Goal: Task Accomplishment & Management: Complete application form

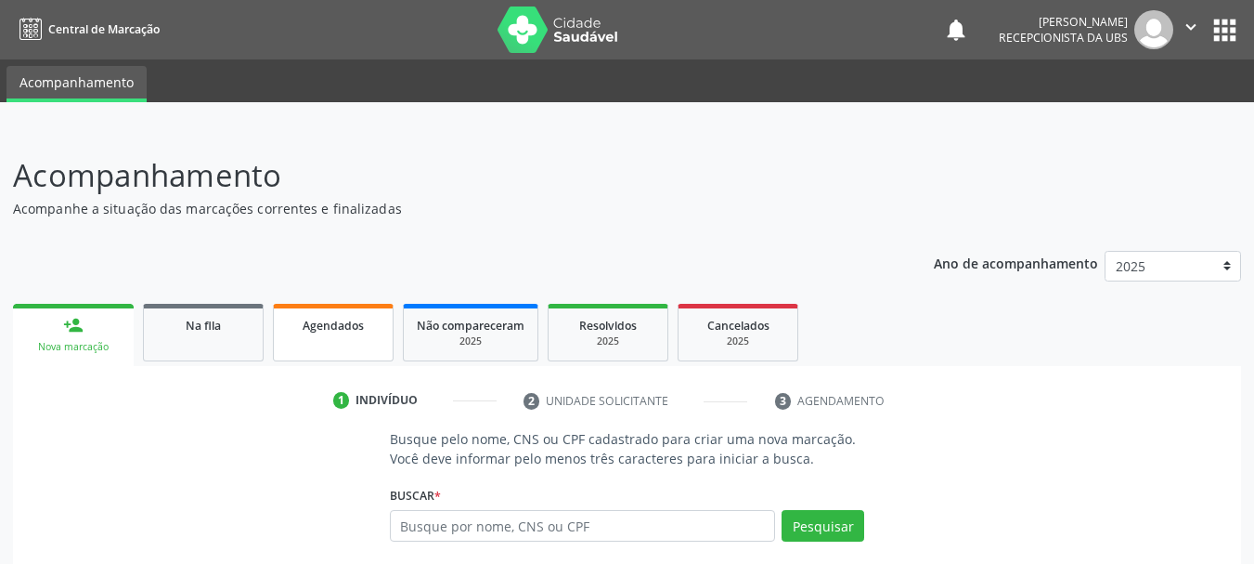
click at [323, 331] on span "Agendados" at bounding box center [333, 326] width 61 height 16
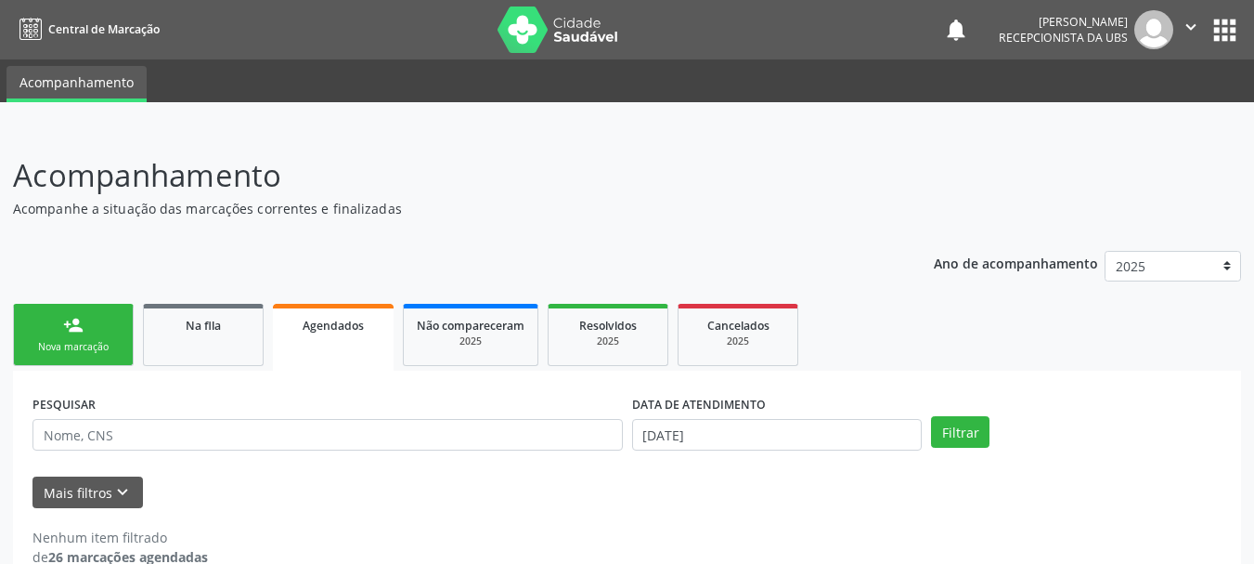
scroll to position [35, 0]
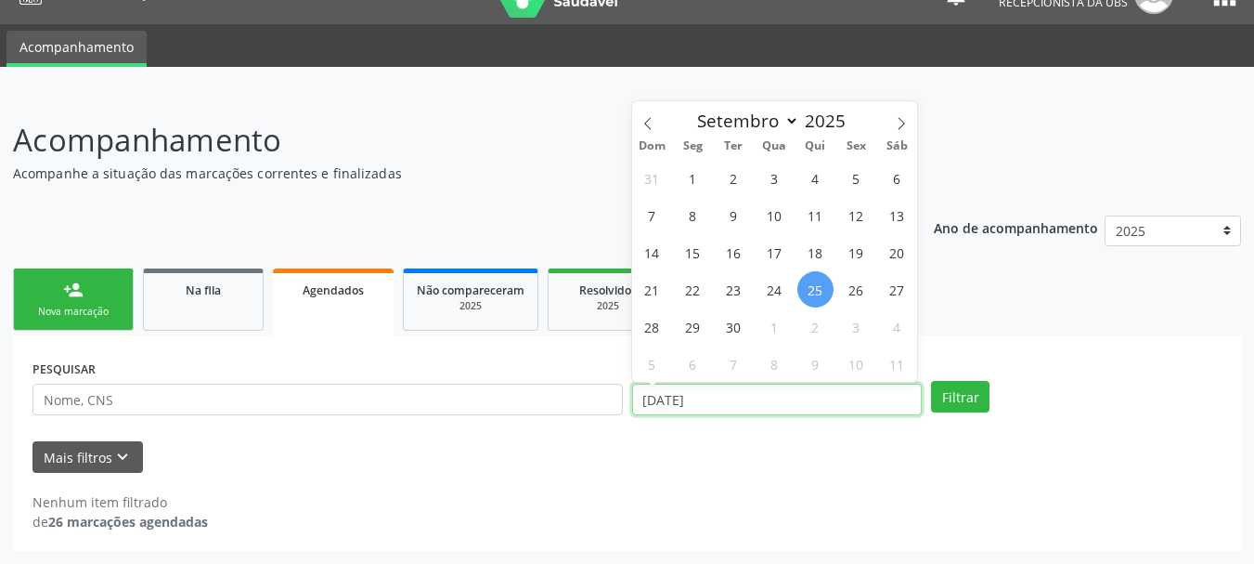
click at [892, 395] on input "[DATE]" at bounding box center [777, 399] width 291 height 32
click at [695, 175] on span "1" at bounding box center [693, 178] width 36 height 36
type input "[DATE]"
click at [643, 126] on icon at bounding box center [648, 123] width 13 height 13
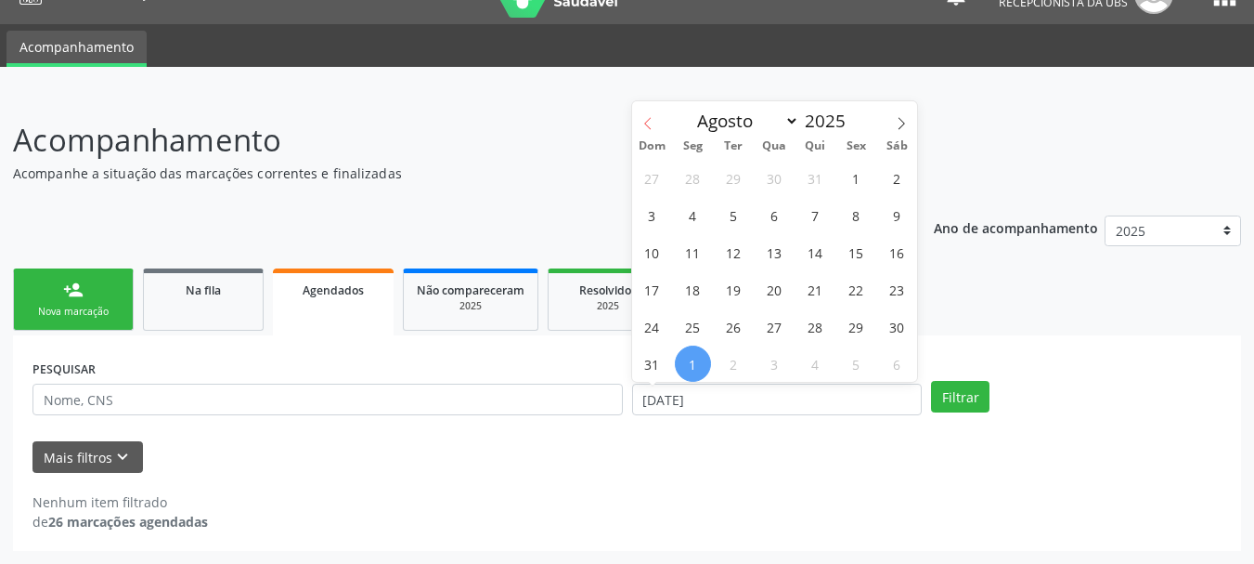
click at [643, 126] on icon at bounding box center [648, 123] width 13 height 13
click at [901, 123] on icon at bounding box center [901, 123] width 13 height 13
select select "6"
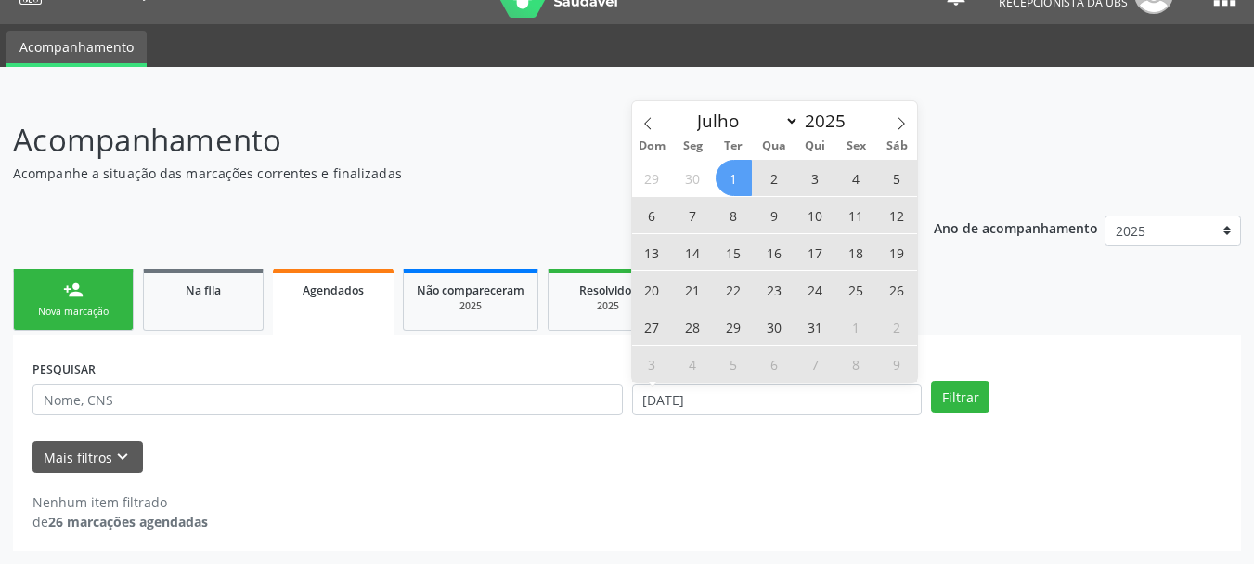
click at [733, 175] on span "1" at bounding box center [734, 178] width 36 height 36
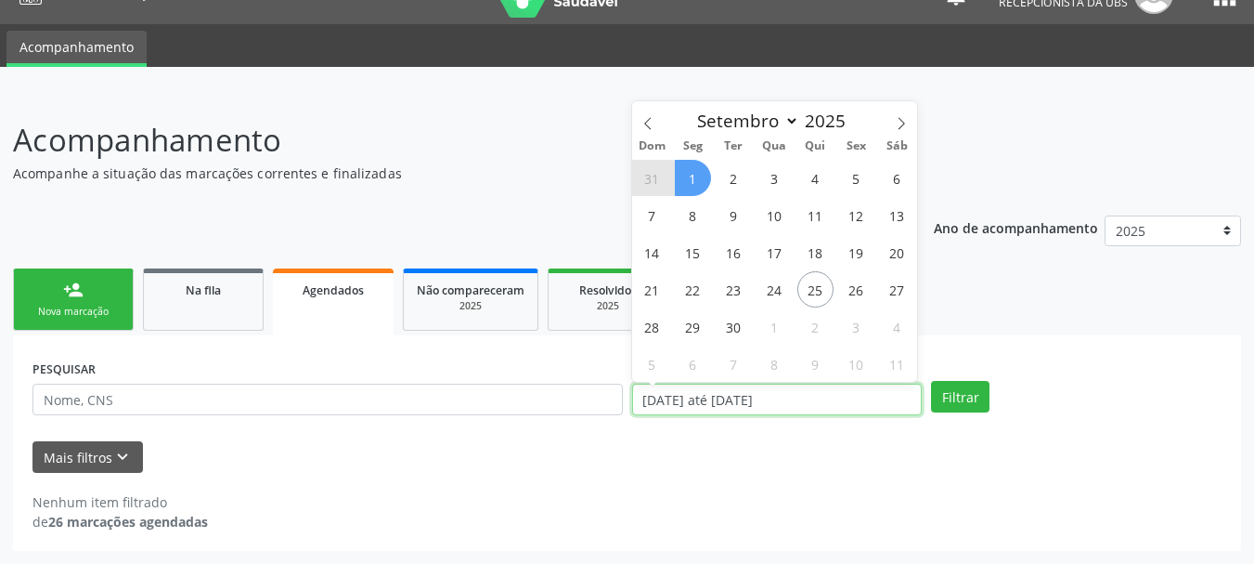
click at [814, 390] on input "[DATE] até [DATE]" at bounding box center [777, 399] width 291 height 32
click at [906, 128] on icon at bounding box center [901, 123] width 13 height 13
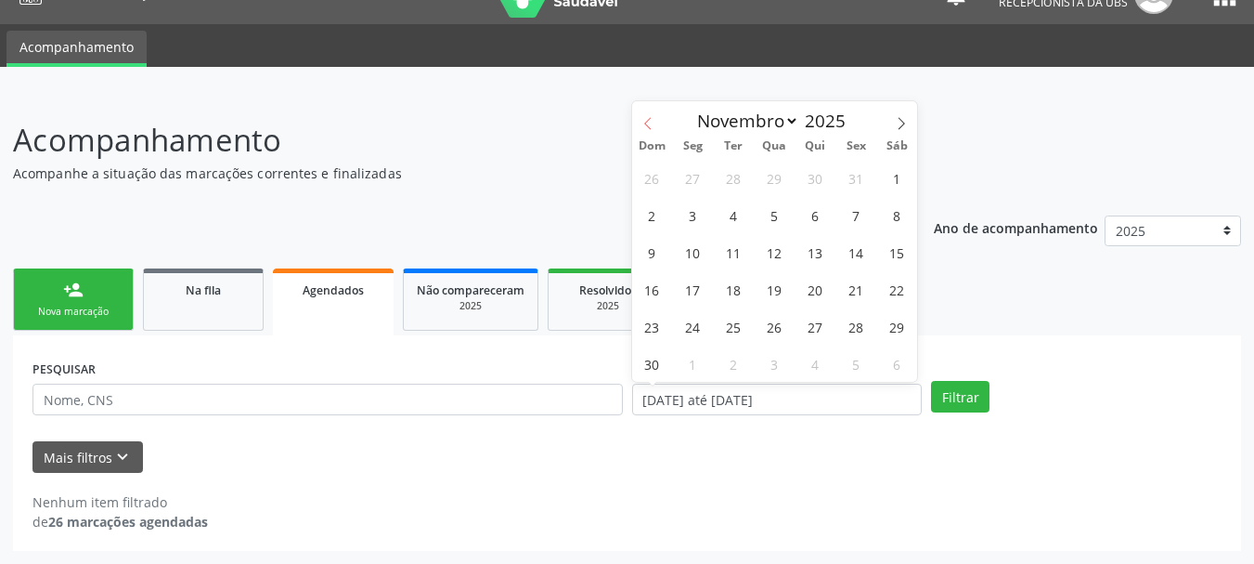
click at [652, 127] on icon at bounding box center [648, 123] width 13 height 13
select select "9"
click at [726, 172] on span "30" at bounding box center [734, 178] width 36 height 36
type input "[DATE]"
click at [648, 117] on icon at bounding box center [648, 123] width 13 height 13
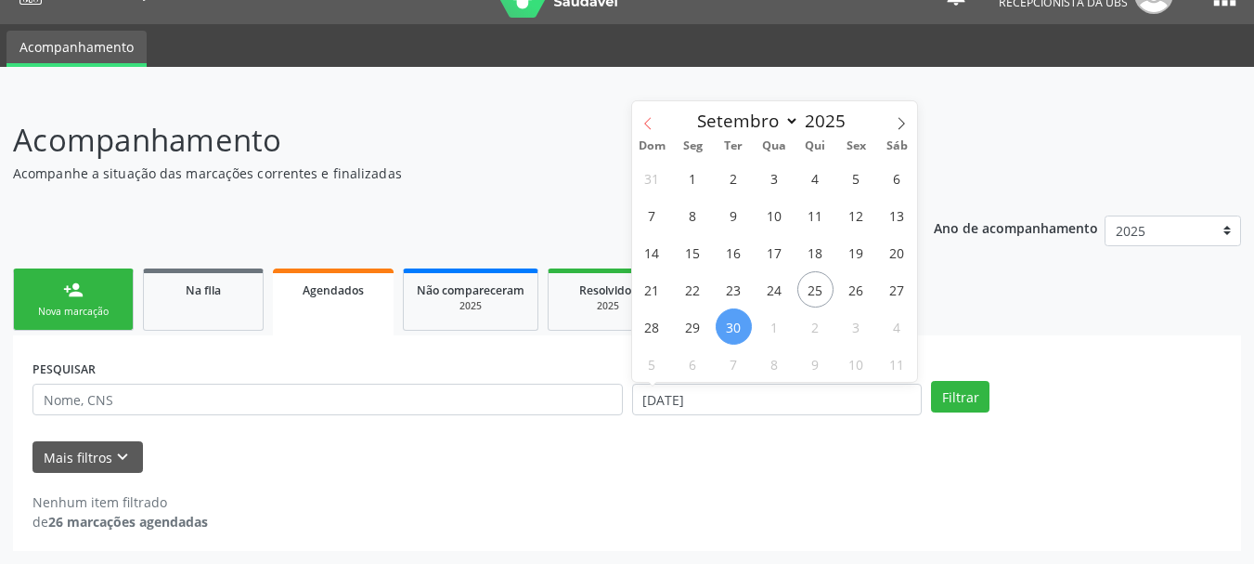
click at [643, 120] on icon at bounding box center [648, 123] width 13 height 13
select select "6"
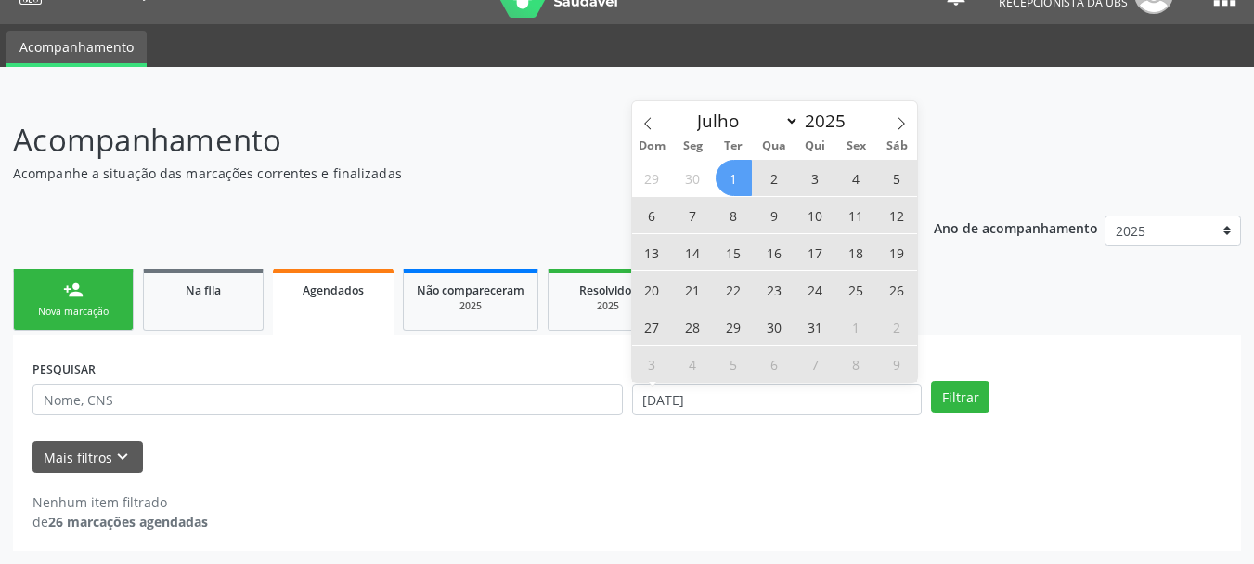
click at [742, 184] on span "1" at bounding box center [734, 178] width 36 height 36
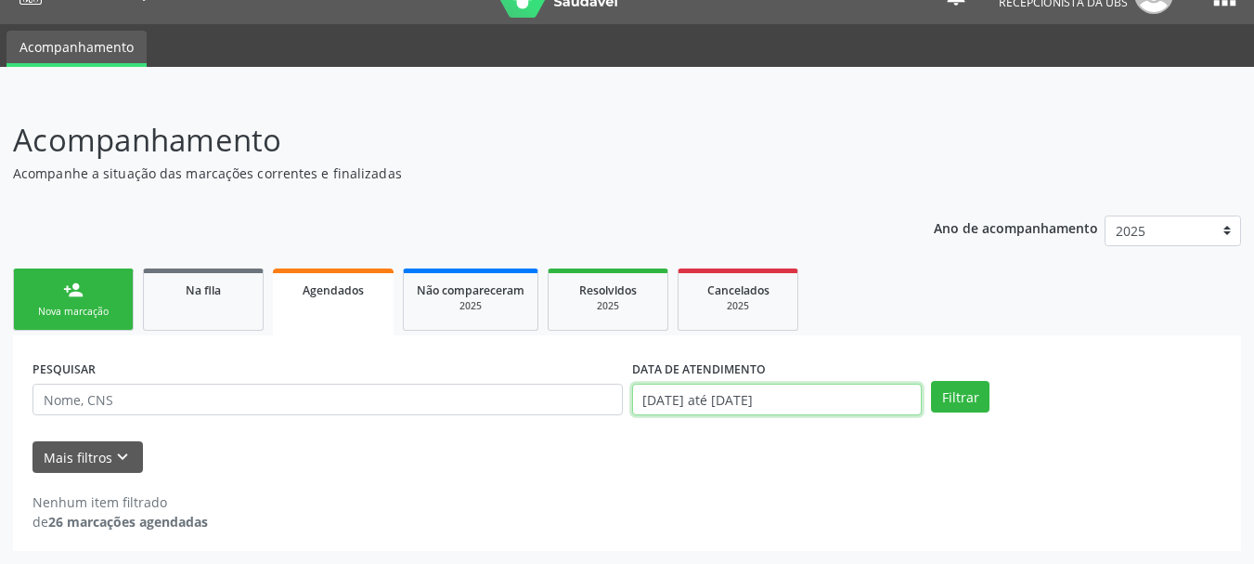
click at [855, 401] on input "[DATE] até [DATE]" at bounding box center [777, 399] width 291 height 32
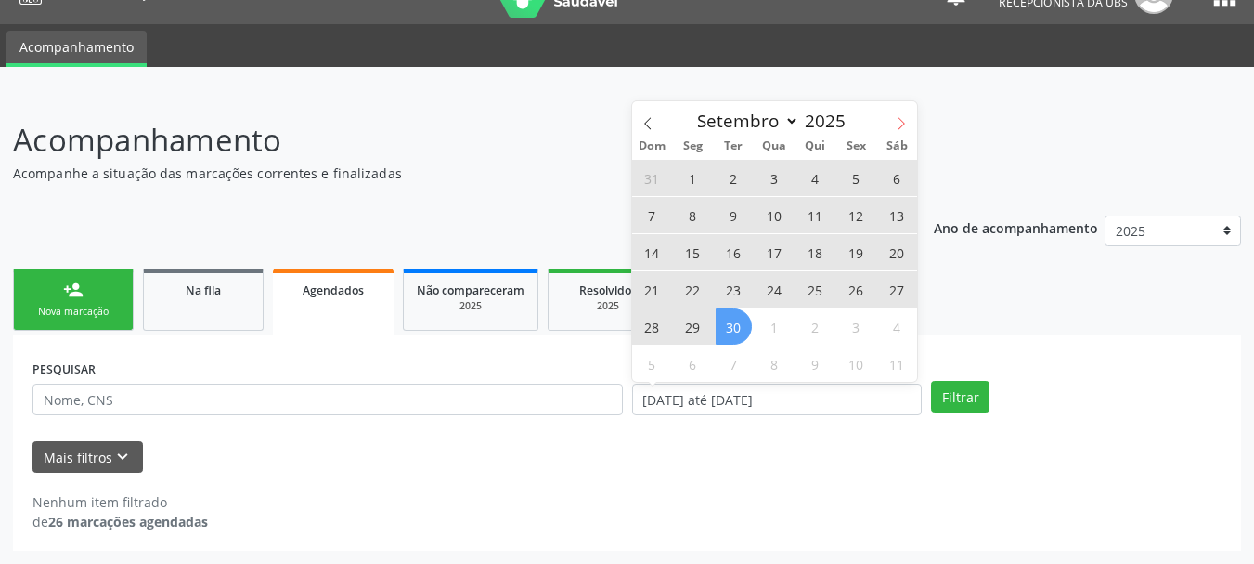
click at [904, 120] on icon at bounding box center [901, 123] width 13 height 13
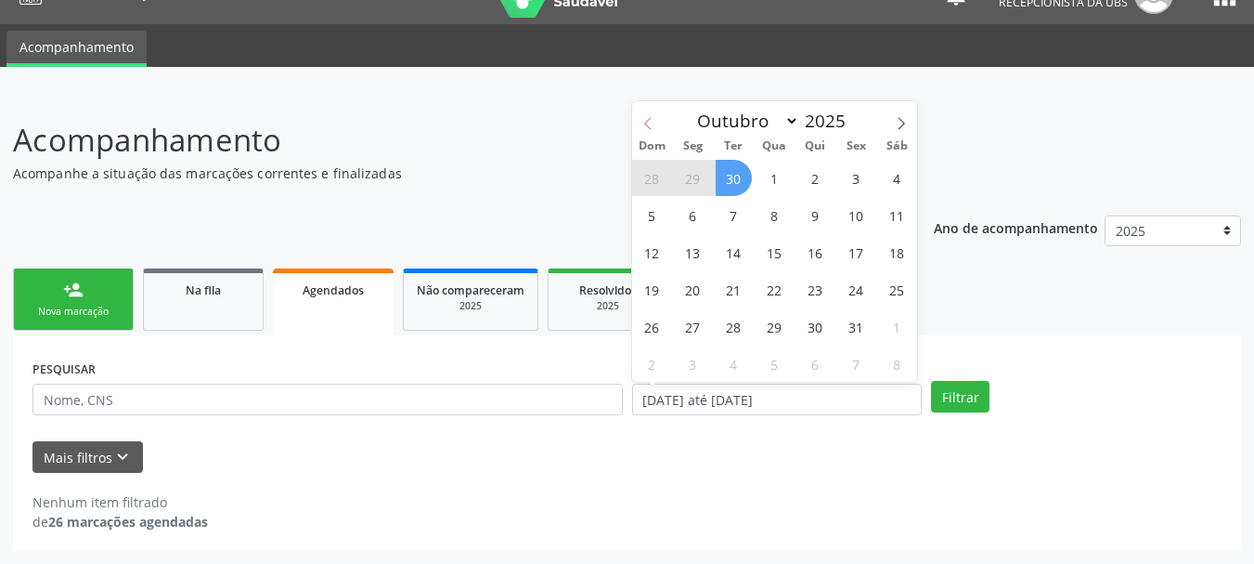
click at [649, 123] on icon at bounding box center [648, 123] width 13 height 13
select select "8"
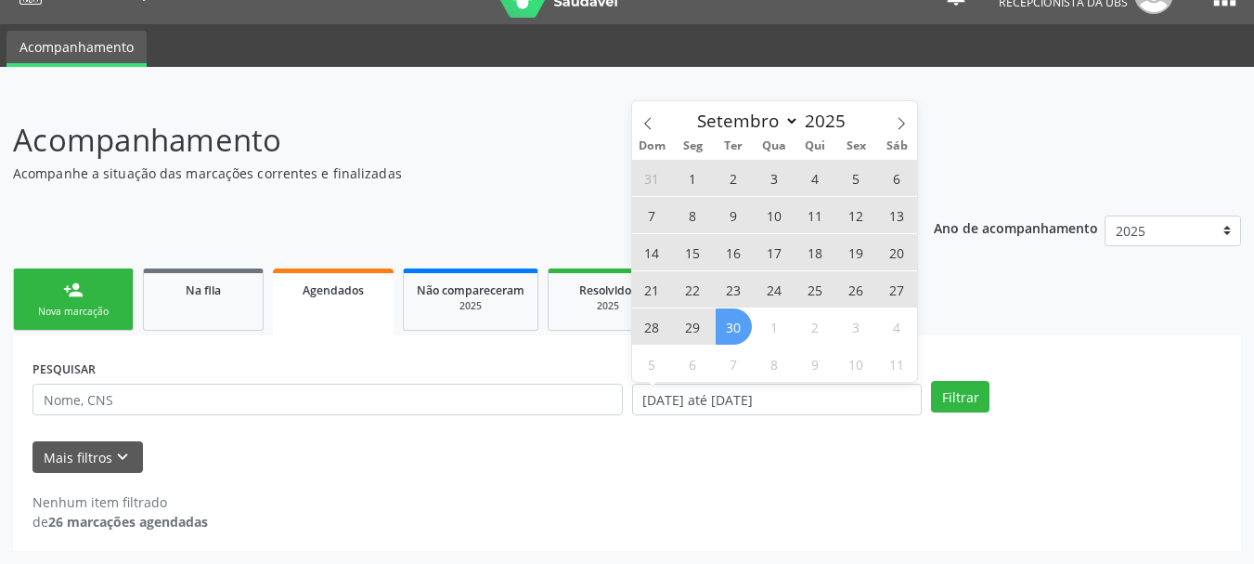
click at [733, 318] on span "30" at bounding box center [734, 326] width 36 height 36
type input "[DATE]"
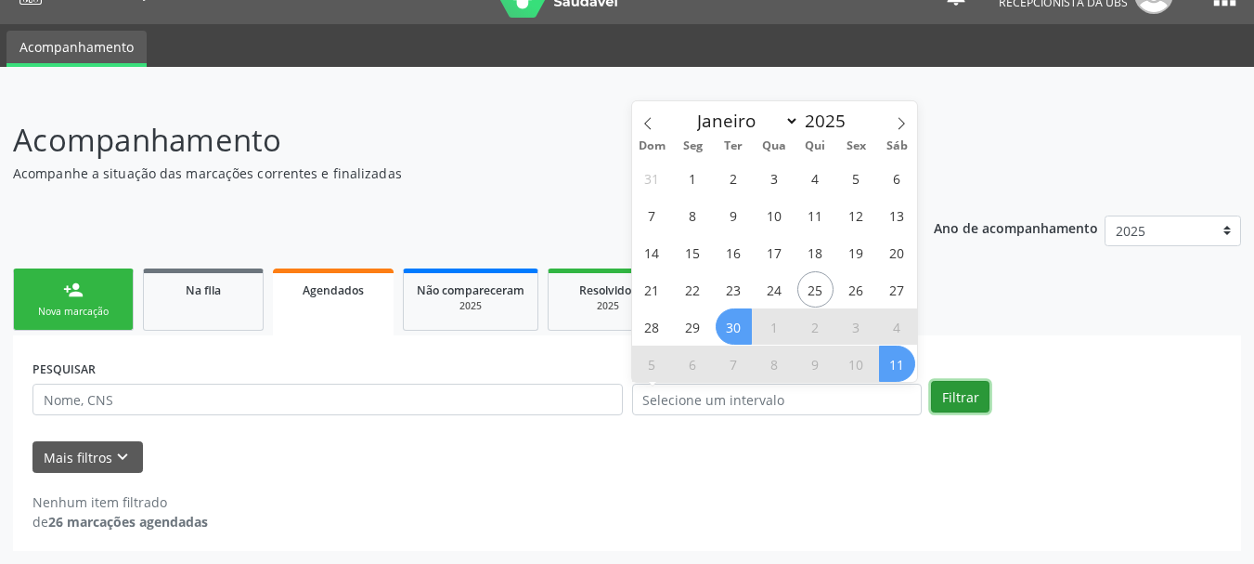
click at [953, 383] on button "Filtrar" at bounding box center [960, 397] width 58 height 32
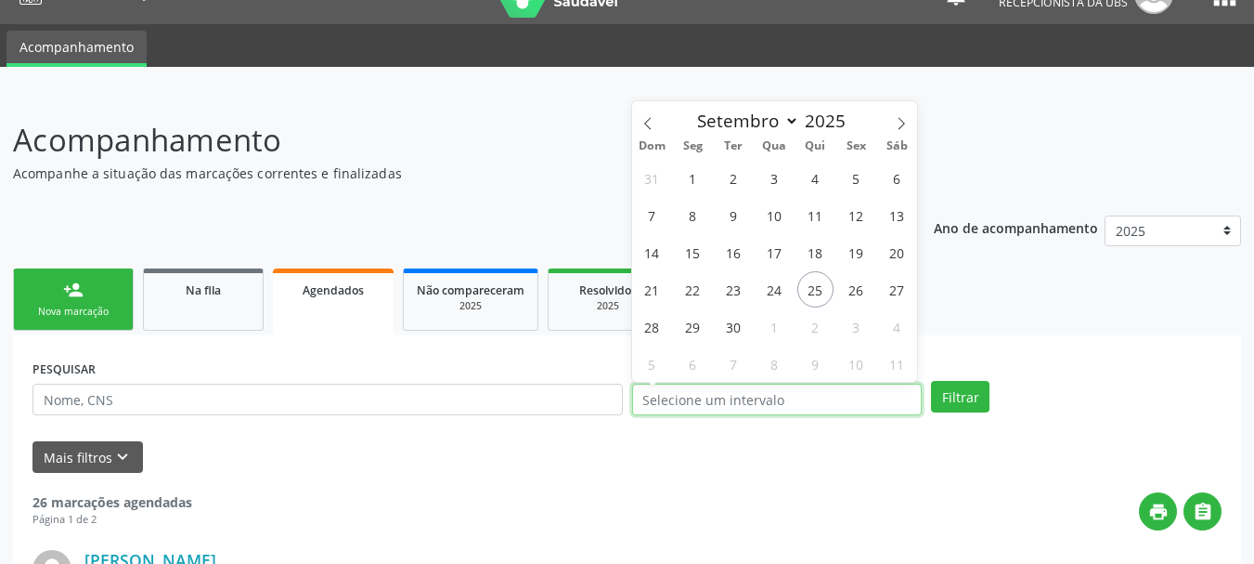
click at [672, 392] on input "text" at bounding box center [777, 399] width 291 height 32
click at [636, 123] on span at bounding box center [648, 117] width 32 height 32
select select "6"
click at [739, 194] on span "1" at bounding box center [734, 178] width 36 height 36
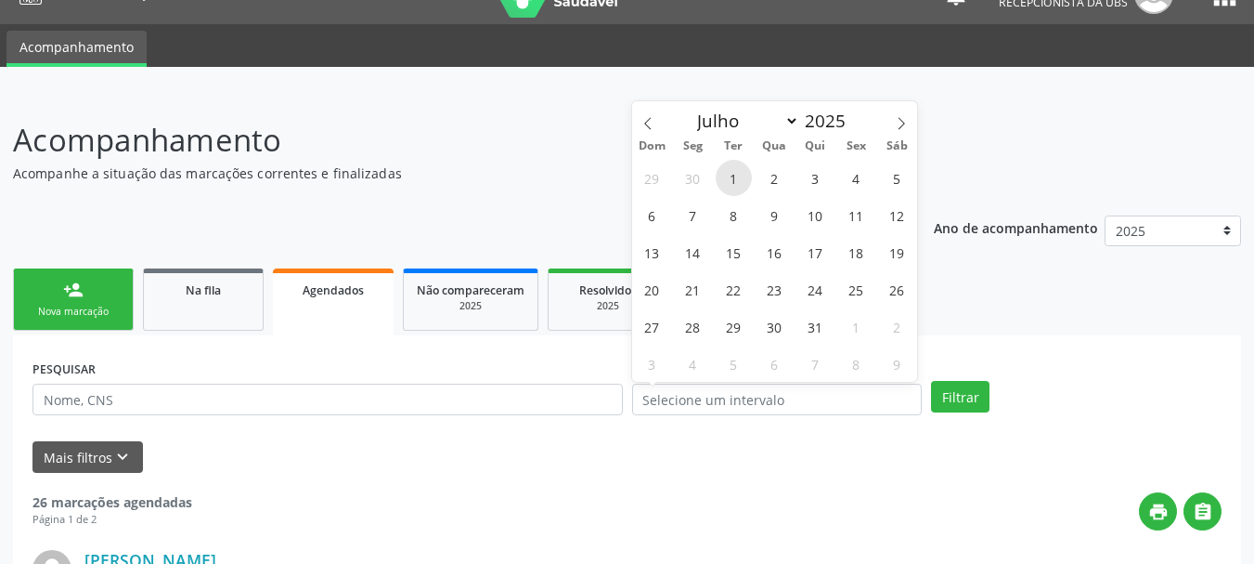
type input "[DATE]"
click at [899, 125] on icon at bounding box center [901, 123] width 13 height 13
select select "8"
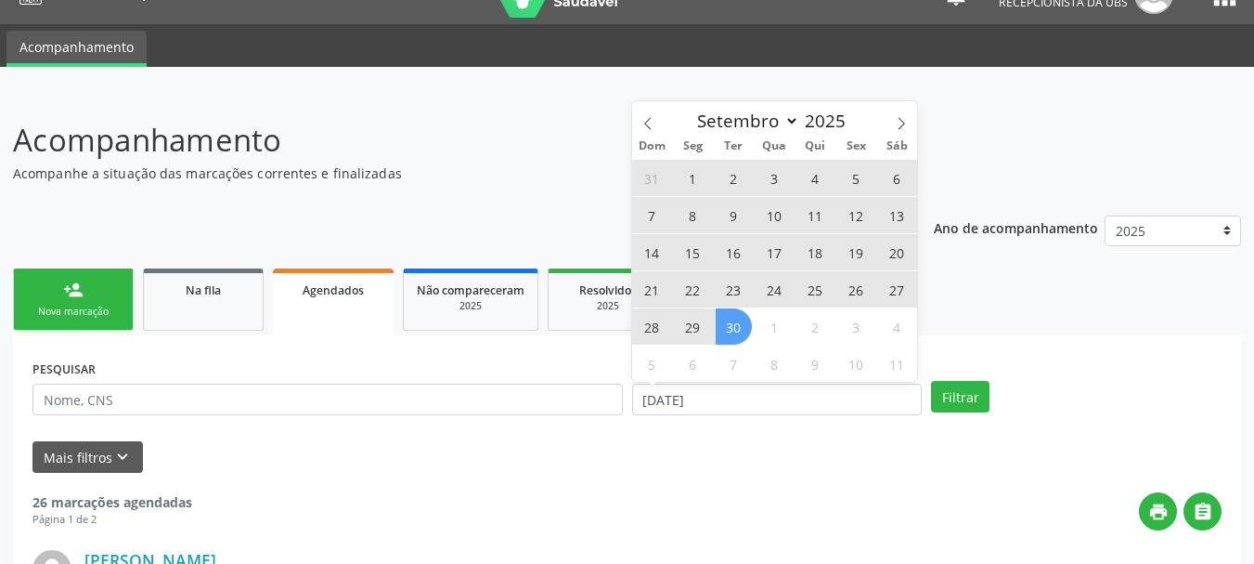
click at [741, 324] on span "30" at bounding box center [734, 326] width 36 height 36
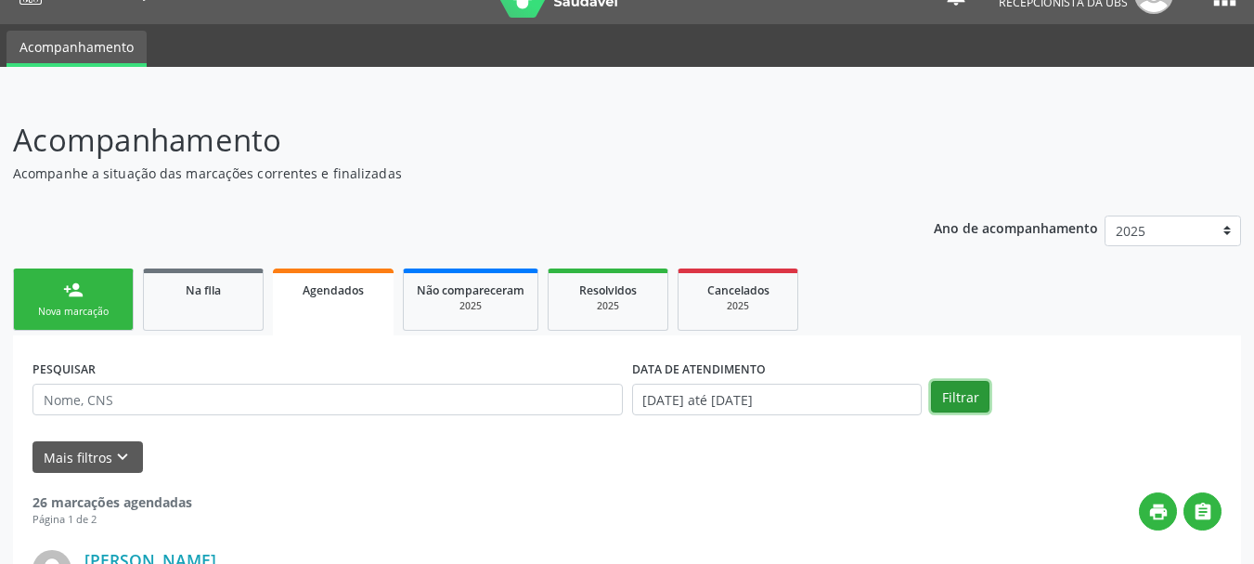
click at [961, 394] on button "Filtrar" at bounding box center [960, 397] width 58 height 32
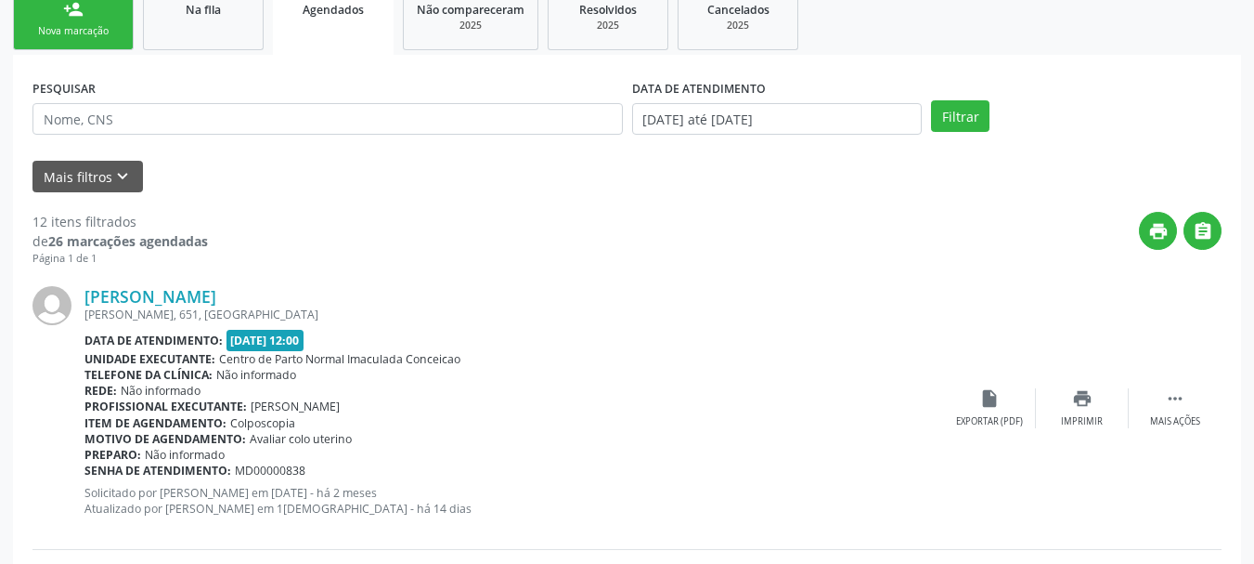
scroll to position [37, 0]
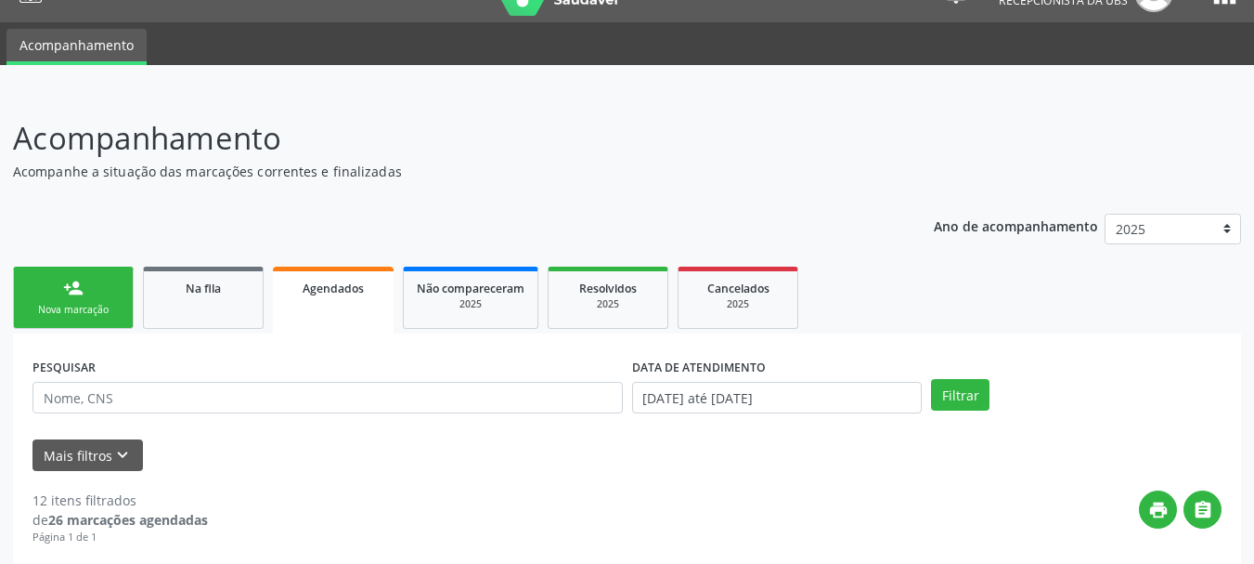
click at [71, 302] on link "person_add Nova marcação" at bounding box center [73, 297] width 121 height 62
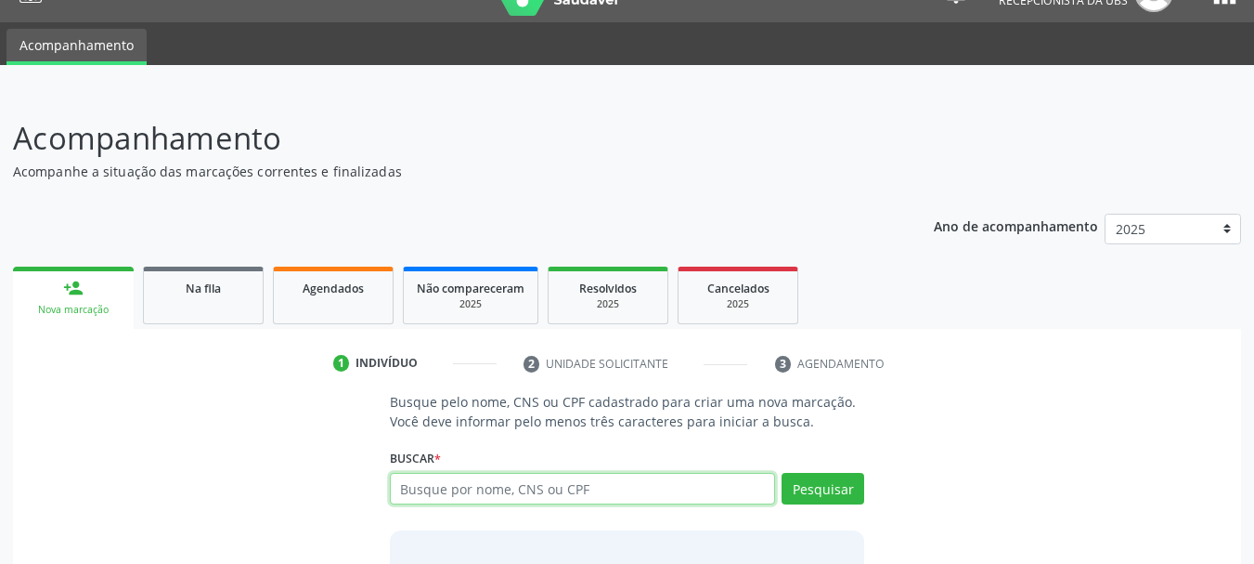
click at [529, 482] on input "text" at bounding box center [583, 489] width 386 height 32
paste input "700002718571602"
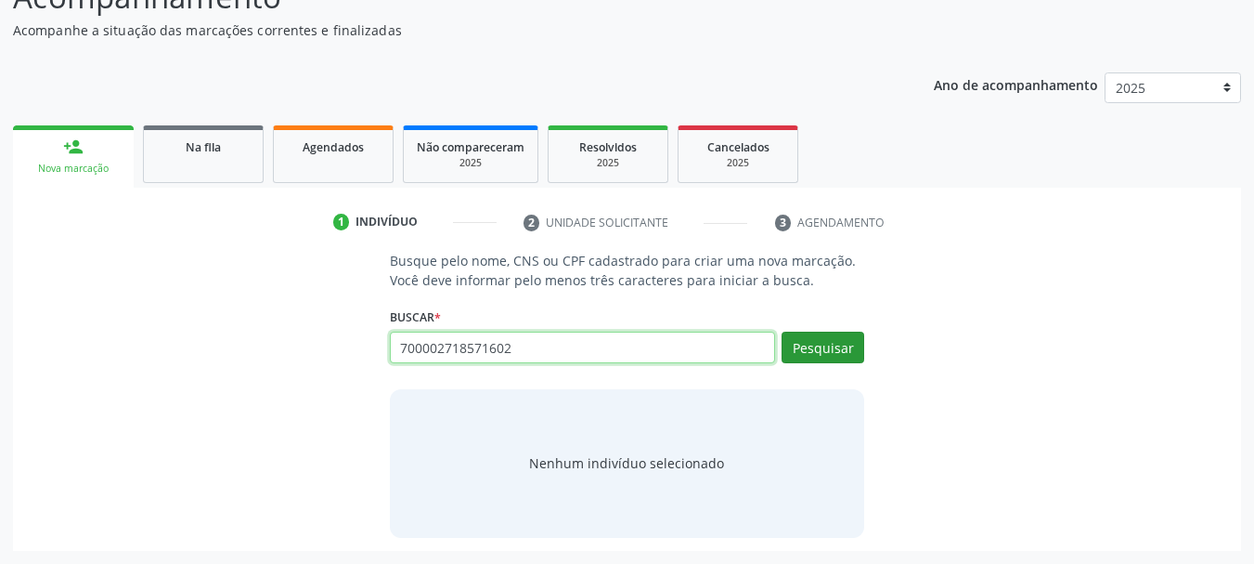
type input "700002718571602"
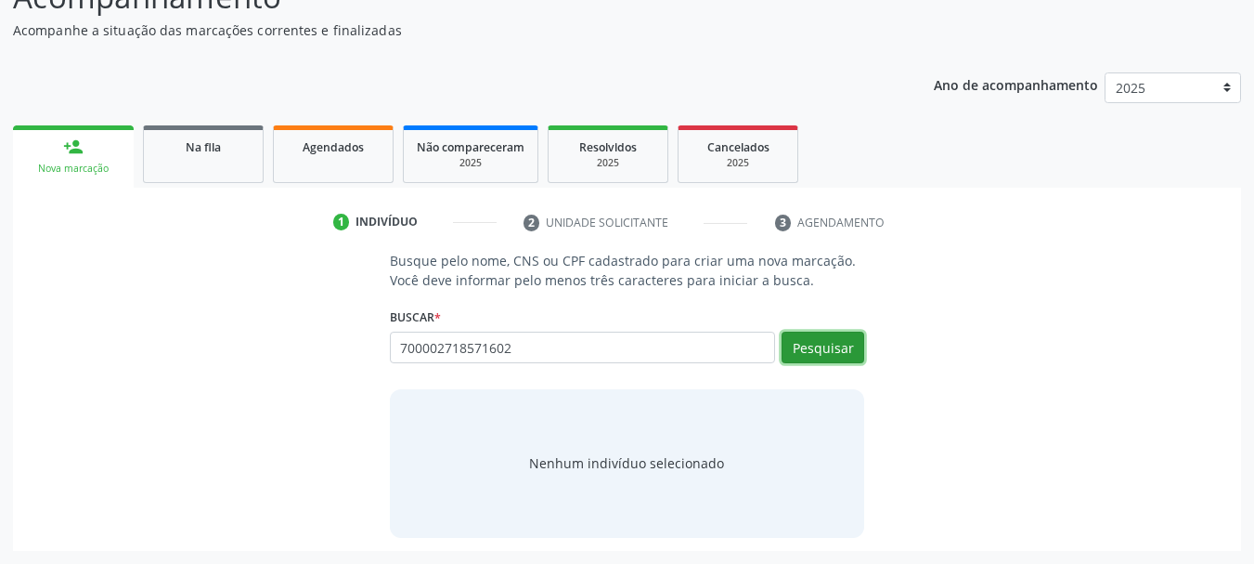
click at [826, 344] on button "Pesquisar" at bounding box center [823, 347] width 83 height 32
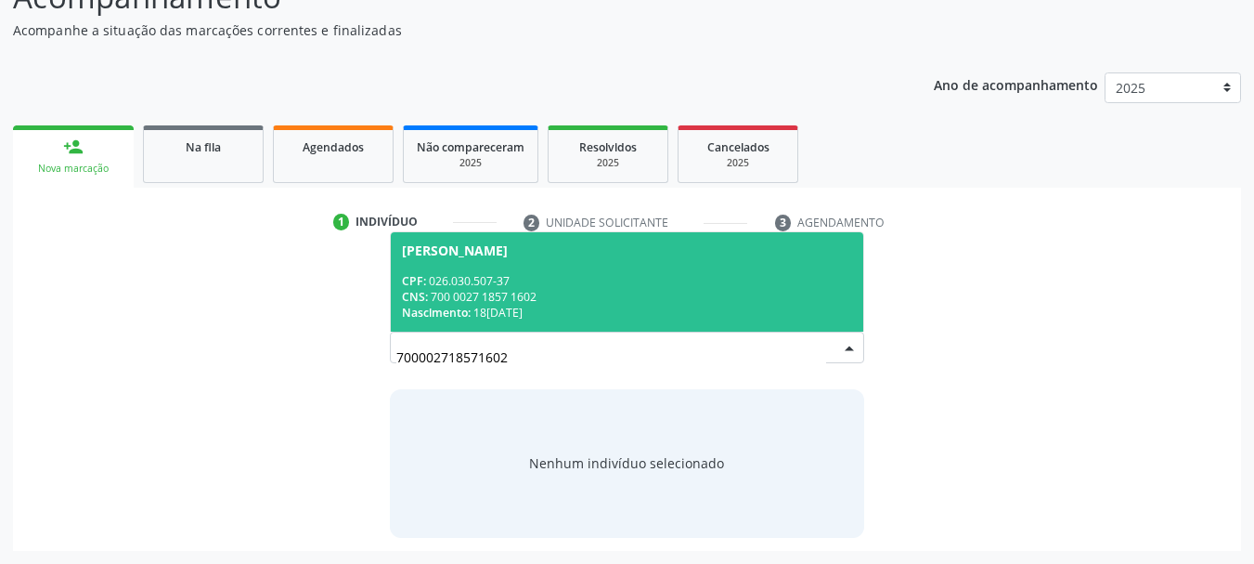
click at [478, 256] on div "Marcia Regina Silva Gomes" at bounding box center [455, 250] width 106 height 15
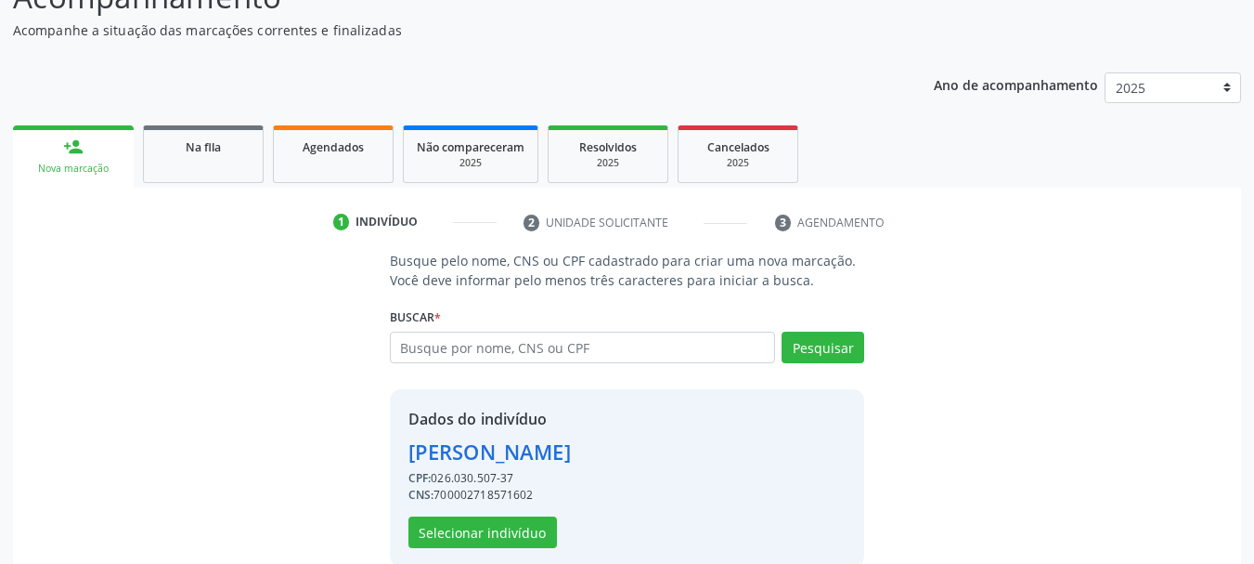
scroll to position [207, 0]
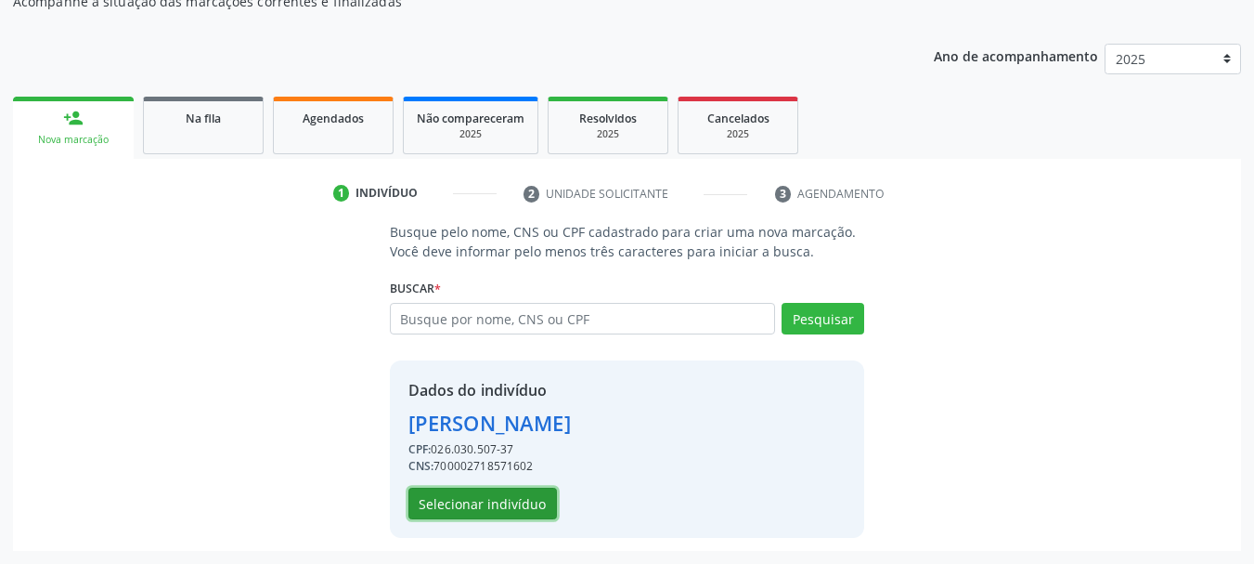
click at [538, 511] on button "Selecionar indivíduo" at bounding box center [483, 503] width 149 height 32
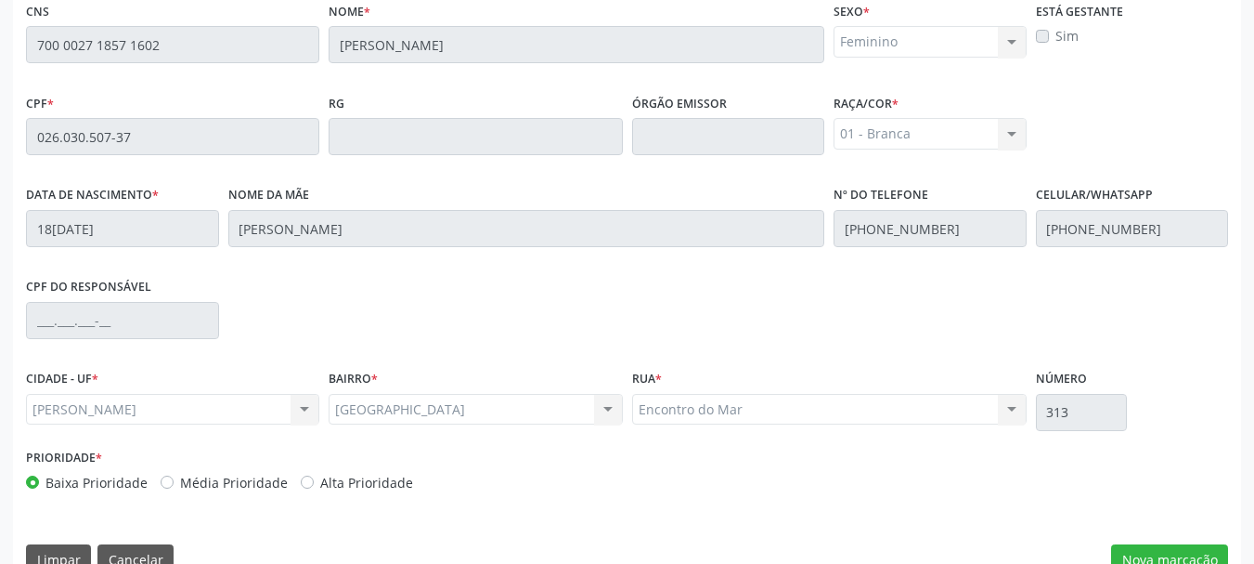
scroll to position [523, 0]
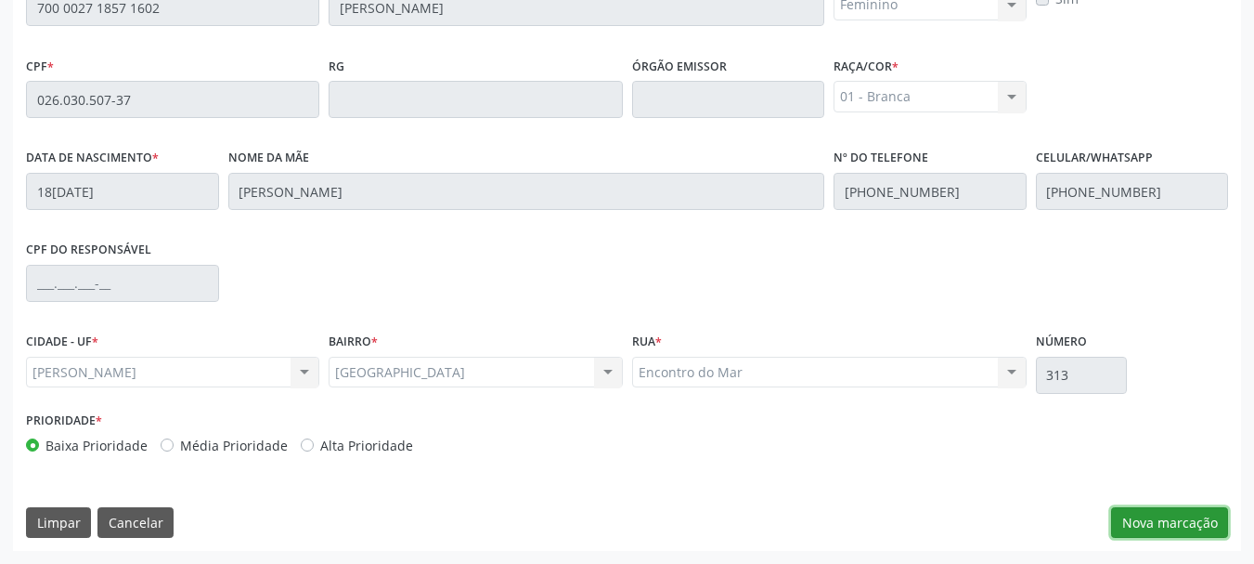
click at [1136, 523] on button "Nova marcação" at bounding box center [1169, 523] width 117 height 32
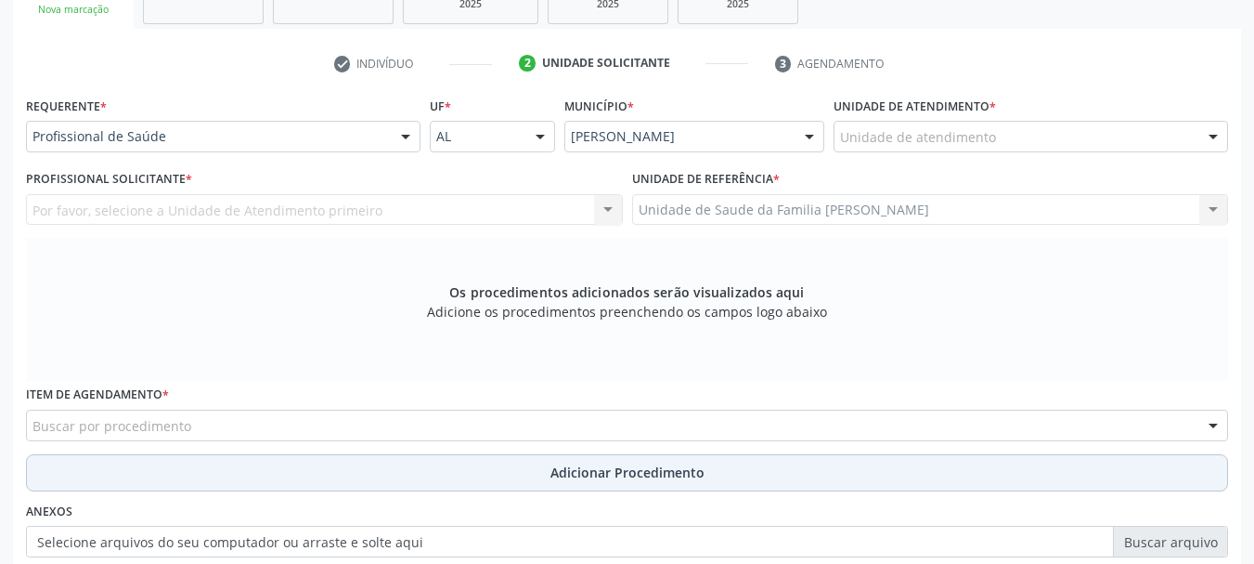
scroll to position [244, 0]
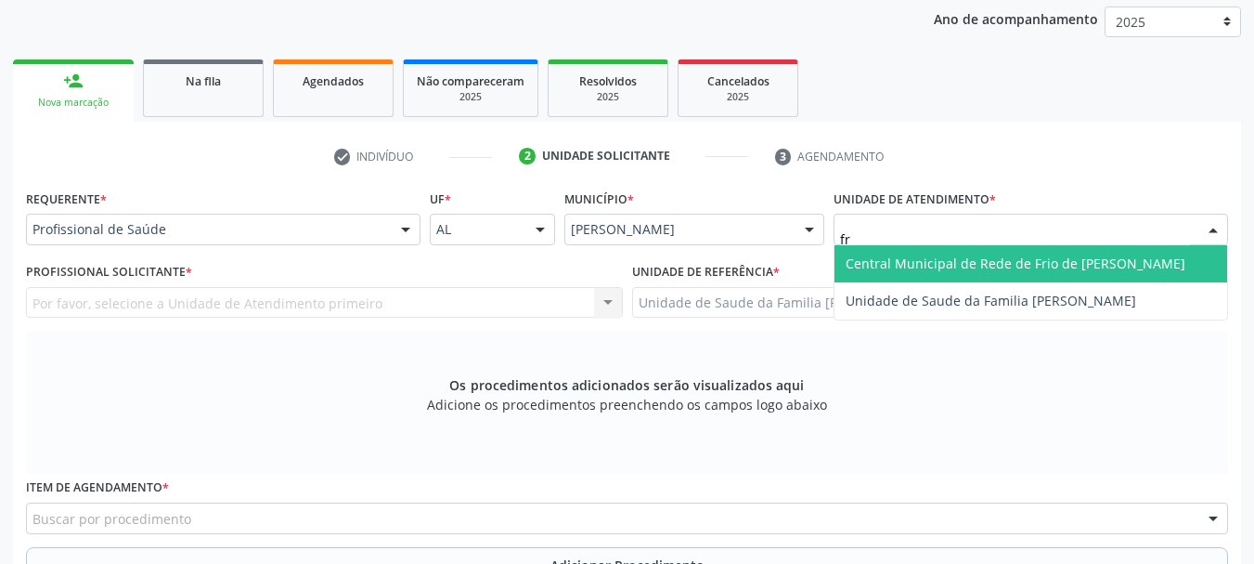
type input "fra"
click at [927, 264] on span "Unidade de Saude da Familia [PERSON_NAME]" at bounding box center [991, 263] width 291 height 18
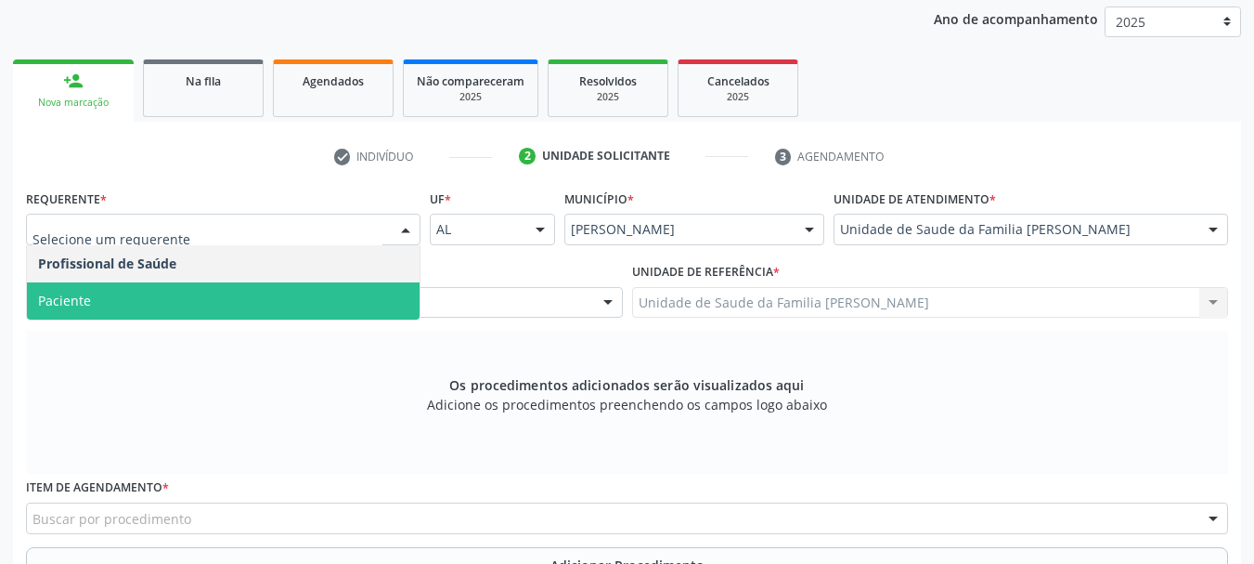
click at [95, 293] on span "Paciente" at bounding box center [223, 300] width 393 height 37
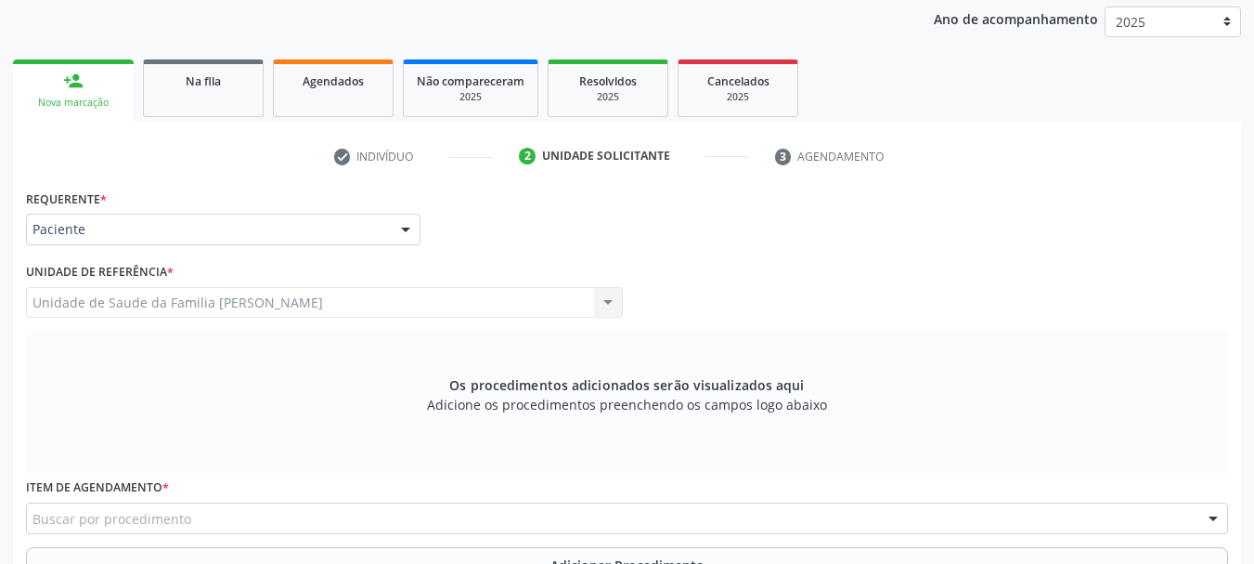
scroll to position [430, 0]
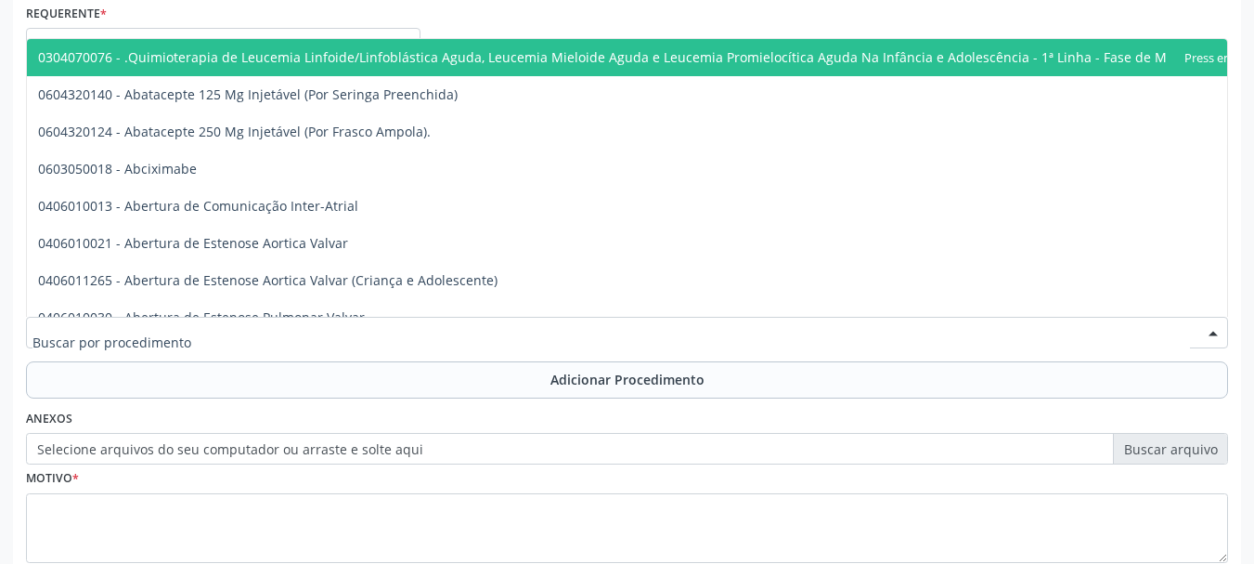
click at [191, 333] on div at bounding box center [627, 333] width 1202 height 32
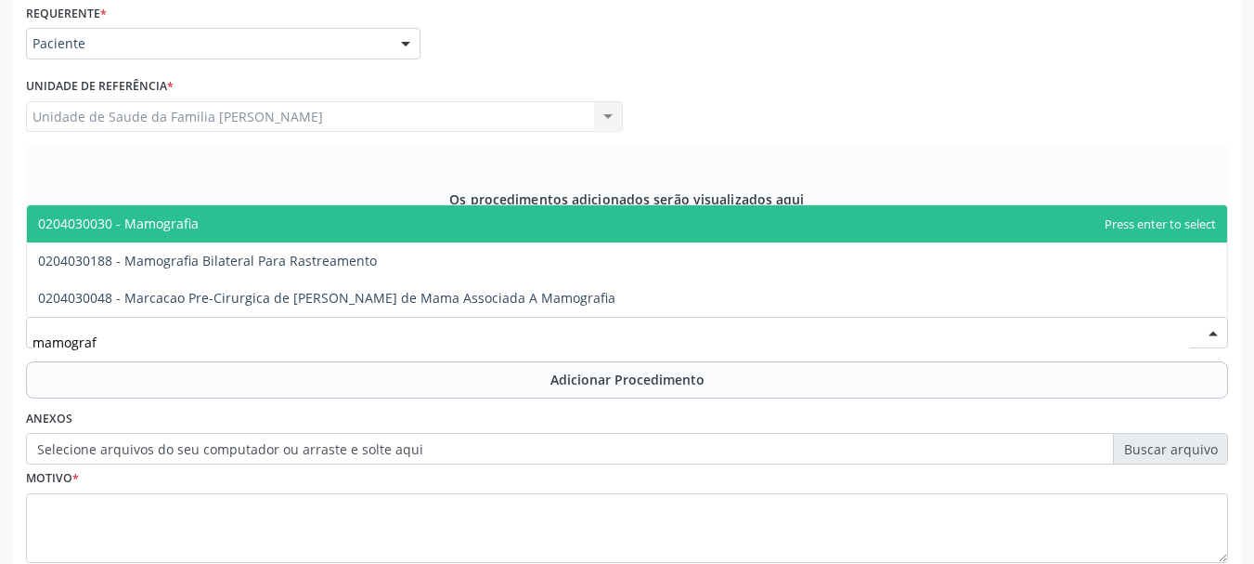
type input "mamografi"
click at [198, 230] on span "0204030030 - Mamografia" at bounding box center [627, 223] width 1200 height 37
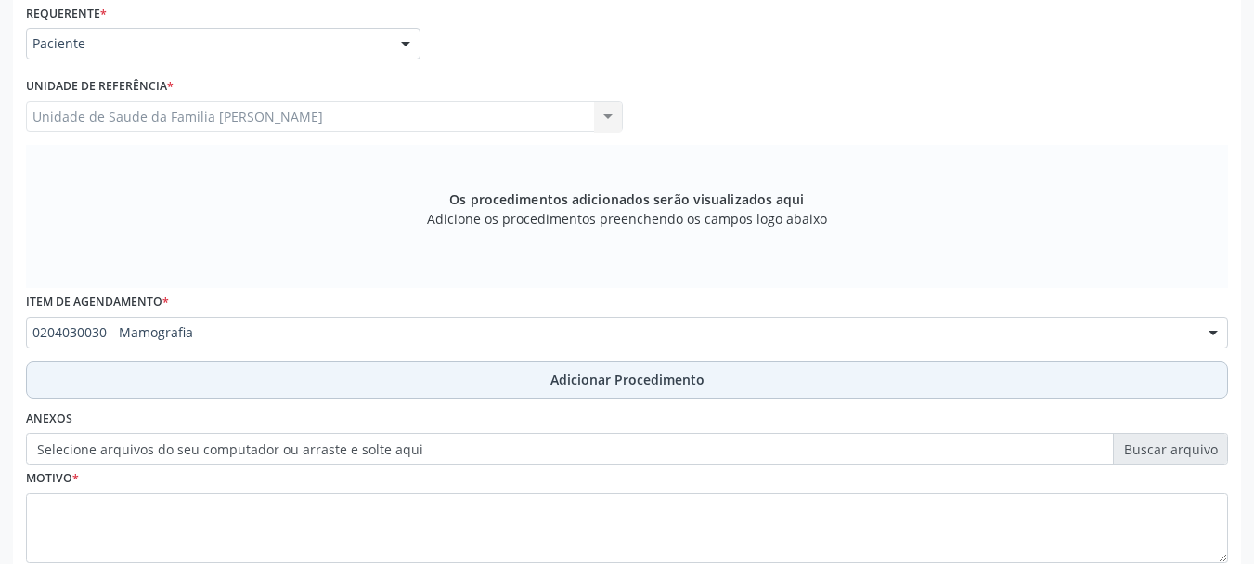
click at [597, 393] on button "Adicionar Procedimento" at bounding box center [627, 379] width 1202 height 37
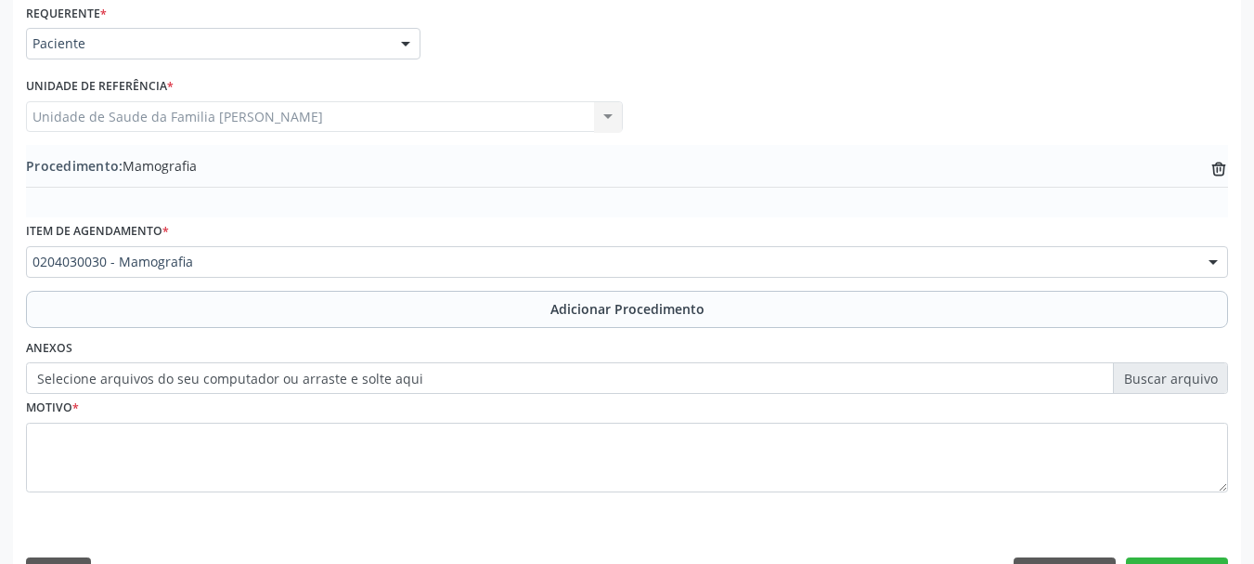
click at [358, 385] on label "Selecione arquivos do seu computador ou arraste e solte aqui" at bounding box center [627, 378] width 1202 height 32
click at [358, 385] on input "Selecione arquivos do seu computador ou arraste e solte aqui" at bounding box center [627, 378] width 1202 height 32
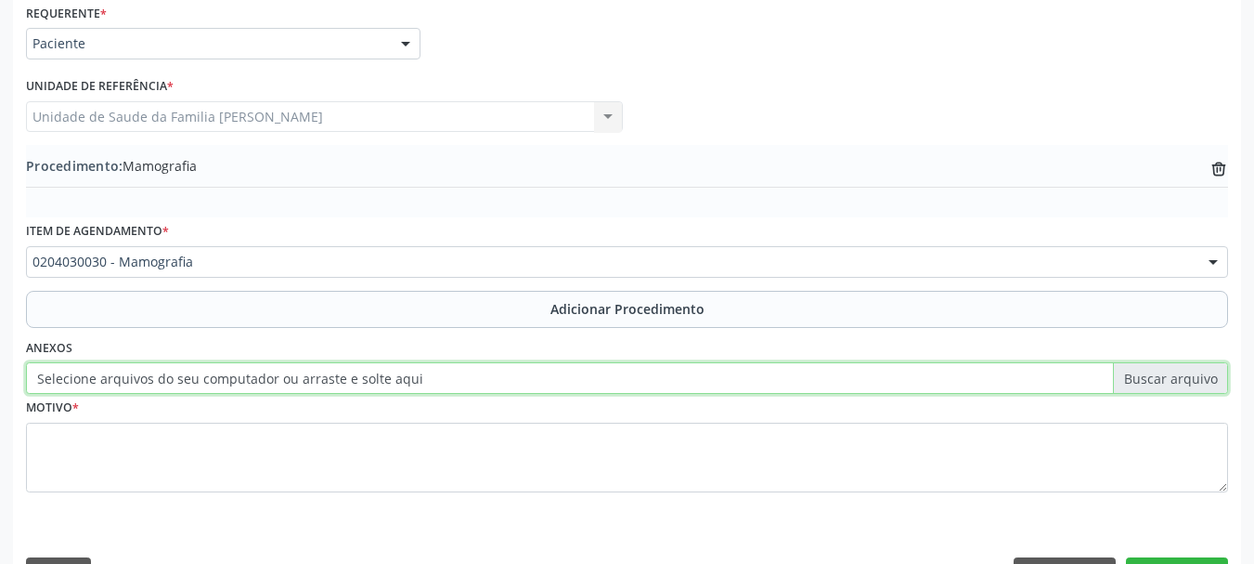
type input "C:\fakepath\Gomes.jpeg"
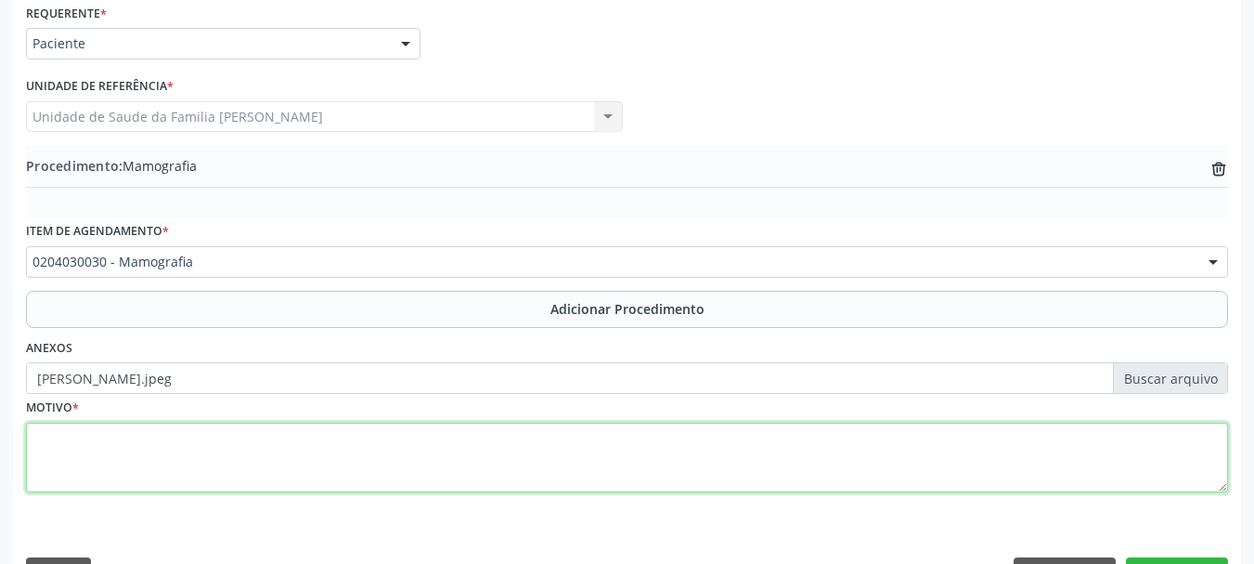
click at [67, 438] on textarea at bounding box center [627, 457] width 1202 height 71
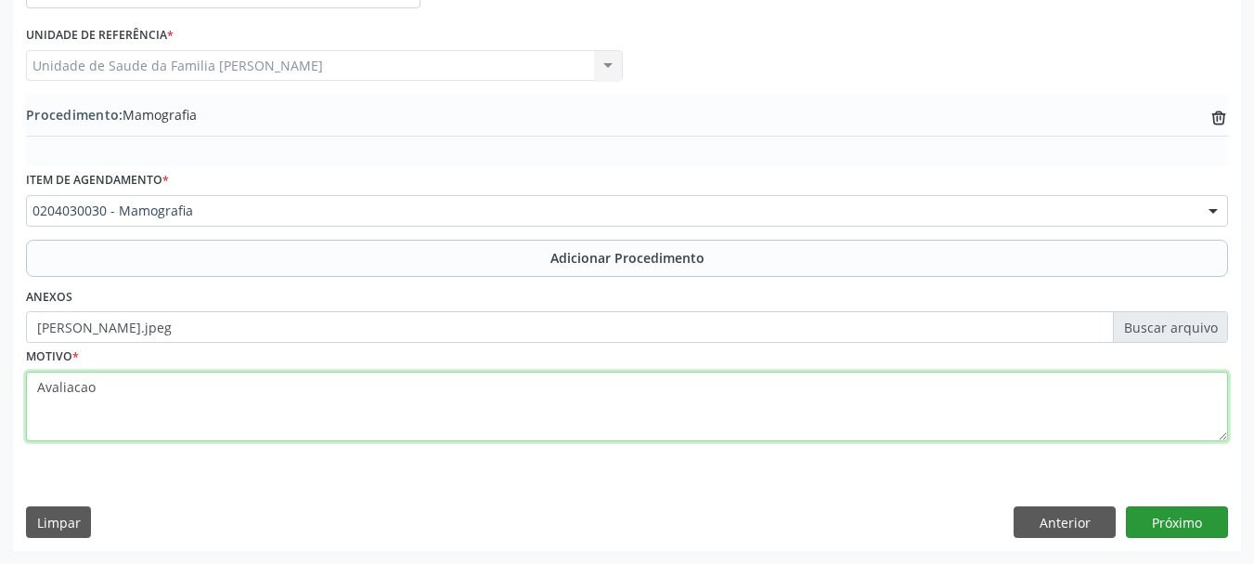
type textarea "Avaliacao"
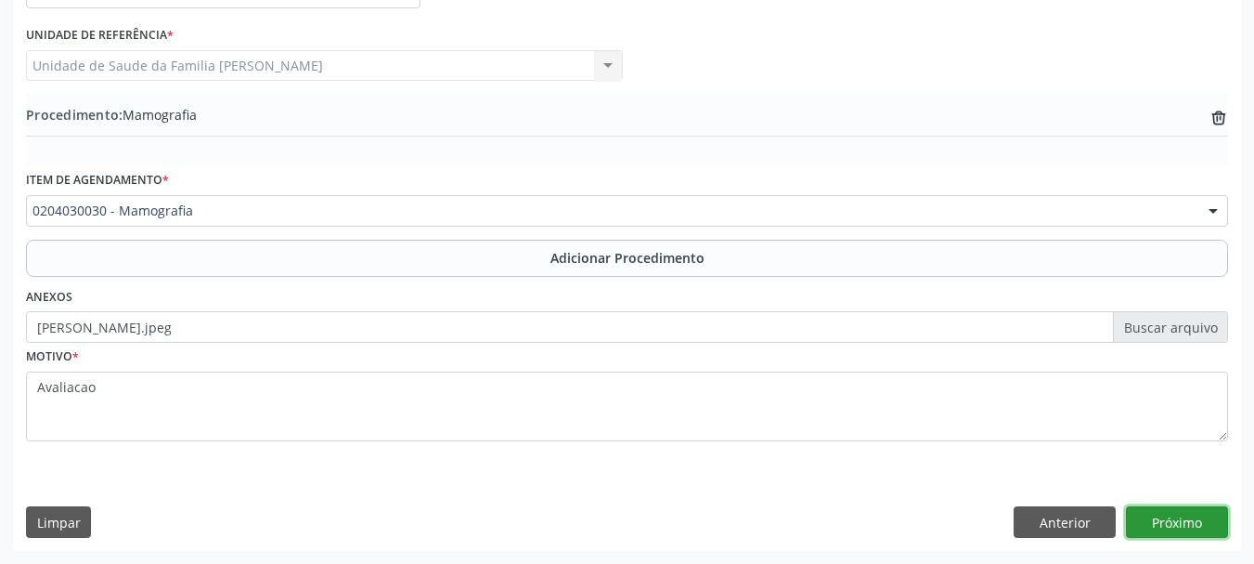
click at [1205, 512] on button "Próximo" at bounding box center [1177, 522] width 102 height 32
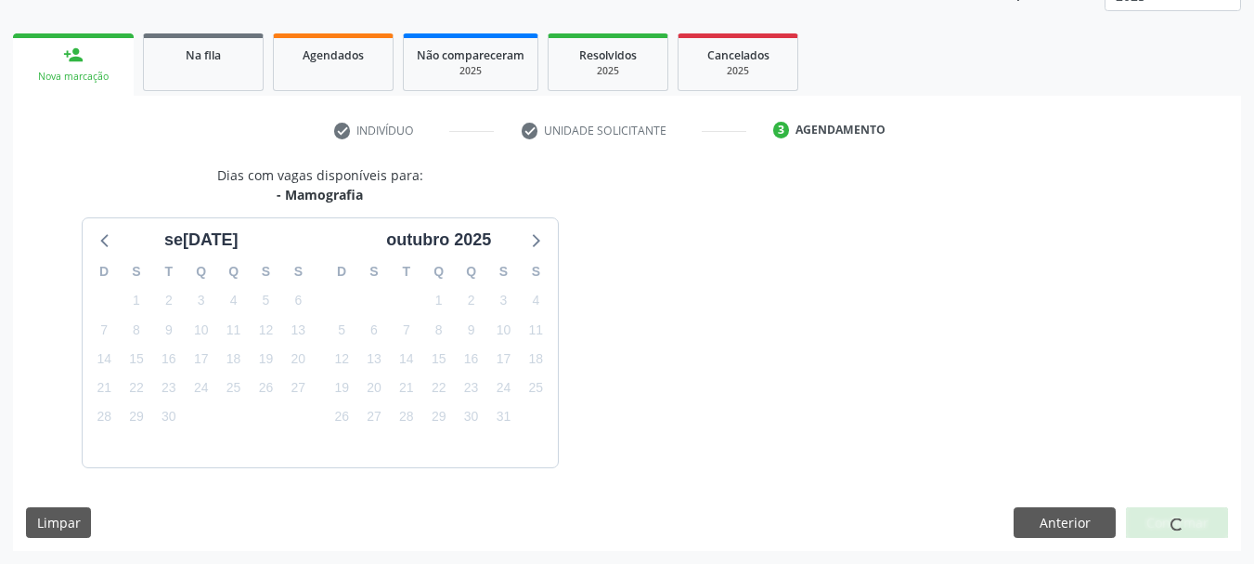
scroll to position [325, 0]
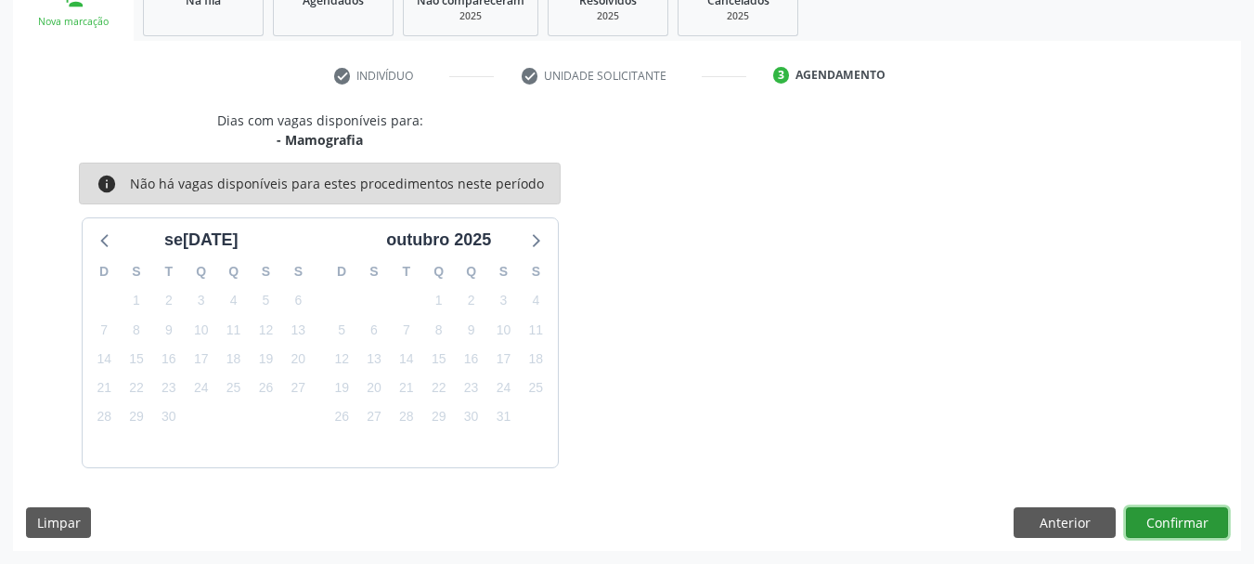
click at [1178, 527] on button "Confirmar" at bounding box center [1177, 523] width 102 height 32
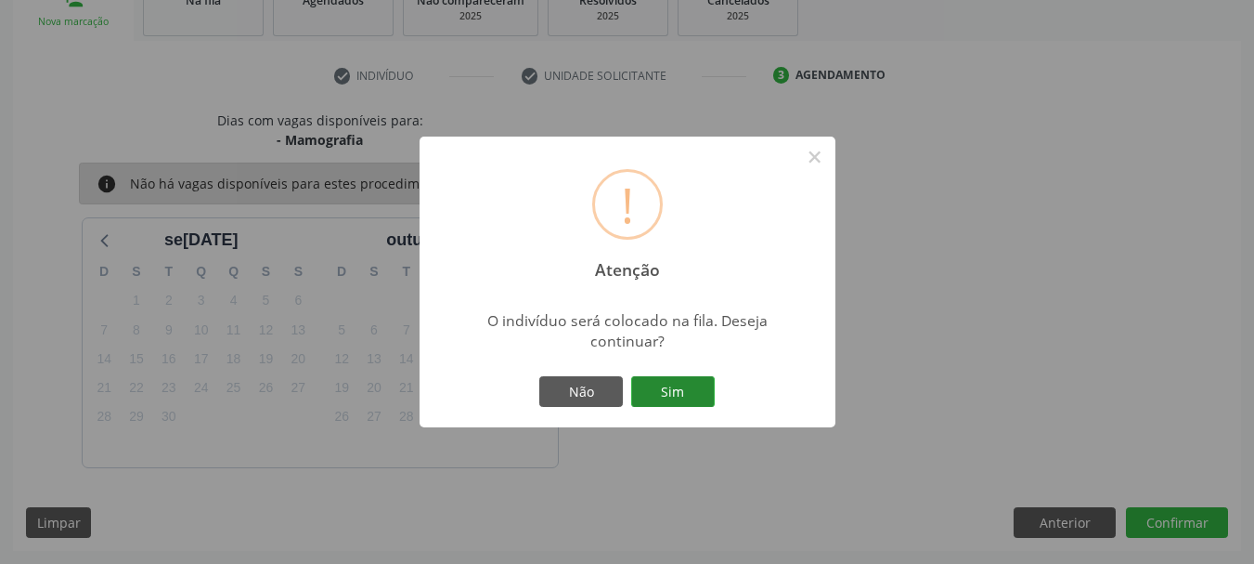
click at [707, 389] on button "Sim" at bounding box center [673, 392] width 84 height 32
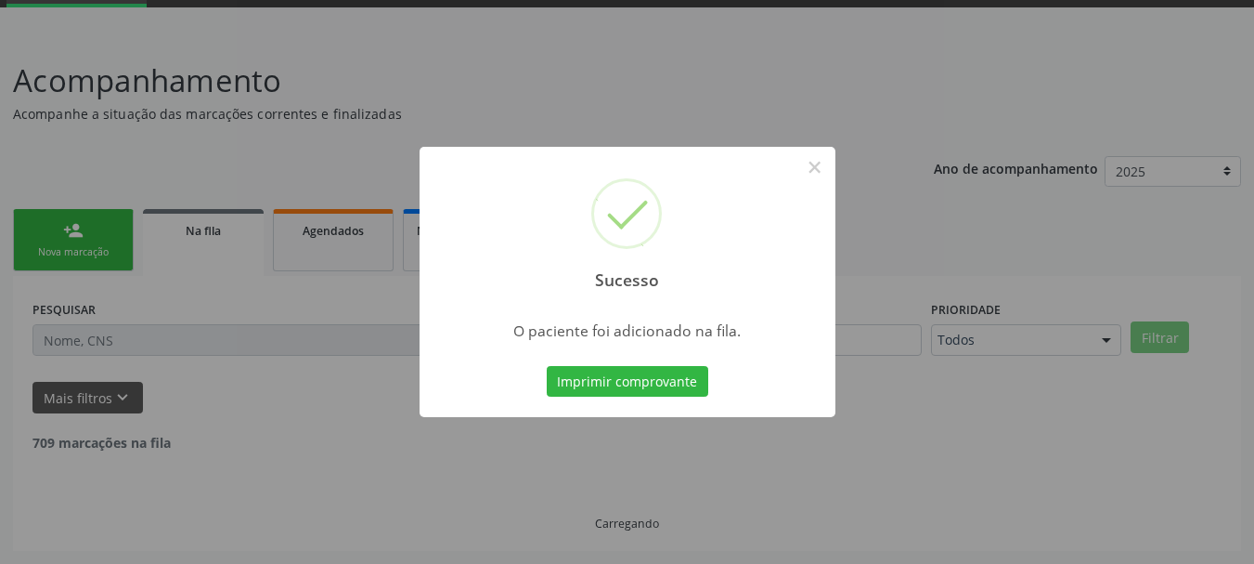
scroll to position [75, 0]
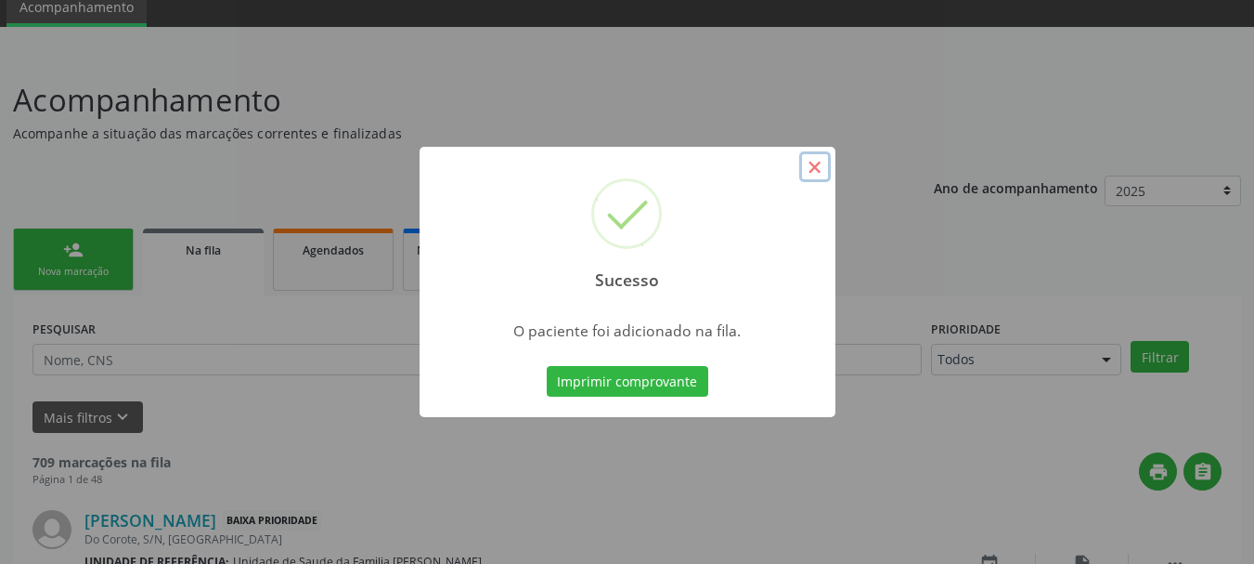
click at [815, 172] on button "×" at bounding box center [815, 167] width 32 height 32
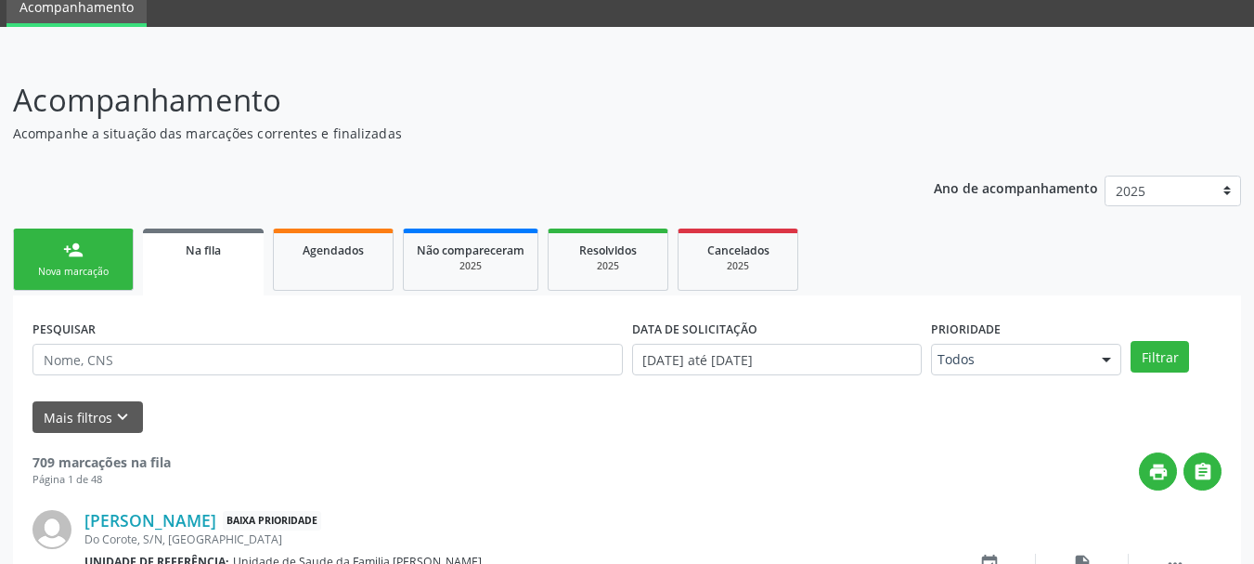
click at [93, 251] on link "person_add Nova marcação" at bounding box center [73, 259] width 121 height 62
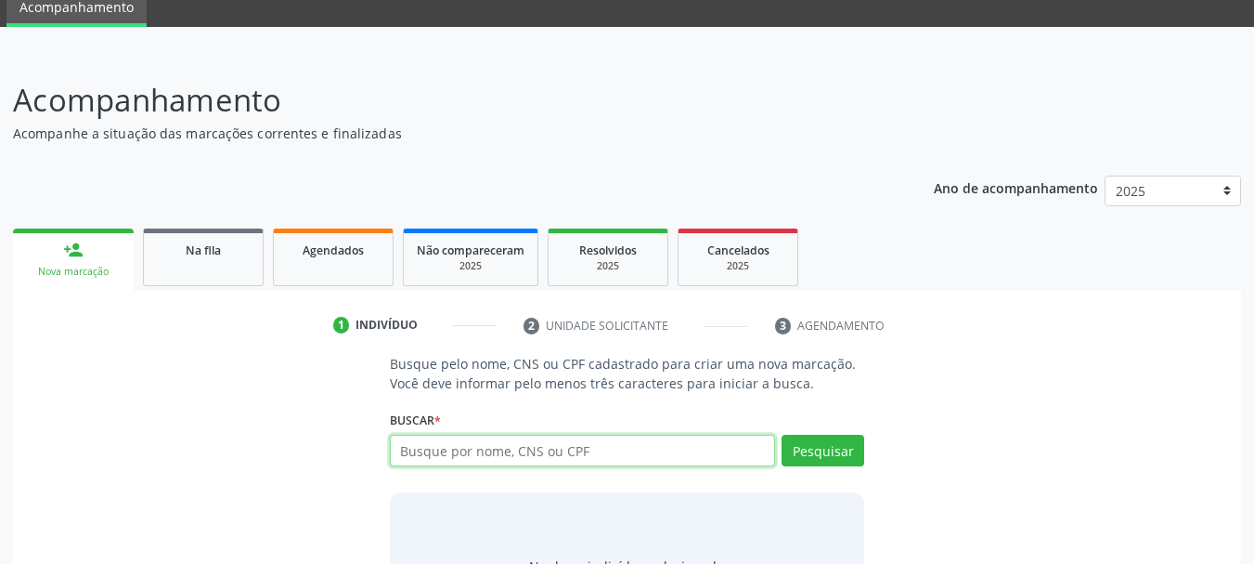
click at [510, 440] on input "text" at bounding box center [583, 450] width 386 height 32
paste input "700002718571602"
type input "700002718571602"
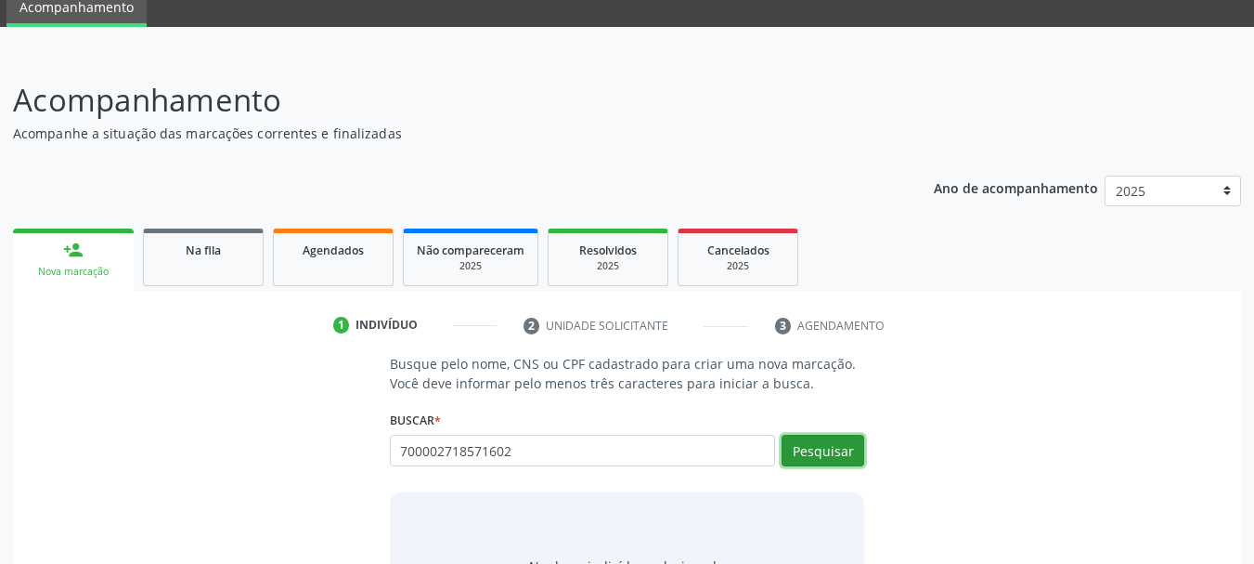
click at [817, 453] on button "Pesquisar" at bounding box center [823, 450] width 83 height 32
type input "700002718571602"
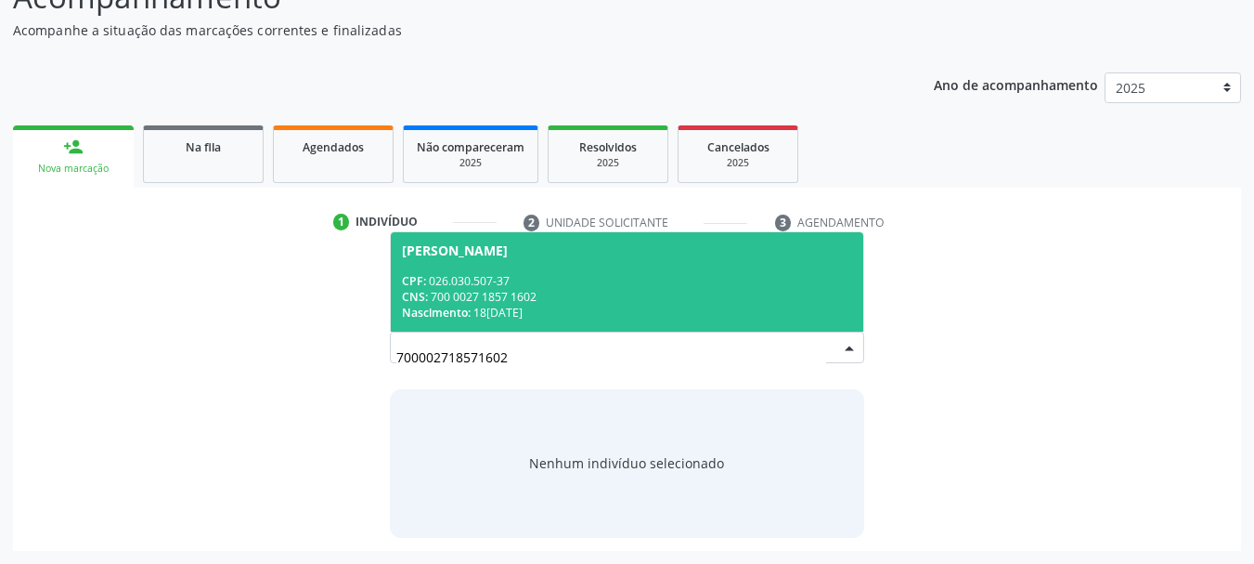
click at [475, 285] on div "CPF: 026.030.507-37" at bounding box center [627, 281] width 451 height 16
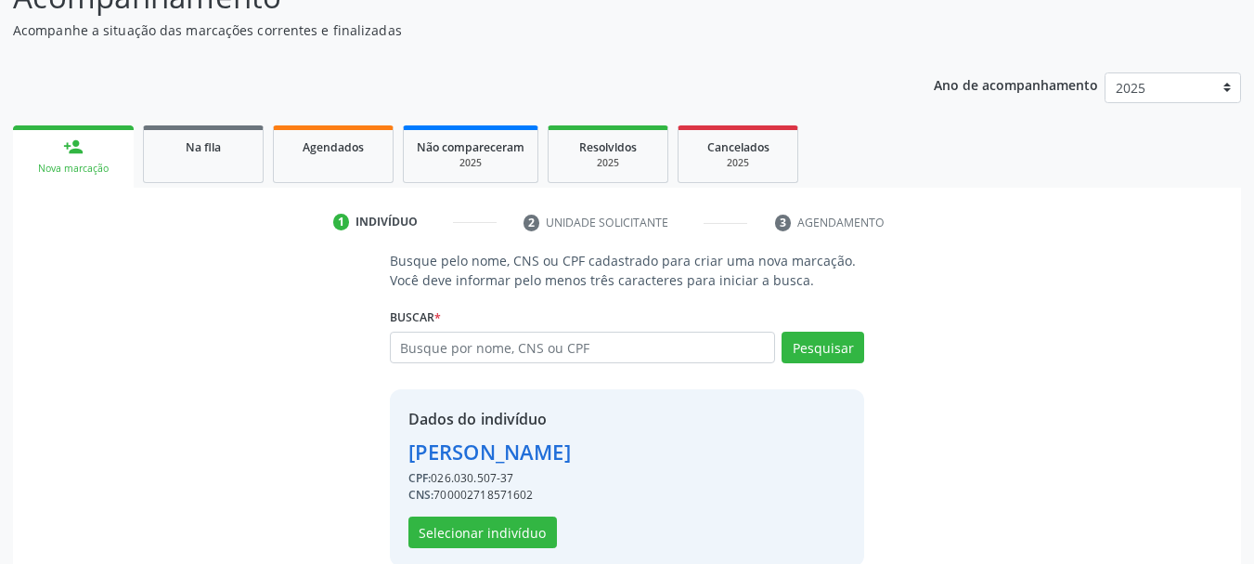
scroll to position [207, 0]
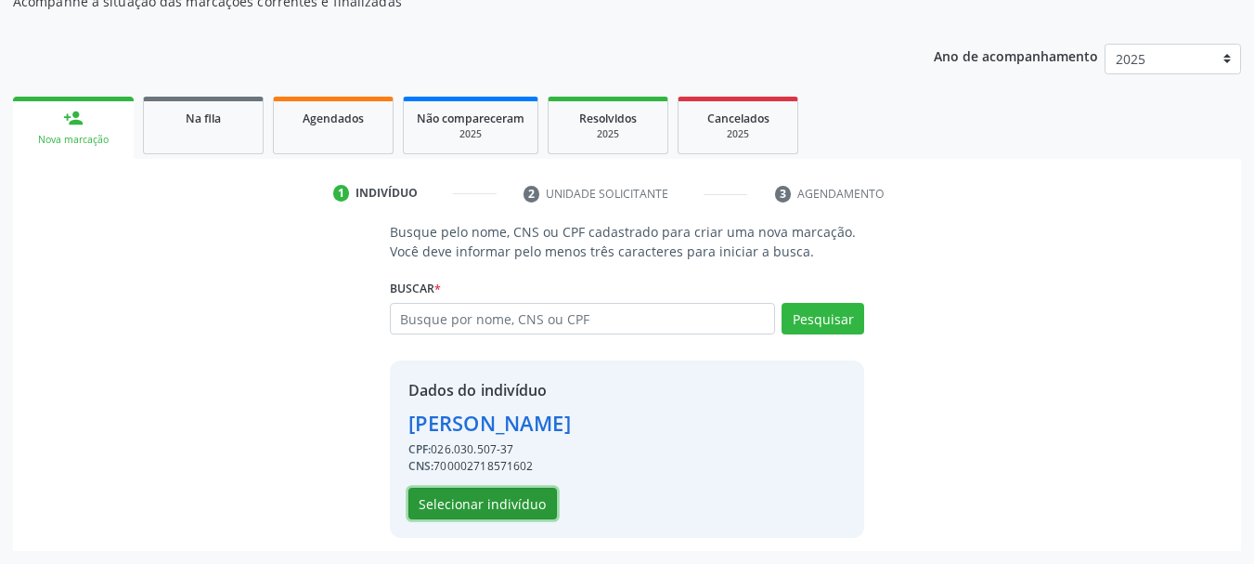
click at [512, 499] on button "Selecionar indivíduo" at bounding box center [483, 503] width 149 height 32
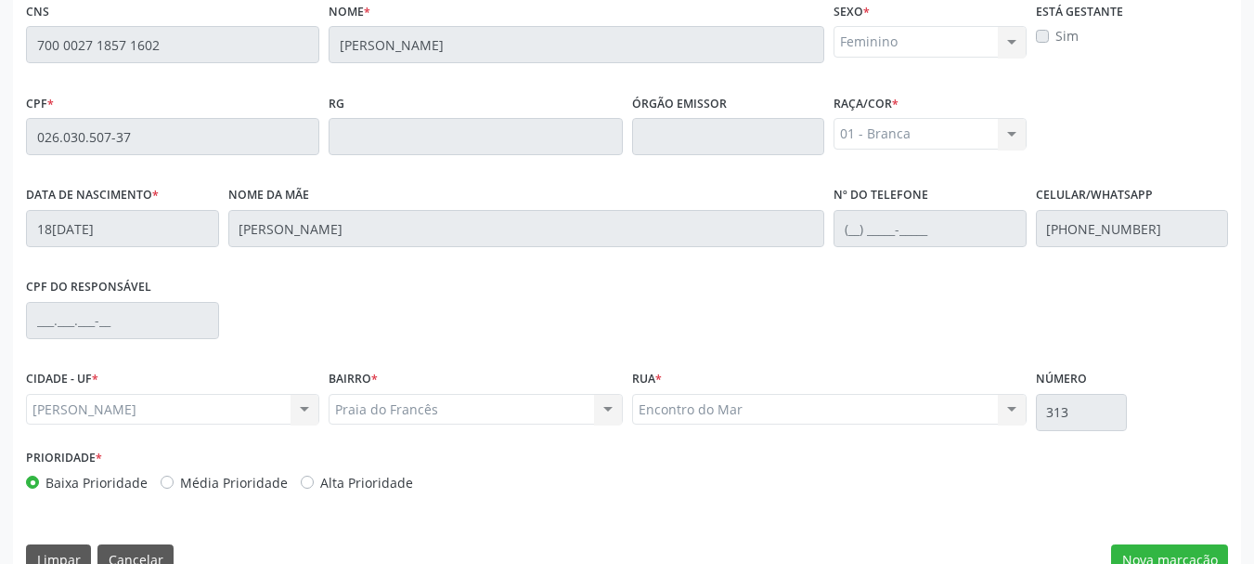
scroll to position [523, 0]
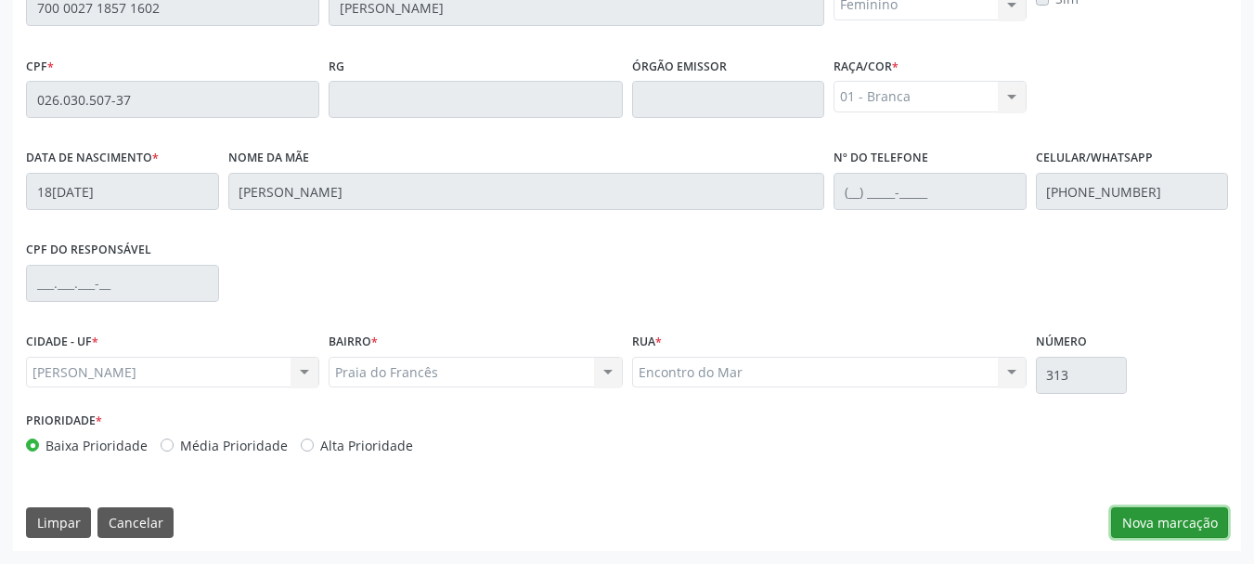
click at [1188, 514] on button "Nova marcação" at bounding box center [1169, 523] width 117 height 32
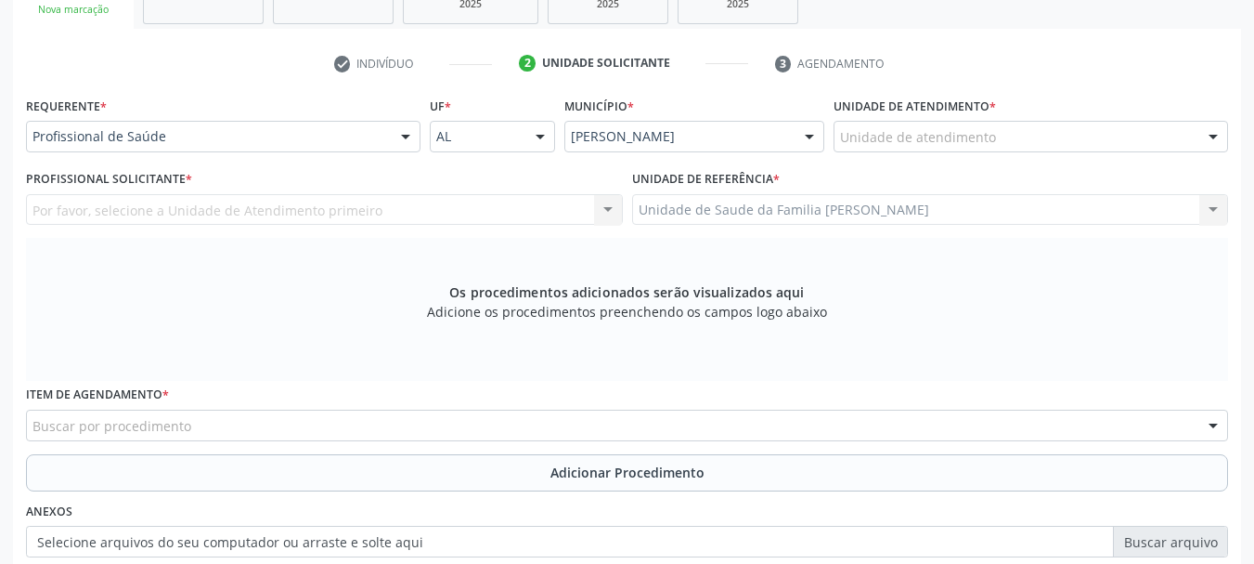
scroll to position [244, 0]
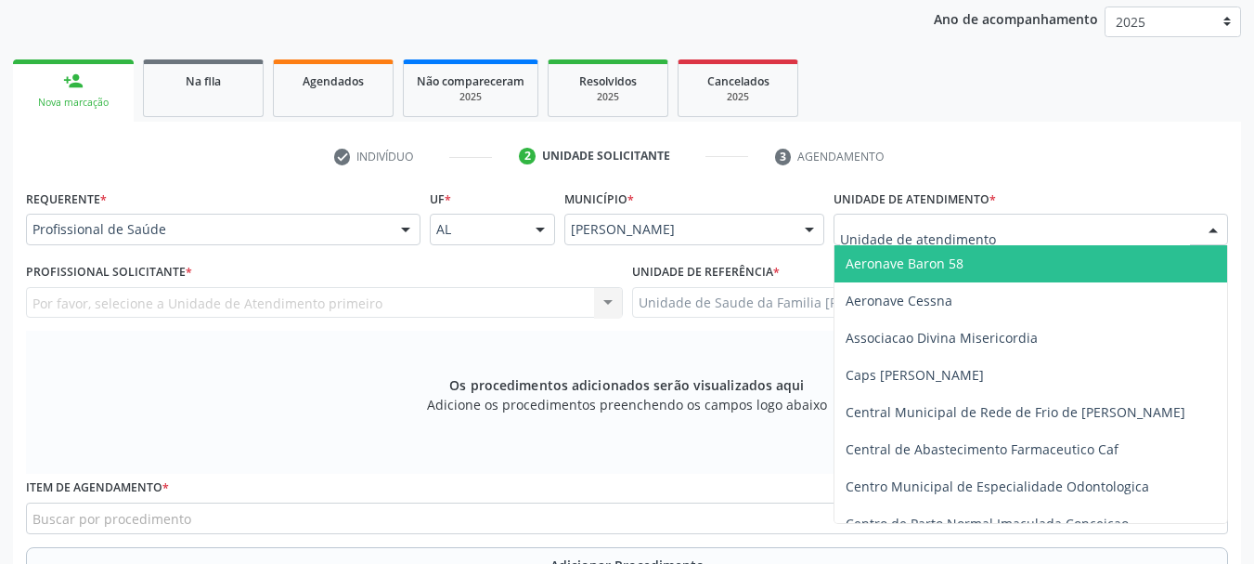
click at [1018, 244] on div "Aeronave Baron 58 Aeronave Cessna Associacao Divina Misericordia Caps Maria Cel…" at bounding box center [1031, 230] width 395 height 32
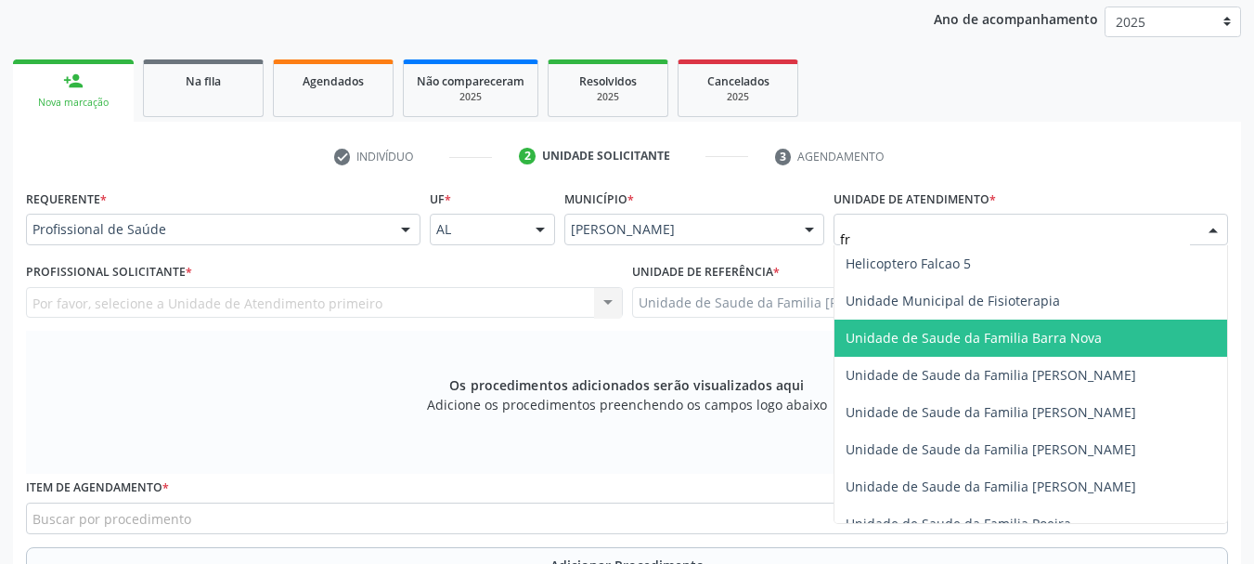
scroll to position [0, 0]
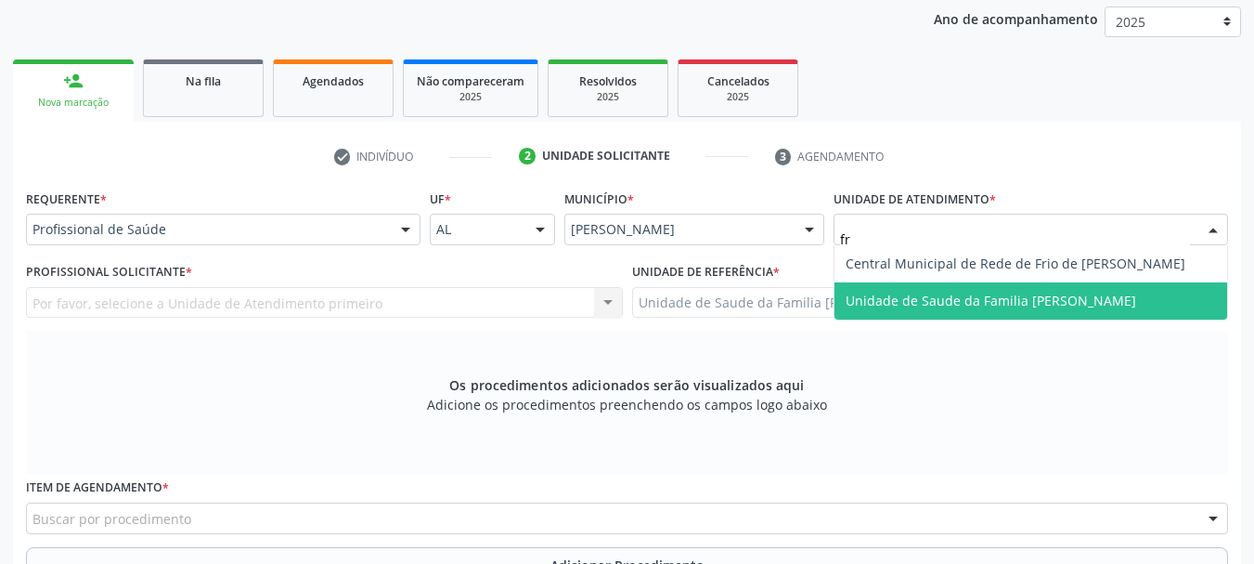
type input "fra"
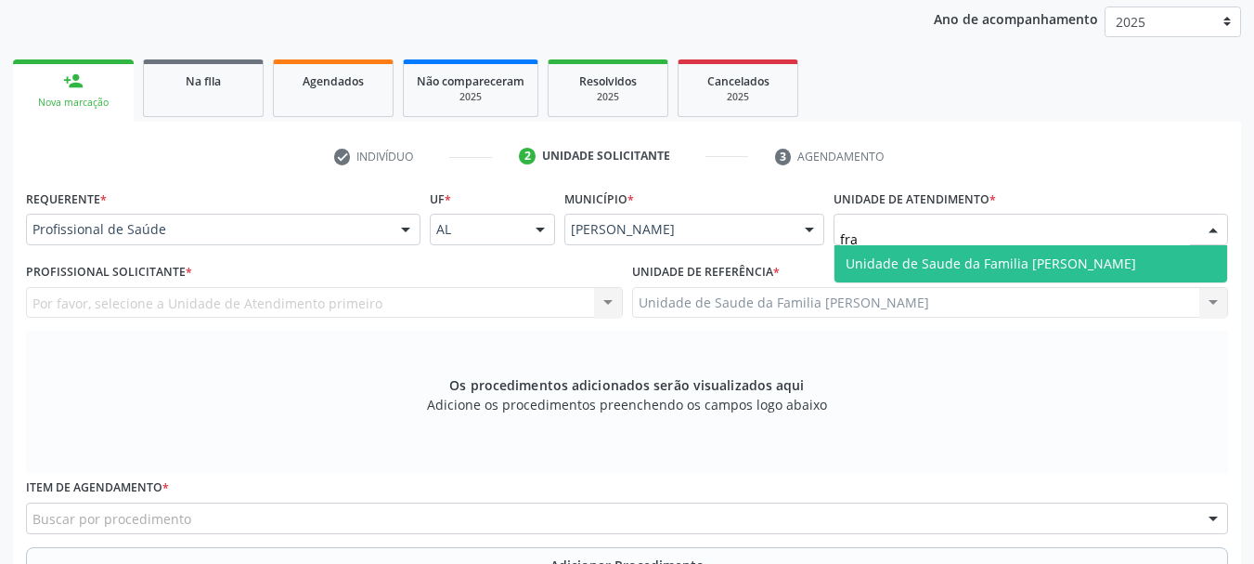
click at [996, 263] on span "Unidade de Saude da Familia [PERSON_NAME]" at bounding box center [991, 263] width 291 height 18
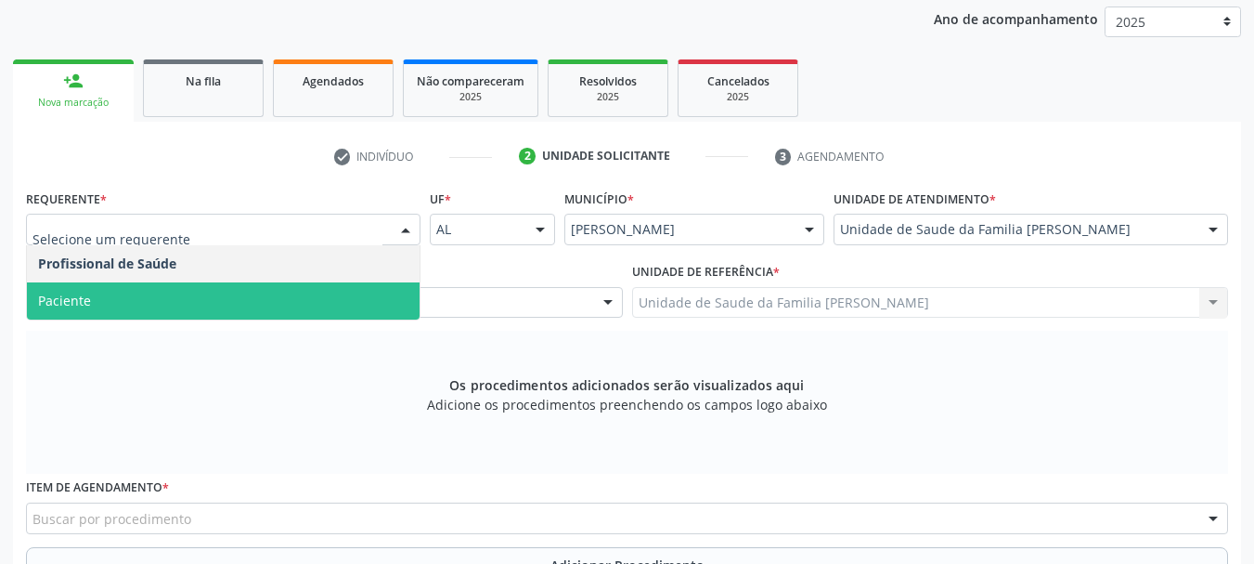
click at [97, 284] on span "Paciente" at bounding box center [223, 300] width 393 height 37
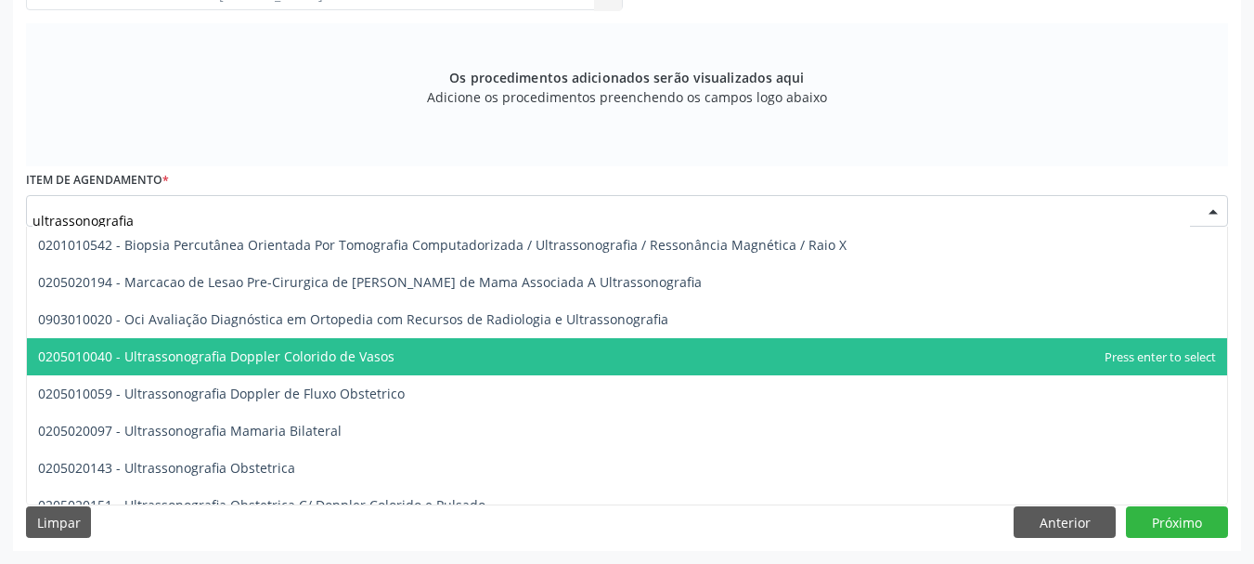
scroll to position [93, 0]
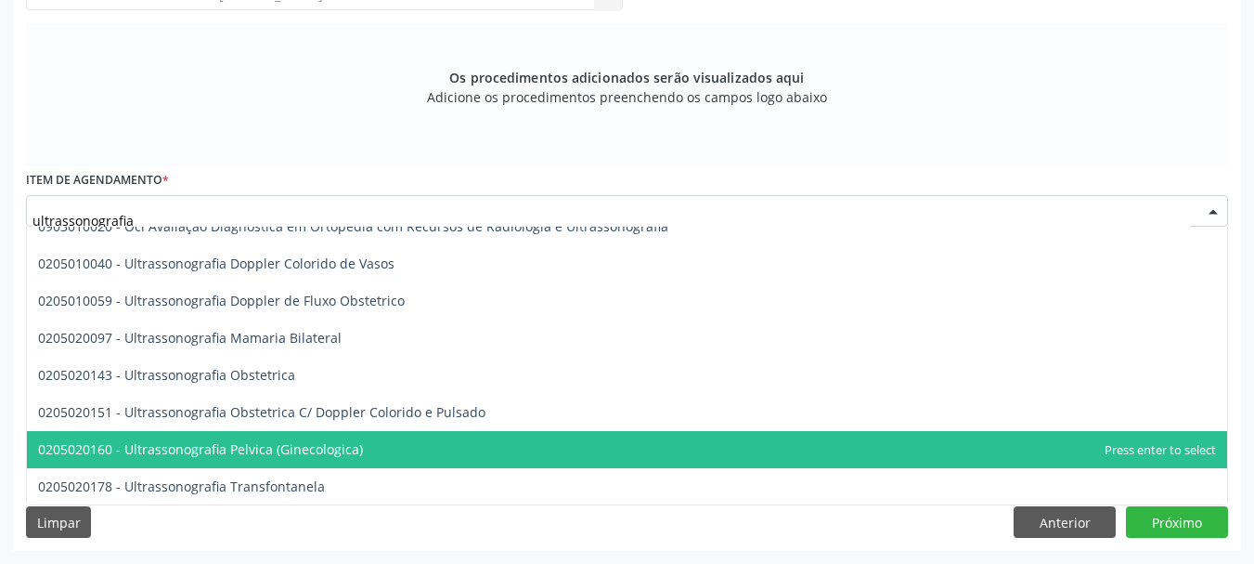
click at [306, 441] on span "0205020160 - Ultrassonografia Pelvica (Ginecologica)" at bounding box center [200, 449] width 325 height 18
type input "ultrassonografia"
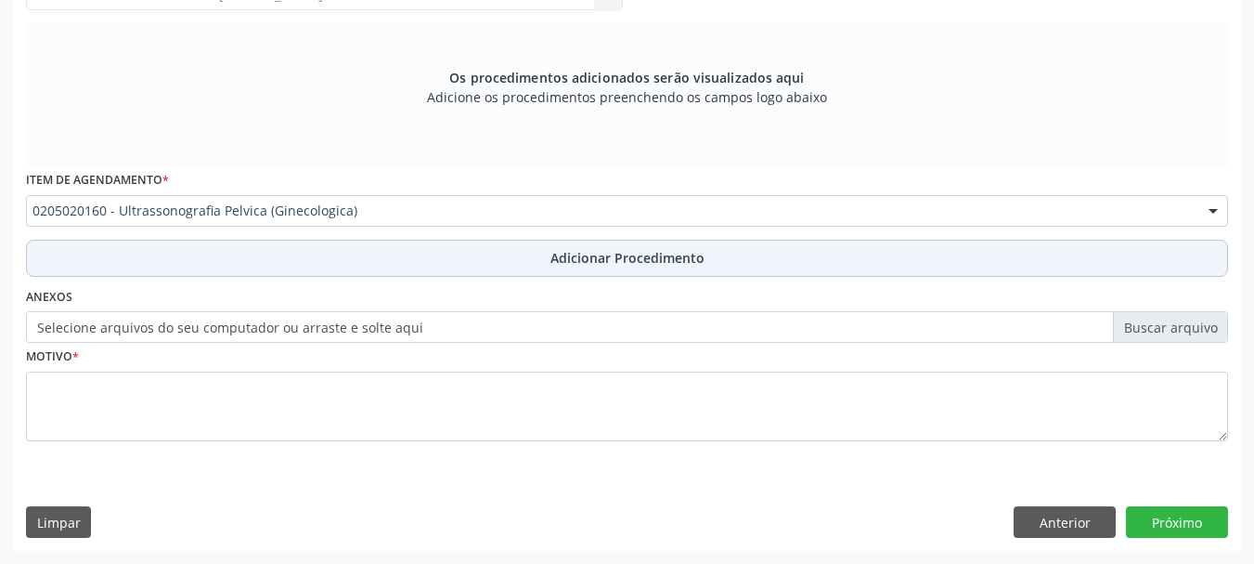
click at [606, 258] on span "Adicionar Procedimento" at bounding box center [628, 257] width 154 height 19
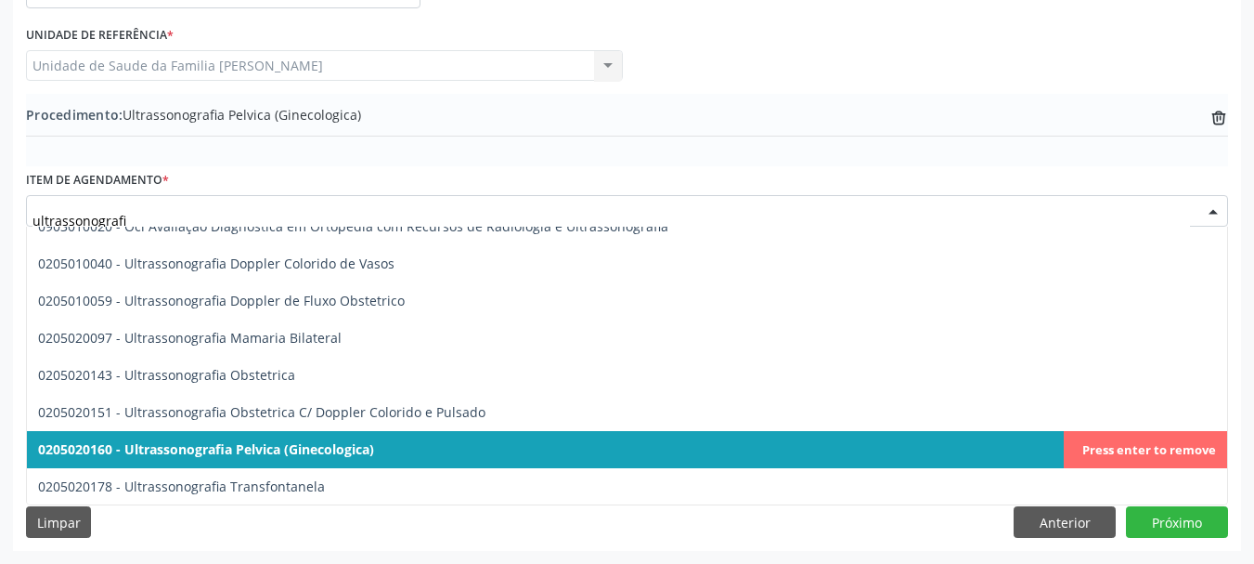
type input "ultrassonografia"
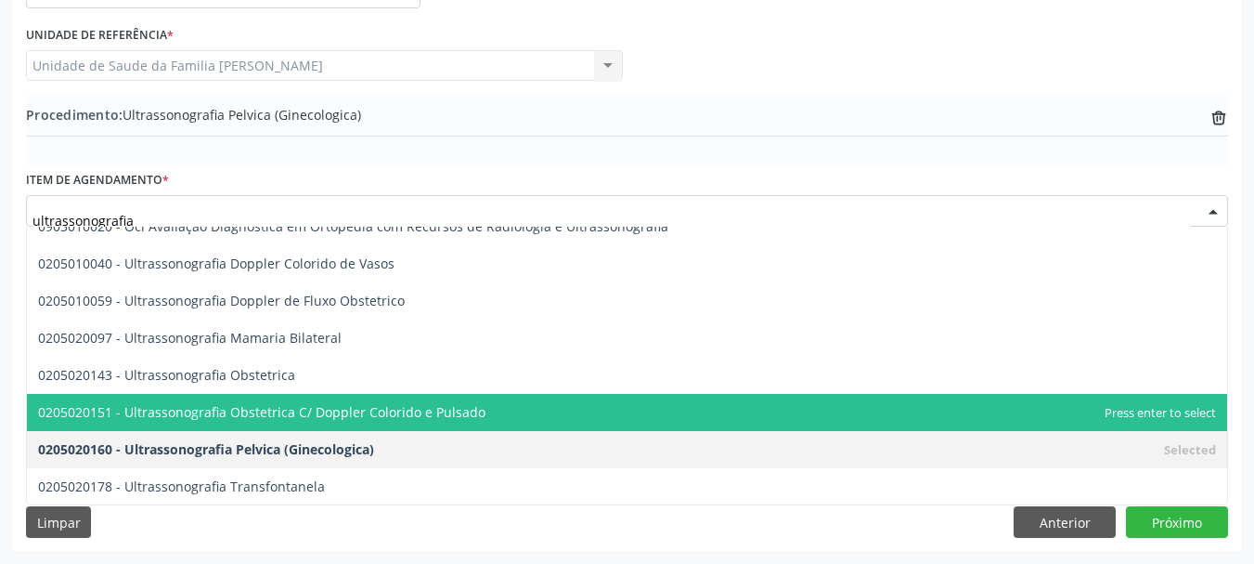
scroll to position [279, 0]
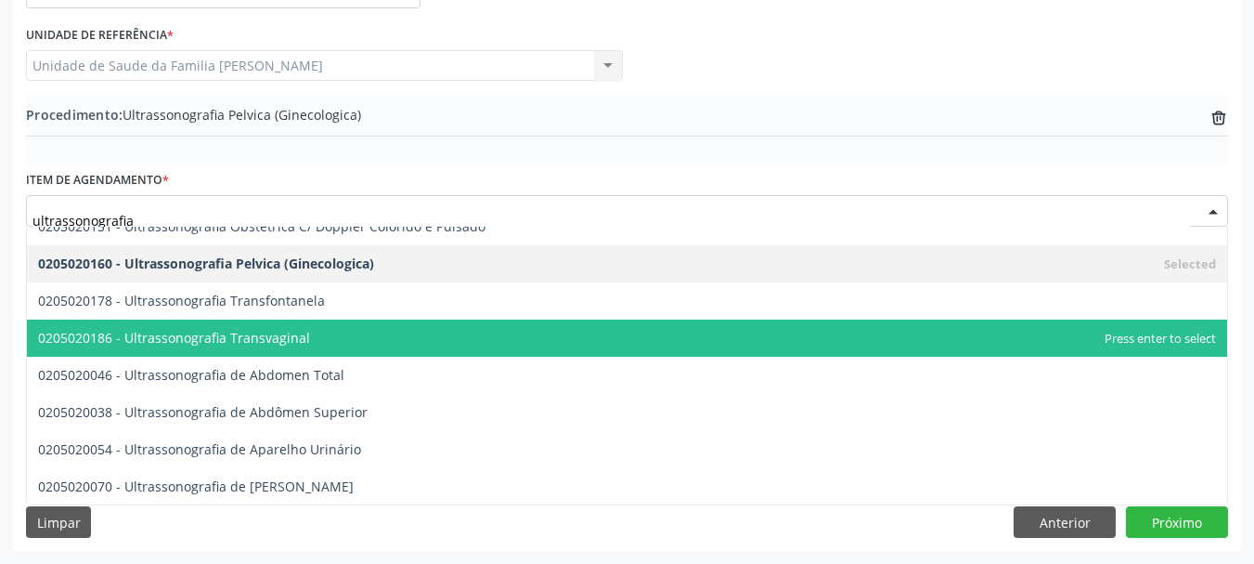
click at [291, 335] on span "0205020186 - Ultrassonografia Transvaginal" at bounding box center [174, 338] width 272 height 18
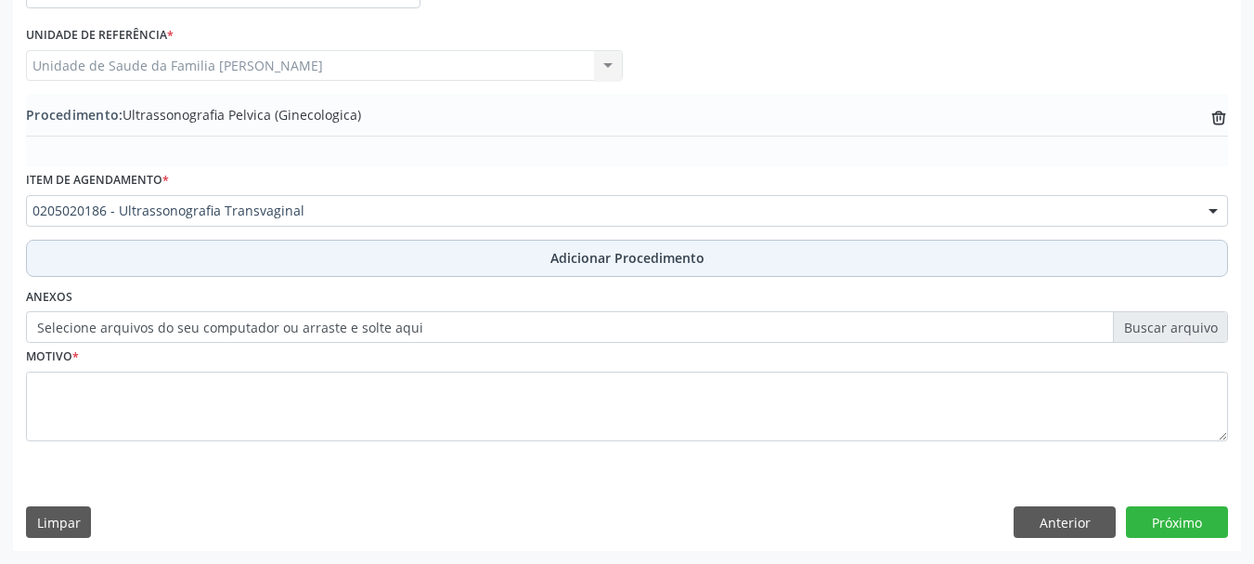
click at [657, 256] on span "Adicionar Procedimento" at bounding box center [628, 257] width 154 height 19
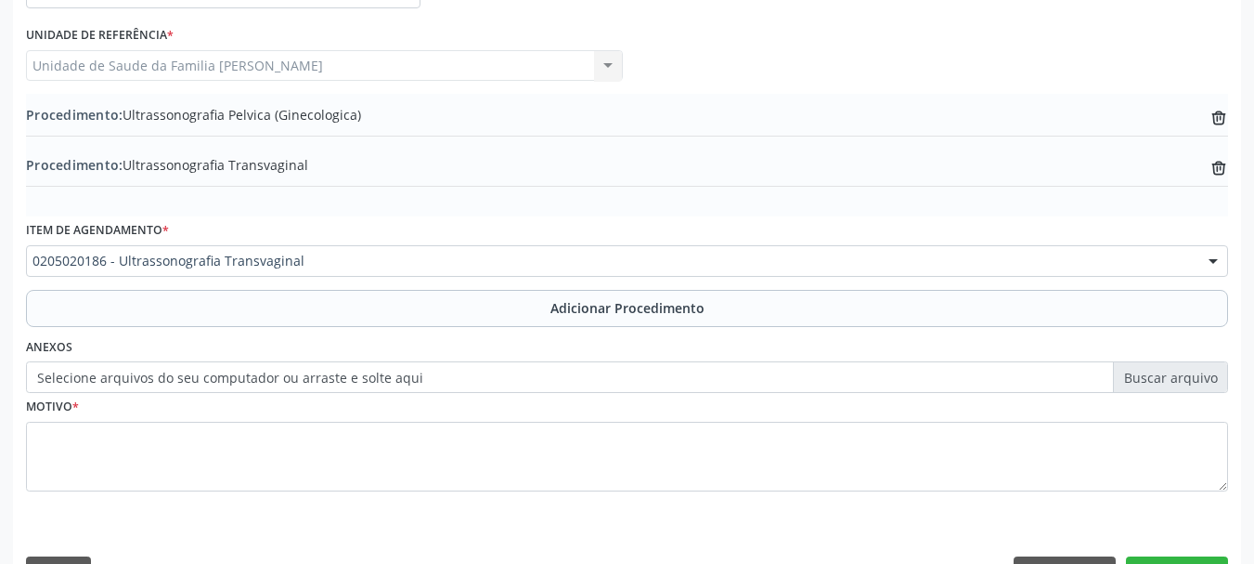
click at [227, 381] on label "Selecione arquivos do seu computador ou arraste e solte aqui" at bounding box center [627, 377] width 1202 height 32
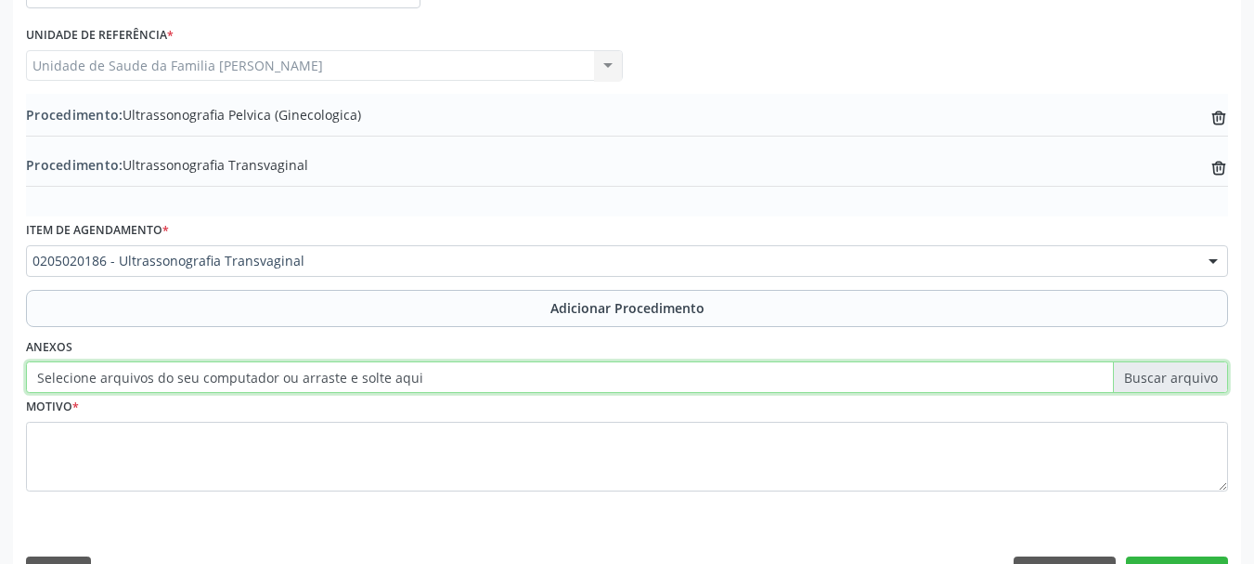
click at [227, 381] on input "Selecione arquivos do seu computador ou arraste e solte aqui" at bounding box center [627, 377] width 1202 height 32
type input "C:\fakepath\Gomes.jpeg"
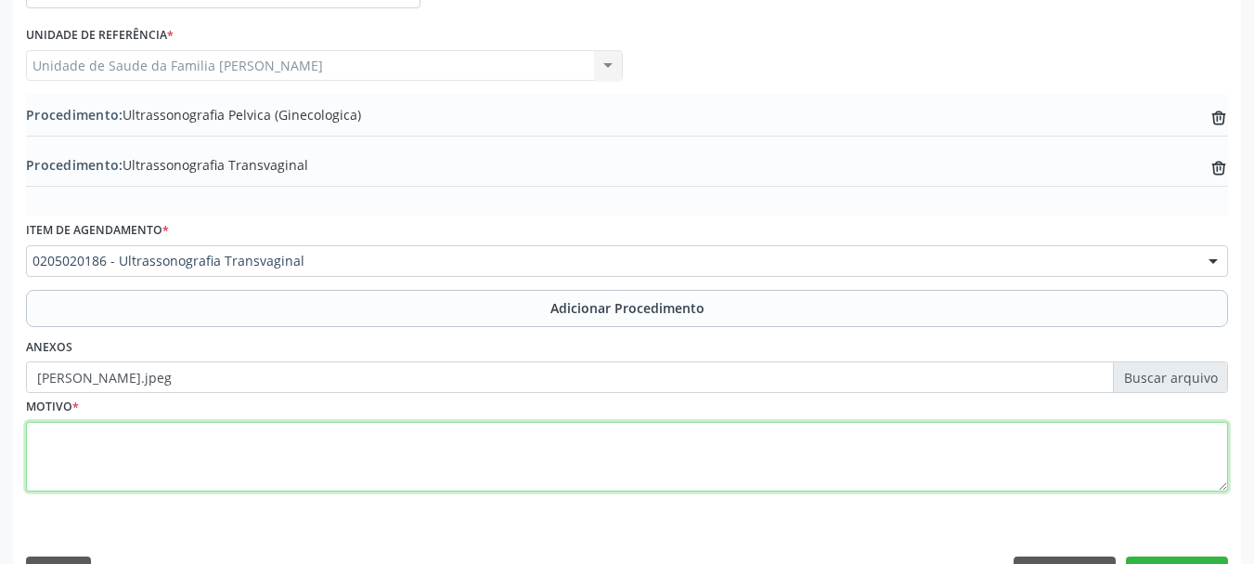
click at [58, 440] on textarea at bounding box center [627, 457] width 1202 height 71
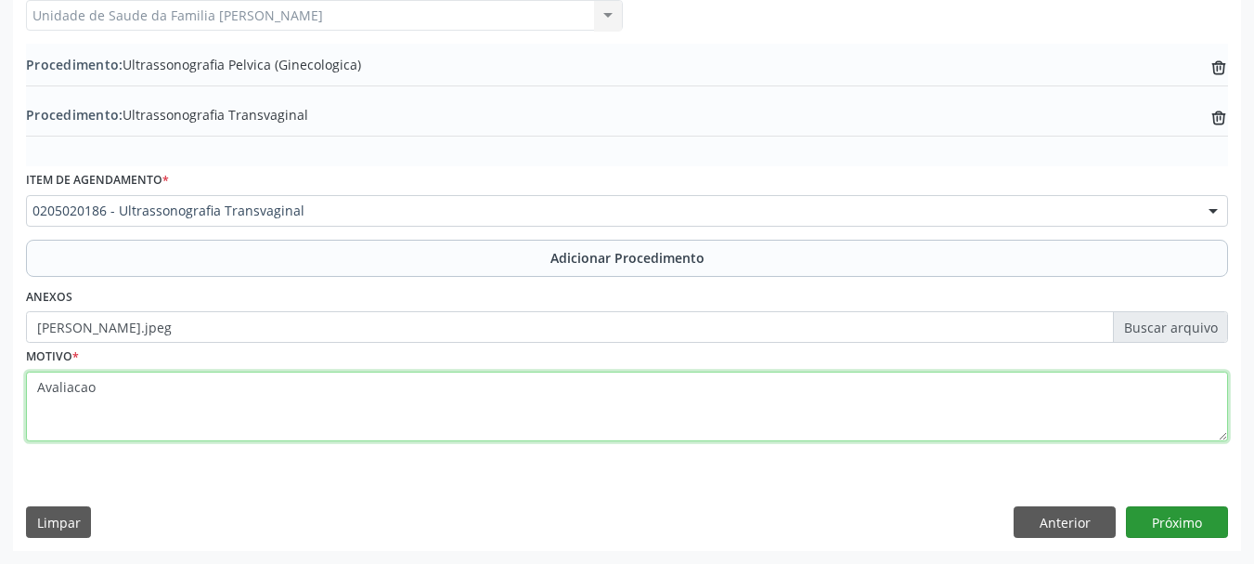
type textarea "Avaliacao"
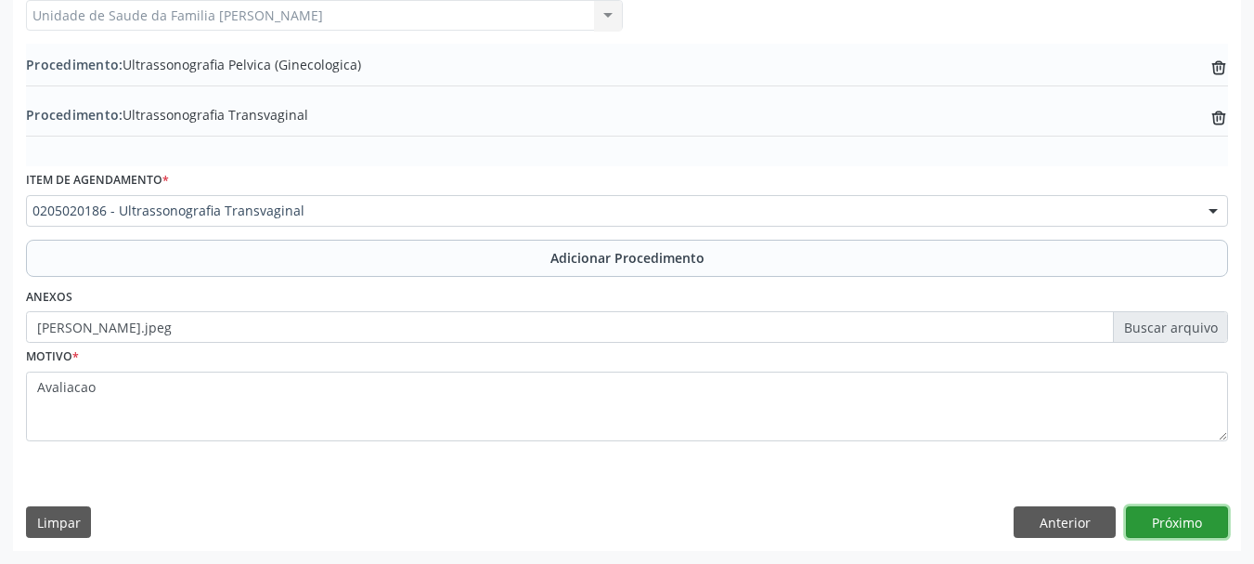
click at [1208, 533] on button "Próximo" at bounding box center [1177, 522] width 102 height 32
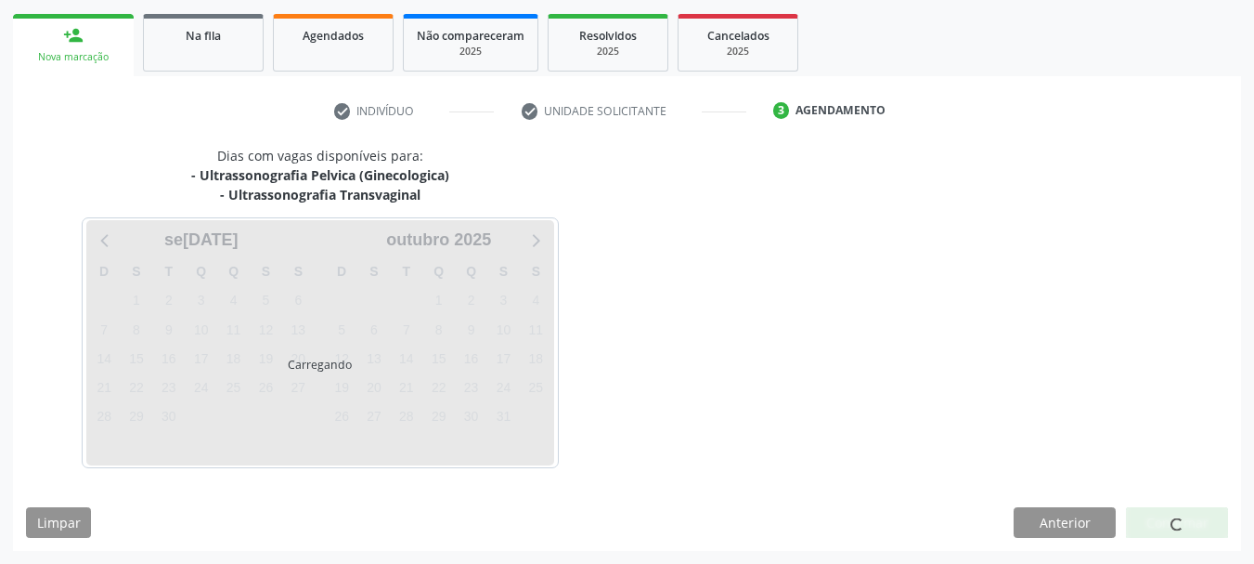
scroll to position [344, 0]
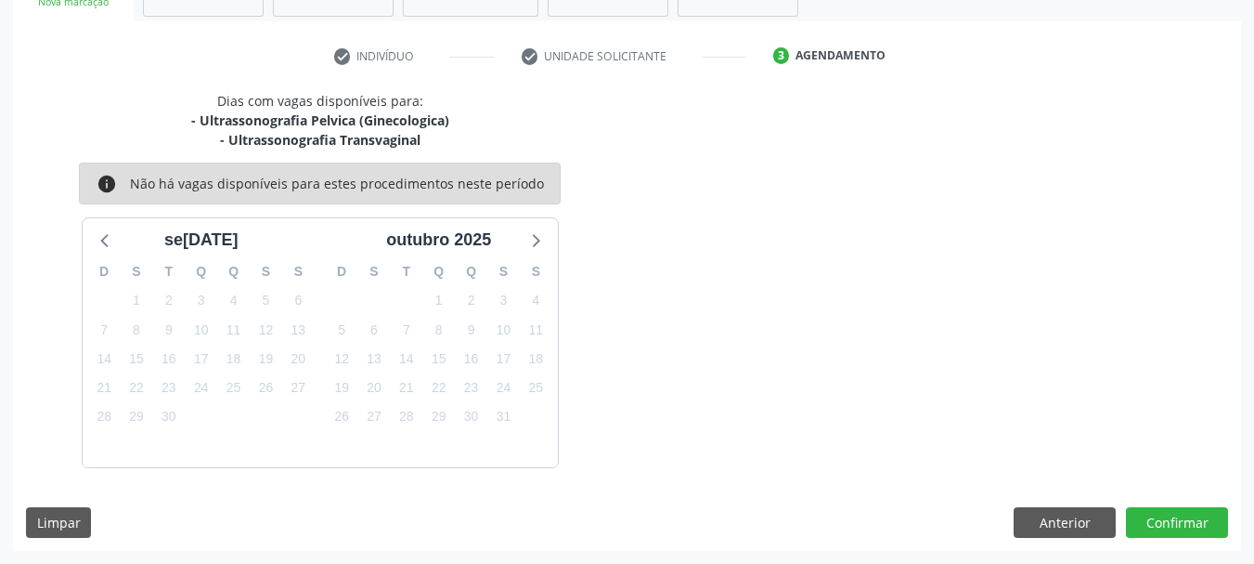
click at [1183, 538] on div "Dias com vagas disponíveis para: - Ultrassonografia Pelvica (Ginecologica) - Ul…" at bounding box center [627, 321] width 1228 height 460
click at [1182, 516] on button "Confirmar" at bounding box center [1177, 523] width 102 height 32
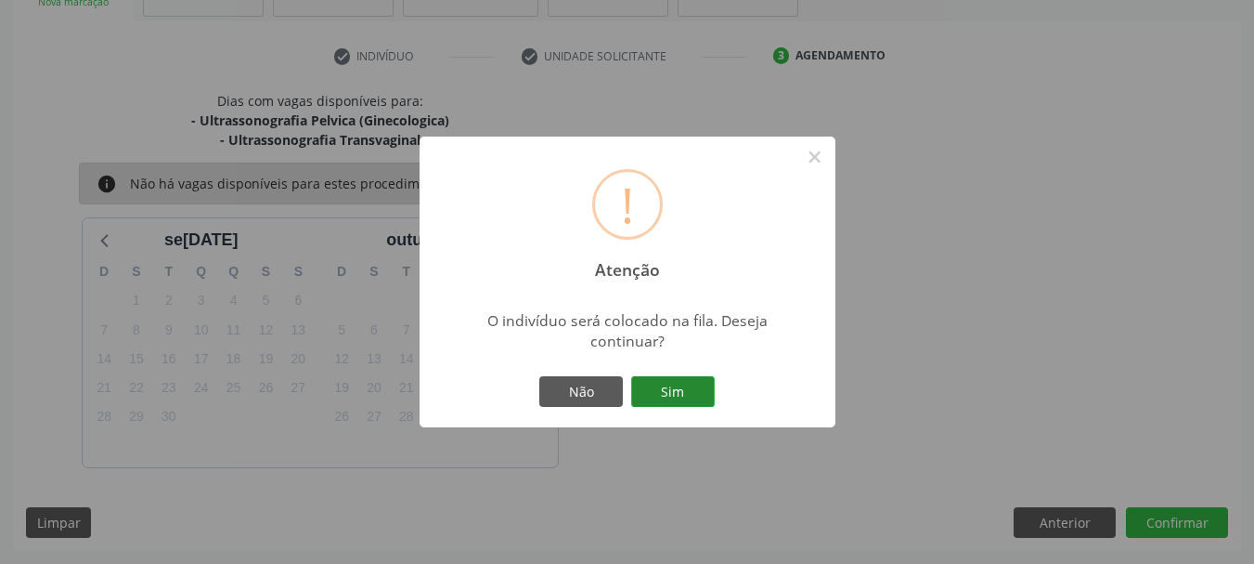
click at [689, 398] on button "Sim" at bounding box center [673, 392] width 84 height 32
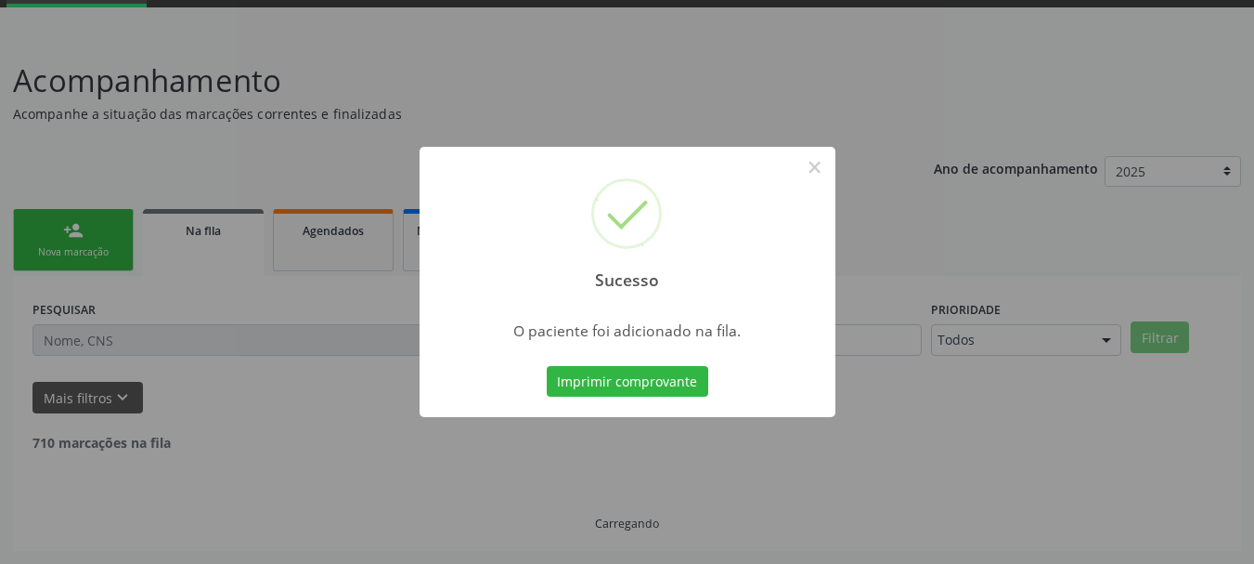
scroll to position [75, 0]
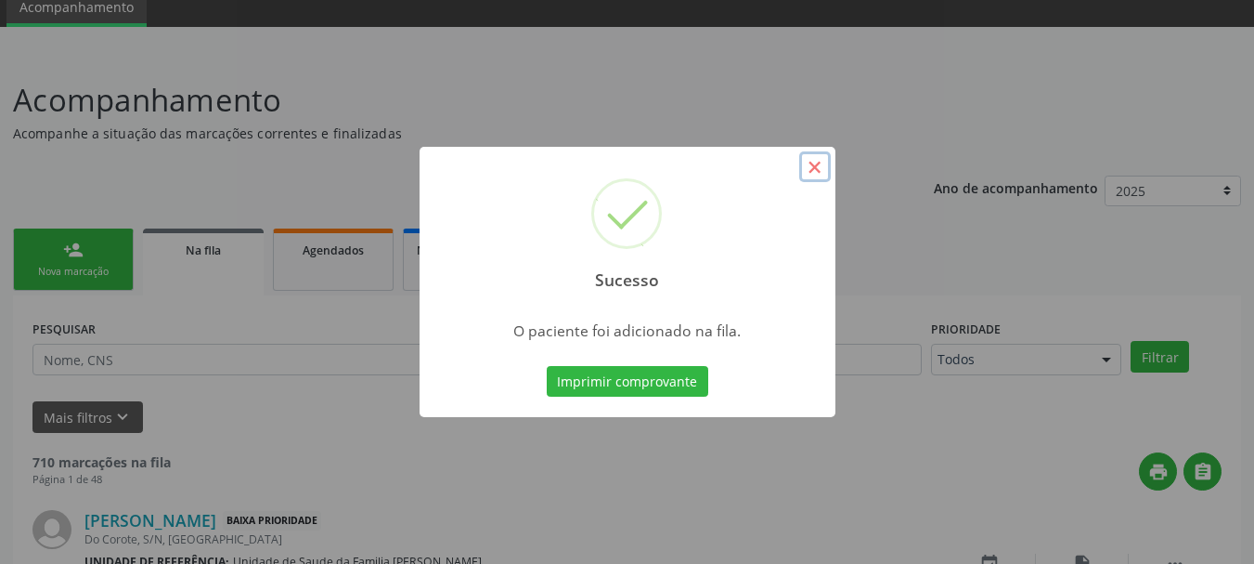
click at [806, 166] on button "×" at bounding box center [815, 167] width 32 height 32
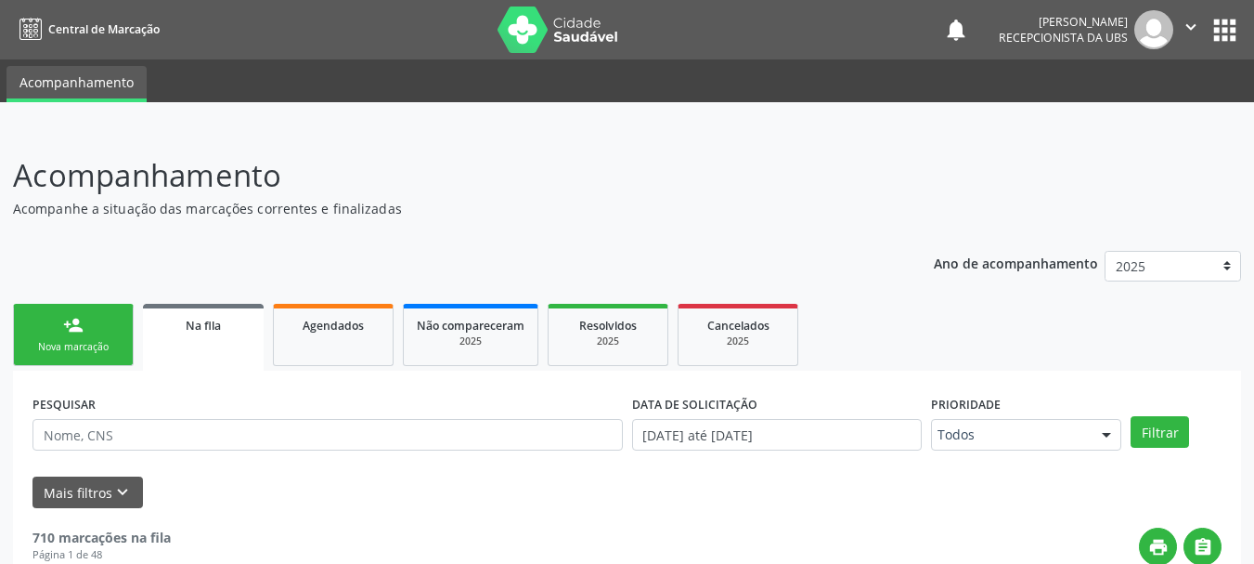
scroll to position [186, 0]
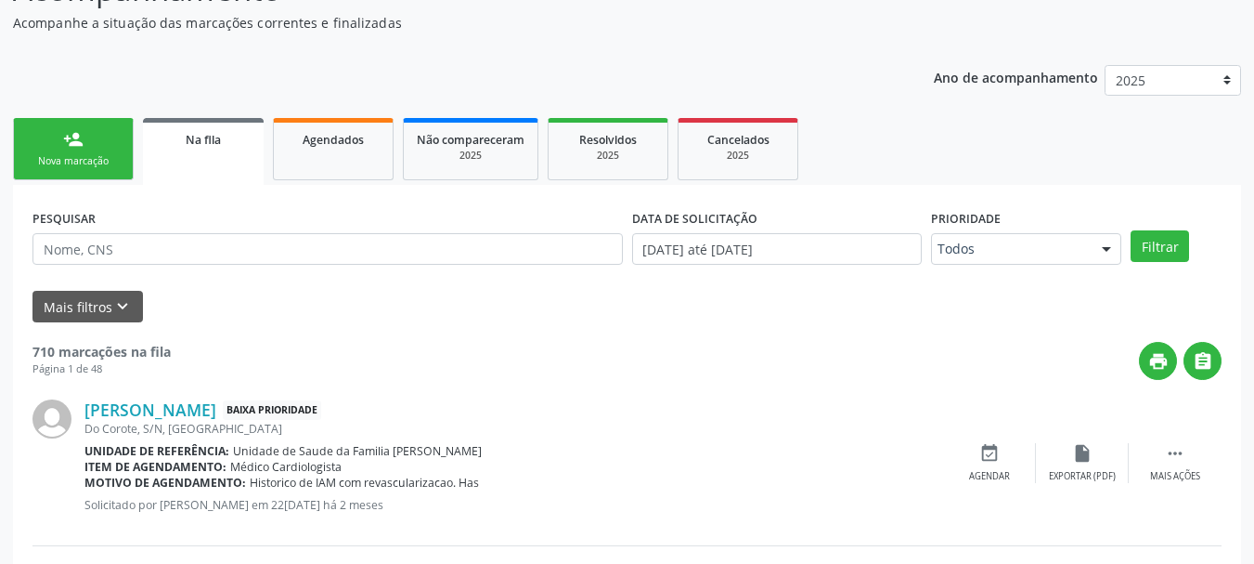
click at [76, 160] on div "Nova marcação" at bounding box center [73, 161] width 93 height 14
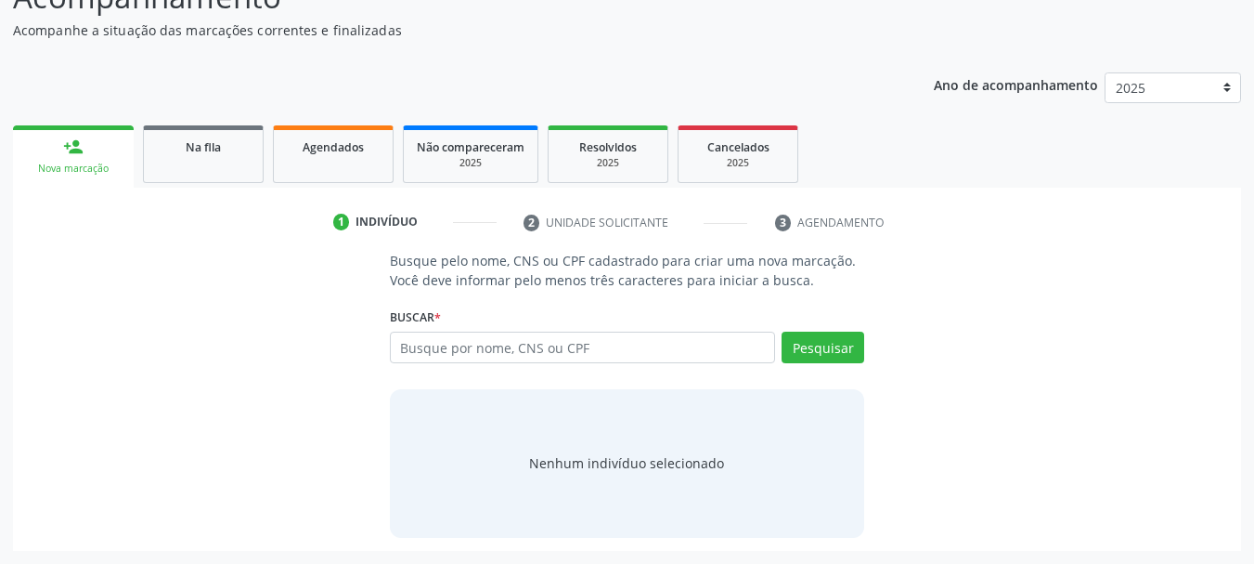
scroll to position [178, 0]
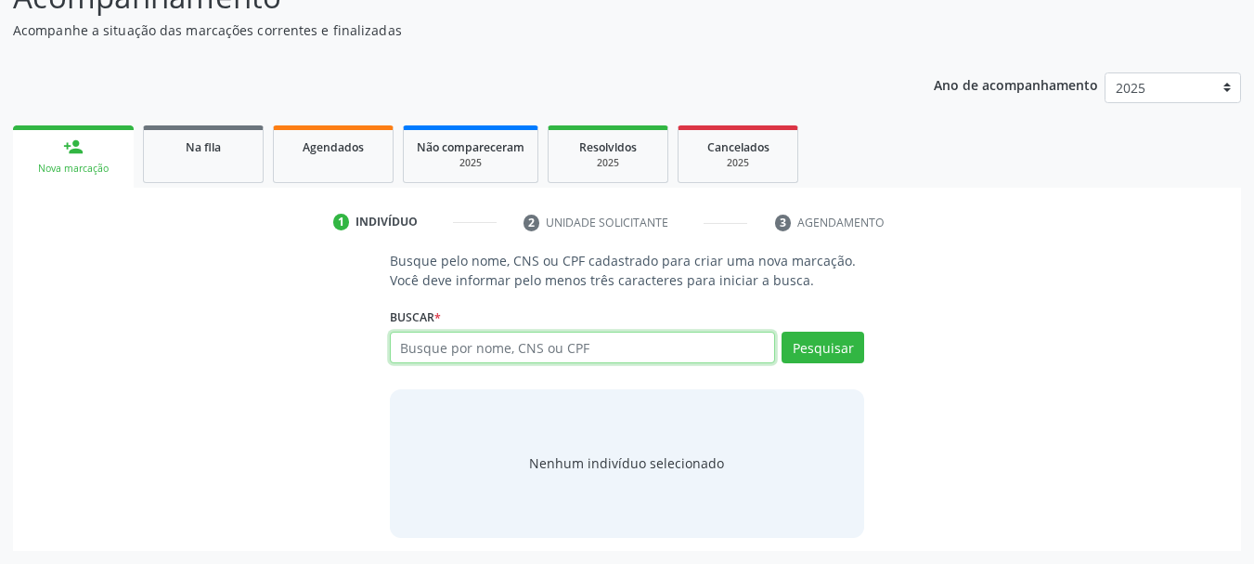
click at [434, 347] on input "text" at bounding box center [583, 347] width 386 height 32
paste input "700002718571602"
type input "700002718571602"
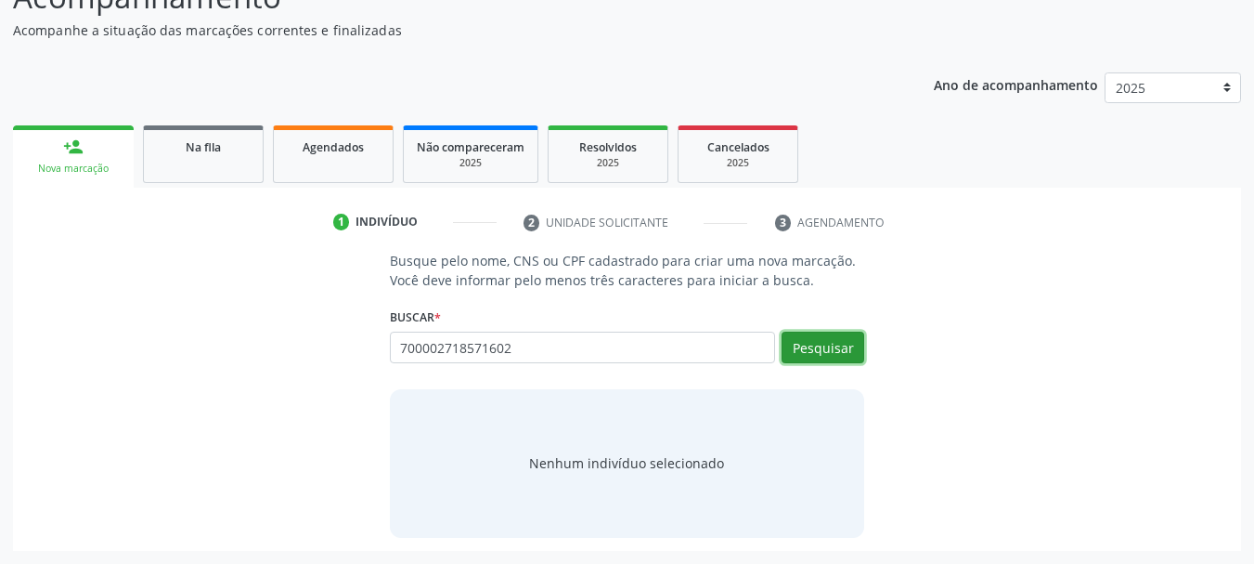
click at [807, 336] on button "Pesquisar" at bounding box center [823, 347] width 83 height 32
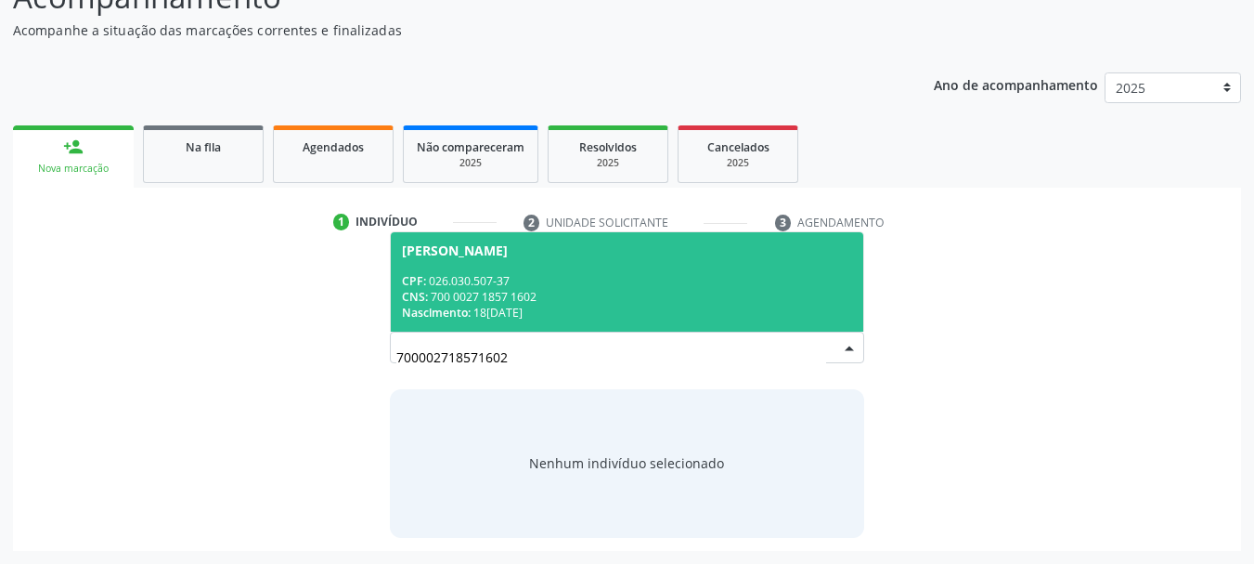
click at [460, 244] on div "Marcia Regina Silva Gomes" at bounding box center [455, 250] width 106 height 15
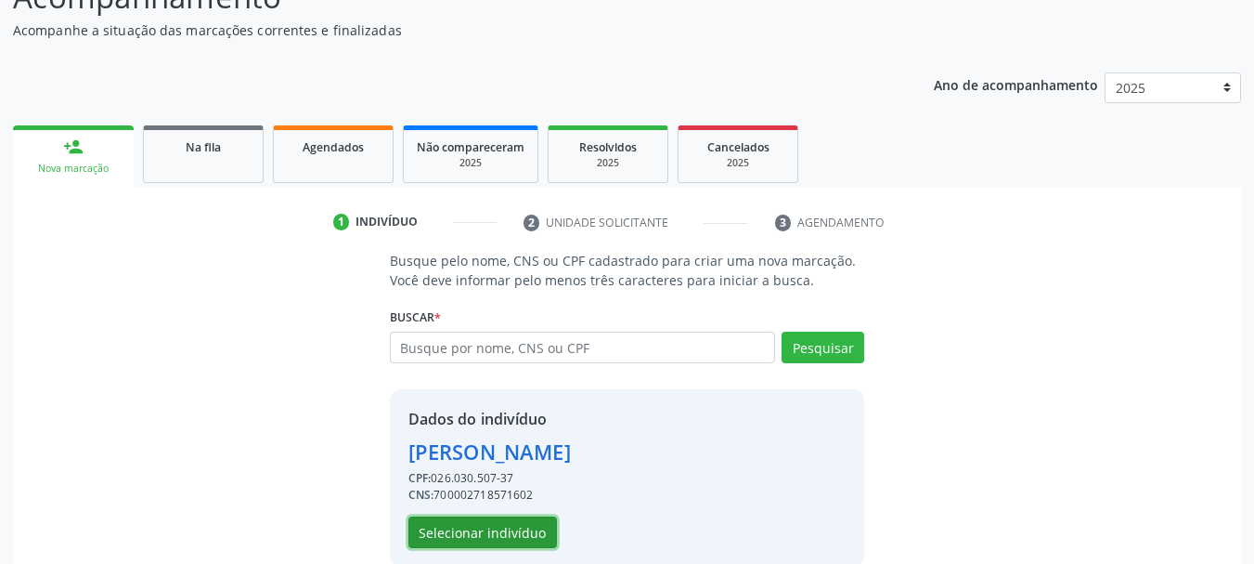
click at [506, 538] on button "Selecionar indivíduo" at bounding box center [483, 532] width 149 height 32
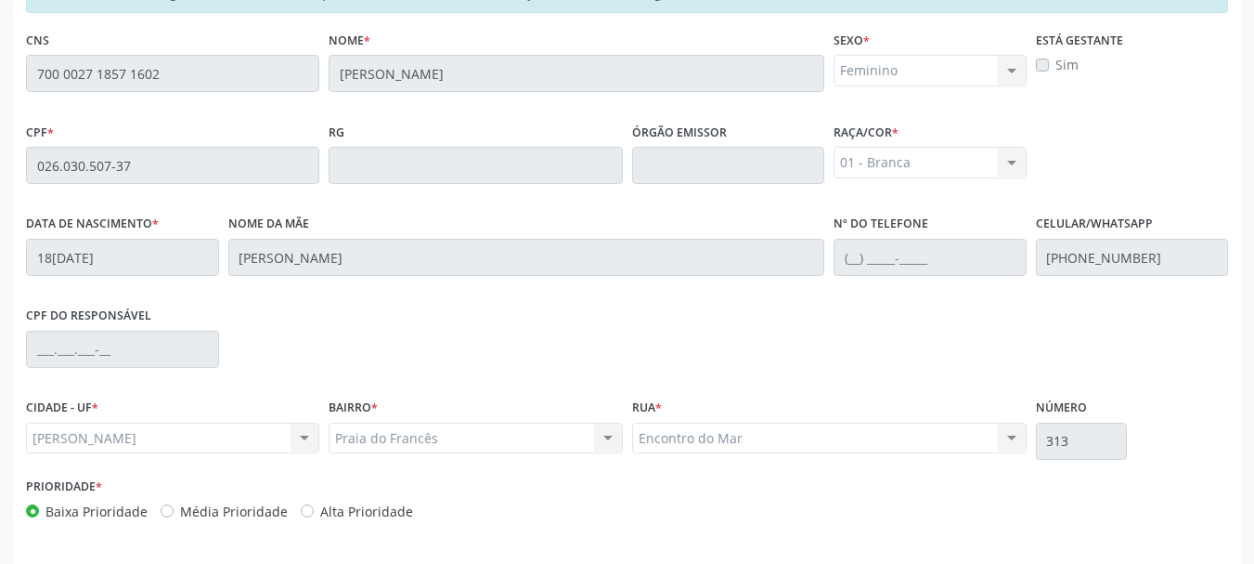
scroll to position [523, 0]
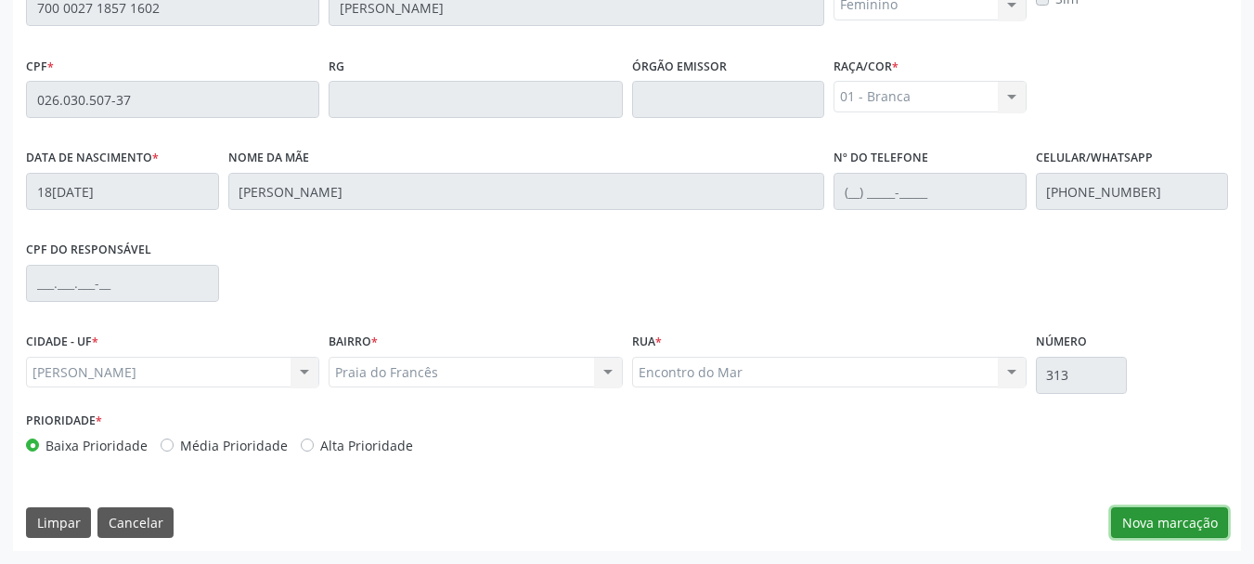
click at [1178, 536] on button "Nova marcação" at bounding box center [1169, 523] width 117 height 32
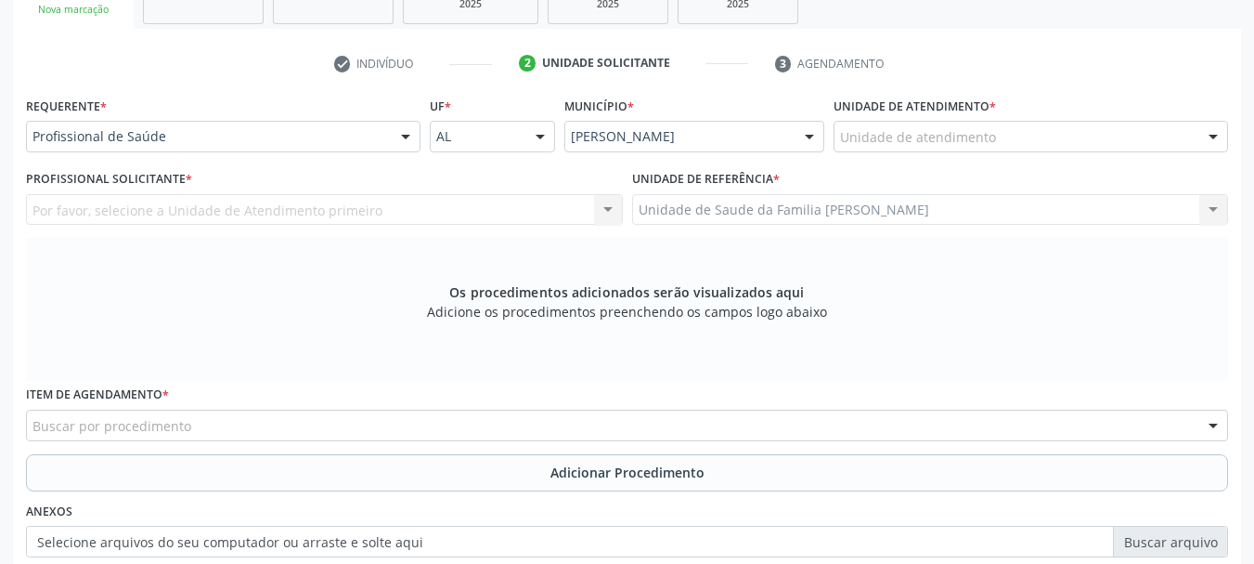
scroll to position [244, 0]
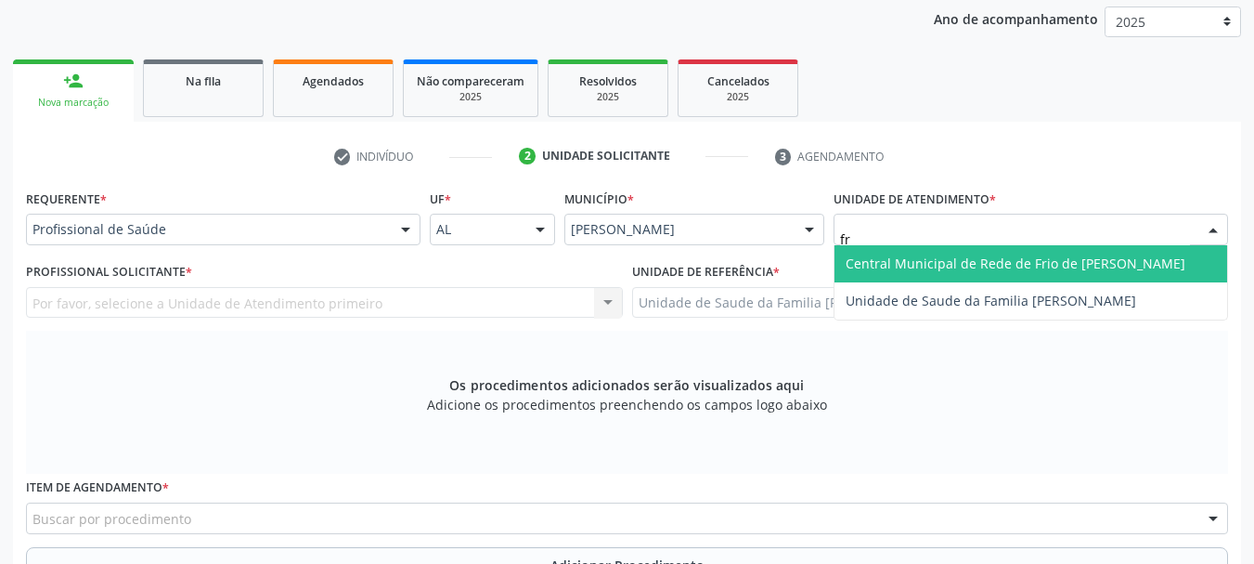
type input "fra"
click at [906, 269] on span "Unidade de Saude da Familia [PERSON_NAME]" at bounding box center [991, 263] width 291 height 18
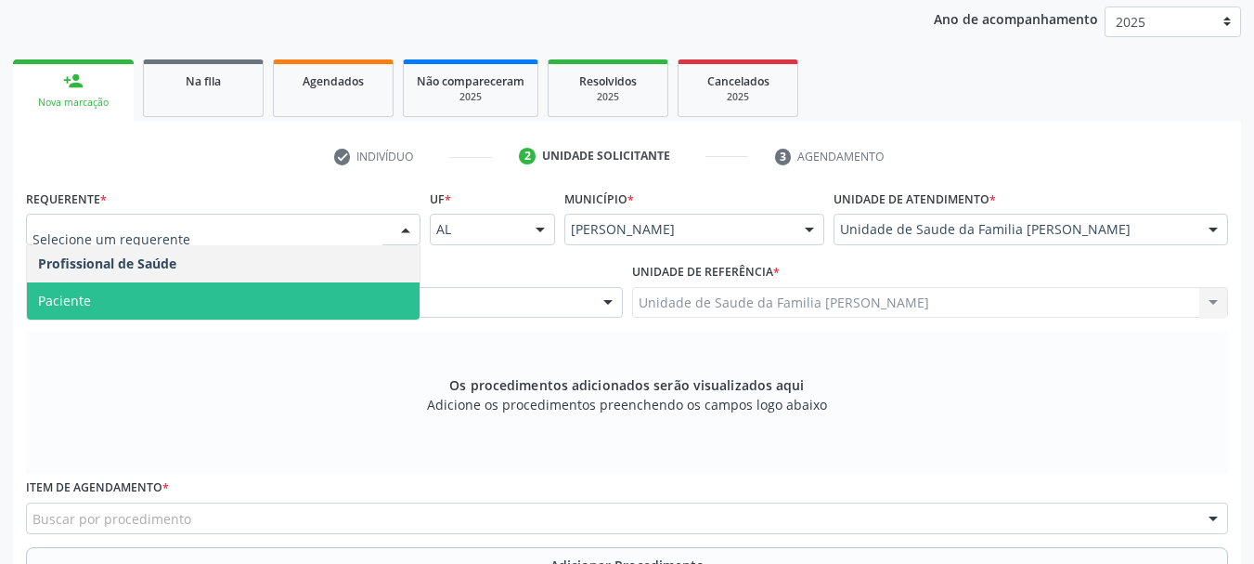
click at [126, 294] on span "Paciente" at bounding box center [223, 300] width 393 height 37
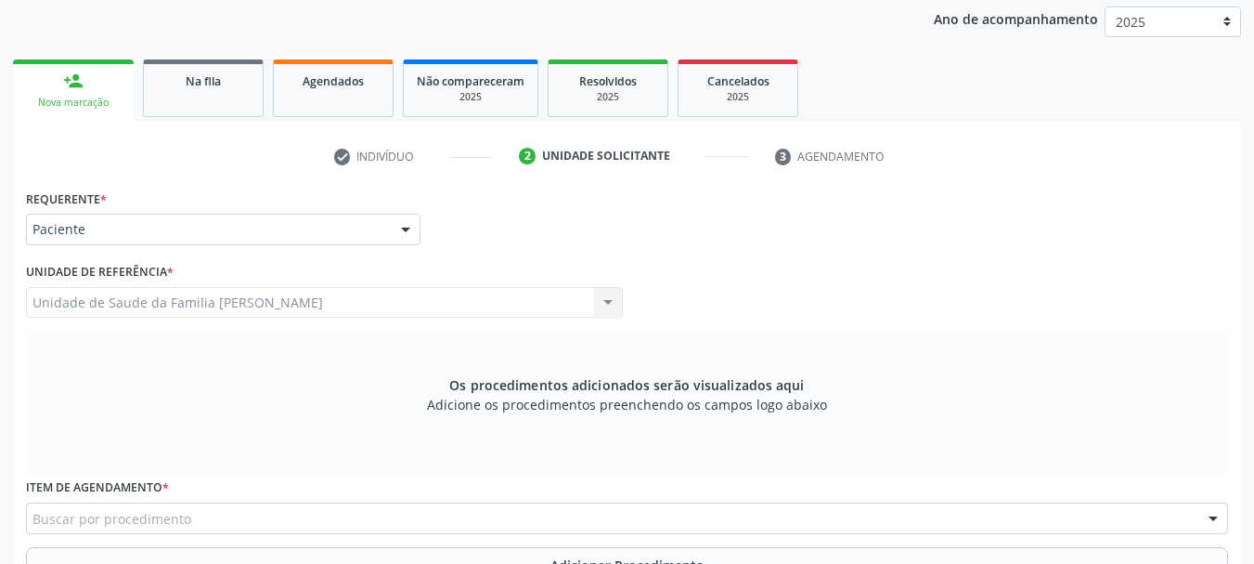
scroll to position [430, 0]
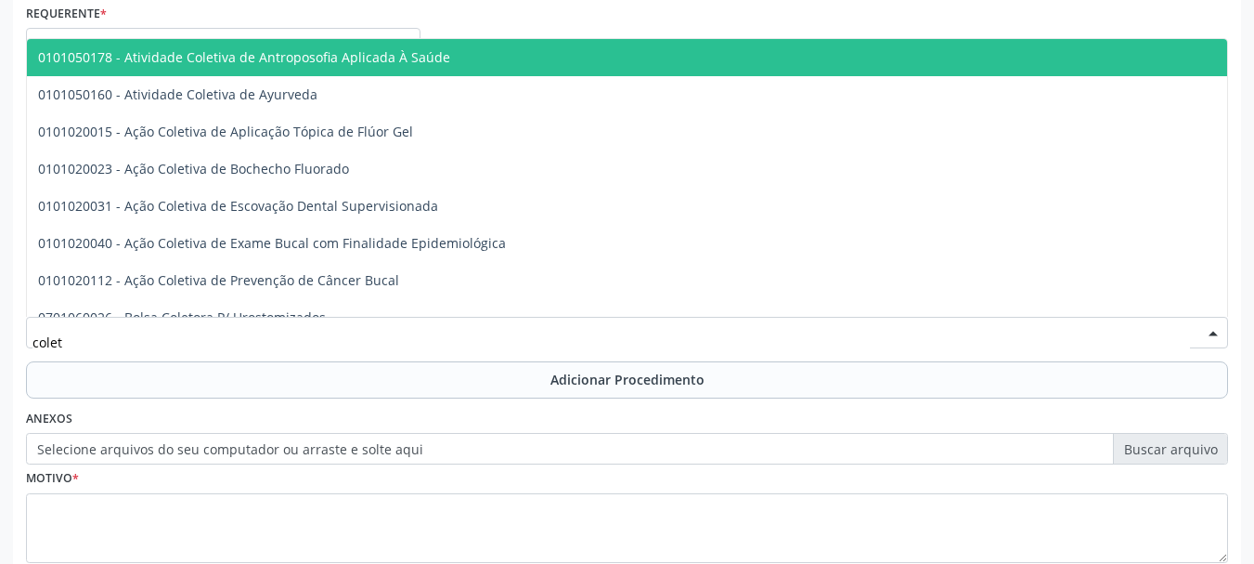
type input "coleta"
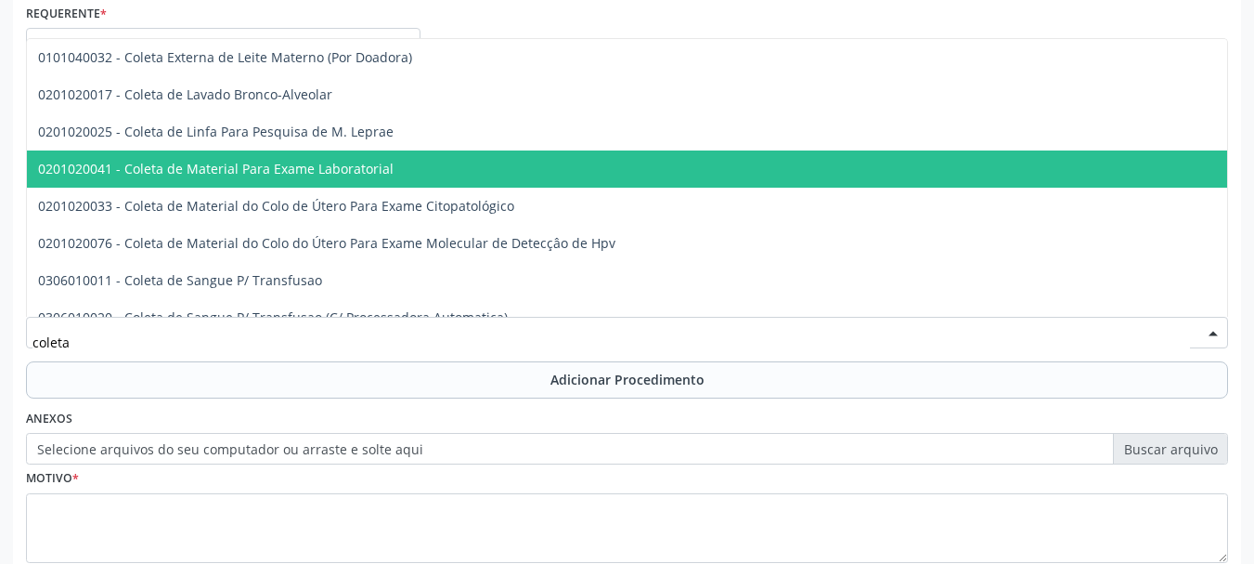
click at [296, 179] on span "0201020041 - Coleta de Material Para Exame Laboratorial" at bounding box center [696, 168] width 1339 height 37
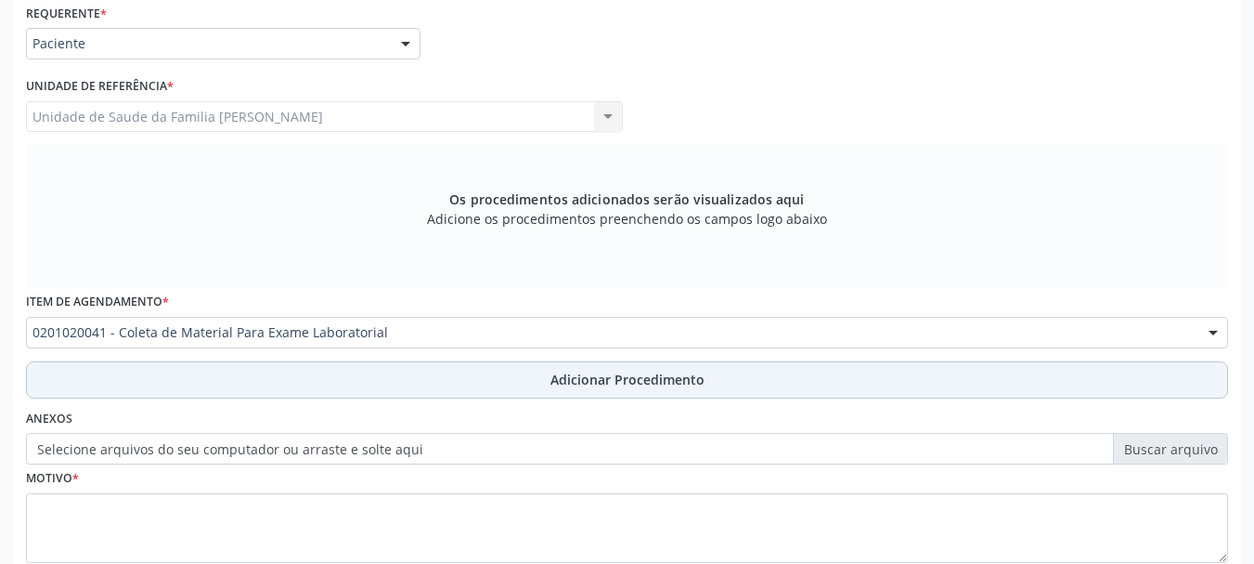
click at [591, 370] on span "Adicionar Procedimento" at bounding box center [628, 379] width 154 height 19
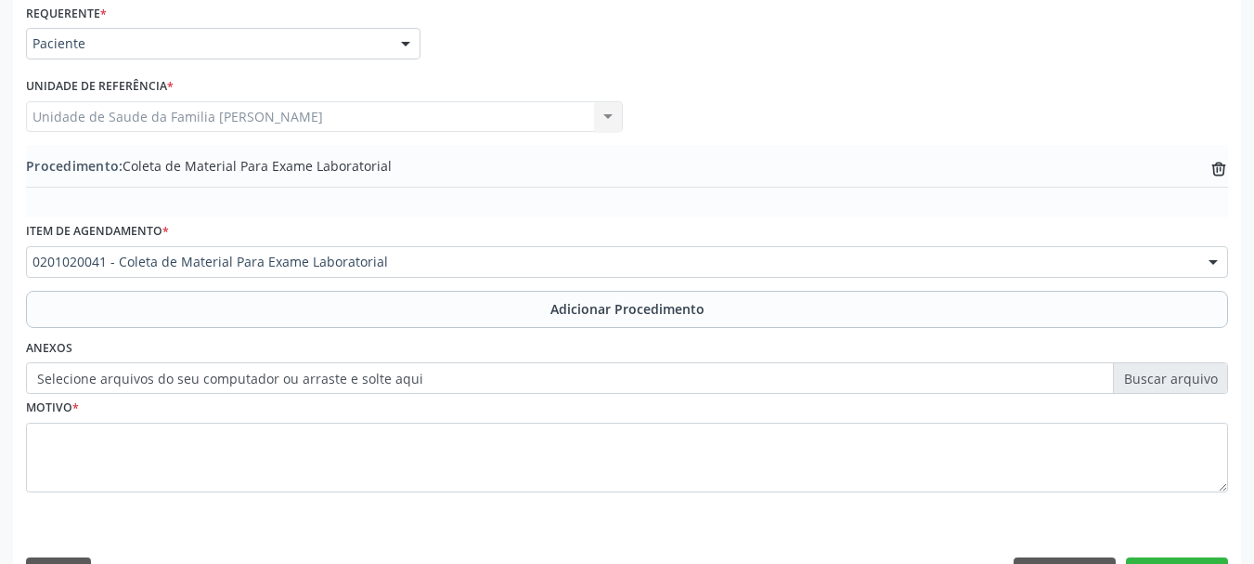
click at [205, 376] on label "Selecione arquivos do seu computador ou arraste e solte aqui" at bounding box center [627, 378] width 1202 height 32
click at [205, 376] on input "Selecione arquivos do seu computador ou arraste e solte aqui" at bounding box center [627, 378] width 1202 height 32
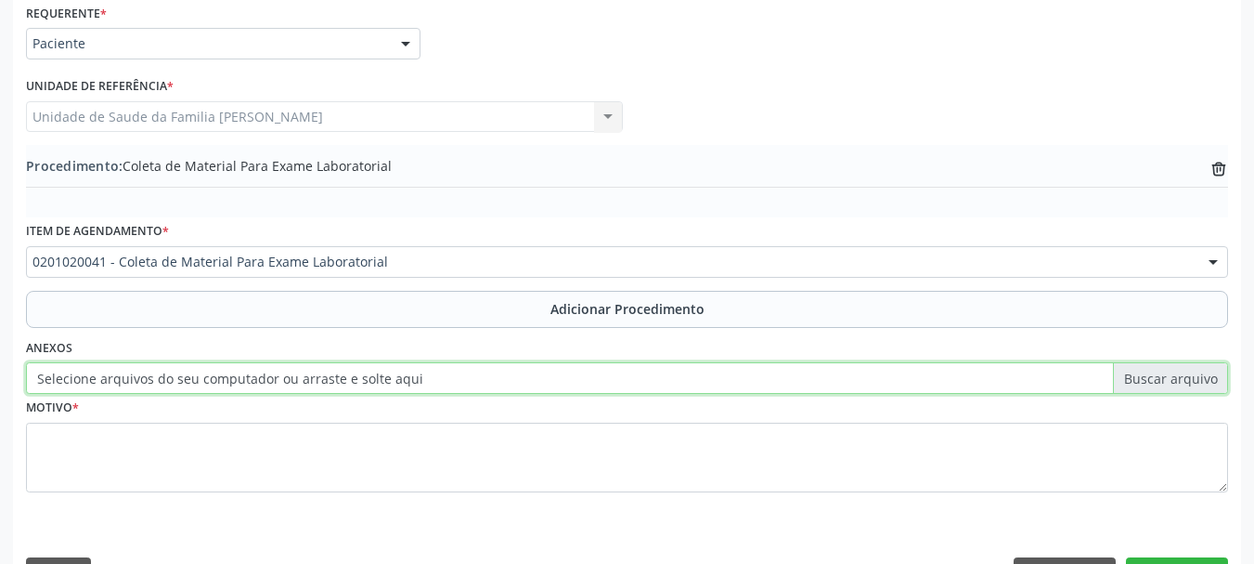
type input "C:\fakepath\Gomes.jpeg"
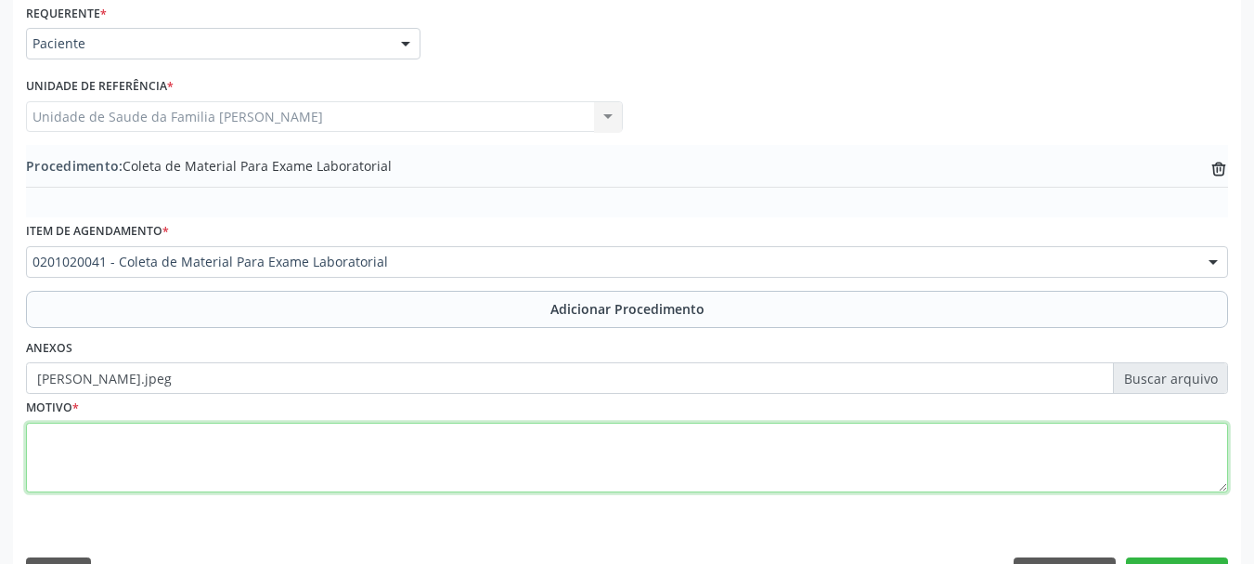
click at [56, 425] on textarea at bounding box center [627, 457] width 1202 height 71
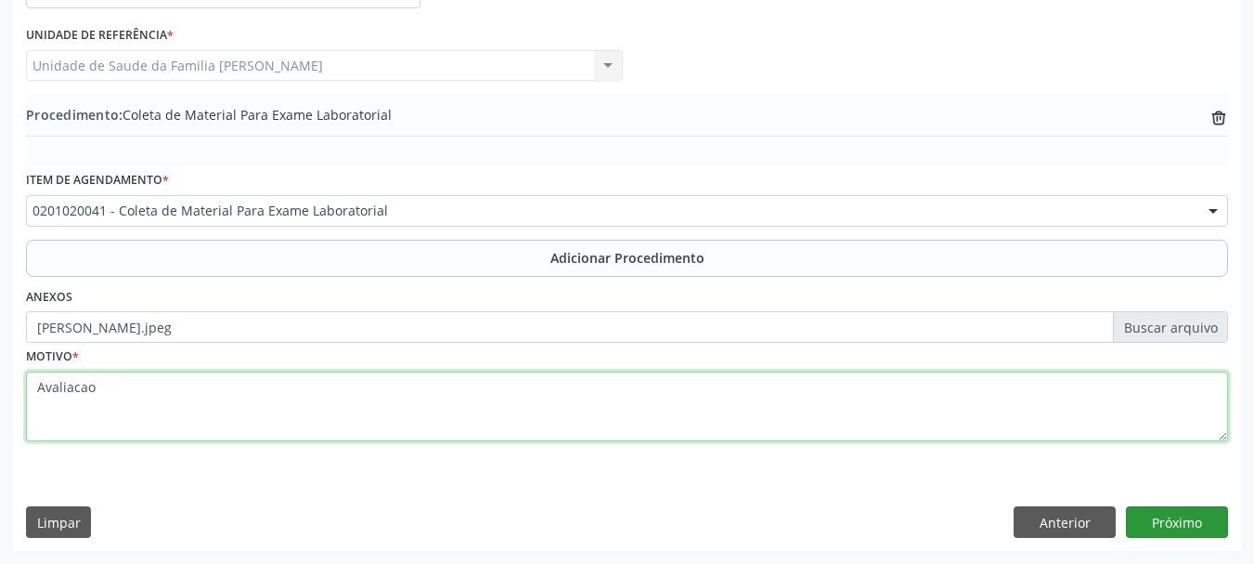
type textarea "Avaliacao"
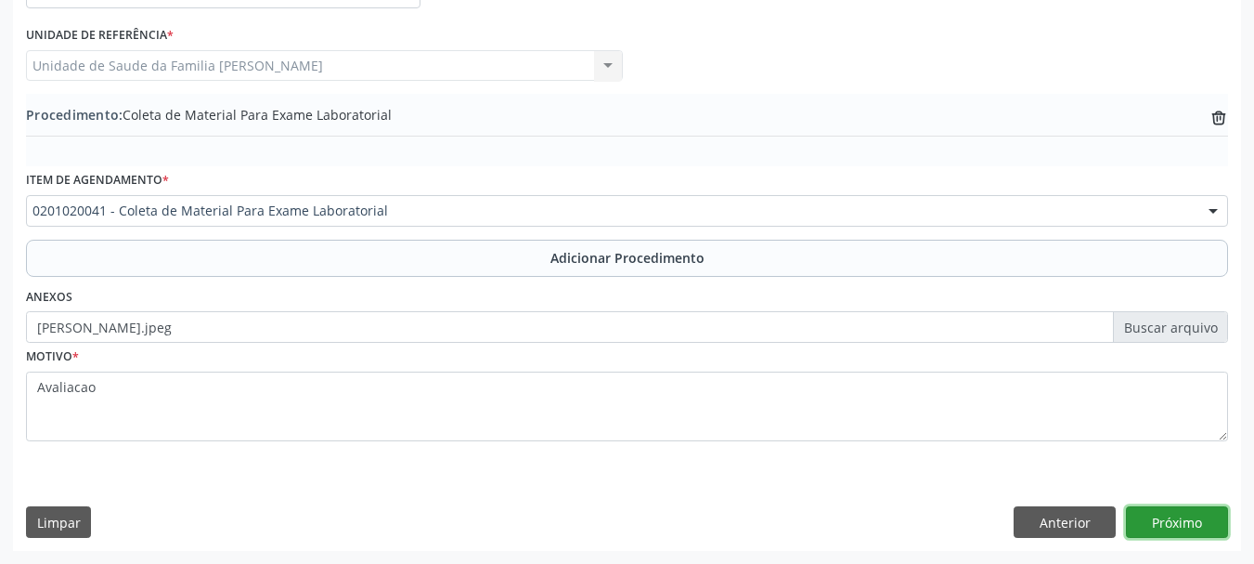
click at [1194, 529] on button "Próximo" at bounding box center [1177, 522] width 102 height 32
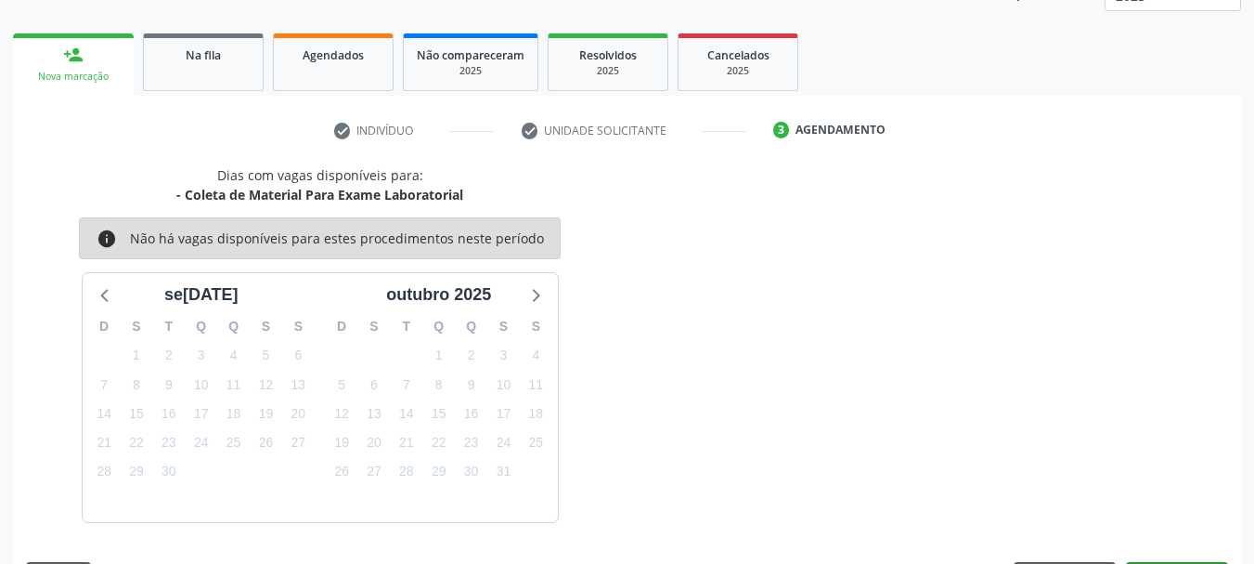
scroll to position [325, 0]
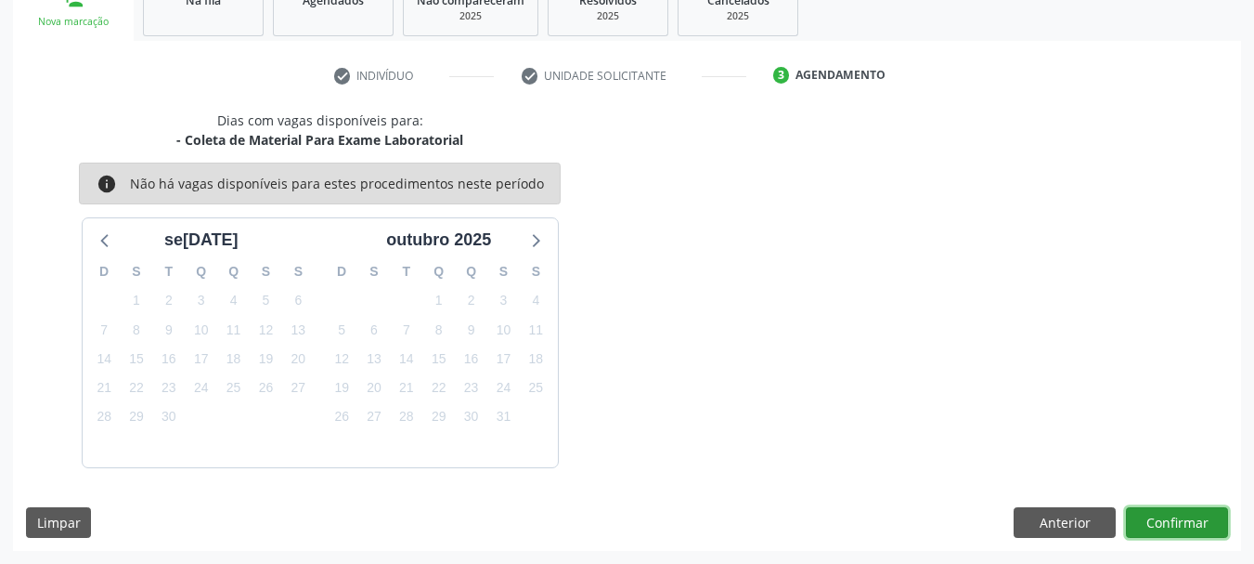
click at [1176, 527] on button "Confirmar" at bounding box center [1177, 523] width 102 height 32
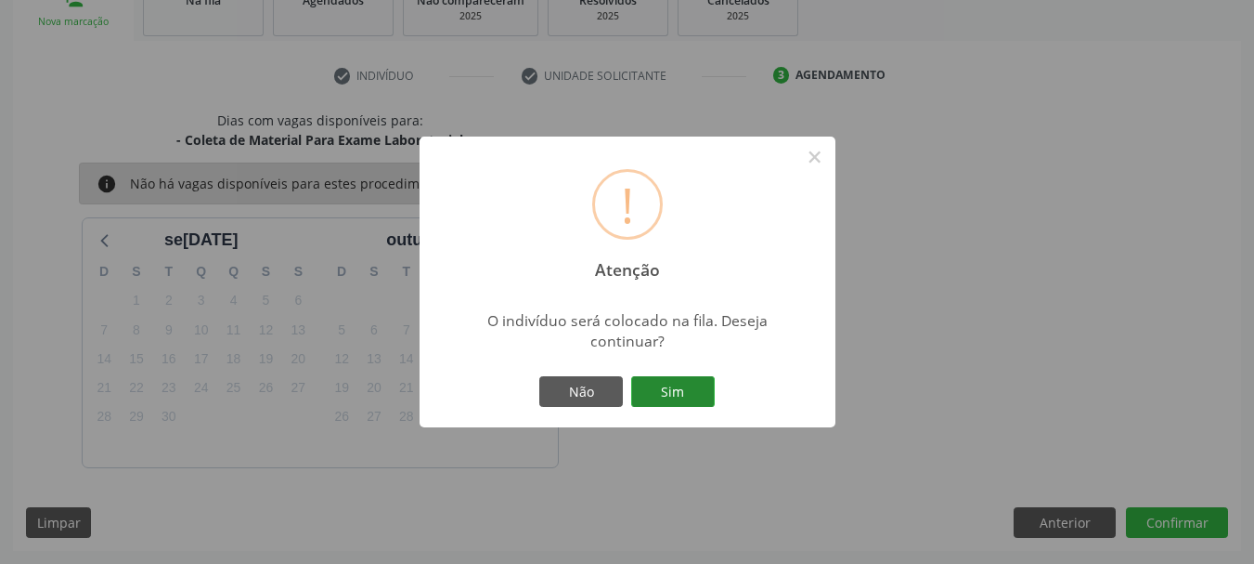
click at [685, 398] on button "Sim" at bounding box center [673, 392] width 84 height 32
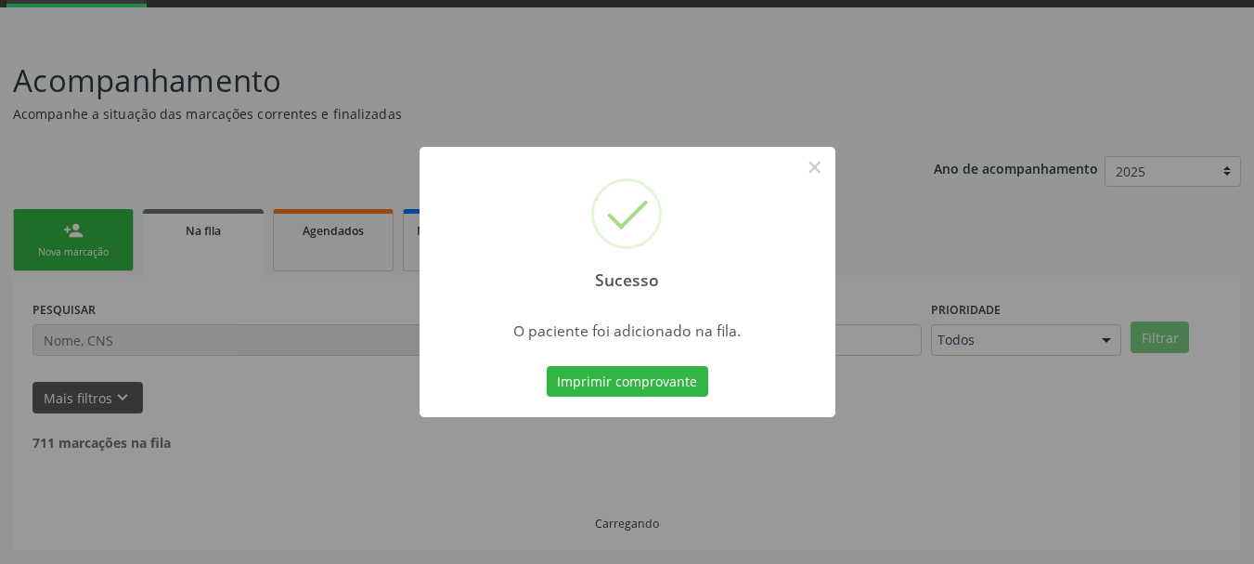
scroll to position [75, 0]
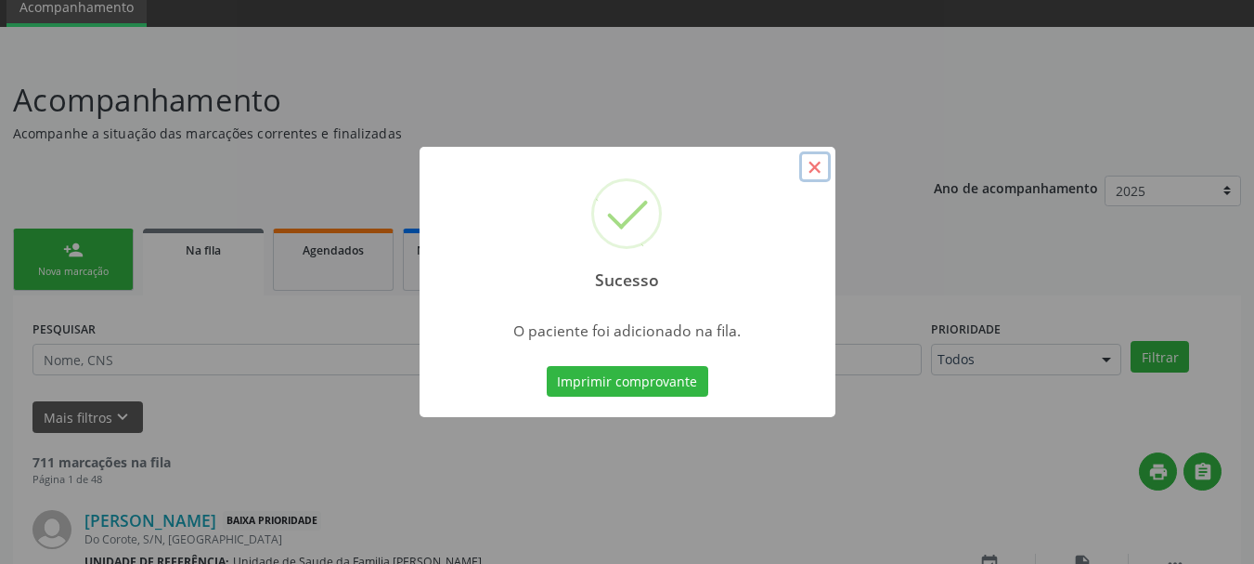
click at [817, 173] on button "×" at bounding box center [815, 167] width 32 height 32
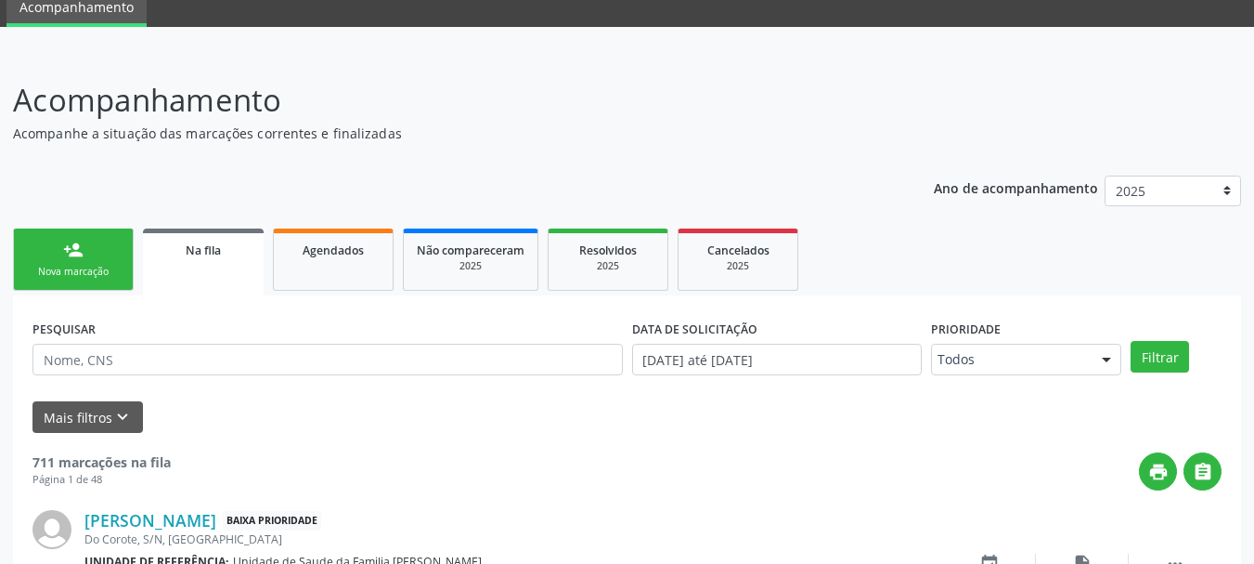
scroll to position [261, 0]
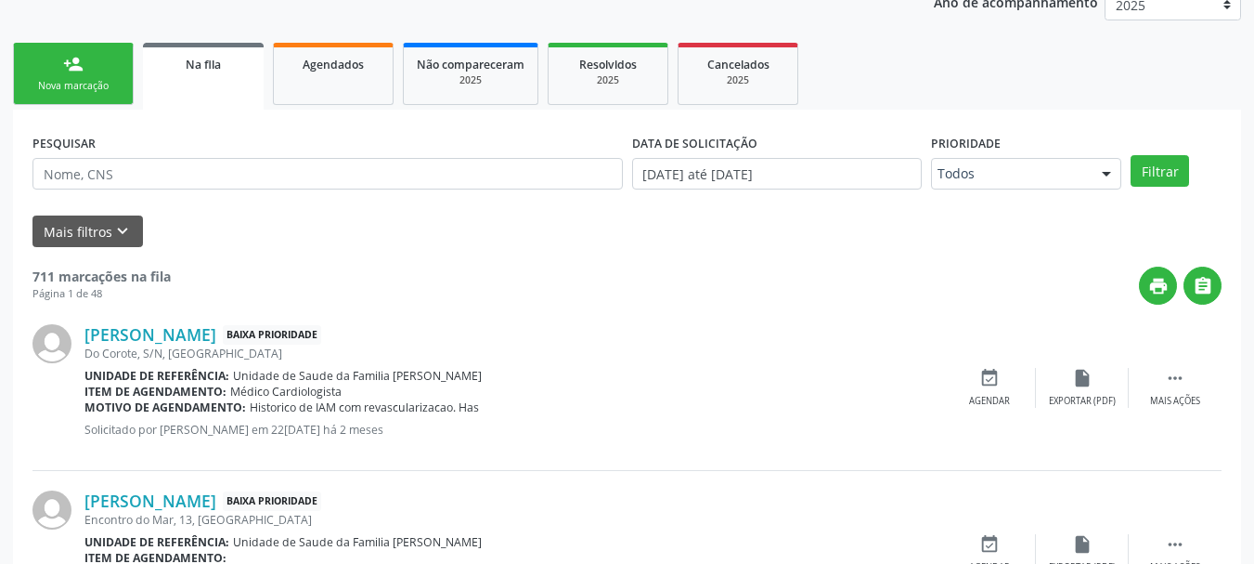
click at [74, 87] on div "Nova marcação" at bounding box center [73, 86] width 93 height 14
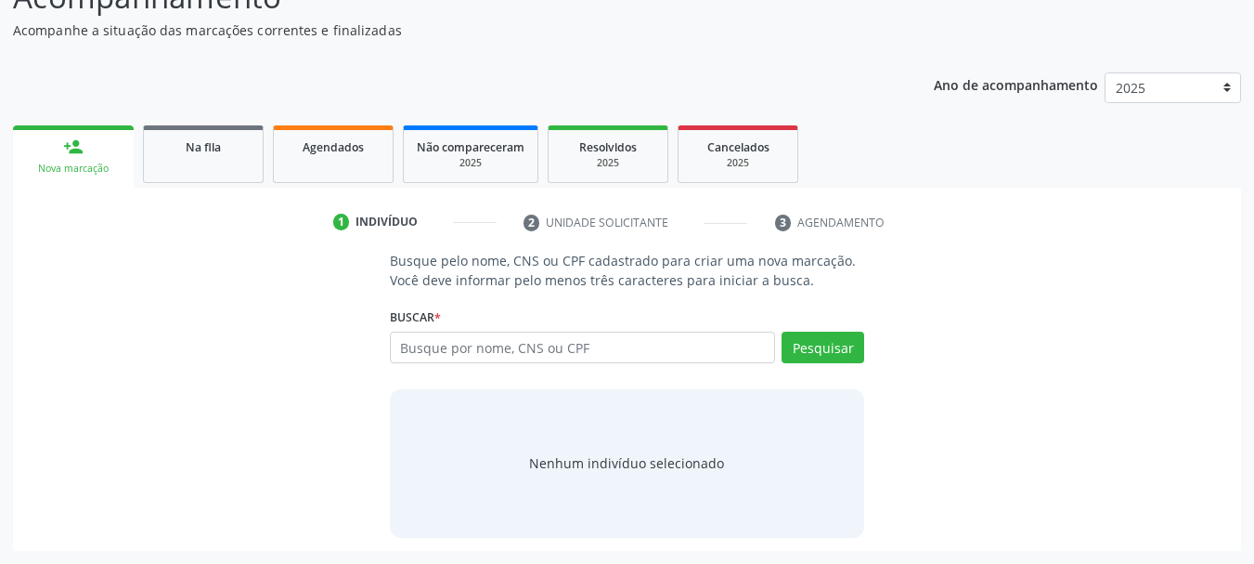
scroll to position [178, 0]
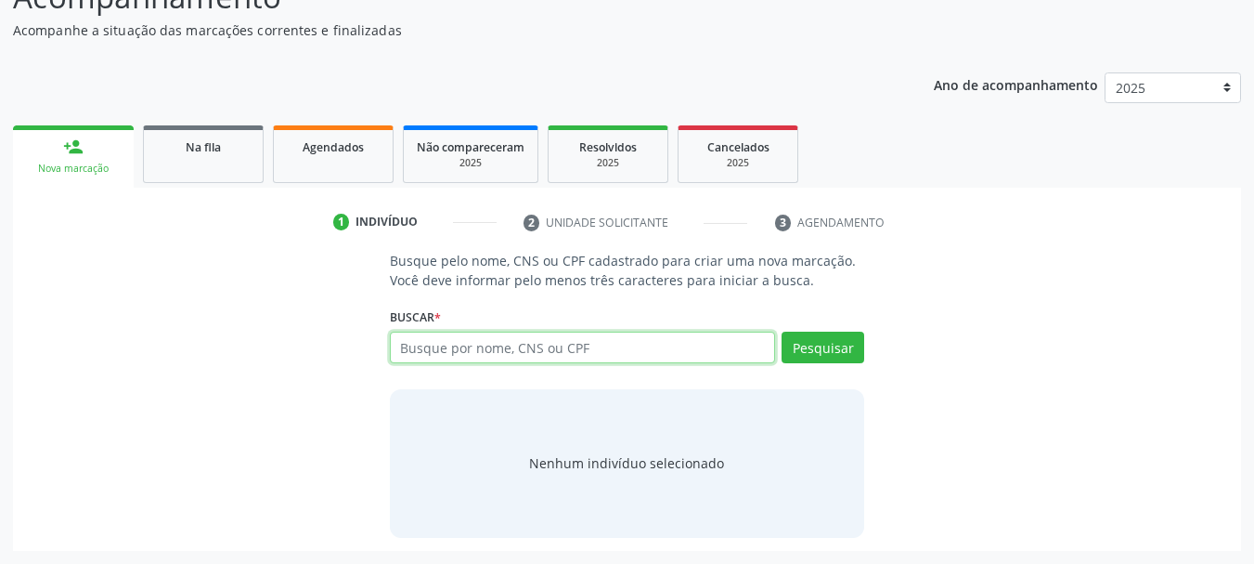
click at [466, 355] on input "text" at bounding box center [583, 347] width 386 height 32
type input "06844853890"
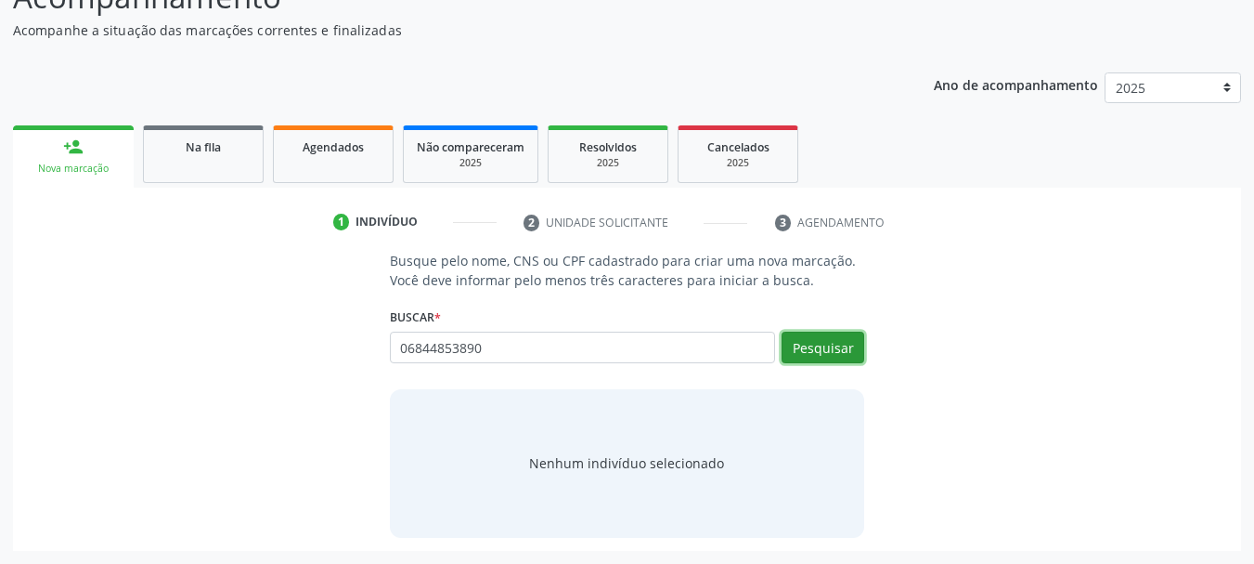
click at [803, 353] on button "Pesquisar" at bounding box center [823, 347] width 83 height 32
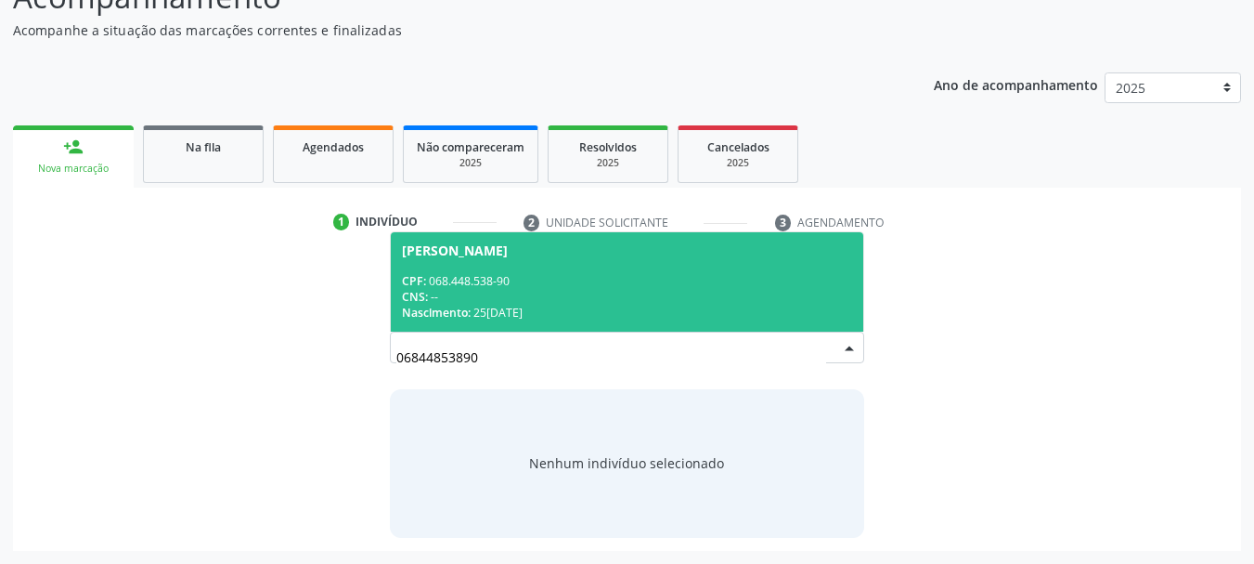
click at [426, 241] on span "Isabel Cristina Passarin Santos CPF: 068.448.538-90 CNS: -- Nascimento: 25/11/1…" at bounding box center [627, 281] width 473 height 99
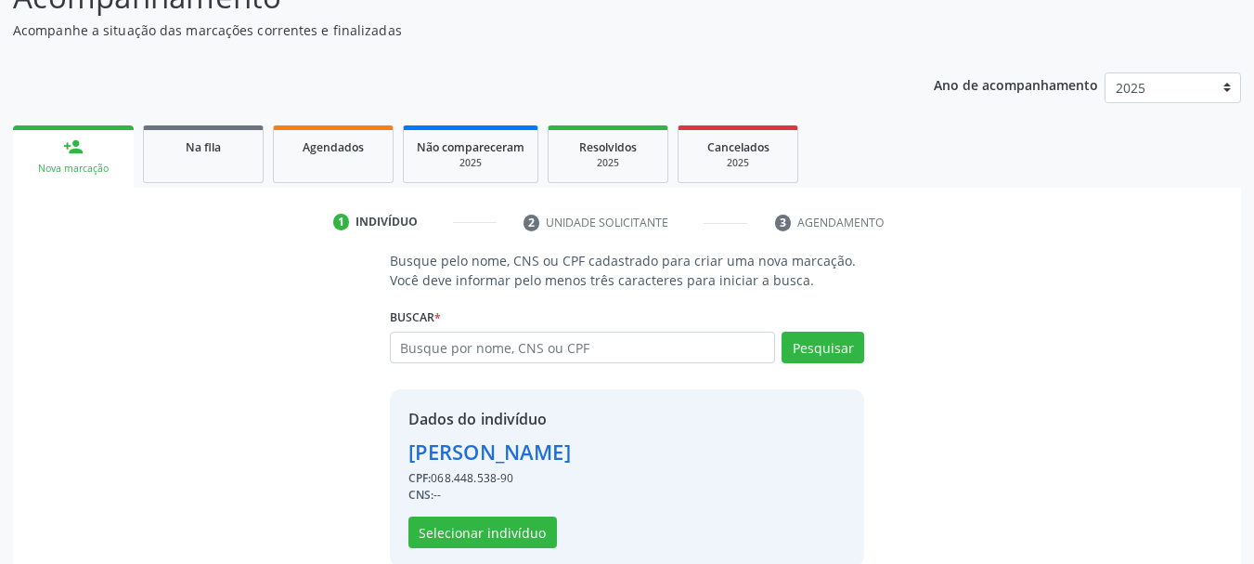
scroll to position [207, 0]
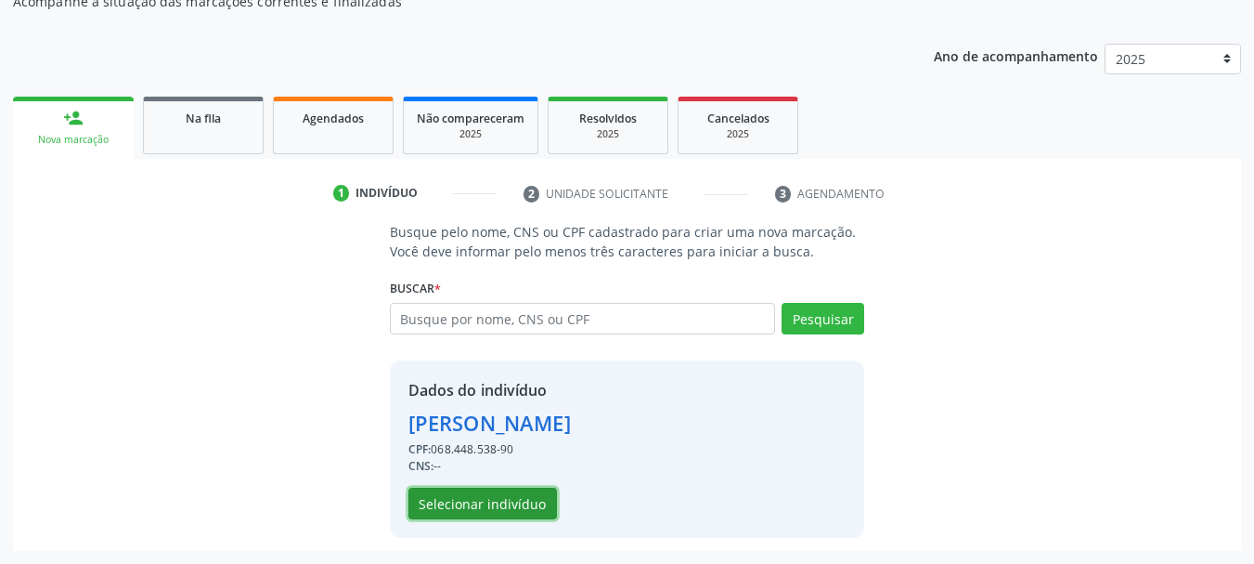
click at [485, 506] on button "Selecionar indivíduo" at bounding box center [483, 503] width 149 height 32
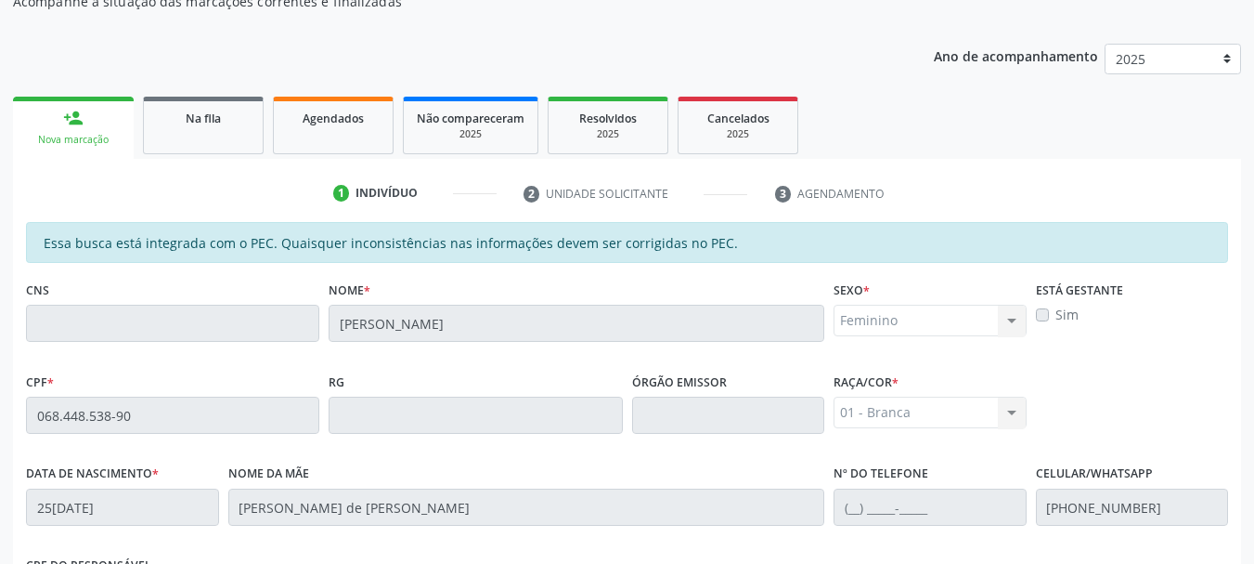
scroll to position [523, 0]
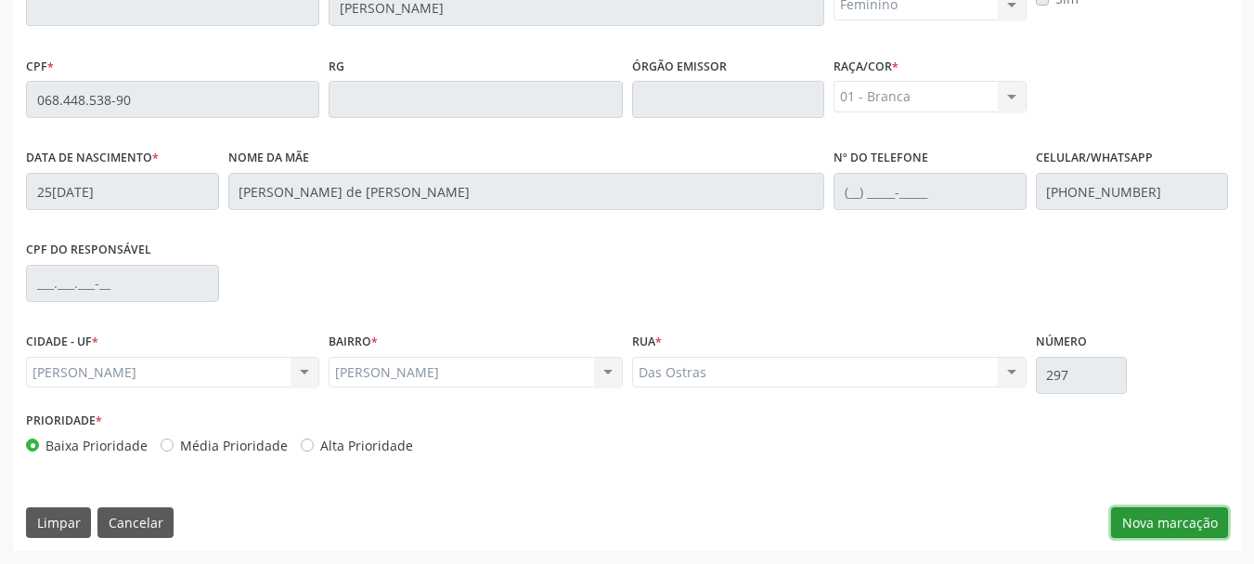
click at [1192, 515] on button "Nova marcação" at bounding box center [1169, 523] width 117 height 32
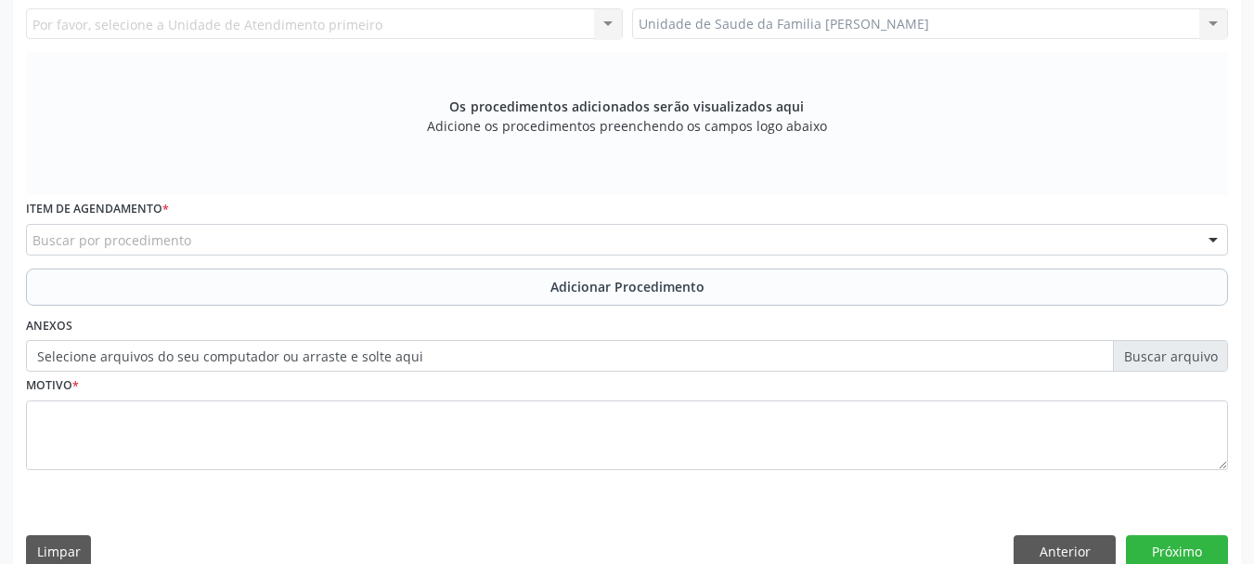
scroll to position [151, 0]
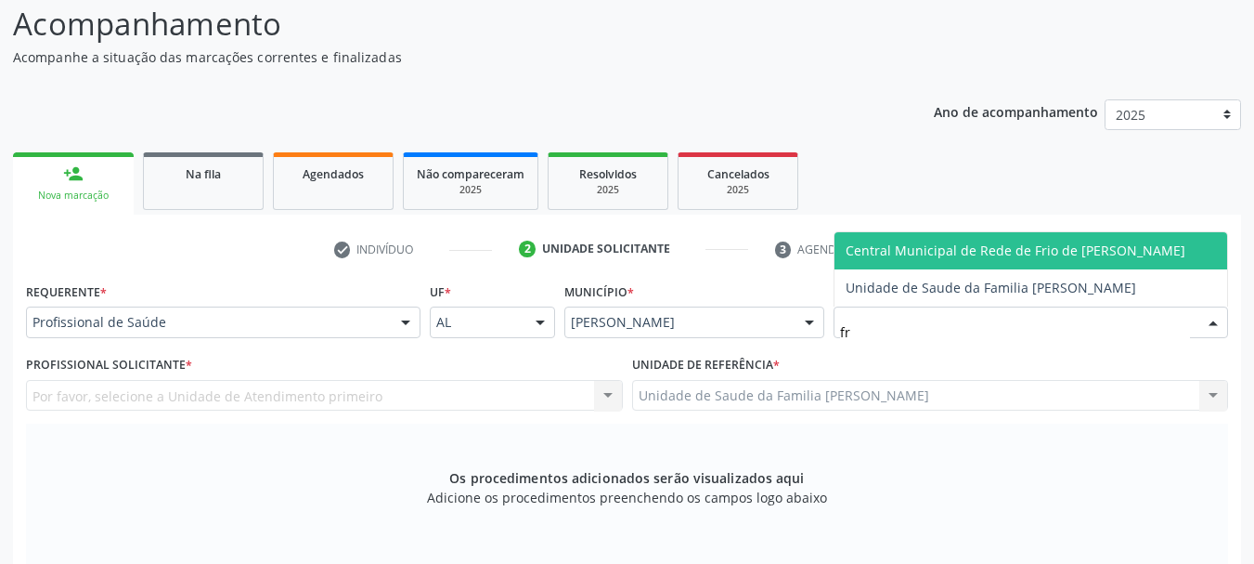
type input "fra"
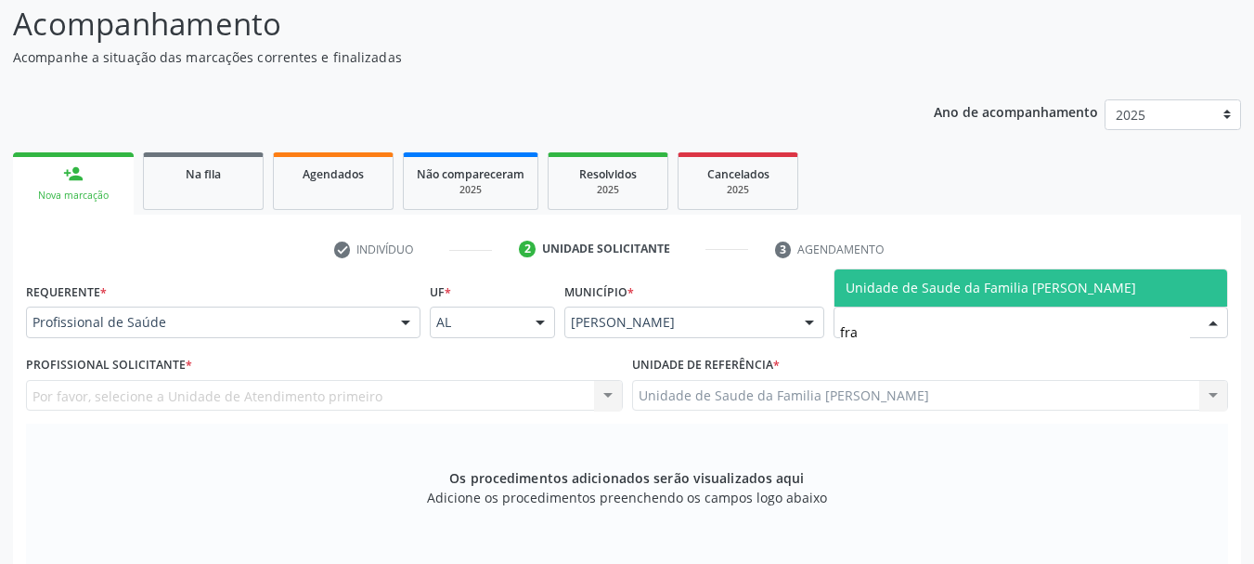
click at [931, 290] on span "Unidade de Saude da Familia [PERSON_NAME]" at bounding box center [991, 288] width 291 height 18
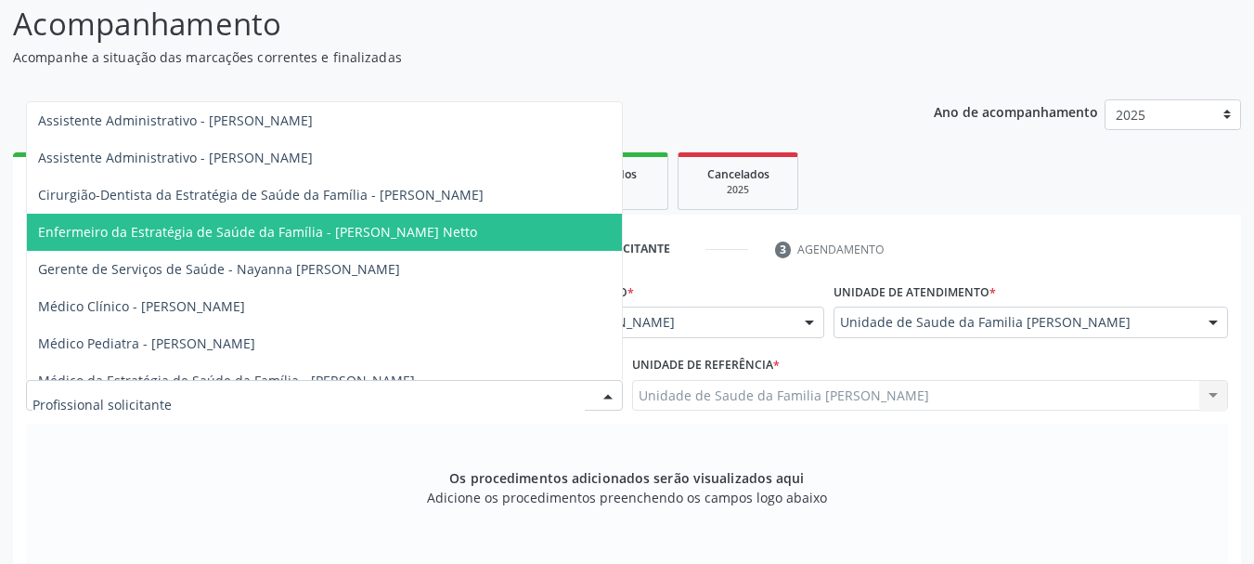
scroll to position [108, 0]
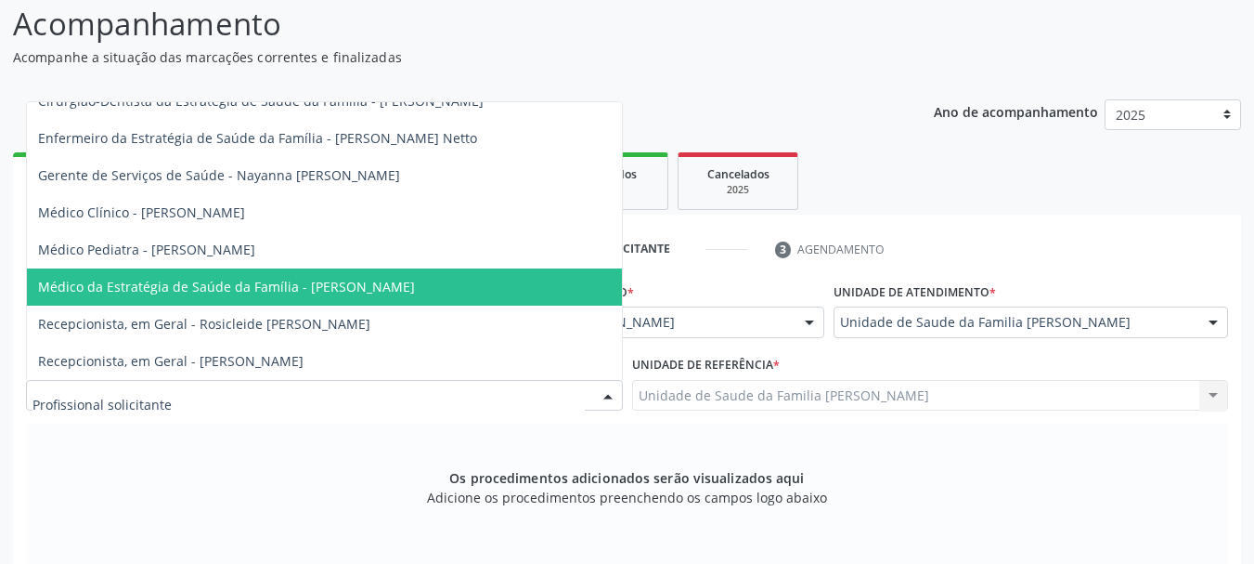
click at [225, 268] on span "Médico da Estratégia de Saúde da Família - Arthur Cunha de Mendonca Fragoso" at bounding box center [324, 286] width 595 height 37
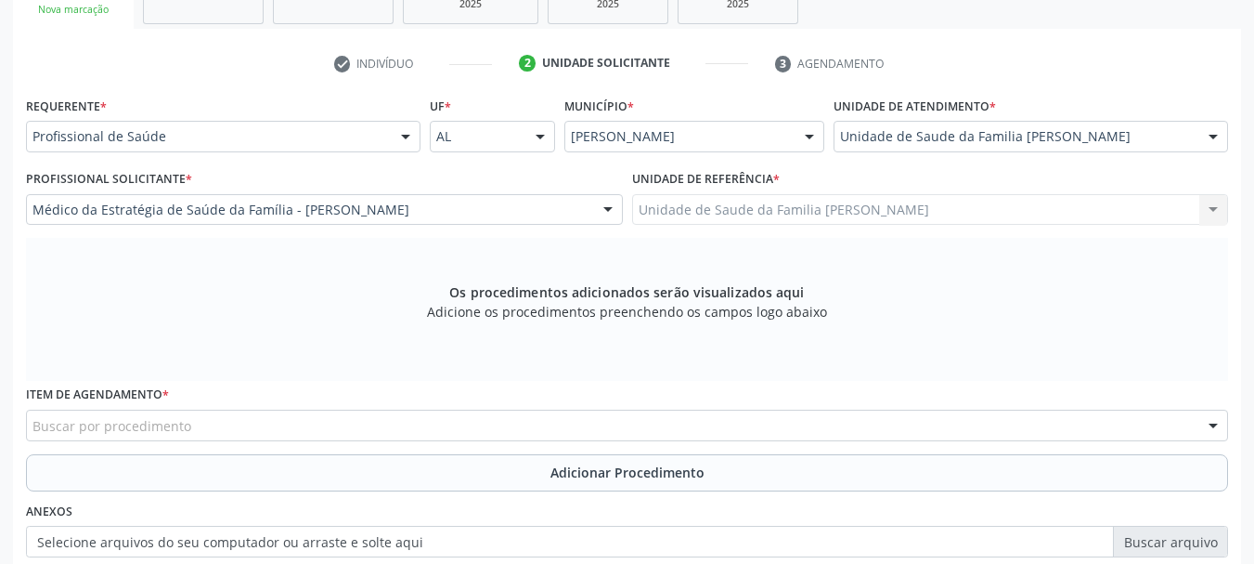
scroll to position [430, 0]
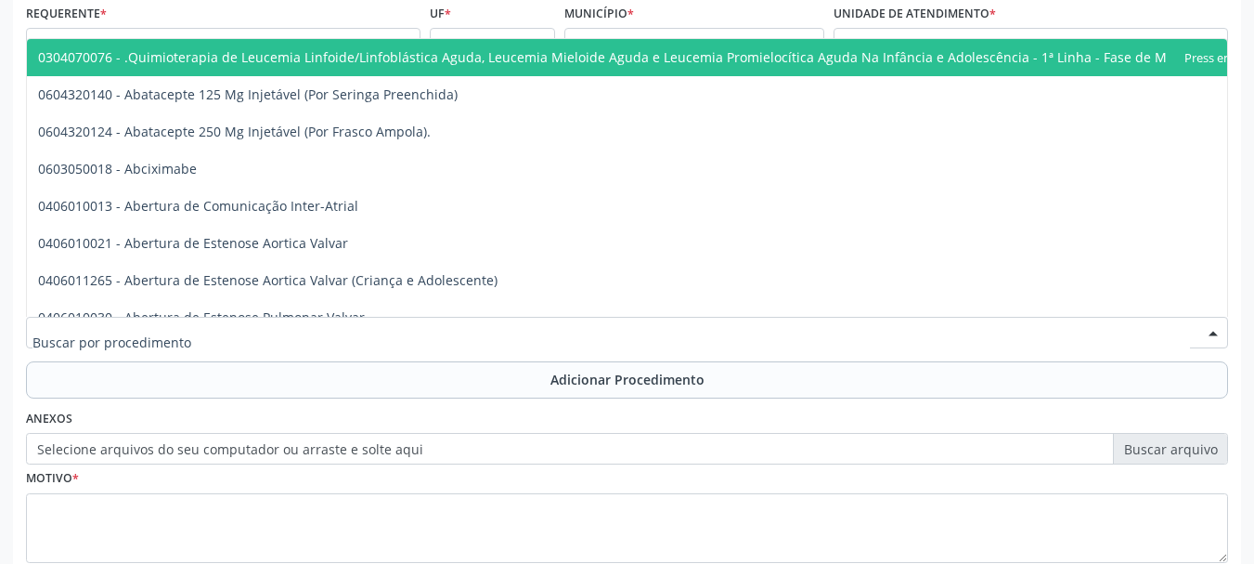
click at [198, 328] on div at bounding box center [627, 333] width 1202 height 32
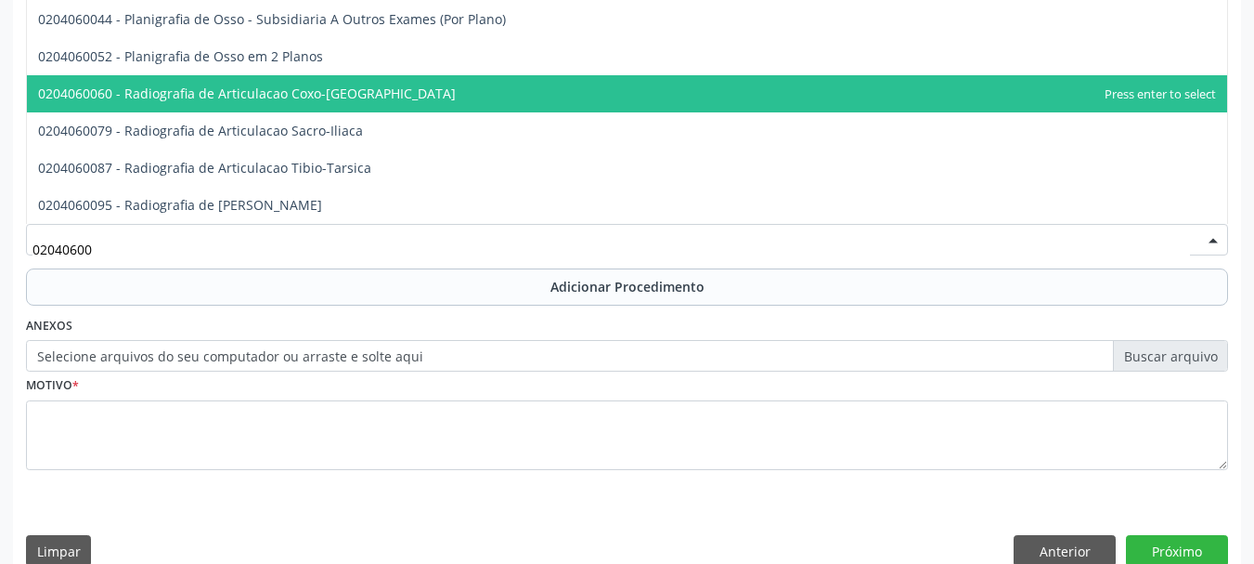
scroll to position [551, 0]
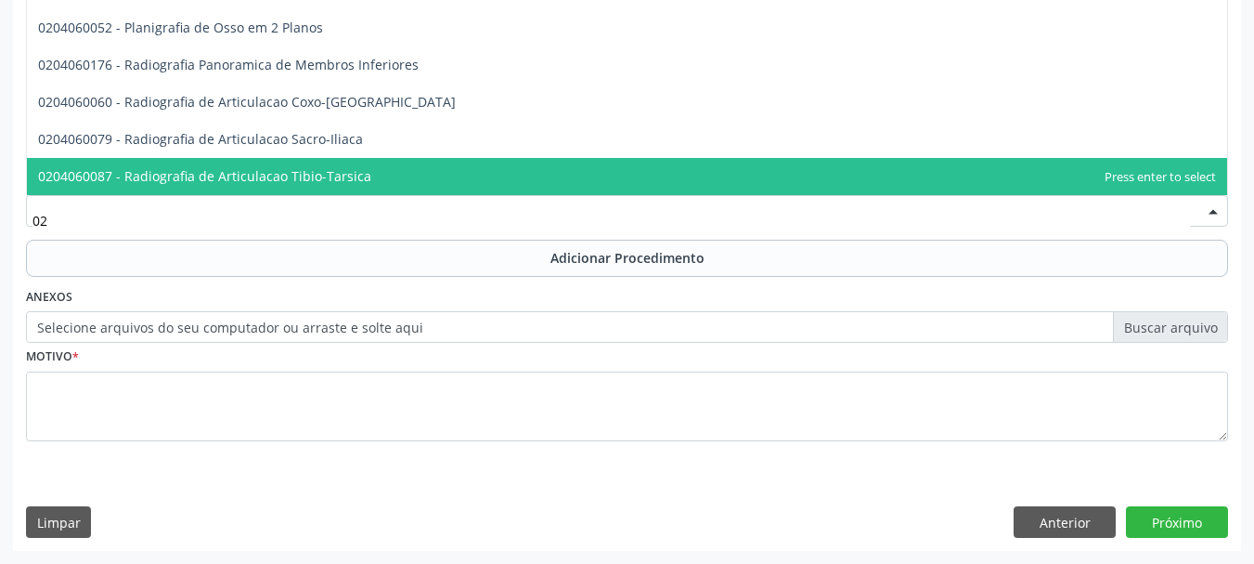
type input "0"
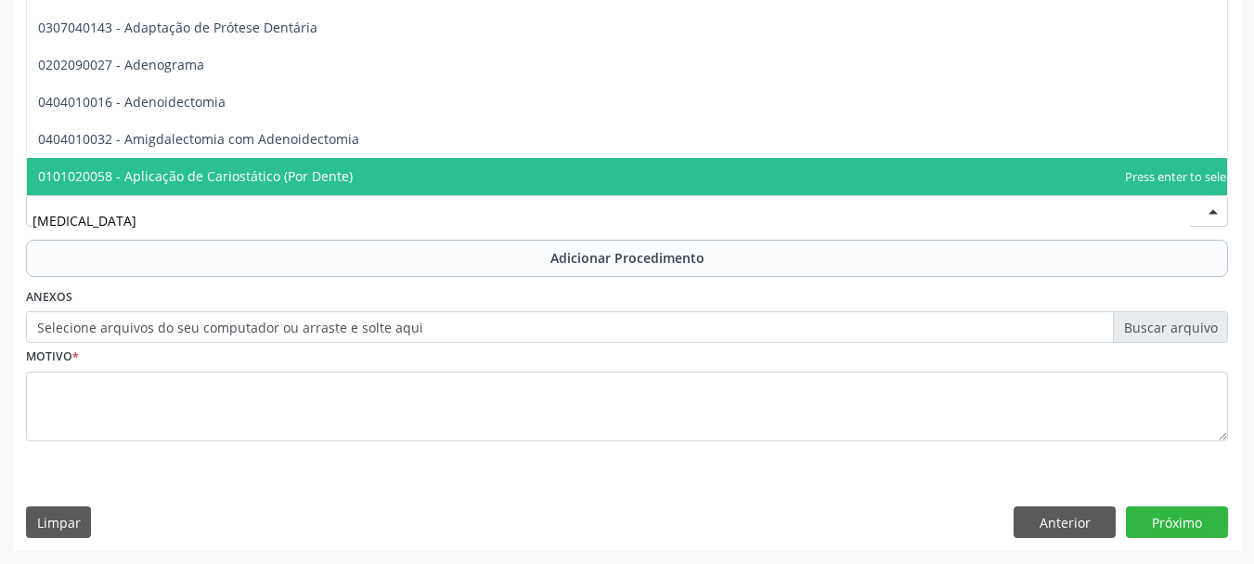
scroll to position [0, 0]
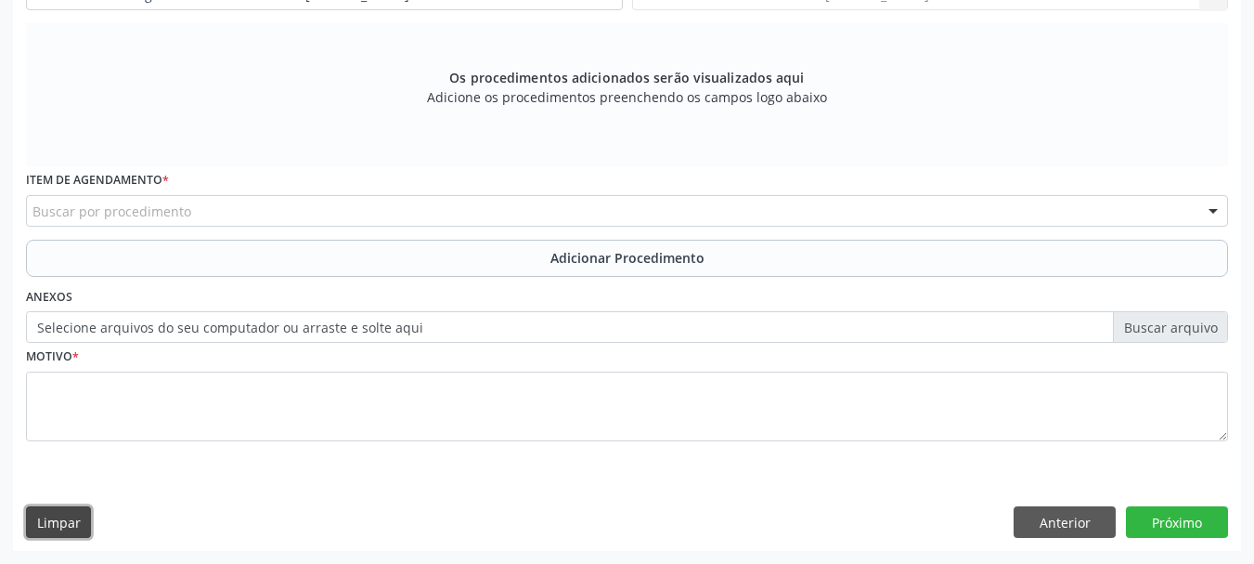
click at [62, 525] on button "Limpar" at bounding box center [58, 522] width 65 height 32
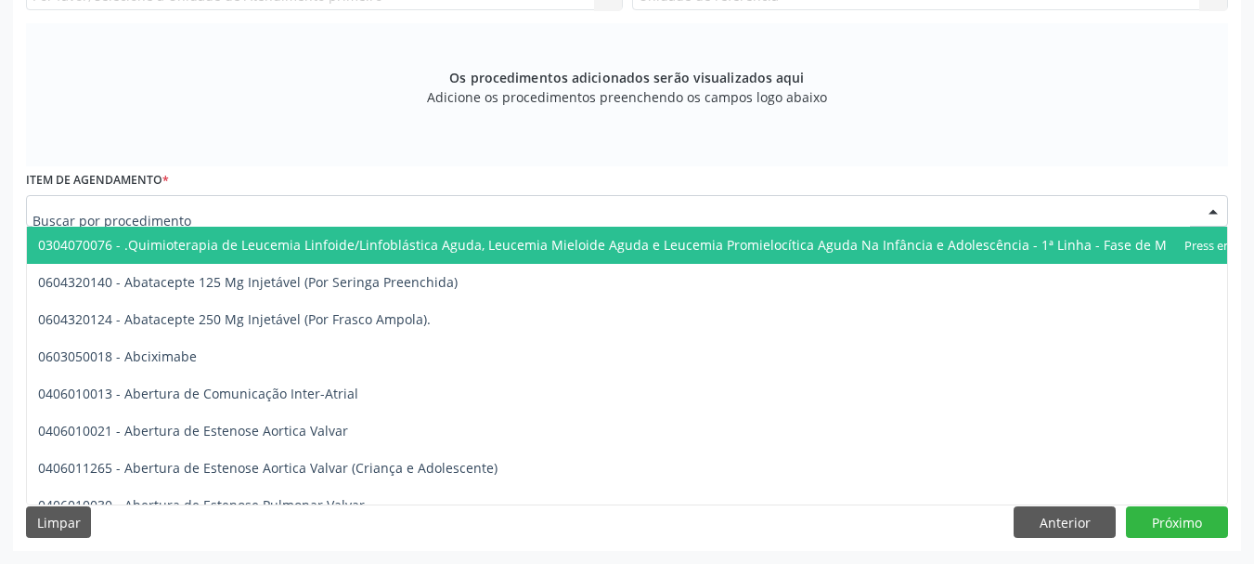
click at [189, 203] on div at bounding box center [627, 211] width 1202 height 32
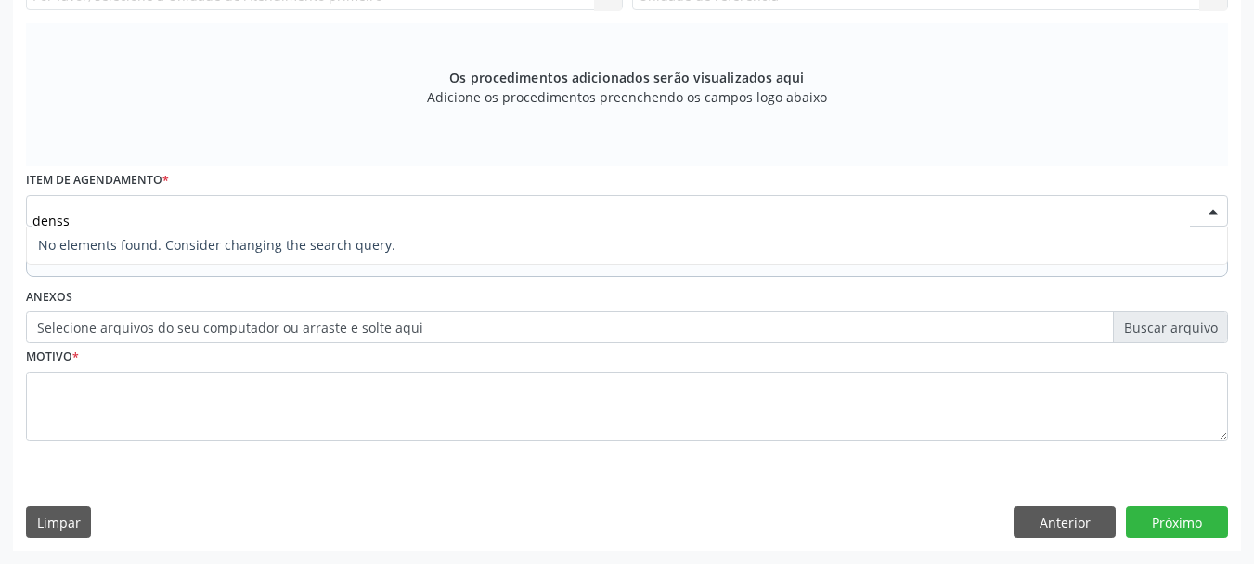
type input "dens"
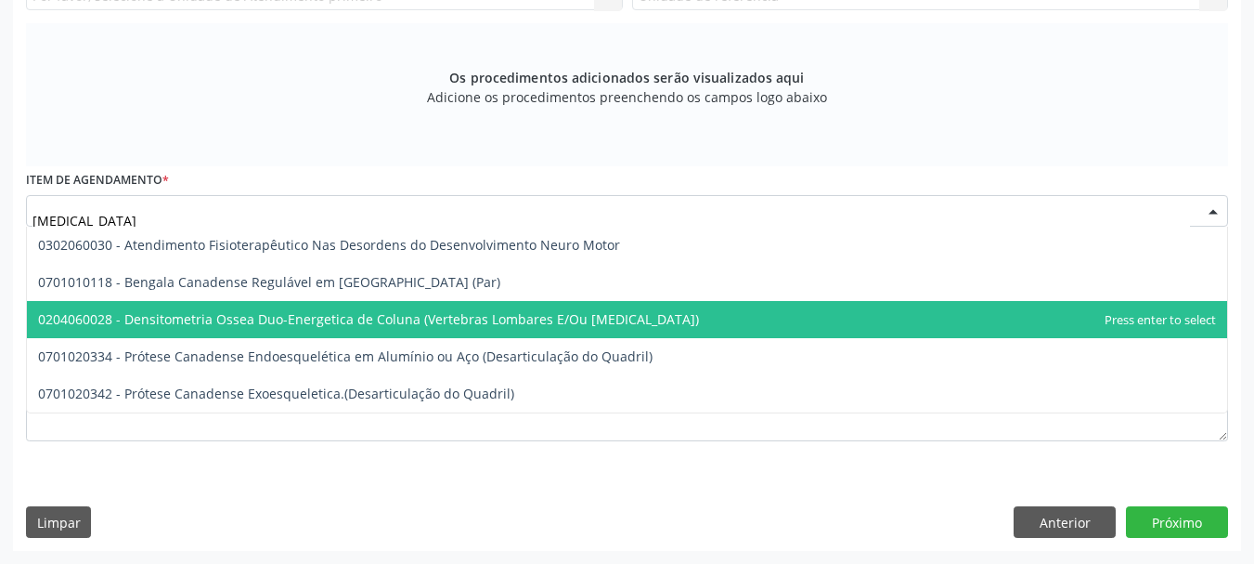
click at [376, 315] on span "0204060028 - Densitometria Ossea Duo-Energetica de Coluna (Vertebras Lombares E…" at bounding box center [368, 319] width 661 height 18
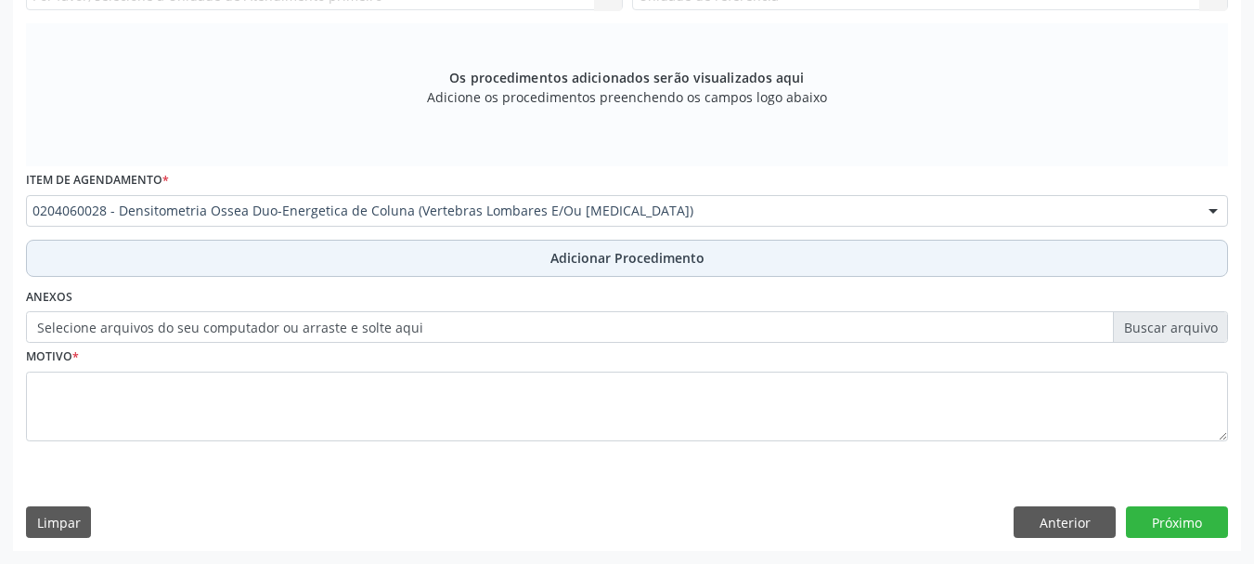
click at [644, 267] on button "Adicionar Procedimento" at bounding box center [627, 258] width 1202 height 37
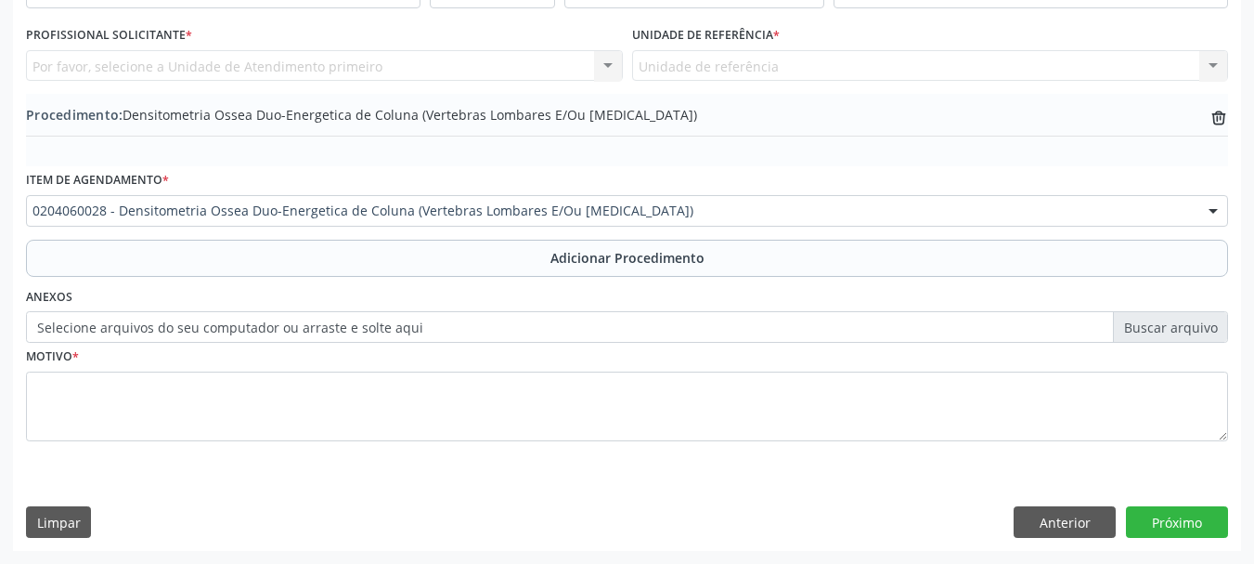
click at [133, 332] on label "Selecione arquivos do seu computador ou arraste e solte aqui" at bounding box center [627, 327] width 1202 height 32
click at [133, 332] on input "Selecione arquivos do seu computador ou arraste e solte aqui" at bounding box center [627, 327] width 1202 height 32
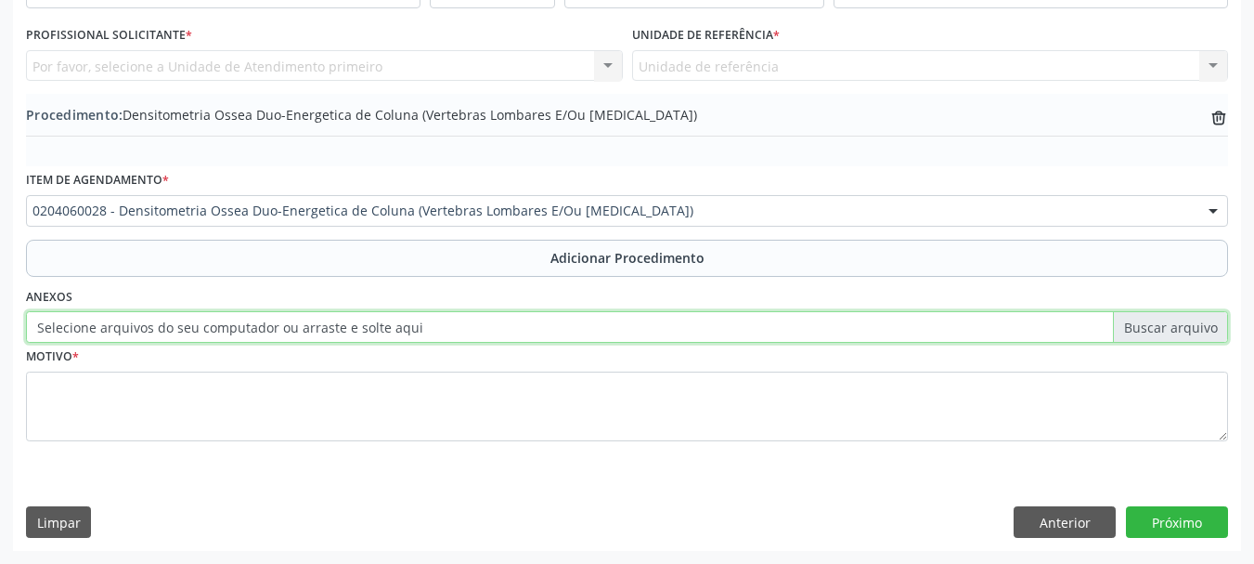
type input "C:\fakepath\Passarin.jpeg"
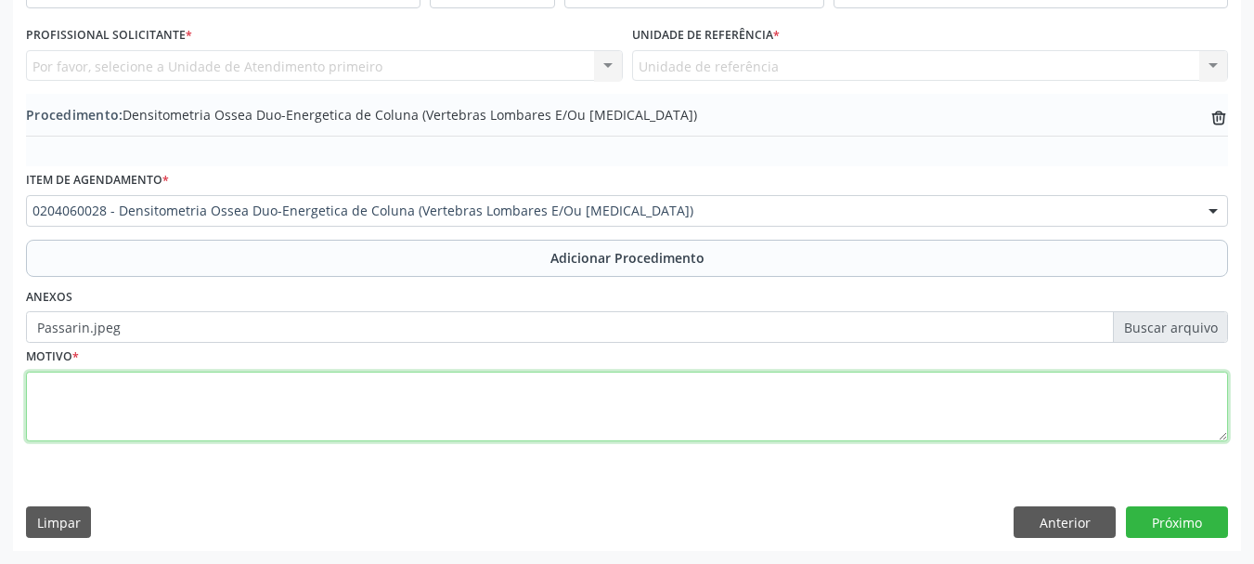
click at [84, 390] on textarea at bounding box center [627, 406] width 1202 height 71
type textarea "Osteopenia"
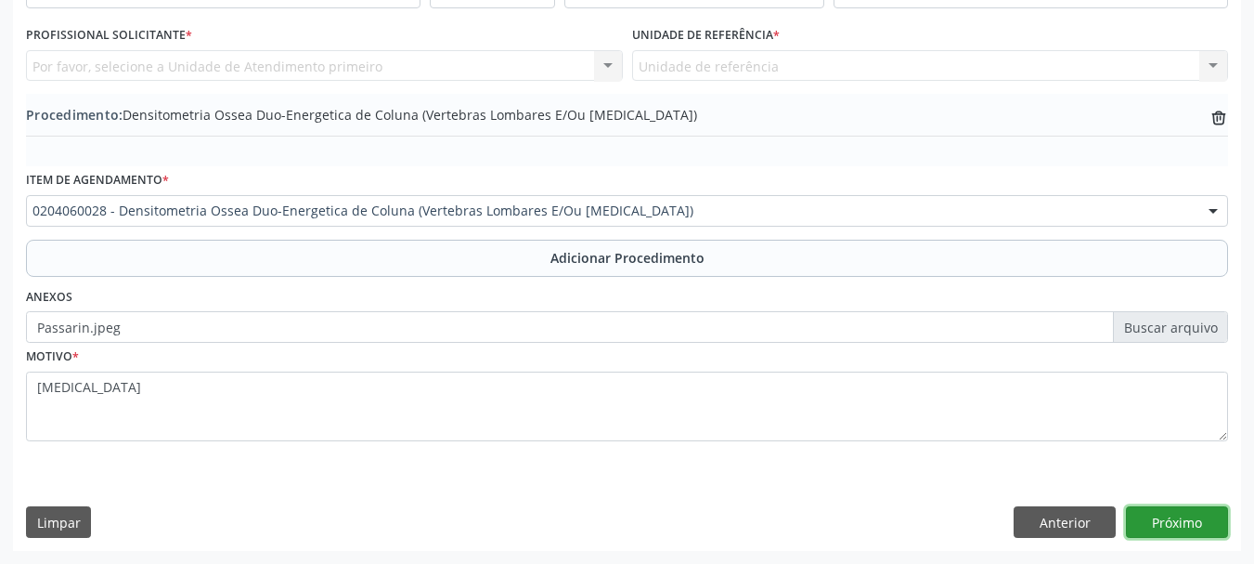
click at [1172, 510] on button "Próximo" at bounding box center [1177, 522] width 102 height 32
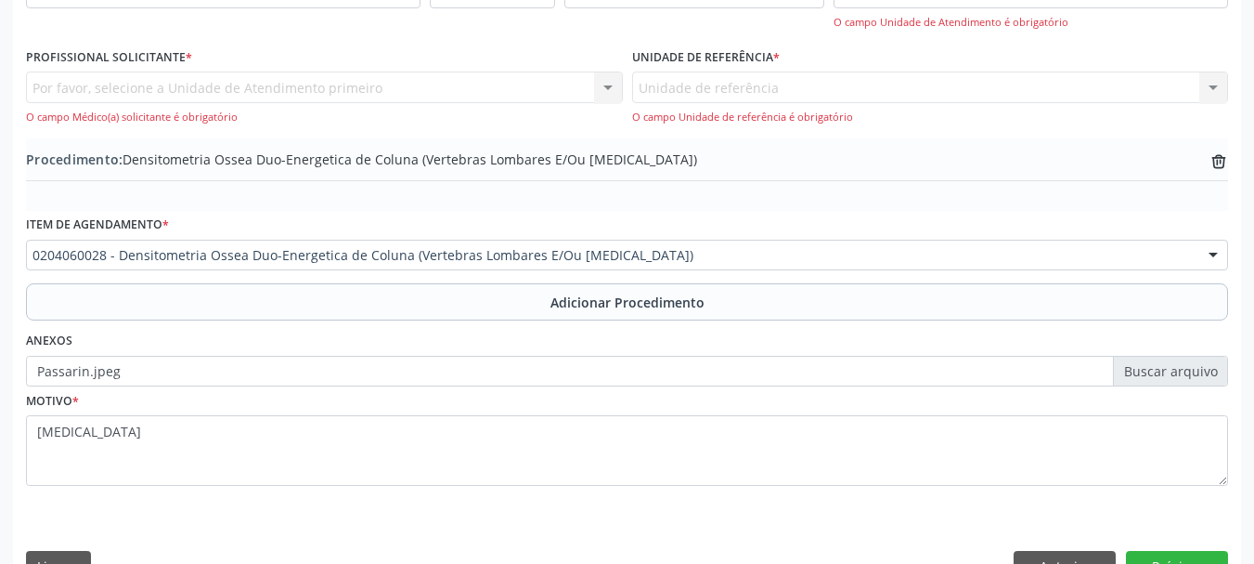
click at [216, 82] on div "Por favor, selecione a Unidade de Atendimento primeiro Assistente Administrativ…" at bounding box center [324, 97] width 597 height 53
click at [757, 86] on div "Unidade de referência Unidade de Saude da Familia Frances Nenhum resultado enco…" at bounding box center [930, 97] width 597 height 53
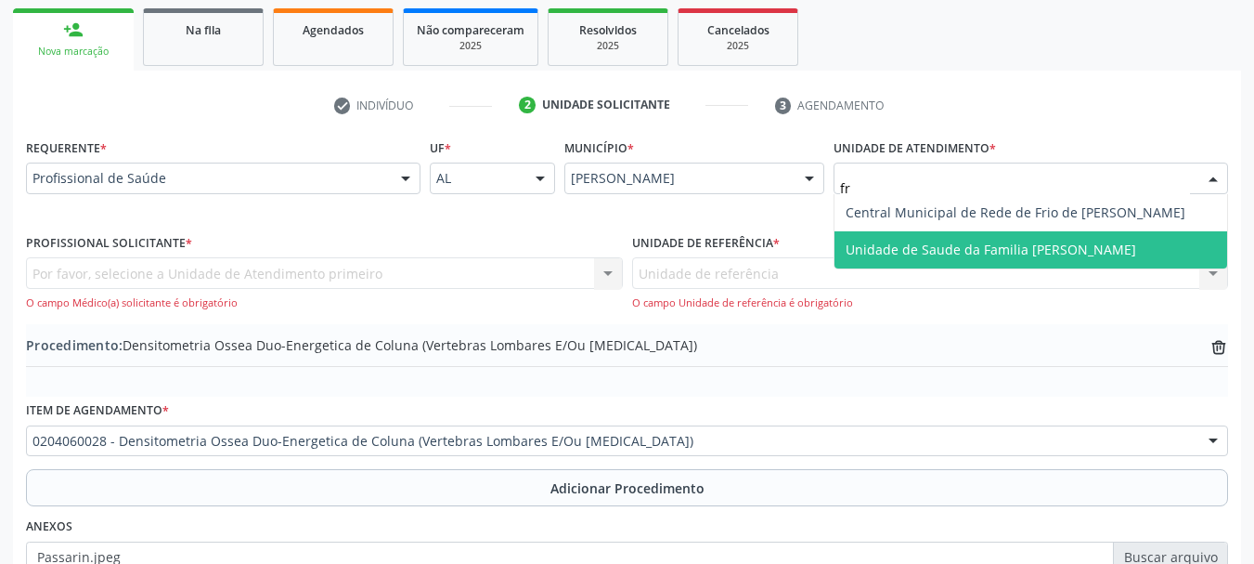
type input "fra"
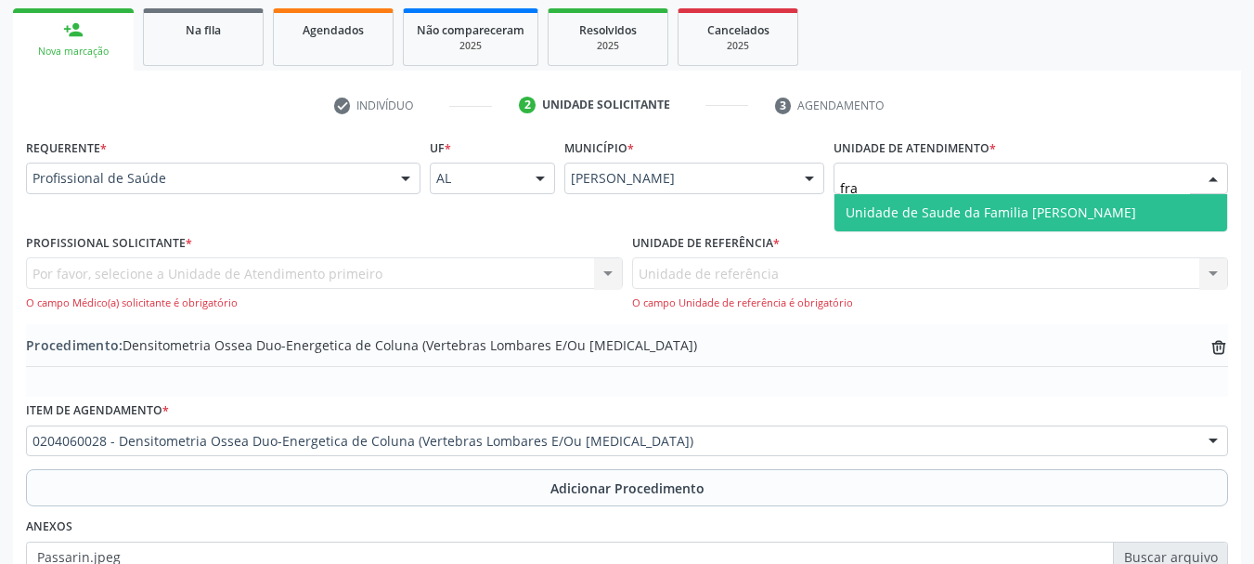
click at [931, 207] on span "Unidade de Saude da Familia [PERSON_NAME]" at bounding box center [991, 212] width 291 height 18
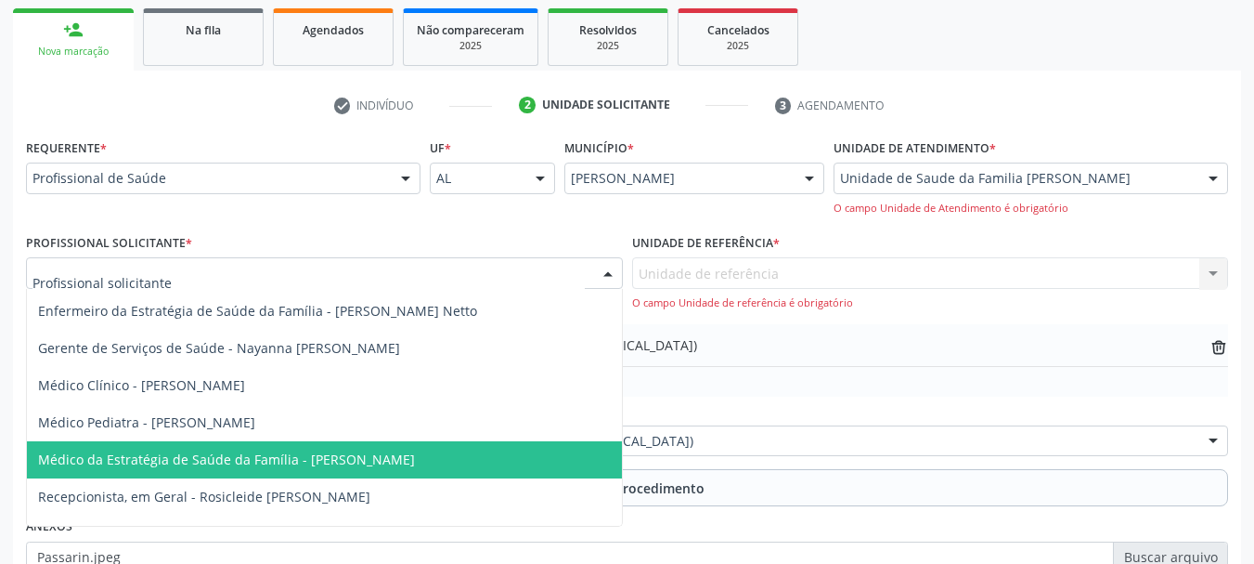
click at [272, 450] on span "Médico da Estratégia de Saúde da Família - Arthur Cunha de Mendonca Fragoso" at bounding box center [226, 459] width 377 height 18
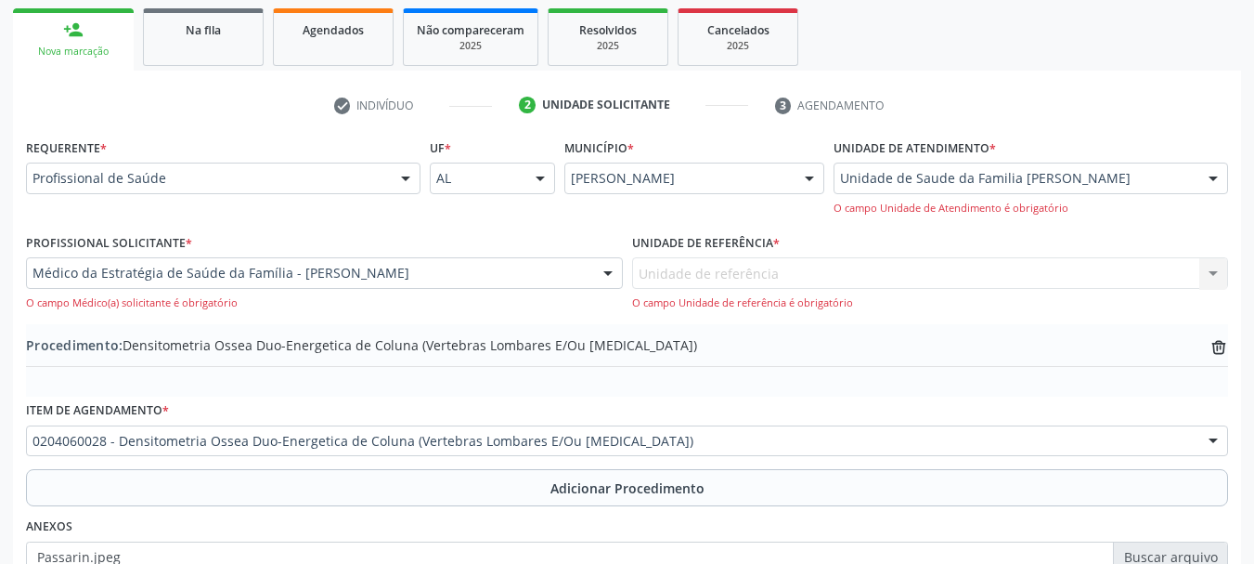
click at [741, 281] on div "Unidade de referência Unidade de Saude da Familia Frances Nenhum resultado enco…" at bounding box center [930, 283] width 597 height 53
click at [904, 270] on div "Unidade de referência Unidade de Saude da Familia Frances Nenhum resultado enco…" at bounding box center [930, 283] width 597 height 53
click at [1210, 281] on div "Unidade de referência Unidade de Saude da Familia Frances Nenhum resultado enco…" at bounding box center [930, 283] width 597 height 53
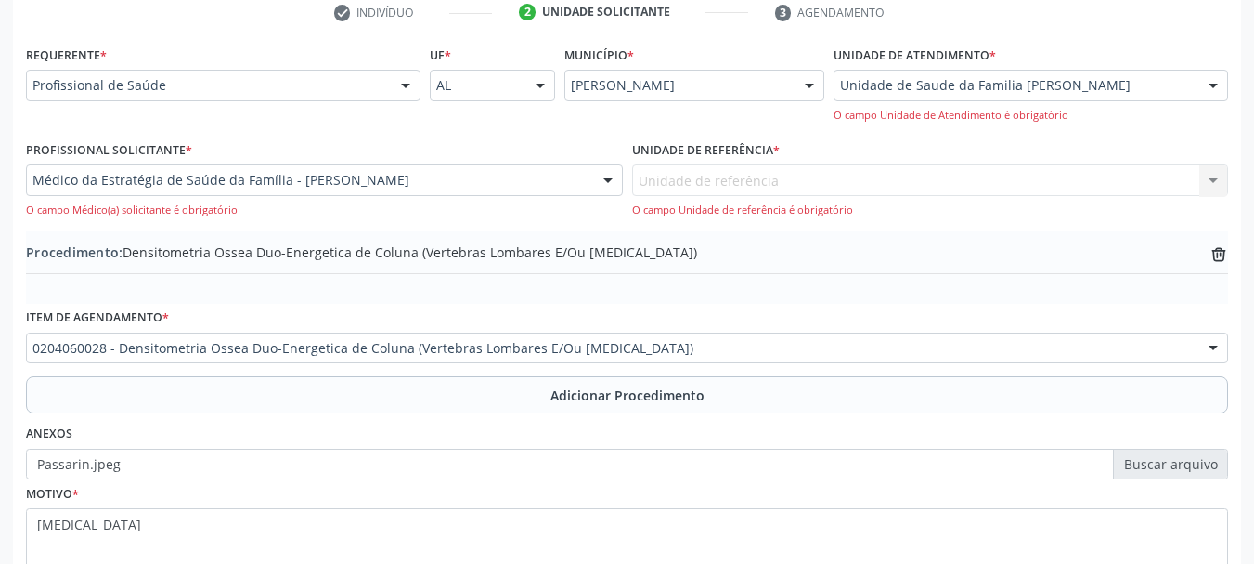
scroll to position [481, 0]
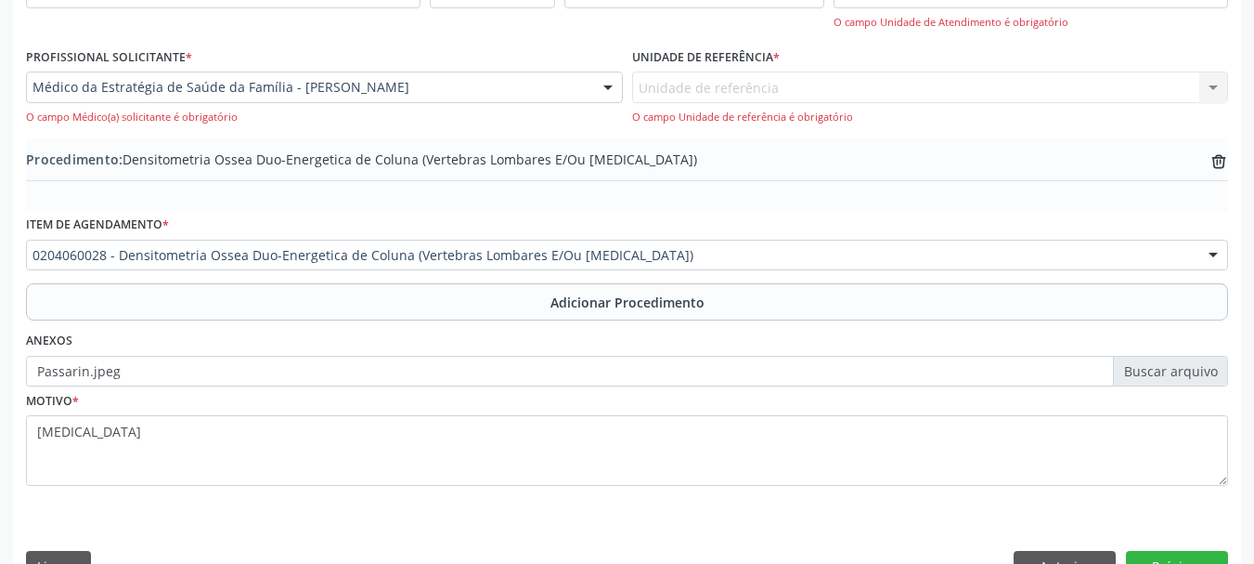
click at [661, 91] on div "Unidade de referência Unidade de Saude da Familia Frances Nenhum resultado enco…" at bounding box center [930, 97] width 597 height 53
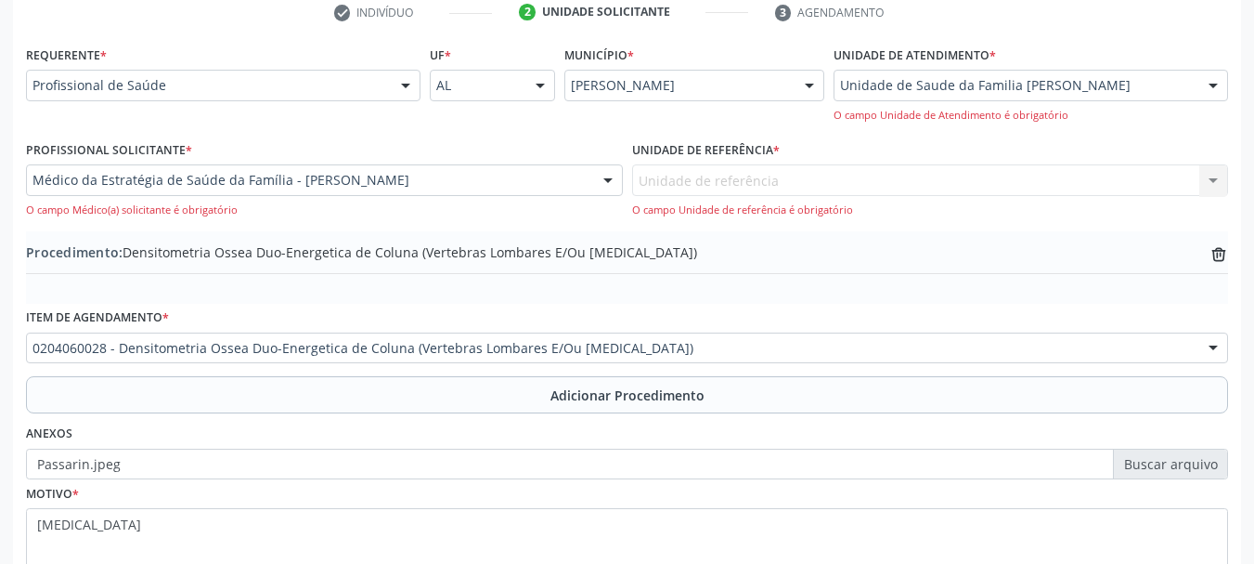
scroll to position [295, 0]
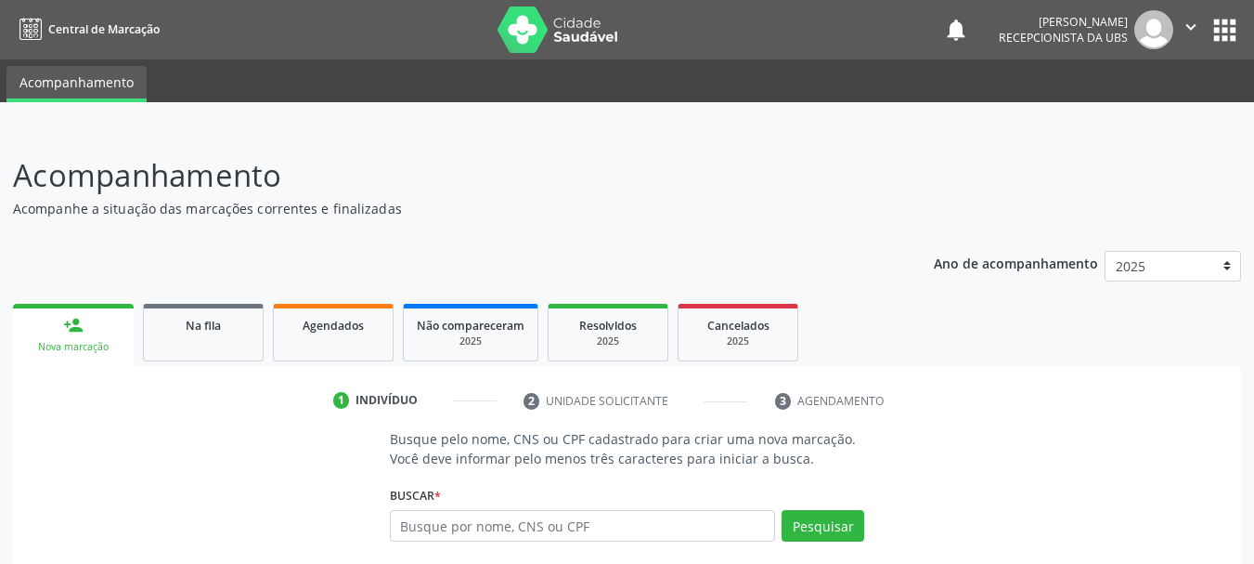
scroll to position [116, 0]
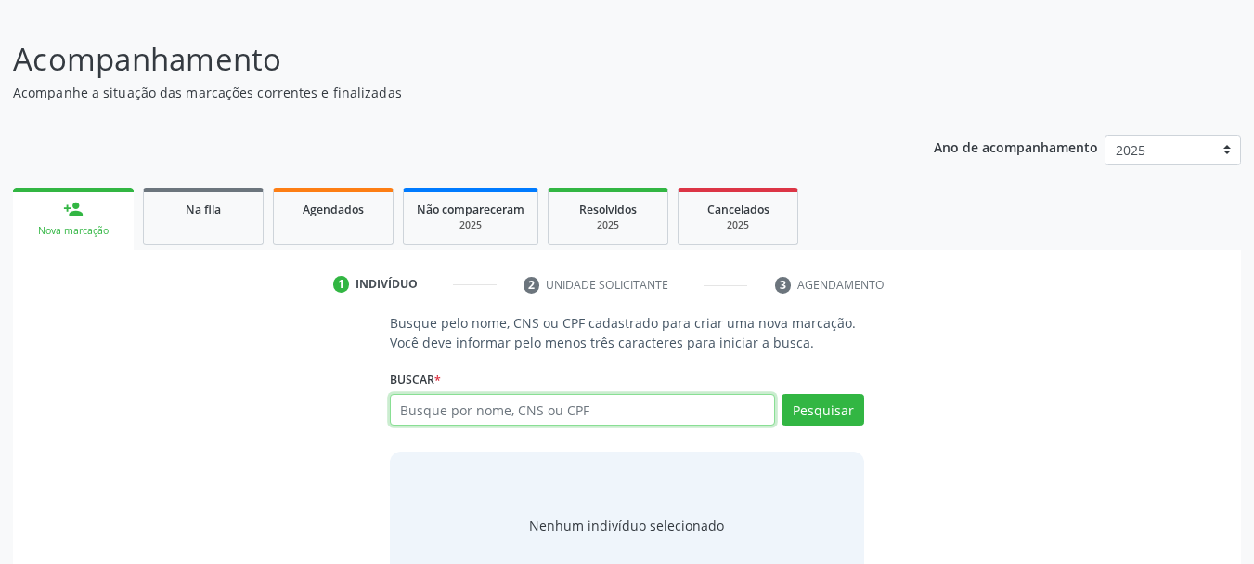
click at [599, 419] on input "text" at bounding box center [583, 410] width 386 height 32
type input "06844853890"
click at [843, 425] on div "Pesquisar" at bounding box center [819, 416] width 89 height 45
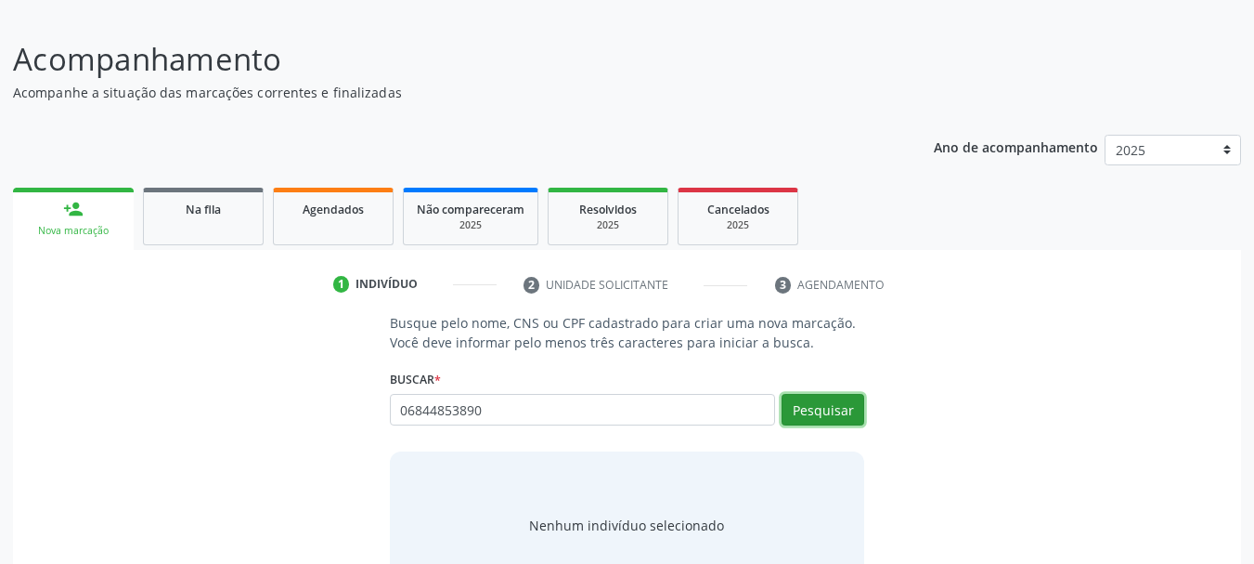
click at [843, 418] on button "Pesquisar" at bounding box center [823, 410] width 83 height 32
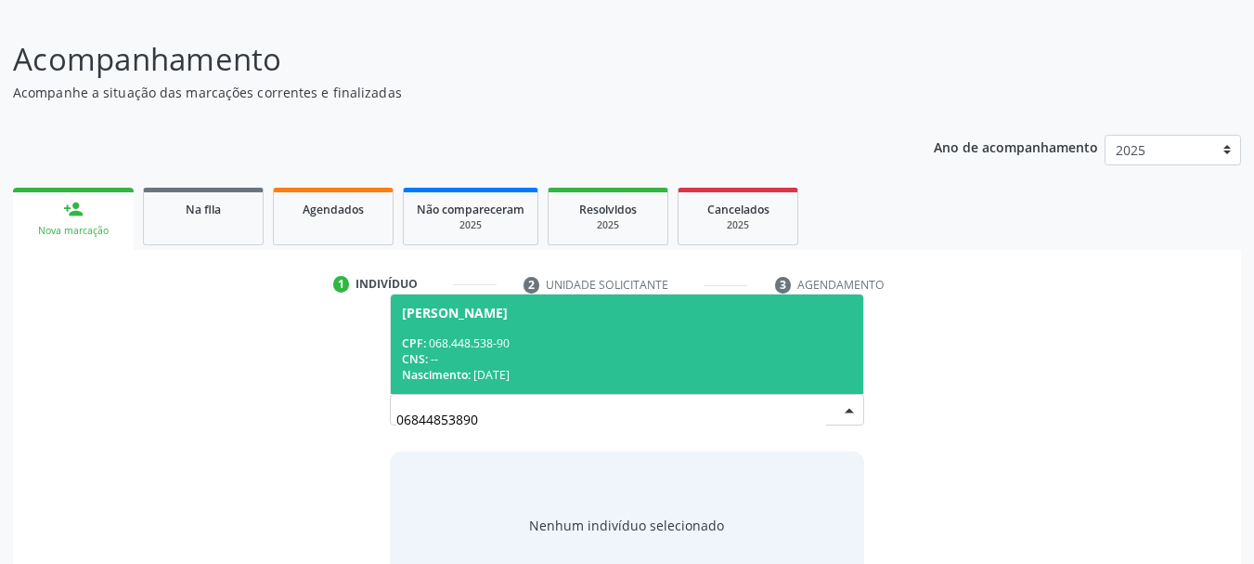
click at [492, 326] on span "[PERSON_NAME] CPF: 068.448.538-90 CNS: -- Nascimento: [DATE]" at bounding box center [627, 343] width 473 height 99
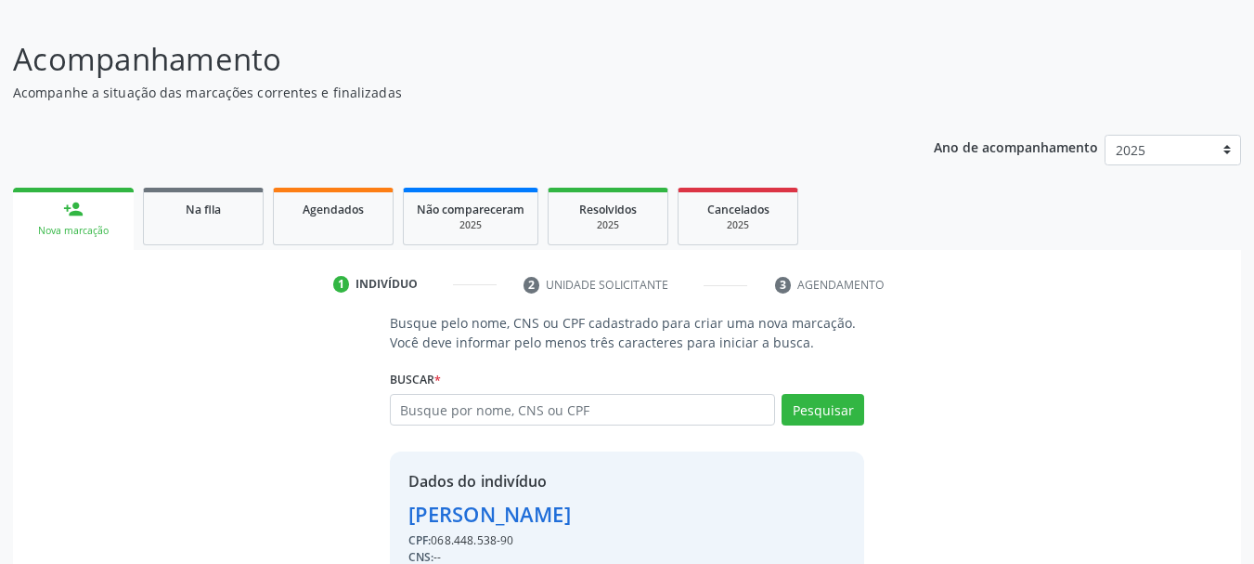
scroll to position [207, 0]
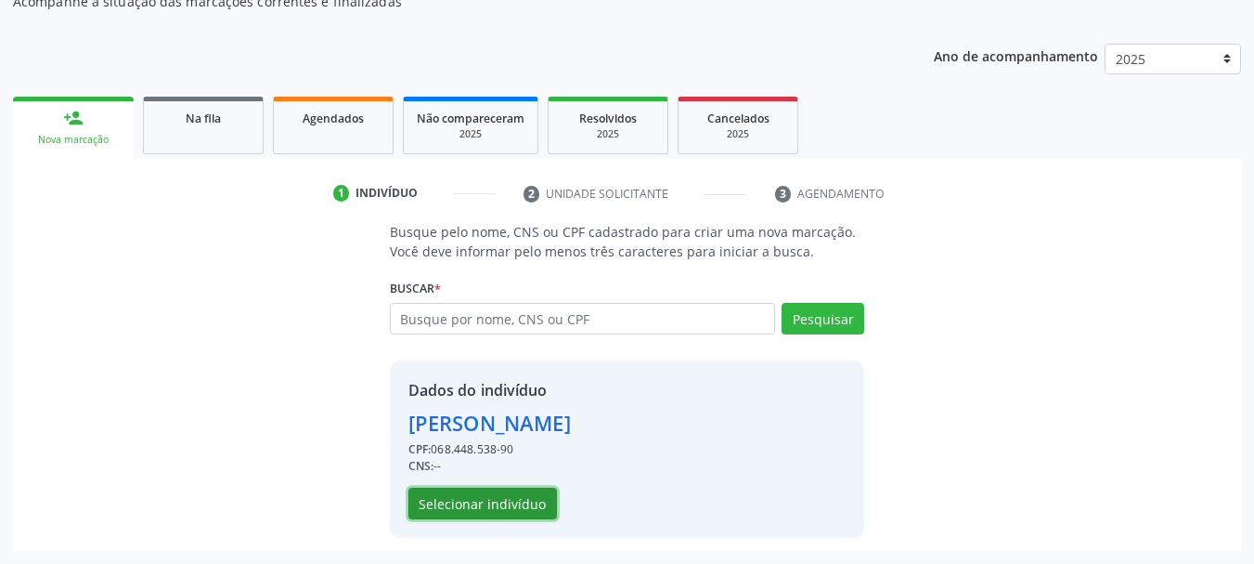
click at [440, 499] on button "Selecionar indivíduo" at bounding box center [483, 503] width 149 height 32
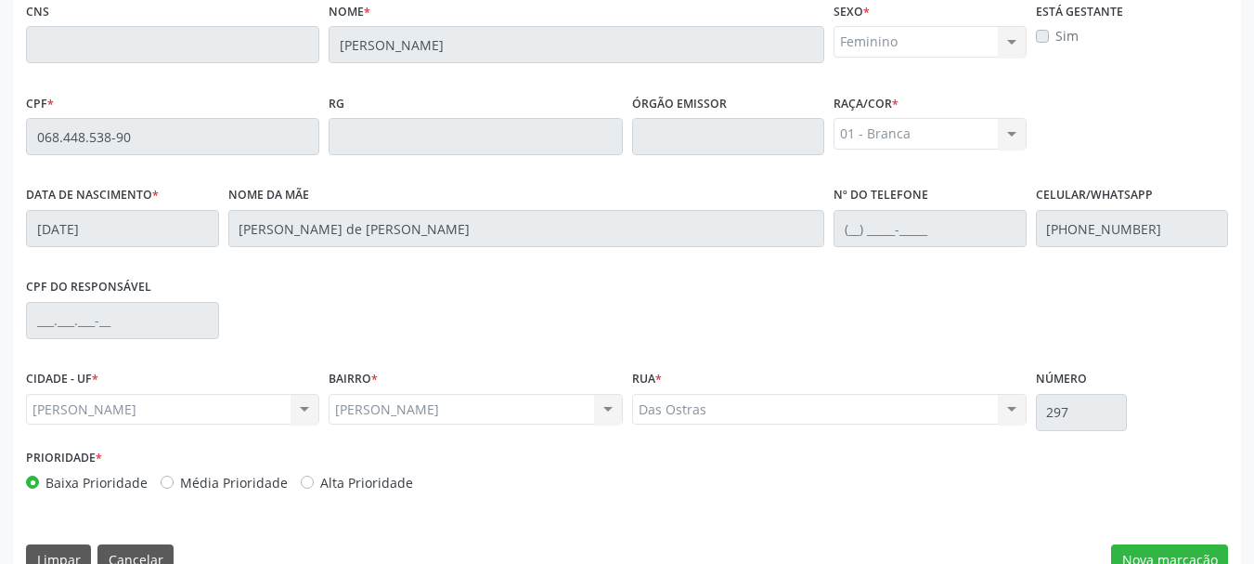
scroll to position [523, 0]
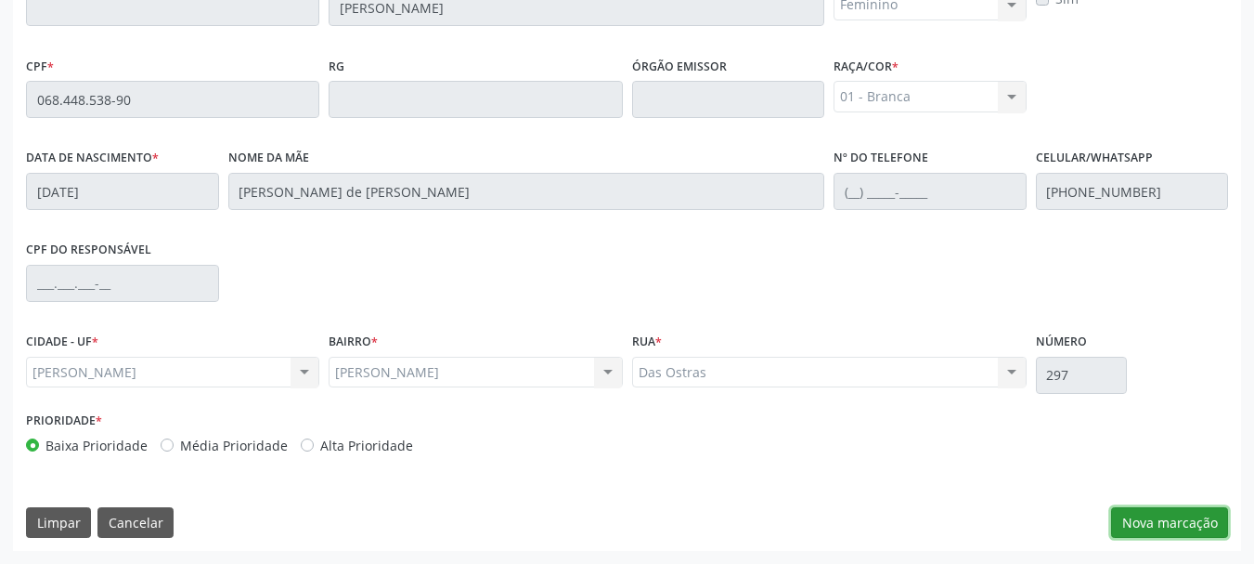
click at [1211, 535] on button "Nova marcação" at bounding box center [1169, 523] width 117 height 32
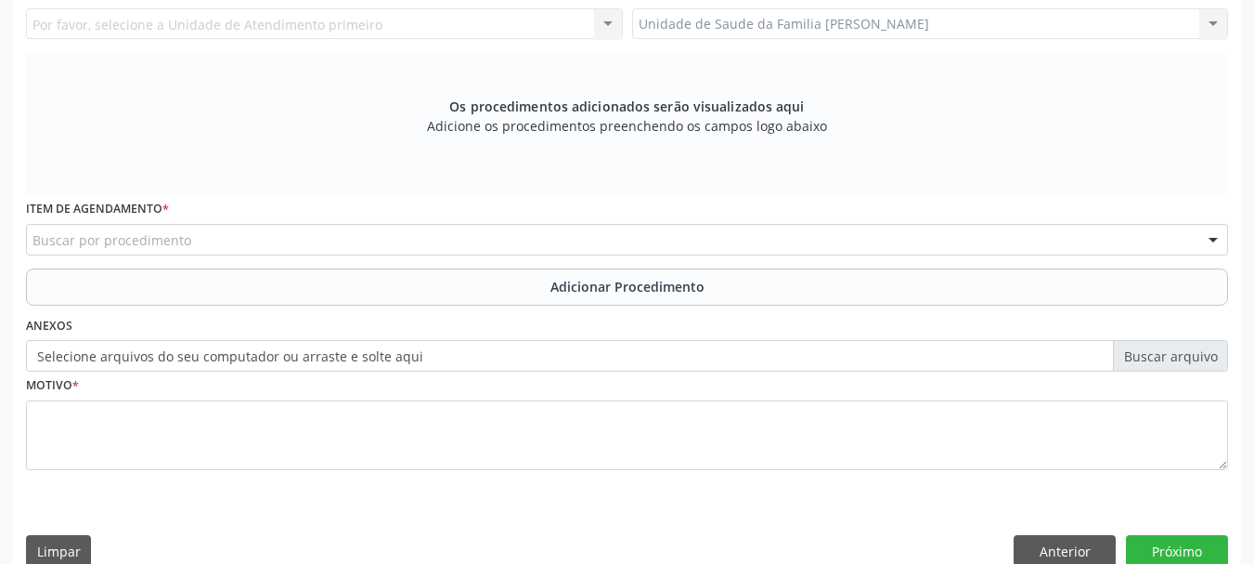
scroll to position [244, 0]
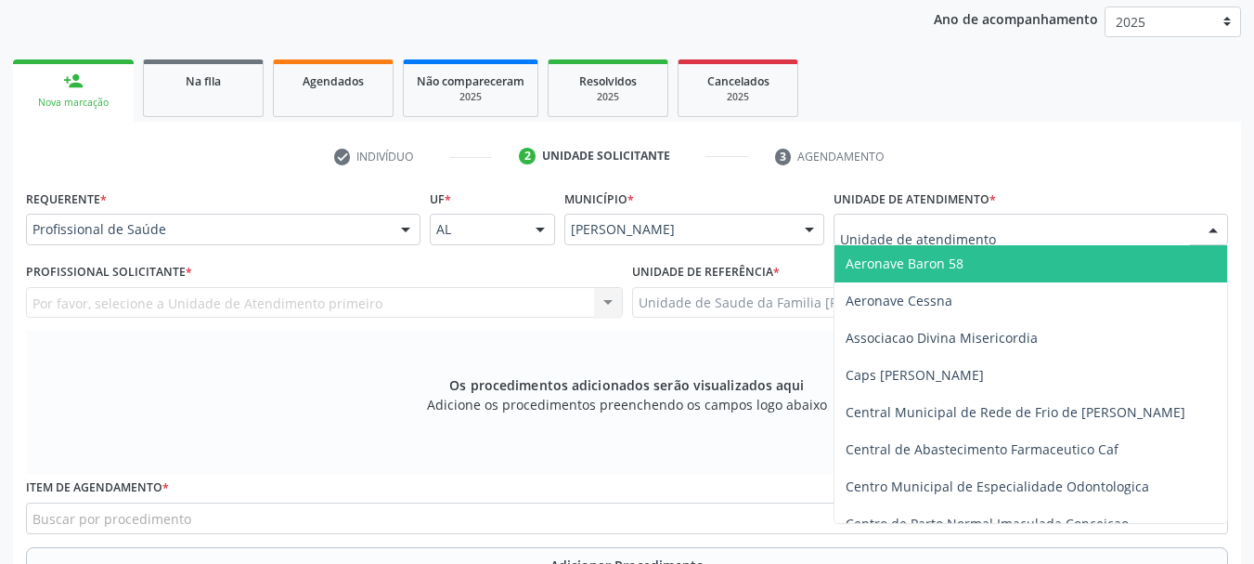
click at [1023, 232] on div at bounding box center [1031, 230] width 395 height 32
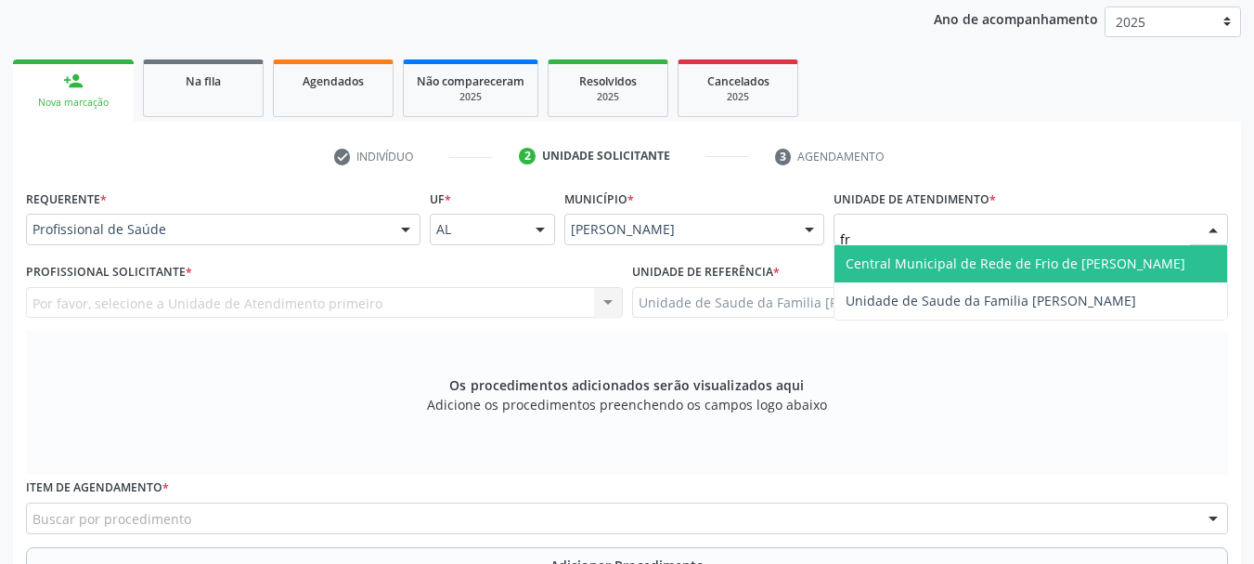
type input "fra"
click at [1030, 267] on span "Unidade de Saude da Familia [PERSON_NAME]" at bounding box center [991, 263] width 291 height 18
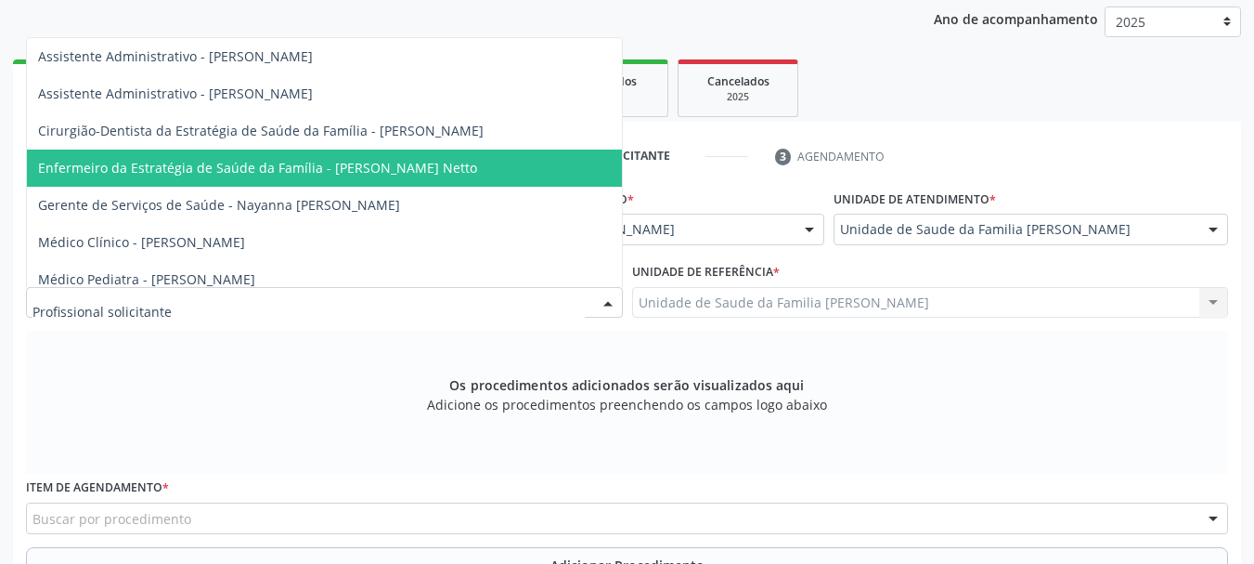
scroll to position [93, 0]
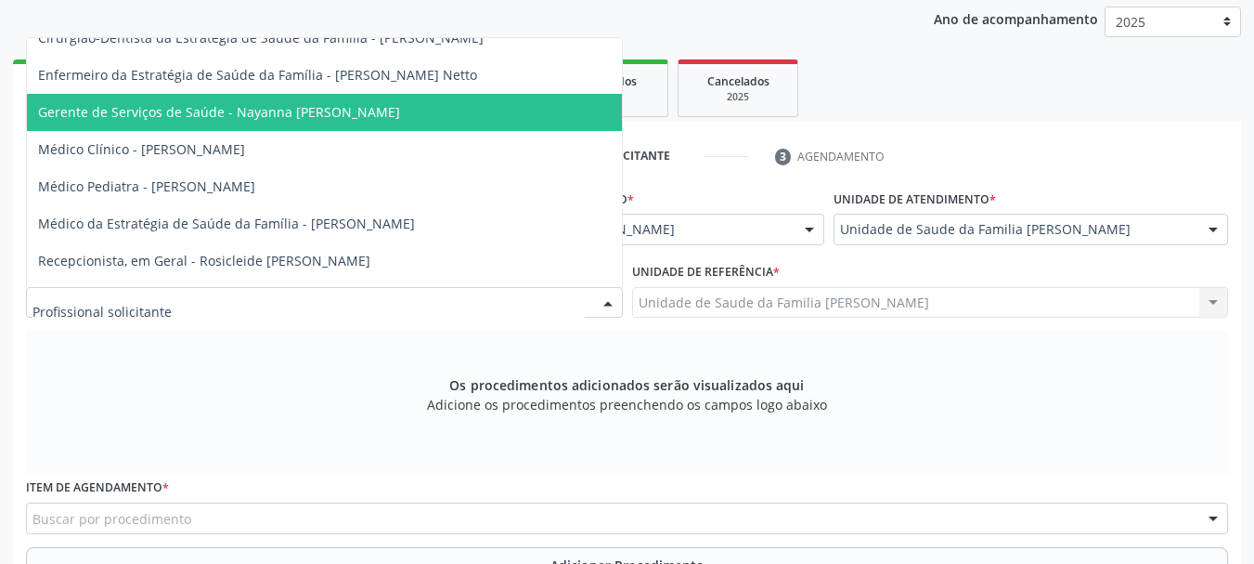
click at [193, 297] on div at bounding box center [324, 303] width 597 height 32
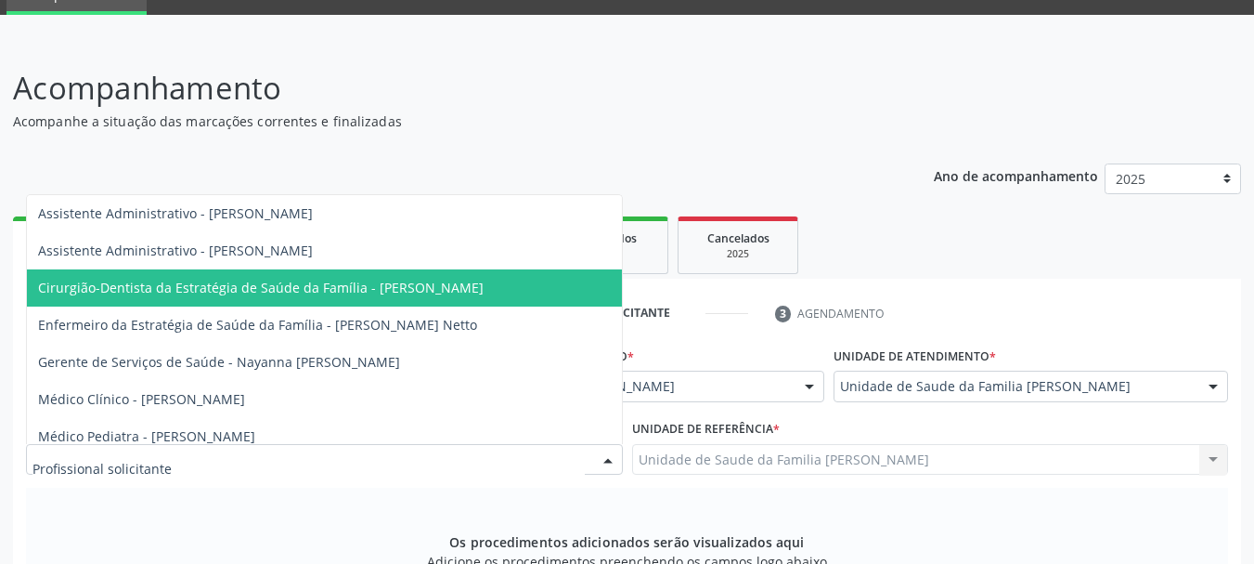
scroll to position [136, 0]
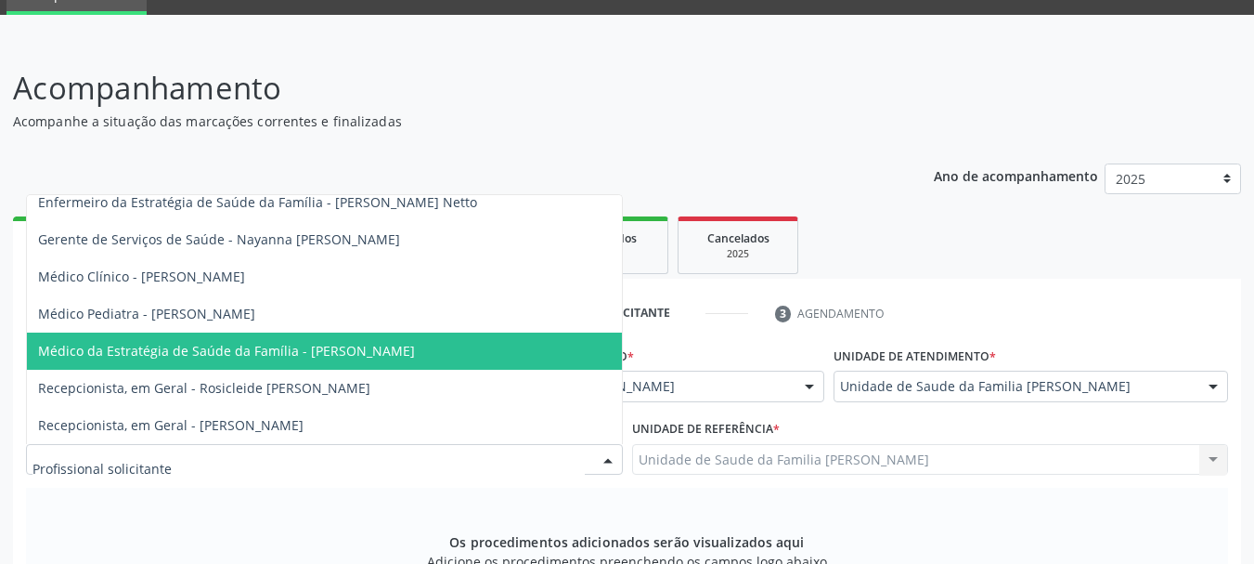
click at [370, 344] on span "Médico da Estratégia de Saúde da Família - [PERSON_NAME]" at bounding box center [226, 351] width 377 height 18
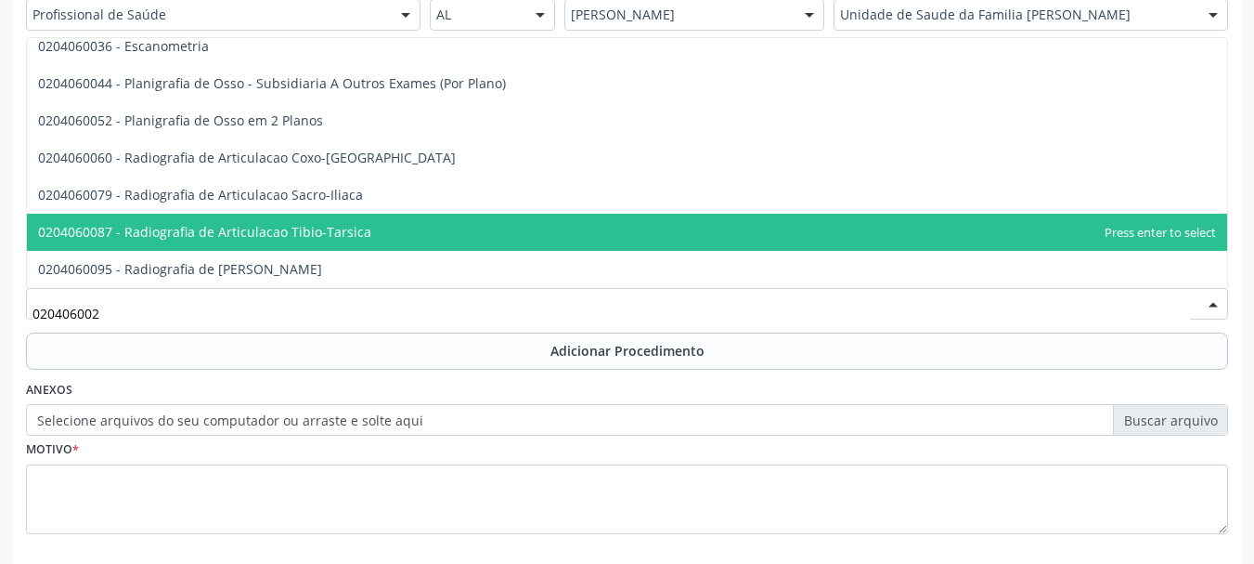
scroll to position [0, 0]
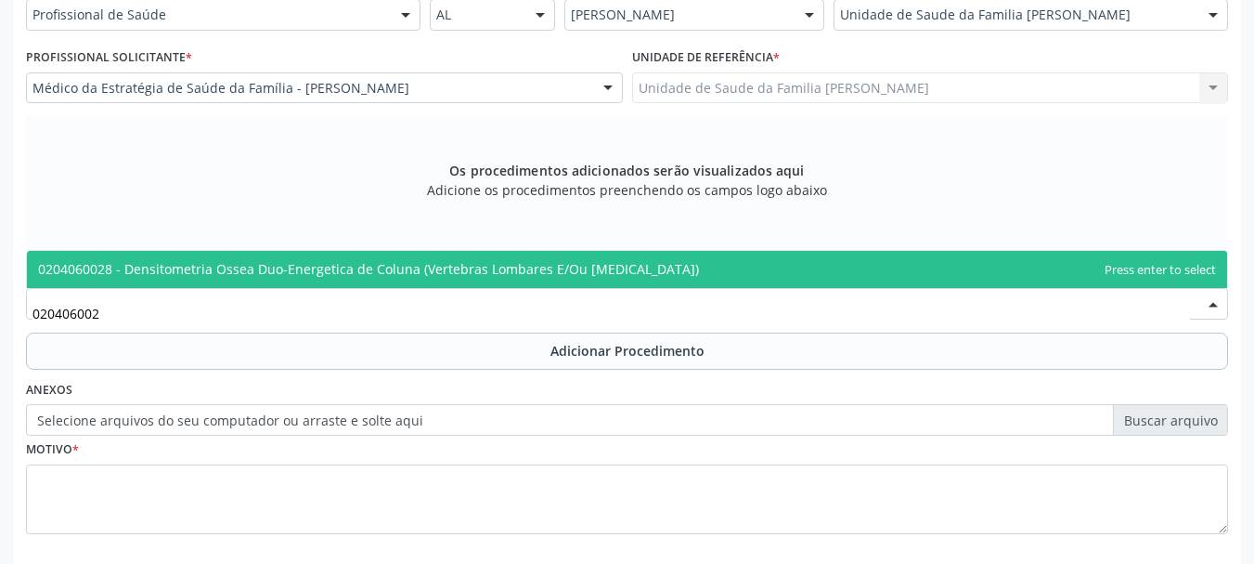
type input "0204060028"
click at [336, 256] on span "0204060028 - Densitometria Ossea Duo-Energetica de Coluna (Vertebras Lombares E…" at bounding box center [627, 269] width 1200 height 37
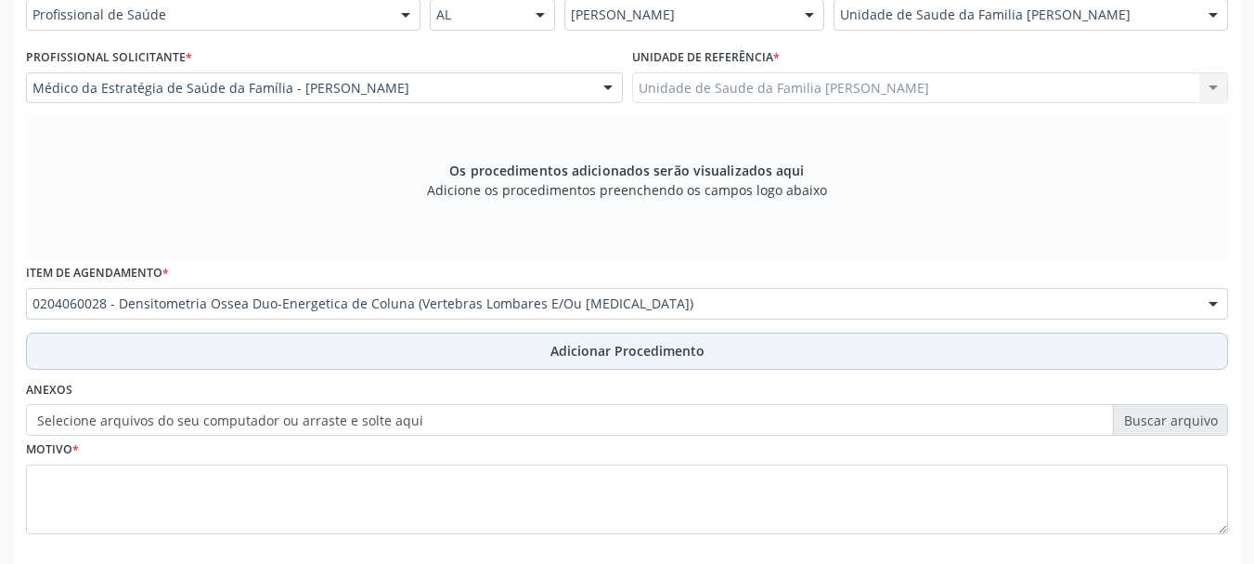
click at [647, 357] on span "Adicionar Procedimento" at bounding box center [628, 350] width 154 height 19
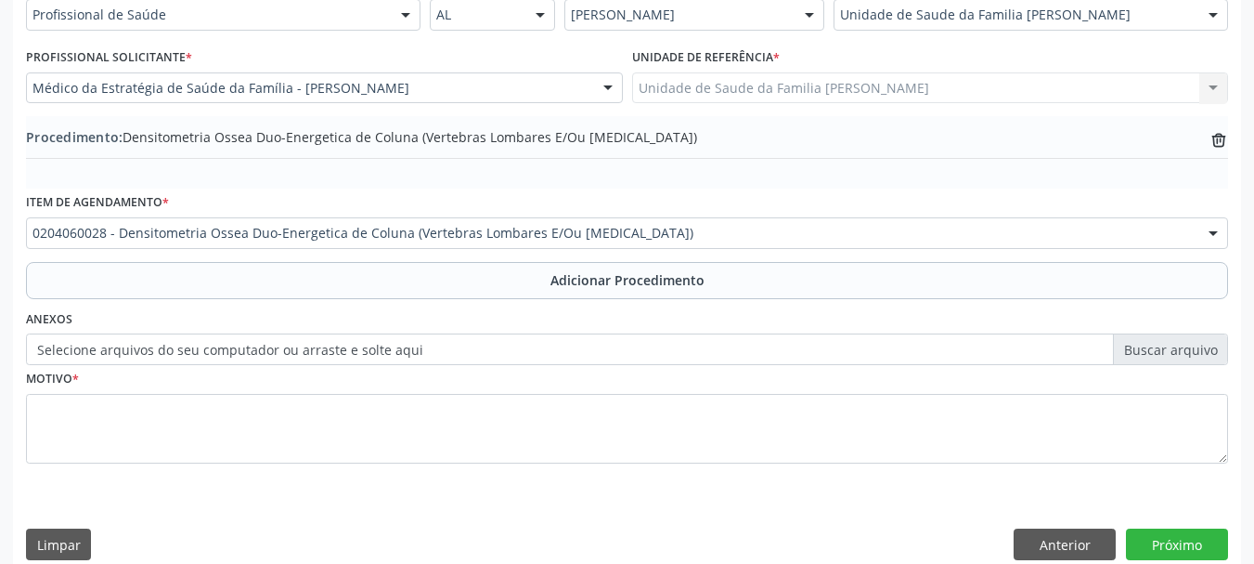
click at [346, 357] on label "Selecione arquivos do seu computador ou arraste e solte aqui" at bounding box center [627, 349] width 1202 height 32
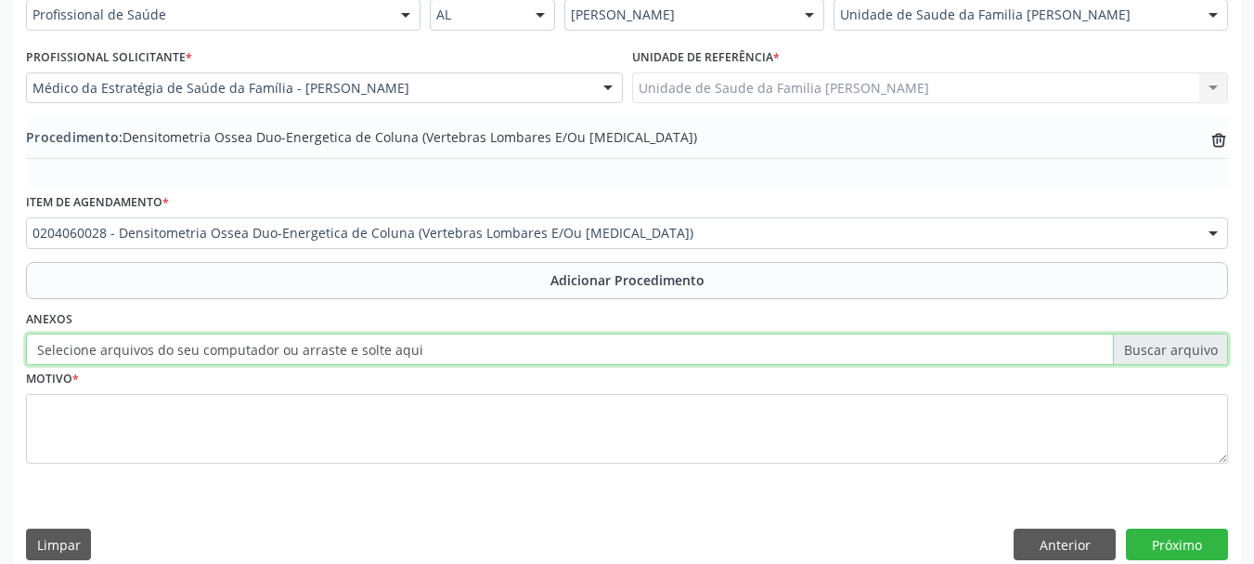
click at [346, 357] on input "Selecione arquivos do seu computador ou arraste e solte aqui" at bounding box center [627, 349] width 1202 height 32
type input "C:\fakepath\Passarin.jpeg"
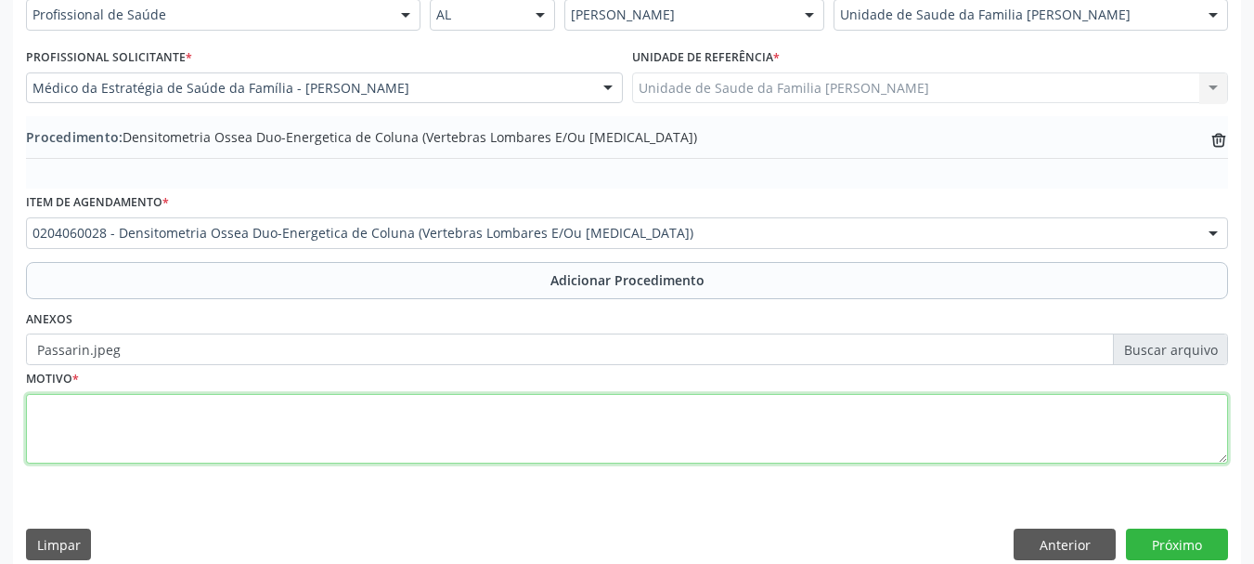
click at [49, 399] on textarea at bounding box center [627, 429] width 1202 height 71
type textarea "osteopenia"
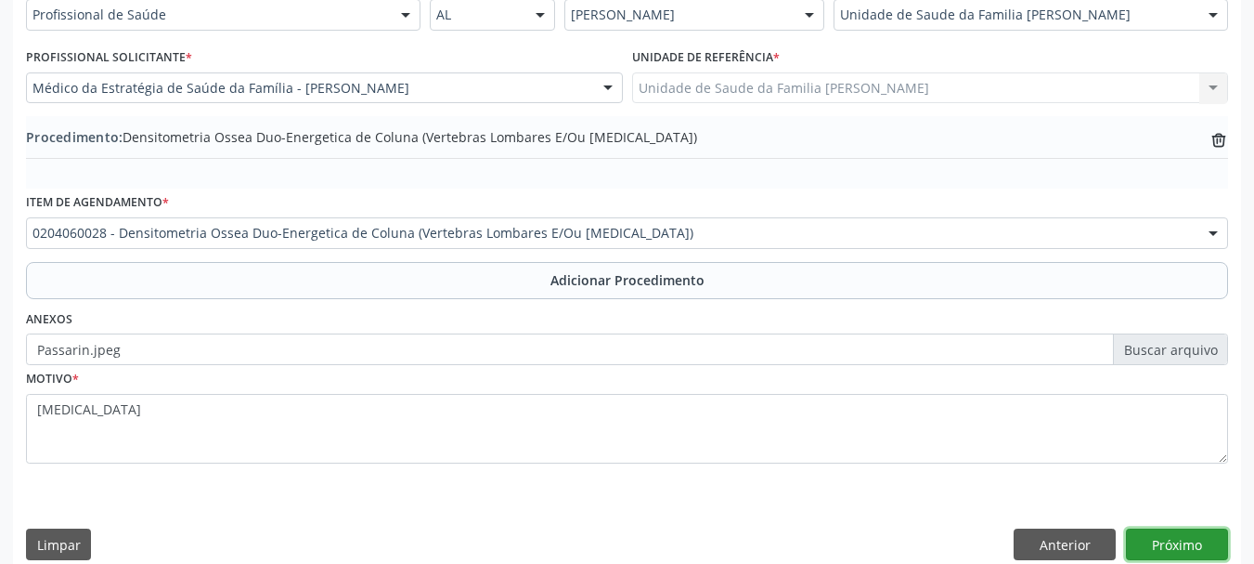
click at [1161, 540] on button "Próximo" at bounding box center [1177, 544] width 102 height 32
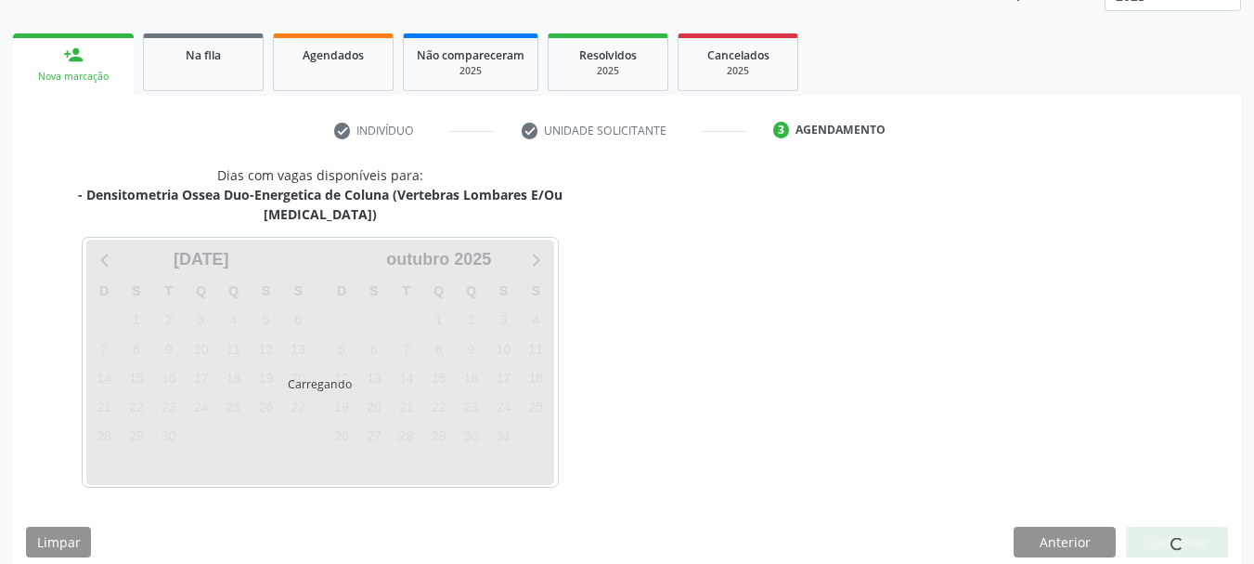
scroll to position [325, 0]
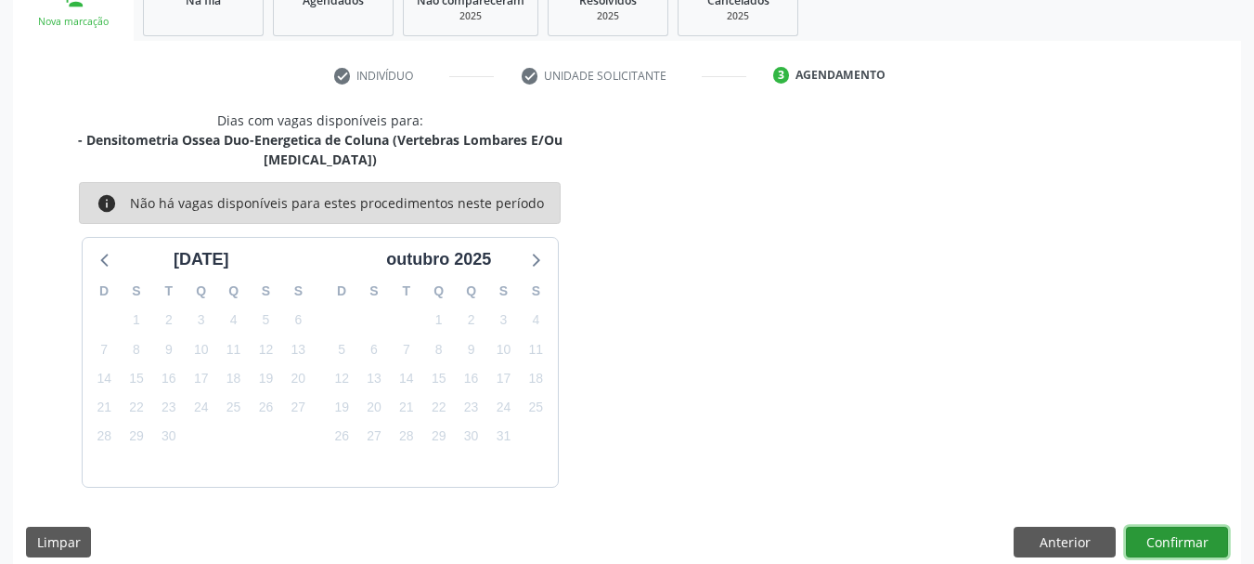
click at [1183, 526] on button "Confirmar" at bounding box center [1177, 542] width 102 height 32
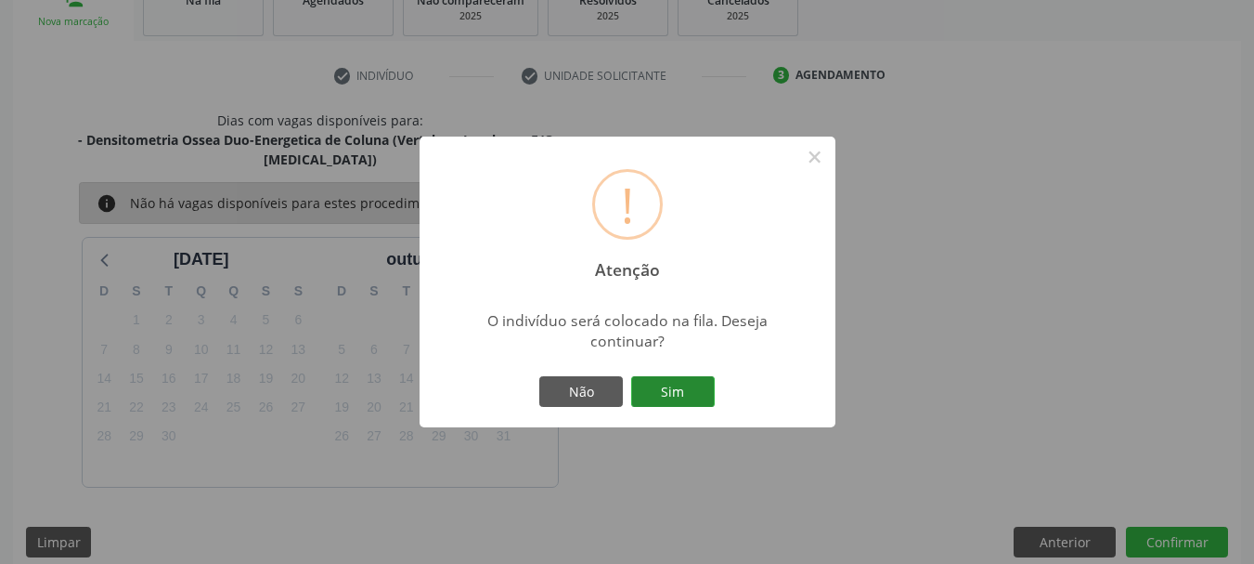
click at [702, 387] on button "Sim" at bounding box center [673, 392] width 84 height 32
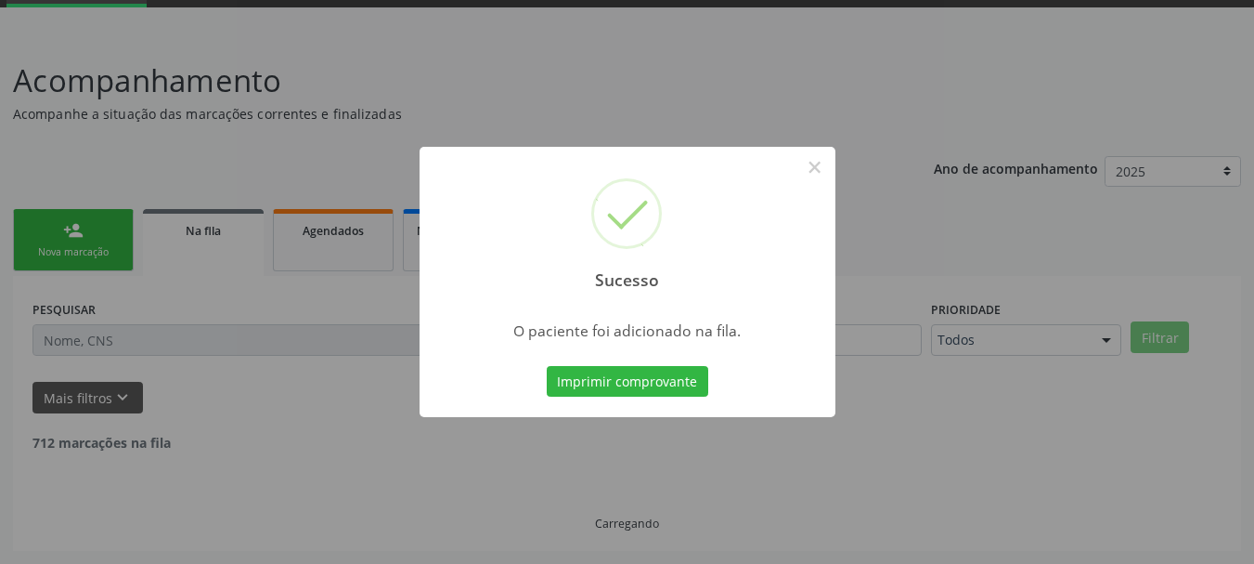
scroll to position [75, 0]
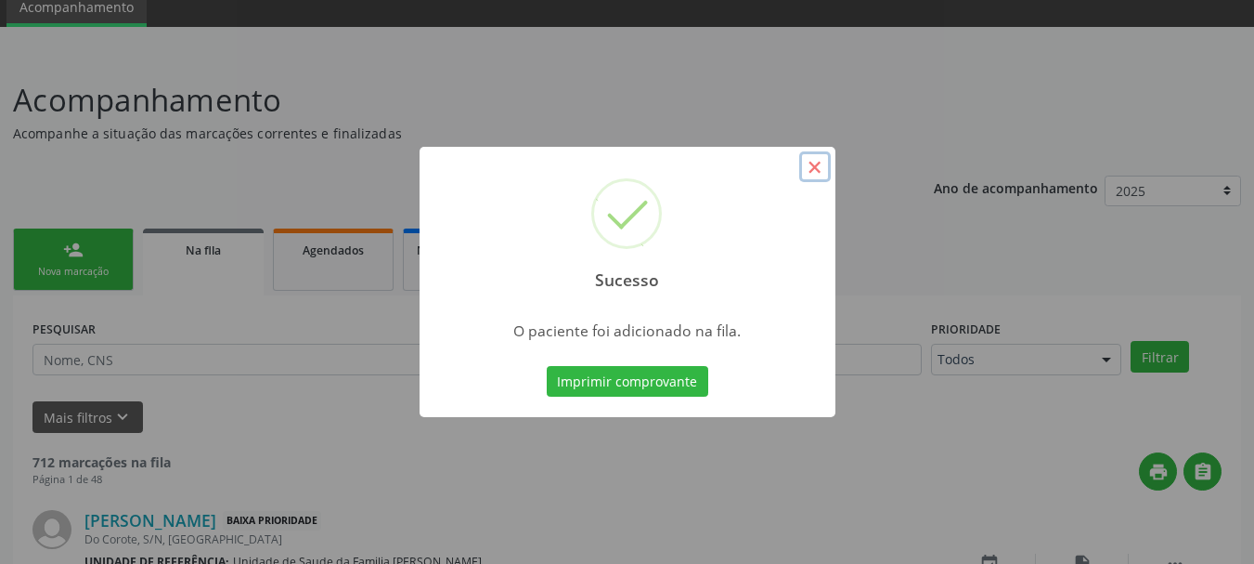
click at [820, 172] on button "×" at bounding box center [815, 167] width 32 height 32
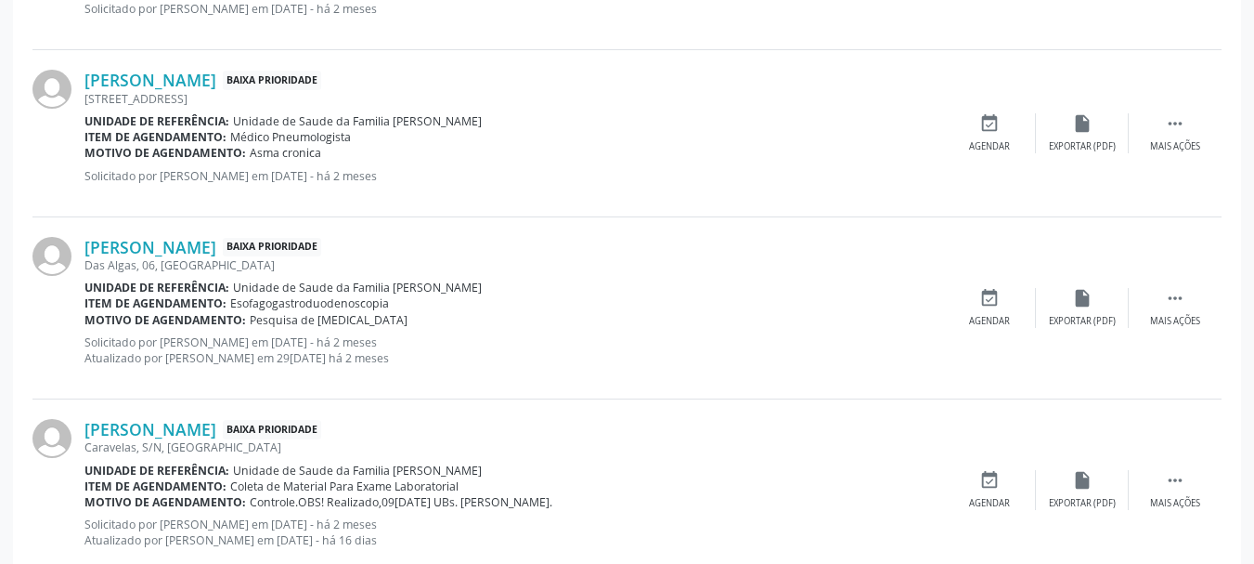
scroll to position [2646, 0]
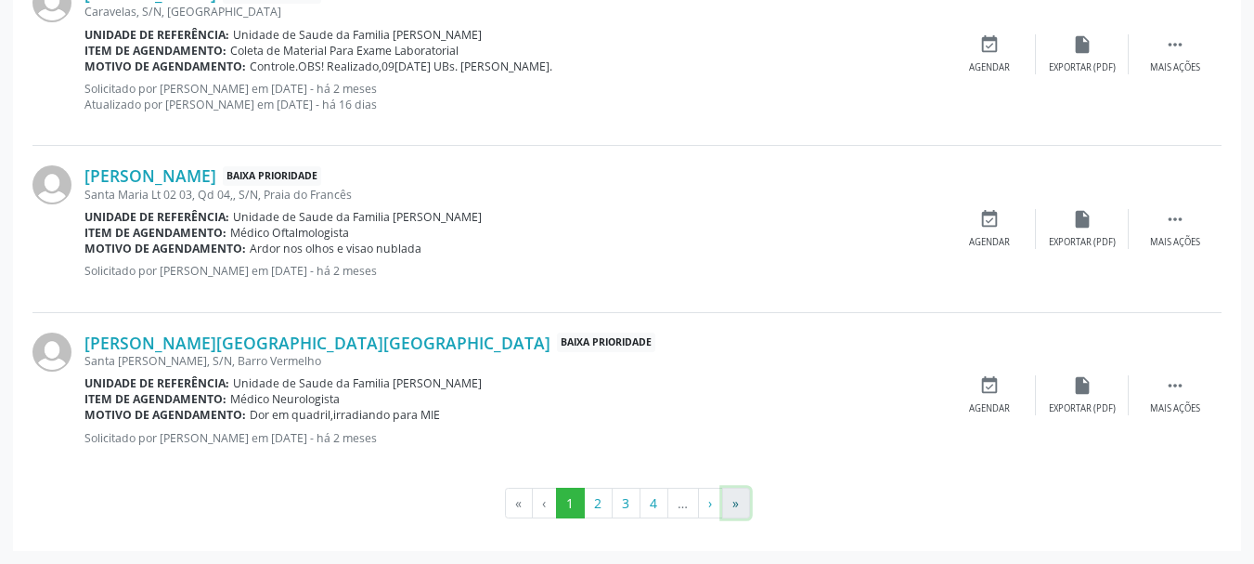
click at [747, 505] on button "»" at bounding box center [736, 503] width 28 height 32
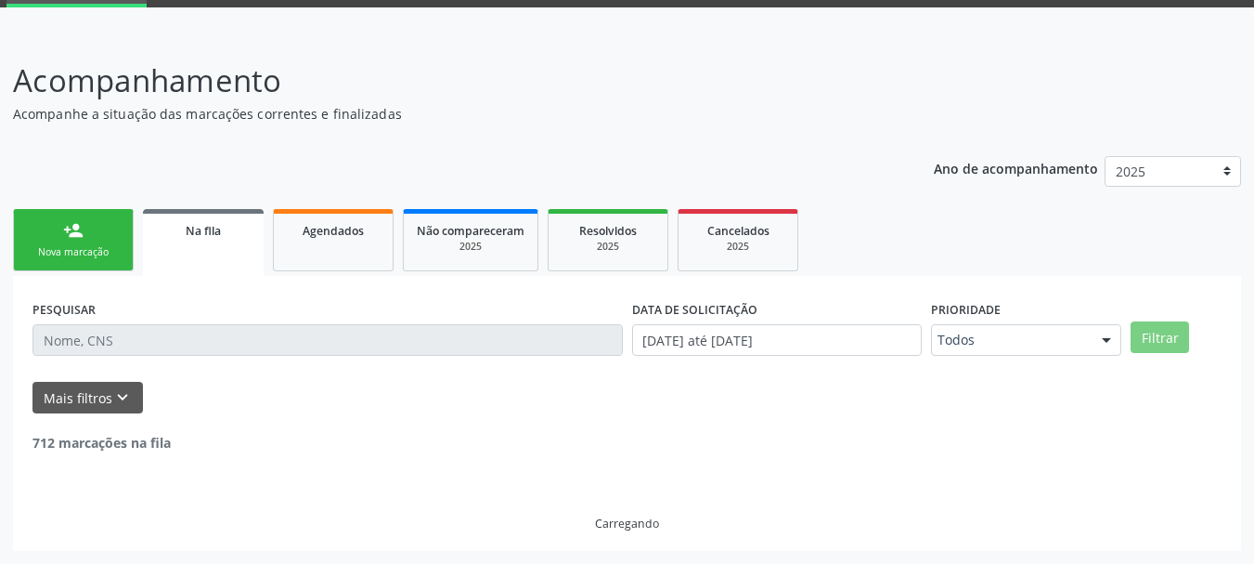
scroll to position [31, 0]
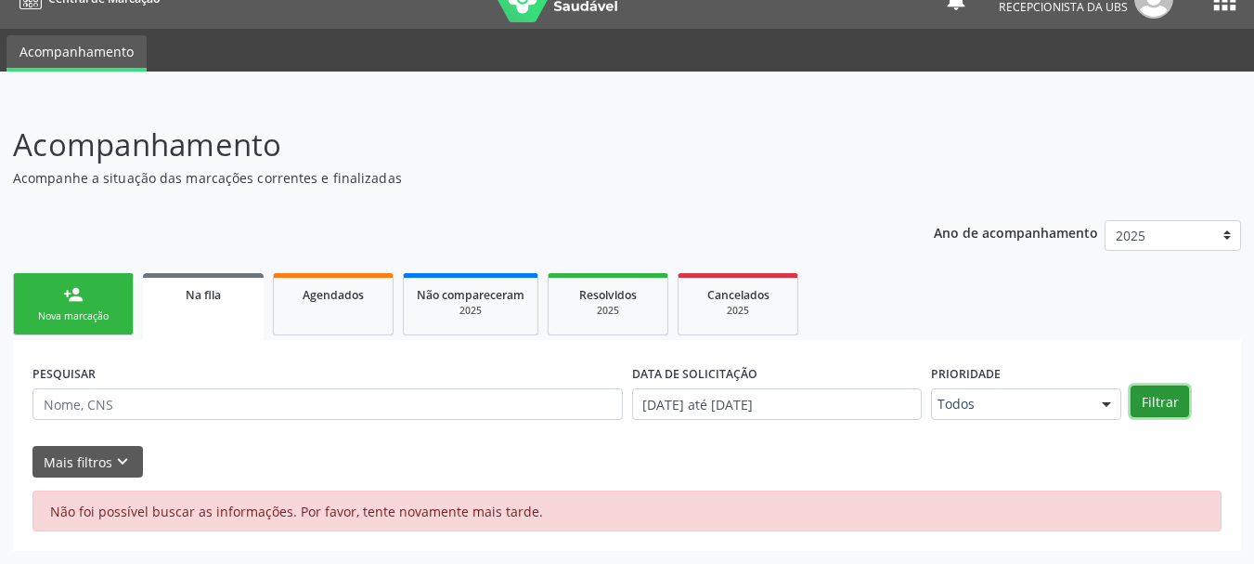
click at [1147, 404] on button "Filtrar" at bounding box center [1160, 401] width 58 height 32
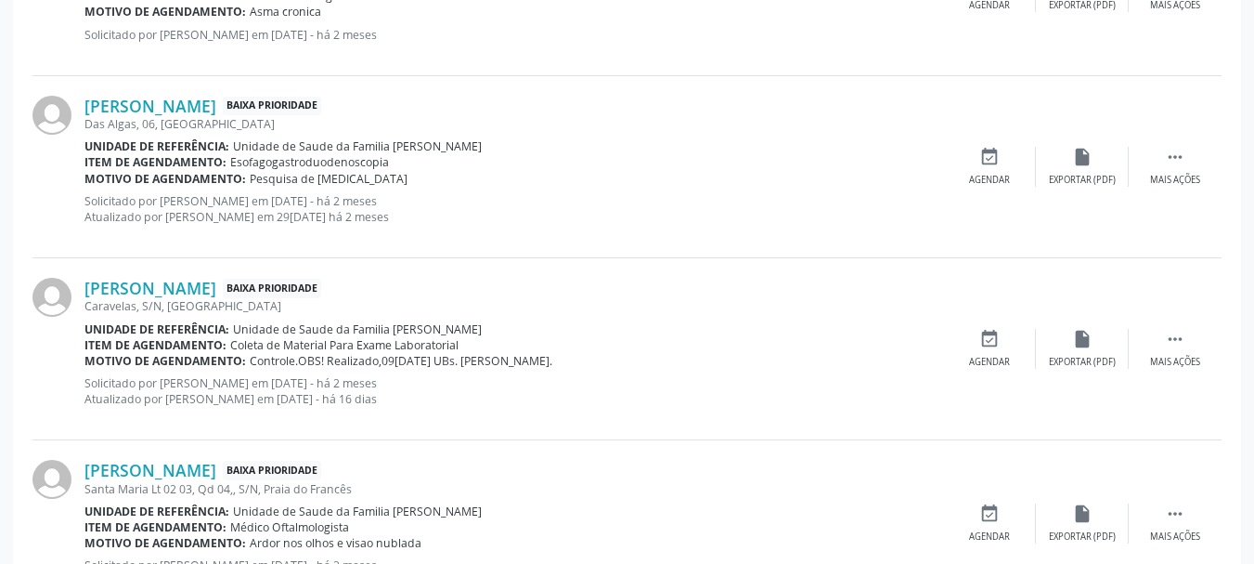
scroll to position [2646, 0]
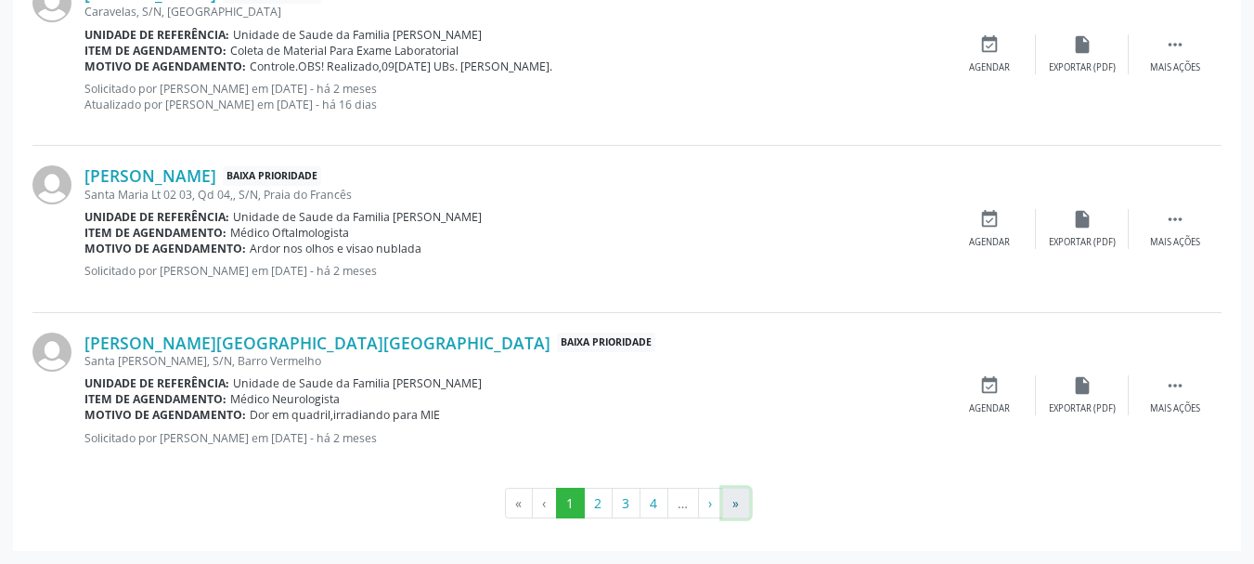
click at [746, 510] on button "»" at bounding box center [736, 503] width 28 height 32
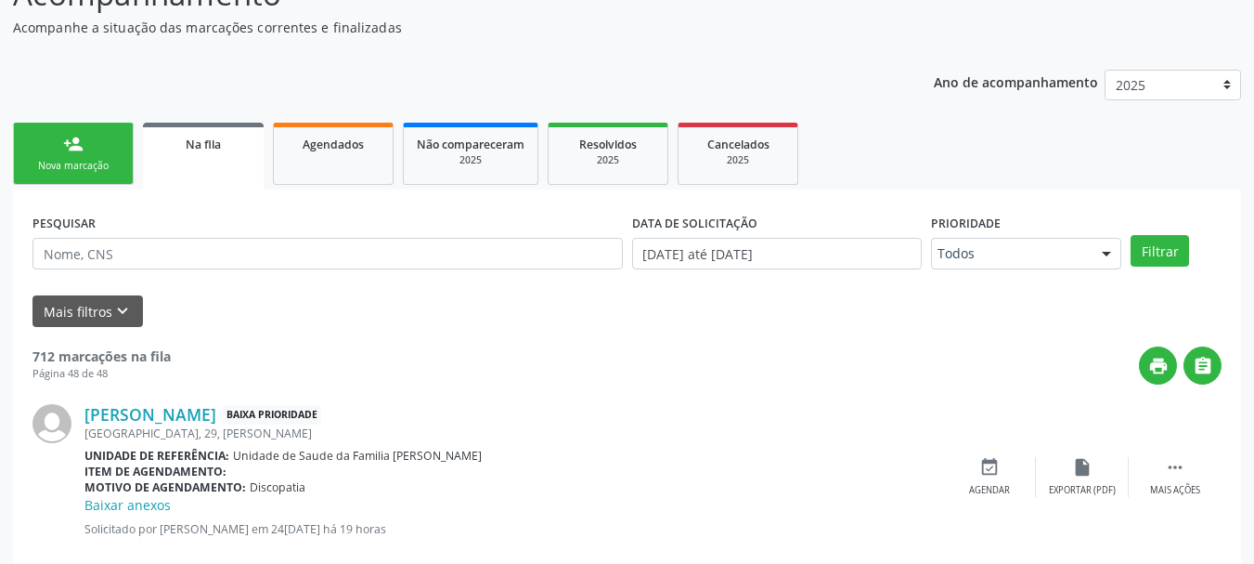
scroll to position [0, 0]
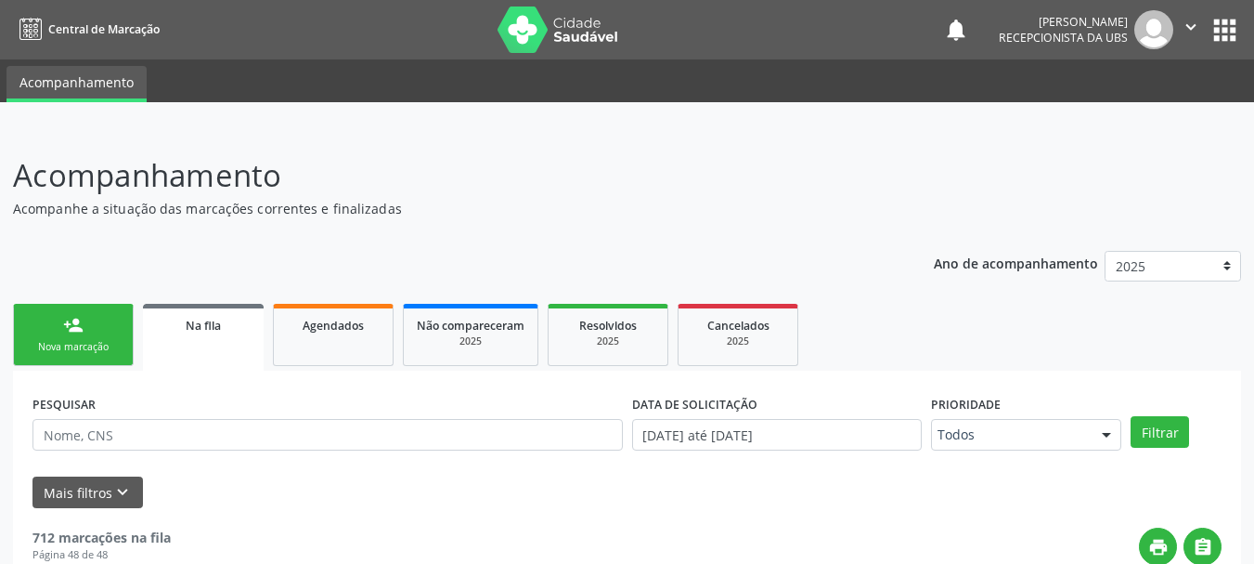
click at [67, 344] on div "Nova marcação" at bounding box center [73, 347] width 93 height 14
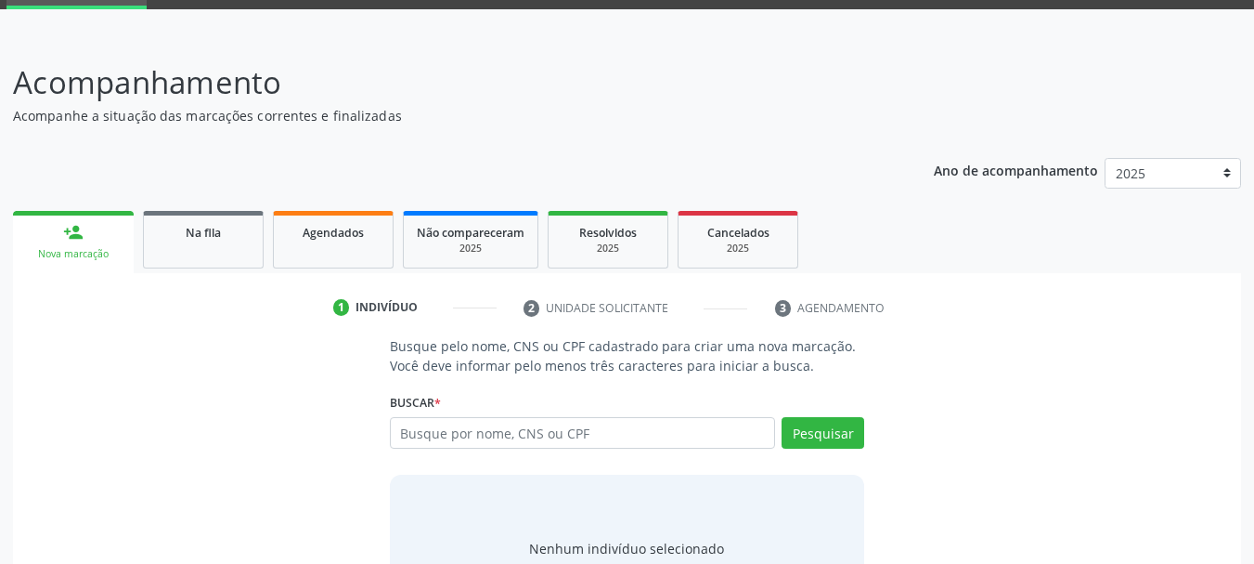
scroll to position [178, 0]
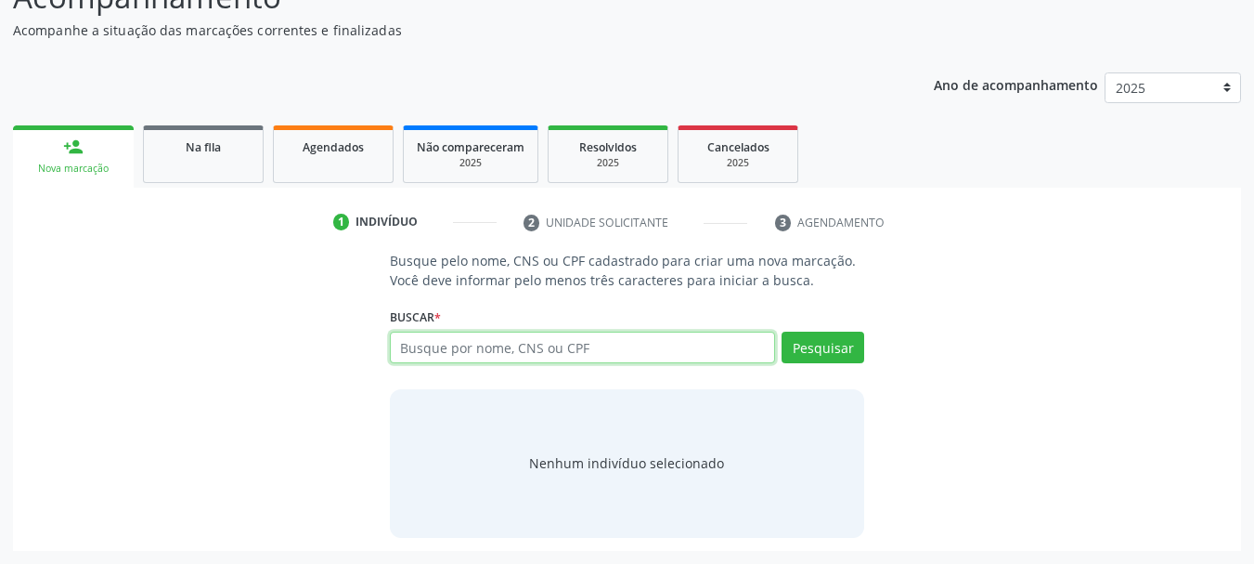
click at [622, 341] on input "text" at bounding box center [583, 347] width 386 height 32
type input "700007120759307"
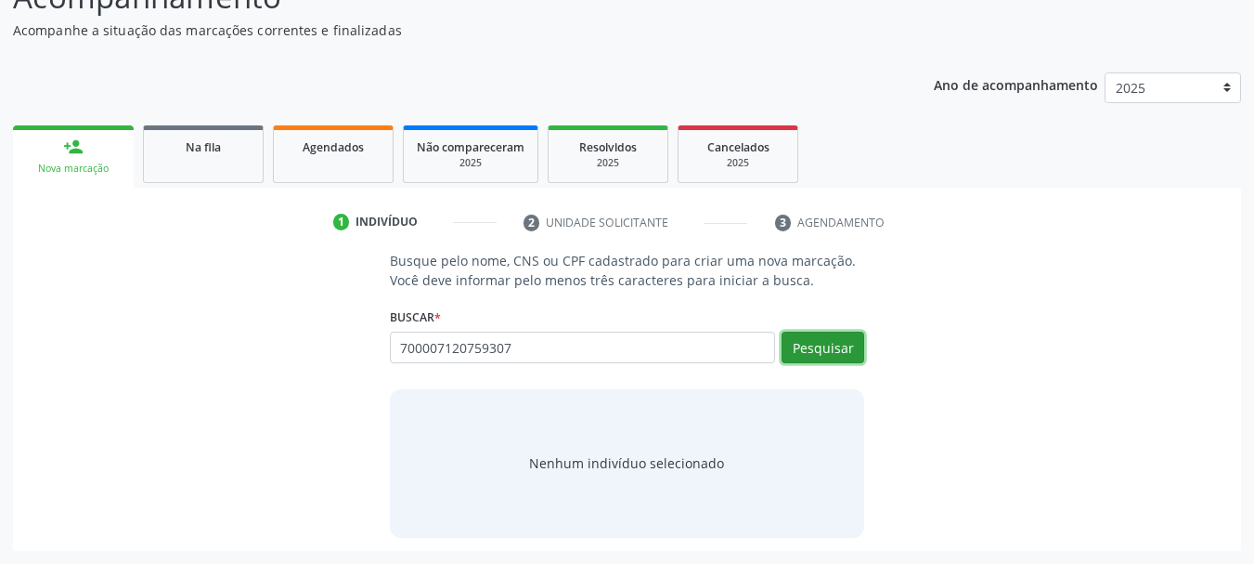
click at [837, 349] on button "Pesquisar" at bounding box center [823, 347] width 83 height 32
type input "700007120759307"
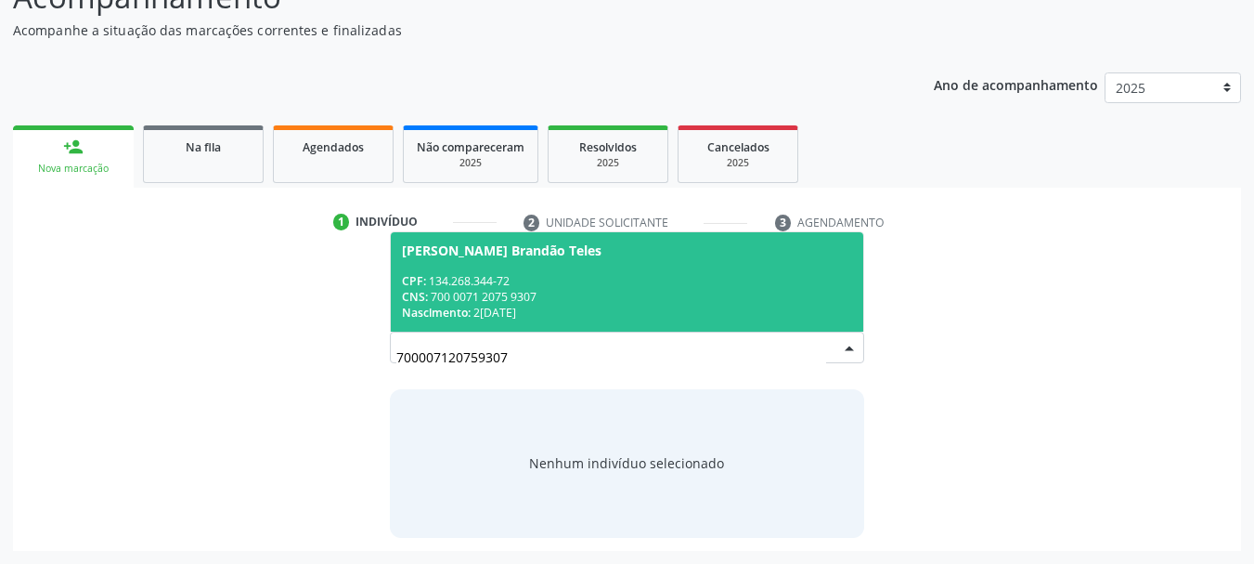
click at [493, 282] on div "CPF: 134.268.344-72" at bounding box center [627, 281] width 451 height 16
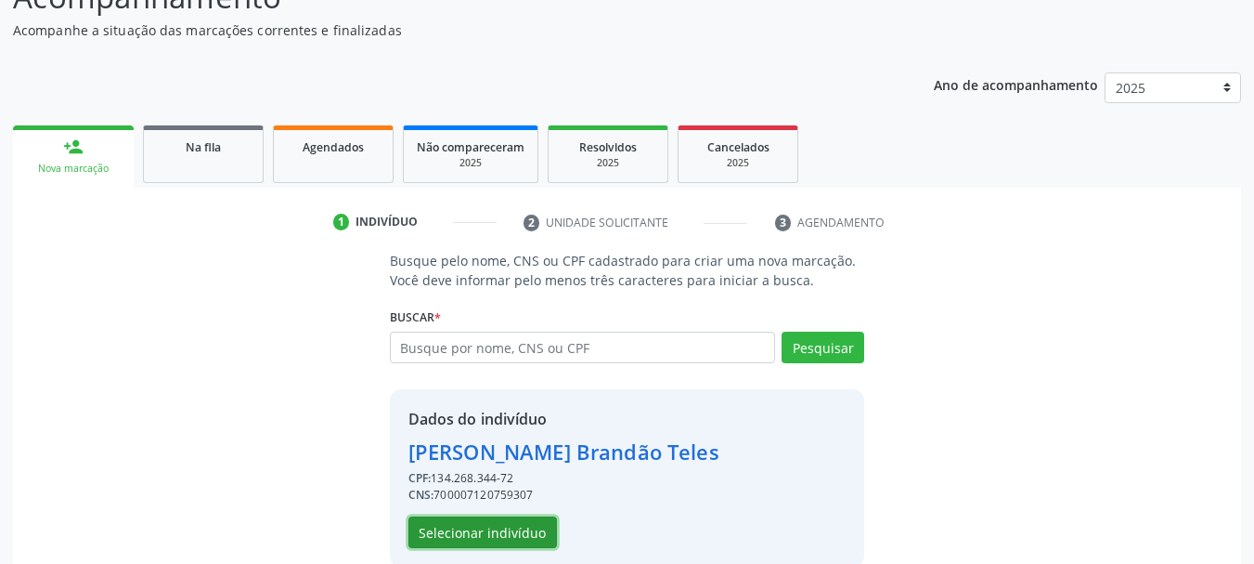
click at [520, 546] on button "Selecionar indivíduo" at bounding box center [483, 532] width 149 height 32
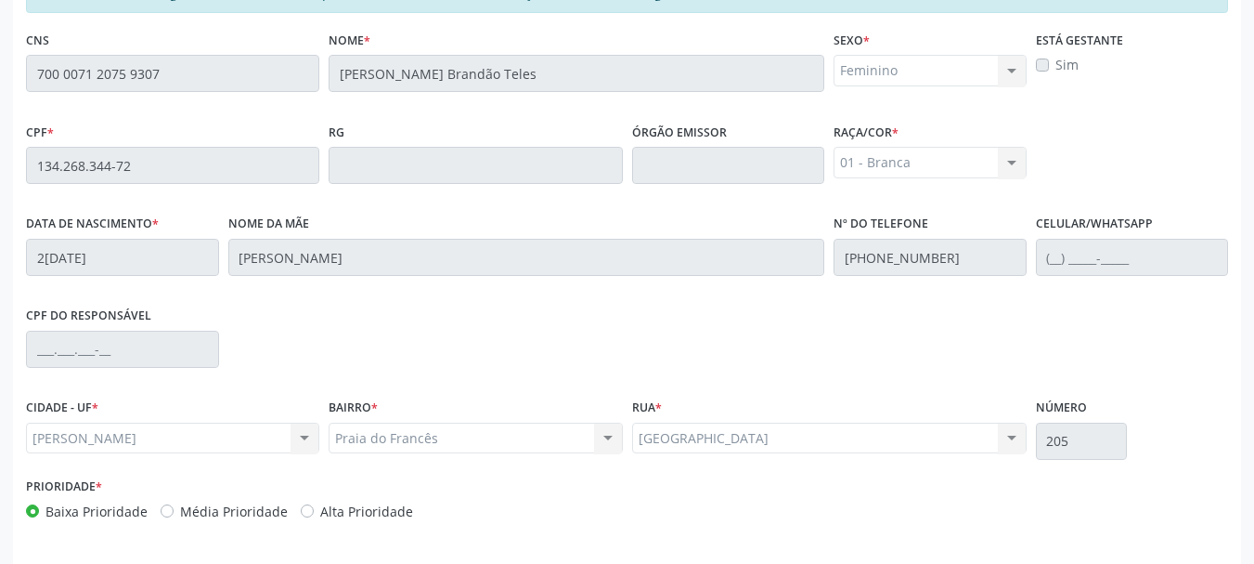
scroll to position [523, 0]
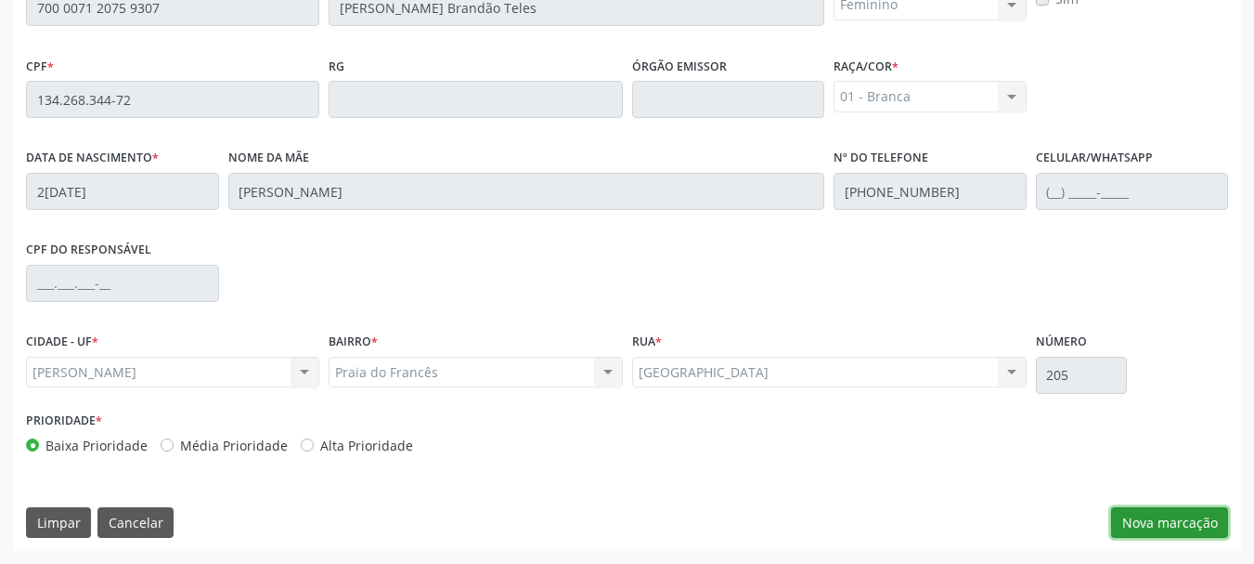
click at [1214, 522] on button "Nova marcação" at bounding box center [1169, 523] width 117 height 32
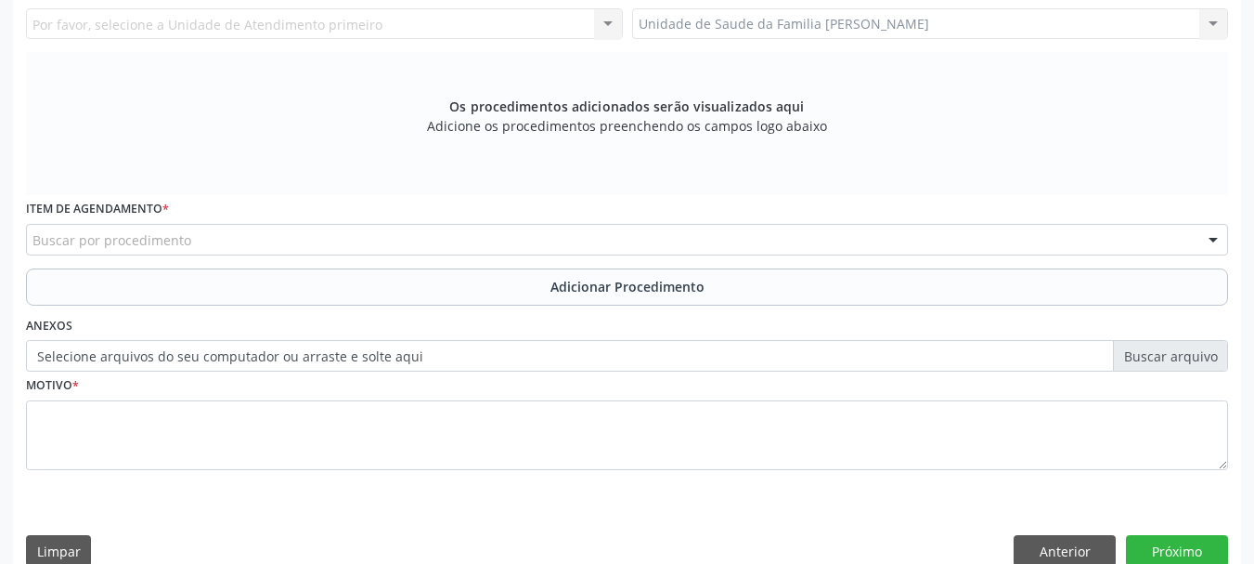
scroll to position [244, 0]
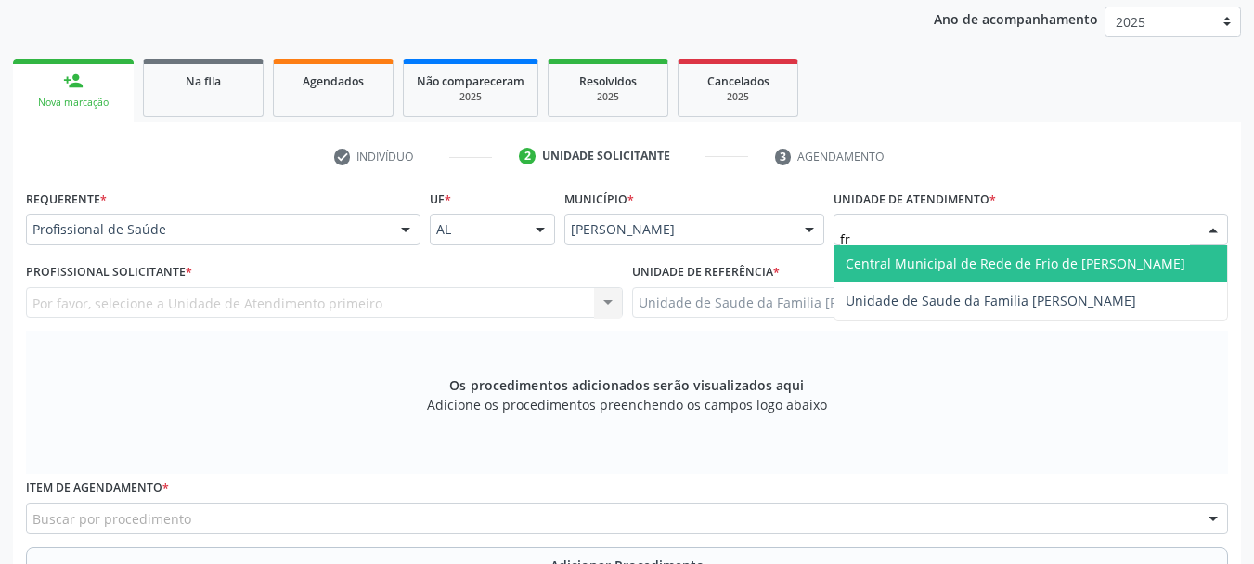
type input "fra"
click at [926, 268] on span "Unidade de Saude da Familia [PERSON_NAME]" at bounding box center [991, 263] width 291 height 18
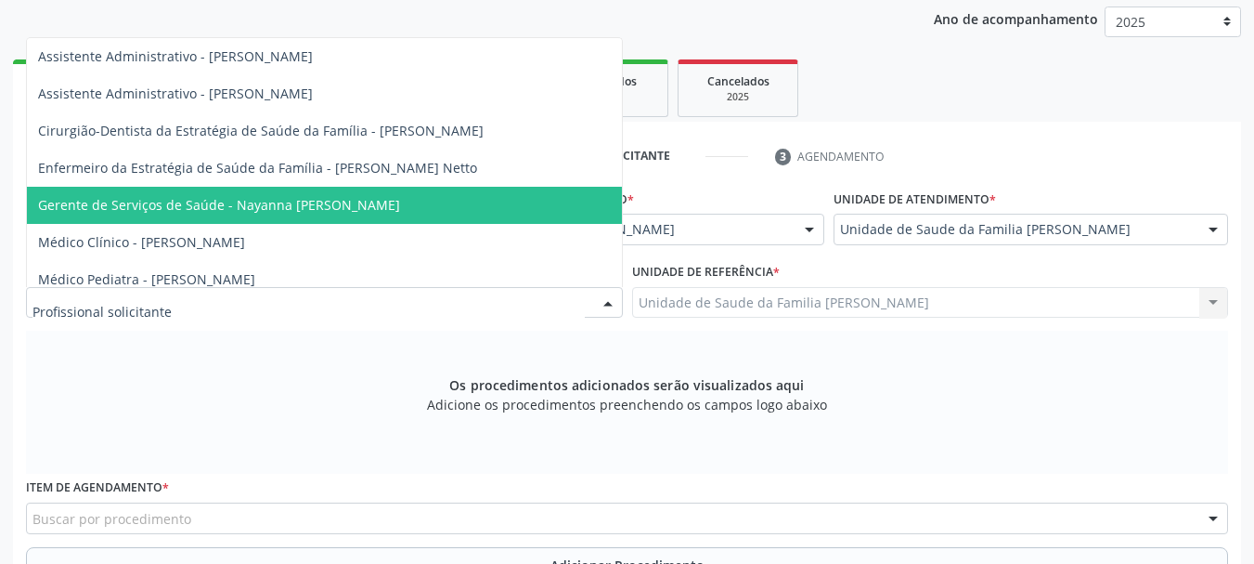
scroll to position [93, 0]
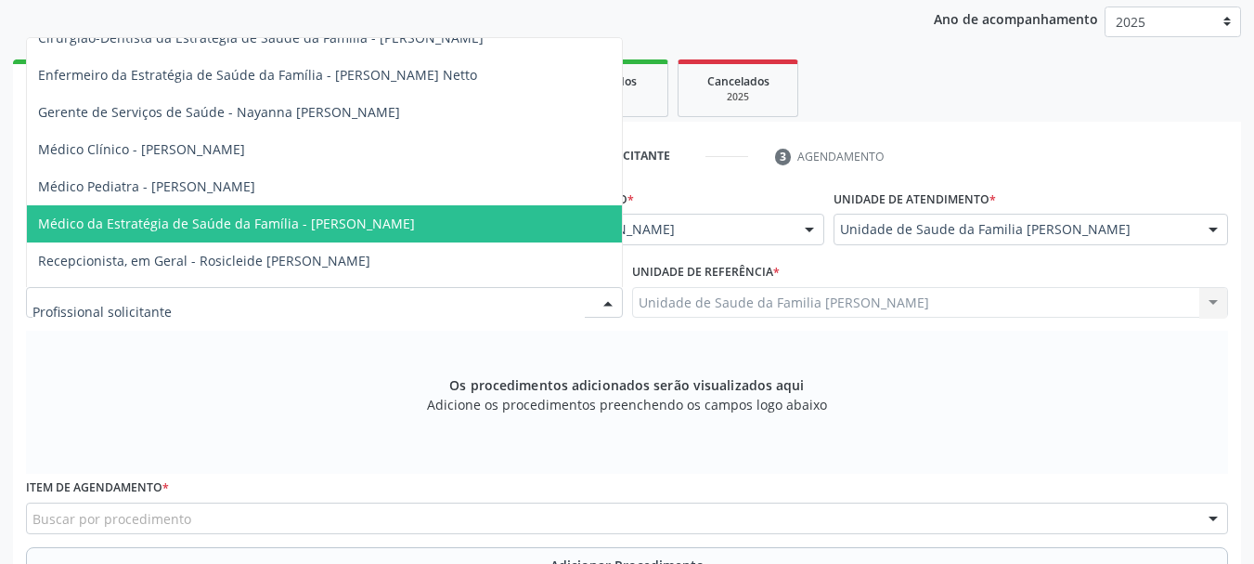
click at [204, 214] on span "Médico da Estratégia de Saúde da Família - [PERSON_NAME]" at bounding box center [226, 223] width 377 height 18
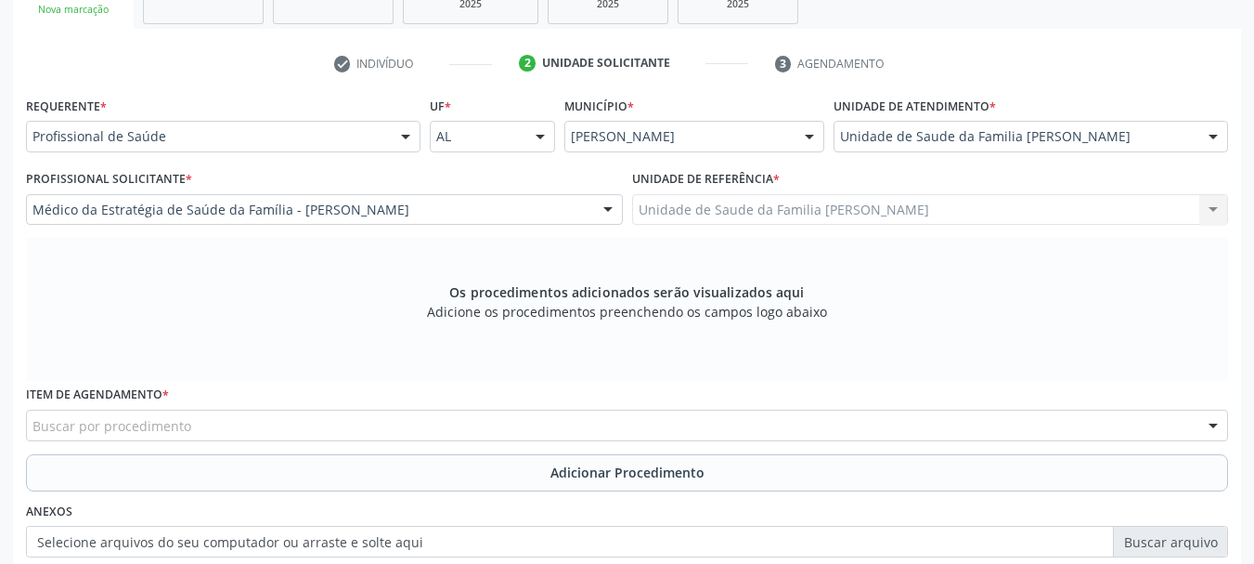
scroll to position [430, 0]
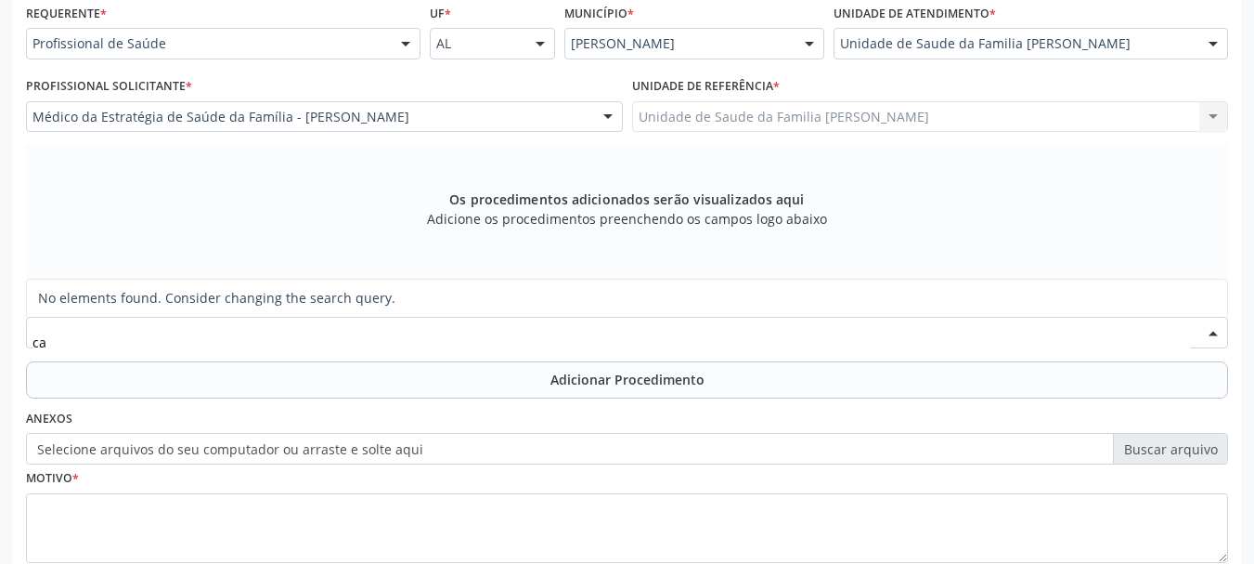
type input "c"
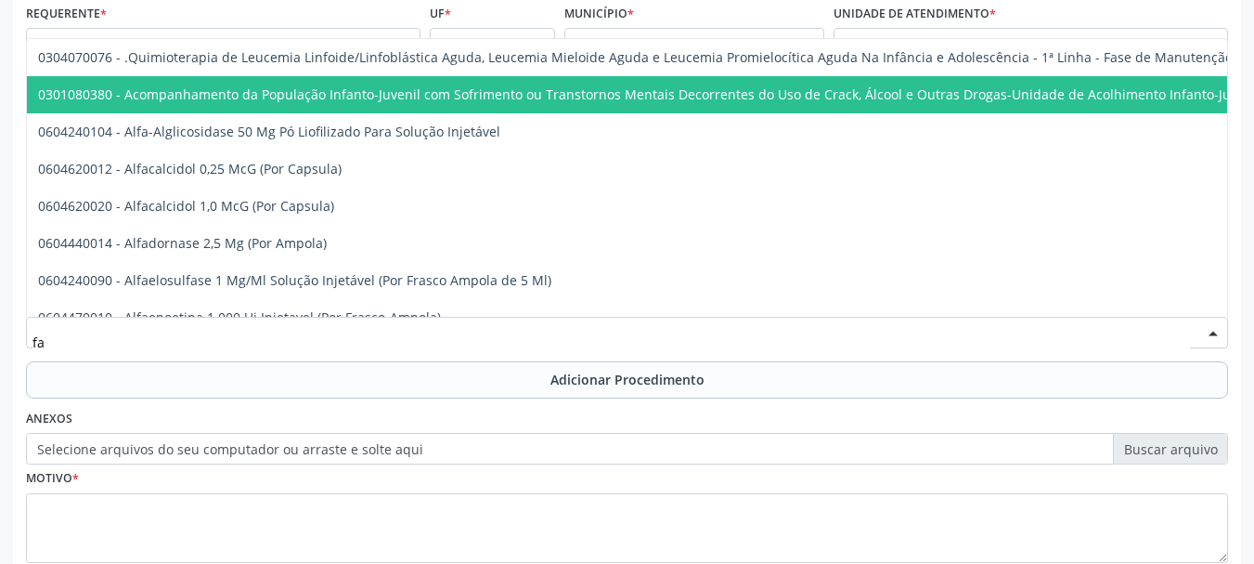
type input "f"
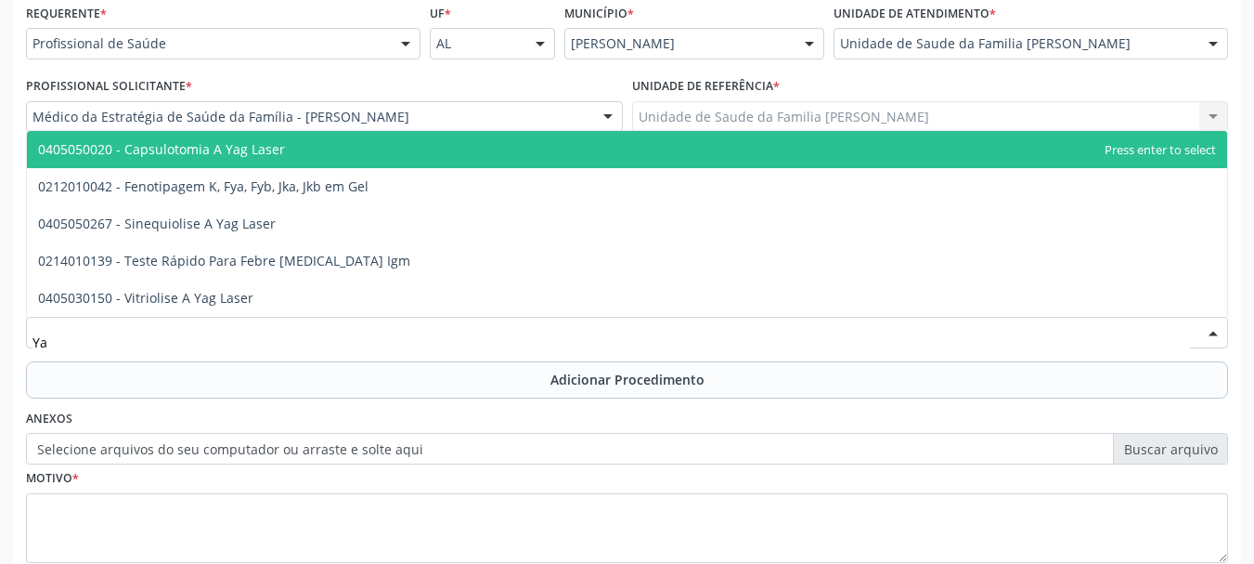
type input "Yag"
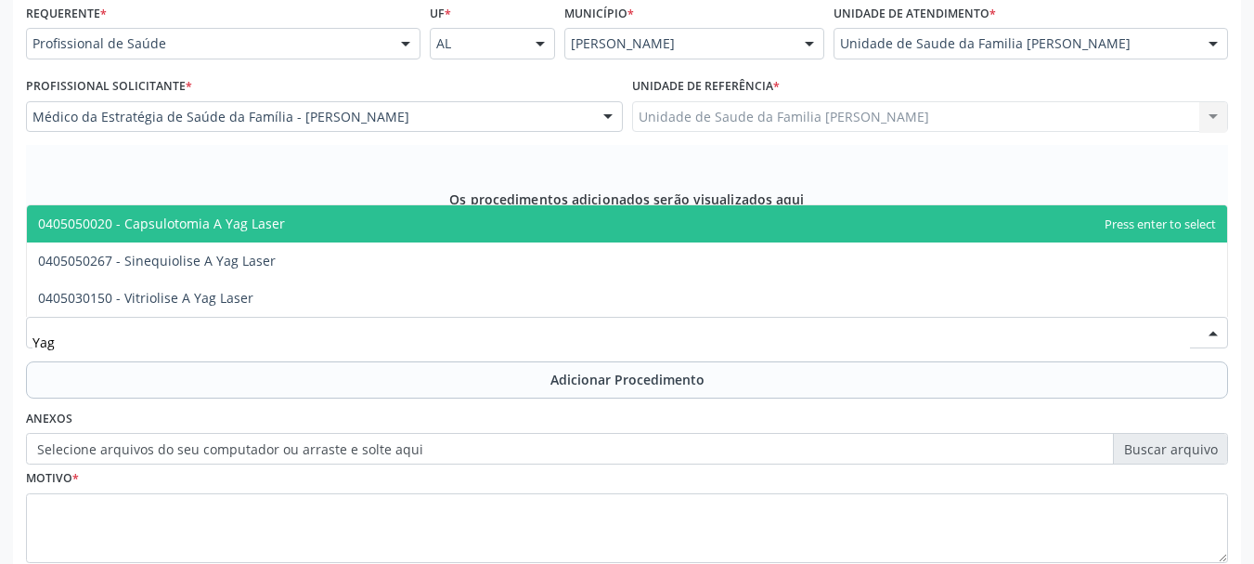
click at [202, 230] on span "0405050020 - Capsulotomia A Yag Laser" at bounding box center [161, 223] width 247 height 18
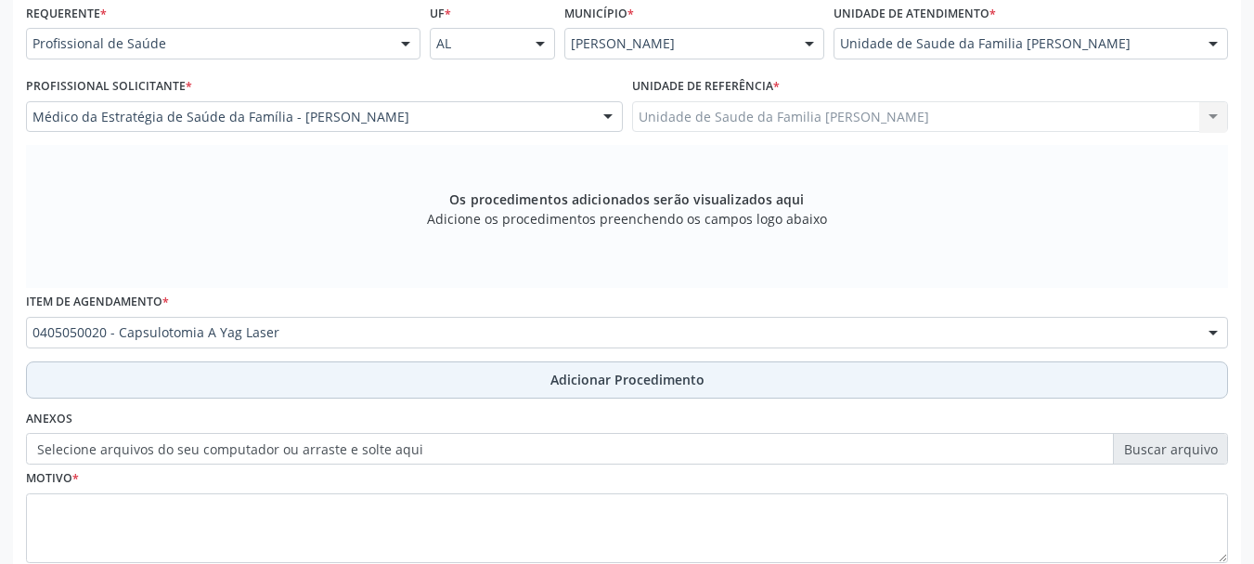
click at [698, 380] on span "Adicionar Procedimento" at bounding box center [628, 379] width 154 height 19
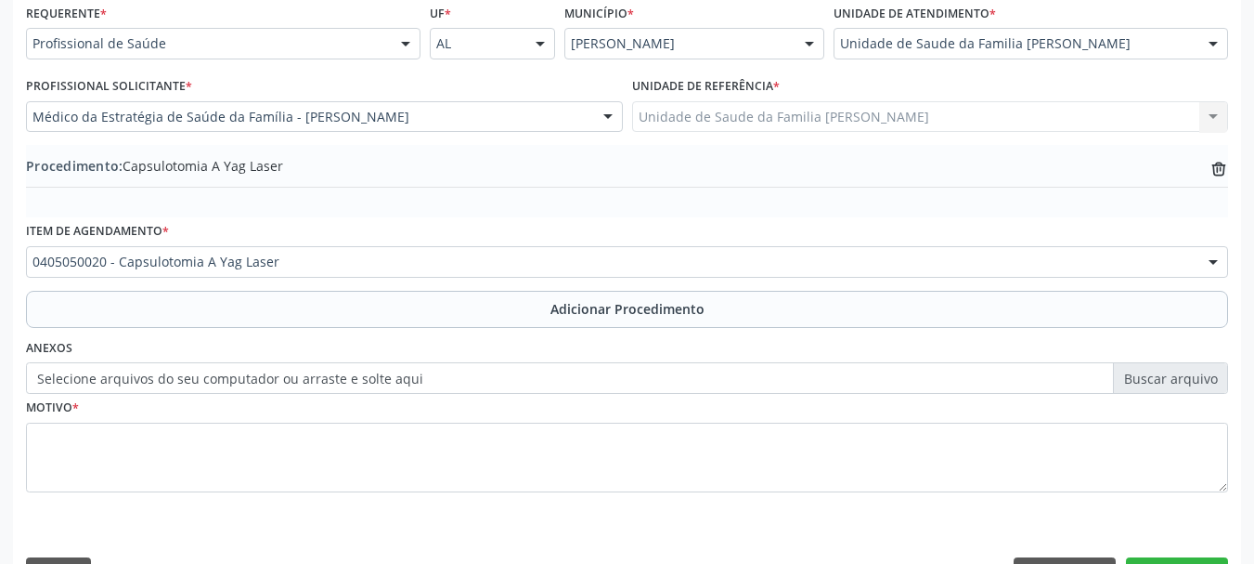
scroll to position [481, 0]
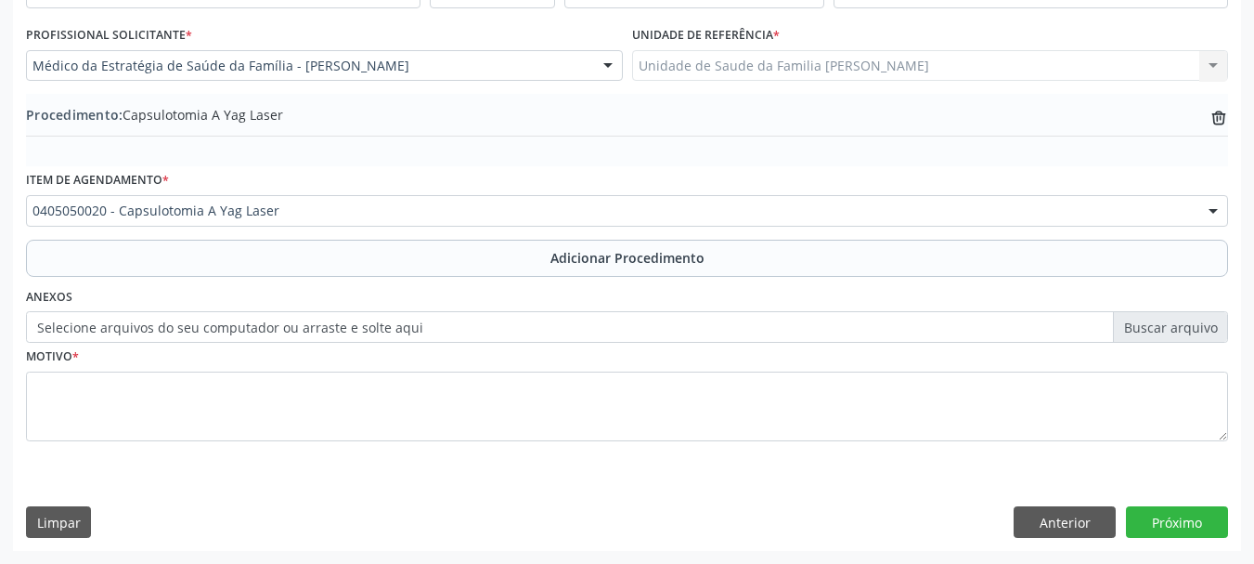
click at [99, 333] on label "Selecione arquivos do seu computador ou arraste e solte aqui" at bounding box center [627, 327] width 1202 height 32
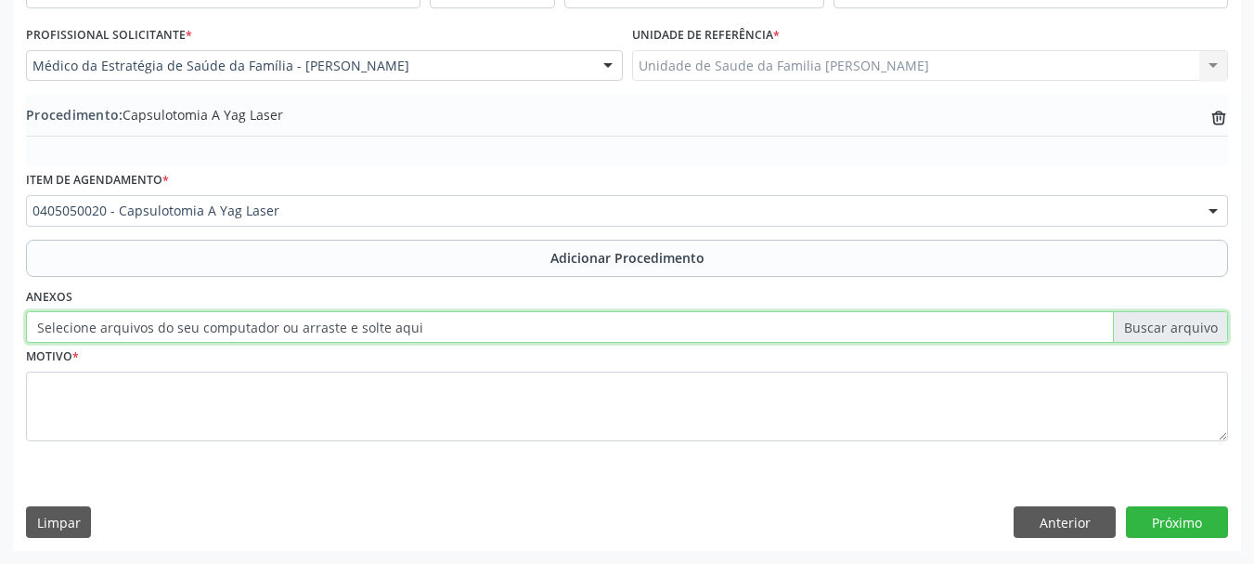
click at [99, 333] on input "Selecione arquivos do seu computador ou arraste e solte aqui" at bounding box center [627, 327] width 1202 height 32
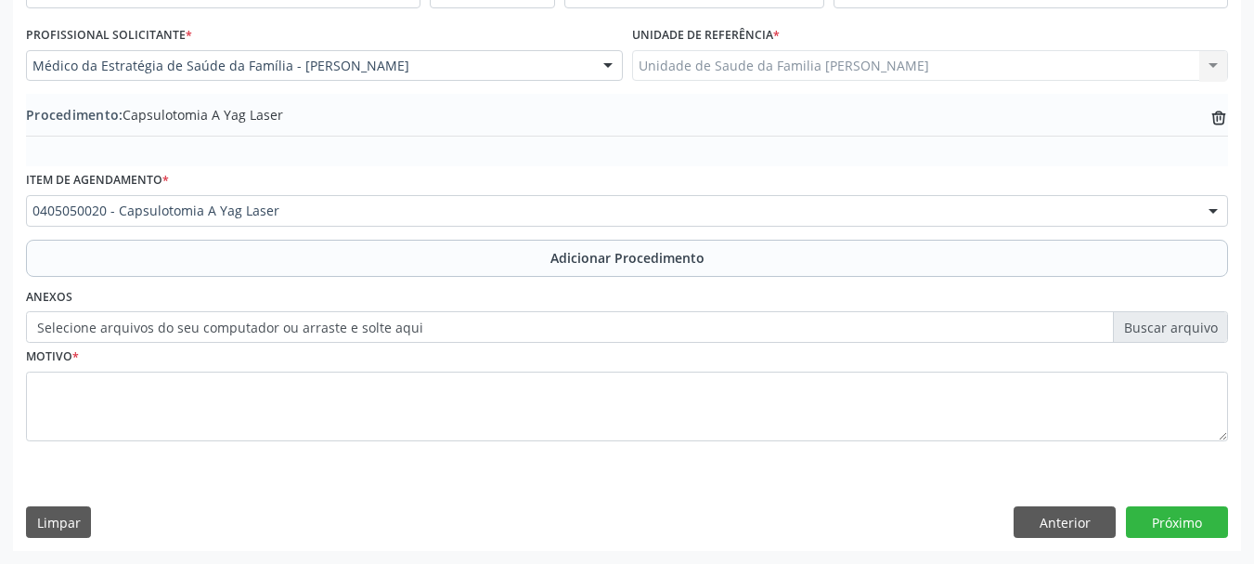
click at [352, 325] on label "Selecione arquivos do seu computador ou arraste e solte aqui" at bounding box center [627, 327] width 1202 height 32
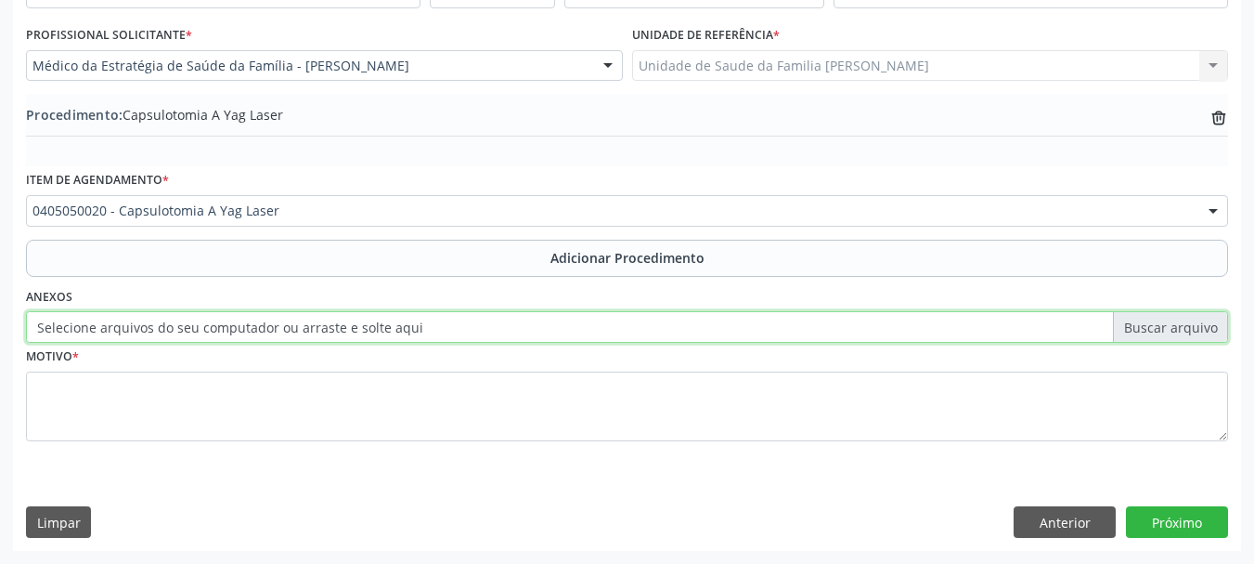
click at [352, 325] on input "Selecione arquivos do seu computador ou arraste e solte aqui" at bounding box center [627, 327] width 1202 height 32
type input "C:\fakepath\Teles.jpeg"
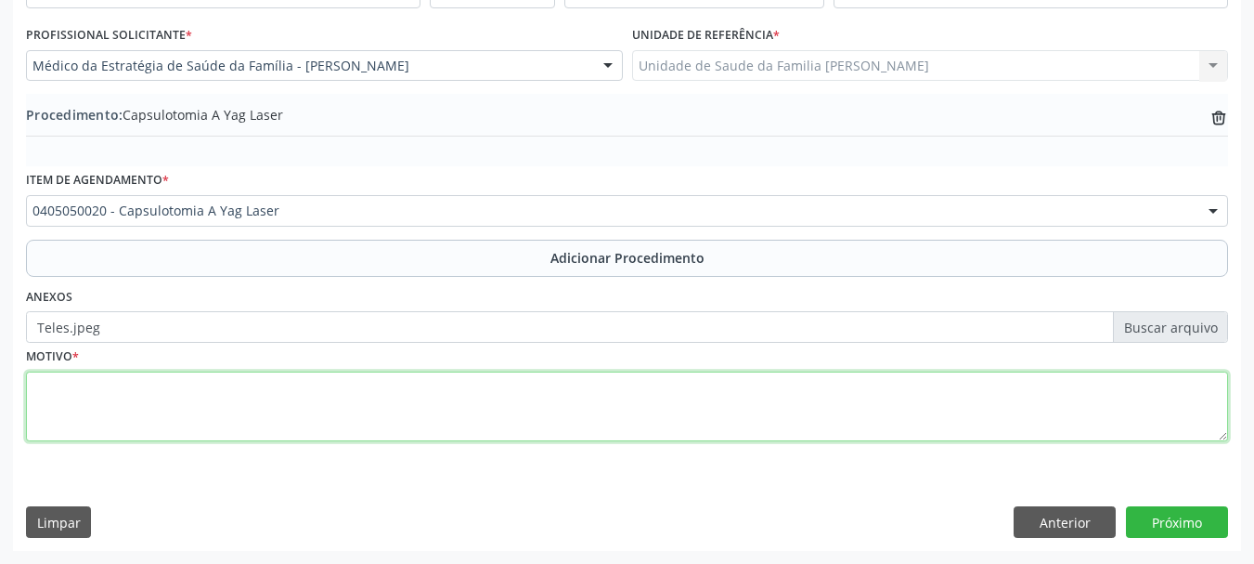
click at [54, 410] on textarea at bounding box center [627, 406] width 1202 height 71
type textarea "OCP ( OD)"
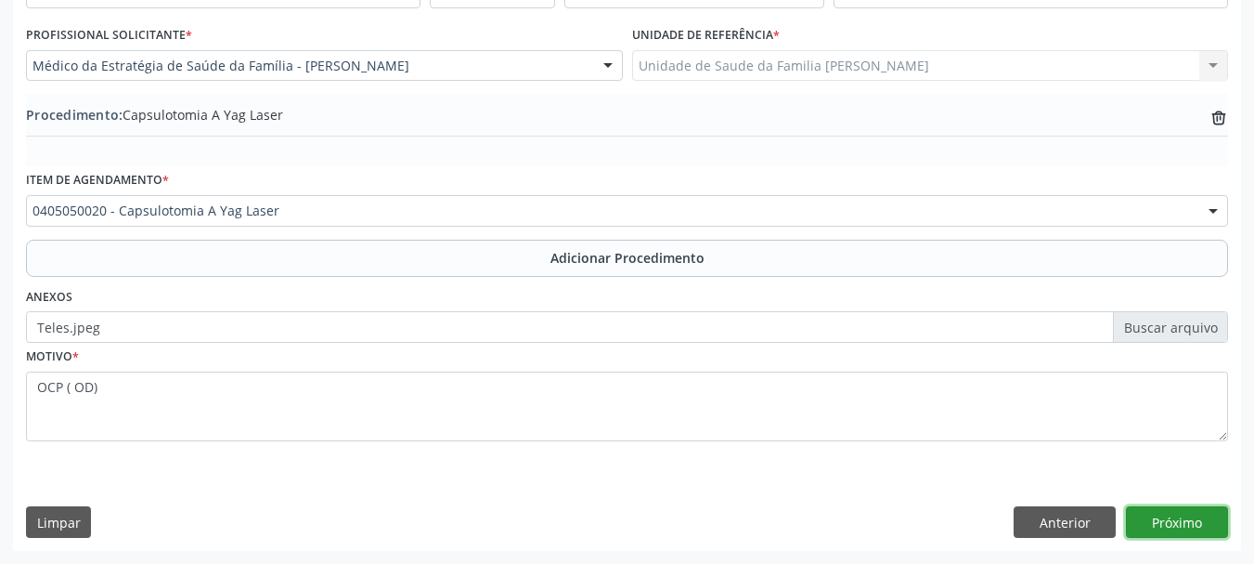
click at [1194, 522] on button "Próximo" at bounding box center [1177, 522] width 102 height 32
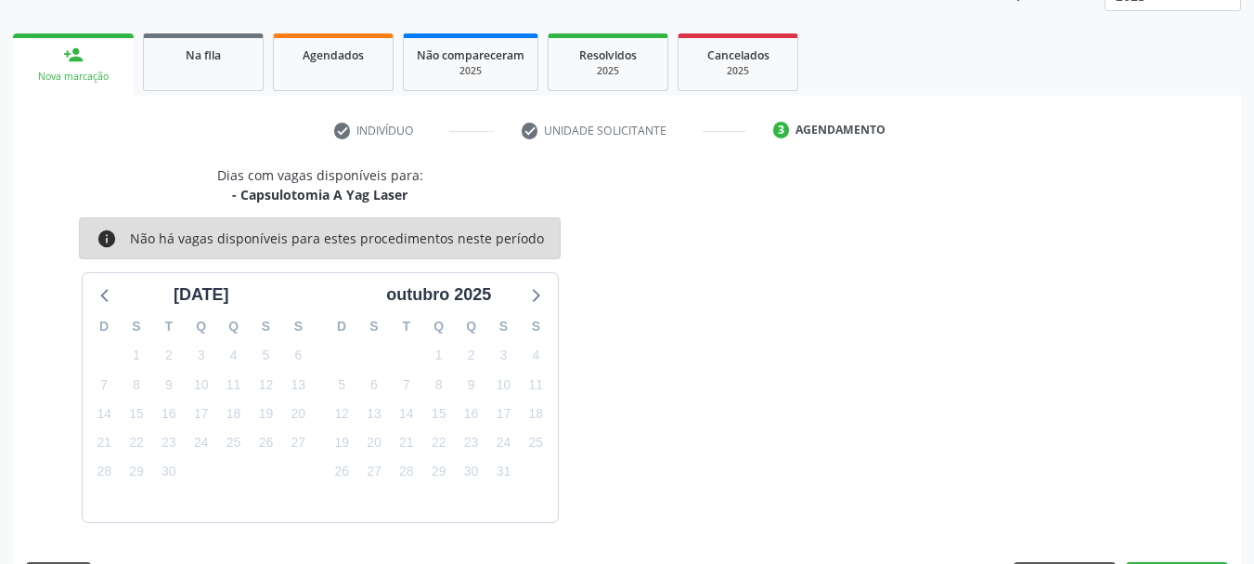
scroll to position [325, 0]
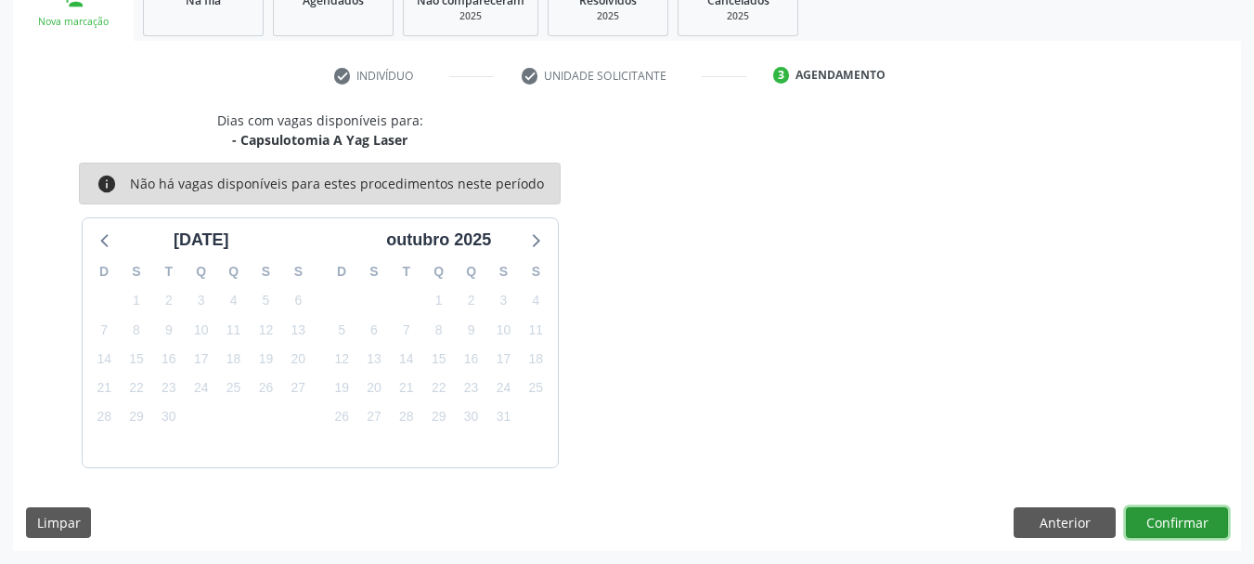
click at [1217, 516] on button "Confirmar" at bounding box center [1177, 523] width 102 height 32
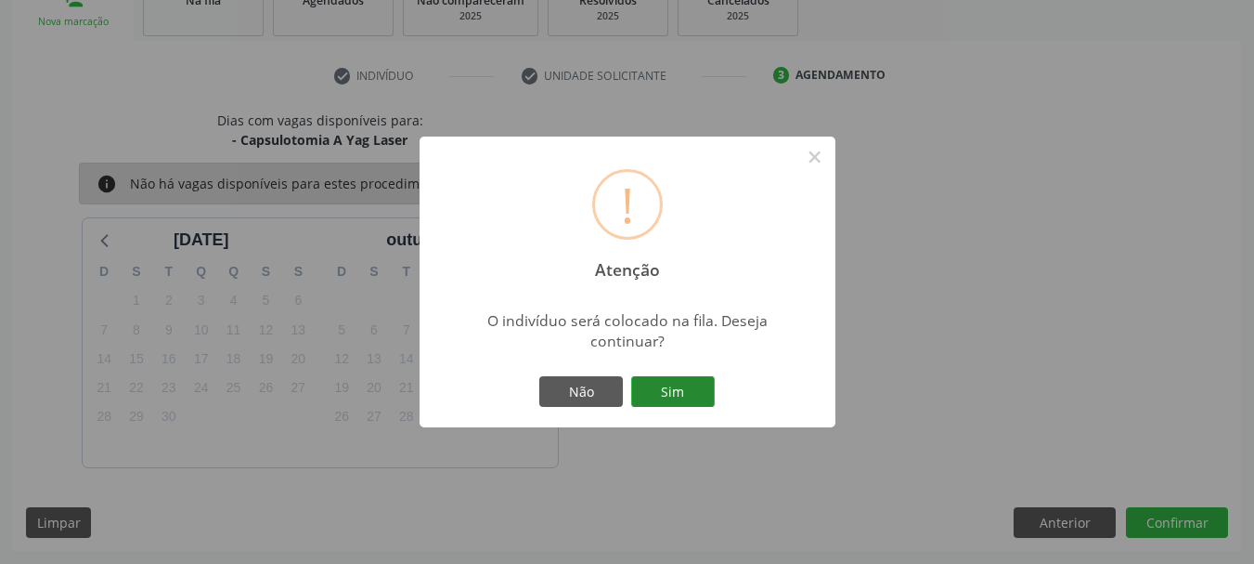
click at [696, 394] on button "Sim" at bounding box center [673, 392] width 84 height 32
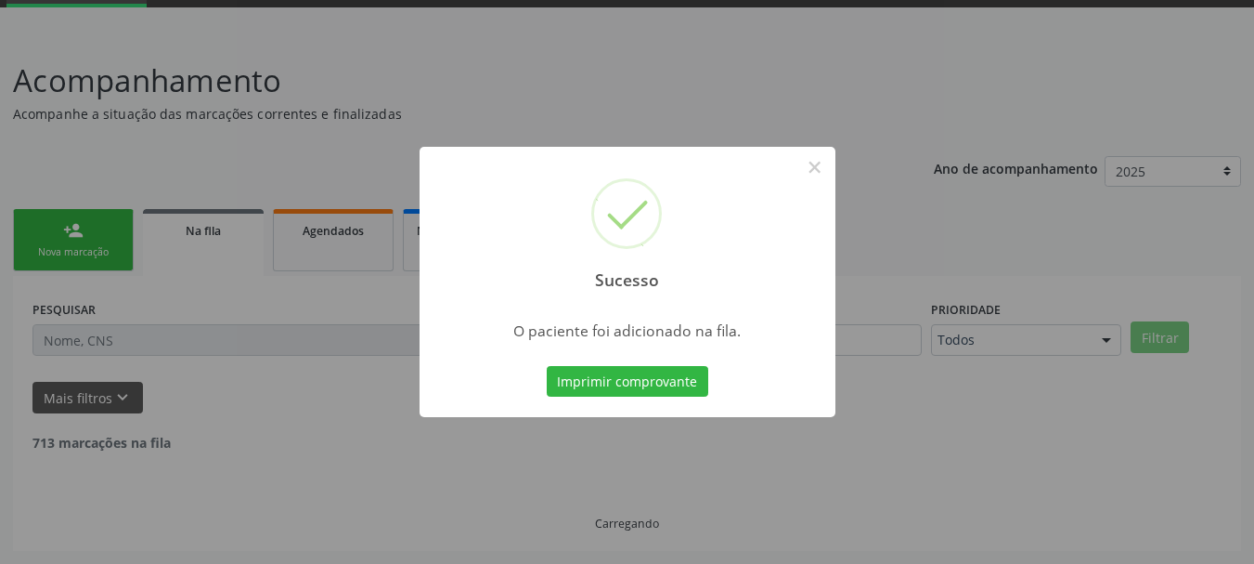
scroll to position [75, 0]
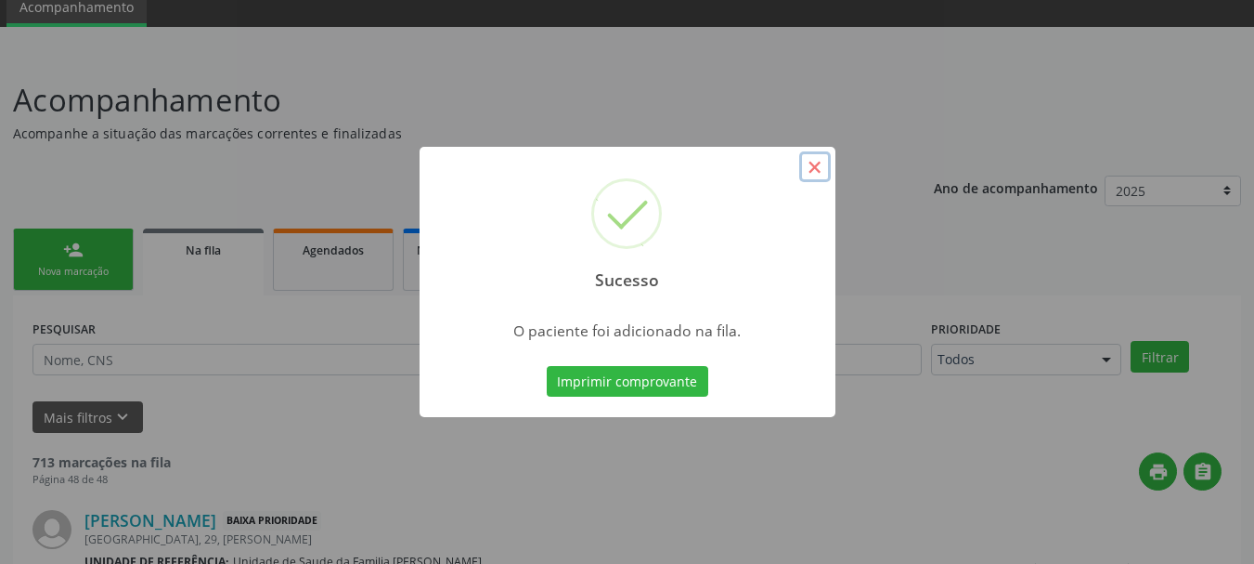
click at [815, 178] on button "×" at bounding box center [815, 167] width 32 height 32
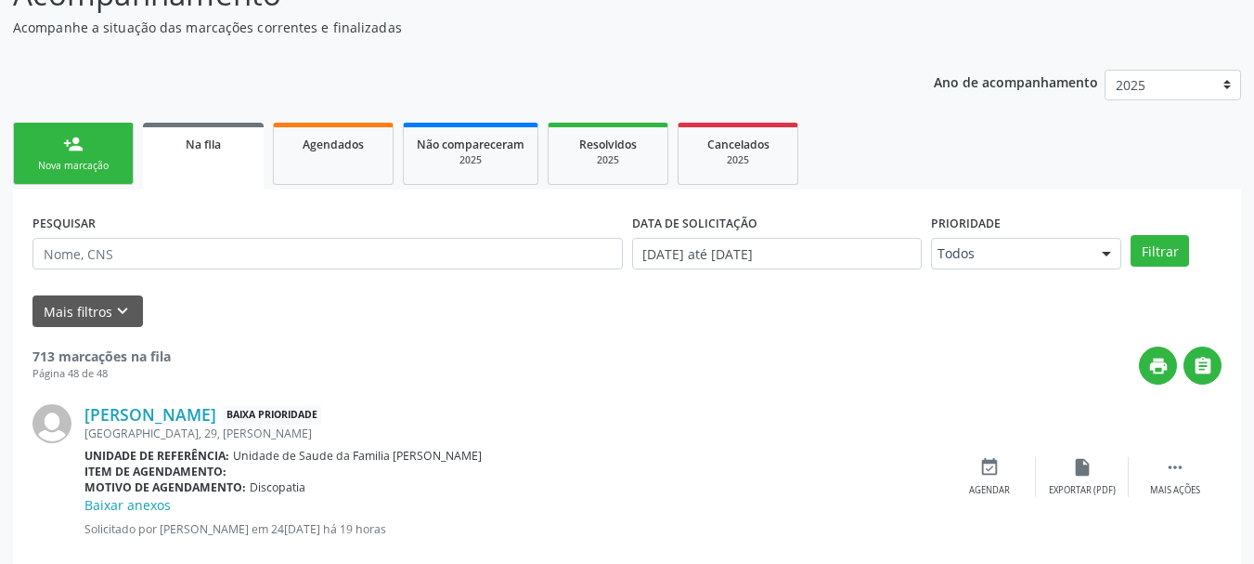
scroll to position [88, 0]
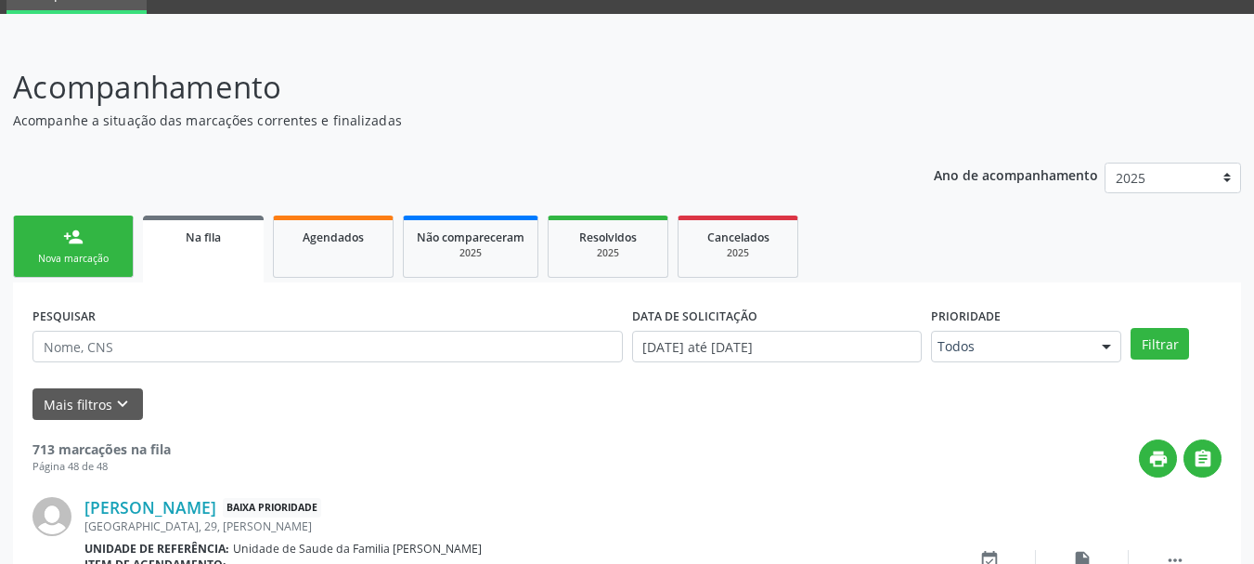
click at [81, 266] on link "person_add Nova marcação" at bounding box center [73, 246] width 121 height 62
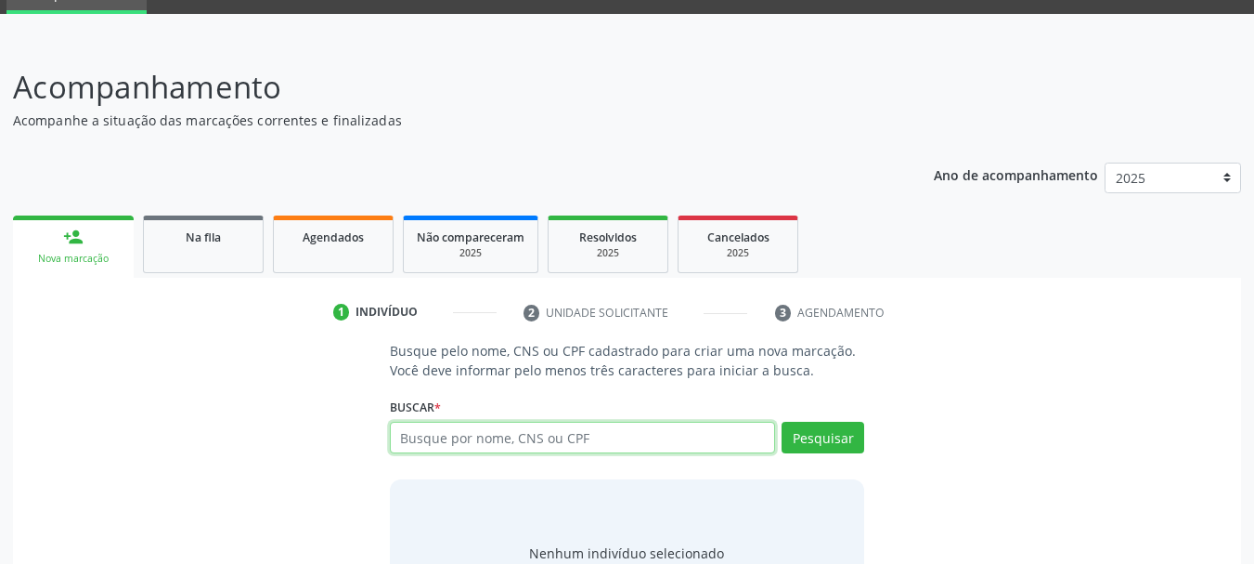
click at [560, 438] on input "text" at bounding box center [583, 438] width 386 height 32
type input "702303092619620"
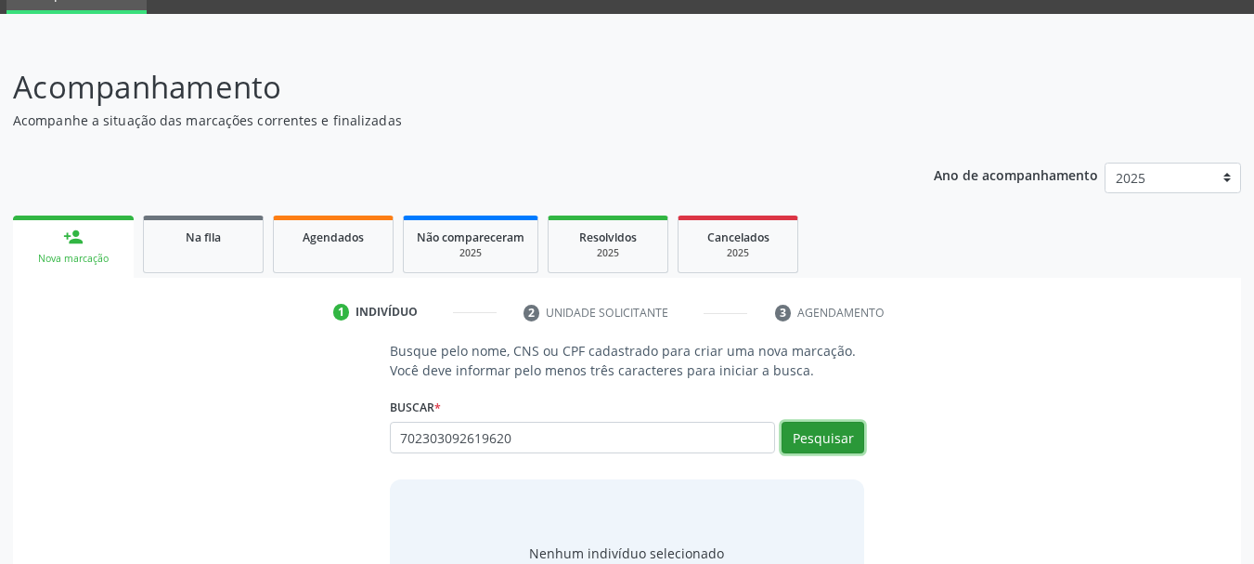
click at [803, 434] on button "Pesquisar" at bounding box center [823, 438] width 83 height 32
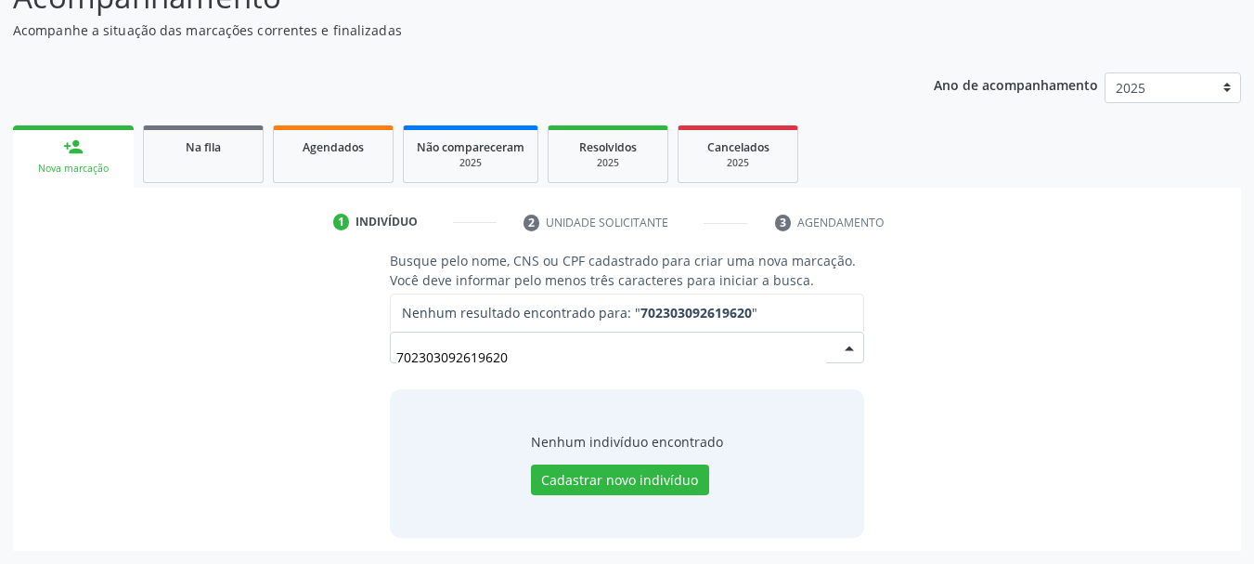
click at [457, 357] on input "702303092619620" at bounding box center [611, 356] width 431 height 37
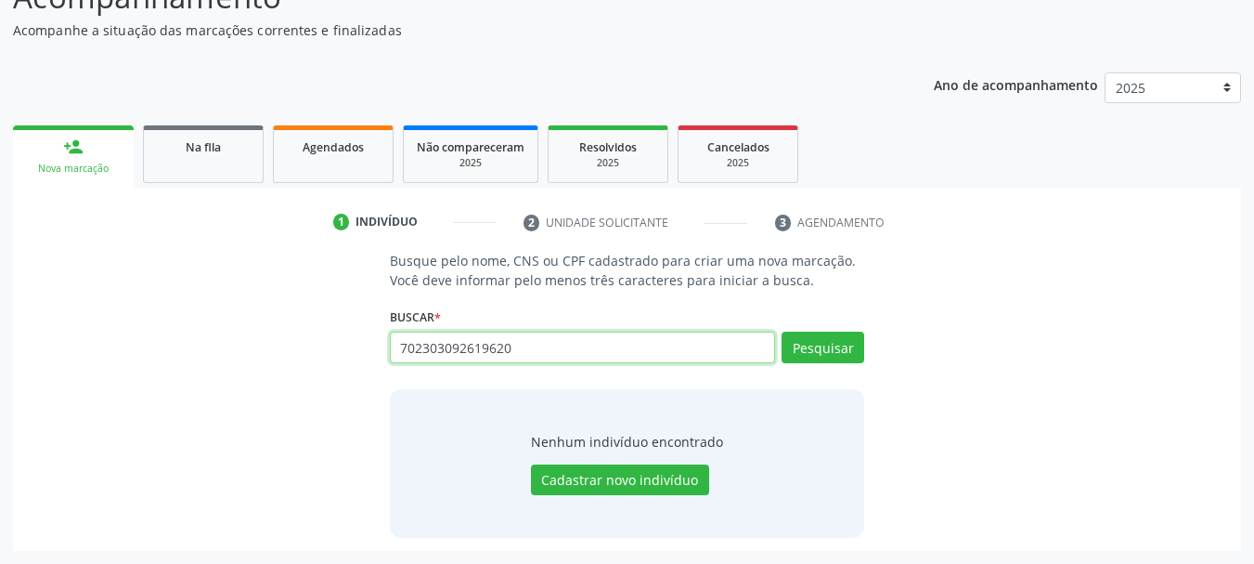
click at [512, 345] on input "702303092619620" at bounding box center [583, 347] width 386 height 32
type input "7"
paste input "769.841.504-00"
type input "769.841.504-00"
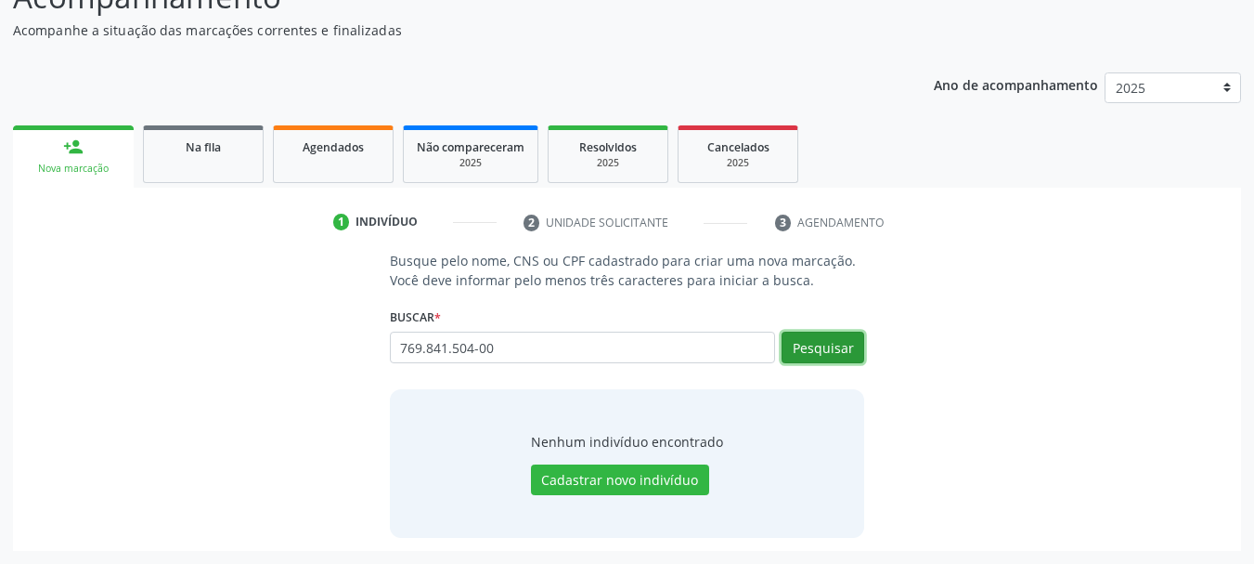
click at [829, 334] on button "Pesquisar" at bounding box center [823, 347] width 83 height 32
type input "769.841.504-00"
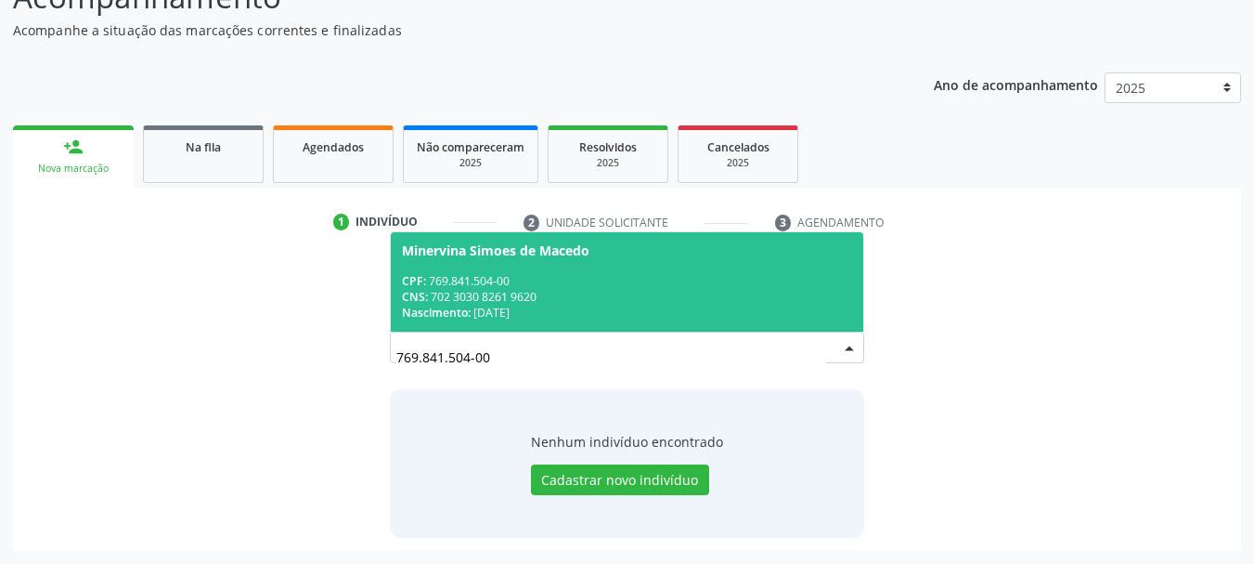
click at [464, 282] on div "CPF: 769.841.504-00" at bounding box center [627, 281] width 451 height 16
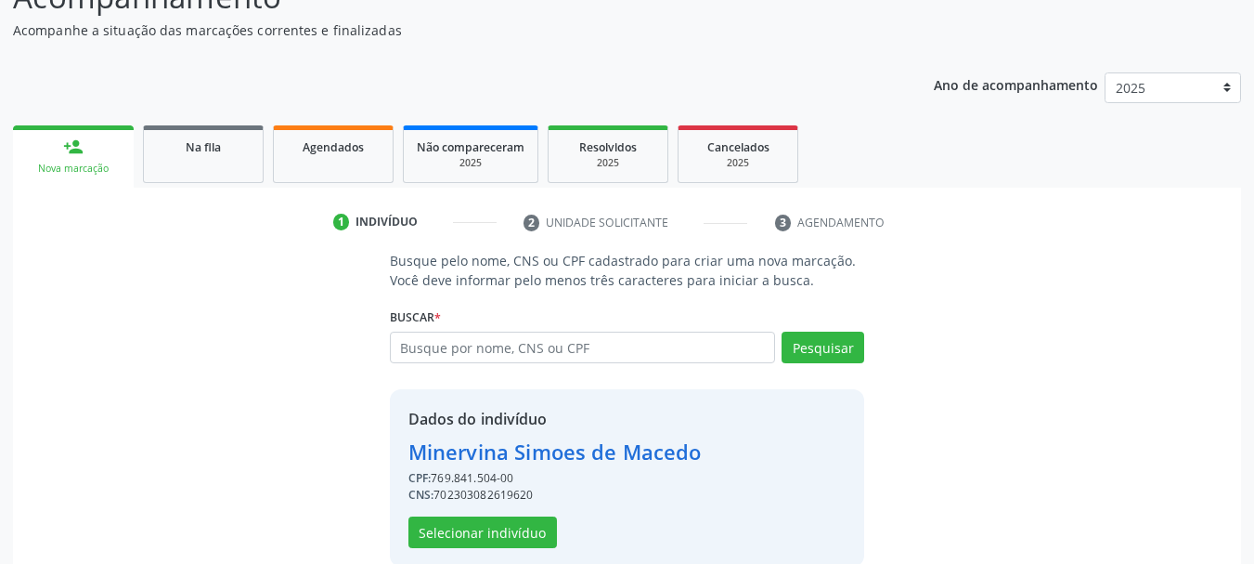
scroll to position [207, 0]
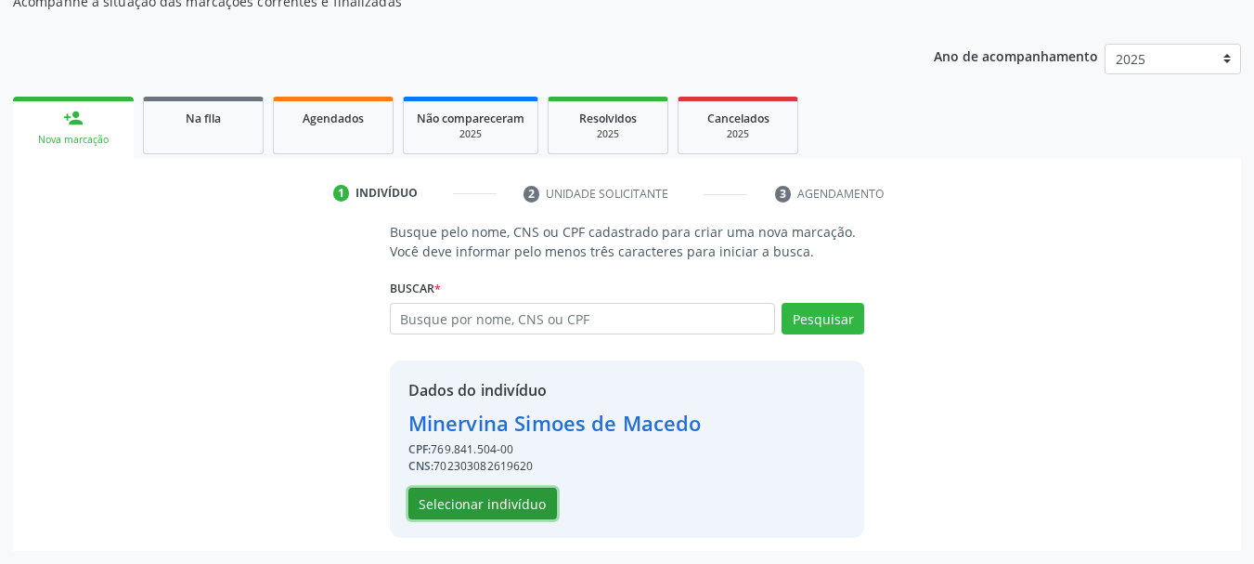
click at [538, 496] on button "Selecionar indivíduo" at bounding box center [483, 503] width 149 height 32
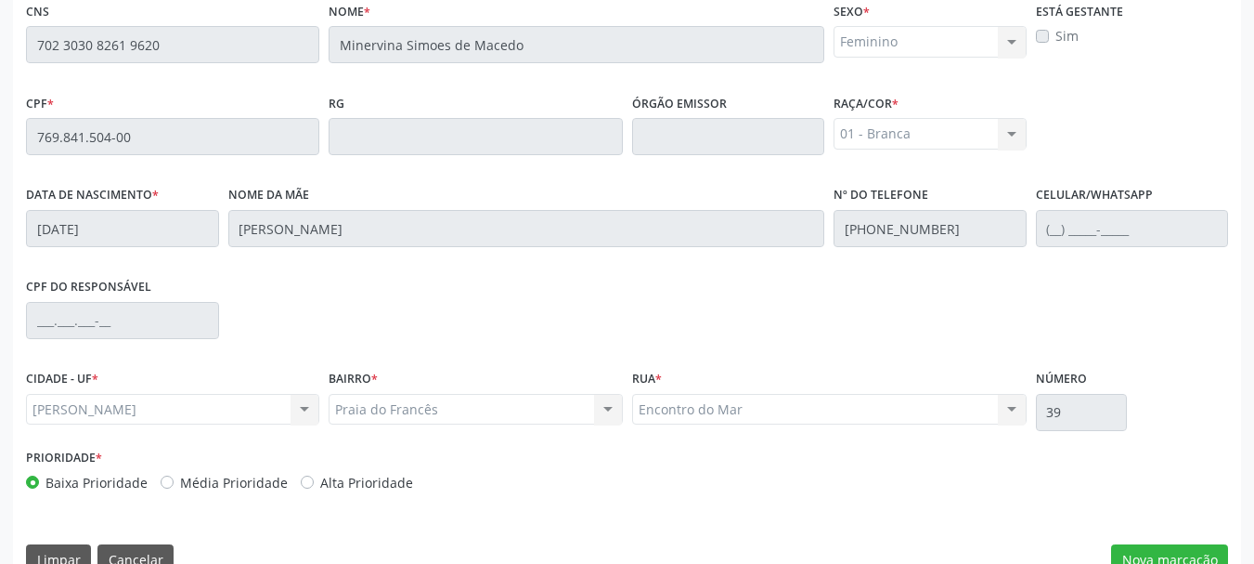
scroll to position [523, 0]
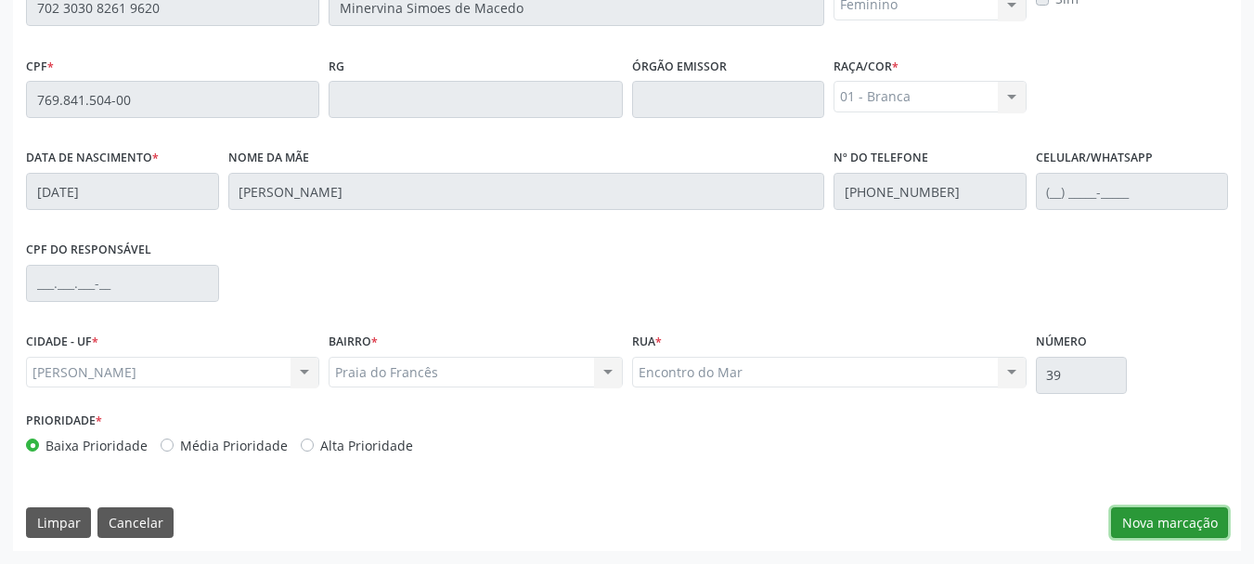
click at [1199, 525] on button "Nova marcação" at bounding box center [1169, 523] width 117 height 32
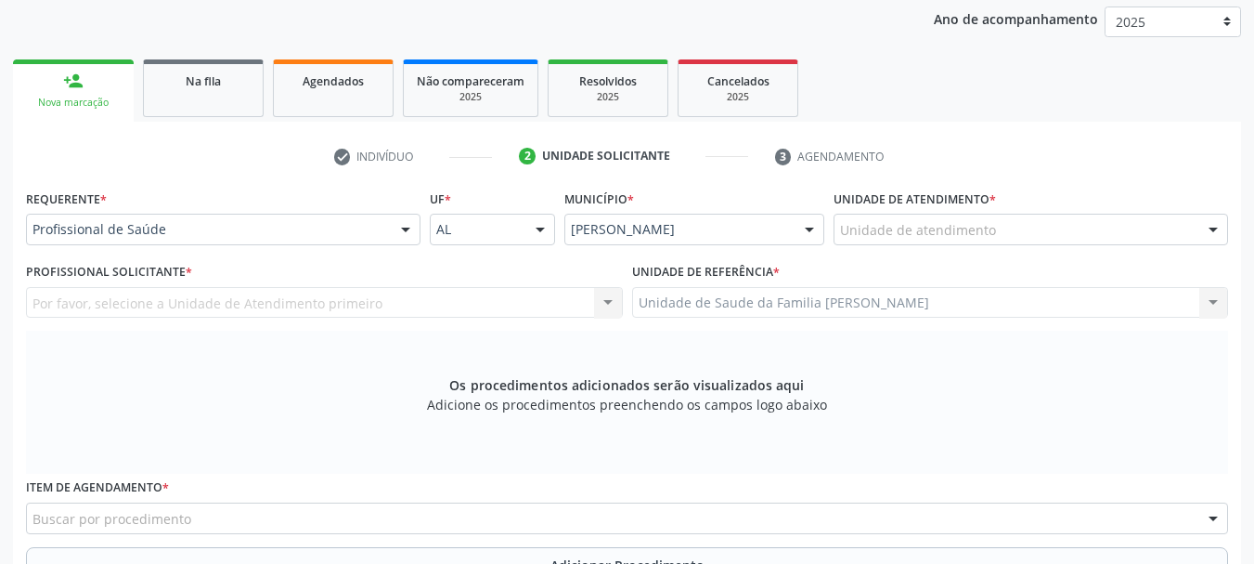
scroll to position [151, 0]
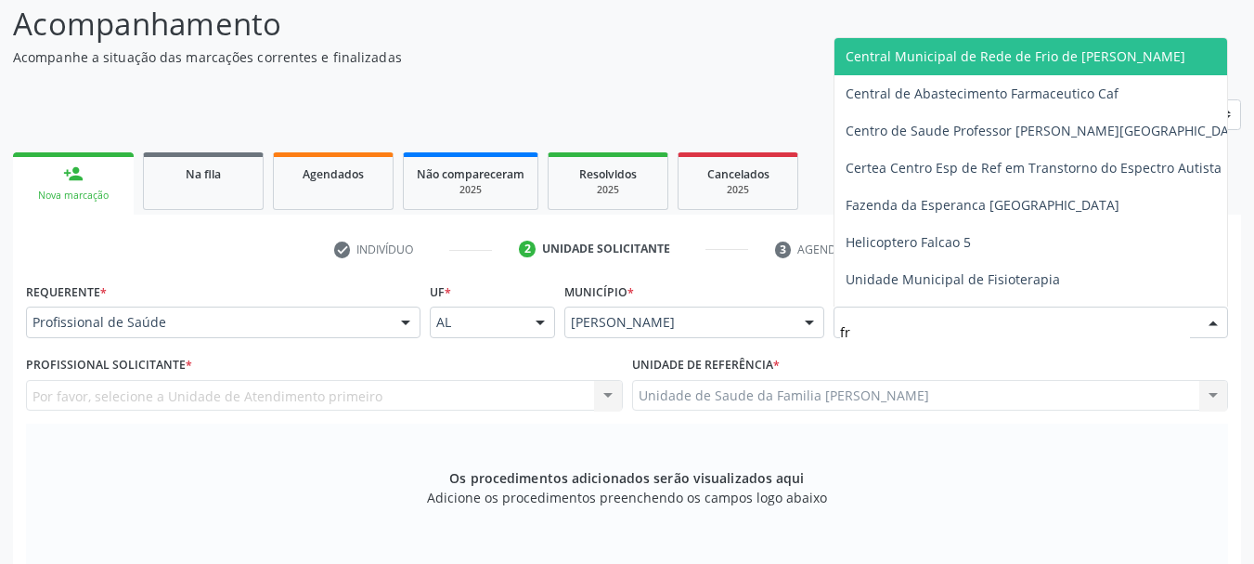
type input "fra"
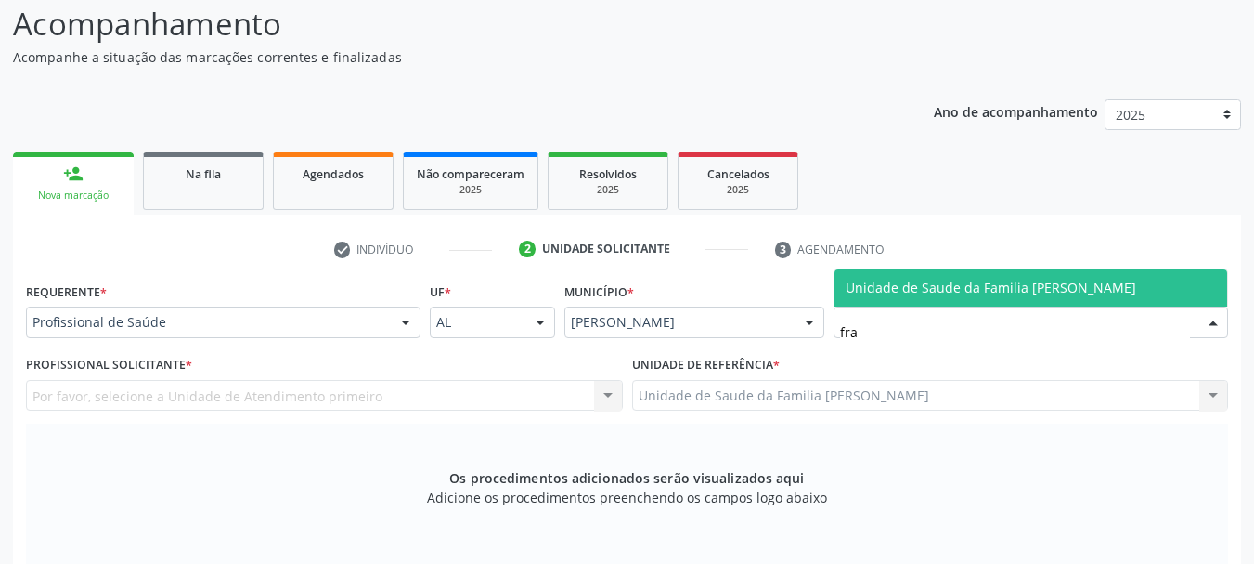
click at [874, 284] on span "Unidade de Saude da Familia [PERSON_NAME]" at bounding box center [991, 288] width 291 height 18
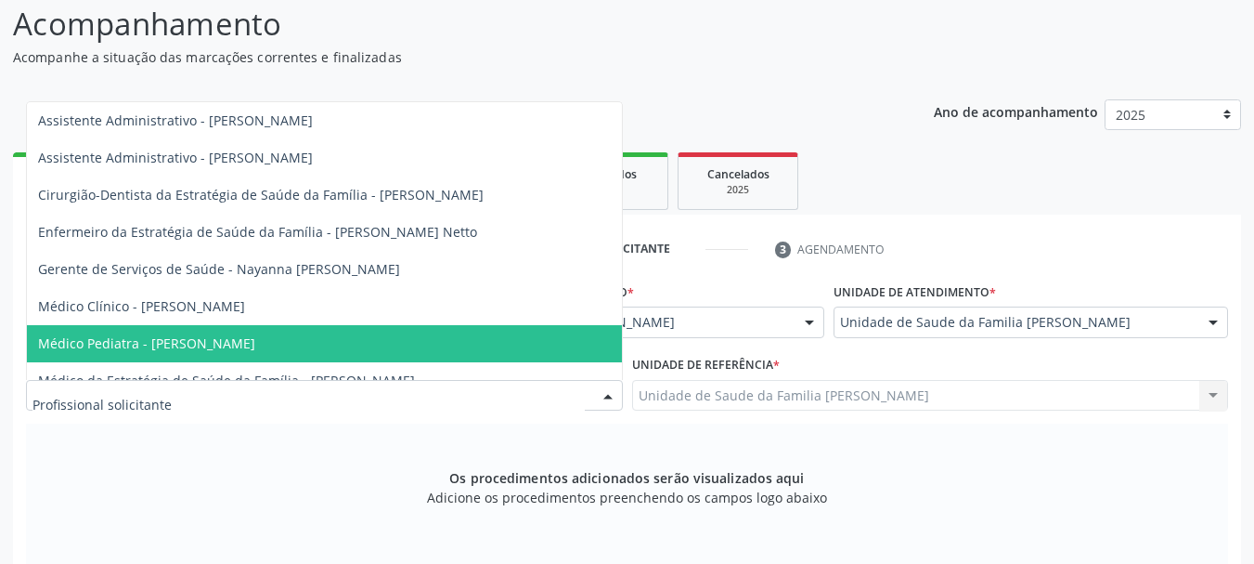
scroll to position [108, 0]
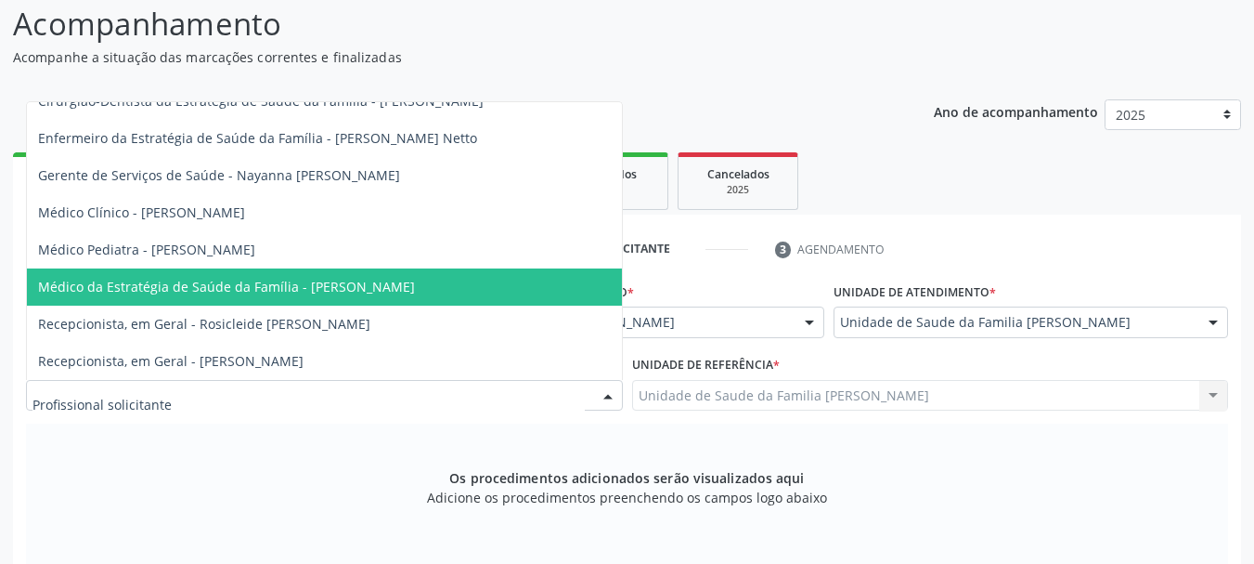
click at [374, 278] on span "Médico da Estratégia de Saúde da Família - [PERSON_NAME]" at bounding box center [226, 287] width 377 height 18
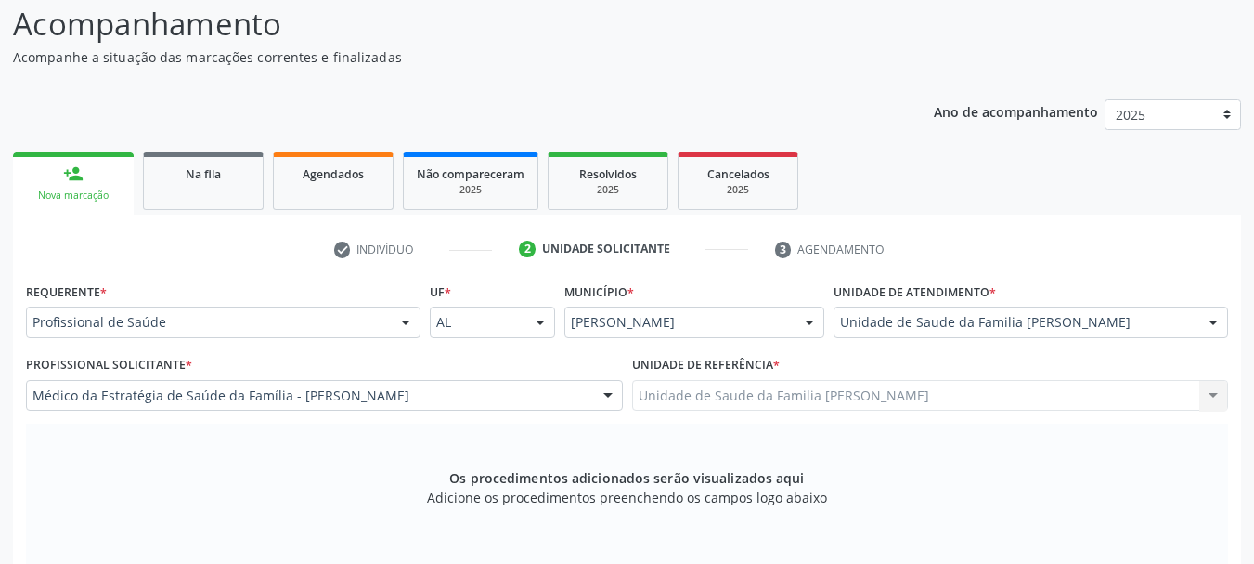
scroll to position [337, 0]
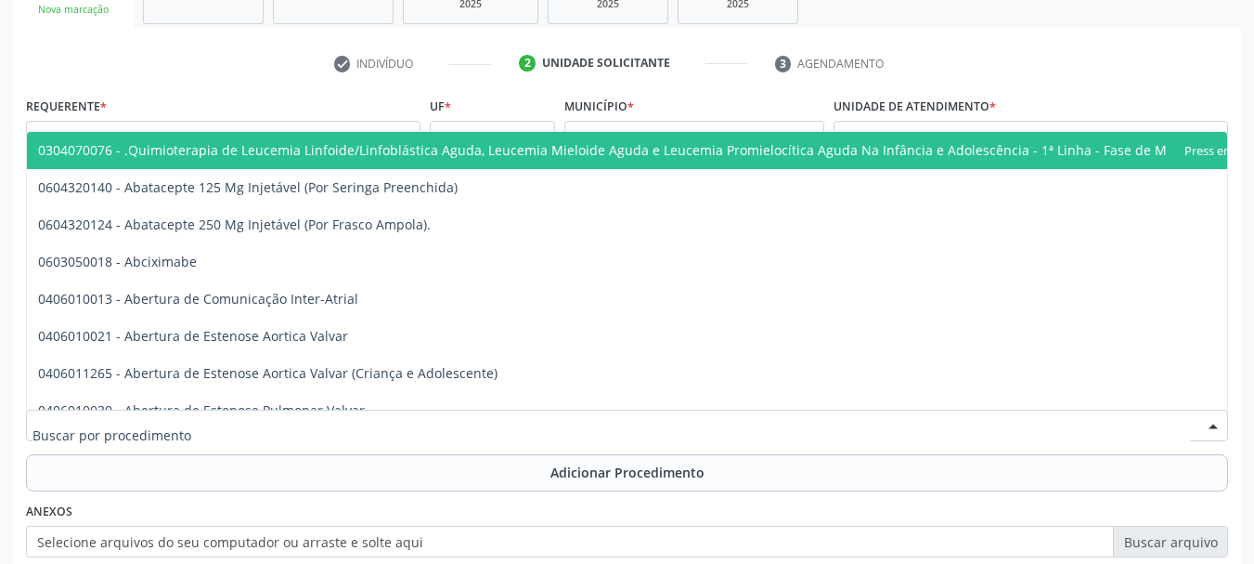
click at [385, 425] on div at bounding box center [627, 425] width 1202 height 32
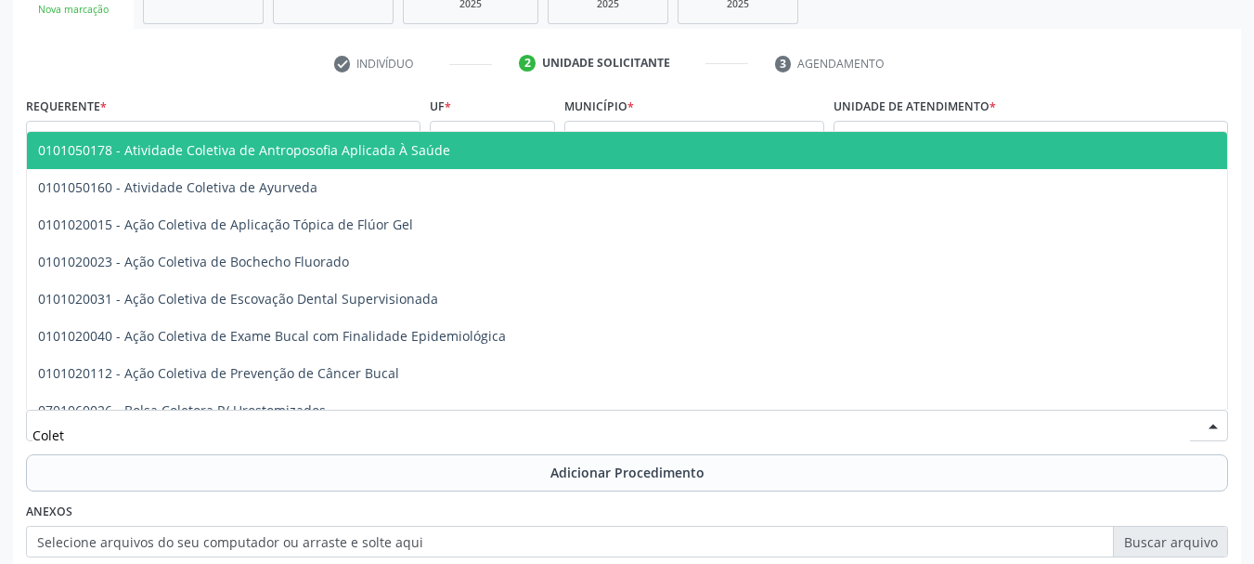
type input "Coleta"
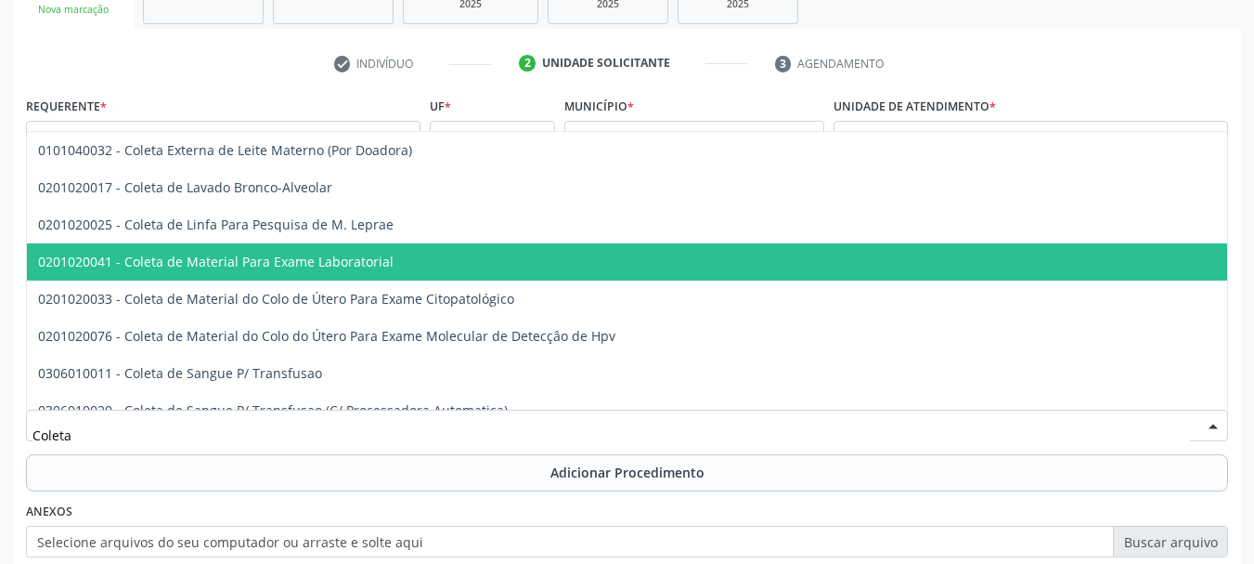
click at [270, 260] on span "0201020041 - Coleta de Material Para Exame Laboratorial" at bounding box center [216, 262] width 356 height 18
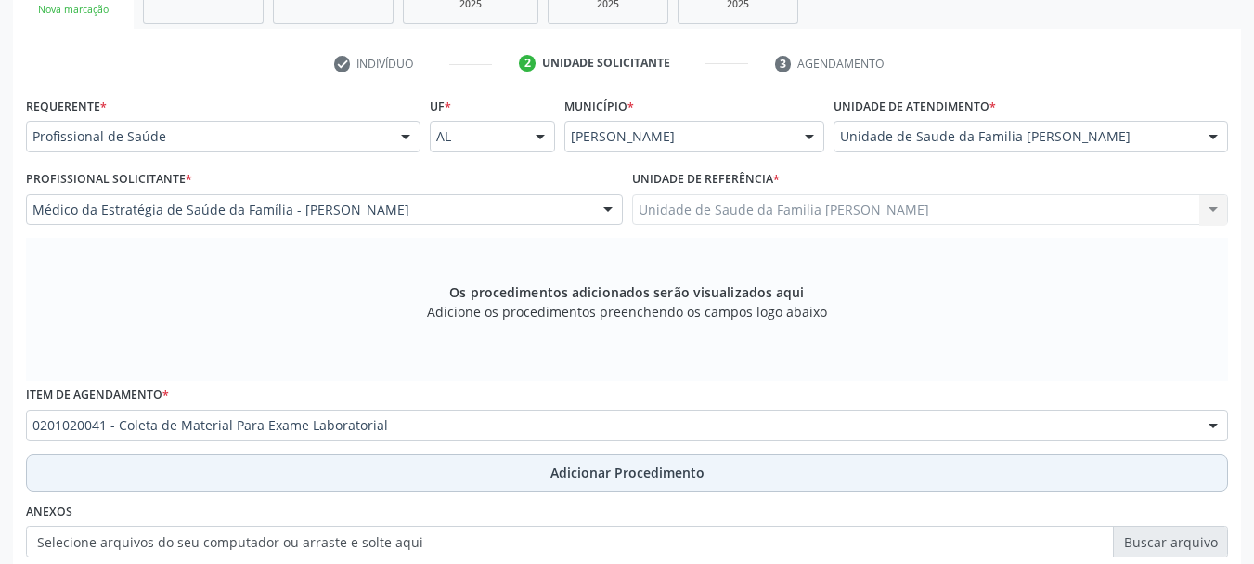
click at [610, 465] on span "Adicionar Procedimento" at bounding box center [628, 471] width 154 height 19
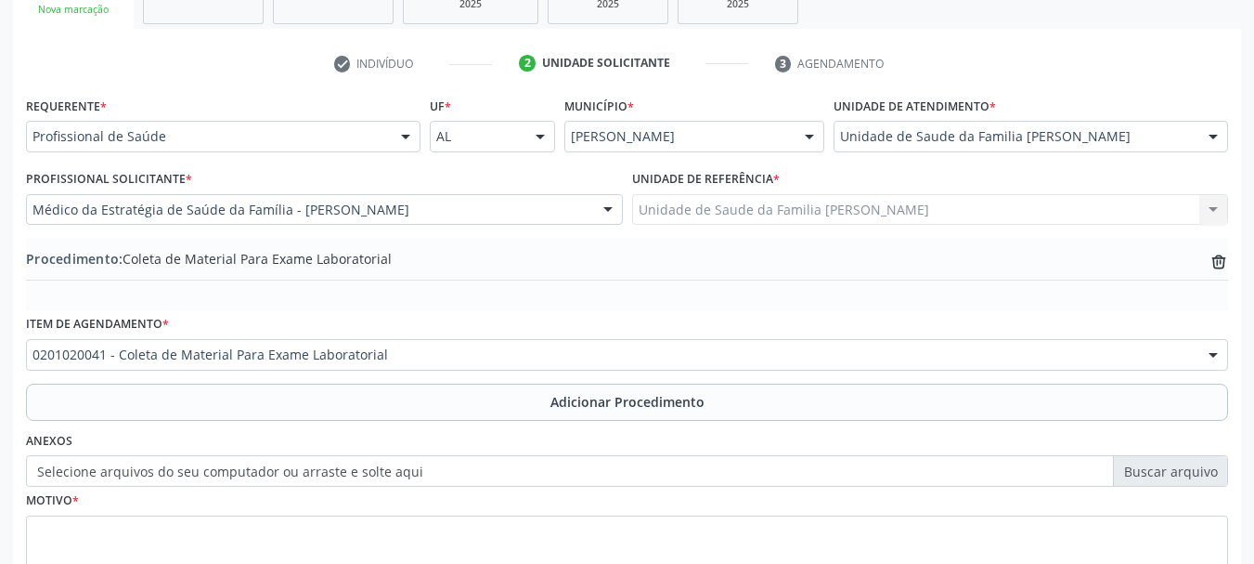
scroll to position [481, 0]
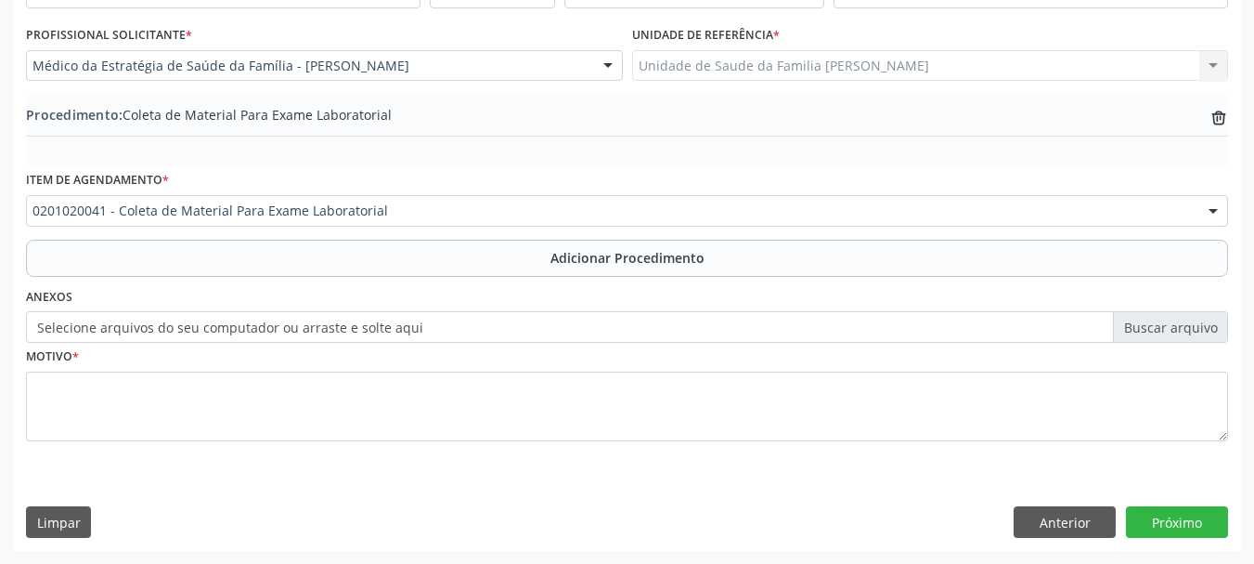
click at [398, 326] on label "Selecione arquivos do seu computador ou arraste e solte aqui" at bounding box center [627, 327] width 1202 height 32
click at [398, 326] on input "Selecione arquivos do seu computador ou arraste e solte aqui" at bounding box center [627, 327] width 1202 height 32
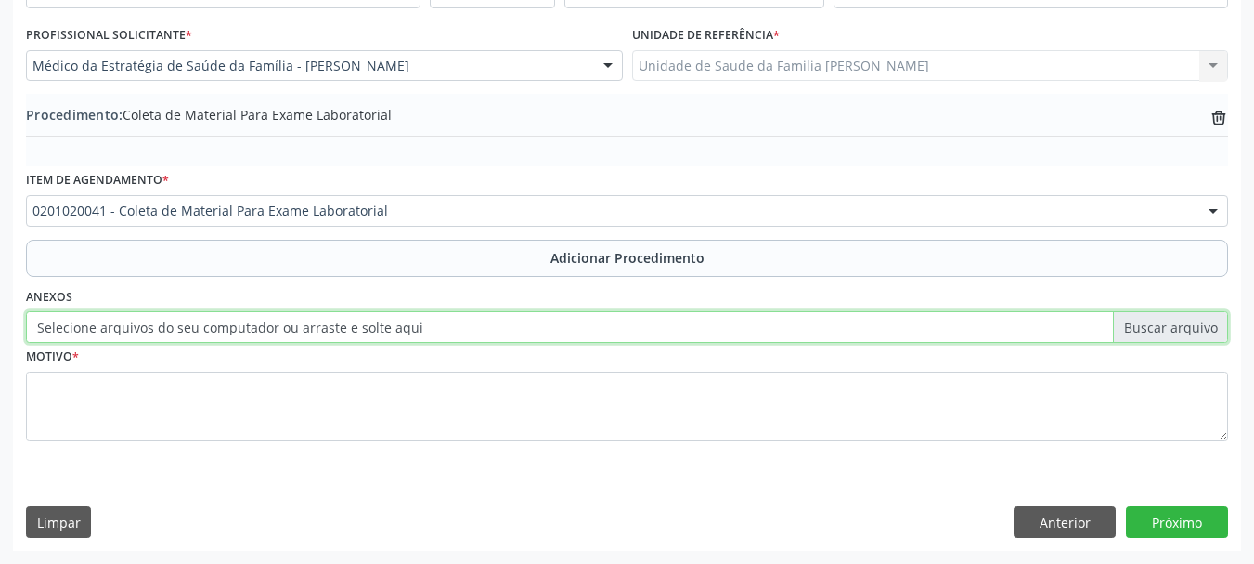
type input "C:\fakepath\simoes.jpeg"
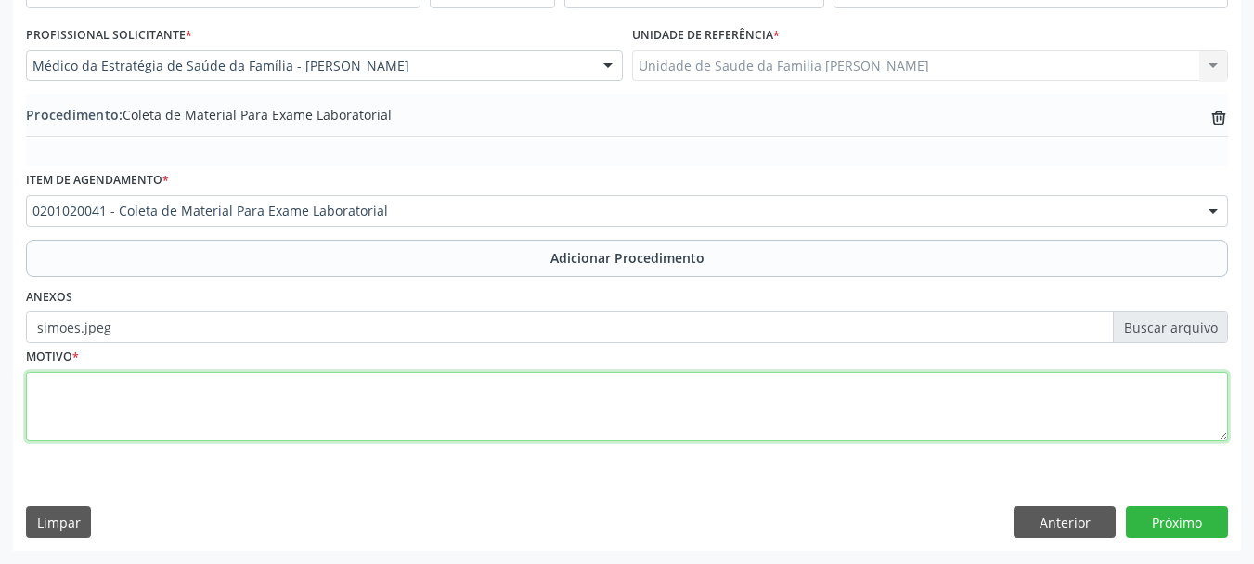
drag, startPoint x: 84, startPoint y: 405, endPoint x: 97, endPoint y: 404, distance: 13.0
click at [97, 404] on textarea at bounding box center [627, 406] width 1202 height 71
click at [33, 393] on textarea at bounding box center [627, 406] width 1202 height 71
type textarea "Avaliacao"
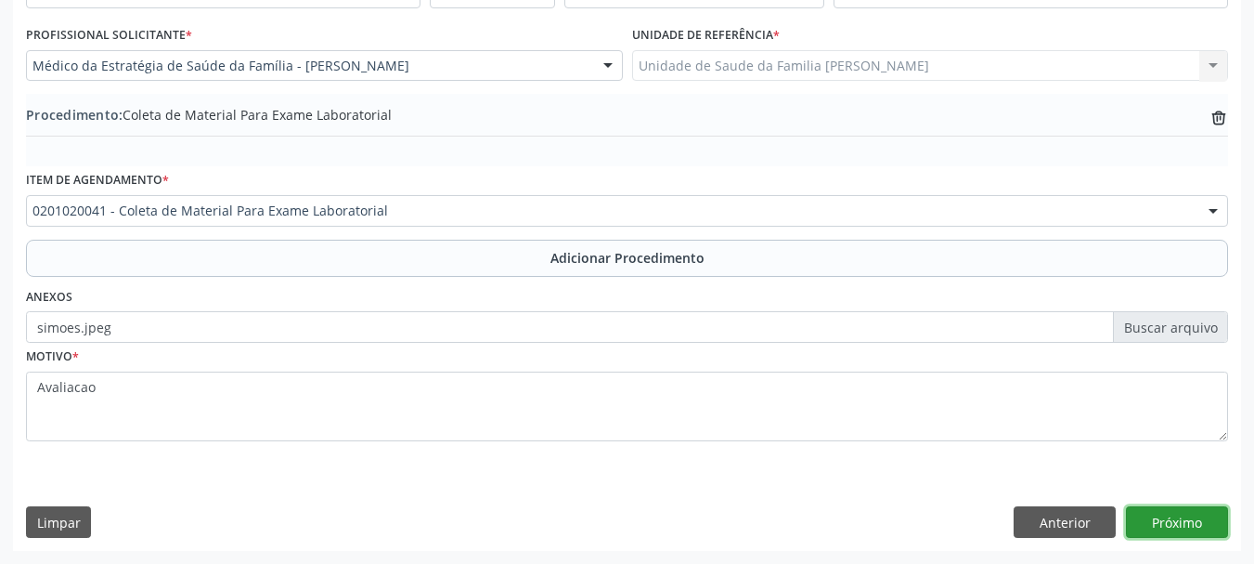
click at [1186, 531] on button "Próximo" at bounding box center [1177, 522] width 102 height 32
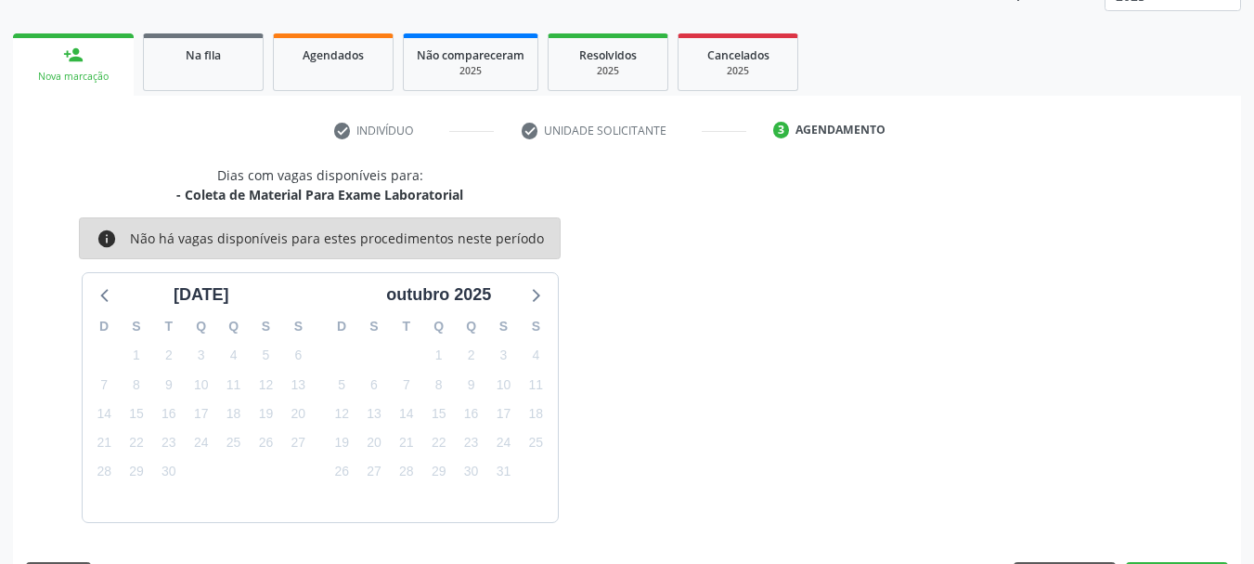
scroll to position [325, 0]
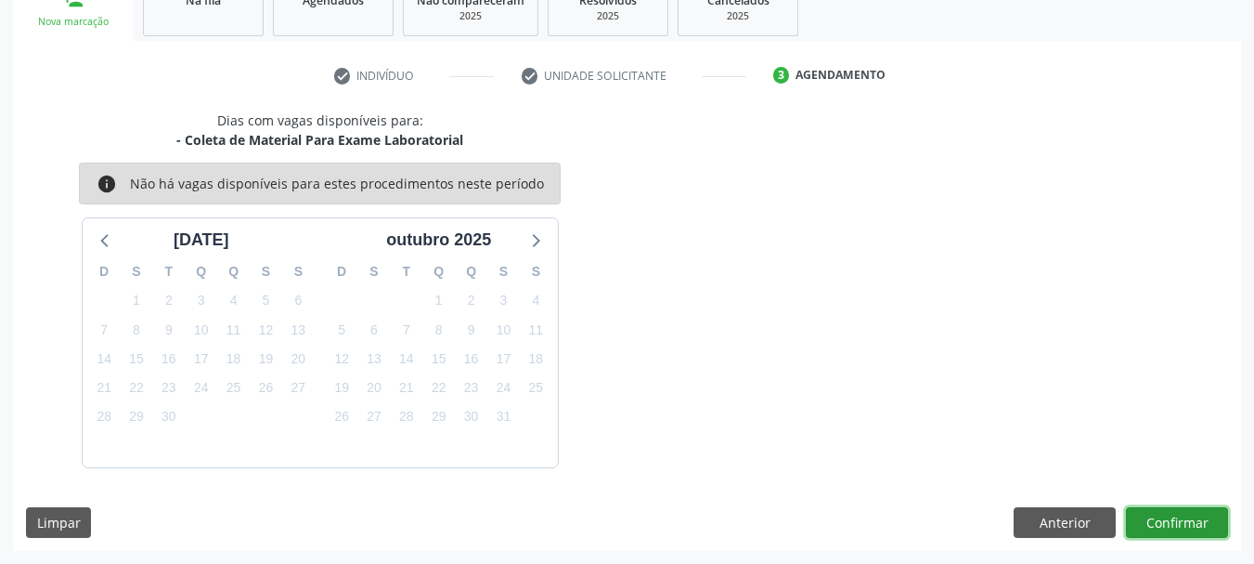
click at [1154, 519] on button "Confirmar" at bounding box center [1177, 523] width 102 height 32
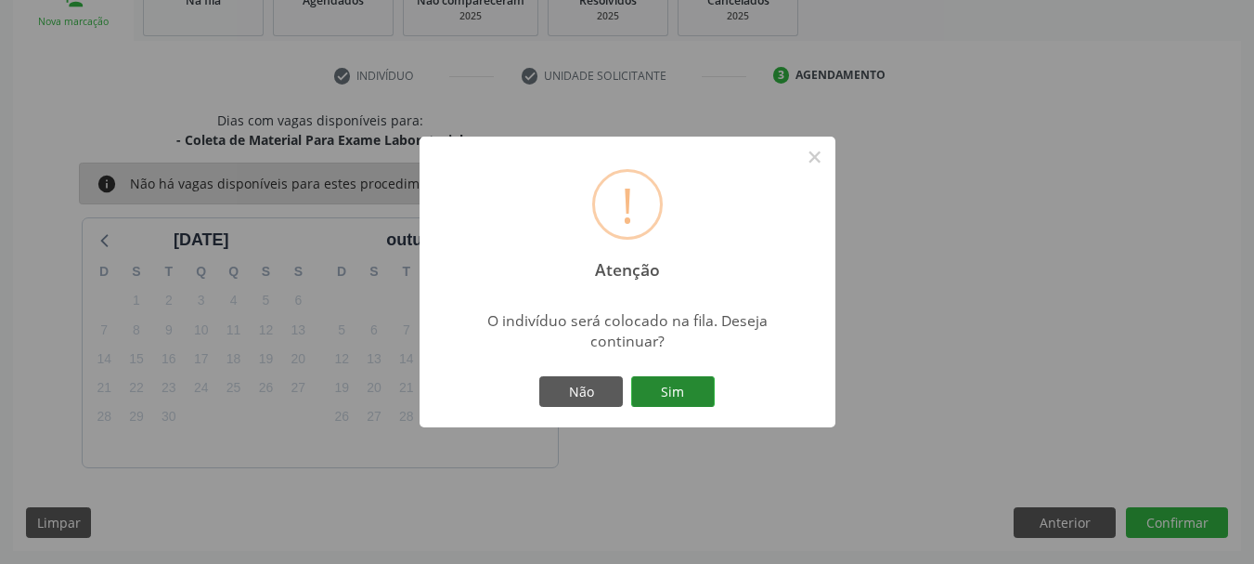
click at [682, 391] on button "Sim" at bounding box center [673, 392] width 84 height 32
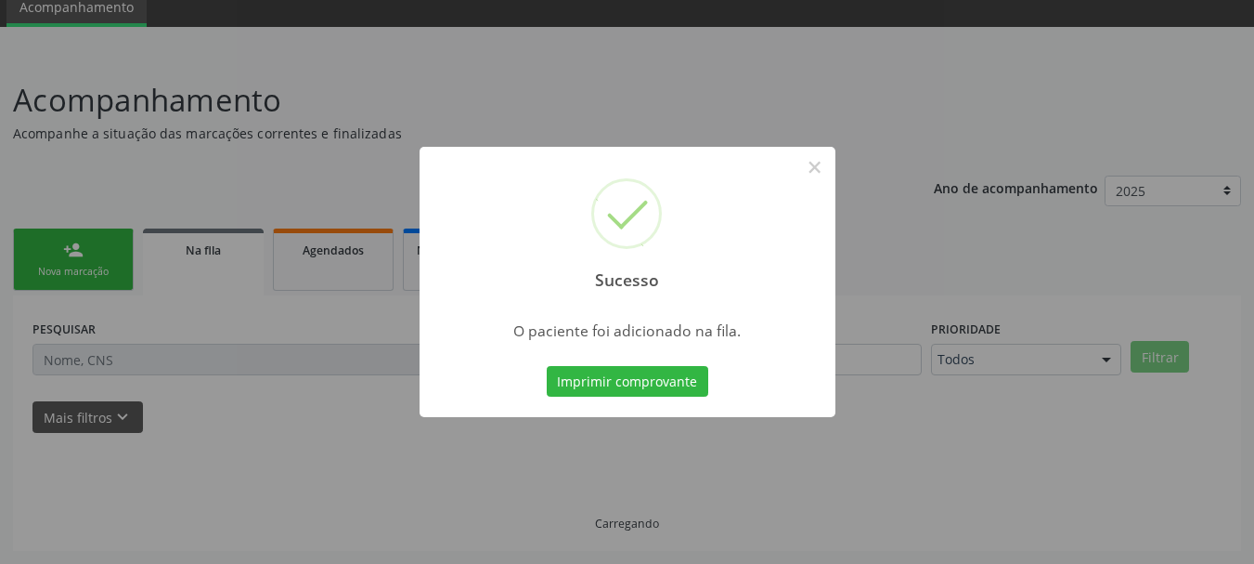
scroll to position [75, 0]
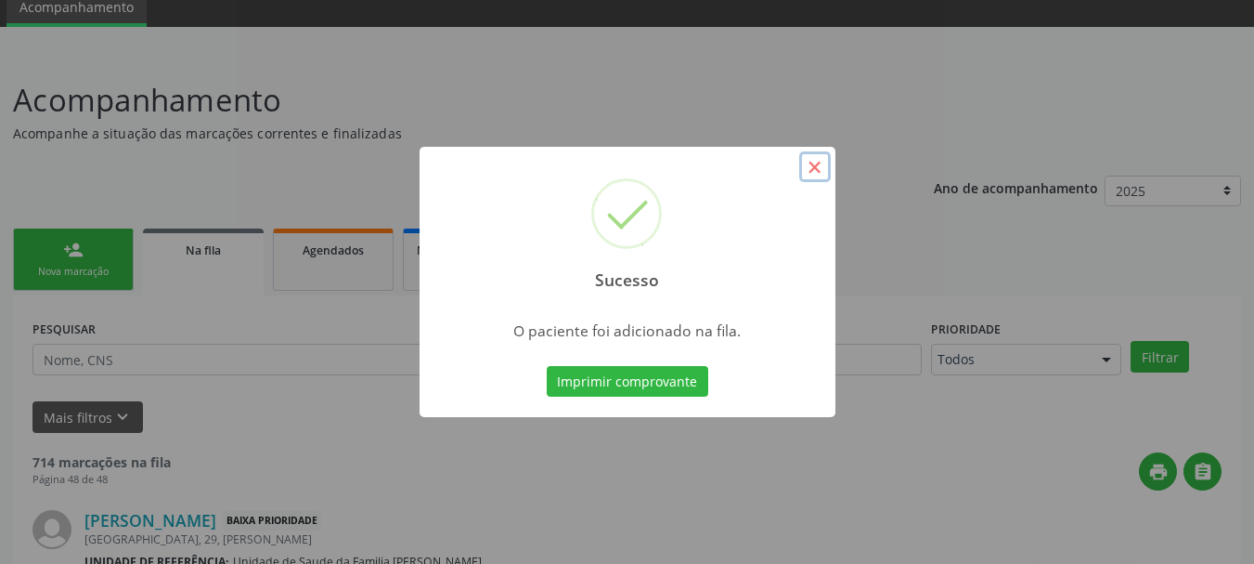
click at [813, 172] on button "×" at bounding box center [815, 167] width 32 height 32
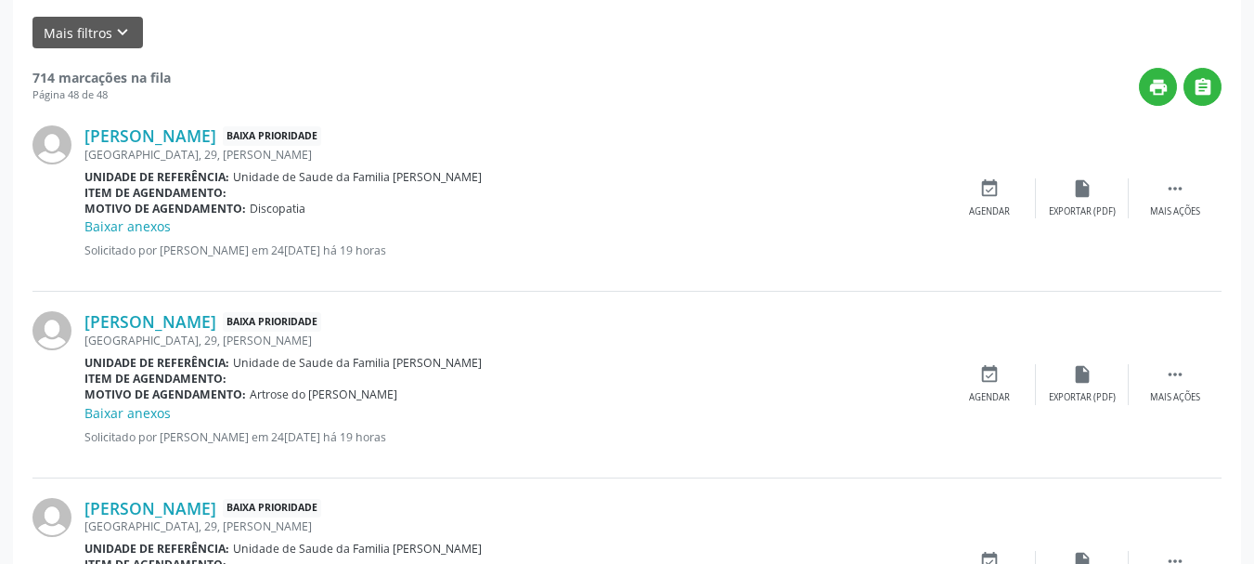
scroll to position [88, 0]
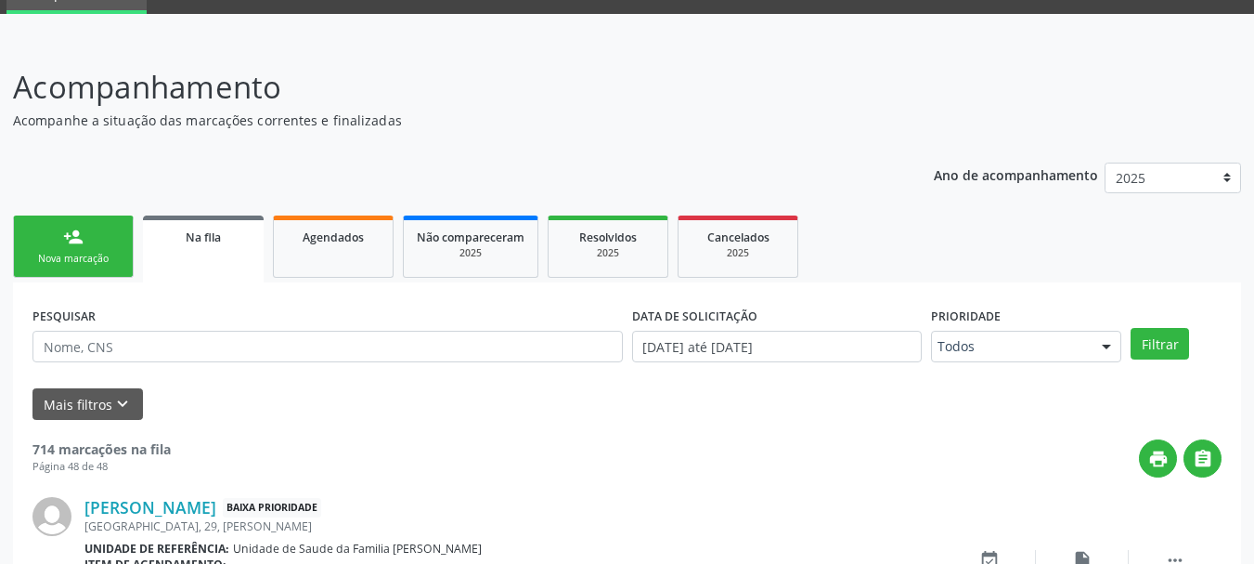
click at [106, 255] on div "Nova marcação" at bounding box center [73, 259] width 93 height 14
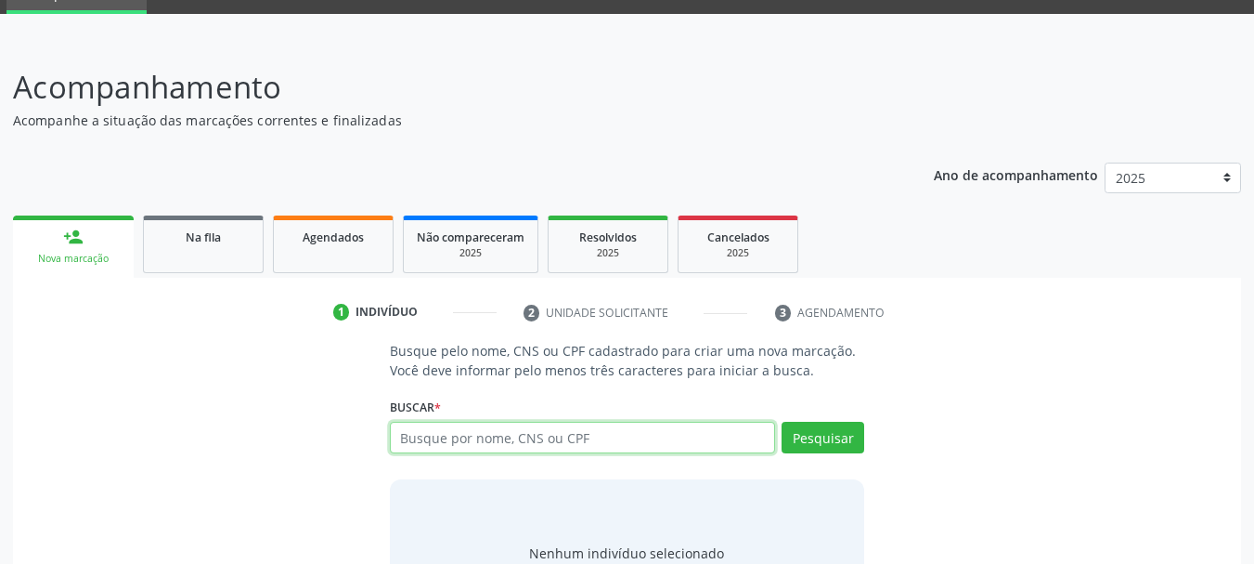
click at [425, 445] on input "text" at bounding box center [583, 438] width 386 height 32
type input "709601651498078"
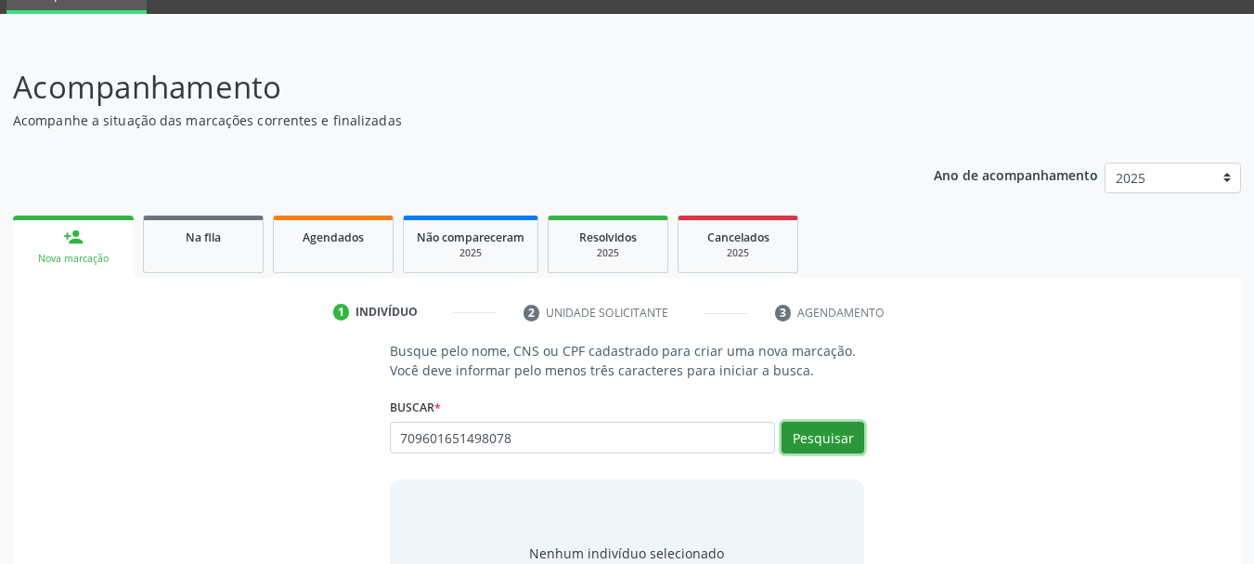
click at [856, 447] on button "Pesquisar" at bounding box center [823, 438] width 83 height 32
type input "709601651498078"
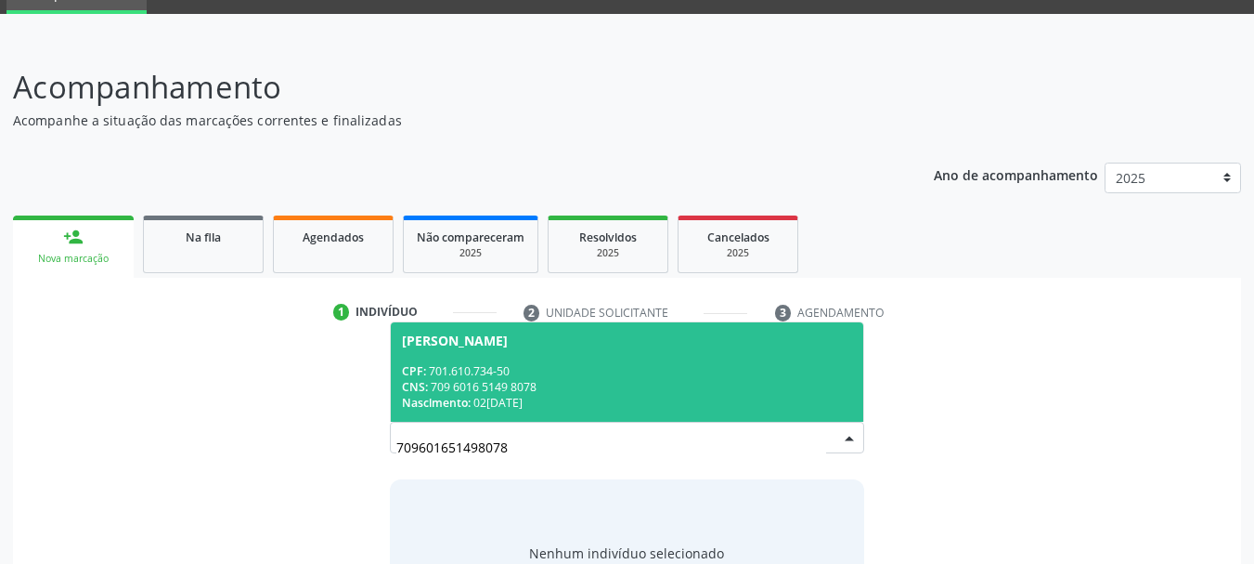
scroll to position [178, 0]
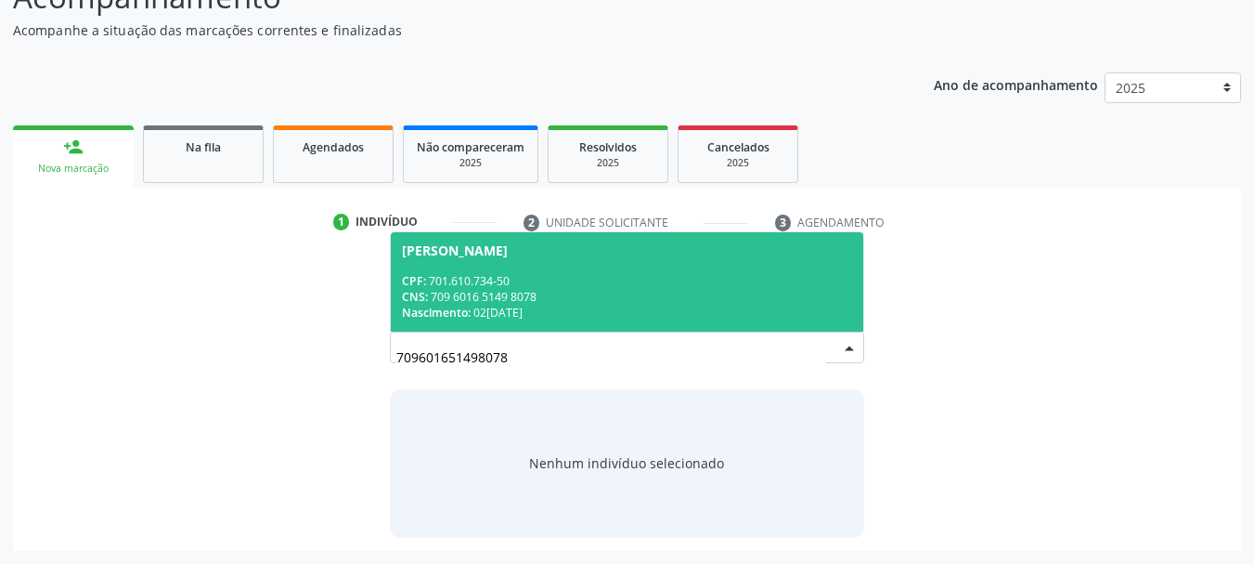
click at [487, 284] on div "CPF: 701.610.734-50" at bounding box center [627, 281] width 451 height 16
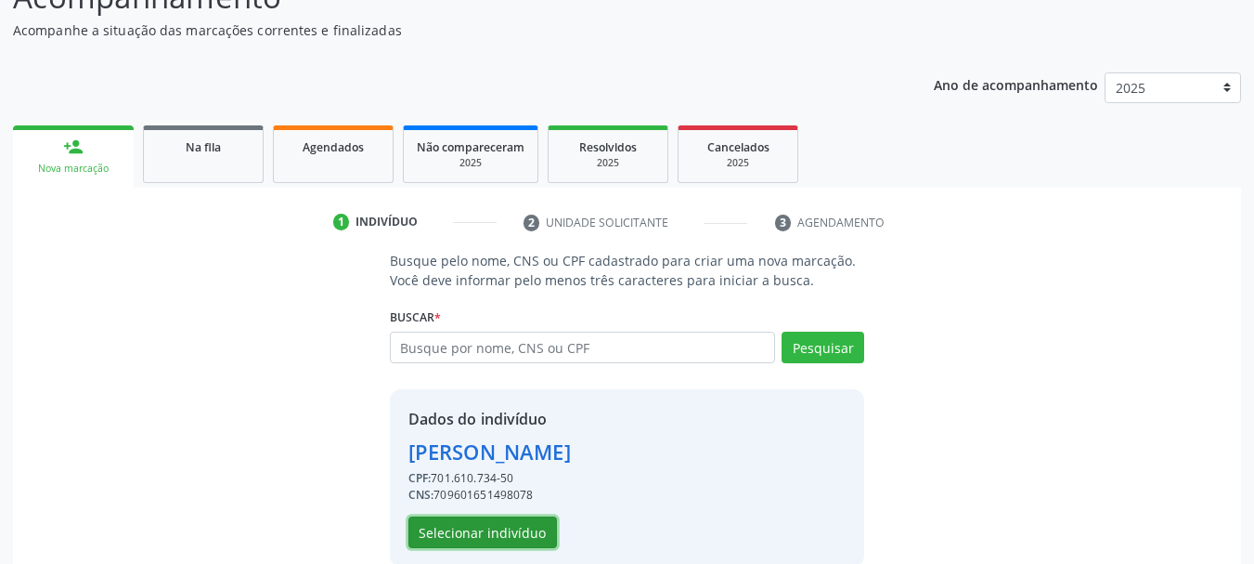
click at [482, 528] on button "Selecionar indivíduo" at bounding box center [483, 532] width 149 height 32
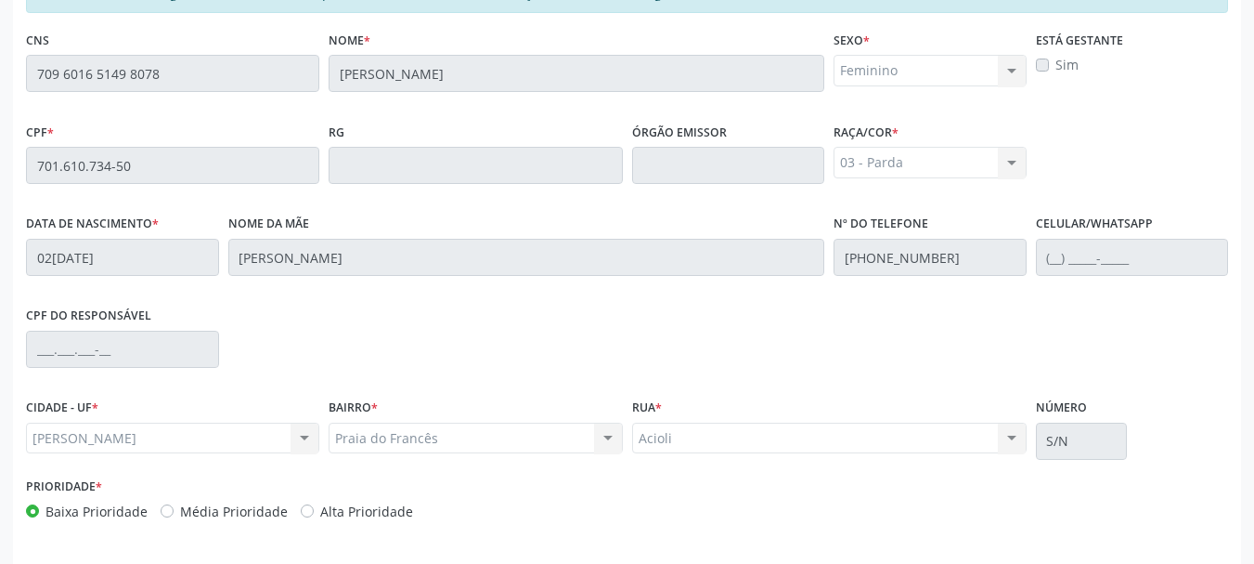
scroll to position [523, 0]
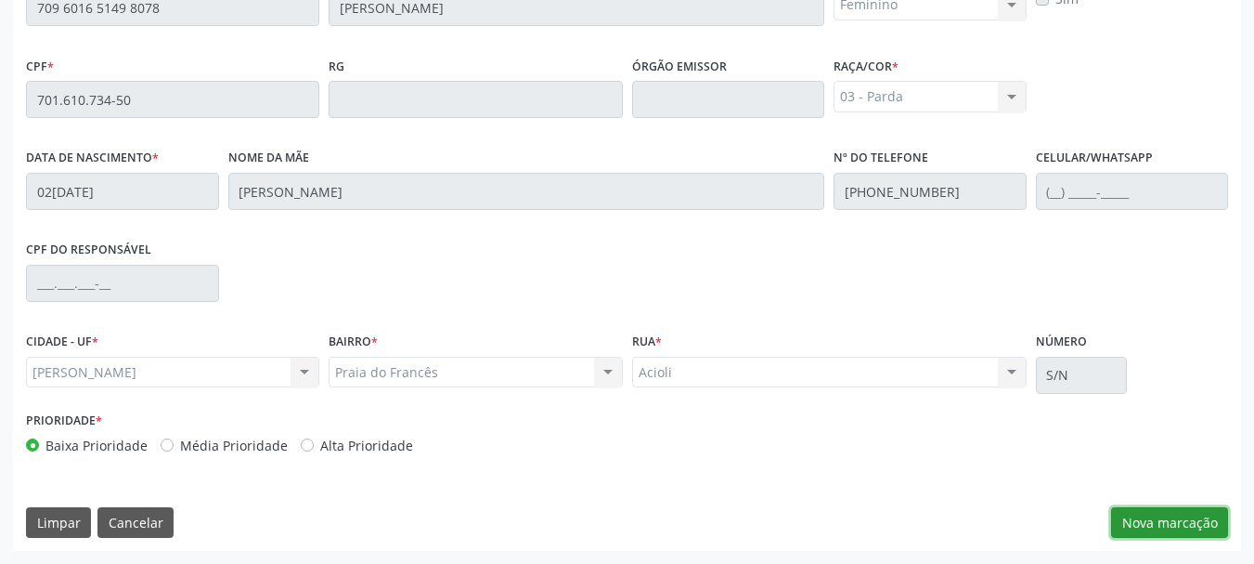
drag, startPoint x: 1165, startPoint y: 527, endPoint x: 1151, endPoint y: 529, distance: 14.0
click at [1161, 527] on button "Nova marcação" at bounding box center [1169, 523] width 117 height 32
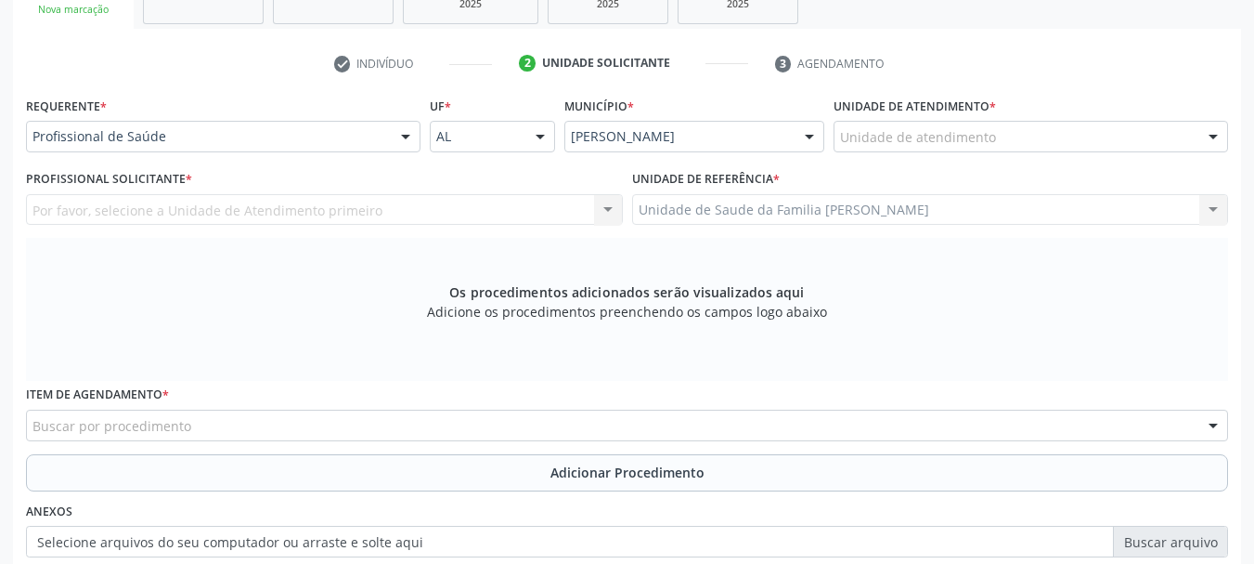
scroll to position [244, 0]
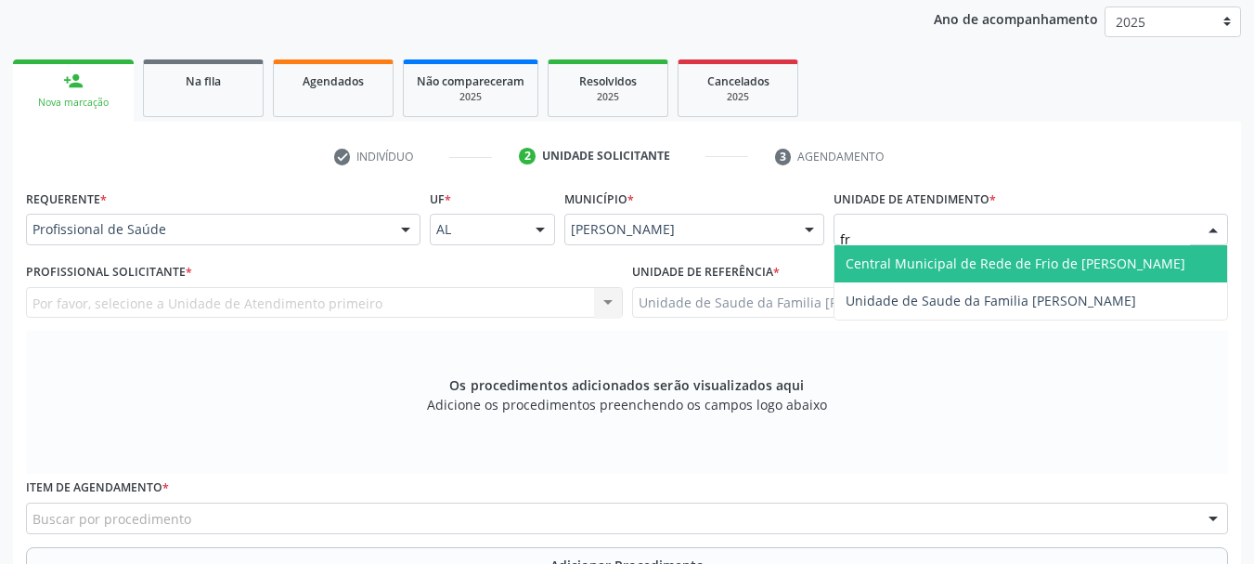
type input "fra"
click at [895, 246] on span "Unidade de Saude da Familia [PERSON_NAME]" at bounding box center [1031, 263] width 393 height 37
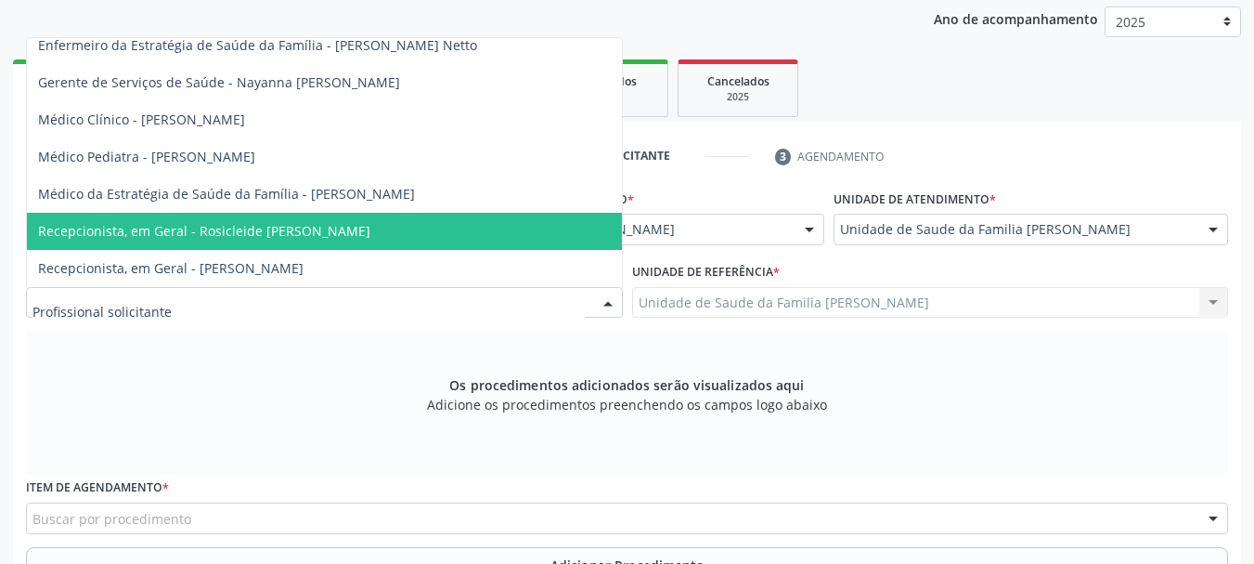
scroll to position [337, 0]
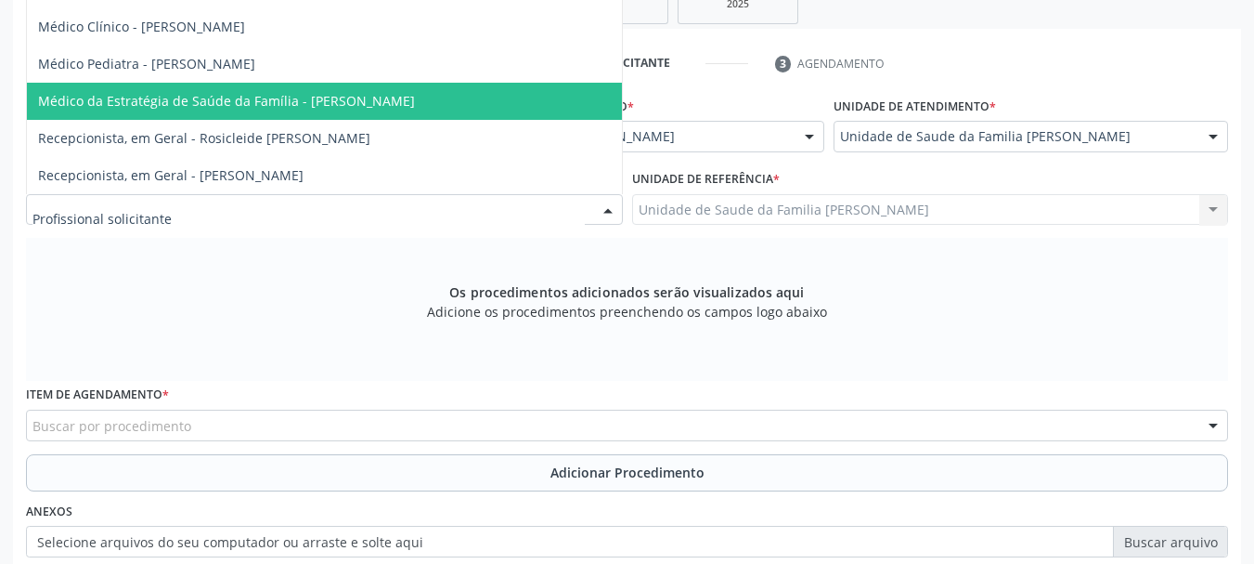
click at [338, 97] on span "Médico da Estratégia de Saúde da Família - [PERSON_NAME]" at bounding box center [324, 101] width 595 height 37
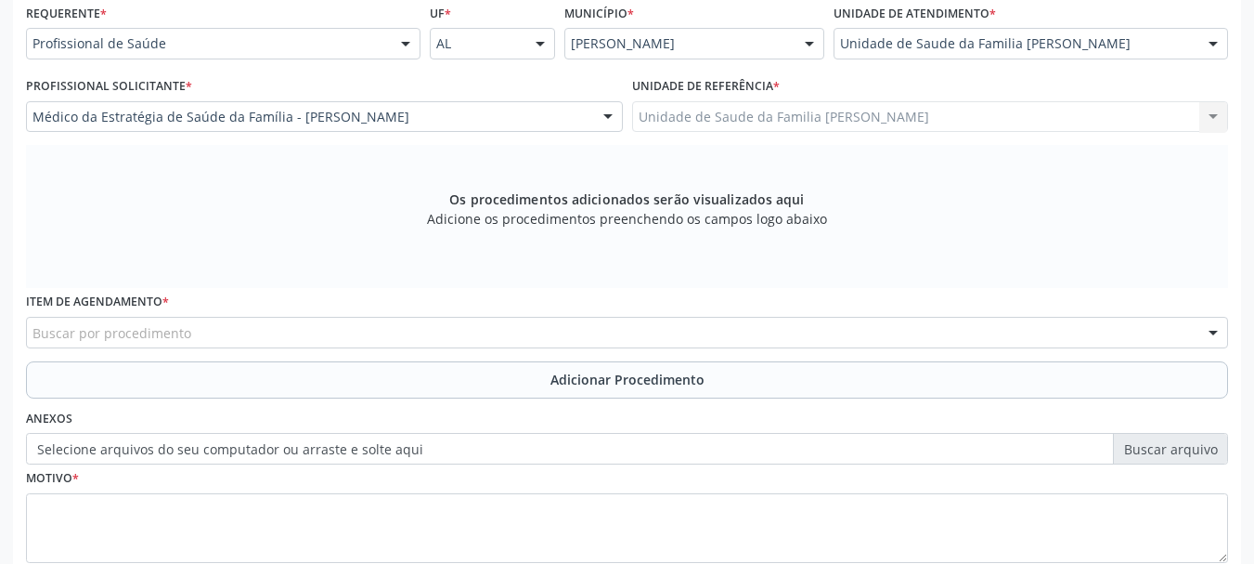
scroll to position [523, 0]
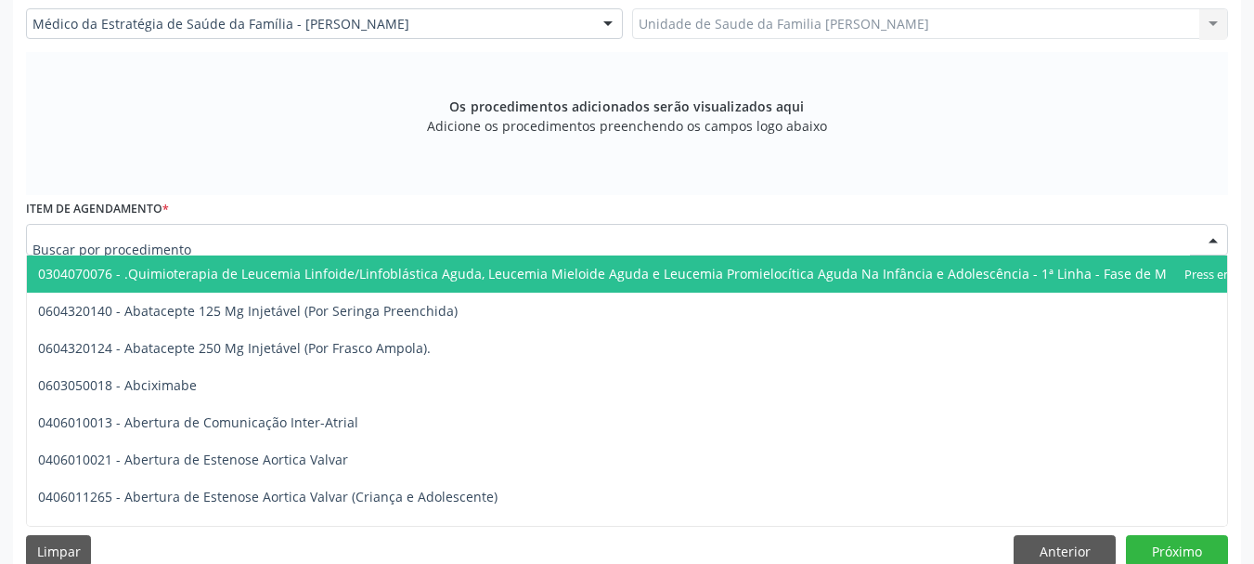
click at [368, 240] on div at bounding box center [627, 240] width 1202 height 32
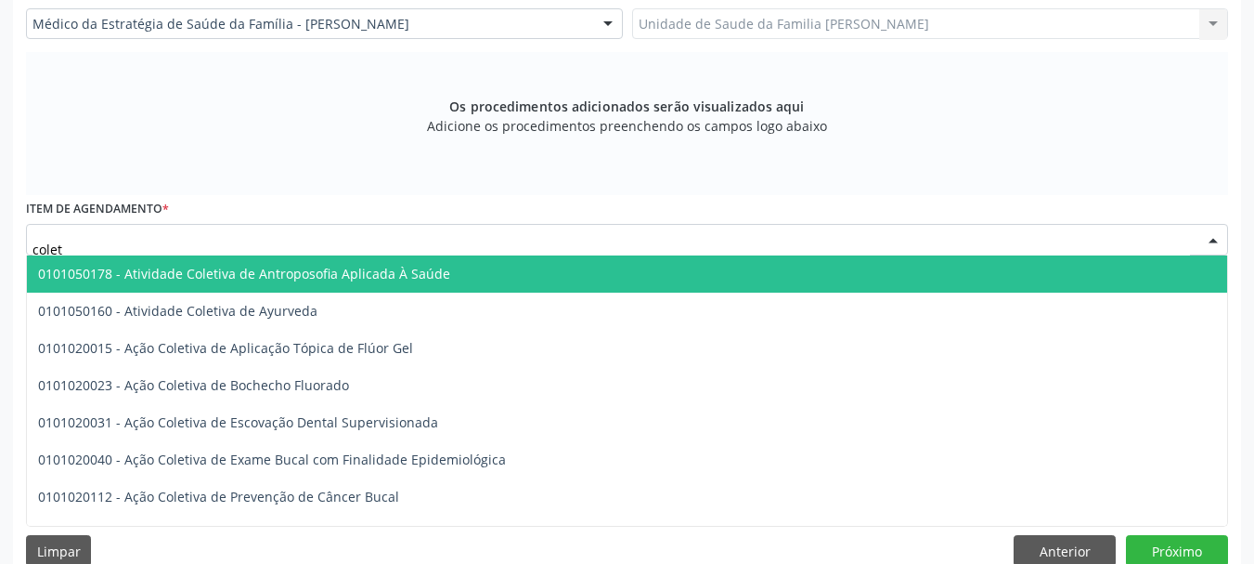
type input "coleta"
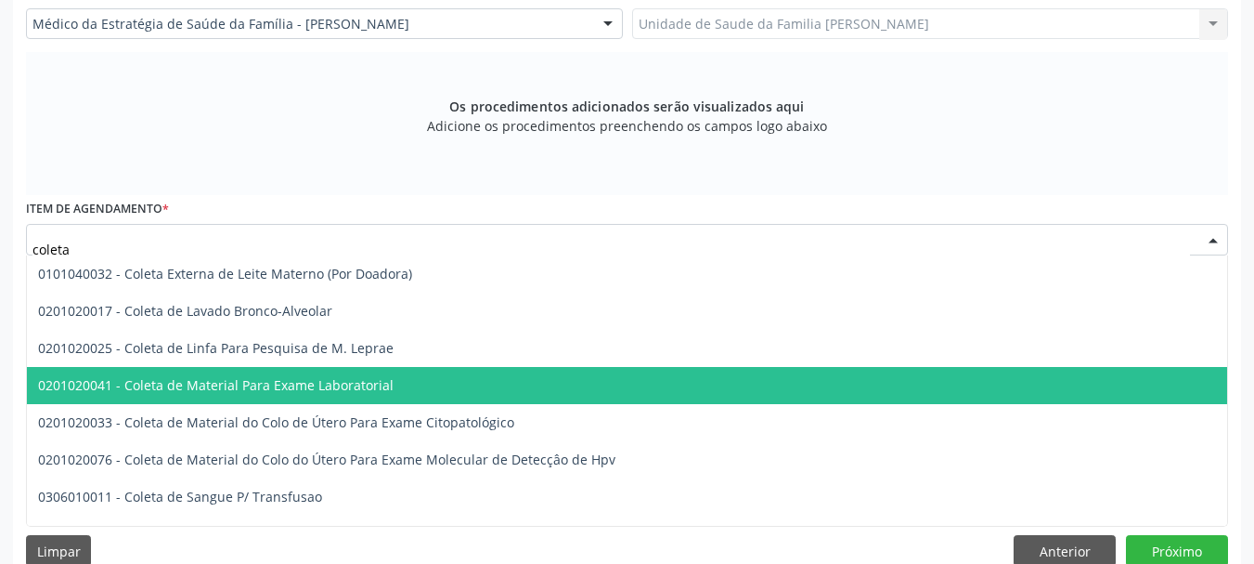
click at [341, 379] on span "0201020041 - Coleta de Material Para Exame Laboratorial" at bounding box center [216, 385] width 356 height 18
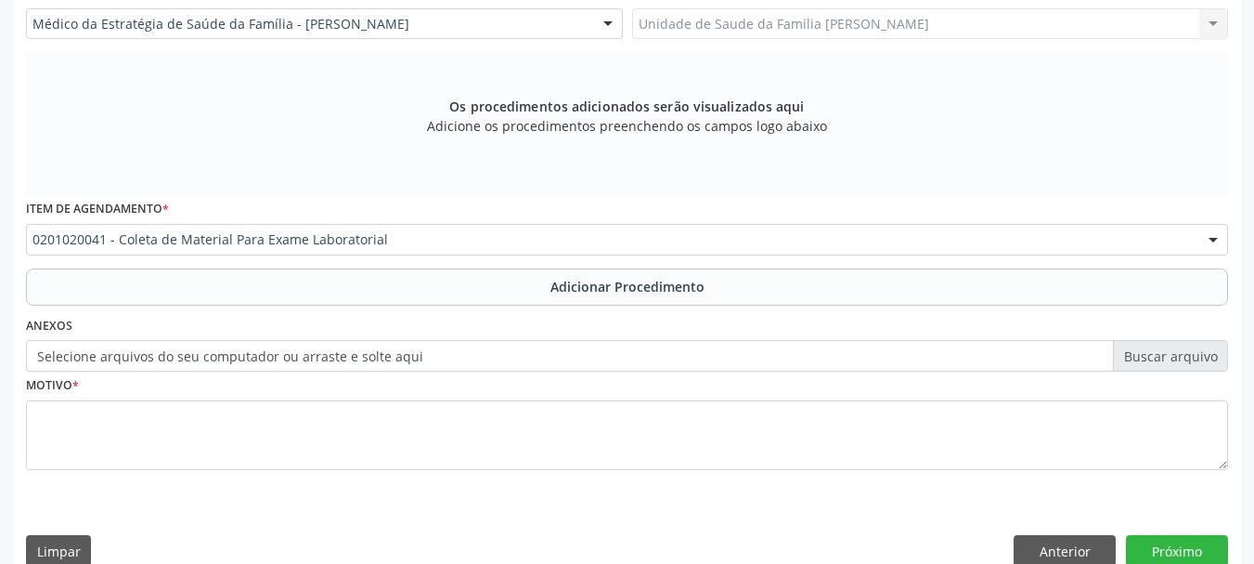
click at [453, 355] on label "Selecione arquivos do seu computador ou arraste e solte aqui" at bounding box center [627, 356] width 1202 height 32
click at [453, 355] on input "Selecione arquivos do seu computador ou arraste e solte aqui" at bounding box center [627, 356] width 1202 height 32
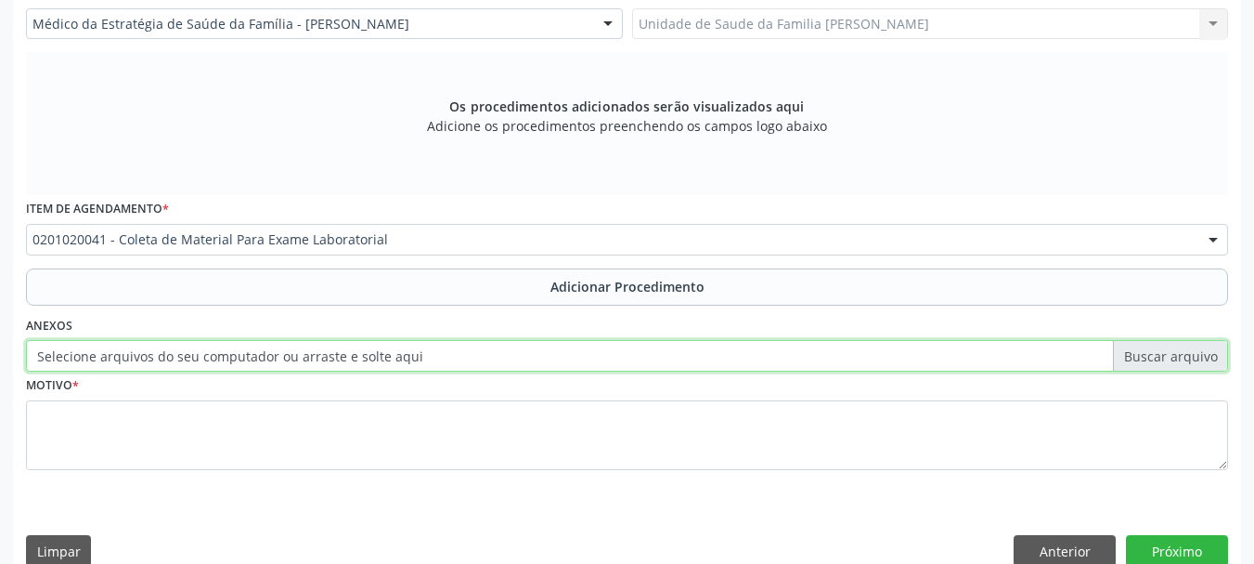
type input "C:\fakepath\livia.jpeg"
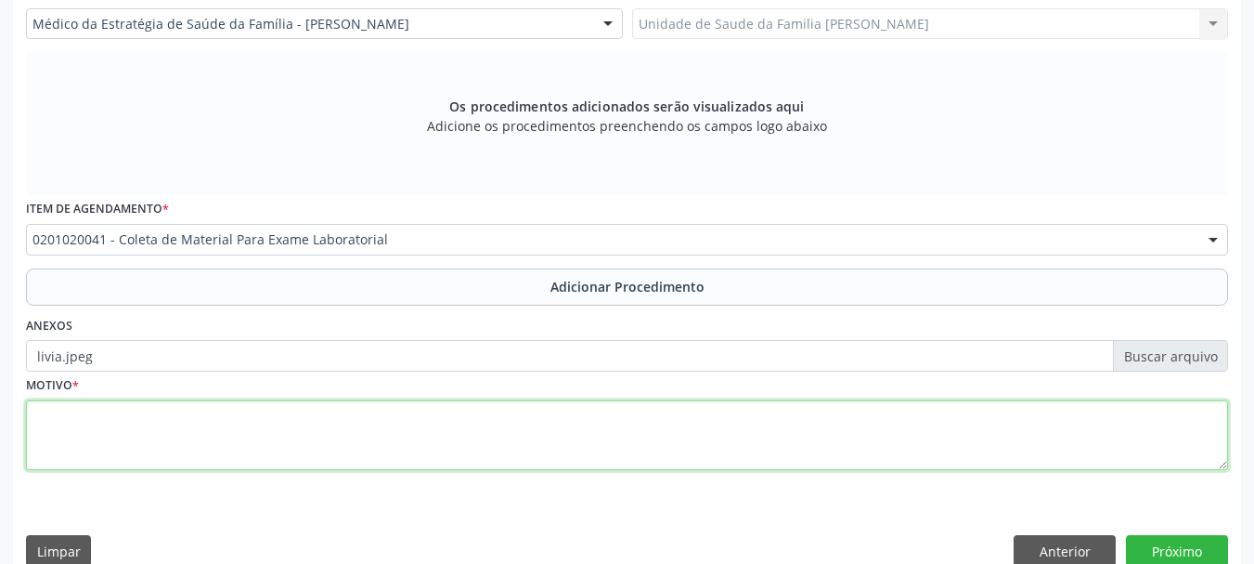
click at [114, 411] on textarea at bounding box center [627, 435] width 1202 height 71
type textarea "Avaliacao"
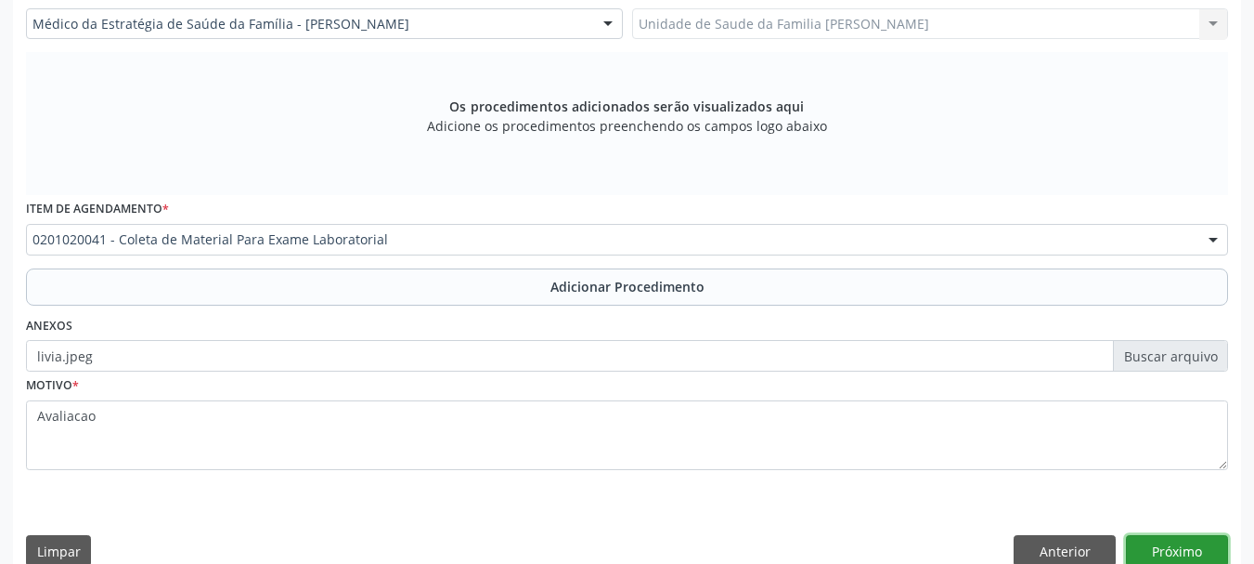
click at [1221, 548] on button "Próximo" at bounding box center [1177, 551] width 102 height 32
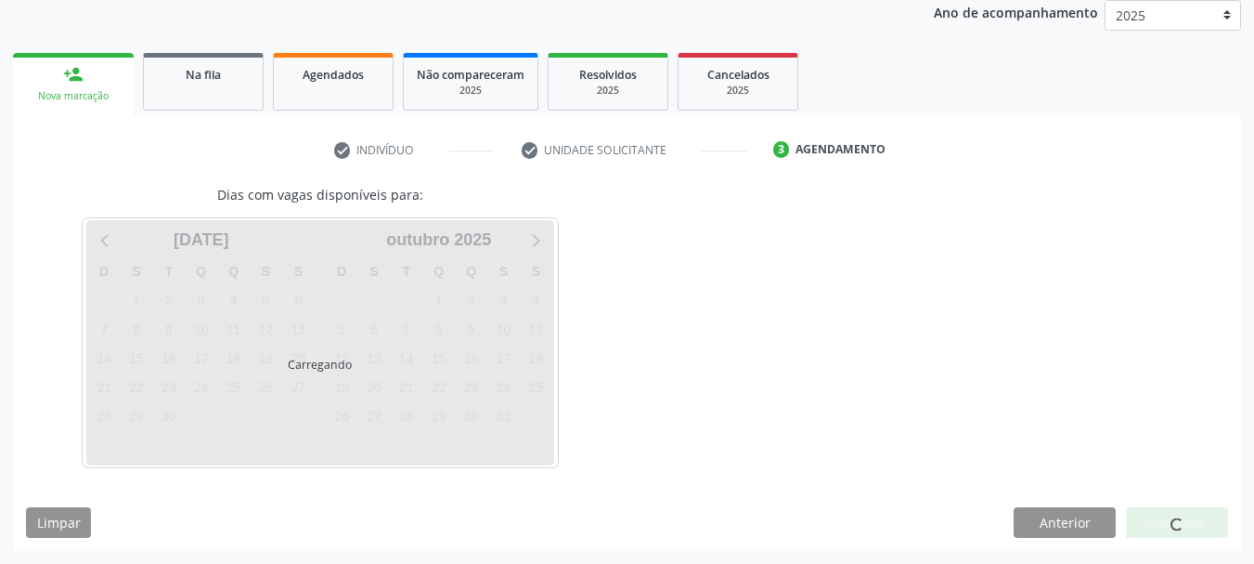
scroll to position [305, 0]
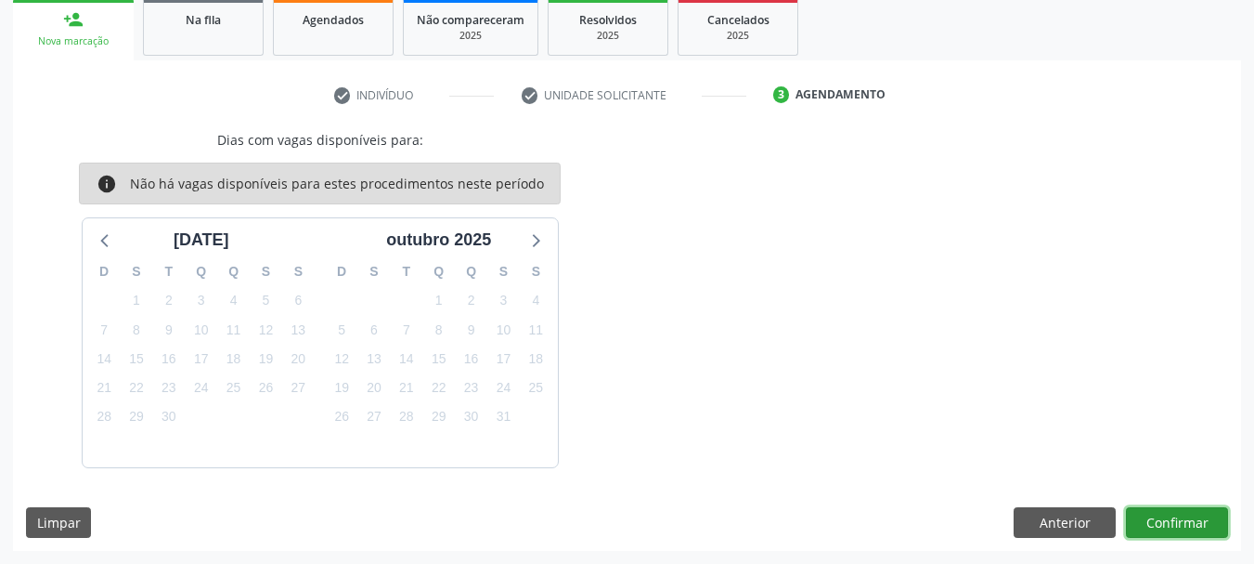
click at [1213, 507] on button "Confirmar" at bounding box center [1177, 523] width 102 height 32
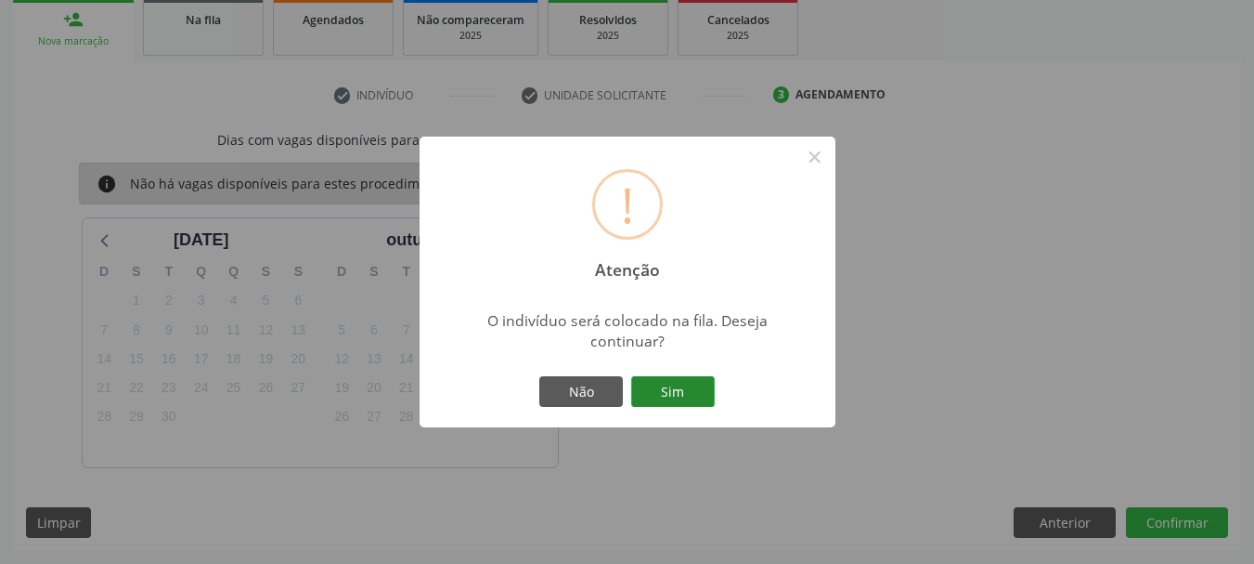
click at [658, 392] on button "Sim" at bounding box center [673, 392] width 84 height 32
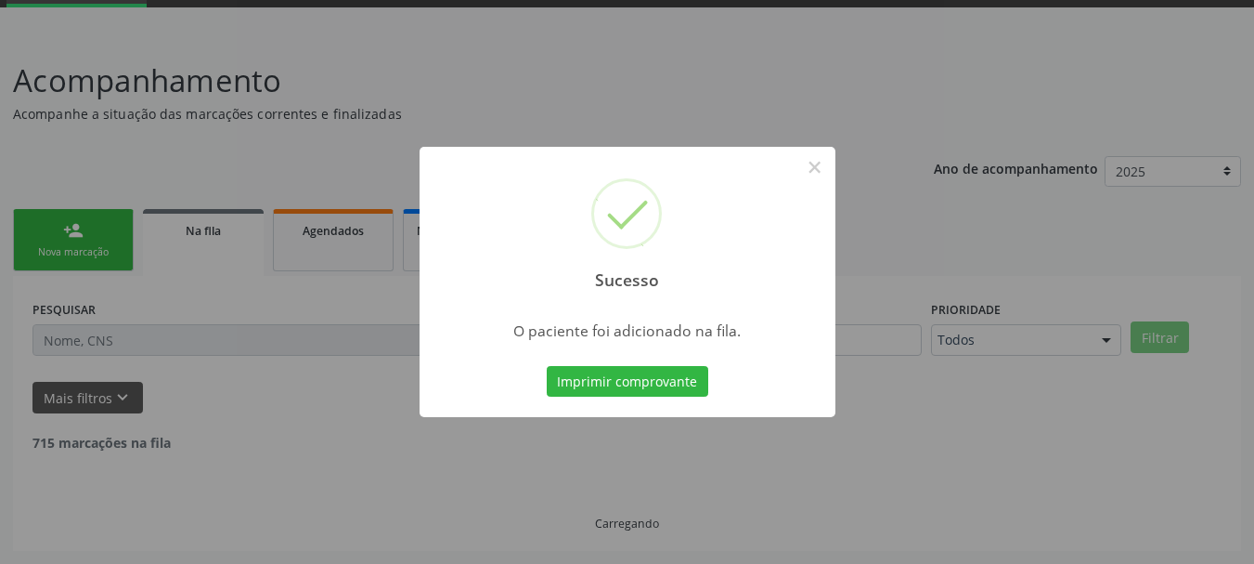
scroll to position [75, 0]
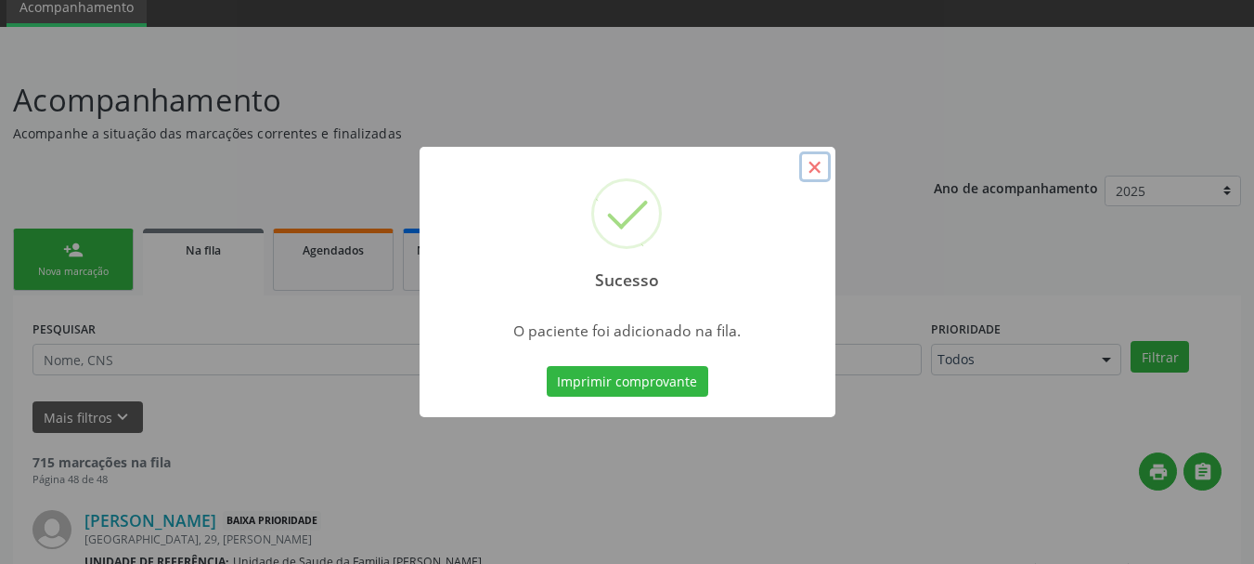
click at [814, 167] on button "×" at bounding box center [815, 167] width 32 height 32
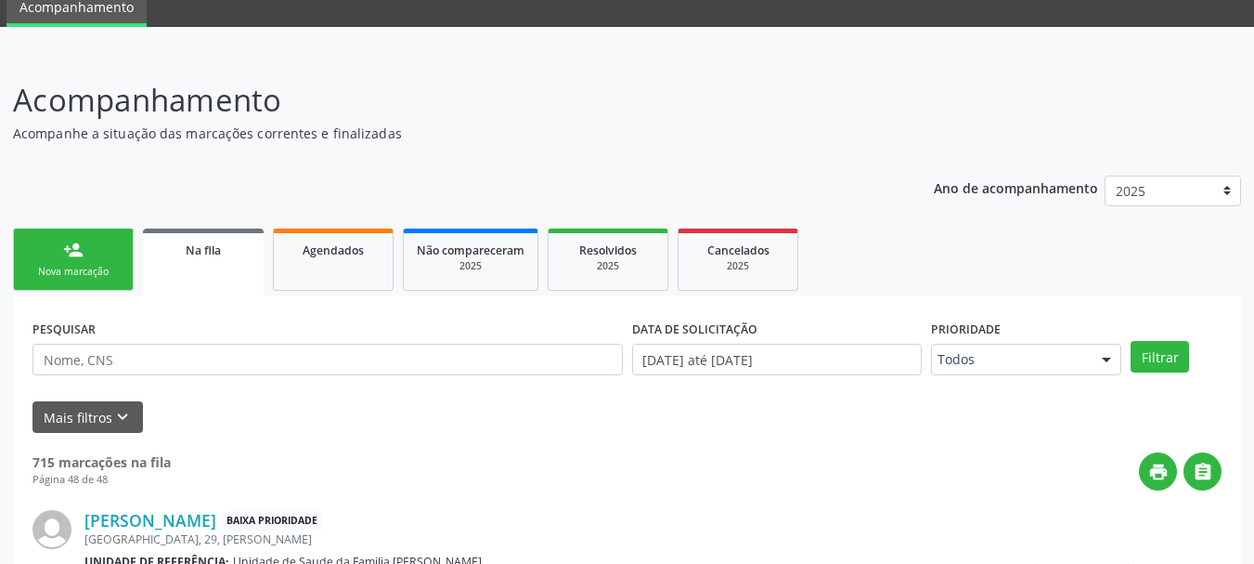
click at [97, 237] on link "person_add Nova marcação" at bounding box center [73, 259] width 121 height 62
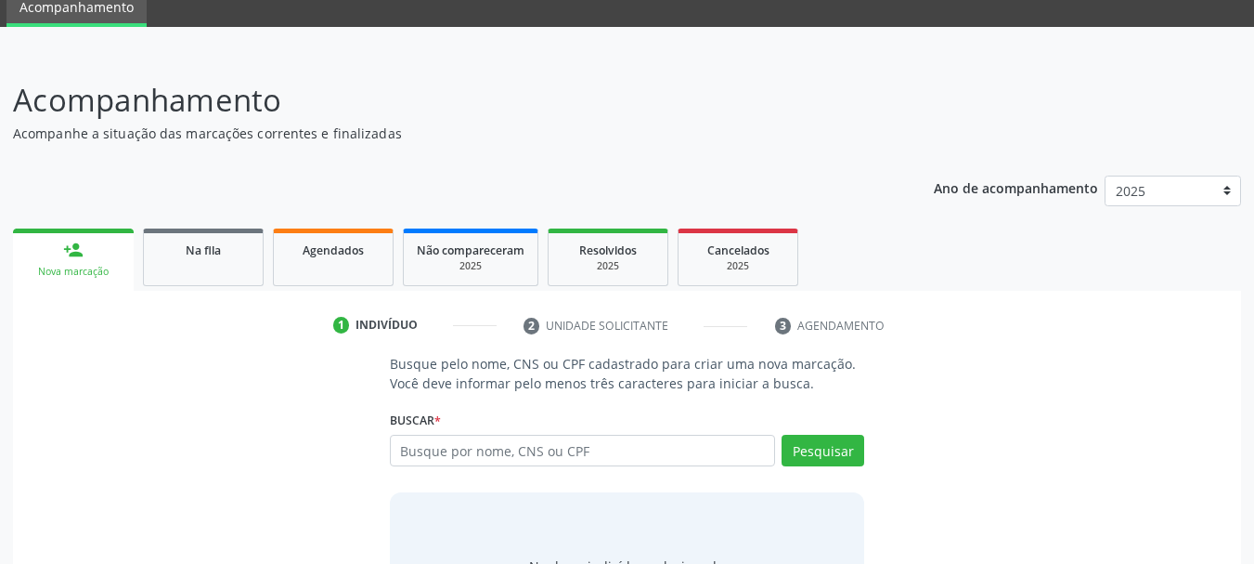
scroll to position [178, 0]
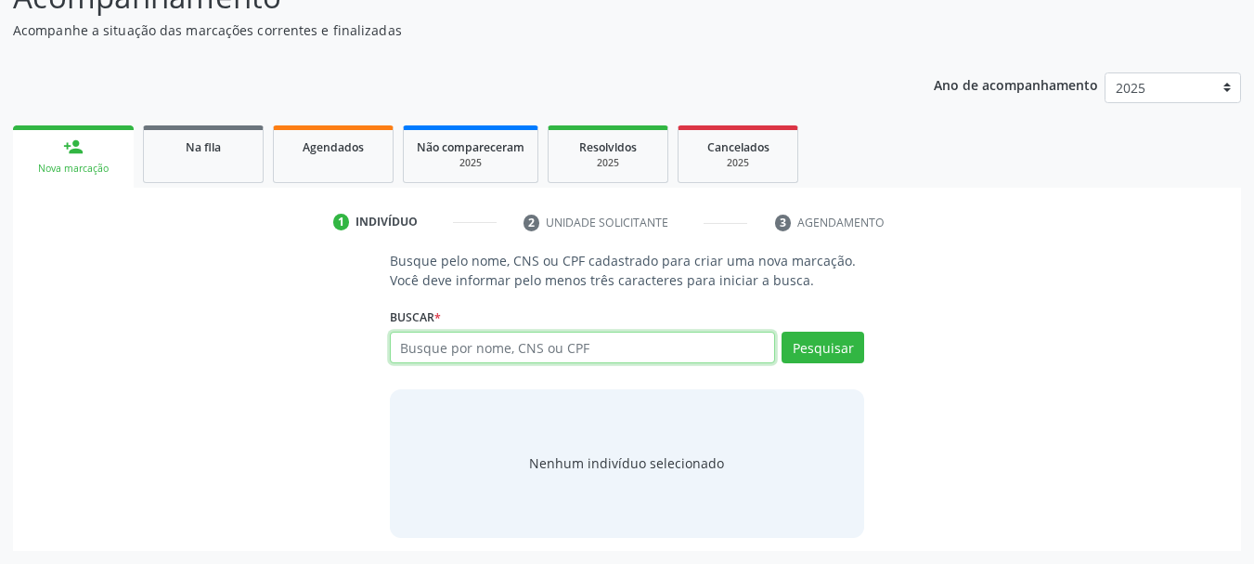
click at [586, 349] on input "text" at bounding box center [583, 347] width 386 height 32
click at [701, 344] on input "text" at bounding box center [583, 347] width 386 height 32
type input "704206710975881"
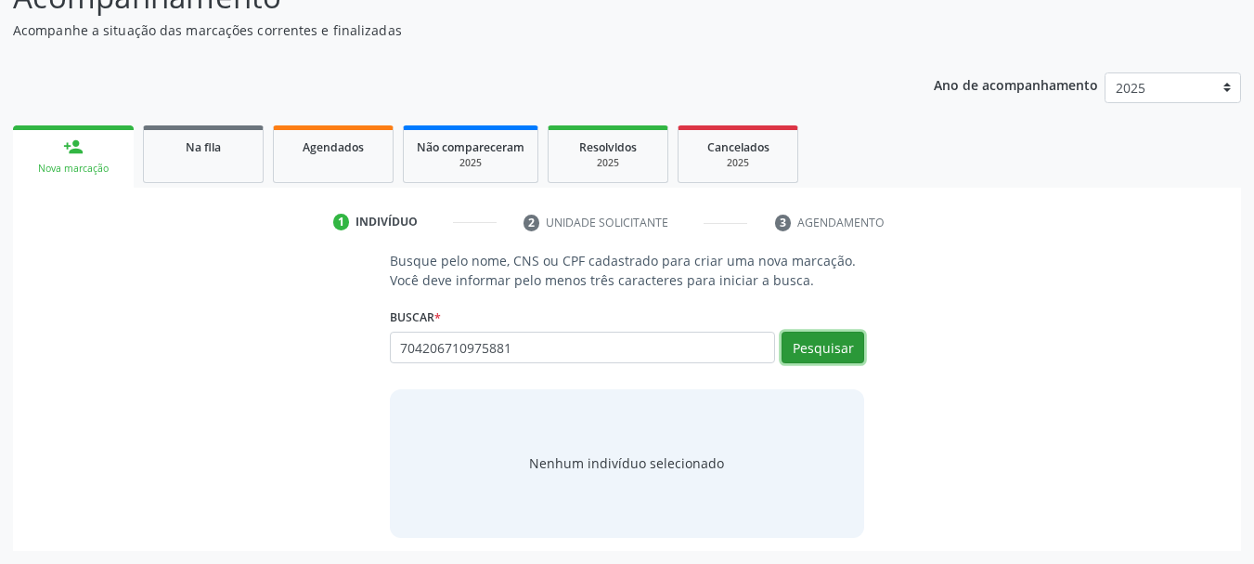
click at [847, 354] on button "Pesquisar" at bounding box center [823, 347] width 83 height 32
type input "704206710975881"
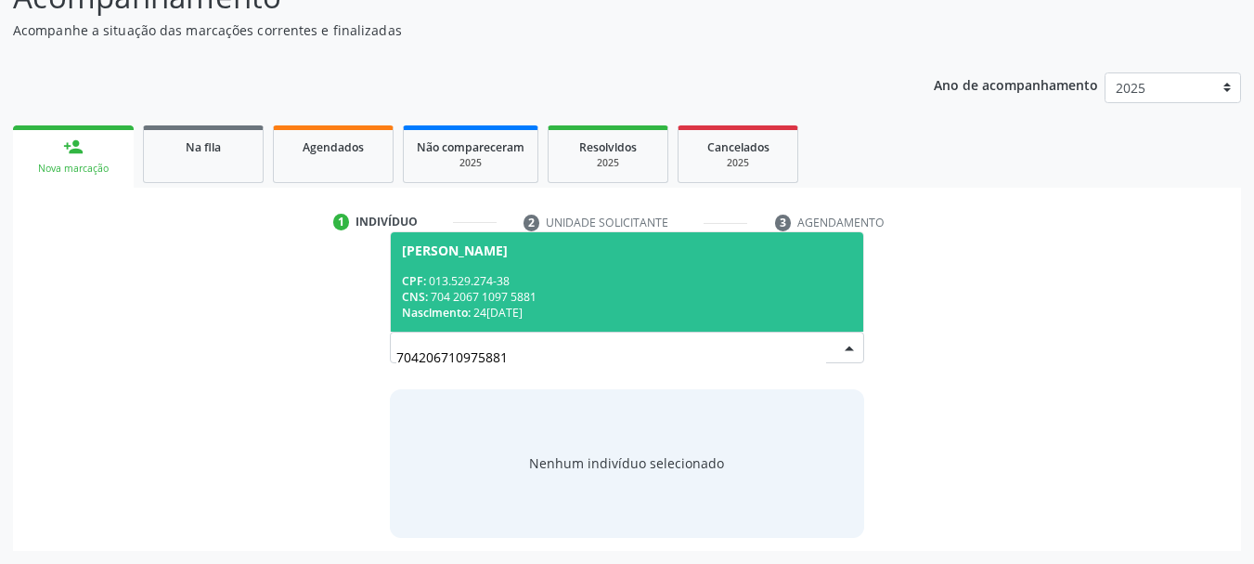
click at [480, 266] on span "Sheila Patricia Gomes de Santana CPF: 013.529.274-38 CNS: 704 2067 1097 5881 Na…" at bounding box center [627, 281] width 473 height 99
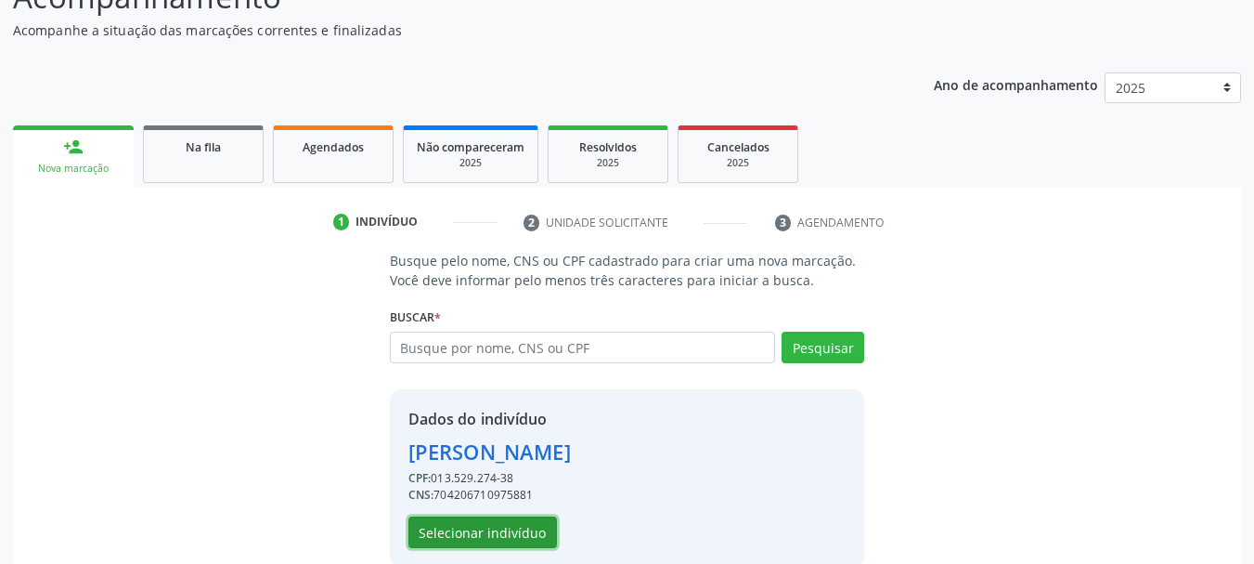
click at [477, 524] on button "Selecionar indivíduo" at bounding box center [483, 532] width 149 height 32
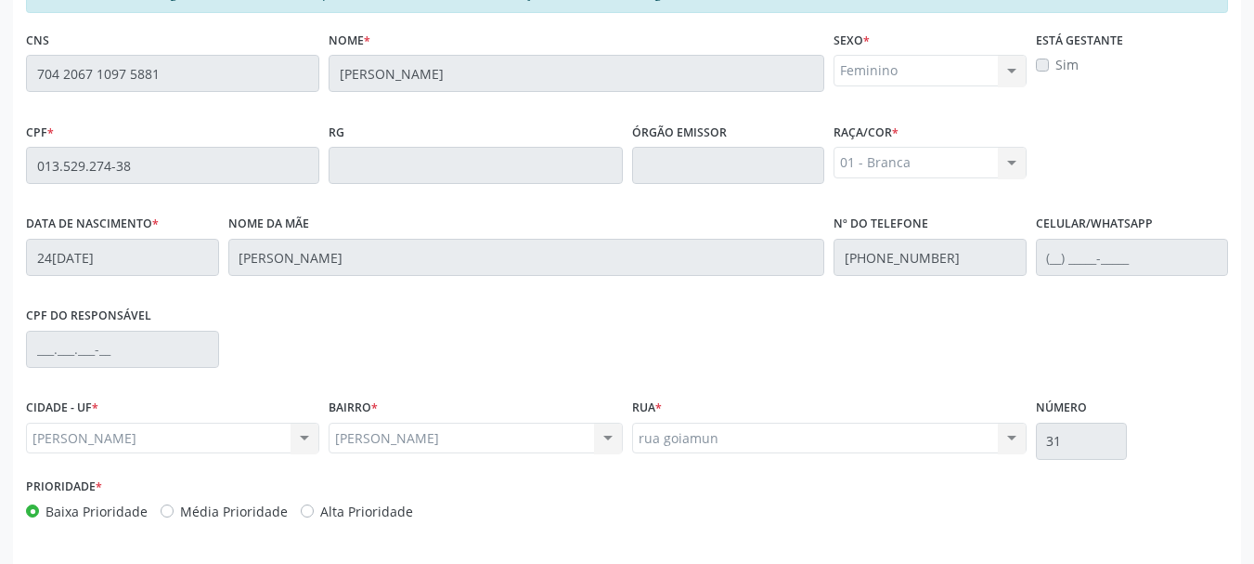
scroll to position [523, 0]
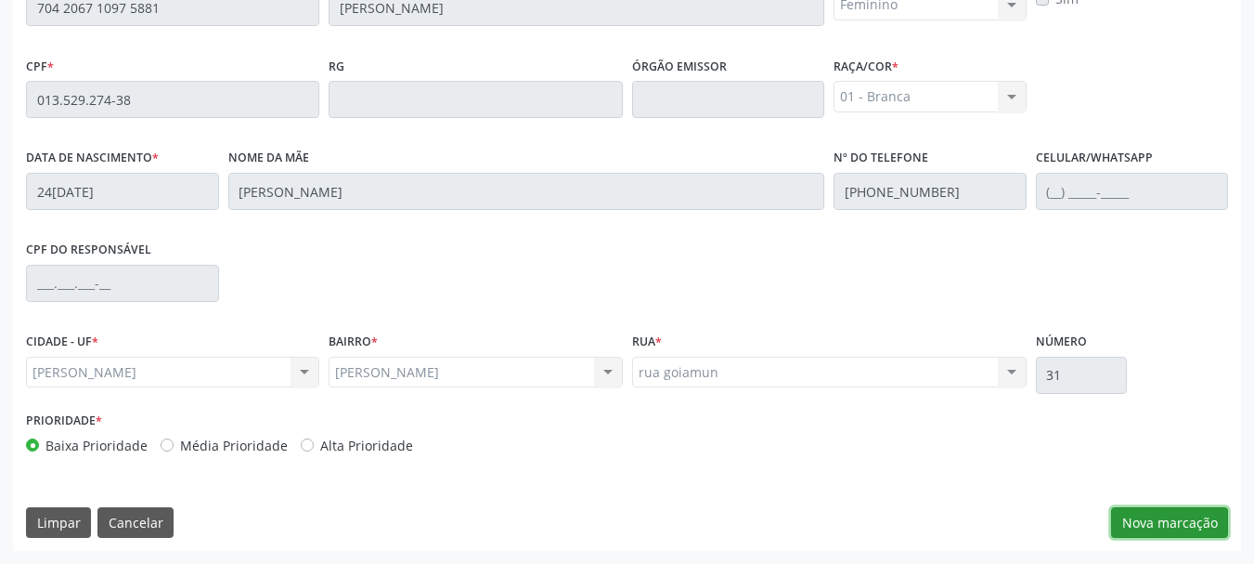
click at [1167, 530] on button "Nova marcação" at bounding box center [1169, 523] width 117 height 32
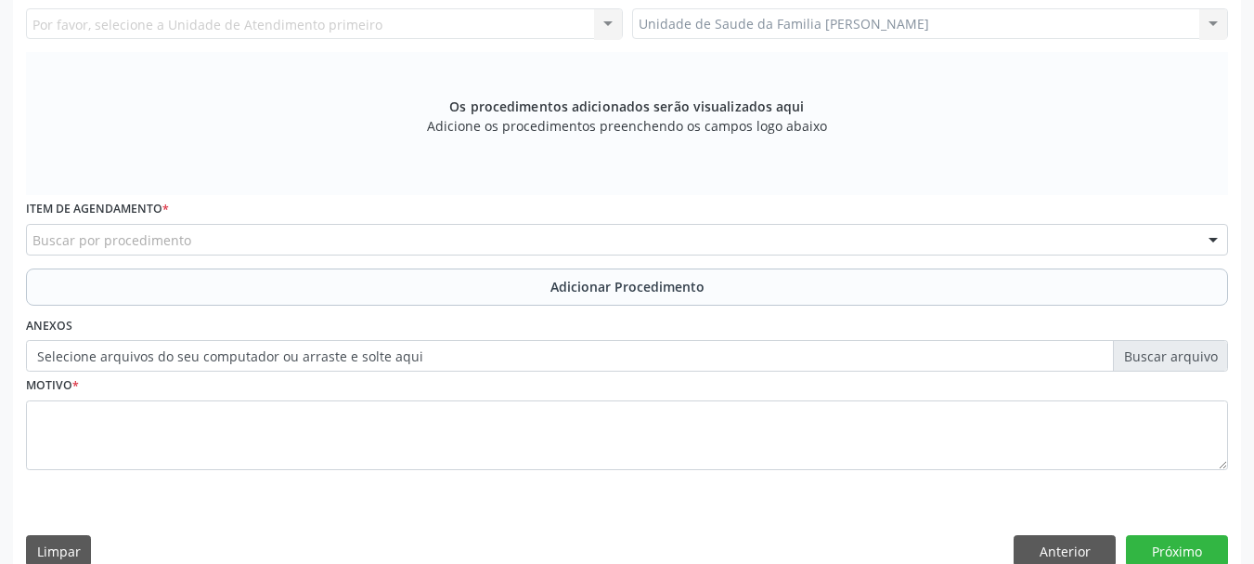
scroll to position [151, 0]
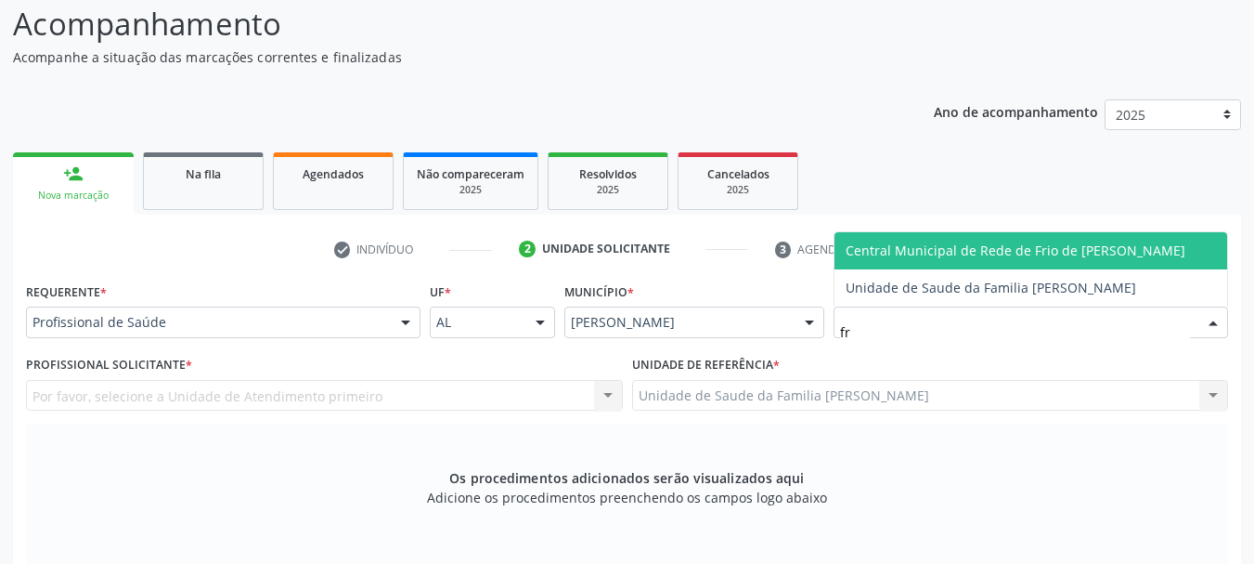
type input "fra"
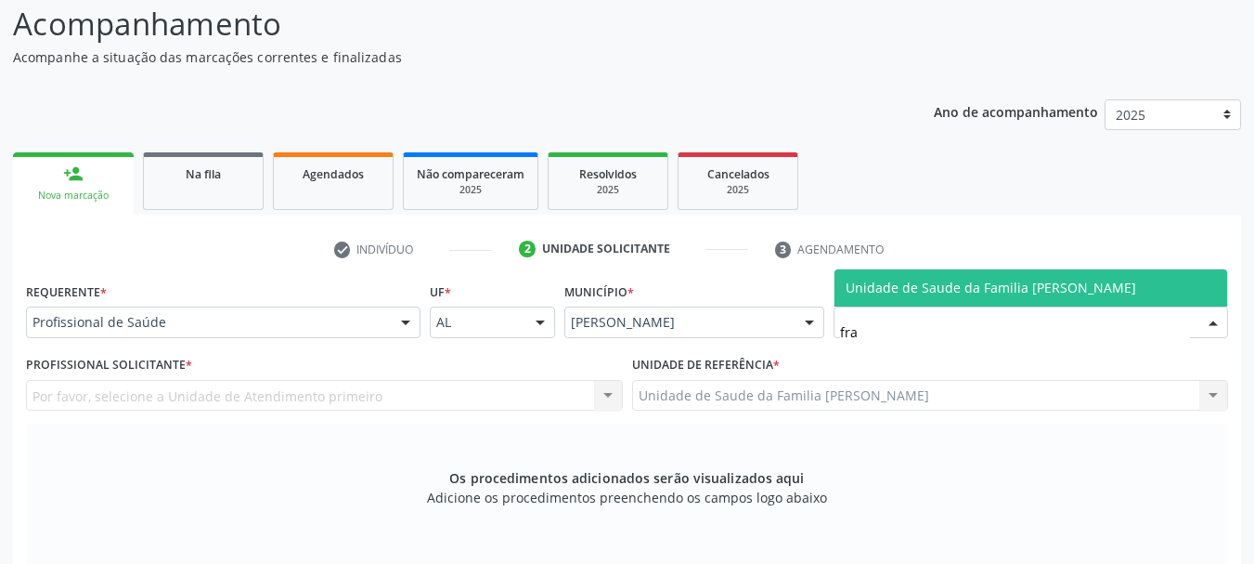
click at [1005, 292] on span "Unidade de Saude da Familia [PERSON_NAME]" at bounding box center [991, 288] width 291 height 18
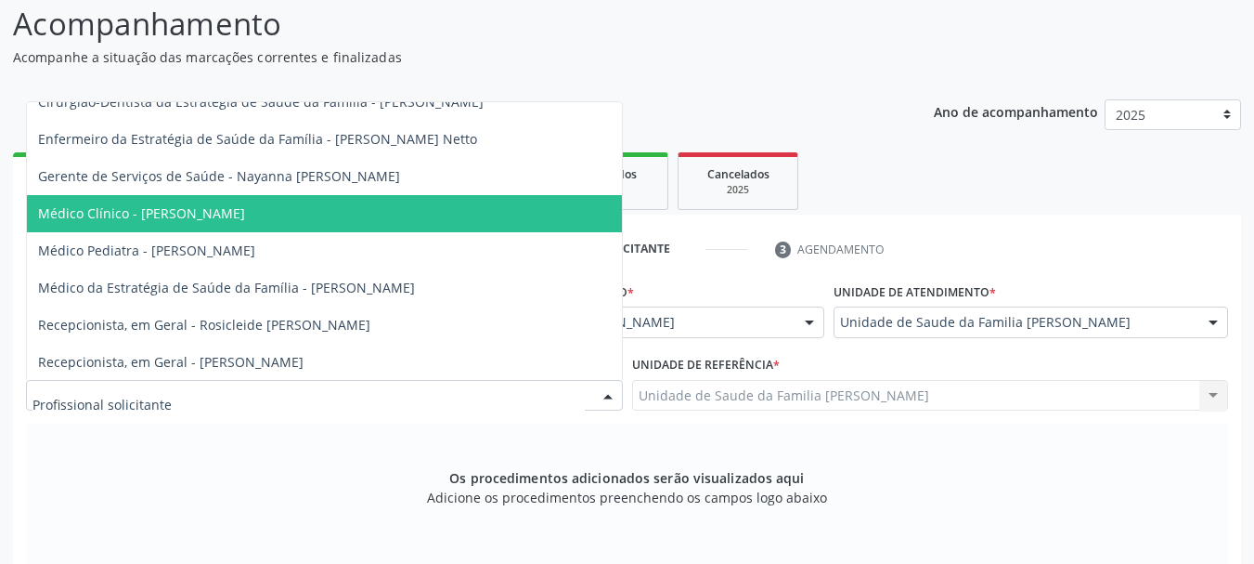
scroll to position [108, 0]
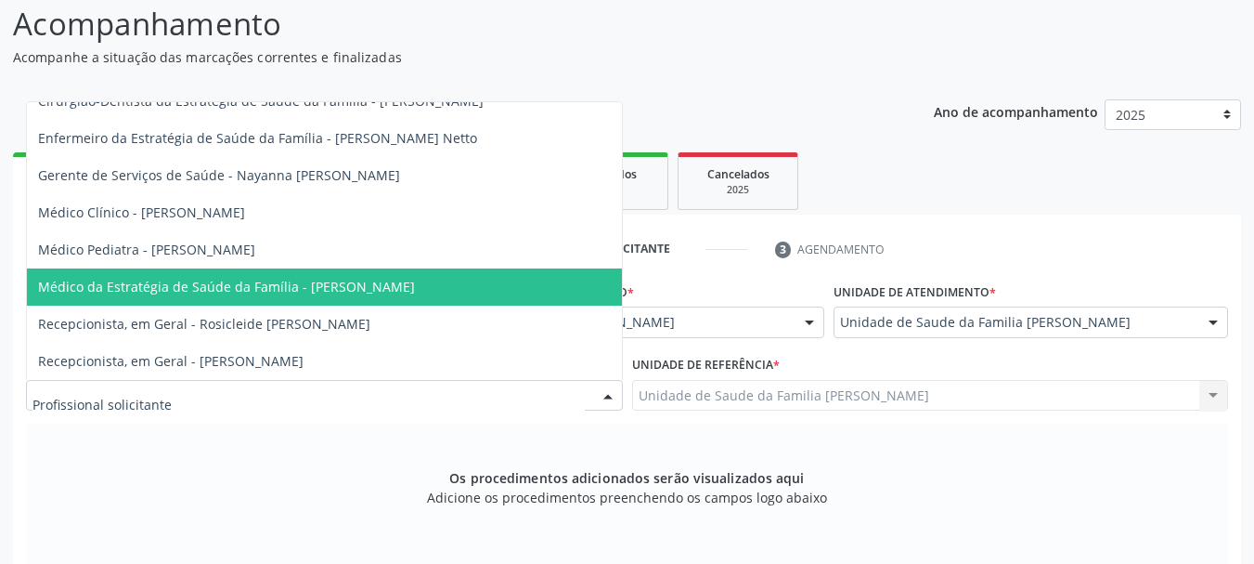
click at [296, 279] on span "Médico da Estratégia de Saúde da Família - [PERSON_NAME]" at bounding box center [226, 287] width 377 height 18
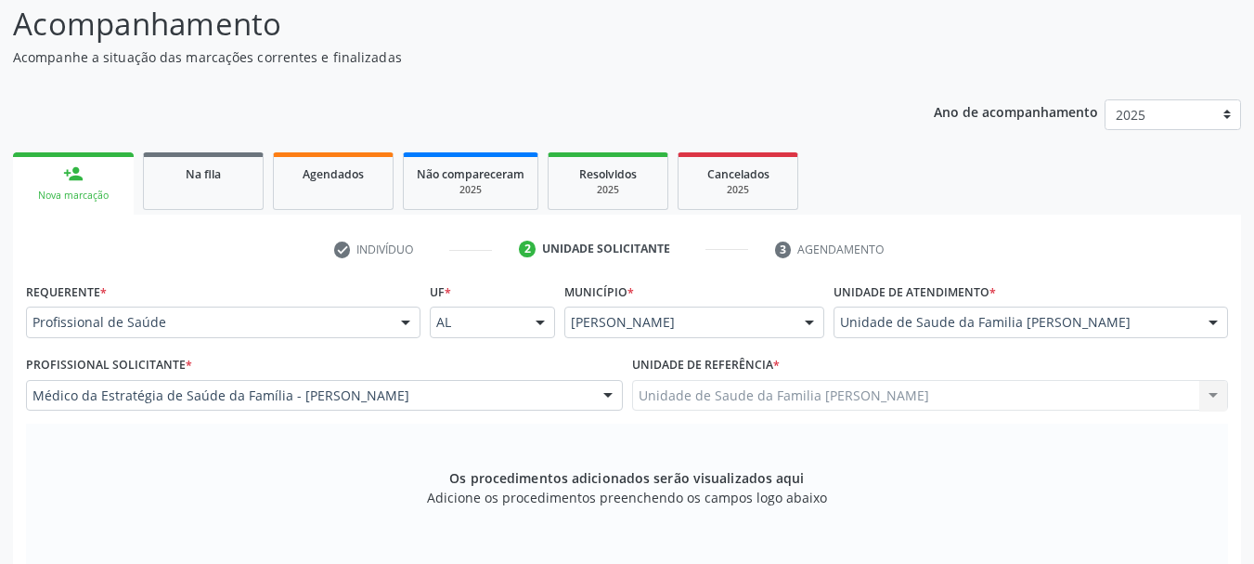
scroll to position [430, 0]
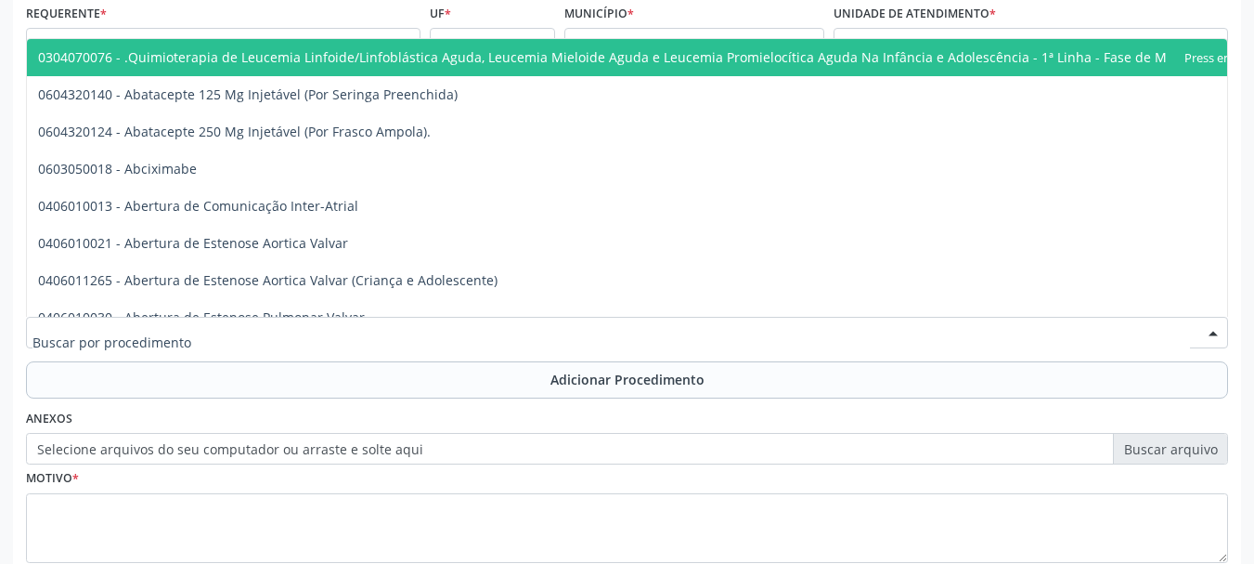
click at [296, 332] on div at bounding box center [627, 333] width 1202 height 32
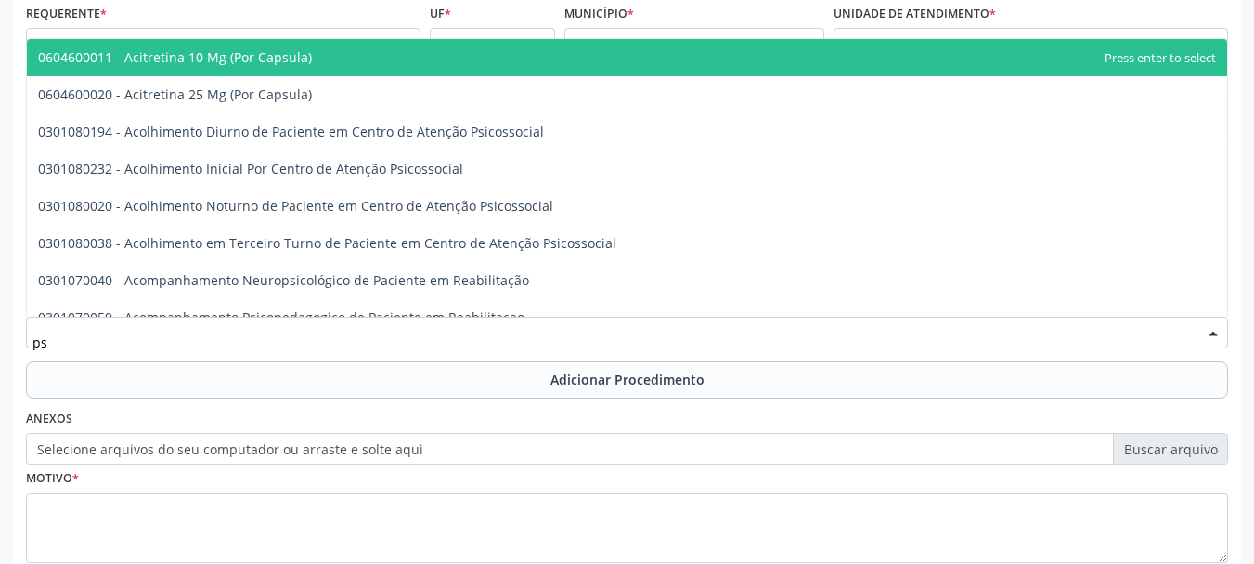
type input "p"
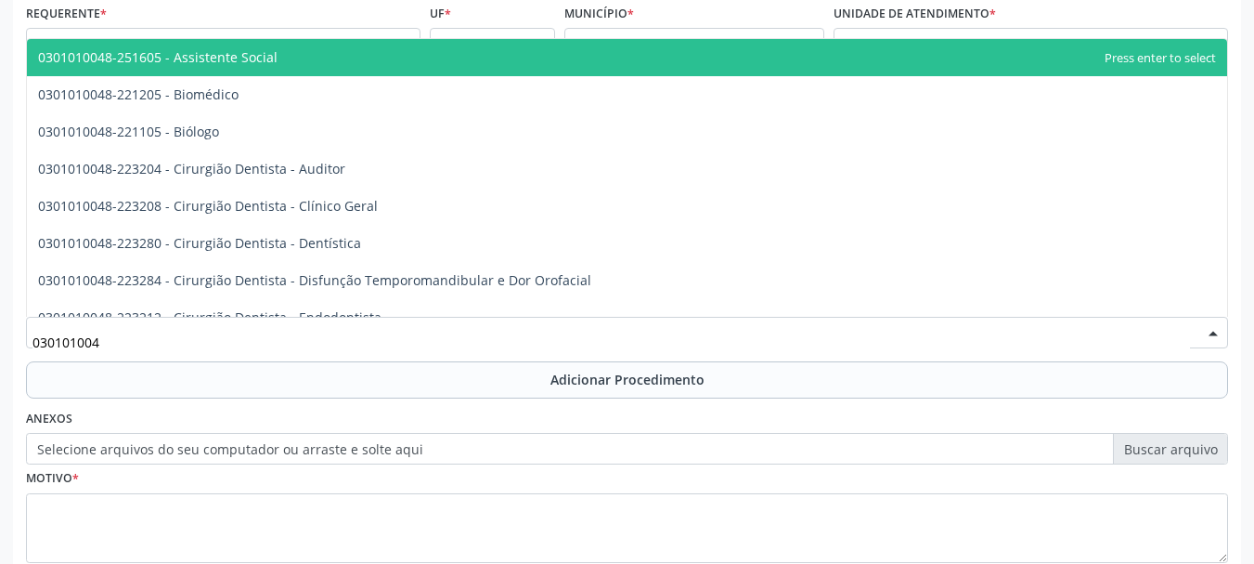
type input "0301010048"
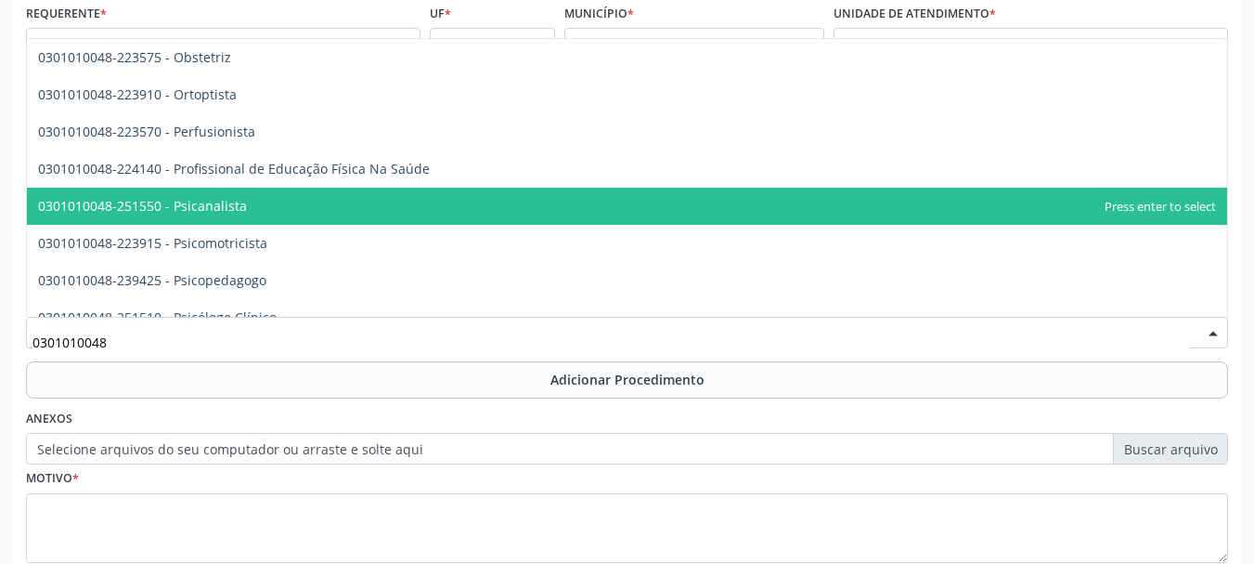
scroll to position [2878, 0]
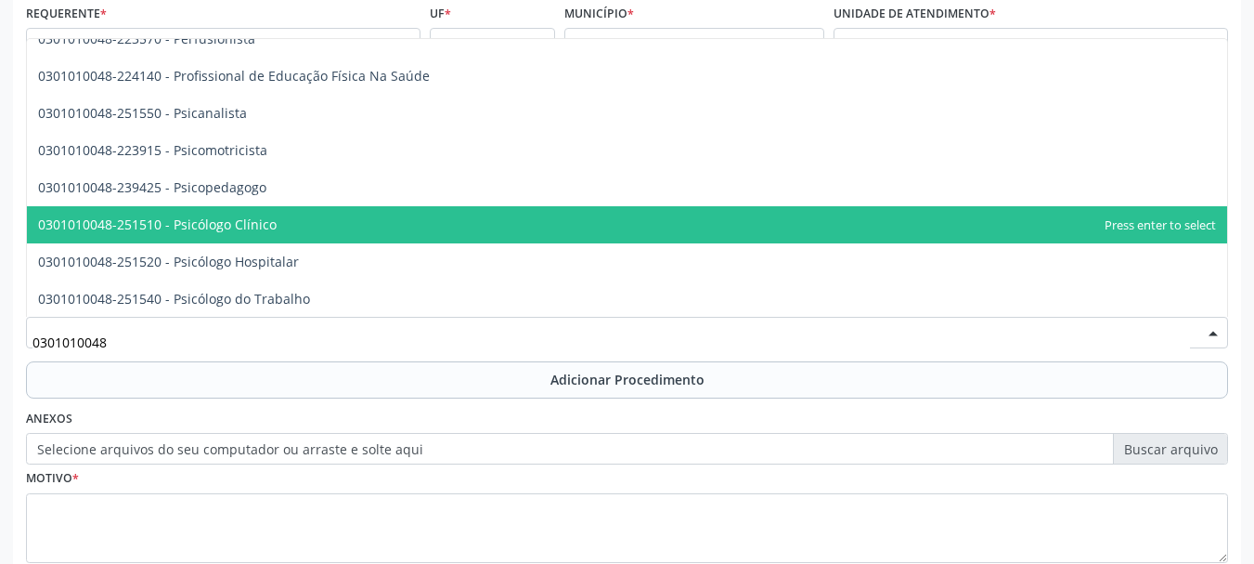
click at [196, 216] on span "0301010048-251510 - Psicólogo Clínico" at bounding box center [157, 224] width 239 height 18
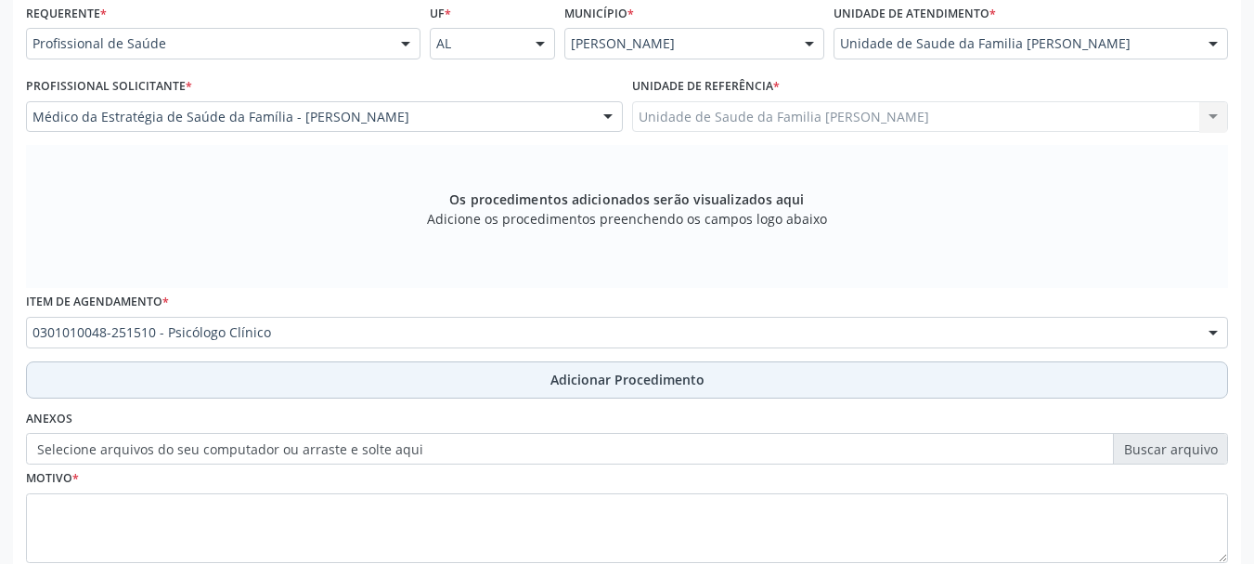
click at [612, 361] on button "Adicionar Procedimento" at bounding box center [627, 379] width 1202 height 37
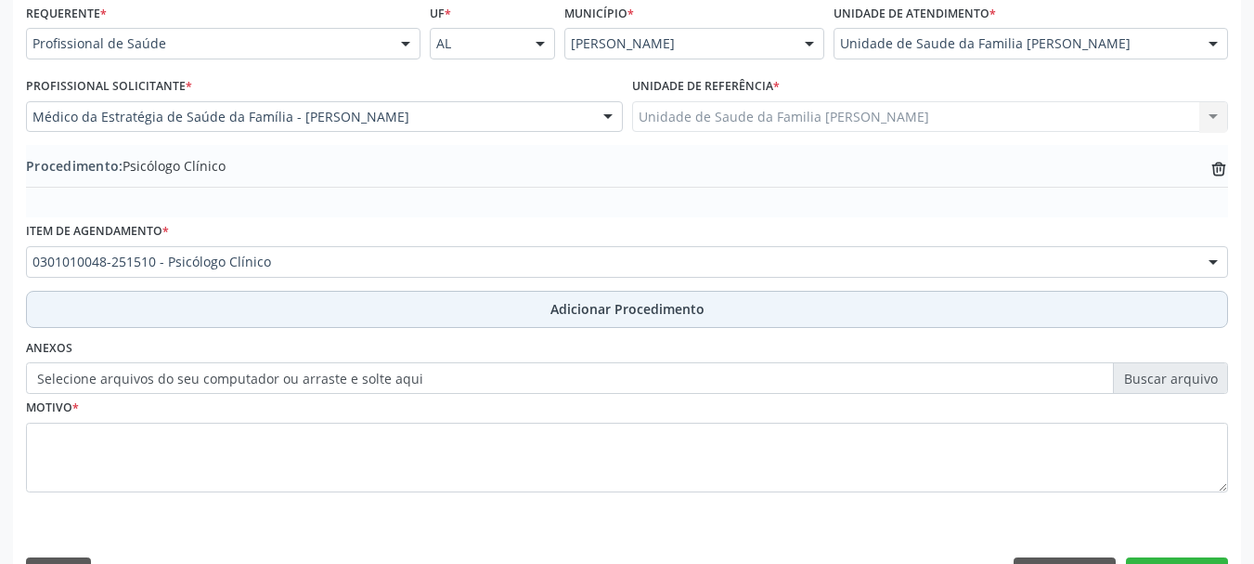
scroll to position [481, 0]
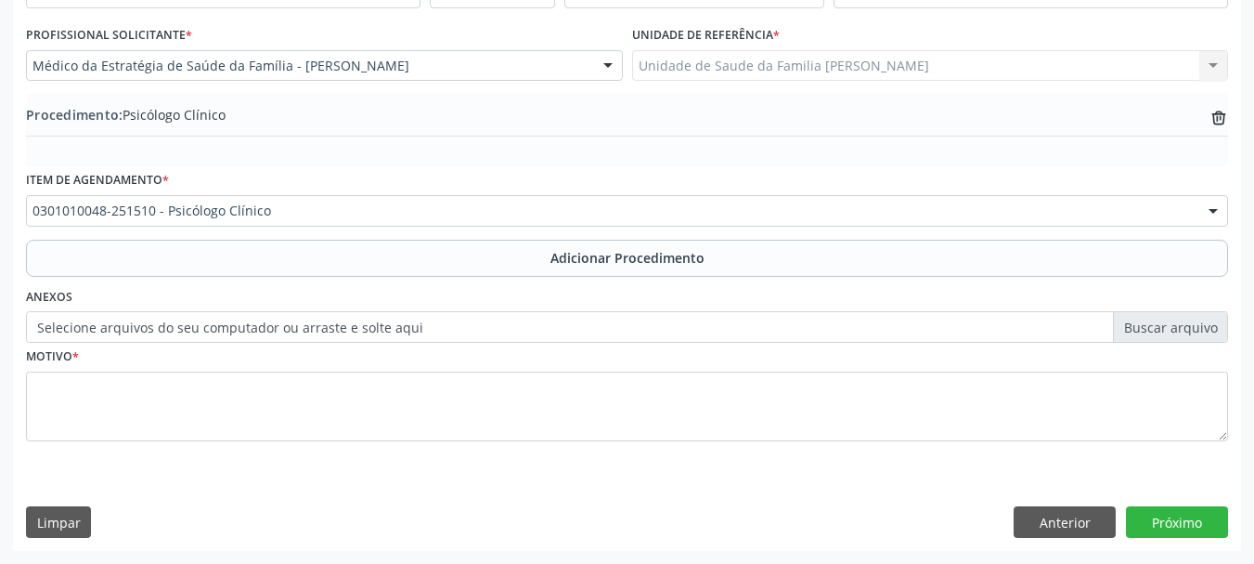
click at [413, 330] on label "Selecione arquivos do seu computador ou arraste e solte aqui" at bounding box center [627, 327] width 1202 height 32
click at [413, 330] on input "Selecione arquivos do seu computador ou arraste e solte aqui" at bounding box center [627, 327] width 1202 height 32
click at [235, 328] on label "Selecione arquivos do seu computador ou arraste e solte aqui" at bounding box center [627, 327] width 1202 height 32
click at [235, 328] on input "Selecione arquivos do seu computador ou arraste e solte aqui" at bounding box center [627, 327] width 1202 height 32
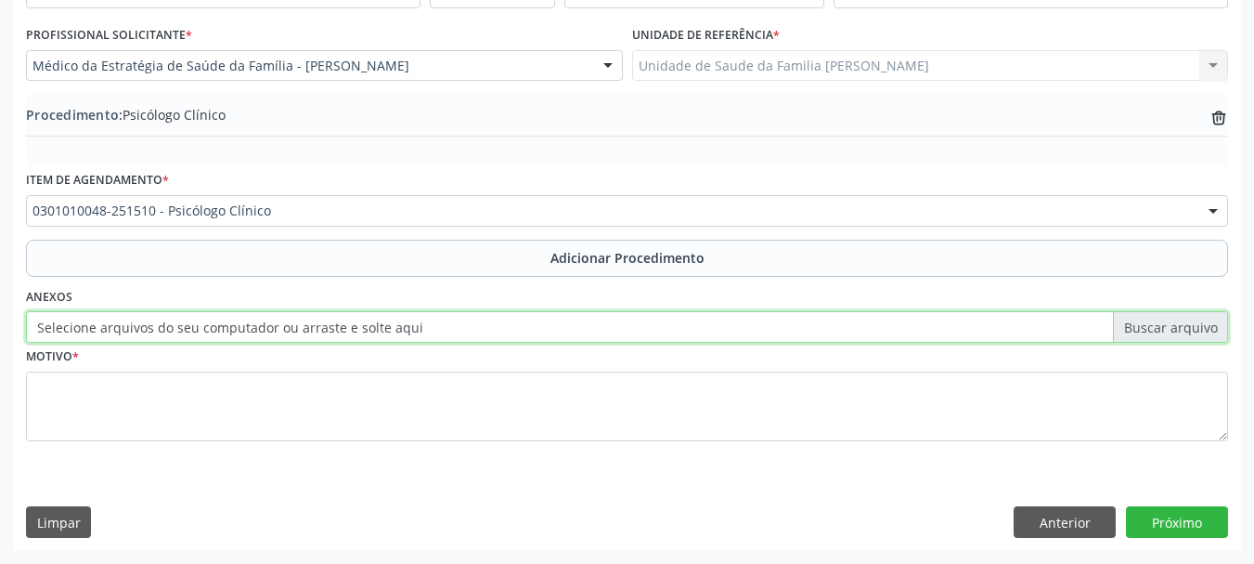
type input "C:\fakepath\Santana.jpeg"
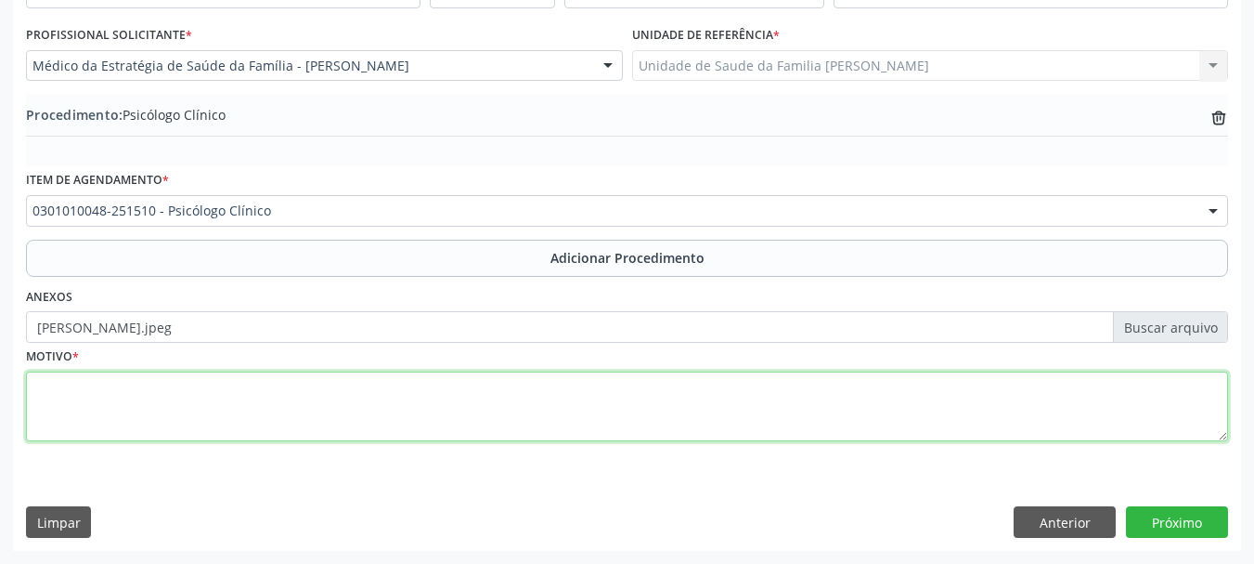
click at [45, 389] on textarea at bounding box center [627, 406] width 1202 height 71
type textarea "Angustia e irritabilidade"
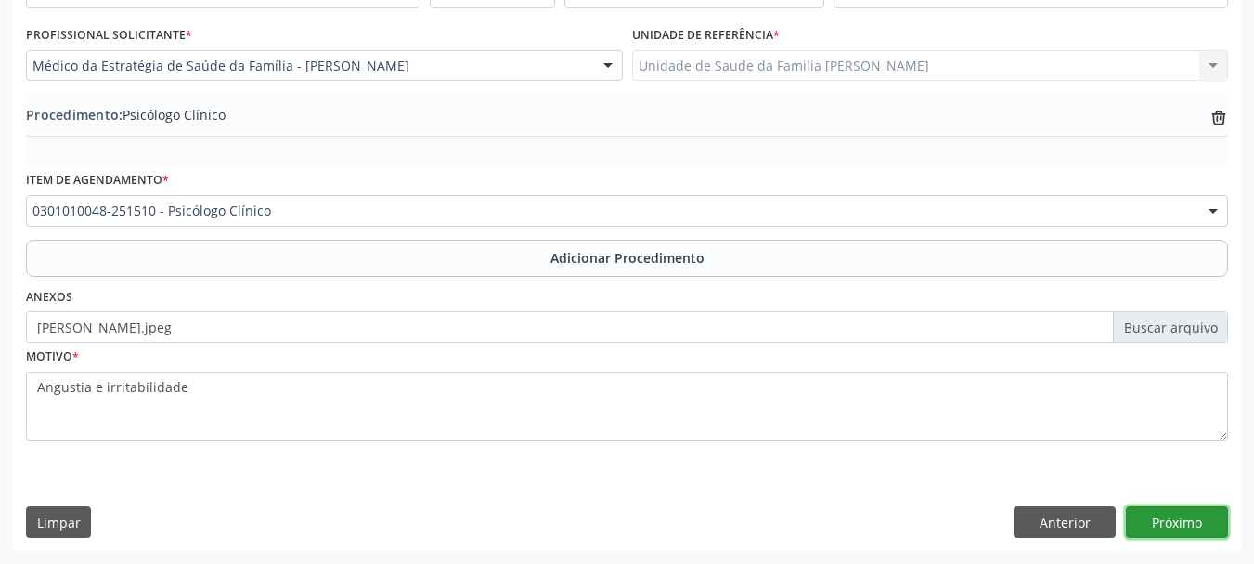
click at [1174, 518] on button "Próximo" at bounding box center [1177, 522] width 102 height 32
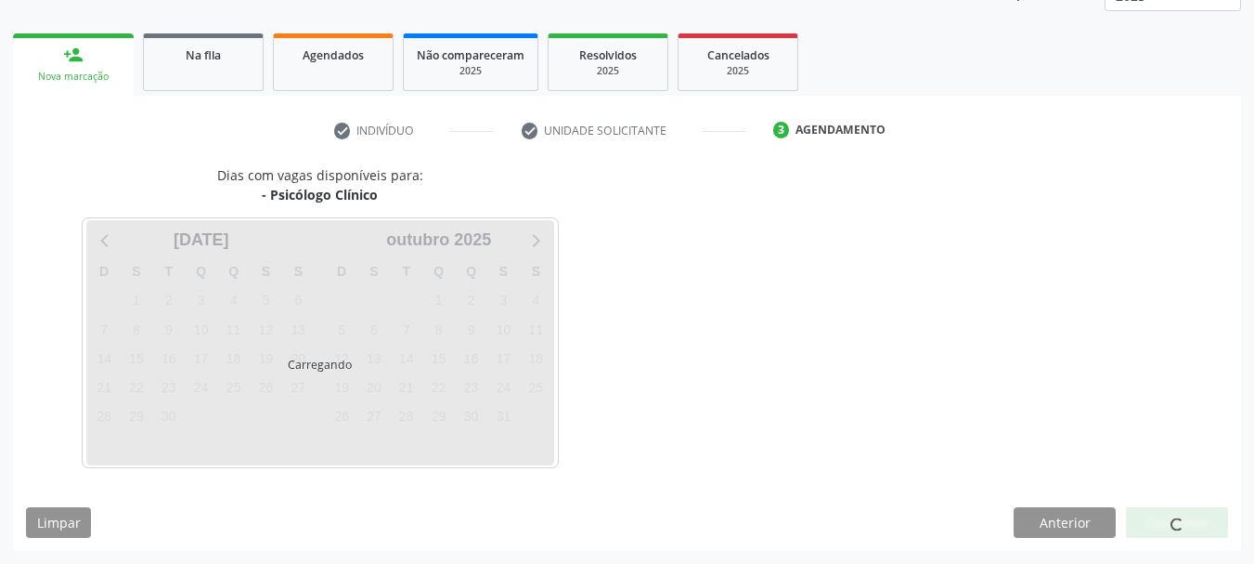
scroll to position [325, 0]
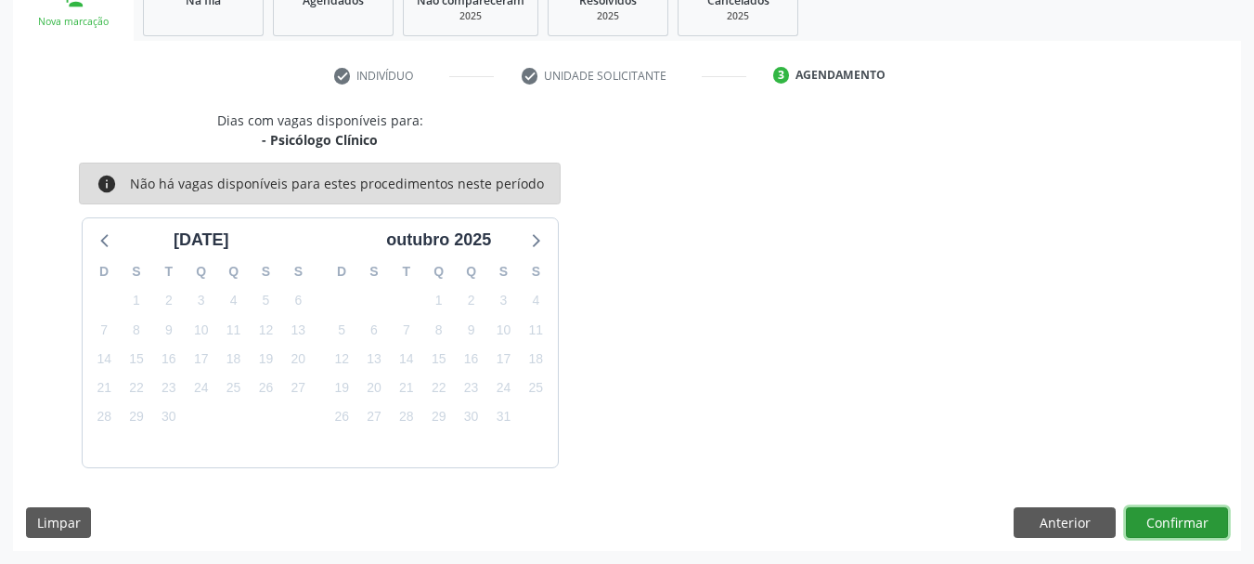
click at [1174, 517] on button "Confirmar" at bounding box center [1177, 523] width 102 height 32
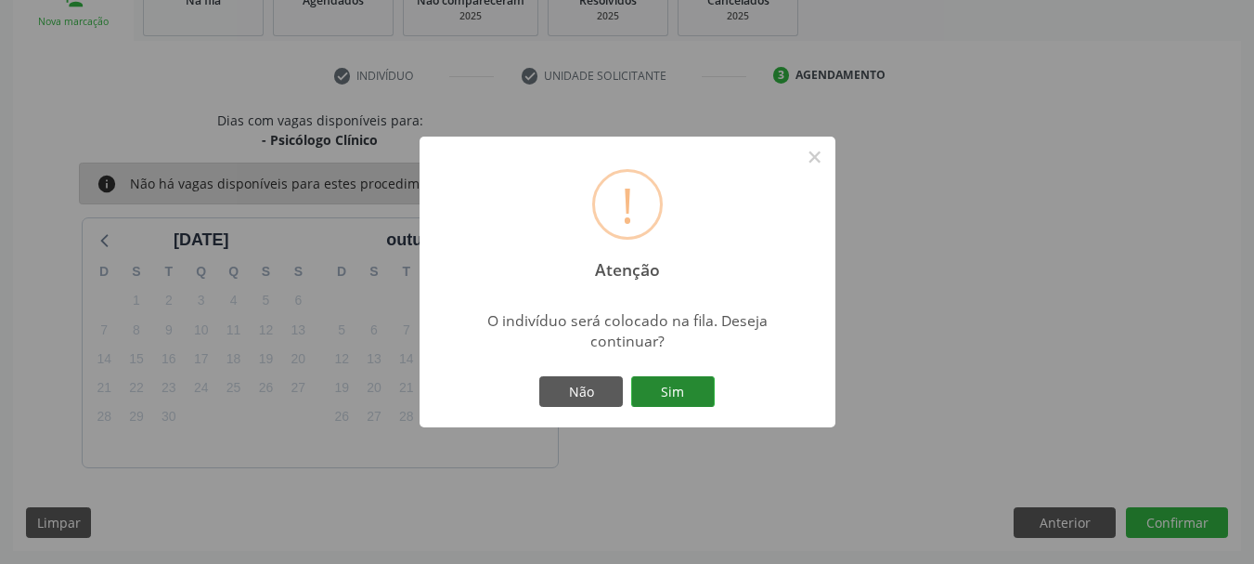
drag, startPoint x: 705, startPoint y: 387, endPoint x: 714, endPoint y: 386, distance: 9.3
click at [705, 386] on button "Sim" at bounding box center [673, 392] width 84 height 32
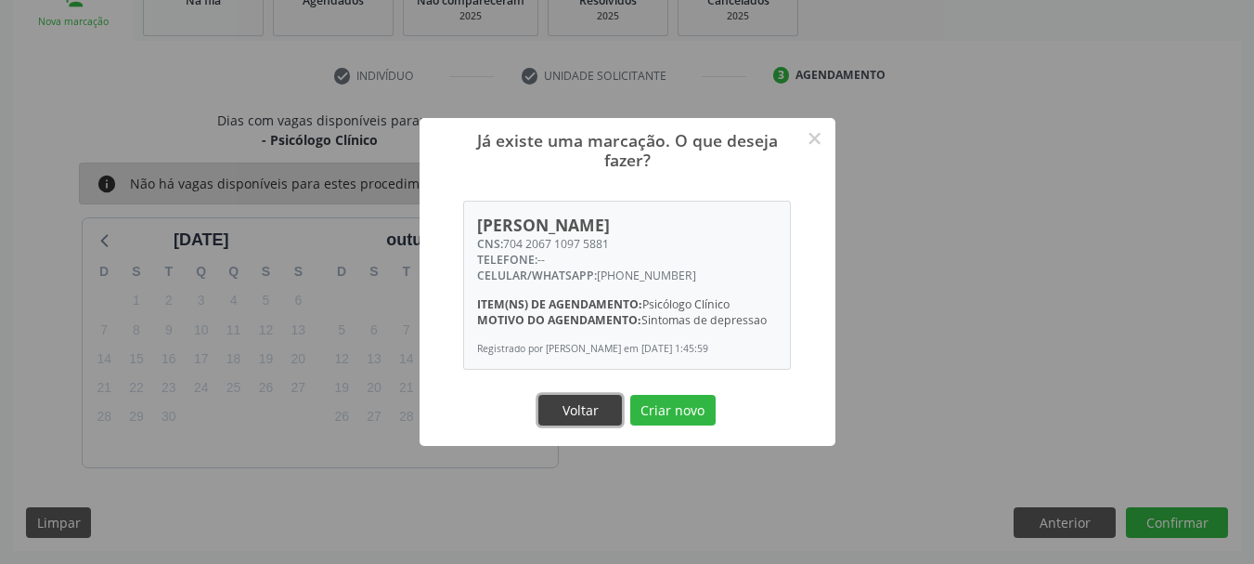
click at [593, 422] on button "Voltar" at bounding box center [580, 411] width 84 height 32
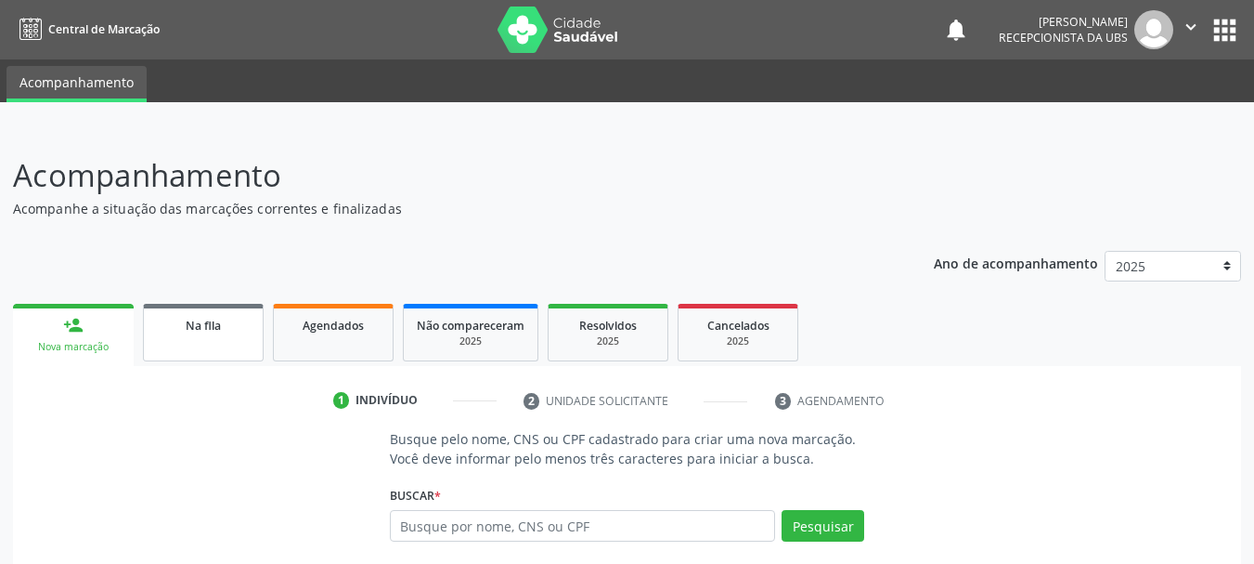
click at [234, 338] on link "Na fila" at bounding box center [203, 333] width 121 height 58
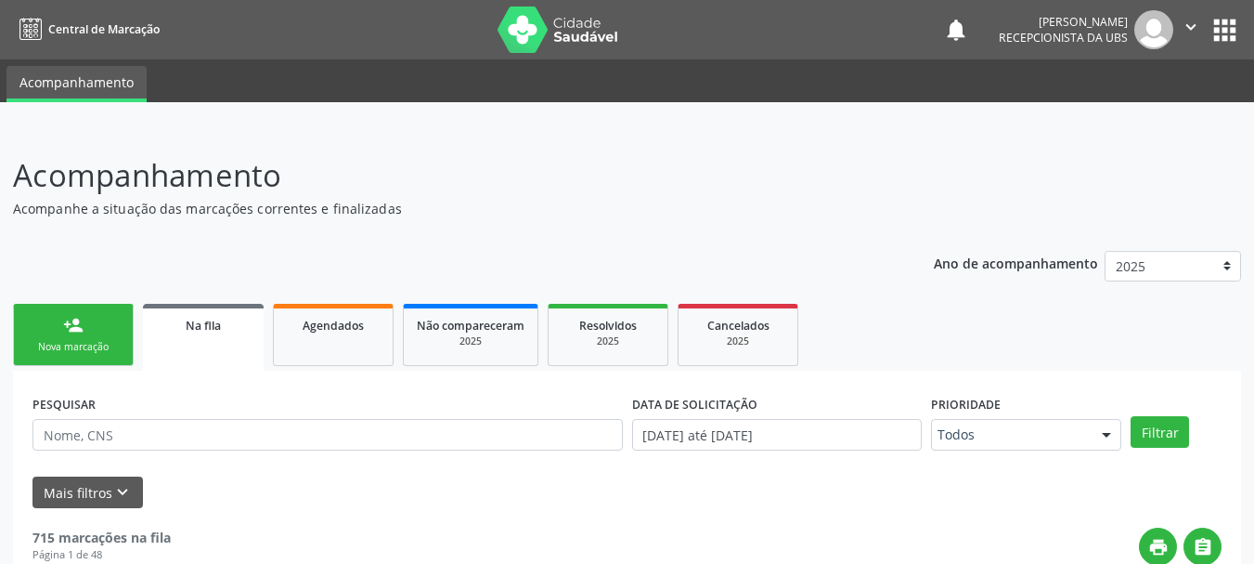
scroll to position [279, 0]
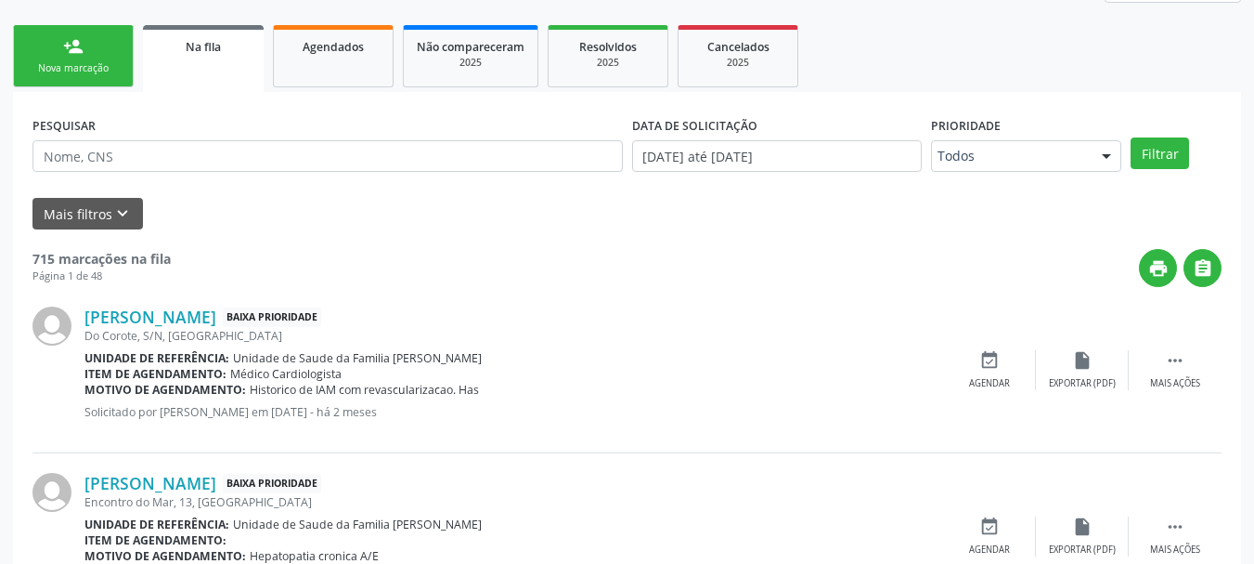
click at [84, 50] on link "person_add Nova marcação" at bounding box center [73, 56] width 121 height 62
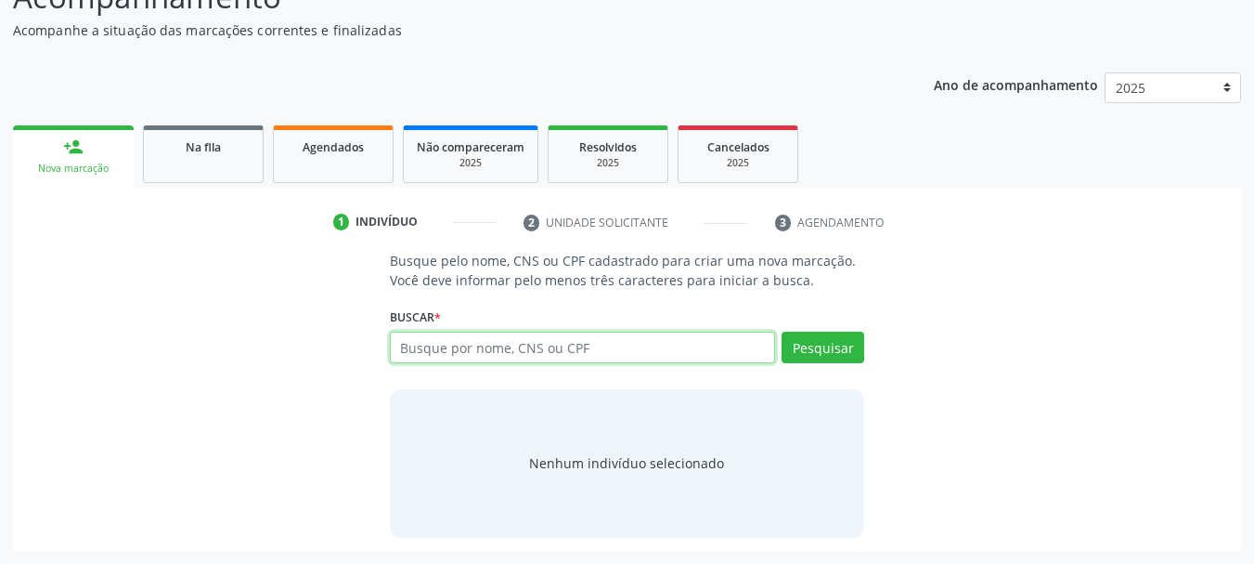
click at [443, 344] on input "text" at bounding box center [583, 347] width 386 height 32
type input "12884338403"
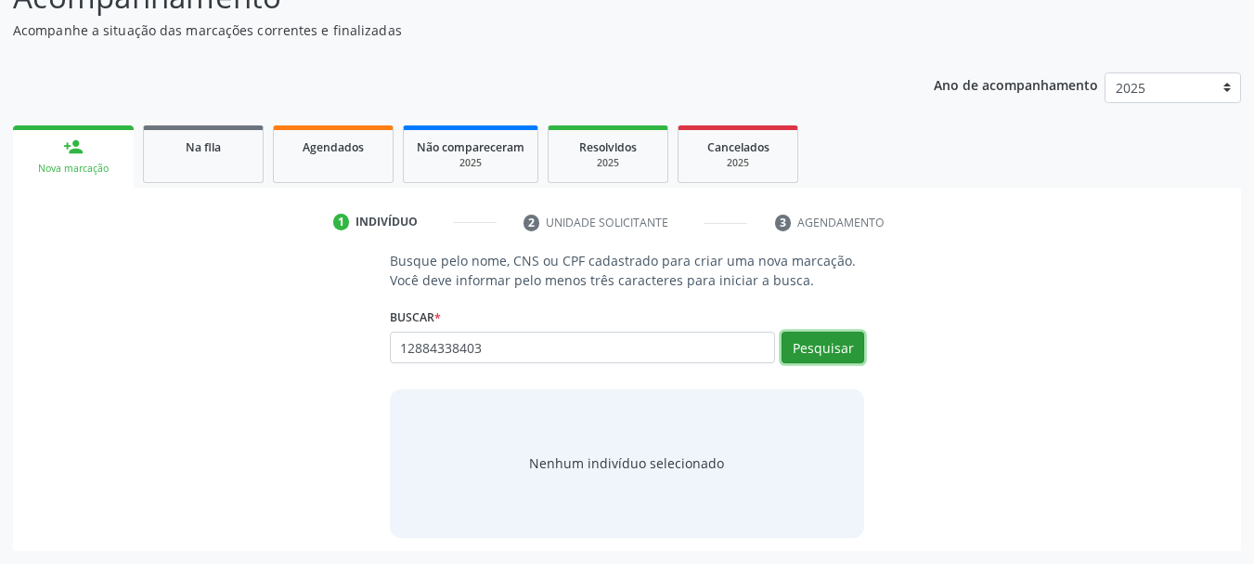
click at [832, 360] on button "Pesquisar" at bounding box center [823, 347] width 83 height 32
type input "12884338403"
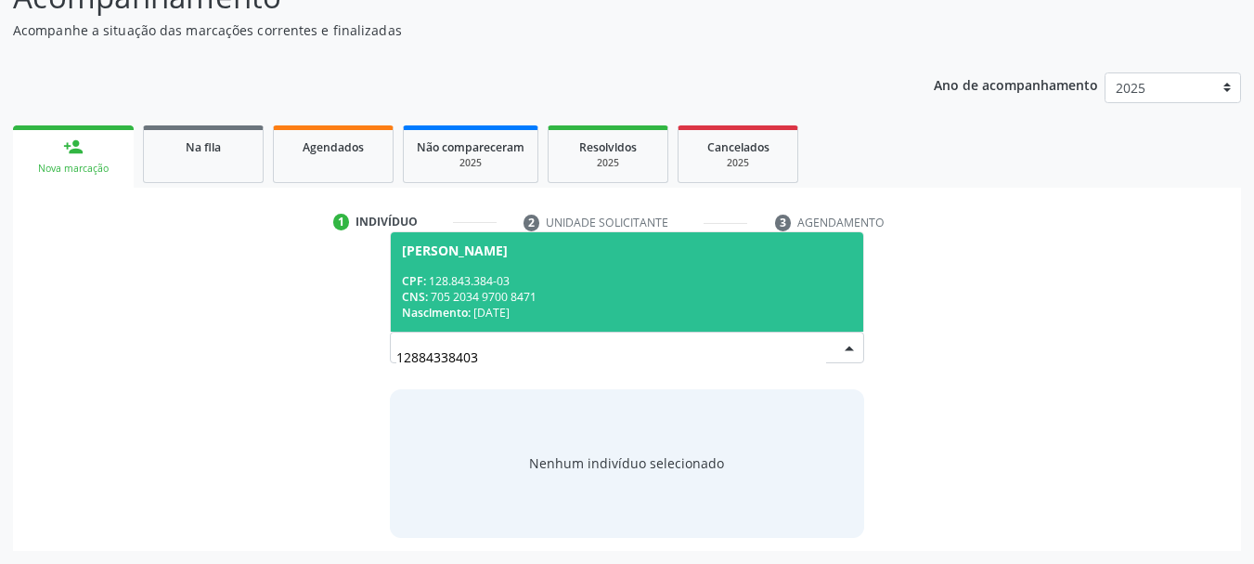
click at [503, 271] on span "Alicia Maria Cajueiro dos Santos Silva CPF: 128.843.384-03 CNS: 705 2034 9700 8…" at bounding box center [627, 281] width 473 height 99
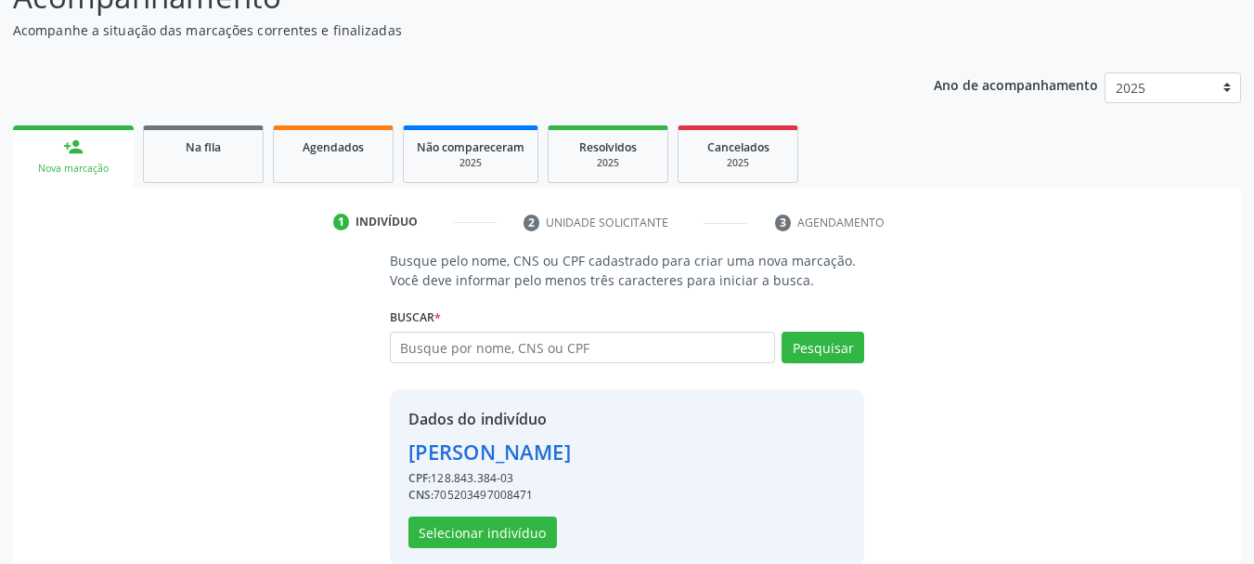
scroll to position [207, 0]
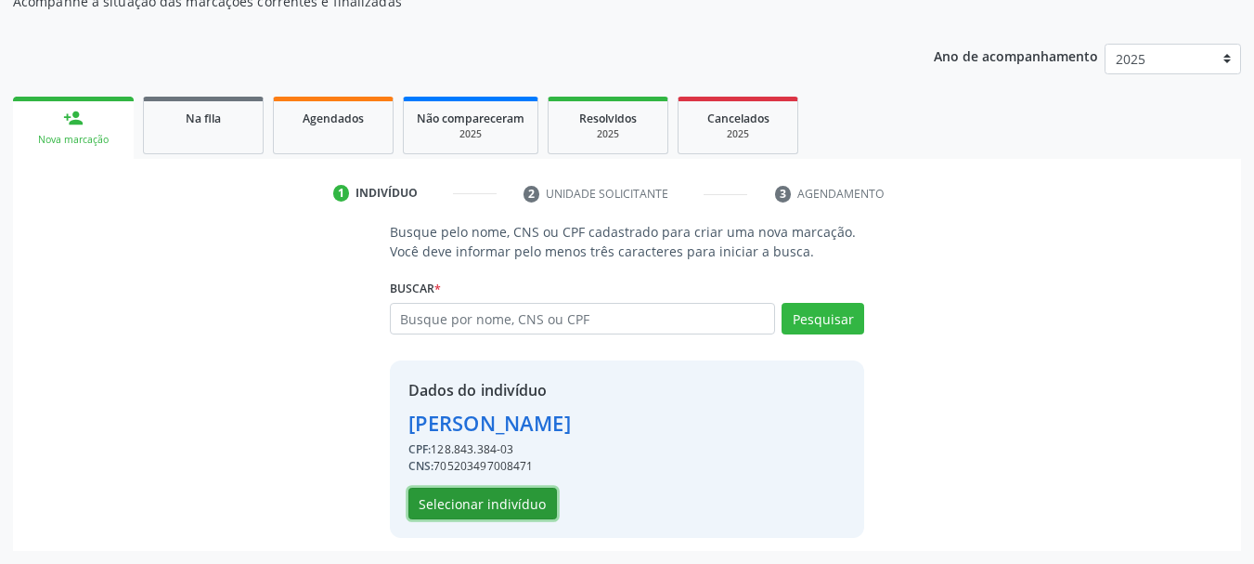
click at [505, 509] on button "Selecionar indivíduo" at bounding box center [483, 503] width 149 height 32
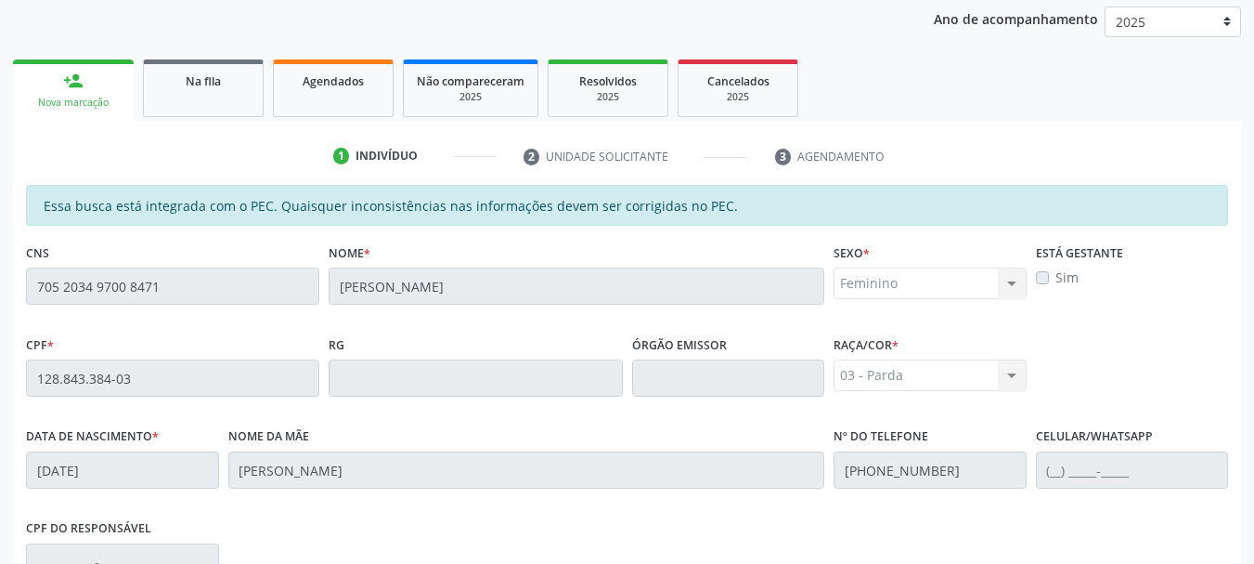
scroll to position [523, 0]
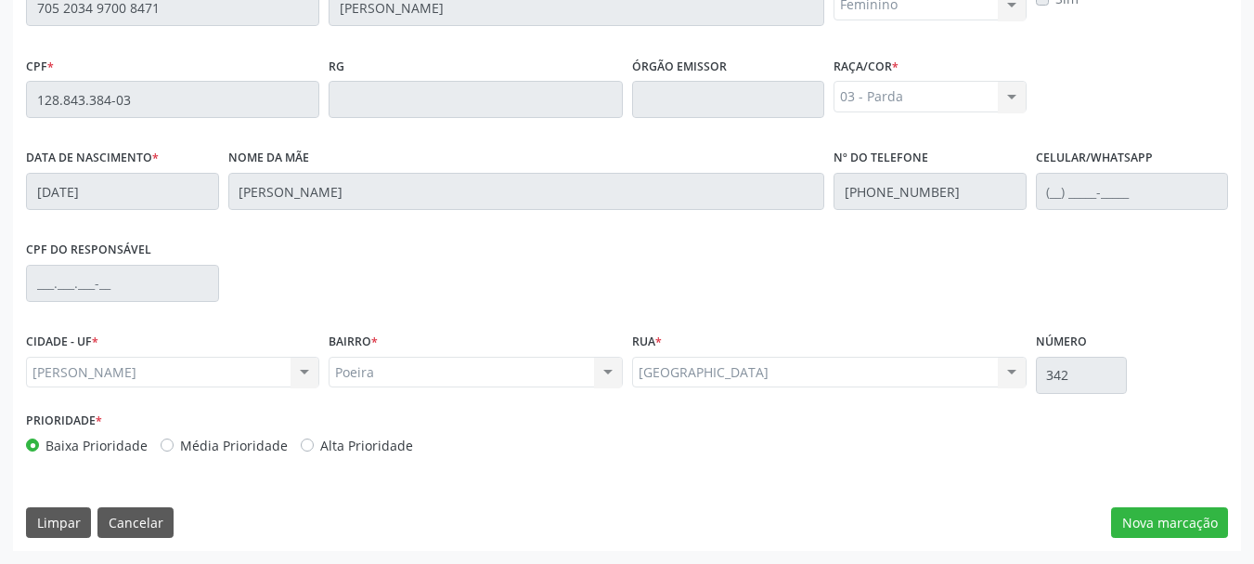
click at [716, 408] on div "Prioridade * Baixa Prioridade Média Prioridade Alta Prioridade" at bounding box center [627, 437] width 1212 height 61
click at [1205, 525] on button "Nova marcação" at bounding box center [1169, 523] width 117 height 32
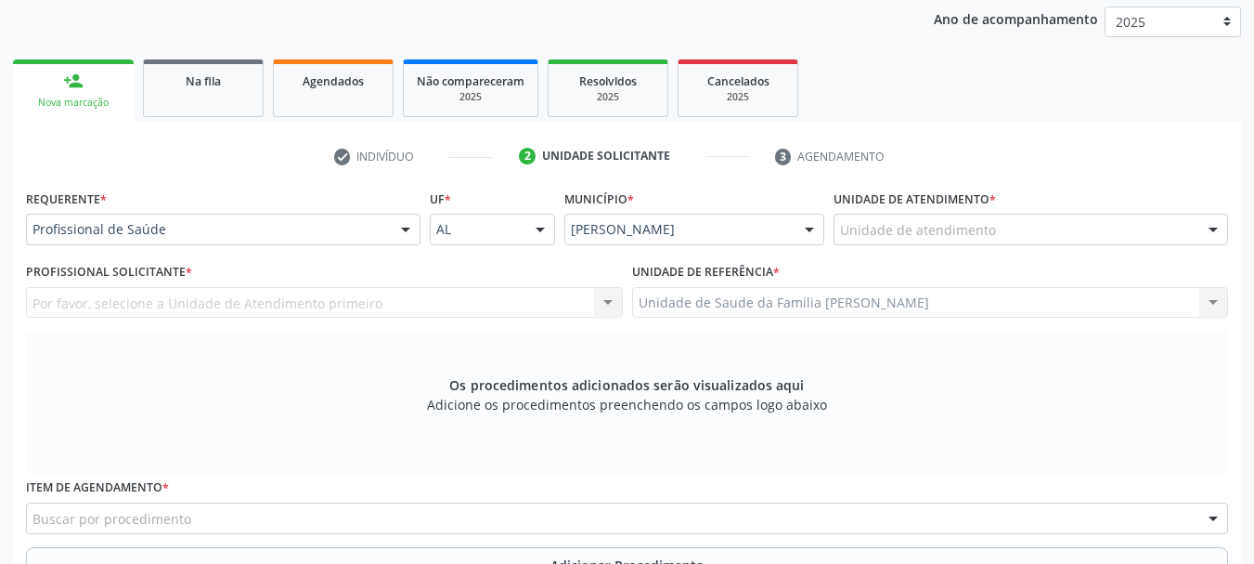
scroll to position [151, 0]
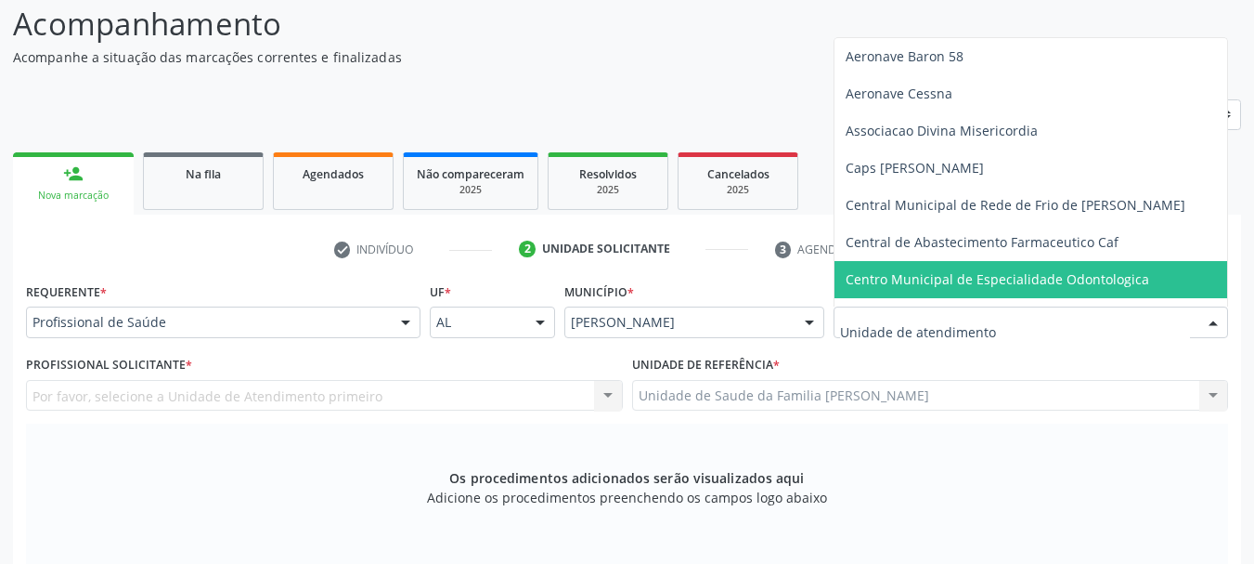
click at [934, 279] on span "Centro Municipal de Especialidade Odontologica" at bounding box center [998, 279] width 304 height 18
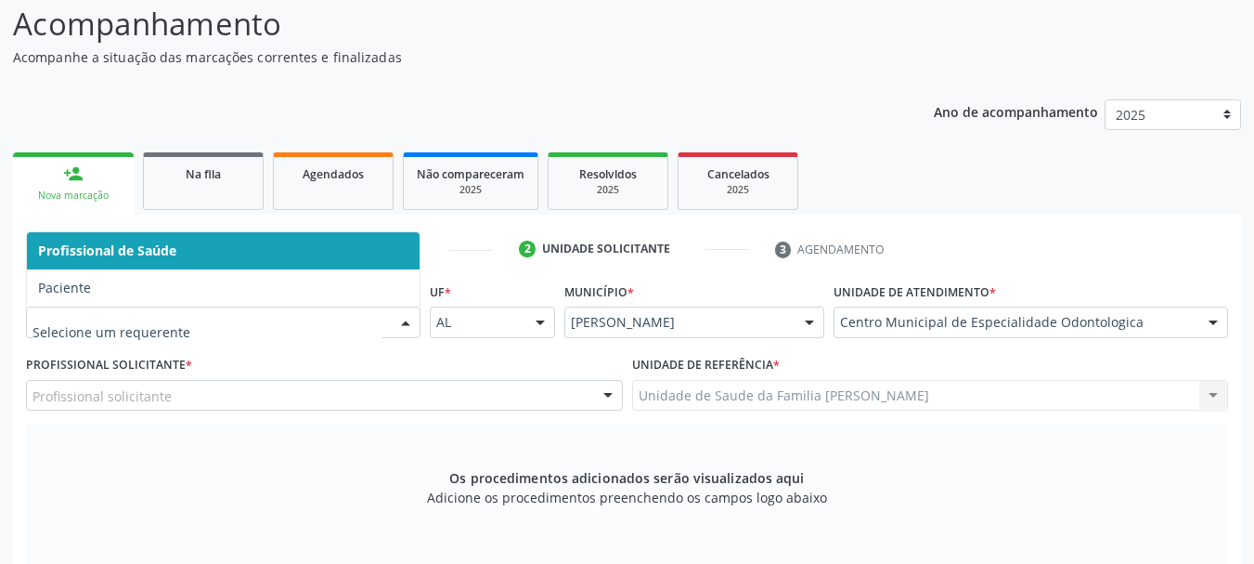
click at [69, 248] on span "Profissional de Saúde" at bounding box center [107, 250] width 138 height 18
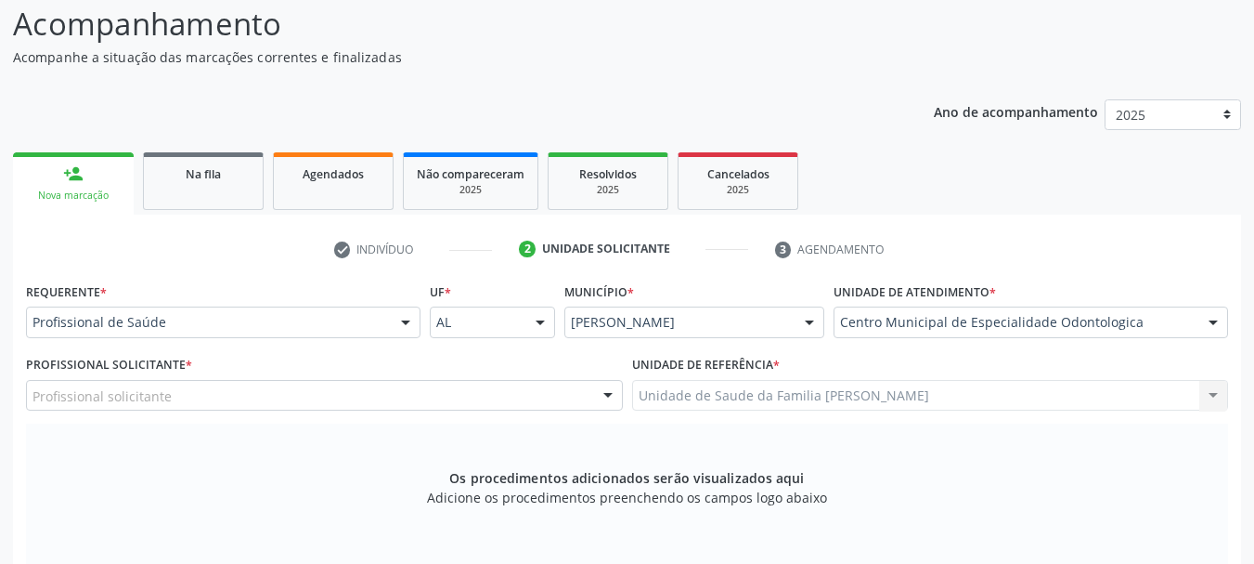
click at [82, 408] on div "Profissional solicitante" at bounding box center [324, 396] width 597 height 32
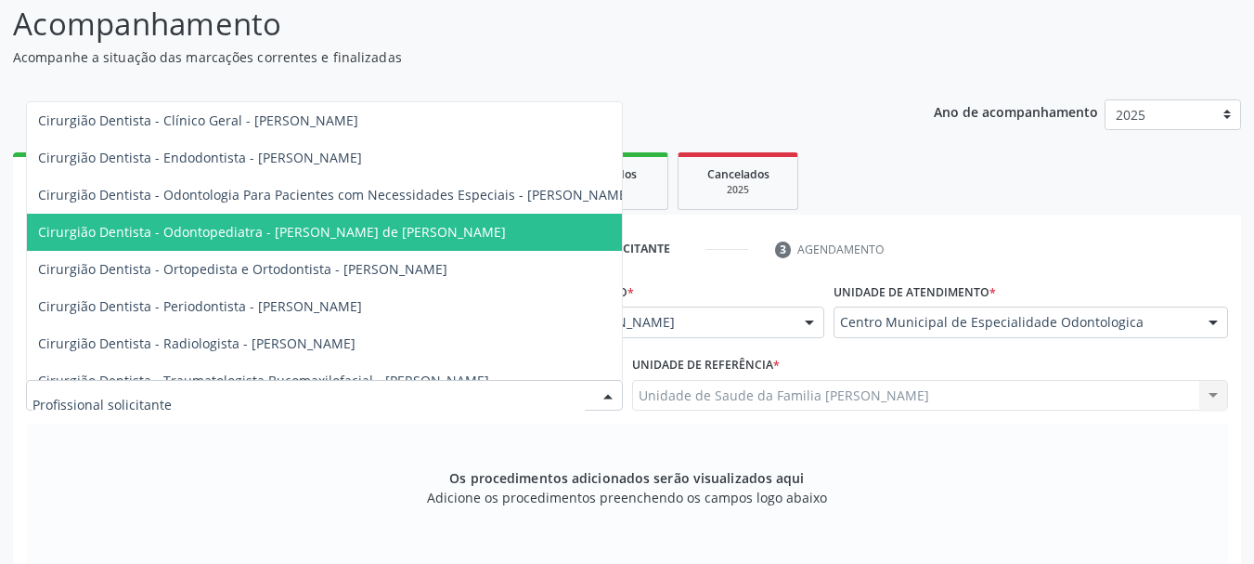
click at [304, 236] on span "Cirurgião Dentista - Odontopediatra - Renata Barbirato de Paiva Loures Monteiro" at bounding box center [272, 232] width 468 height 18
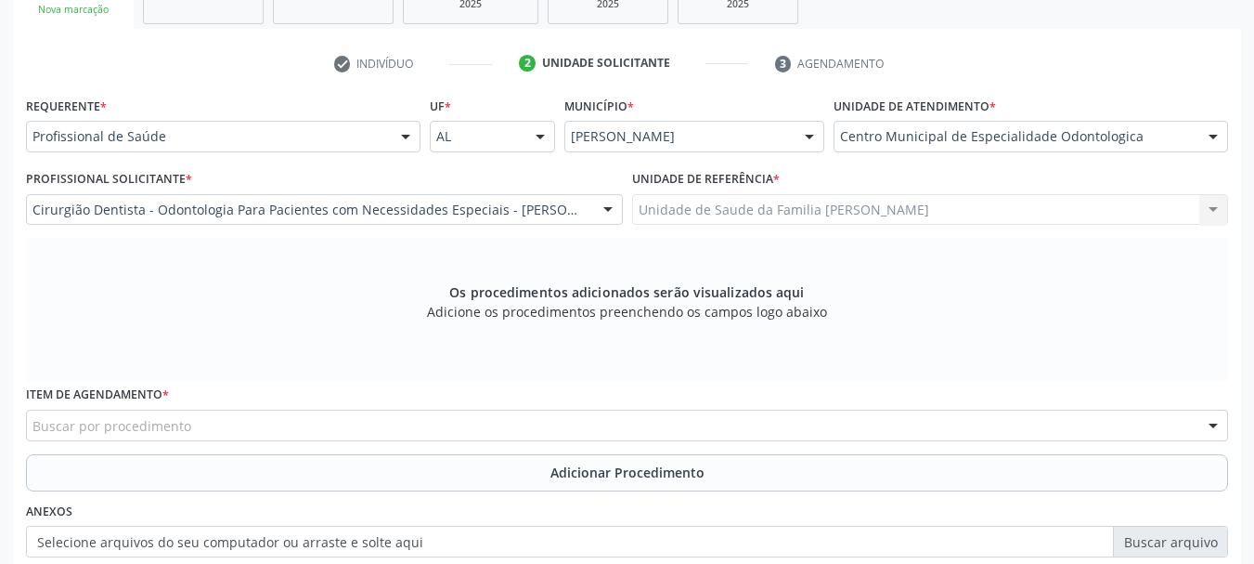
scroll to position [430, 0]
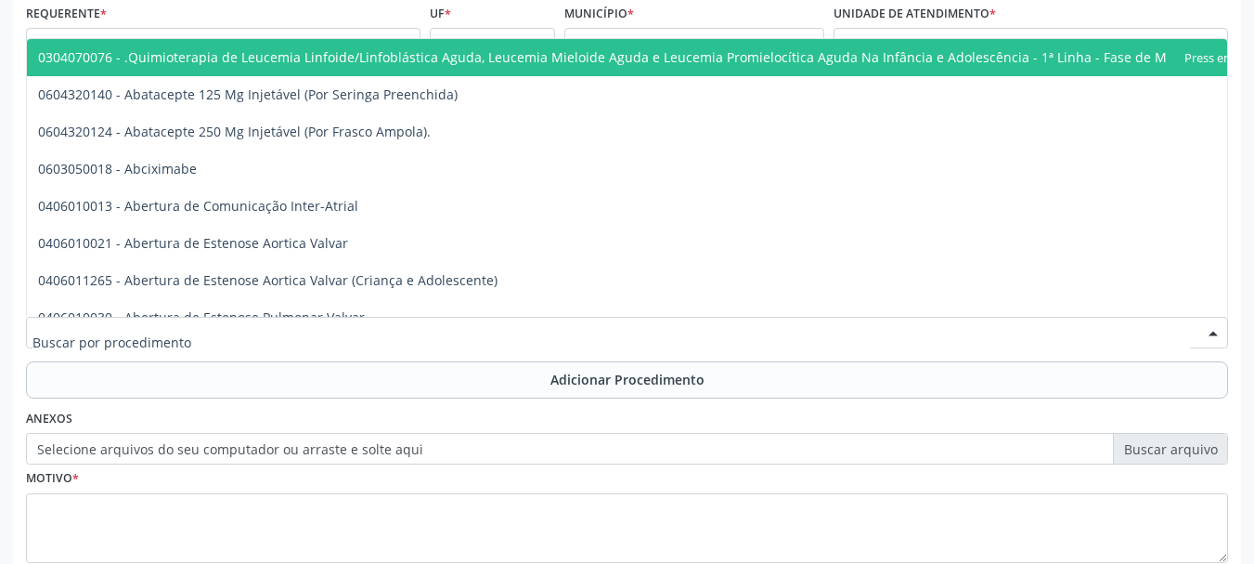
click at [373, 339] on div at bounding box center [627, 333] width 1202 height 32
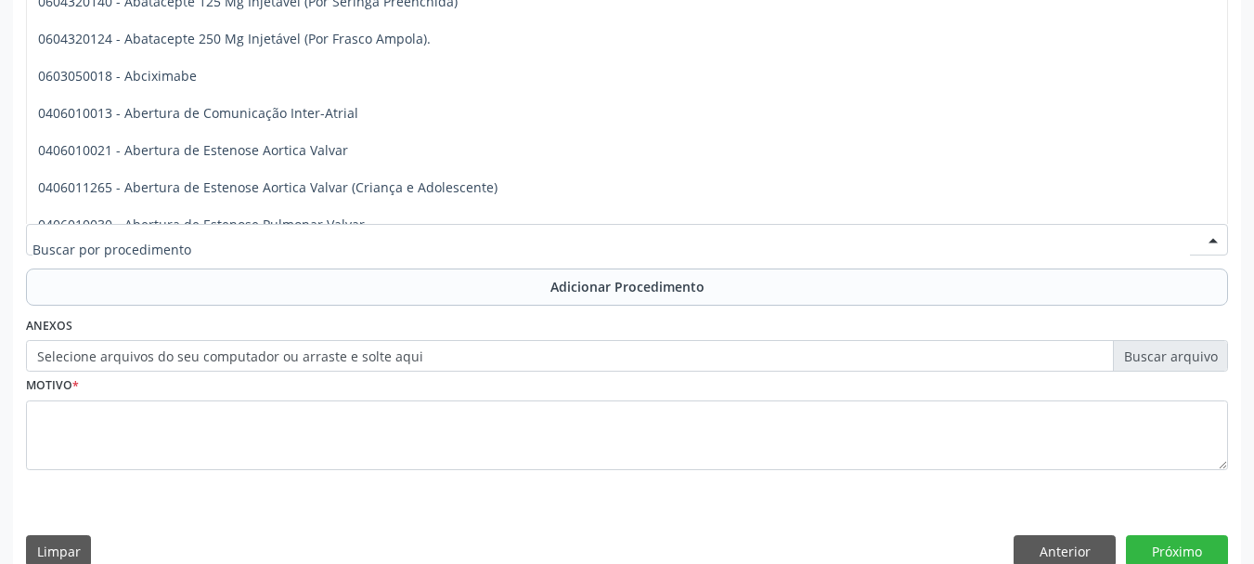
click at [266, 251] on input "text" at bounding box center [611, 248] width 1158 height 37
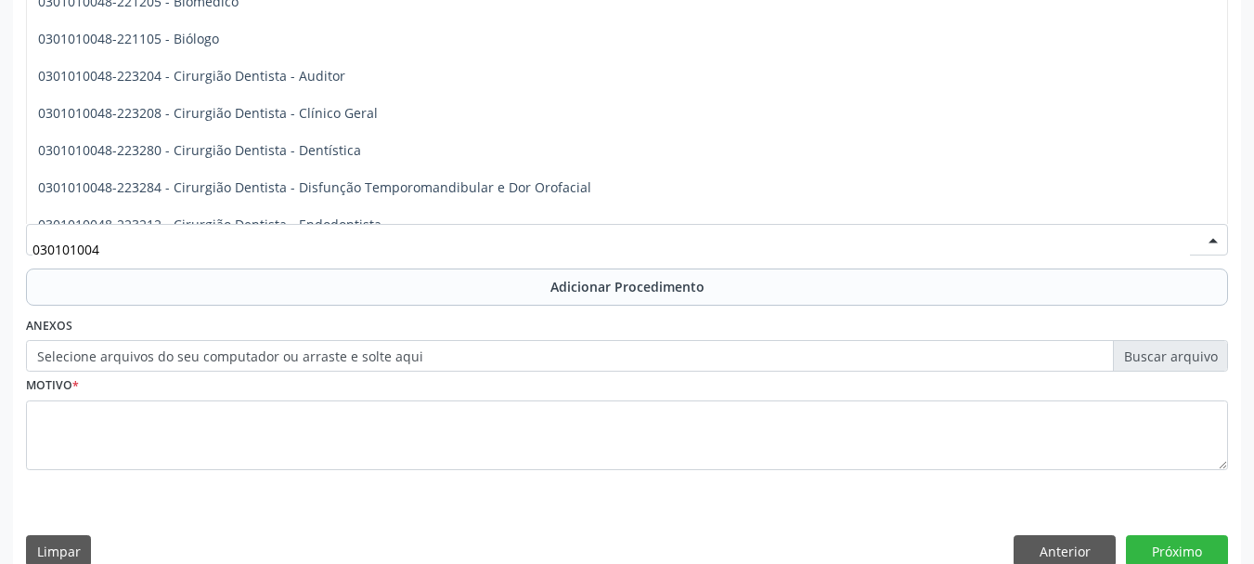
type input "0301010048"
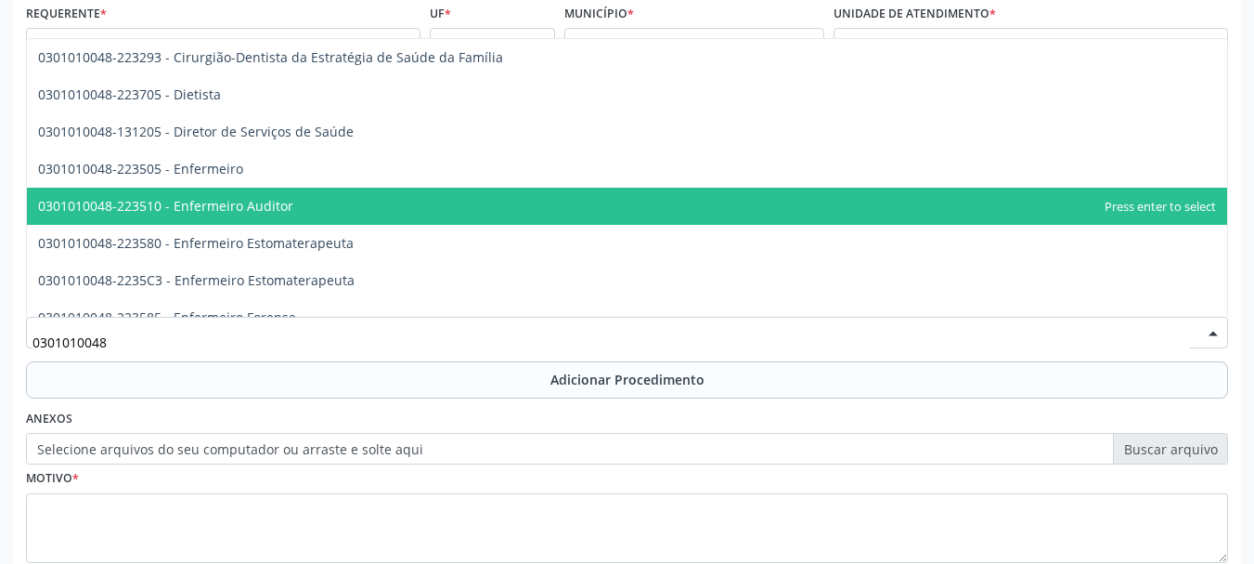
scroll to position [743, 0]
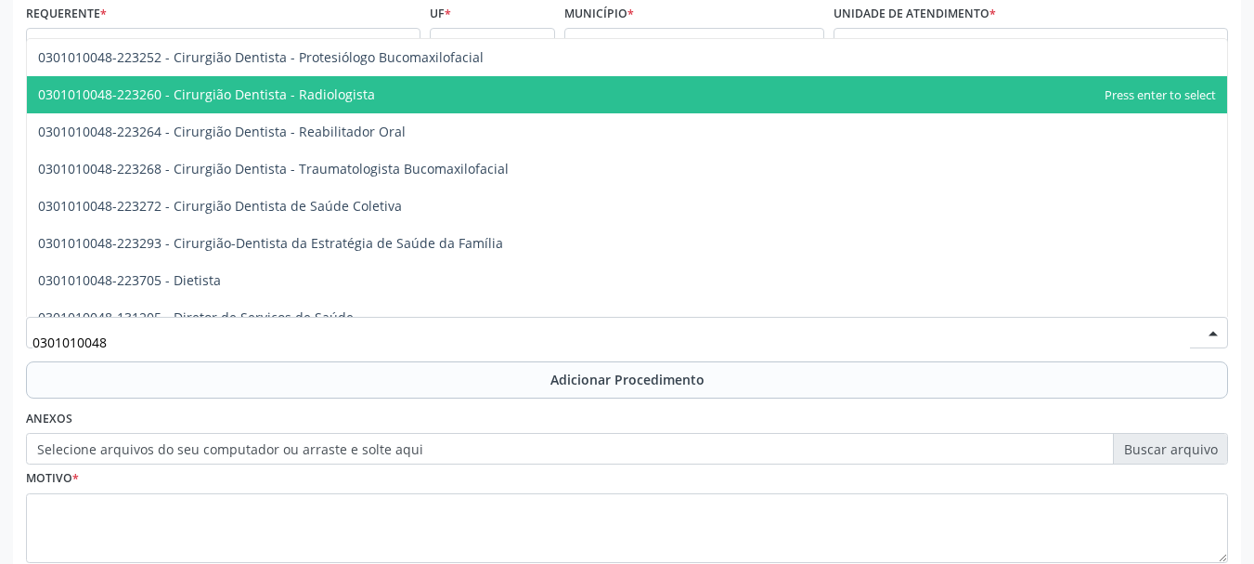
click at [328, 81] on span "0301010048-223260 - Cirurgião Dentista - Radiologista" at bounding box center [627, 94] width 1200 height 37
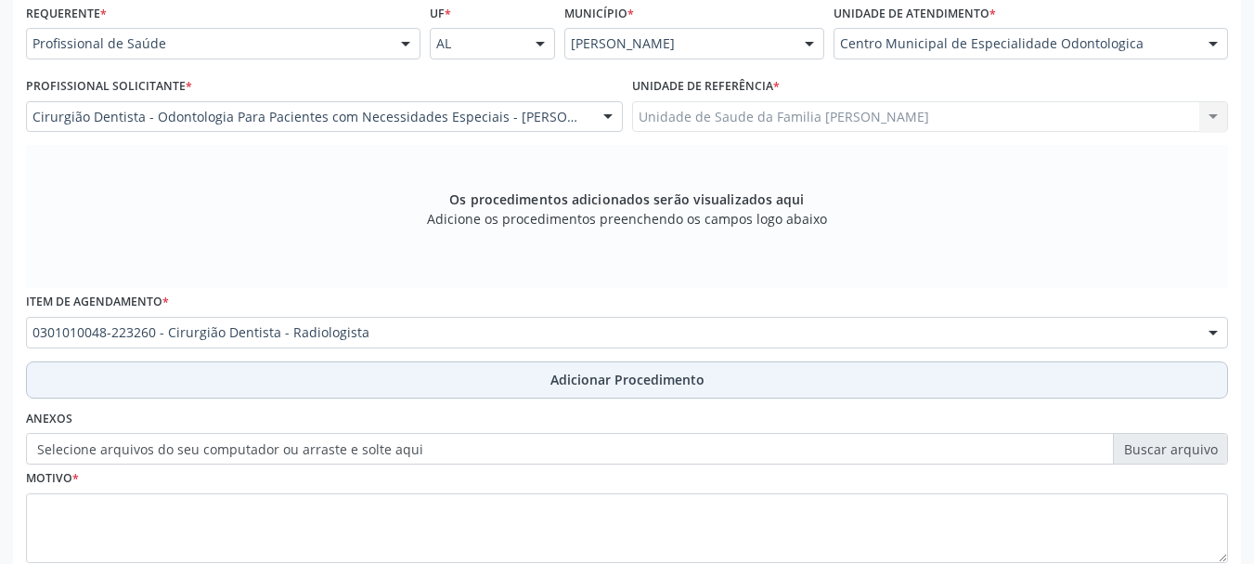
click at [674, 389] on button "Adicionar Procedimento" at bounding box center [627, 379] width 1202 height 37
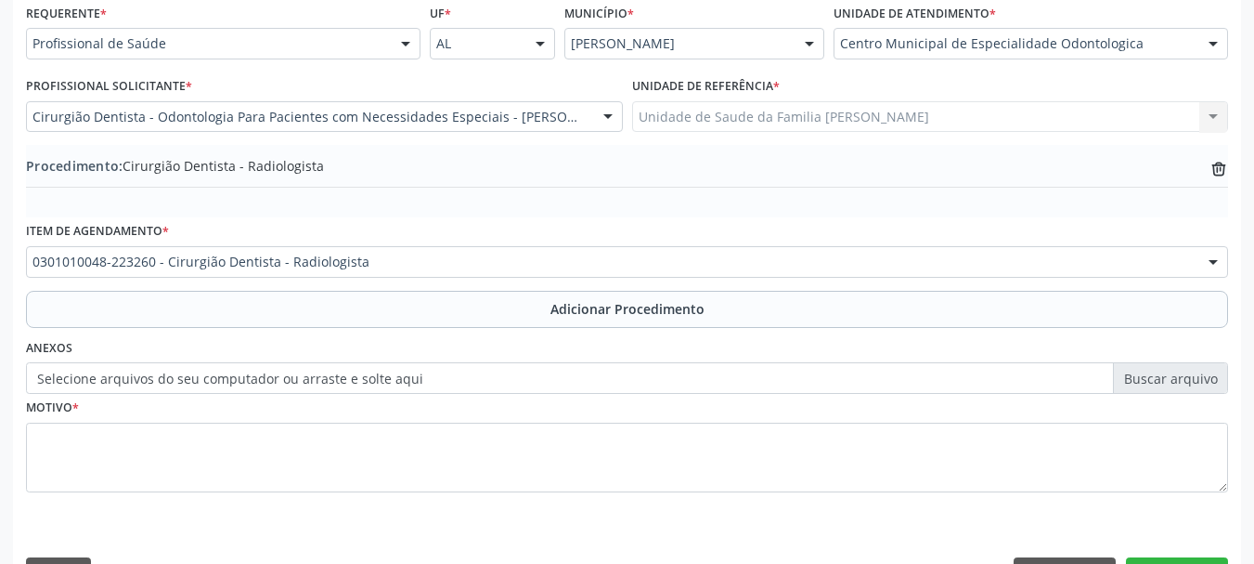
drag, startPoint x: 621, startPoint y: 374, endPoint x: 631, endPoint y: 374, distance: 10.2
click at [631, 374] on label "Selecione arquivos do seu computador ou arraste e solte aqui" at bounding box center [627, 378] width 1202 height 32
click at [631, 374] on input "Selecione arquivos do seu computador ou arraste e solte aqui" at bounding box center [627, 378] width 1202 height 32
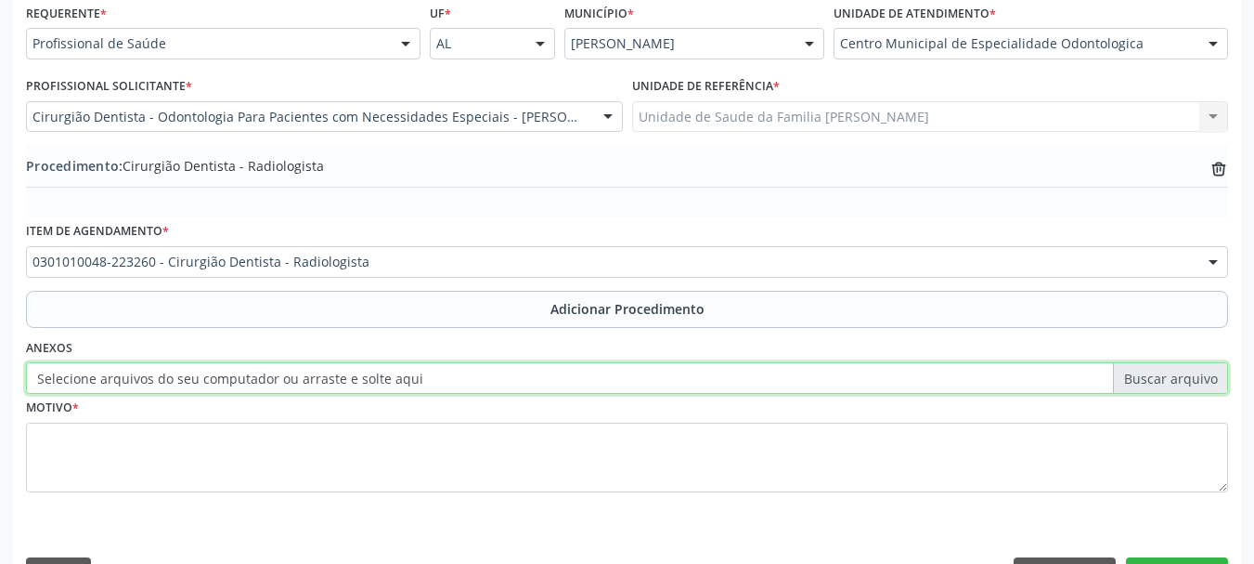
type input "C:\fakepath\Alicia.jpeg"
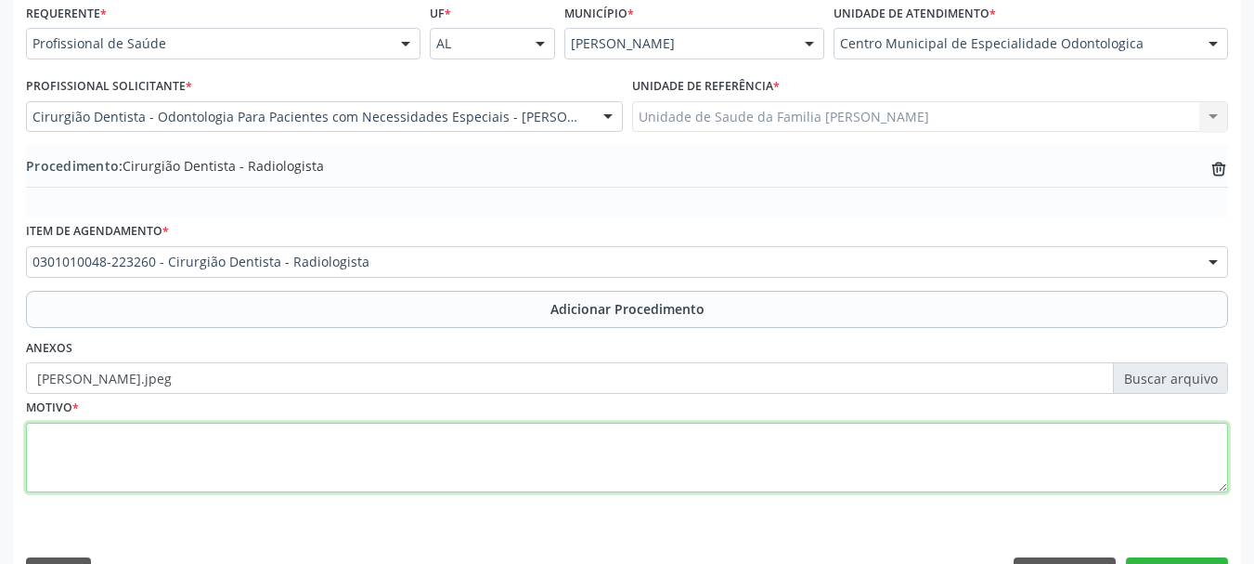
click at [39, 436] on textarea at bounding box center [627, 457] width 1202 height 71
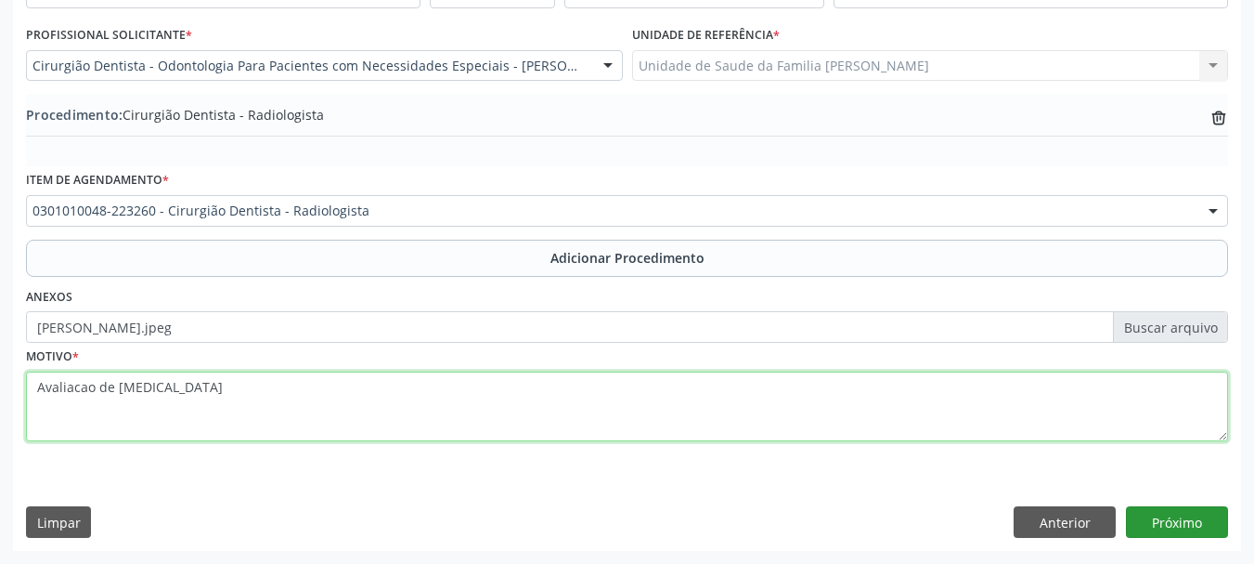
type textarea "Avaliacao de exodontia"
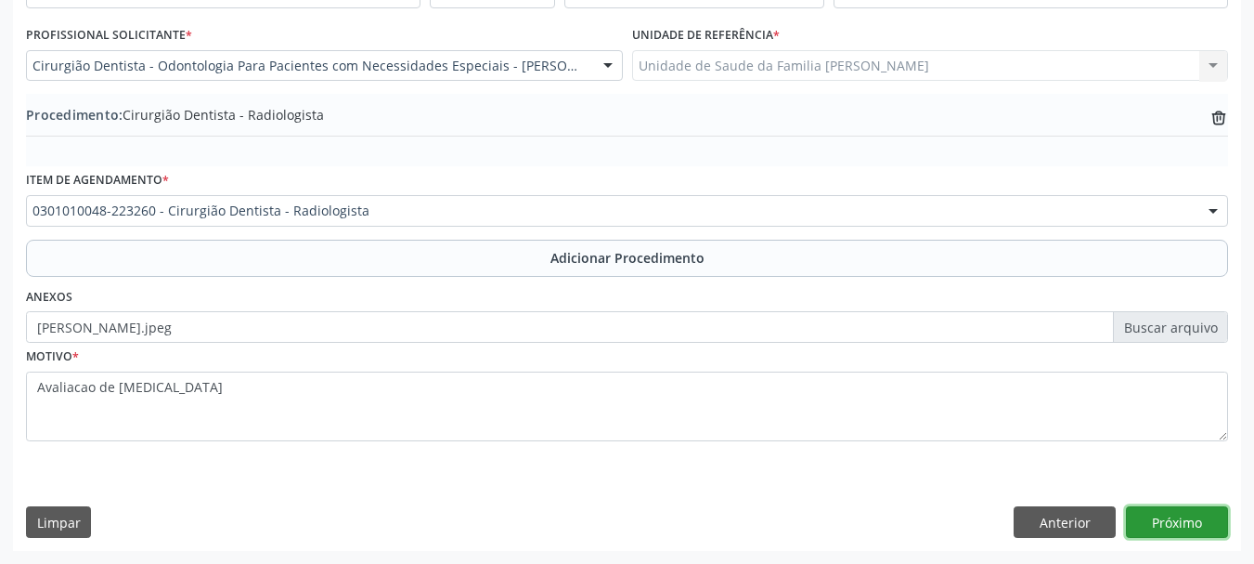
click at [1148, 525] on button "Próximo" at bounding box center [1177, 522] width 102 height 32
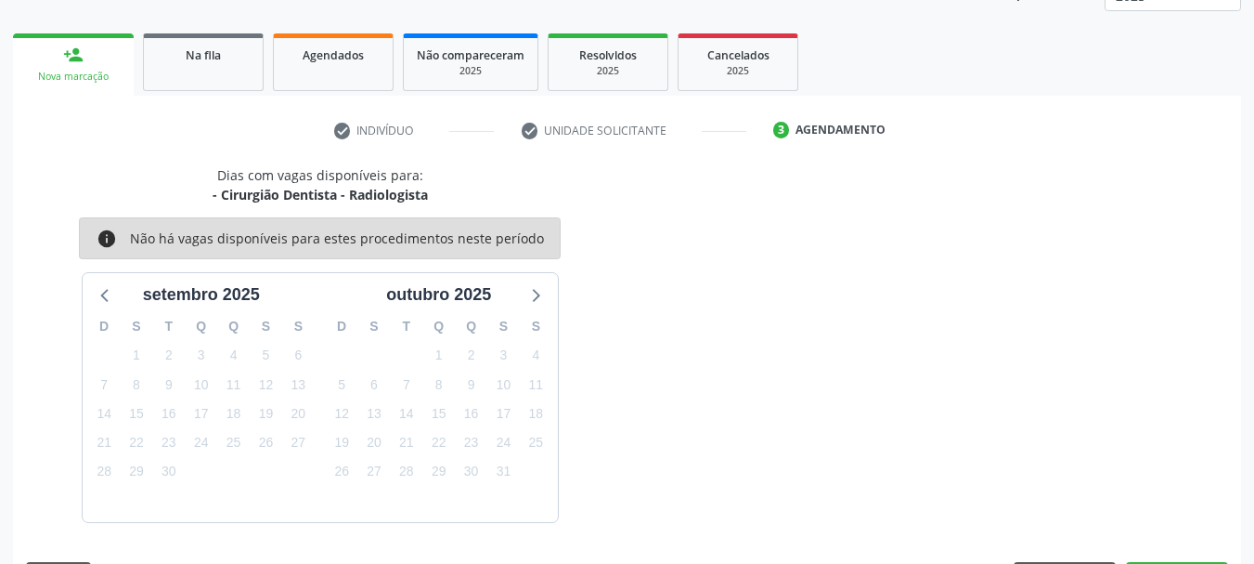
scroll to position [325, 0]
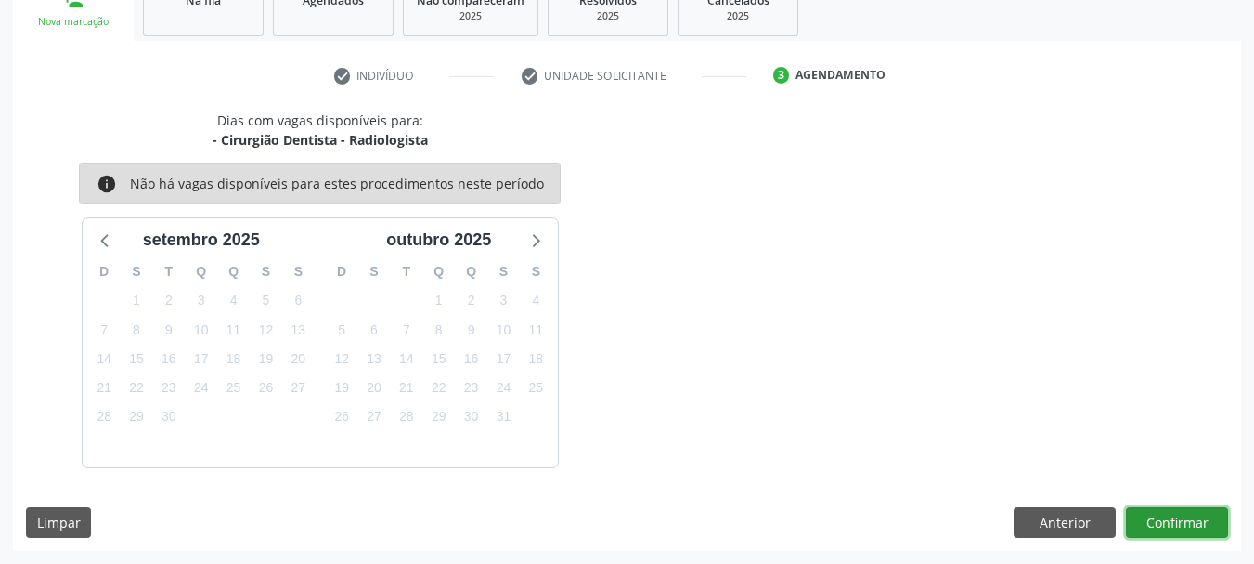
click at [1148, 525] on button "Confirmar" at bounding box center [1177, 523] width 102 height 32
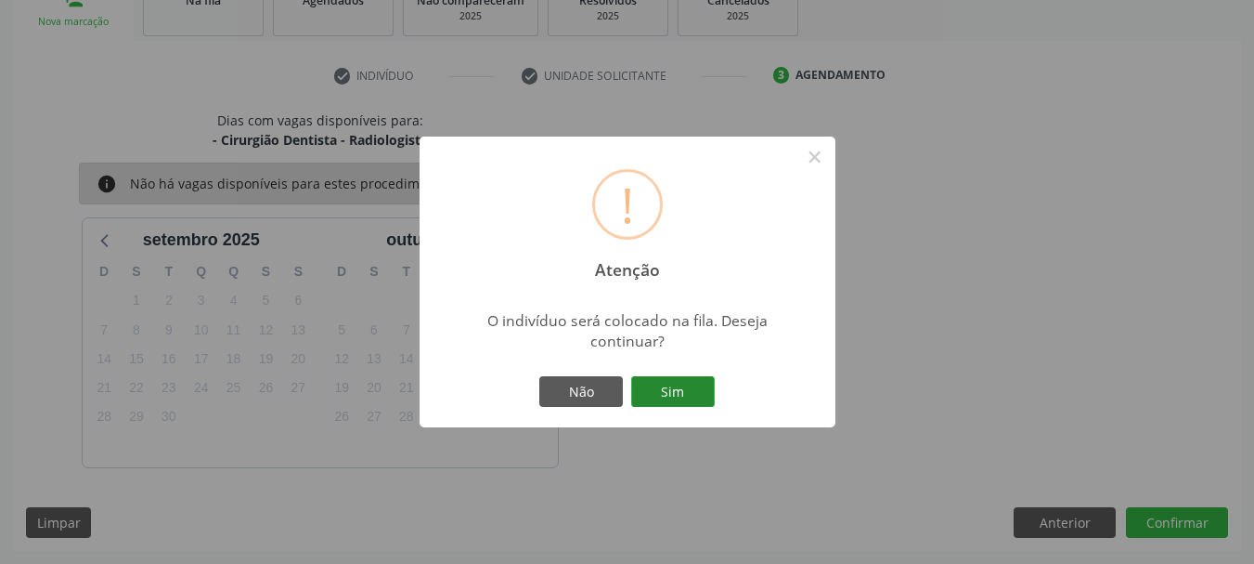
click at [668, 396] on button "Sim" at bounding box center [673, 392] width 84 height 32
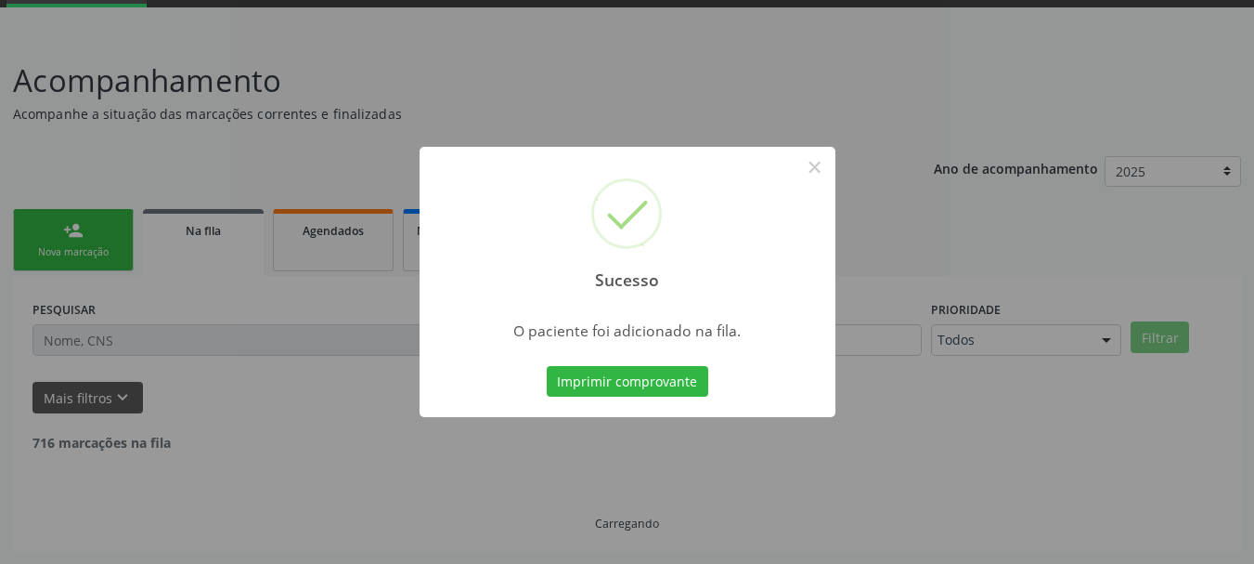
scroll to position [75, 0]
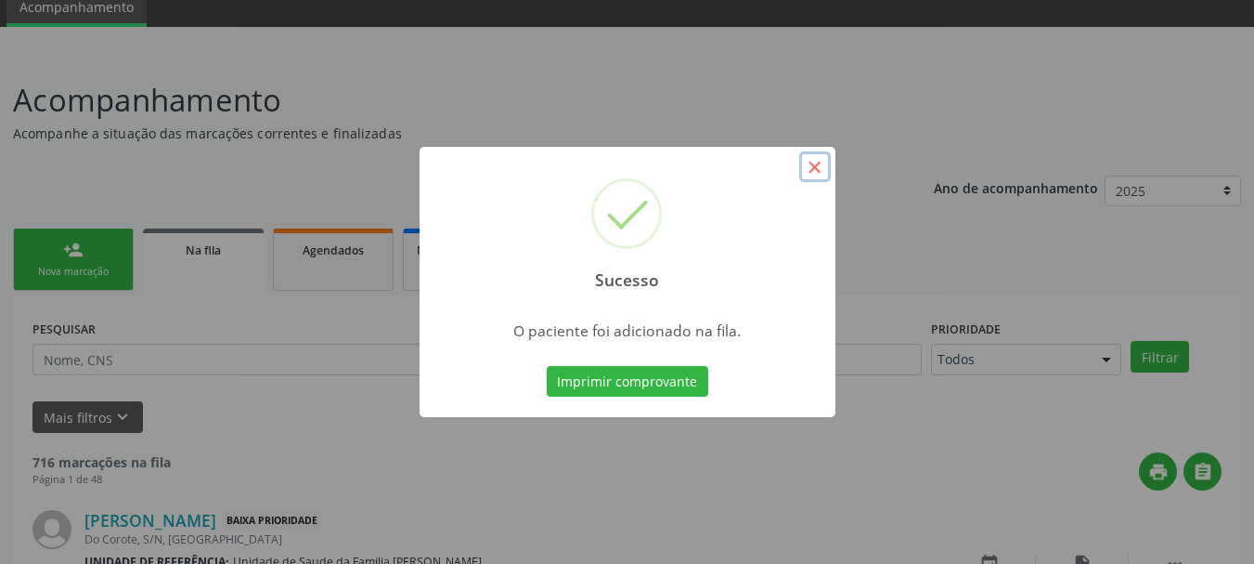
click at [826, 172] on button "×" at bounding box center [815, 167] width 32 height 32
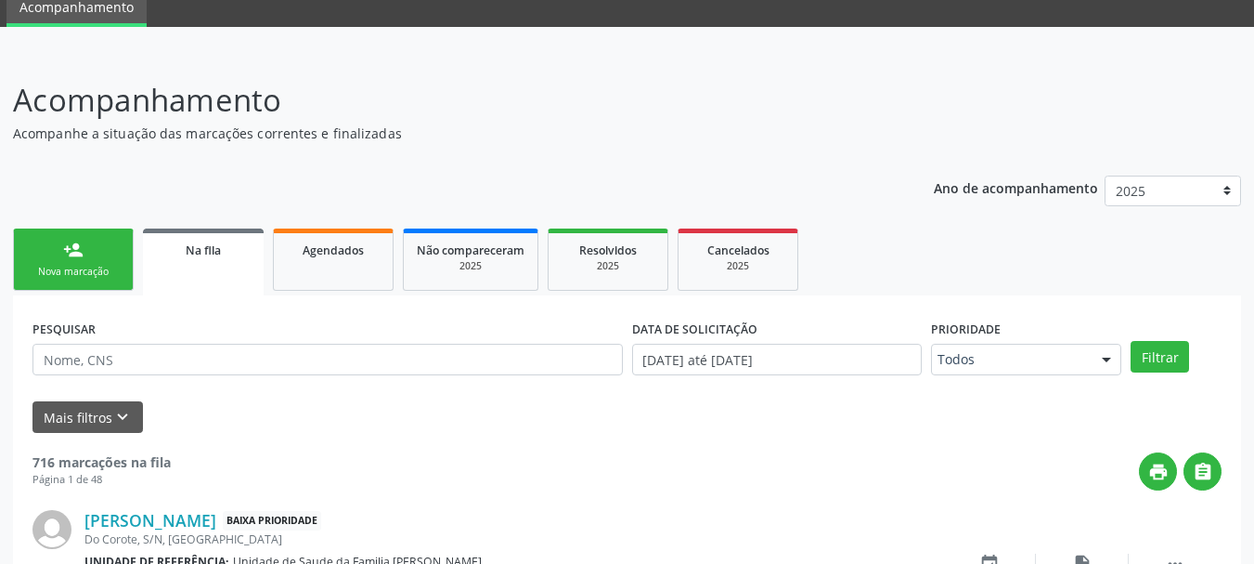
click at [76, 252] on div "person_add" at bounding box center [73, 250] width 20 height 20
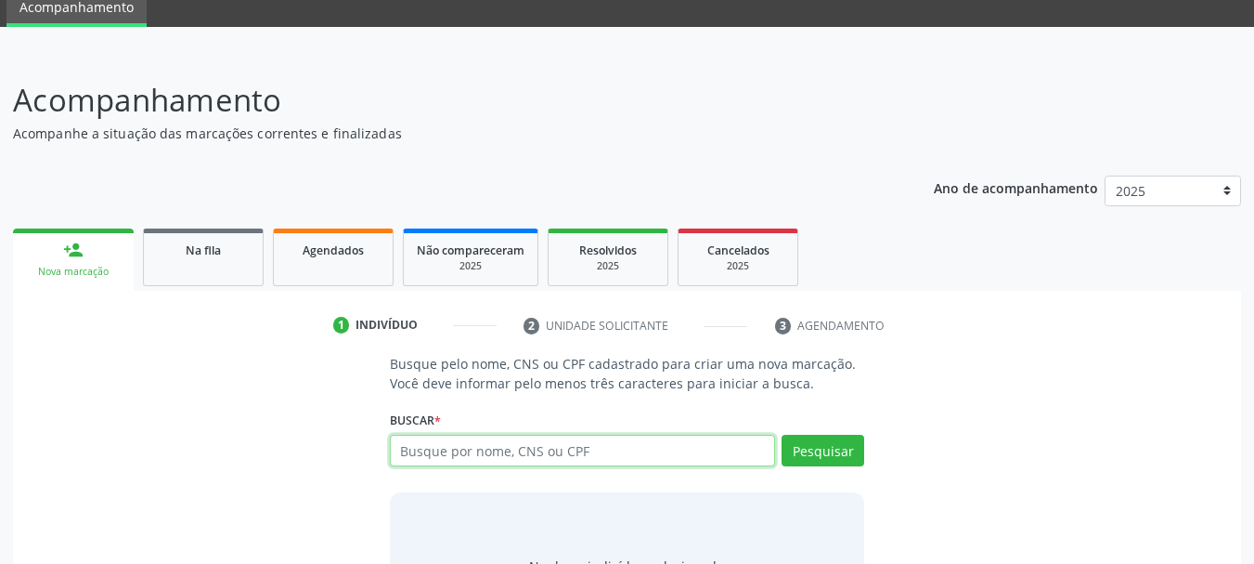
click at [534, 458] on input "text" at bounding box center [583, 450] width 386 height 32
type input "701001885661390"
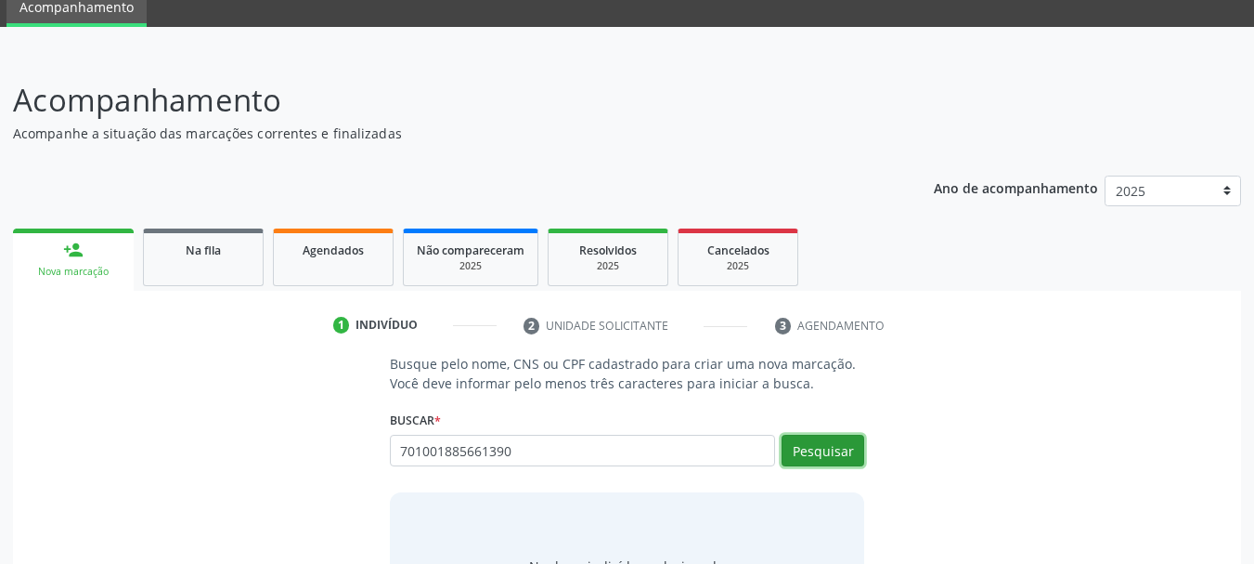
click at [793, 440] on button "Pesquisar" at bounding box center [823, 450] width 83 height 32
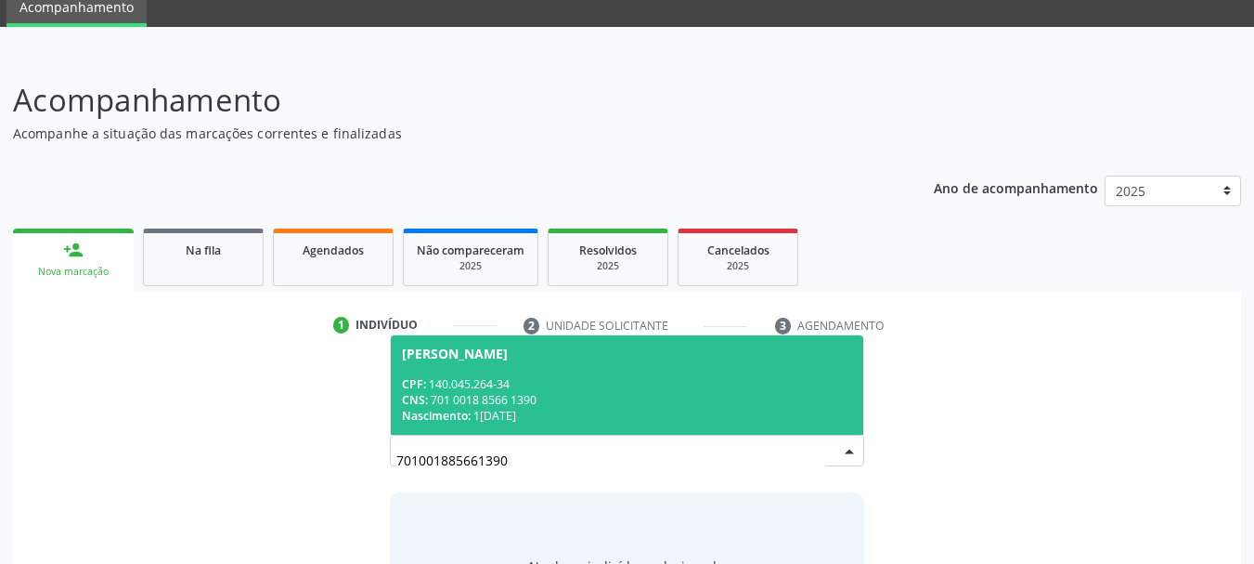
click at [472, 361] on span "Jacinto de Mendonca Braga CPF: 140.045.264-34 CNS: 701 0018 8566 1390 Nasciment…" at bounding box center [627, 384] width 473 height 99
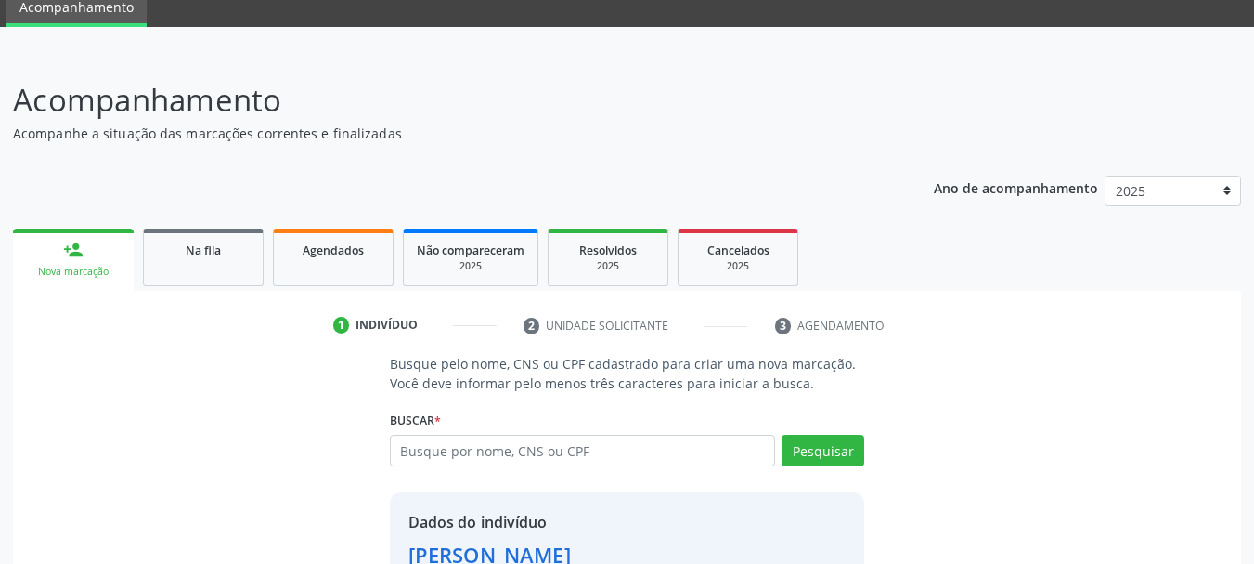
scroll to position [207, 0]
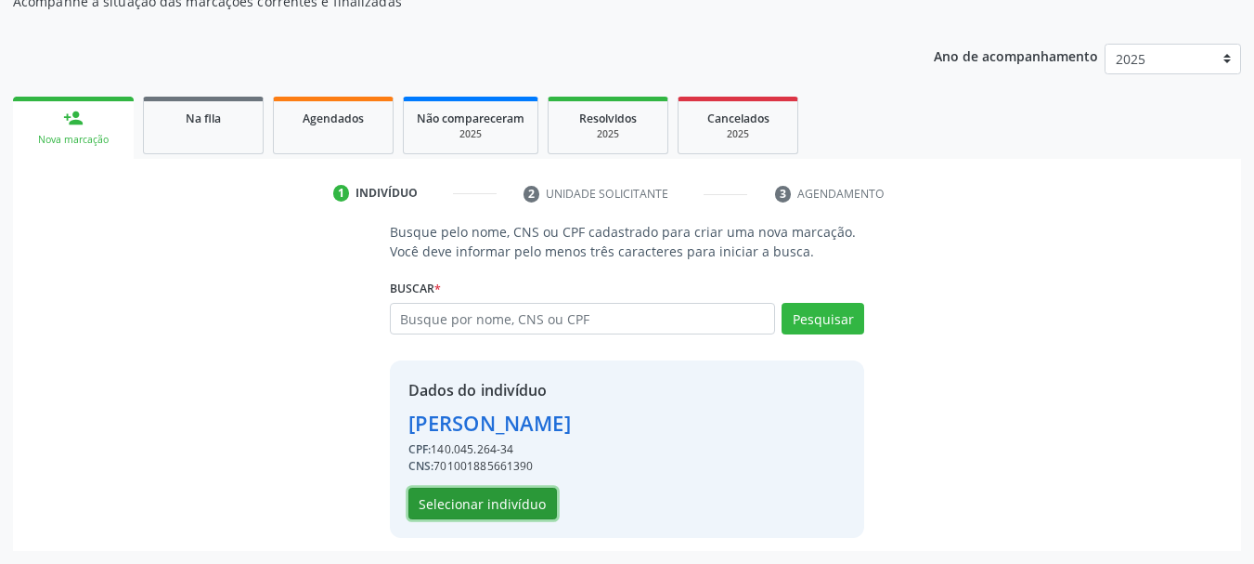
click at [480, 510] on button "Selecionar indivíduo" at bounding box center [483, 503] width 149 height 32
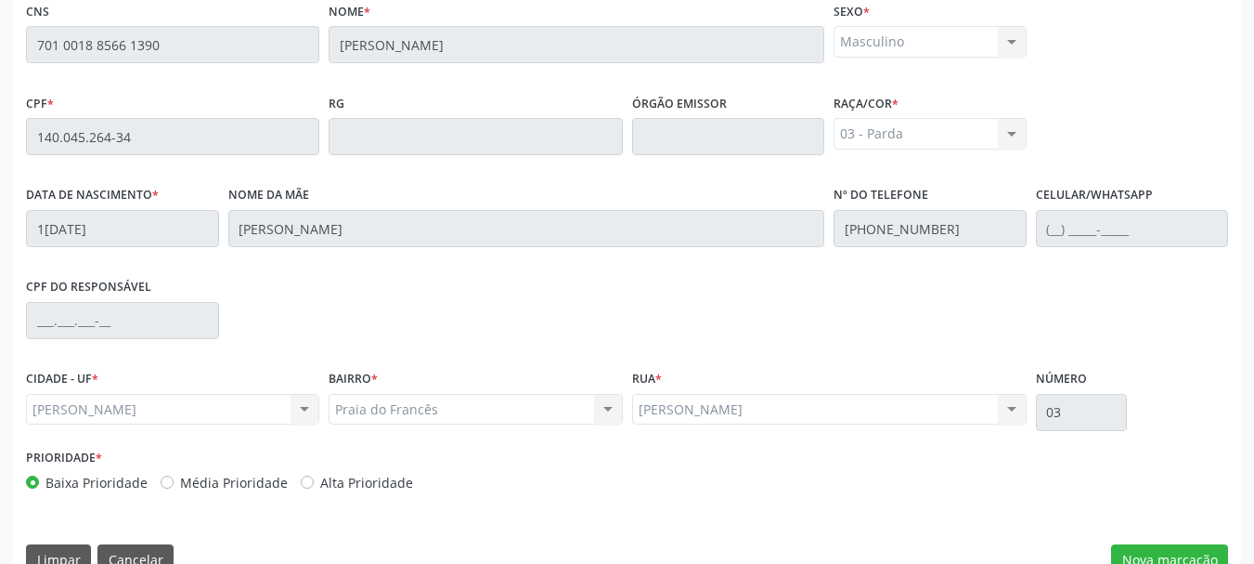
scroll to position [523, 0]
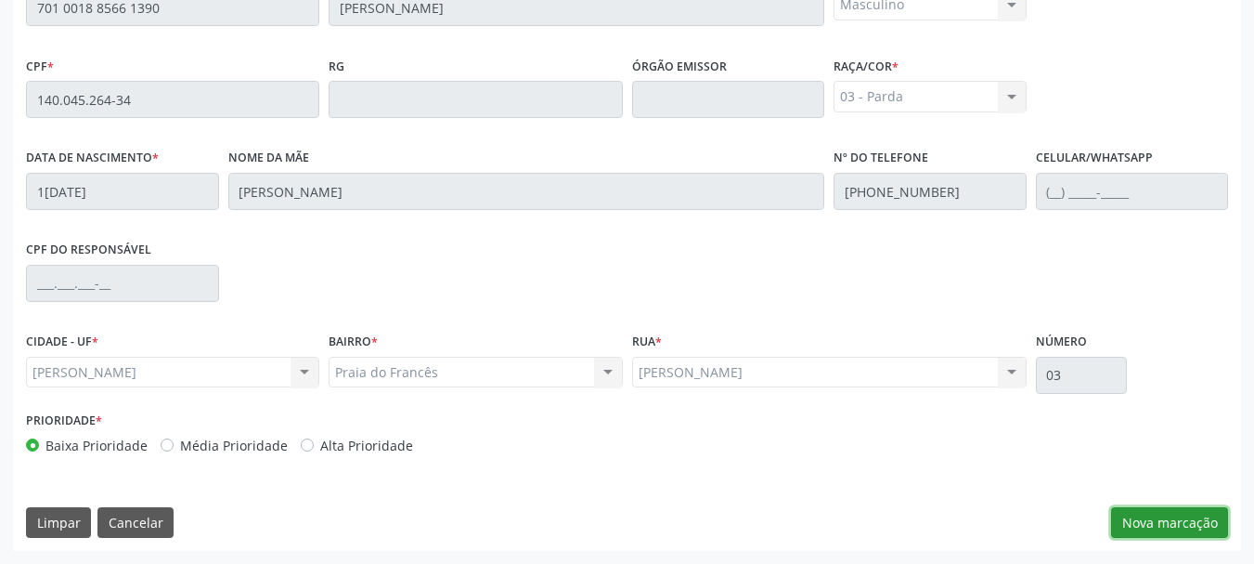
click at [1168, 532] on button "Nova marcação" at bounding box center [1169, 523] width 117 height 32
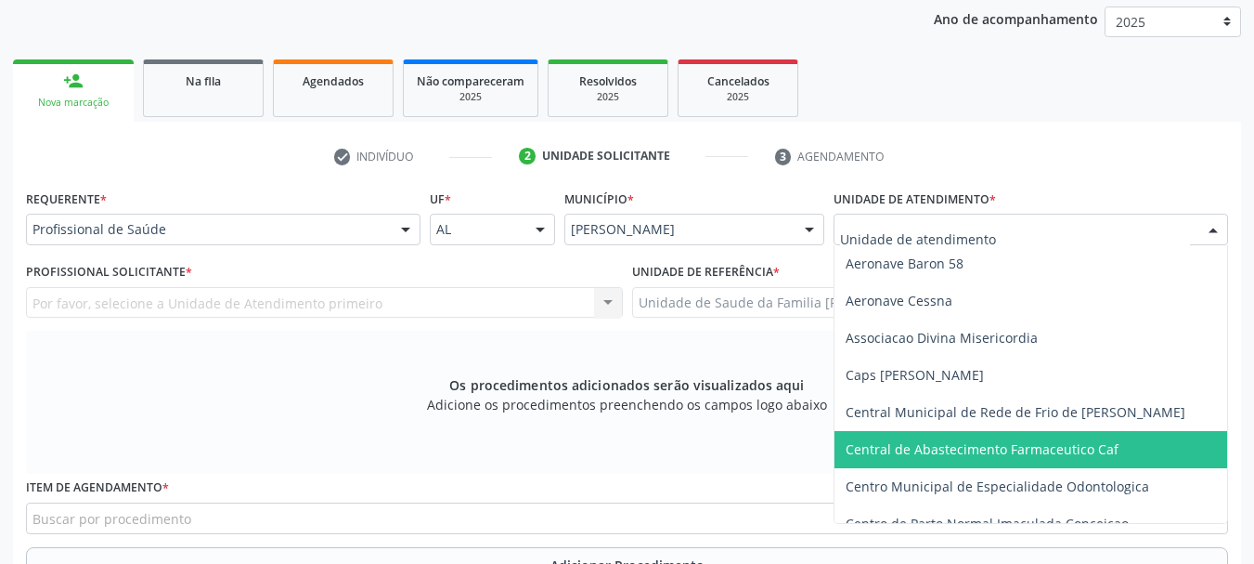
scroll to position [93, 0]
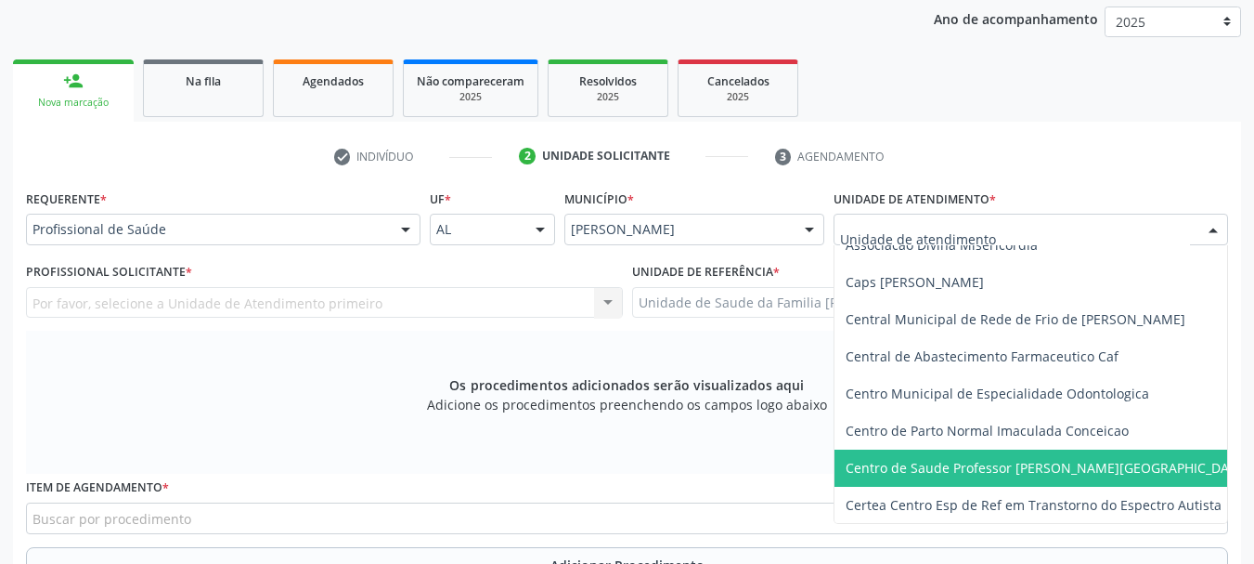
click at [1005, 451] on span "Centro de Saude Professor [PERSON_NAME][GEOGRAPHIC_DATA]" at bounding box center [1066, 467] width 463 height 37
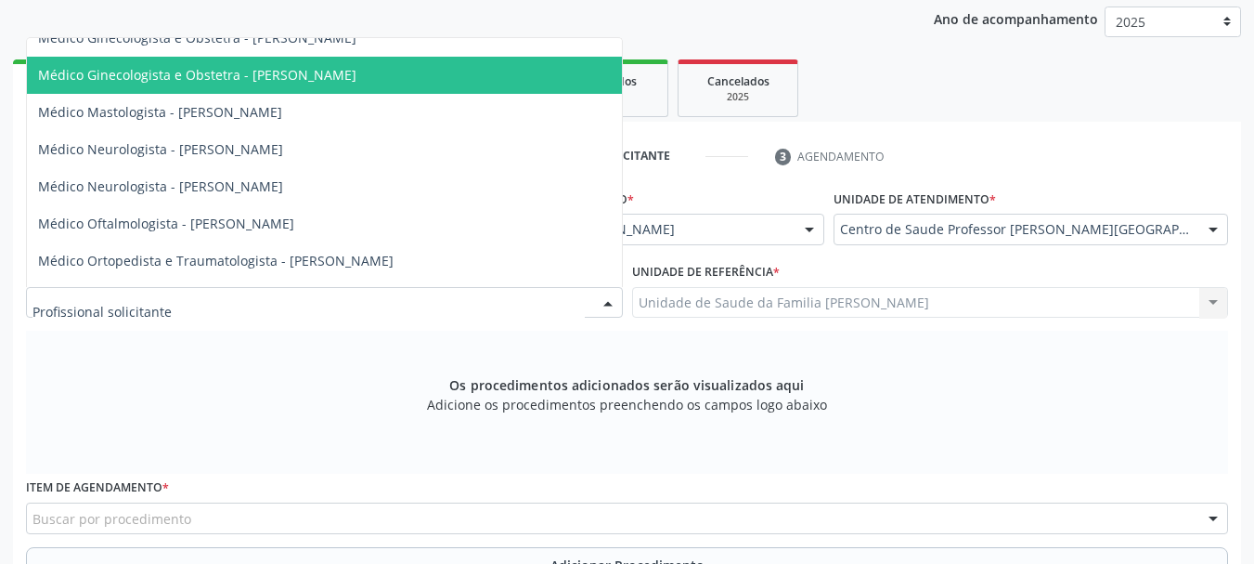
scroll to position [743, 0]
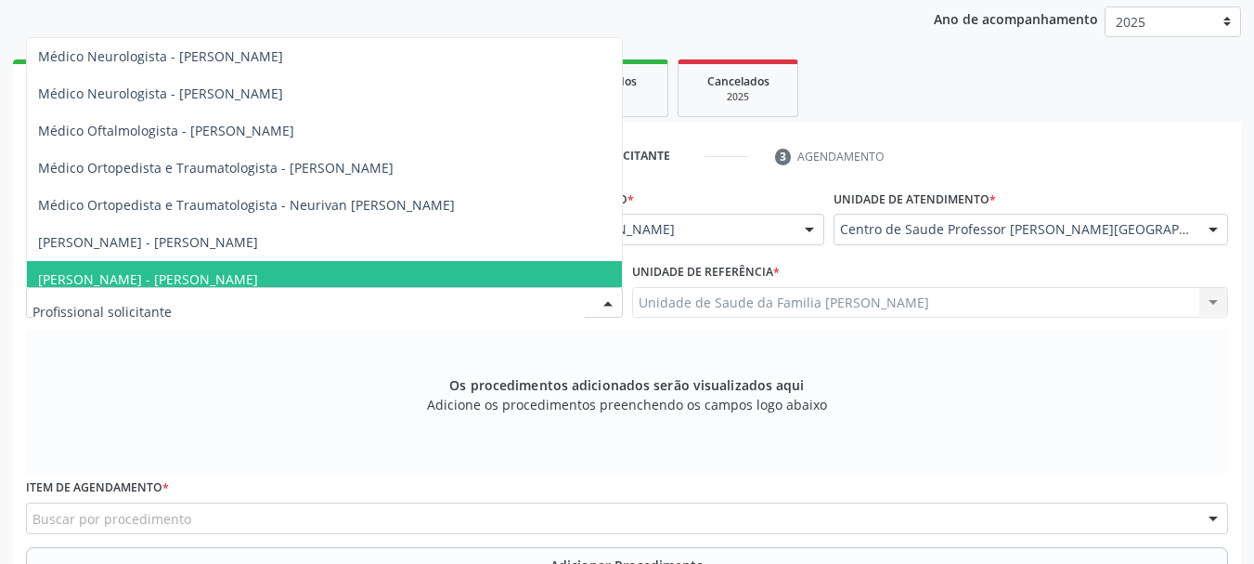
click at [258, 273] on span "Médico Otorrinolaringologista - Mirella Kalyne Cavalcante Magalhaes" at bounding box center [148, 279] width 220 height 18
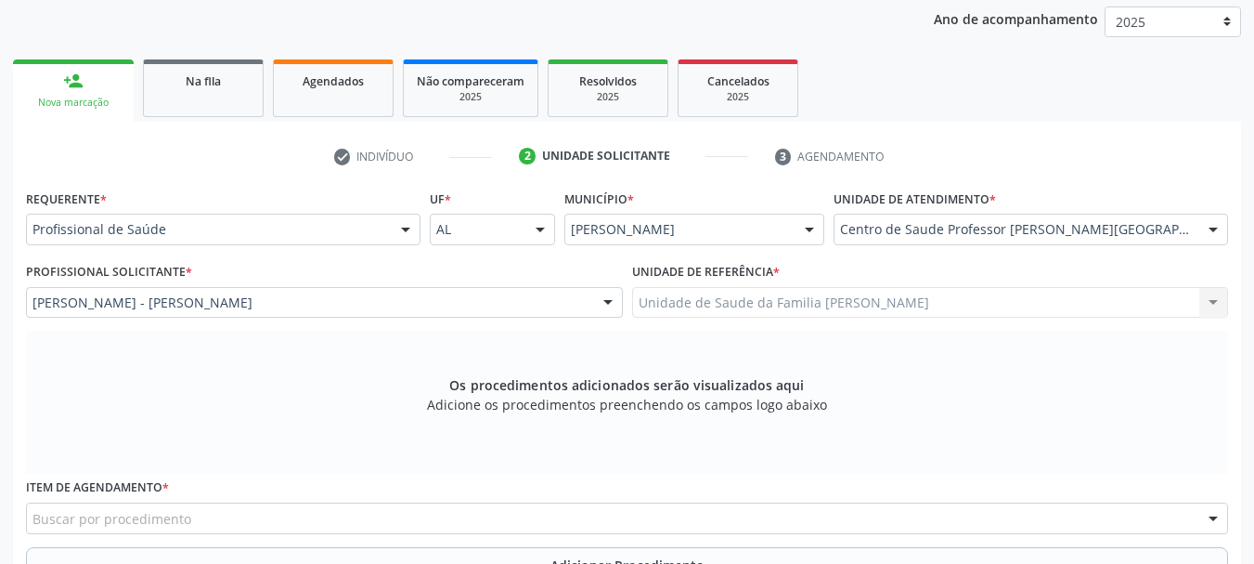
scroll to position [551, 0]
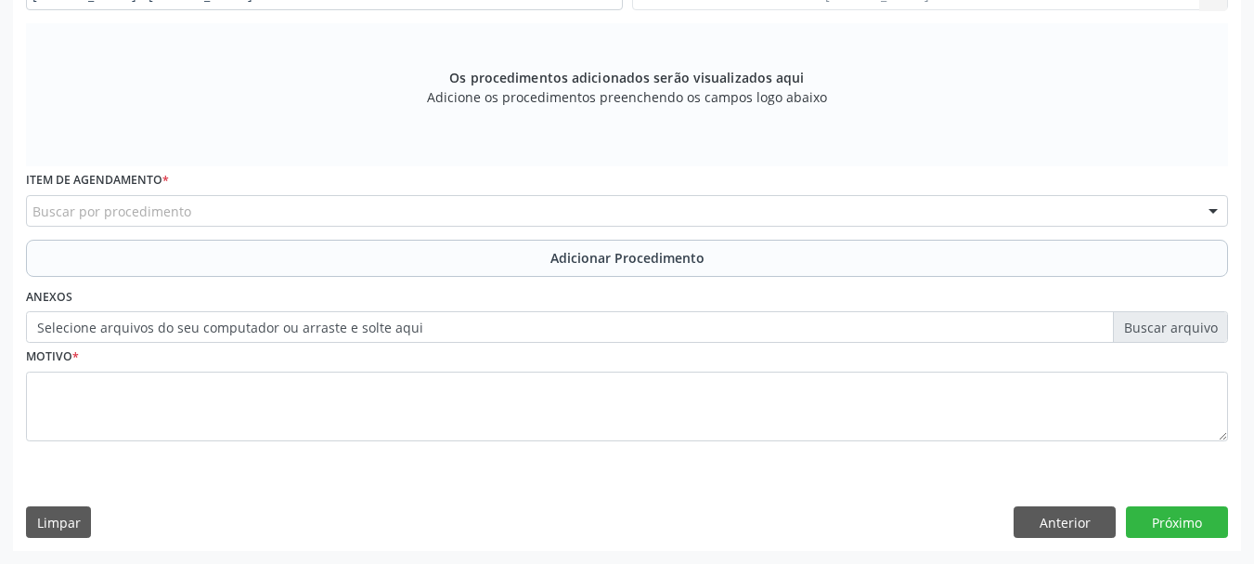
click at [195, 211] on div "Buscar por procedimento" at bounding box center [627, 211] width 1202 height 32
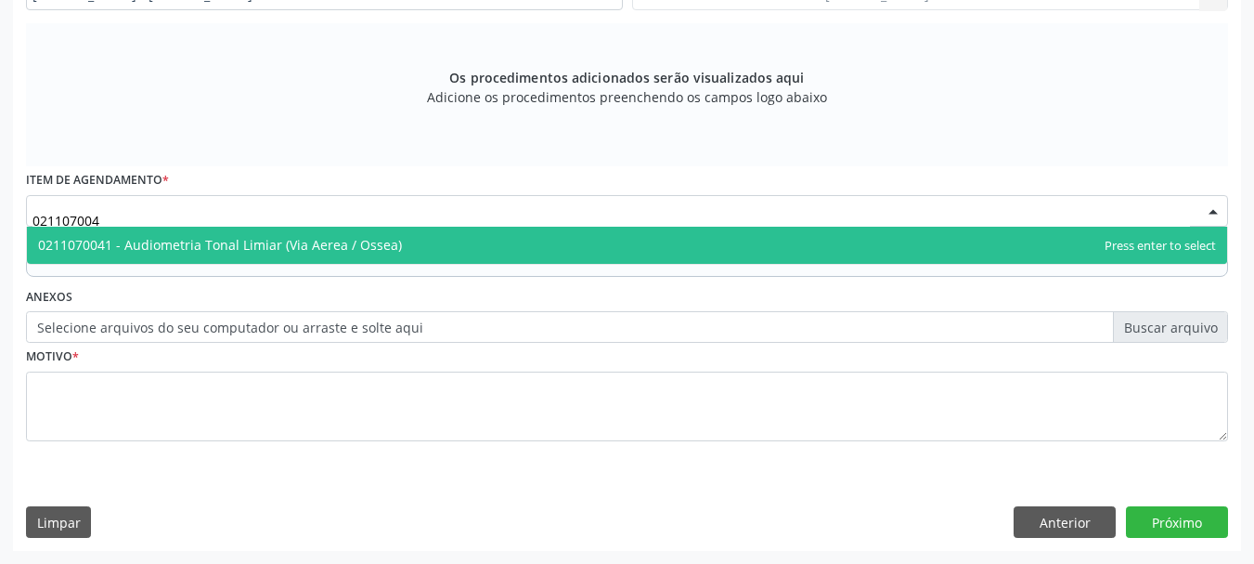
type input "0211070041"
click at [222, 244] on span "0211070041 - Audiometria Tonal Limiar (Via Aerea / Ossea)" at bounding box center [220, 245] width 364 height 18
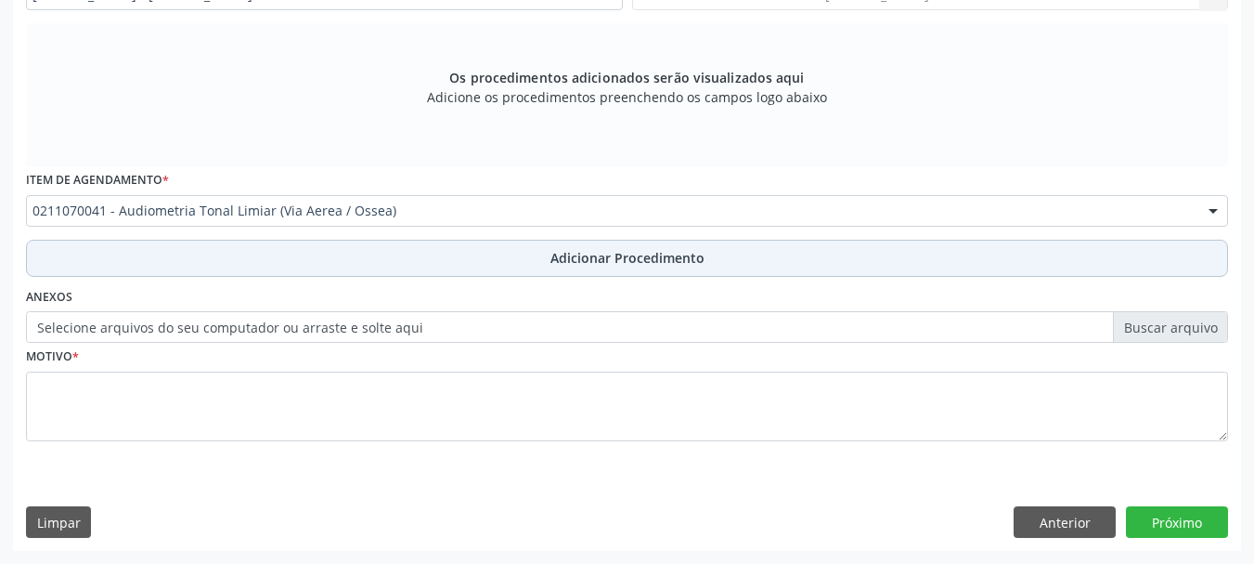
click at [654, 262] on span "Adicionar Procedimento" at bounding box center [628, 257] width 154 height 19
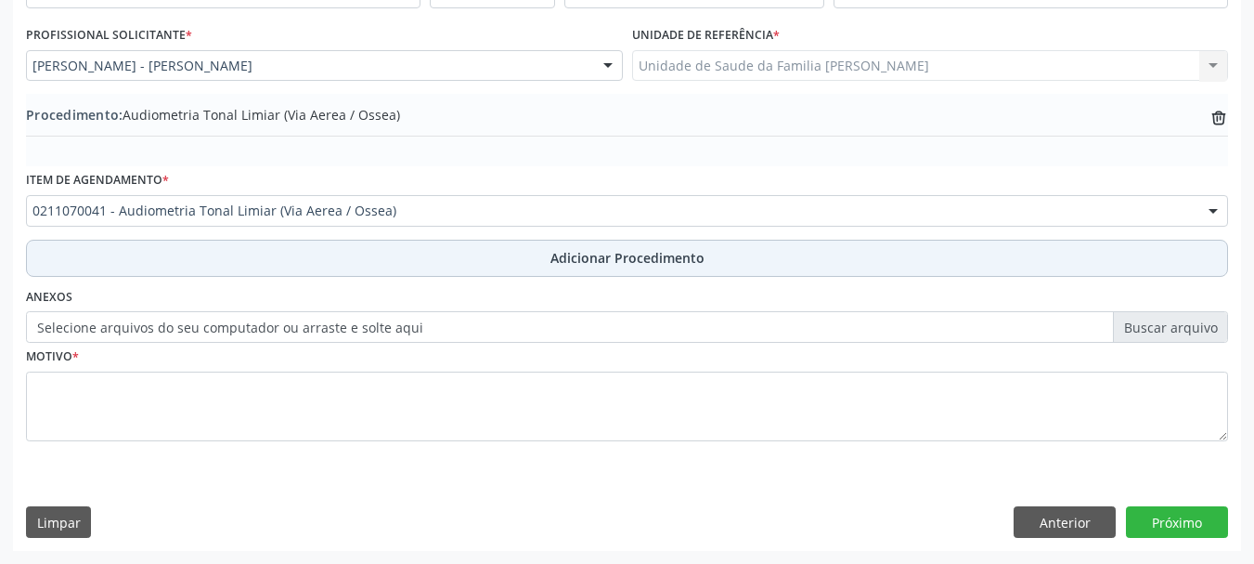
scroll to position [481, 0]
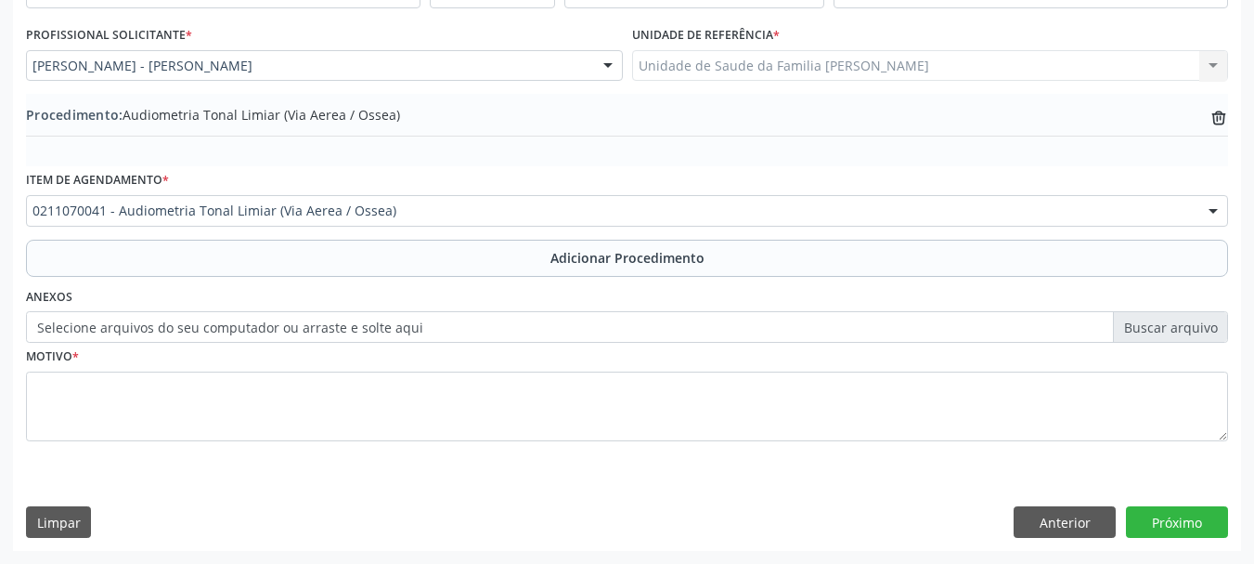
click at [120, 319] on label "Selecione arquivos do seu computador ou arraste e solte aqui" at bounding box center [627, 327] width 1202 height 32
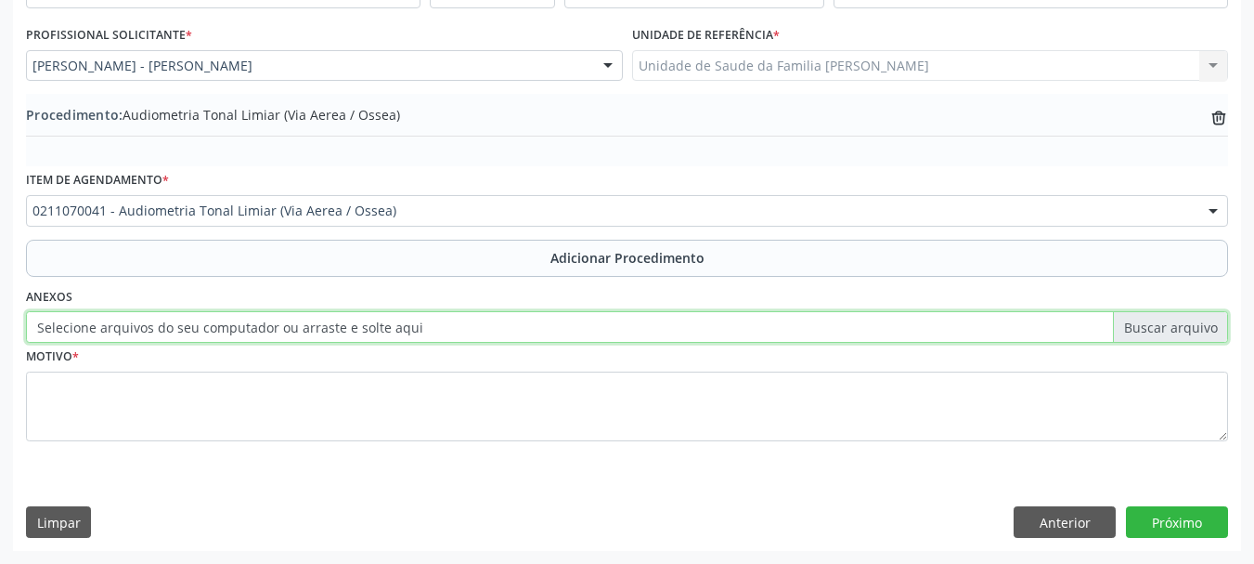
click at [120, 319] on input "Selecione arquivos do seu computador ou arraste e solte aqui" at bounding box center [627, 327] width 1202 height 32
type input "C:\fakepath\Braga.jpeg"
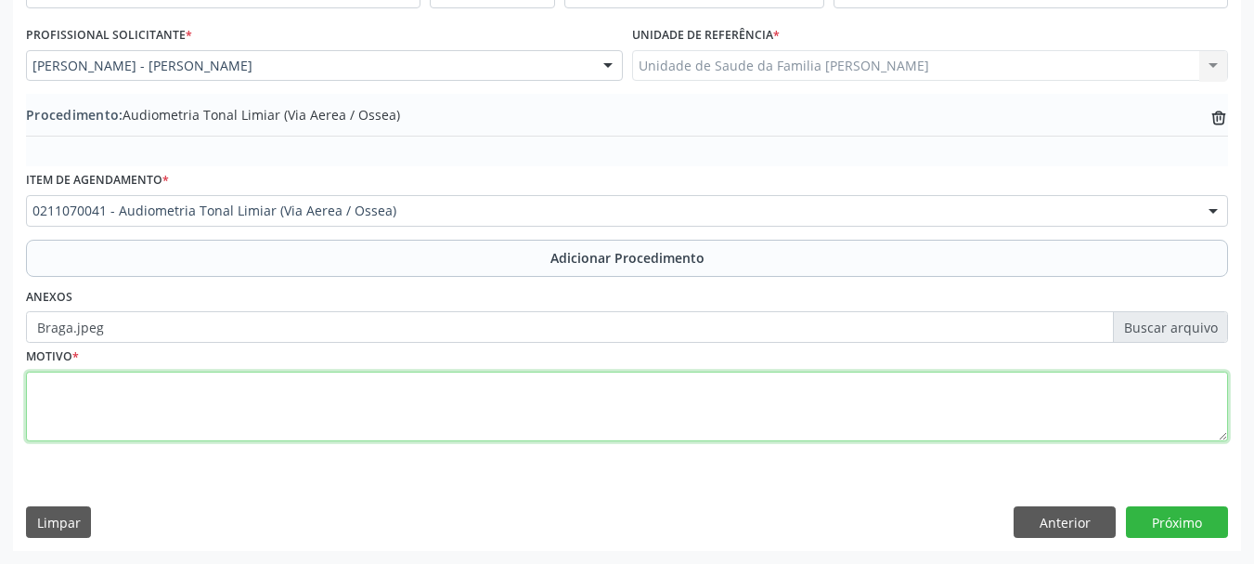
click at [84, 405] on textarea at bounding box center [627, 406] width 1202 height 71
type textarea "HIPOACUSIA, PERFURACAO DE TIMPANO A DIREITA"
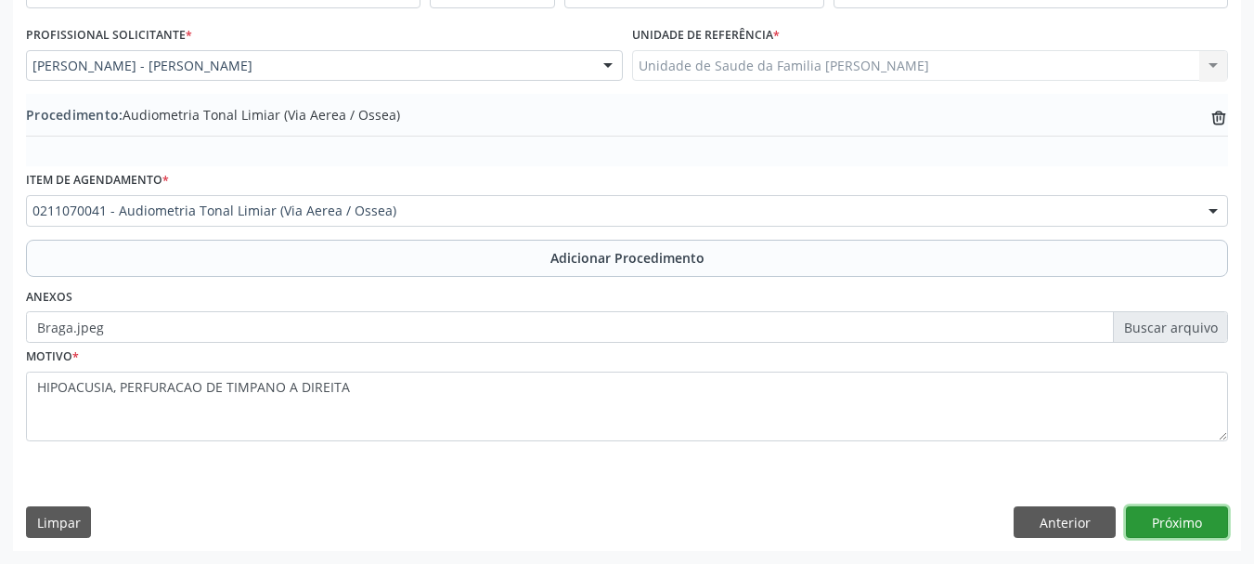
click at [1166, 531] on button "Próximo" at bounding box center [1177, 522] width 102 height 32
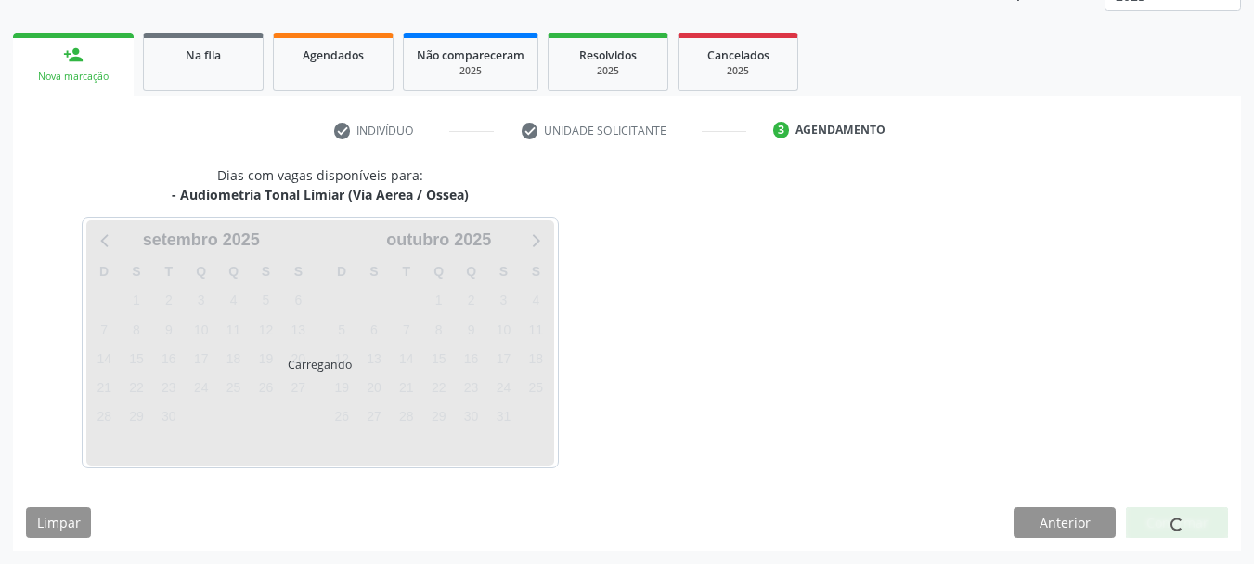
scroll to position [325, 0]
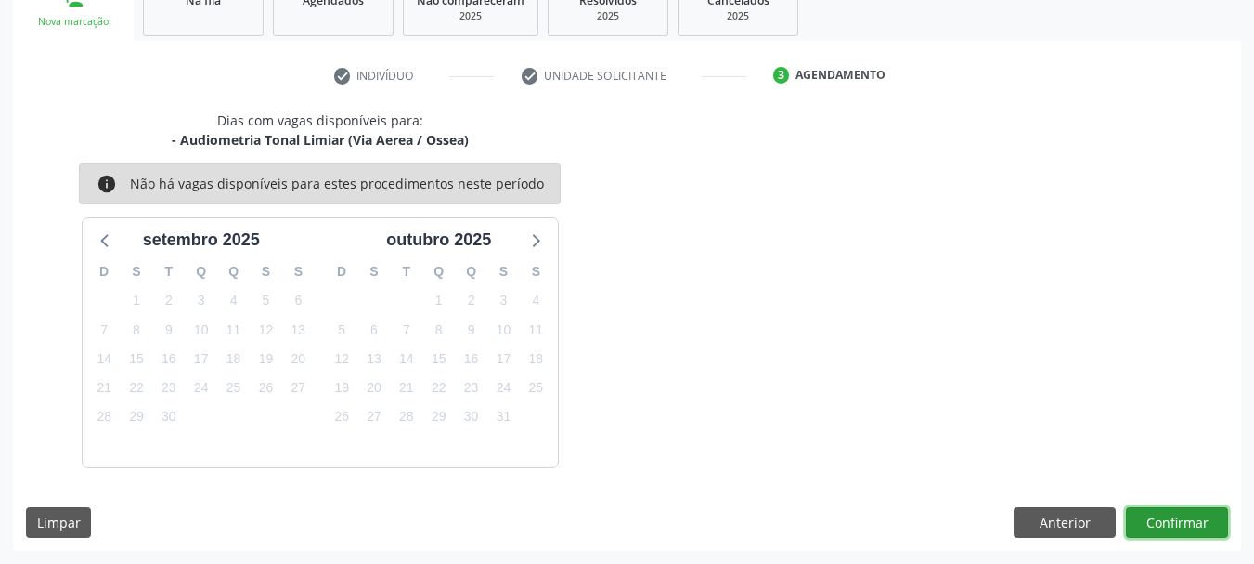
click at [1150, 521] on button "Confirmar" at bounding box center [1177, 523] width 102 height 32
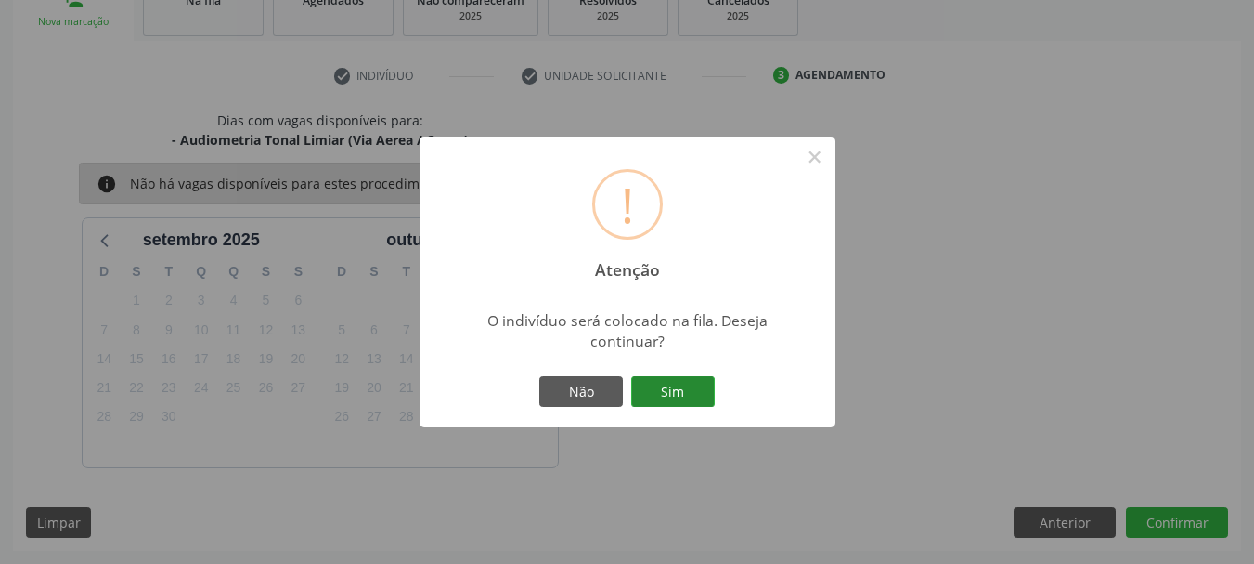
click at [689, 396] on button "Sim" at bounding box center [673, 392] width 84 height 32
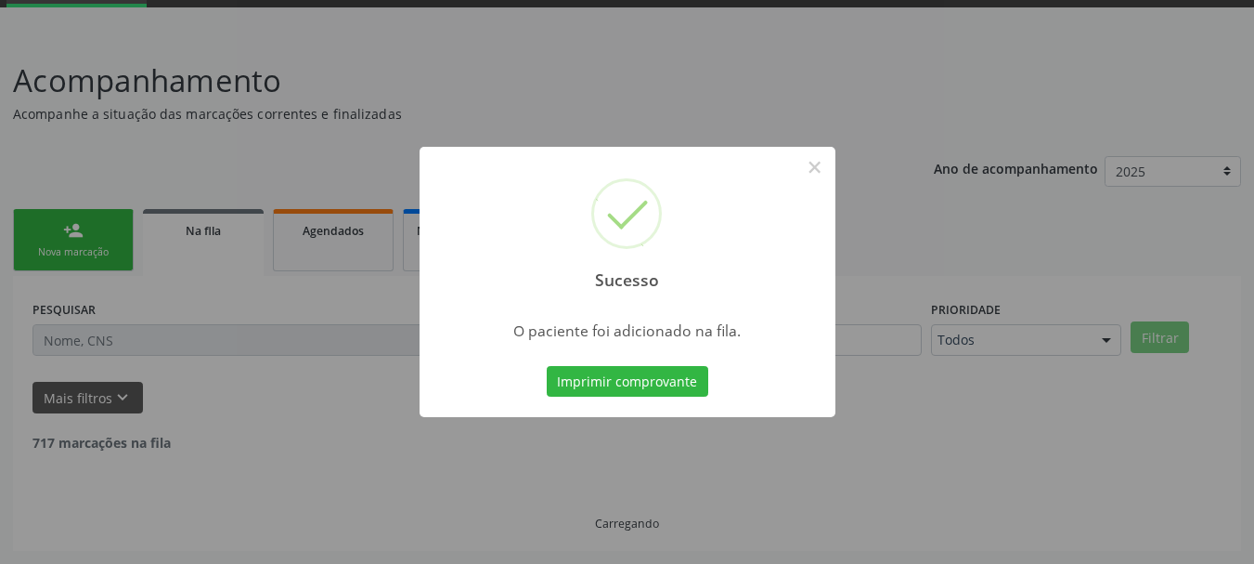
scroll to position [75, 0]
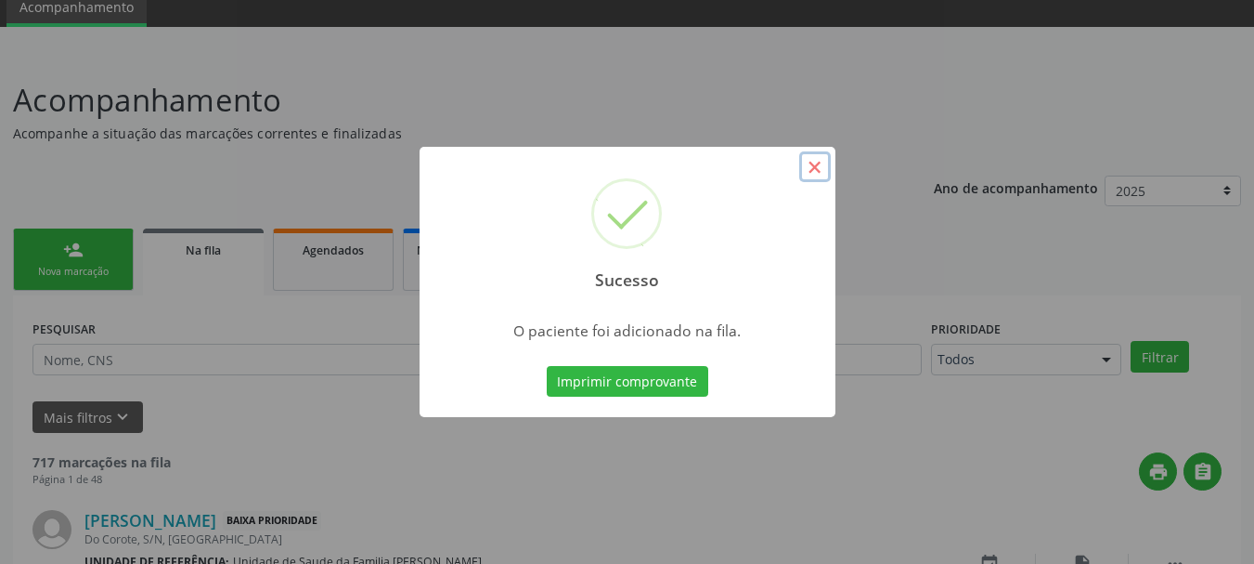
click at [822, 163] on button "×" at bounding box center [815, 167] width 32 height 32
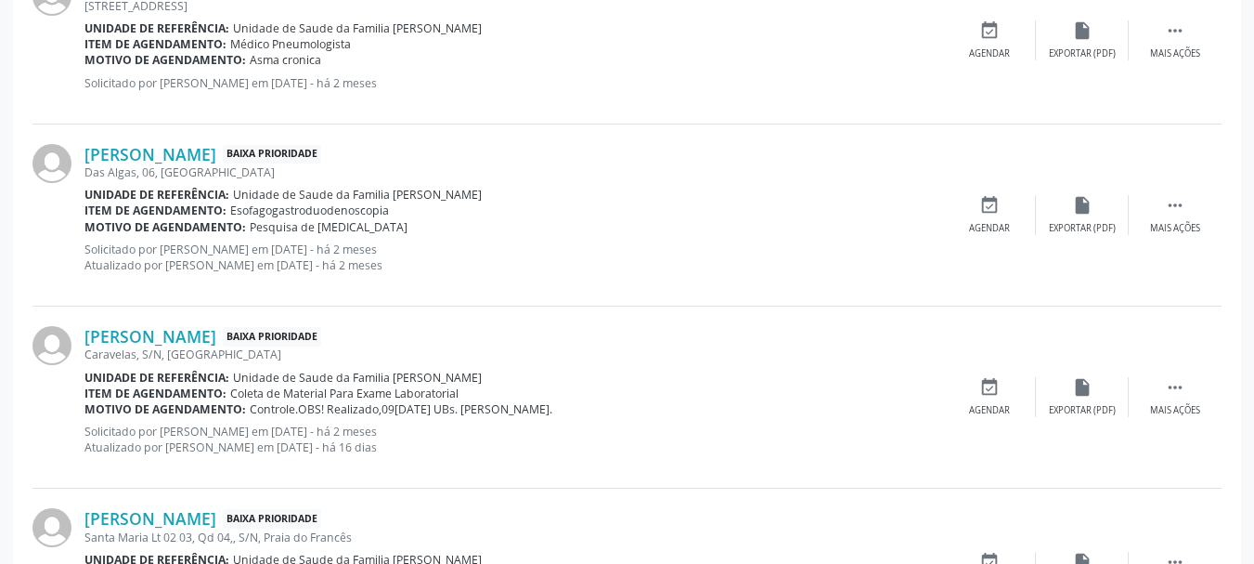
scroll to position [2646, 0]
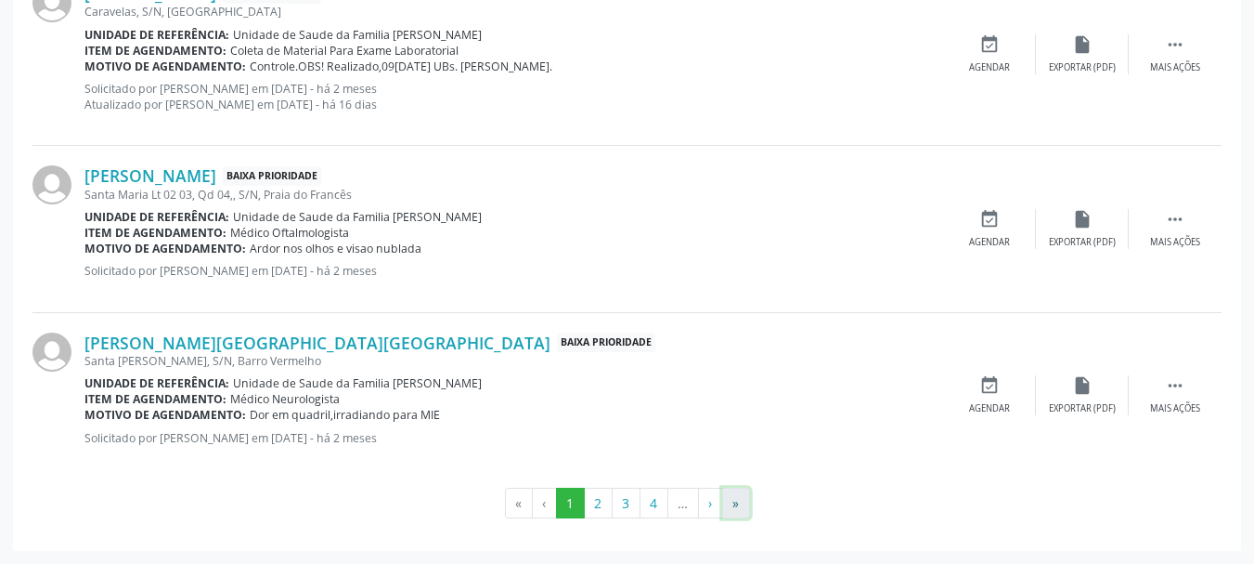
click at [724, 512] on button "»" at bounding box center [736, 503] width 28 height 32
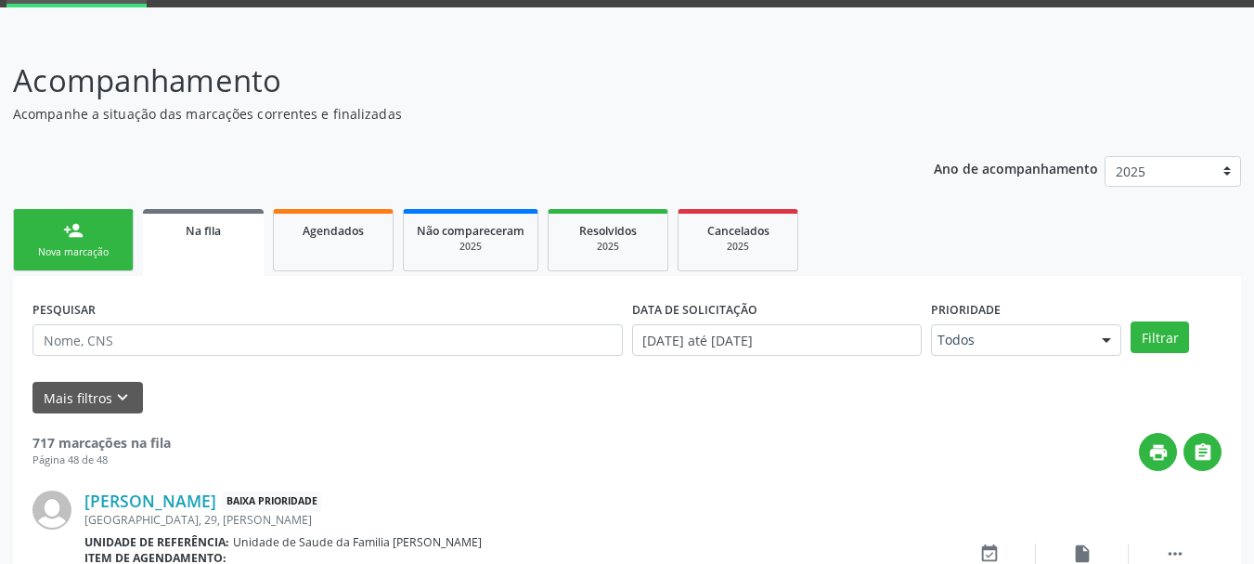
scroll to position [2317, 0]
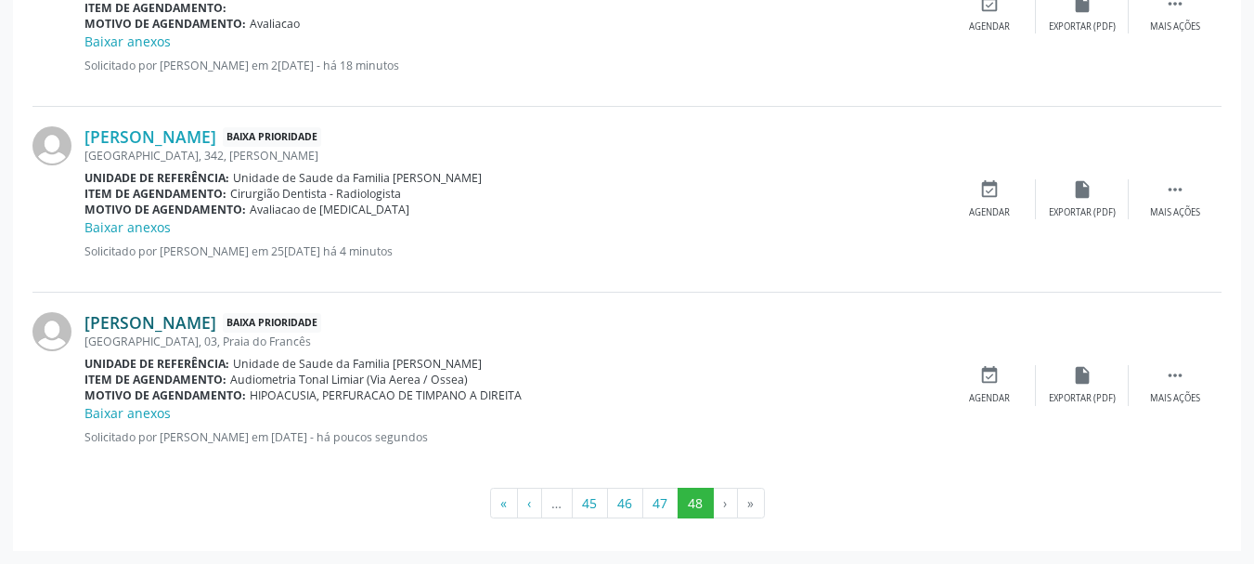
click at [216, 328] on link "Jacinto de Mendonca Braga" at bounding box center [150, 322] width 132 height 20
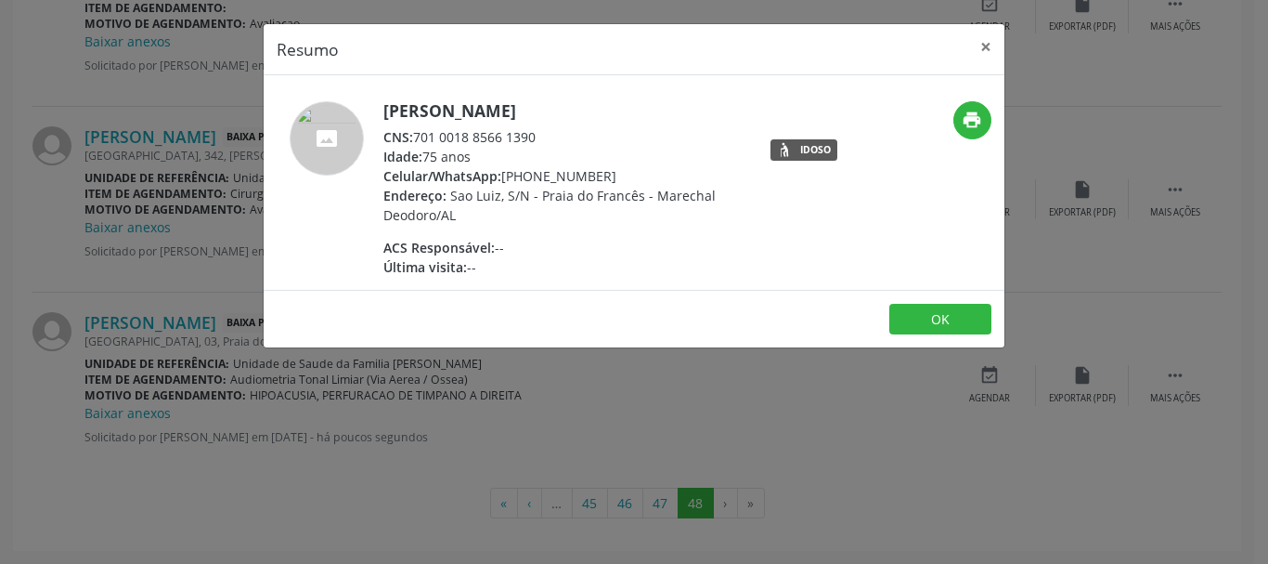
drag, startPoint x: 538, startPoint y: 136, endPoint x: 416, endPoint y: 137, distance: 122.6
click at [416, 137] on div "CNS: 701 0018 8566 1390" at bounding box center [563, 136] width 361 height 19
copy div "701 0018 8566 1390"
click at [984, 45] on button "×" at bounding box center [985, 46] width 37 height 45
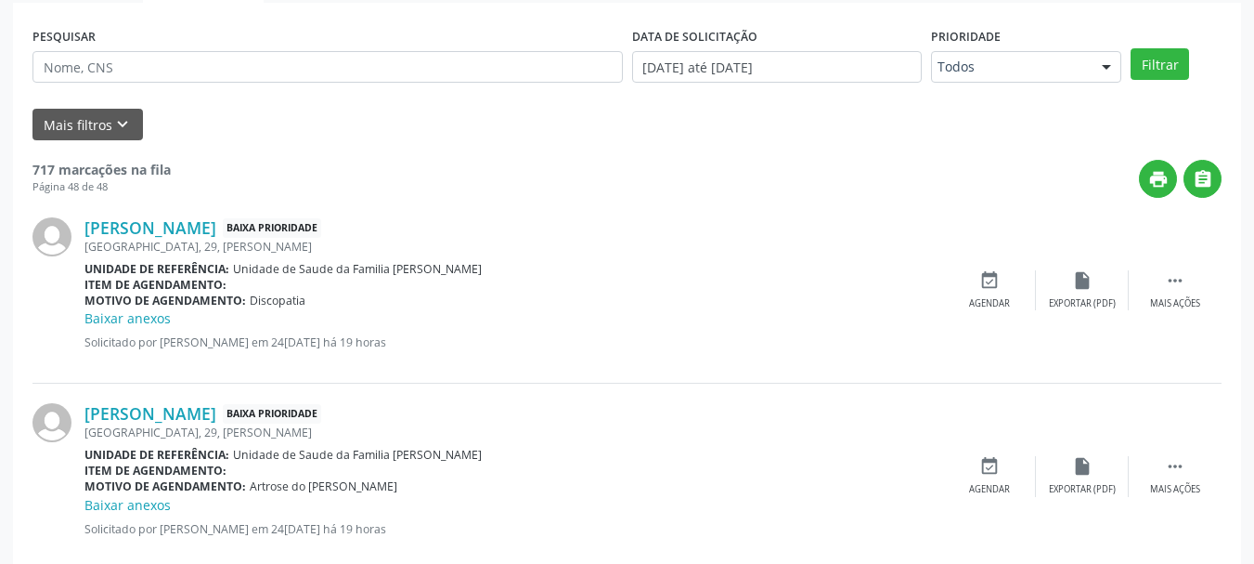
scroll to position [0, 0]
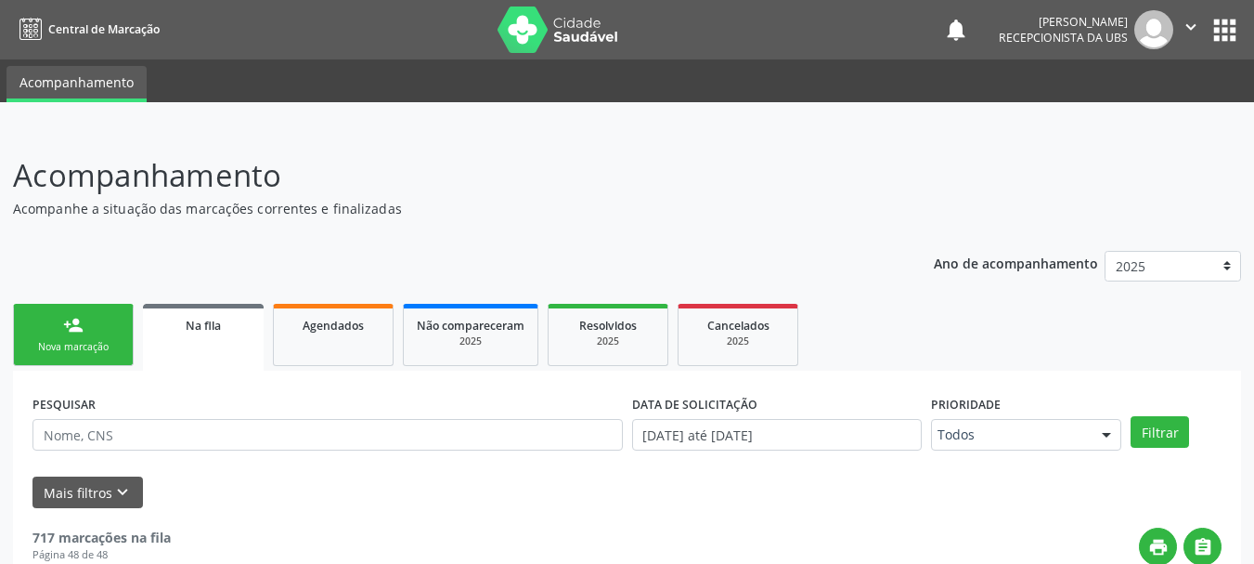
click at [97, 328] on link "person_add Nova marcação" at bounding box center [73, 335] width 121 height 62
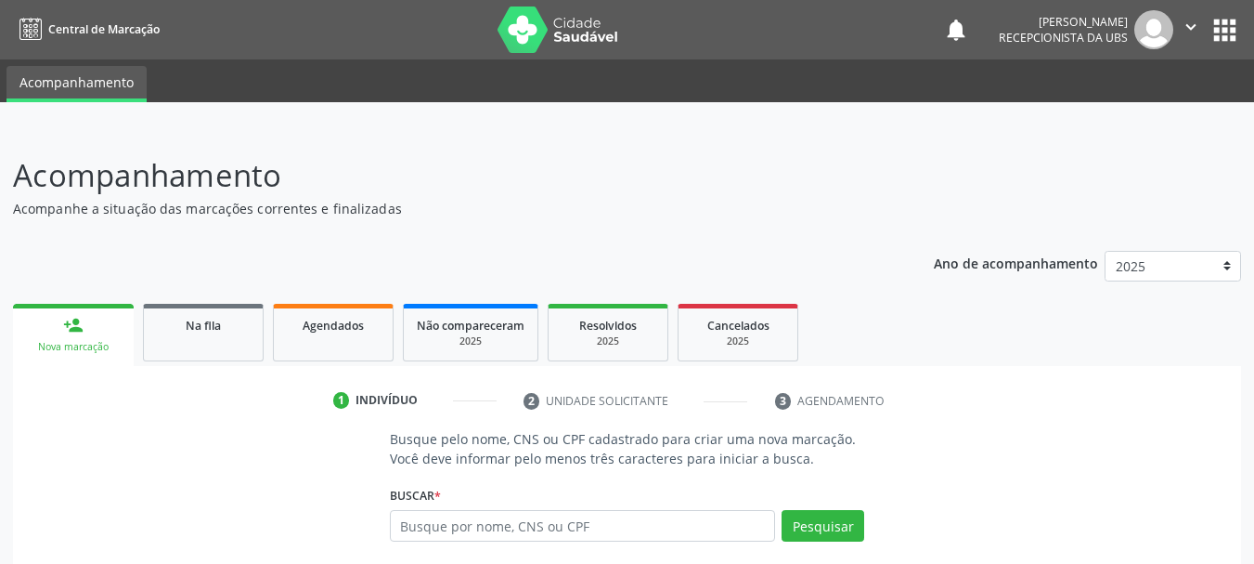
scroll to position [178, 0]
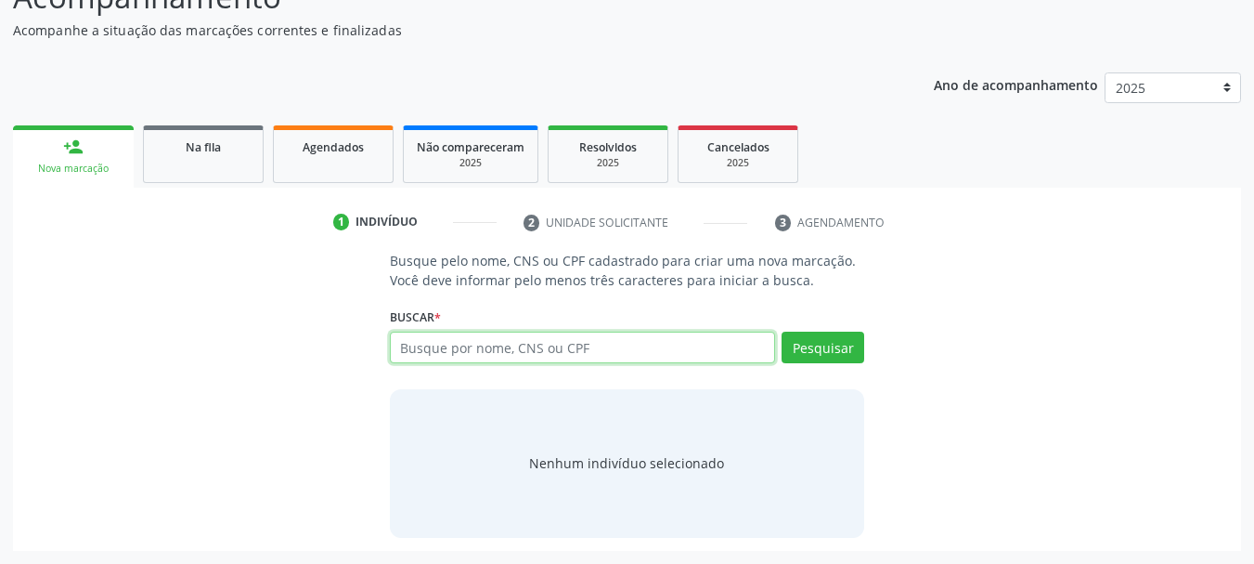
click at [473, 340] on input "text" at bounding box center [583, 347] width 386 height 32
paste input "701 0018 8566 1390"
type input "701 0018 8566 1390"
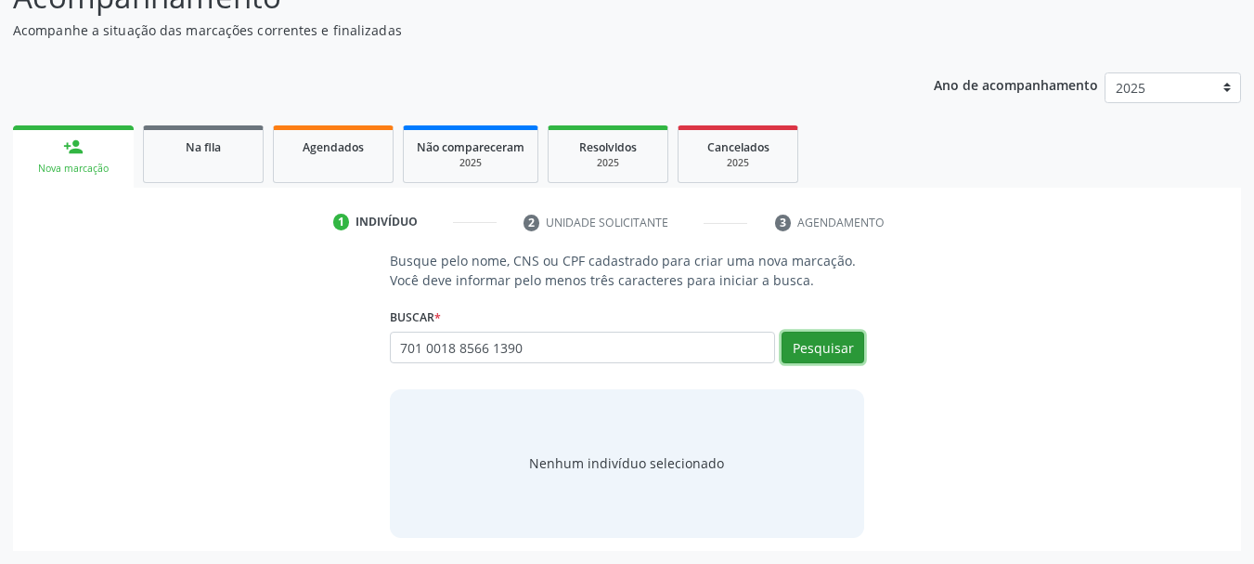
click at [805, 344] on button "Pesquisar" at bounding box center [823, 347] width 83 height 32
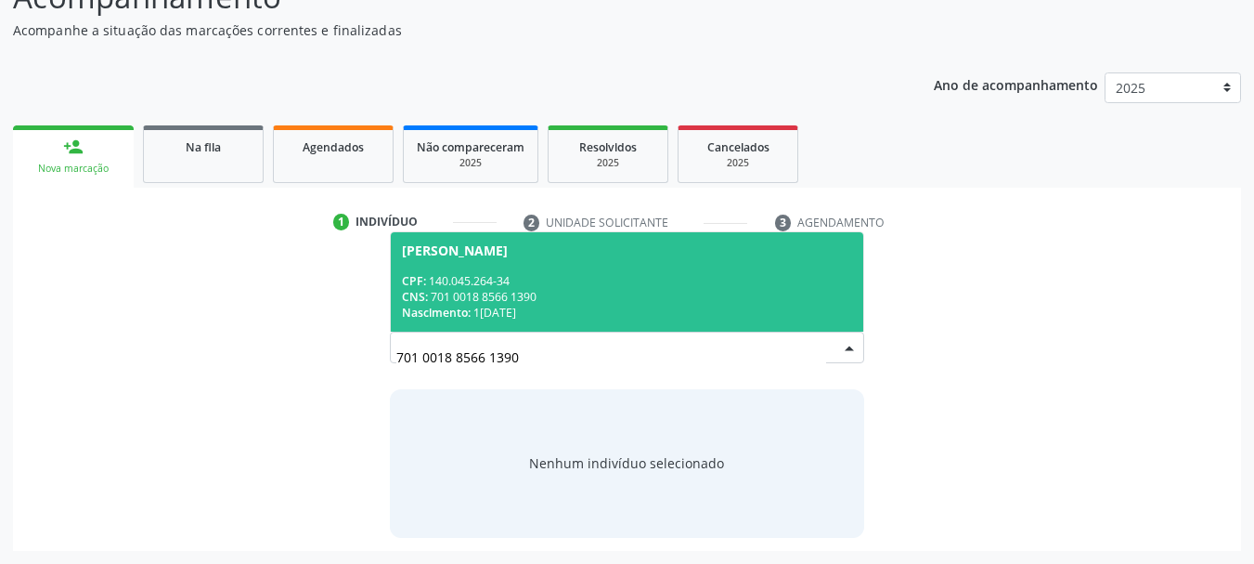
click at [465, 271] on span "Jacinto de Mendonca Braga CPF: 140.045.264-34 CNS: 701 0018 8566 1390 Nasciment…" at bounding box center [627, 281] width 473 height 99
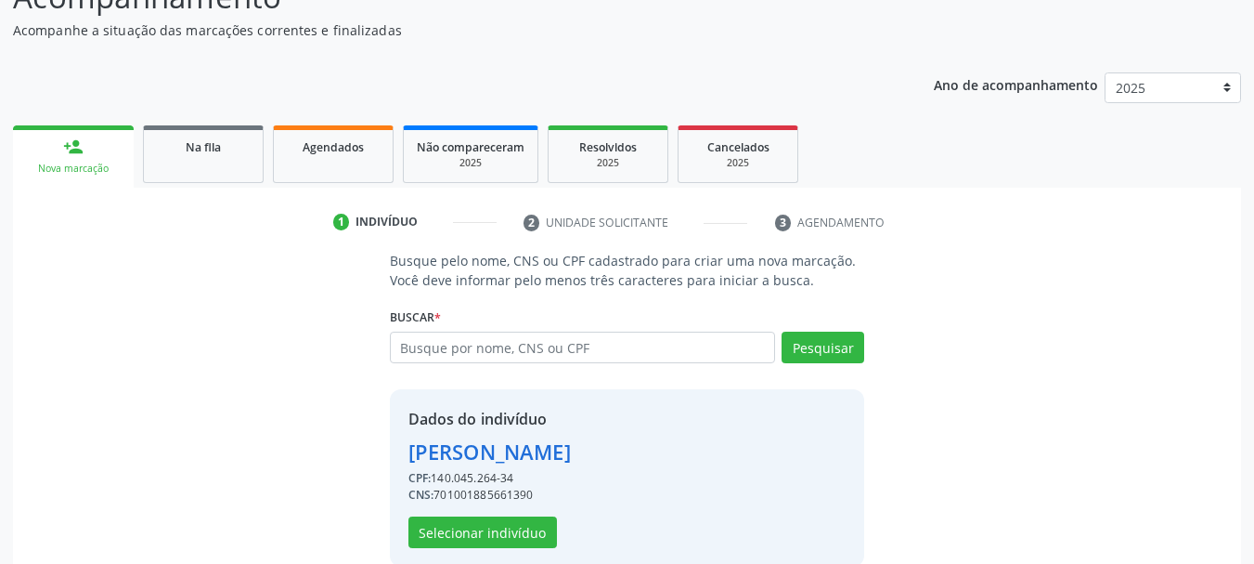
scroll to position [207, 0]
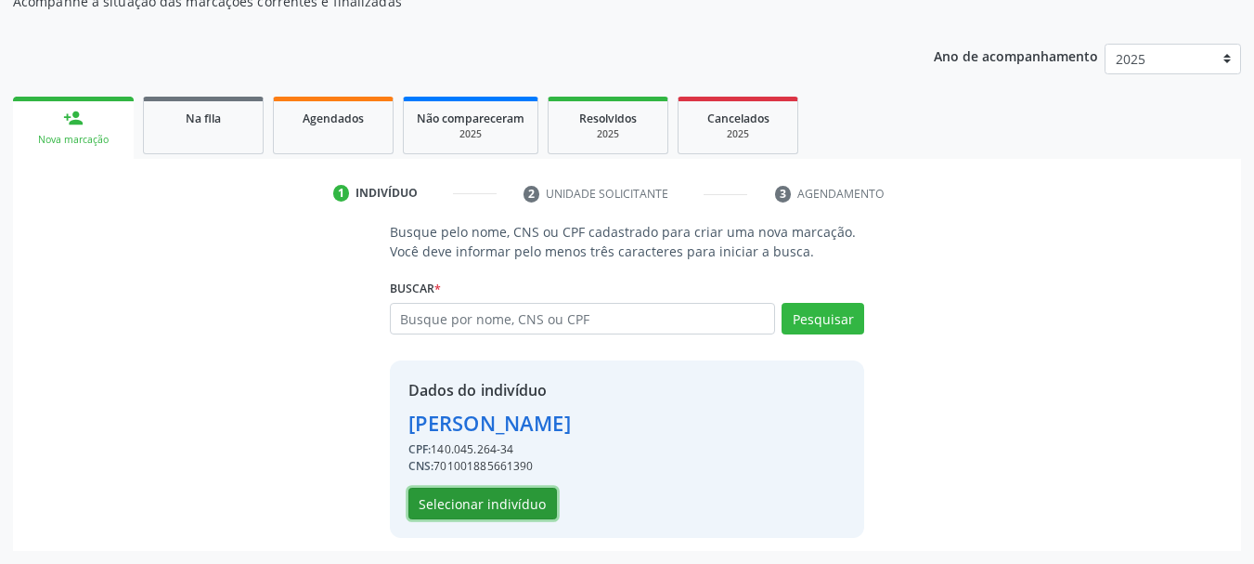
click at [505, 509] on button "Selecionar indivíduo" at bounding box center [483, 503] width 149 height 32
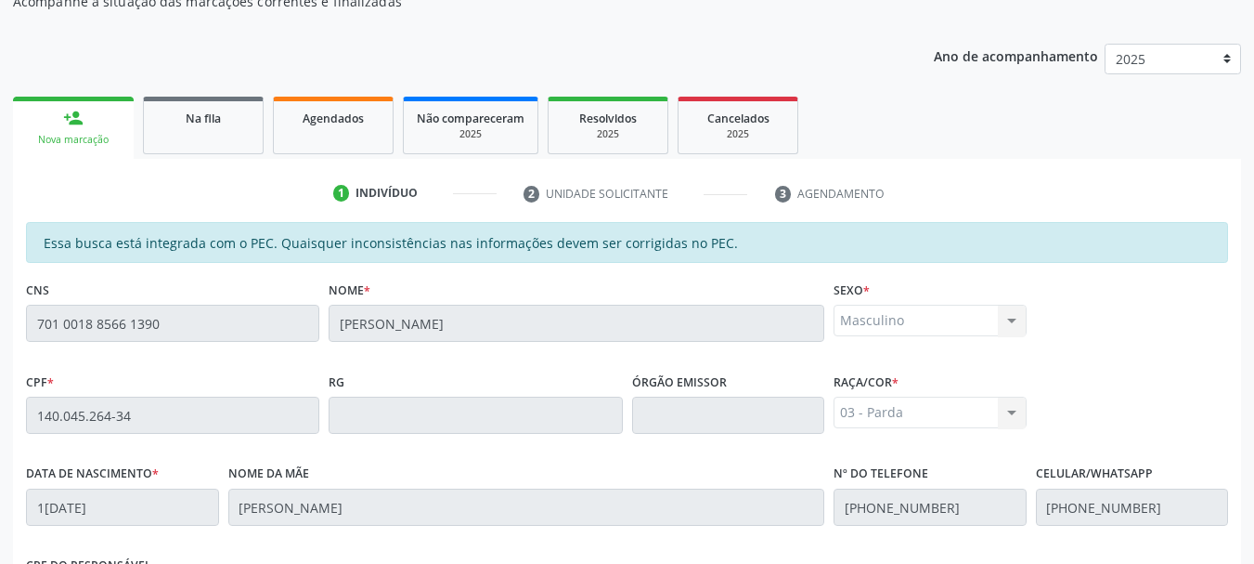
scroll to position [523, 0]
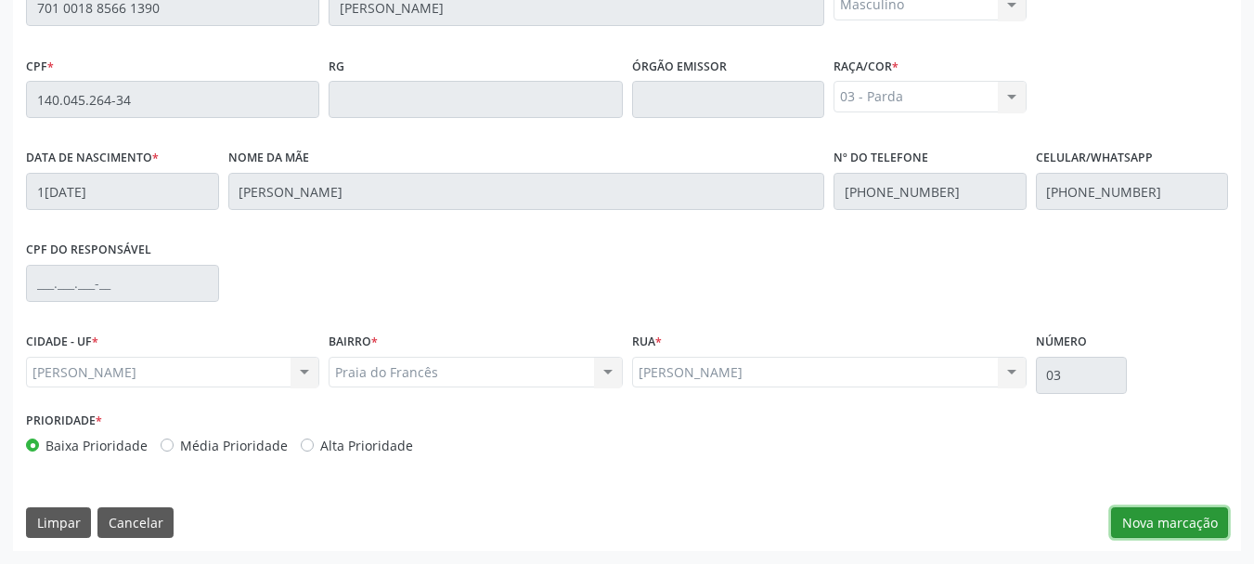
click at [1160, 532] on button "Nova marcação" at bounding box center [1169, 523] width 117 height 32
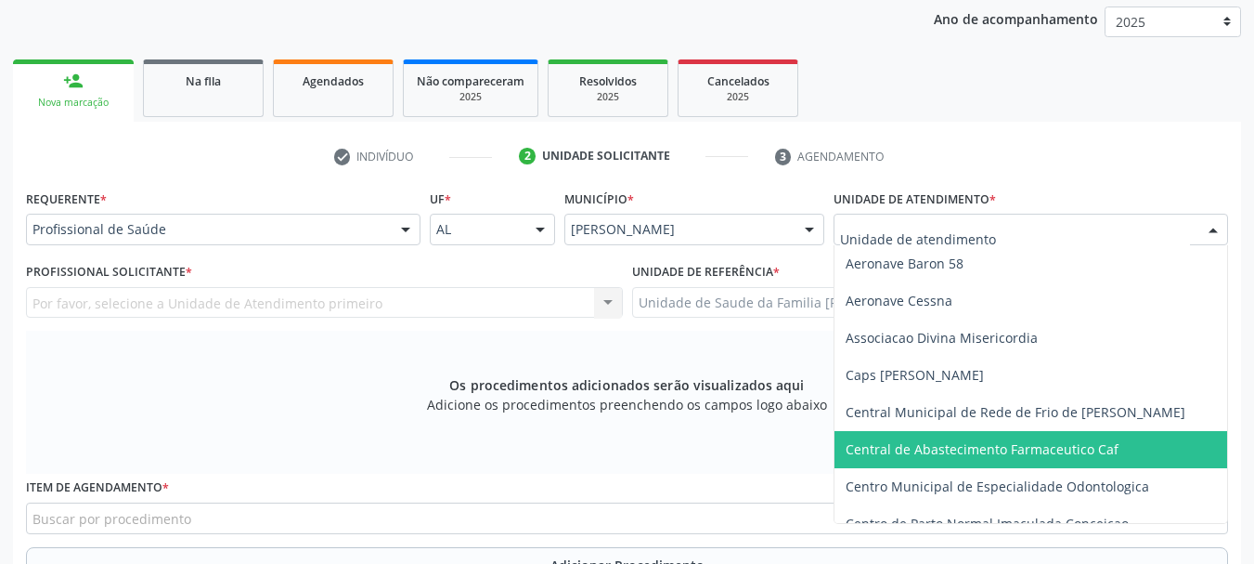
scroll to position [186, 0]
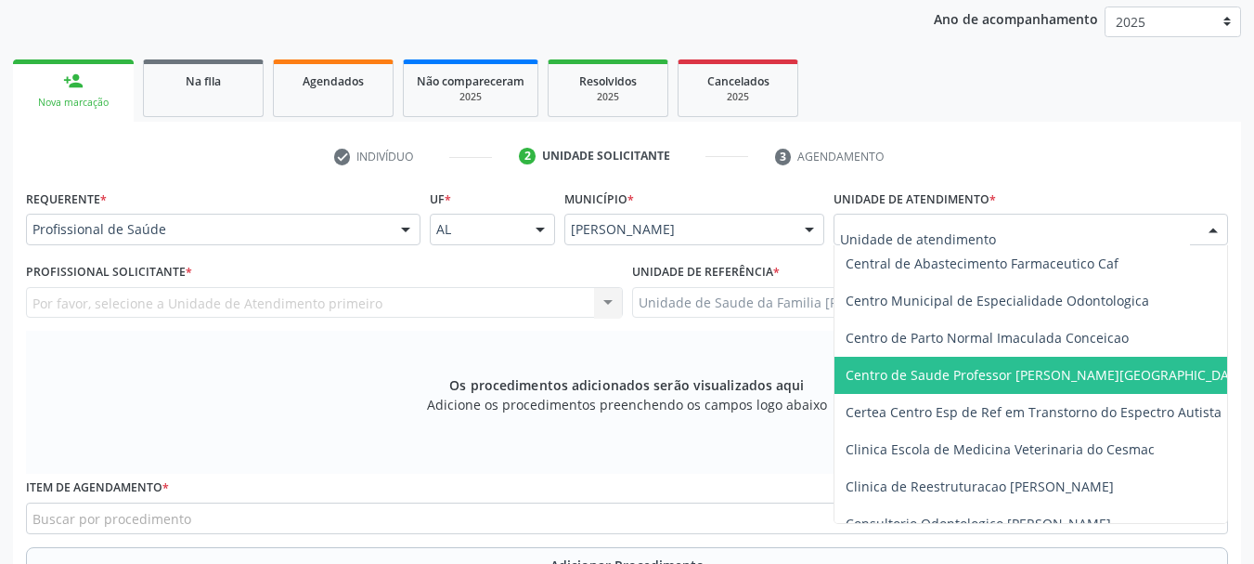
click at [975, 381] on span "Centro de Saude Professor [PERSON_NAME][GEOGRAPHIC_DATA]" at bounding box center [1048, 375] width 404 height 18
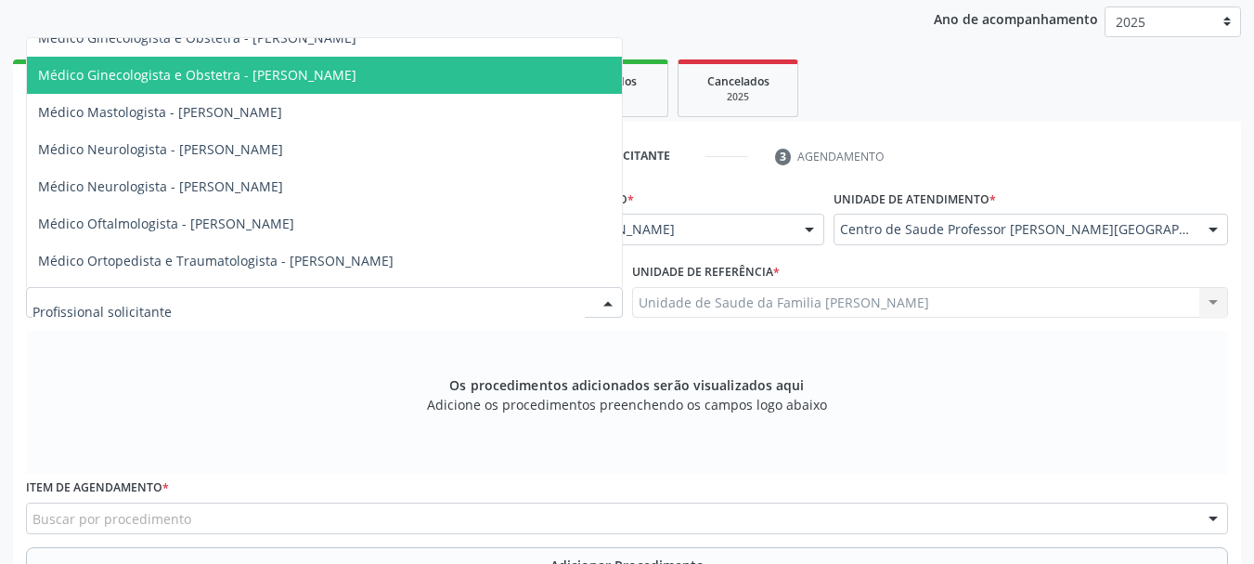
scroll to position [836, 0]
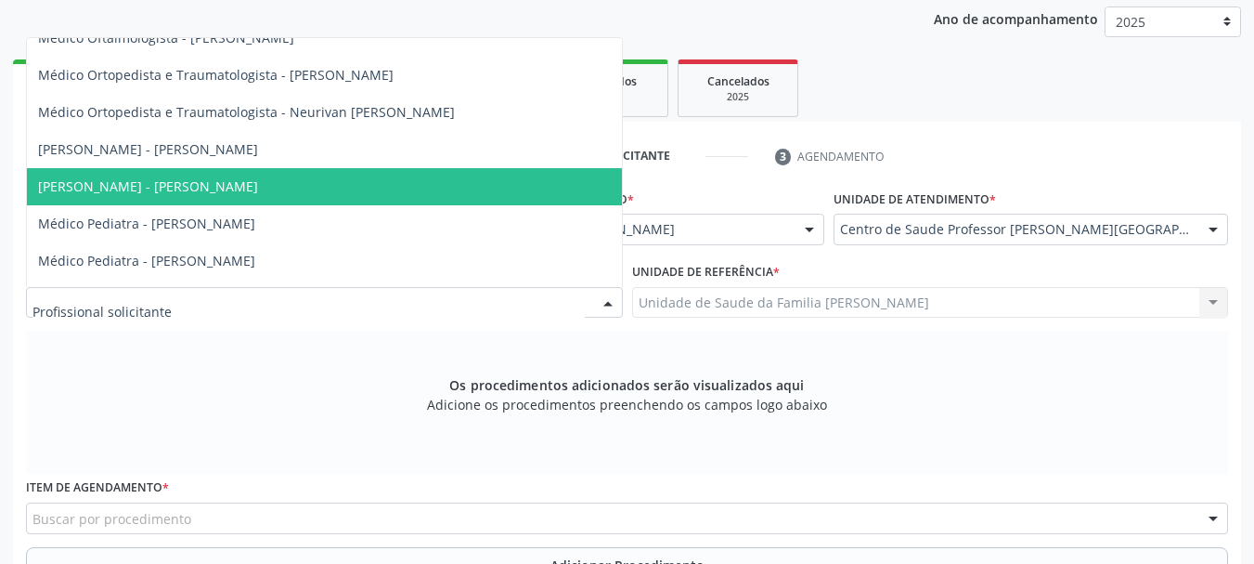
click at [258, 183] on span "Médico Otorrinolaringologista - Mirella Kalyne Cavalcante Magalhaes" at bounding box center [148, 186] width 220 height 18
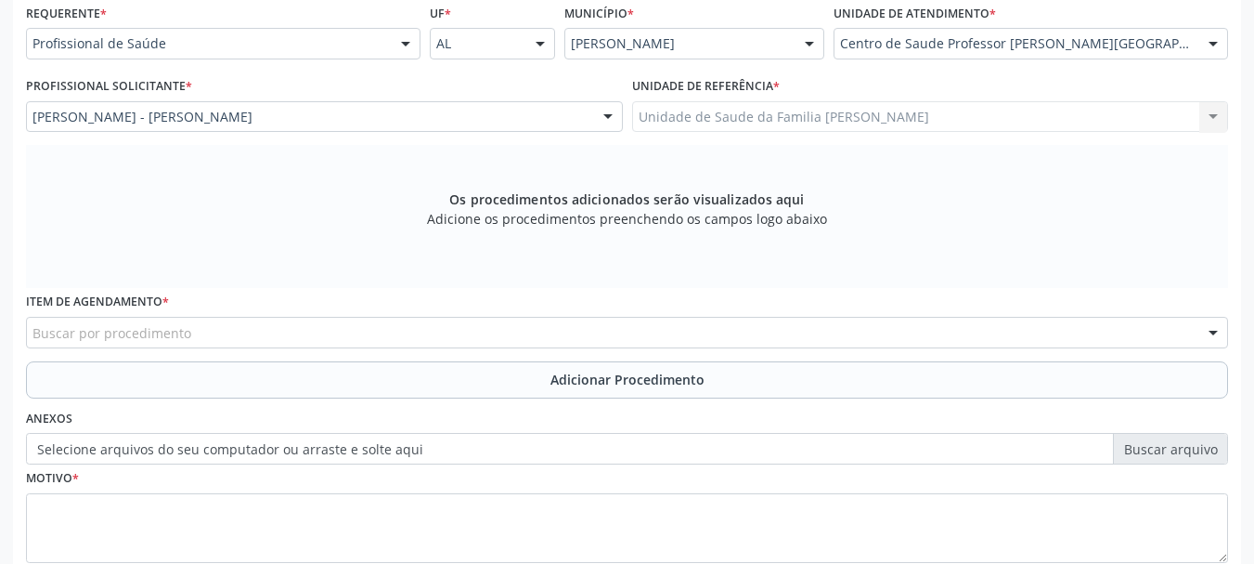
scroll to position [523, 0]
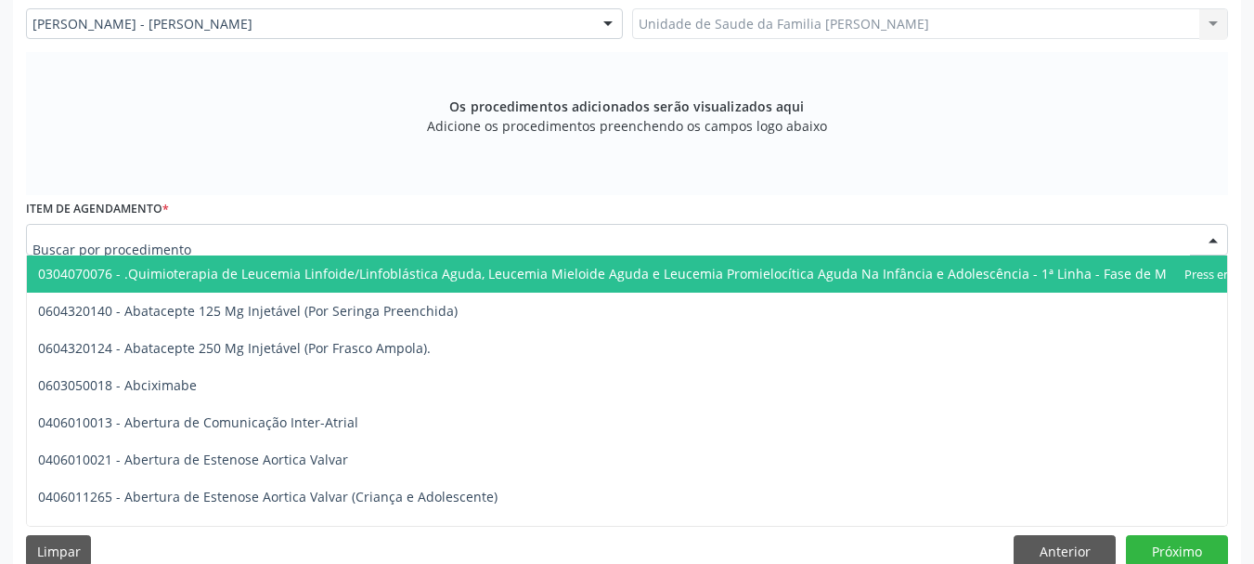
click at [331, 242] on div at bounding box center [627, 240] width 1202 height 32
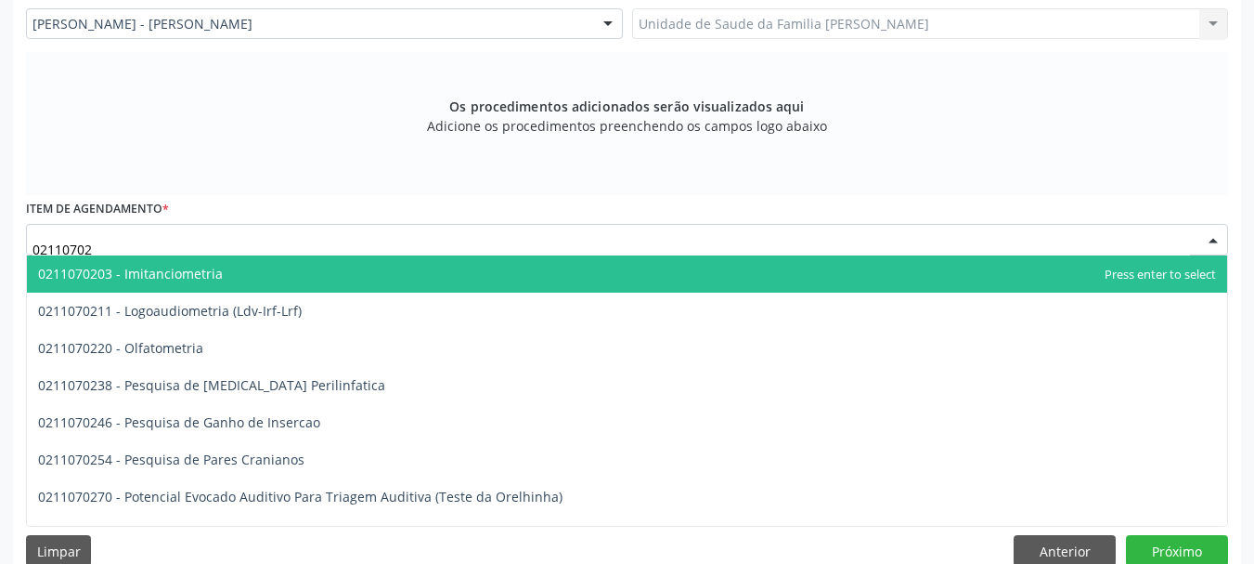
type input "021107021"
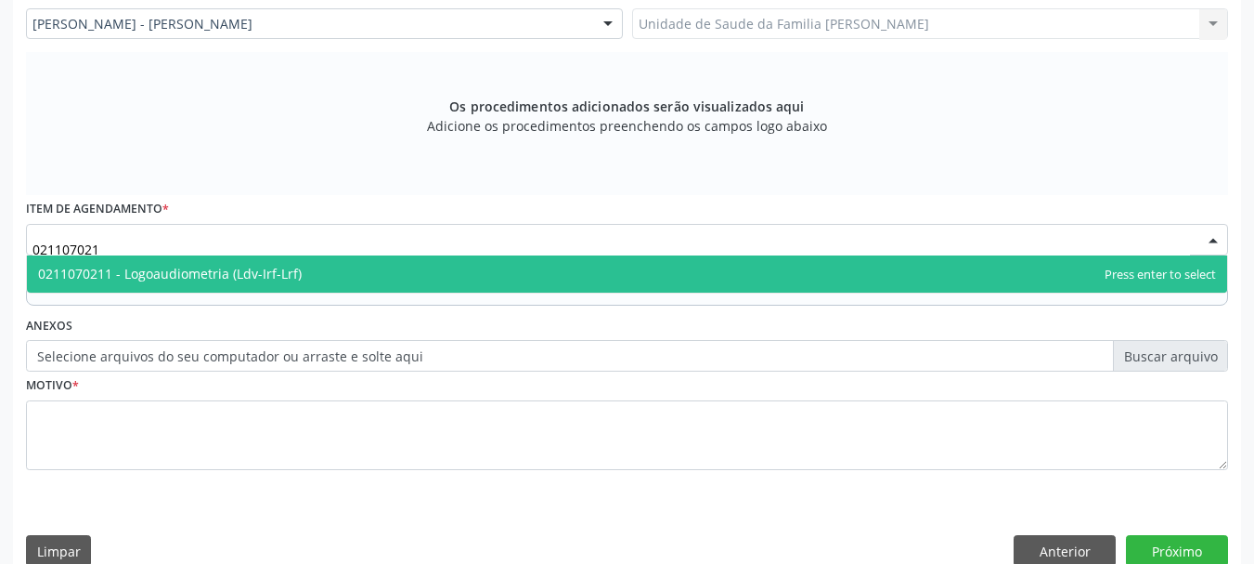
click at [281, 286] on span "0211070211 - Logoaudiometria (Ldv-Irf-Lrf)" at bounding box center [627, 273] width 1200 height 37
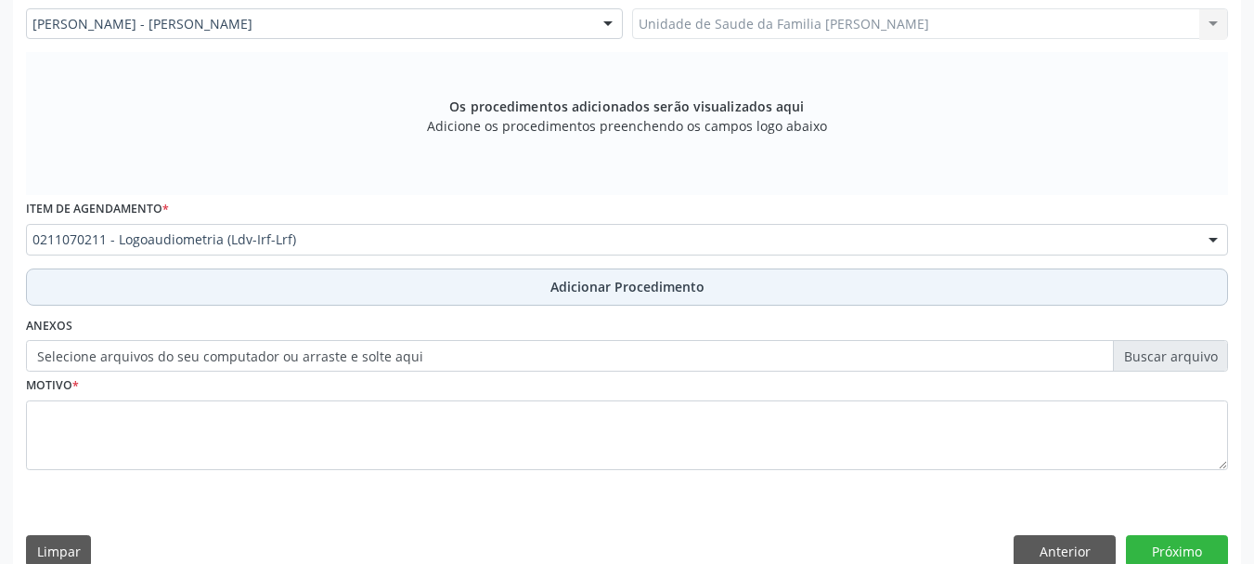
click at [590, 280] on span "Adicionar Procedimento" at bounding box center [628, 286] width 154 height 19
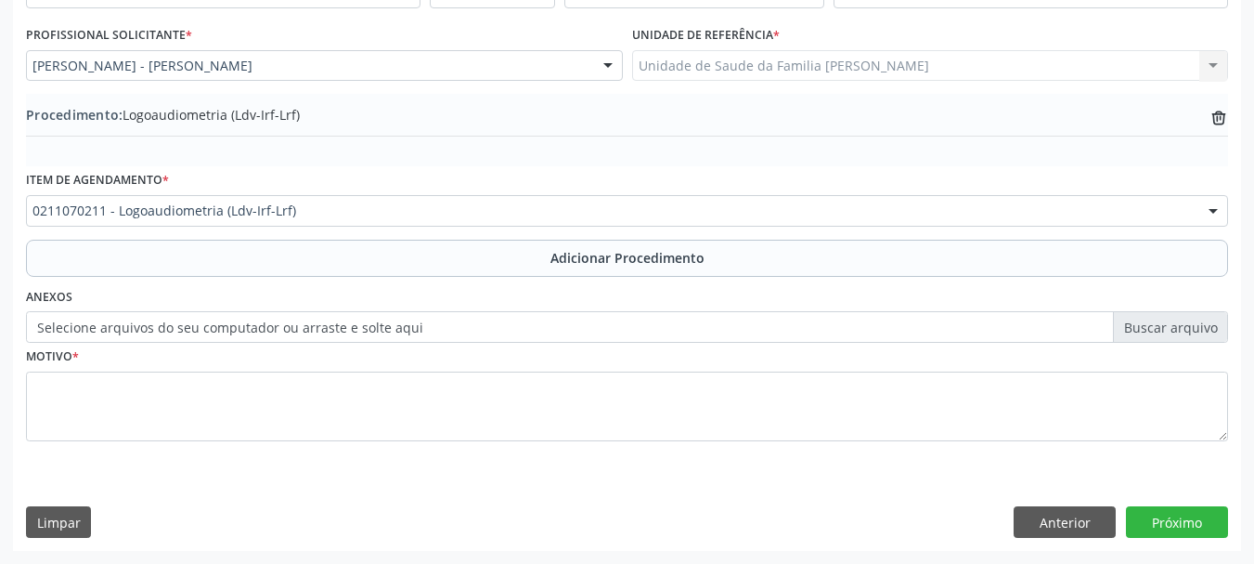
scroll to position [481, 0]
click at [256, 330] on label "Selecione arquivos do seu computador ou arraste e solte aqui" at bounding box center [627, 327] width 1202 height 32
click at [256, 330] on input "Selecione arquivos do seu computador ou arraste e solte aqui" at bounding box center [627, 327] width 1202 height 32
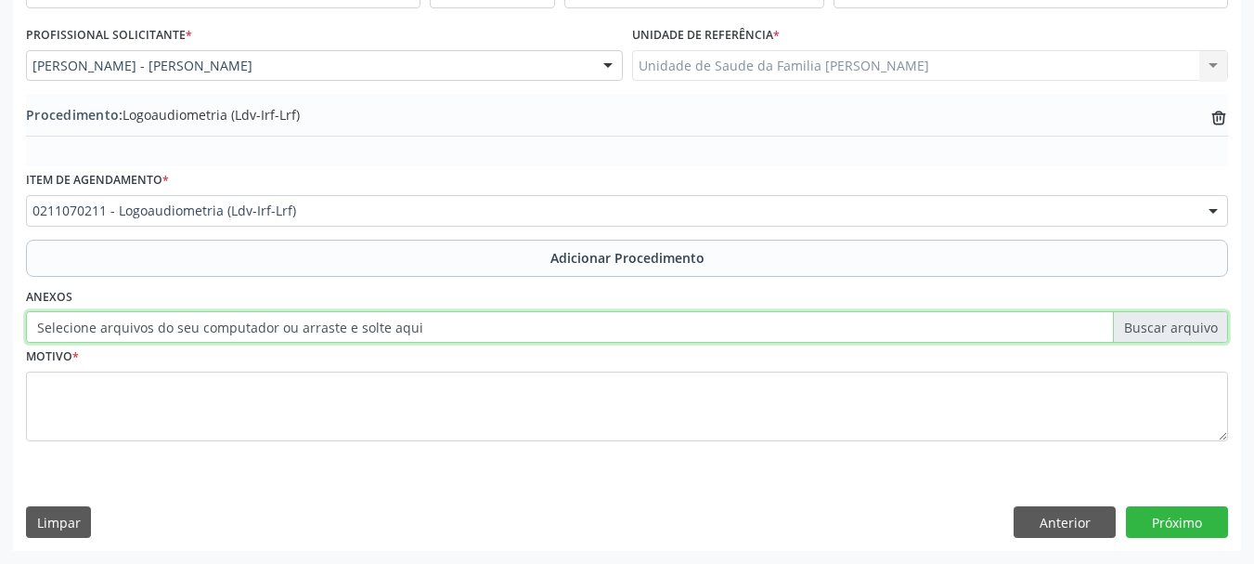
type input "C:\fakepath\Braga.jpeg"
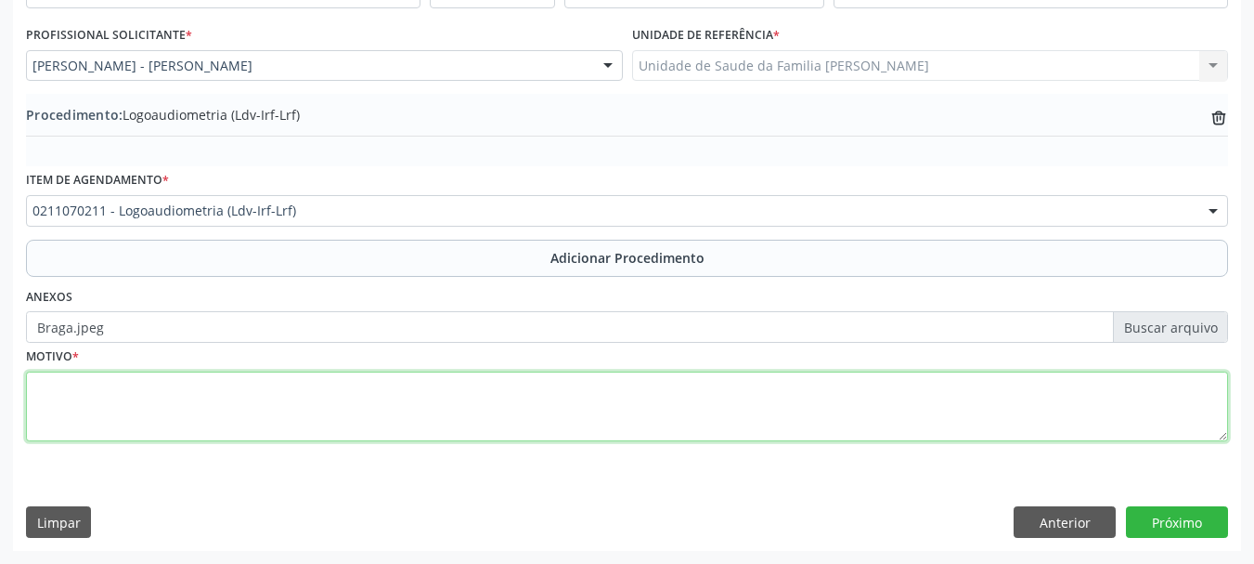
click at [42, 402] on textarea at bounding box center [627, 406] width 1202 height 71
click at [44, 391] on textarea "hIPOACUSIA, PERFURACAO DE TIMPANO A DIREITA" at bounding box center [627, 406] width 1202 height 71
type textarea "HIPOACUSIA, PERFURACAO DE TIMPANO A DIREITA"
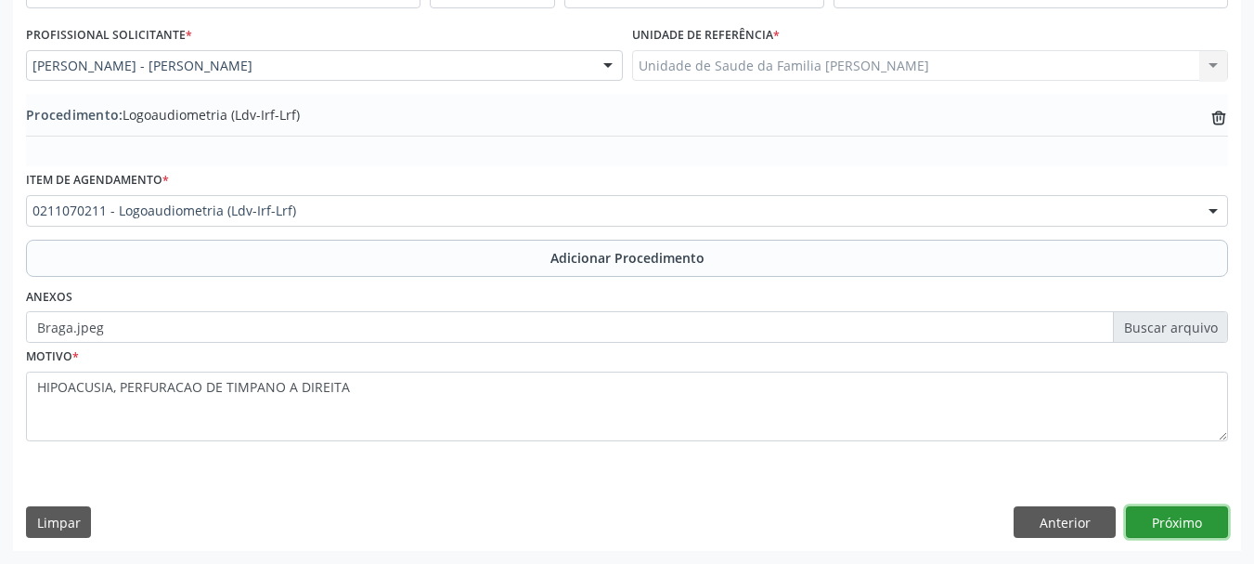
click at [1175, 522] on button "Próximo" at bounding box center [1177, 522] width 102 height 32
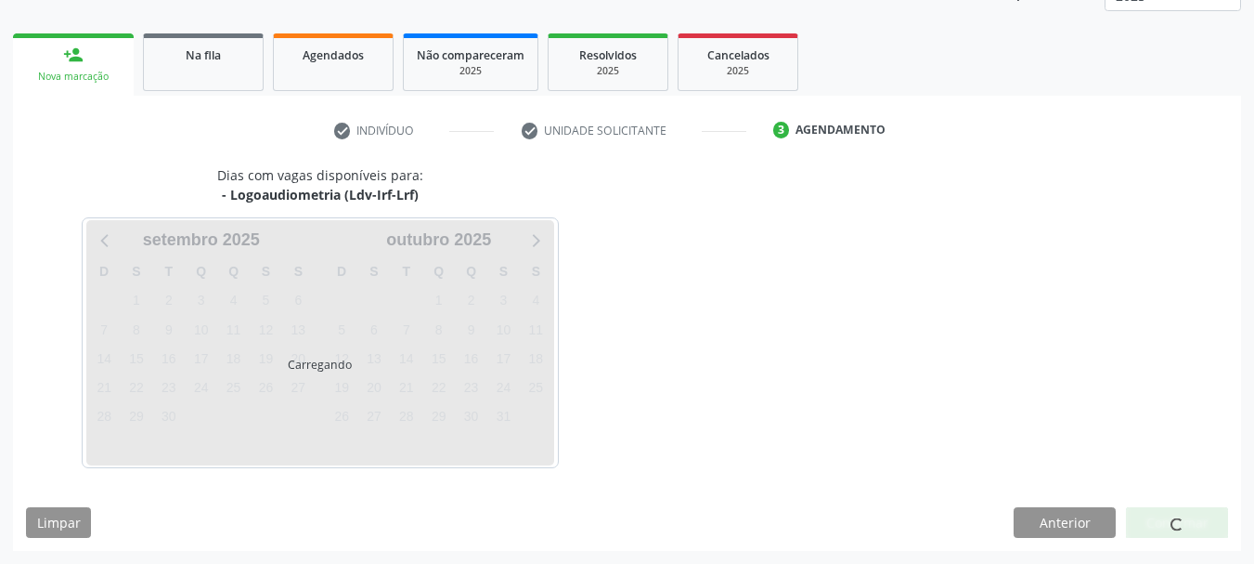
scroll to position [325, 0]
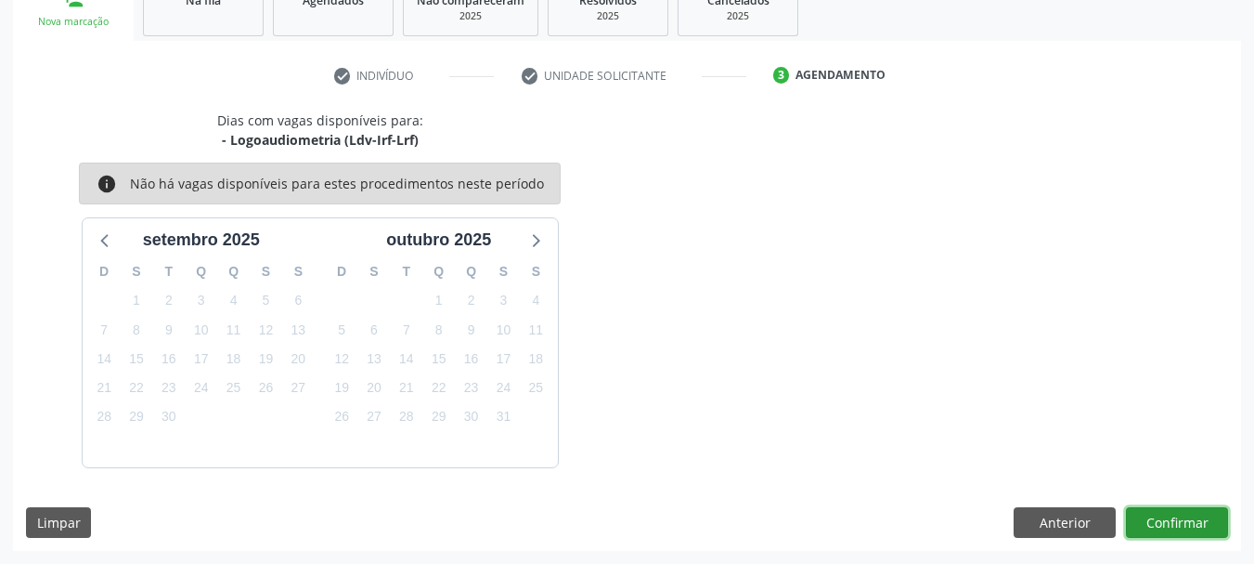
click at [1178, 522] on button "Confirmar" at bounding box center [1177, 523] width 102 height 32
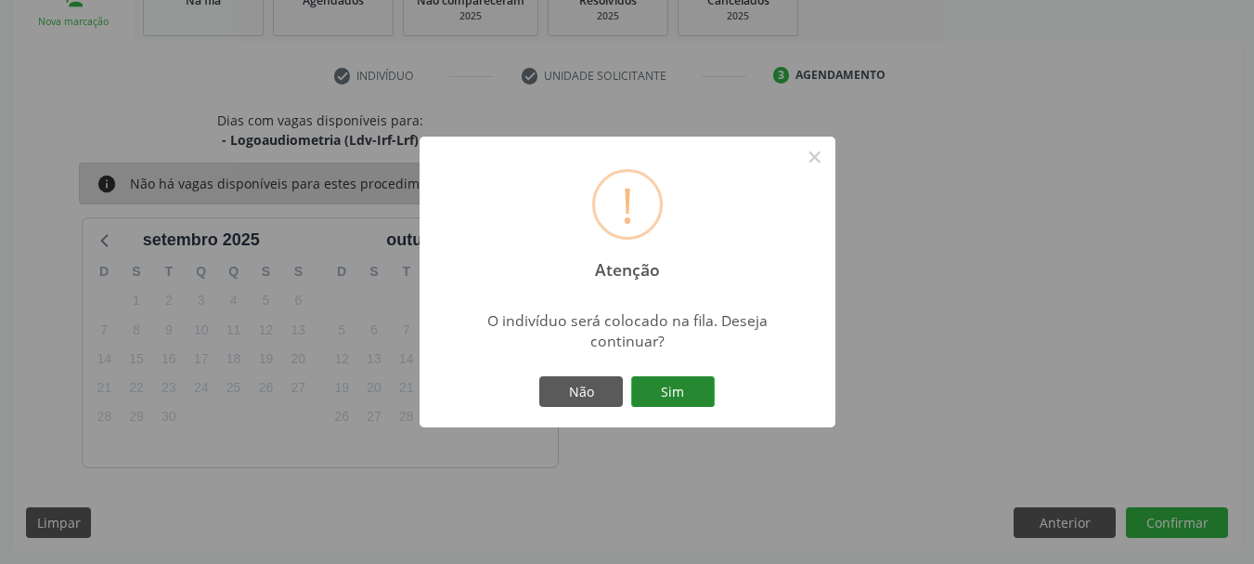
click at [673, 380] on button "Sim" at bounding box center [673, 392] width 84 height 32
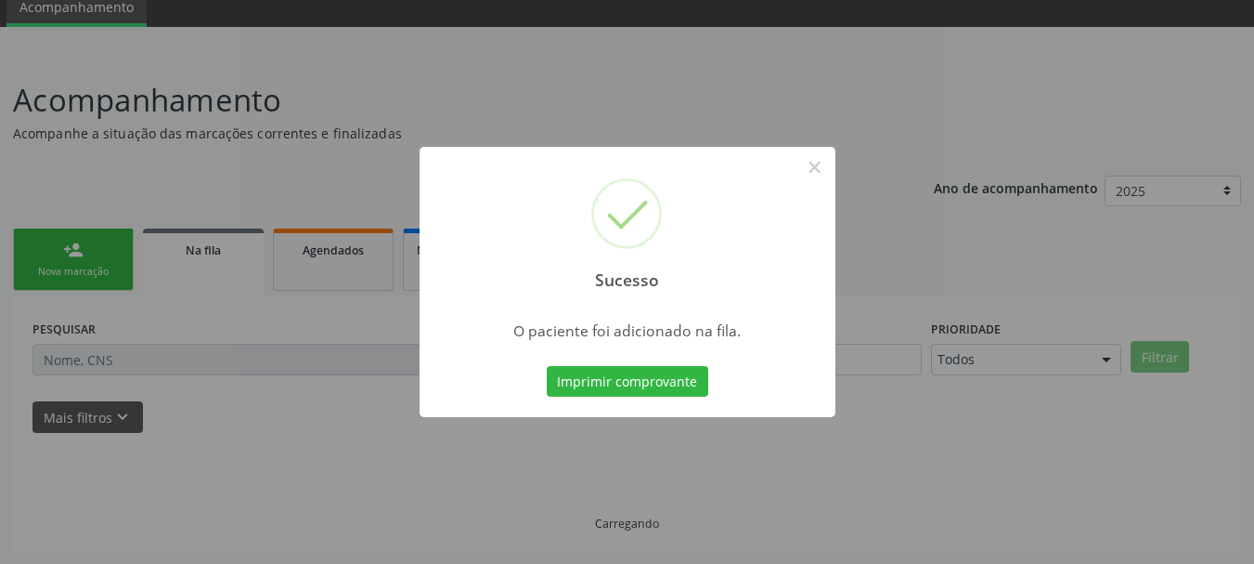
scroll to position [75, 0]
click at [817, 179] on button "×" at bounding box center [815, 167] width 32 height 32
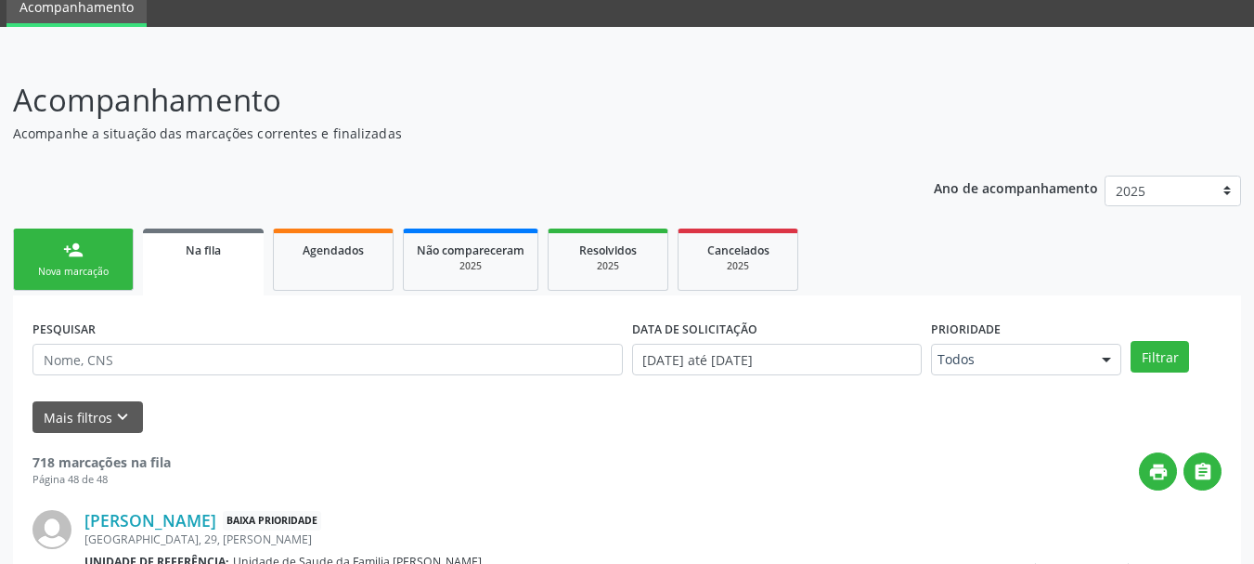
click at [63, 234] on link "person_add Nova marcação" at bounding box center [73, 259] width 121 height 62
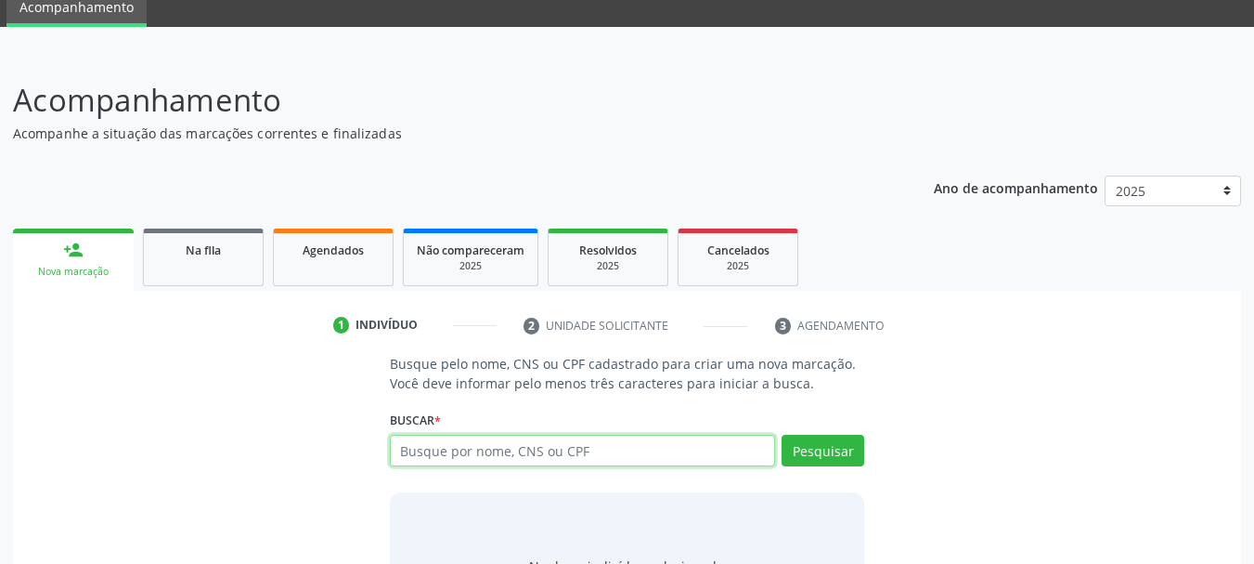
click at [517, 448] on input "text" at bounding box center [583, 450] width 386 height 32
paste input "701 0018 8566 1390"
type input "701 0018 8566 1390"
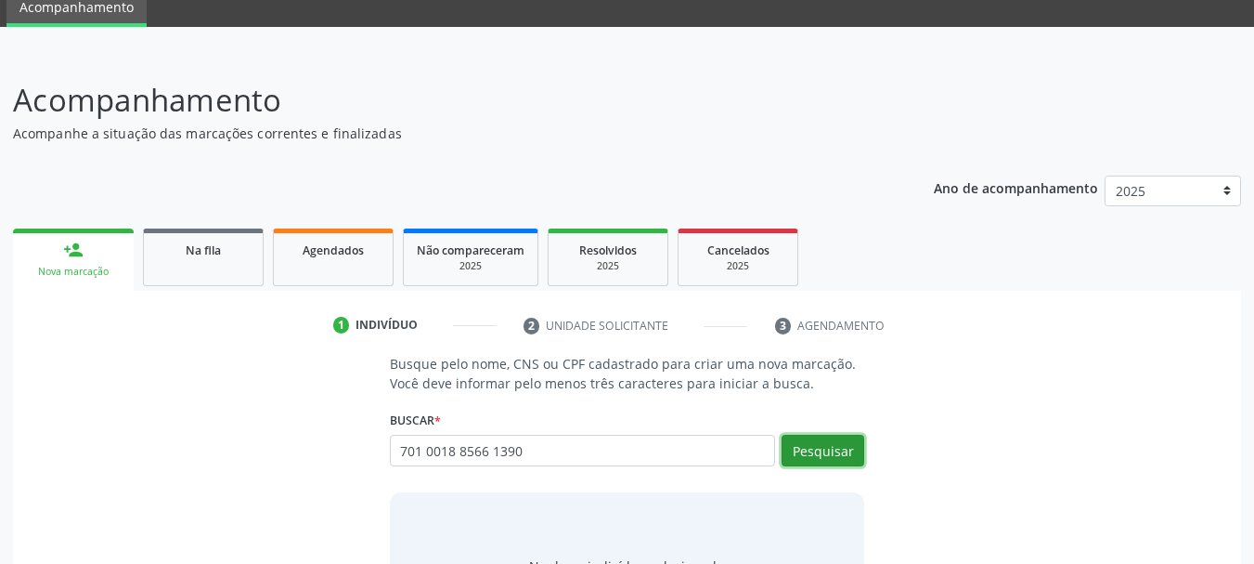
click at [801, 449] on button "Pesquisar" at bounding box center [823, 450] width 83 height 32
type input "701 0018 8566 1390"
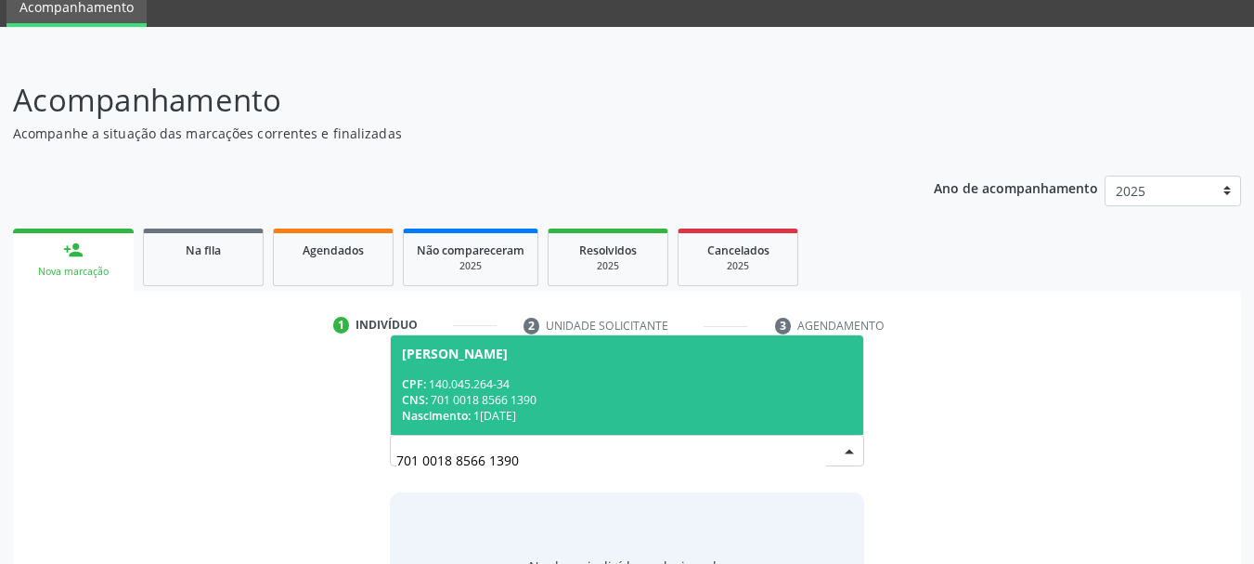
scroll to position [168, 0]
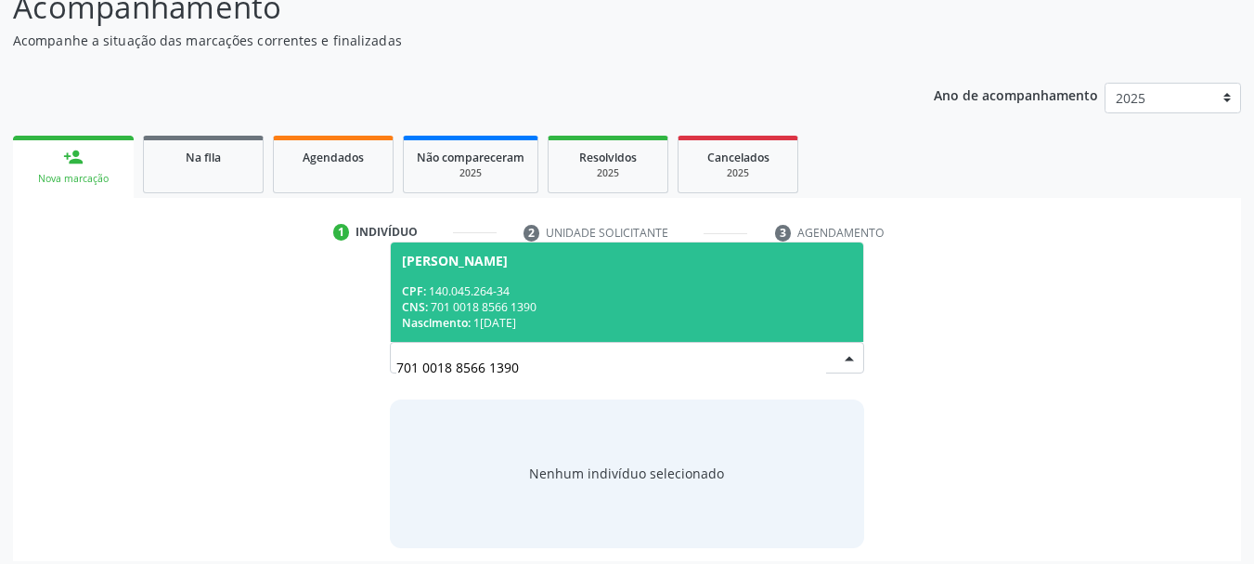
click at [434, 266] on div "Jacinto de Mendonca Braga" at bounding box center [455, 260] width 106 height 15
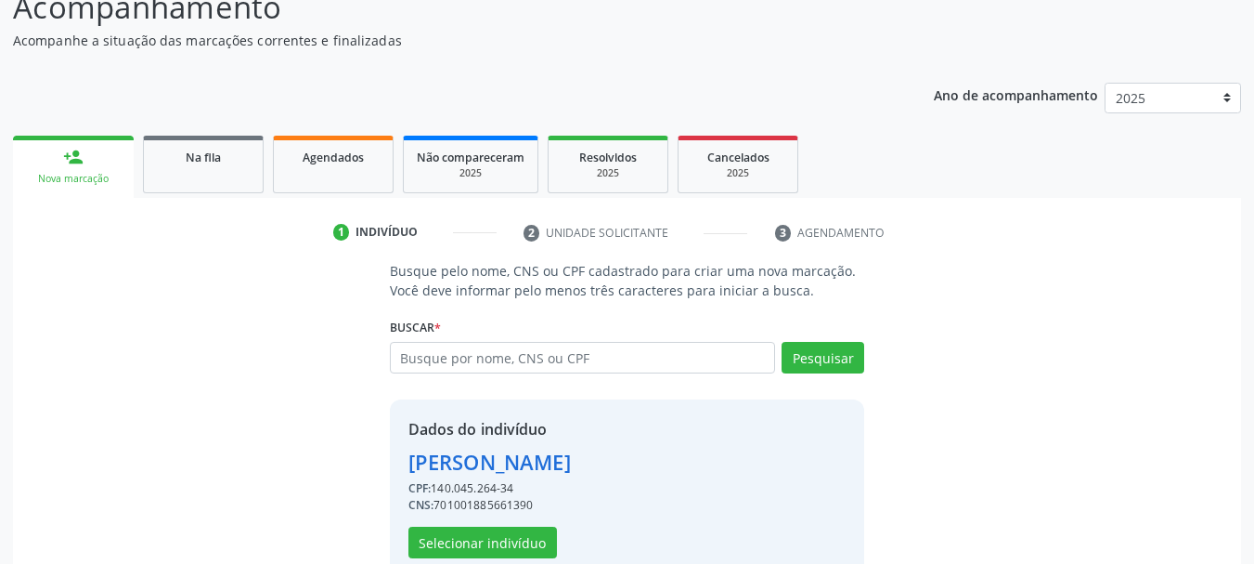
scroll to position [207, 0]
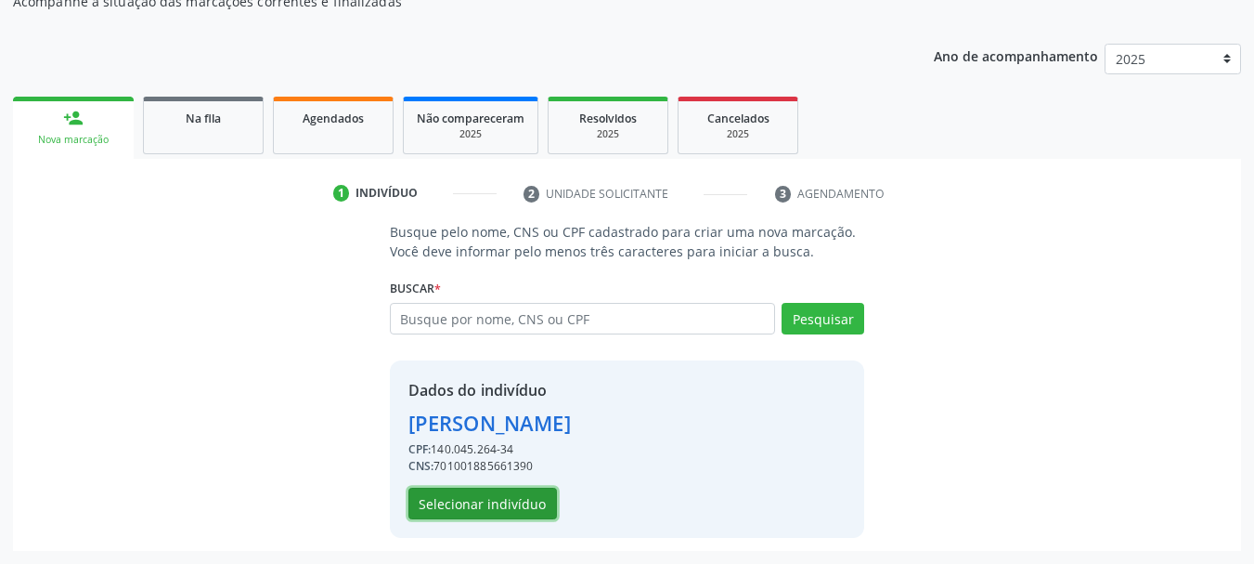
click at [476, 489] on button "Selecionar indivíduo" at bounding box center [483, 503] width 149 height 32
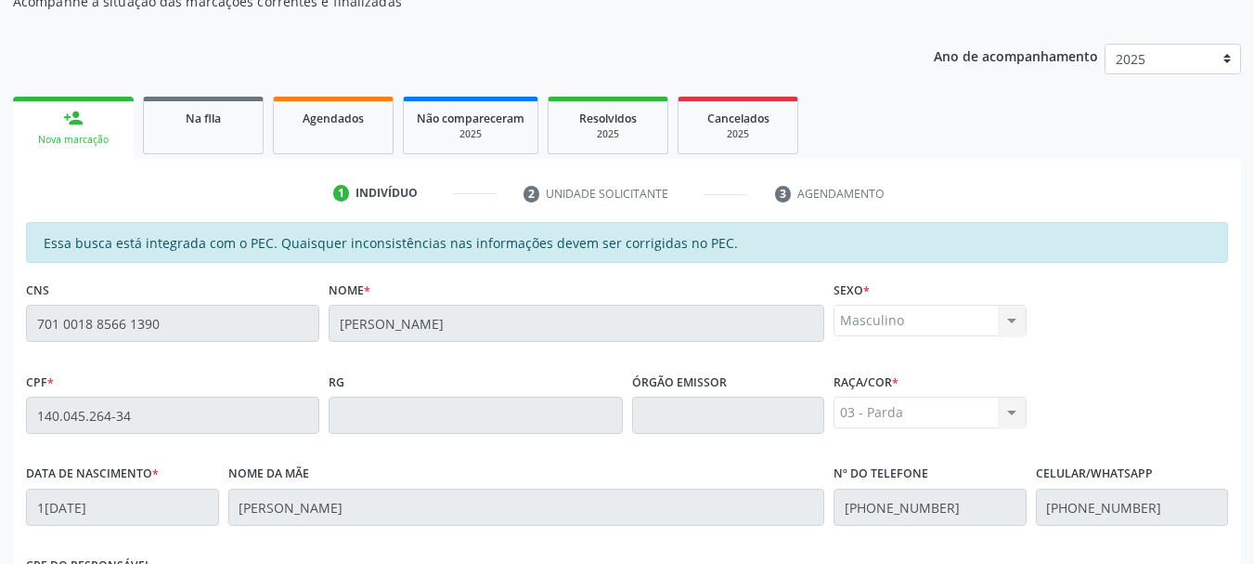
scroll to position [523, 0]
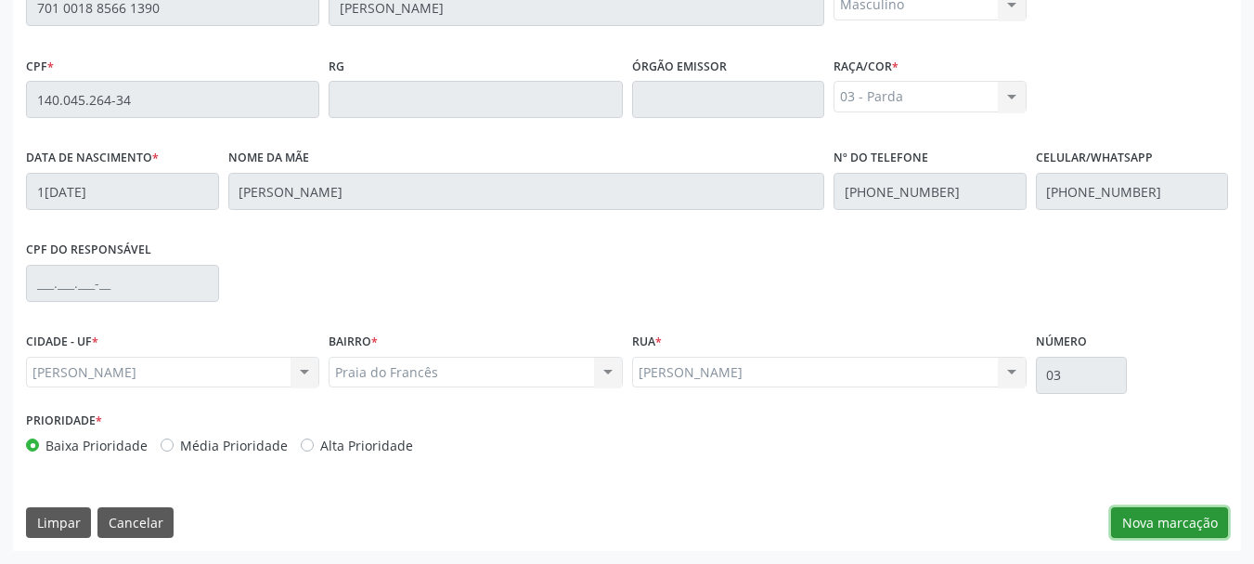
click at [1151, 507] on button "Nova marcação" at bounding box center [1169, 523] width 117 height 32
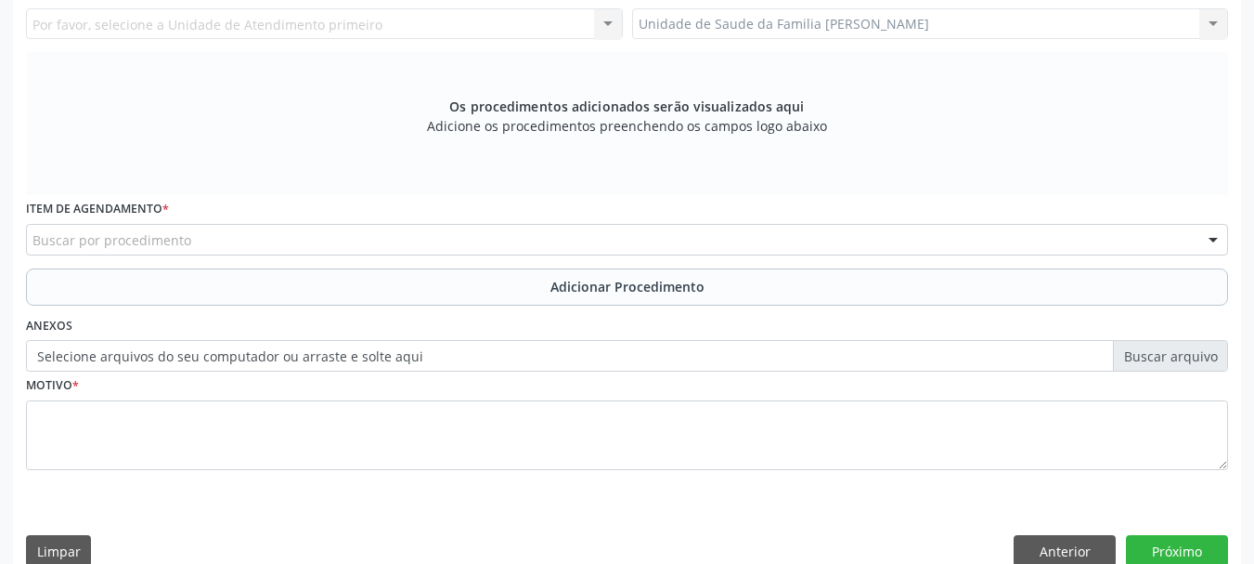
scroll to position [244, 0]
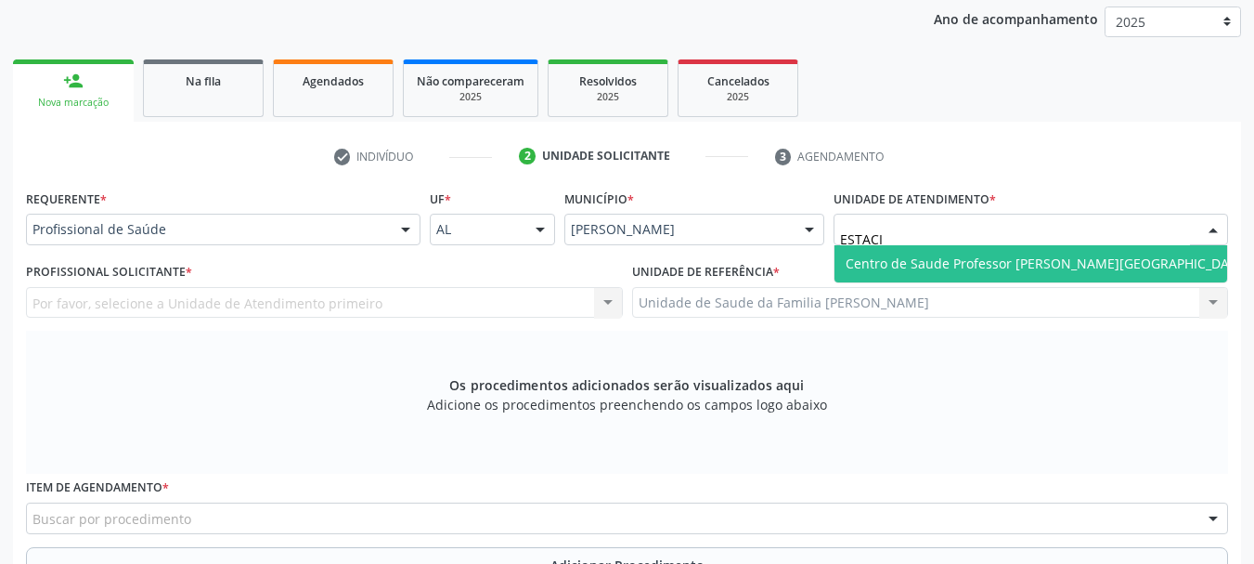
type input "ESTACIO"
click at [887, 266] on span "Centro de Saude Professor [PERSON_NAME][GEOGRAPHIC_DATA]" at bounding box center [1048, 263] width 404 height 18
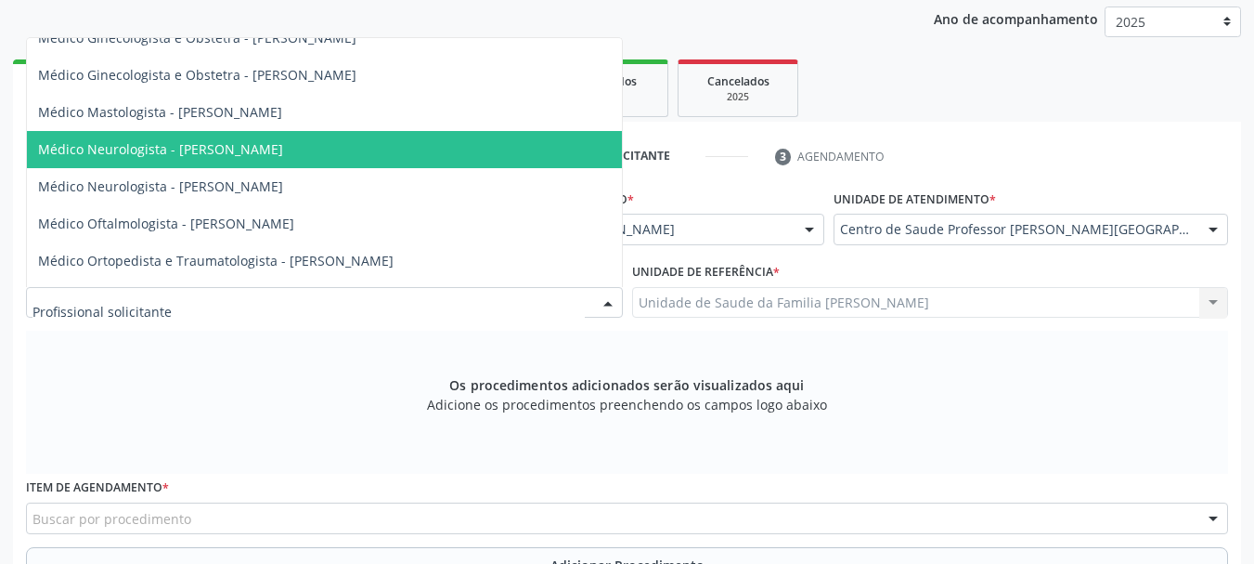
scroll to position [836, 0]
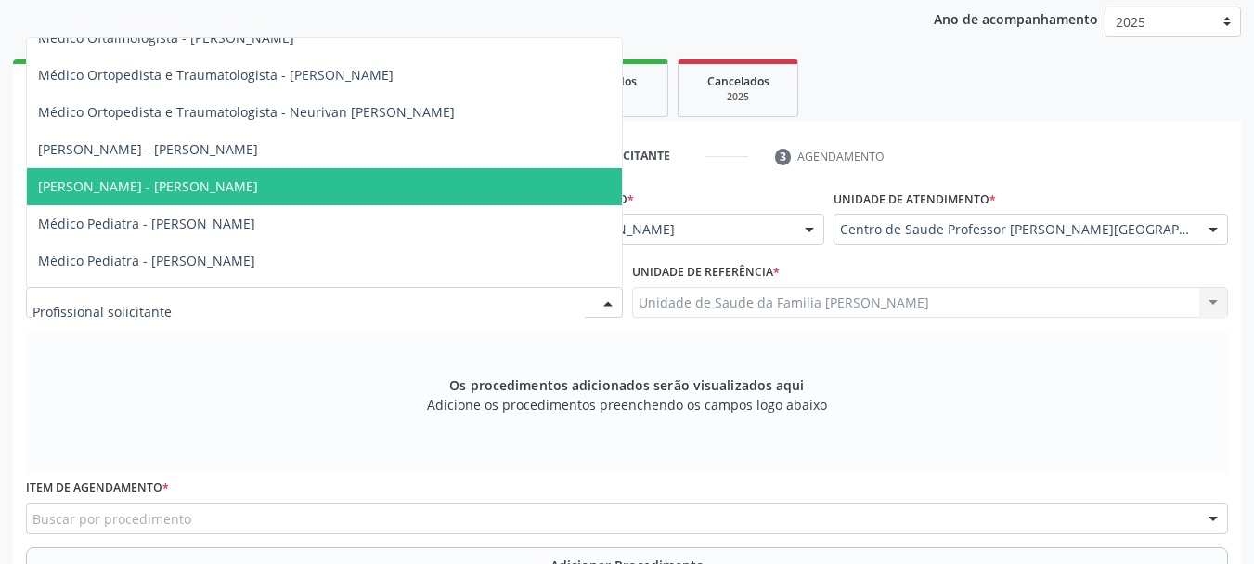
click at [258, 181] on span "Médico Otorrinolaringologista - Mirella Kalyne Cavalcante Magalhaes" at bounding box center [148, 186] width 220 height 18
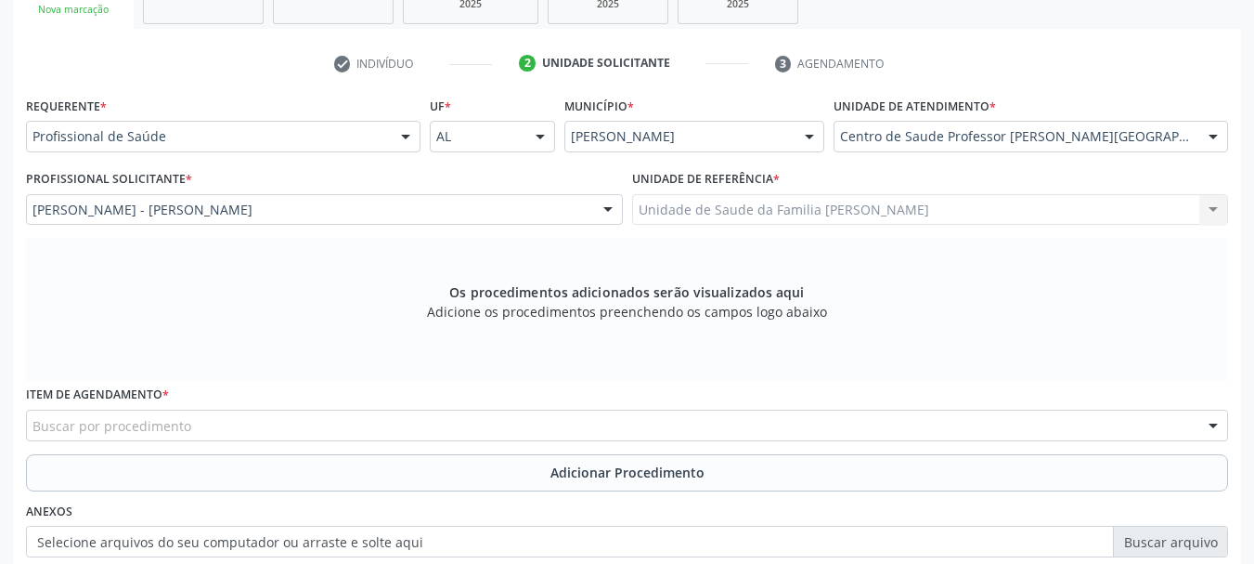
scroll to position [551, 0]
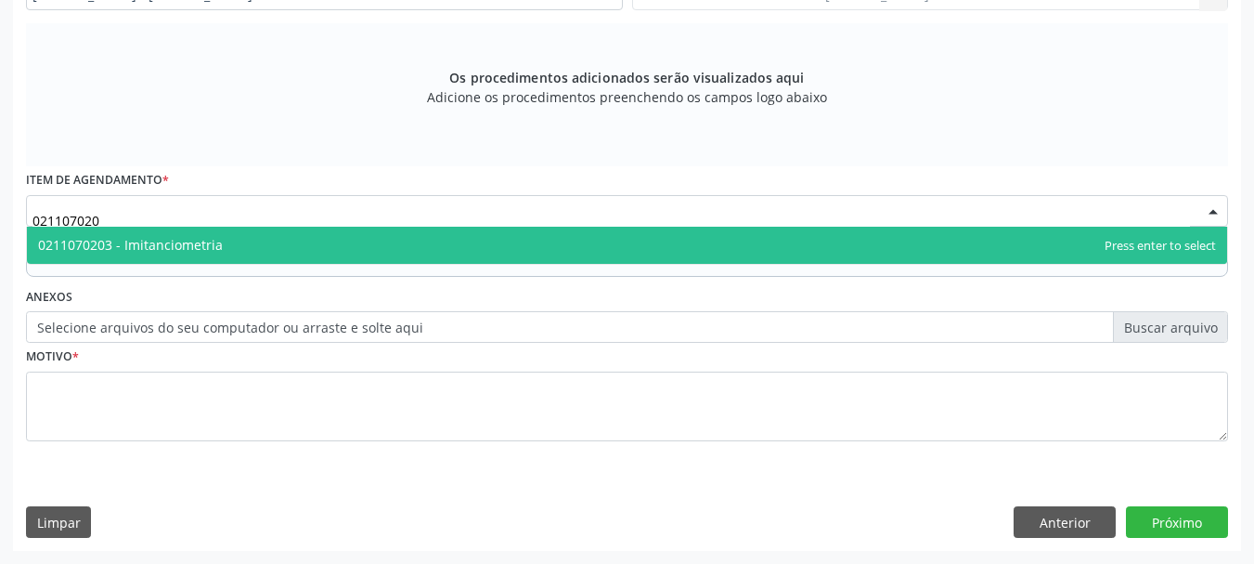
type input "0211070203"
click at [126, 246] on span "0211070203 - Imitanciometria" at bounding box center [130, 245] width 185 height 18
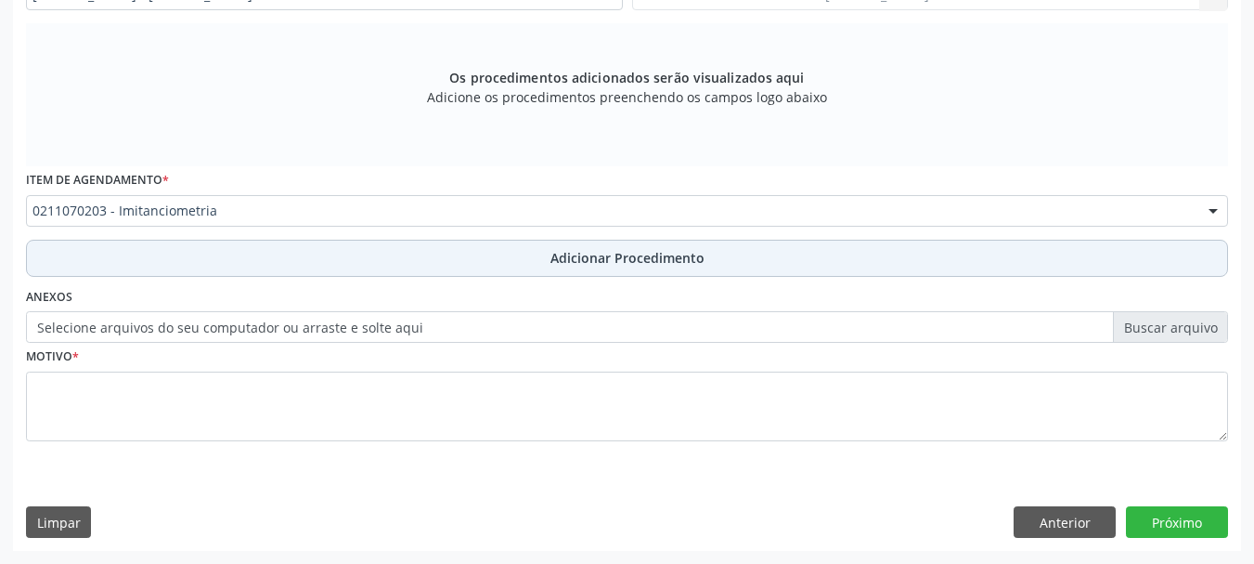
click at [627, 265] on span "Adicionar Procedimento" at bounding box center [628, 257] width 154 height 19
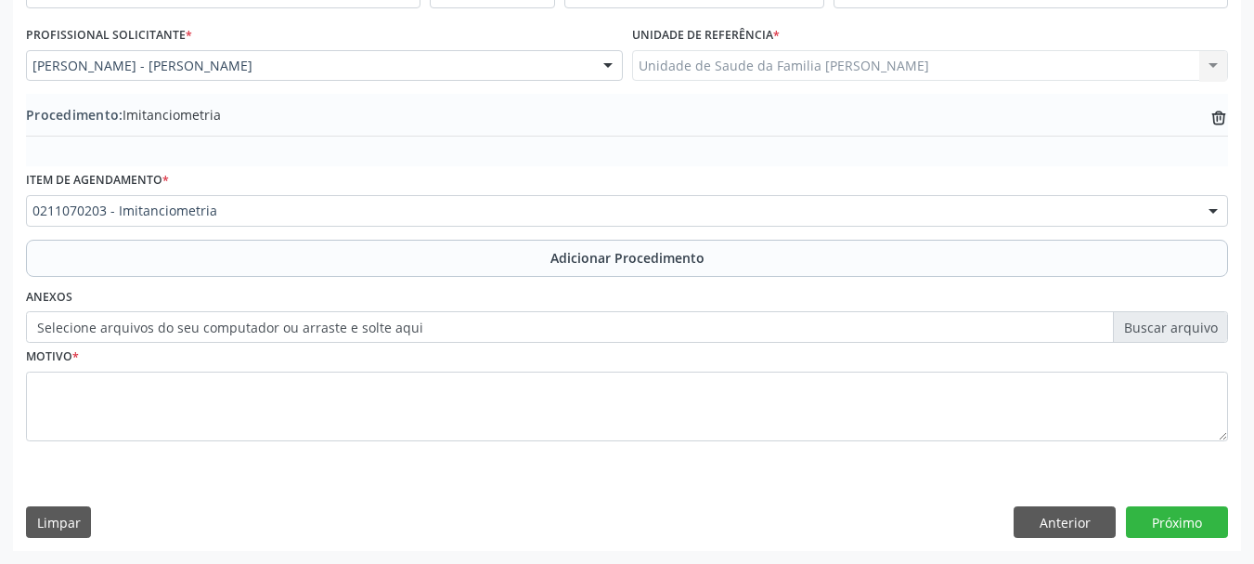
click at [97, 329] on label "Selecione arquivos do seu computador ou arraste e solte aqui" at bounding box center [627, 327] width 1202 height 32
click at [97, 329] on input "Selecione arquivos do seu computador ou arraste e solte aqui" at bounding box center [627, 327] width 1202 height 32
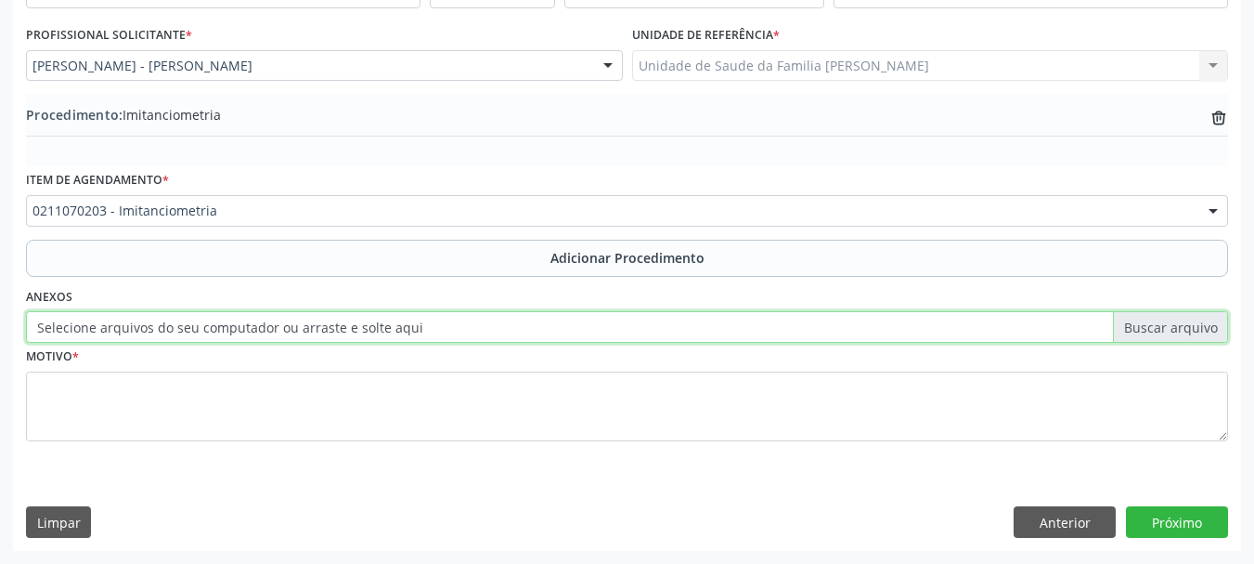
type input "C:\fakepath\Braga.jpeg"
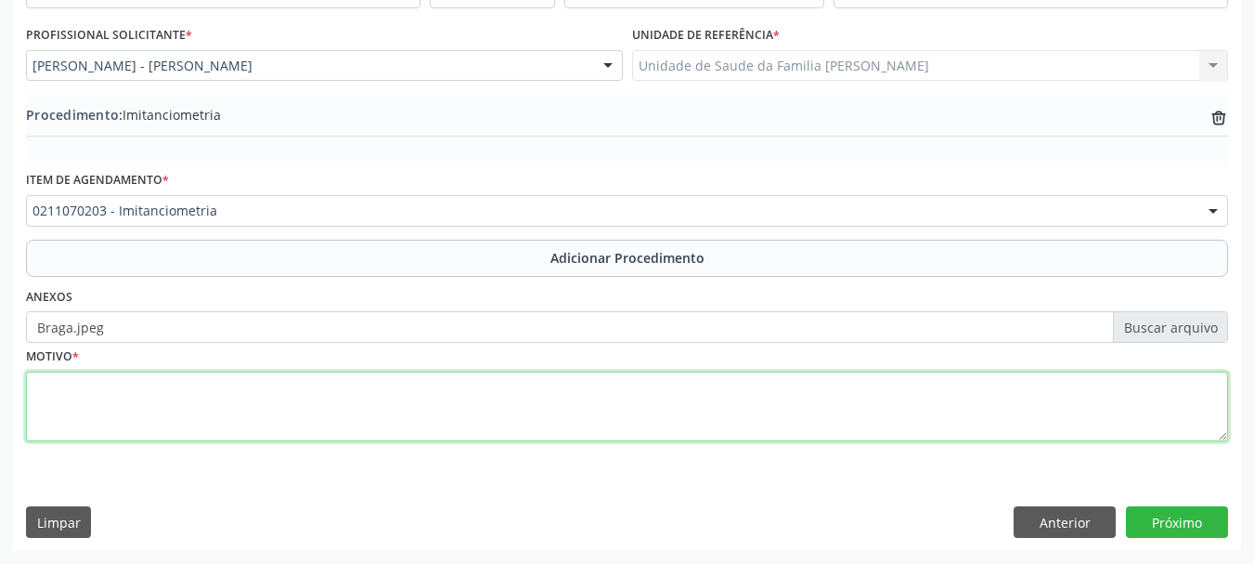
click at [45, 399] on textarea at bounding box center [627, 406] width 1202 height 71
click at [255, 386] on textarea "HIPOACUSIA, PERFURACAO DE TIMOANO A DIREITA" at bounding box center [627, 406] width 1202 height 71
type textarea "HIPOACUSIA, PERFURACAO DE TIMPANO A DIREITA"
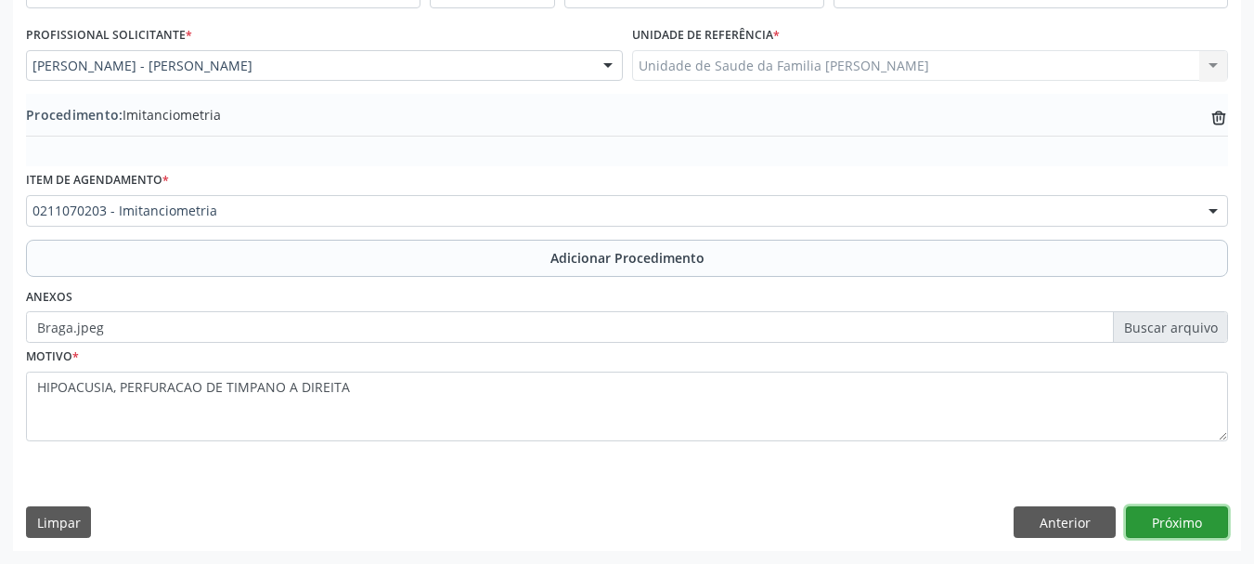
click at [1167, 520] on button "Próximo" at bounding box center [1177, 522] width 102 height 32
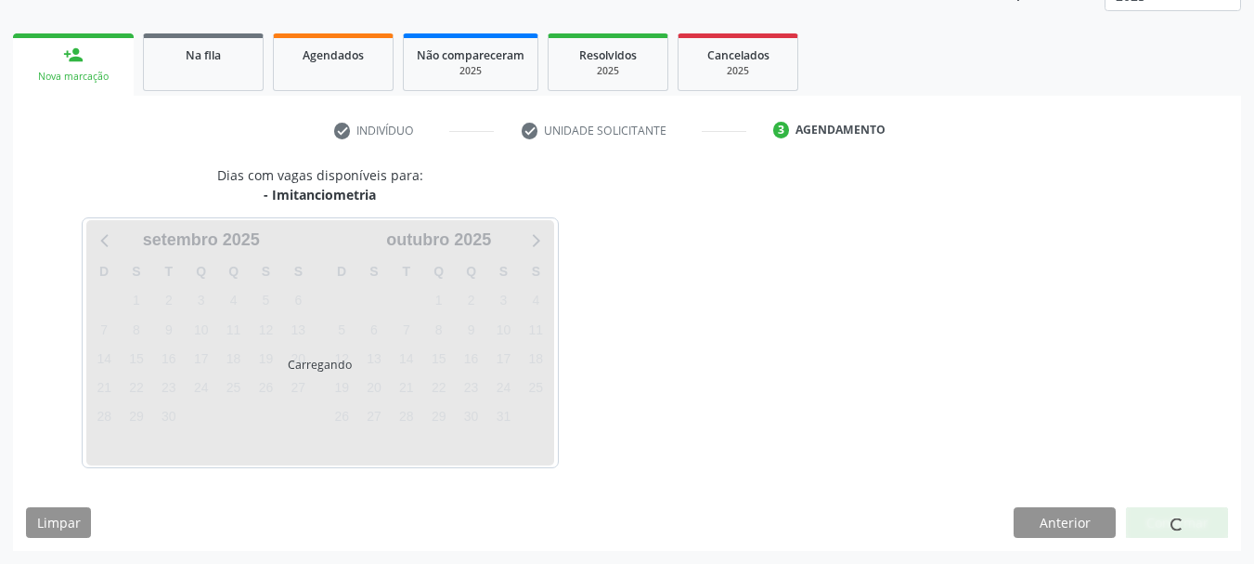
scroll to position [325, 0]
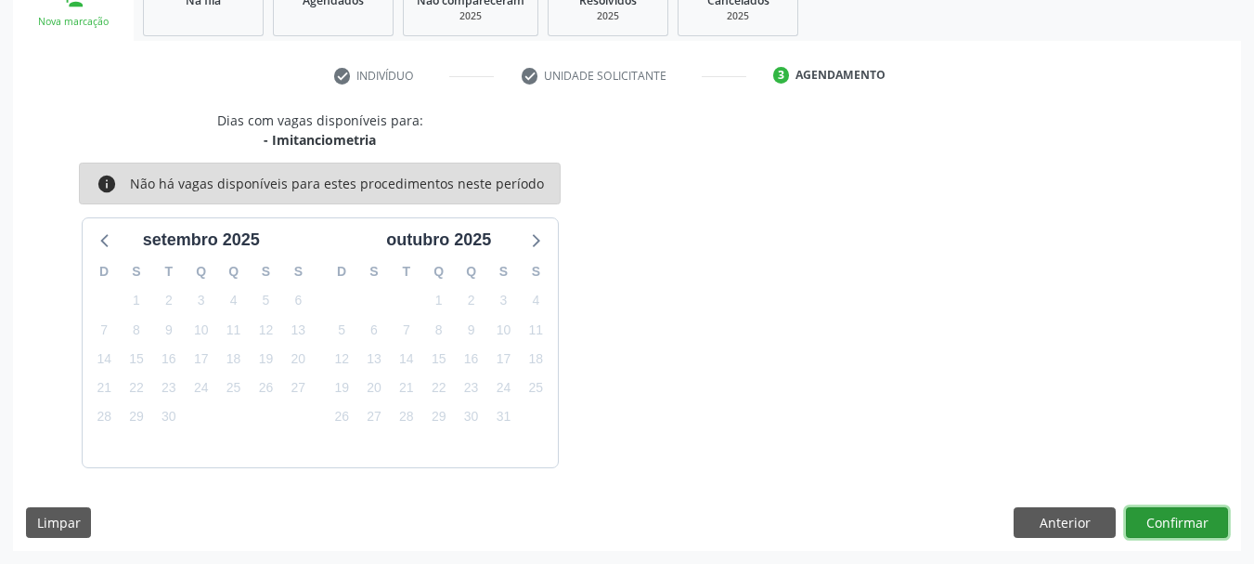
click at [1187, 519] on button "Confirmar" at bounding box center [1177, 523] width 102 height 32
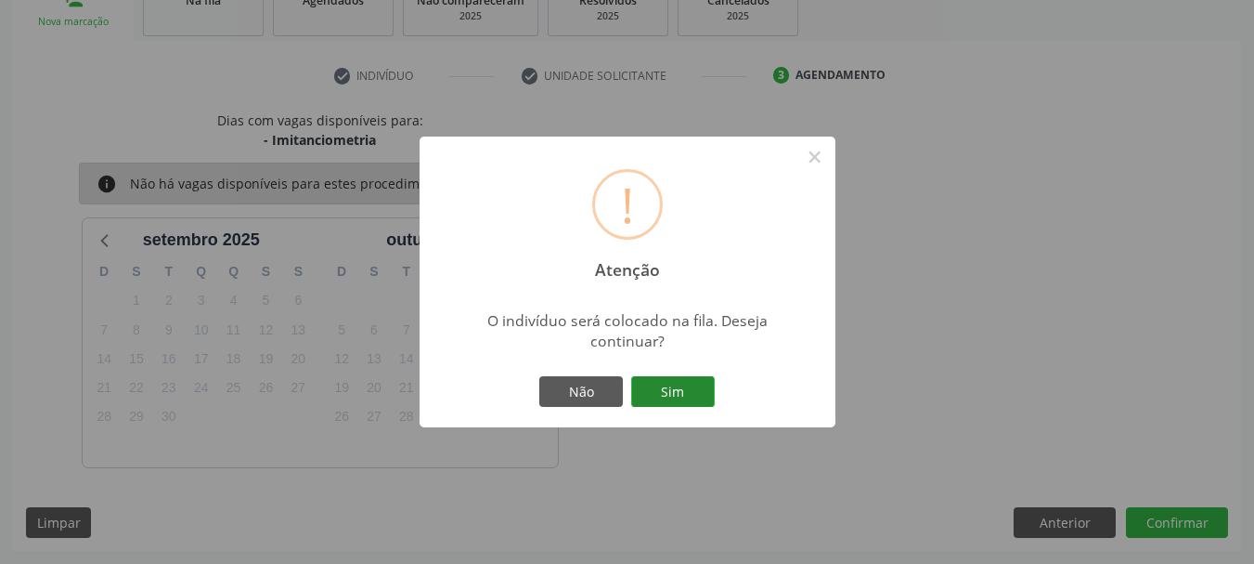
click at [688, 396] on button "Sim" at bounding box center [673, 392] width 84 height 32
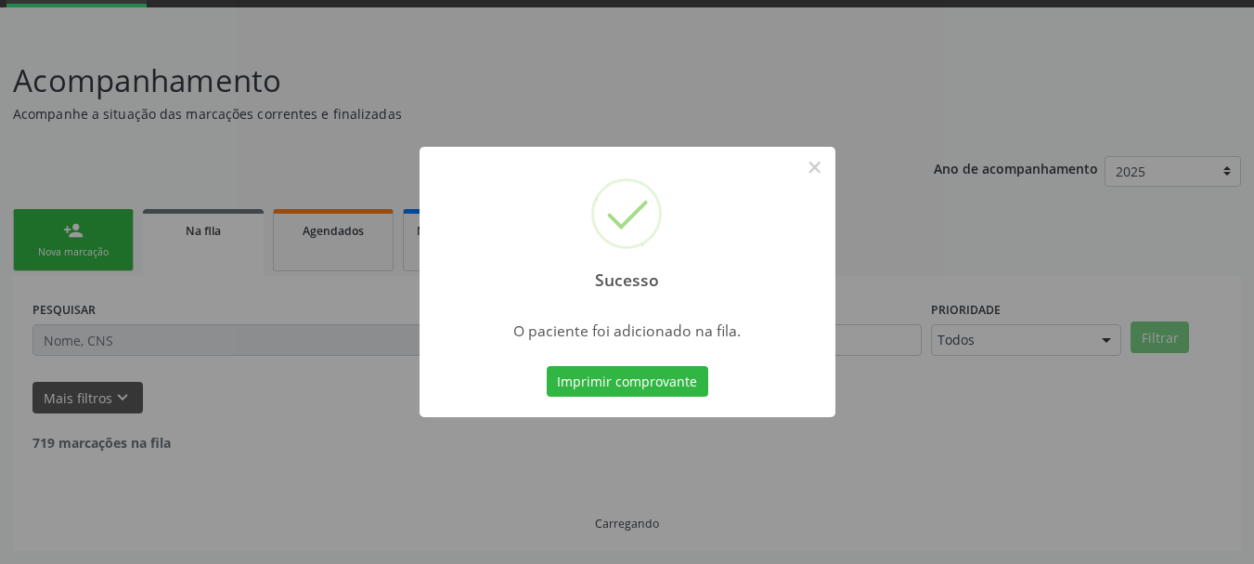
scroll to position [75, 0]
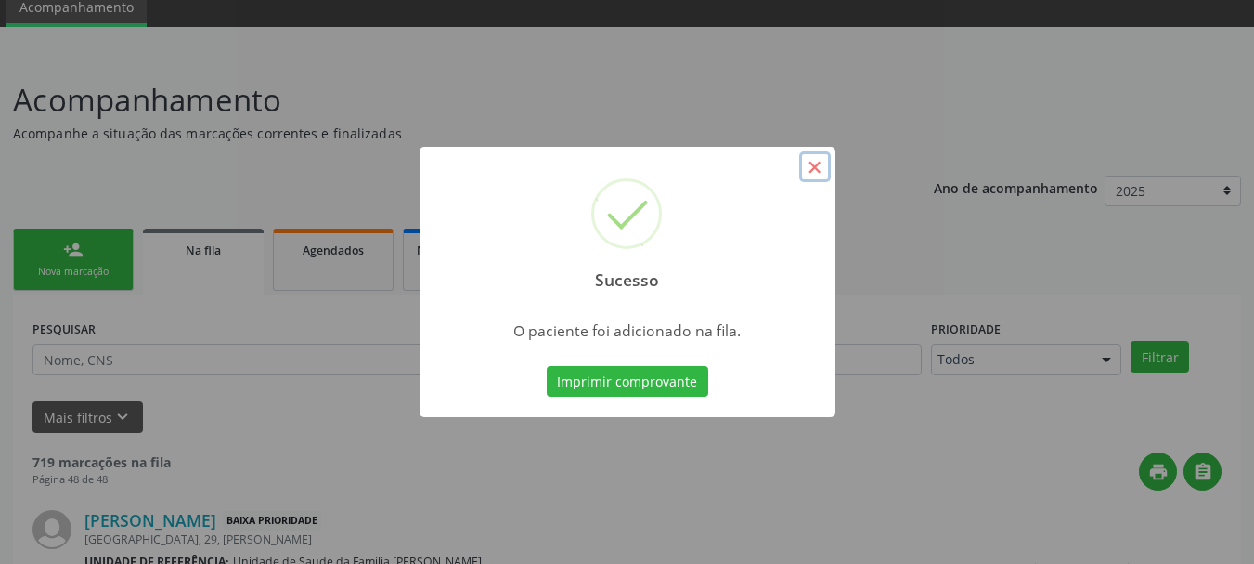
click at [806, 170] on button "×" at bounding box center [815, 167] width 32 height 32
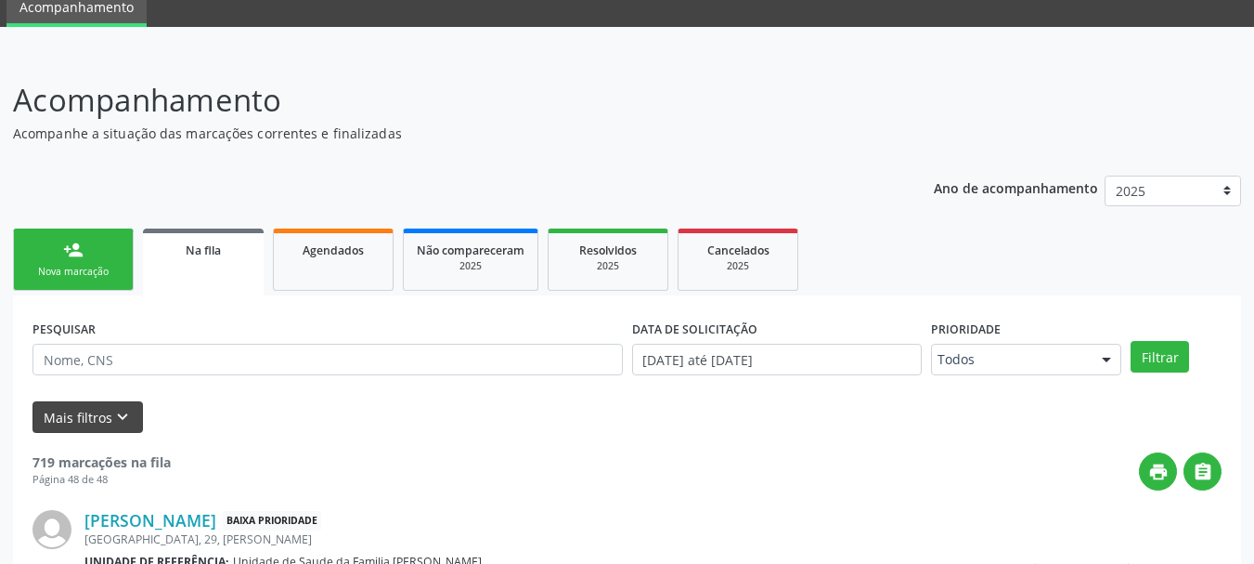
scroll to position [261, 0]
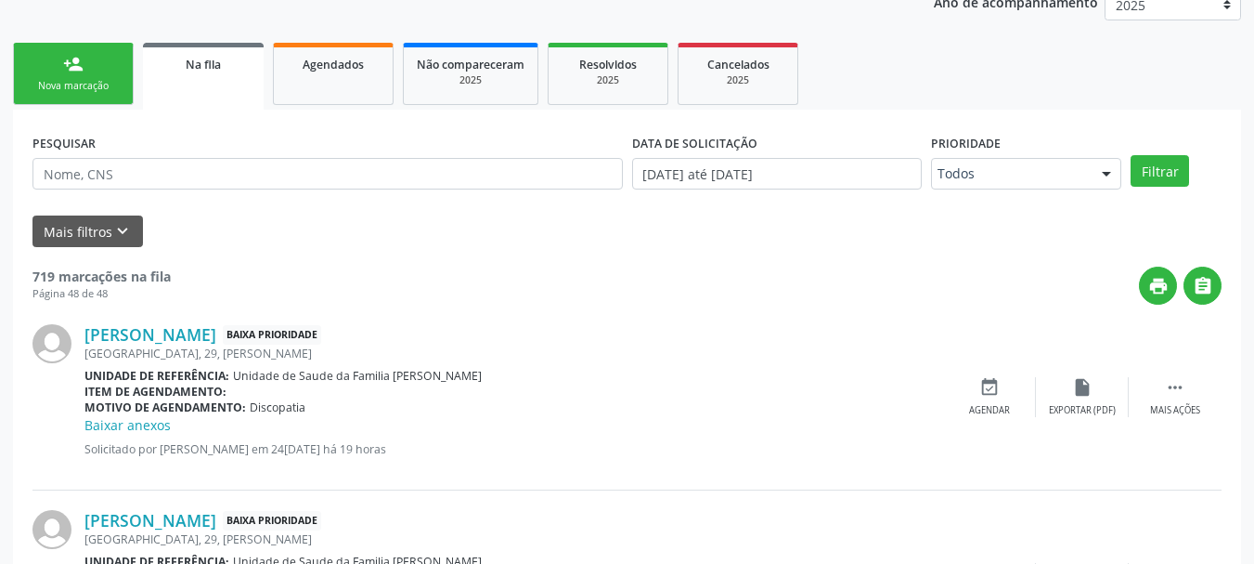
click at [97, 76] on link "person_add Nova marcação" at bounding box center [73, 74] width 121 height 62
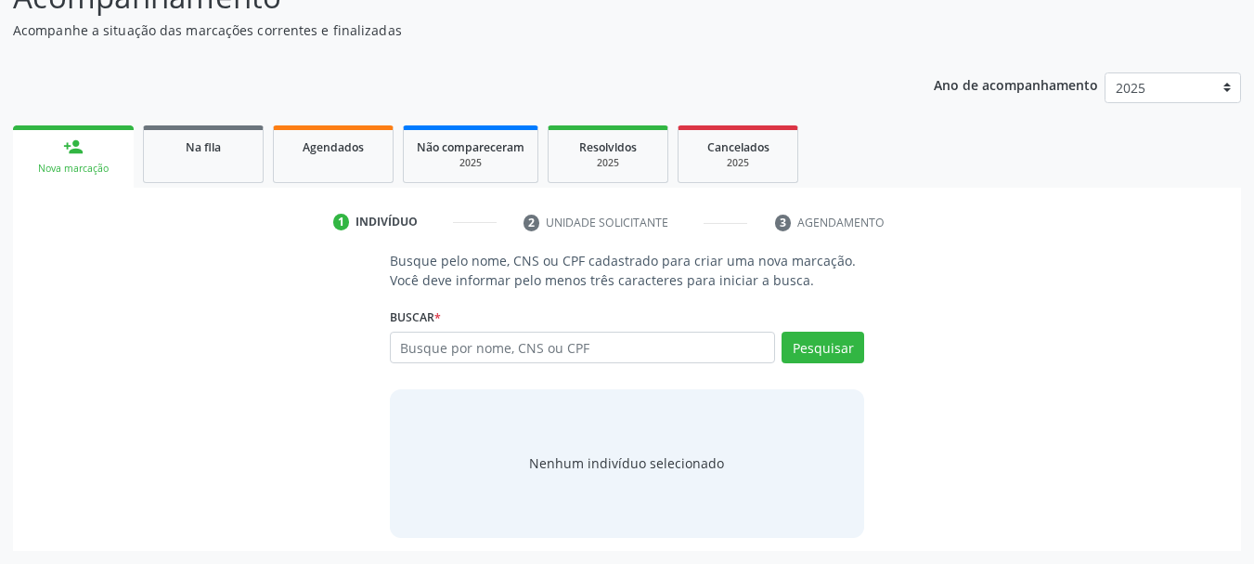
scroll to position [178, 0]
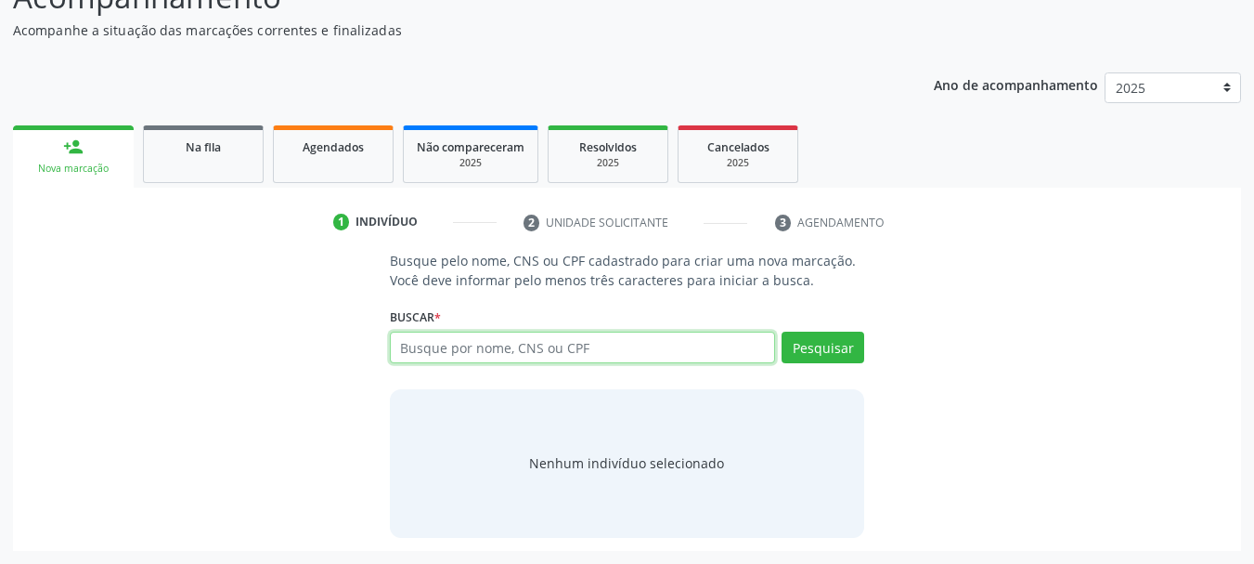
click at [572, 350] on input "text" at bounding box center [583, 347] width 386 height 32
click at [548, 344] on input "text" at bounding box center [583, 347] width 386 height 32
click at [665, 356] on input "text" at bounding box center [583, 347] width 386 height 32
type input "05194633408"
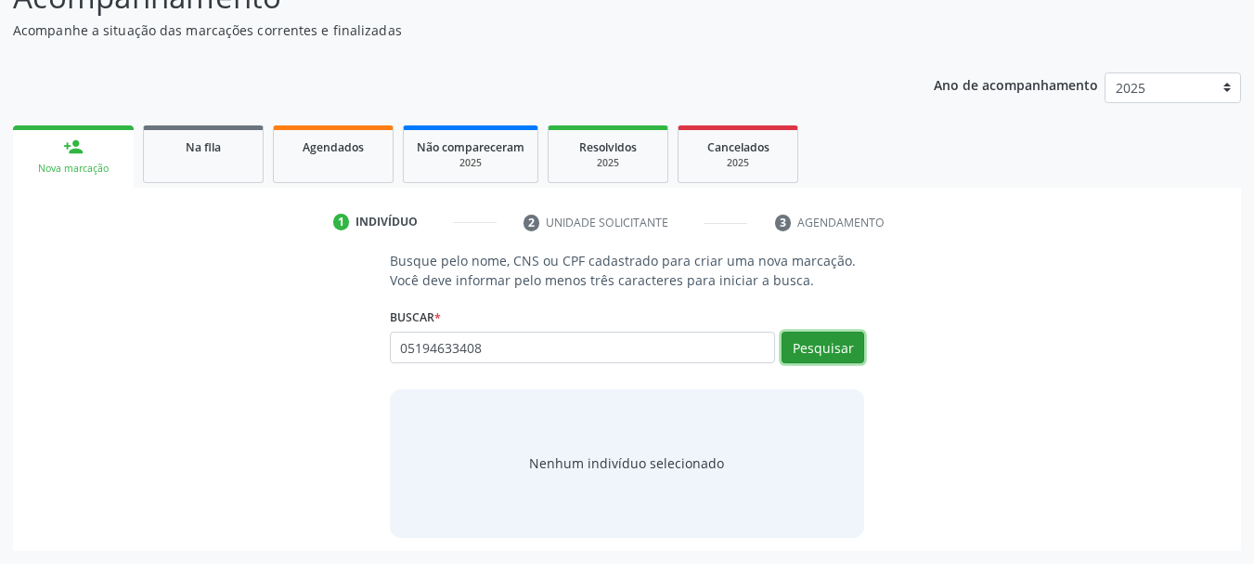
click at [861, 352] on button "Pesquisar" at bounding box center [823, 347] width 83 height 32
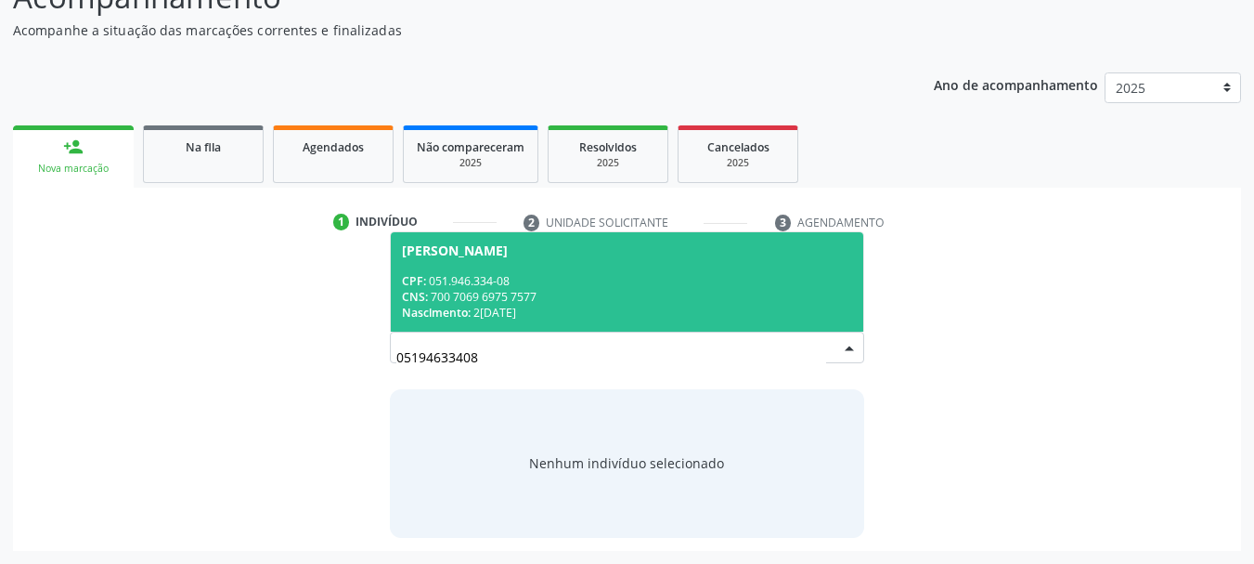
click at [410, 250] on div "Patrick Roberio Viana Rodrigues" at bounding box center [455, 250] width 106 height 15
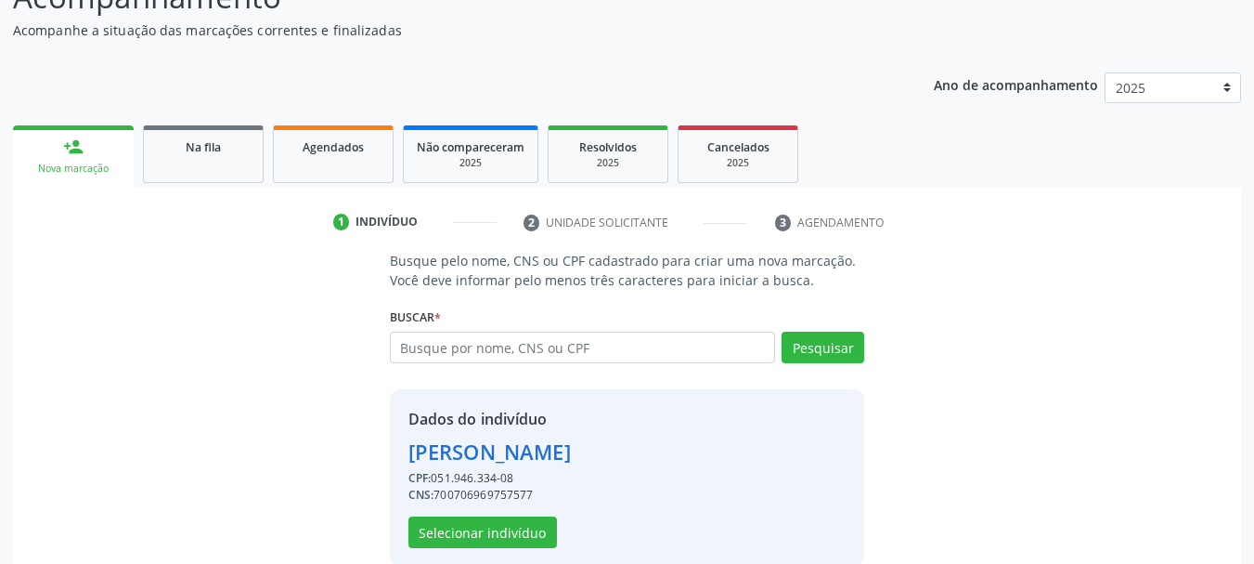
scroll to position [207, 0]
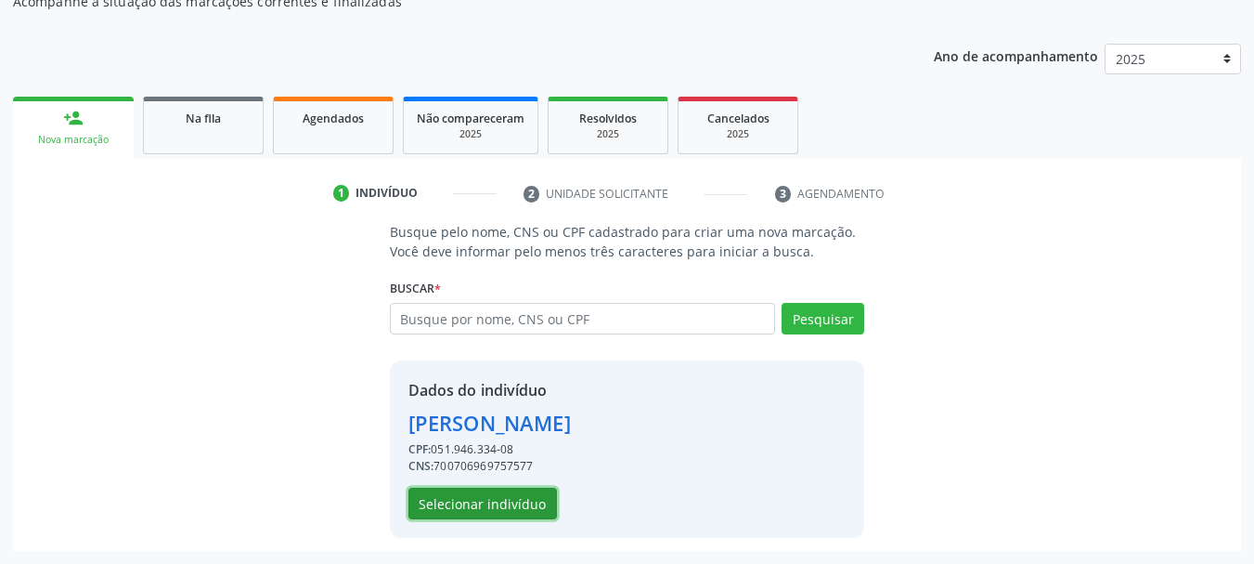
click at [457, 510] on button "Selecionar indivíduo" at bounding box center [483, 503] width 149 height 32
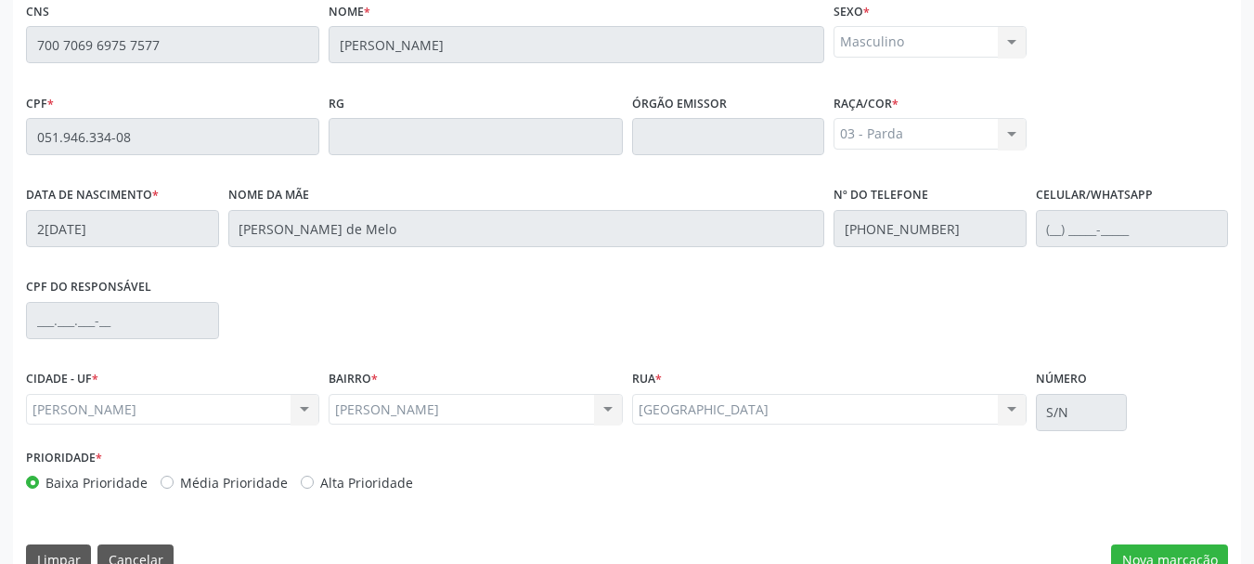
scroll to position [523, 0]
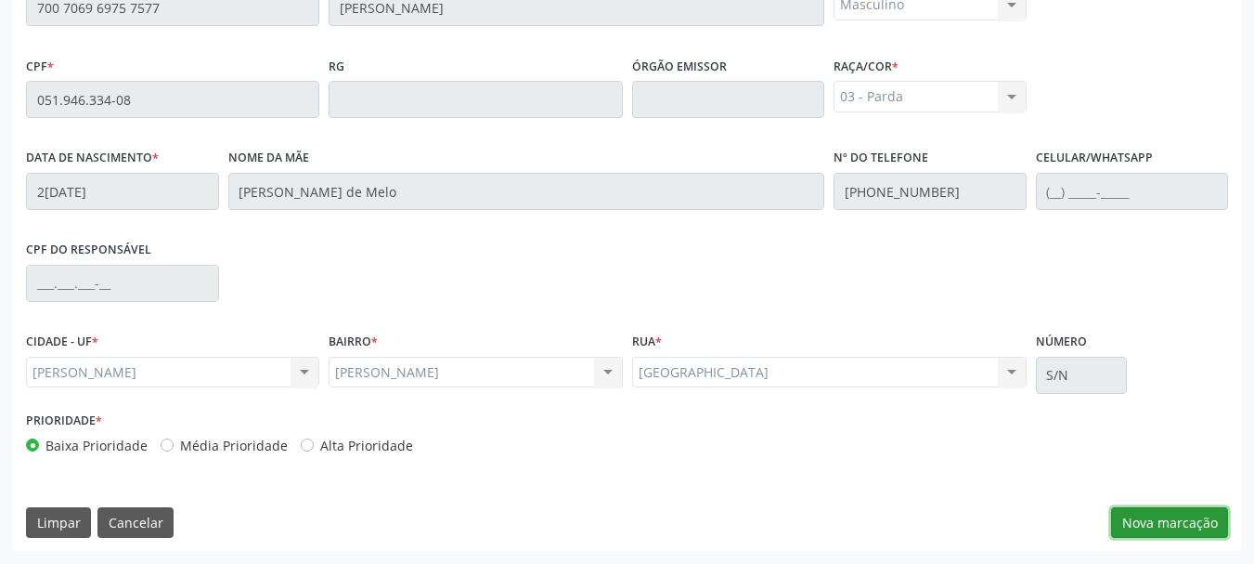
click at [1181, 533] on button "Nova marcação" at bounding box center [1169, 523] width 117 height 32
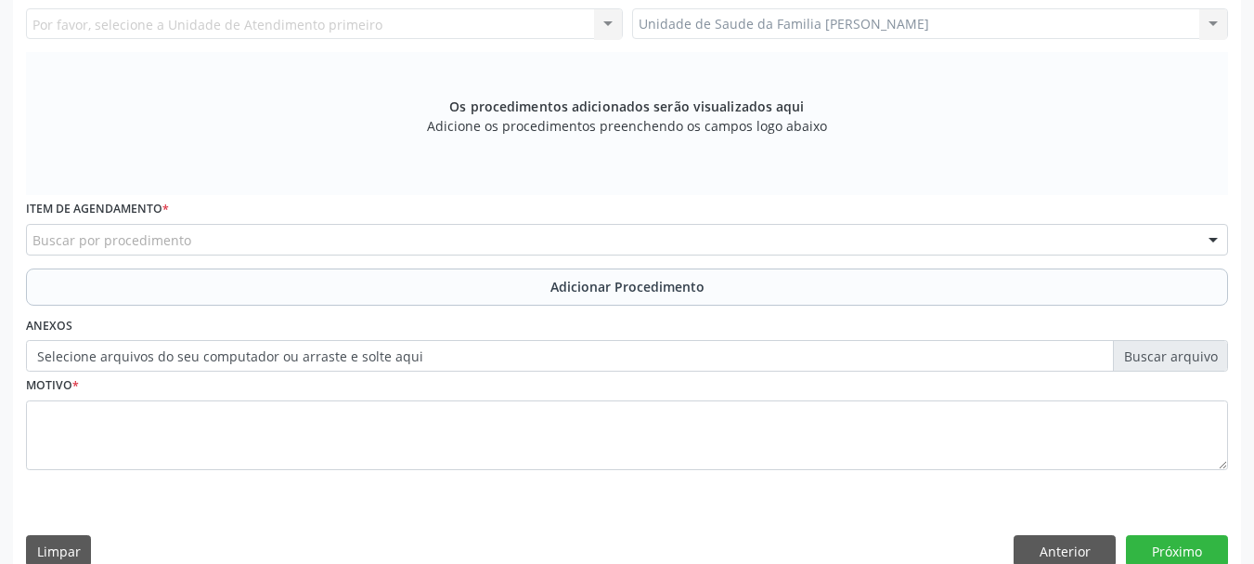
scroll to position [337, 0]
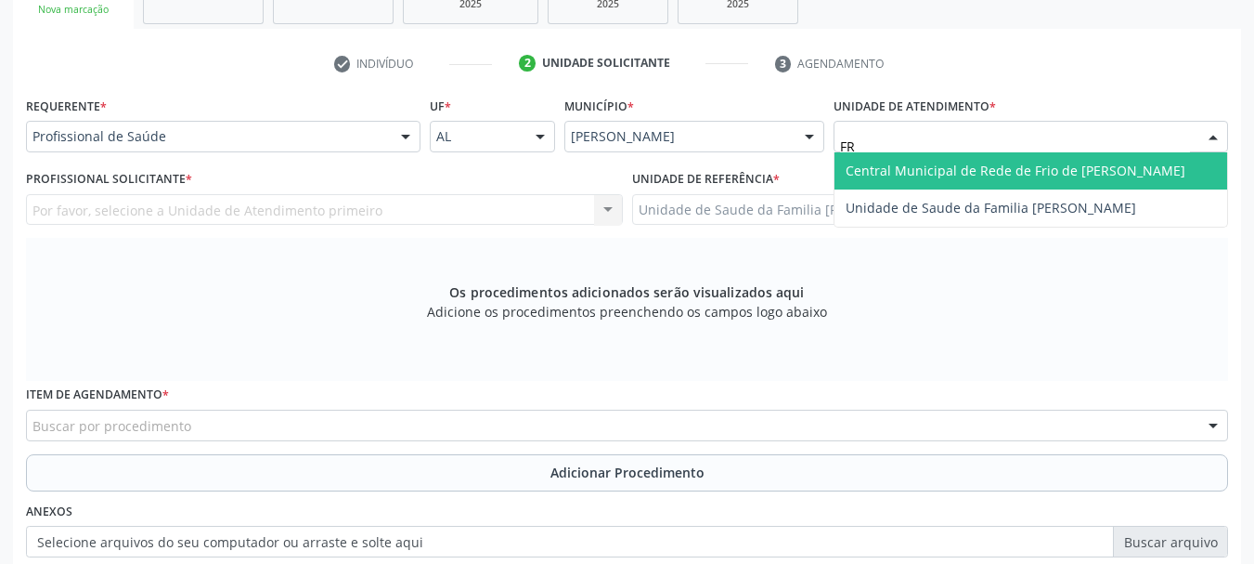
type input "FRA"
click at [964, 179] on span "Unidade de Saude da Familia [PERSON_NAME]" at bounding box center [1031, 170] width 393 height 37
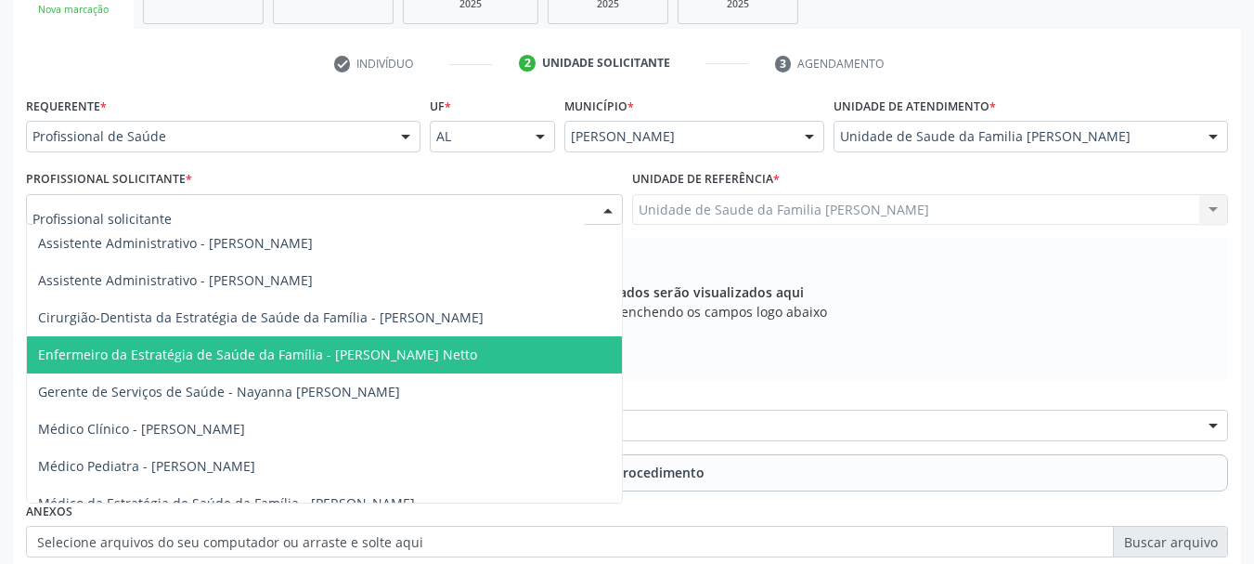
scroll to position [93, 0]
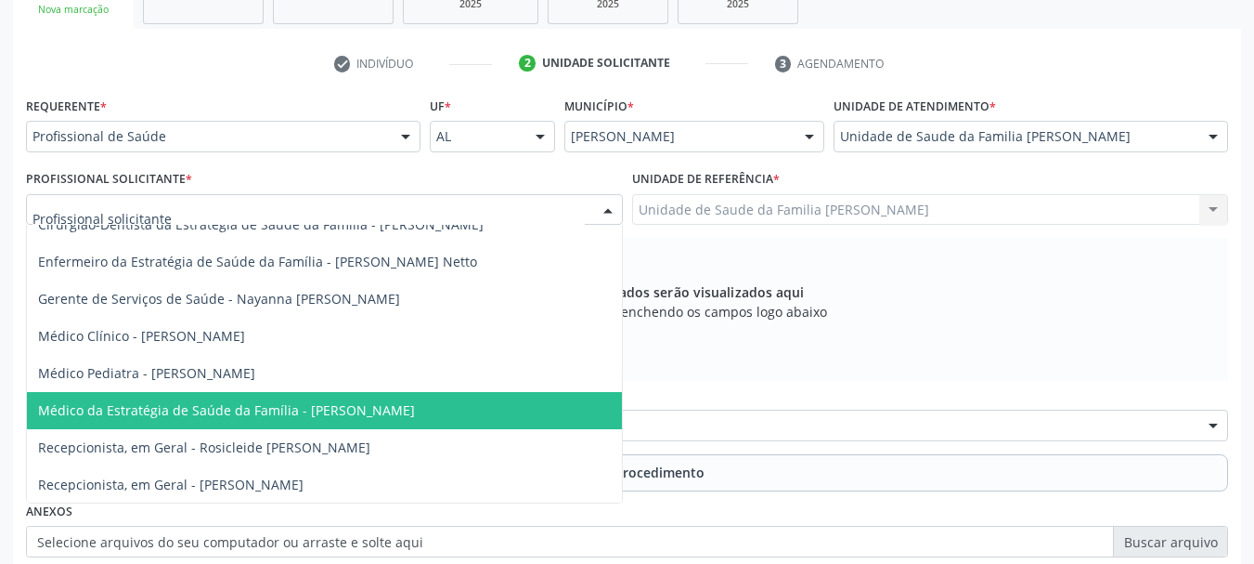
click at [298, 393] on span "Médico da Estratégia de Saúde da Família - [PERSON_NAME]" at bounding box center [324, 410] width 595 height 37
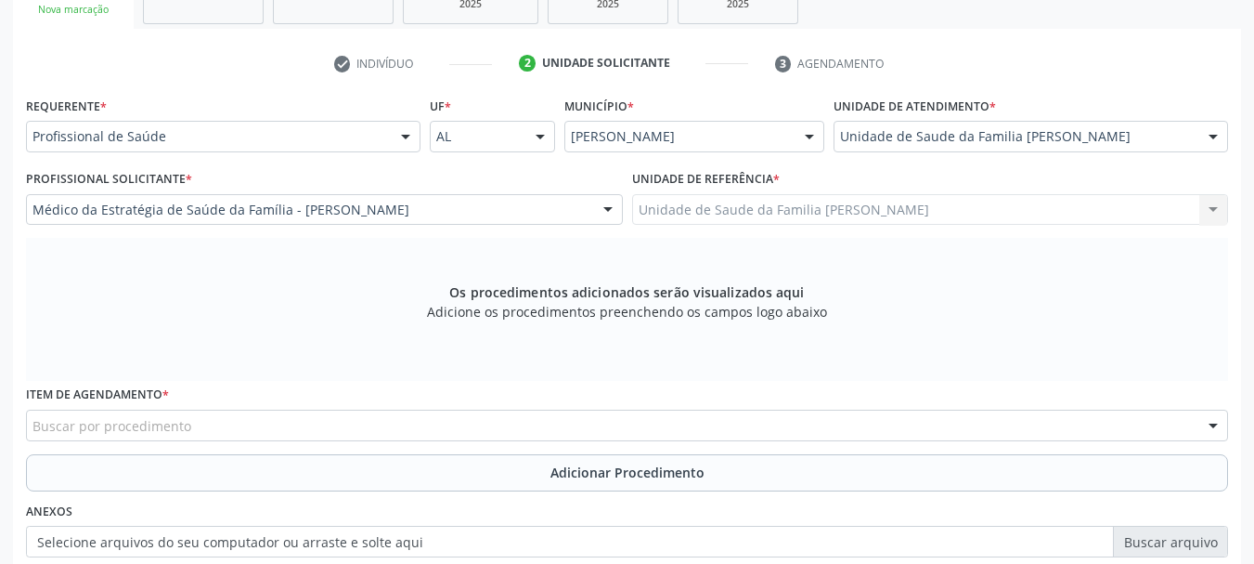
scroll to position [430, 0]
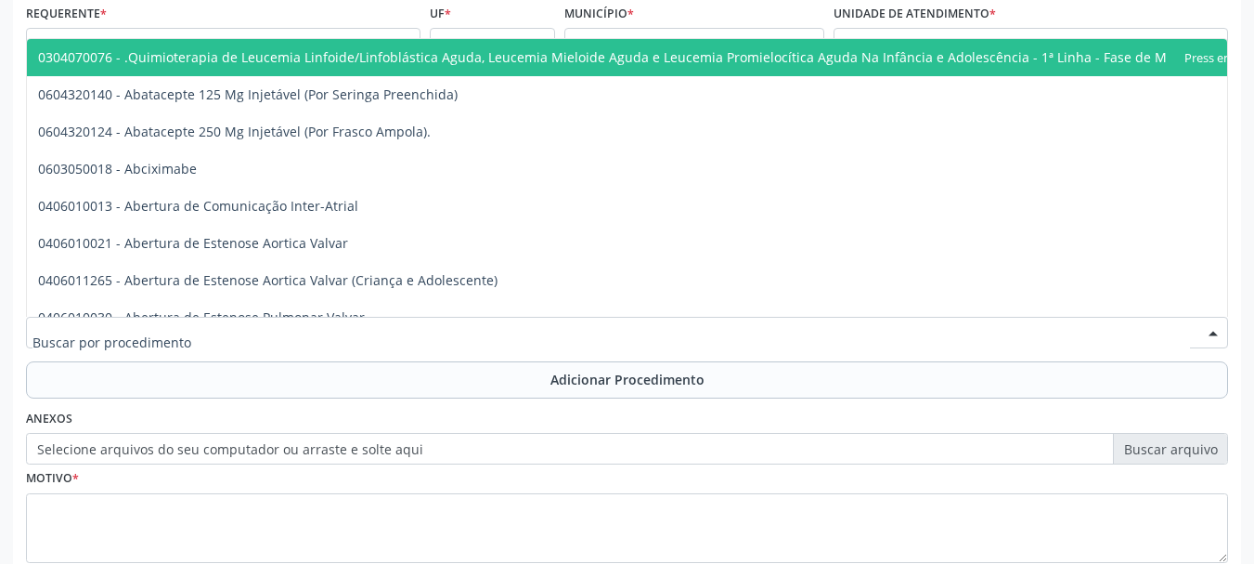
click at [189, 326] on div at bounding box center [627, 333] width 1202 height 32
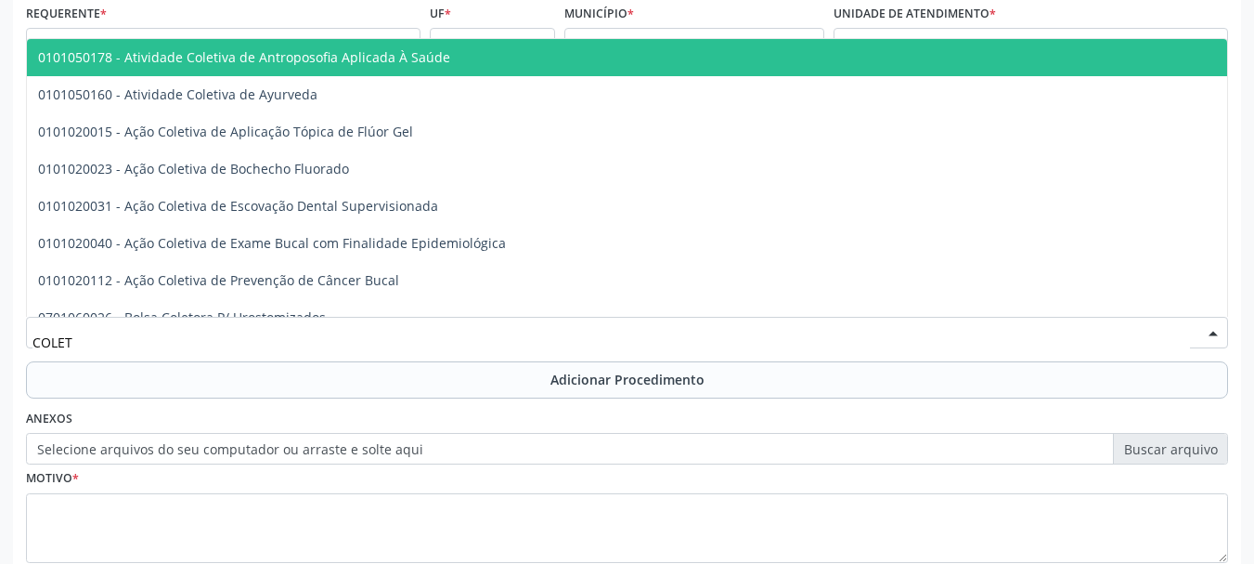
type input "COLETA"
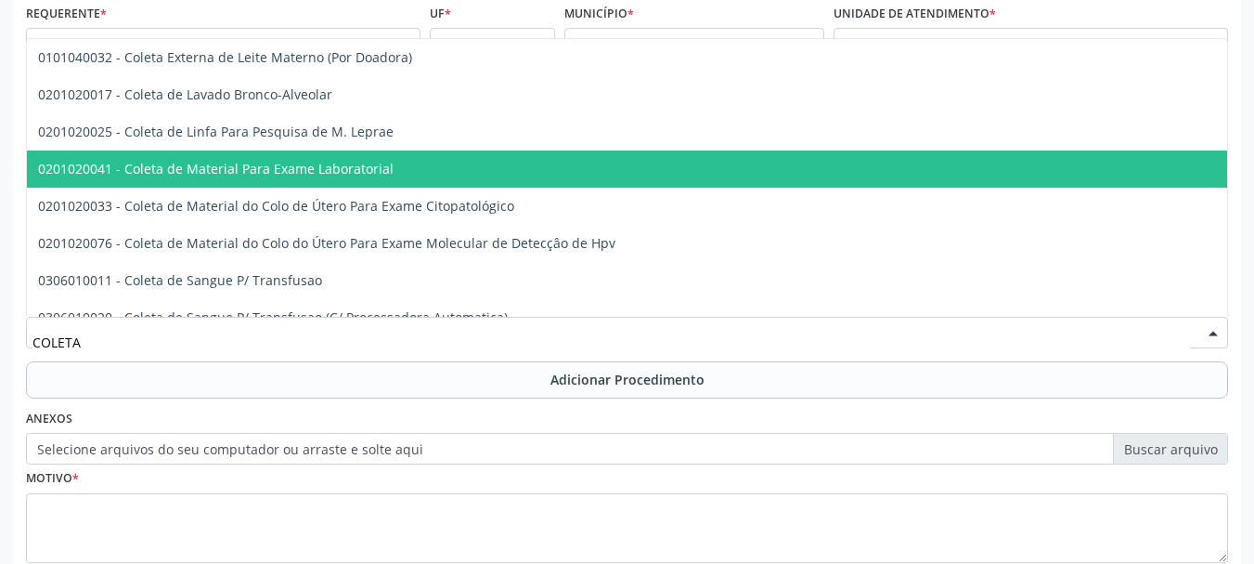
click at [242, 167] on span "0201020041 - Coleta de Material Para Exame Laboratorial" at bounding box center [216, 169] width 356 height 18
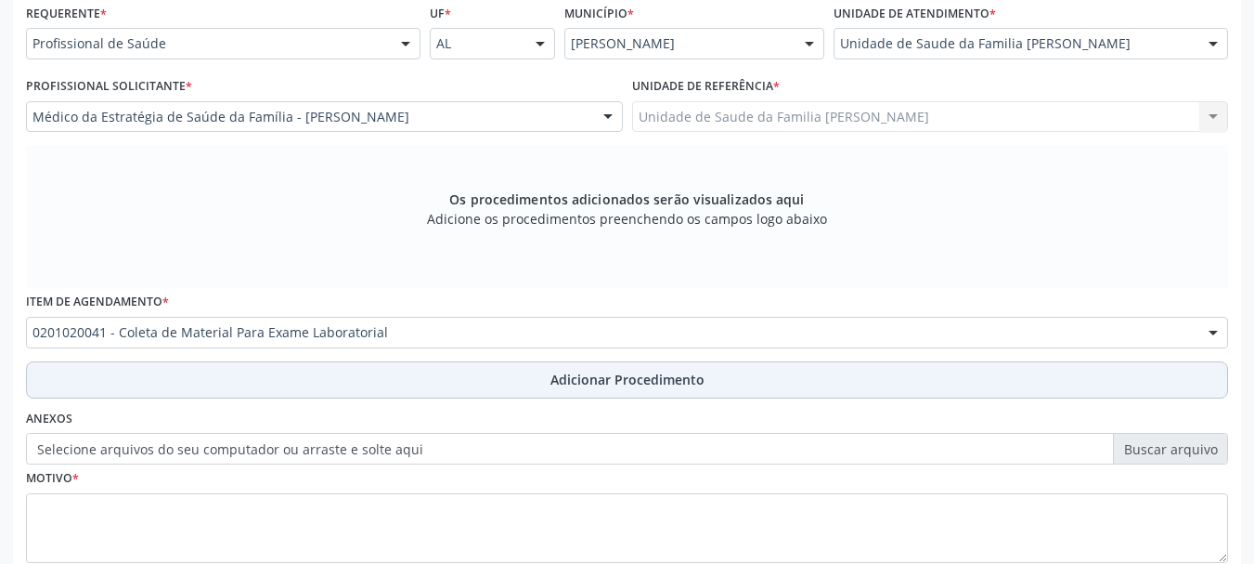
click at [562, 374] on span "Adicionar Procedimento" at bounding box center [628, 379] width 154 height 19
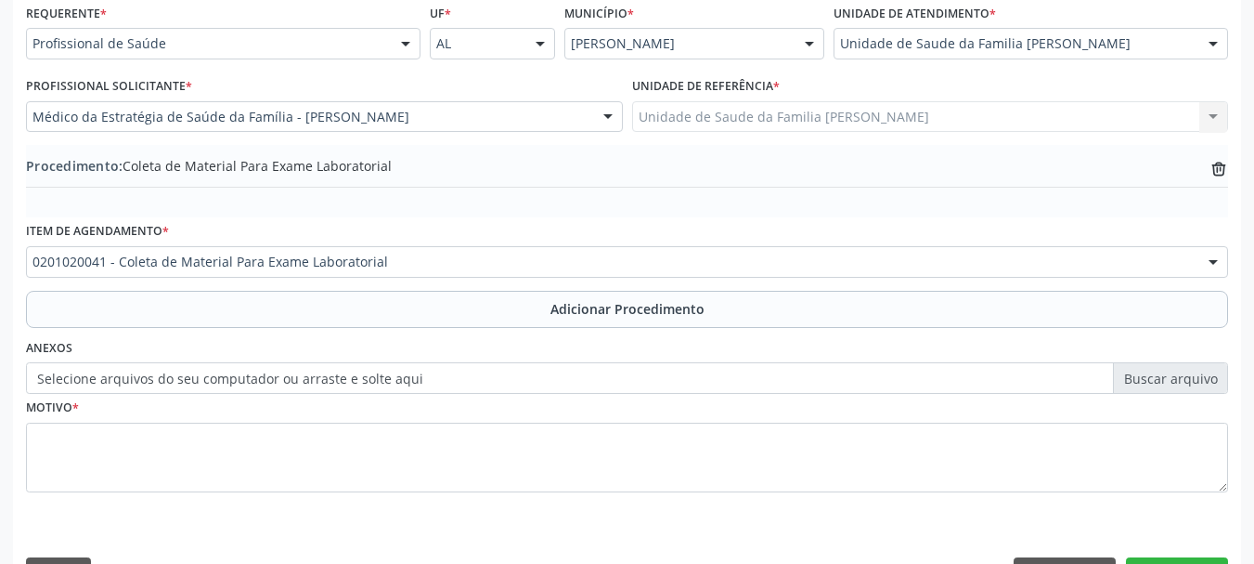
click at [117, 374] on label "Selecione arquivos do seu computador ou arraste e solte aqui" at bounding box center [627, 378] width 1202 height 32
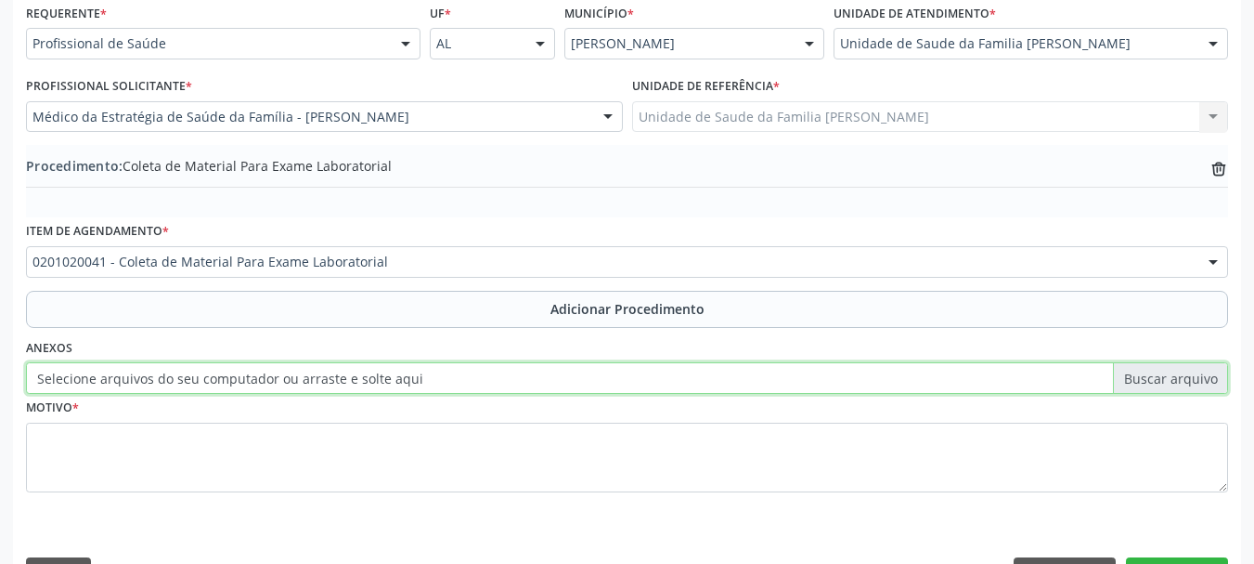
click at [117, 374] on input "Selecione arquivos do seu computador ou arraste e solte aqui" at bounding box center [627, 378] width 1202 height 32
type input "C:\fakepath\VIANA.jpeg"
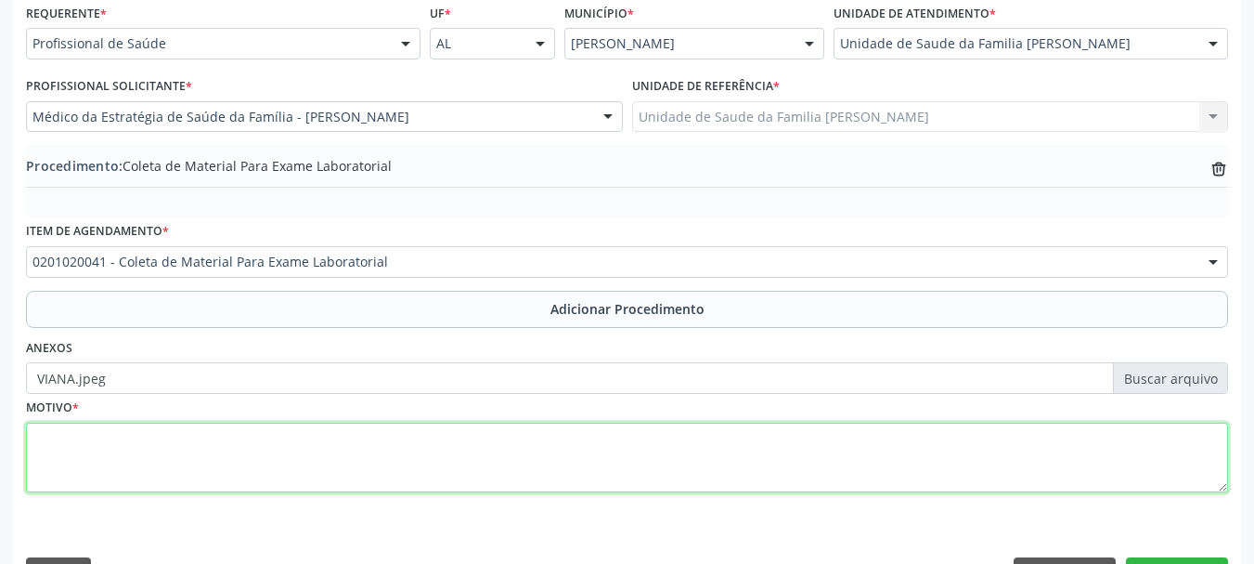
click at [31, 437] on textarea at bounding box center [627, 457] width 1202 height 71
type textarea "a"
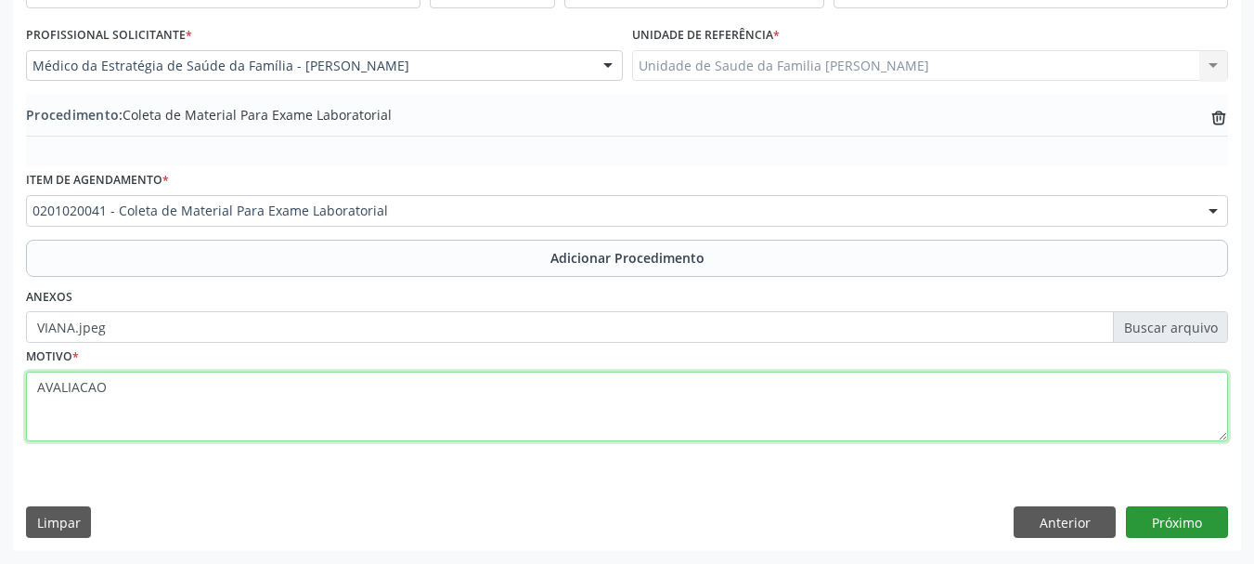
type textarea "AVALIACAO"
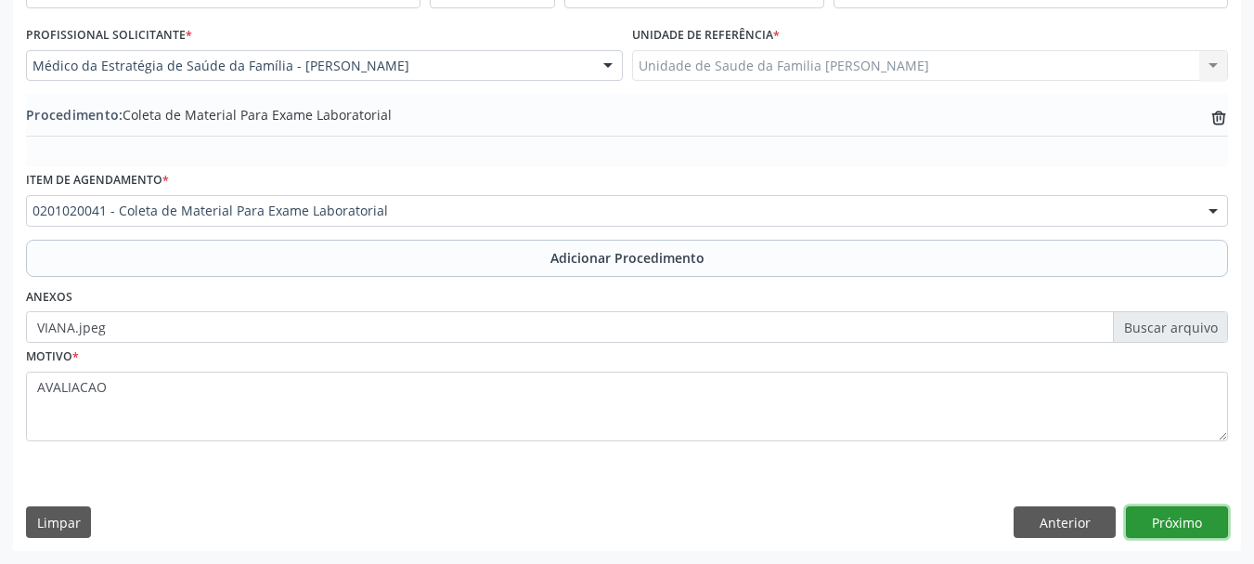
click at [1149, 521] on button "Próximo" at bounding box center [1177, 522] width 102 height 32
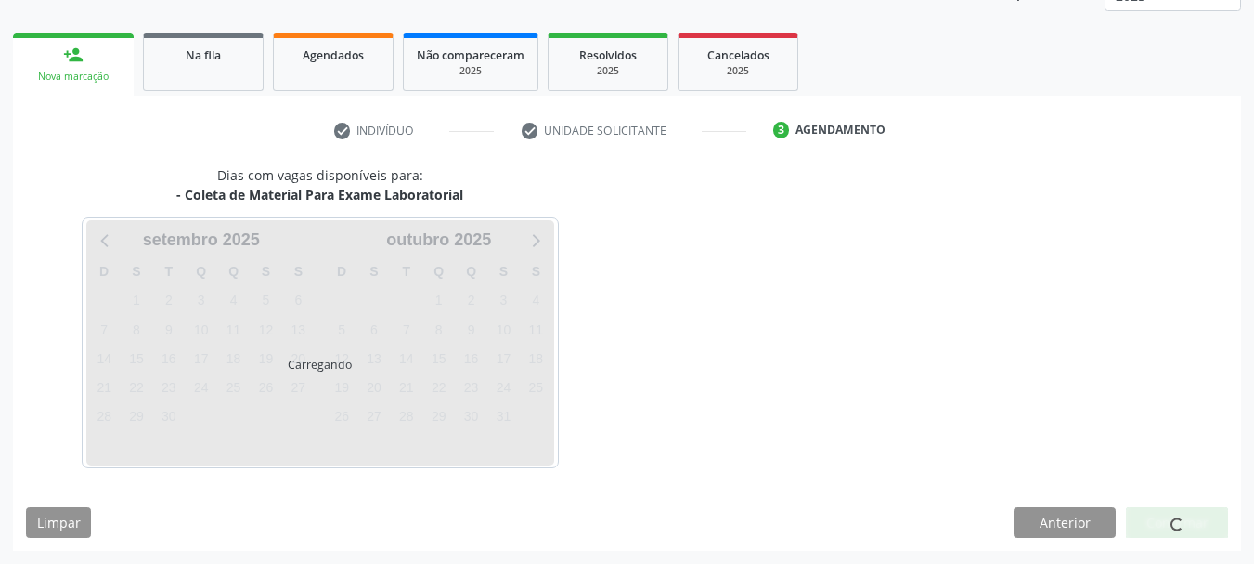
scroll to position [325, 0]
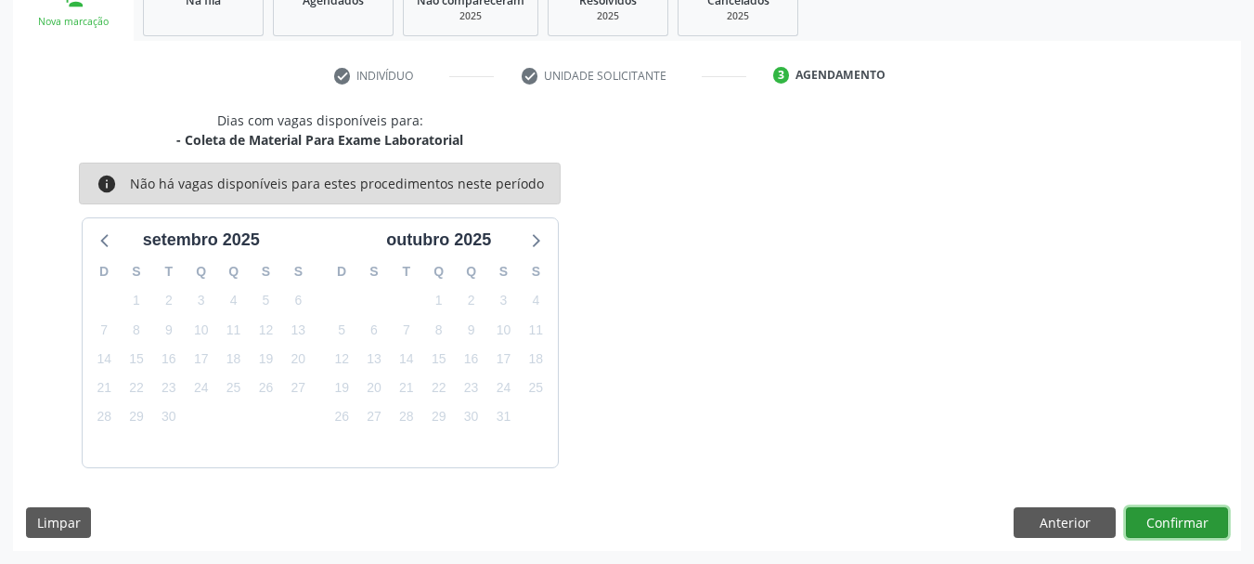
click at [1194, 519] on button "Confirmar" at bounding box center [1177, 523] width 102 height 32
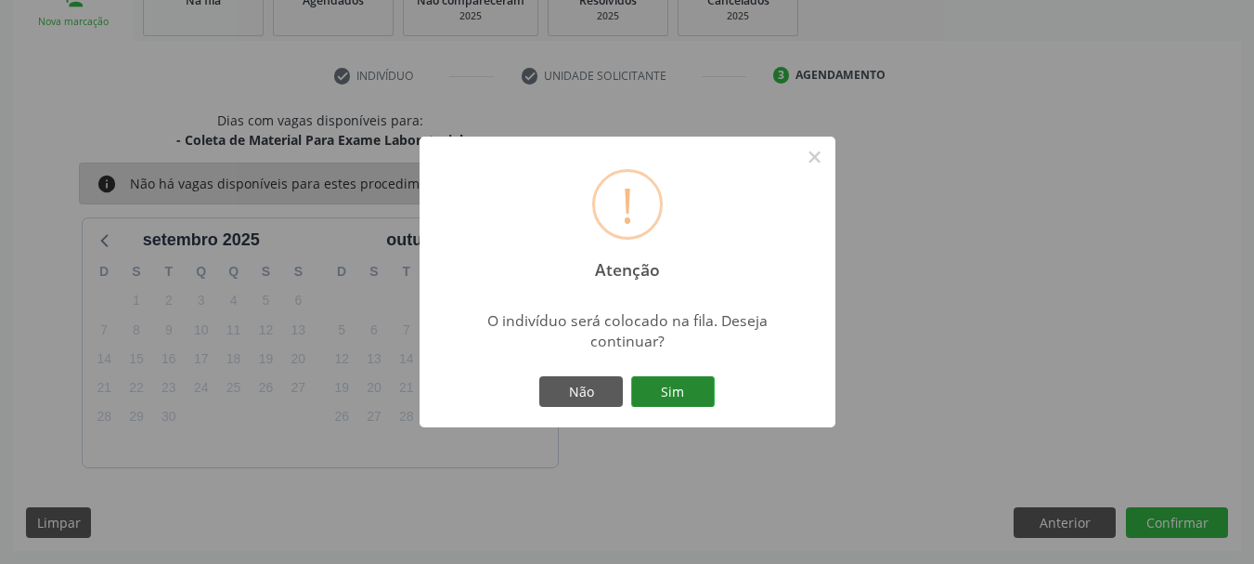
click at [695, 388] on button "Sim" at bounding box center [673, 392] width 84 height 32
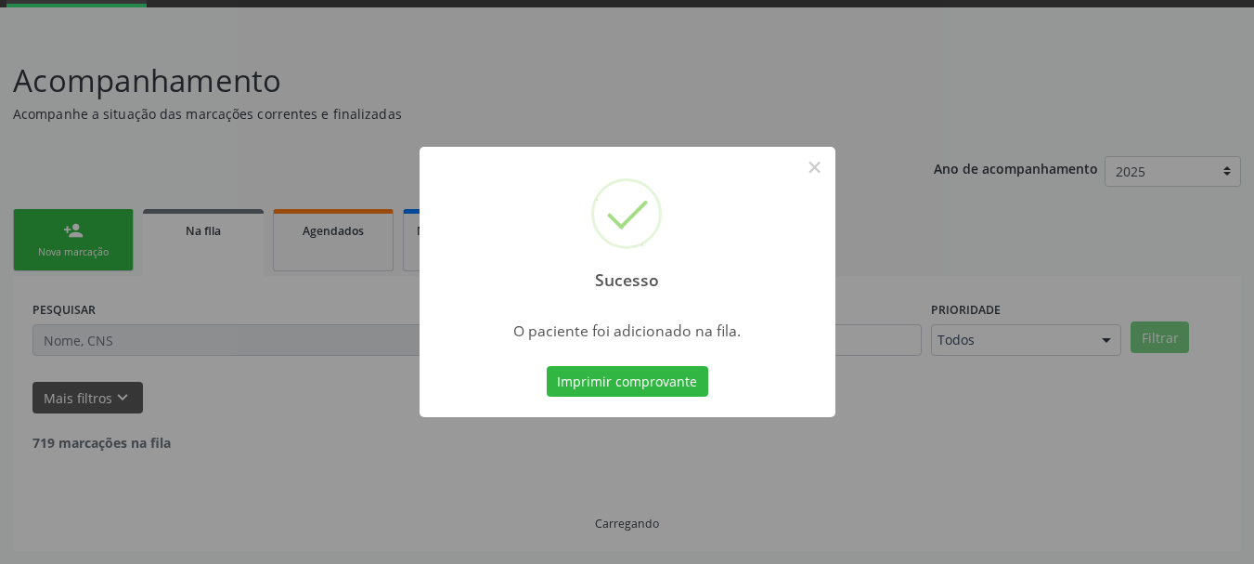
scroll to position [75, 0]
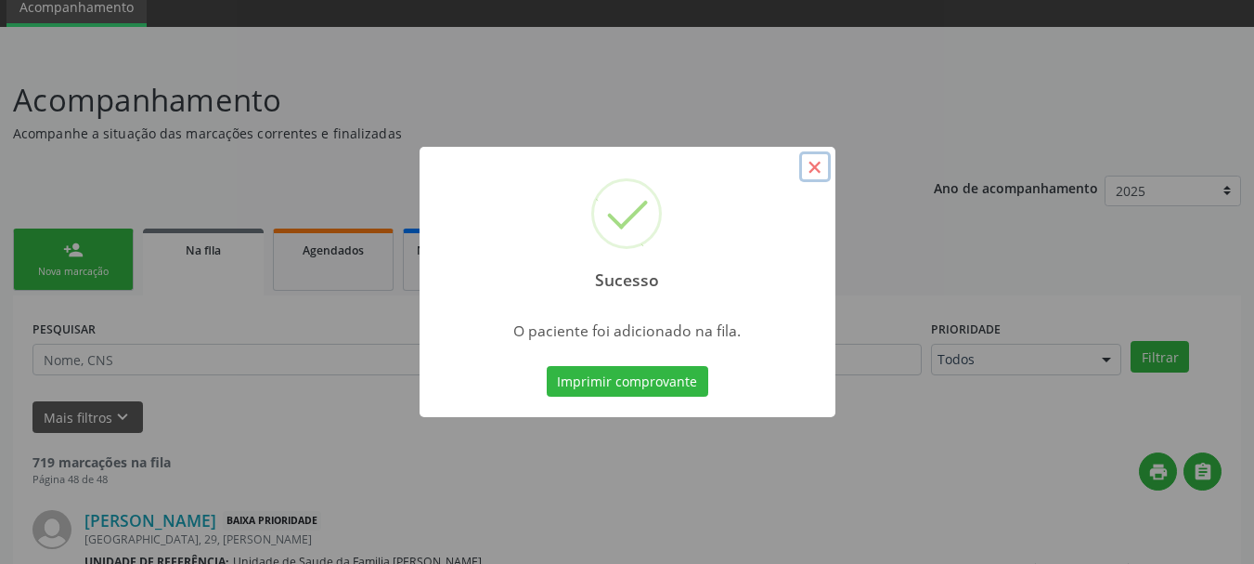
click at [808, 168] on button "×" at bounding box center [815, 167] width 32 height 32
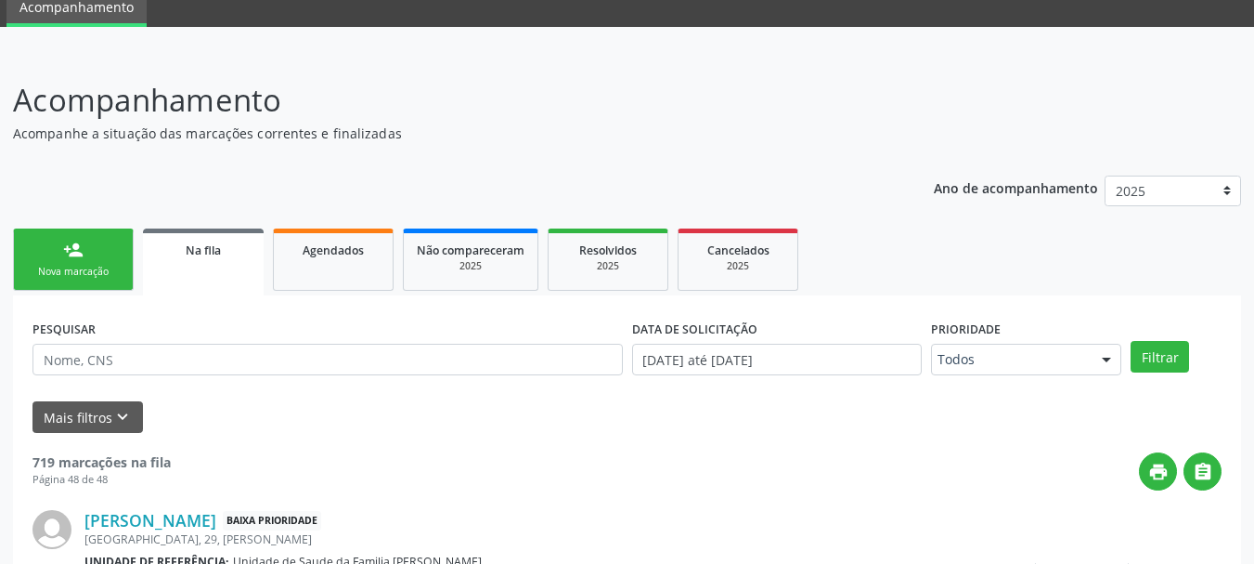
scroll to position [168, 0]
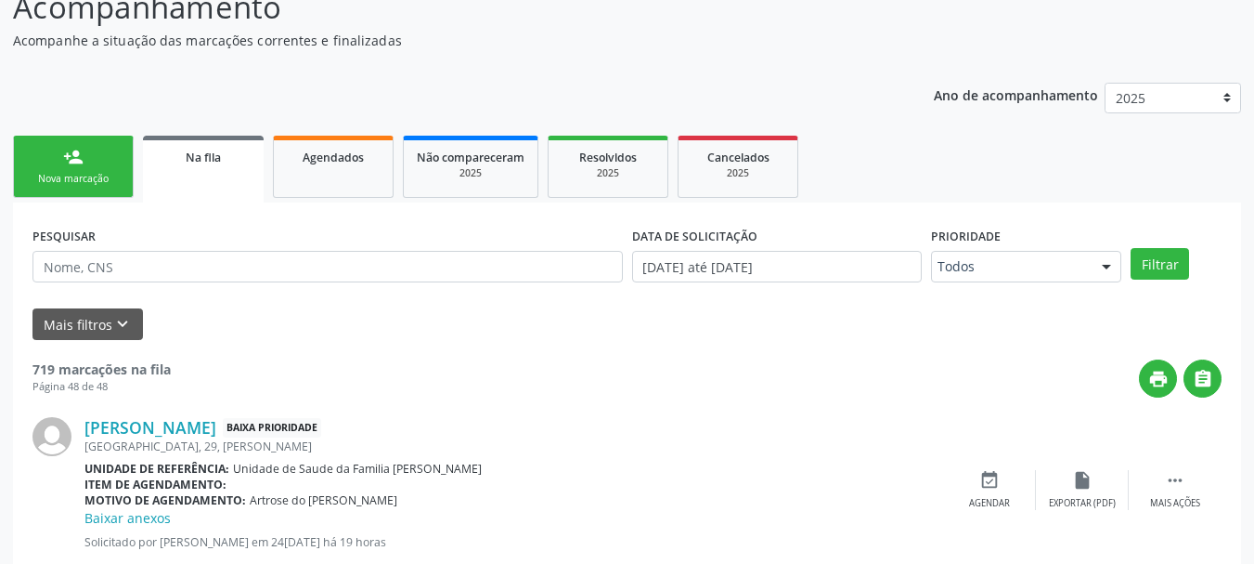
click at [88, 171] on link "person_add Nova marcação" at bounding box center [73, 167] width 121 height 62
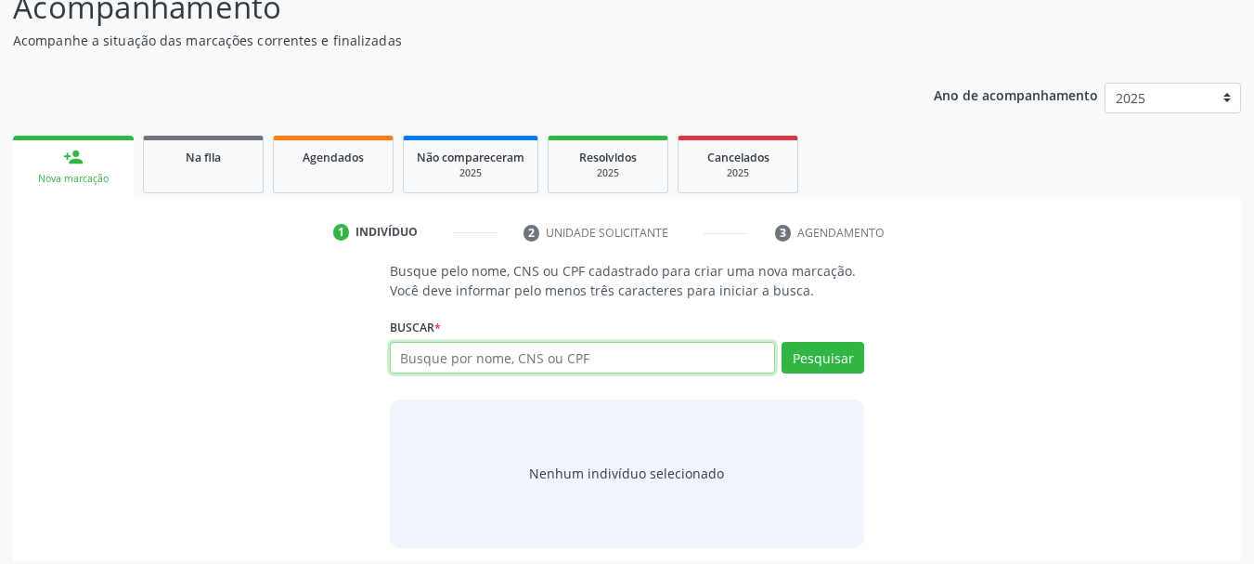
click at [474, 349] on input "text" at bounding box center [583, 358] width 386 height 32
type input "70700820999333"
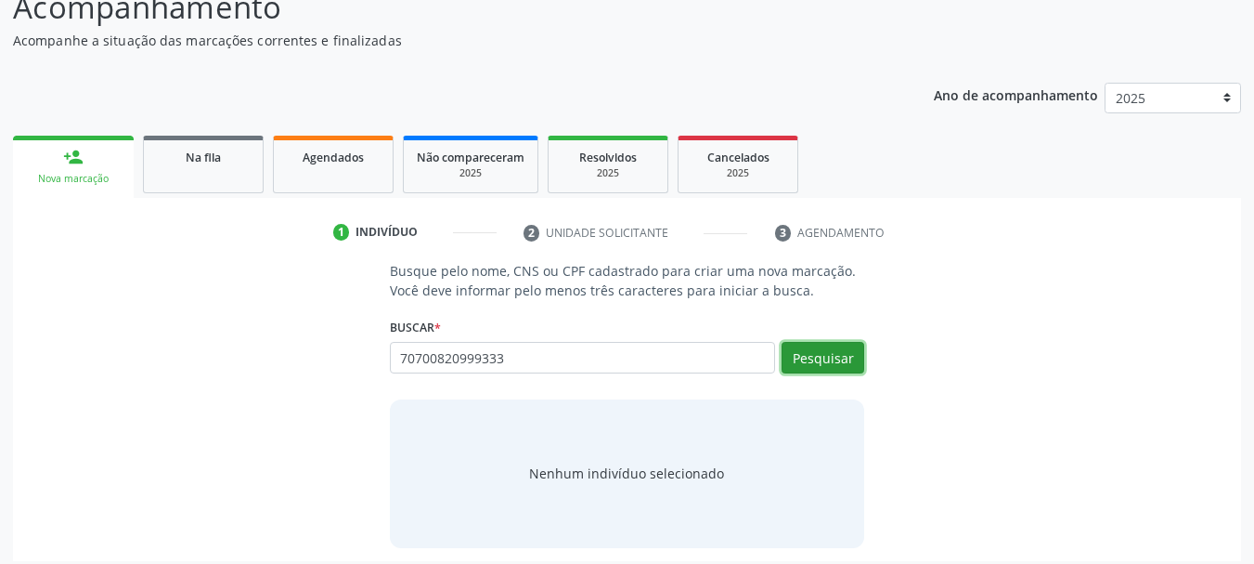
click at [814, 349] on button "Pesquisar" at bounding box center [823, 358] width 83 height 32
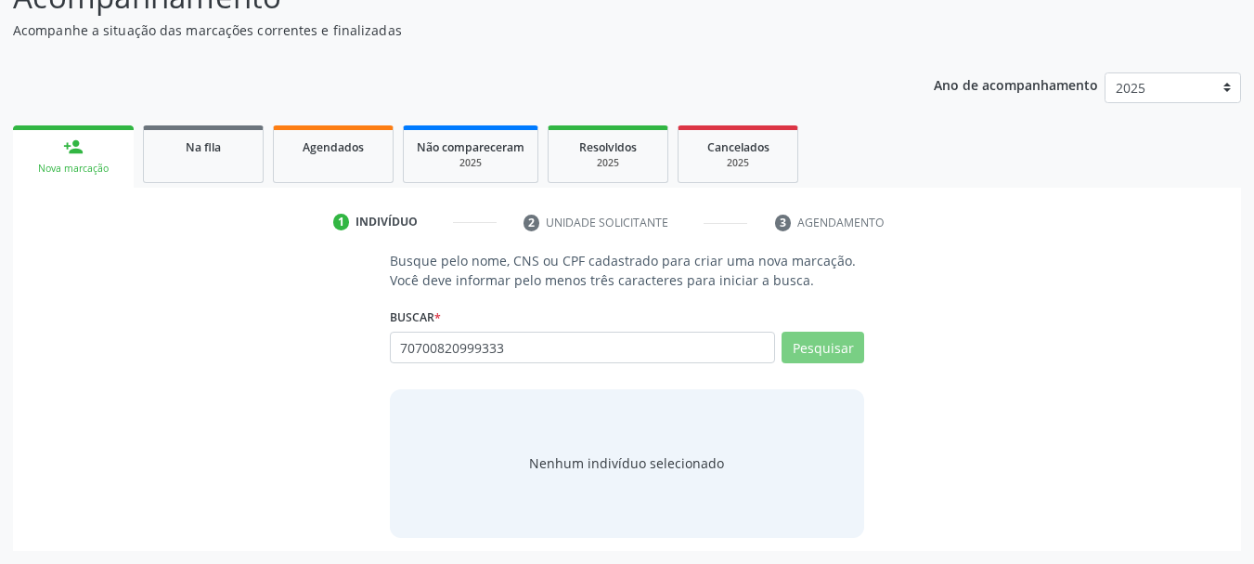
click at [559, 364] on div "70700820999333 Busque por nome, CNS ou CPF Nenhum resultado encontrado para: " …" at bounding box center [627, 353] width 475 height 45
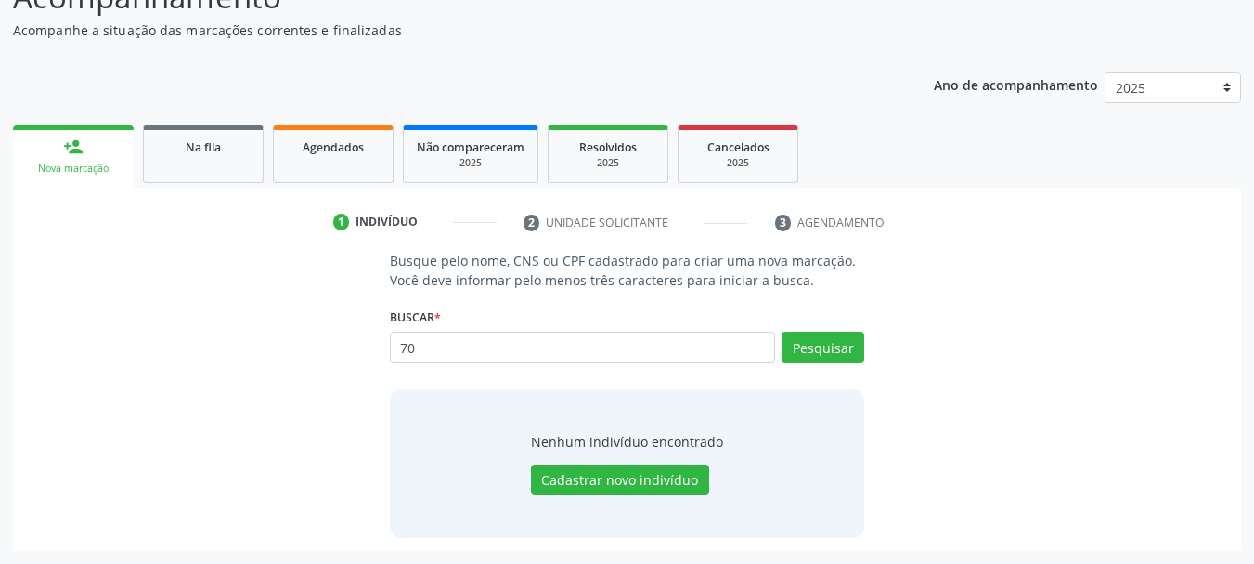
type input "7"
type input "04895119459"
click at [869, 355] on div "Busque pelo nome, CNS ou CPF cadastrado para criar uma nova marcação. Você deve…" at bounding box center [627, 394] width 501 height 286
click at [856, 355] on button "Pesquisar" at bounding box center [823, 347] width 83 height 32
type input "04895119459"
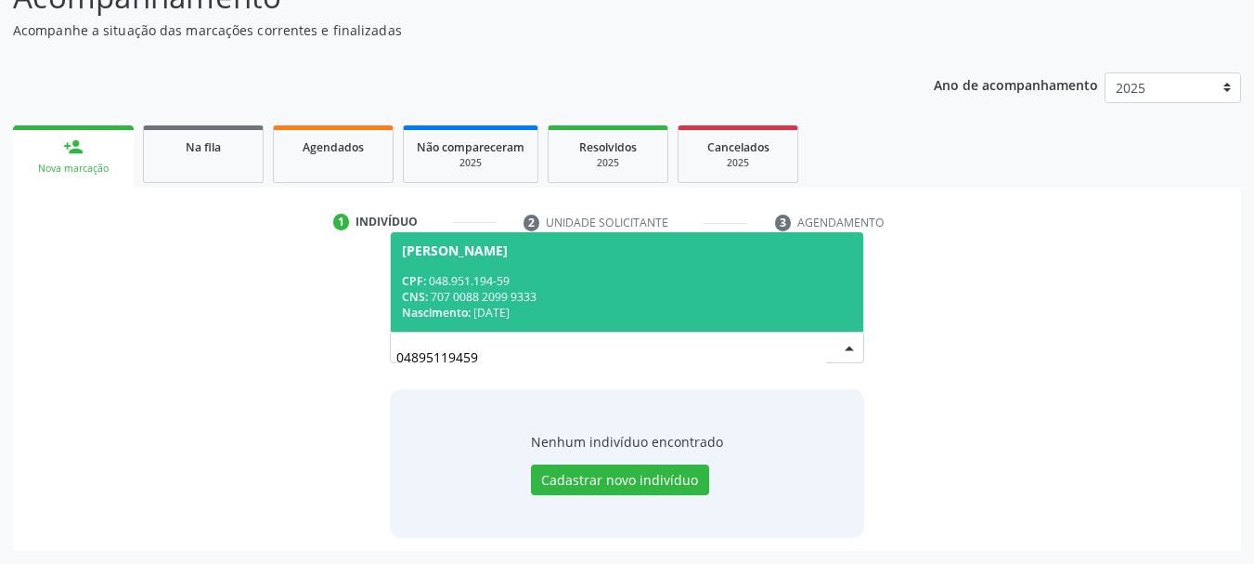
click at [484, 266] on span "Maria de Fatima Santos da Silva Carvalho CPF: 048.951.194-59 CNS: 707 0088 2099…" at bounding box center [627, 281] width 473 height 99
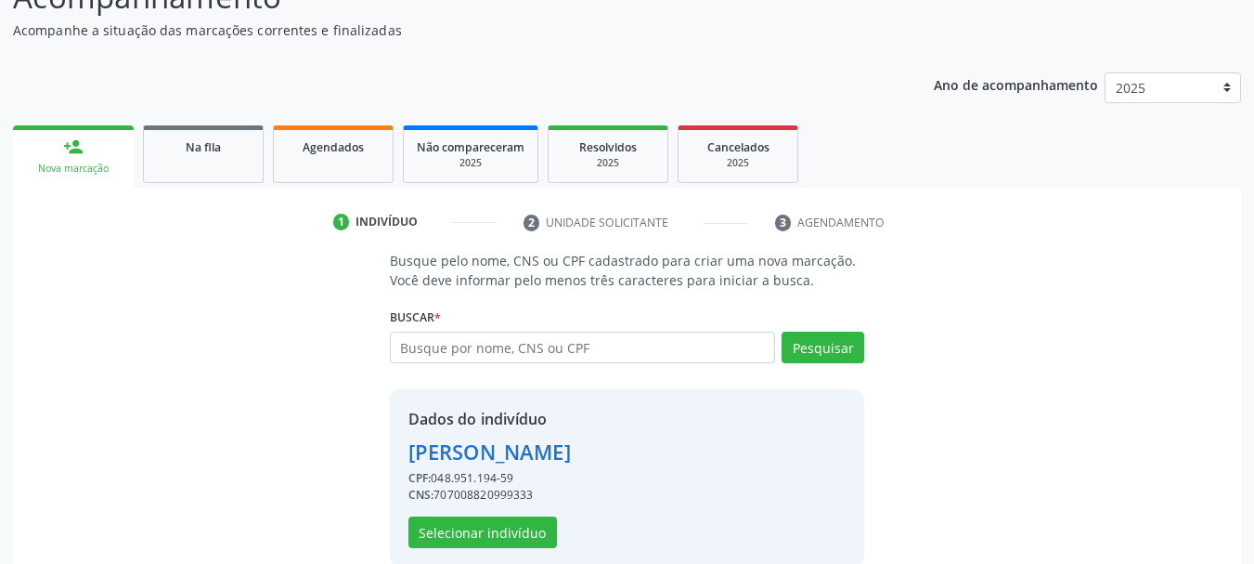
scroll to position [207, 0]
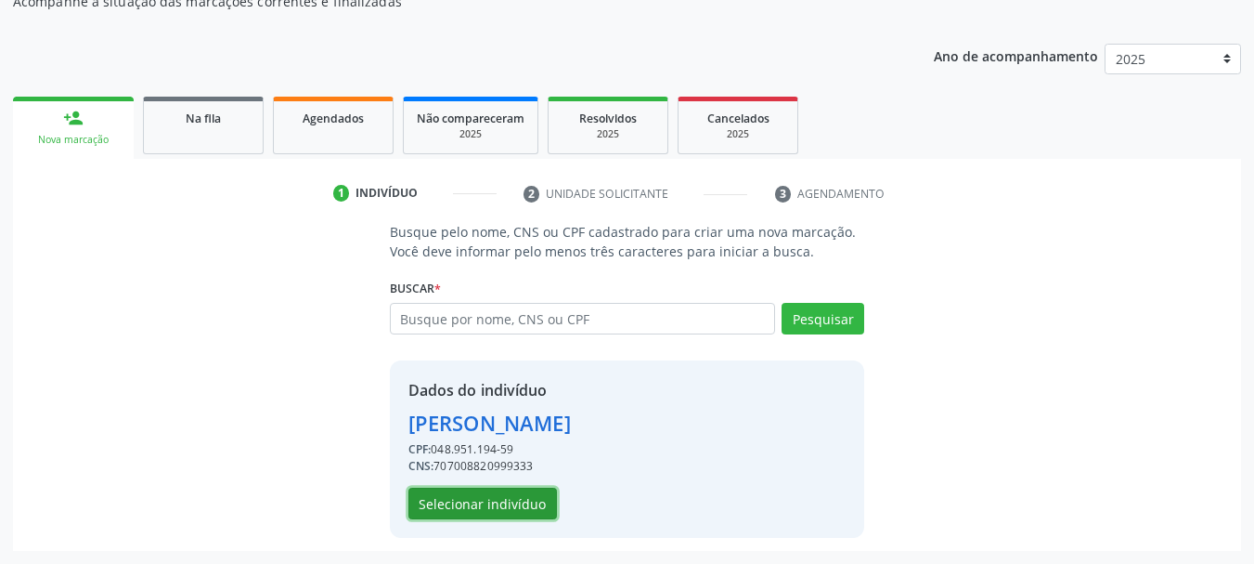
click at [418, 505] on button "Selecionar indivíduo" at bounding box center [483, 503] width 149 height 32
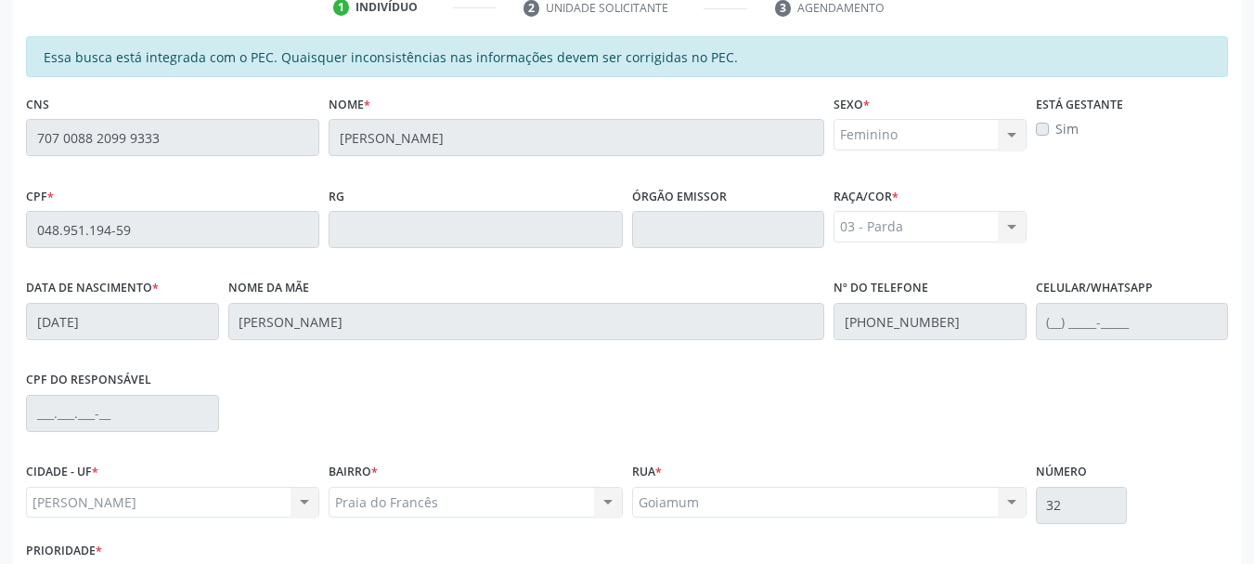
scroll to position [523, 0]
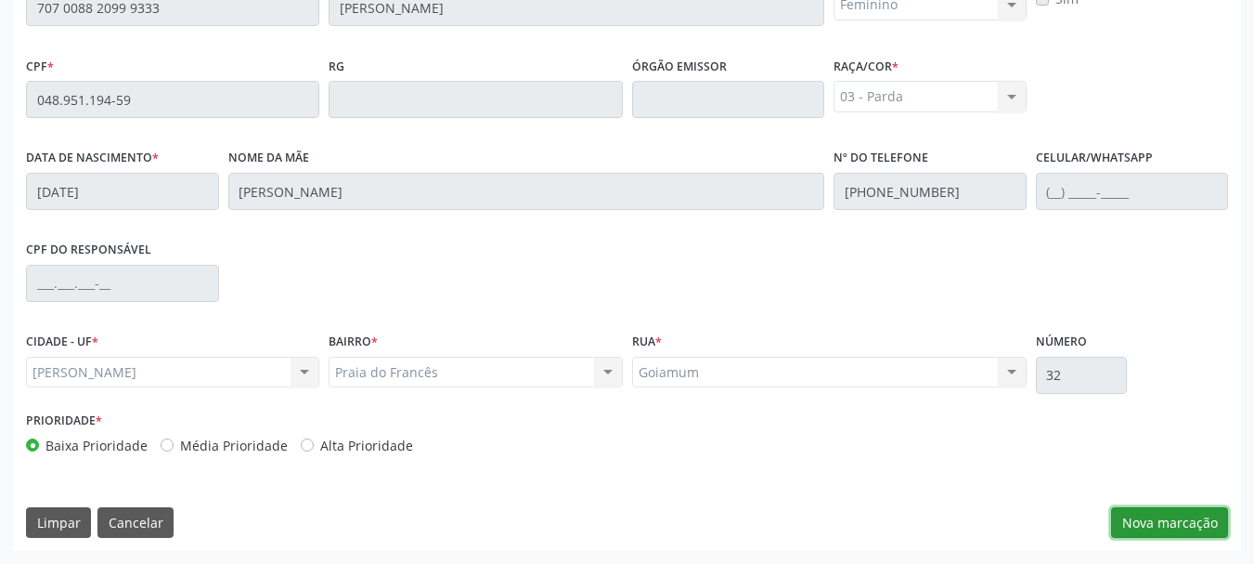
click at [1126, 525] on button "Nova marcação" at bounding box center [1169, 523] width 117 height 32
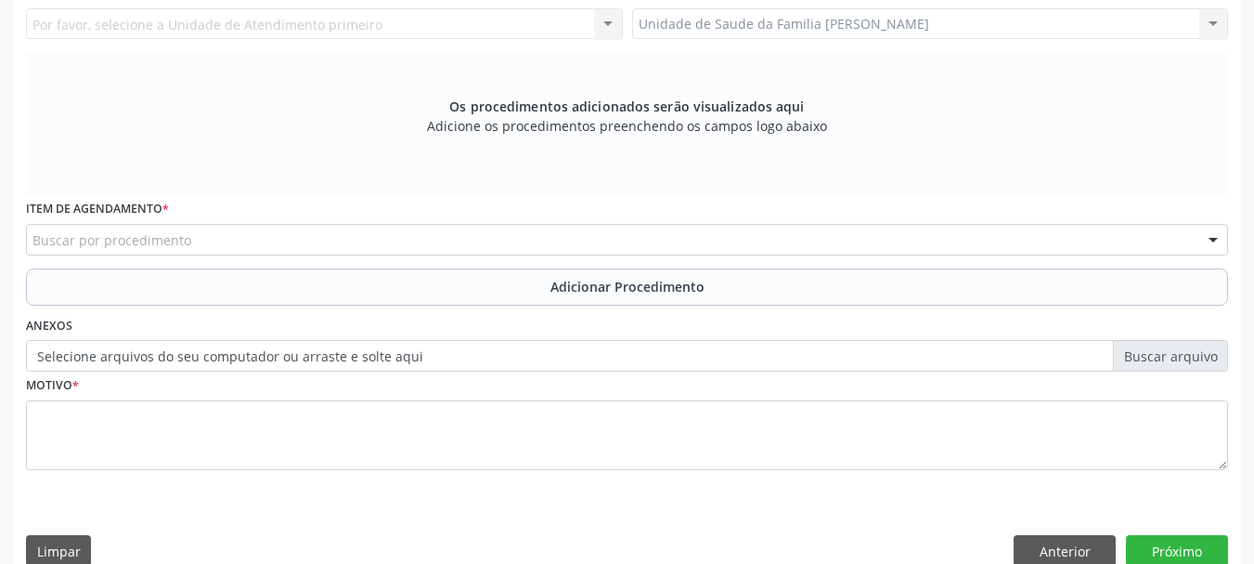
scroll to position [151, 0]
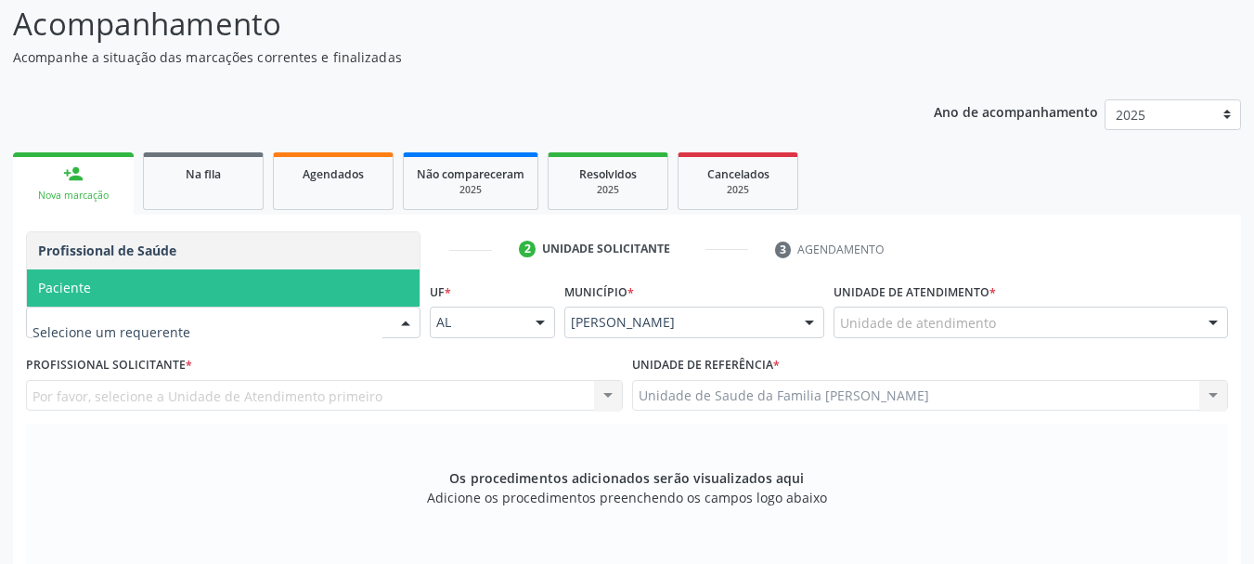
click at [103, 294] on span "Paciente" at bounding box center [223, 287] width 393 height 37
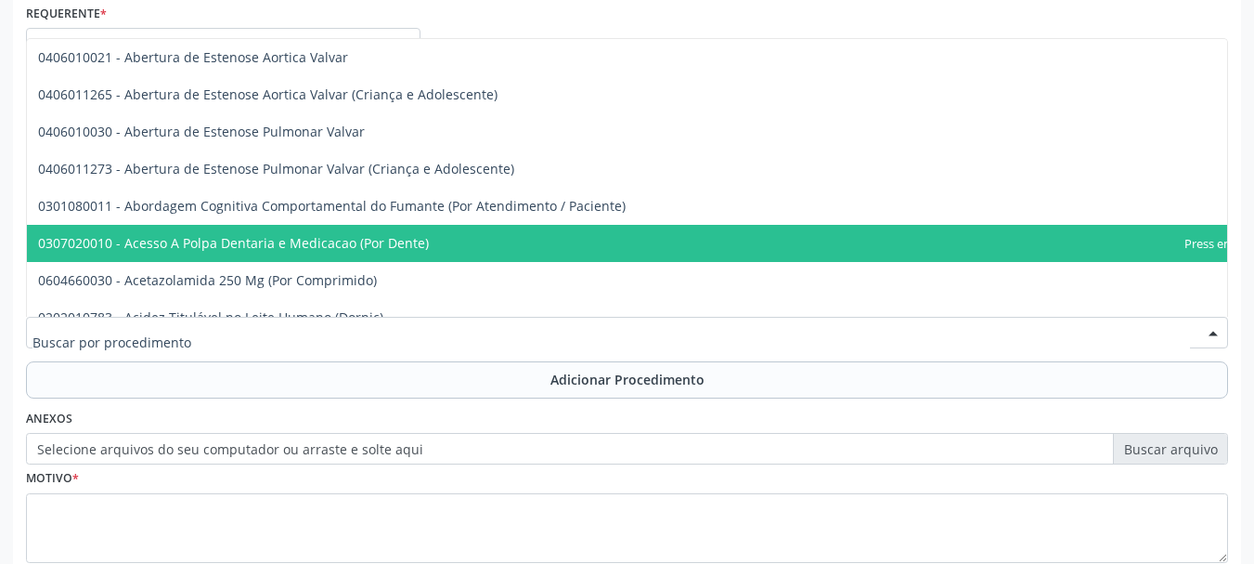
scroll to position [279, 0]
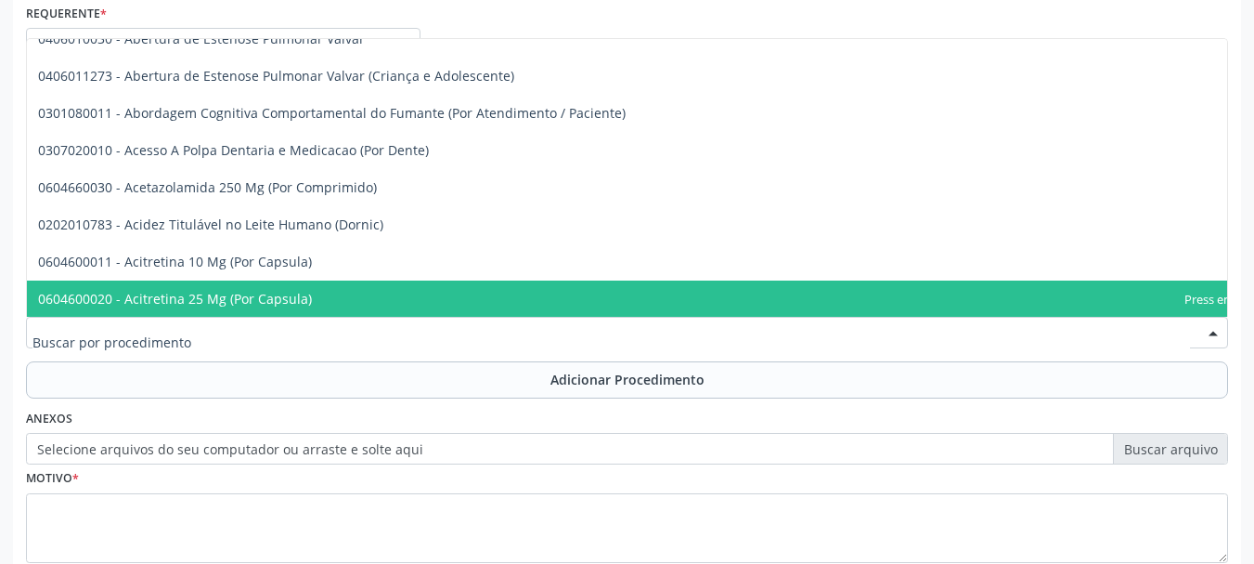
click at [350, 347] on input "text" at bounding box center [611, 341] width 1158 height 37
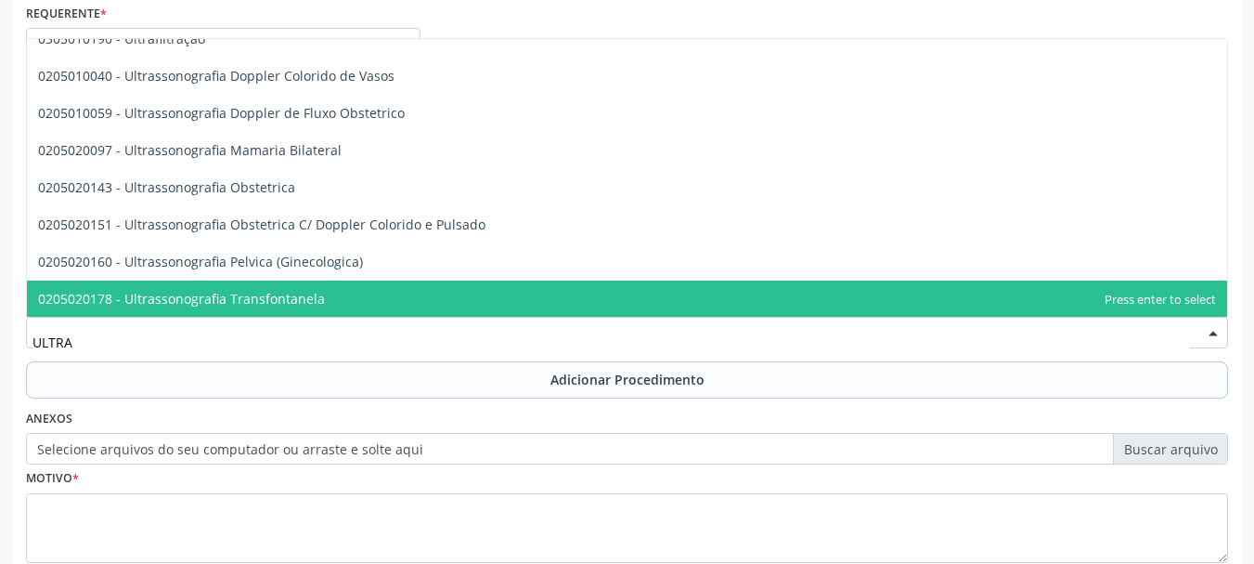
type input "ULTRAS"
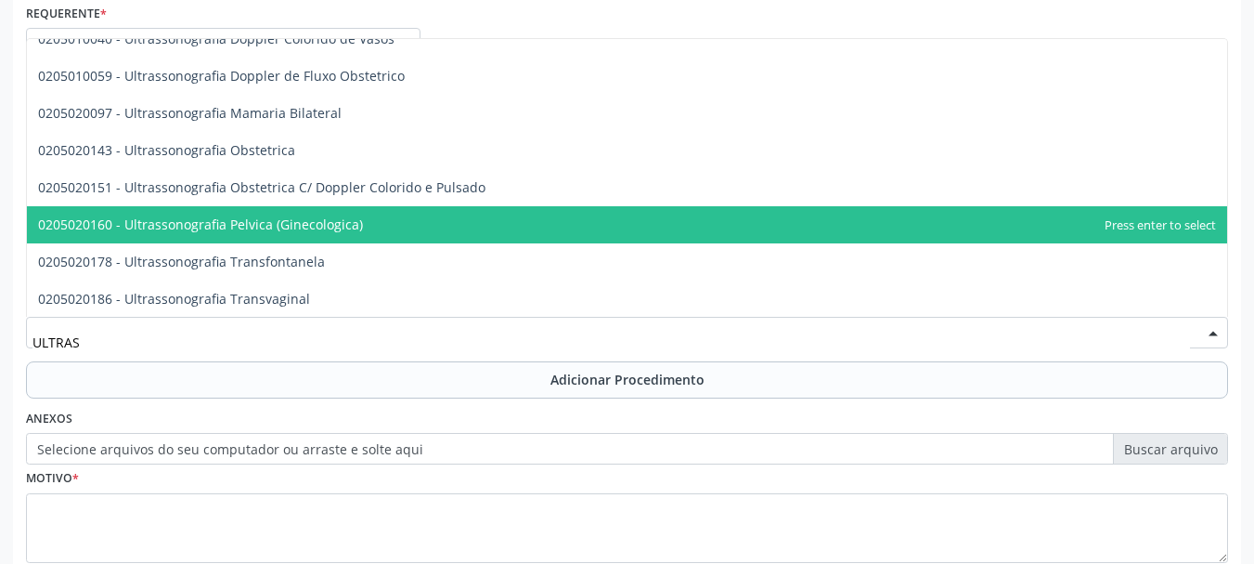
click at [318, 225] on span "0205020160 - Ultrassonografia Pelvica (Ginecologica)" at bounding box center [200, 224] width 325 height 18
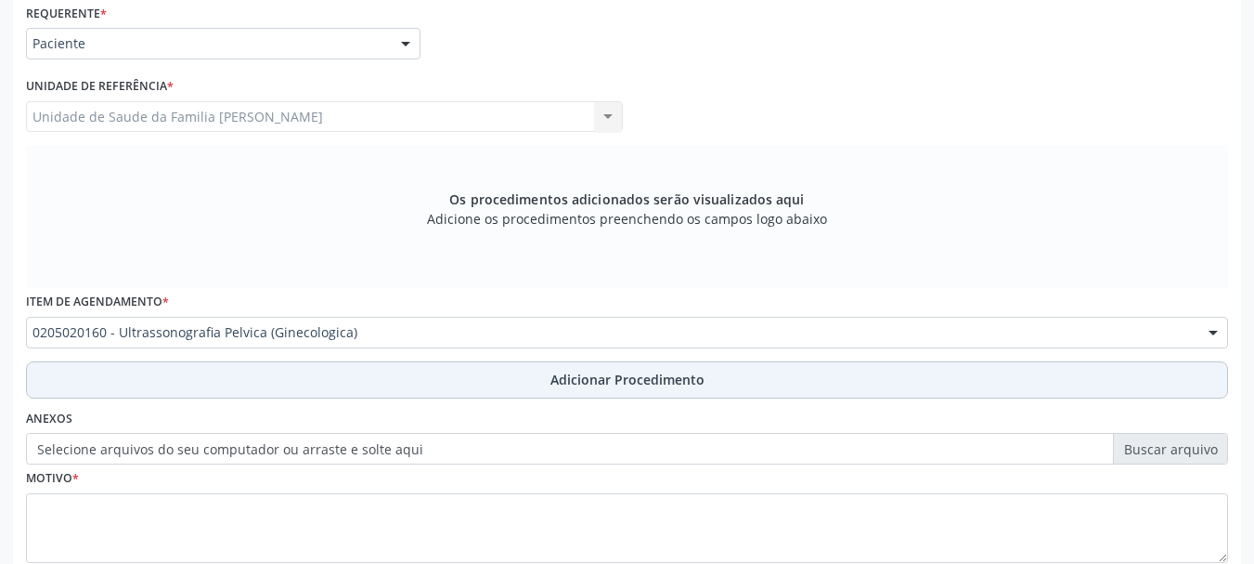
click at [651, 368] on button "Adicionar Procedimento" at bounding box center [627, 379] width 1202 height 37
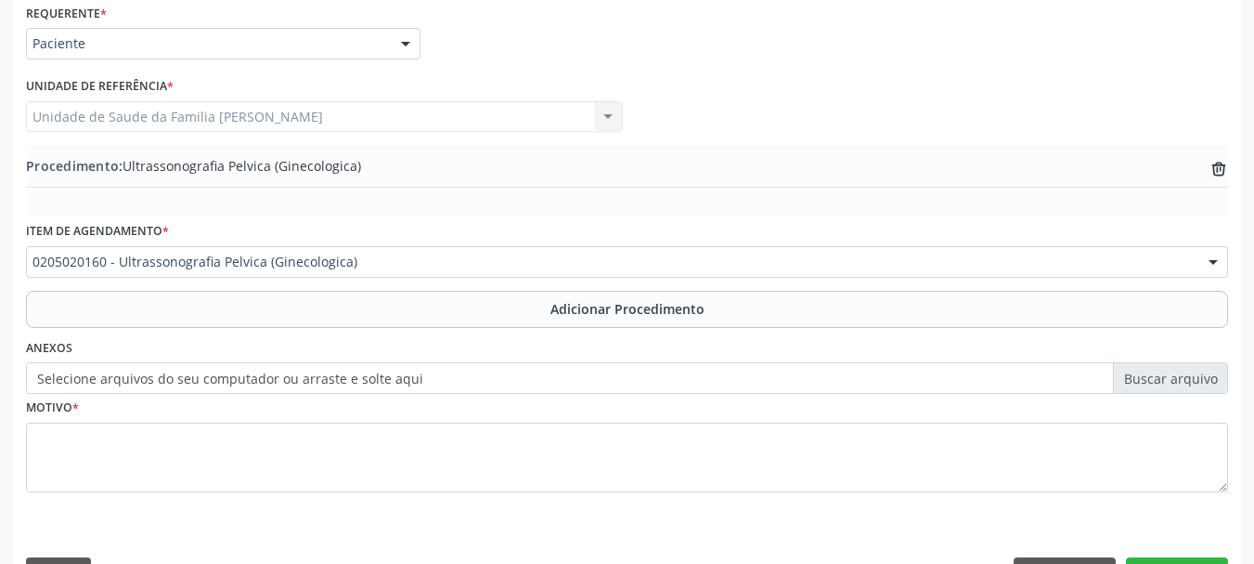
click at [188, 376] on label "Selecione arquivos do seu computador ou arraste e solte aqui" at bounding box center [627, 378] width 1202 height 32
click at [188, 376] on input "Selecione arquivos do seu computador ou arraste e solte aqui" at bounding box center [627, 378] width 1202 height 32
click at [133, 377] on label "Selecione arquivos do seu computador ou arraste e solte aqui" at bounding box center [627, 378] width 1202 height 32
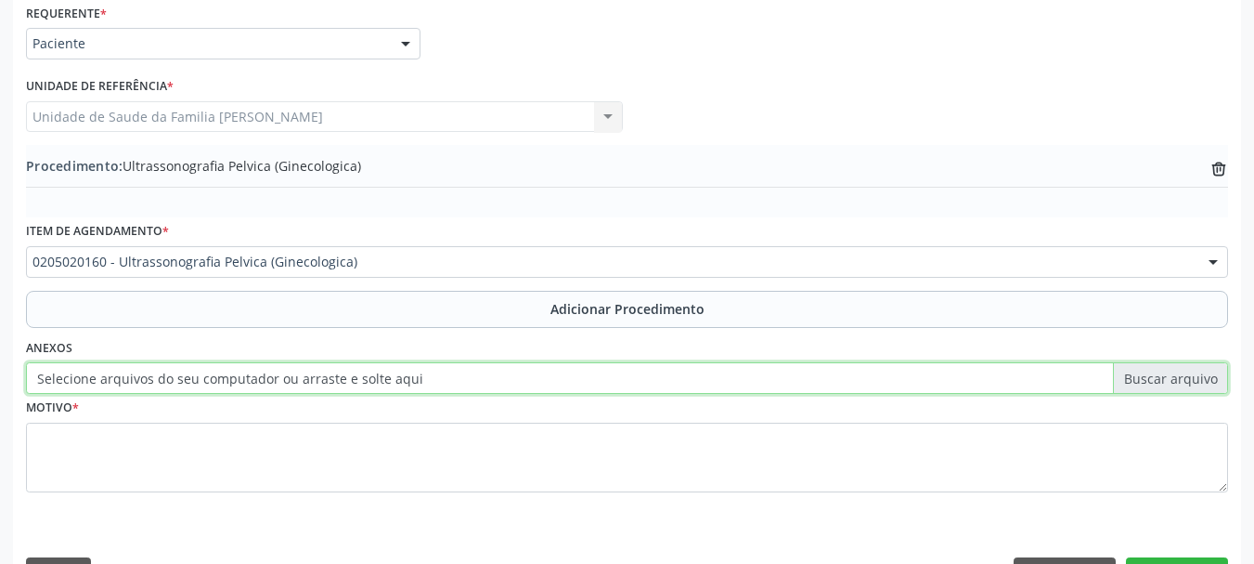
click at [133, 377] on input "Selecione arquivos do seu computador ou arraste e solte aqui" at bounding box center [627, 378] width 1202 height 32
type input "C:\fakepath\CARVALHO.jpeg"
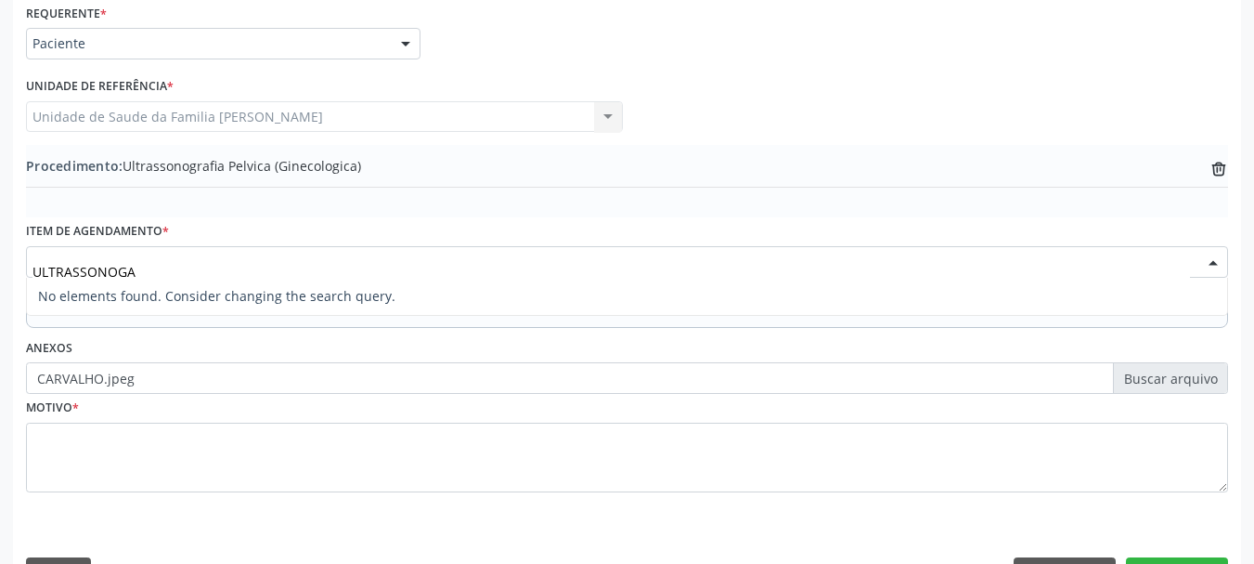
scroll to position [0, 0]
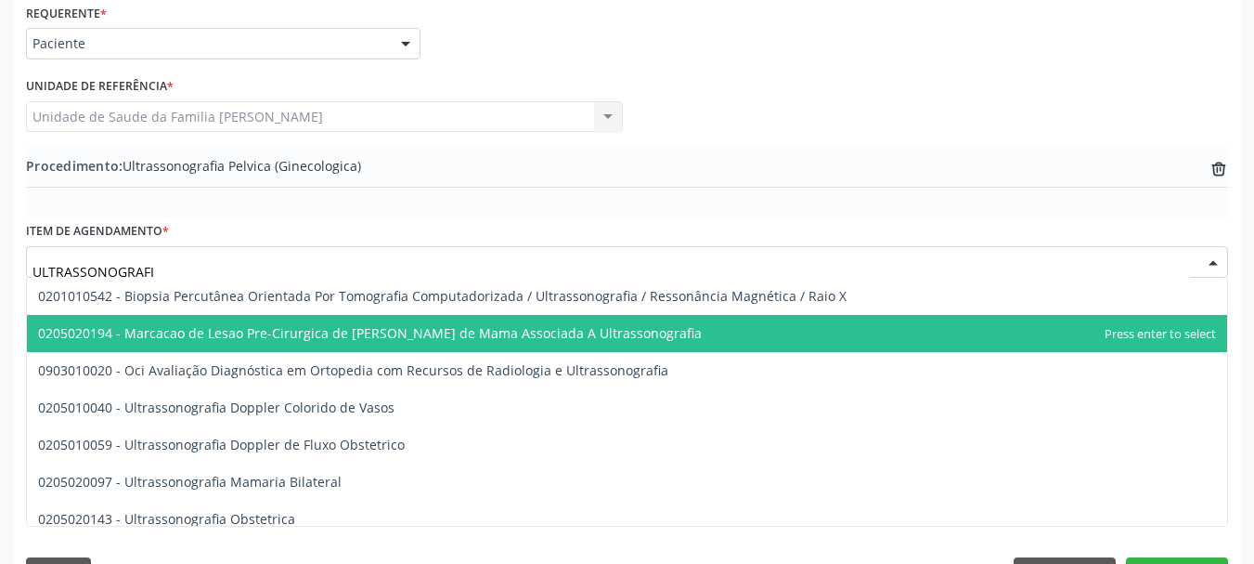
type input "ULTRASSONOGRAFIA"
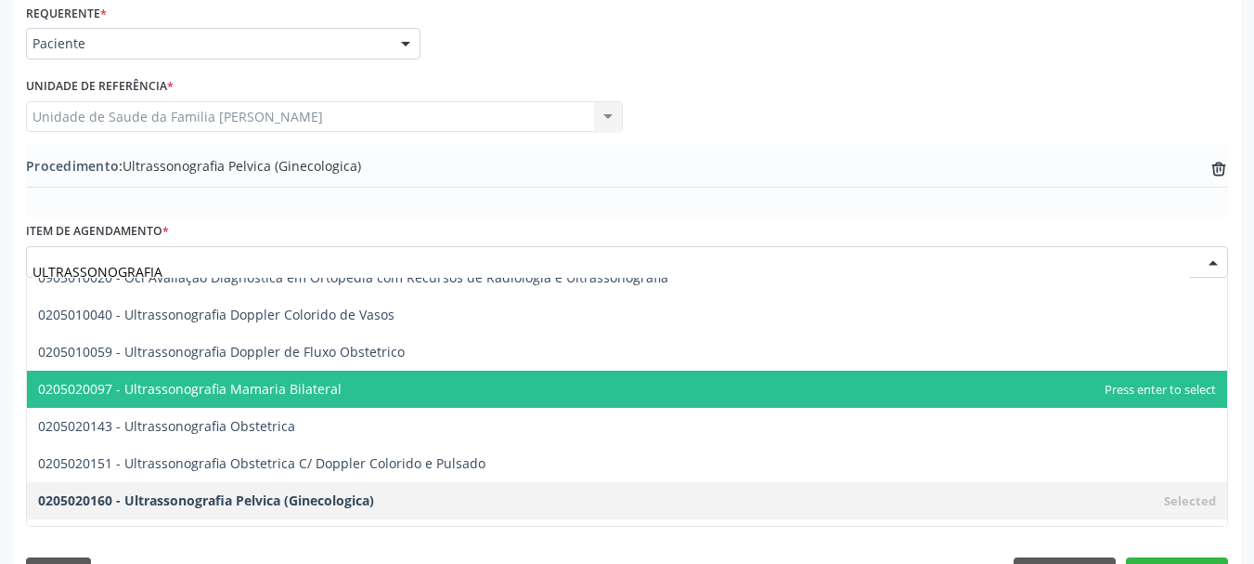
scroll to position [186, 0]
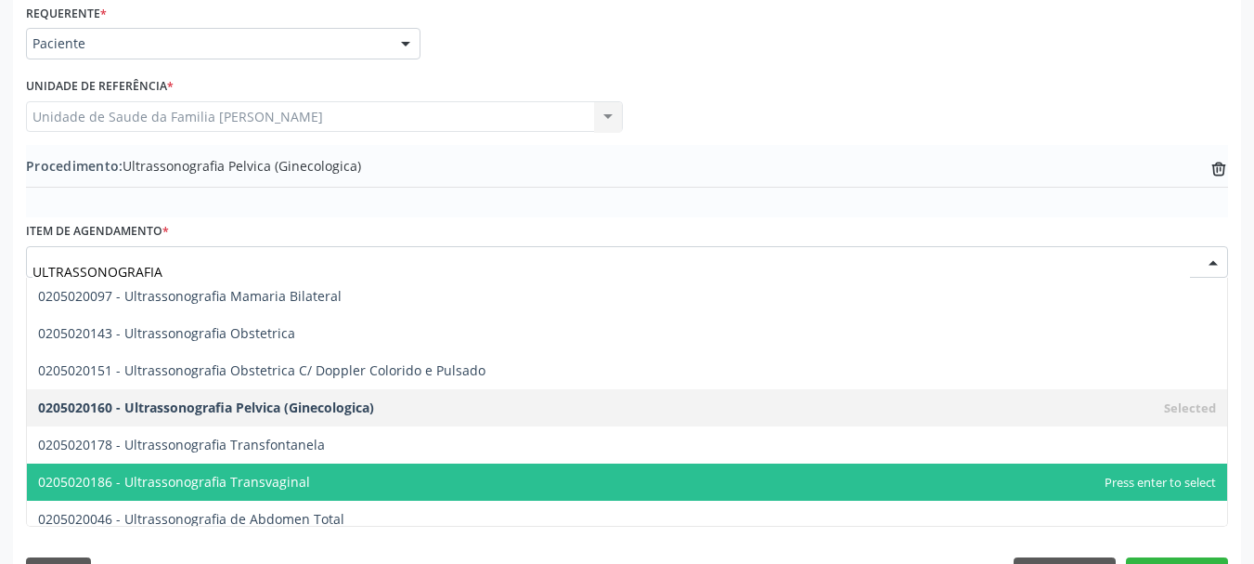
click at [328, 485] on span "0205020186 - Ultrassonografia Transvaginal" at bounding box center [627, 481] width 1200 height 37
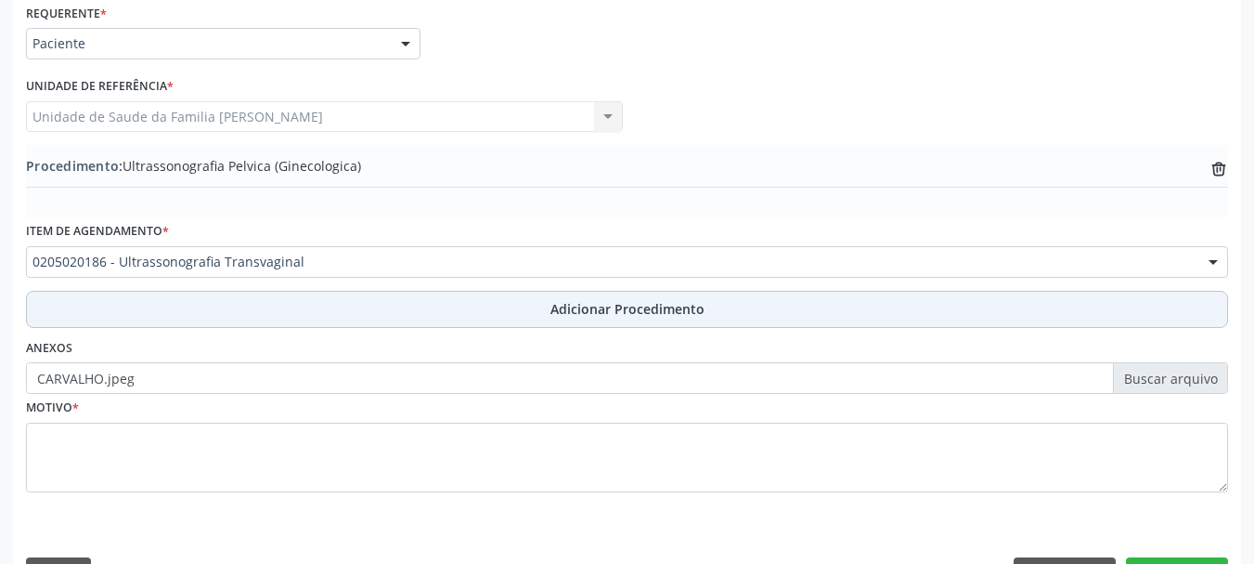
click at [626, 319] on button "Adicionar Procedimento" at bounding box center [627, 309] width 1202 height 37
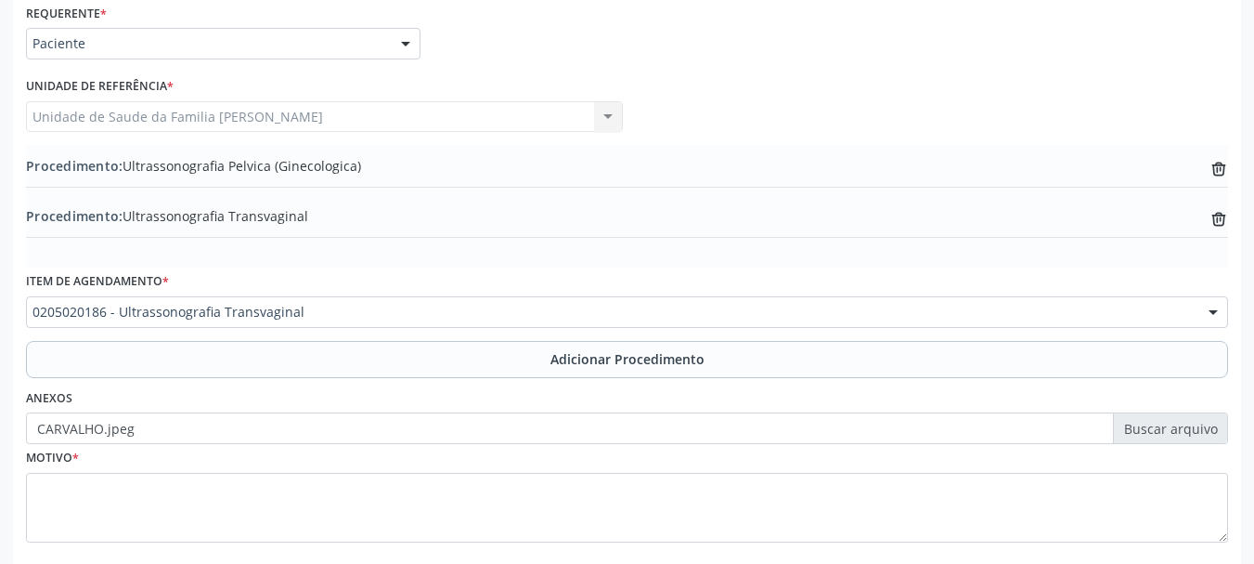
scroll to position [531, 0]
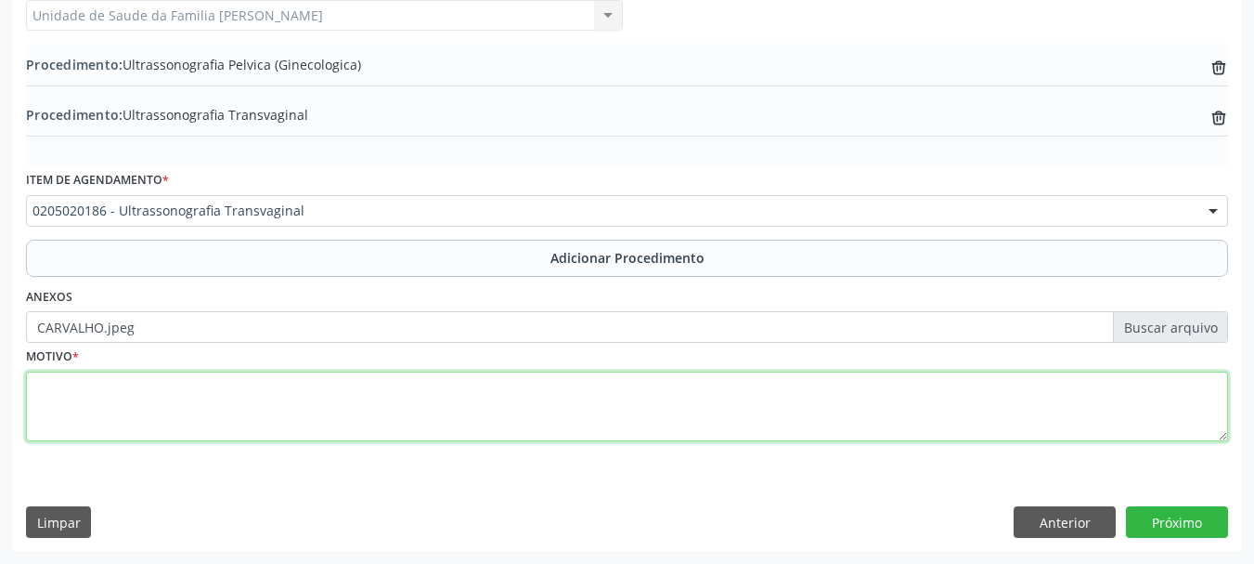
click at [61, 403] on textarea at bounding box center [627, 406] width 1202 height 71
type textarea "a"
type textarea "AVALIACAO DE ENDOMETRIOSE"
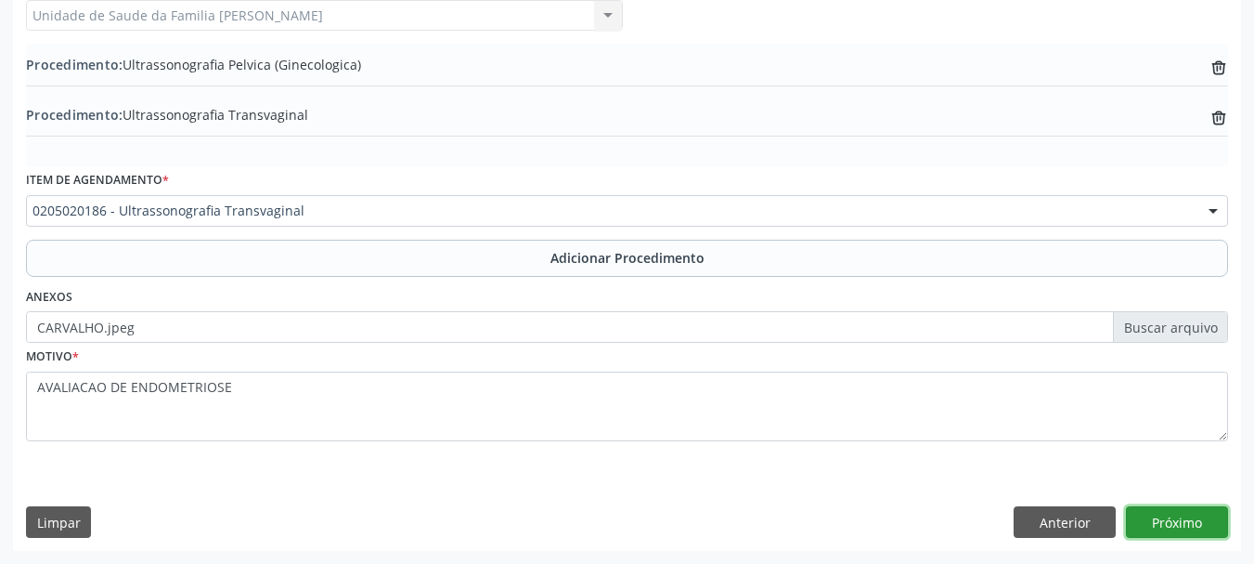
click at [1211, 511] on button "Próximo" at bounding box center [1177, 522] width 102 height 32
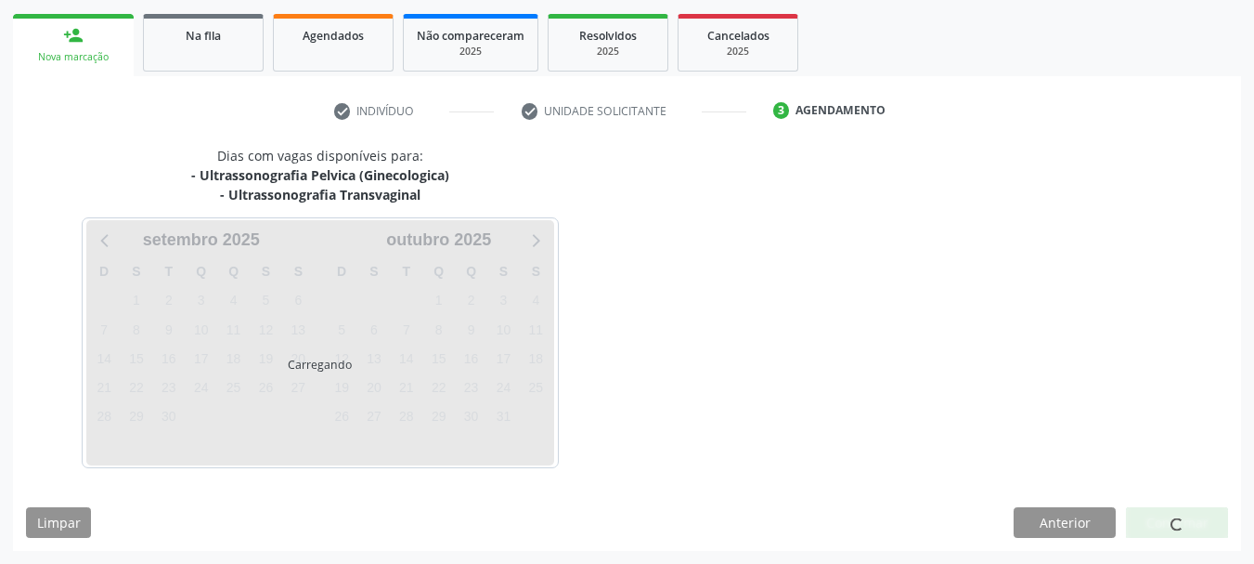
scroll to position [344, 0]
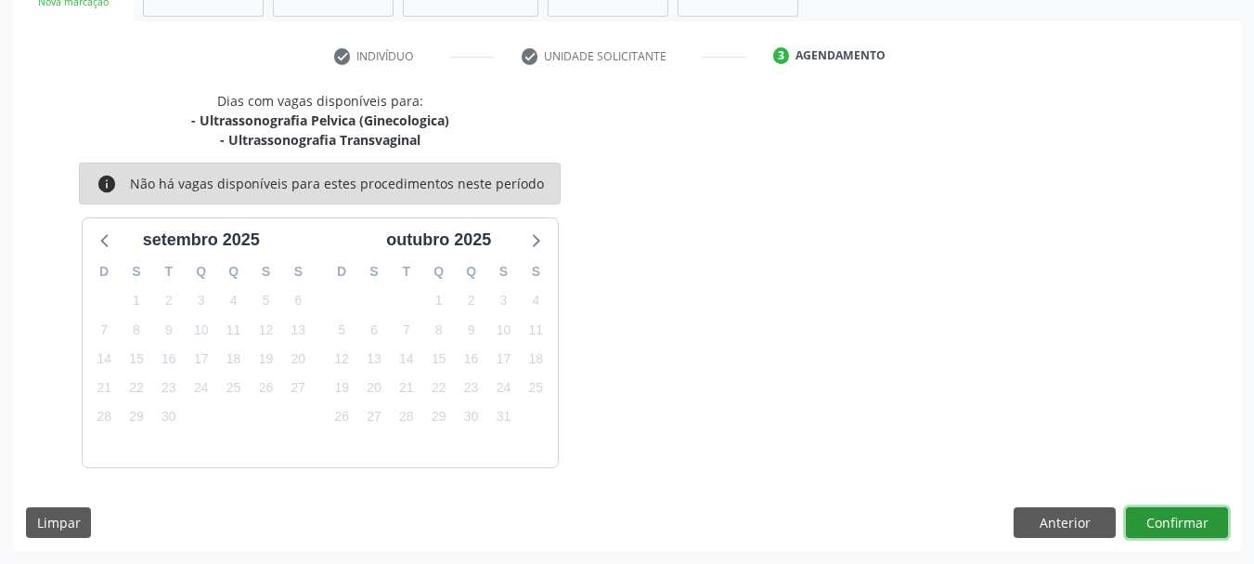
click at [1157, 536] on button "Confirmar" at bounding box center [1177, 523] width 102 height 32
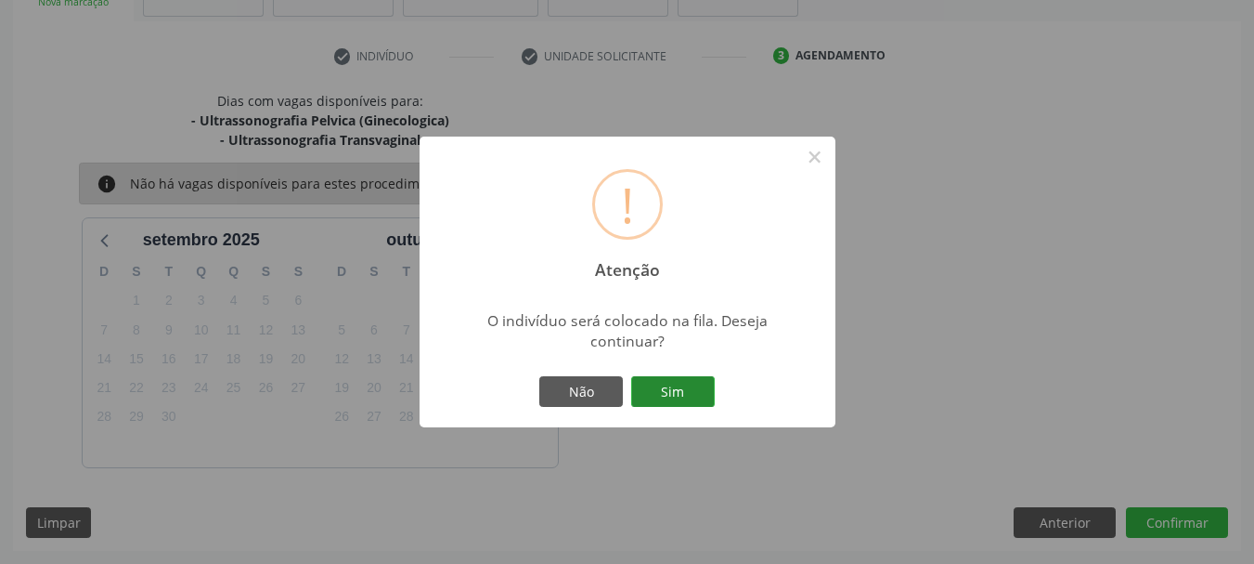
click at [711, 386] on button "Sim" at bounding box center [673, 392] width 84 height 32
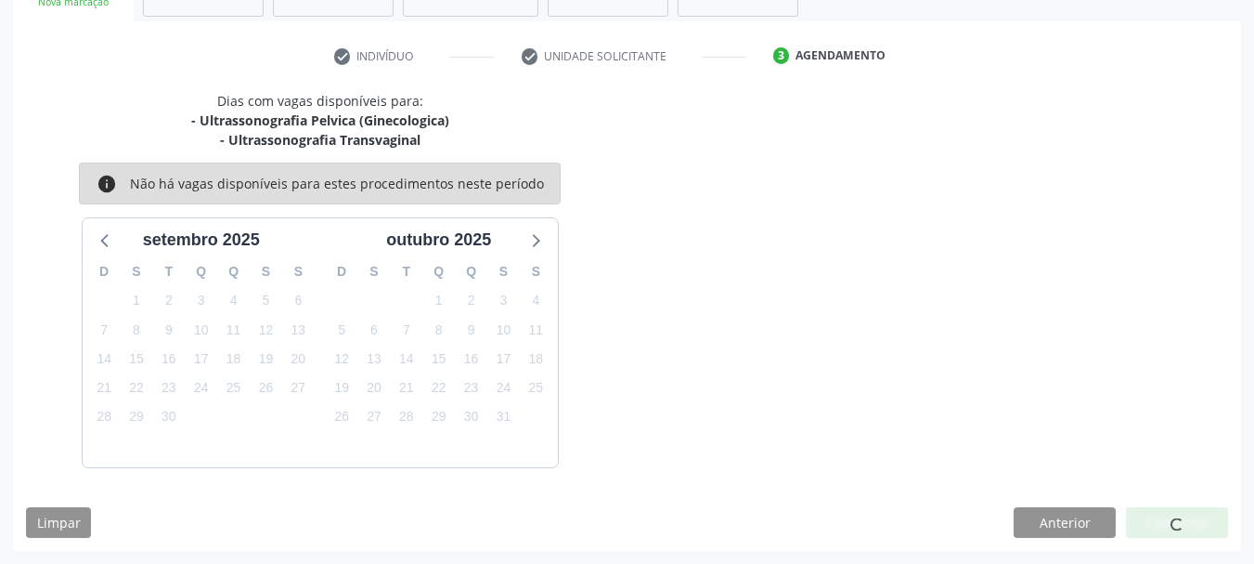
click at [1187, 534] on div at bounding box center [1177, 523] width 102 height 32
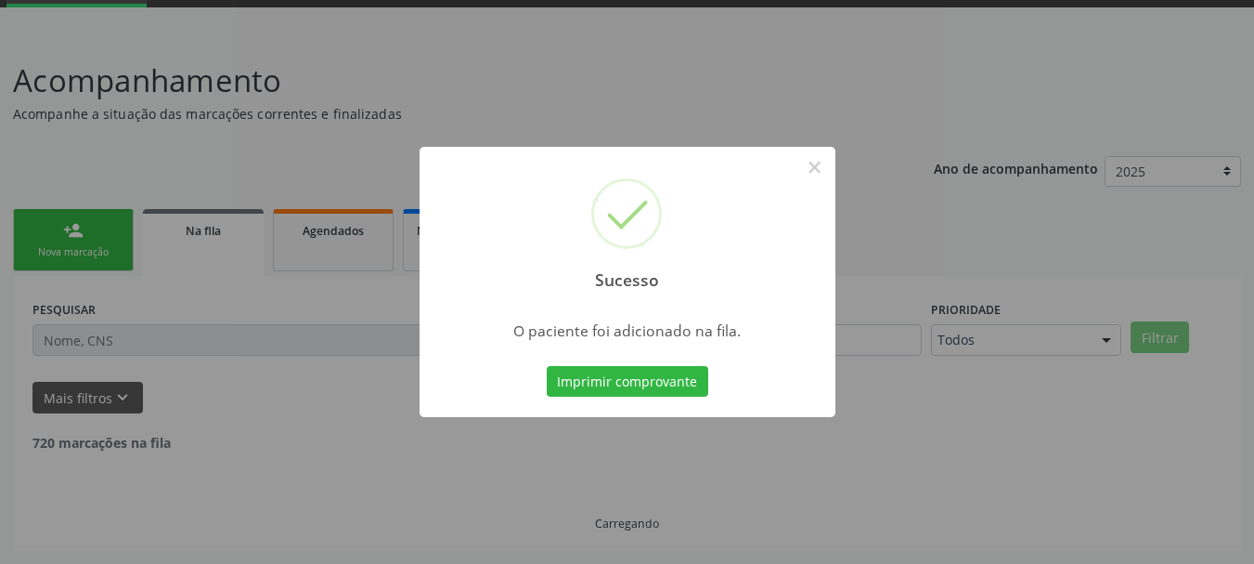
scroll to position [75, 0]
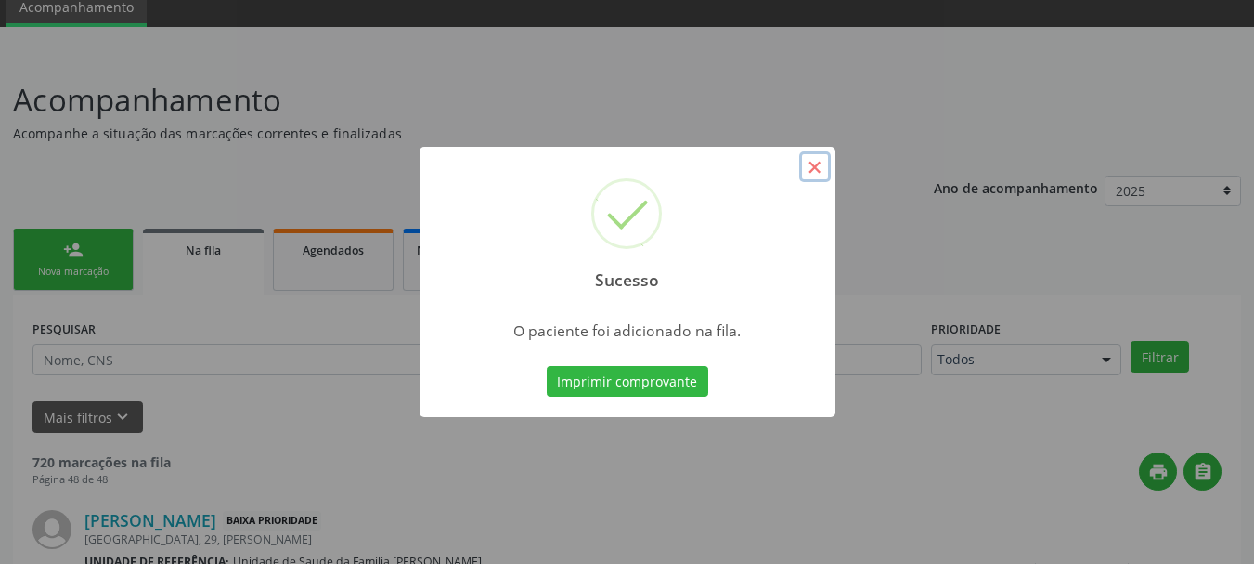
click at [817, 167] on button "×" at bounding box center [815, 167] width 32 height 32
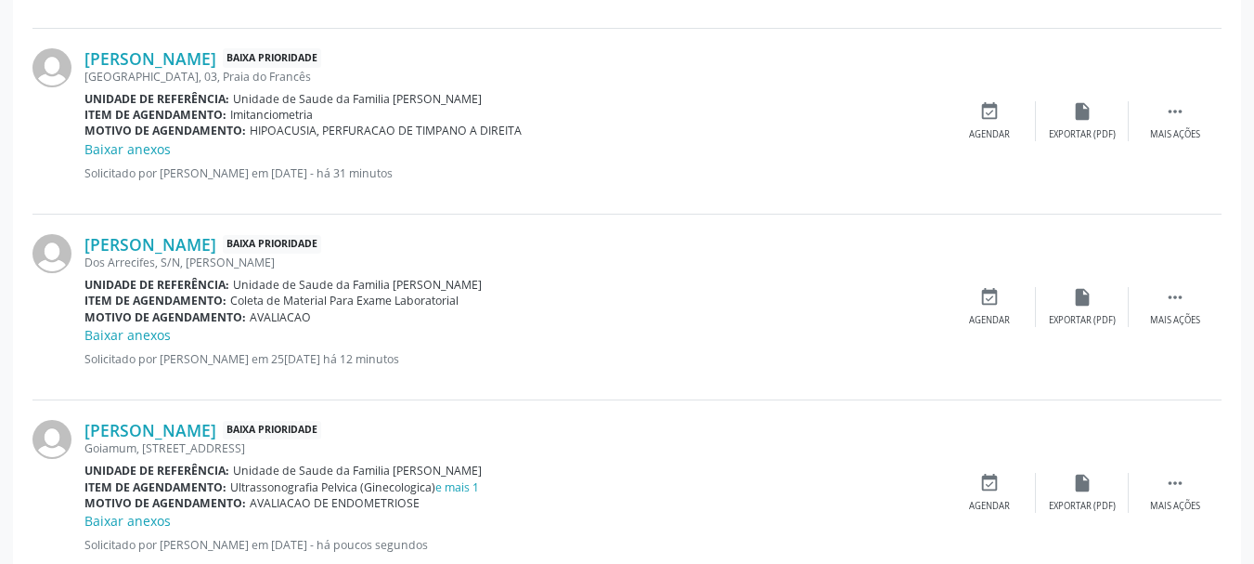
scroll to position [2875, 0]
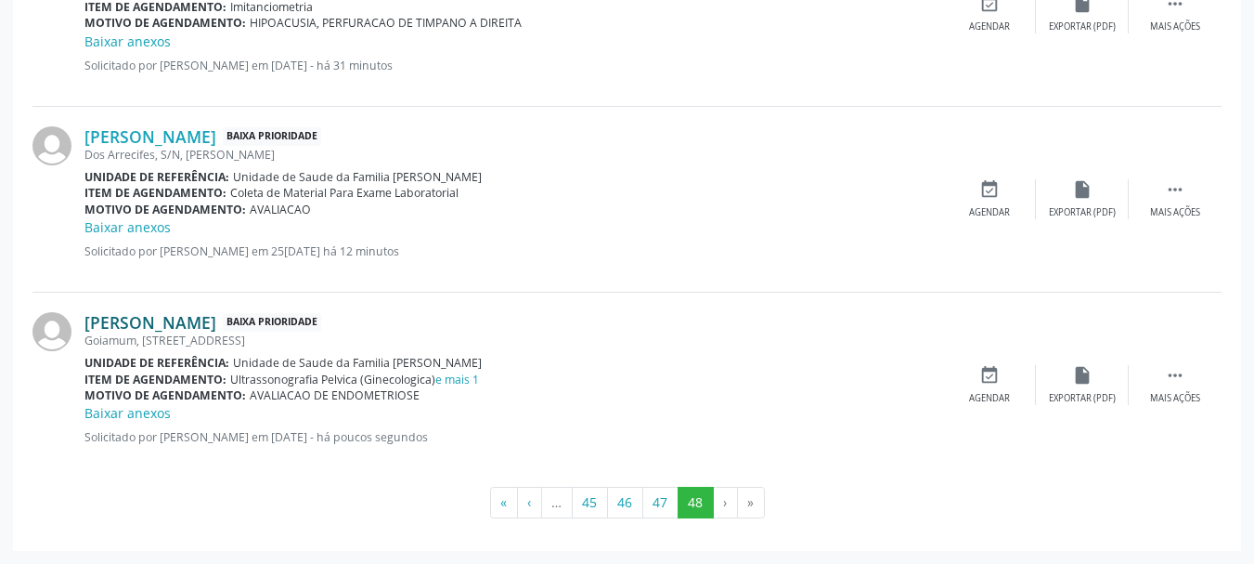
click at [216, 321] on link "Maria de Fatima Santos da Silva Carvalho" at bounding box center [150, 322] width 132 height 20
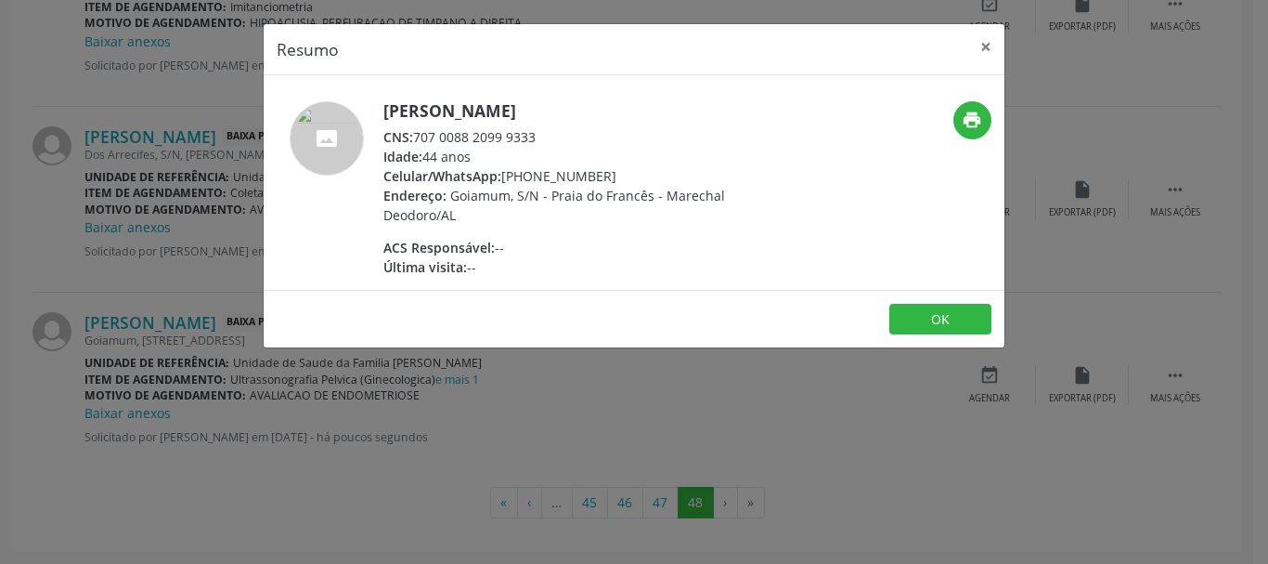
drag, startPoint x: 539, startPoint y: 158, endPoint x: 412, endPoint y: 158, distance: 127.2
click at [412, 147] on div "CNS: 707 0088 2099 9333" at bounding box center [563, 136] width 361 height 19
copy div "707 0088 2099 9333"
click at [980, 49] on button "×" at bounding box center [985, 46] width 37 height 45
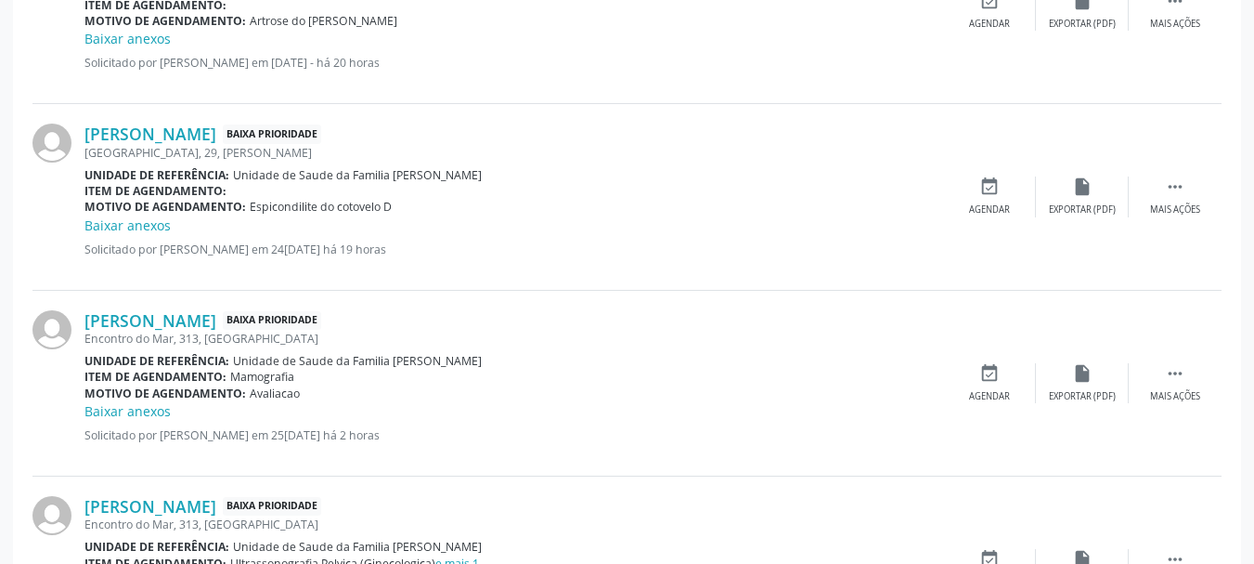
scroll to position [276, 0]
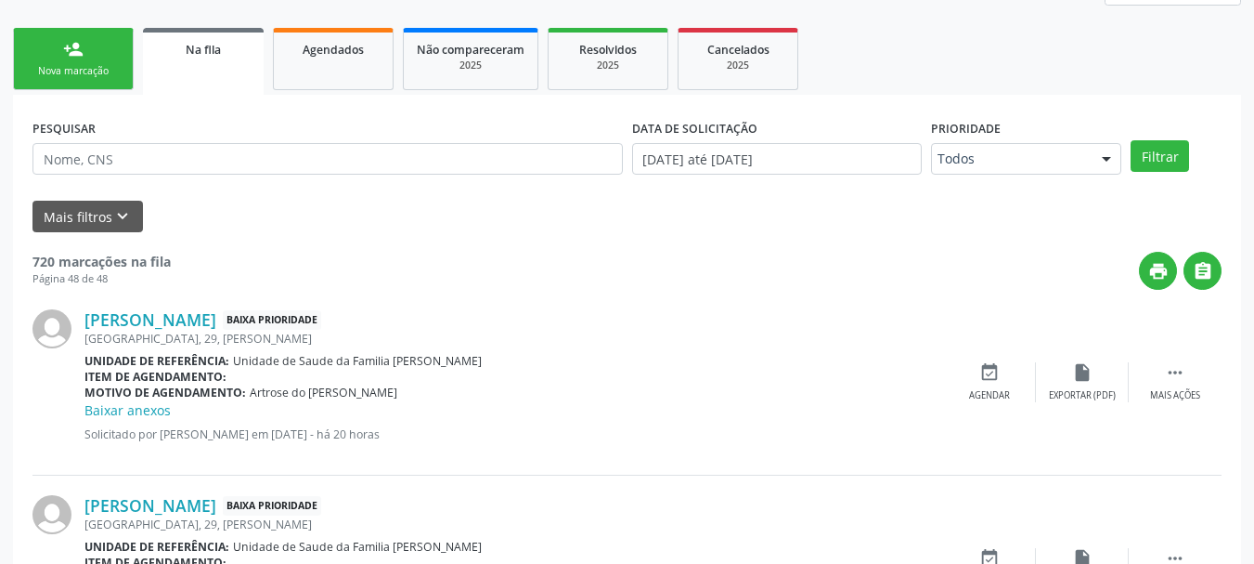
click at [94, 60] on link "person_add Nova marcação" at bounding box center [73, 59] width 121 height 62
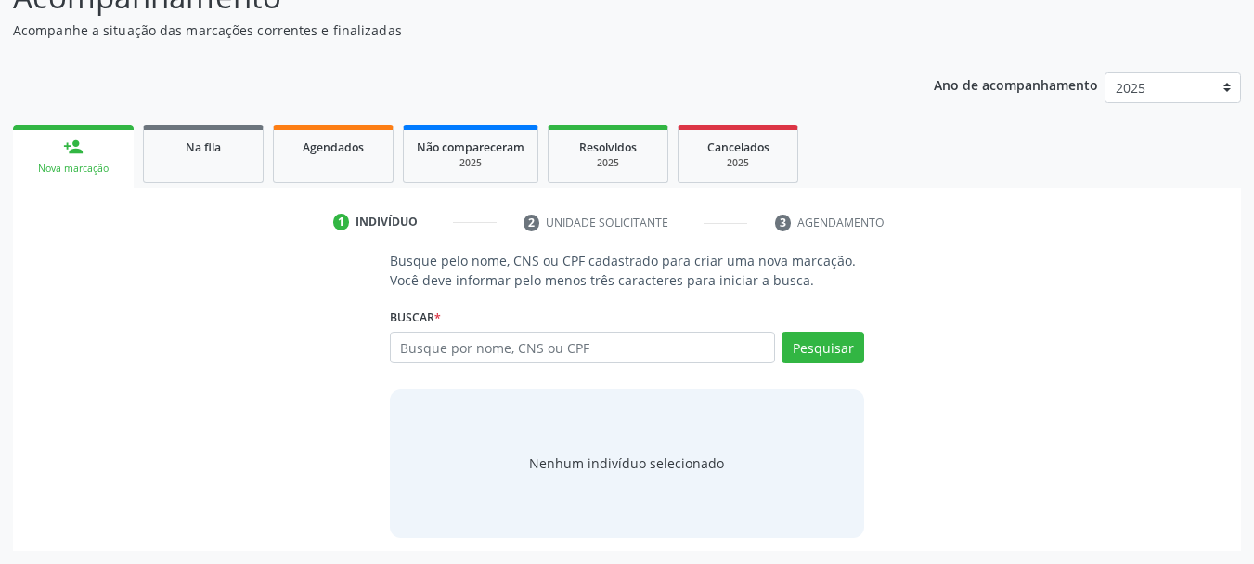
scroll to position [178, 0]
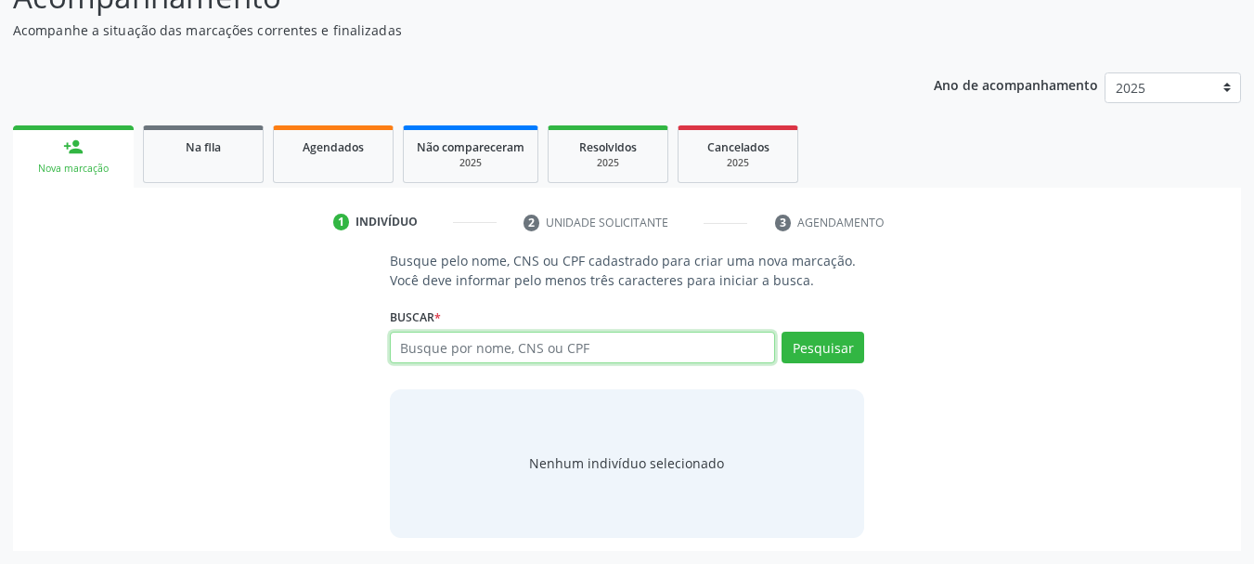
click at [433, 341] on input "text" at bounding box center [583, 347] width 386 height 32
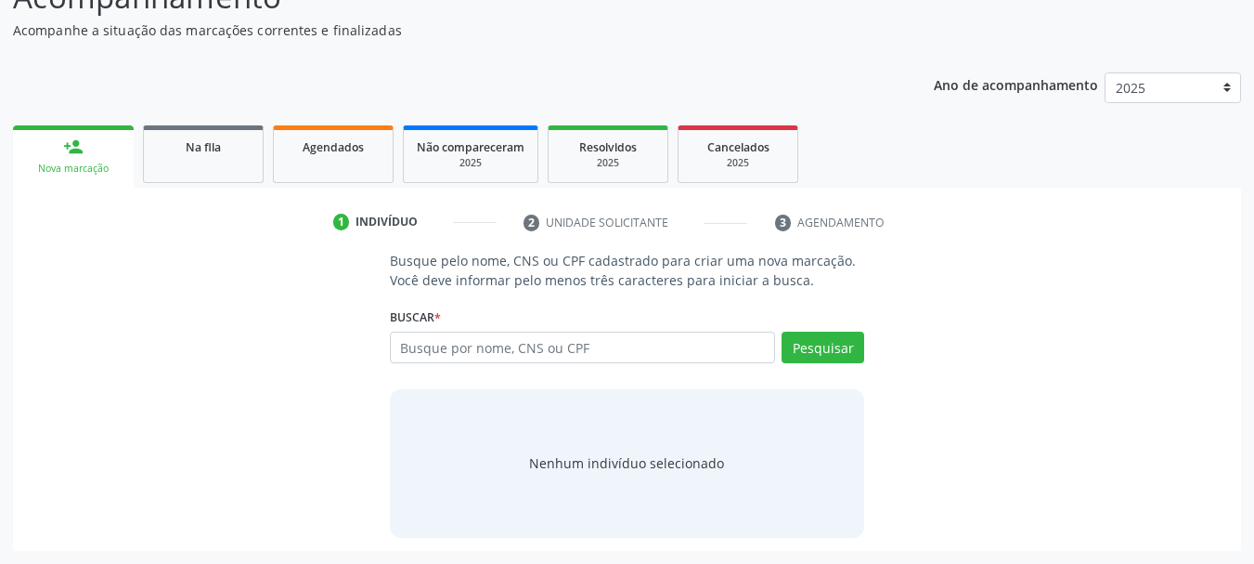
scroll to position [85, 0]
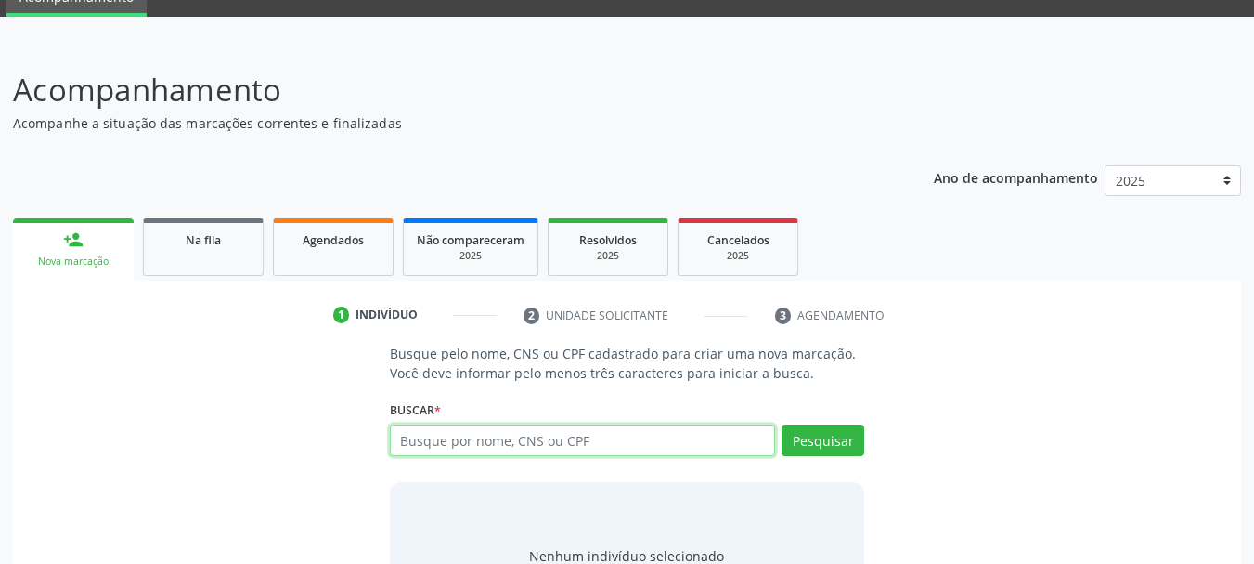
drag, startPoint x: 433, startPoint y: 341, endPoint x: 426, endPoint y: 444, distance: 103.3
click at [426, 444] on input "text" at bounding box center [583, 440] width 386 height 32
paste input "707 0088 2099 9333"
type input "7"
type input "04895119459"
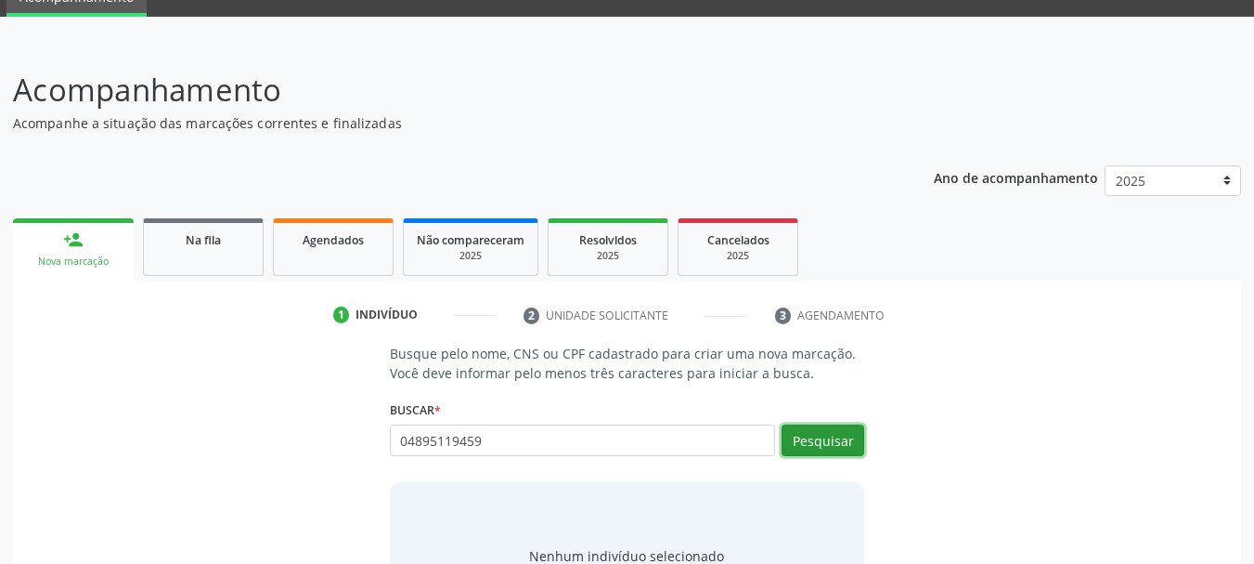
click at [835, 442] on button "Pesquisar" at bounding box center [823, 440] width 83 height 32
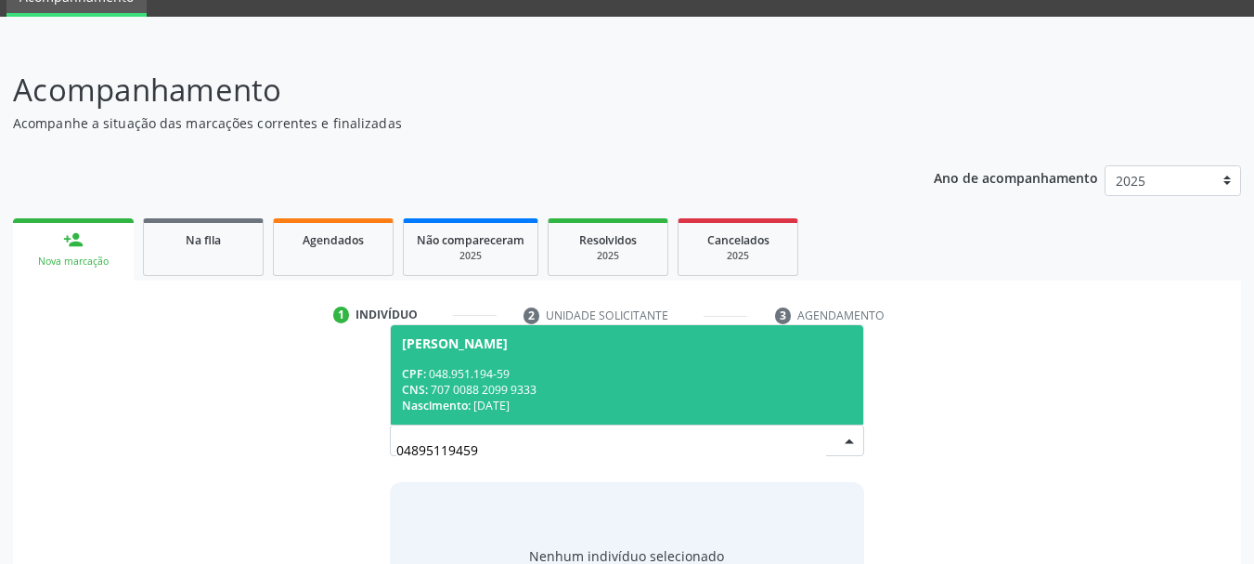
scroll to position [178, 0]
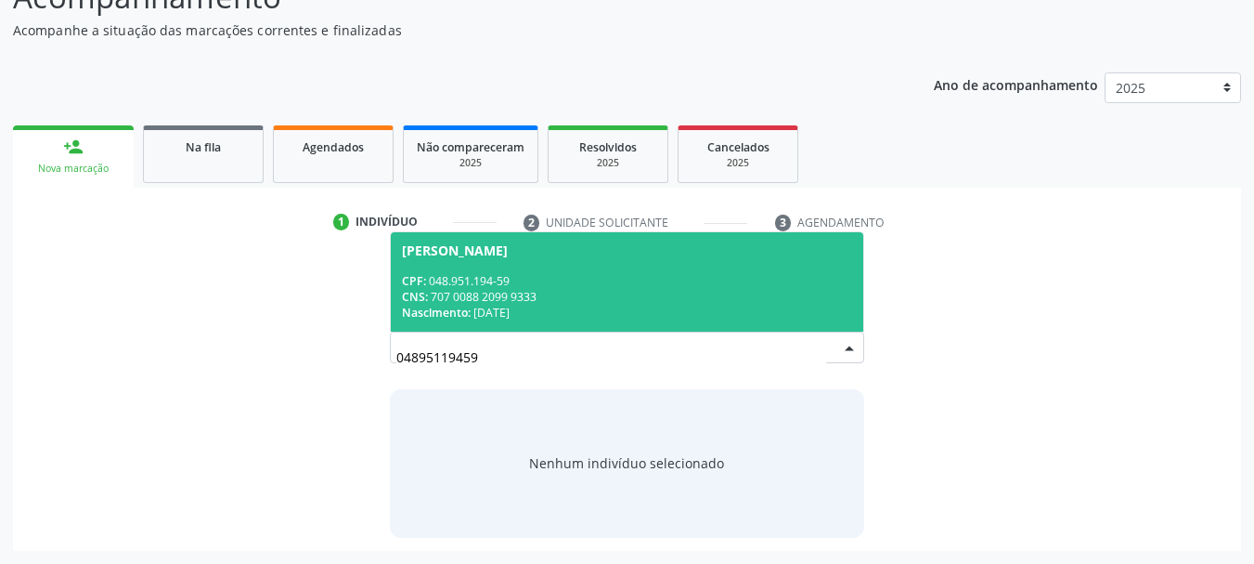
click at [460, 268] on span "Maria de Fatima Santos da Silva Carvalho CPF: 048.951.194-59 CNS: 707 0088 2099…" at bounding box center [627, 281] width 473 height 99
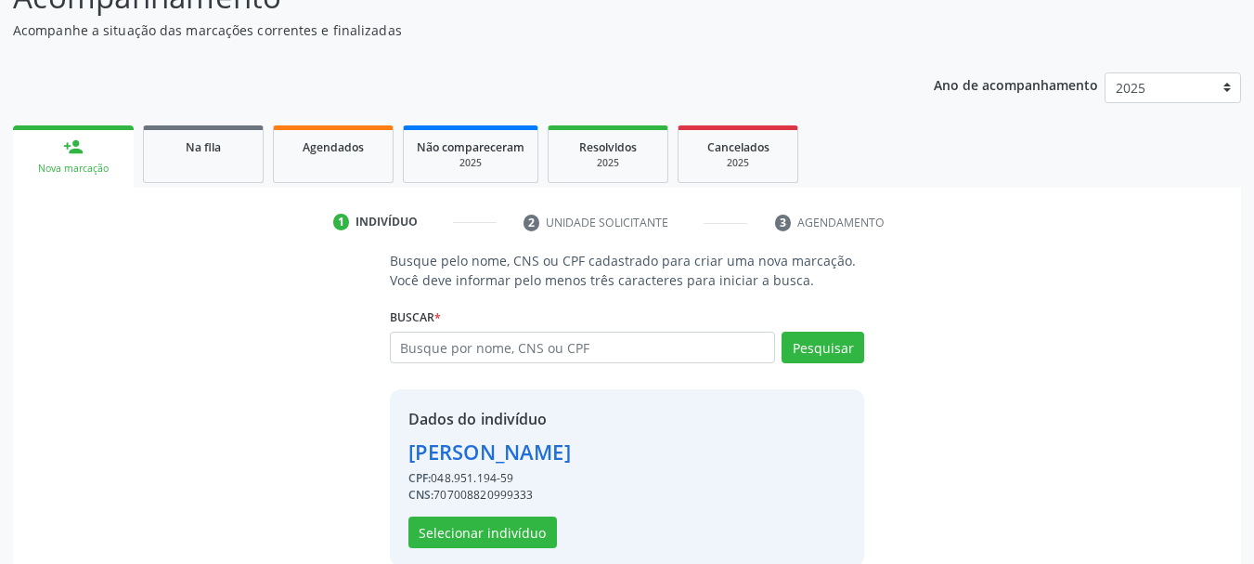
scroll to position [207, 0]
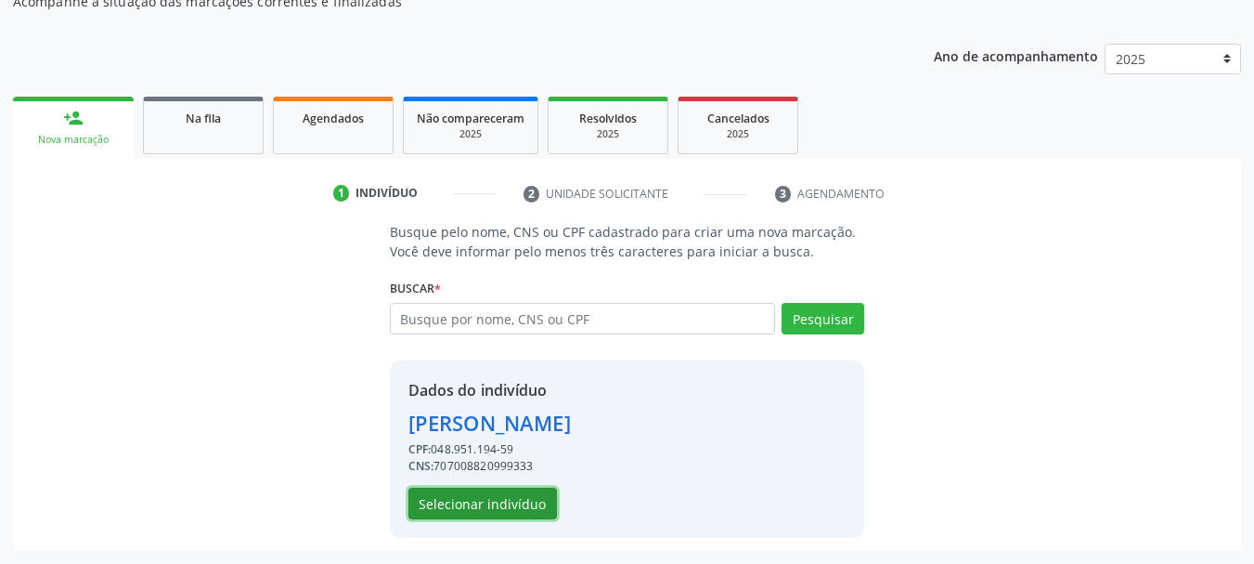
click at [453, 499] on button "Selecionar indivíduo" at bounding box center [483, 503] width 149 height 32
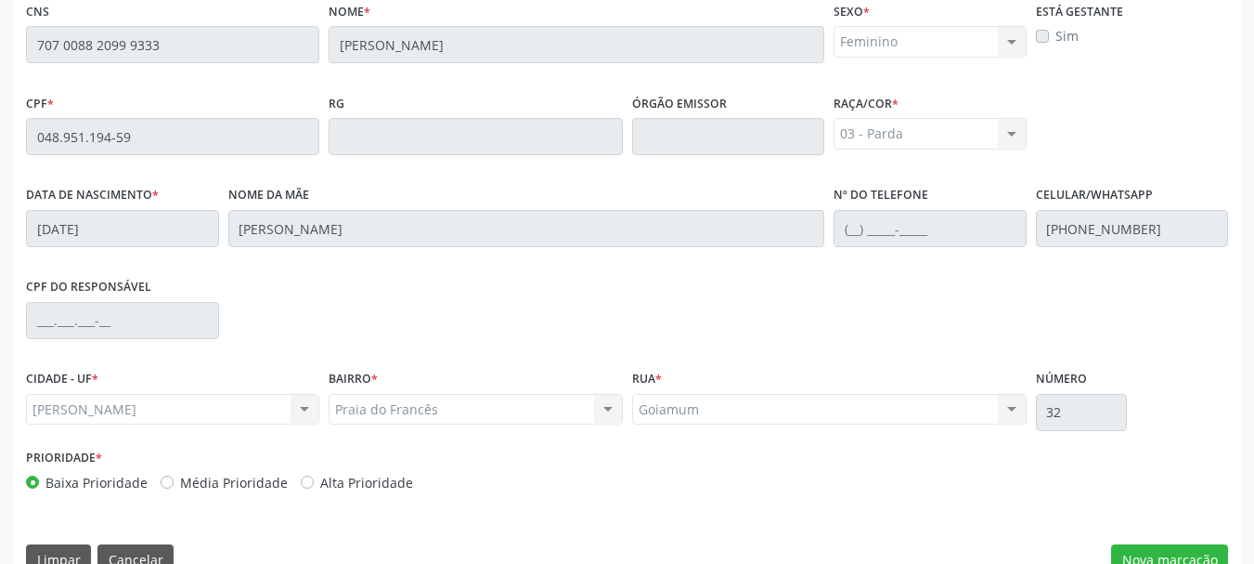
scroll to position [523, 0]
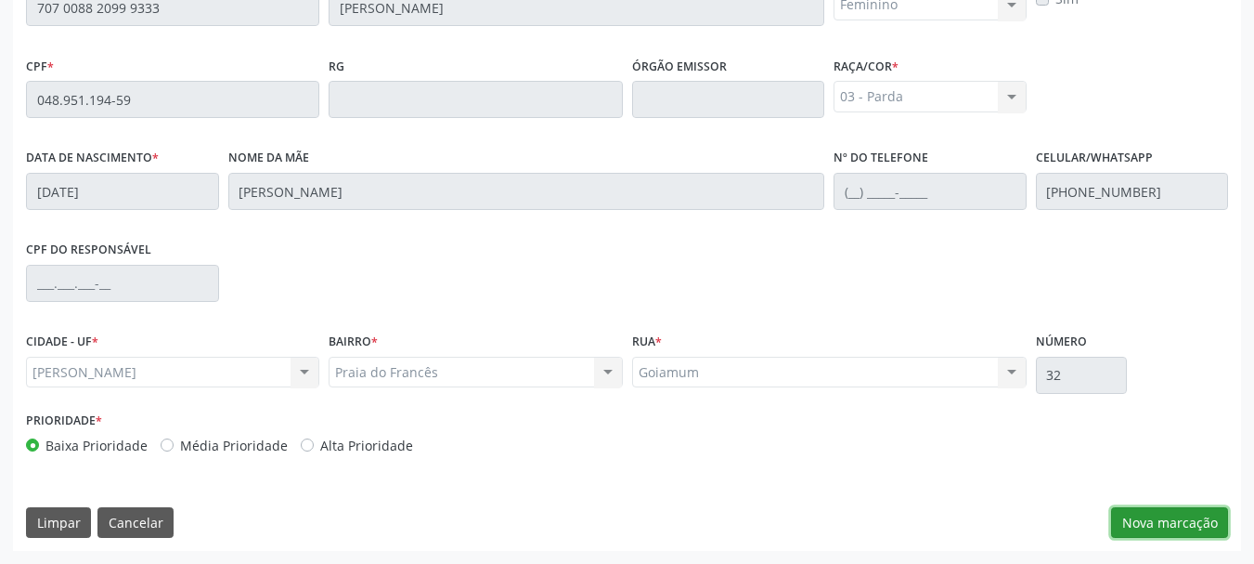
click at [1148, 512] on button "Nova marcação" at bounding box center [1169, 523] width 117 height 32
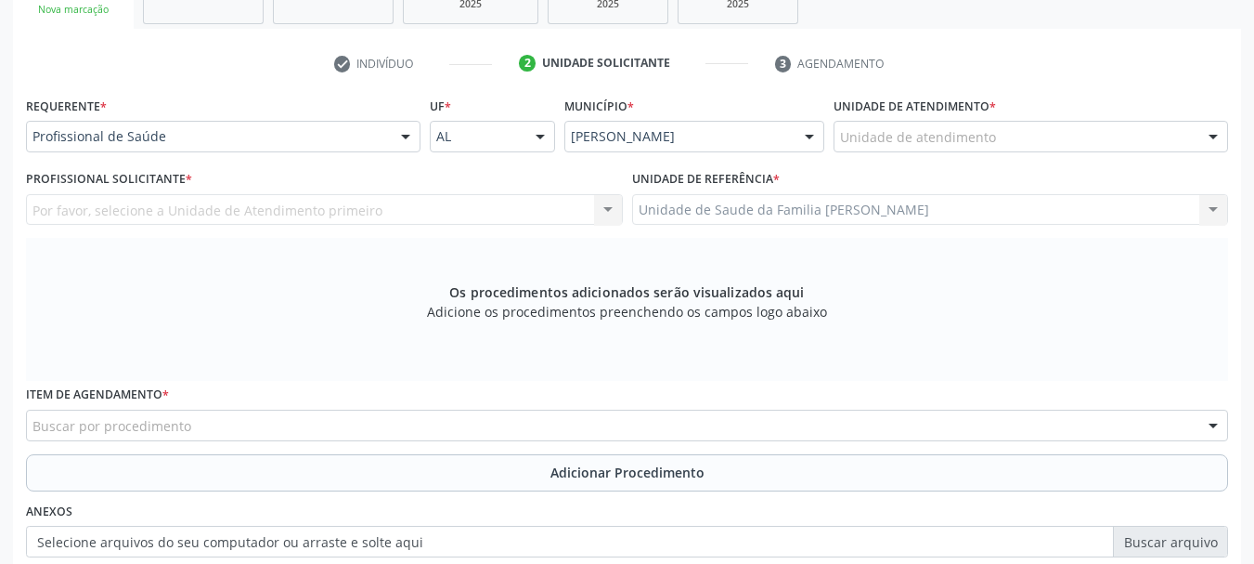
scroll to position [244, 0]
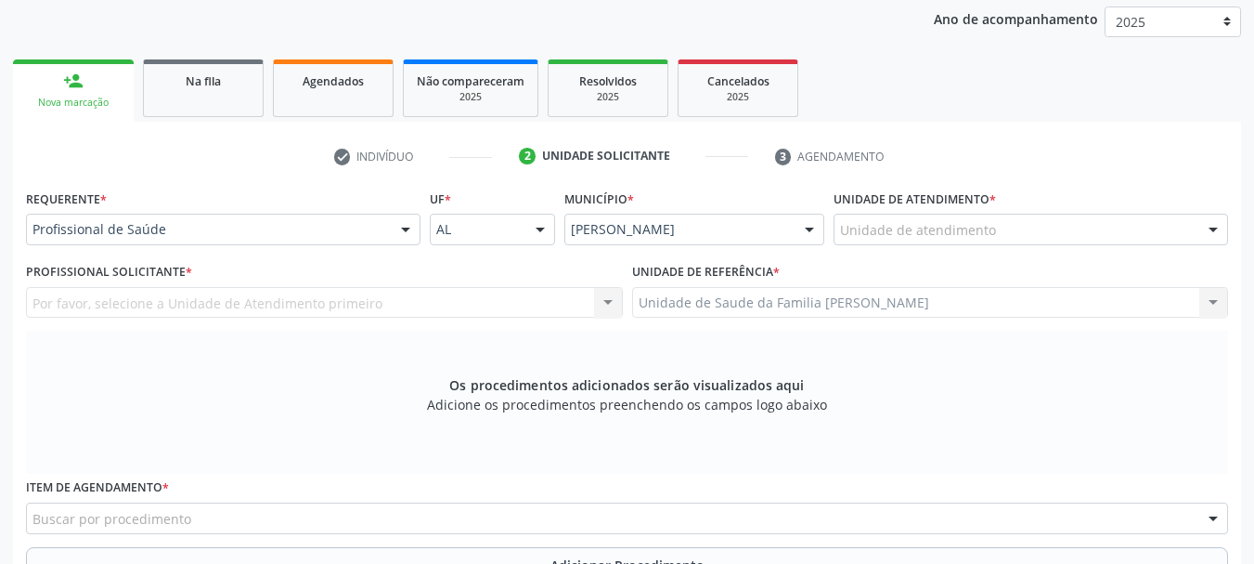
click at [134, 312] on div "Por favor, selecione a Unidade de Atendimento primeiro Nenhum resultado encontr…" at bounding box center [324, 303] width 597 height 32
click at [141, 295] on div "Por favor, selecione a Unidade de Atendimento primeiro Nenhum resultado encontr…" at bounding box center [324, 303] width 597 height 32
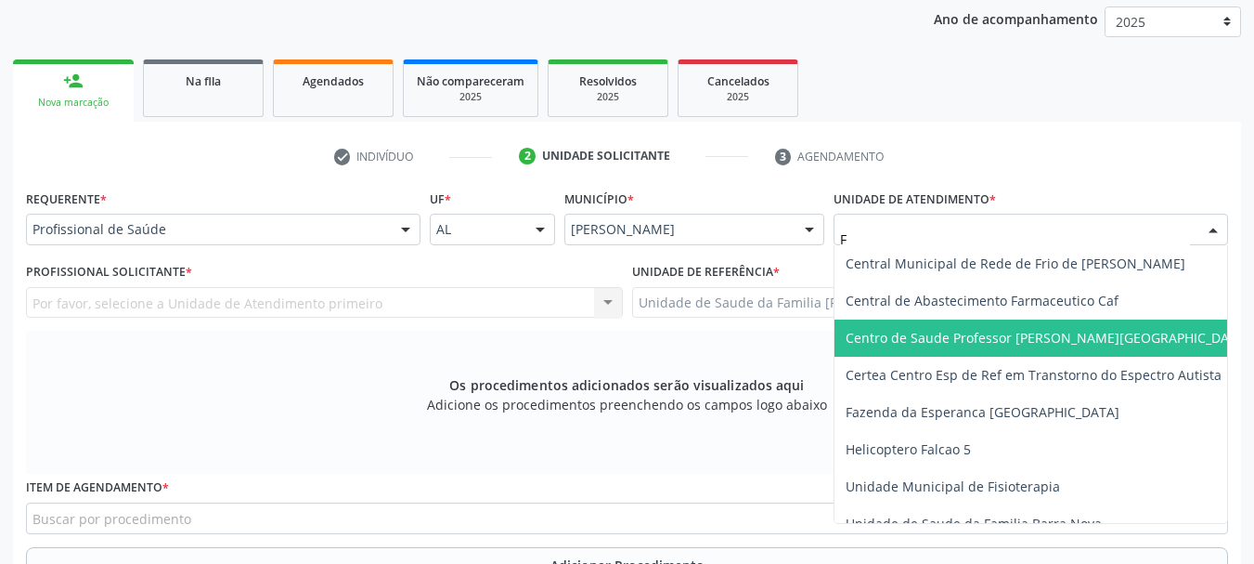
type input "FR"
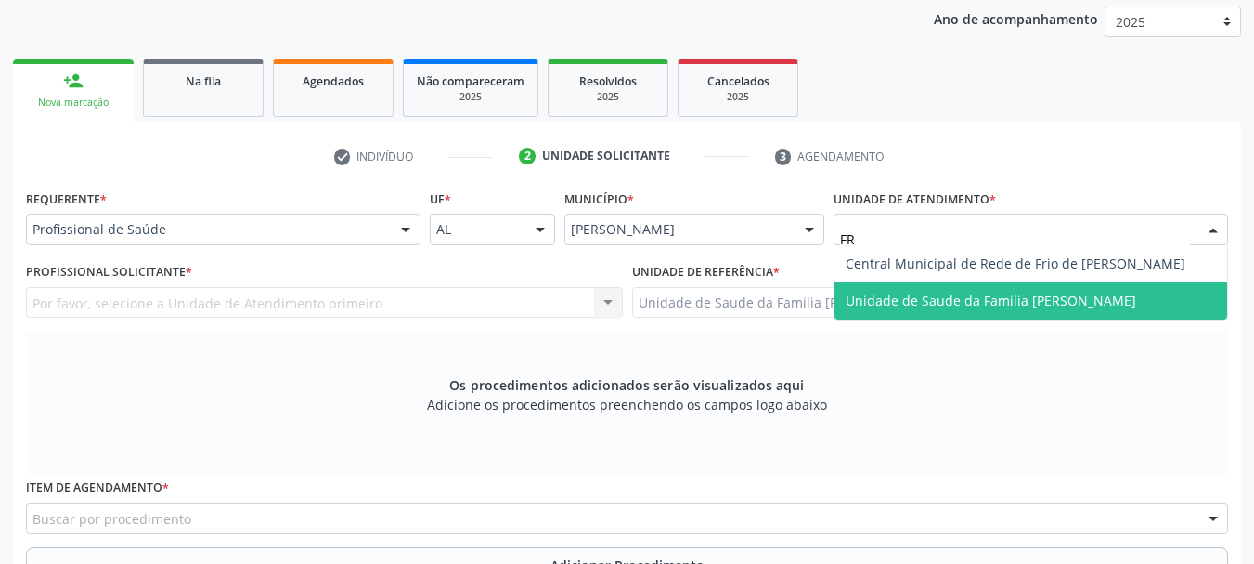
click at [915, 307] on span "Unidade de Saude da Familia [PERSON_NAME]" at bounding box center [991, 301] width 291 height 18
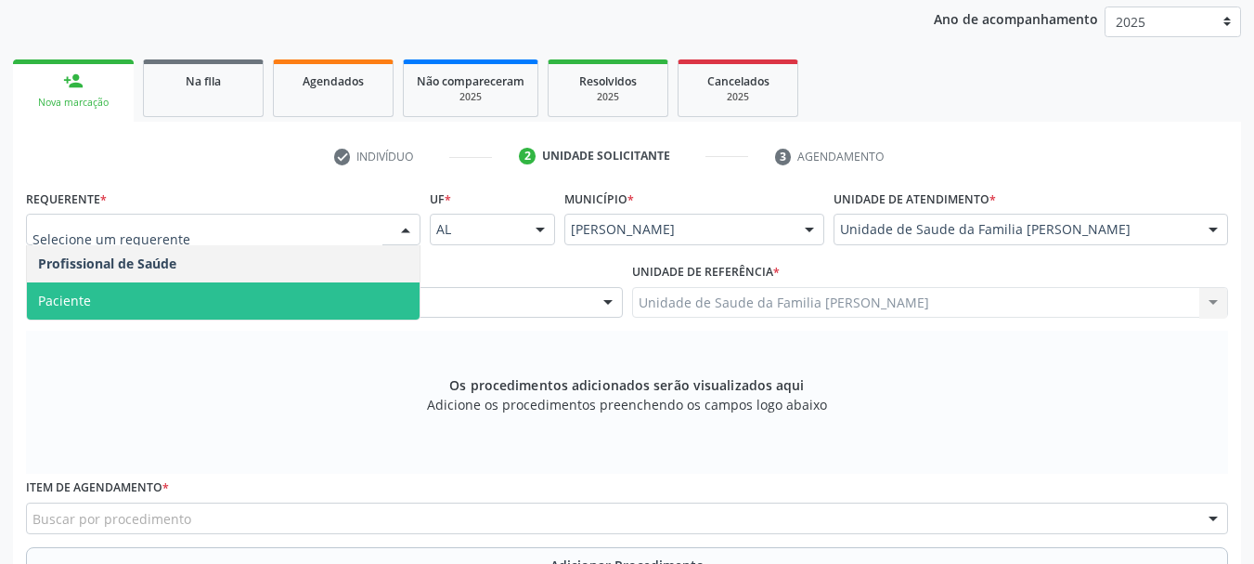
drag, startPoint x: 83, startPoint y: 290, endPoint x: 110, endPoint y: 293, distance: 27.2
click at [82, 290] on span "Paciente" at bounding box center [223, 300] width 393 height 37
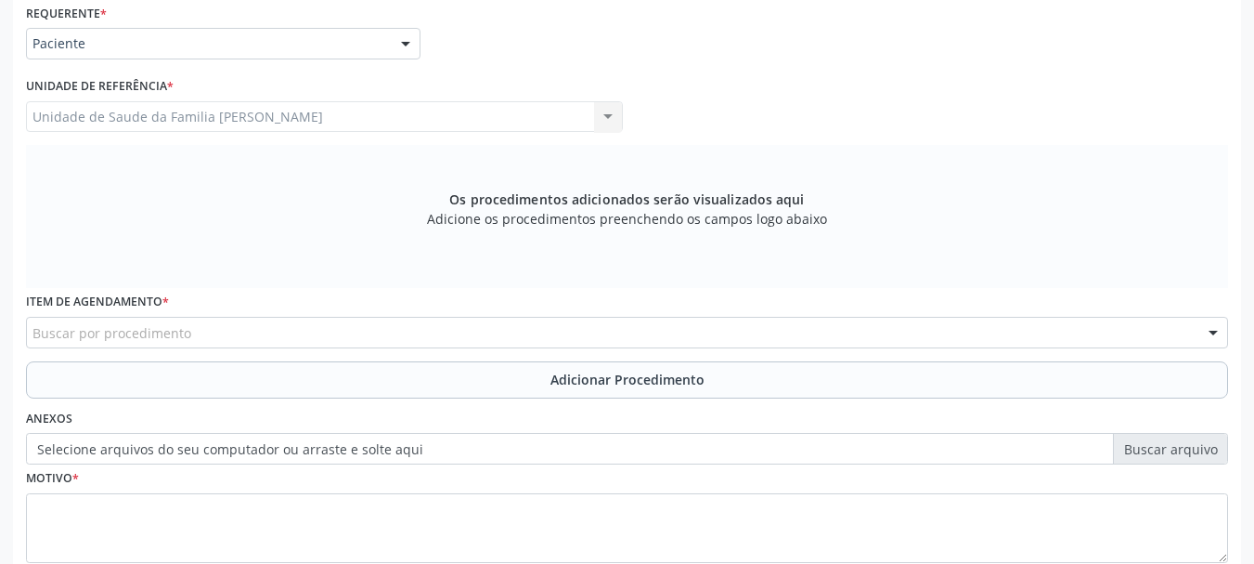
scroll to position [523, 0]
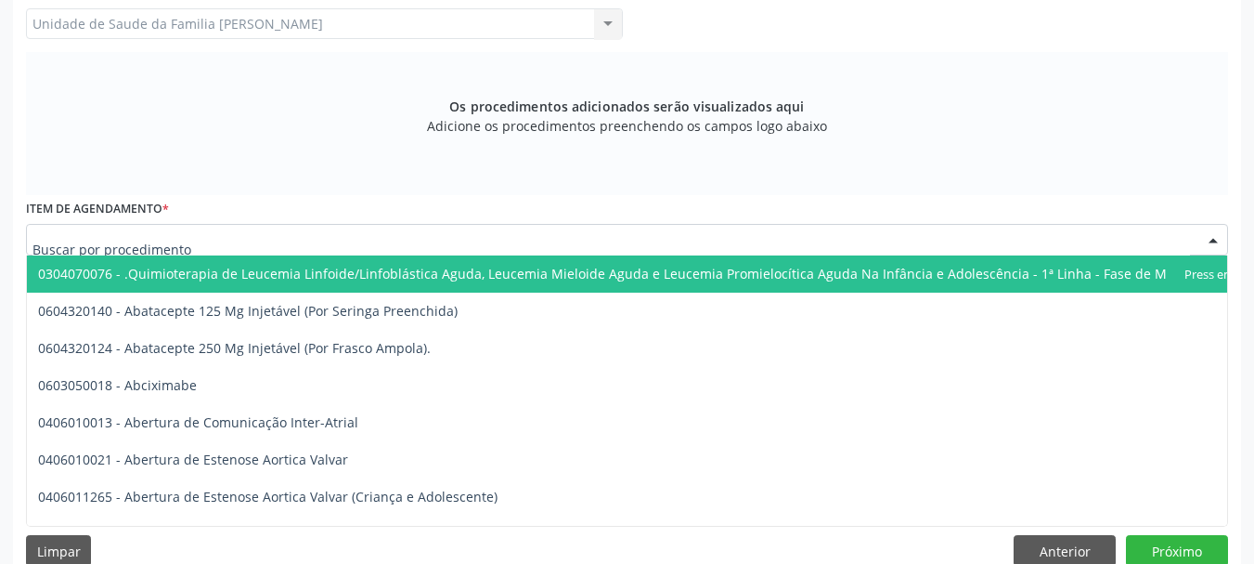
click at [318, 239] on div at bounding box center [627, 240] width 1202 height 32
click at [383, 250] on input "text" at bounding box center [611, 248] width 1158 height 37
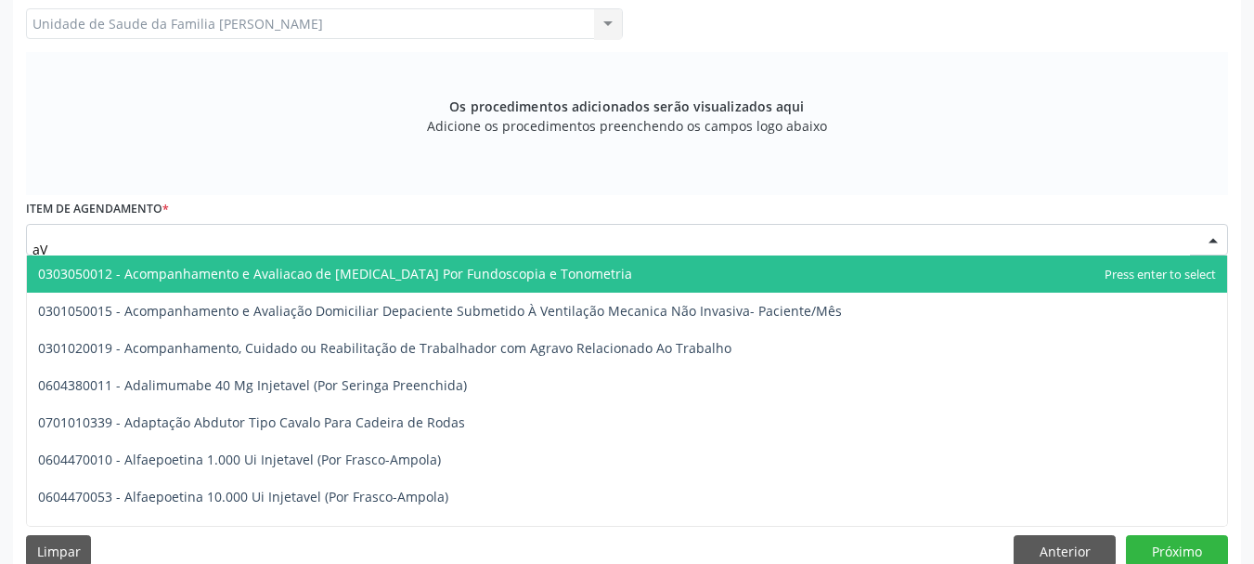
type input "a"
type input "A"
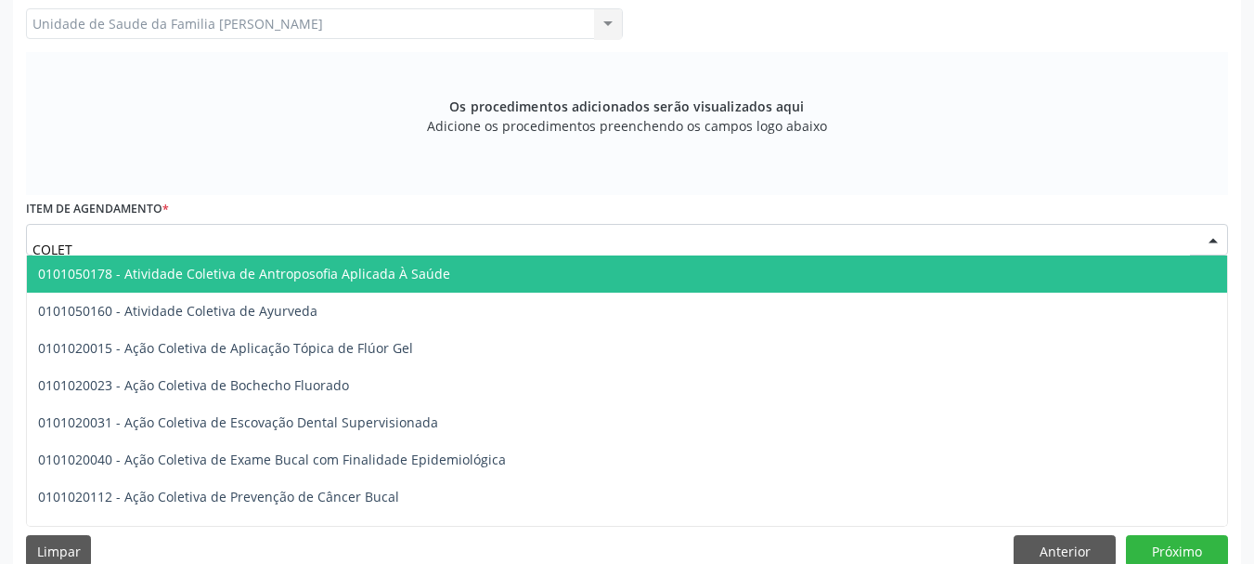
type input "COLETA"
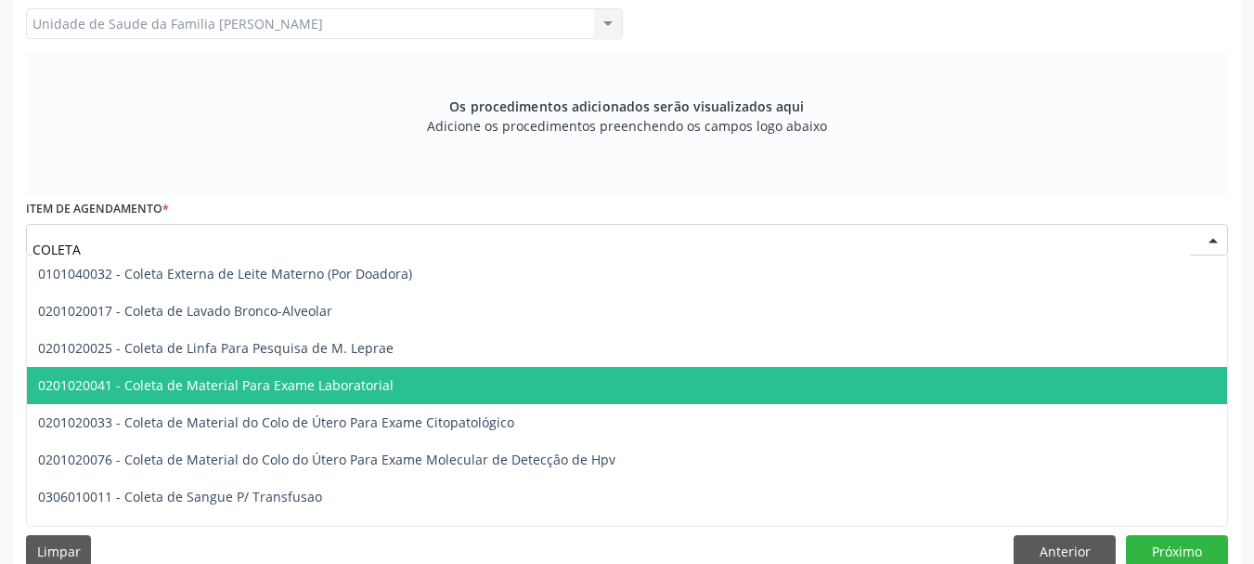
click at [324, 383] on span "0201020041 - Coleta de Material Para Exame Laboratorial" at bounding box center [216, 385] width 356 height 18
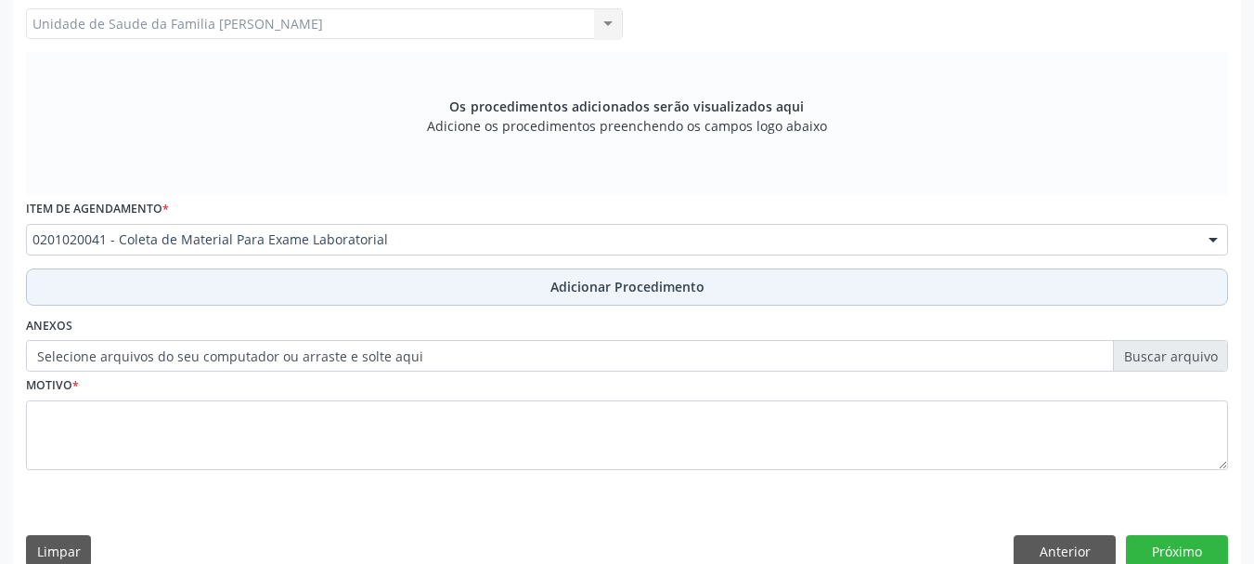
click at [625, 282] on span "Adicionar Procedimento" at bounding box center [628, 286] width 154 height 19
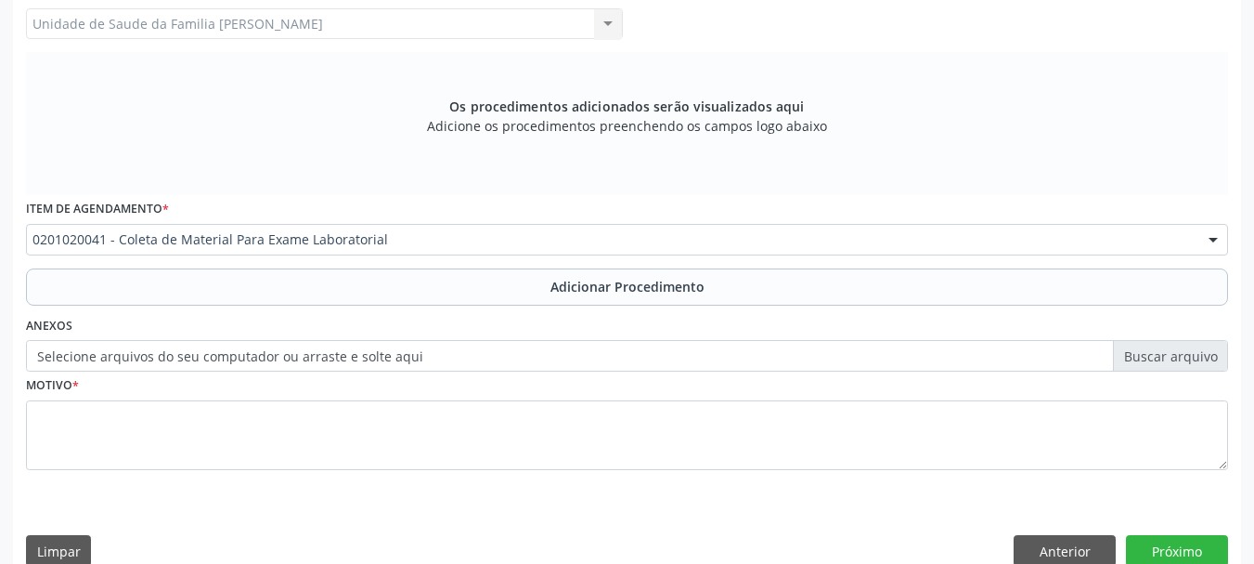
scroll to position [481, 0]
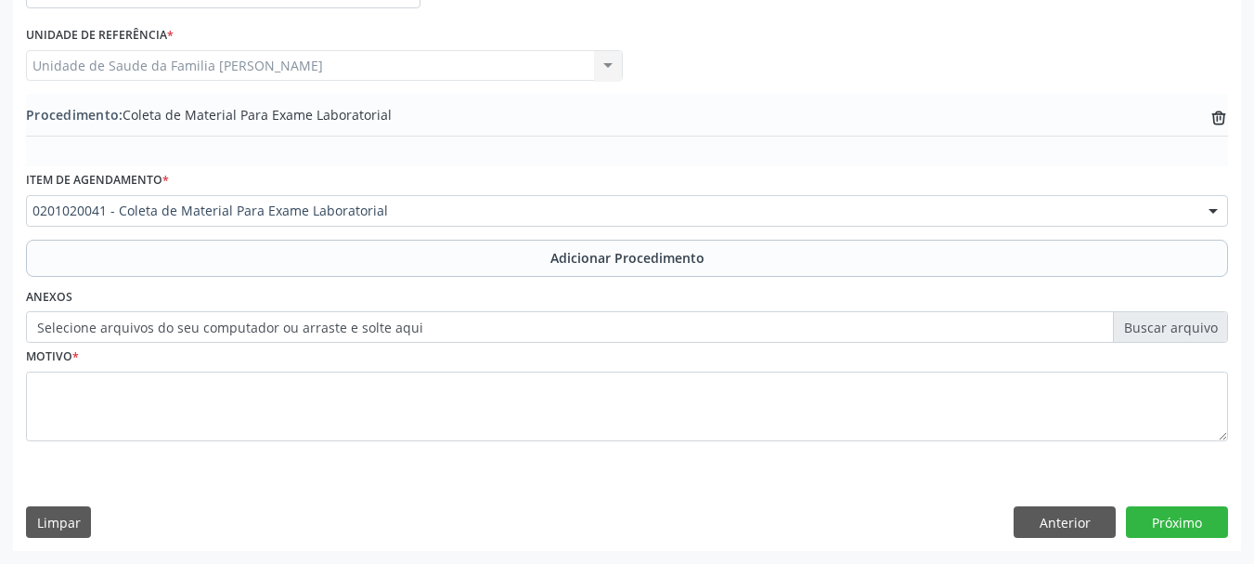
click at [222, 323] on label "Selecione arquivos do seu computador ou arraste e solte aqui" at bounding box center [627, 327] width 1202 height 32
click at [222, 323] on input "Selecione arquivos do seu computador ou arraste e solte aqui" at bounding box center [627, 327] width 1202 height 32
click at [177, 319] on label "Selecione arquivos do seu computador ou arraste e solte aqui" at bounding box center [627, 327] width 1202 height 32
click at [177, 319] on input "Selecione arquivos do seu computador ou arraste e solte aqui" at bounding box center [627, 327] width 1202 height 32
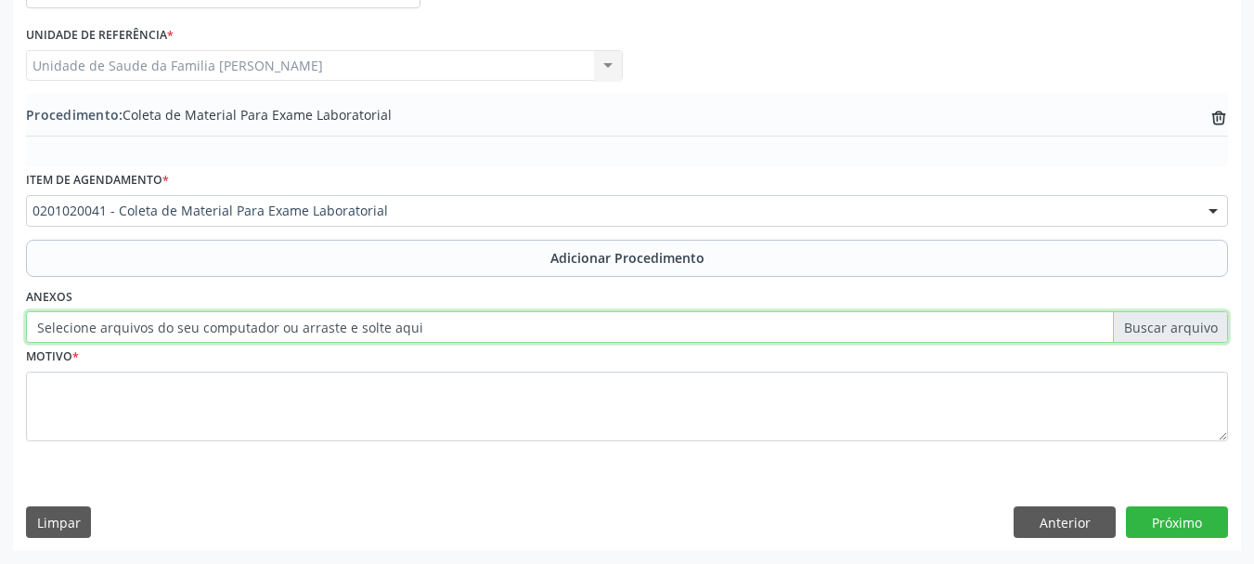
type input "C:\fakepath\CARVALHO.jpeg"
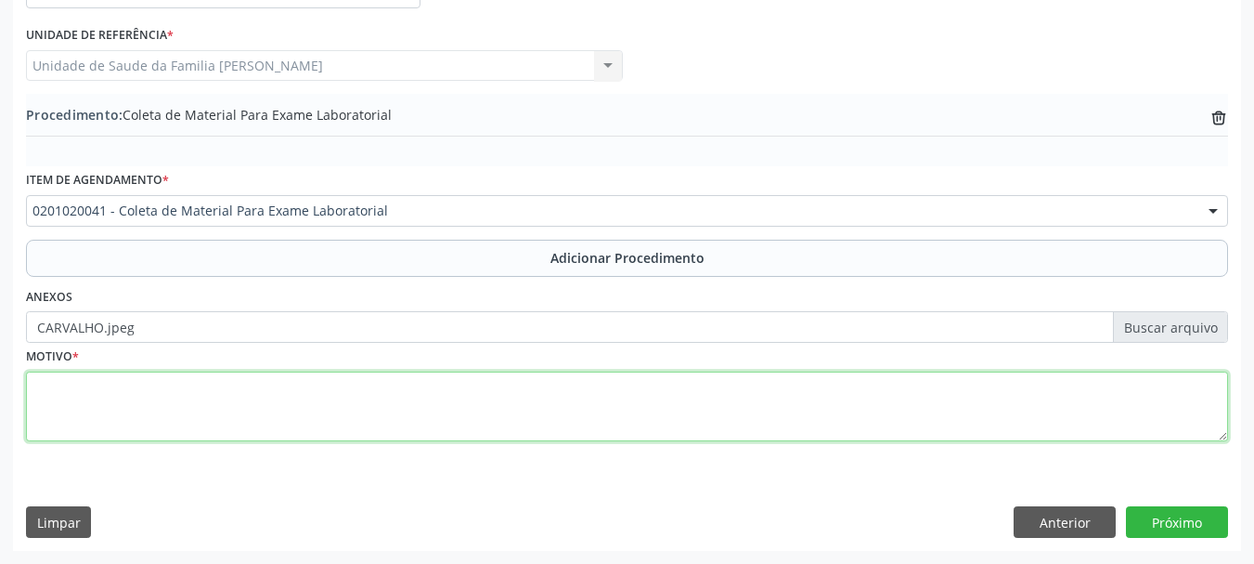
click at [47, 392] on textarea at bounding box center [627, 406] width 1202 height 71
type textarea "r"
type textarea "rotina"
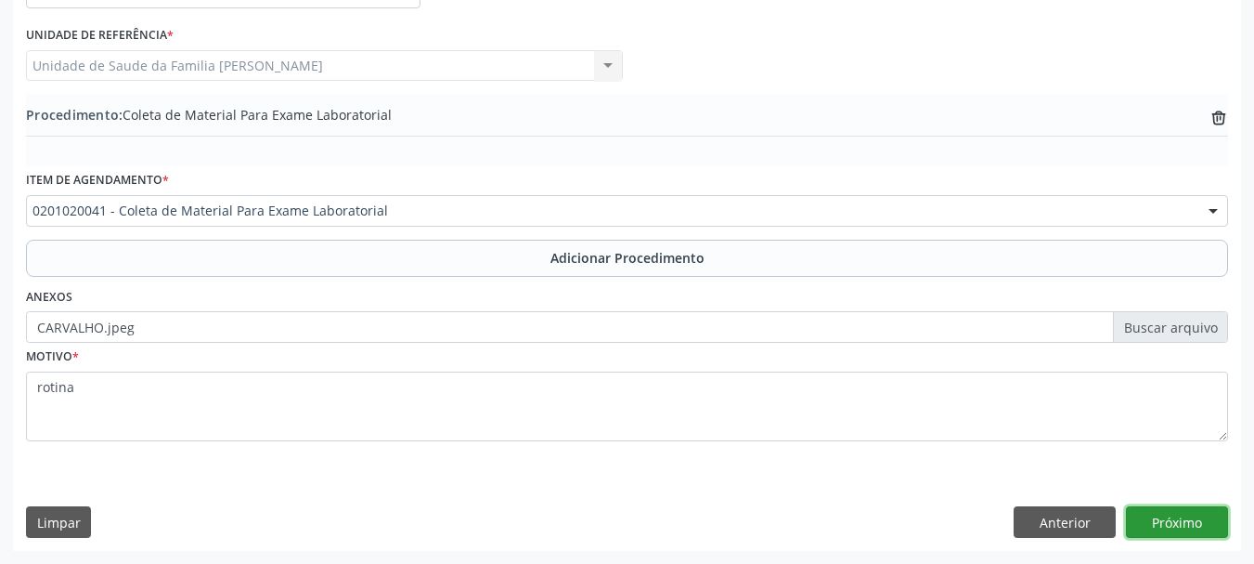
click at [1192, 519] on button "Próximo" at bounding box center [1177, 522] width 102 height 32
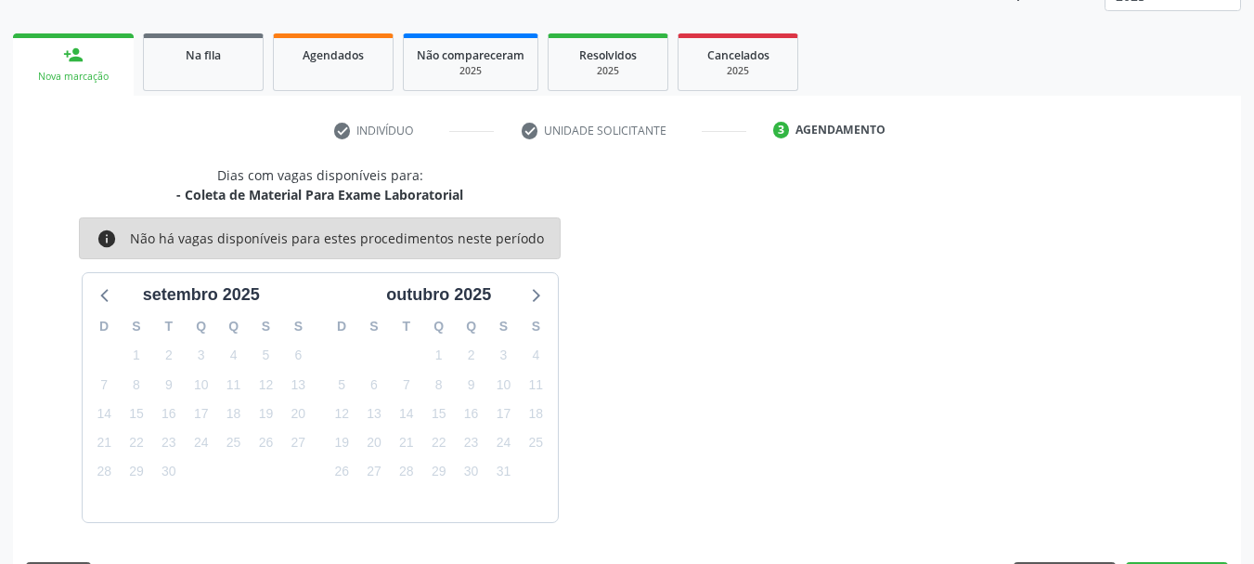
scroll to position [325, 0]
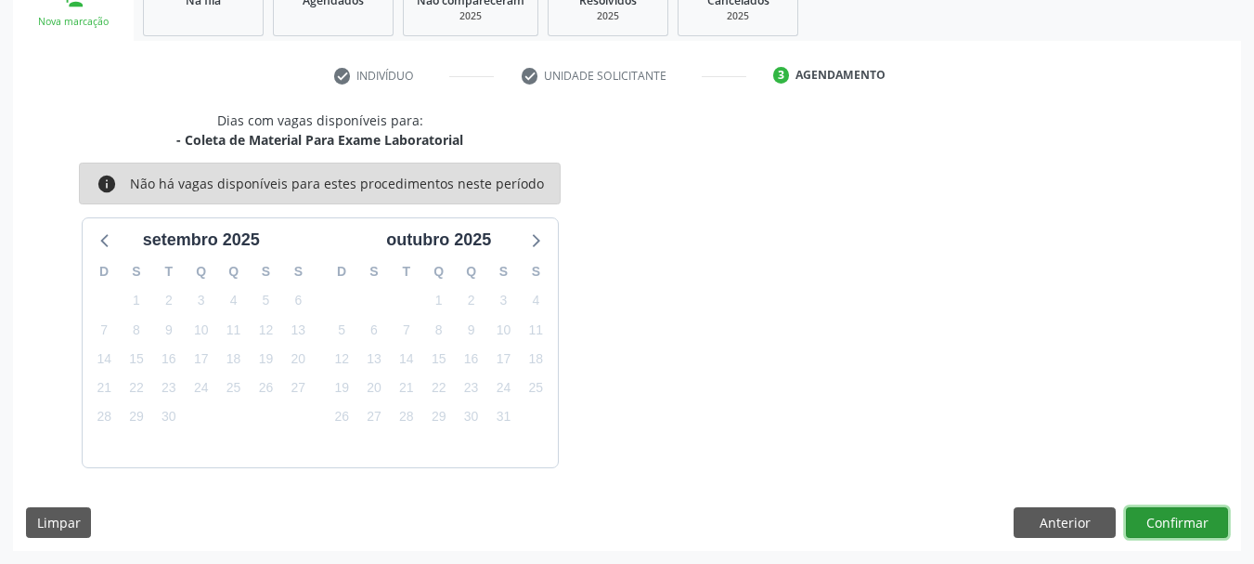
click at [1211, 511] on button "Confirmar" at bounding box center [1177, 523] width 102 height 32
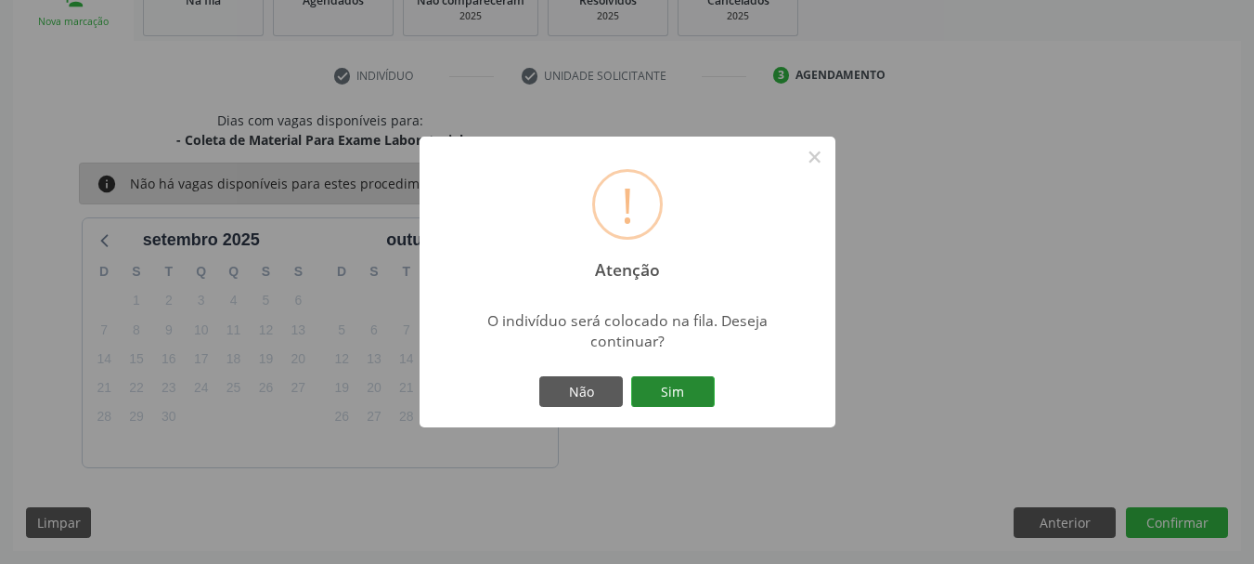
click at [709, 384] on button "Sim" at bounding box center [673, 392] width 84 height 32
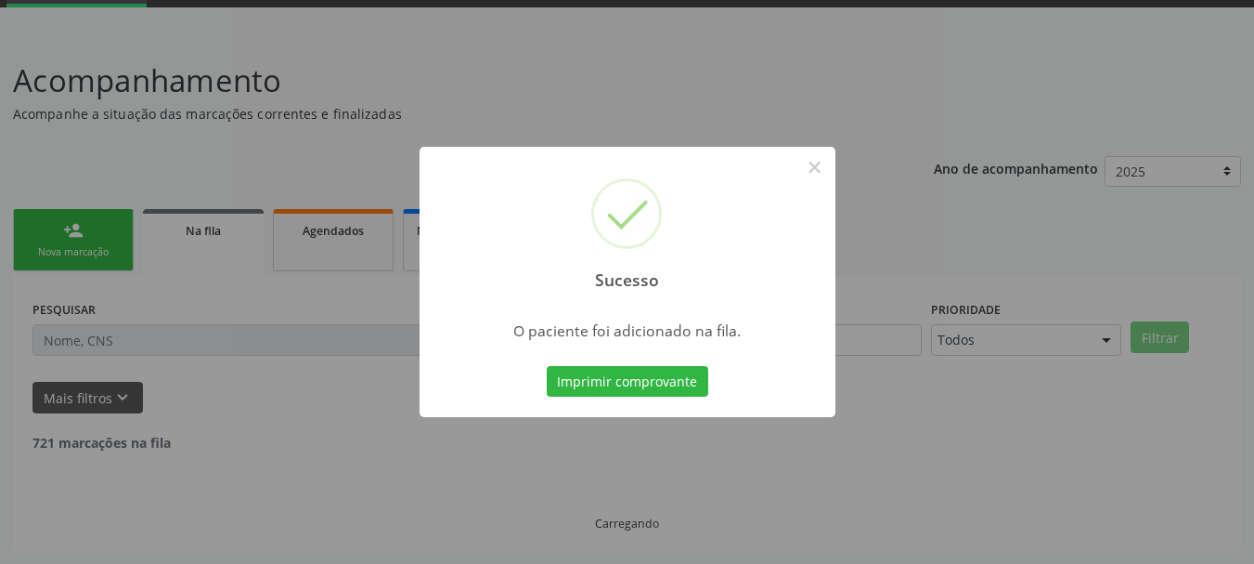
scroll to position [75, 0]
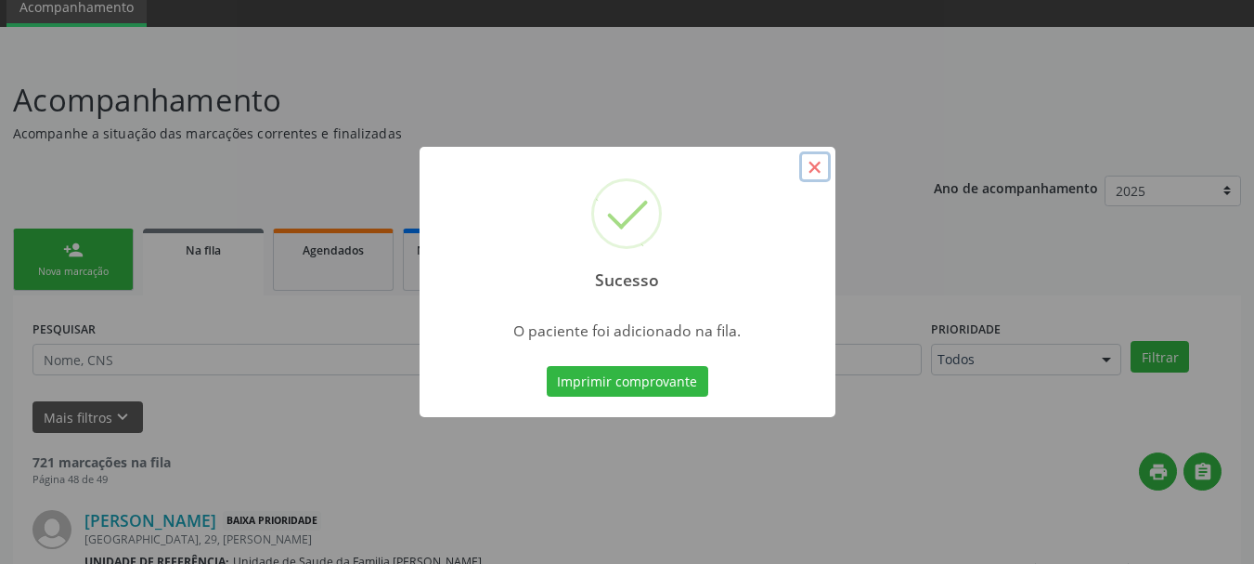
click at [815, 160] on button "×" at bounding box center [815, 167] width 32 height 32
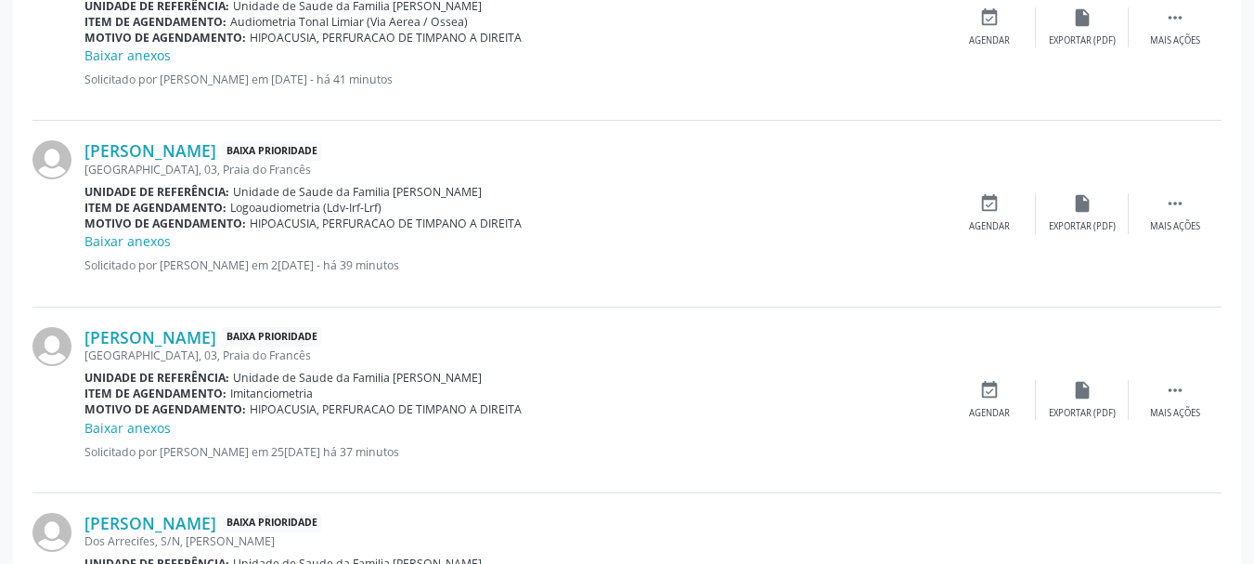
scroll to position [2875, 0]
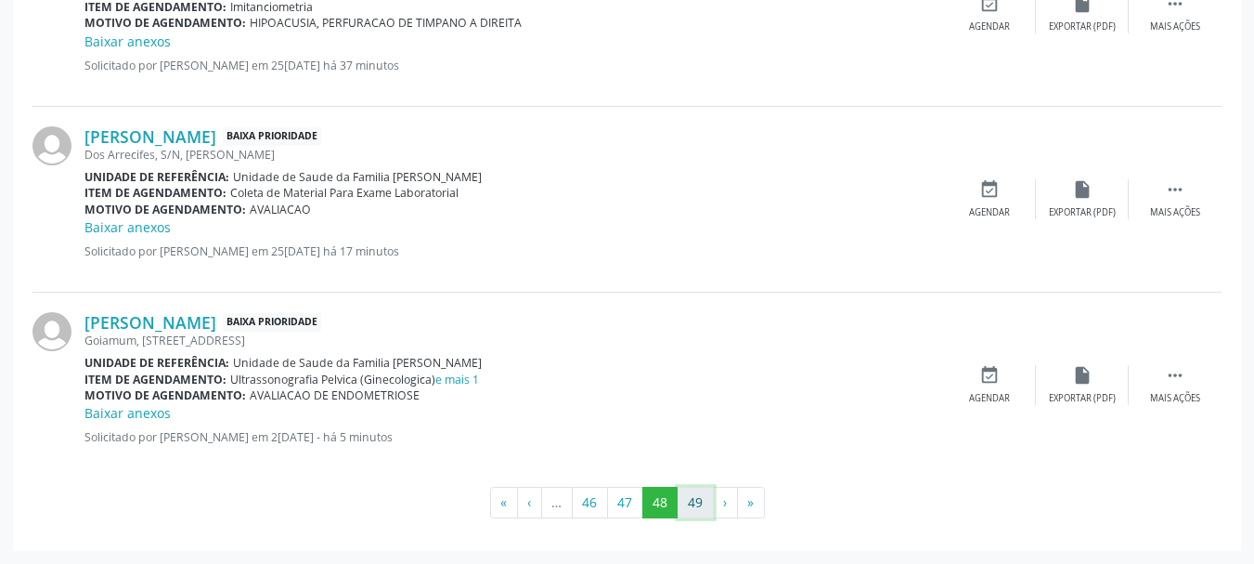
click at [705, 513] on button "49" at bounding box center [696, 502] width 36 height 32
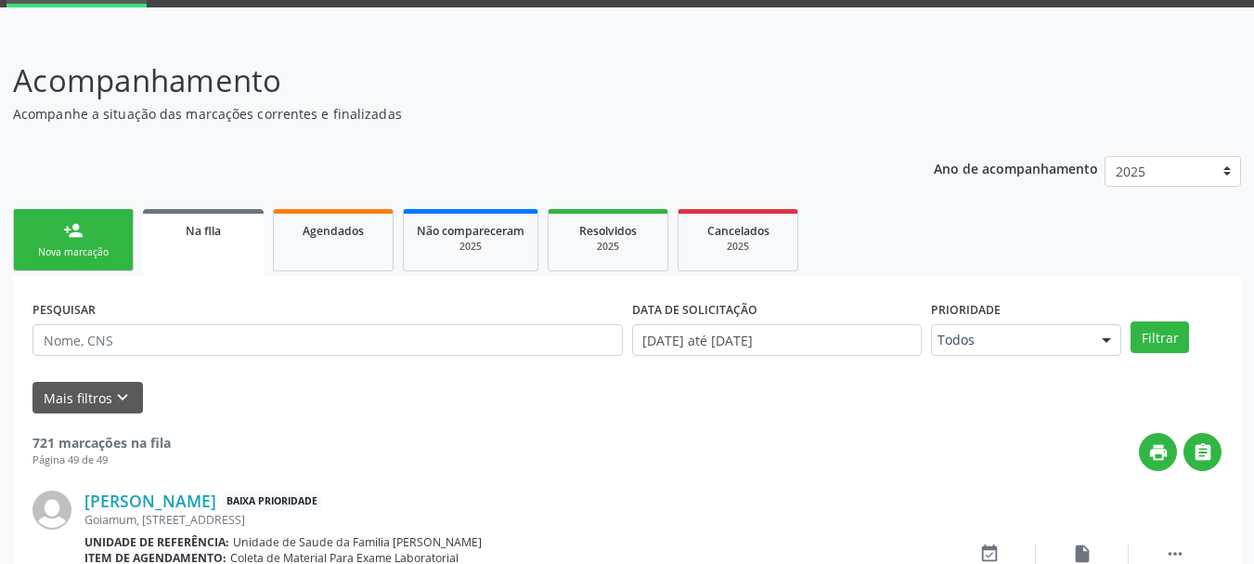
scroll to position [273, 0]
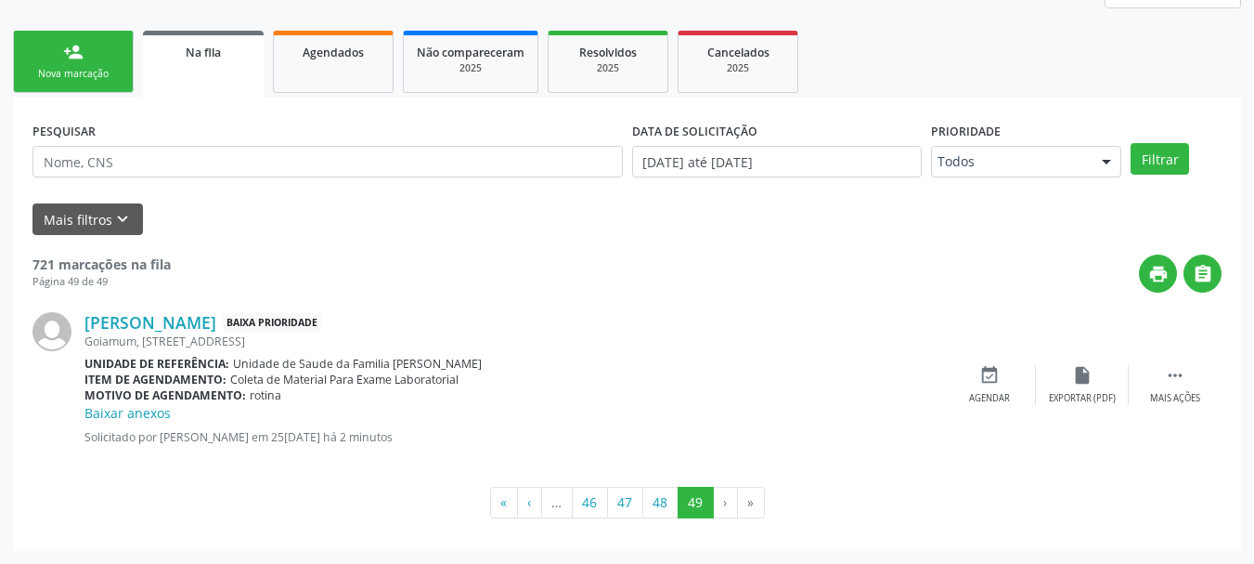
drag, startPoint x: 98, startPoint y: 62, endPoint x: 34, endPoint y: 129, distance: 92.6
click at [98, 62] on link "person_add Nova marcação" at bounding box center [73, 62] width 121 height 62
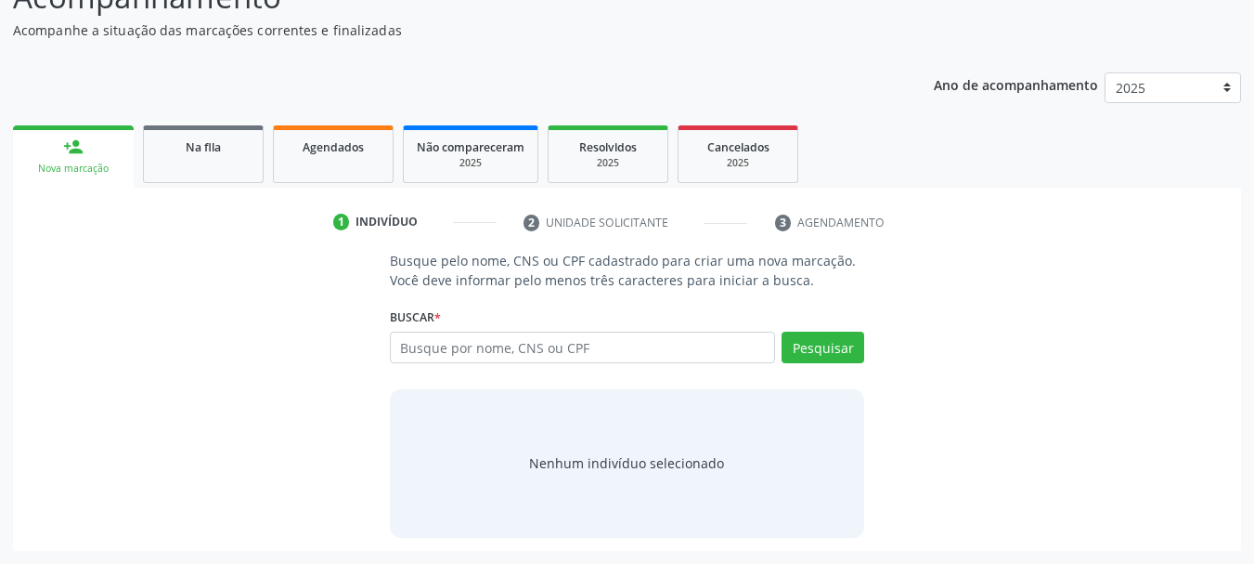
scroll to position [178, 0]
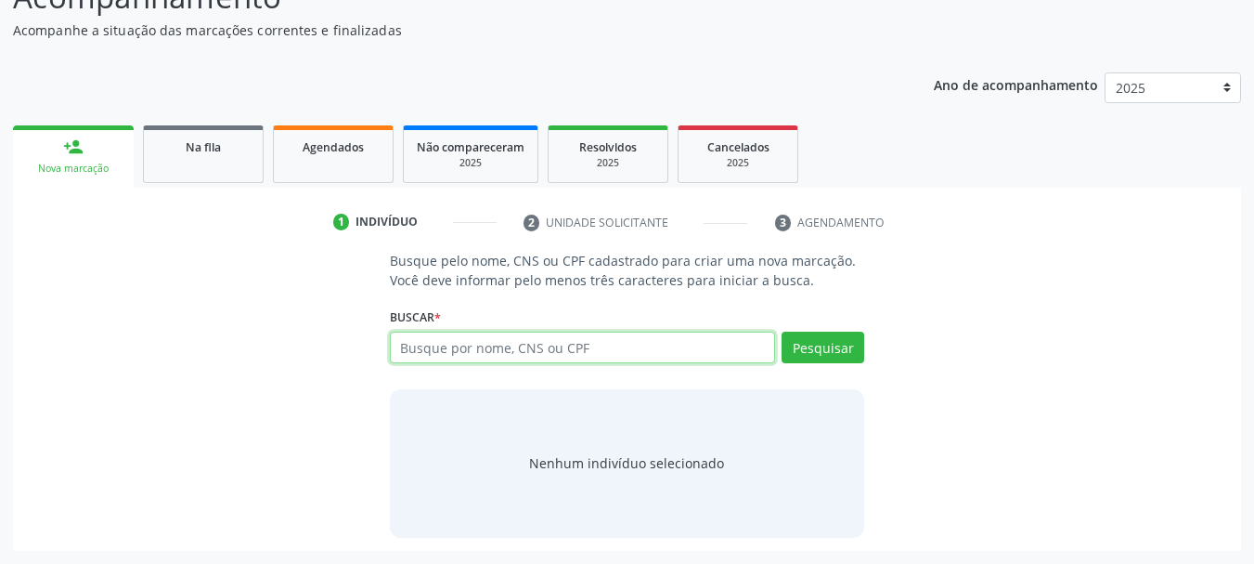
click at [434, 353] on input "text" at bounding box center [583, 347] width 386 height 32
type input "12423320493"
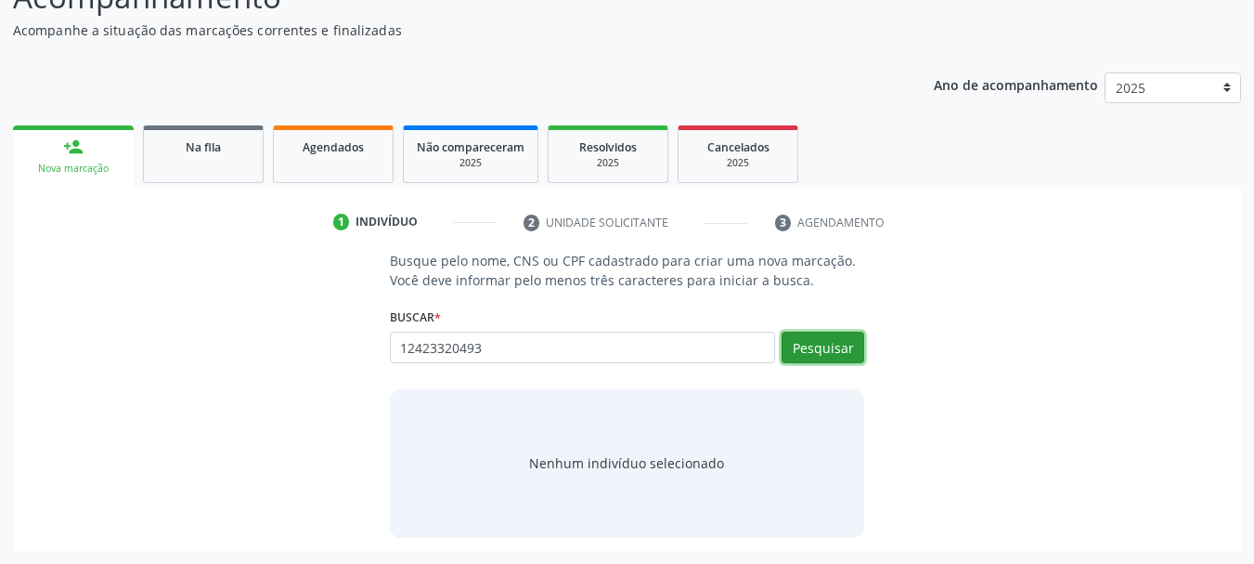
click at [846, 348] on button "Pesquisar" at bounding box center [823, 347] width 83 height 32
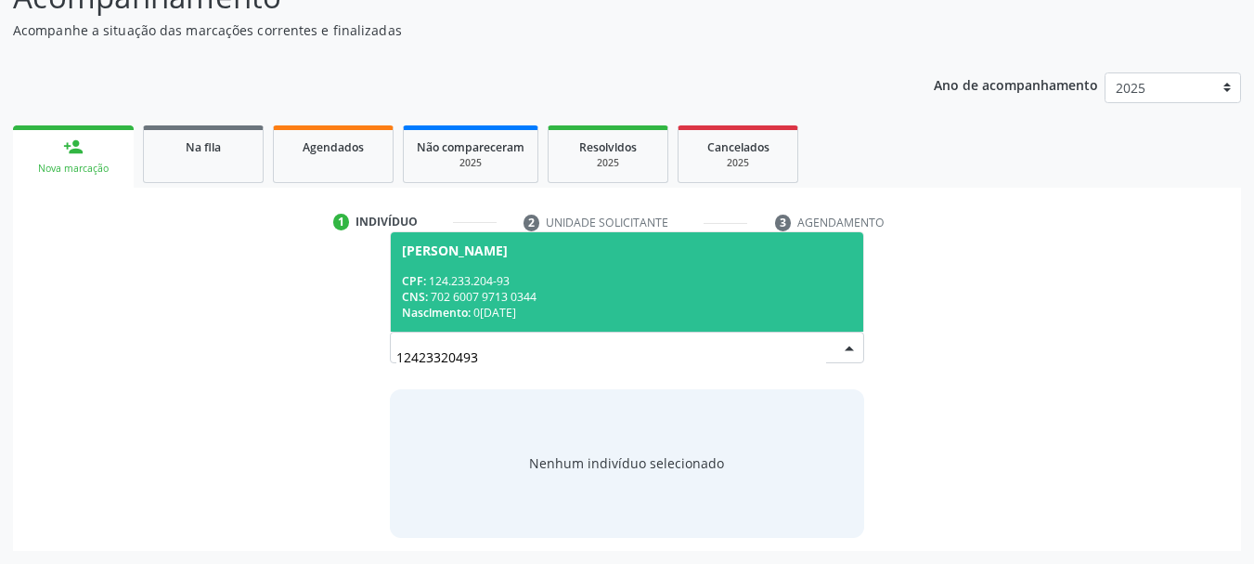
click at [426, 247] on div "Antônio José Tibúrcio dos Santos Neto" at bounding box center [455, 250] width 106 height 15
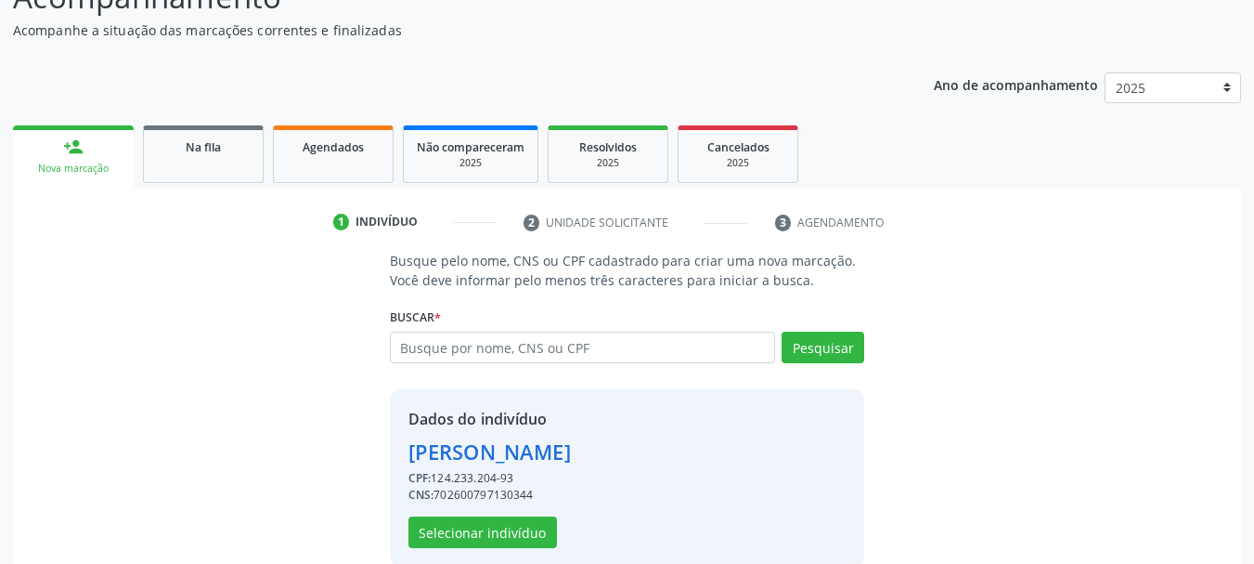
scroll to position [207, 0]
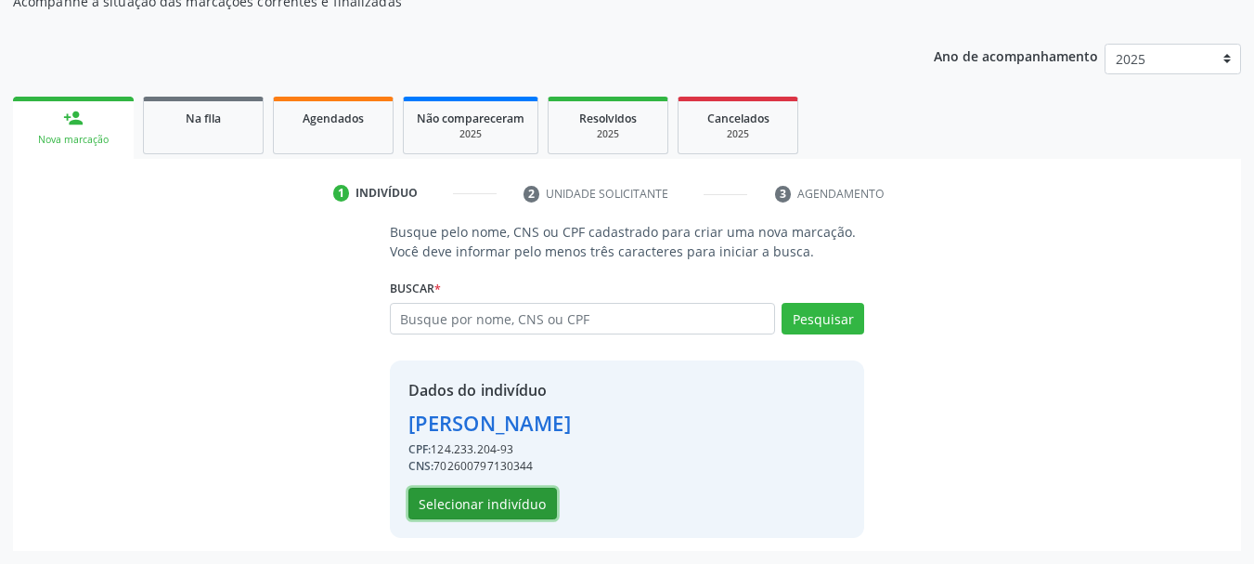
click at [493, 490] on button "Selecionar indivíduo" at bounding box center [483, 503] width 149 height 32
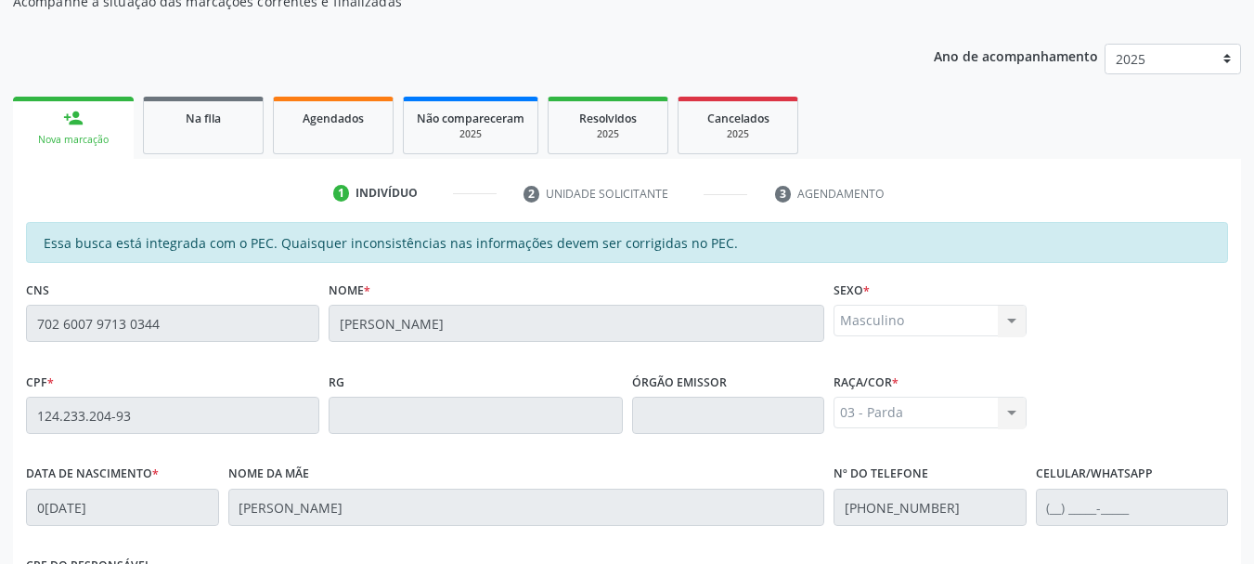
scroll to position [523, 0]
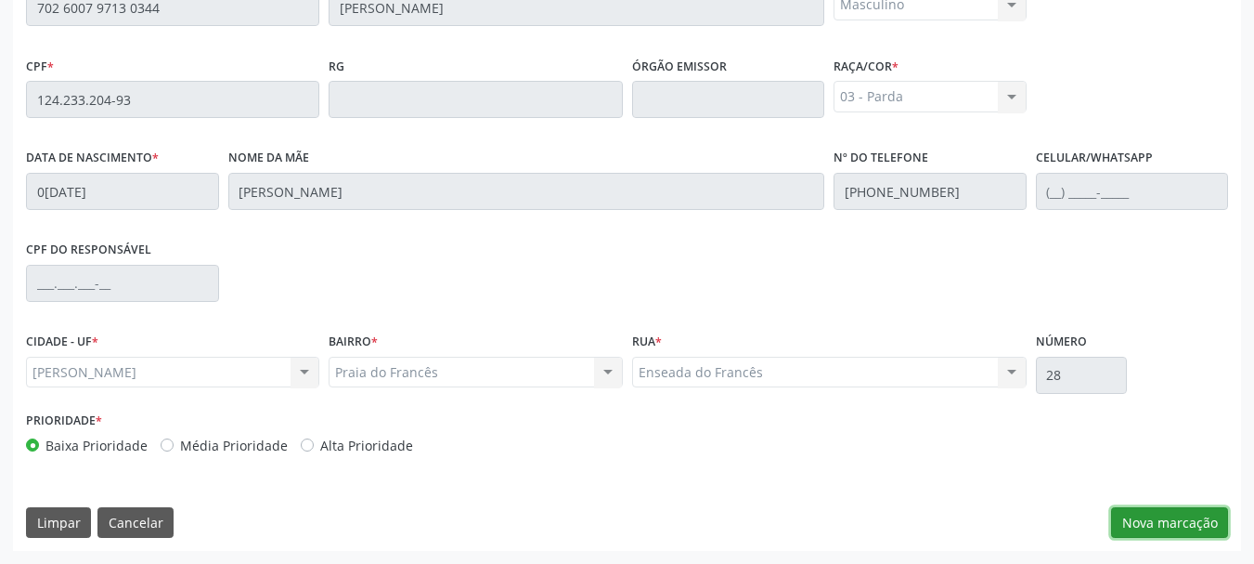
click at [1200, 533] on button "Nova marcação" at bounding box center [1169, 523] width 117 height 32
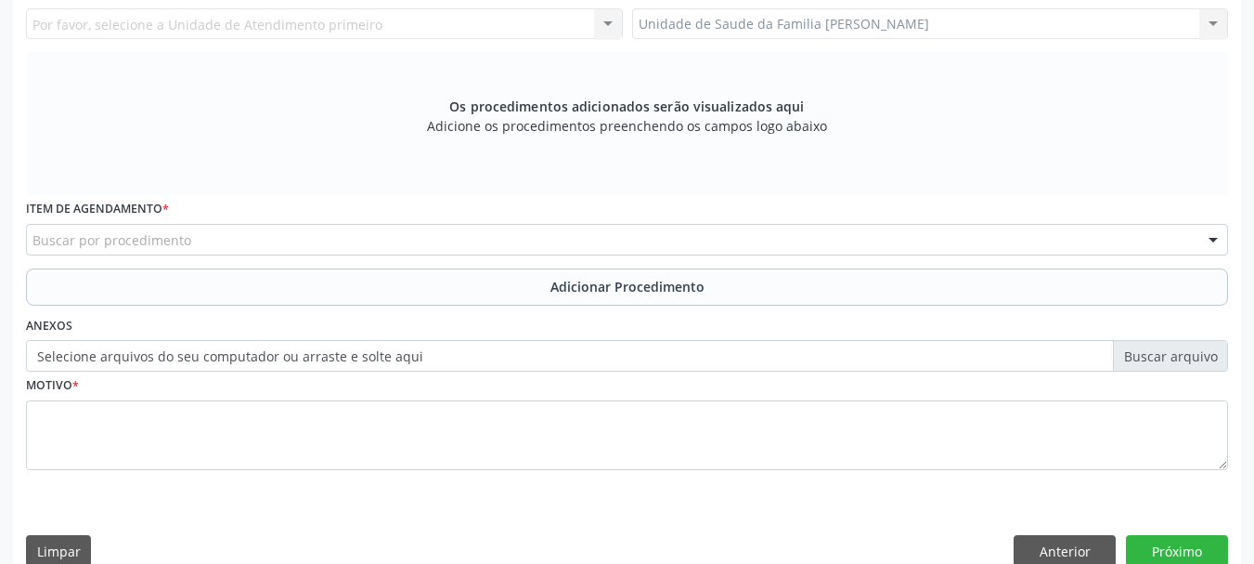
scroll to position [151, 0]
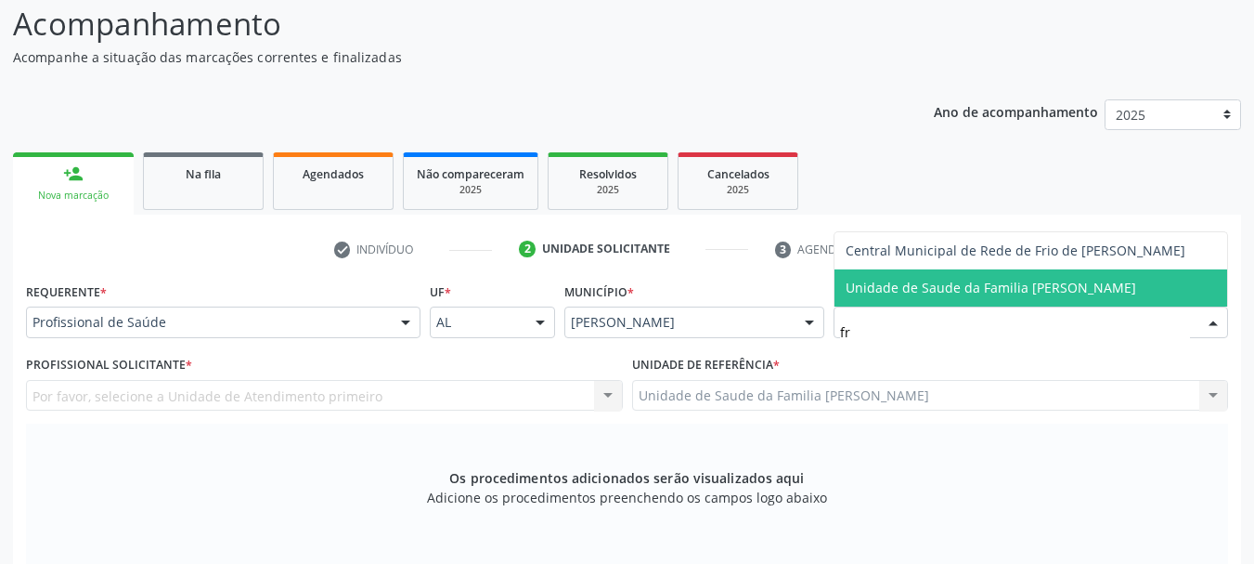
type input "fra"
click at [938, 292] on span "Unidade de Saude da Familia [PERSON_NAME]" at bounding box center [991, 288] width 291 height 18
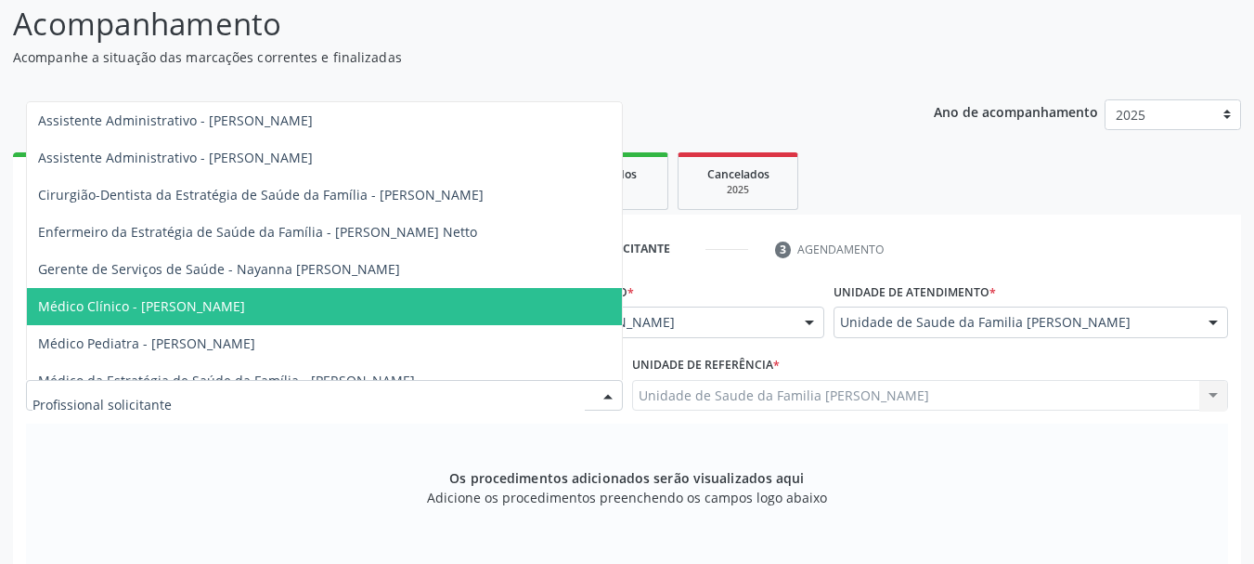
scroll to position [93, 0]
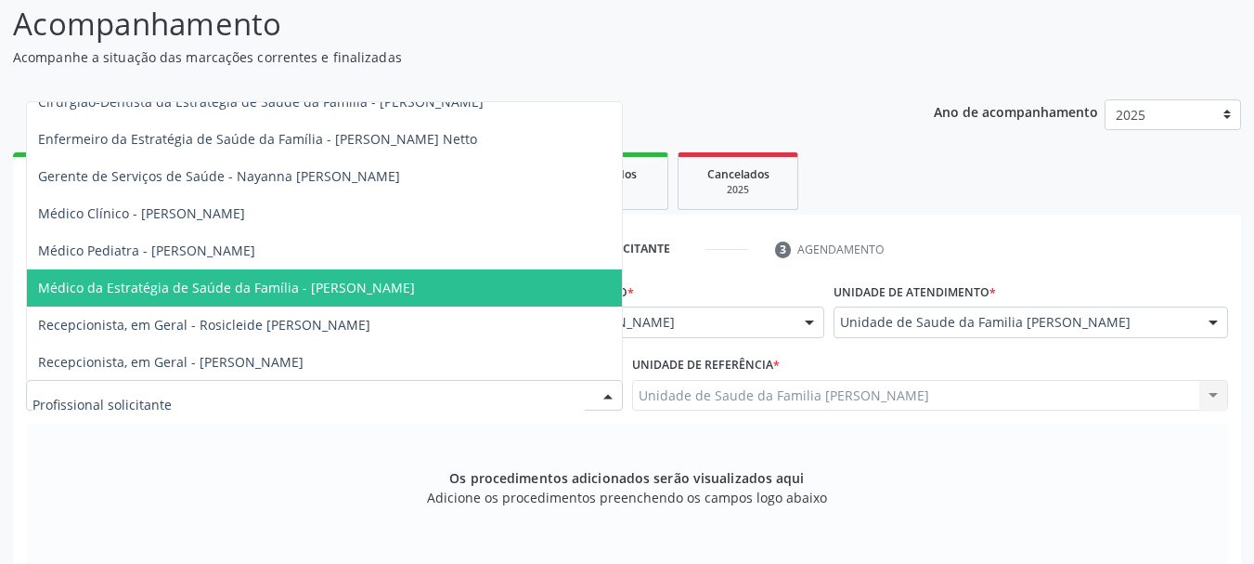
click at [212, 293] on span "Médico da Estratégia de Saúde da Família - Arthur Cunha de Mendonca Fragoso" at bounding box center [226, 288] width 377 height 18
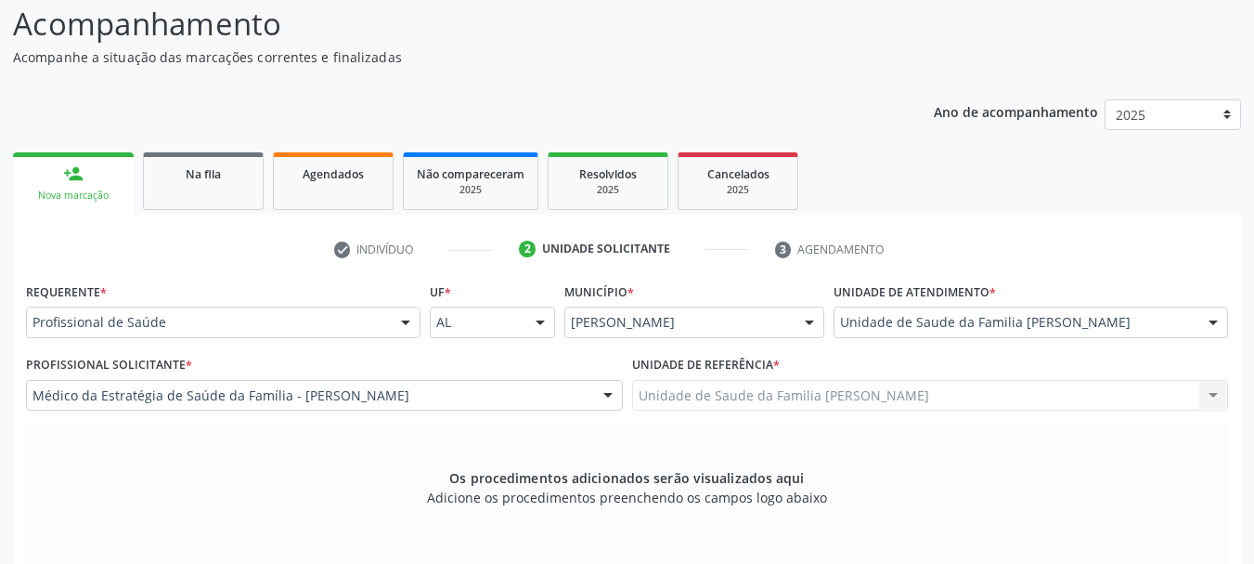
scroll to position [337, 0]
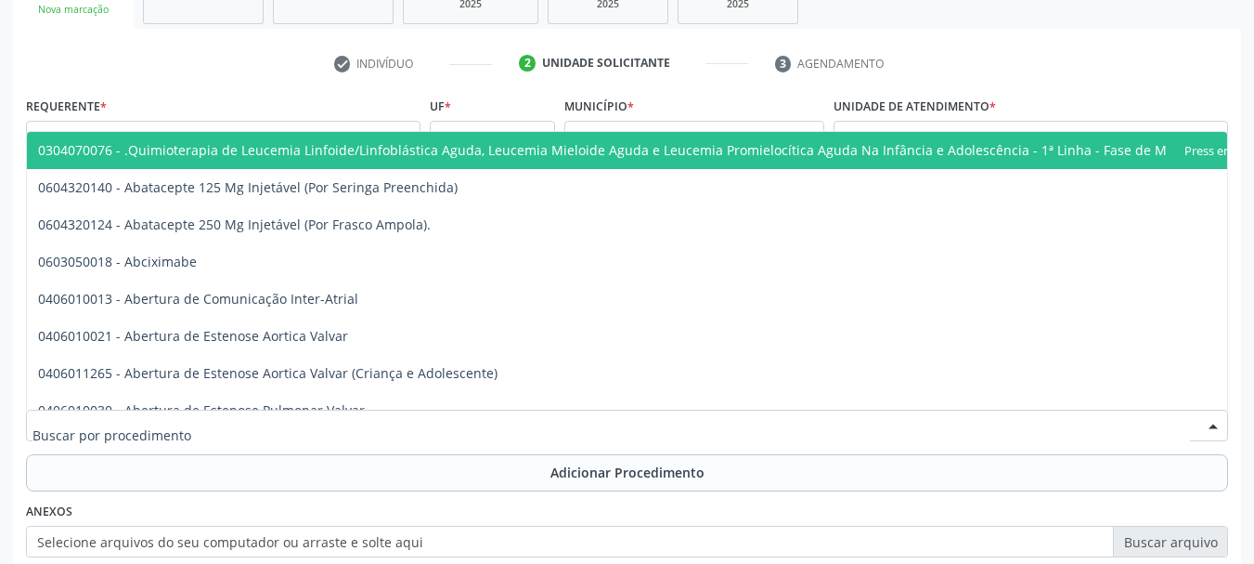
click at [392, 429] on div at bounding box center [627, 425] width 1202 height 32
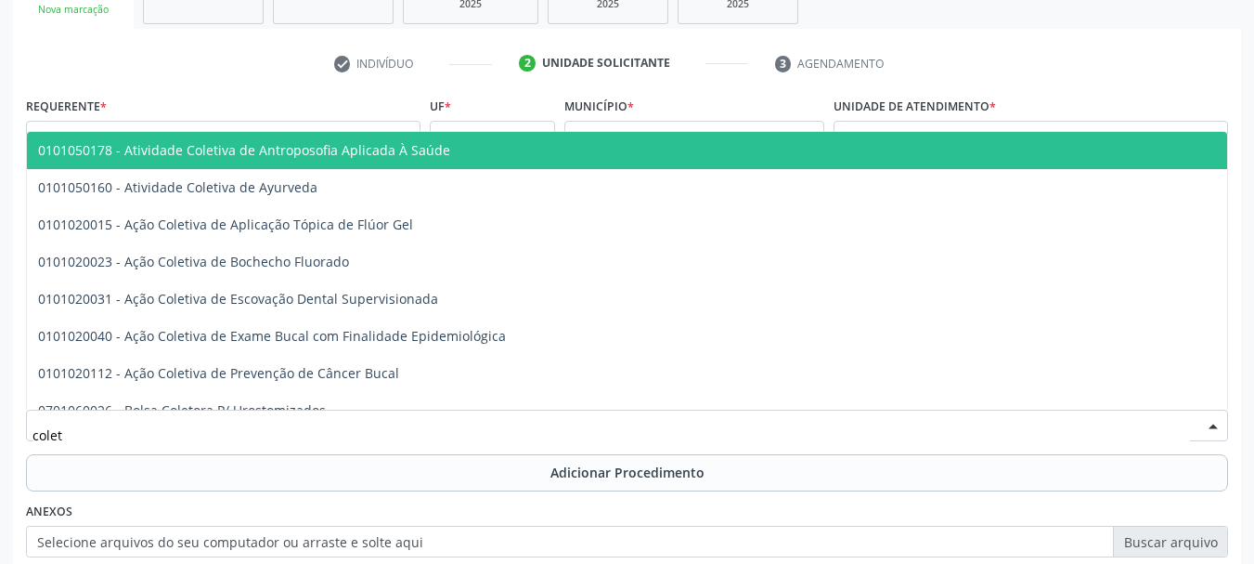
type input "coleta"
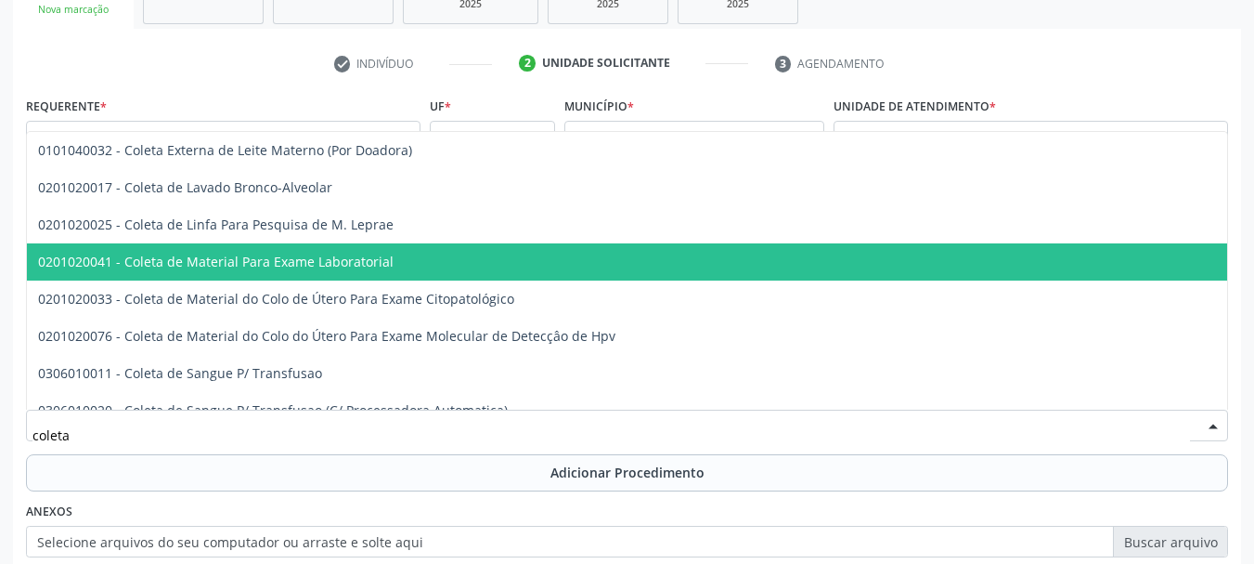
click at [393, 264] on span "0201020041 - Coleta de Material Para Exame Laboratorial" at bounding box center [696, 261] width 1339 height 37
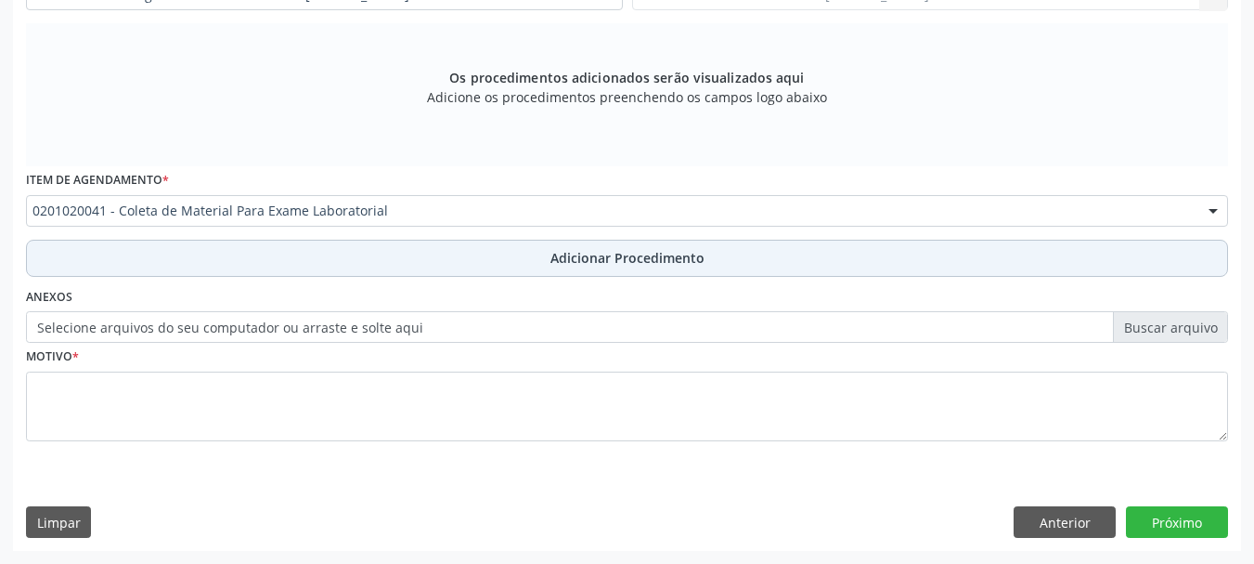
click at [534, 263] on button "Adicionar Procedimento" at bounding box center [627, 258] width 1202 height 37
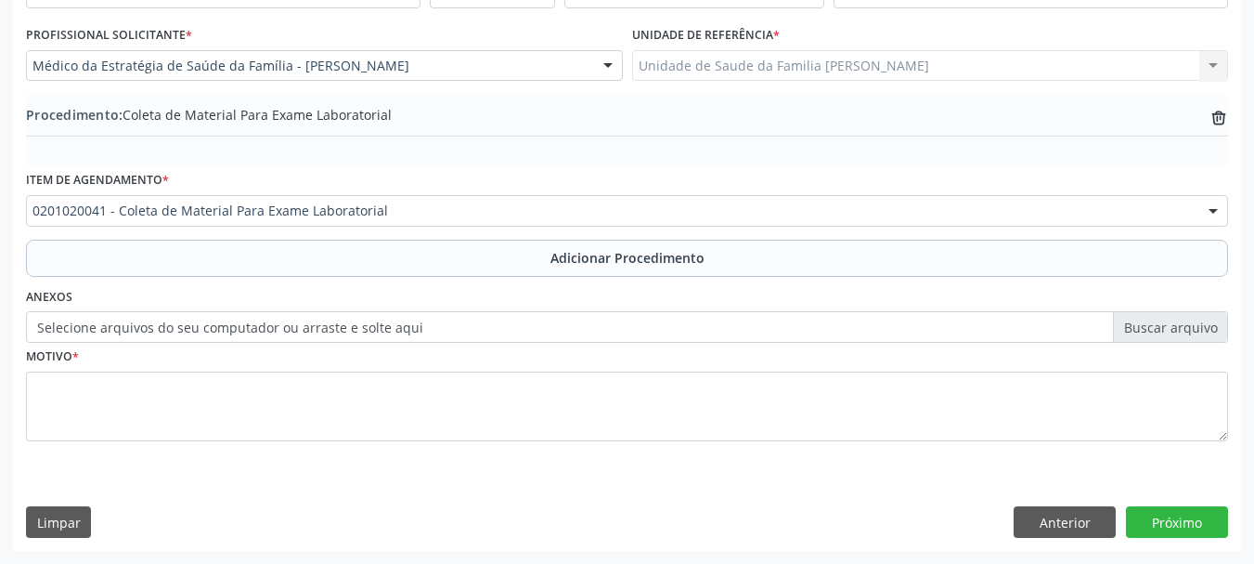
click at [355, 319] on label "Selecione arquivos do seu computador ou arraste e solte aqui" at bounding box center [627, 327] width 1202 height 32
click at [355, 319] on input "Selecione arquivos do seu computador ou arraste e solte aqui" at bounding box center [627, 327] width 1202 height 32
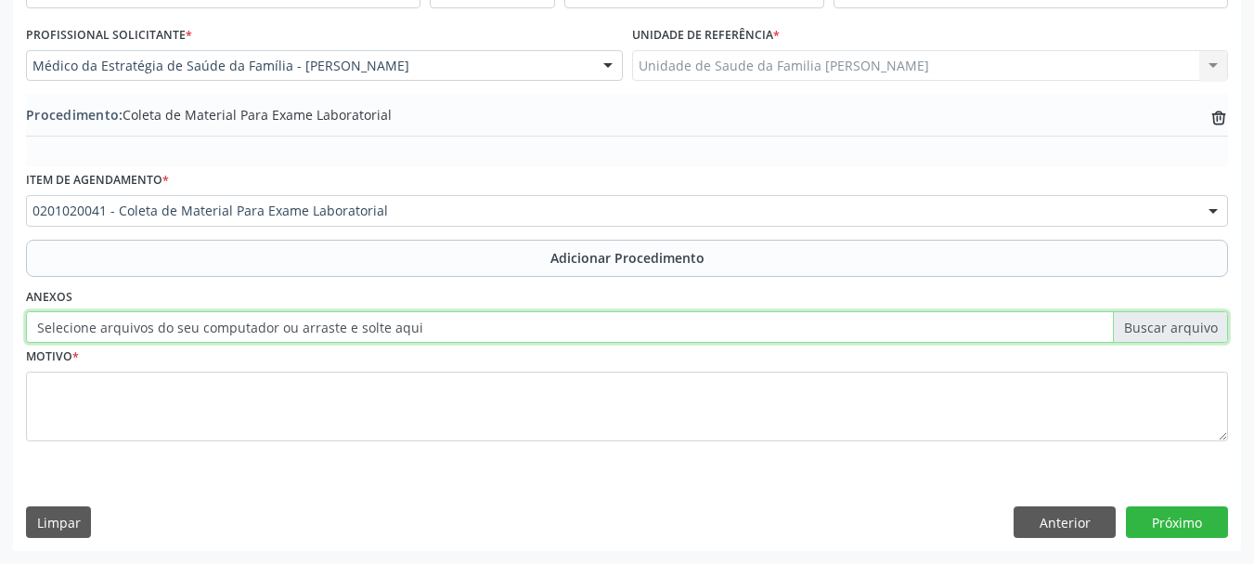
type input "C:\fakepath\tiburcio.jpeg"
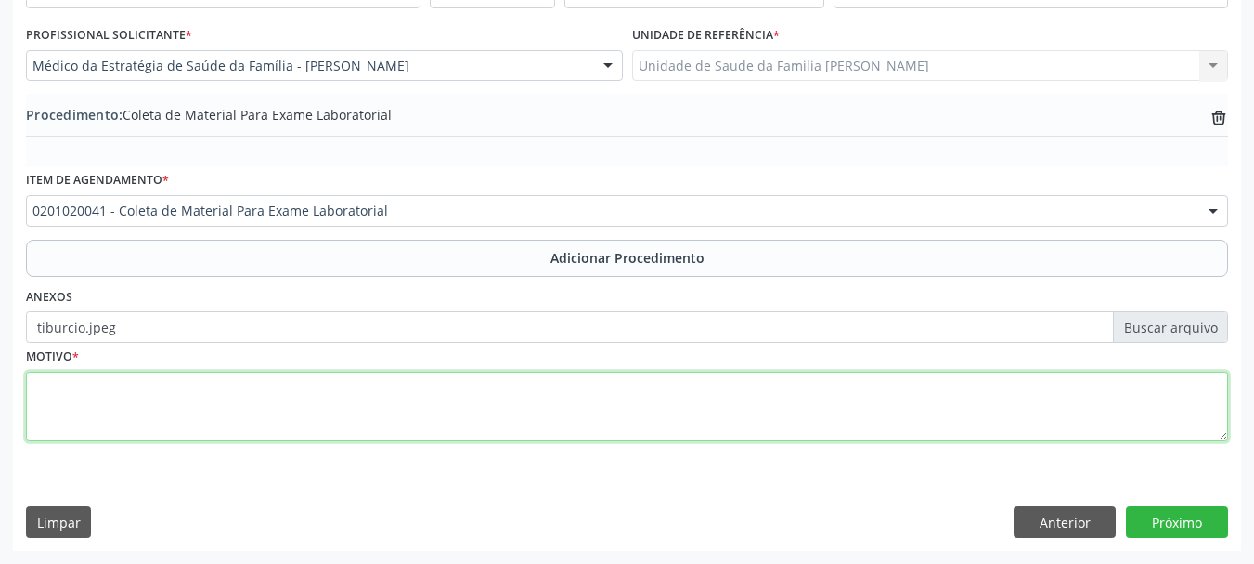
click at [71, 401] on textarea at bounding box center [627, 406] width 1202 height 71
type textarea "Avaliacao"
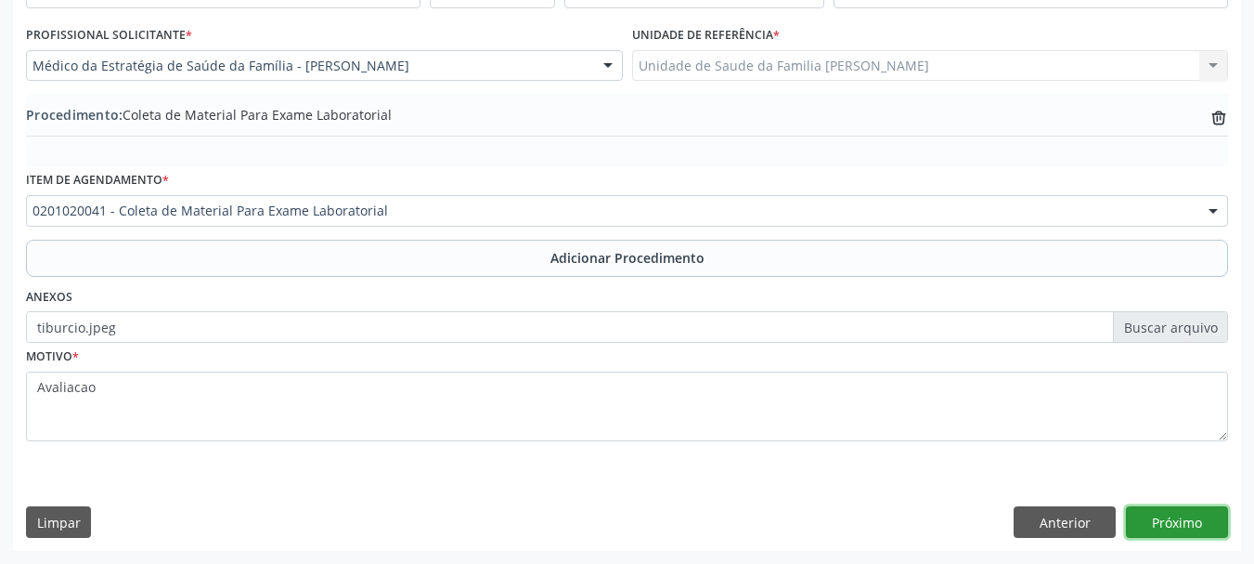
click at [1168, 520] on button "Próximo" at bounding box center [1177, 522] width 102 height 32
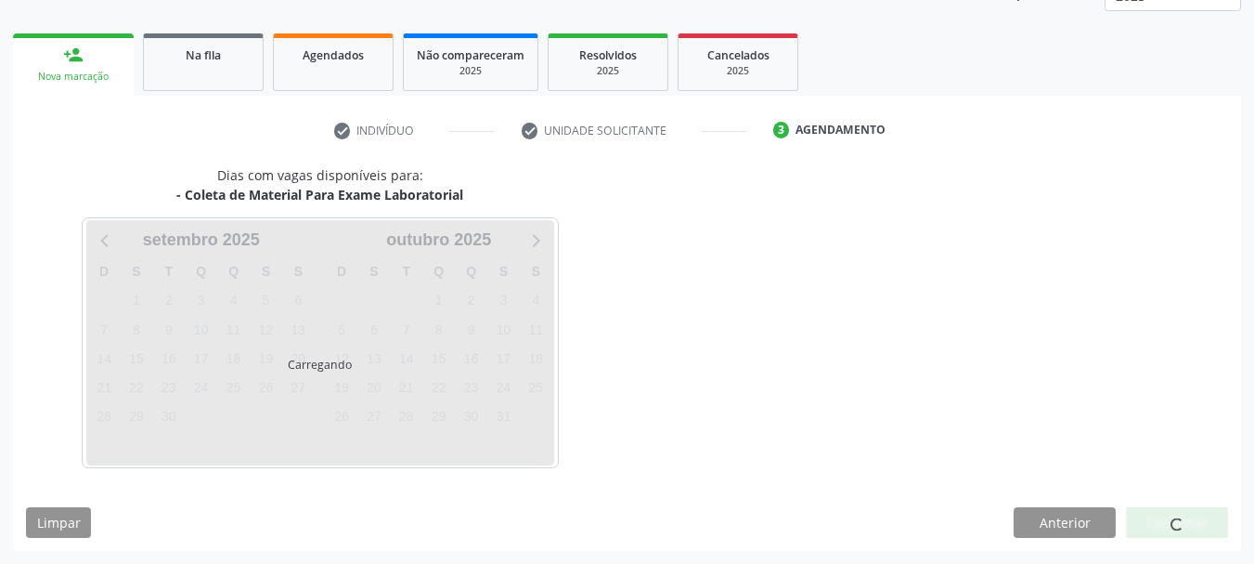
scroll to position [325, 0]
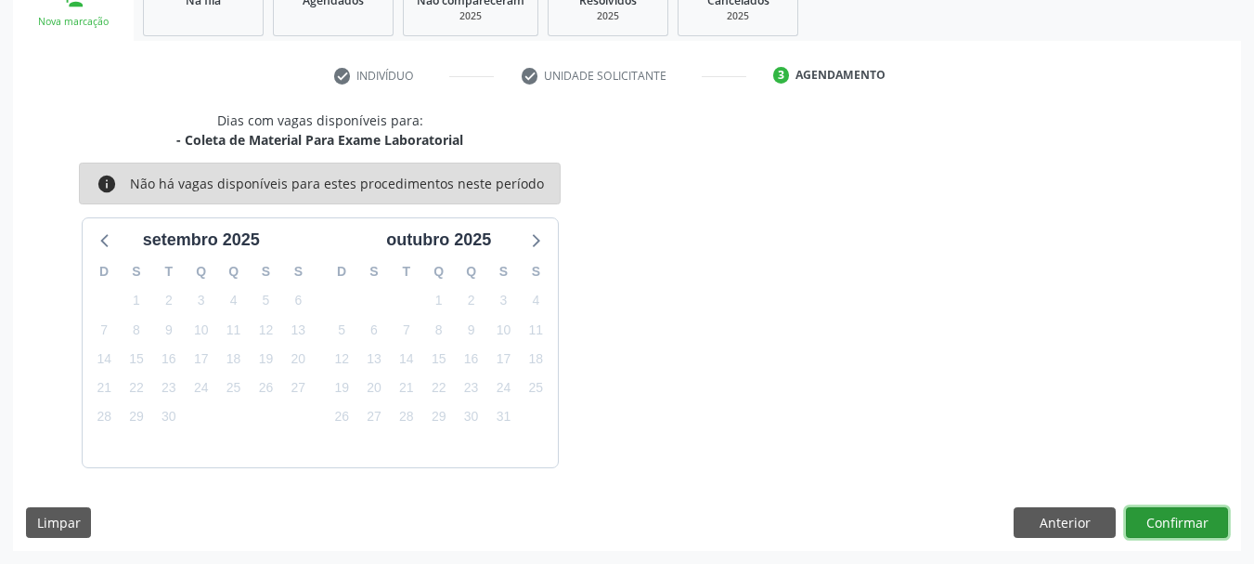
click at [1161, 514] on button "Confirmar" at bounding box center [1177, 523] width 102 height 32
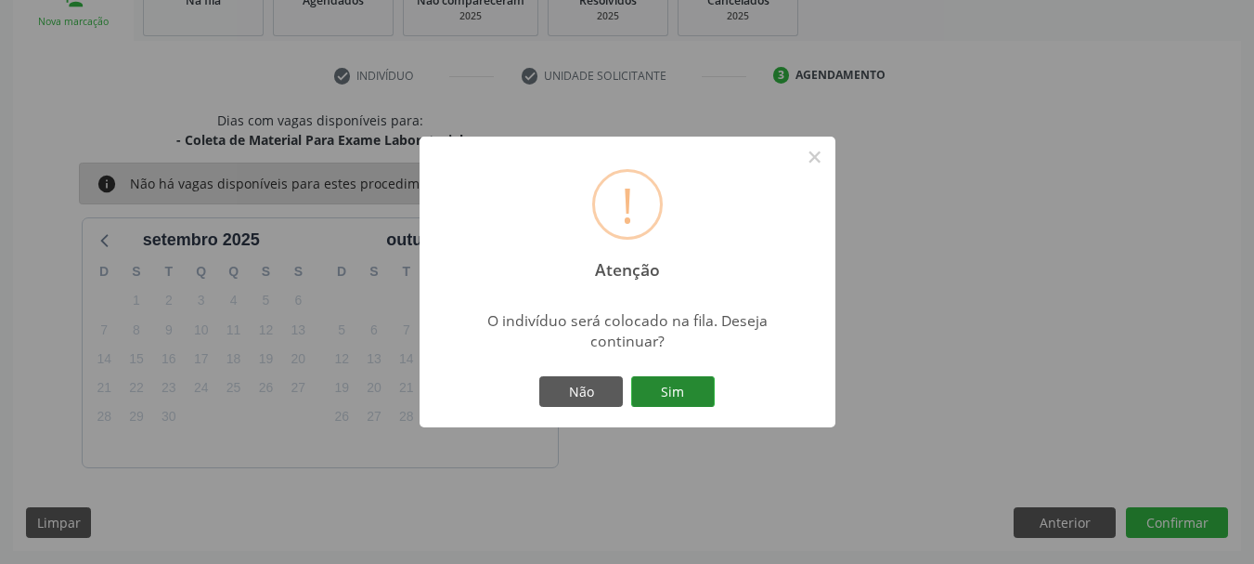
click at [690, 401] on button "Sim" at bounding box center [673, 392] width 84 height 32
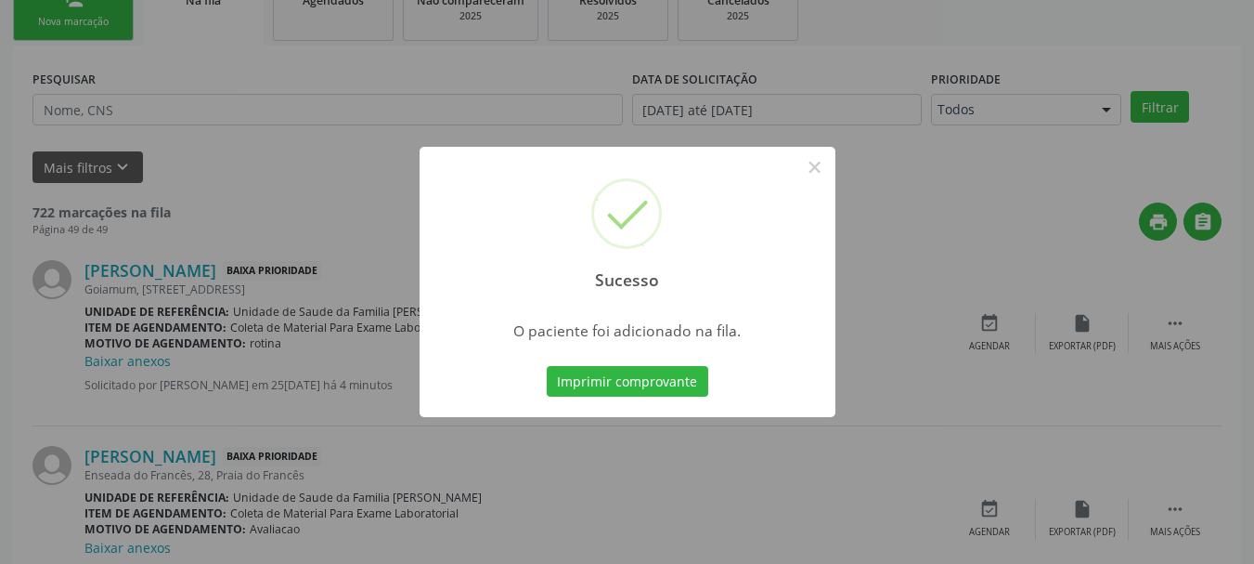
scroll to position [75, 0]
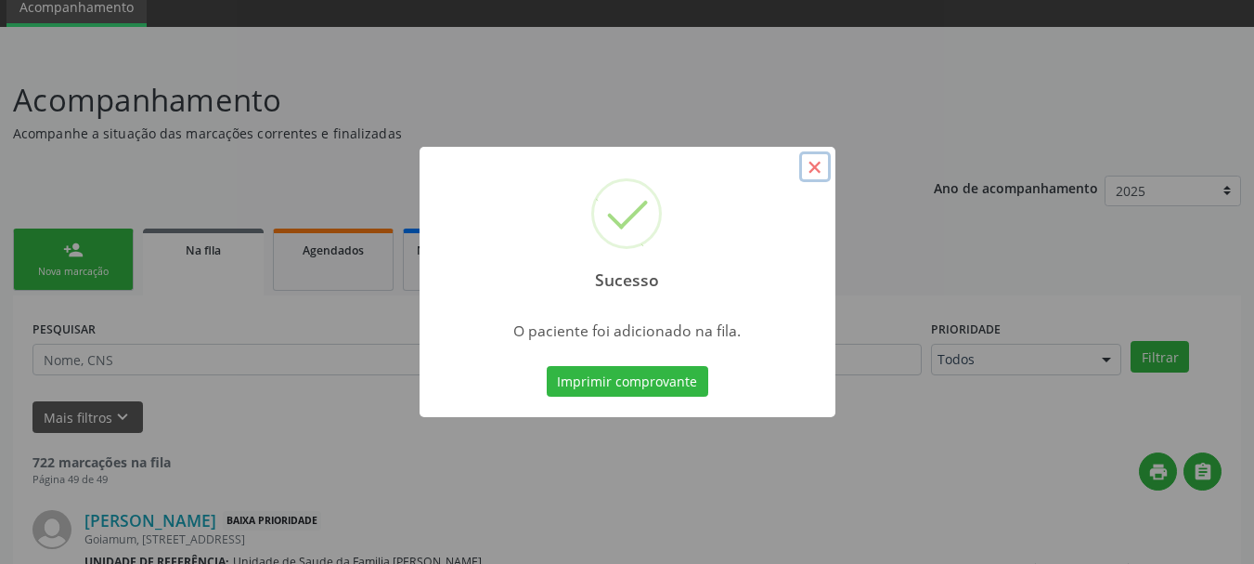
click at [811, 170] on button "×" at bounding box center [815, 167] width 32 height 32
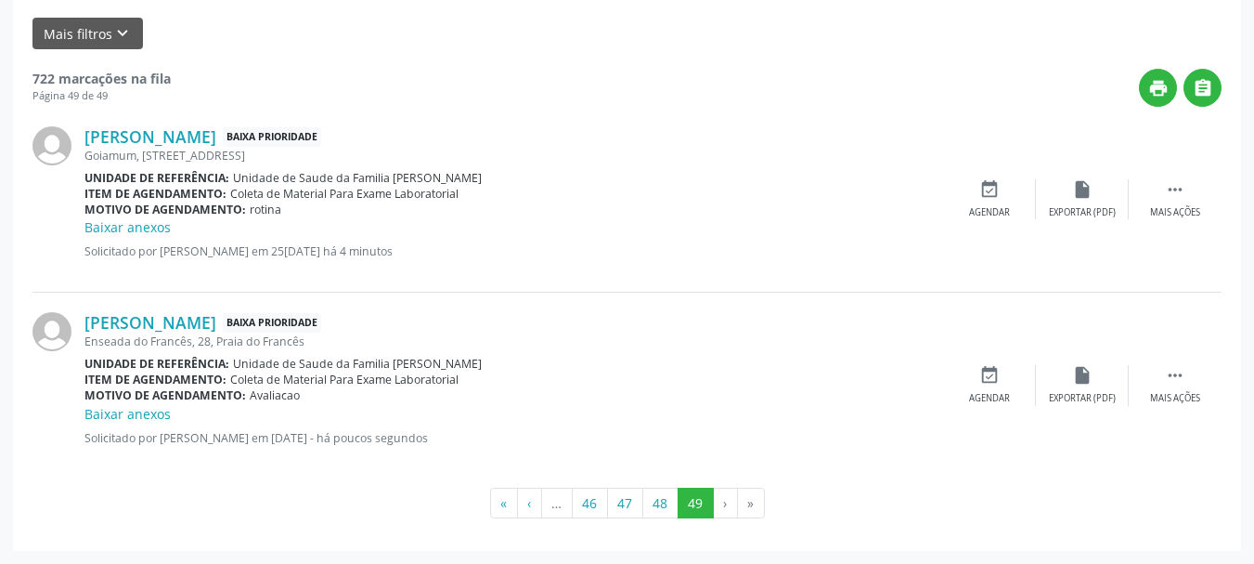
scroll to position [0, 0]
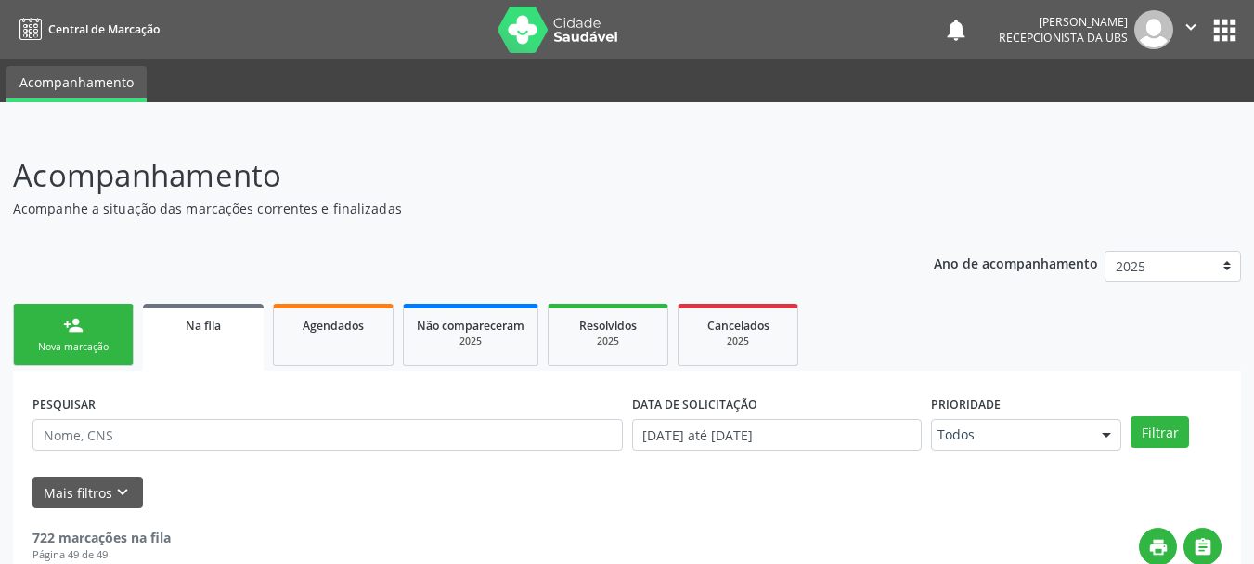
click at [41, 327] on link "person_add Nova marcação" at bounding box center [73, 335] width 121 height 62
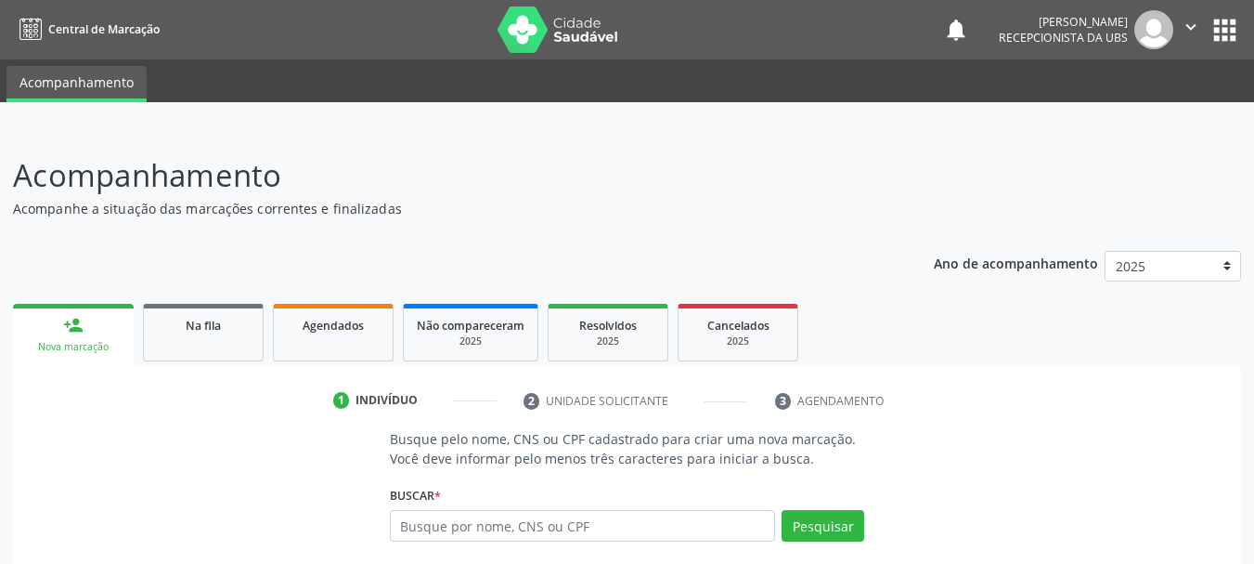
scroll to position [178, 0]
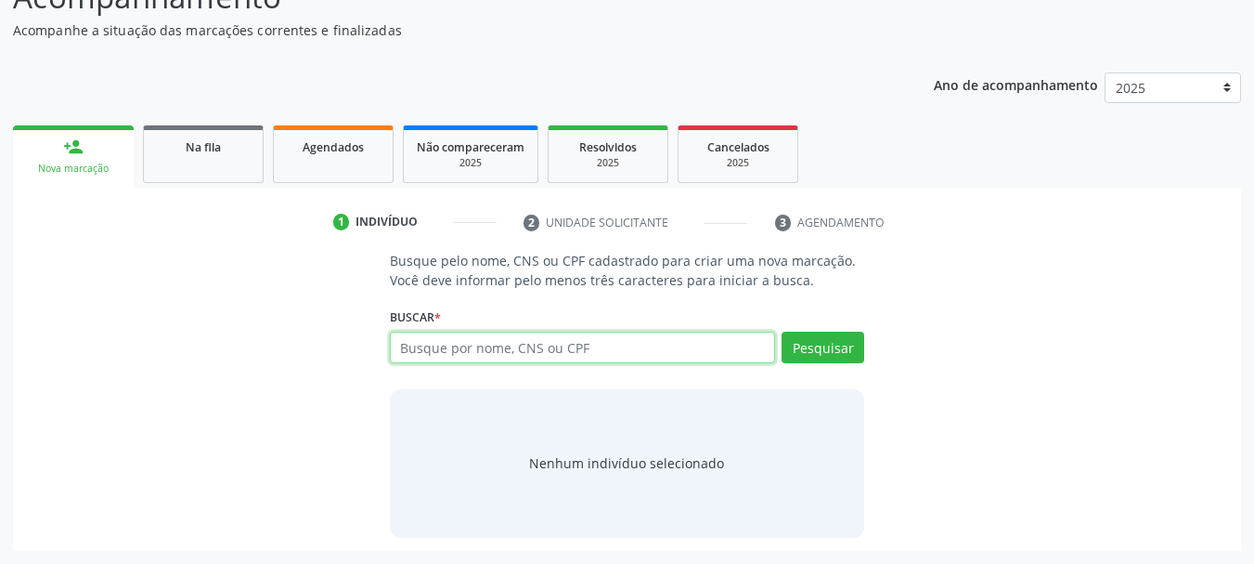
click at [516, 343] on input "text" at bounding box center [583, 347] width 386 height 32
type input "15149231819"
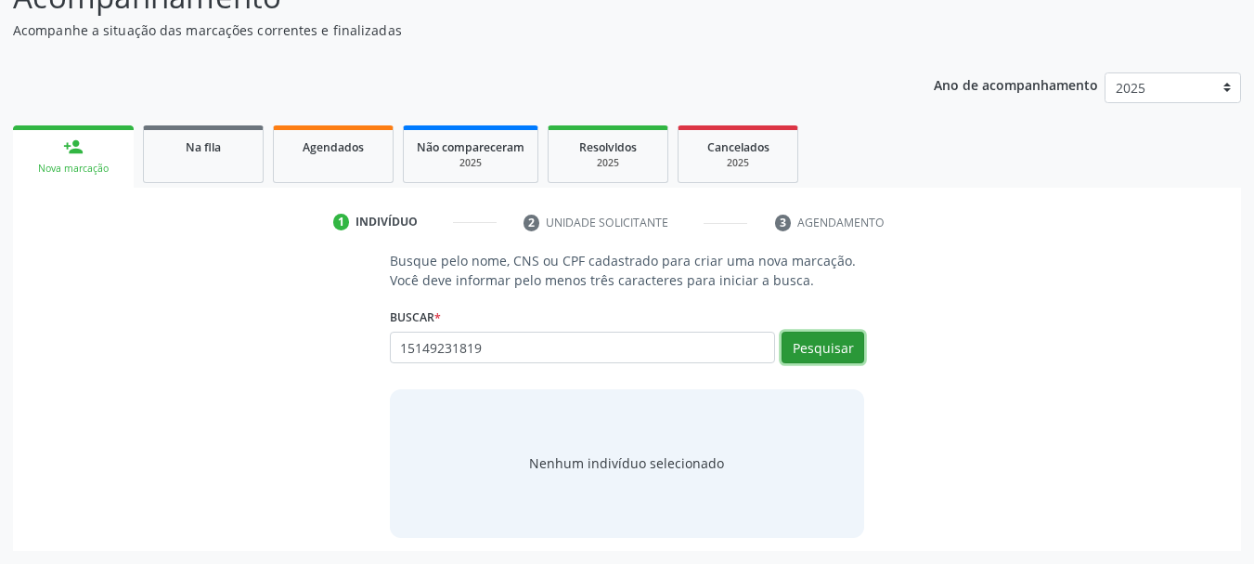
click at [810, 336] on button "Pesquisar" at bounding box center [823, 347] width 83 height 32
type input "15149231819"
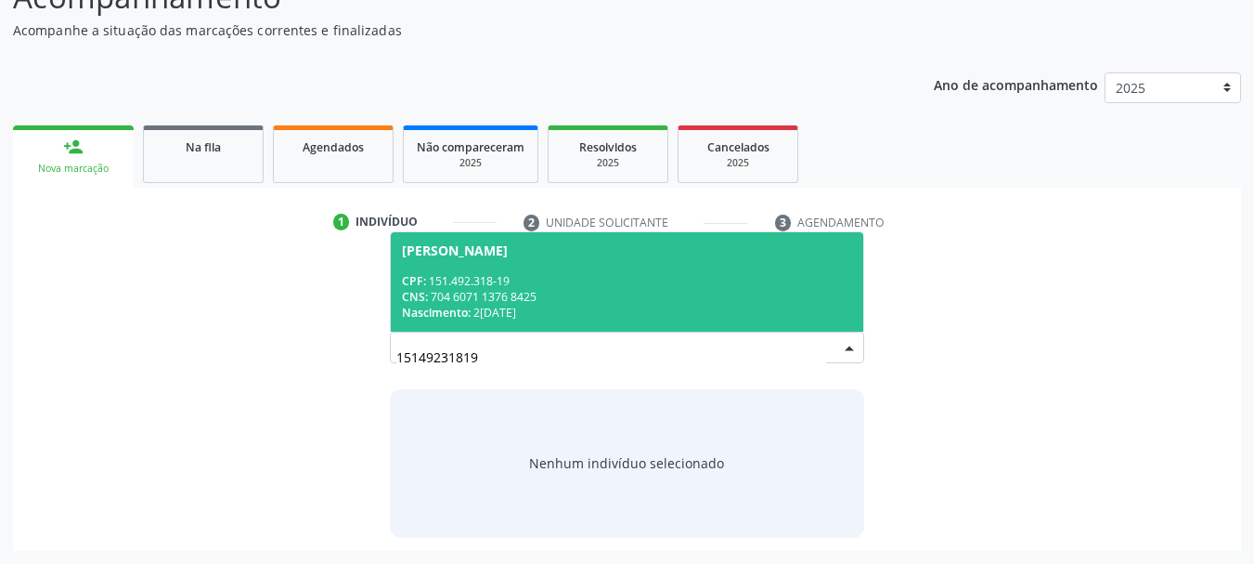
click at [430, 266] on span "Eliane Bispo Teixeira CPF: 151.492.318-19 CNS: 704 6071 1376 8425 Nascimento: 2…" at bounding box center [627, 281] width 473 height 99
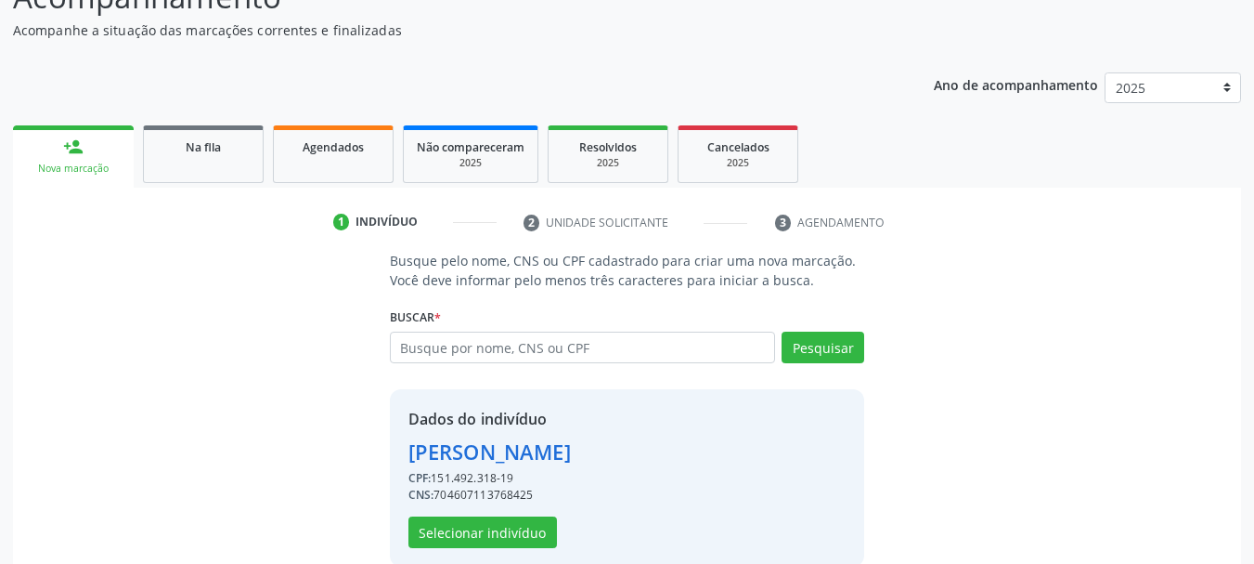
scroll to position [207, 0]
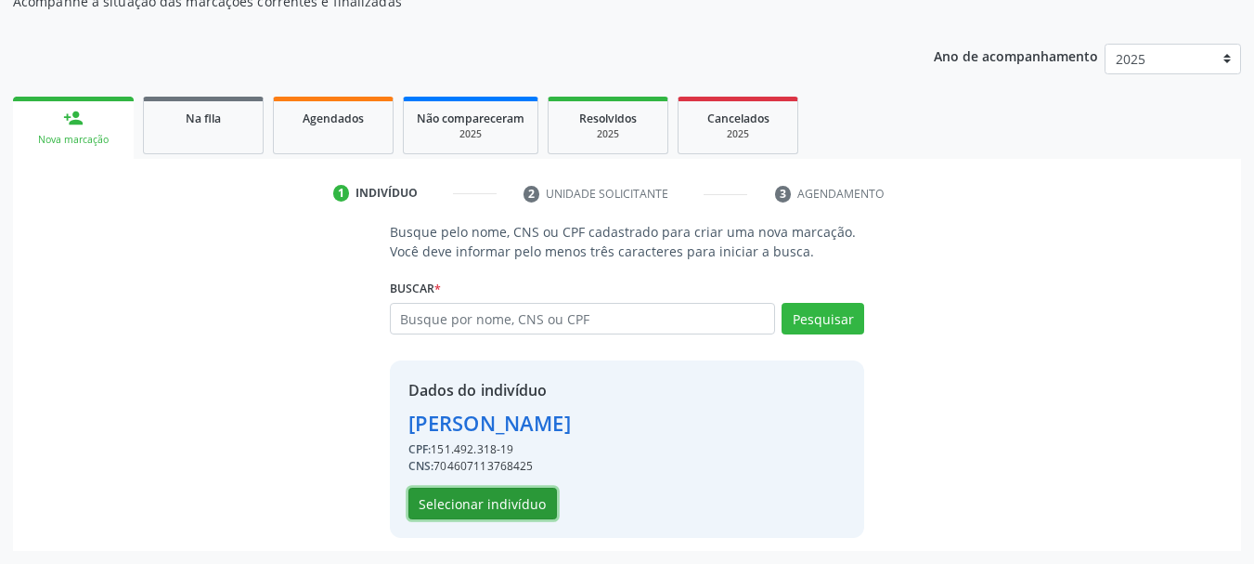
click at [522, 500] on button "Selecionar indivíduo" at bounding box center [483, 503] width 149 height 32
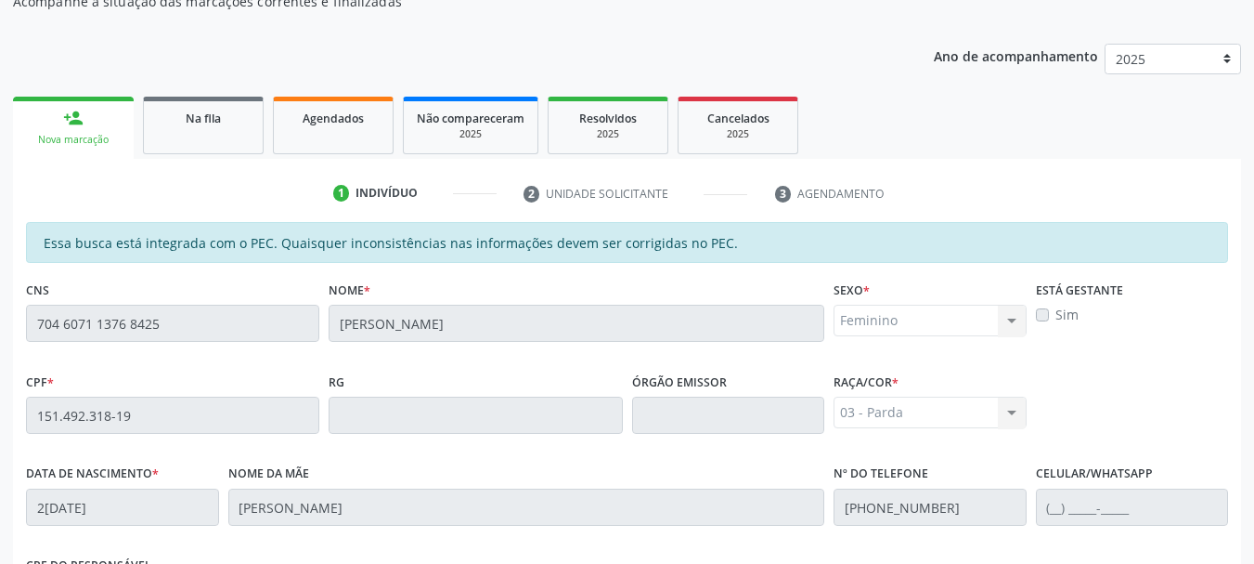
scroll to position [523, 0]
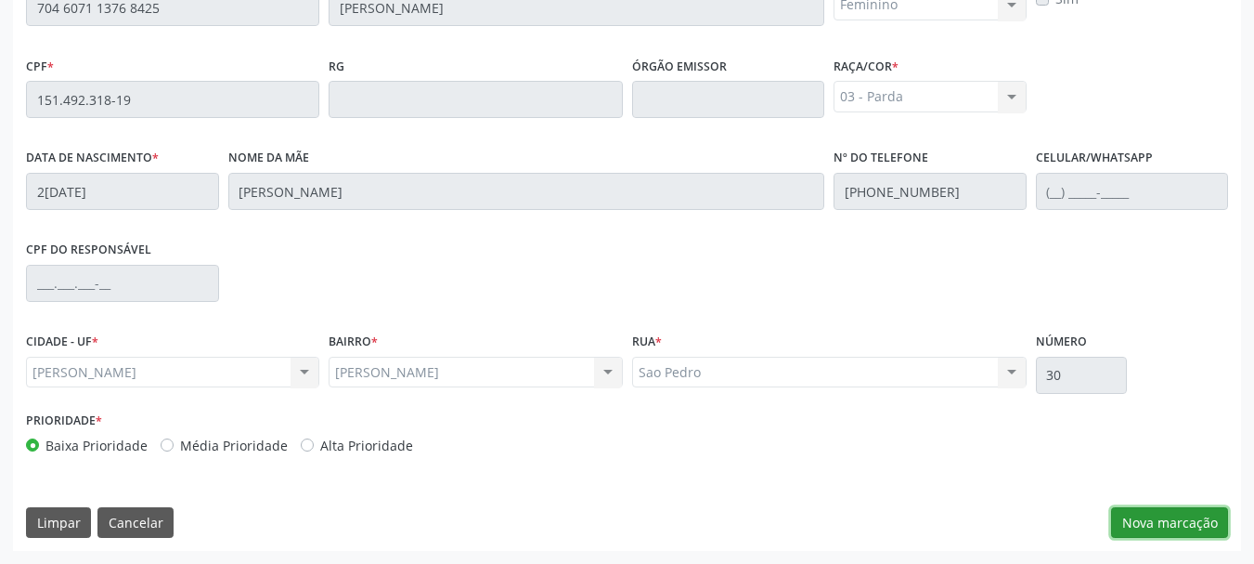
click at [1177, 535] on button "Nova marcação" at bounding box center [1169, 523] width 117 height 32
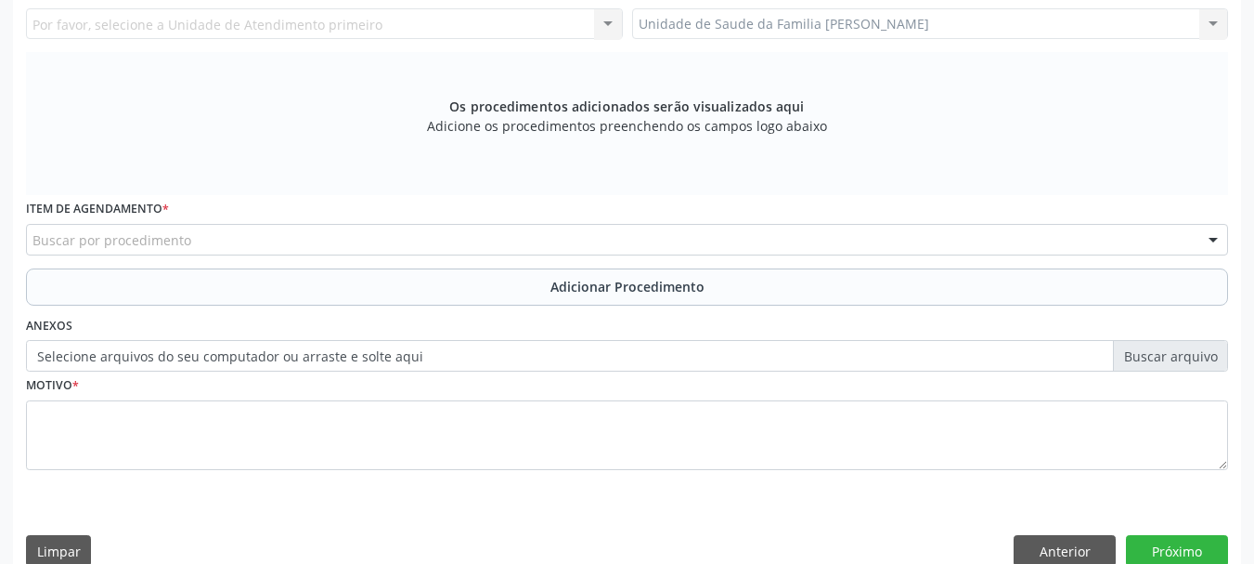
scroll to position [151, 0]
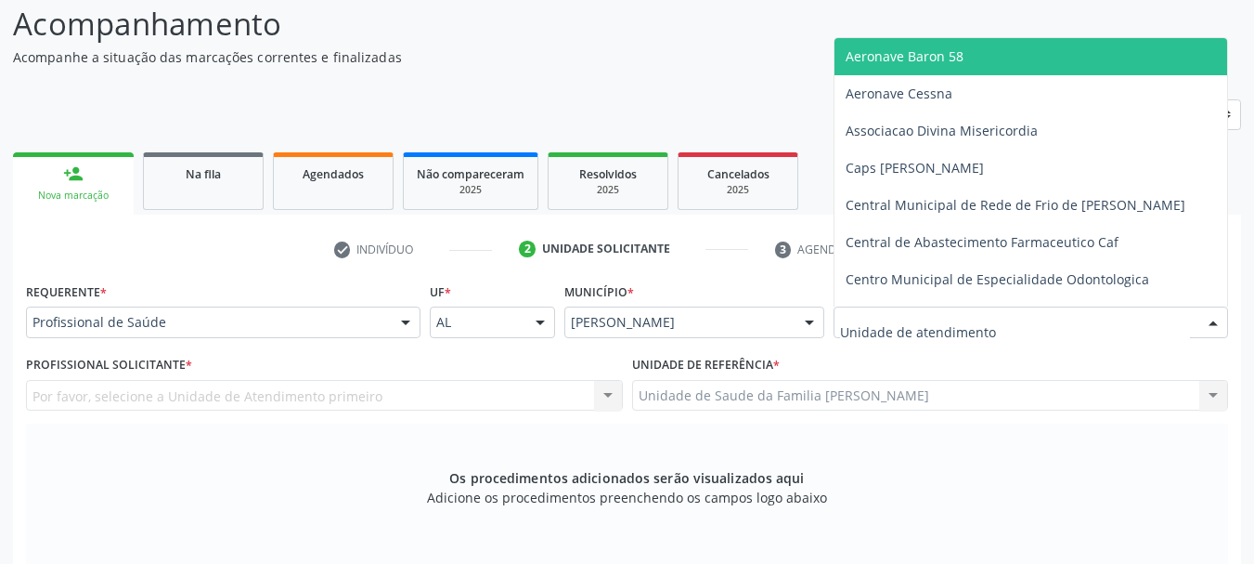
click at [1003, 326] on div at bounding box center [1031, 322] width 395 height 32
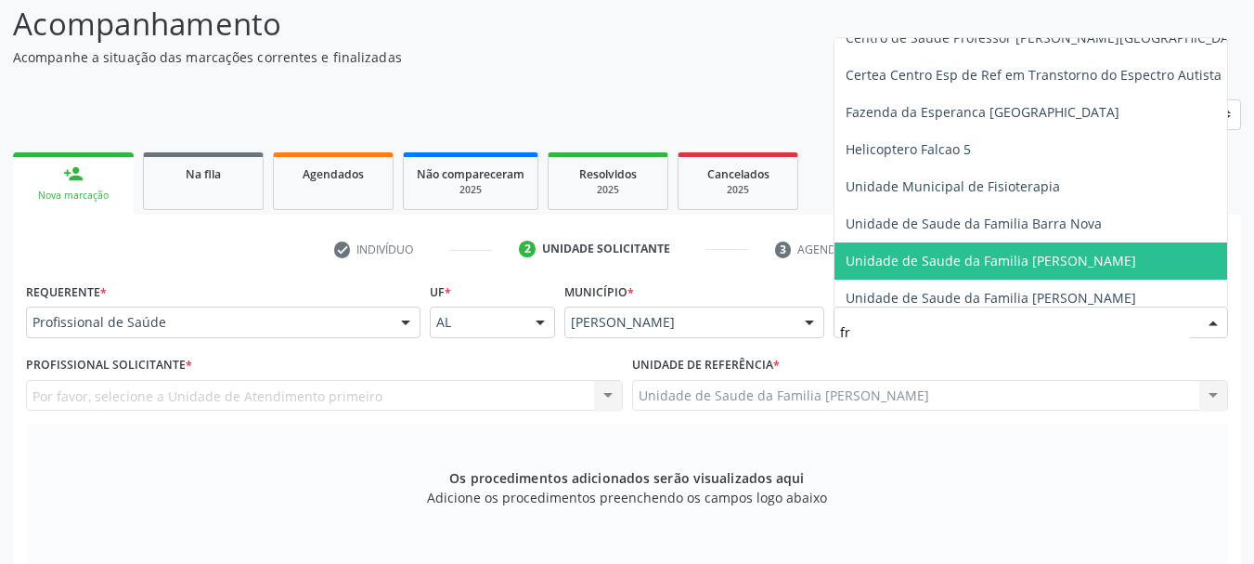
scroll to position [0, 0]
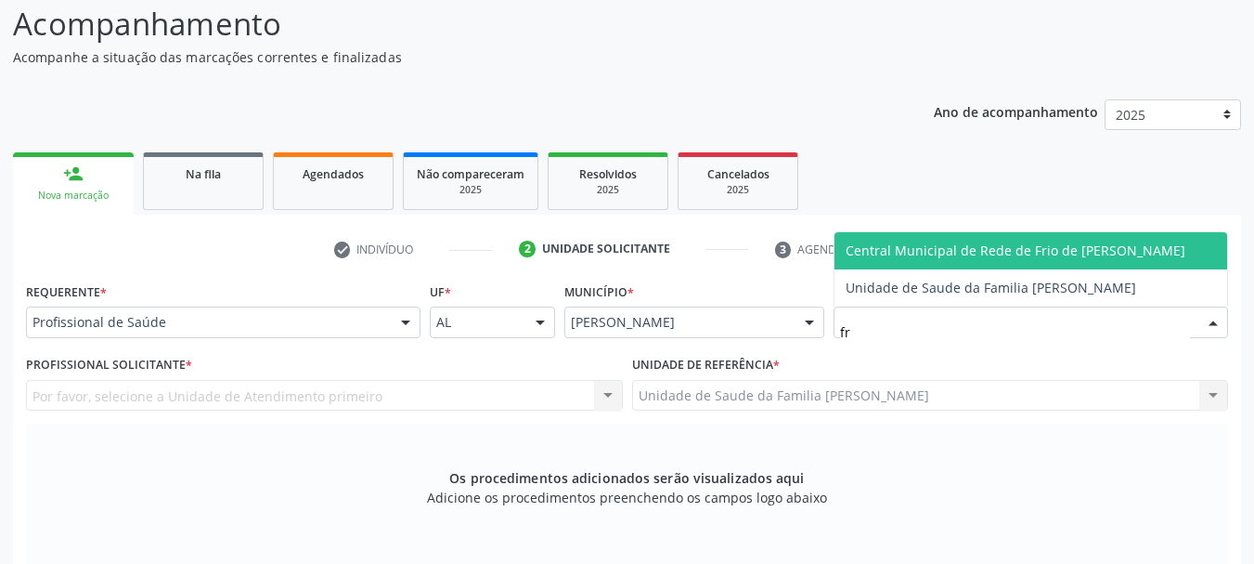
type input "fra"
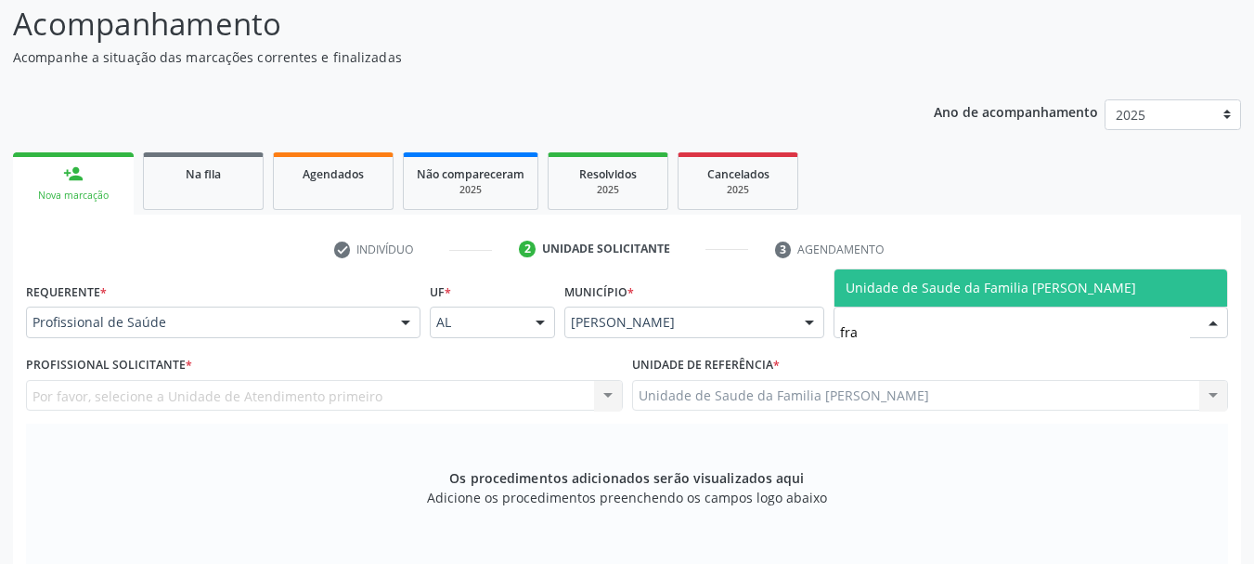
click at [901, 285] on span "Unidade de Saude da Familia [PERSON_NAME]" at bounding box center [991, 288] width 291 height 18
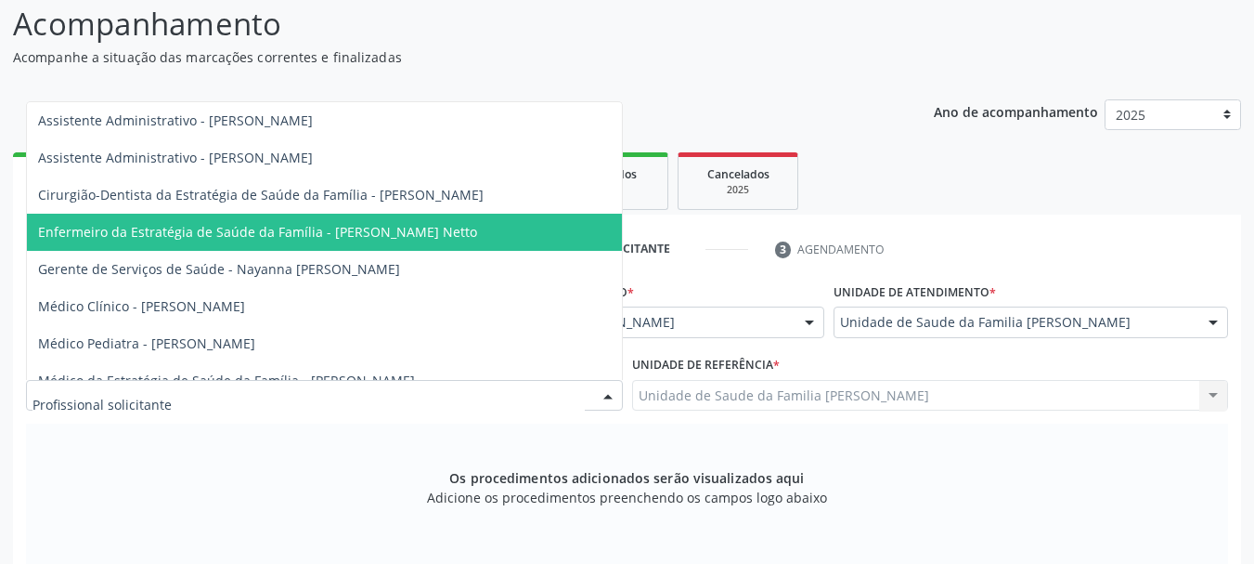
scroll to position [108, 0]
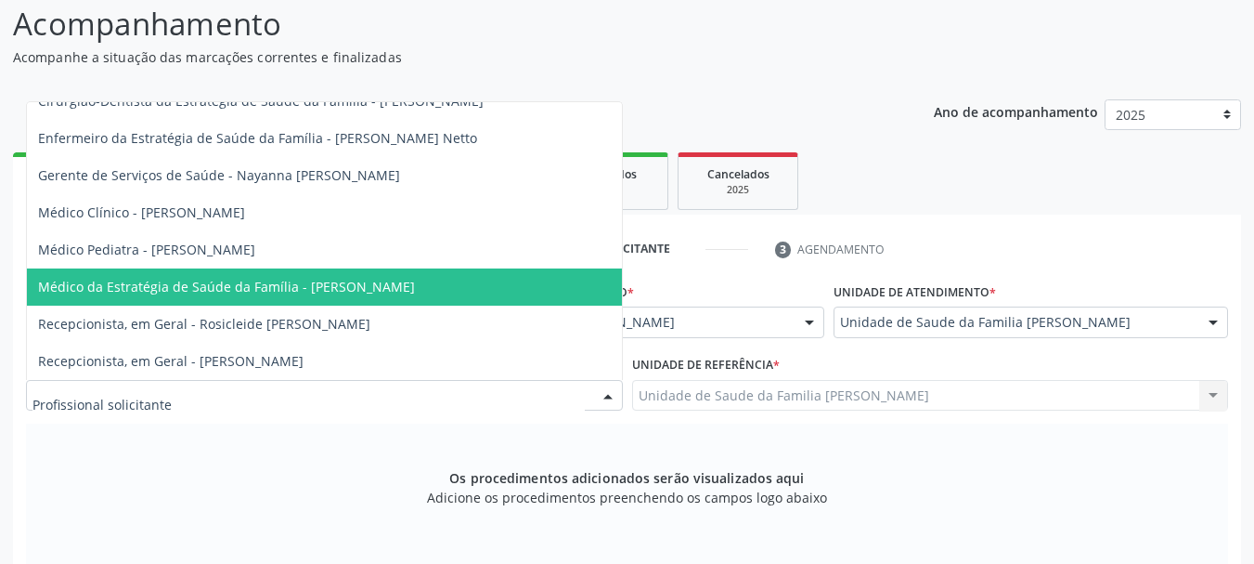
click at [289, 278] on span "Médico da Estratégia de Saúde da Família - Arthur Cunha de Mendonca Fragoso" at bounding box center [226, 287] width 377 height 18
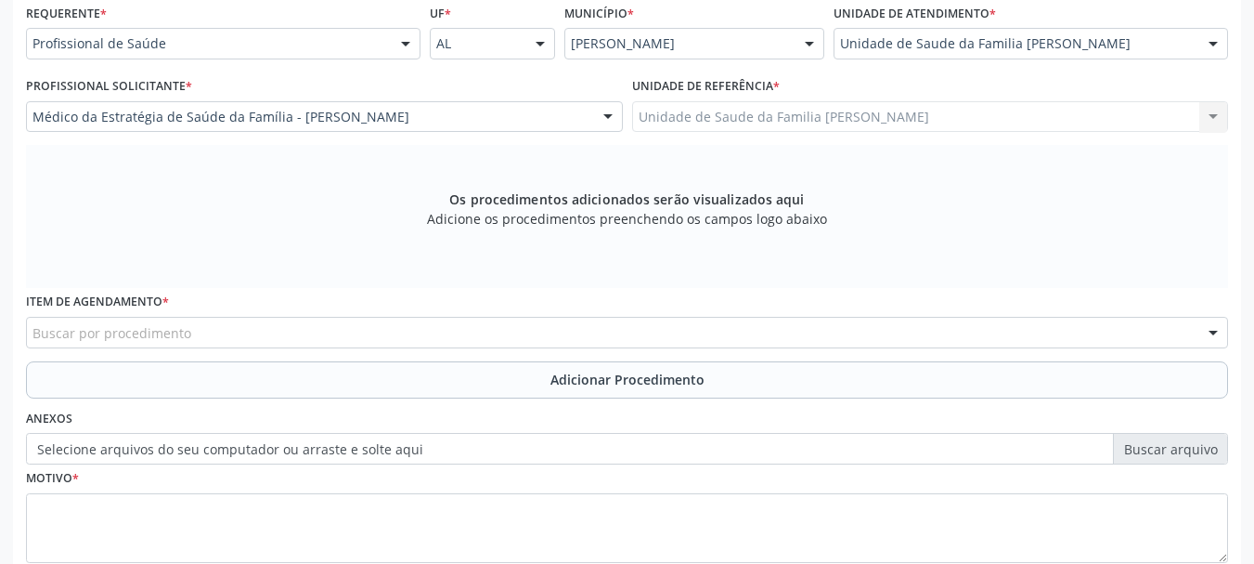
scroll to position [523, 0]
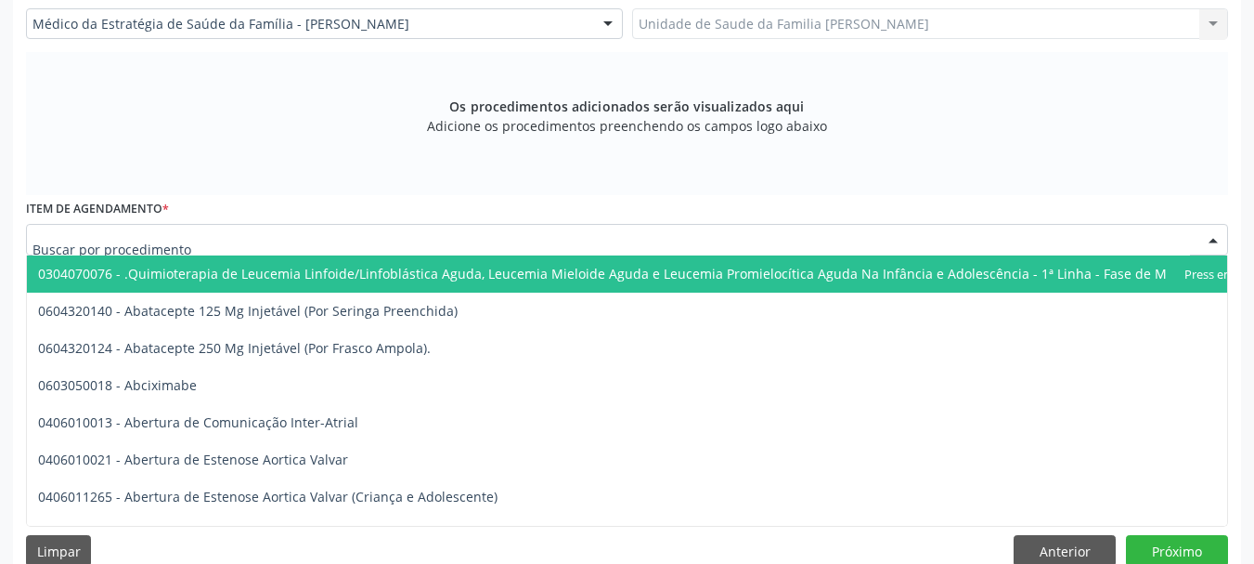
click at [306, 232] on div at bounding box center [627, 240] width 1202 height 32
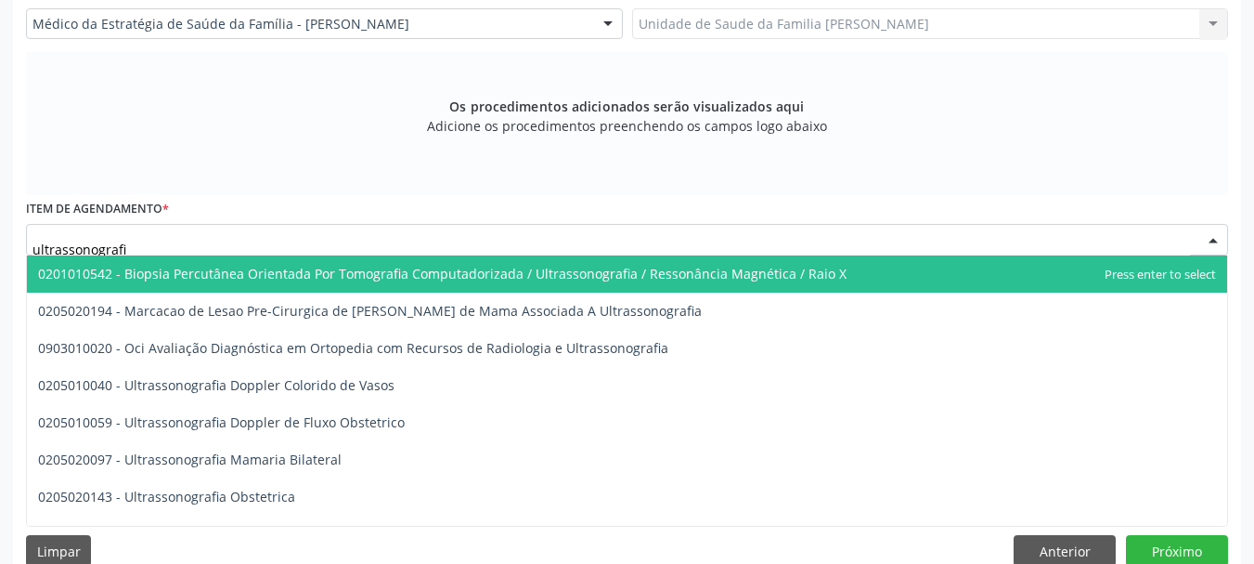
type input "ultrassonografia"
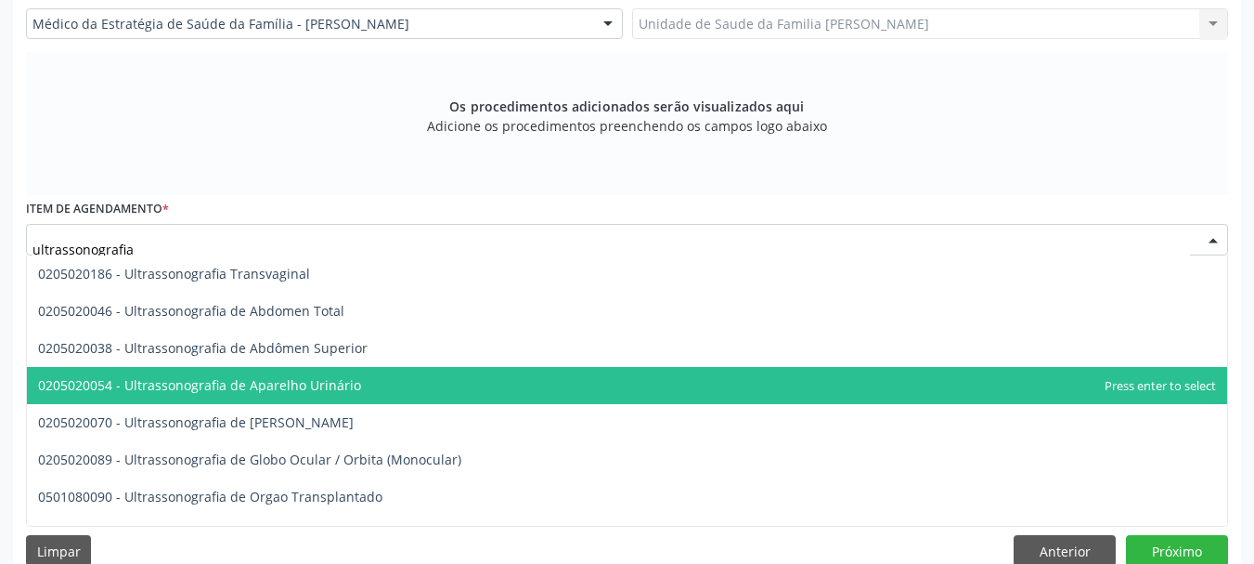
scroll to position [464, 0]
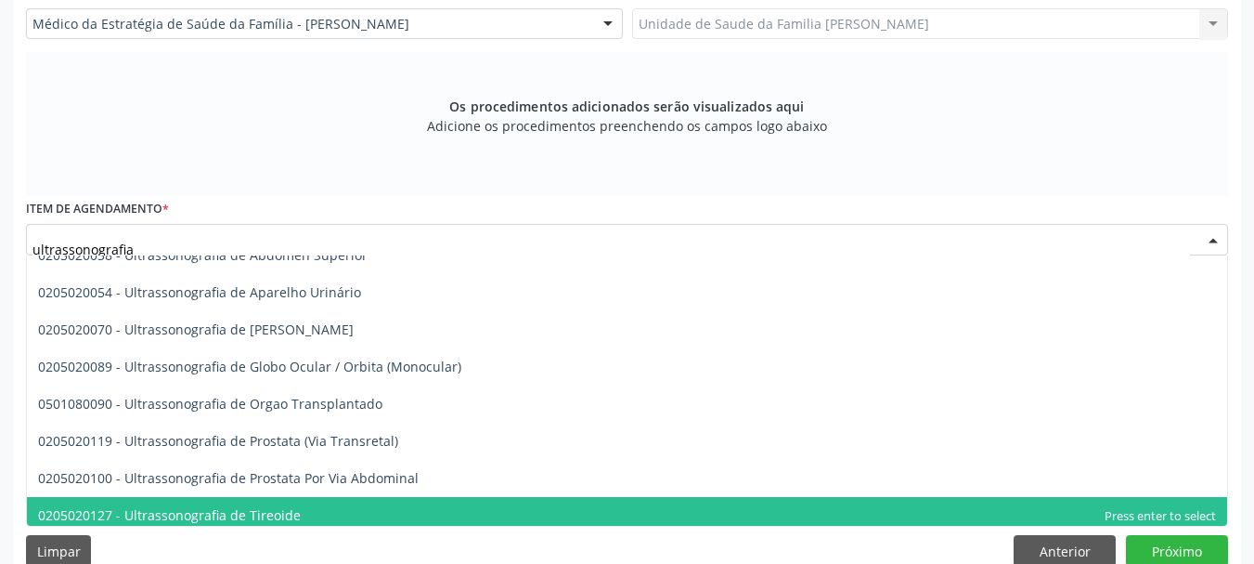
click at [293, 514] on span "0205020127 - Ultrassonografia de Tireoide" at bounding box center [169, 515] width 263 height 18
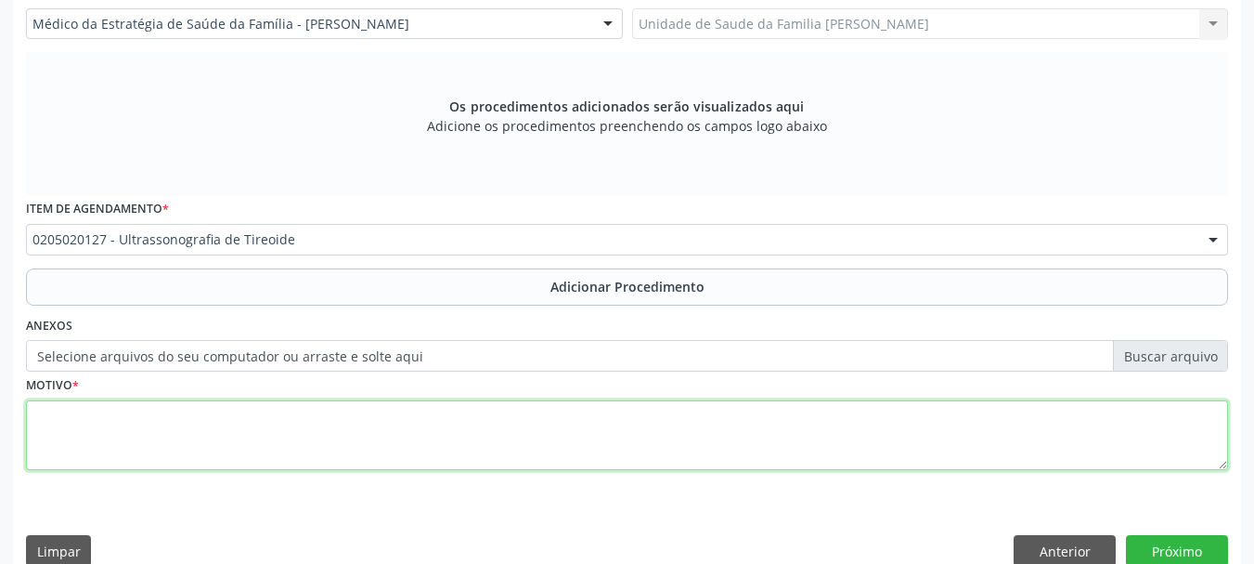
click at [110, 441] on textarea at bounding box center [627, 435] width 1202 height 71
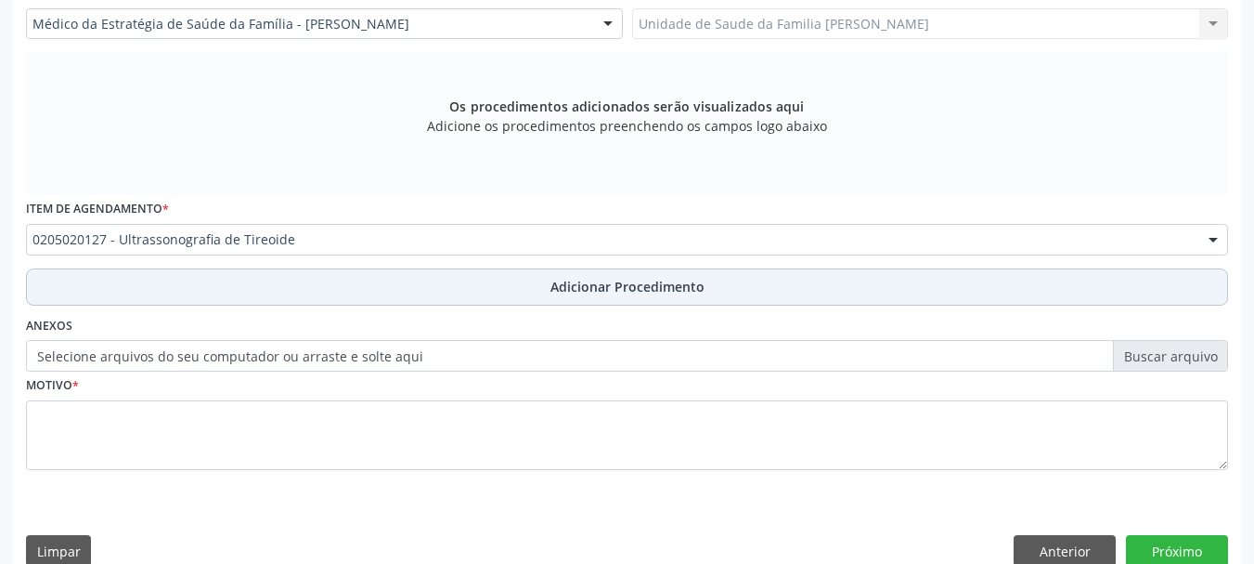
click at [624, 282] on span "Adicionar Procedimento" at bounding box center [628, 286] width 154 height 19
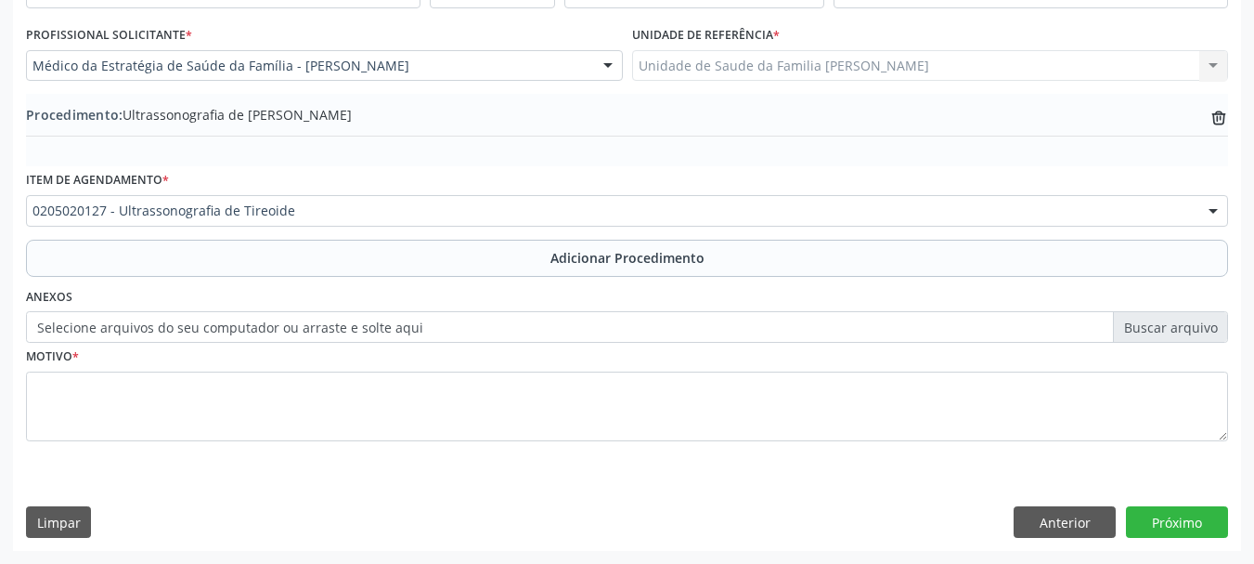
click at [134, 321] on label "Selecione arquivos do seu computador ou arraste e solte aqui" at bounding box center [627, 327] width 1202 height 32
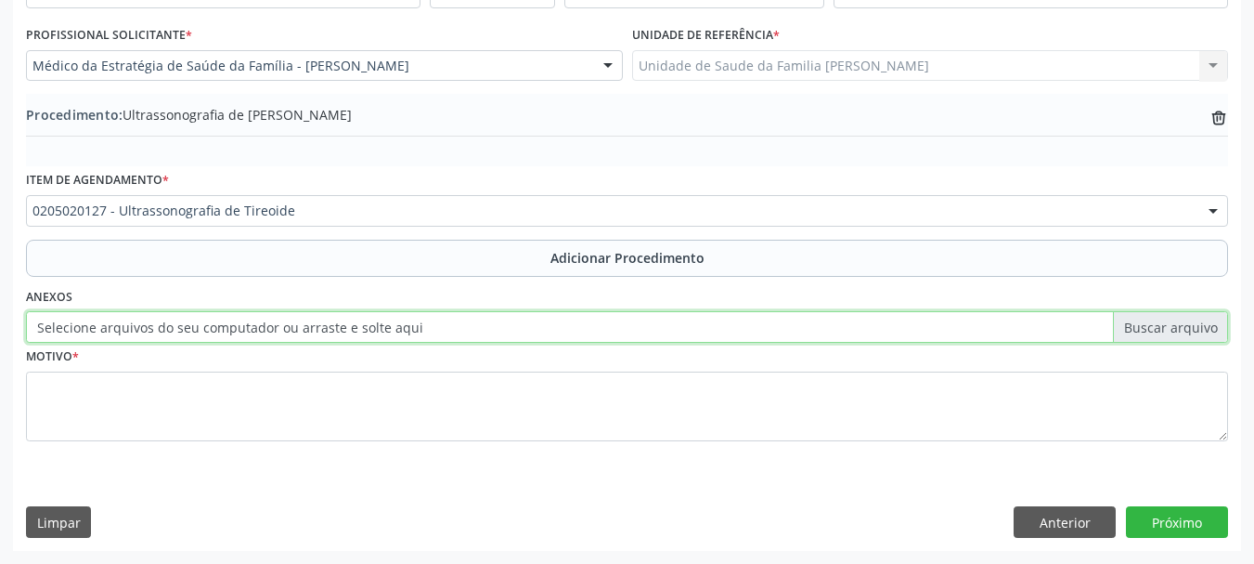
click at [134, 321] on input "Selecione arquivos do seu computador ou arraste e solte aqui" at bounding box center [627, 327] width 1202 height 32
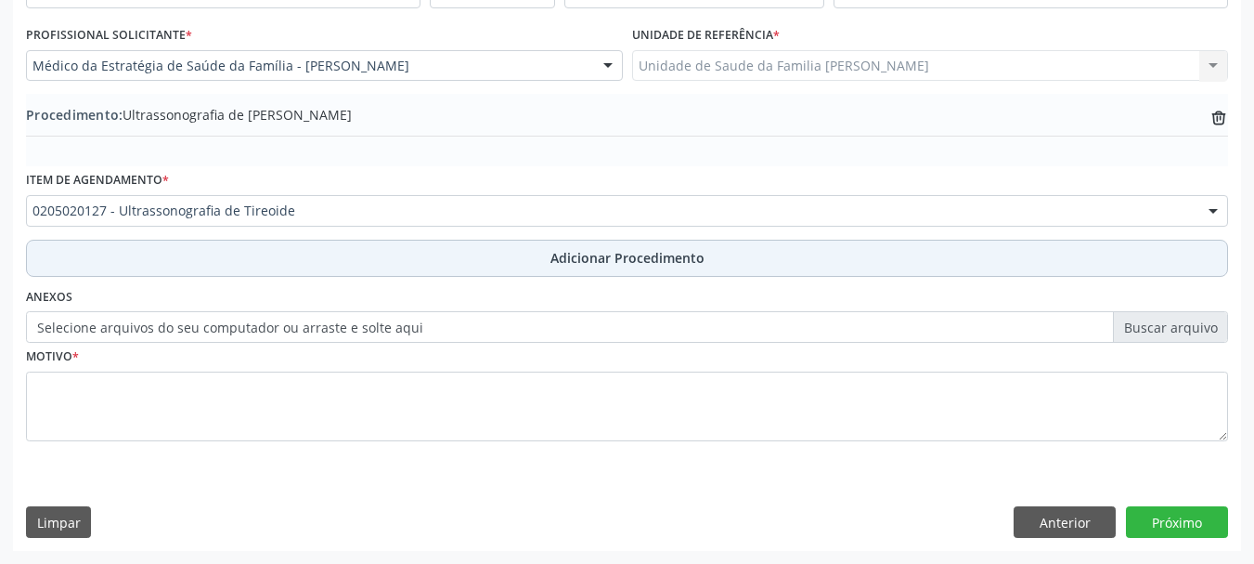
click at [609, 258] on span "Adicionar Procedimento" at bounding box center [628, 257] width 154 height 19
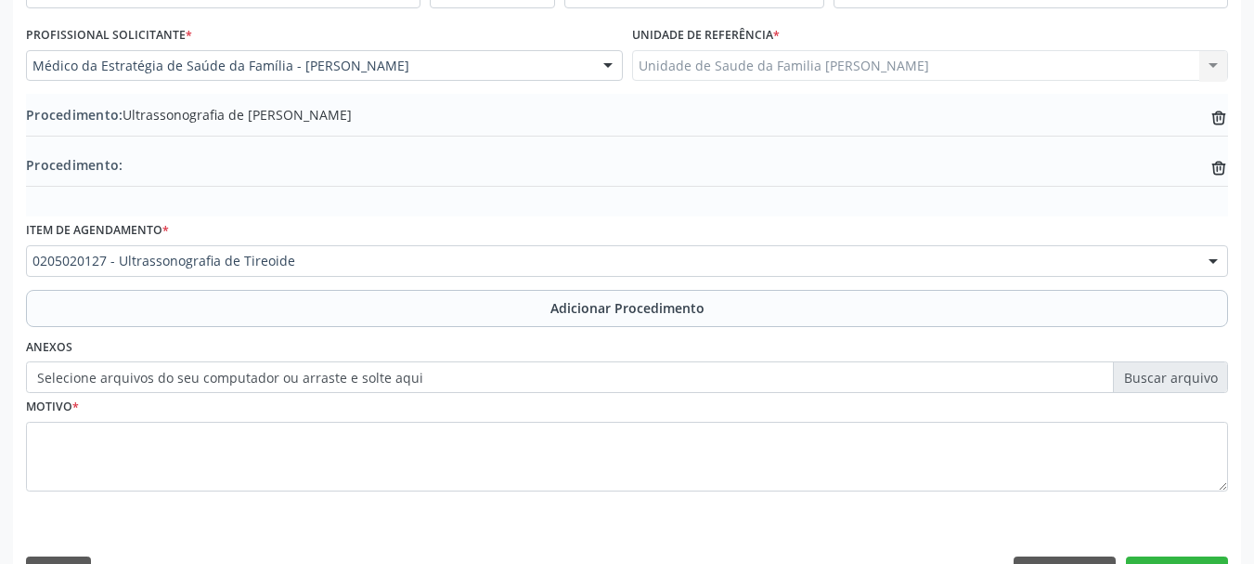
click at [126, 383] on label "Selecione arquivos do seu computador ou arraste e solte aqui" at bounding box center [627, 377] width 1202 height 32
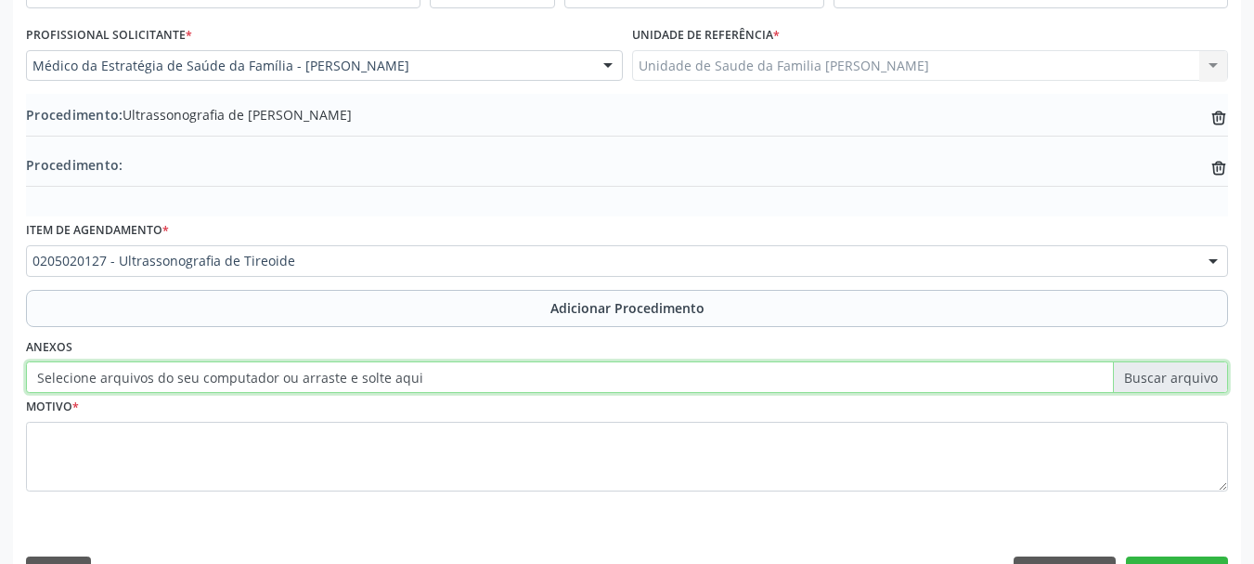
click at [126, 383] on input "Selecione arquivos do seu computador ou arraste e solte aqui" at bounding box center [627, 377] width 1202 height 32
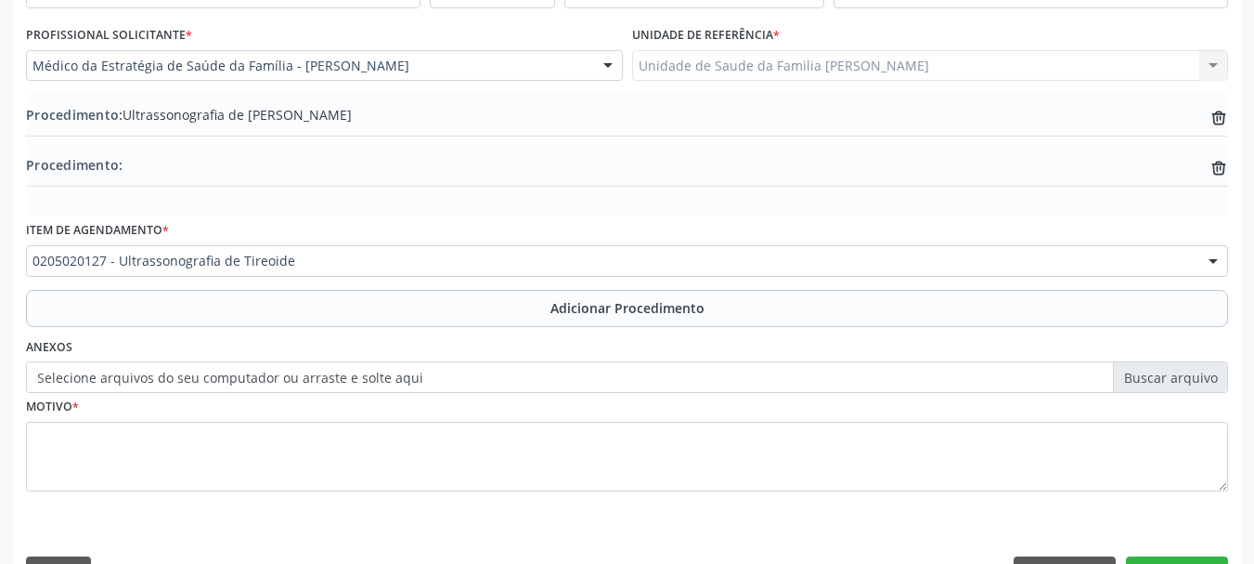
click at [339, 374] on label "Selecione arquivos do seu computador ou arraste e solte aqui" at bounding box center [627, 377] width 1202 height 32
click at [339, 374] on input "Selecione arquivos do seu computador ou arraste e solte aqui" at bounding box center [627, 377] width 1202 height 32
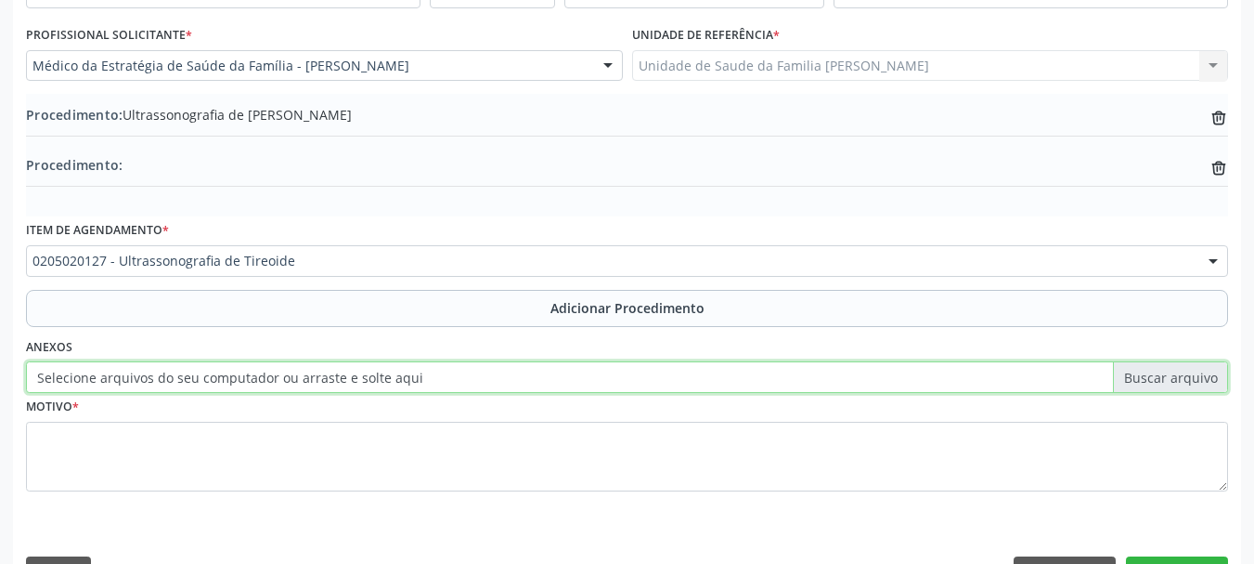
type input "C:\fakepath\bispo.jpeg"
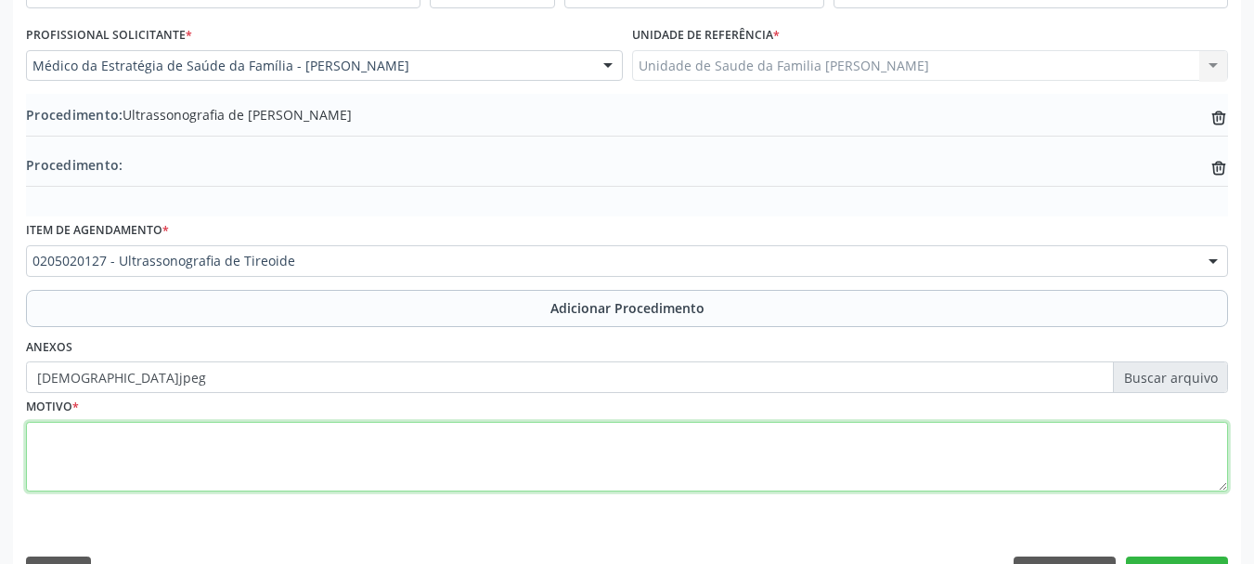
click at [45, 443] on textarea at bounding box center [627, 457] width 1202 height 71
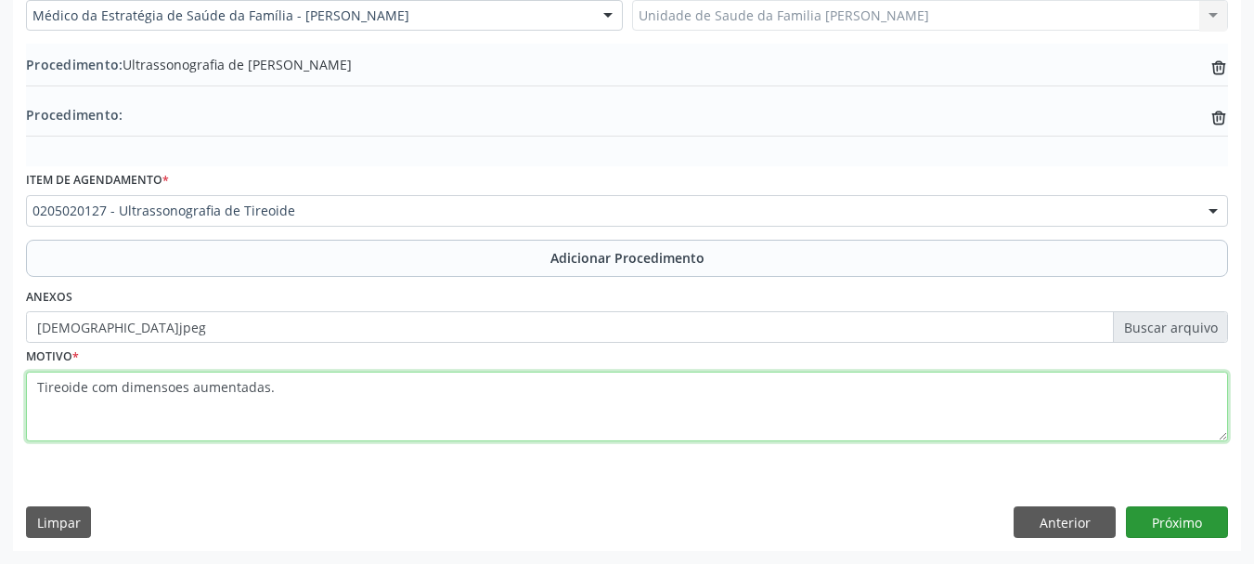
type textarea "Tireoide com dimensoes aumentadas."
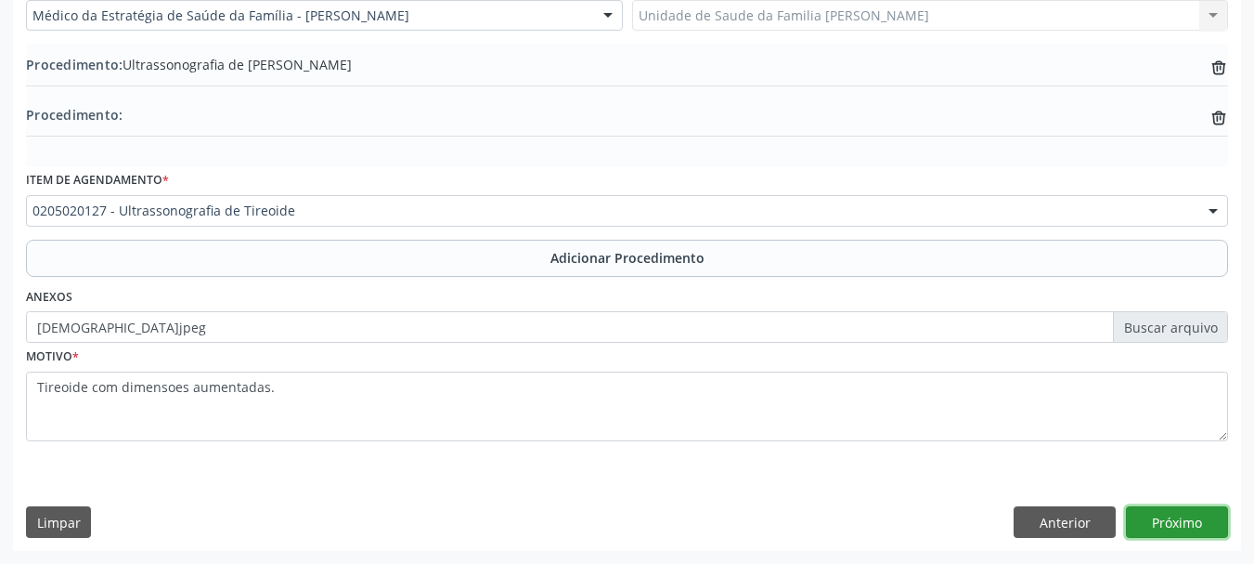
click at [1190, 514] on button "Próximo" at bounding box center [1177, 522] width 102 height 32
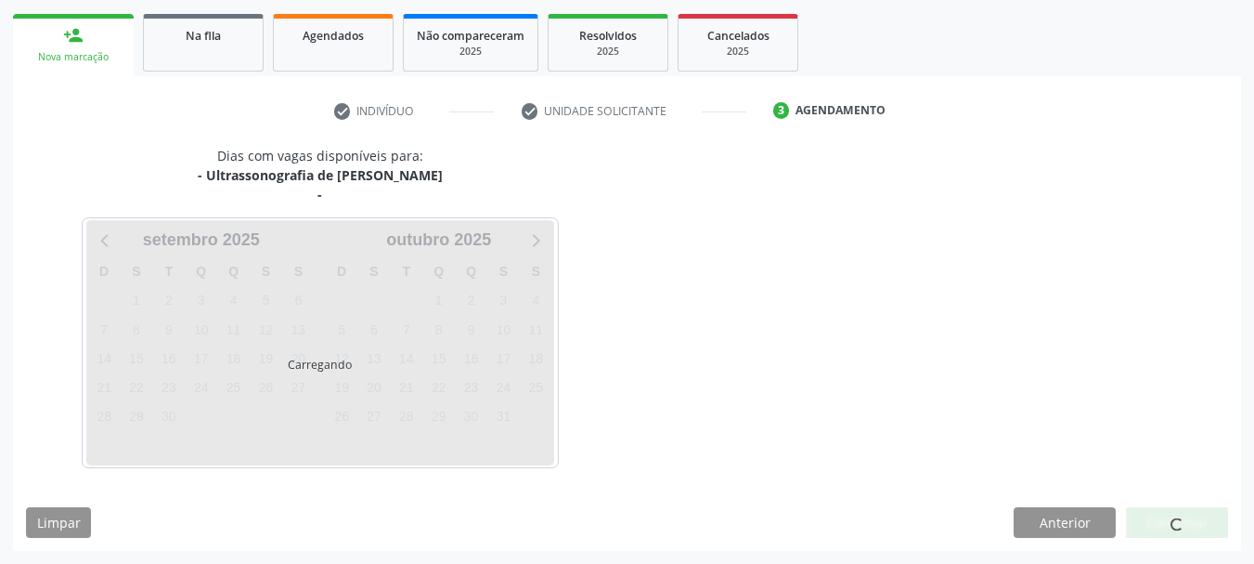
scroll to position [344, 0]
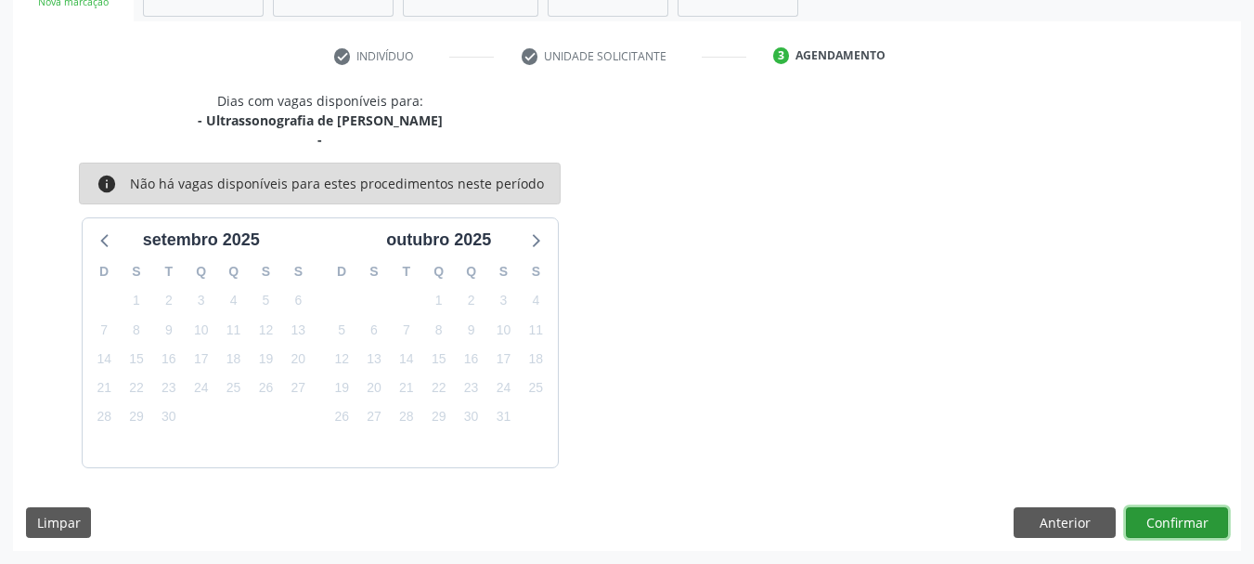
click at [1141, 523] on button "Confirmar" at bounding box center [1177, 523] width 102 height 32
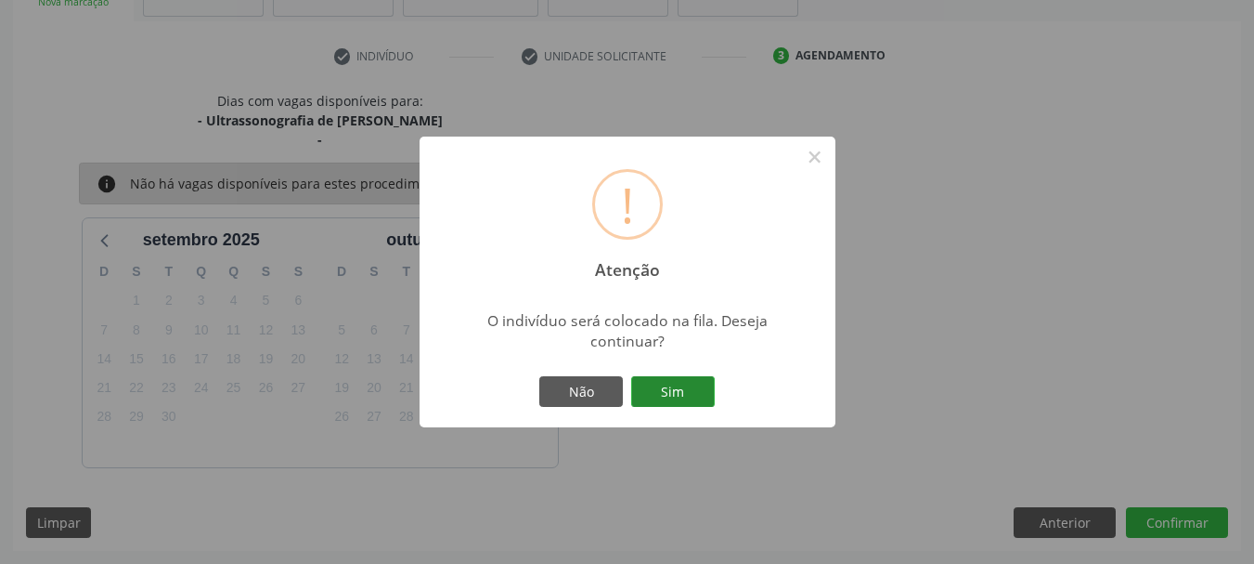
click at [697, 382] on button "Sim" at bounding box center [673, 392] width 84 height 32
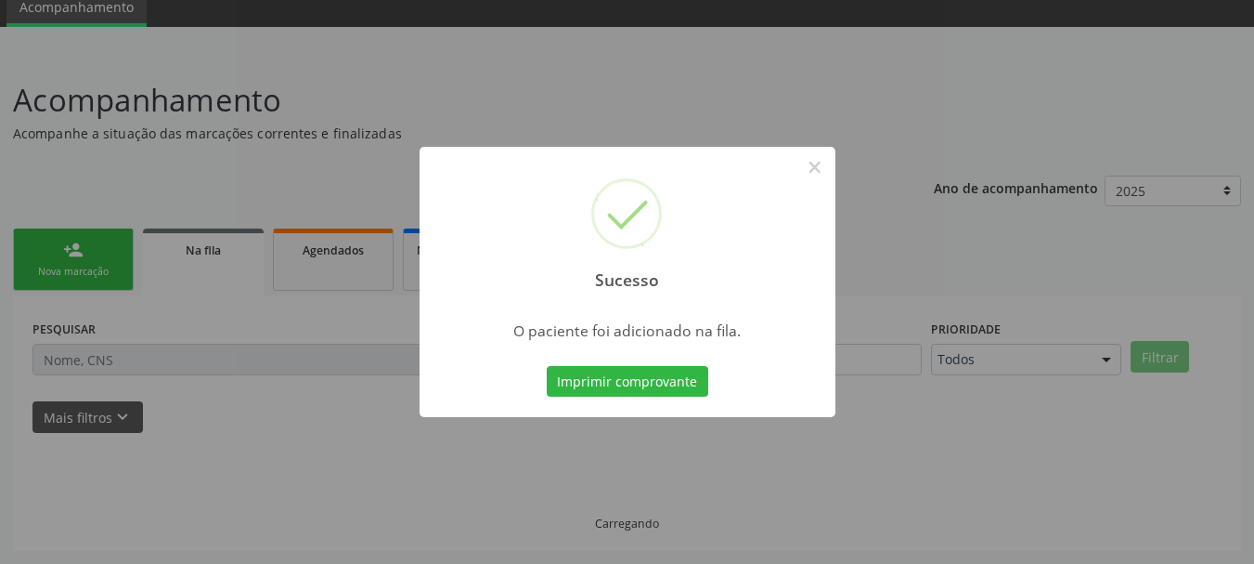
scroll to position [75, 0]
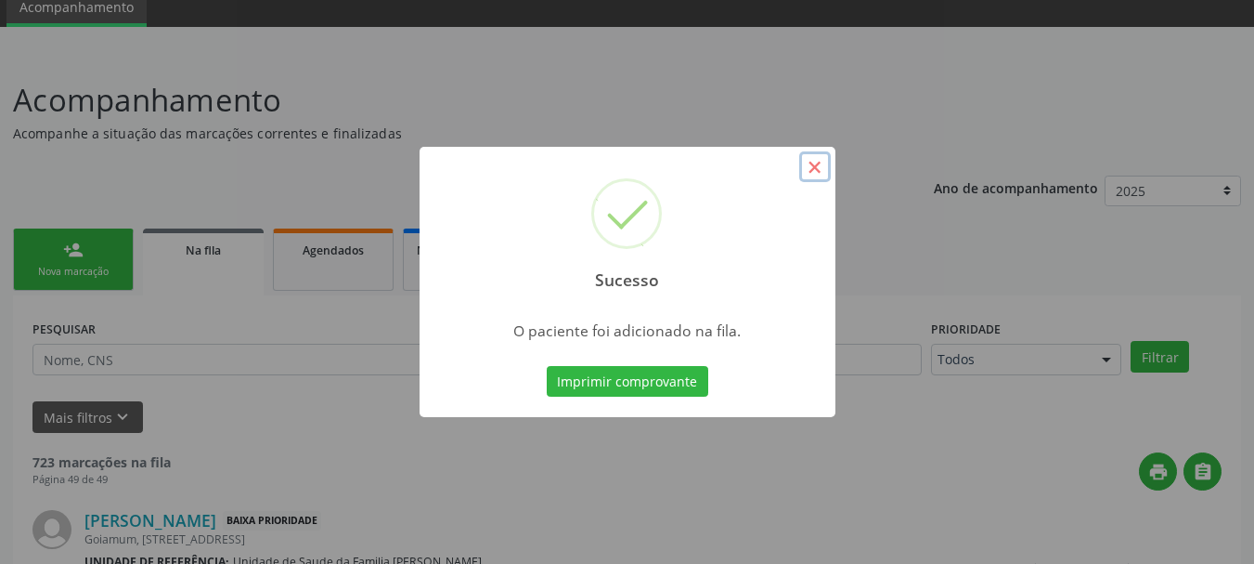
click at [817, 173] on button "×" at bounding box center [815, 167] width 32 height 32
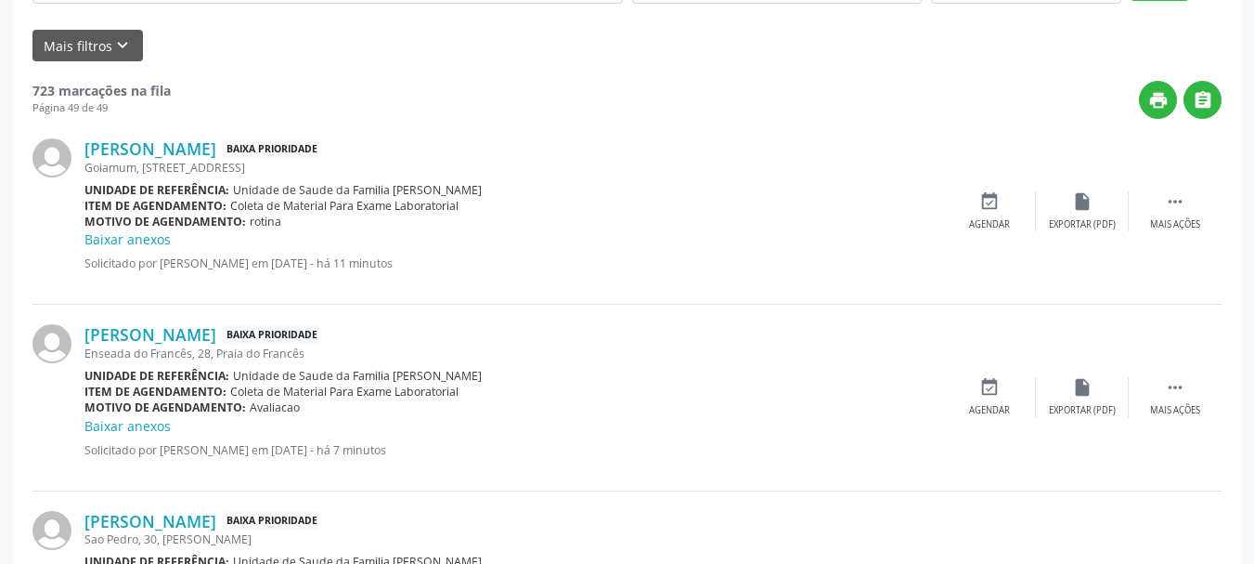
scroll to position [644, 0]
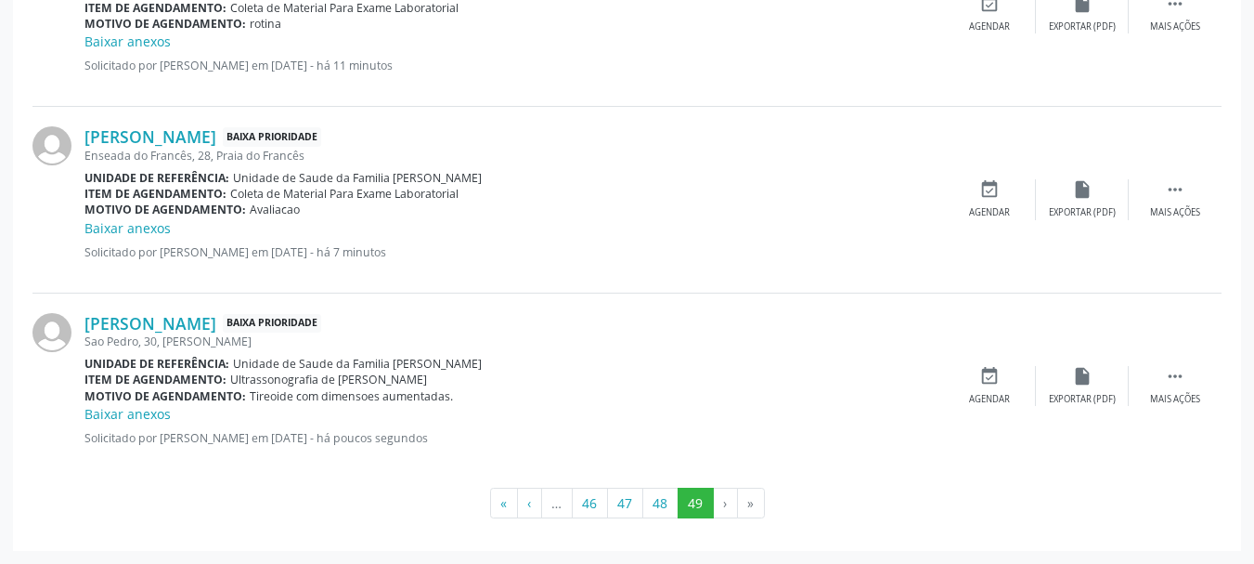
drag, startPoint x: 247, startPoint y: 330, endPoint x: 79, endPoint y: 314, distance: 168.8
click at [79, 314] on div "Eliane Bispo Teixeira Baixa Prioridade Sao Pedro, 30, Barro Vermelho Unidade de…" at bounding box center [626, 385] width 1189 height 185
copy div "Eliane Bispo Teixeira"
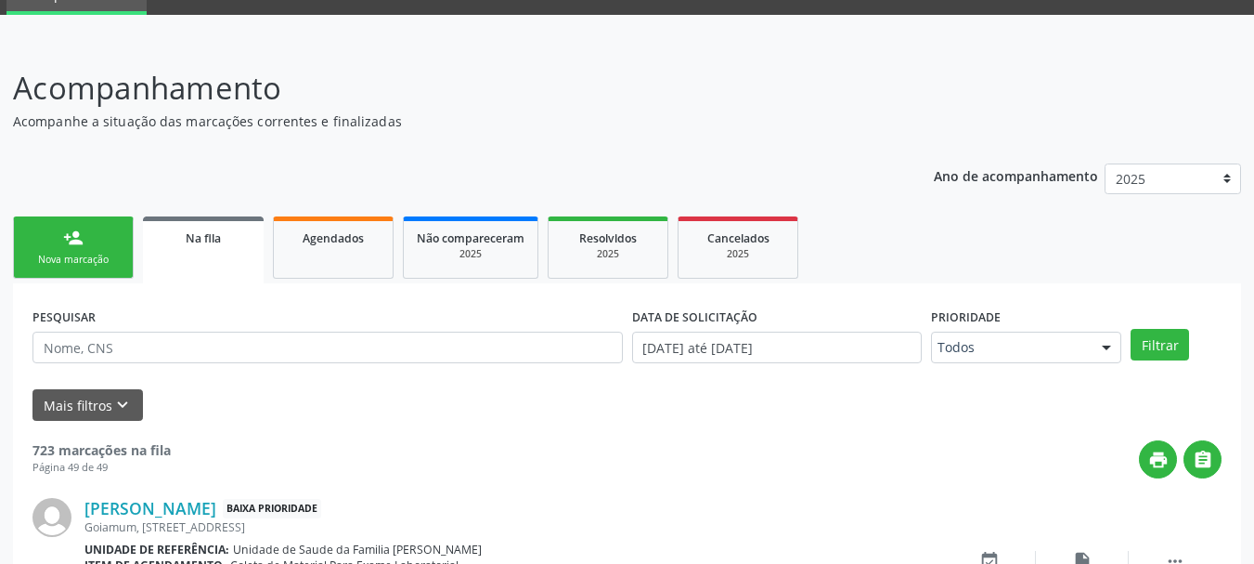
scroll to position [0, 0]
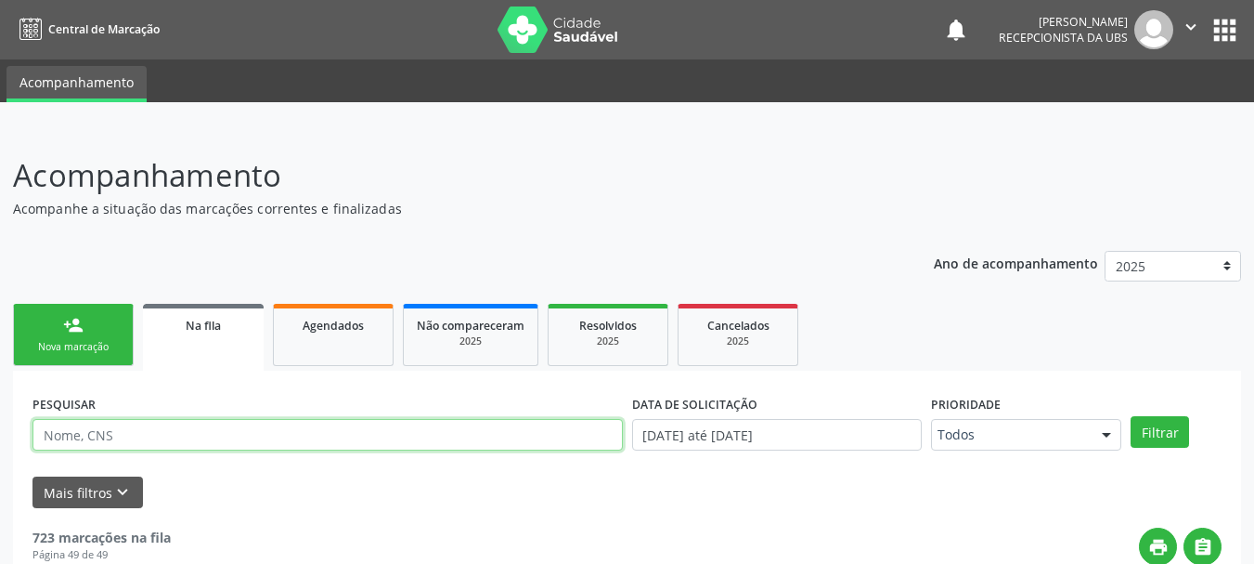
click at [171, 432] on input "text" at bounding box center [327, 435] width 590 height 32
paste input "Eliane Bispo Teixeira"
type input "Eliane Bispo Teixeira"
click at [1129, 435] on div "Filtrar" at bounding box center [1176, 432] width 100 height 32
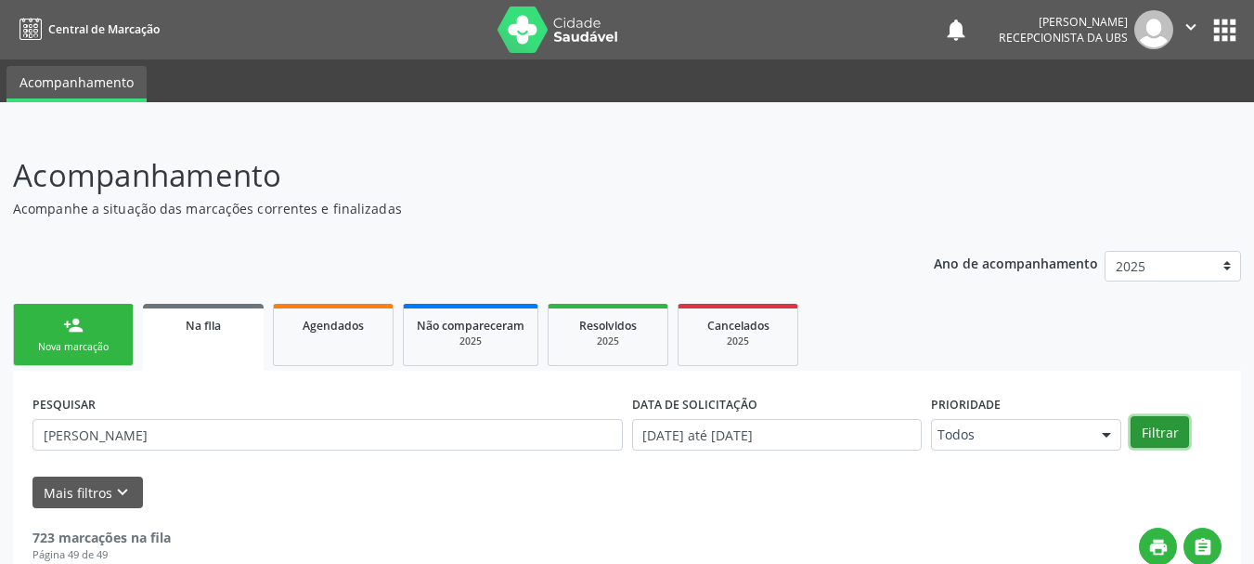
click at [1161, 434] on button "Filtrar" at bounding box center [1160, 432] width 58 height 32
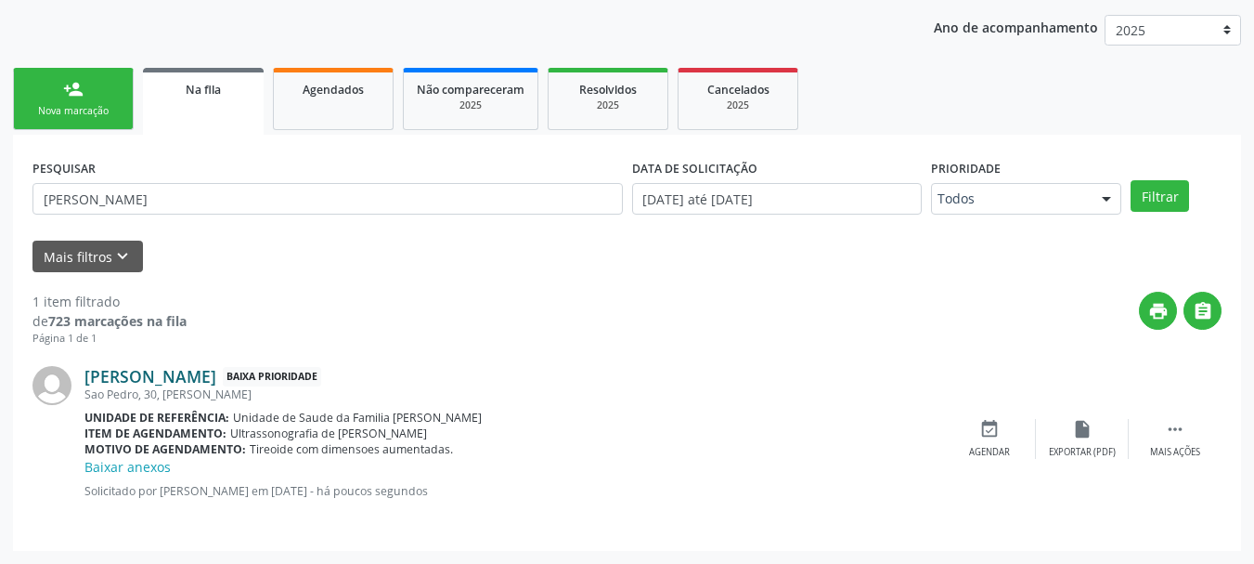
click at [188, 375] on link "Eliane Bispo Teixeira" at bounding box center [150, 376] width 132 height 20
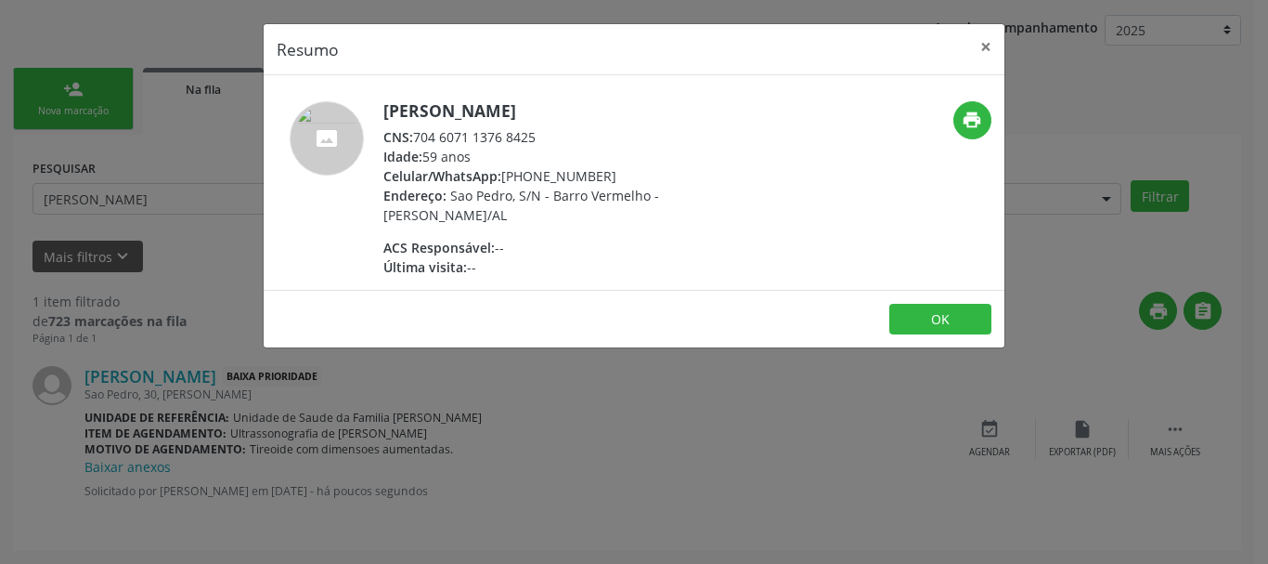
drag, startPoint x: 544, startPoint y: 139, endPoint x: 418, endPoint y: 136, distance: 126.3
click at [418, 136] on div "CNS: 704 6071 1376 8425" at bounding box center [563, 136] width 361 height 19
copy div "704 6071 1376 8425"
click at [996, 35] on button "×" at bounding box center [985, 46] width 37 height 45
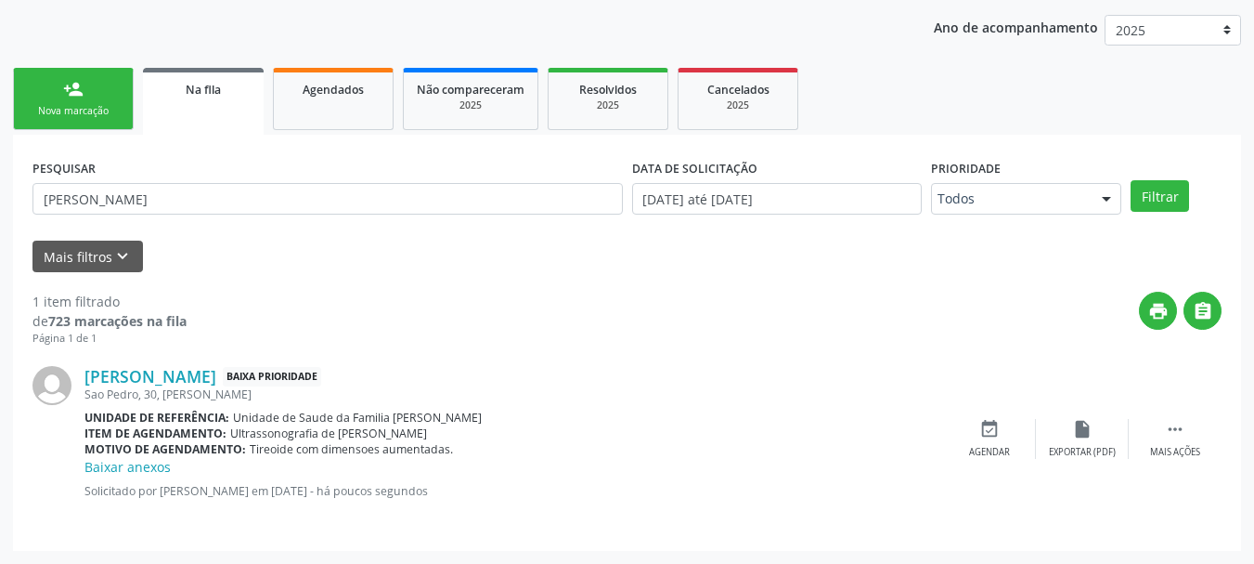
click at [75, 102] on link "person_add Nova marcação" at bounding box center [73, 99] width 121 height 62
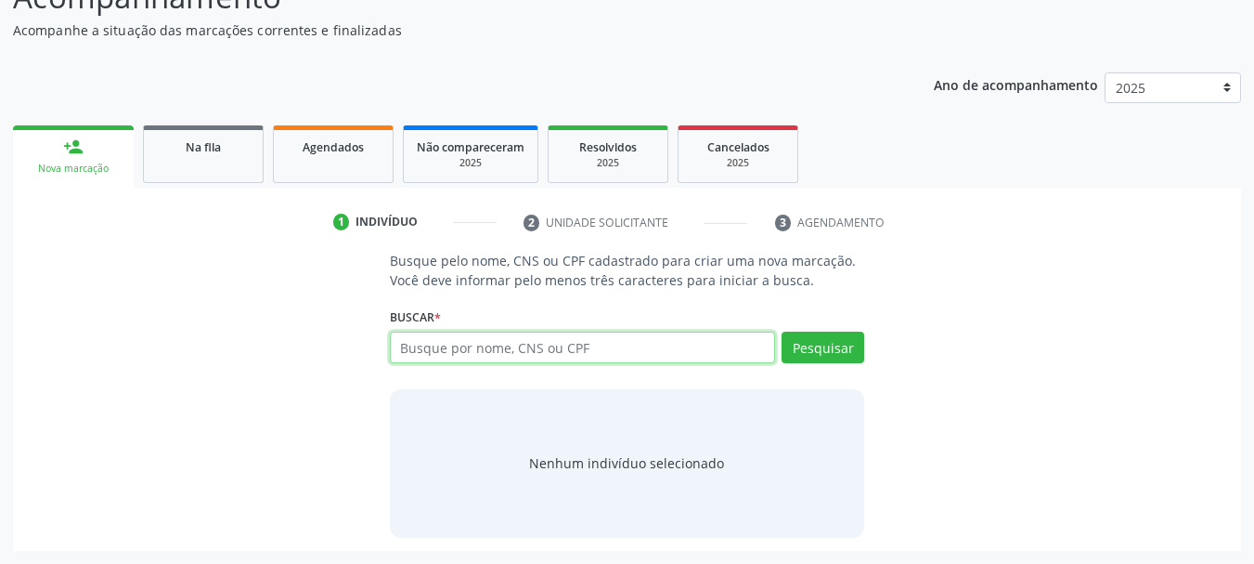
click at [511, 349] on input "text" at bounding box center [583, 347] width 386 height 32
paste input "704 6071 1376 8425"
type input "704 6071 1376 8425"
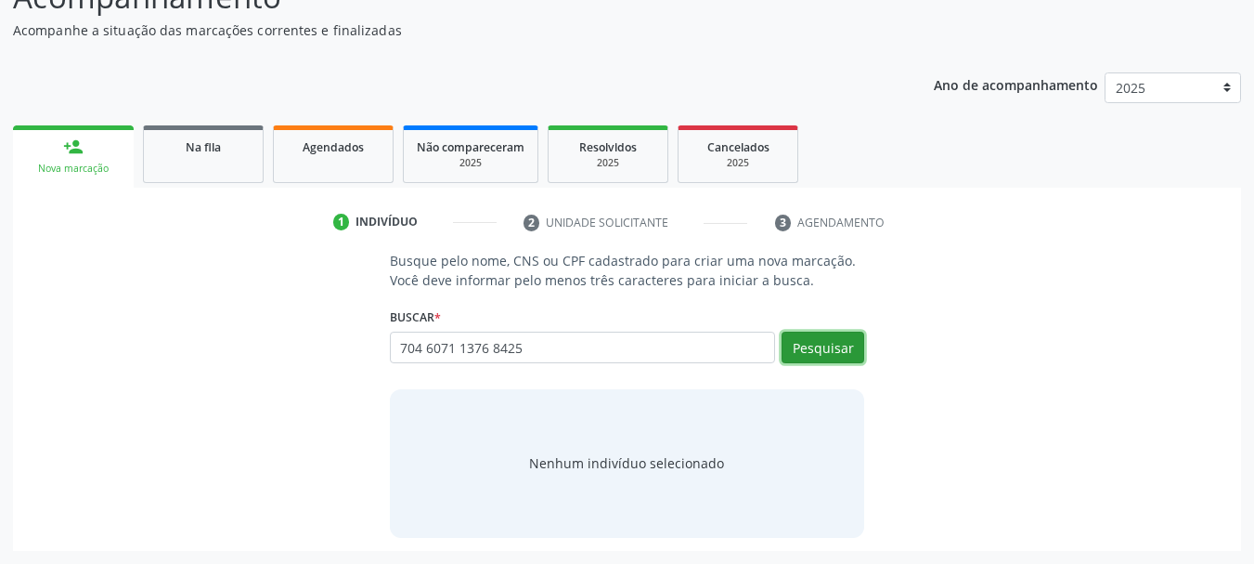
click at [816, 344] on button "Pesquisar" at bounding box center [823, 347] width 83 height 32
type input "704 6071 1376 8425"
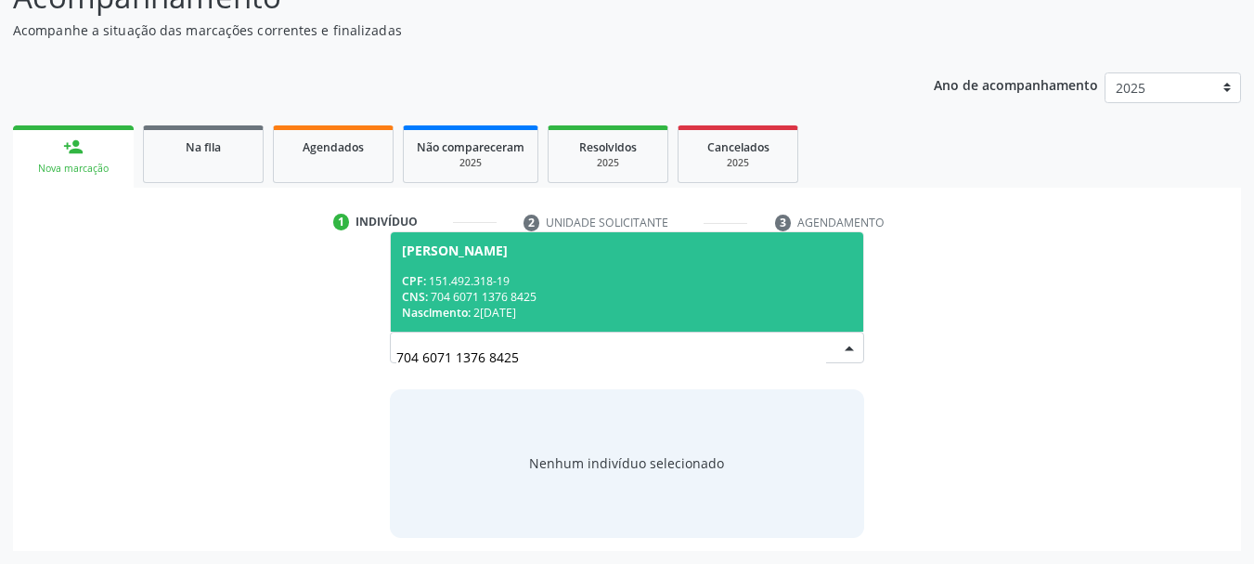
click at [431, 274] on div "CPF: 151.492.318-19" at bounding box center [627, 281] width 451 height 16
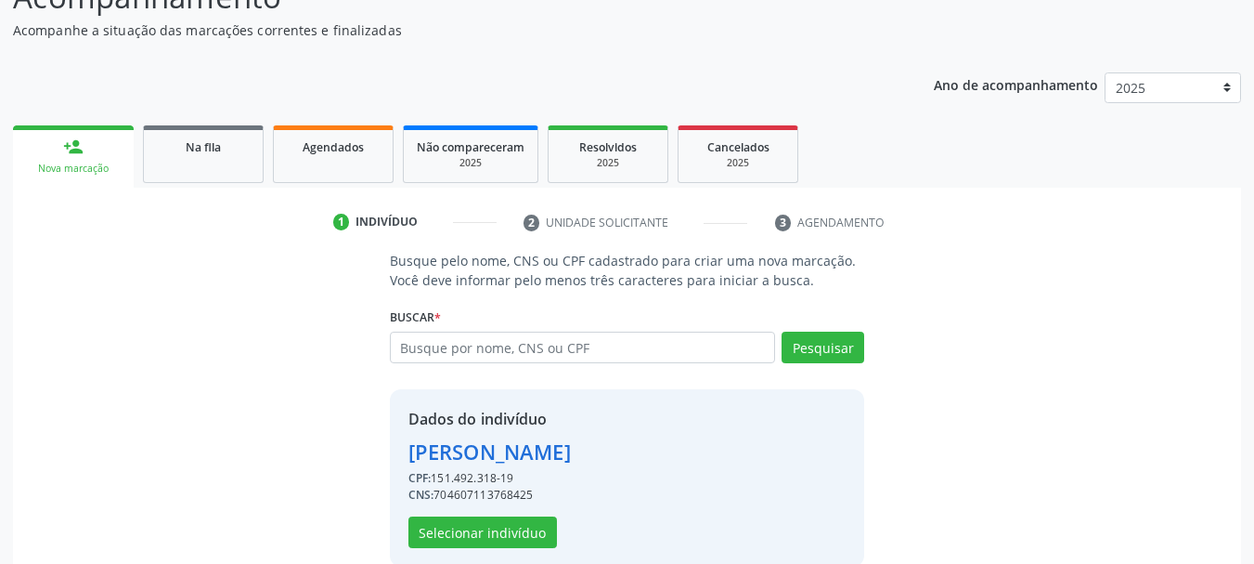
scroll to position [207, 0]
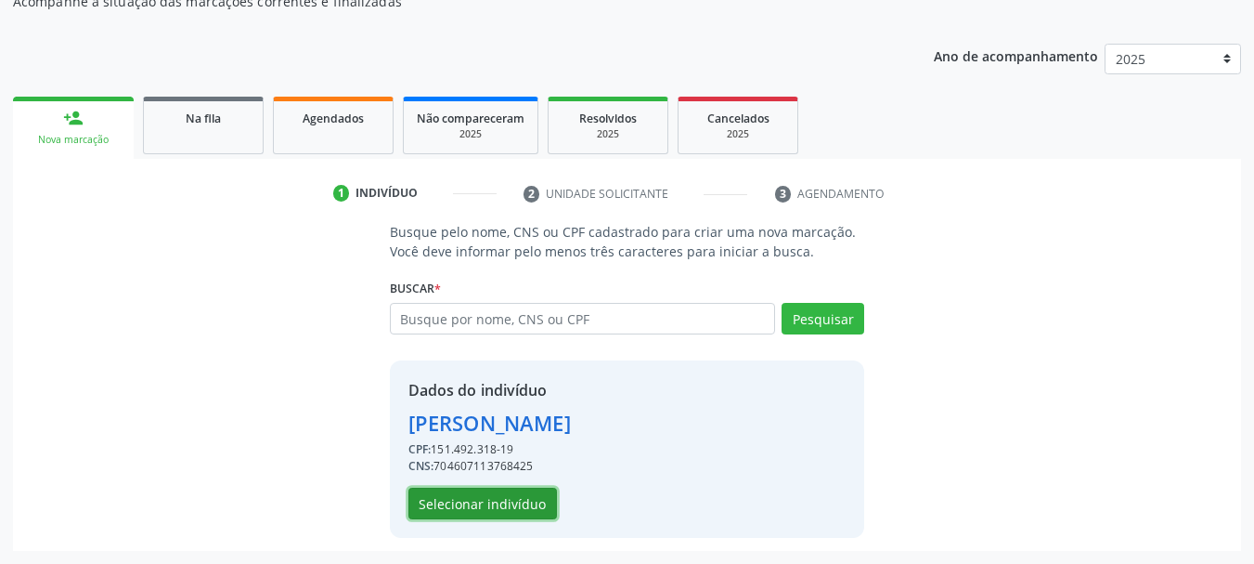
click at [437, 493] on button "Selecionar indivíduo" at bounding box center [483, 503] width 149 height 32
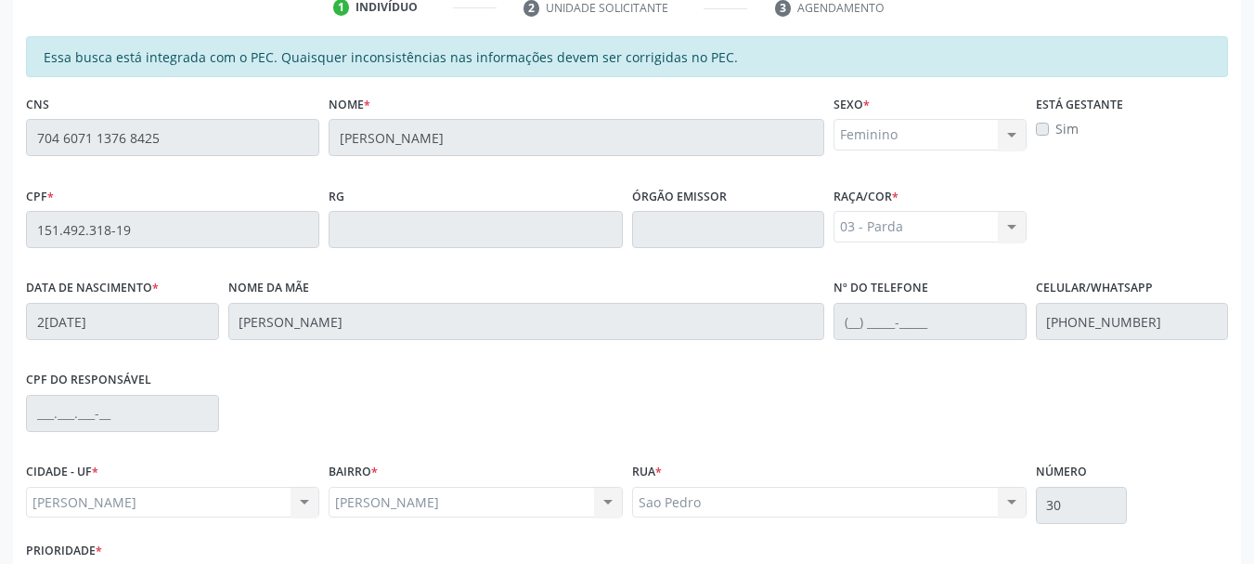
scroll to position [523, 0]
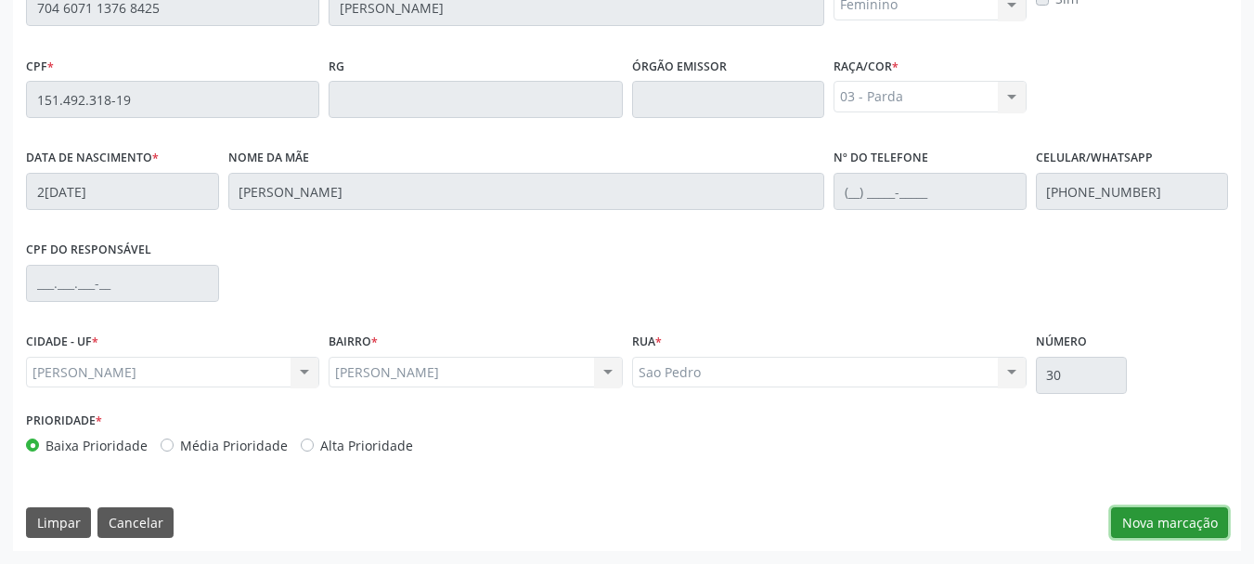
click at [1153, 527] on button "Nova marcação" at bounding box center [1169, 523] width 117 height 32
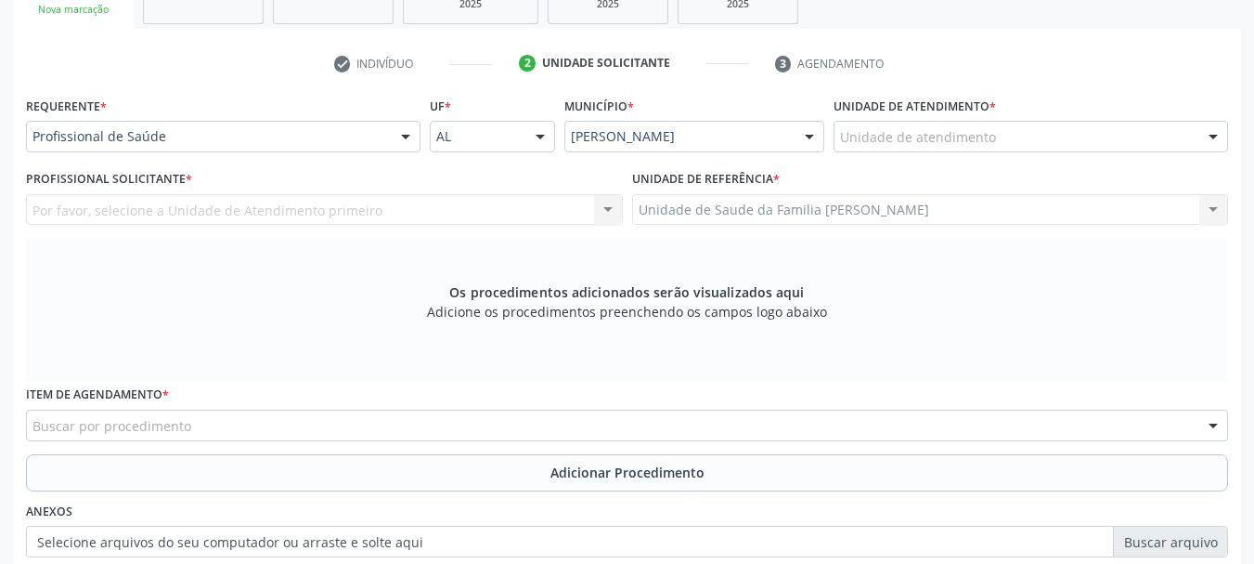
scroll to position [244, 0]
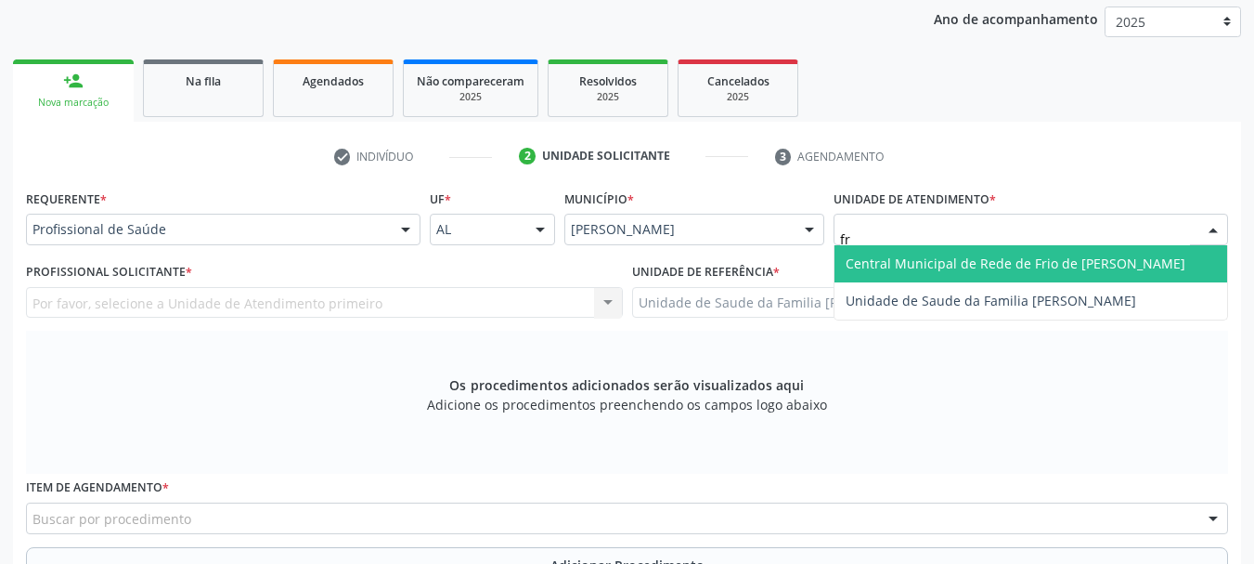
type input "fra"
click at [919, 262] on span "Unidade de Saude da Familia [PERSON_NAME]" at bounding box center [991, 263] width 291 height 18
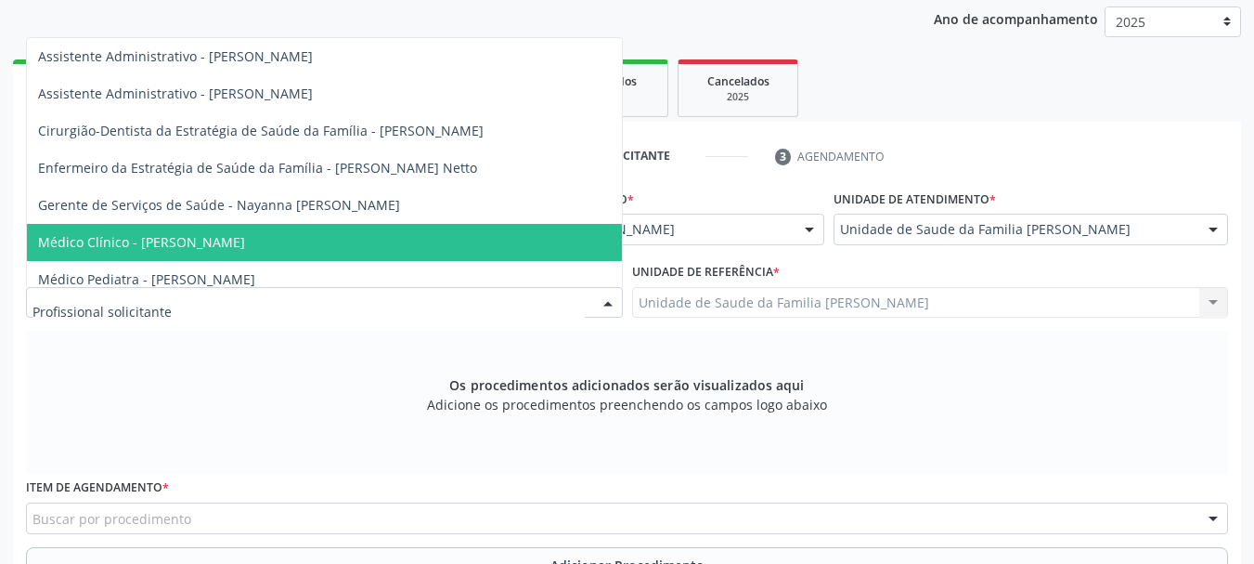
scroll to position [136, 0]
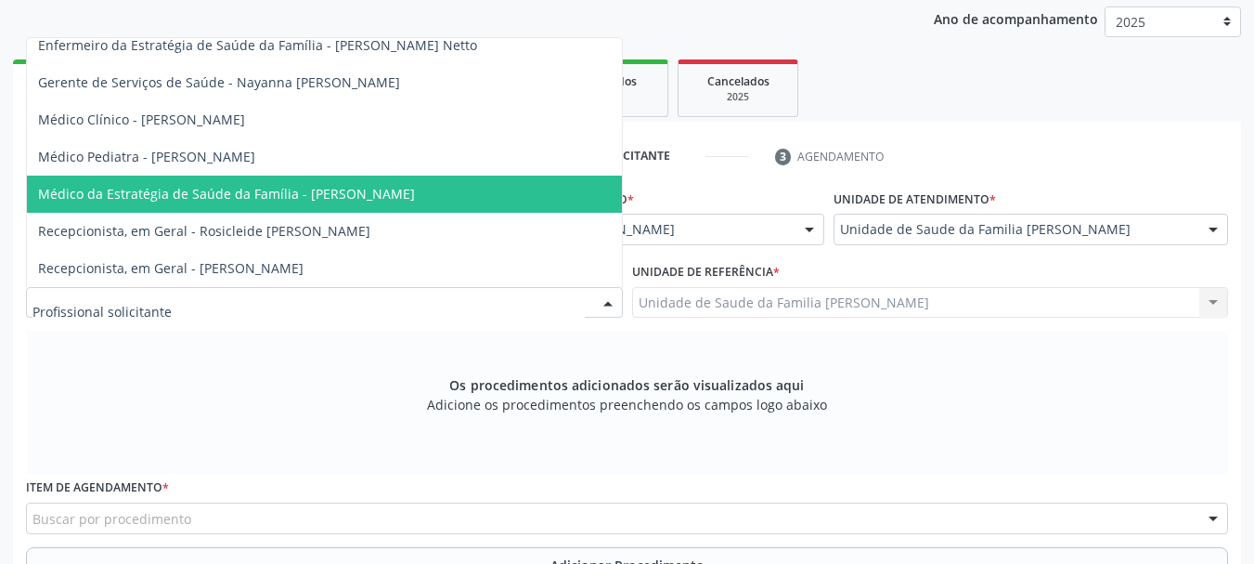
click at [398, 175] on span "Médico da Estratégia de Saúde da Família - Arthur Cunha de Mendonca Fragoso" at bounding box center [324, 193] width 595 height 37
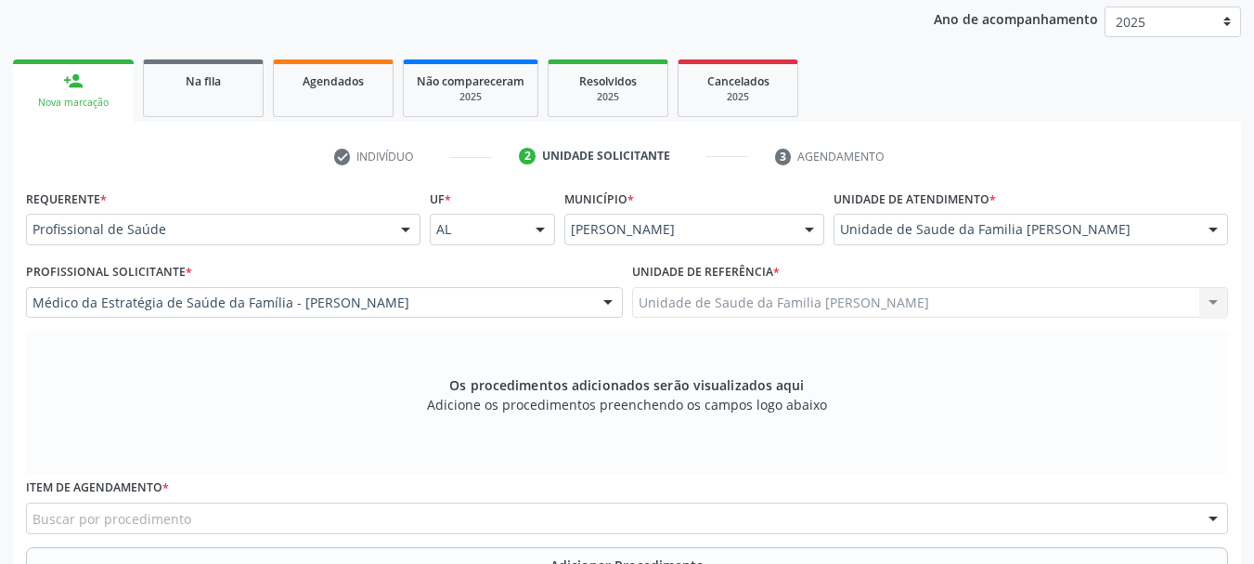
scroll to position [430, 0]
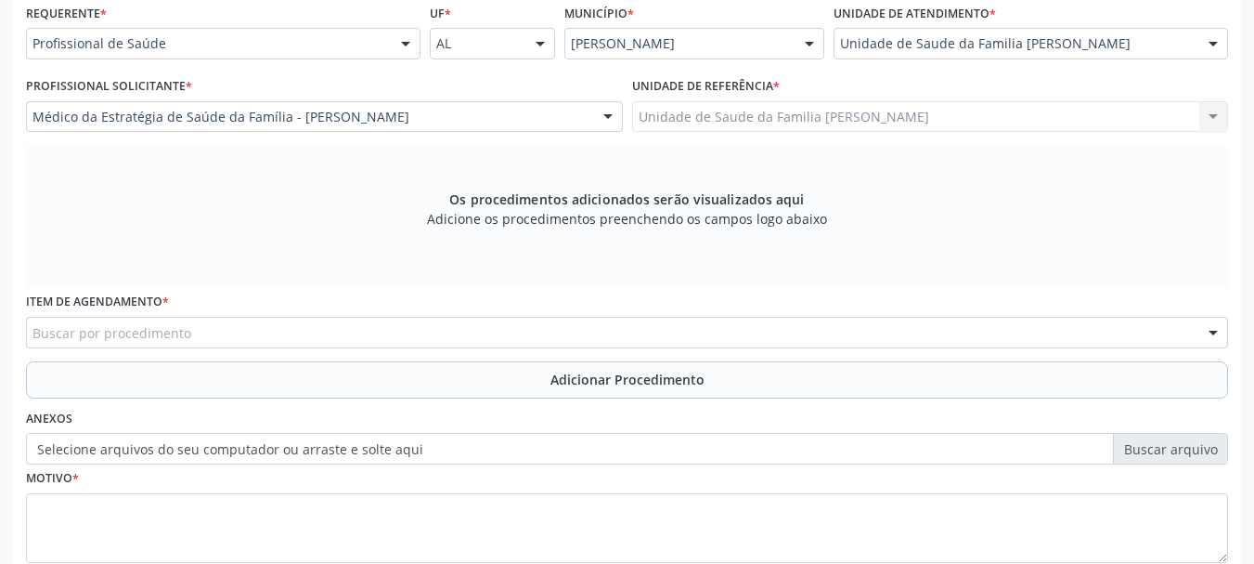
click at [268, 344] on div "Buscar por procedimento" at bounding box center [627, 333] width 1202 height 32
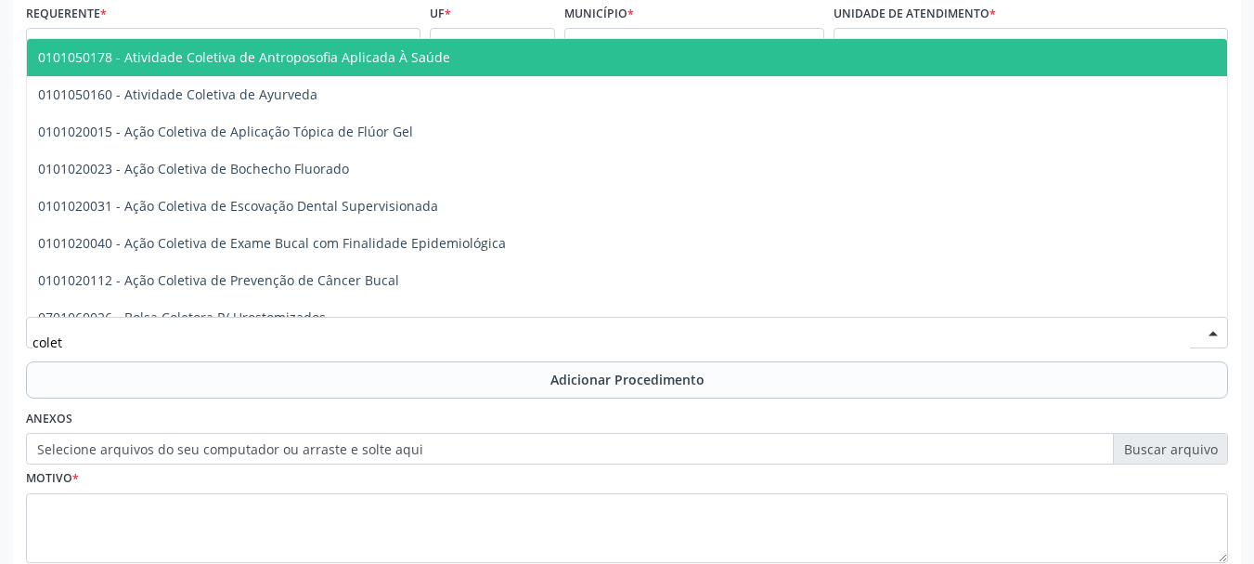
type input "coleta"
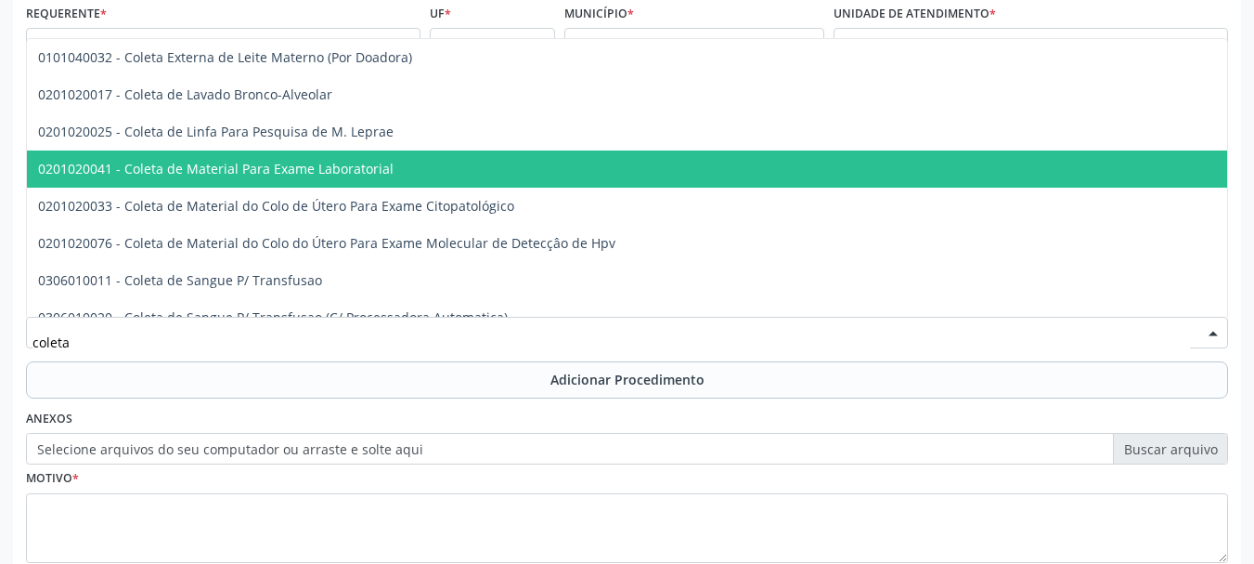
click at [216, 176] on span "0201020041 - Coleta de Material Para Exame Laboratorial" at bounding box center [216, 169] width 356 height 18
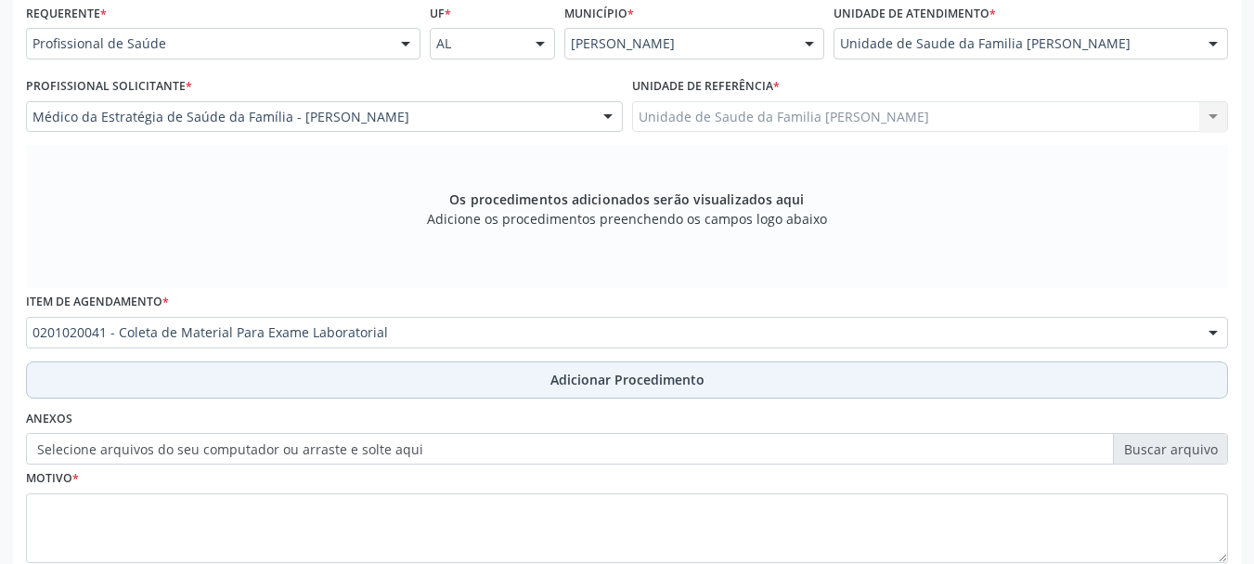
click at [598, 369] on button "Adicionar Procedimento" at bounding box center [627, 379] width 1202 height 37
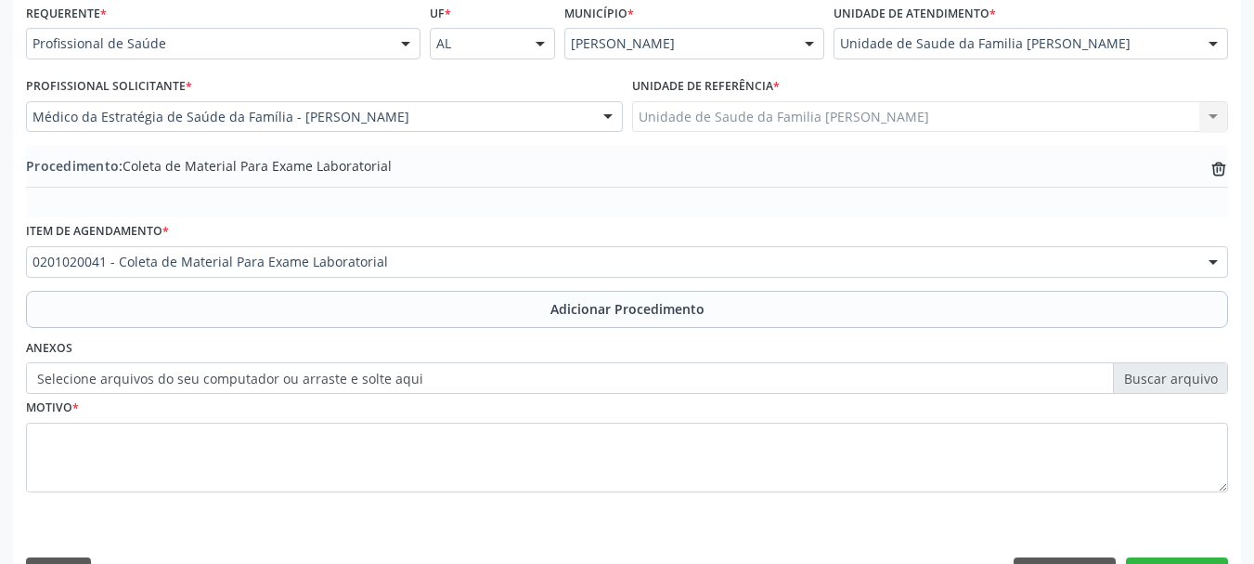
click at [143, 371] on label "Selecione arquivos do seu computador ou arraste e solte aqui" at bounding box center [627, 378] width 1202 height 32
click at [143, 371] on input "Selecione arquivos do seu computador ou arraste e solte aqui" at bounding box center [627, 378] width 1202 height 32
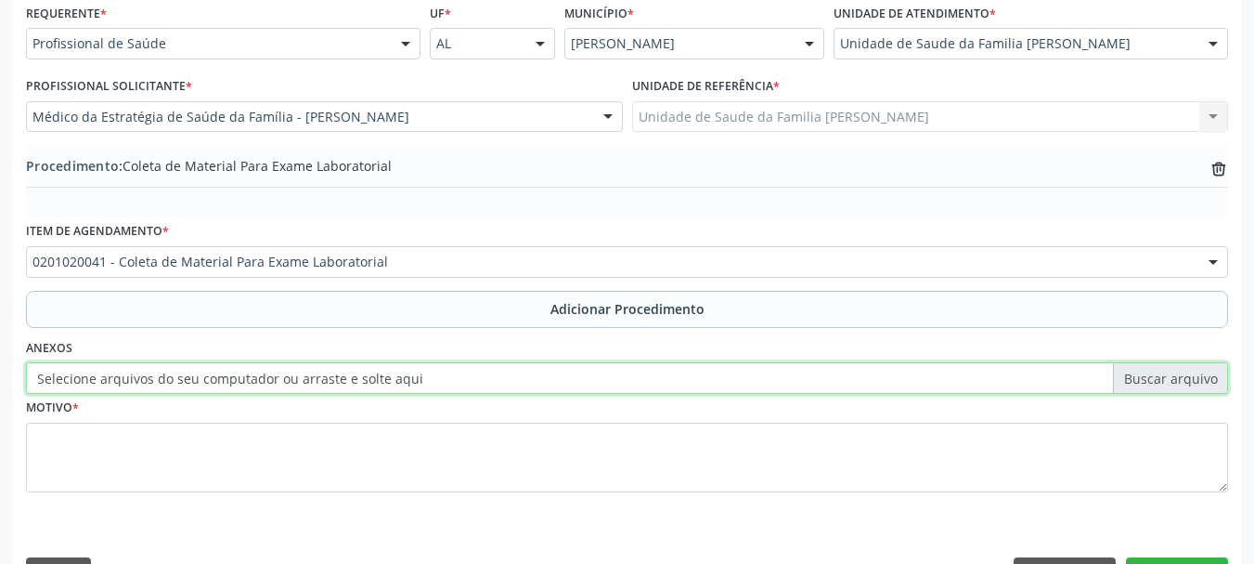
type input "C:\fakepath\bispo.jpeg"
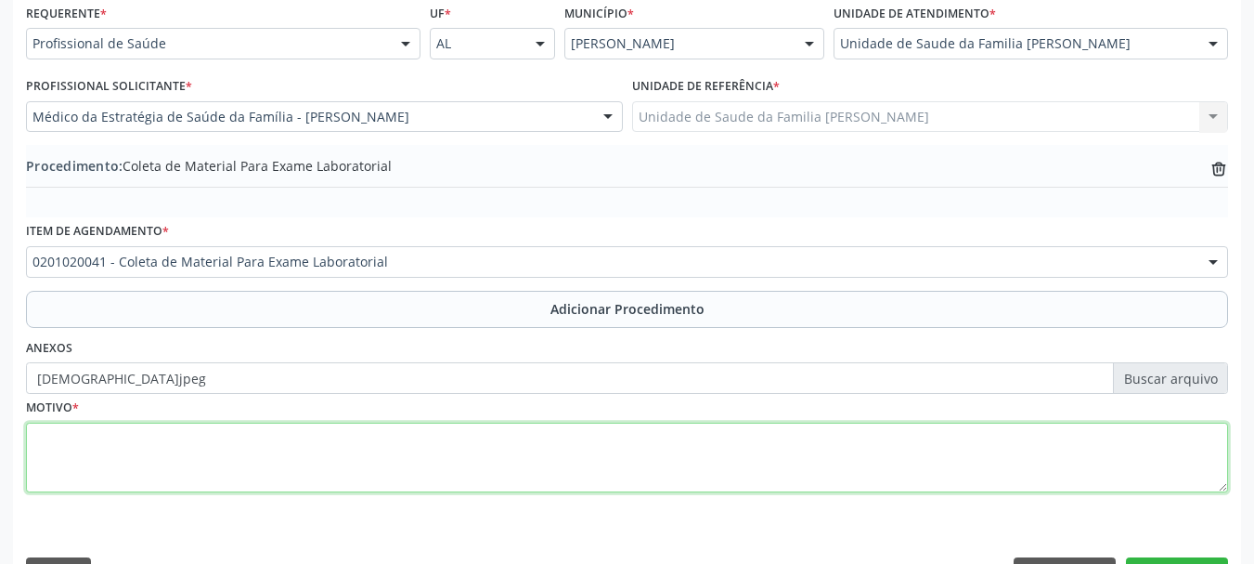
click at [36, 456] on textarea at bounding box center [627, 457] width 1202 height 71
type textarea "S"
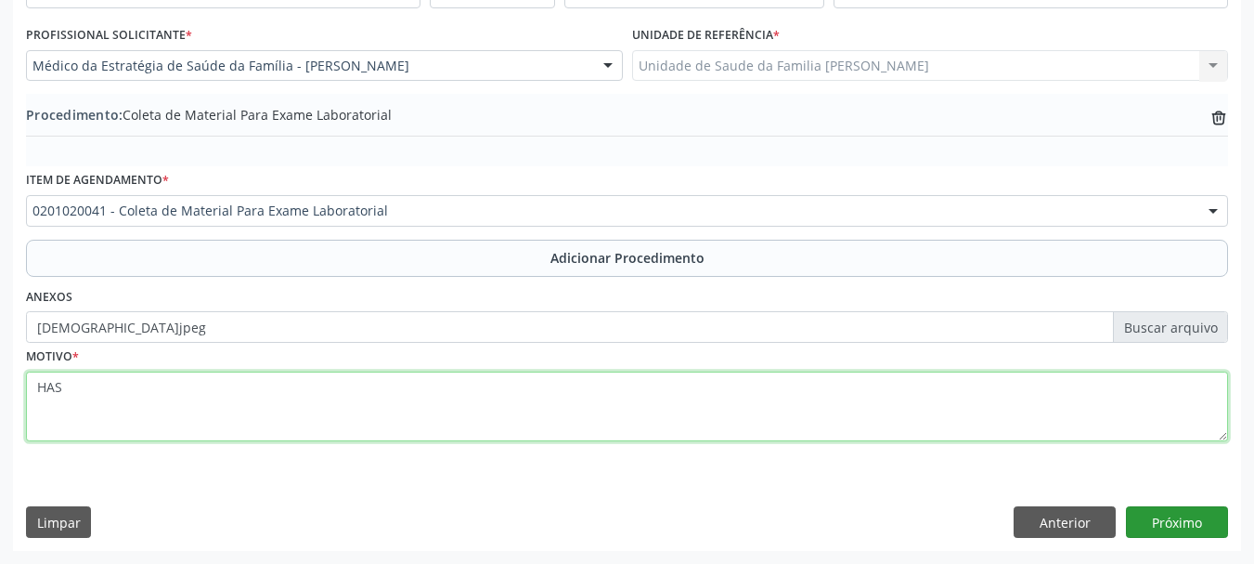
type textarea "HAS"
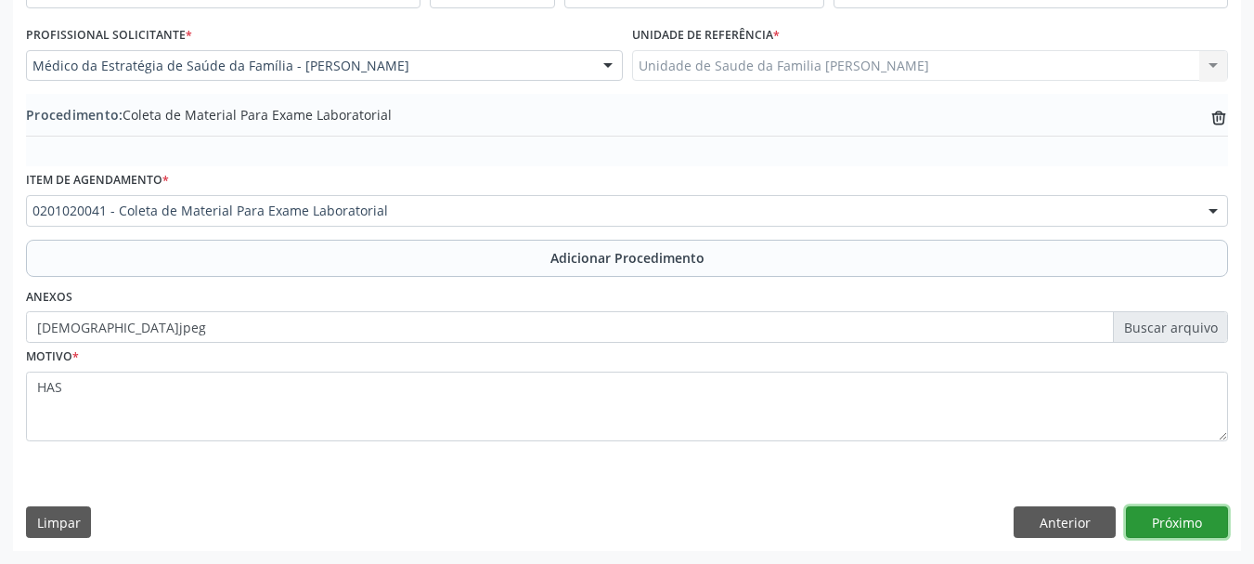
click at [1180, 531] on button "Próximo" at bounding box center [1177, 522] width 102 height 32
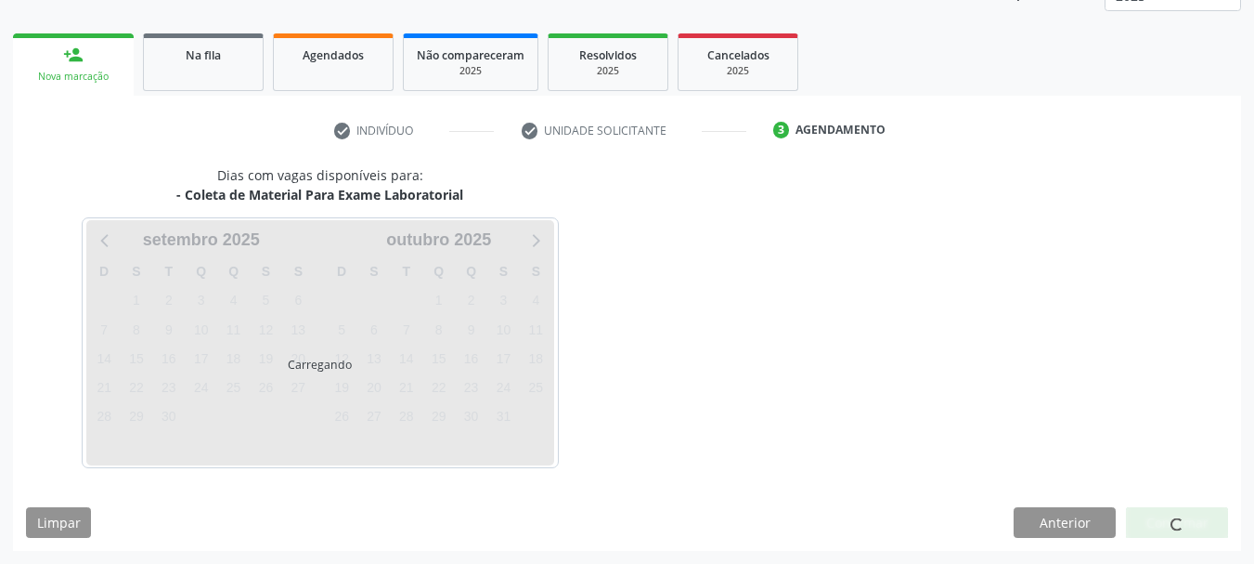
scroll to position [325, 0]
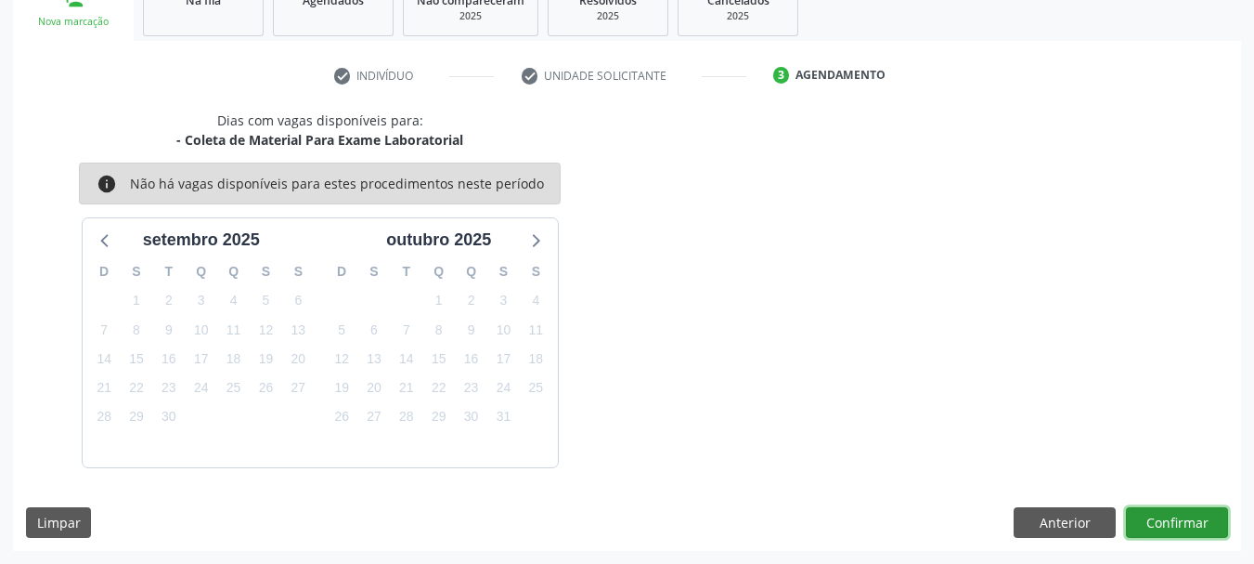
click at [1178, 529] on button "Confirmar" at bounding box center [1177, 523] width 102 height 32
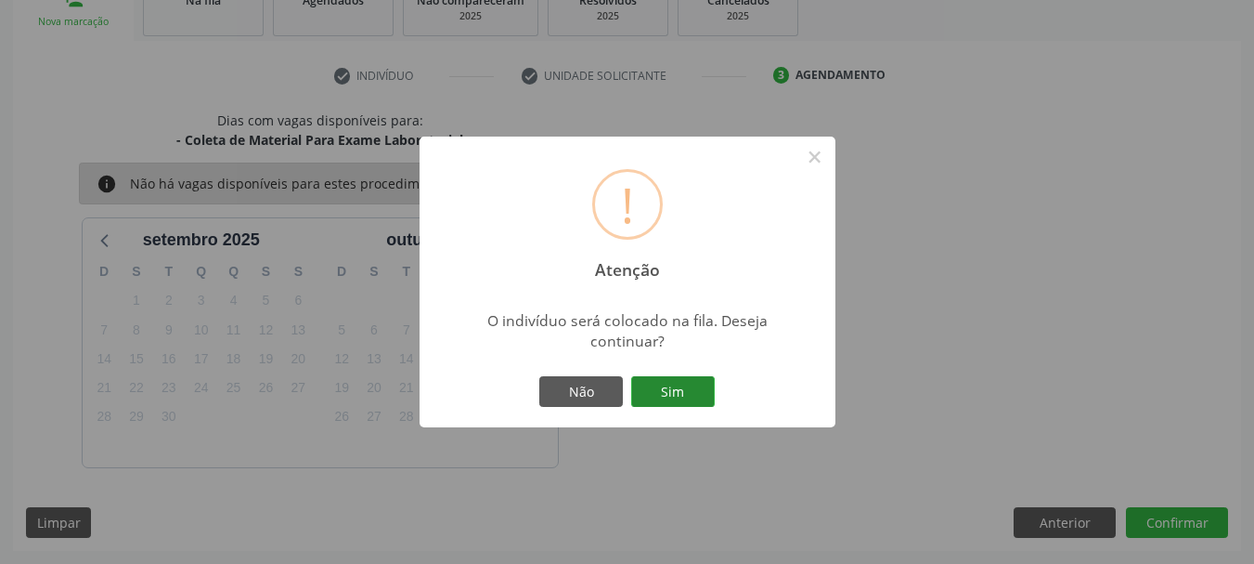
click at [654, 381] on button "Sim" at bounding box center [673, 392] width 84 height 32
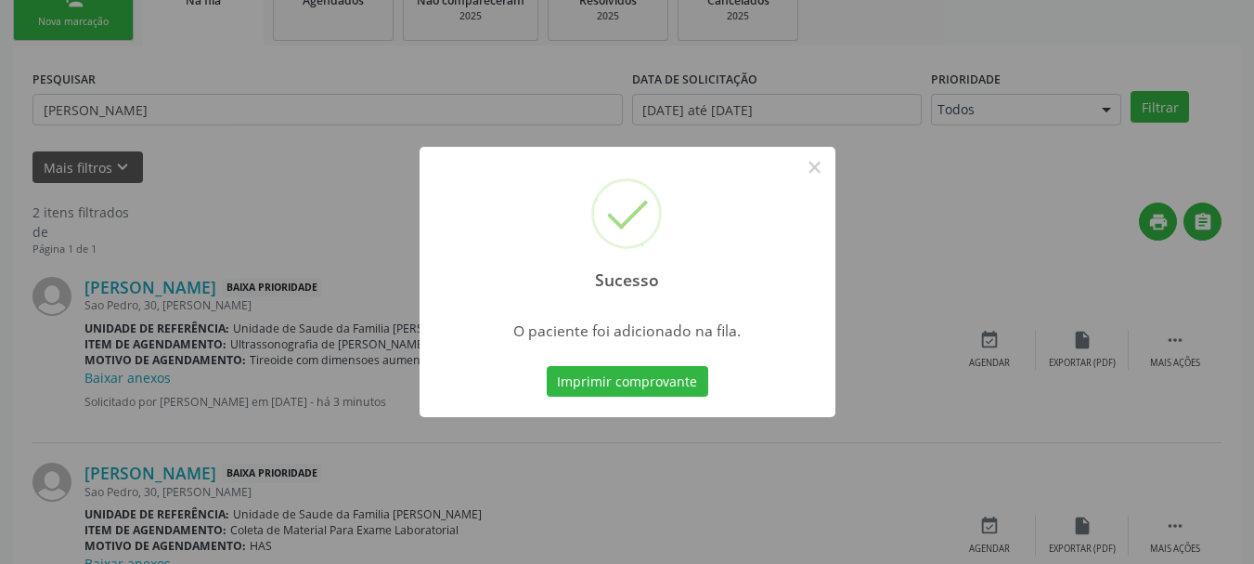
scroll to position [75, 0]
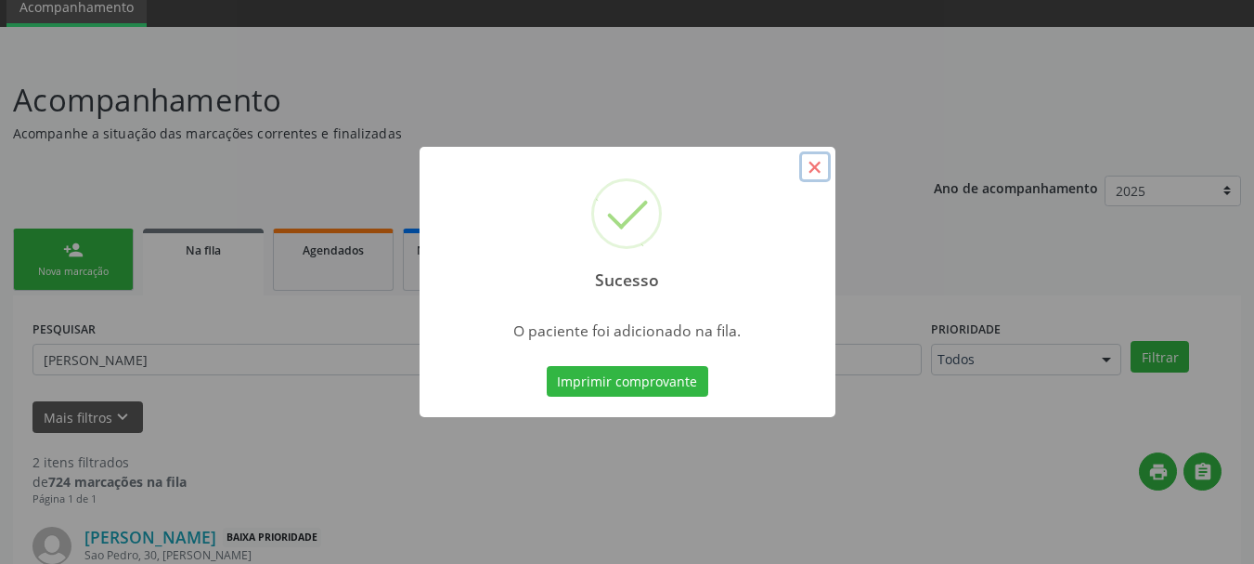
click at [813, 166] on button "×" at bounding box center [815, 167] width 32 height 32
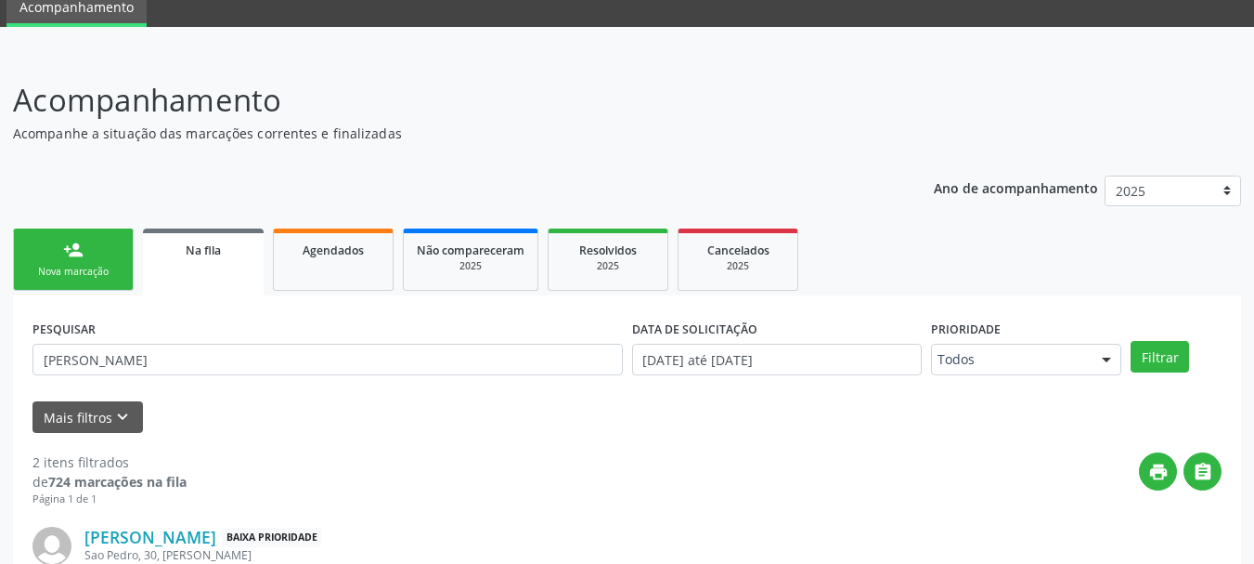
click at [221, 263] on link "Na fila" at bounding box center [203, 261] width 121 height 67
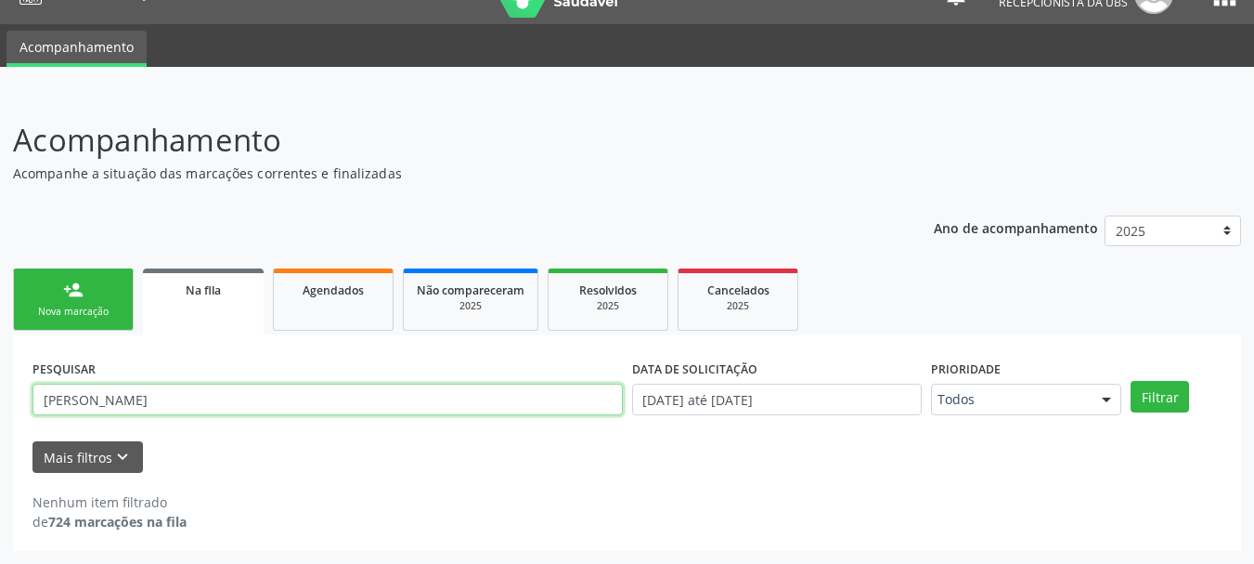
drag, startPoint x: 188, startPoint y: 406, endPoint x: 33, endPoint y: 422, distance: 154.9
click at [33, 422] on div "PESQUISAR Eliane Bispo Teixeira" at bounding box center [328, 391] width 600 height 72
type input "Luiz Antonio"
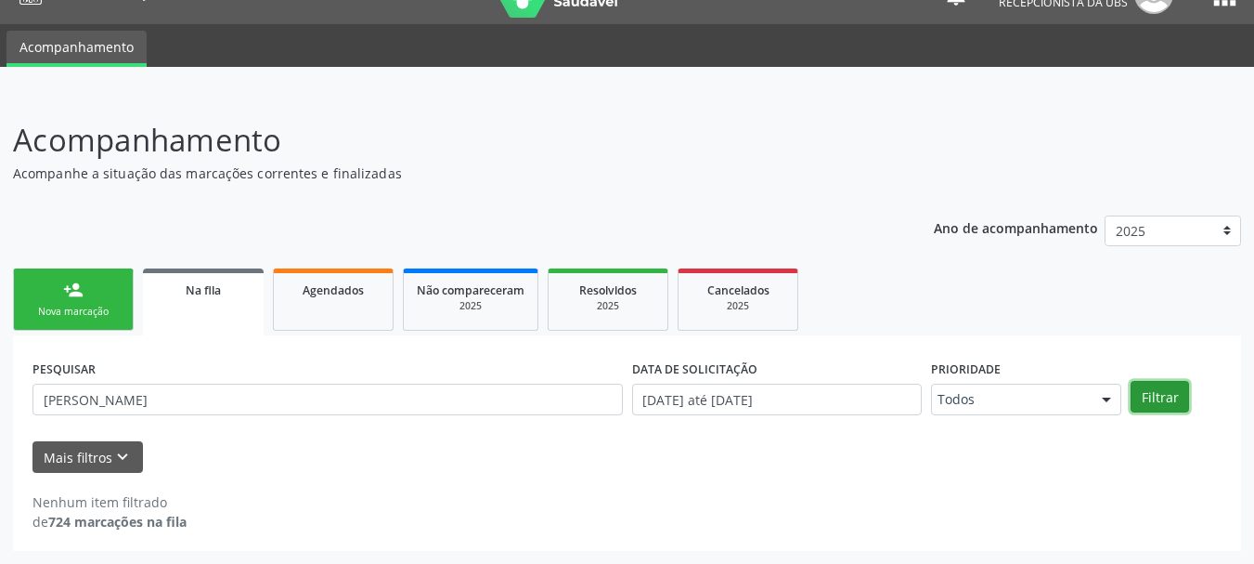
click at [1139, 405] on button "Filtrar" at bounding box center [1160, 397] width 58 height 32
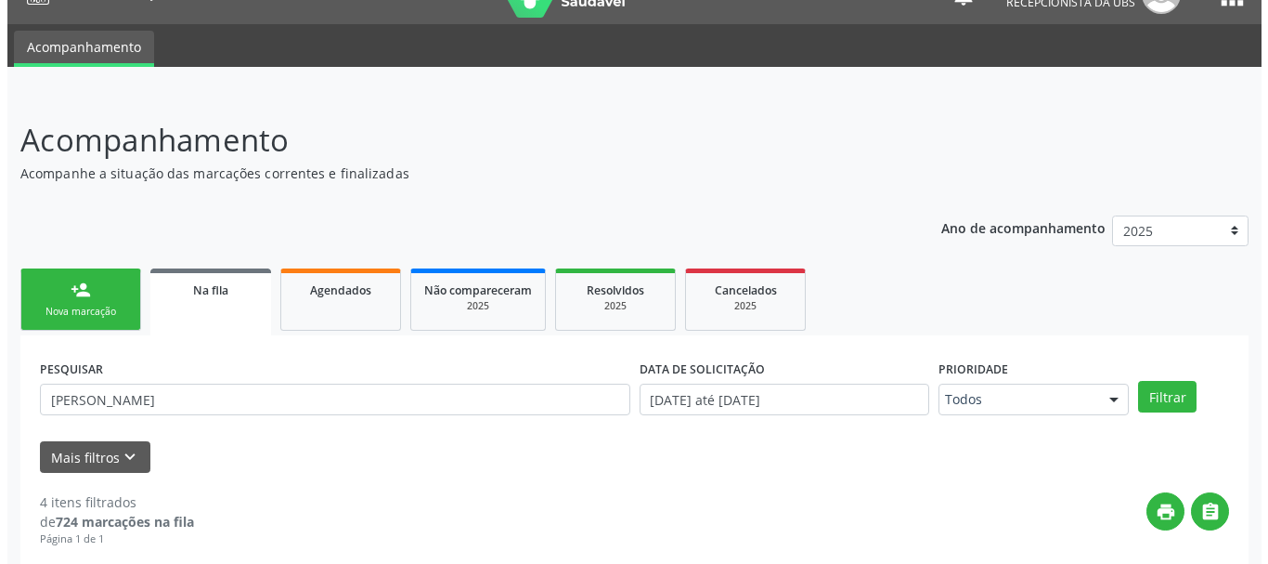
scroll to position [314, 0]
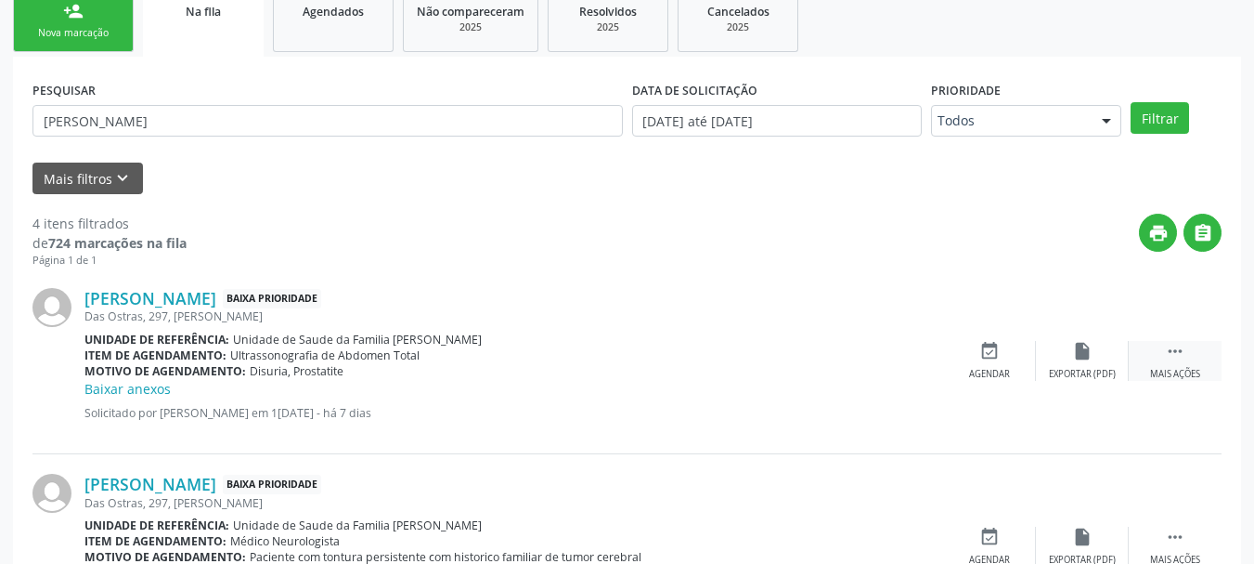
click at [1188, 359] on div " Mais ações" at bounding box center [1175, 361] width 93 height 40
click at [1002, 360] on div "cancel Cancelar" at bounding box center [989, 361] width 93 height 40
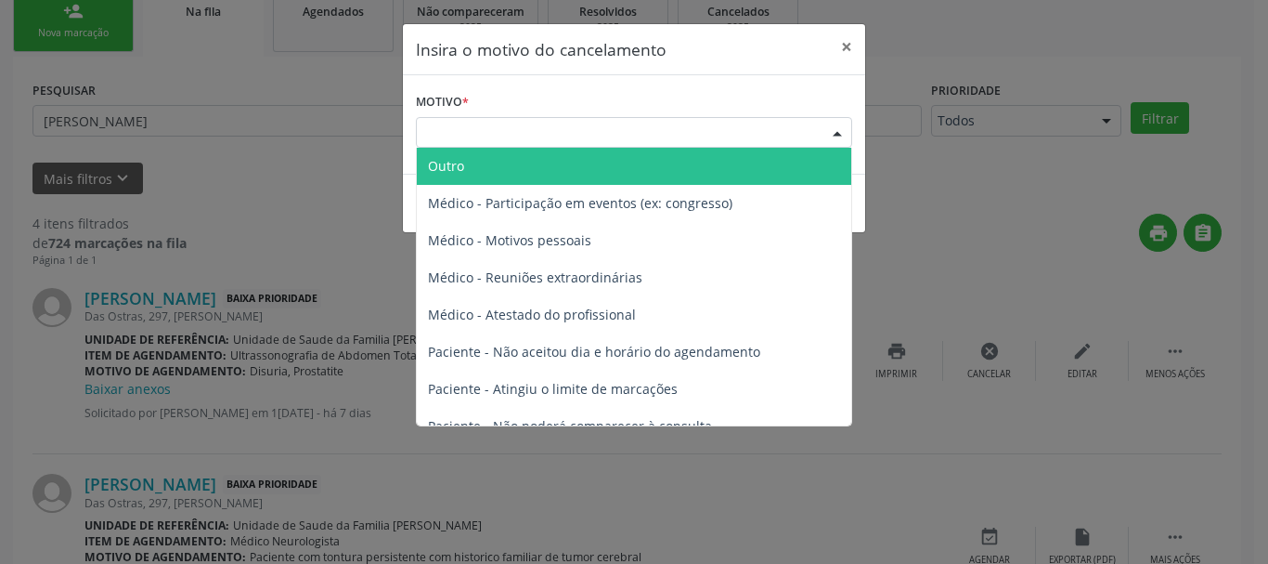
click at [438, 129] on div "Escolha o motivo" at bounding box center [634, 133] width 436 height 32
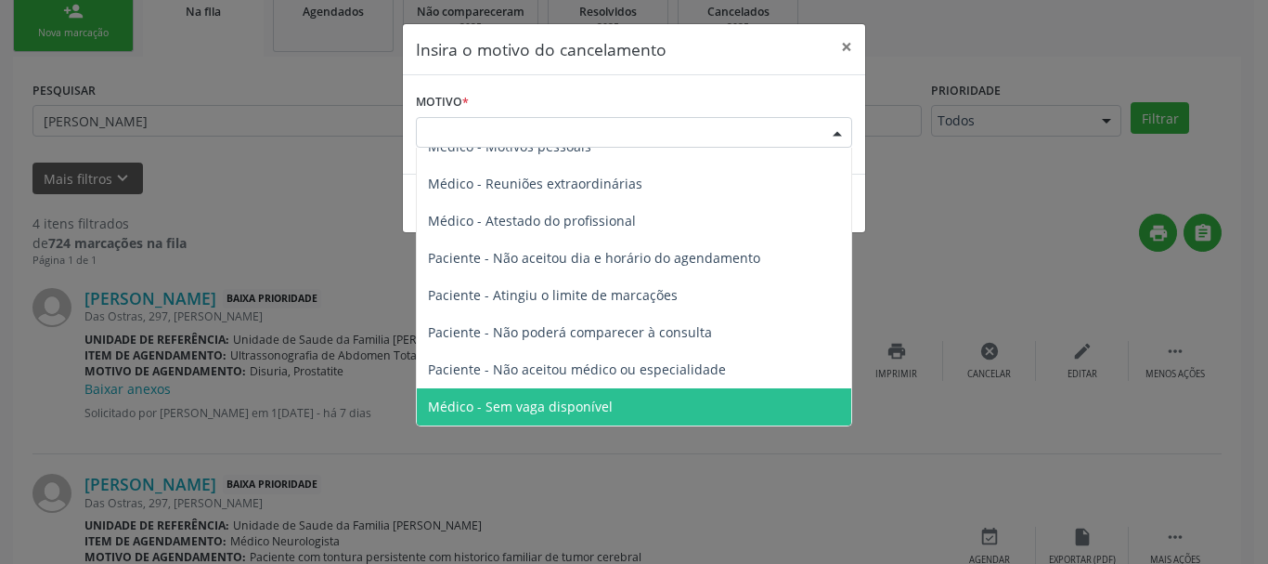
scroll to position [0, 0]
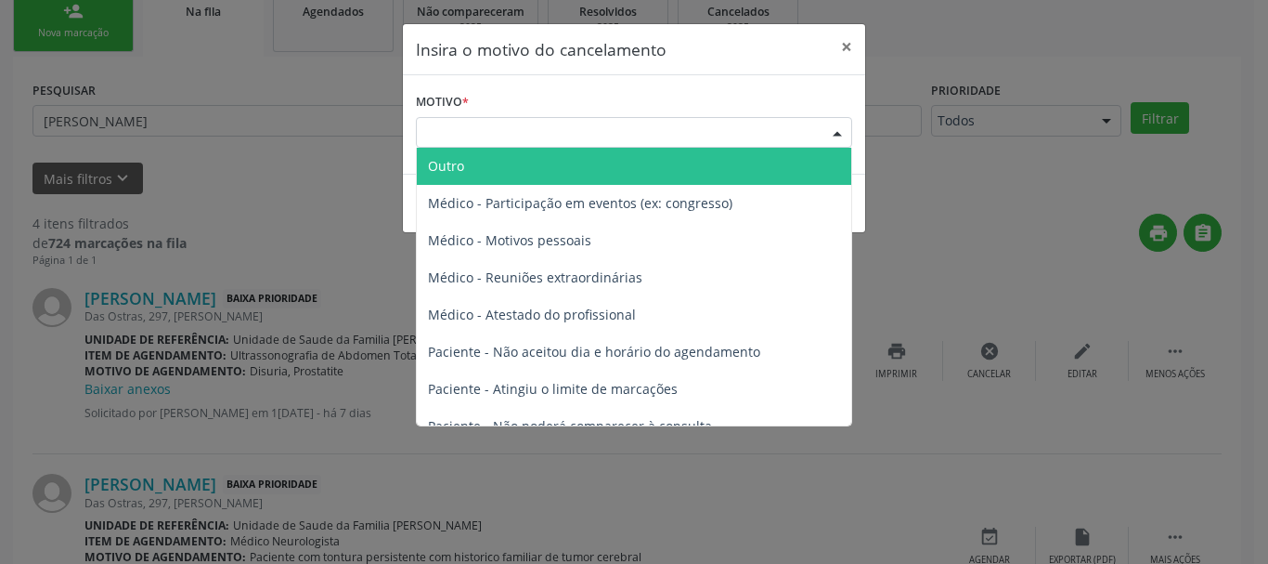
click at [440, 170] on span "Outro" at bounding box center [446, 166] width 36 height 18
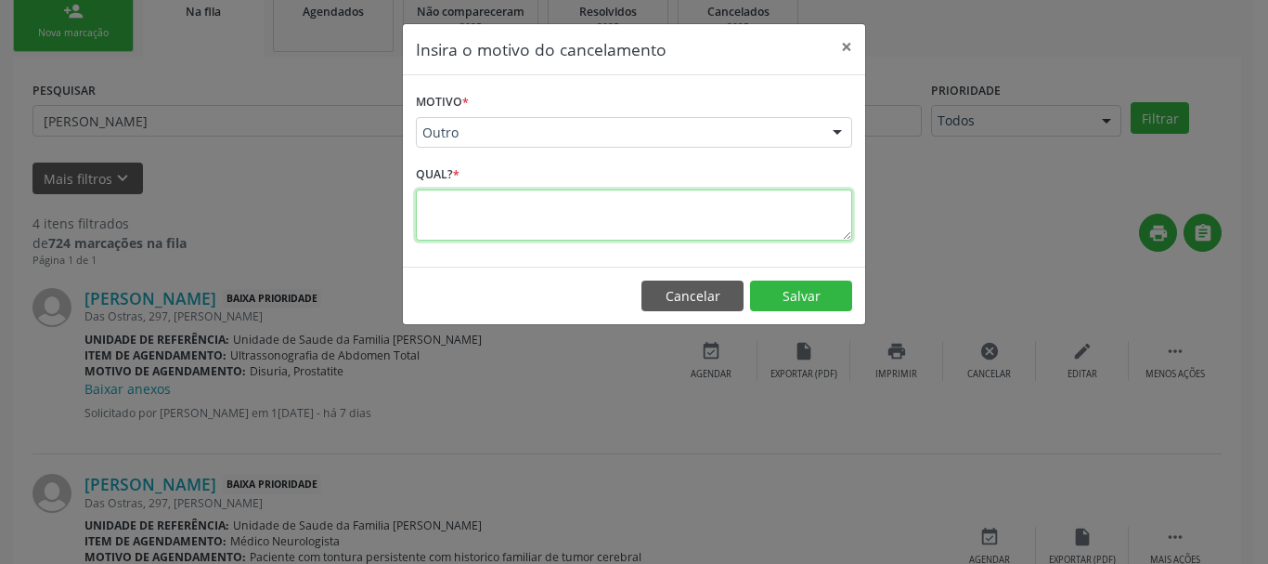
click at [435, 207] on textarea at bounding box center [634, 214] width 436 height 51
type textarea "Paciente informou que fez particular."
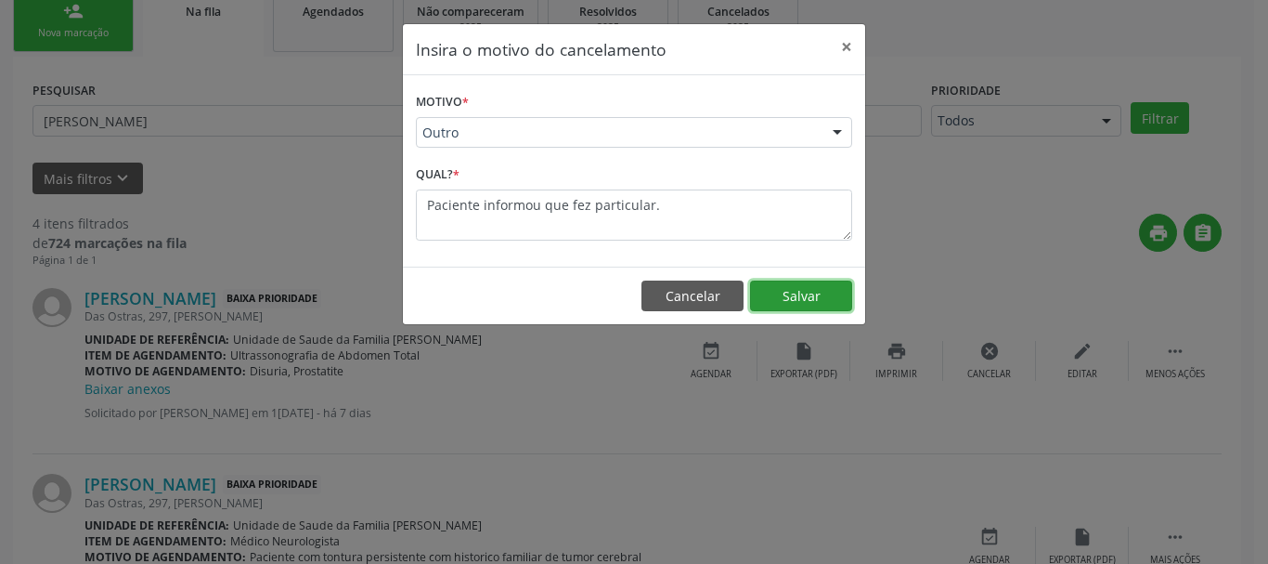
click at [835, 293] on button "Salvar" at bounding box center [801, 296] width 102 height 32
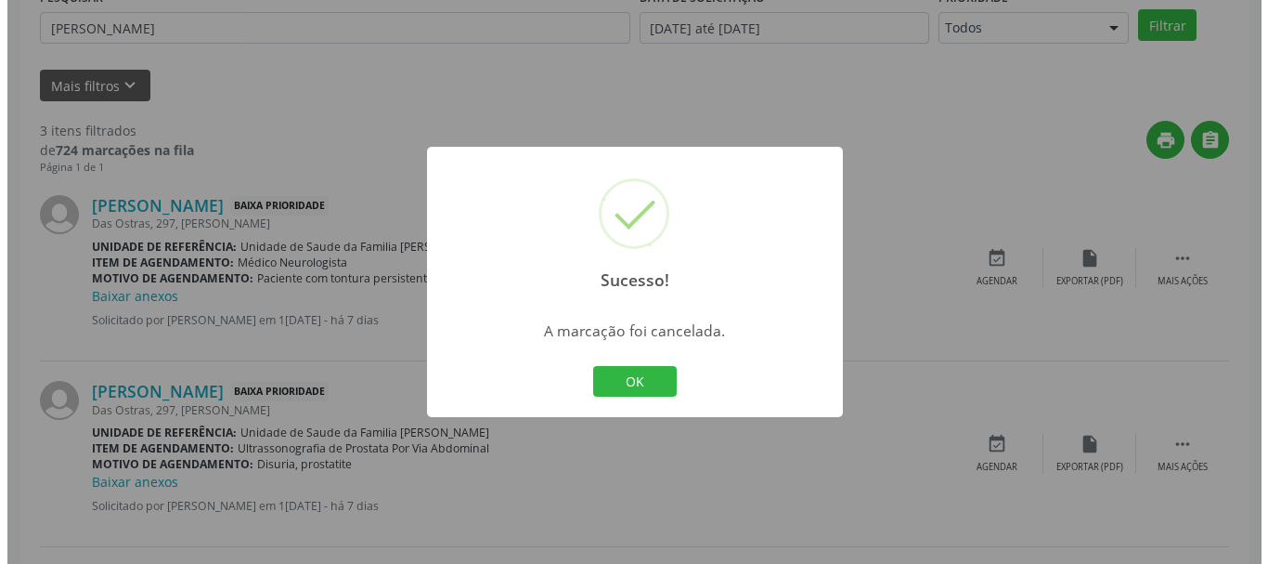
scroll to position [499, 0]
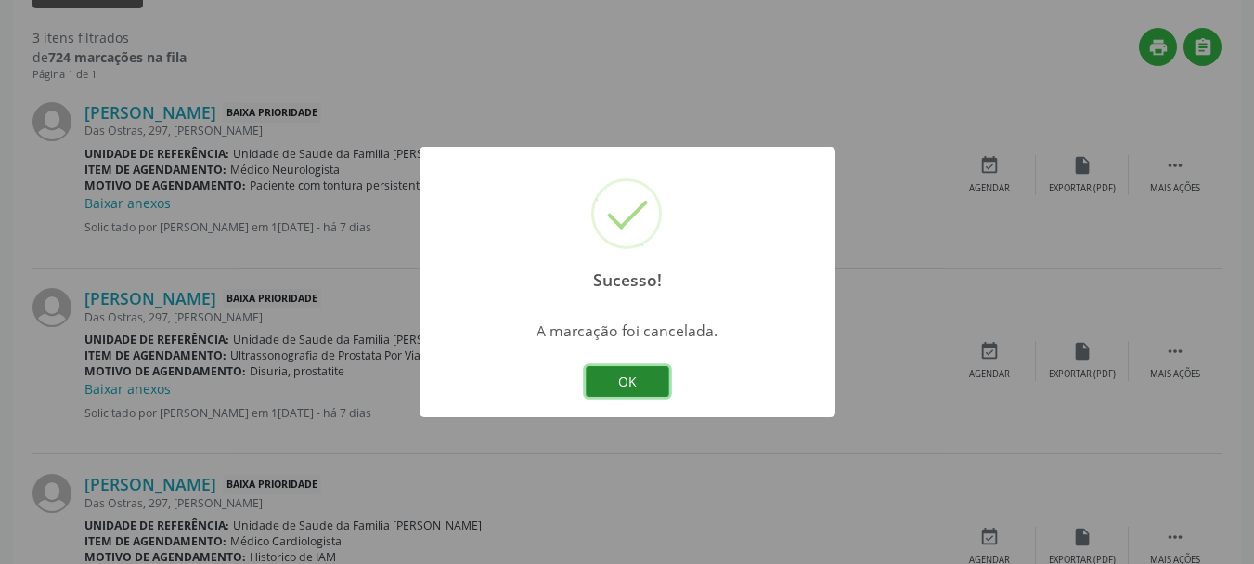
click at [663, 374] on button "OK" at bounding box center [628, 382] width 84 height 32
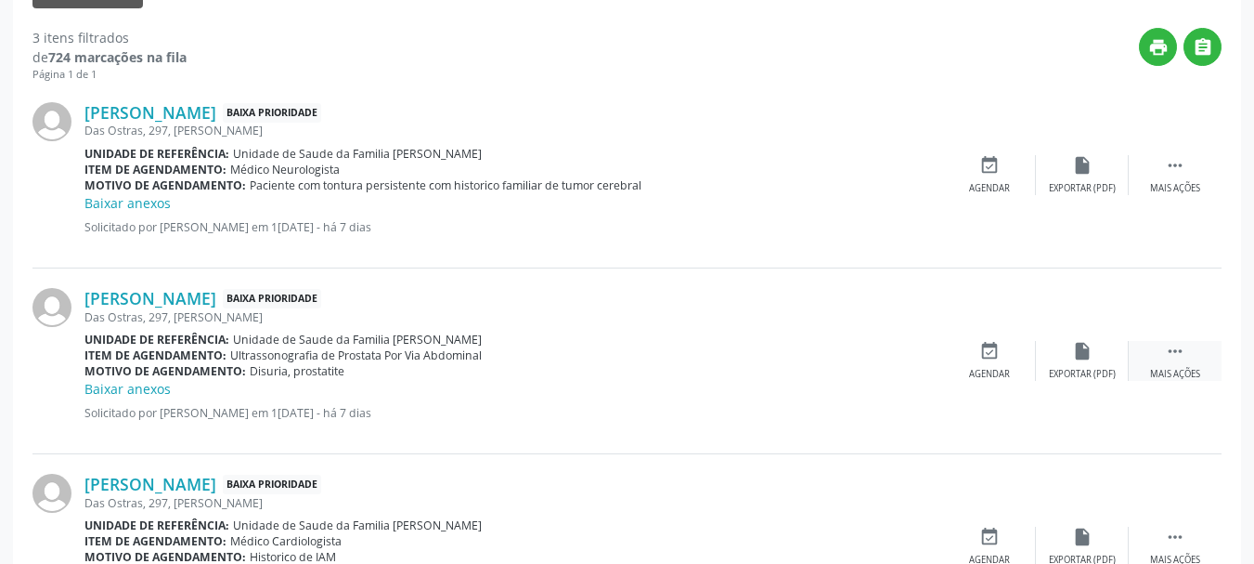
click at [1184, 347] on icon "" at bounding box center [1175, 351] width 20 height 20
click at [985, 356] on icon "cancel" at bounding box center [989, 351] width 20 height 20
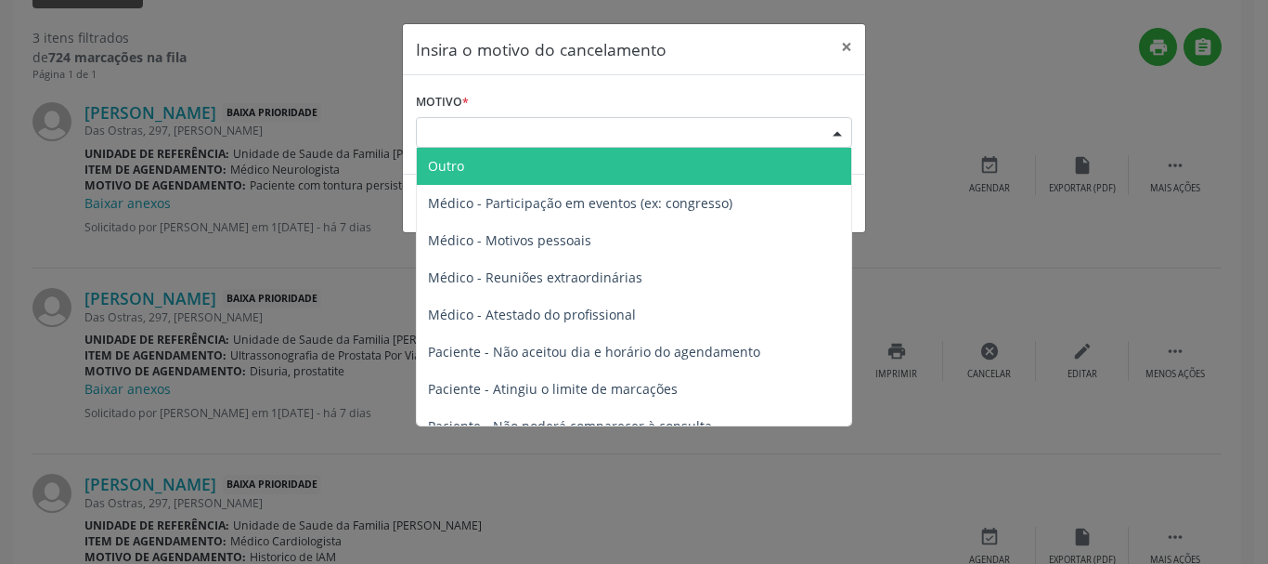
click at [493, 142] on div "Escolha o motivo" at bounding box center [634, 133] width 436 height 32
click at [489, 169] on span "Outro" at bounding box center [634, 166] width 434 height 37
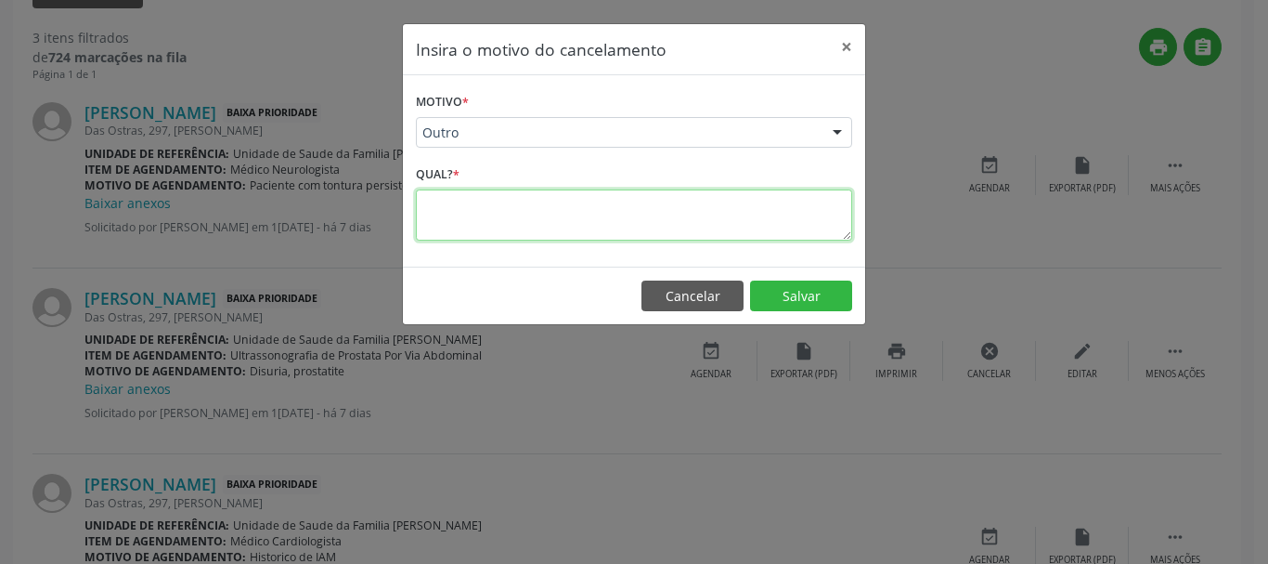
click at [446, 212] on textarea at bounding box center [634, 214] width 436 height 51
click at [551, 209] on textarea "Paciente informou aue fez particular" at bounding box center [634, 214] width 436 height 51
type textarea "Paciente informou que fez particular"
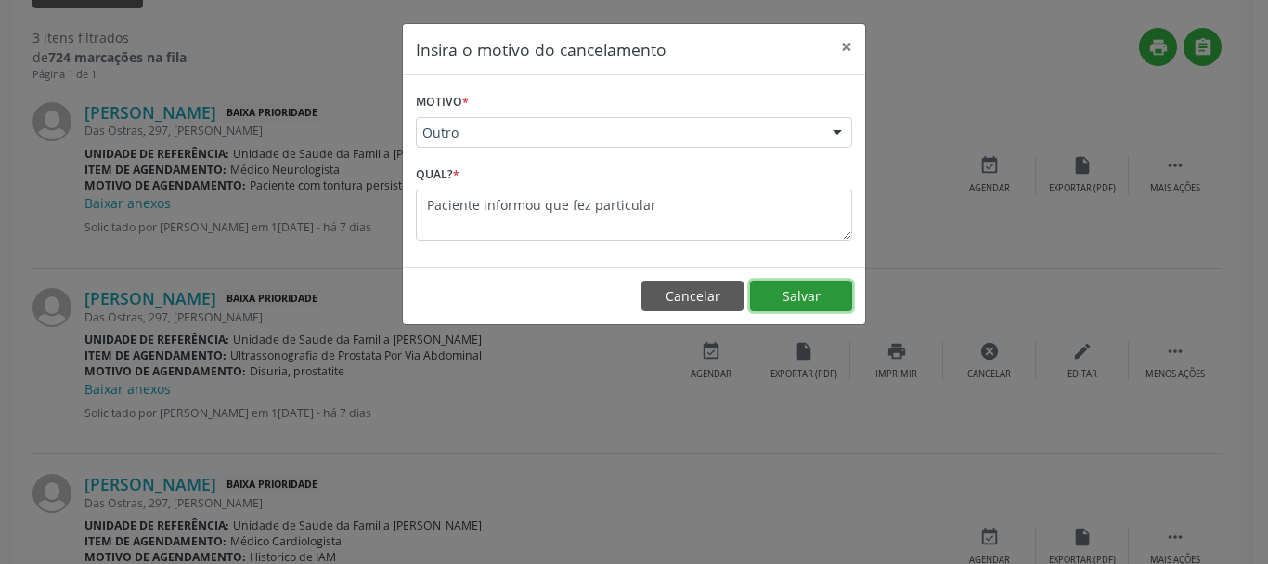
click at [804, 301] on button "Salvar" at bounding box center [801, 296] width 102 height 32
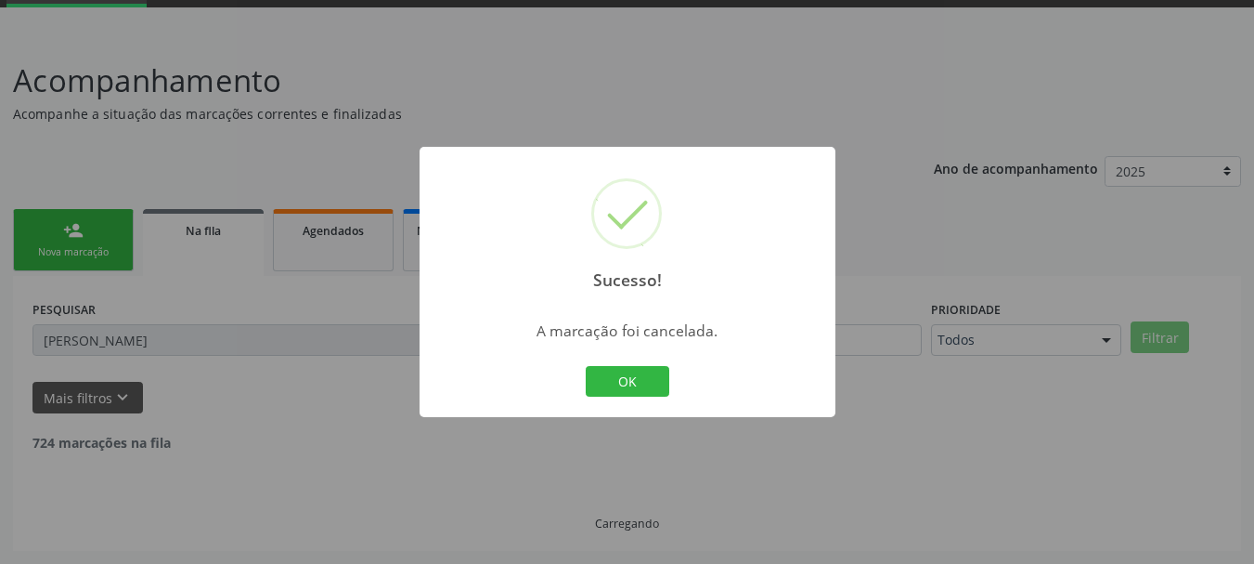
scroll to position [422, 0]
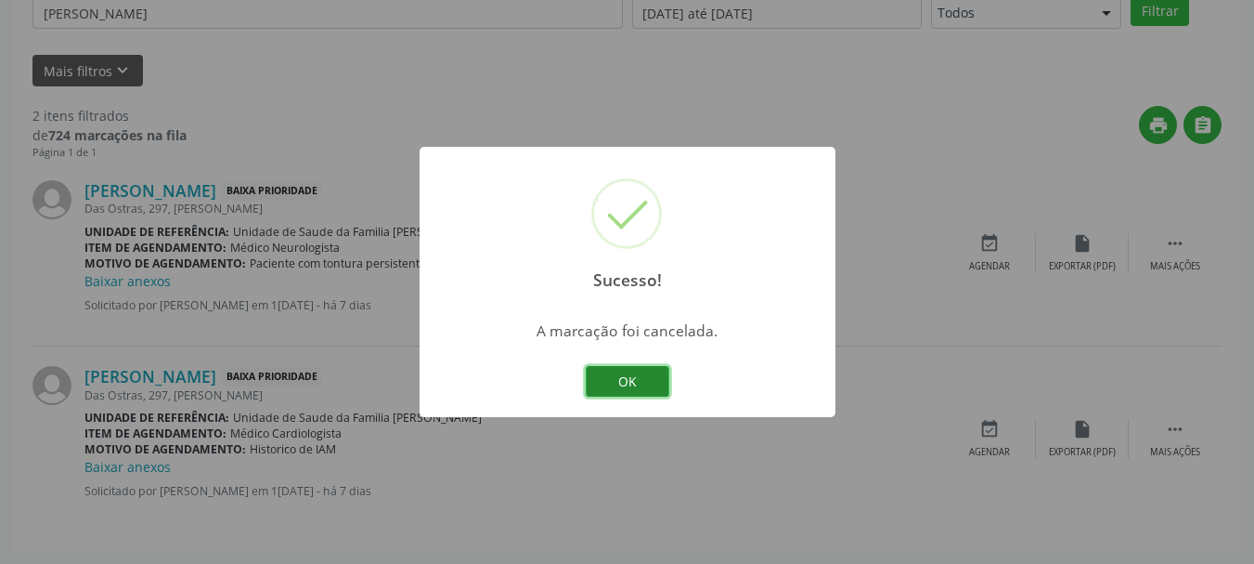
click at [625, 380] on button "OK" at bounding box center [628, 382] width 84 height 32
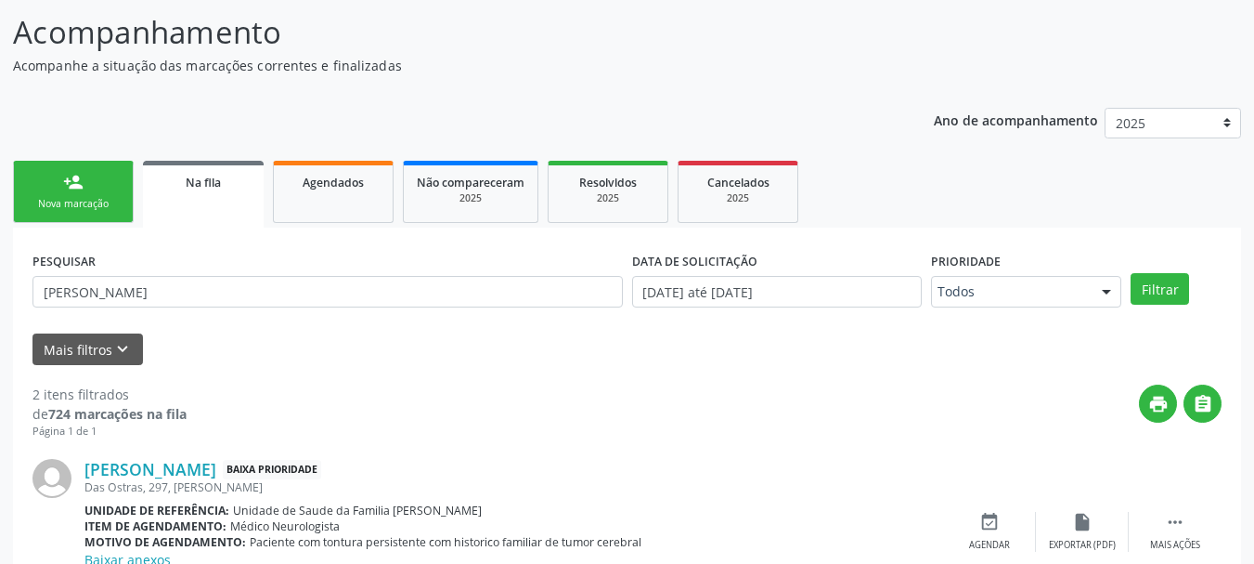
scroll to position [50, 0]
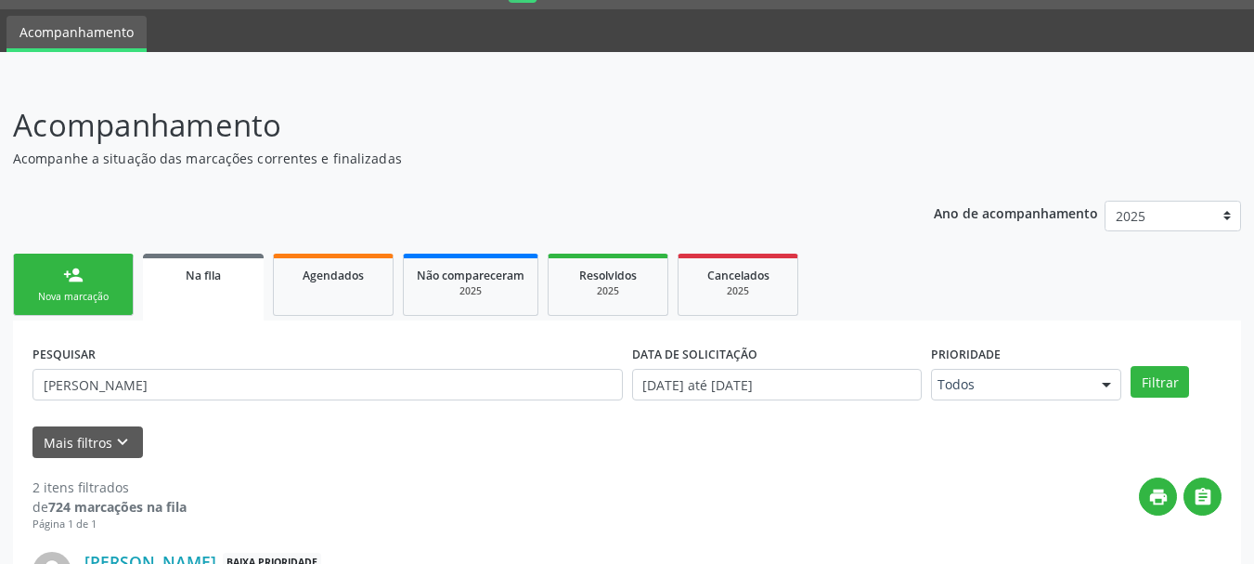
click at [70, 279] on div "person_add" at bounding box center [73, 275] width 20 height 20
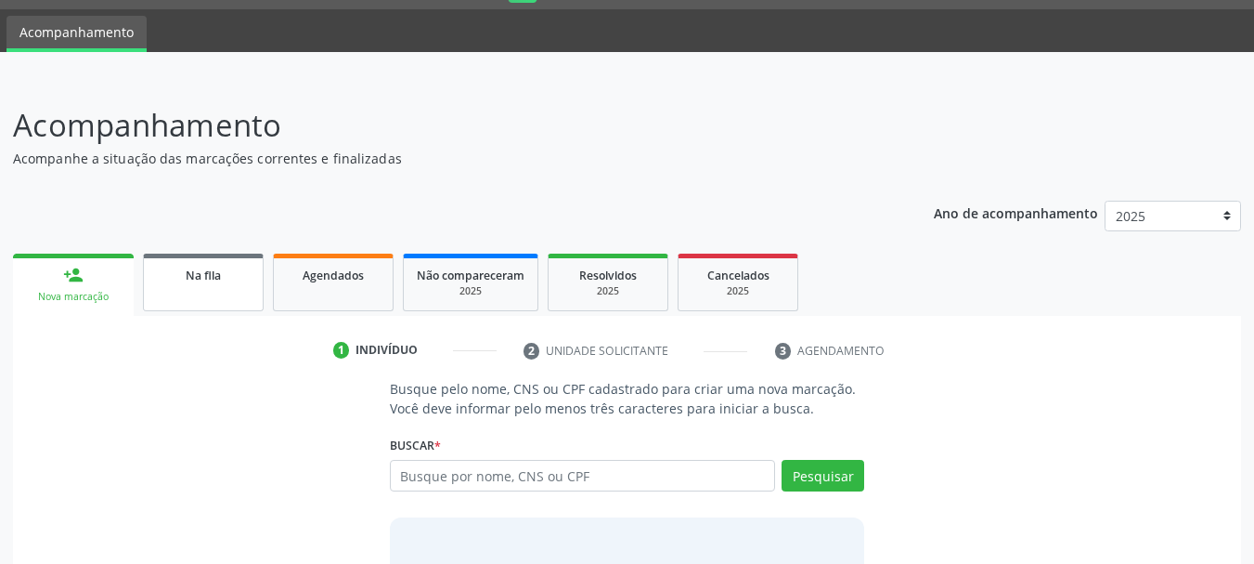
click at [182, 269] on div "Na fila" at bounding box center [203, 274] width 93 height 19
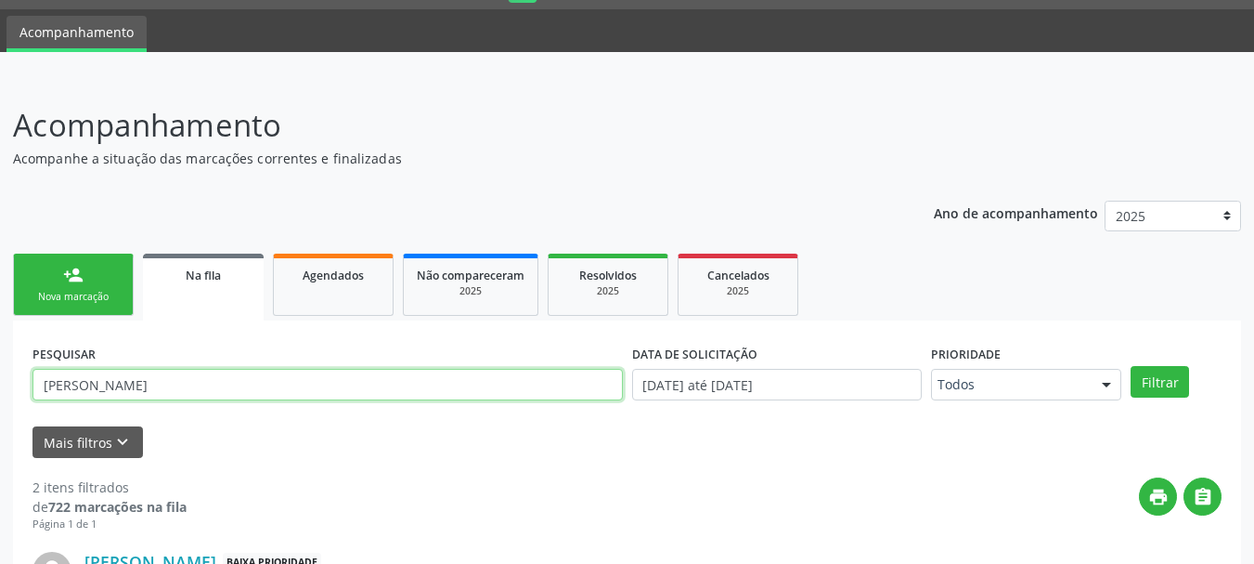
drag, startPoint x: 182, startPoint y: 386, endPoint x: 40, endPoint y: 380, distance: 142.2
click at [40, 380] on input "Luiz Antonio" at bounding box center [327, 385] width 590 height 32
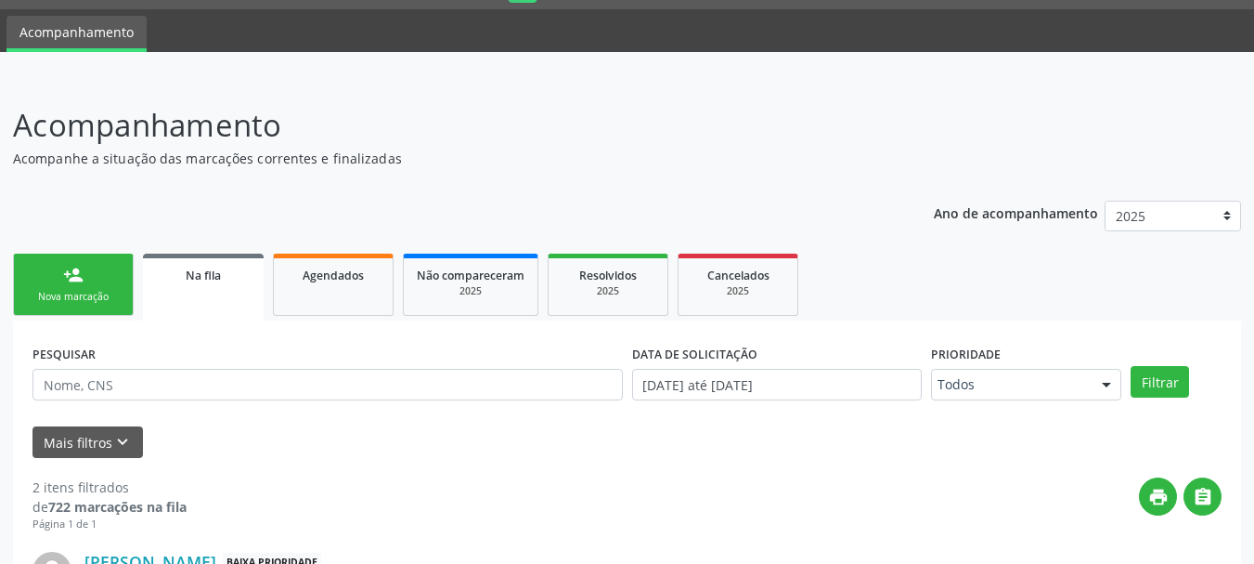
click at [110, 301] on div "Nova marcação" at bounding box center [73, 297] width 93 height 14
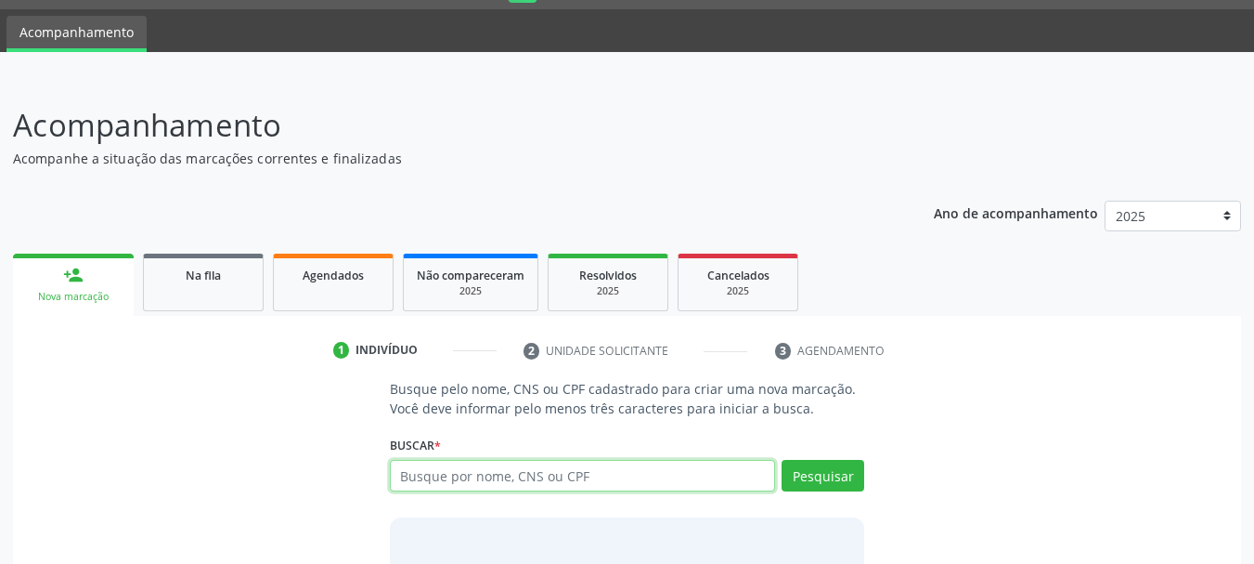
click at [454, 479] on input "text" at bounding box center [583, 476] width 386 height 32
type input "70161073450"
click at [811, 454] on div "Buscar * Busque por nome, CNS ou CPF Nenhum resultado encontrado para: " " Não …" at bounding box center [627, 467] width 475 height 72
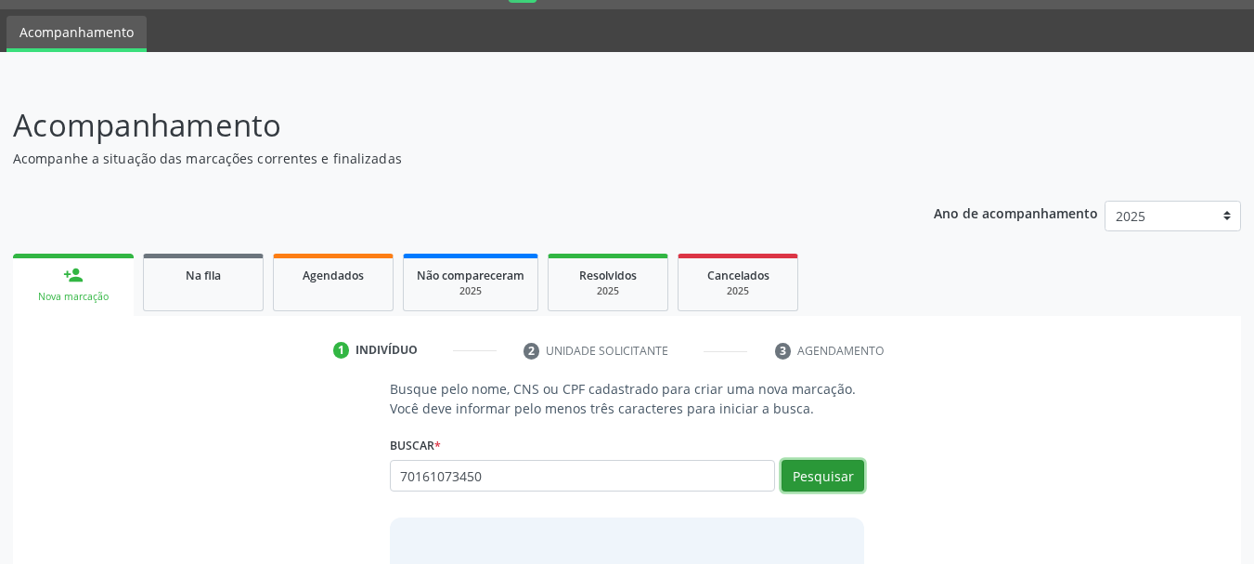
click at [841, 478] on button "Pesquisar" at bounding box center [823, 476] width 83 height 32
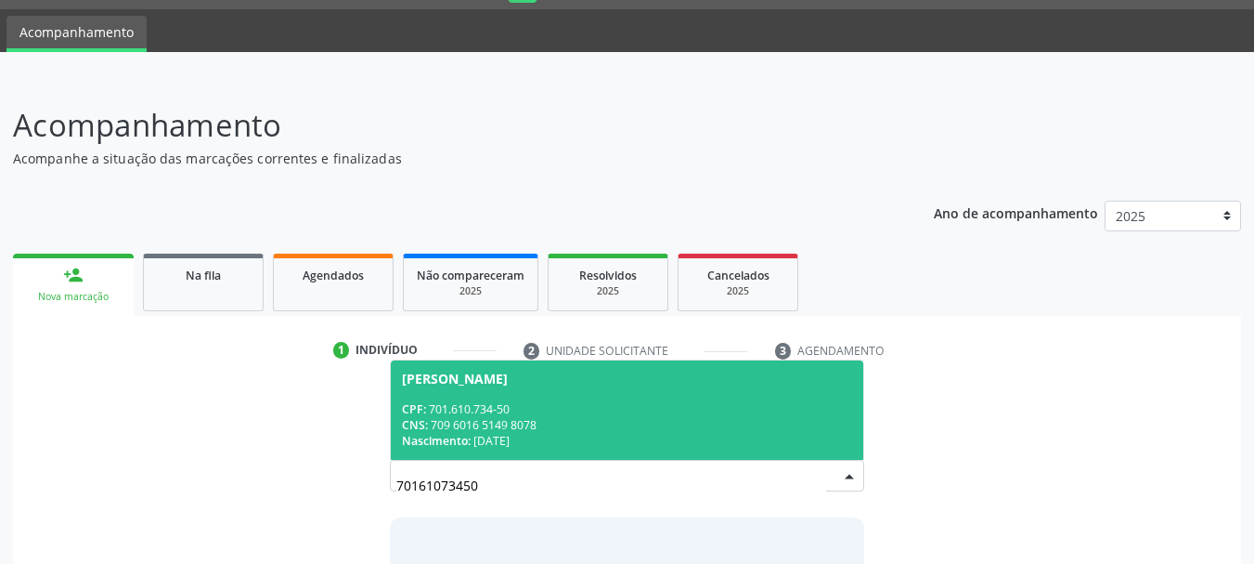
click at [476, 401] on div "CPF: 701.610.734-50" at bounding box center [627, 409] width 451 height 16
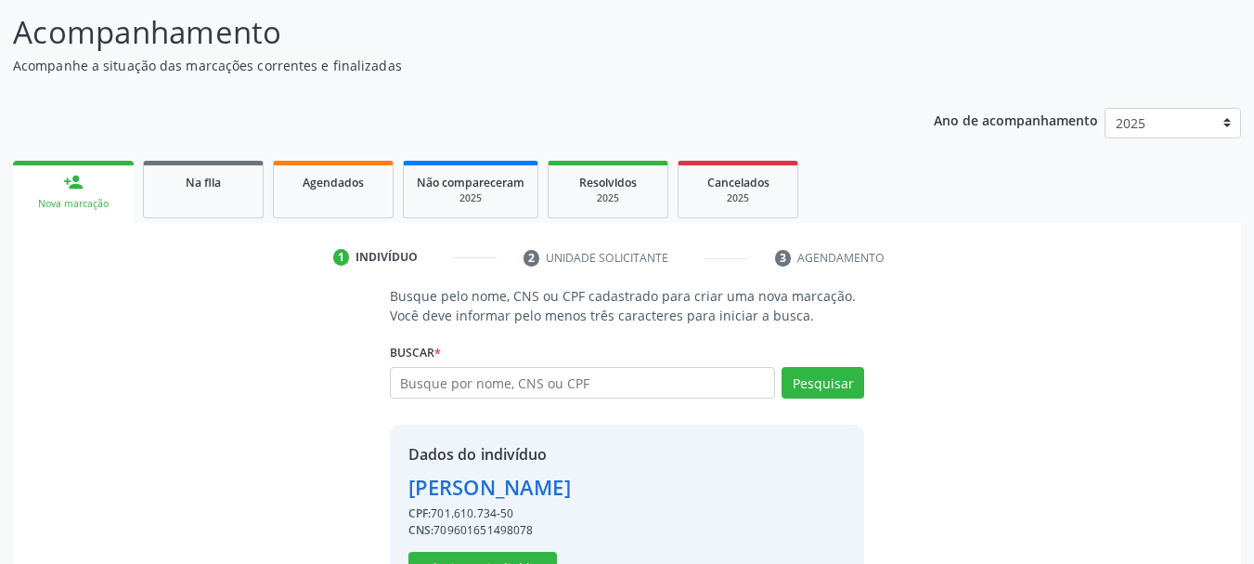
scroll to position [207, 0]
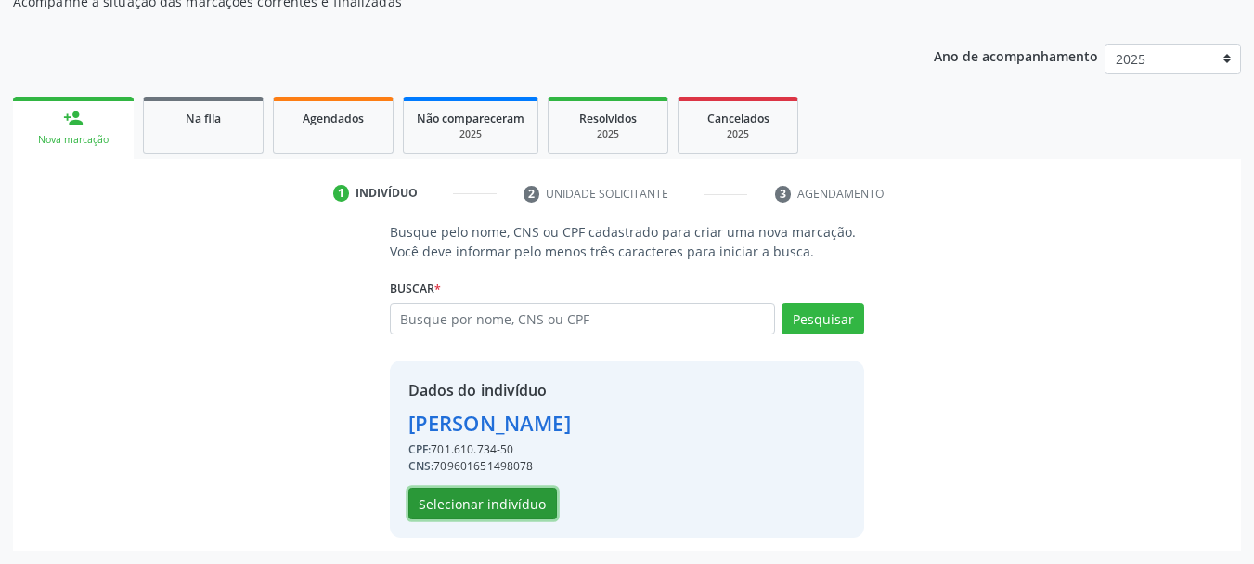
click at [477, 499] on button "Selecionar indivíduo" at bounding box center [483, 503] width 149 height 32
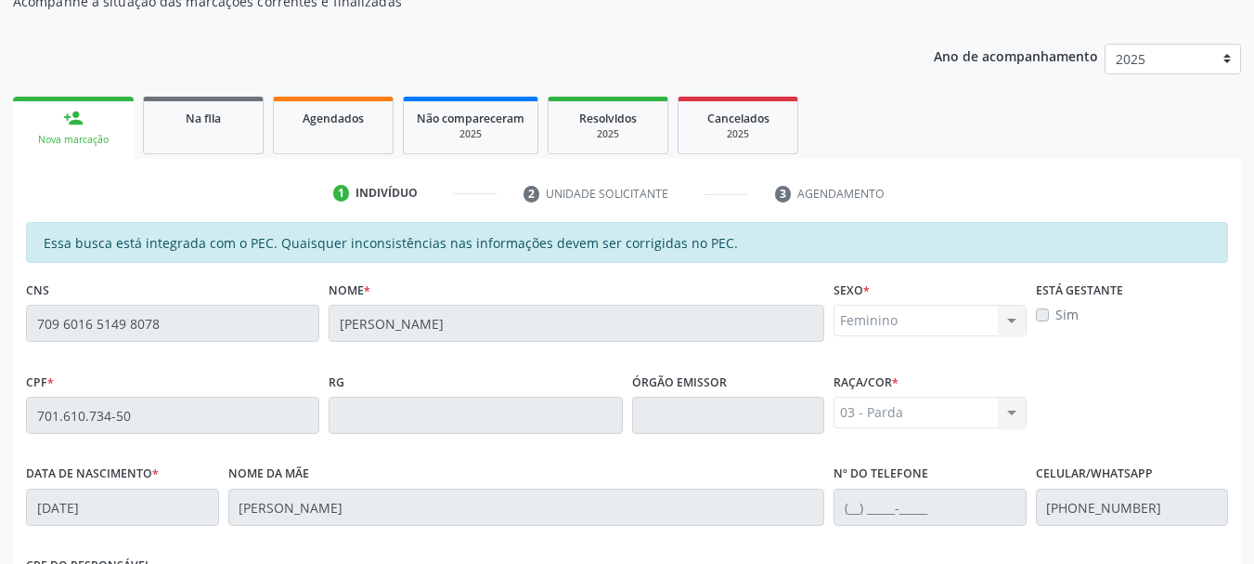
scroll to position [523, 0]
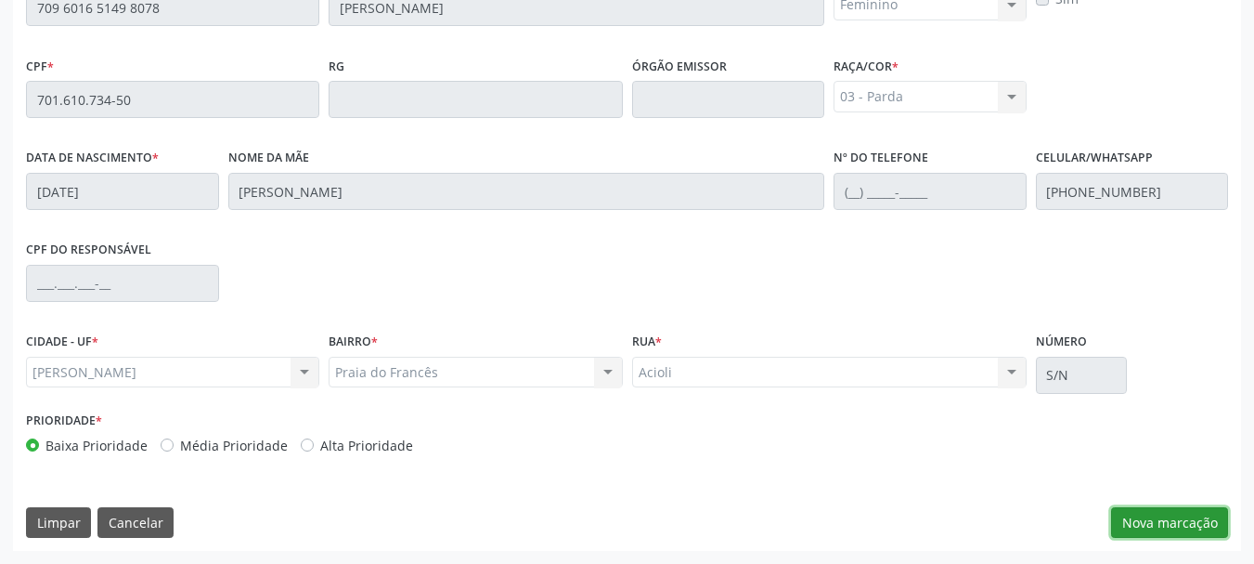
click at [1179, 528] on button "Nova marcação" at bounding box center [1169, 523] width 117 height 32
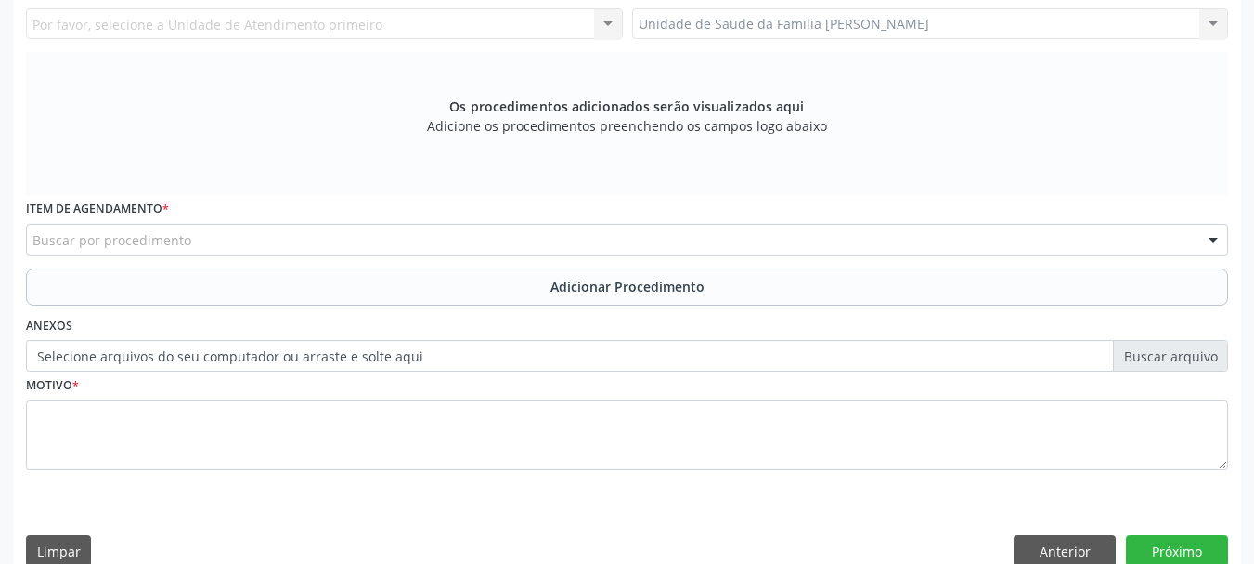
scroll to position [244, 0]
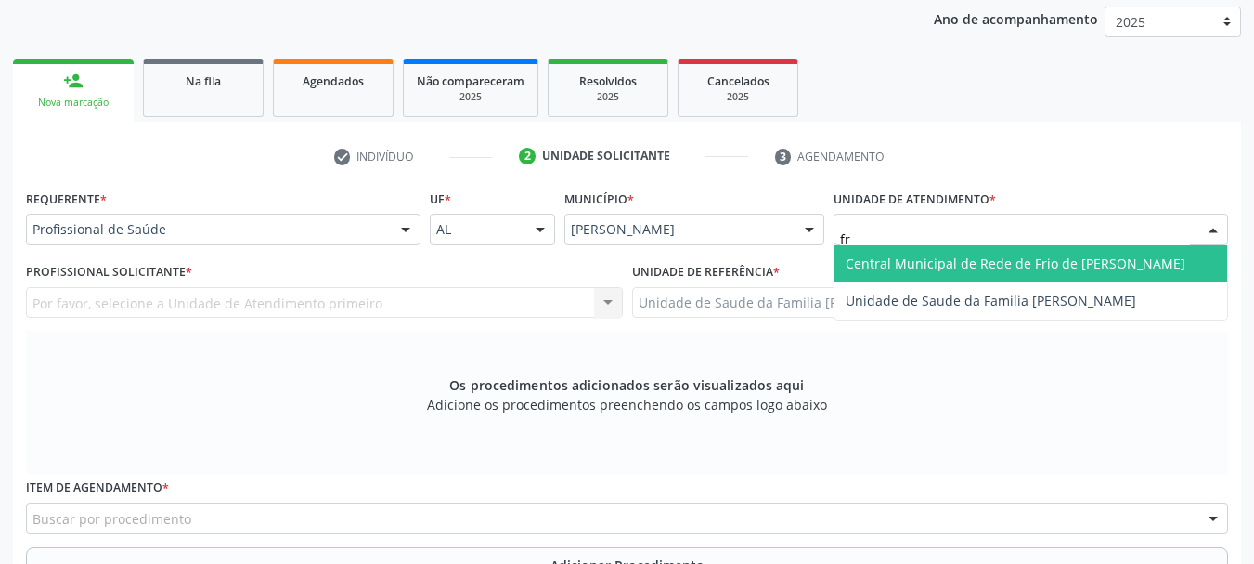
type input "fra"
click at [975, 251] on span "Unidade de Saude da Familia [PERSON_NAME]" at bounding box center [1031, 263] width 393 height 37
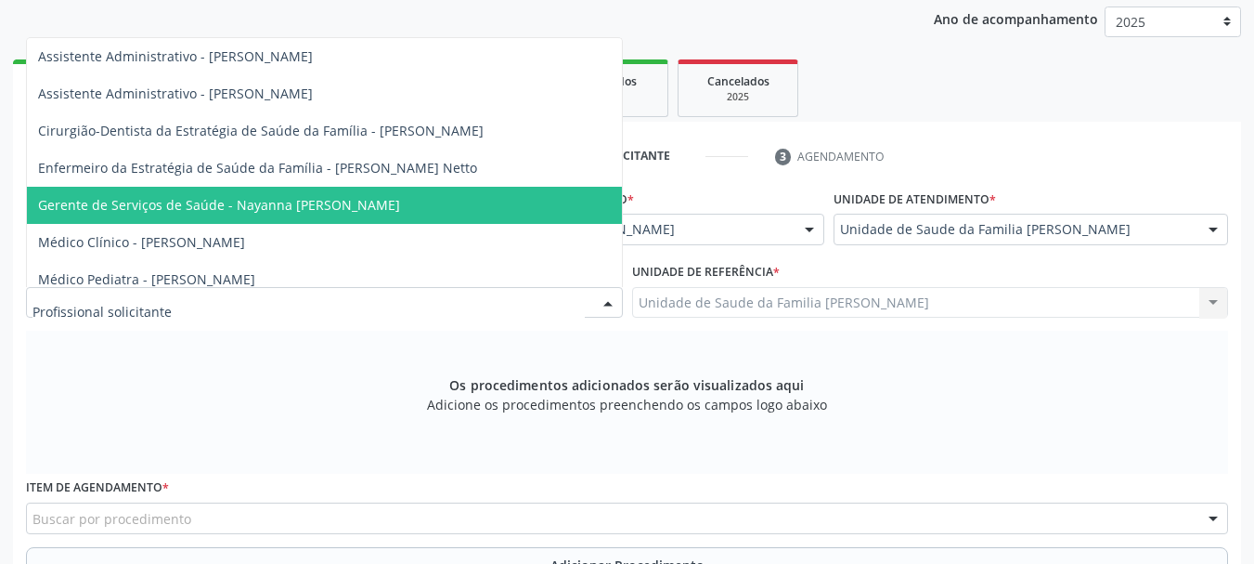
scroll to position [93, 0]
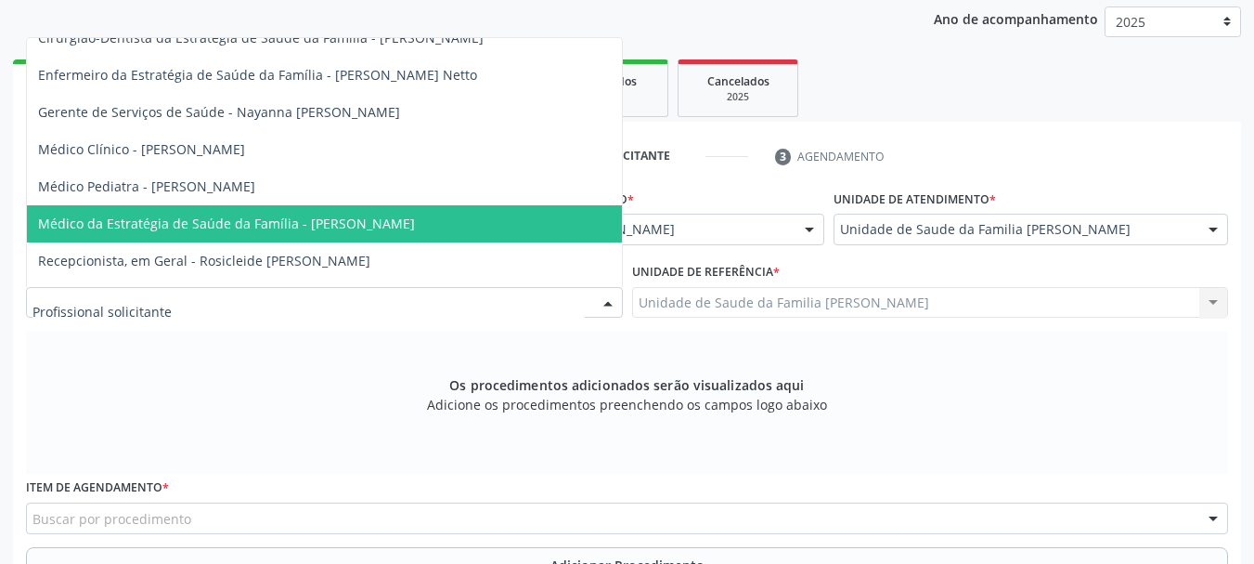
click at [208, 217] on span "Médico da Estratégia de Saúde da Família - Arthur Cunha de Mendonca Fragoso" at bounding box center [226, 223] width 377 height 18
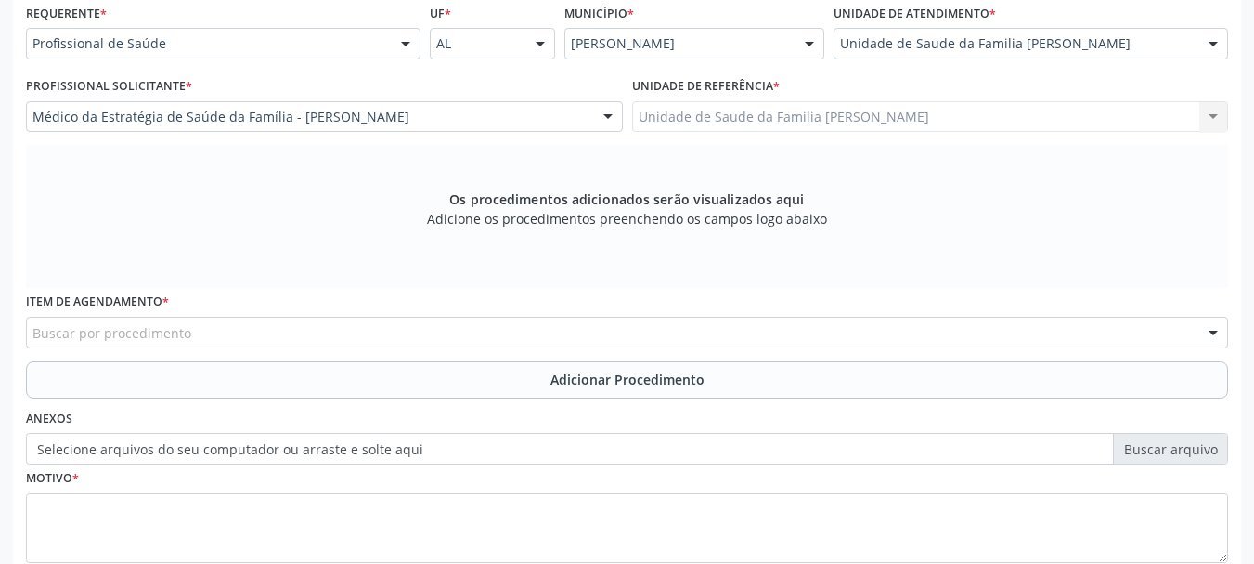
scroll to position [523, 0]
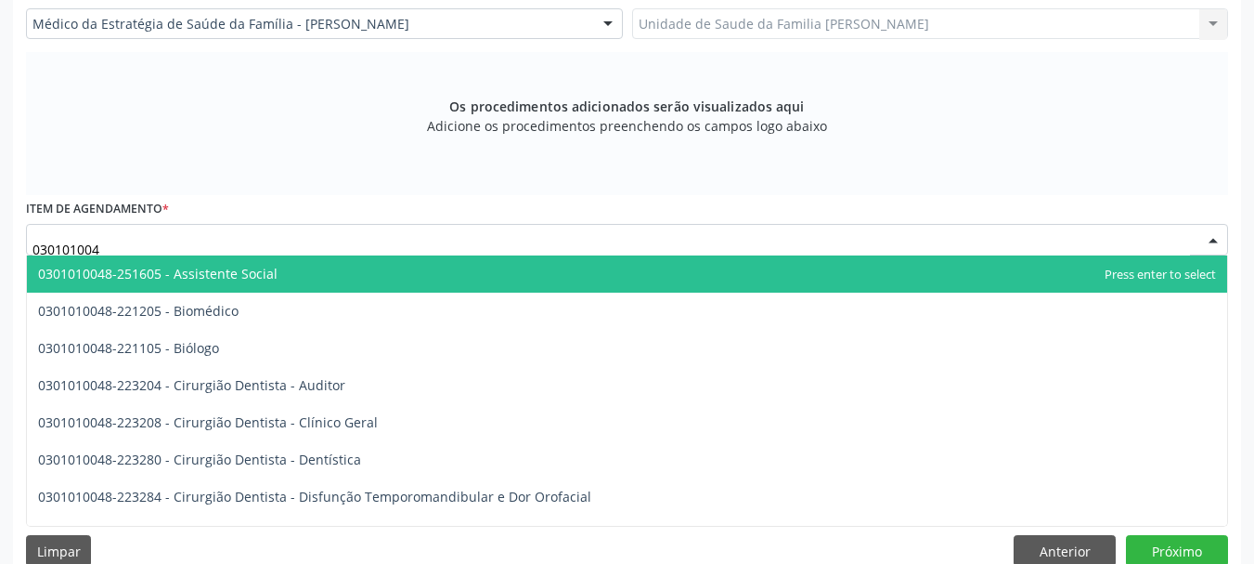
type input "0301010048"
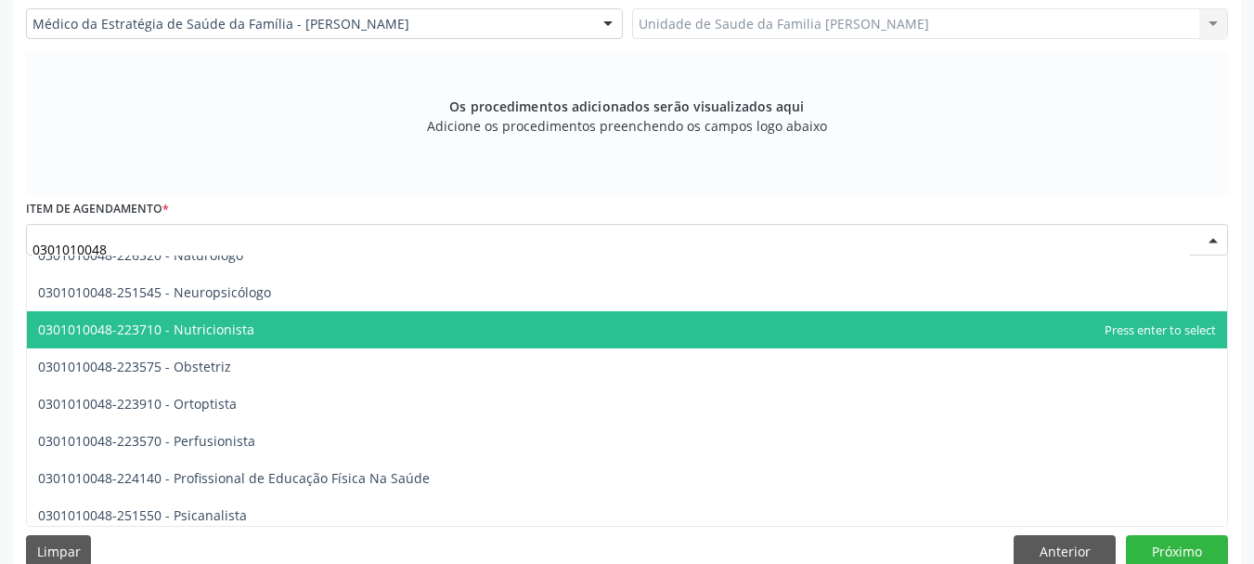
scroll to position [2878, 0]
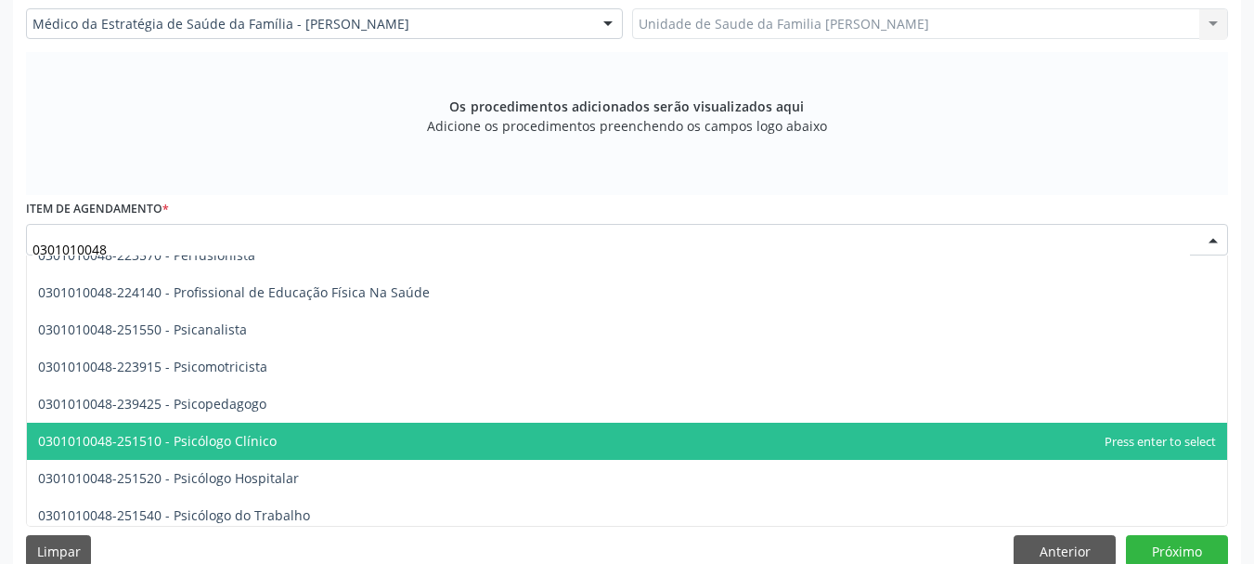
click at [240, 448] on span "0301010048-251510 - Psicólogo Clínico" at bounding box center [157, 441] width 239 height 18
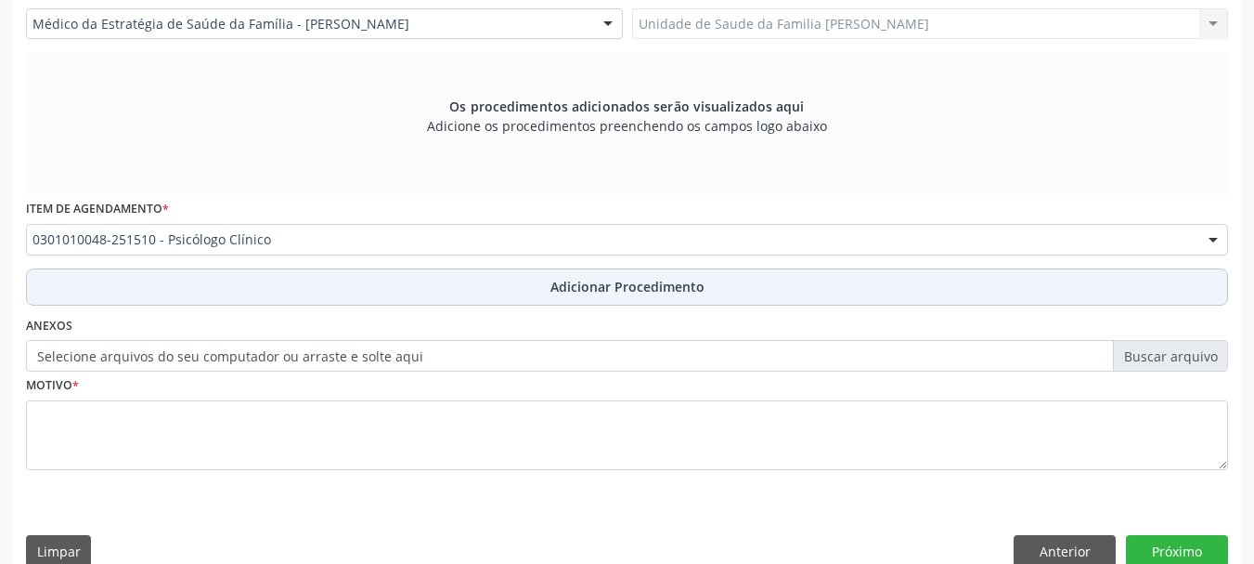
click at [583, 294] on span "Adicionar Procedimento" at bounding box center [628, 286] width 154 height 19
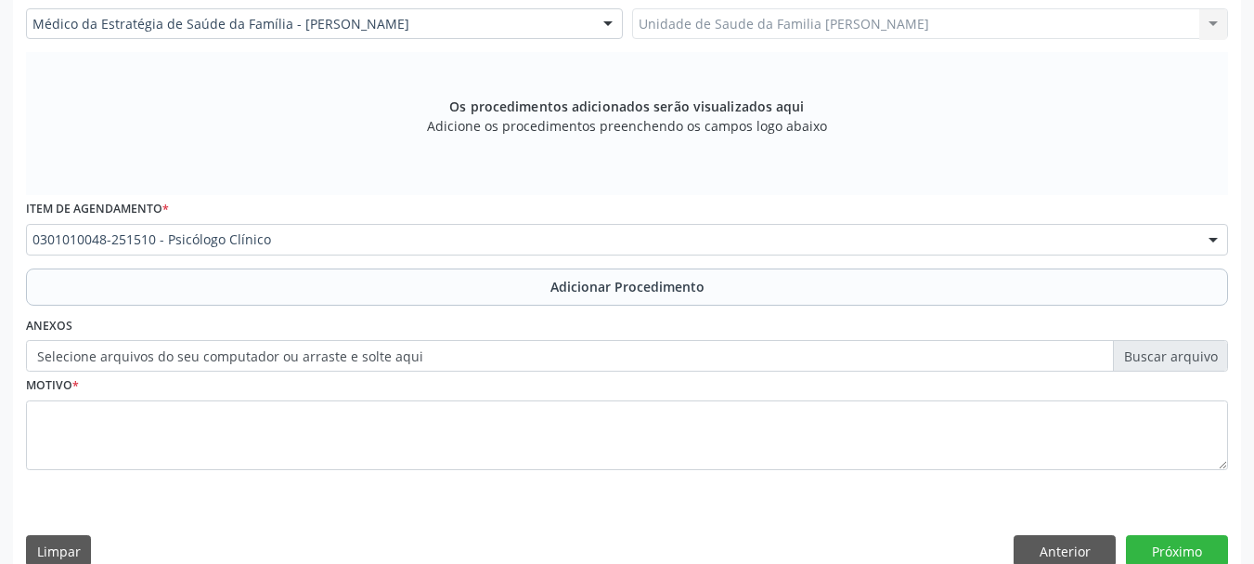
scroll to position [481, 0]
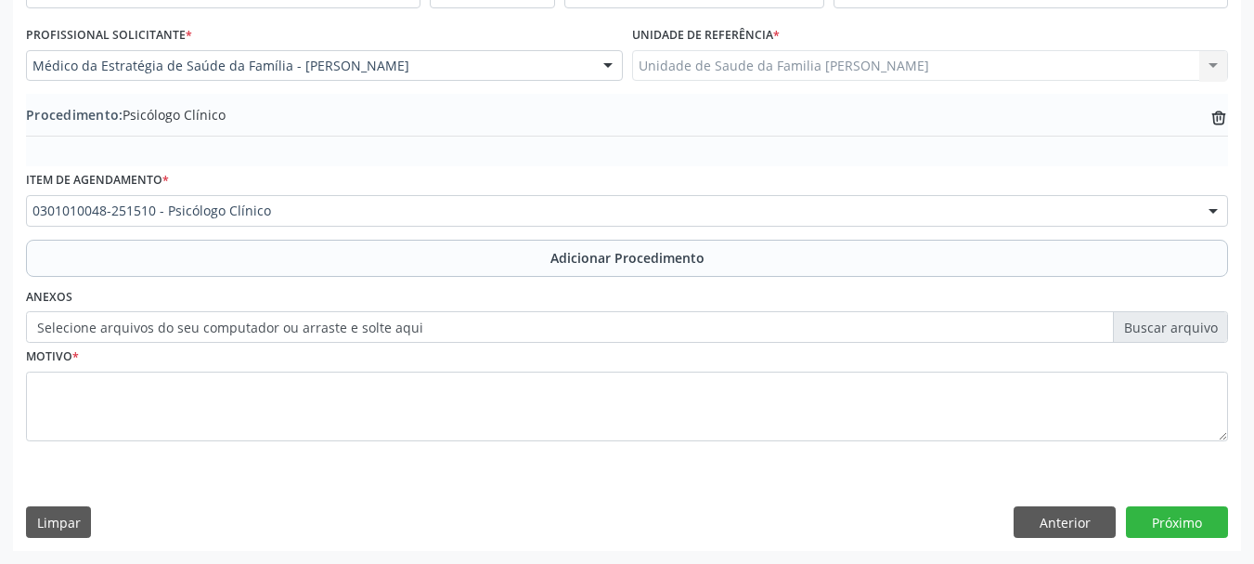
click at [310, 319] on label "Selecione arquivos do seu computador ou arraste e solte aqui" at bounding box center [627, 327] width 1202 height 32
click at [310, 319] on input "Selecione arquivos do seu computador ou arraste e solte aqui" at bounding box center [627, 327] width 1202 height 32
click at [298, 331] on label "Selecione arquivos do seu computador ou arraste e solte aqui" at bounding box center [627, 327] width 1202 height 32
click at [298, 331] on input "Selecione arquivos do seu computador ou arraste e solte aqui" at bounding box center [627, 327] width 1202 height 32
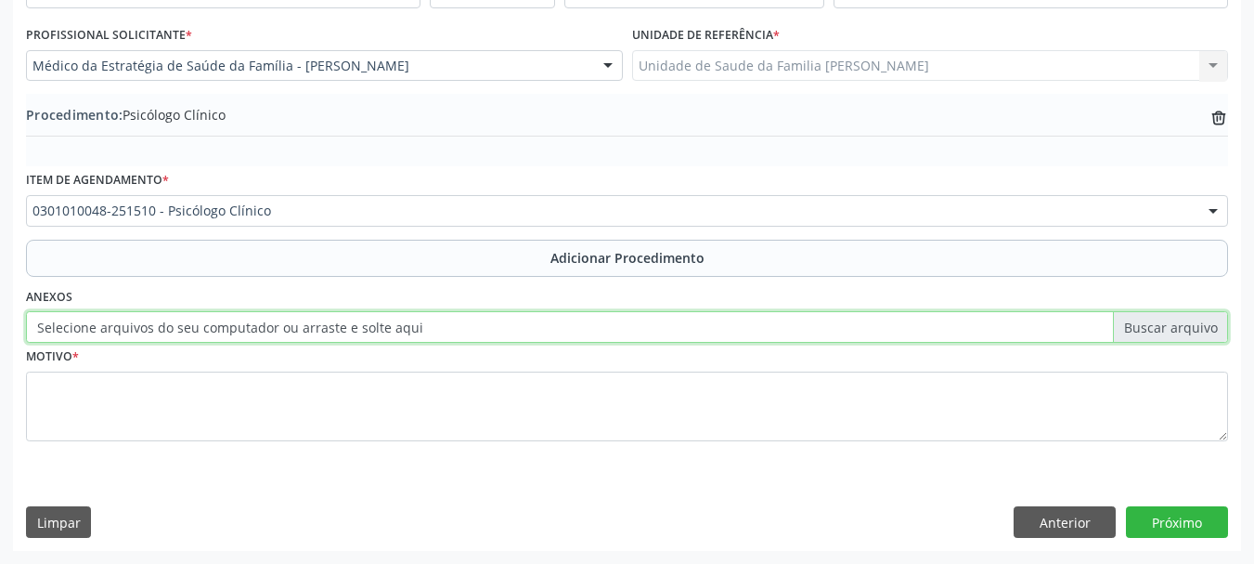
type input "C:\fakepath\livia.jpeg"
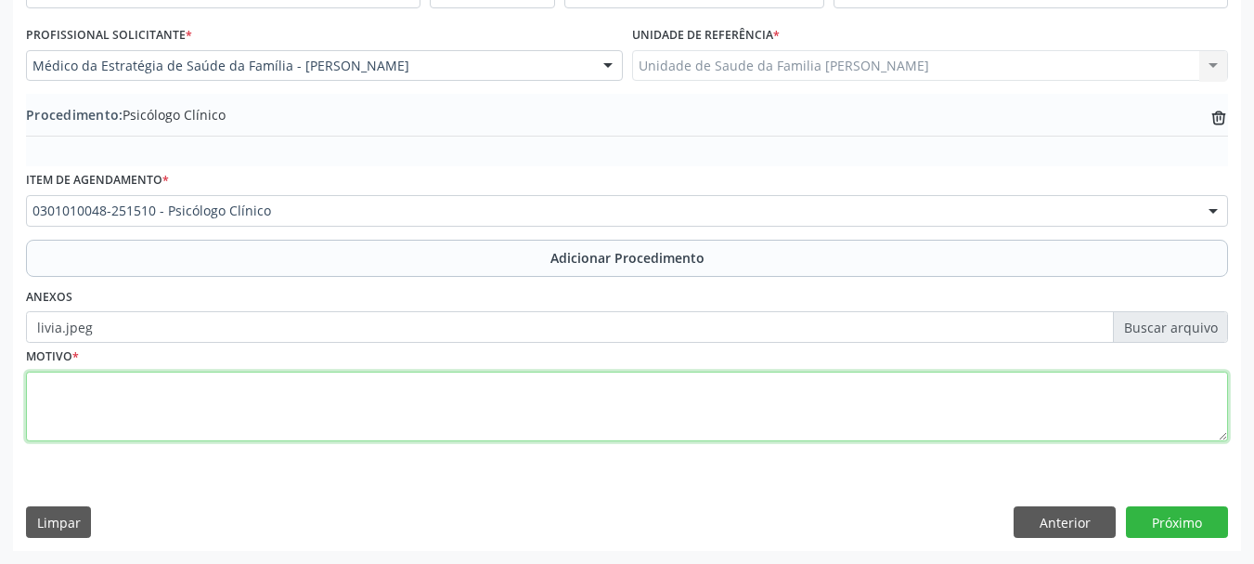
click at [80, 411] on textarea at bounding box center [627, 406] width 1202 height 71
type textarea "Sintomas ansiosos"
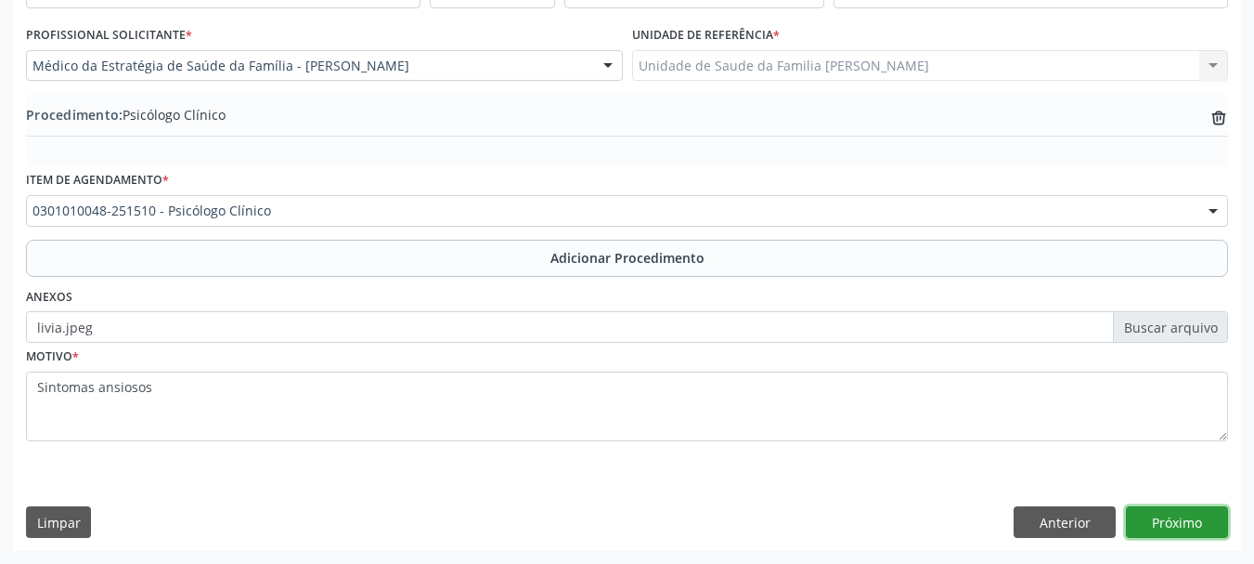
click at [1196, 529] on button "Próximo" at bounding box center [1177, 522] width 102 height 32
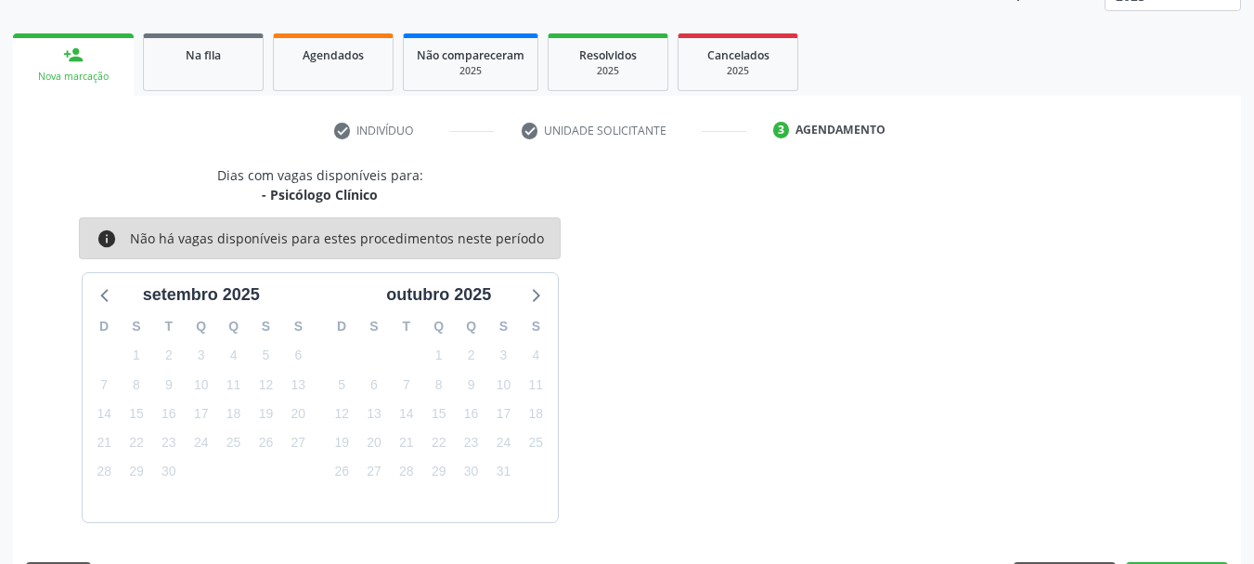
scroll to position [325, 0]
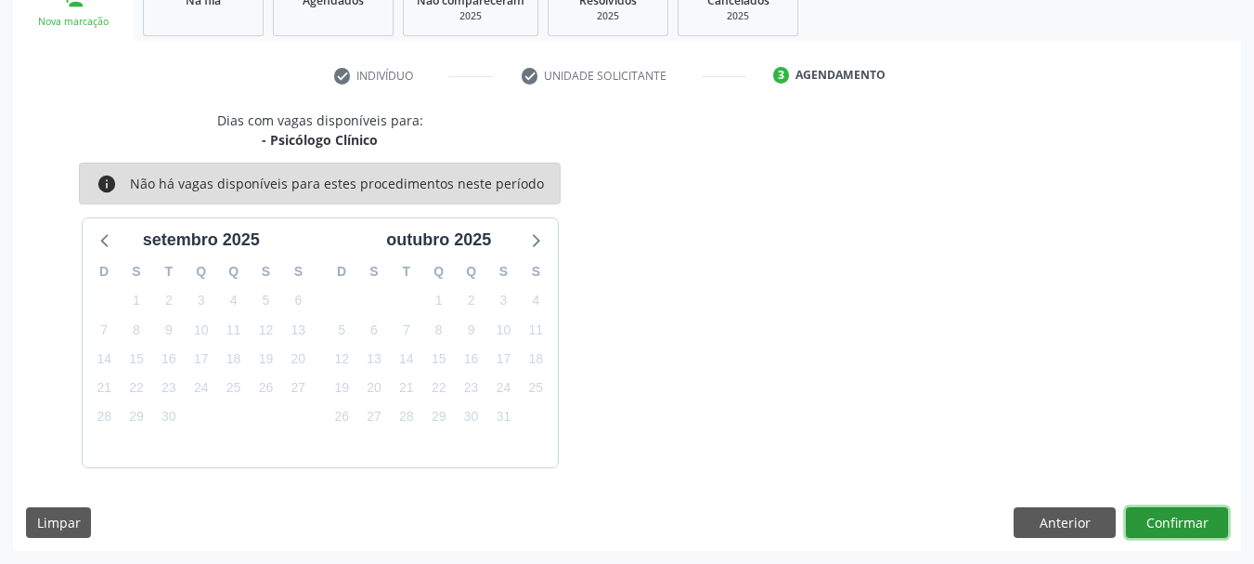
click at [1176, 525] on button "Confirmar" at bounding box center [1177, 523] width 102 height 32
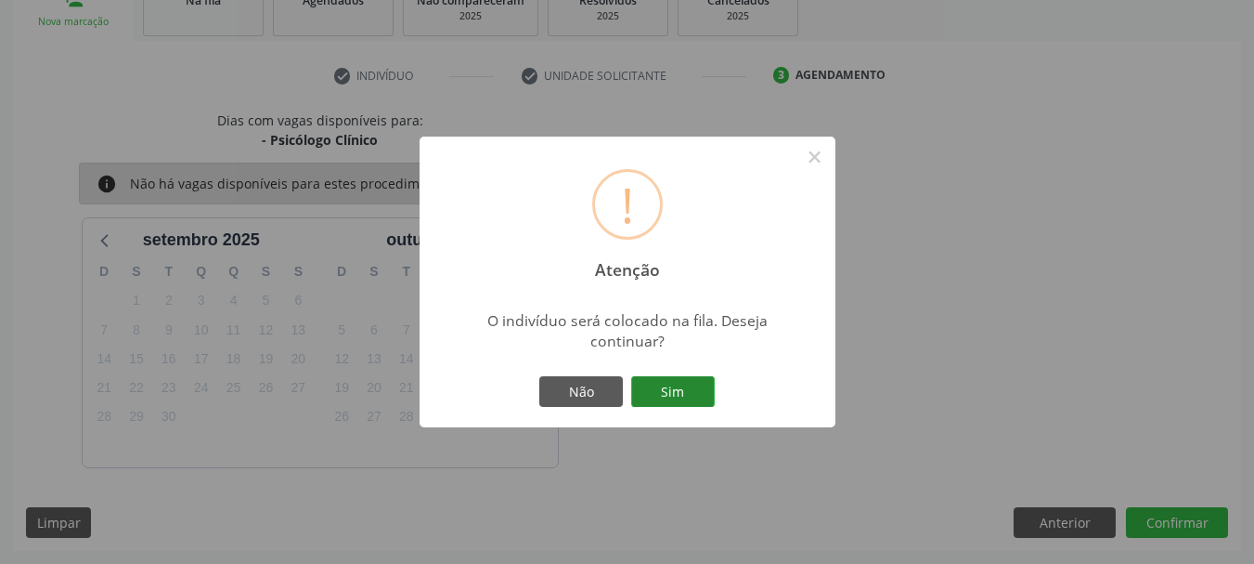
click at [712, 393] on button "Sim" at bounding box center [673, 392] width 84 height 32
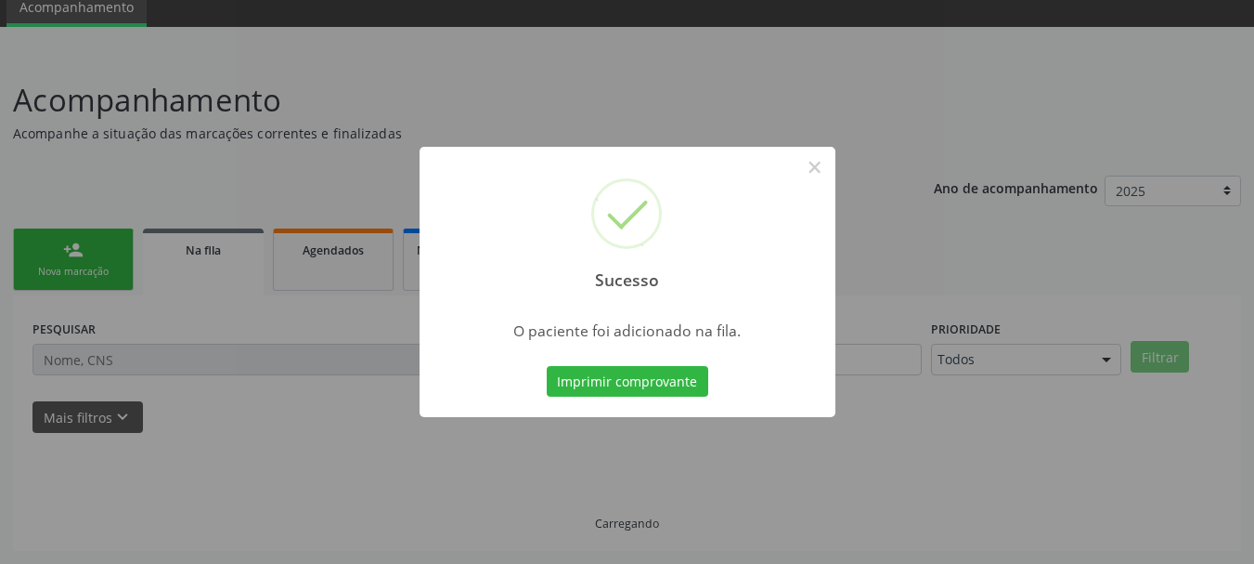
scroll to position [75, 0]
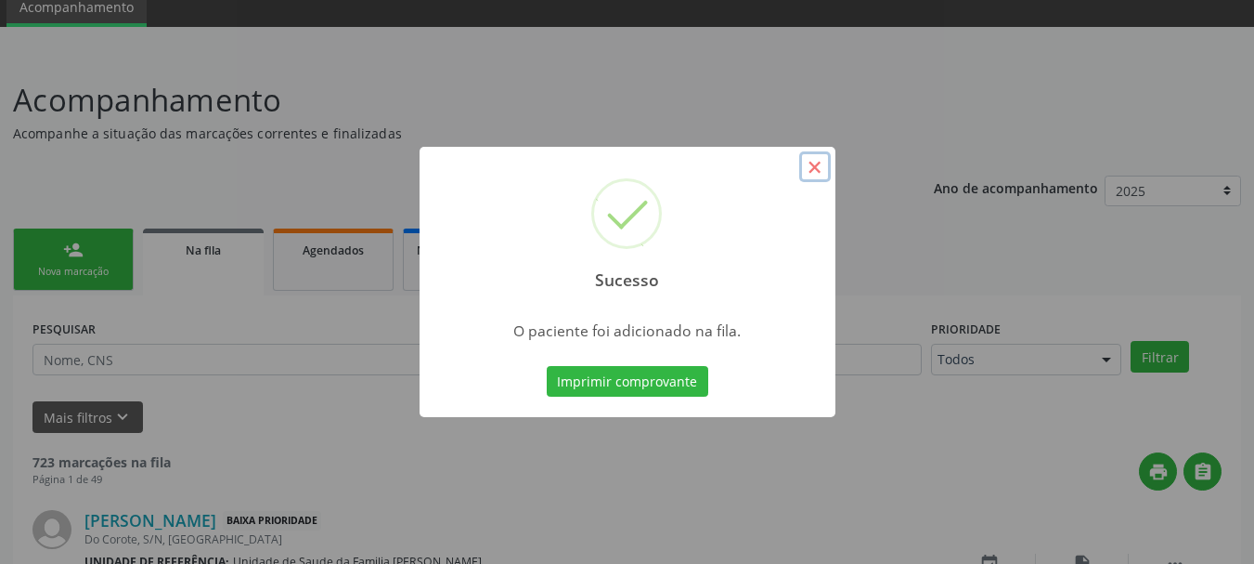
click at [827, 166] on button "×" at bounding box center [815, 167] width 32 height 32
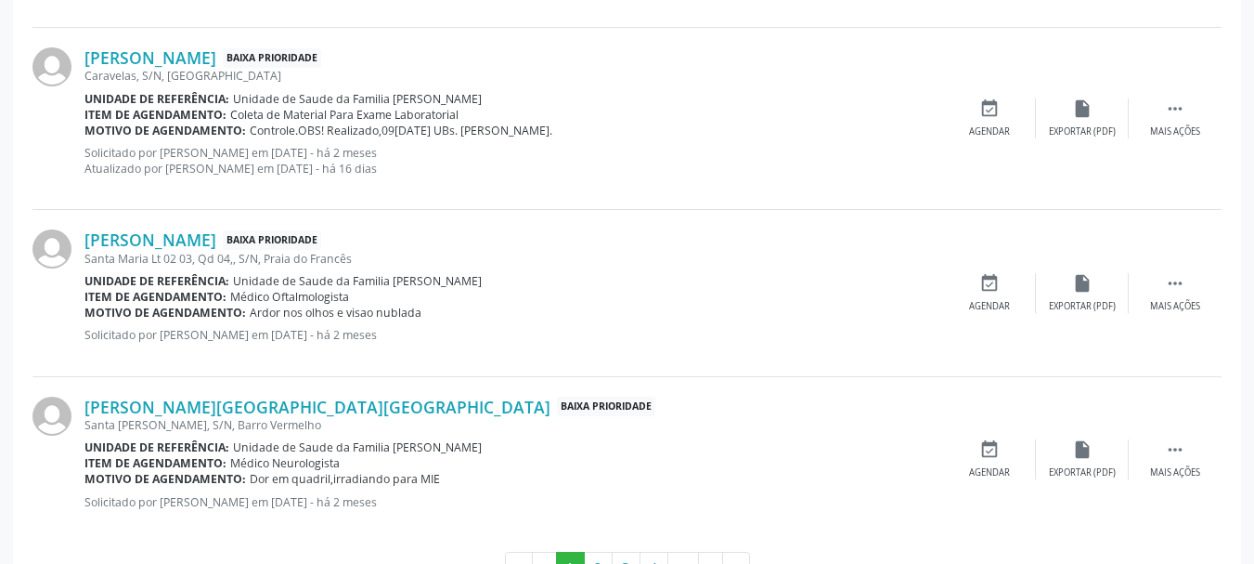
scroll to position [2646, 0]
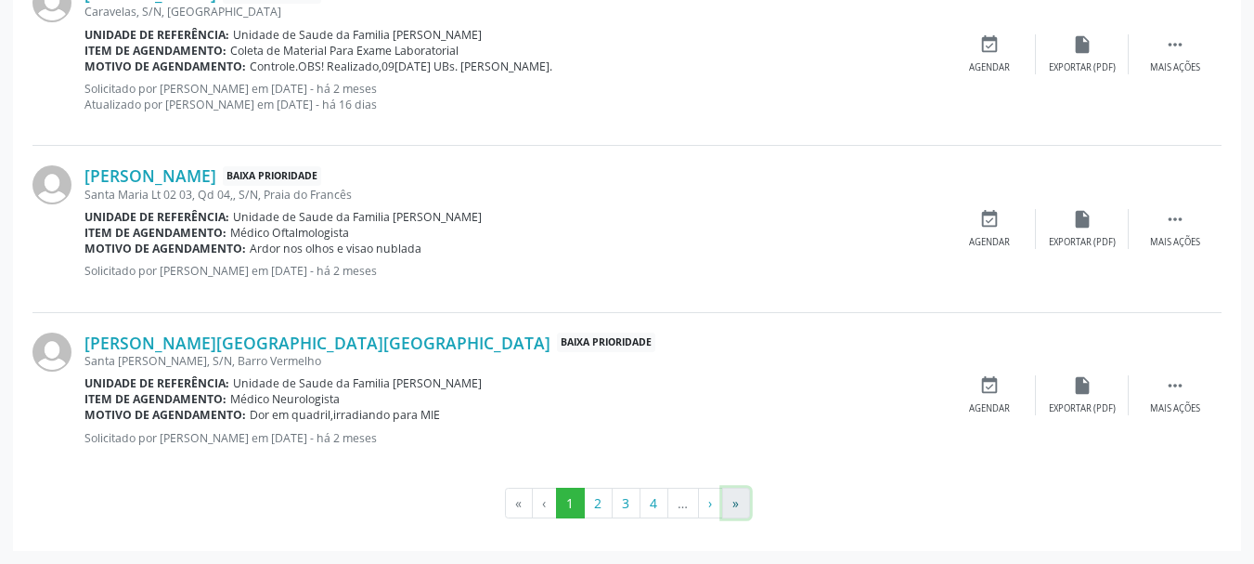
click at [735, 504] on button "»" at bounding box center [736, 503] width 28 height 32
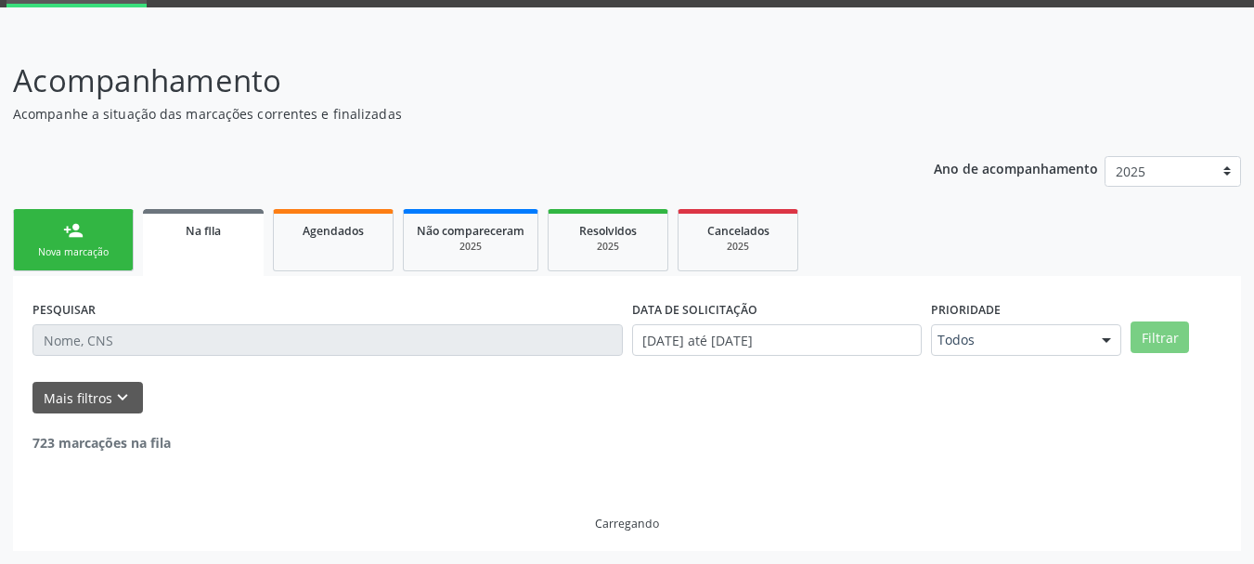
scroll to position [644, 0]
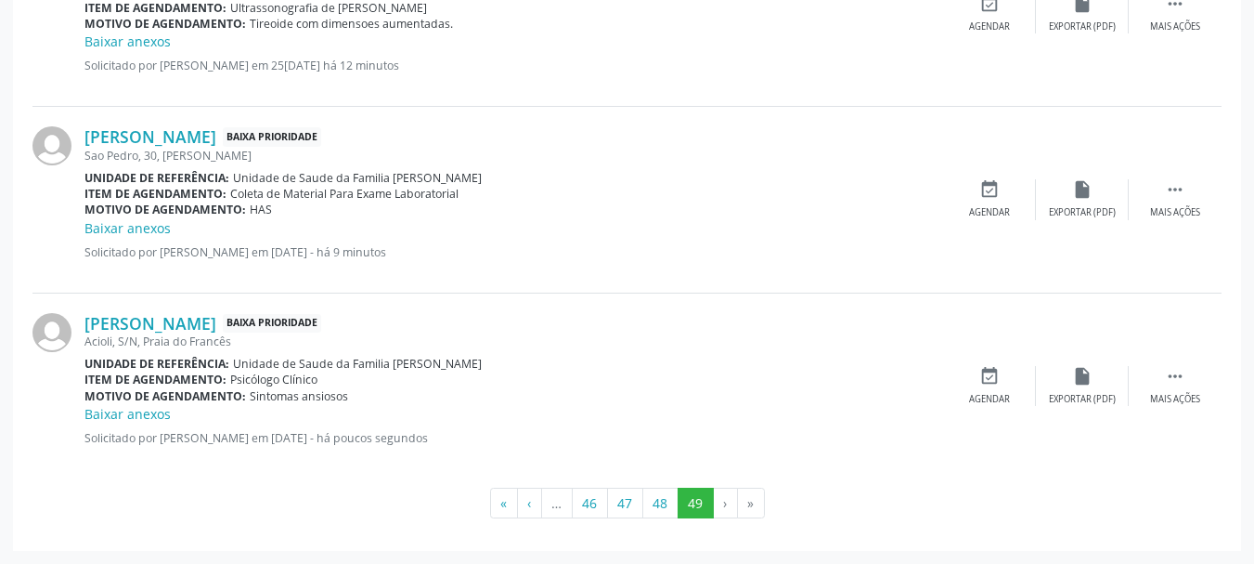
click at [644, 370] on div "Unidade de referência: Unidade de Saude da Familia Frances" at bounding box center [513, 364] width 859 height 16
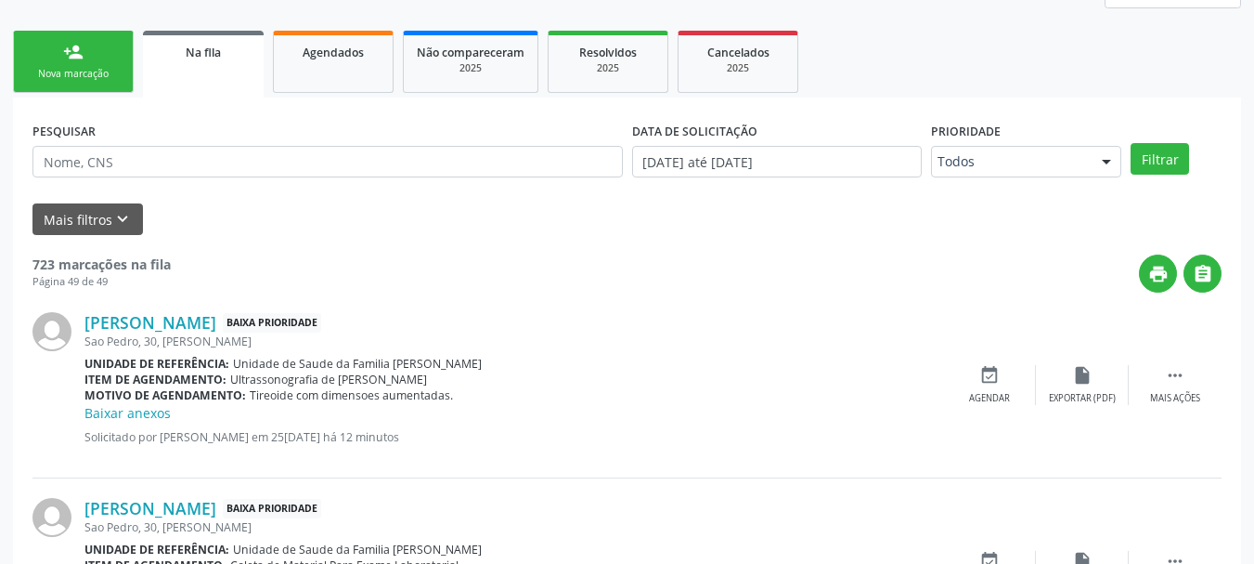
scroll to position [0, 0]
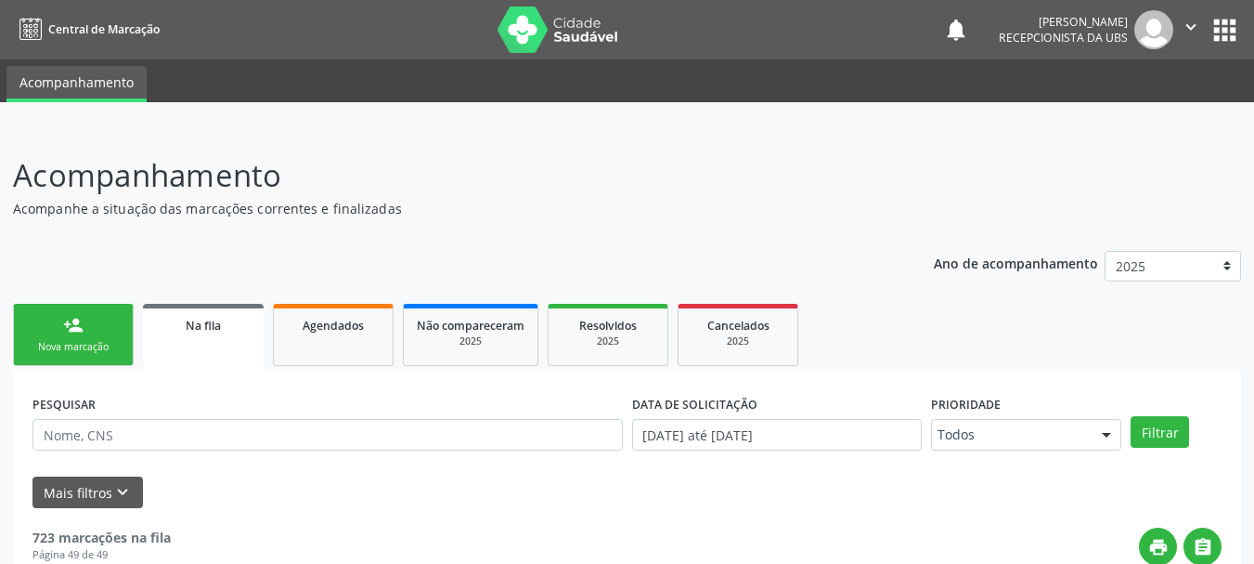
click at [49, 325] on link "person_add Nova marcação" at bounding box center [73, 335] width 121 height 62
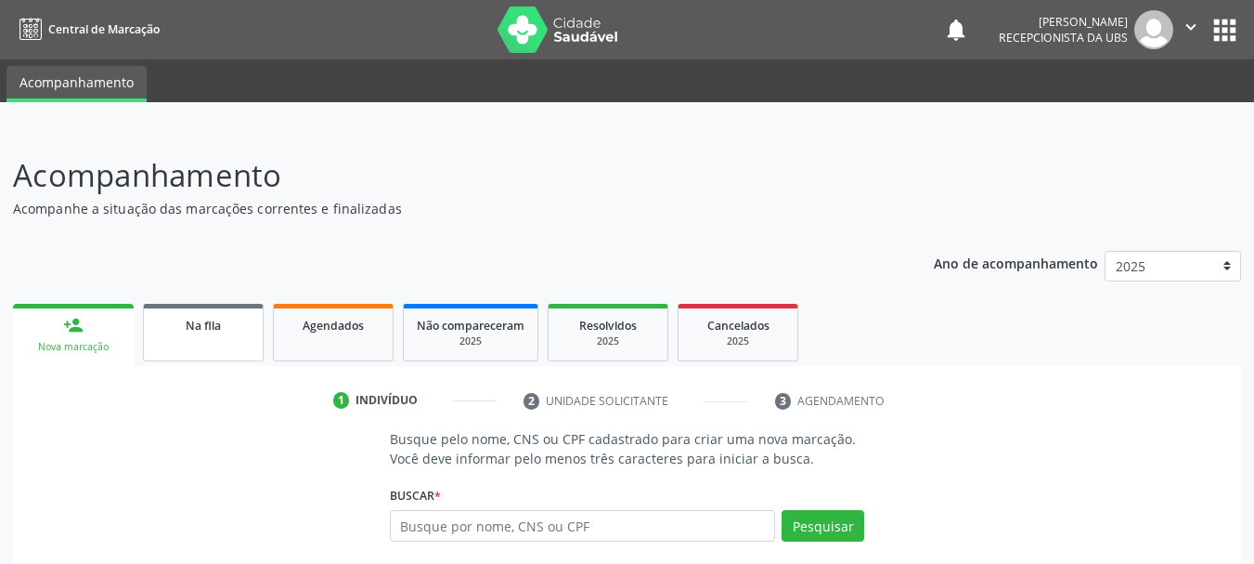
scroll to position [178, 0]
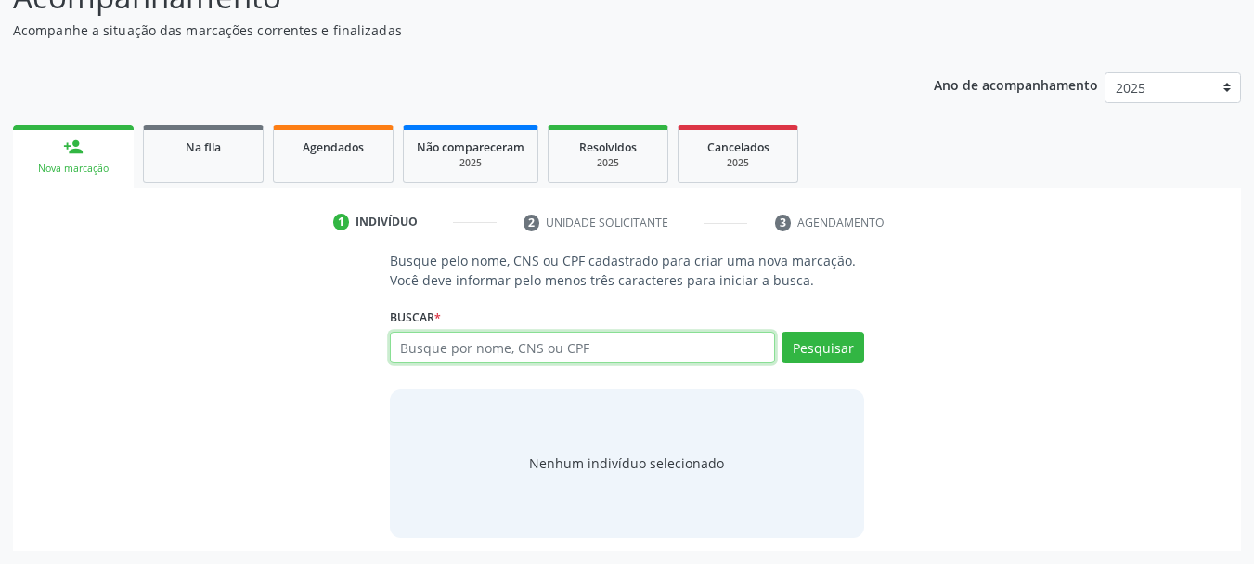
click at [525, 343] on input "text" at bounding box center [583, 347] width 386 height 32
type input "78707986491"
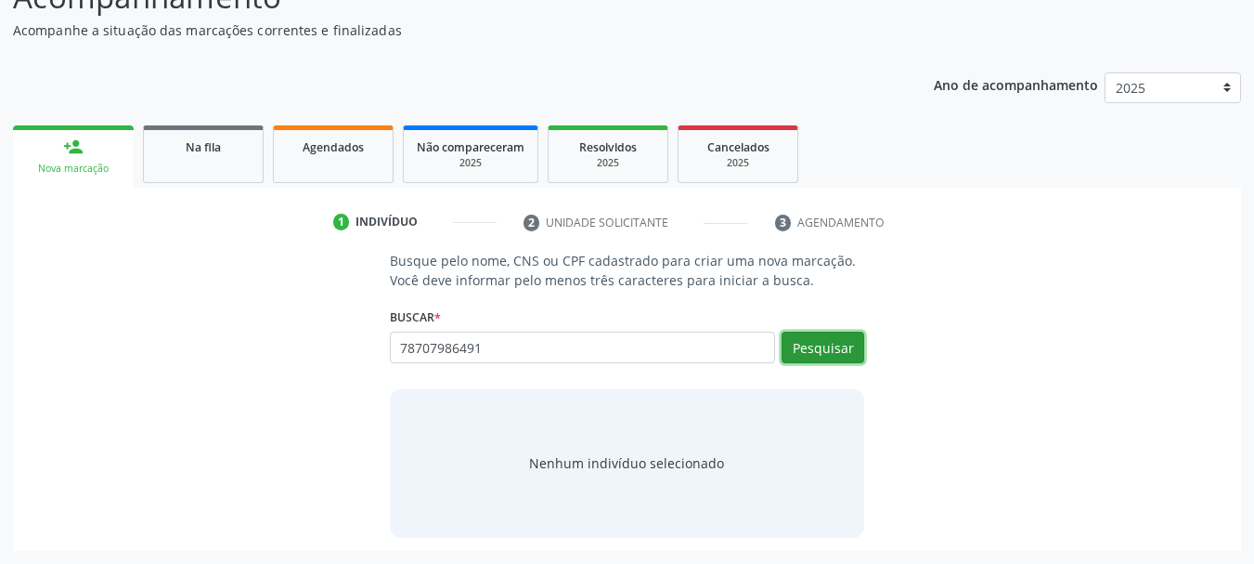
click at [831, 349] on button "Pesquisar" at bounding box center [823, 347] width 83 height 32
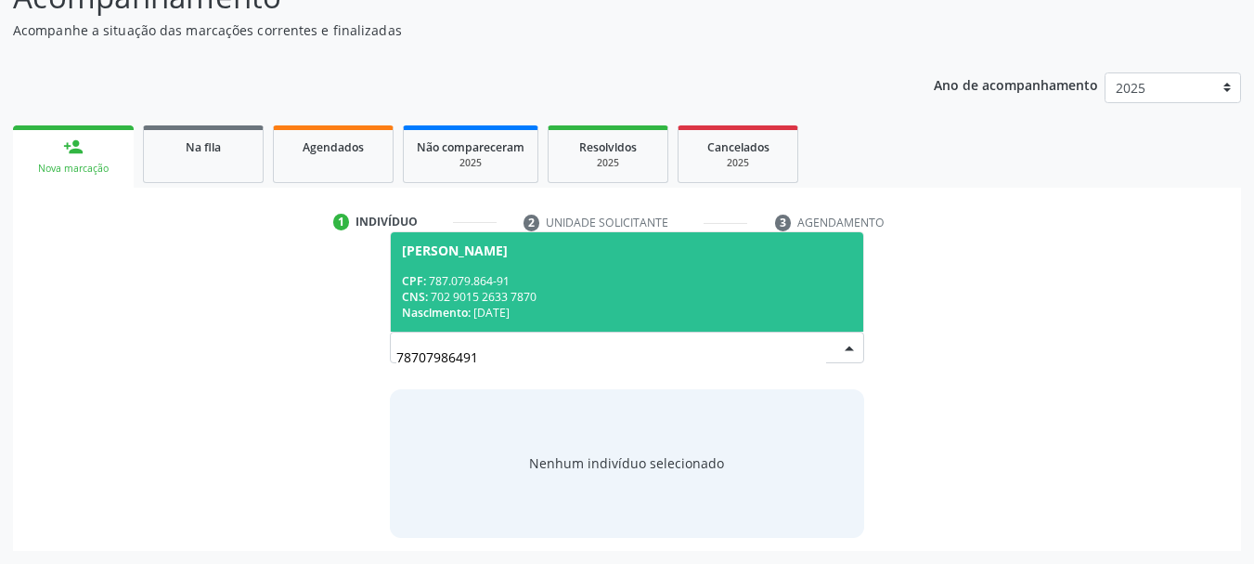
click at [509, 290] on div "CNS: 702 9015 2633 7870" at bounding box center [627, 297] width 451 height 16
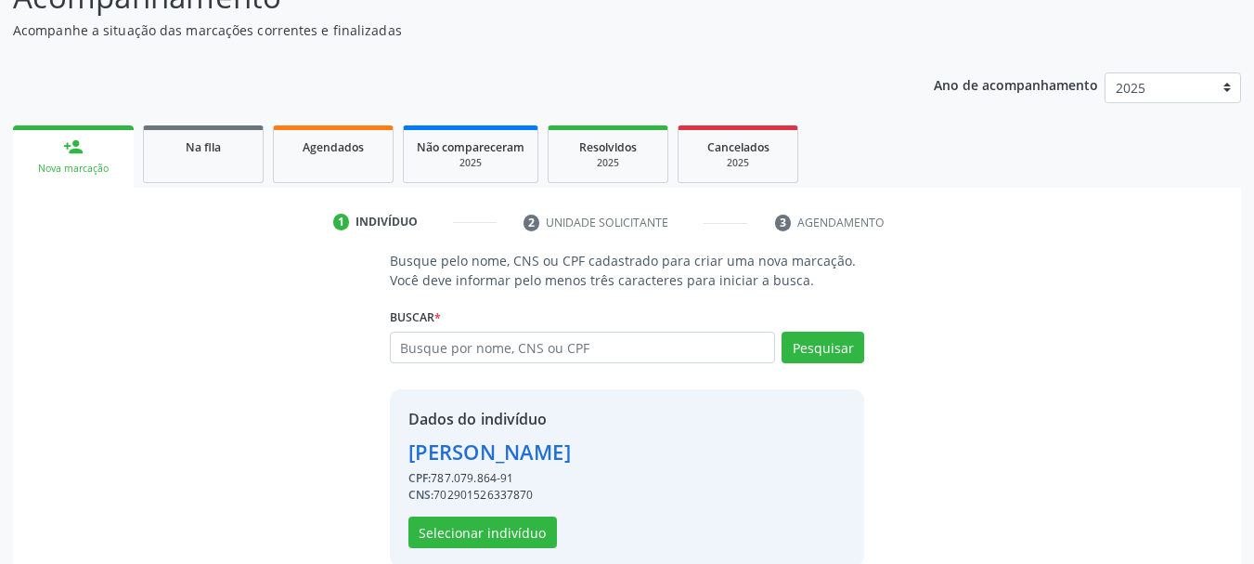
scroll to position [207, 0]
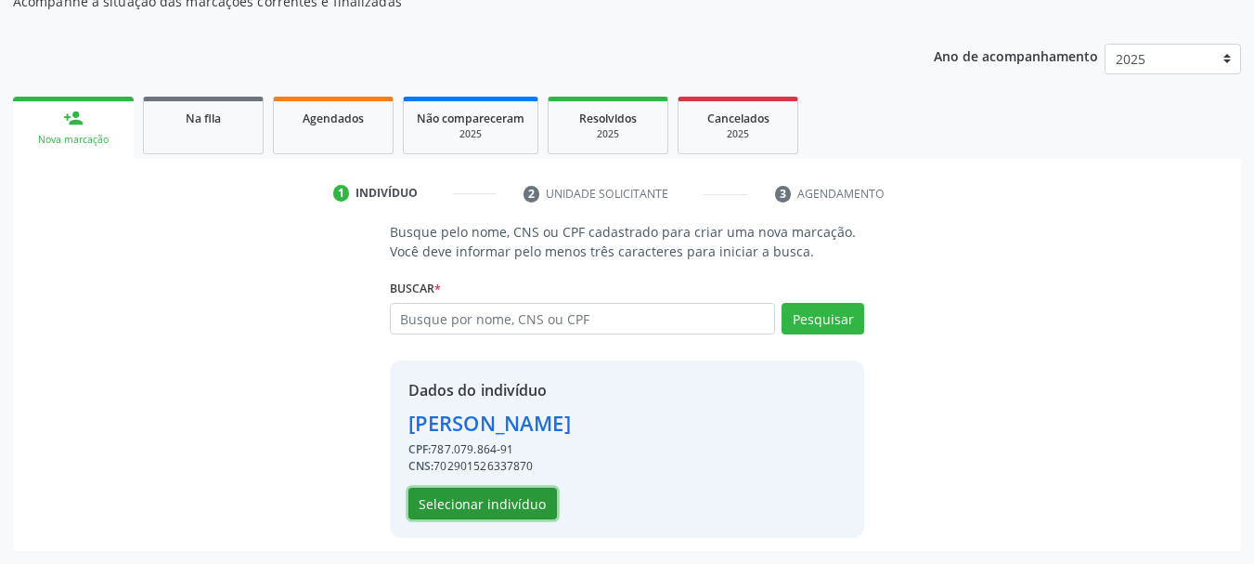
click at [440, 497] on button "Selecionar indivíduo" at bounding box center [483, 503] width 149 height 32
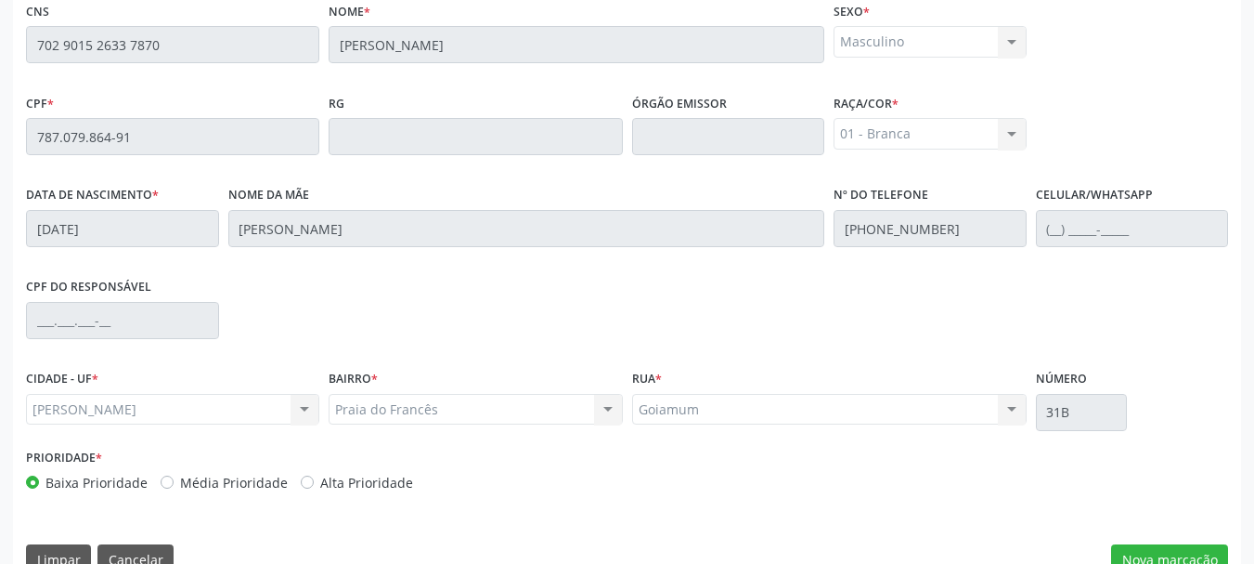
scroll to position [523, 0]
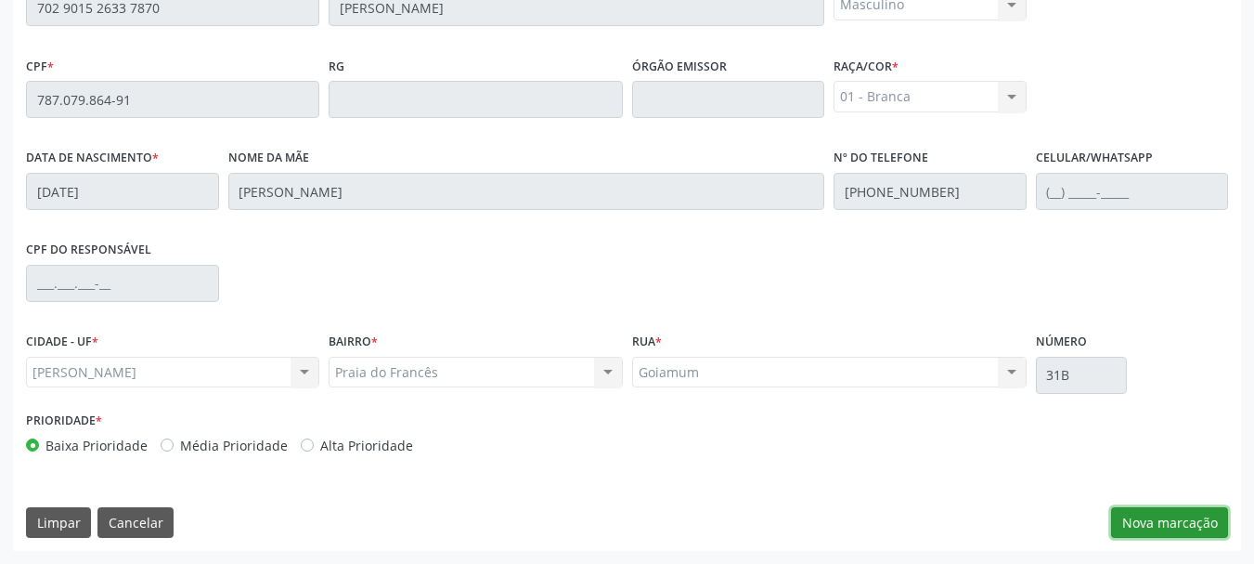
click at [1195, 522] on button "Nova marcação" at bounding box center [1169, 523] width 117 height 32
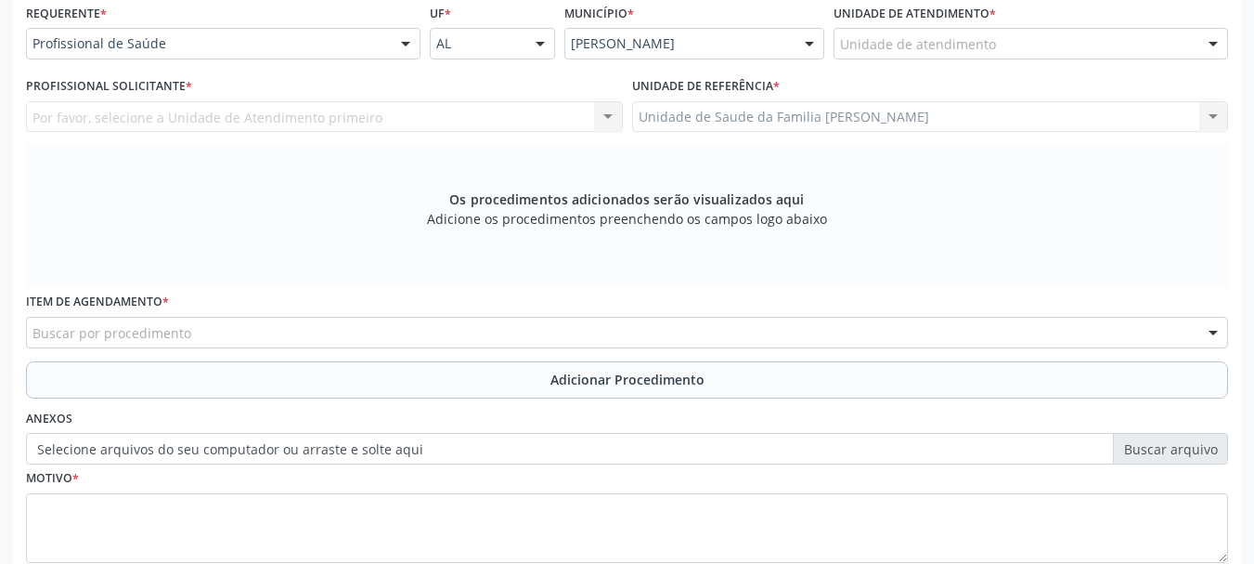
scroll to position [337, 0]
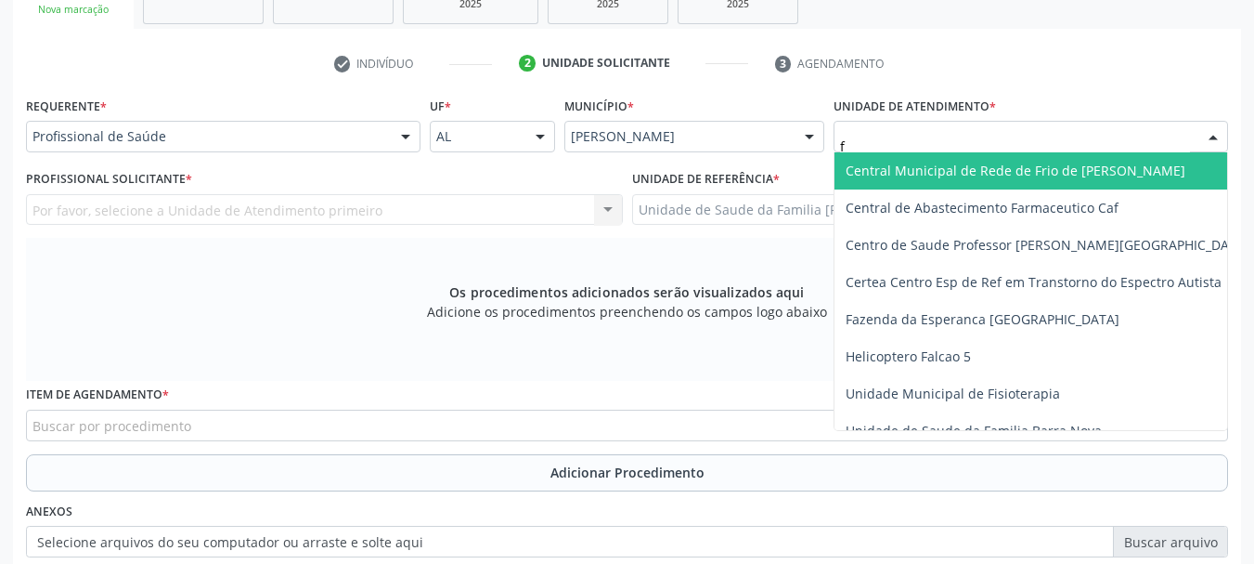
type input "fr"
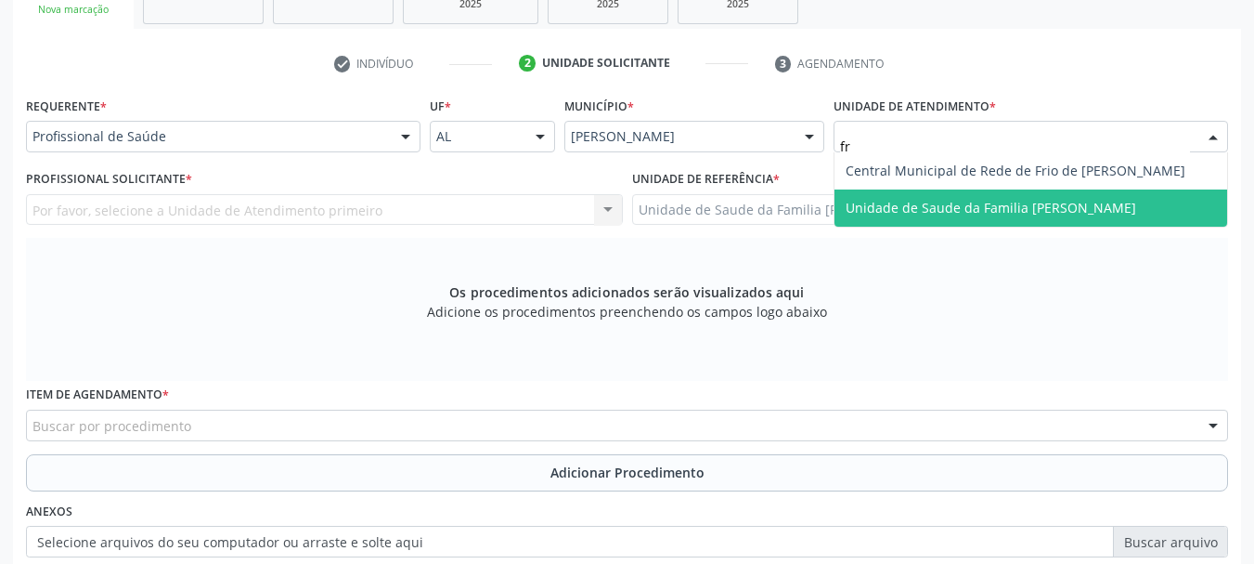
click at [968, 212] on span "Unidade de Saude da Familia [PERSON_NAME]" at bounding box center [991, 208] width 291 height 18
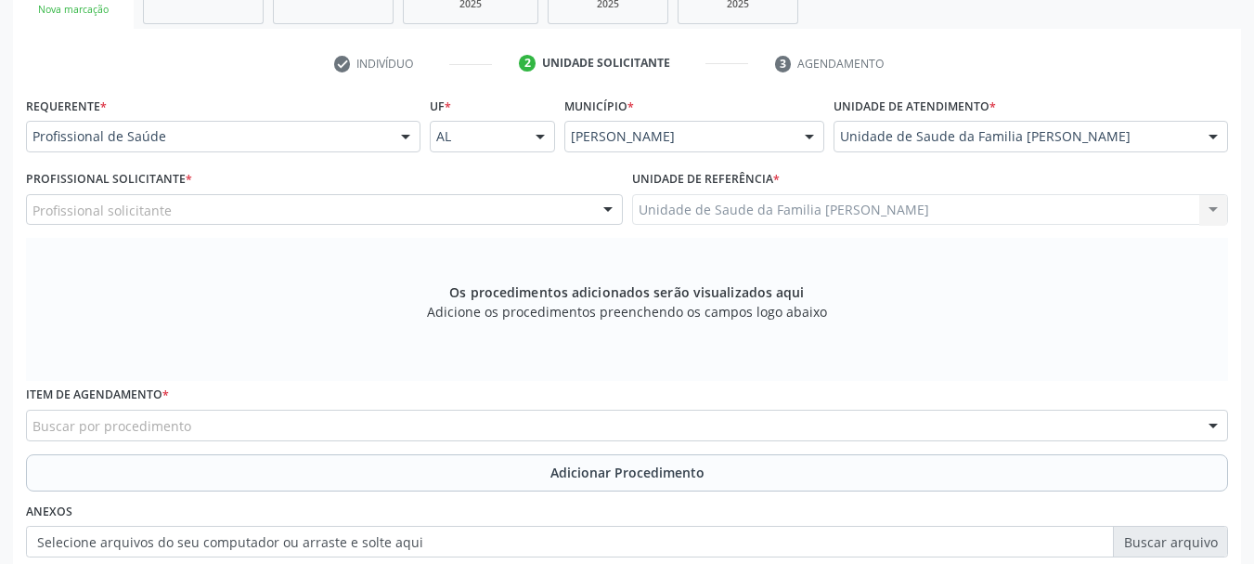
click at [124, 218] on div "Profissional solicitante Assistente Administrativo - Maria Jose da Silva Santos…" at bounding box center [324, 210] width 597 height 32
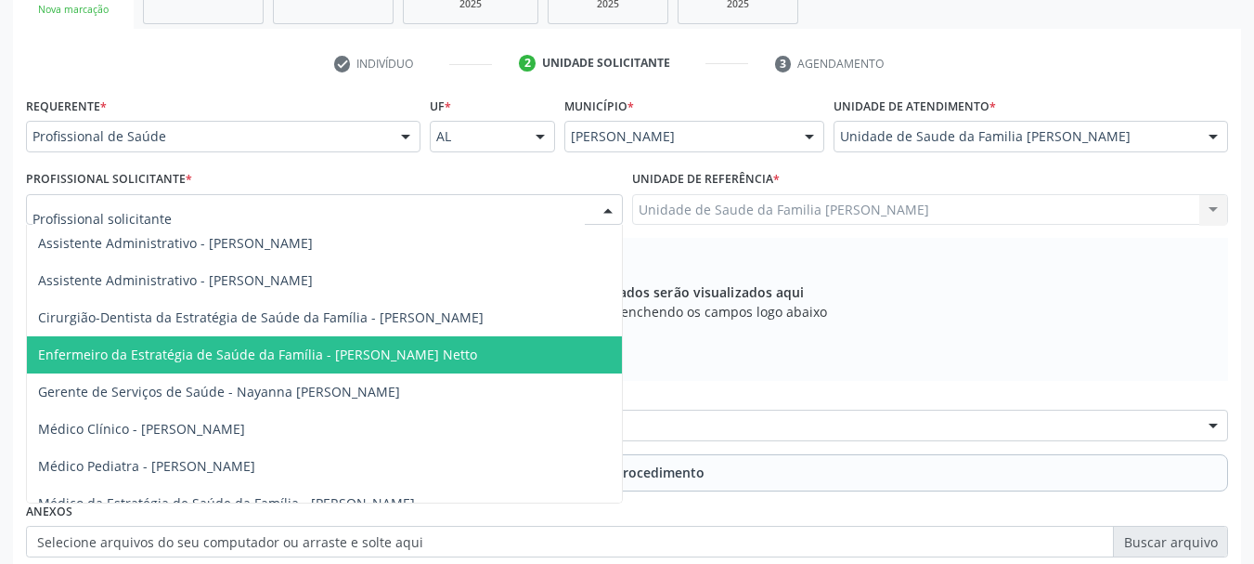
scroll to position [108, 0]
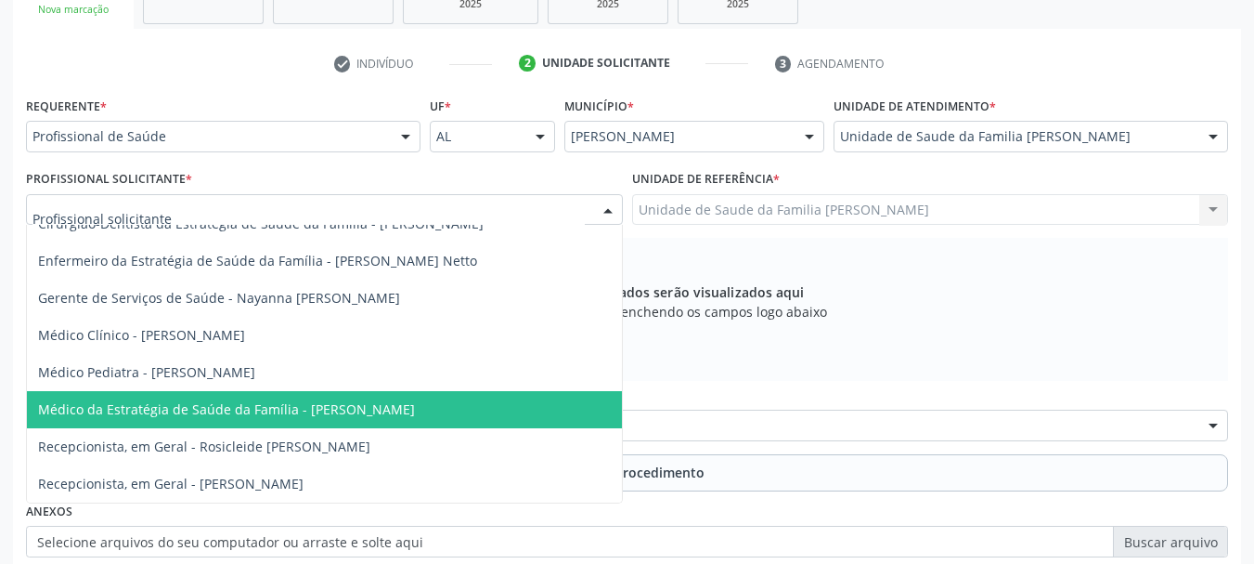
click at [290, 391] on span "Médico da Estratégia de Saúde da Família - Arthur Cunha de Mendonca Fragoso" at bounding box center [324, 409] width 595 height 37
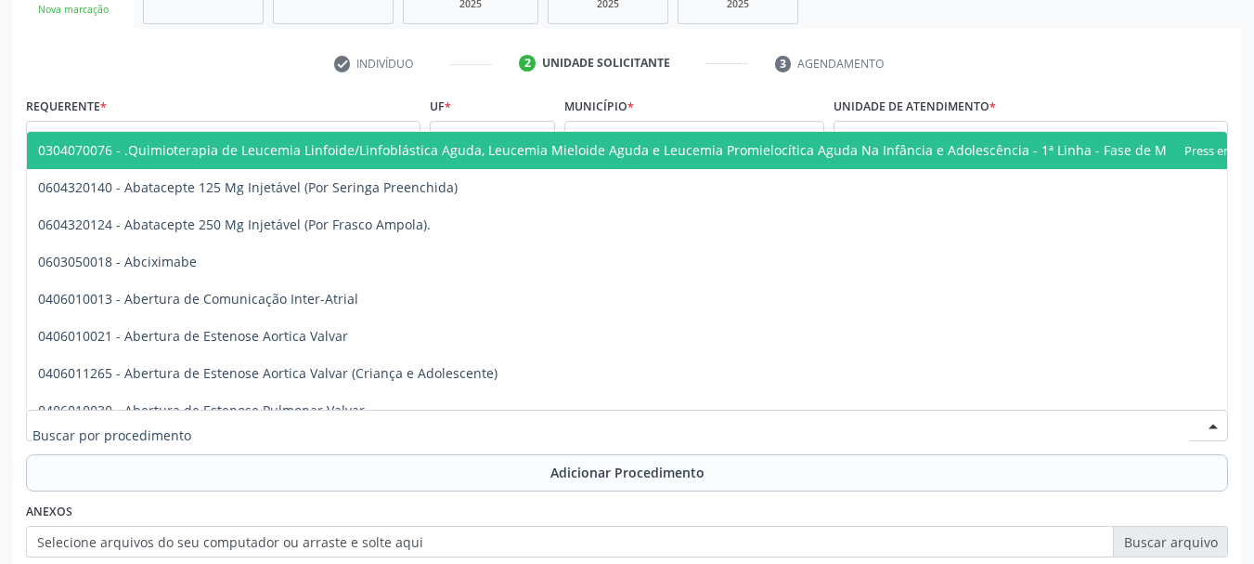
click at [392, 426] on div at bounding box center [627, 425] width 1202 height 32
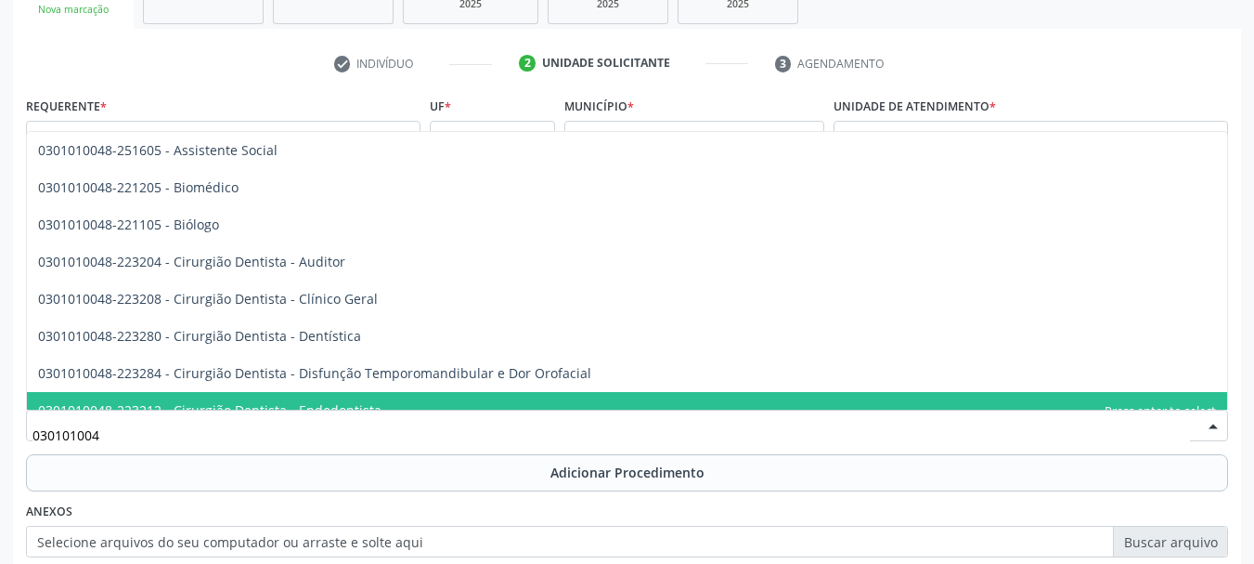
type input "0301010048"
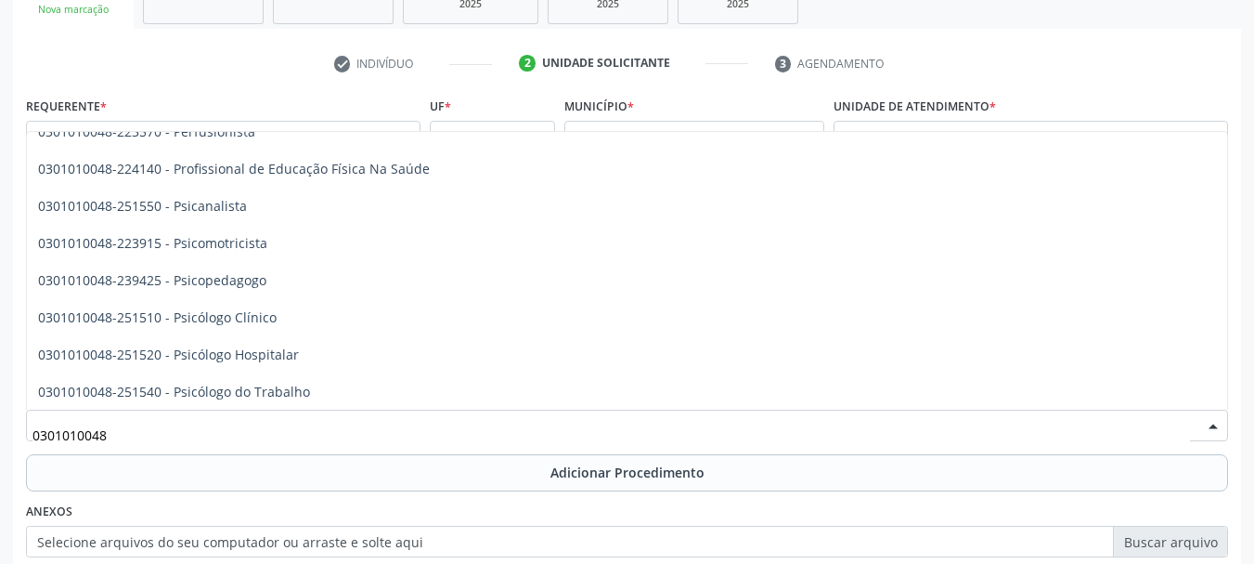
scroll to position [3064, 0]
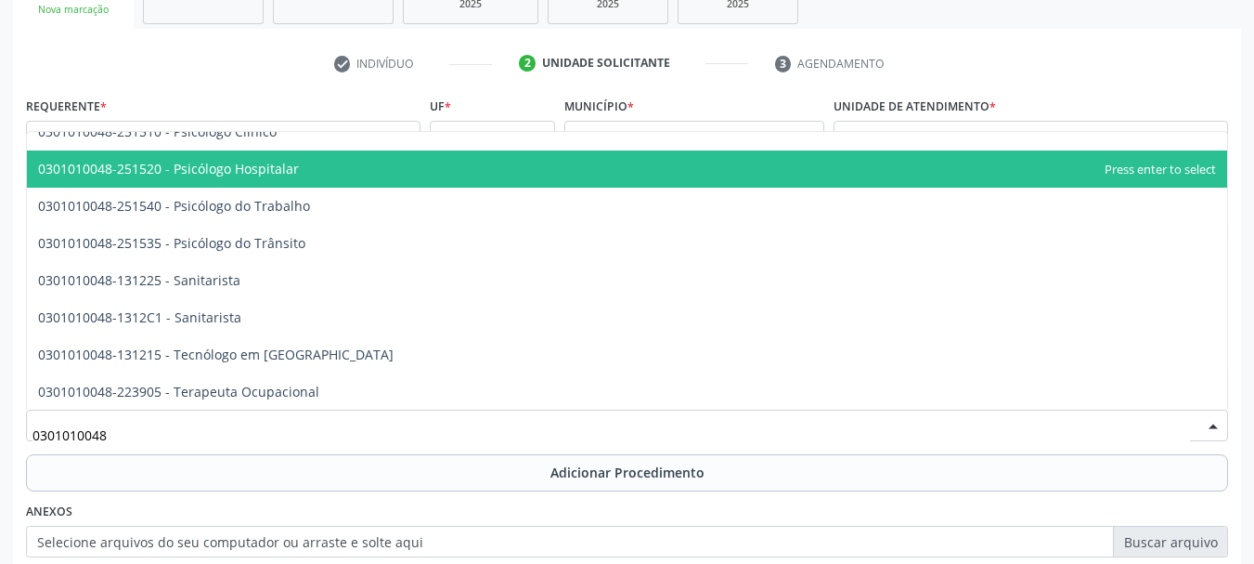
click at [292, 173] on span "0301010048-251520 - Psicólogo Hospitalar" at bounding box center [168, 169] width 261 height 18
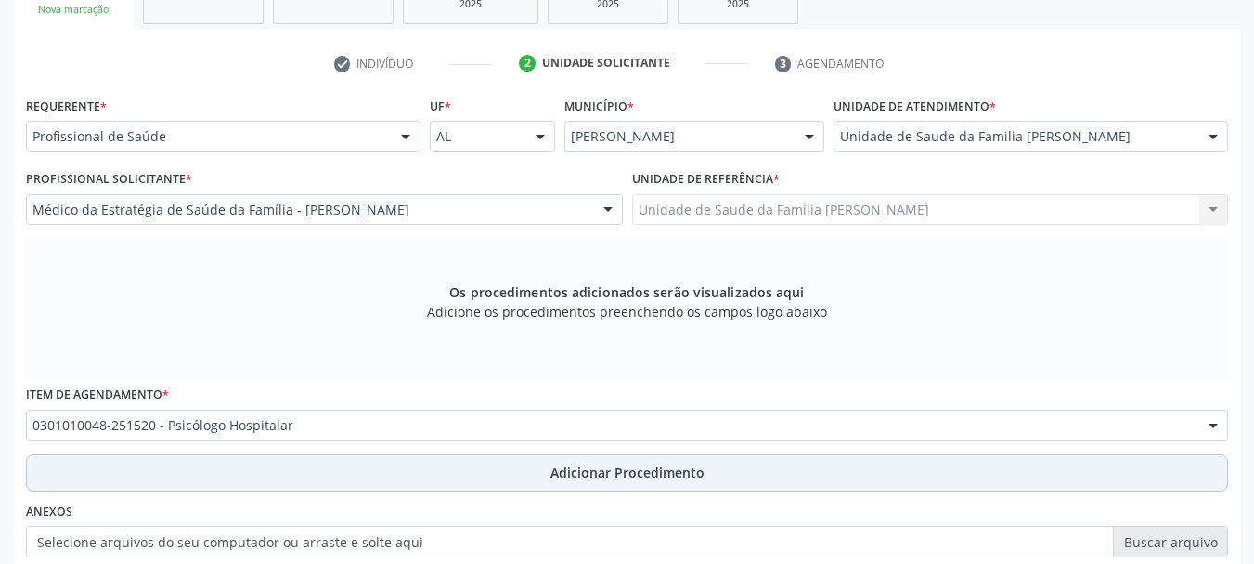
click at [622, 456] on button "Adicionar Procedimento" at bounding box center [627, 472] width 1202 height 37
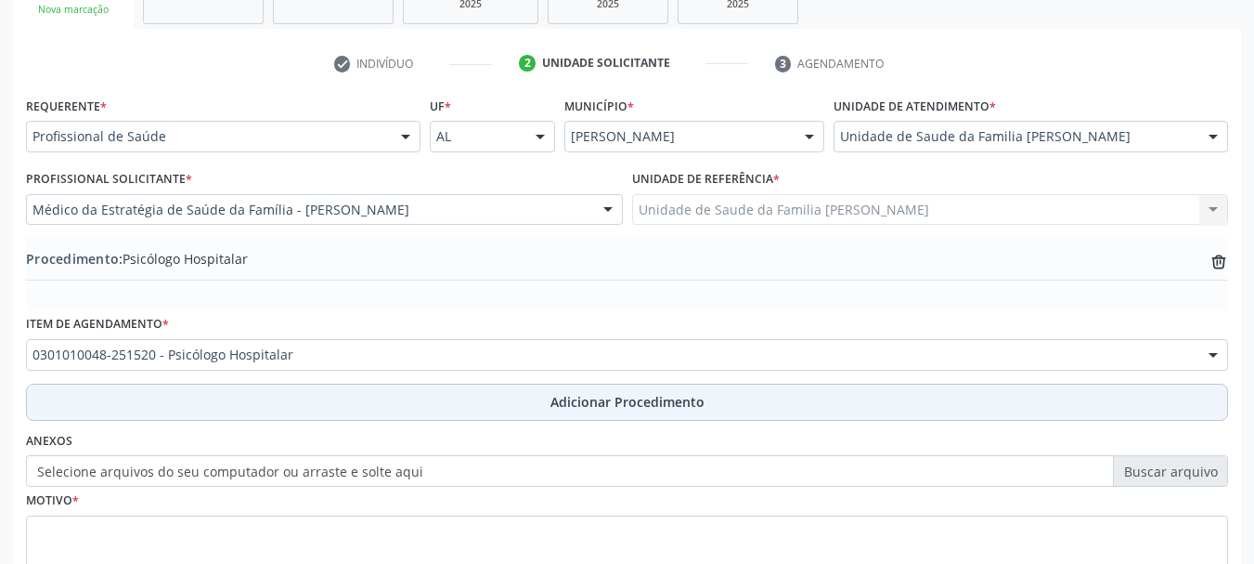
scroll to position [430, 0]
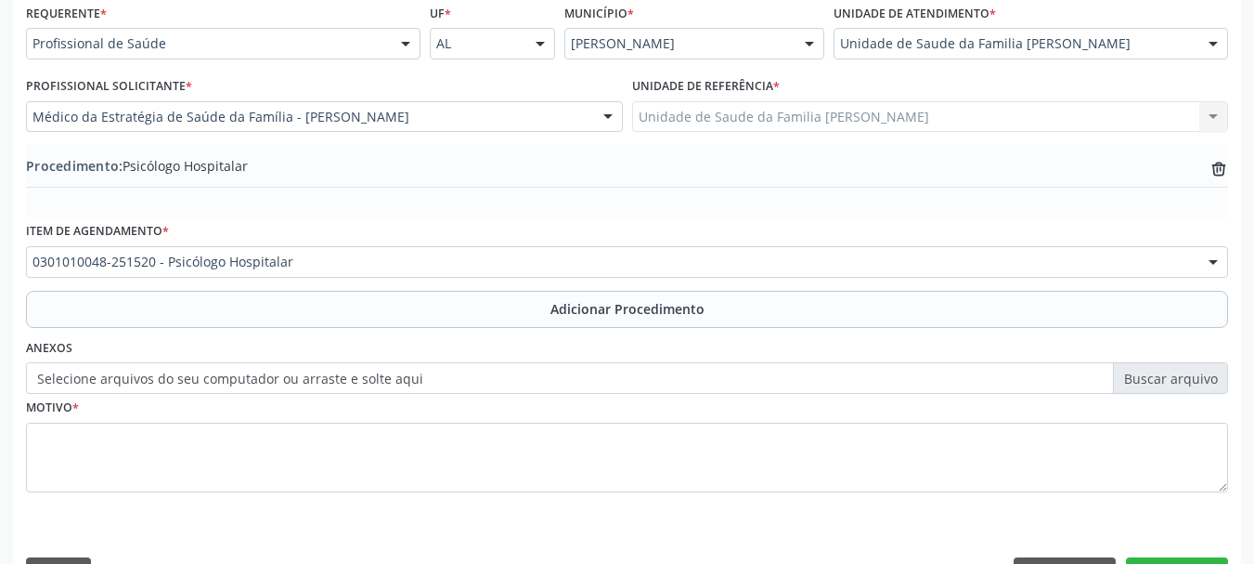
click at [240, 383] on label "Selecione arquivos do seu computador ou arraste e solte aqui" at bounding box center [627, 378] width 1202 height 32
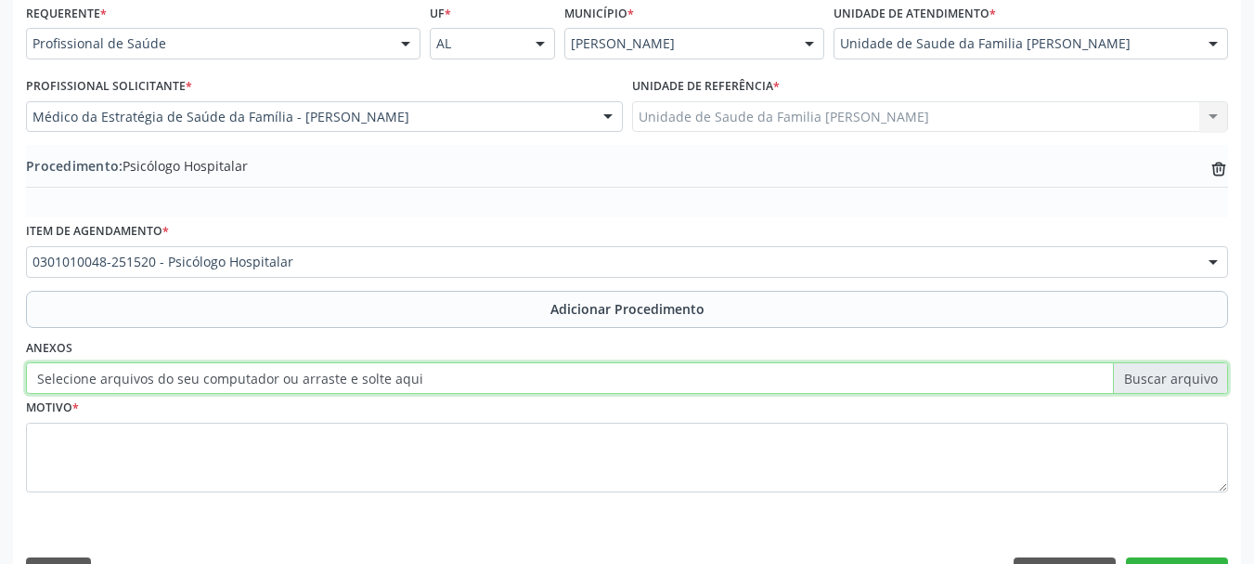
click at [240, 383] on input "Selecione arquivos do seu computador ou arraste e solte aqui" at bounding box center [627, 378] width 1202 height 32
type input "C:\fakepath\Dutra.jpeg"
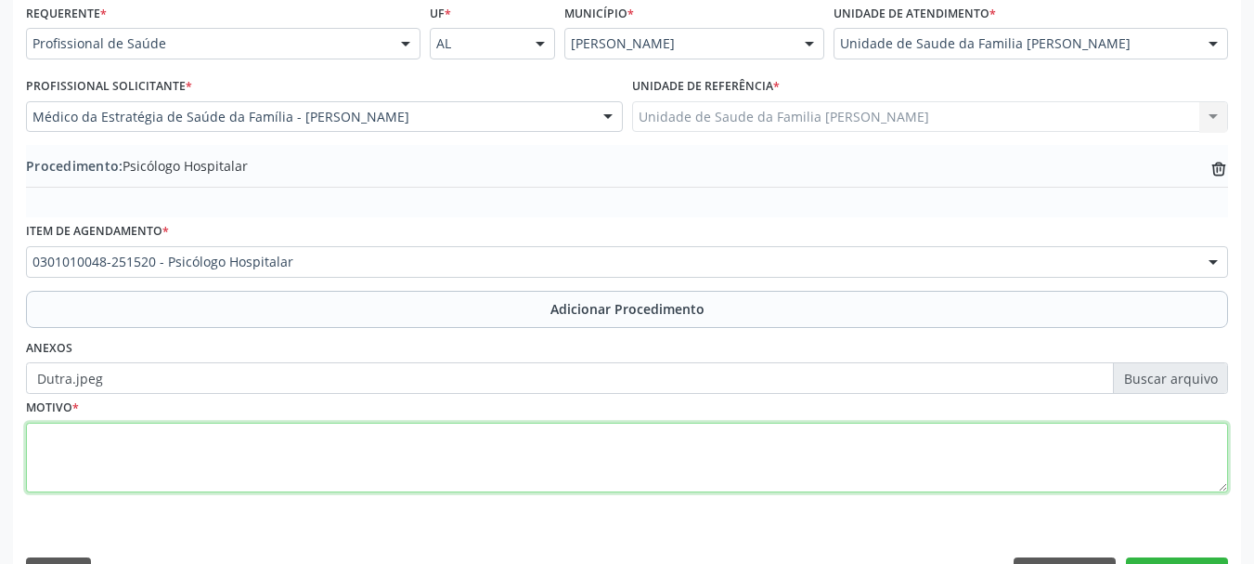
click at [81, 449] on textarea at bounding box center [627, 457] width 1202 height 71
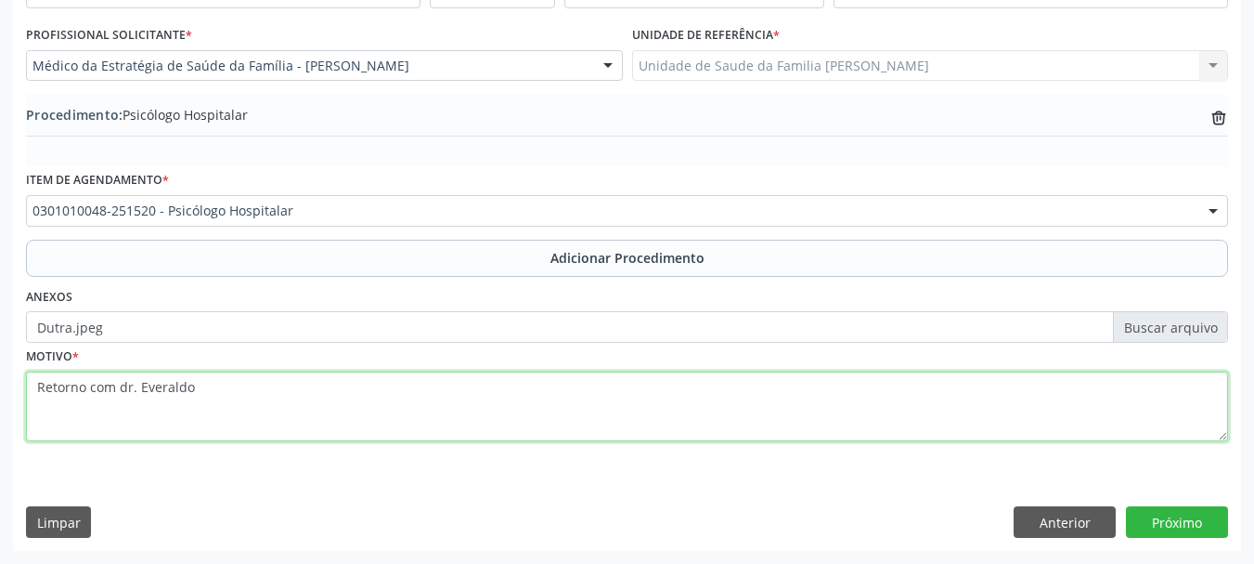
click at [214, 402] on textarea "Retorno com dr. Everaldo" at bounding box center [627, 406] width 1202 height 71
click at [202, 391] on textarea "Retorno com dr. Everaldo. Eisodio depressivo" at bounding box center [627, 406] width 1202 height 71
type textarea "Retorno com dr. Everaldo. Episodio depressivo"
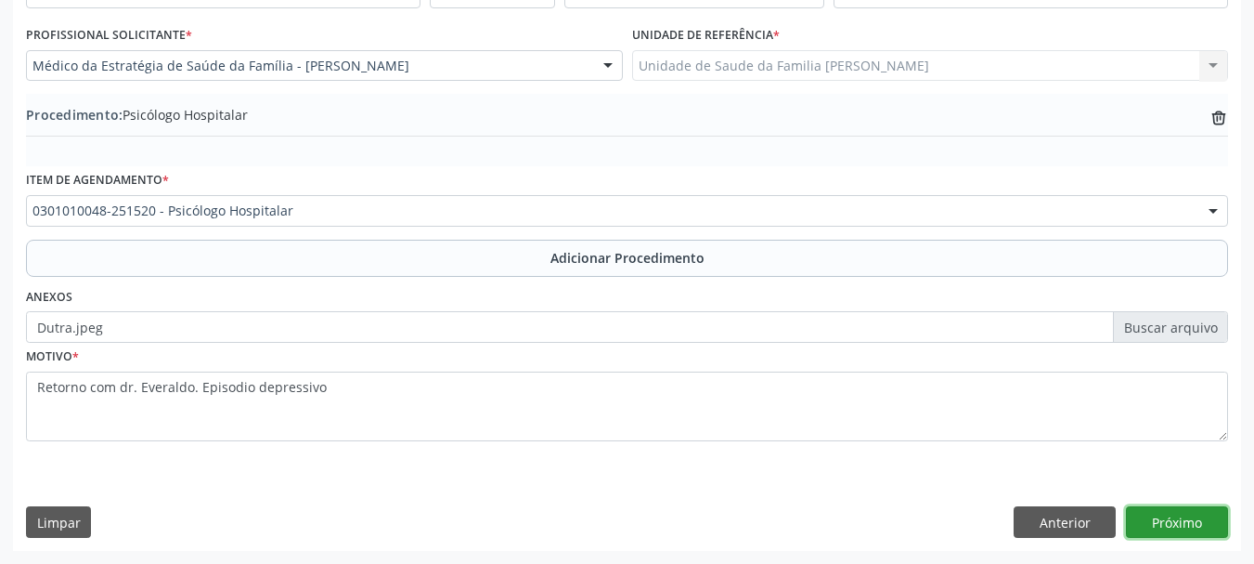
click at [1180, 512] on button "Próximo" at bounding box center [1177, 522] width 102 height 32
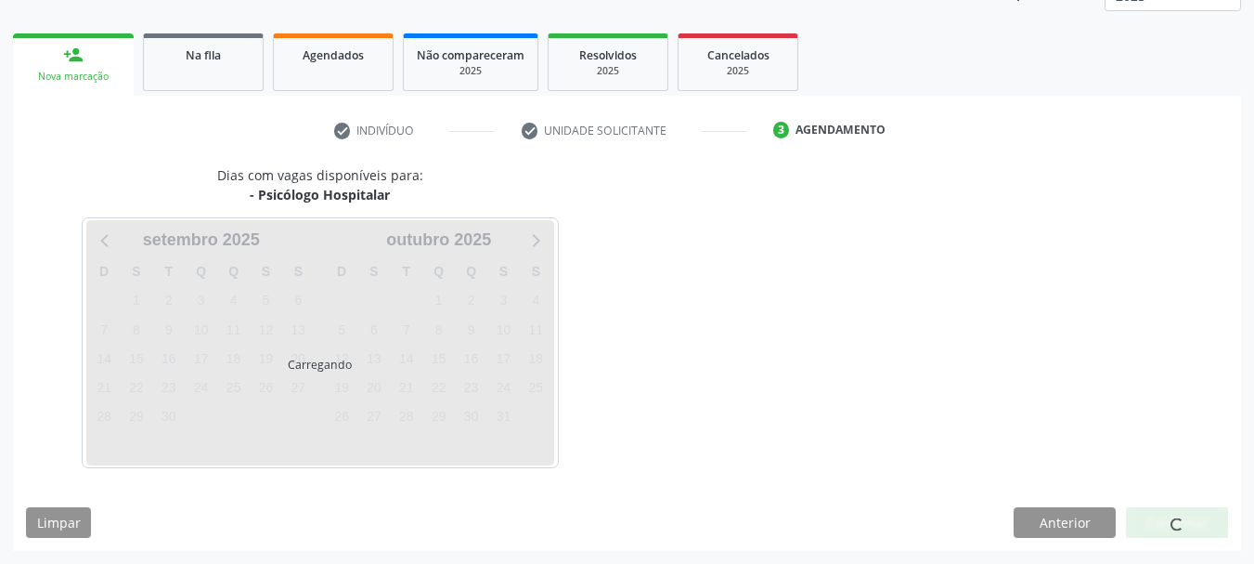
scroll to position [325, 0]
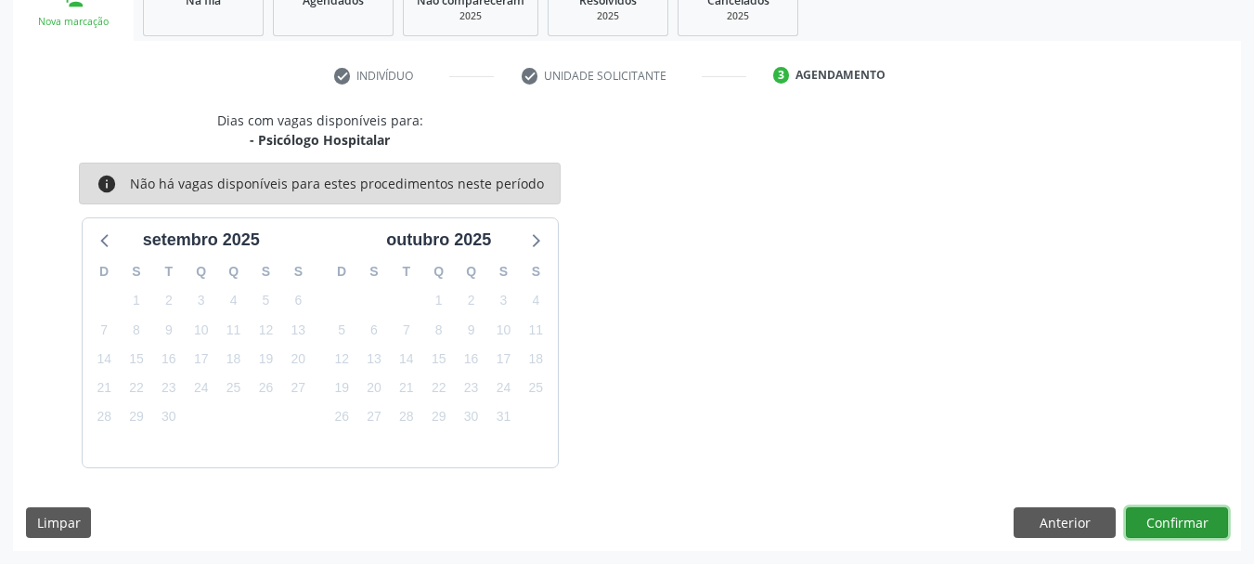
click at [1177, 512] on button "Confirmar" at bounding box center [1177, 523] width 102 height 32
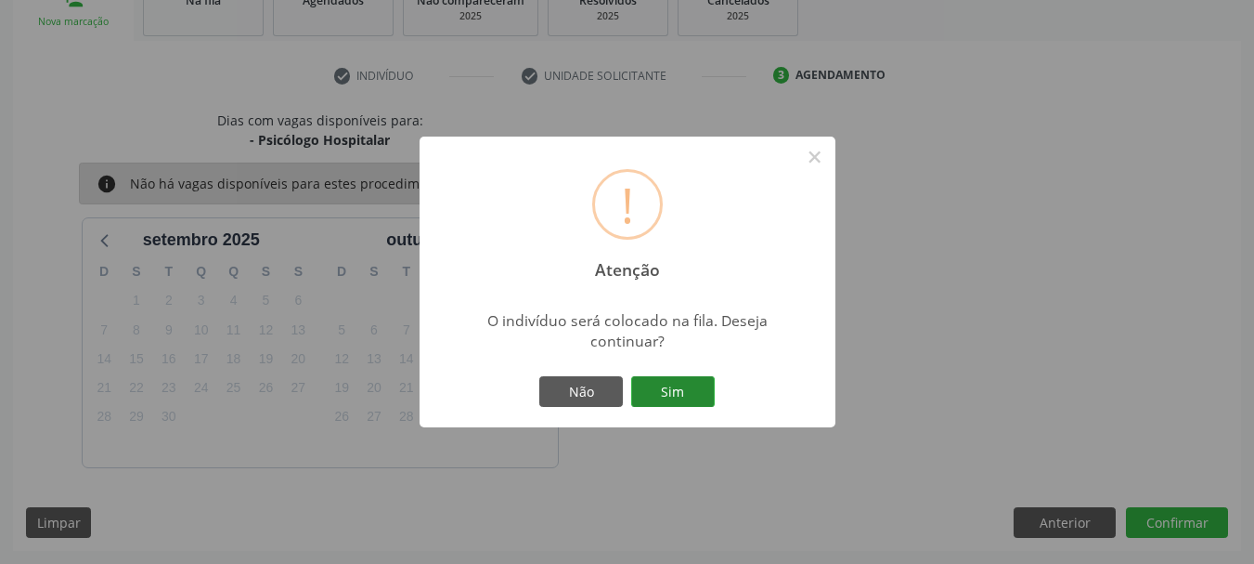
click at [706, 383] on button "Sim" at bounding box center [673, 392] width 84 height 32
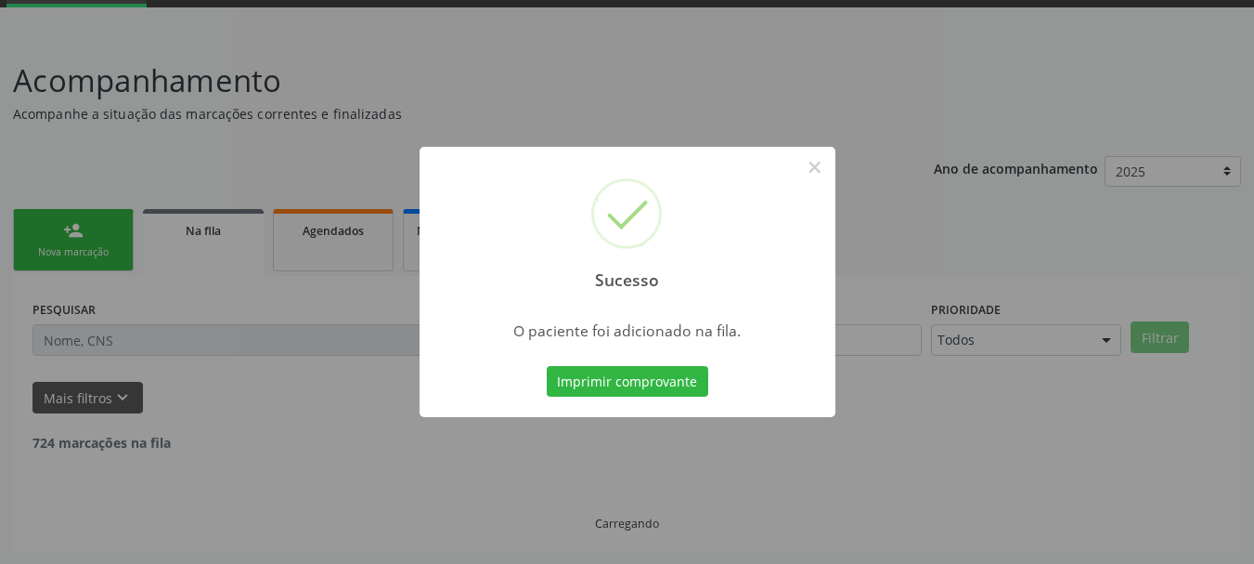
scroll to position [75, 0]
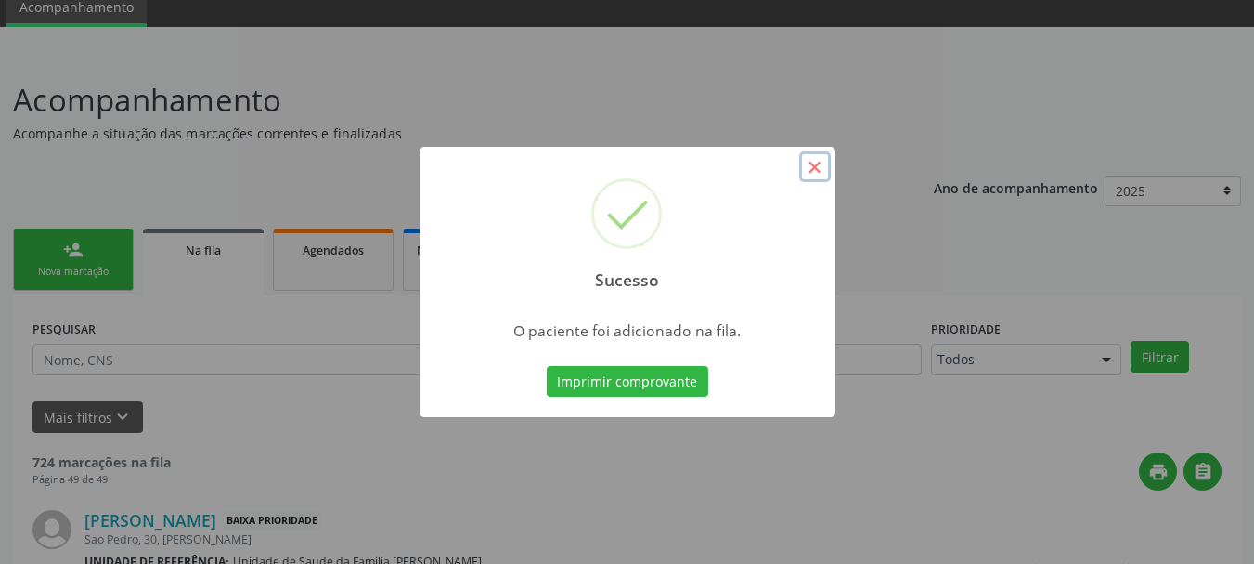
click at [824, 171] on button "×" at bounding box center [815, 167] width 32 height 32
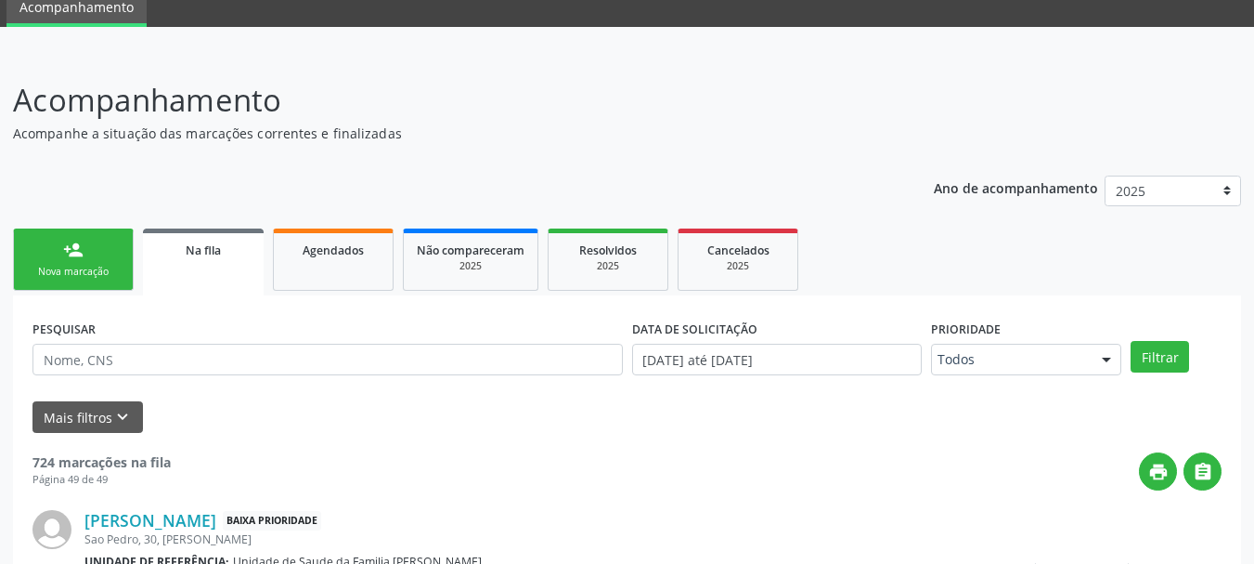
click at [38, 263] on link "person_add Nova marcação" at bounding box center [73, 259] width 121 height 62
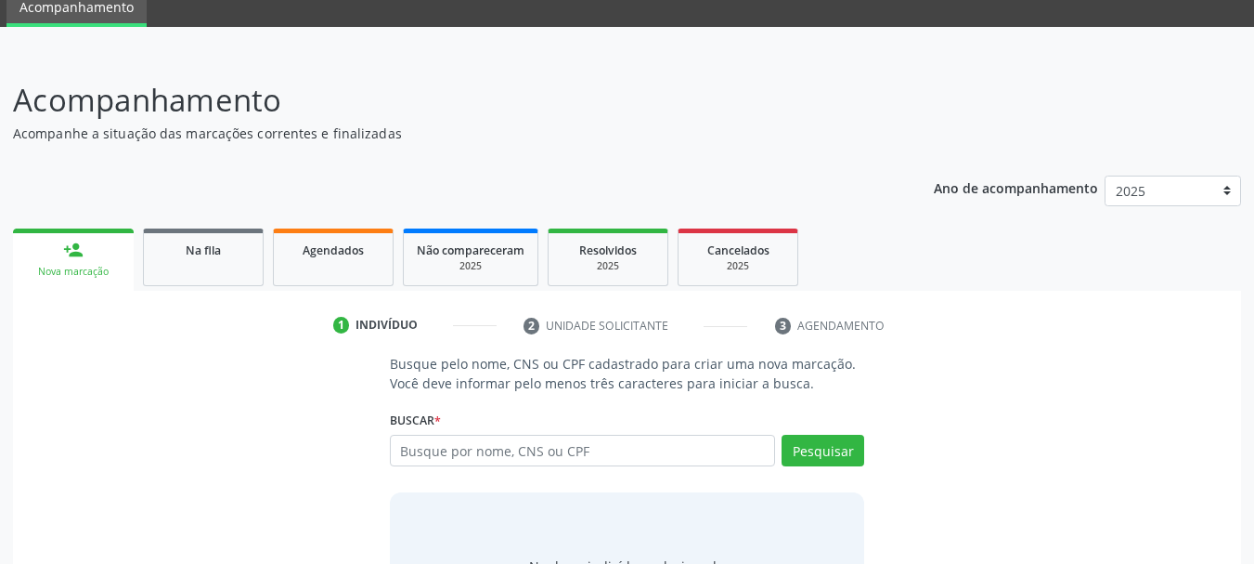
scroll to position [178, 0]
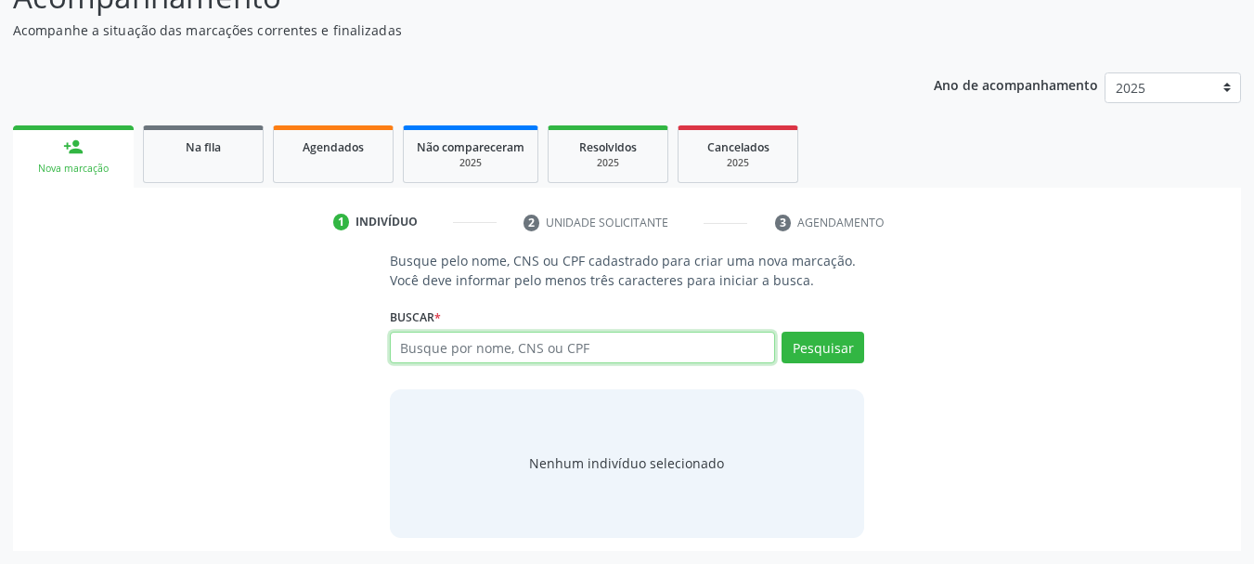
click at [423, 345] on input "text" at bounding box center [583, 347] width 386 height 32
type input "01515100405"
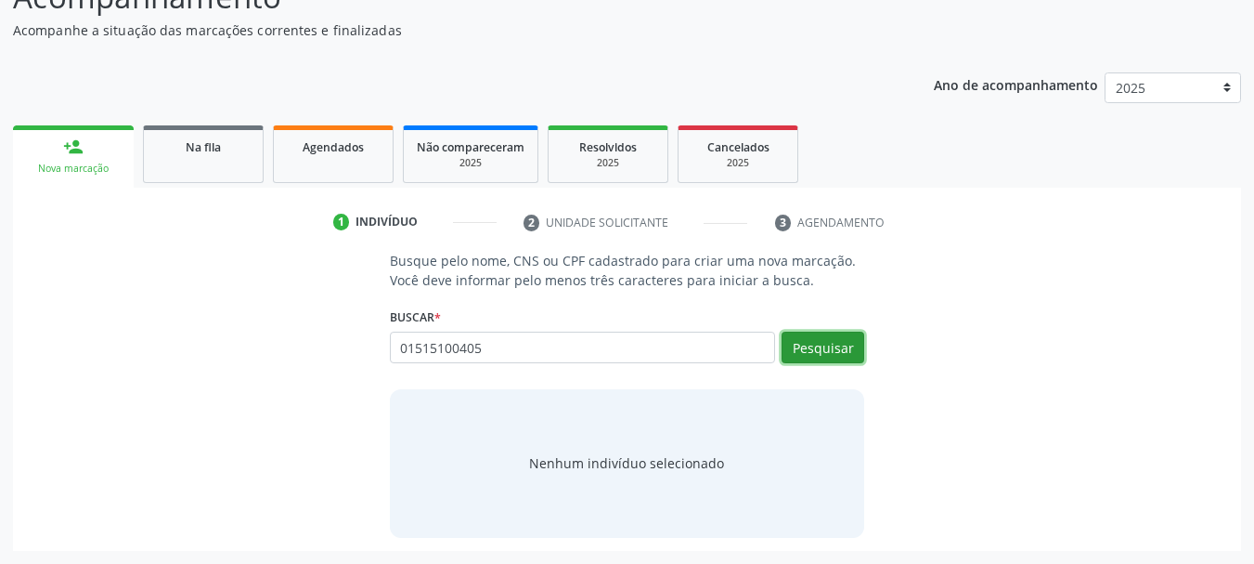
click at [809, 352] on button "Pesquisar" at bounding box center [823, 347] width 83 height 32
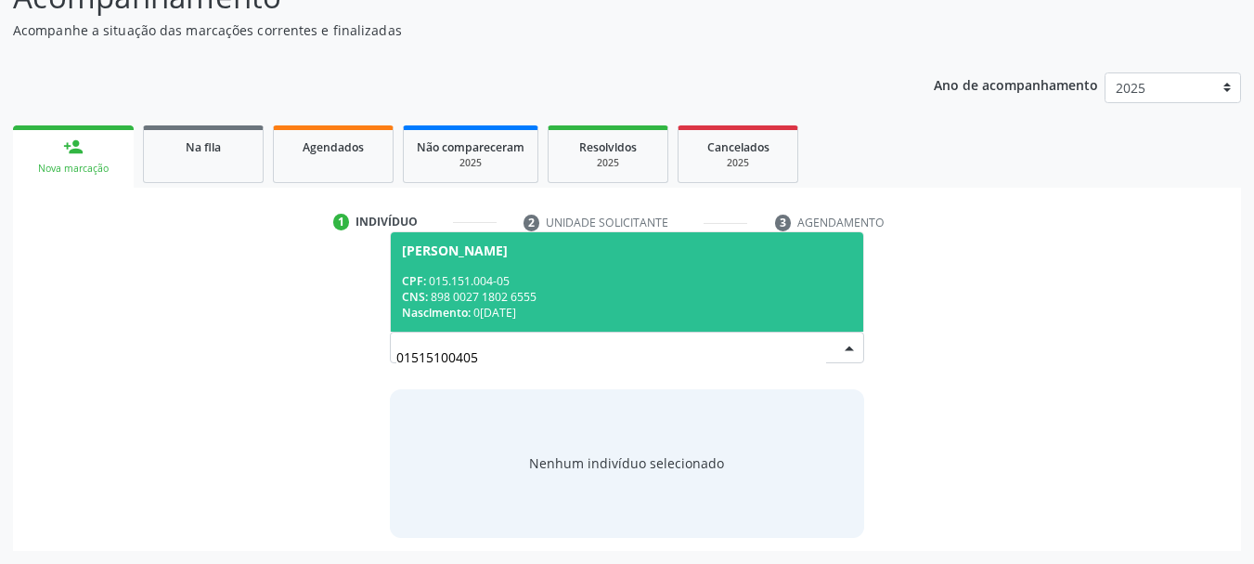
click at [507, 271] on span "Gaetano Perna CPF: 015.151.004-05 CNS: 898 0027 1802 6555 Nascimento: 06/03/1965" at bounding box center [627, 281] width 473 height 99
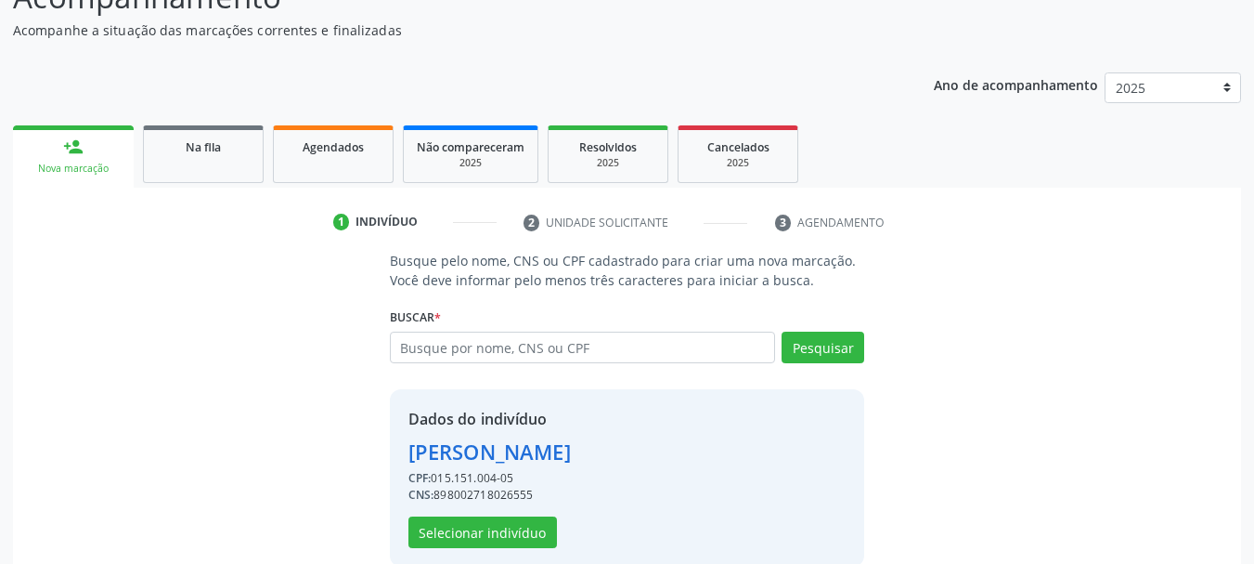
scroll to position [207, 0]
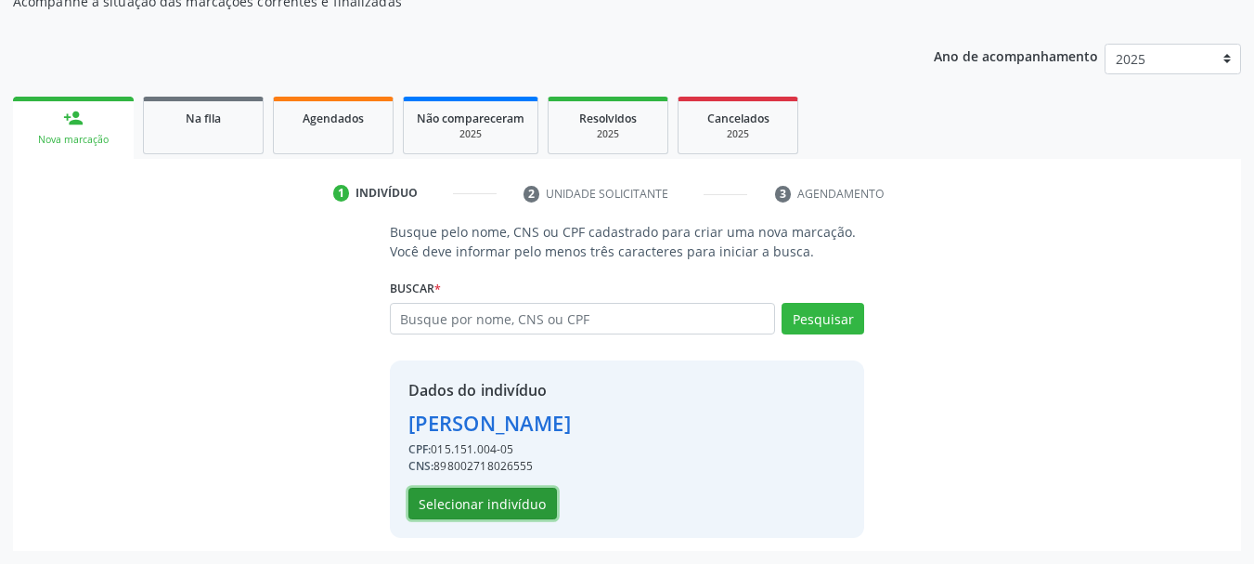
click at [442, 499] on button "Selecionar indivíduo" at bounding box center [483, 503] width 149 height 32
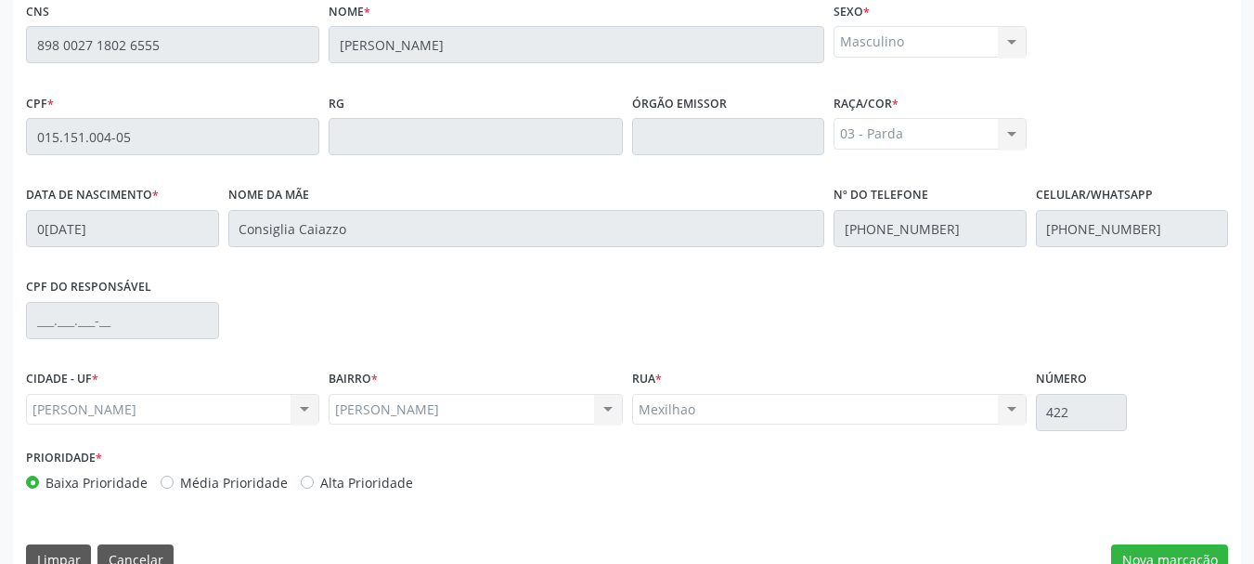
scroll to position [523, 0]
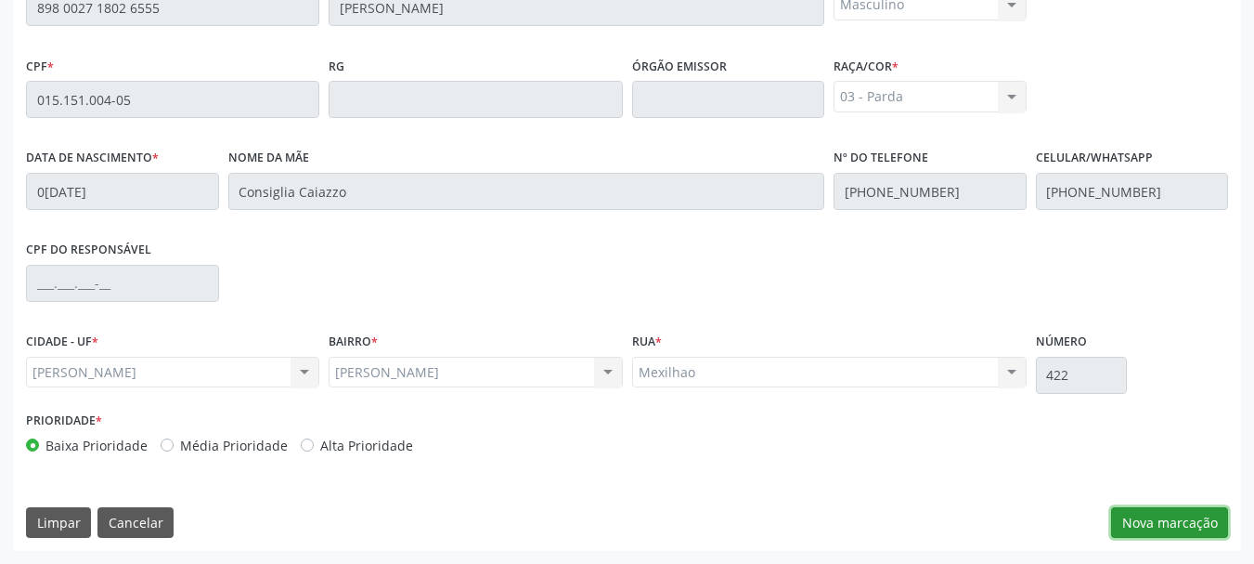
click at [1191, 517] on button "Nova marcação" at bounding box center [1169, 523] width 117 height 32
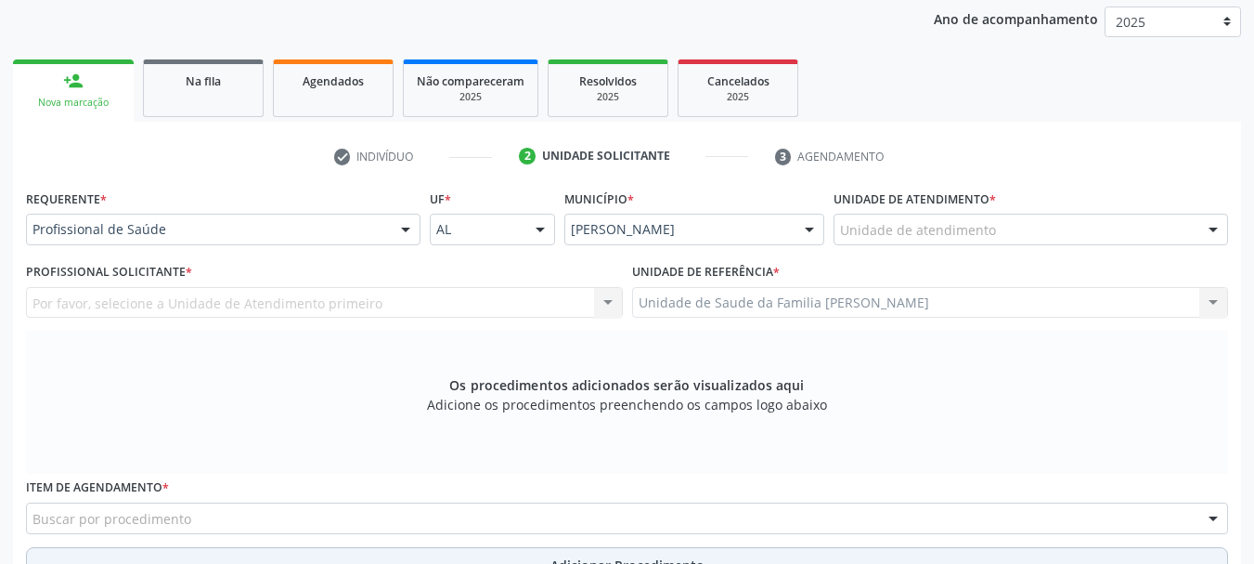
scroll to position [151, 0]
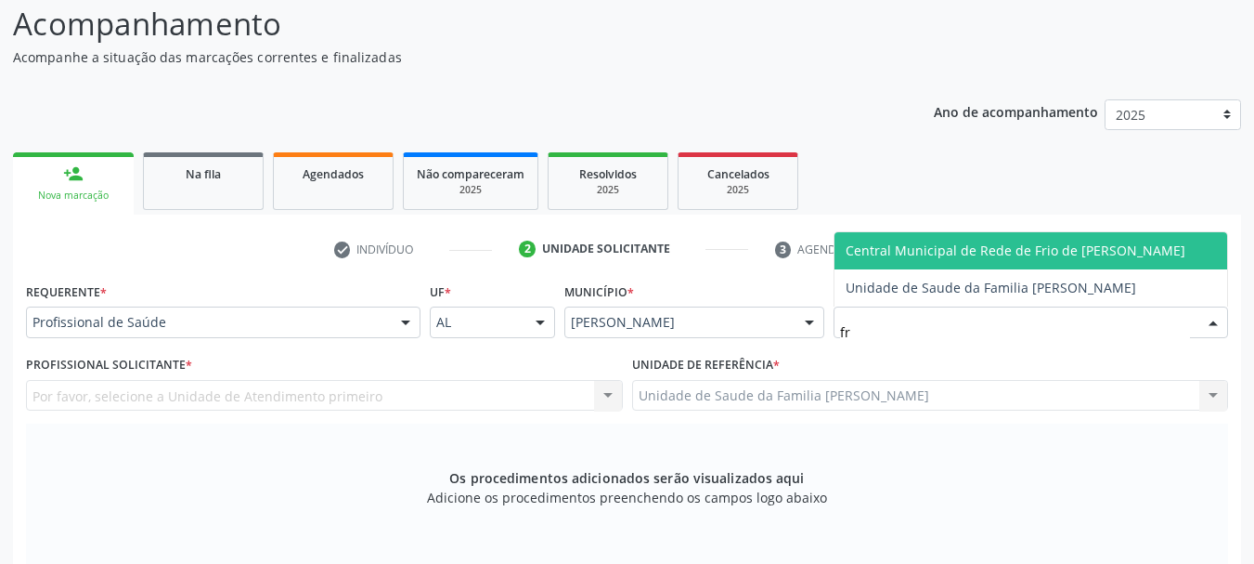
type input "fra"
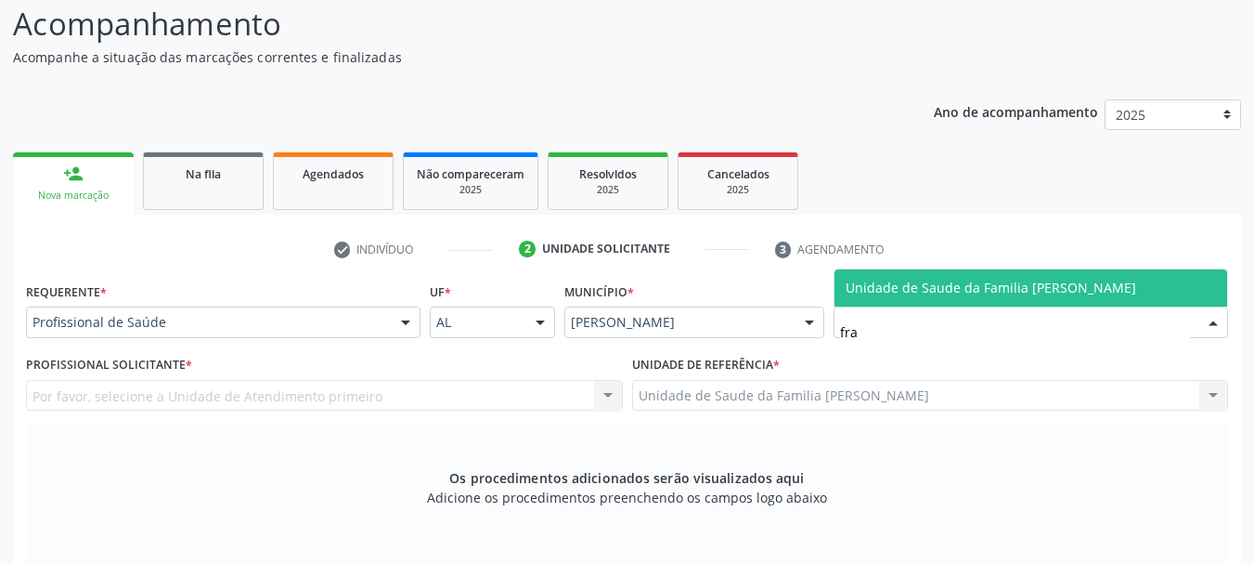
click at [894, 289] on span "Unidade de Saude da Familia [PERSON_NAME]" at bounding box center [991, 288] width 291 height 18
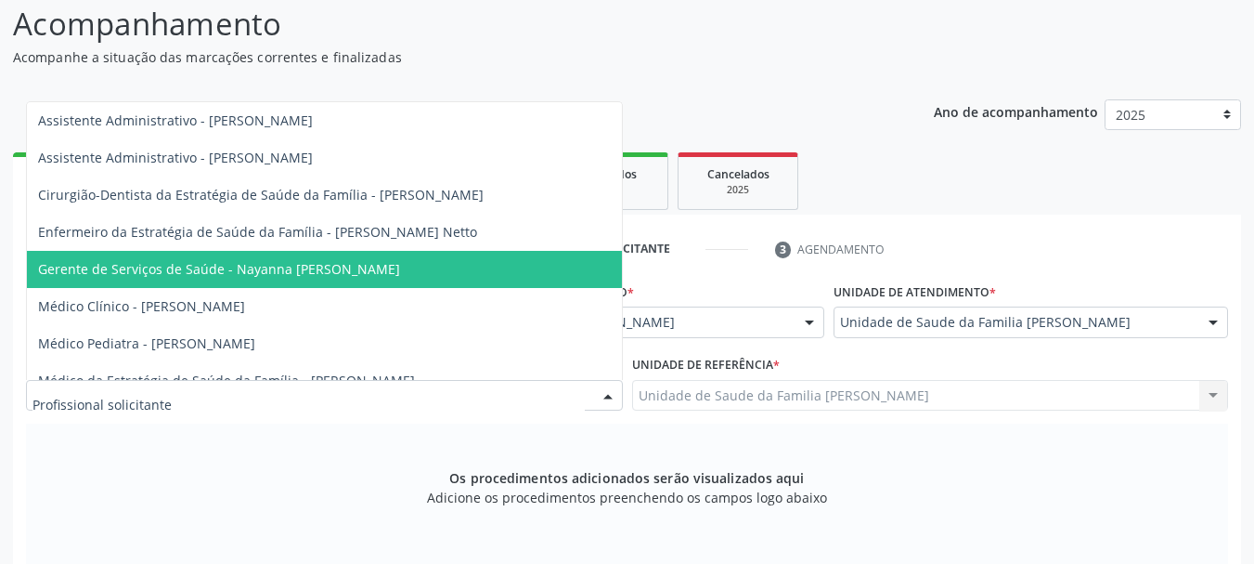
scroll to position [108, 0]
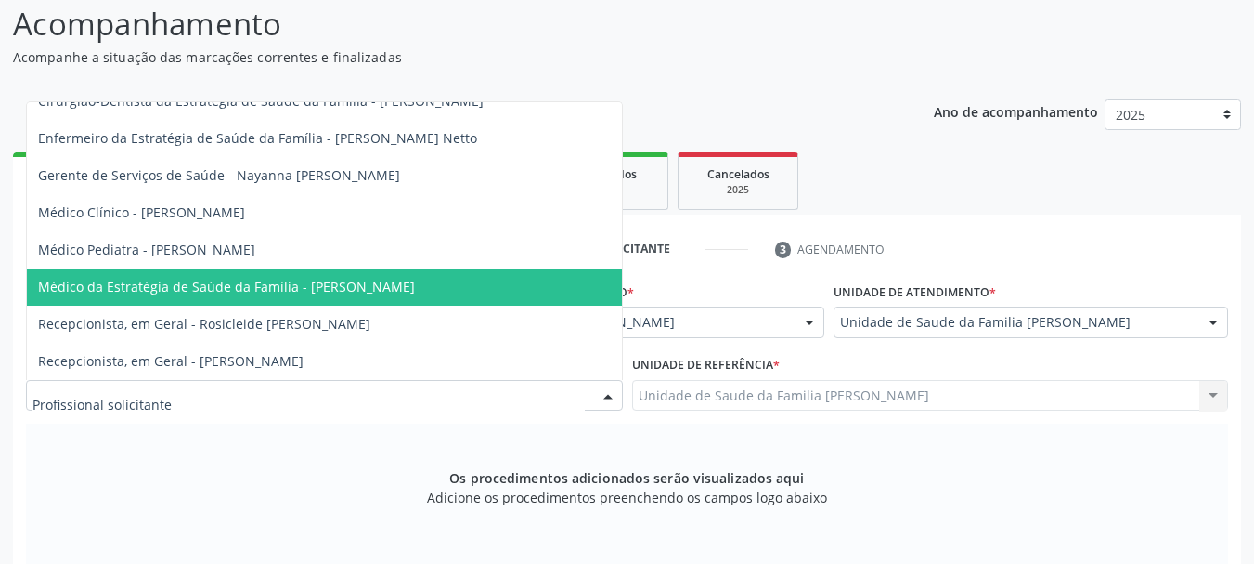
click at [141, 278] on span "Médico da Estratégia de Saúde da Família - Arthur Cunha de Mendonca Fragoso" at bounding box center [226, 287] width 377 height 18
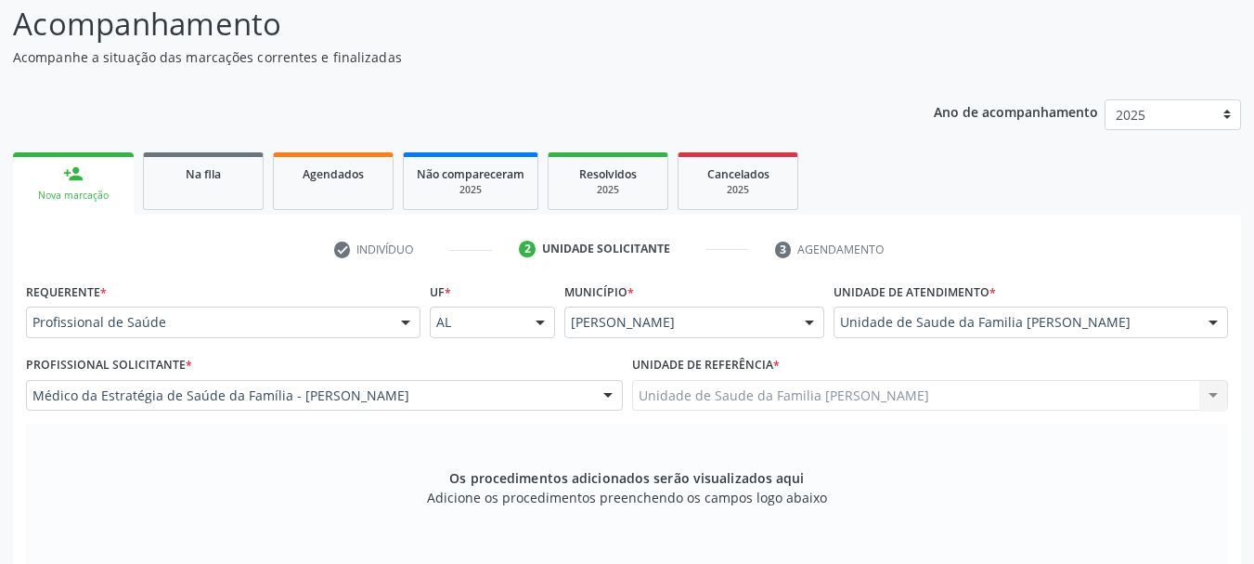
scroll to position [430, 0]
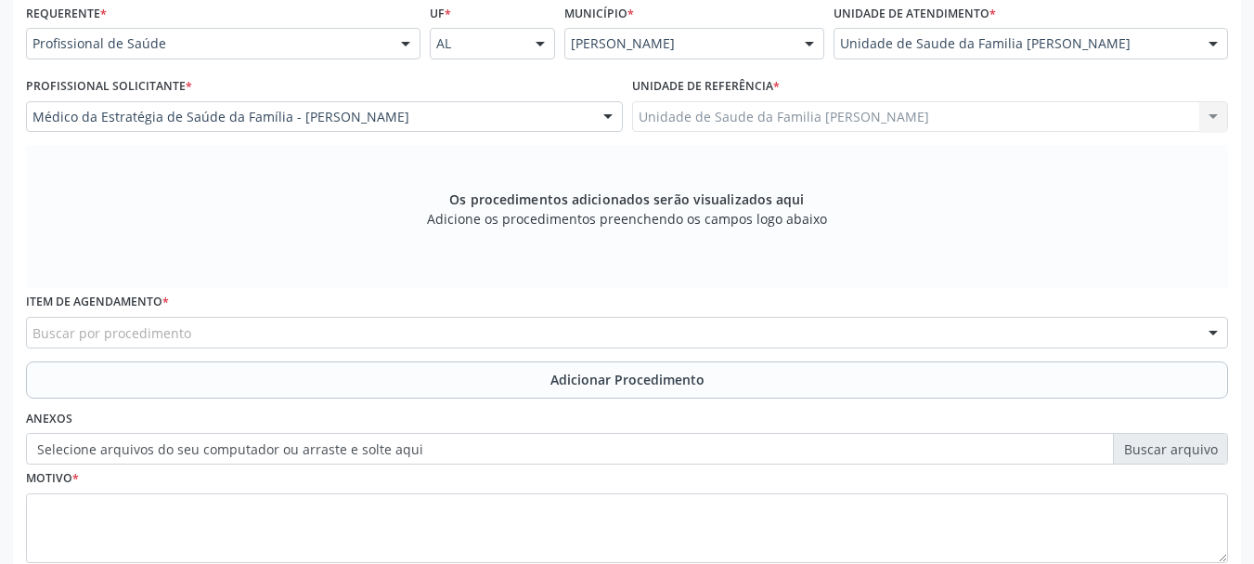
click at [394, 339] on div "Buscar por procedimento" at bounding box center [627, 333] width 1202 height 32
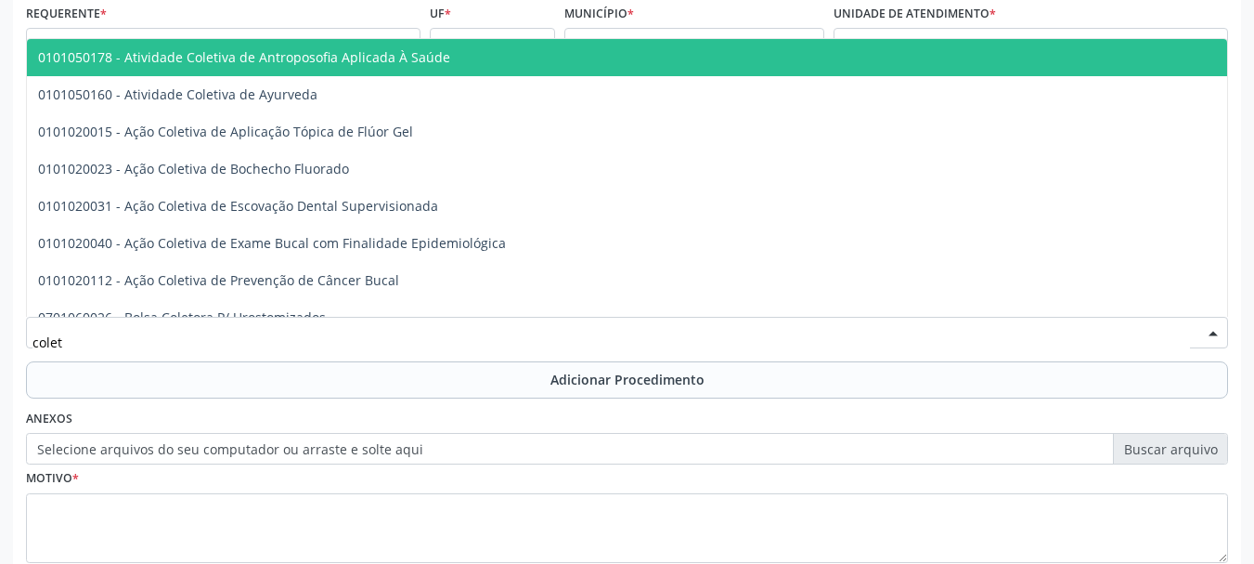
type input "coleta"
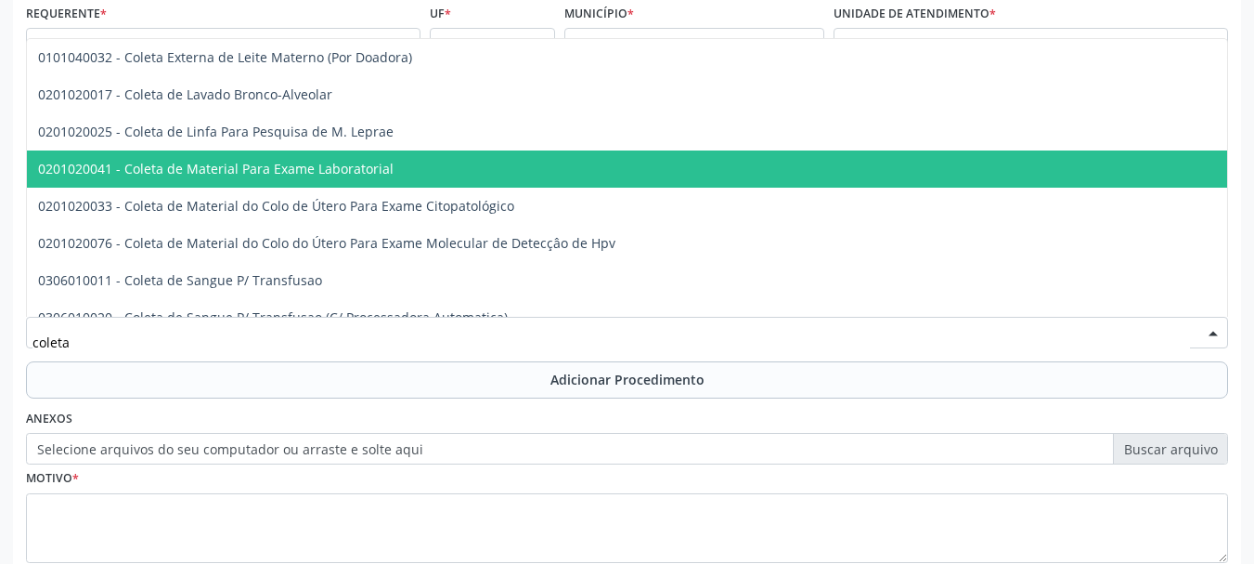
click at [370, 168] on span "0201020041 - Coleta de Material Para Exame Laboratorial" at bounding box center [216, 169] width 356 height 18
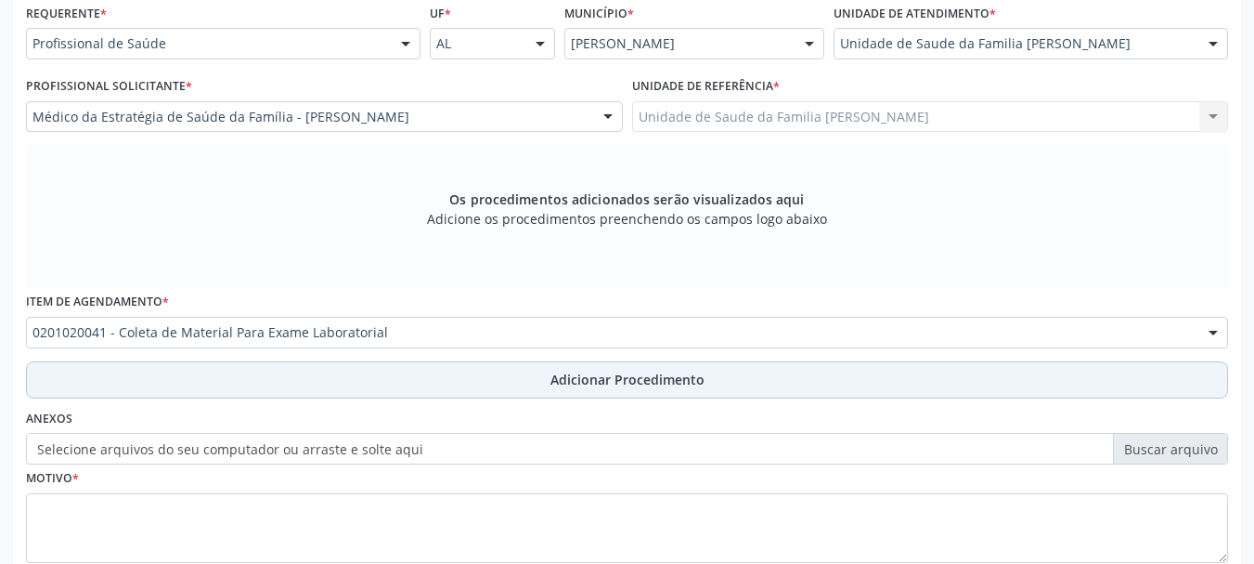
click at [651, 369] on button "Adicionar Procedimento" at bounding box center [627, 379] width 1202 height 37
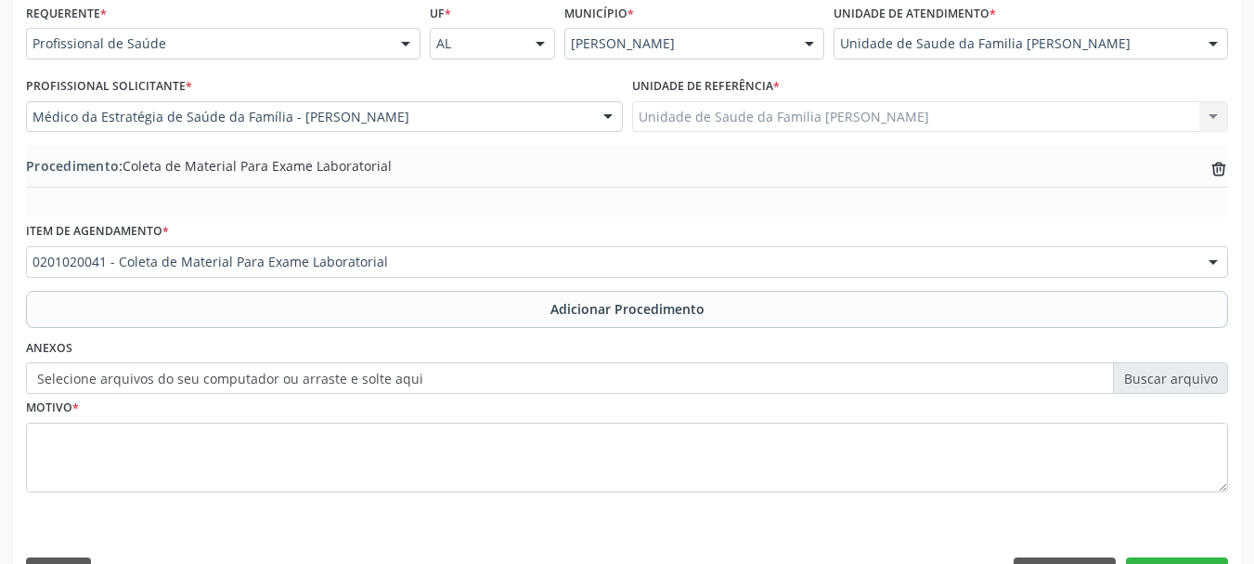
click at [432, 386] on label "Selecione arquivos do seu computador ou arraste e solte aqui" at bounding box center [627, 378] width 1202 height 32
click at [432, 386] on input "Selecione arquivos do seu computador ou arraste e solte aqui" at bounding box center [627, 378] width 1202 height 32
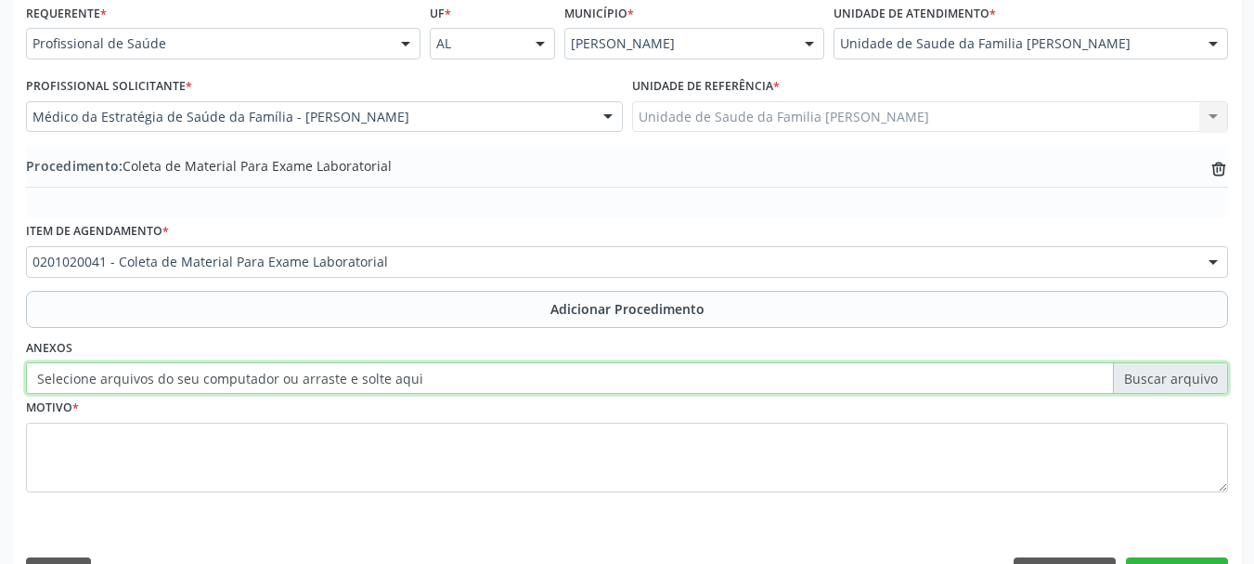
type input "C:\fakepath\Perna.jpeg"
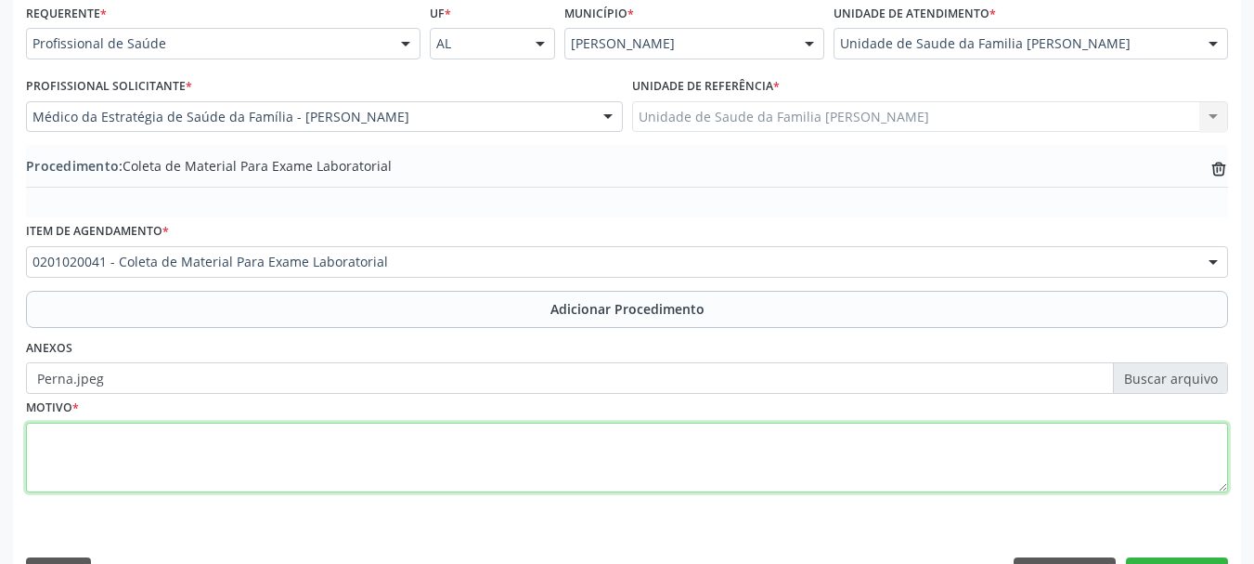
click at [60, 447] on textarea at bounding box center [627, 457] width 1202 height 71
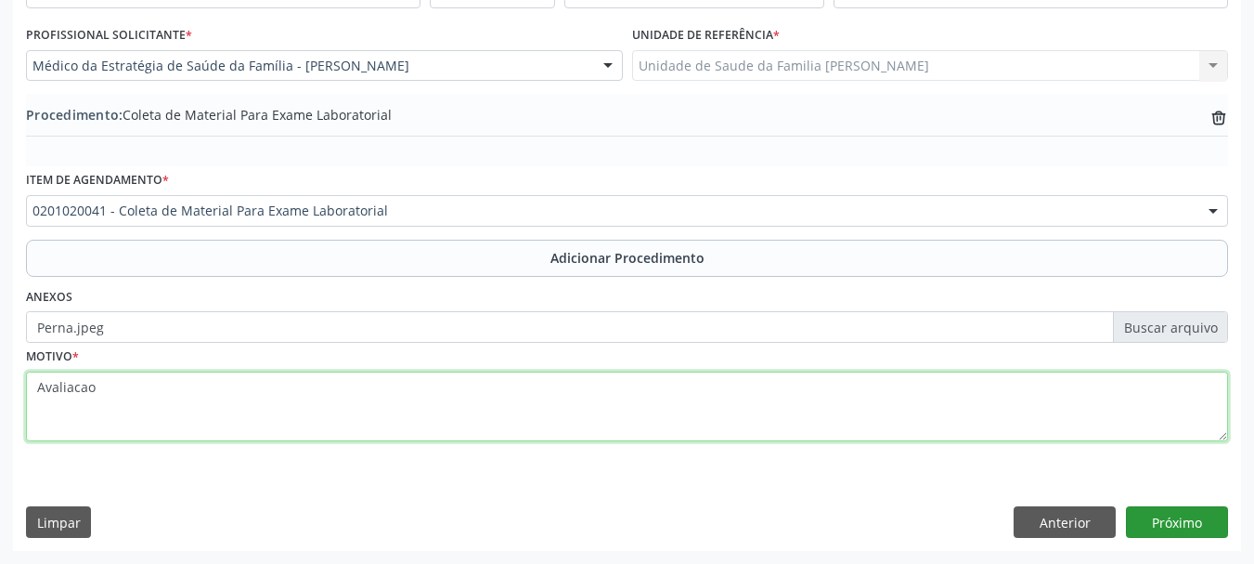
type textarea "Avaliacao"
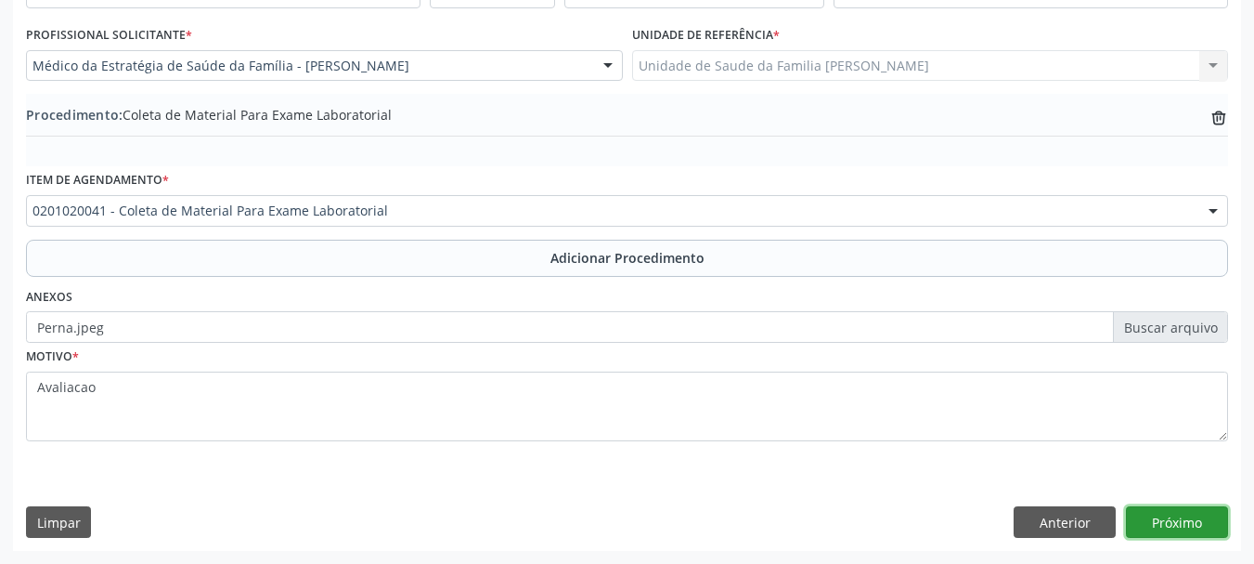
click at [1154, 525] on button "Próximo" at bounding box center [1177, 522] width 102 height 32
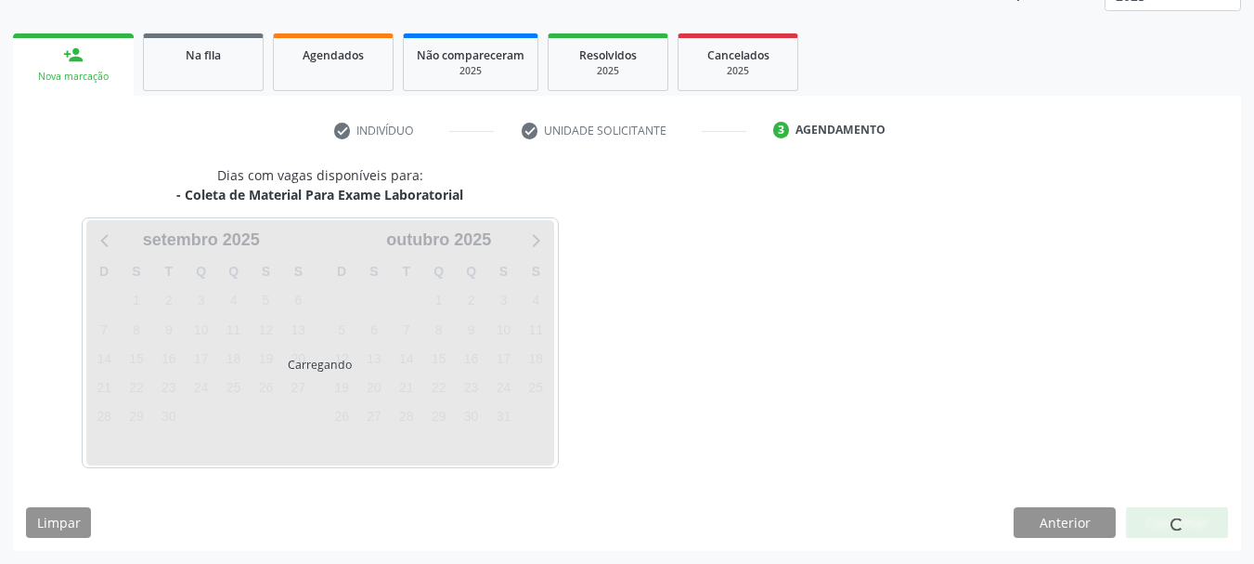
scroll to position [325, 0]
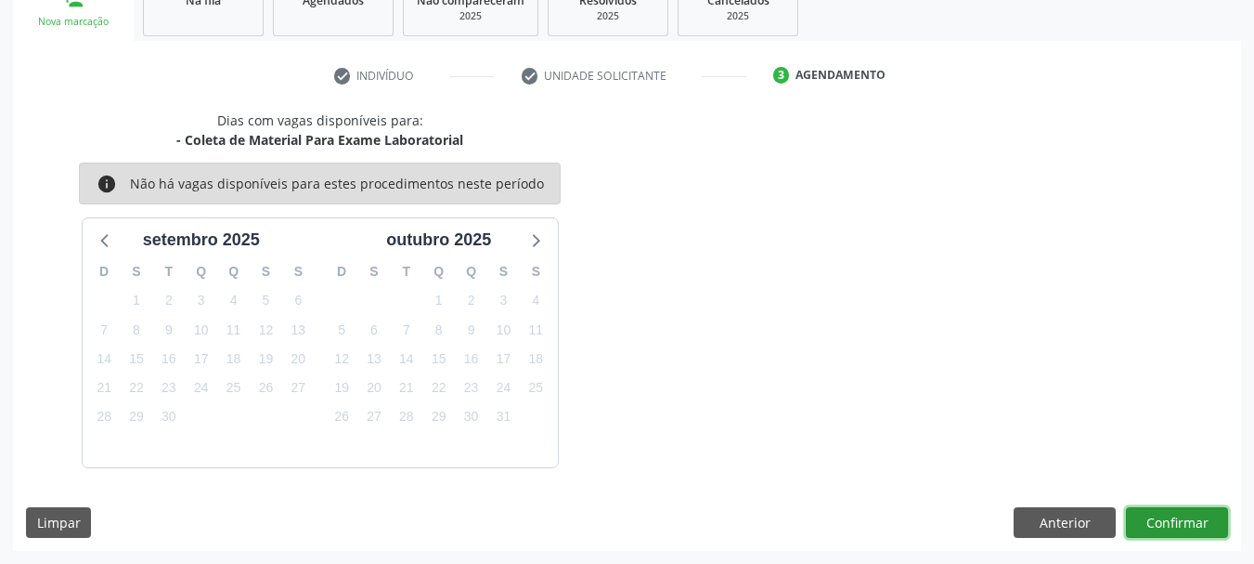
click at [1164, 516] on button "Confirmar" at bounding box center [1177, 523] width 102 height 32
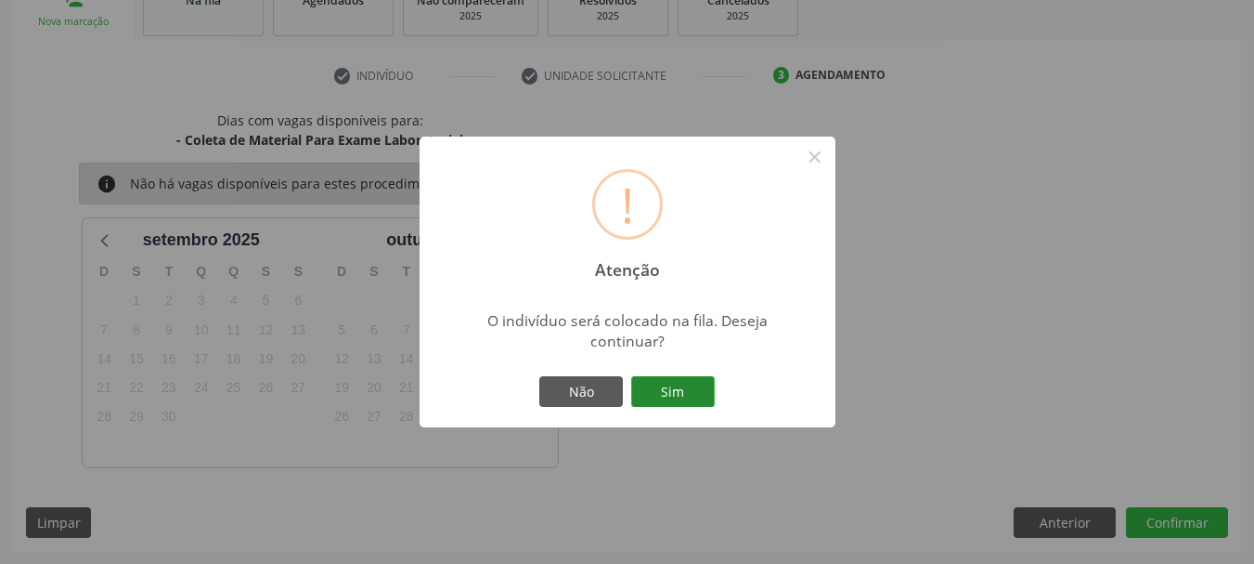
click at [694, 391] on button "Sim" at bounding box center [673, 392] width 84 height 32
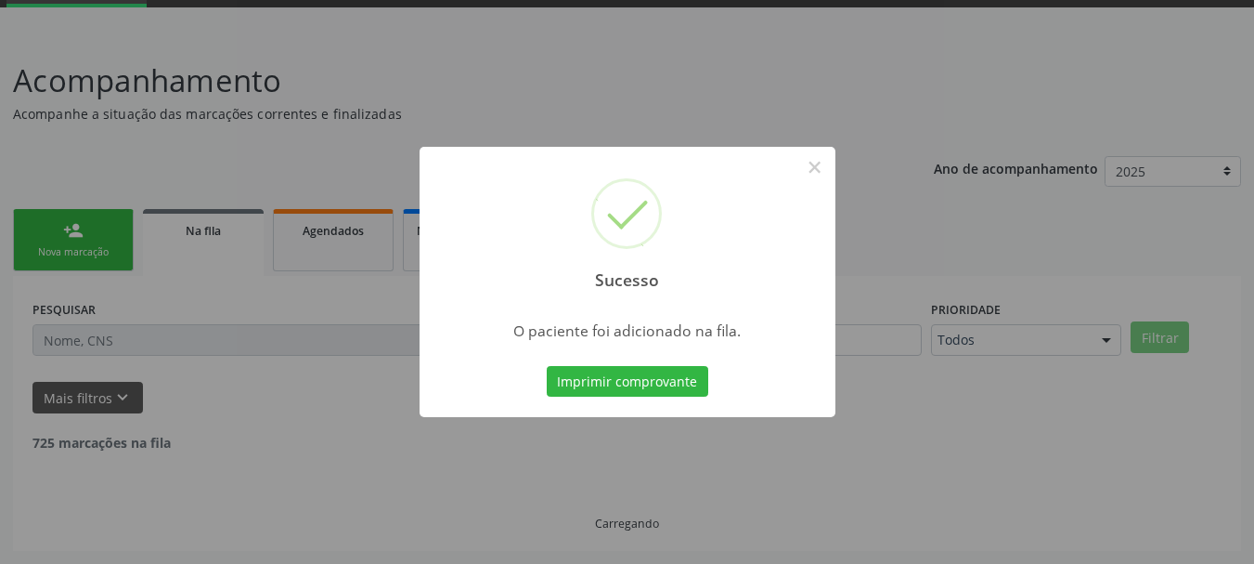
scroll to position [75, 0]
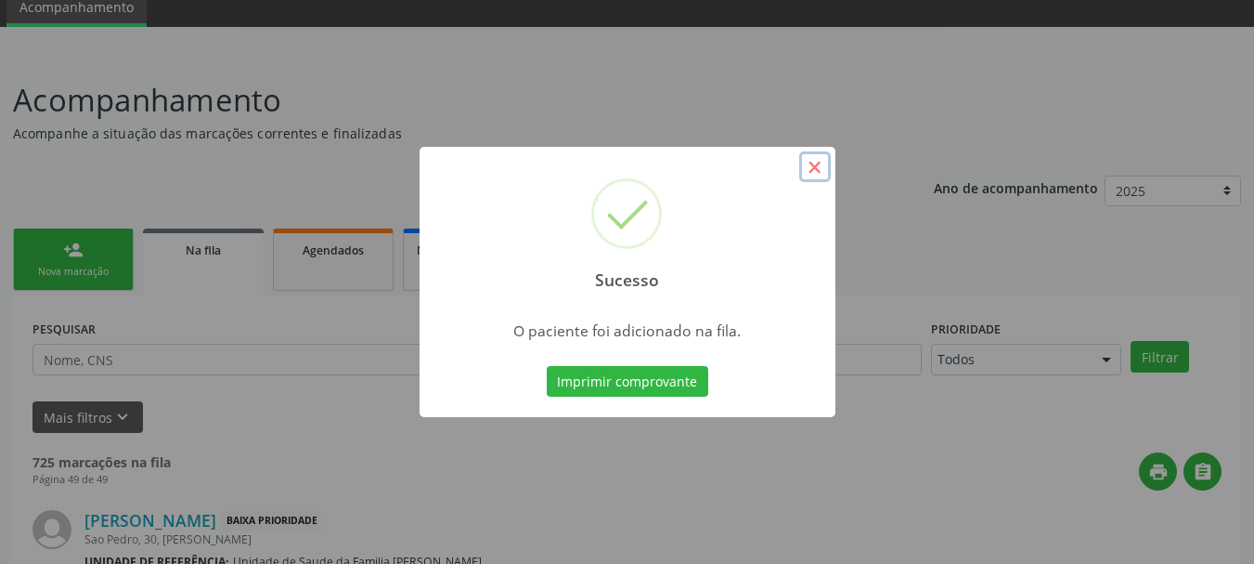
click at [828, 160] on button "×" at bounding box center [815, 167] width 32 height 32
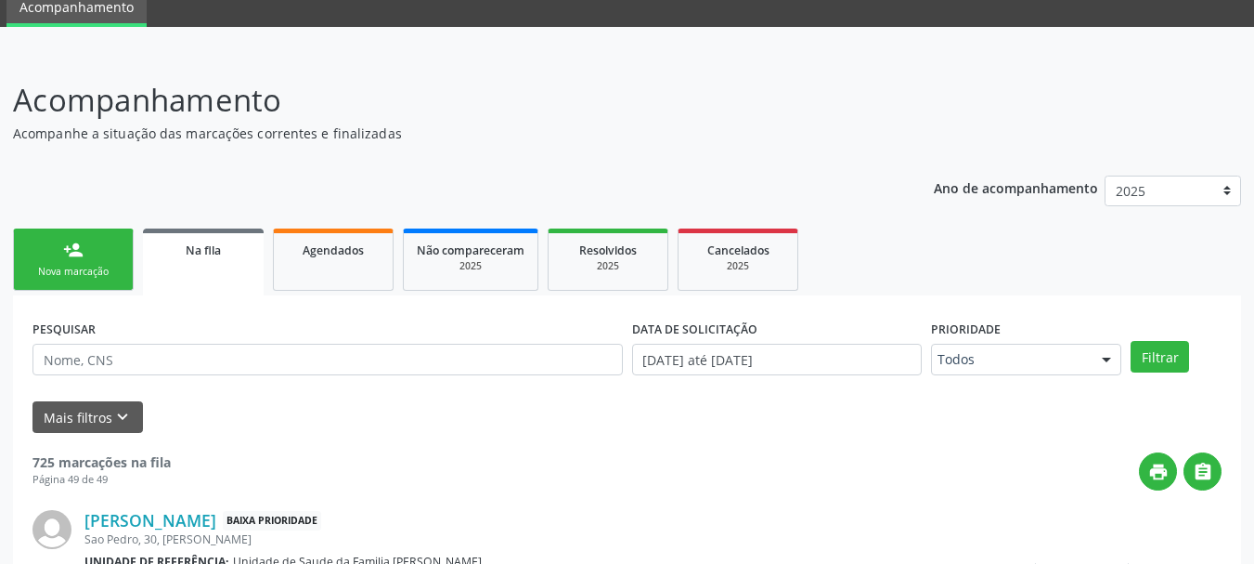
click at [65, 254] on div "person_add" at bounding box center [73, 250] width 20 height 20
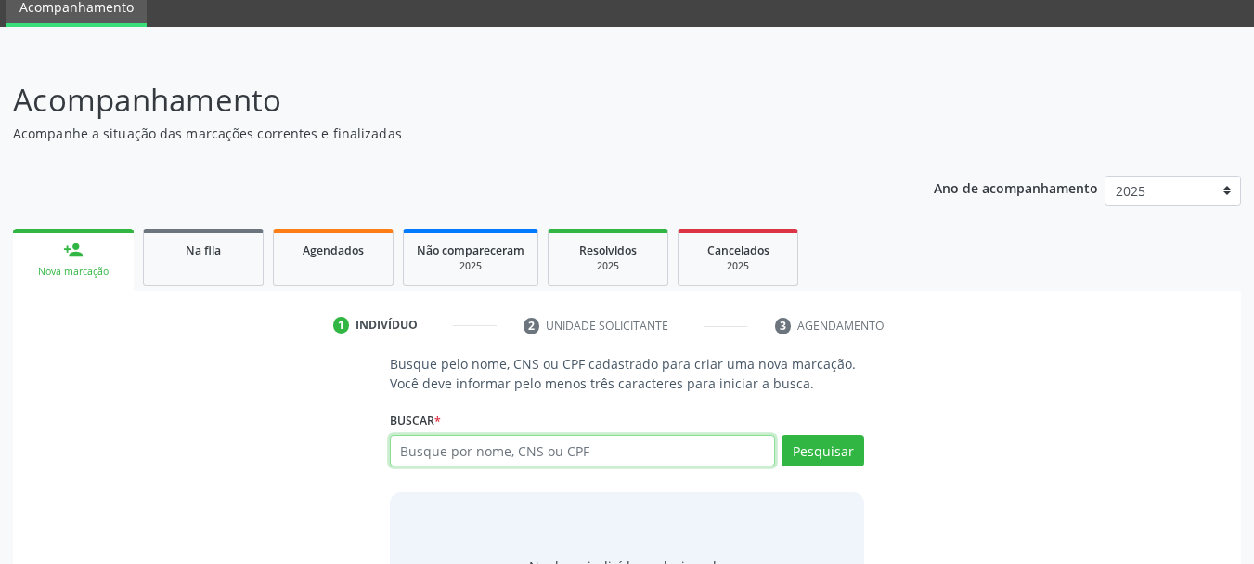
click at [416, 442] on input "text" at bounding box center [583, 450] width 386 height 32
type input "03140717415"
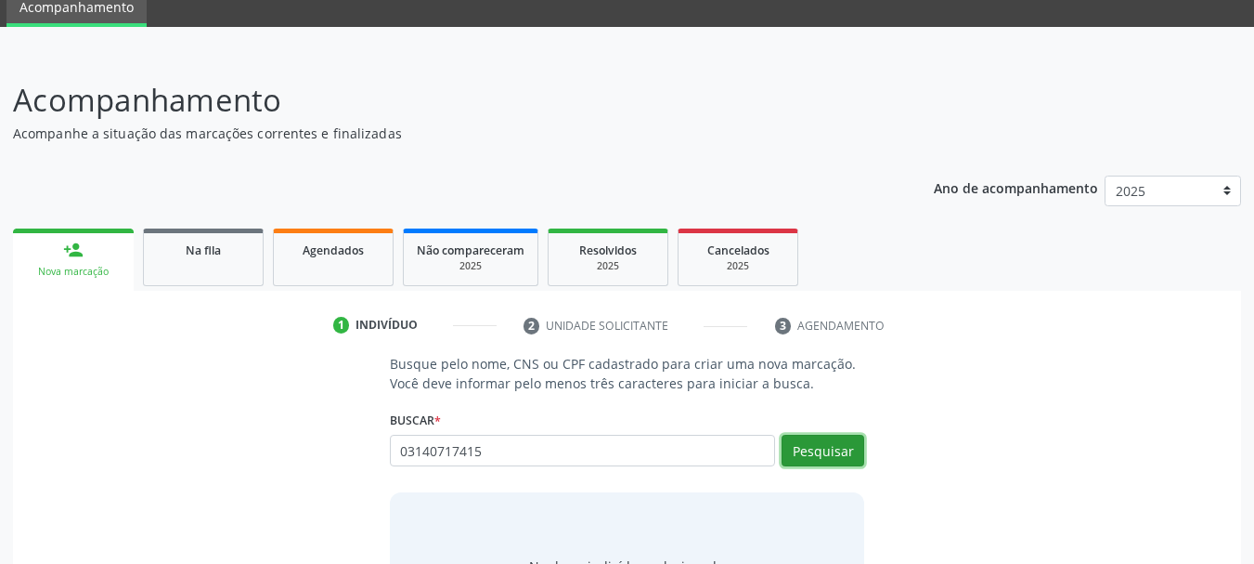
click at [849, 460] on button "Pesquisar" at bounding box center [823, 450] width 83 height 32
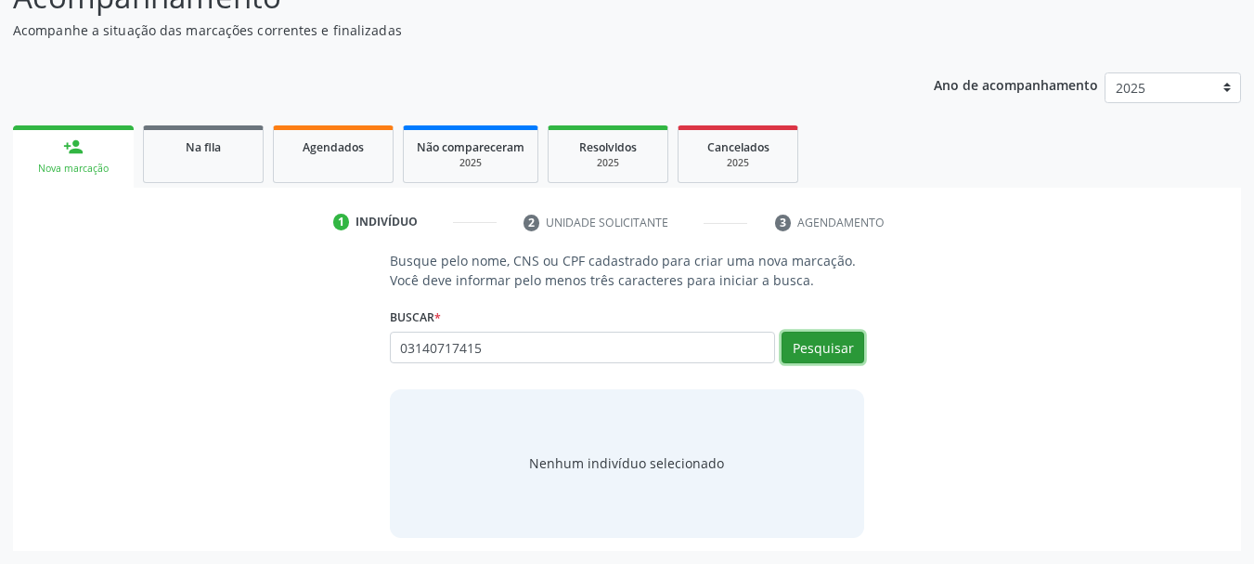
click at [811, 354] on button "Pesquisar" at bounding box center [823, 347] width 83 height 32
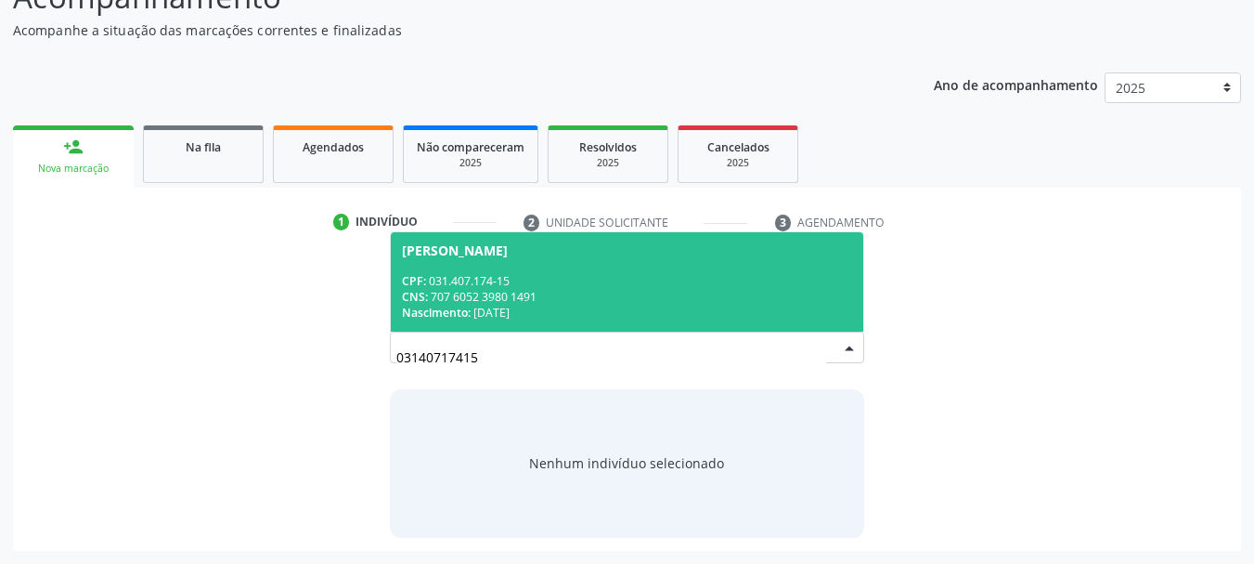
click at [447, 279] on div "CPF: 031.407.174-15" at bounding box center [627, 281] width 451 height 16
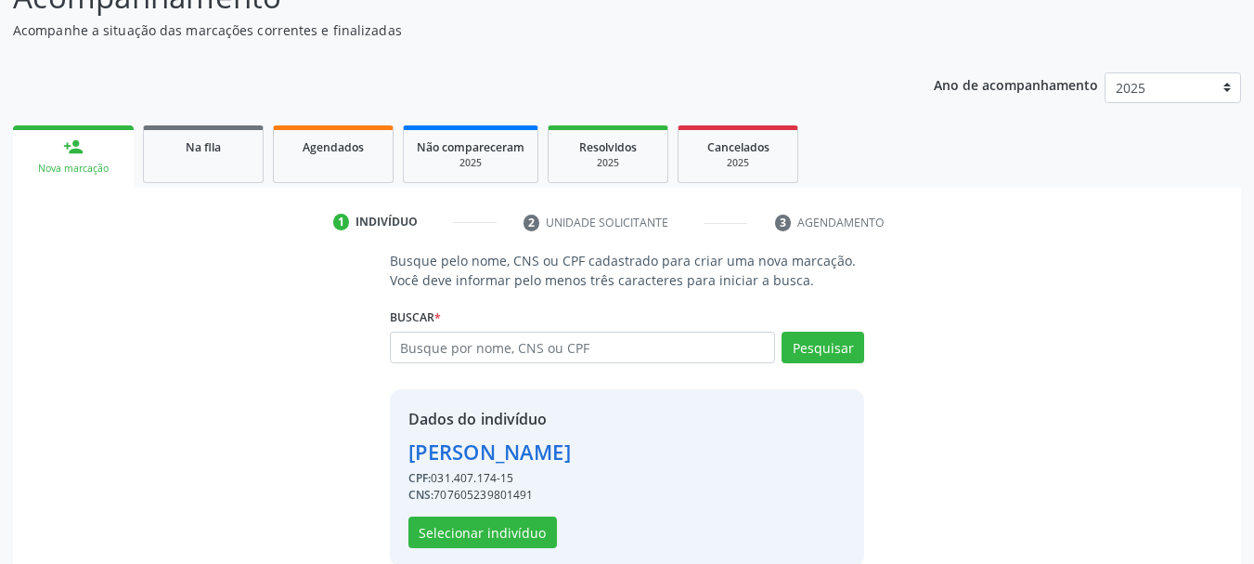
scroll to position [207, 0]
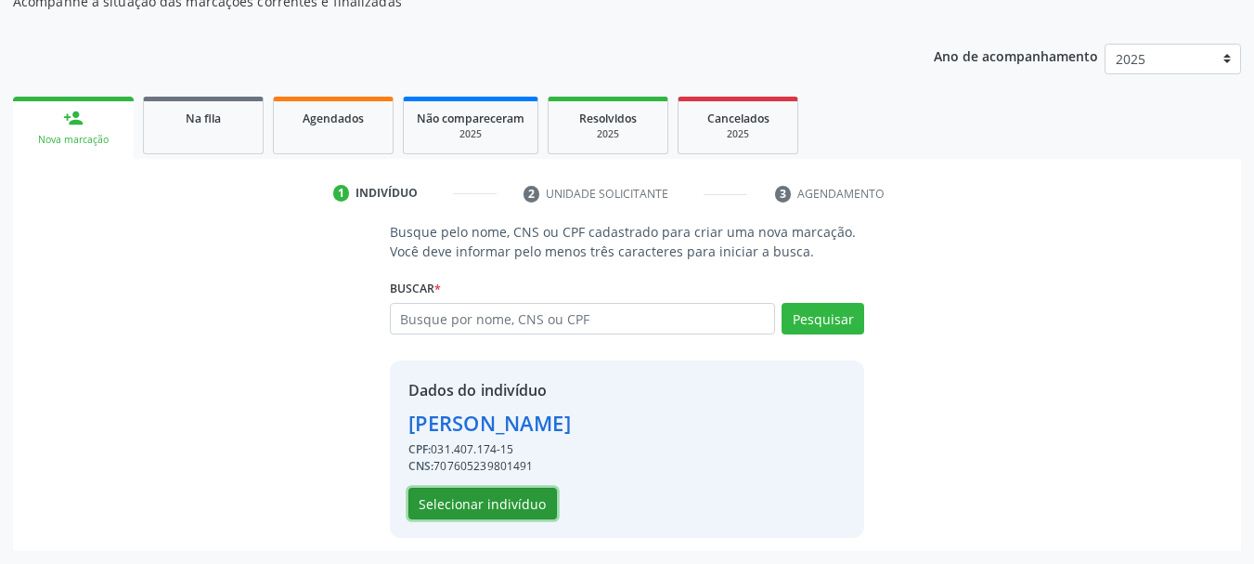
click at [511, 493] on button "Selecionar indivíduo" at bounding box center [483, 503] width 149 height 32
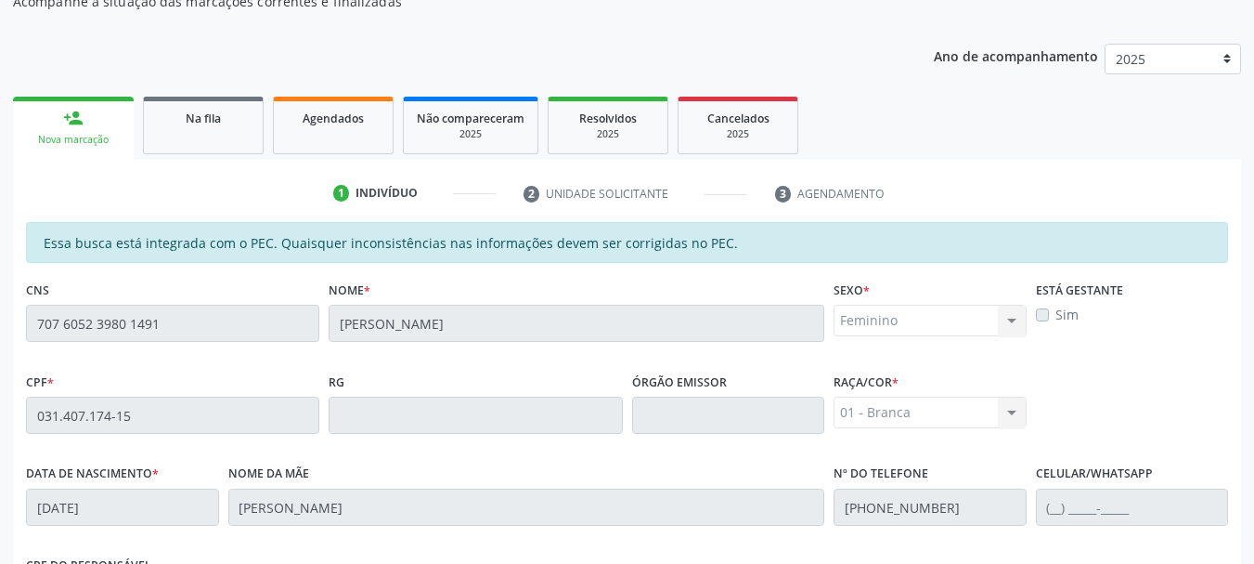
scroll to position [523, 0]
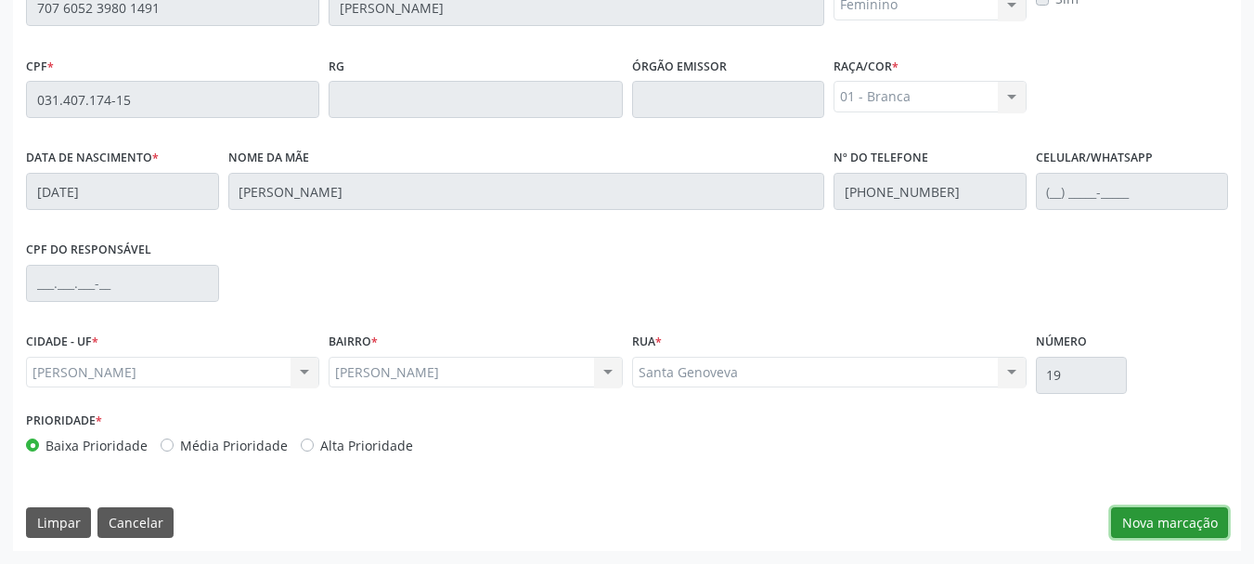
click at [1156, 532] on button "Nova marcação" at bounding box center [1169, 523] width 117 height 32
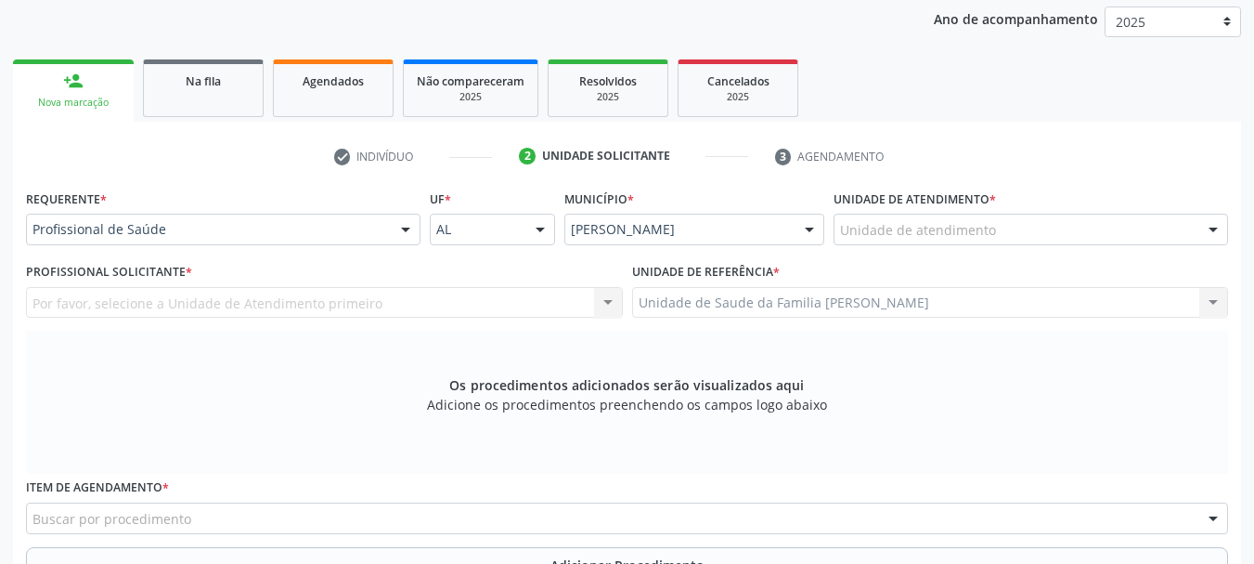
scroll to position [151, 0]
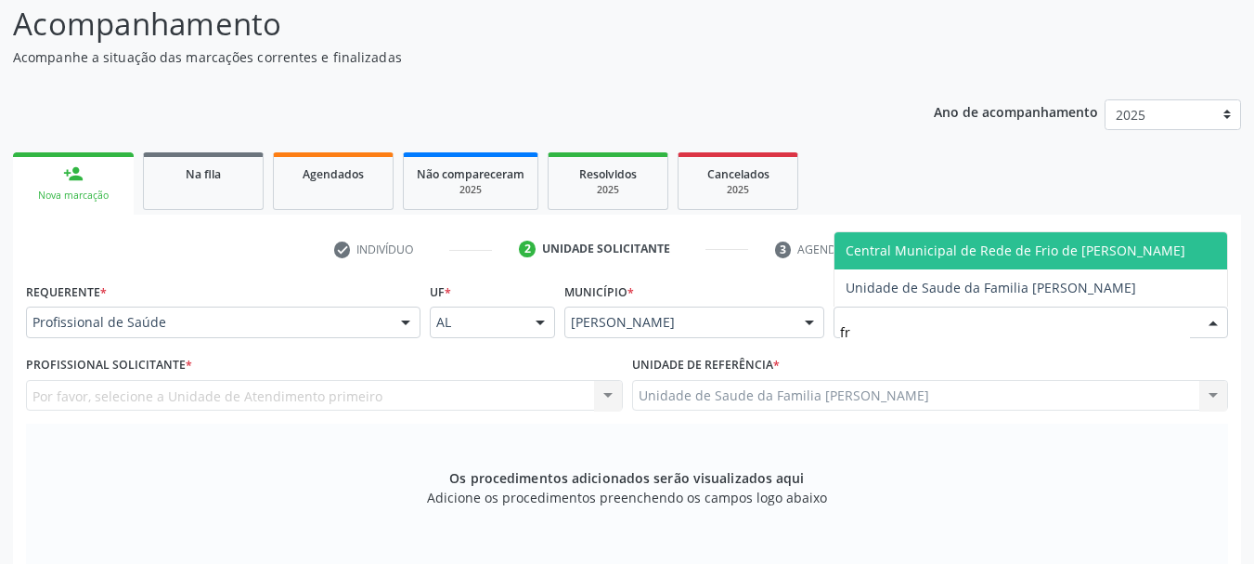
type input "fra"
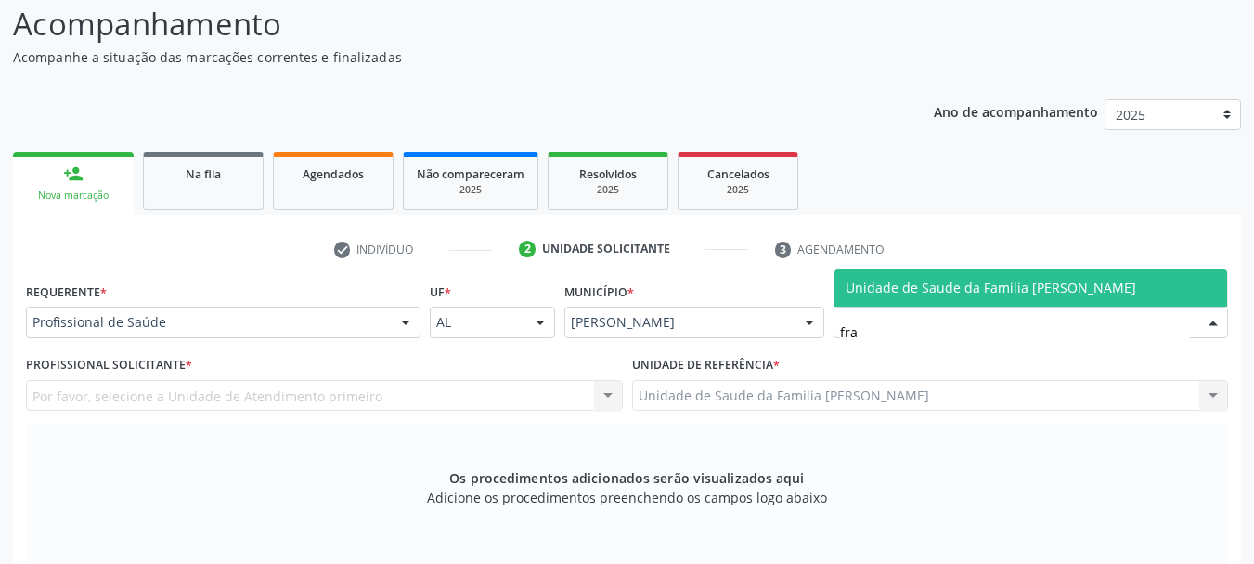
click at [894, 298] on span "Unidade de Saude da Familia [PERSON_NAME]" at bounding box center [1031, 287] width 393 height 37
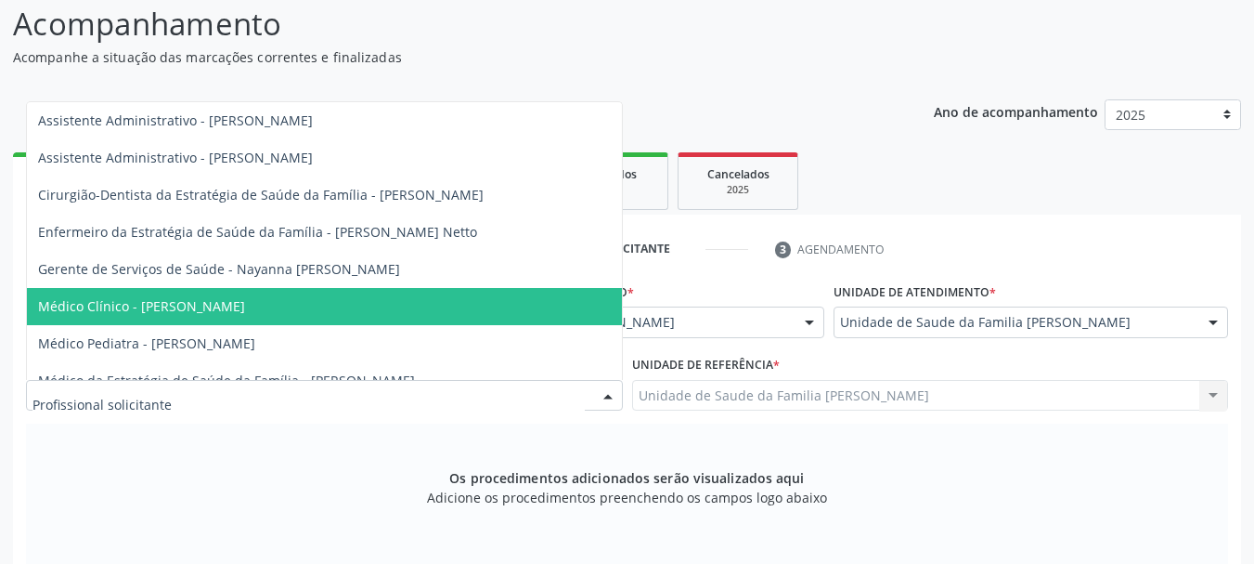
scroll to position [108, 0]
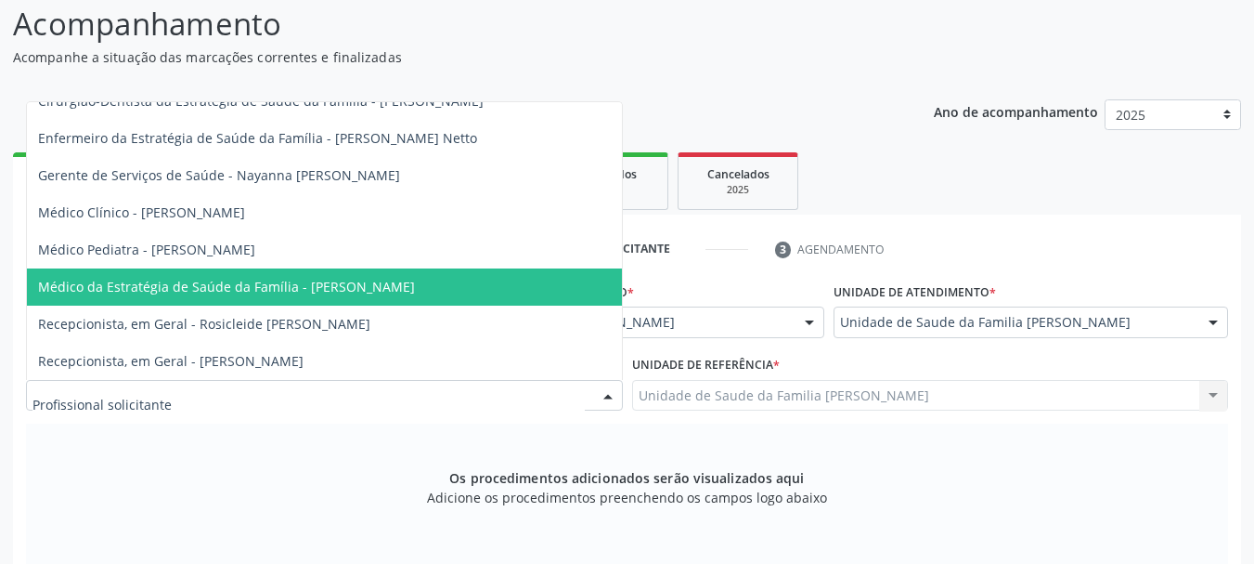
click at [362, 278] on span "Médico da Estratégia de Saúde da Família - Arthur Cunha de Mendonca Fragoso" at bounding box center [226, 287] width 377 height 18
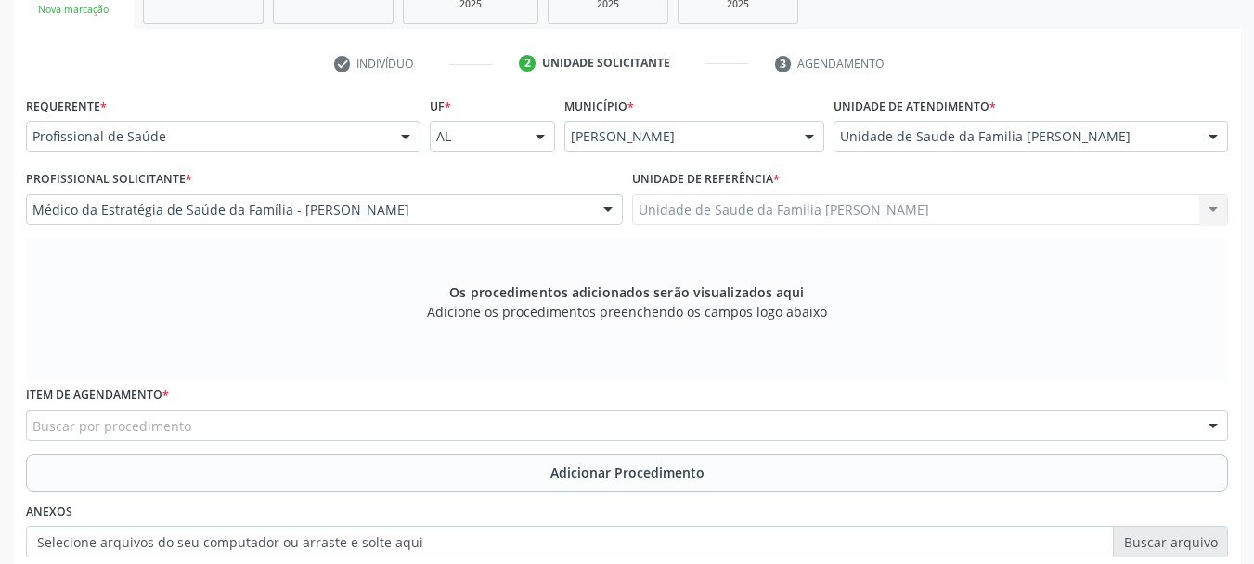
scroll to position [523, 0]
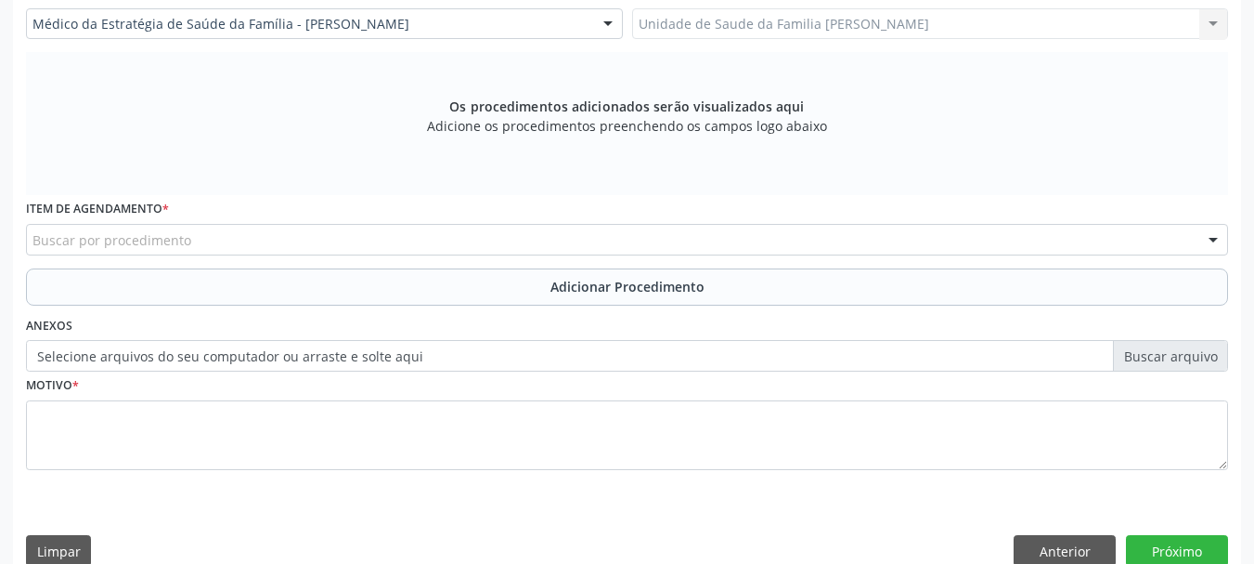
click at [456, 234] on div "Buscar por procedimento" at bounding box center [627, 240] width 1202 height 32
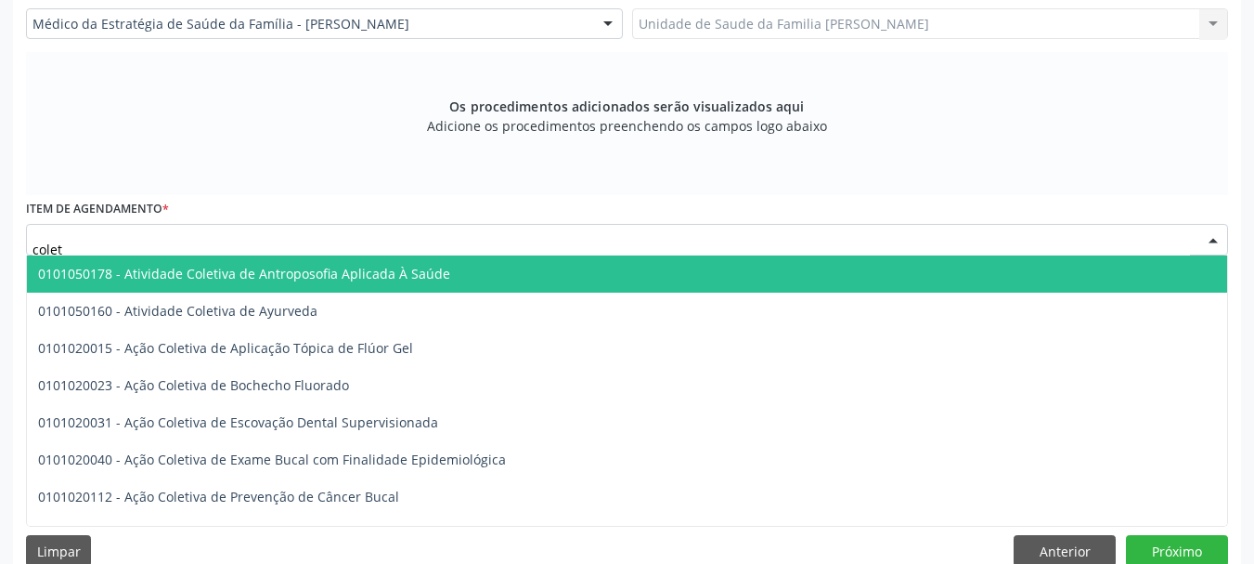
type input "coleta"
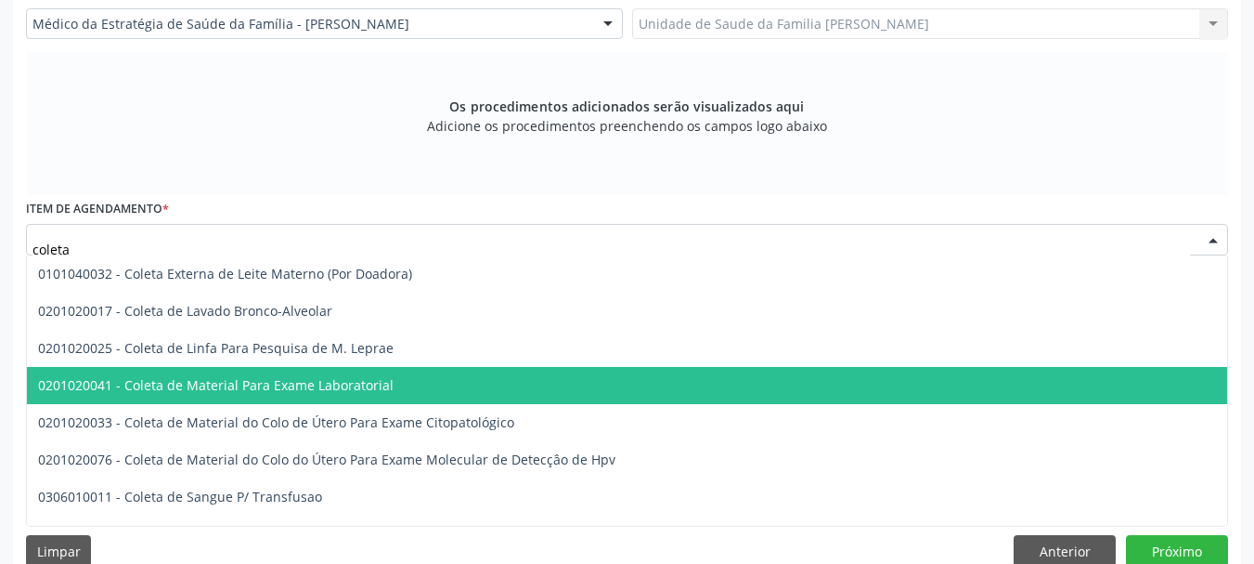
click at [382, 396] on span "0201020041 - Coleta de Material Para Exame Laboratorial" at bounding box center [696, 385] width 1339 height 37
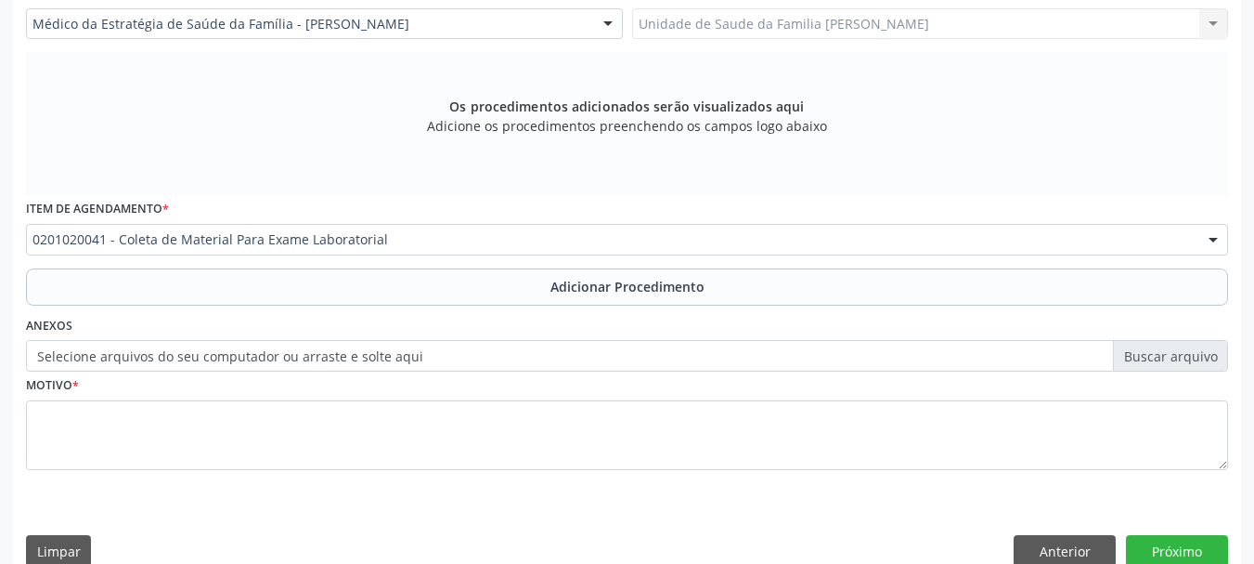
click at [373, 346] on label "Selecione arquivos do seu computador ou arraste e solte aqui" at bounding box center [627, 356] width 1202 height 32
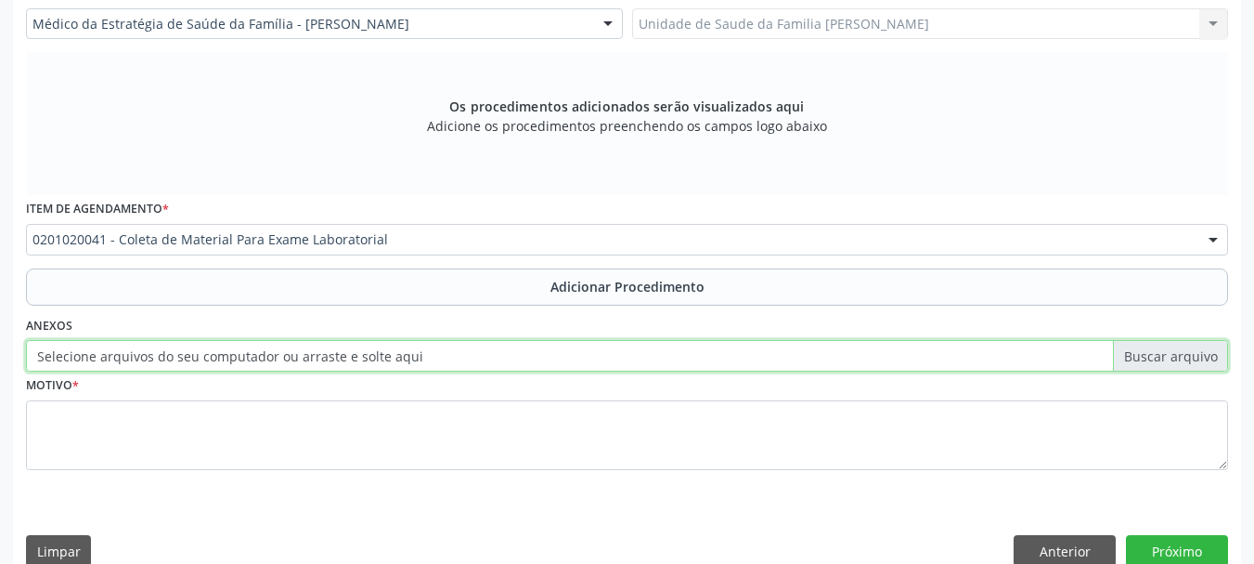
click at [373, 346] on input "Selecione arquivos do seu computador ou arraste e solte aqui" at bounding box center [627, 356] width 1202 height 32
type input "C:\fakepath\Costa.jpeg"
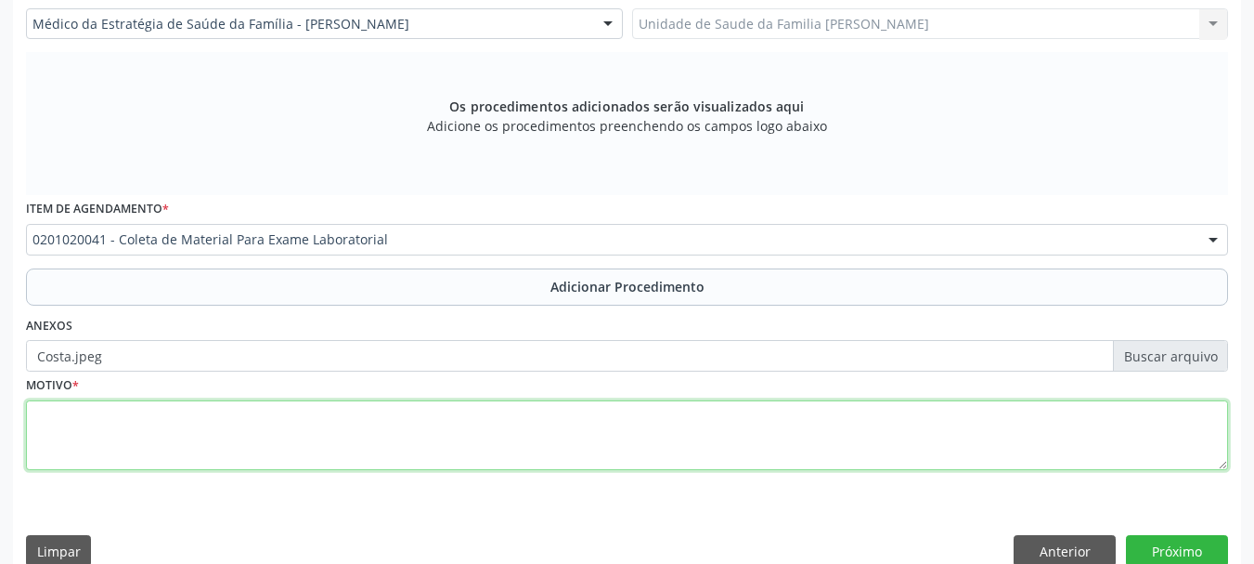
click at [66, 424] on textarea at bounding box center [627, 435] width 1202 height 71
type textarea "HAS"
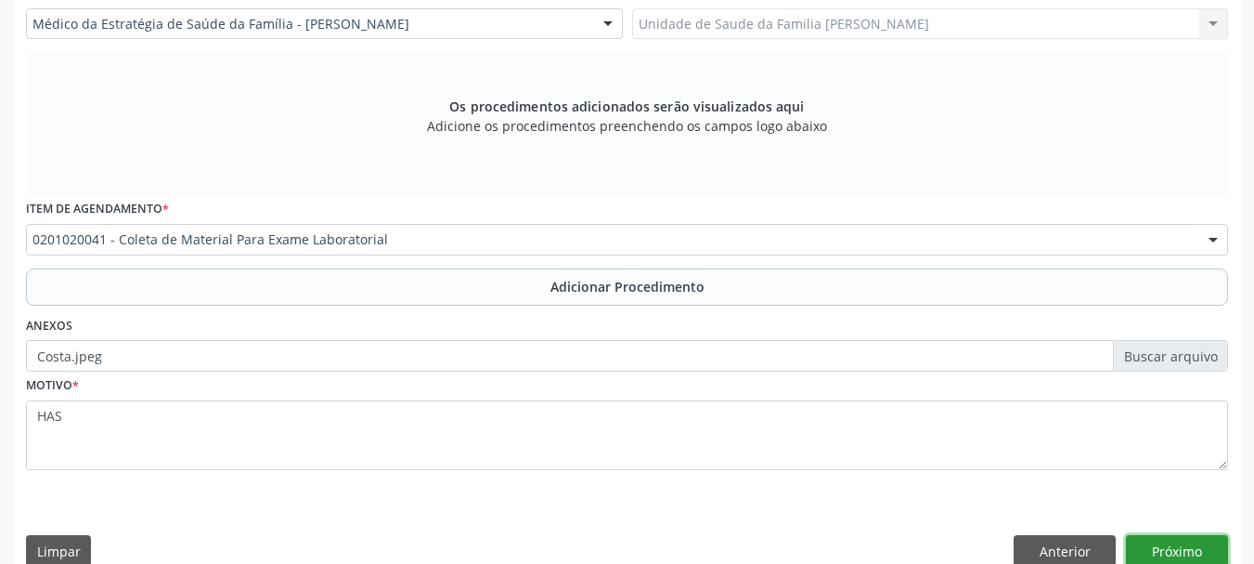
click at [1193, 535] on button "Próximo" at bounding box center [1177, 551] width 102 height 32
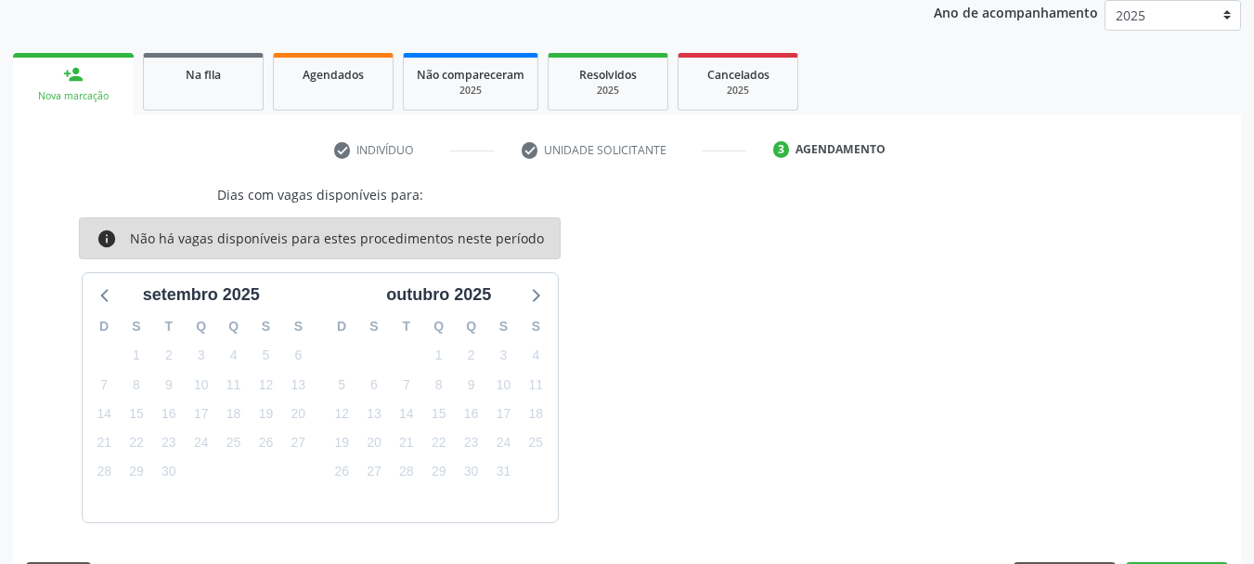
scroll to position [305, 0]
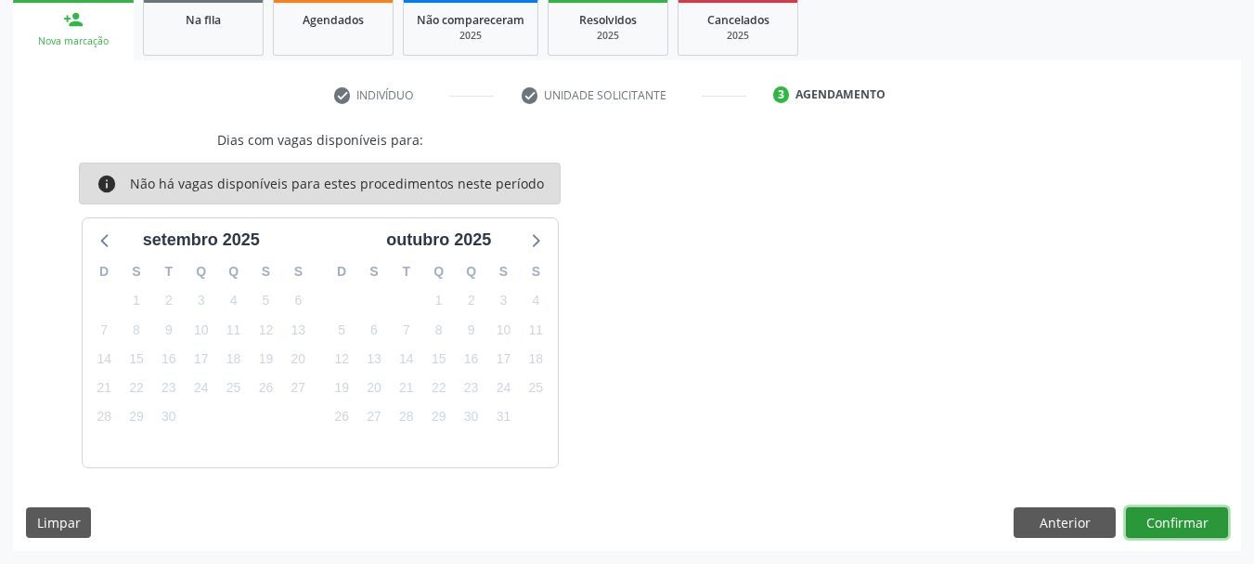
click at [1201, 533] on button "Confirmar" at bounding box center [1177, 523] width 102 height 32
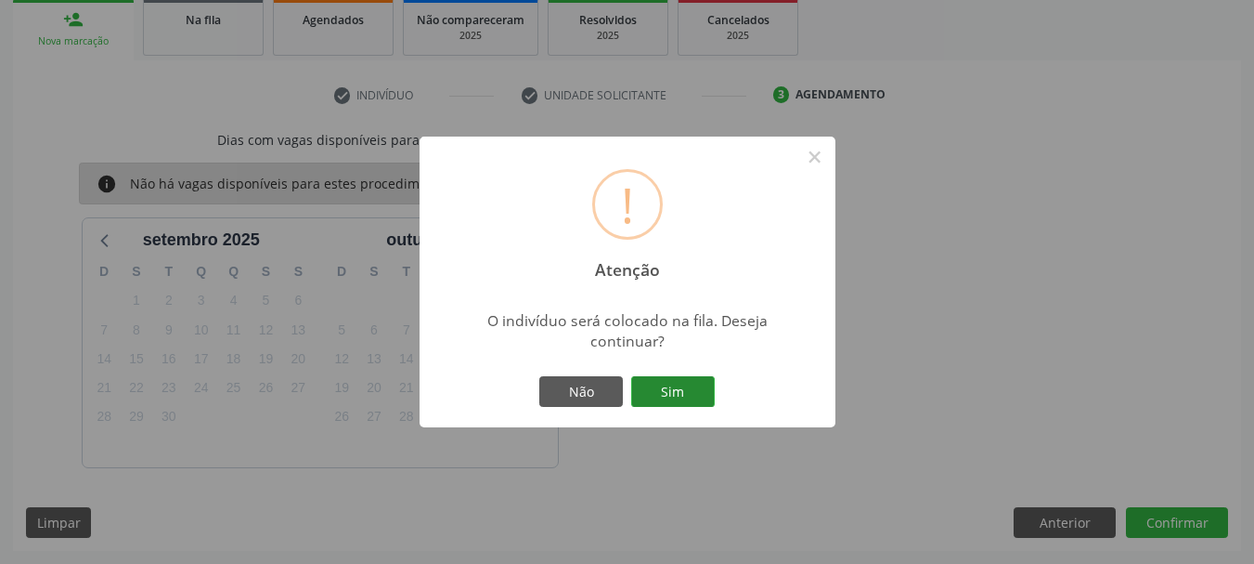
click at [667, 398] on button "Sim" at bounding box center [673, 392] width 84 height 32
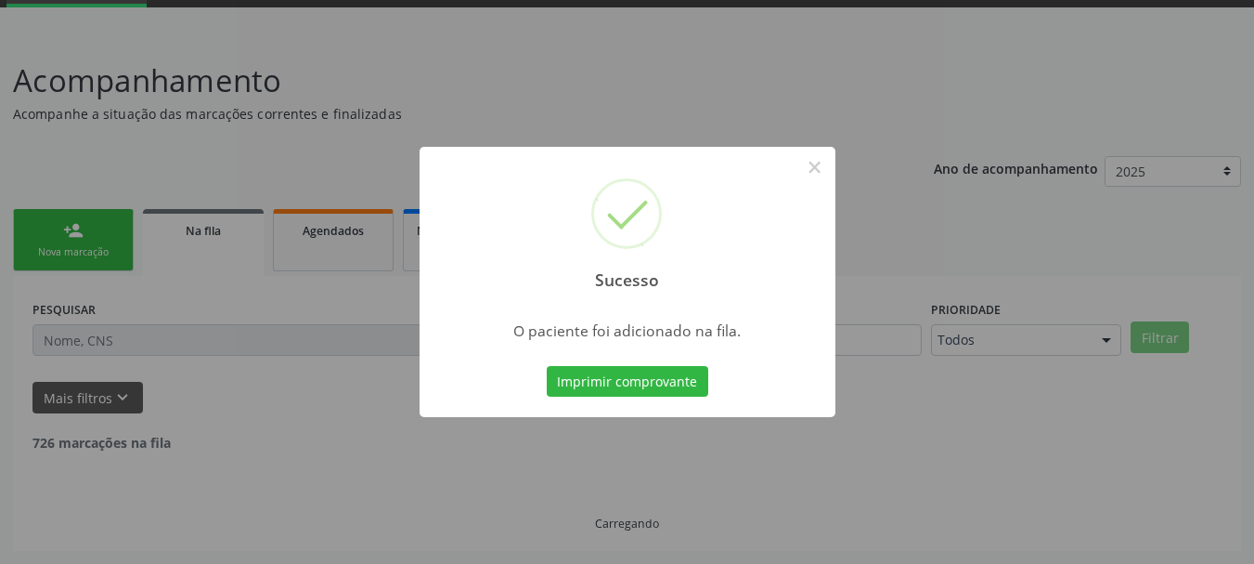
scroll to position [75, 0]
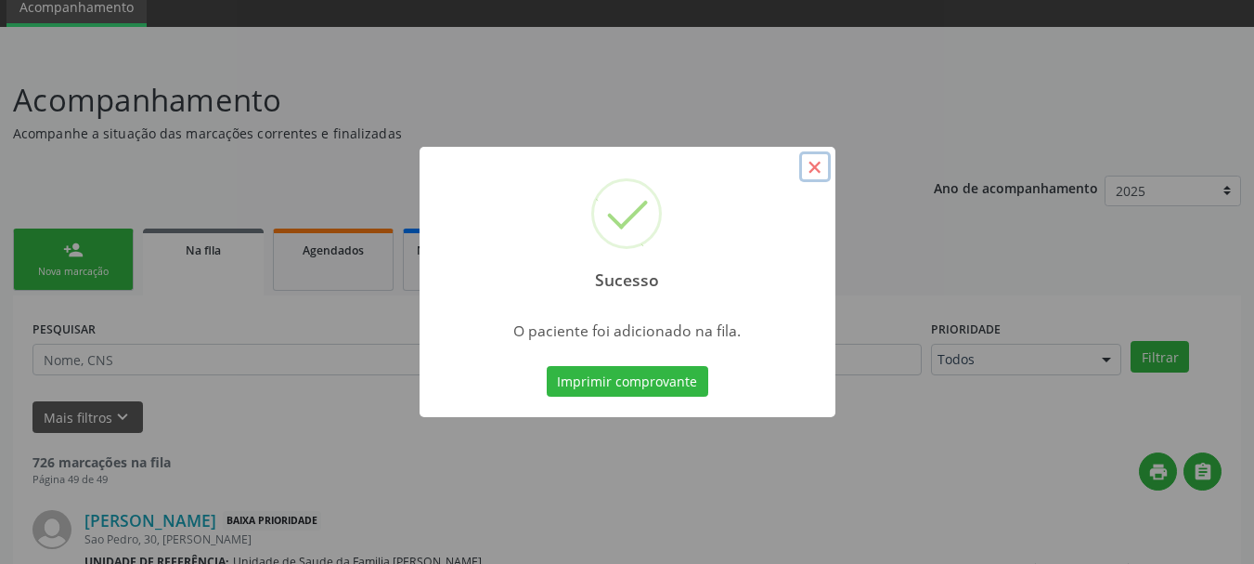
click at [821, 167] on button "×" at bounding box center [815, 167] width 32 height 32
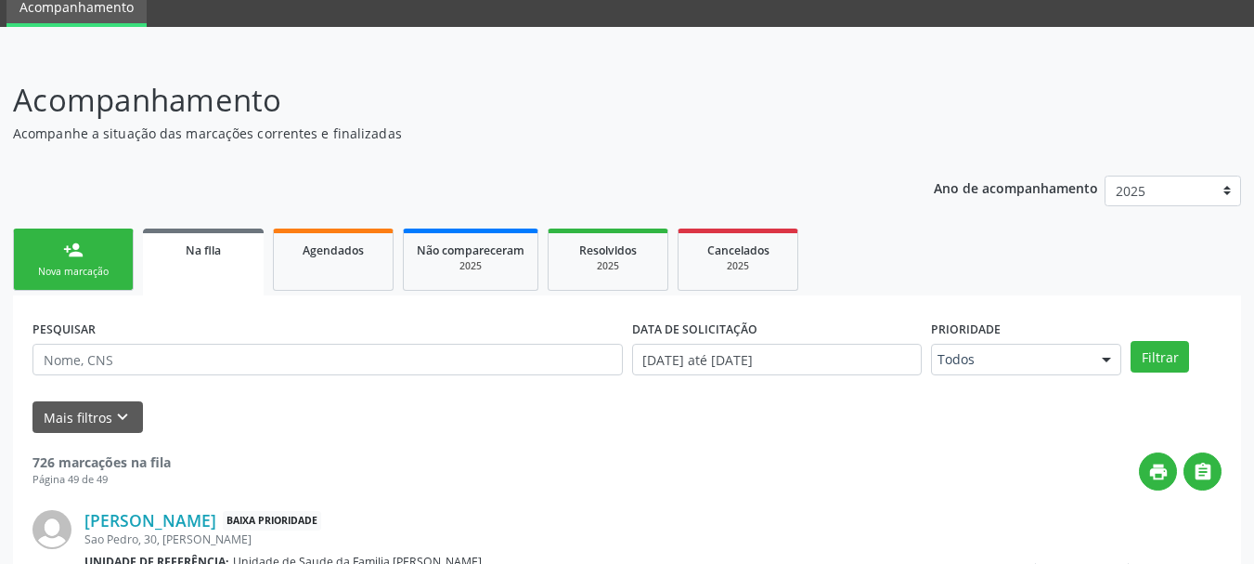
click at [74, 260] on link "person_add Nova marcação" at bounding box center [73, 259] width 121 height 62
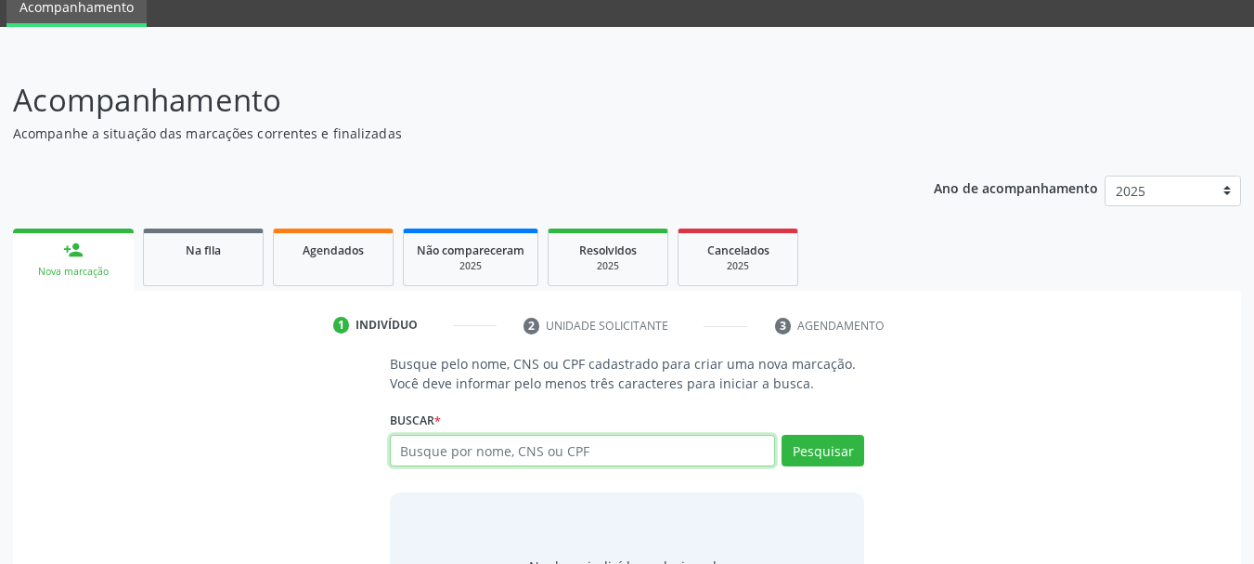
click at [526, 450] on input "text" at bounding box center [583, 450] width 386 height 32
type input "15149231819"
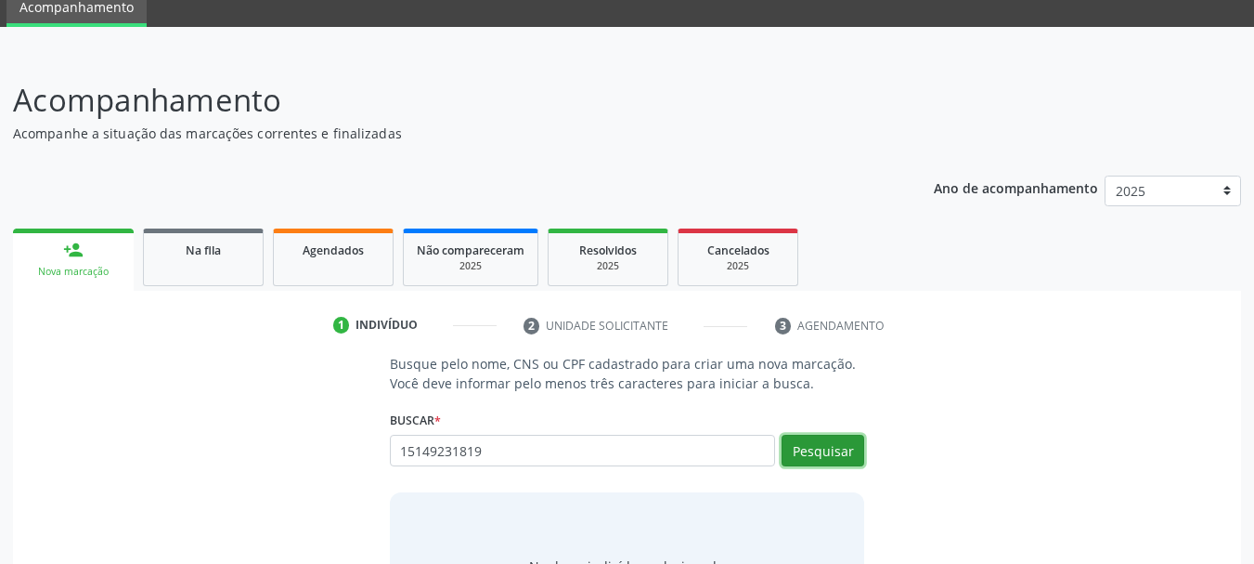
click at [811, 447] on button "Pesquisar" at bounding box center [823, 450] width 83 height 32
type input "15149231819"
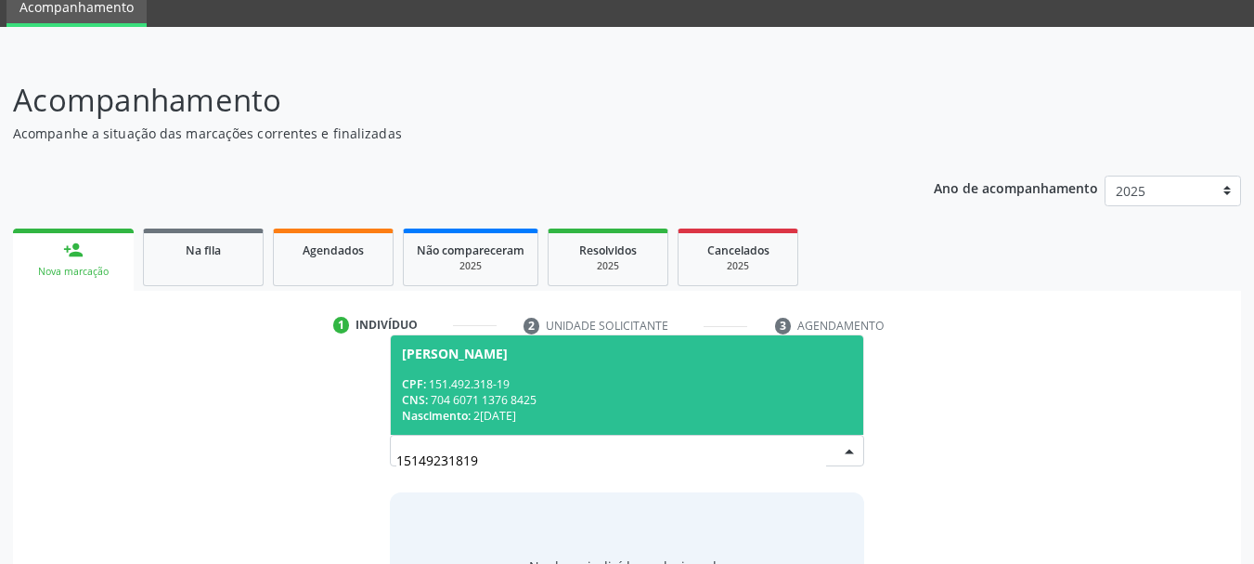
click at [441, 355] on div "Eliane Bispo Teixeira" at bounding box center [455, 353] width 106 height 15
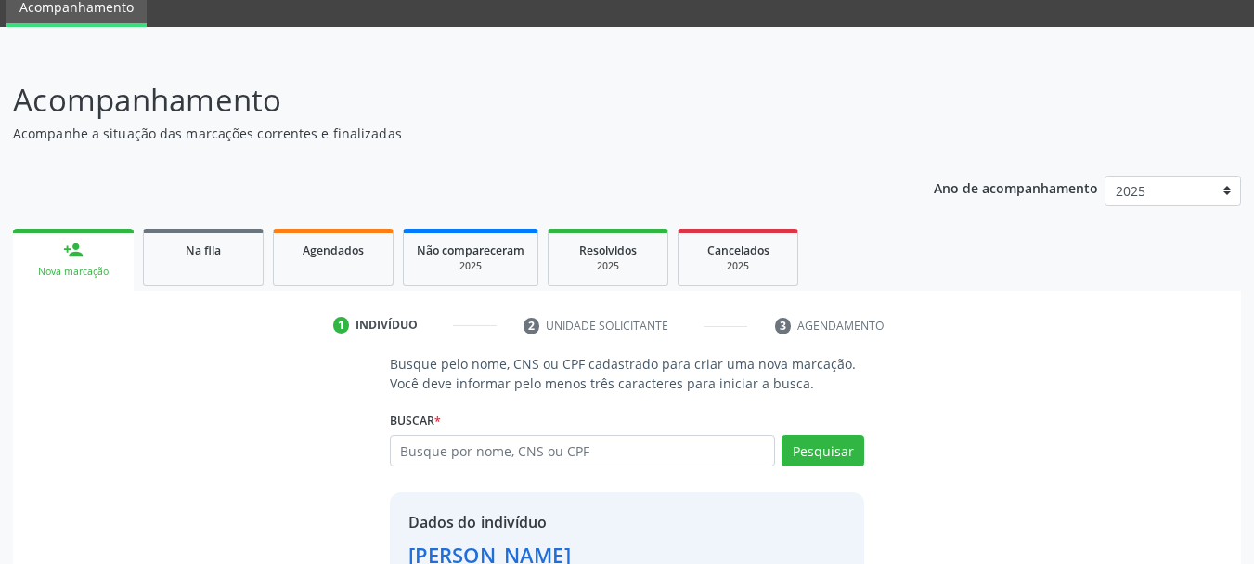
scroll to position [207, 0]
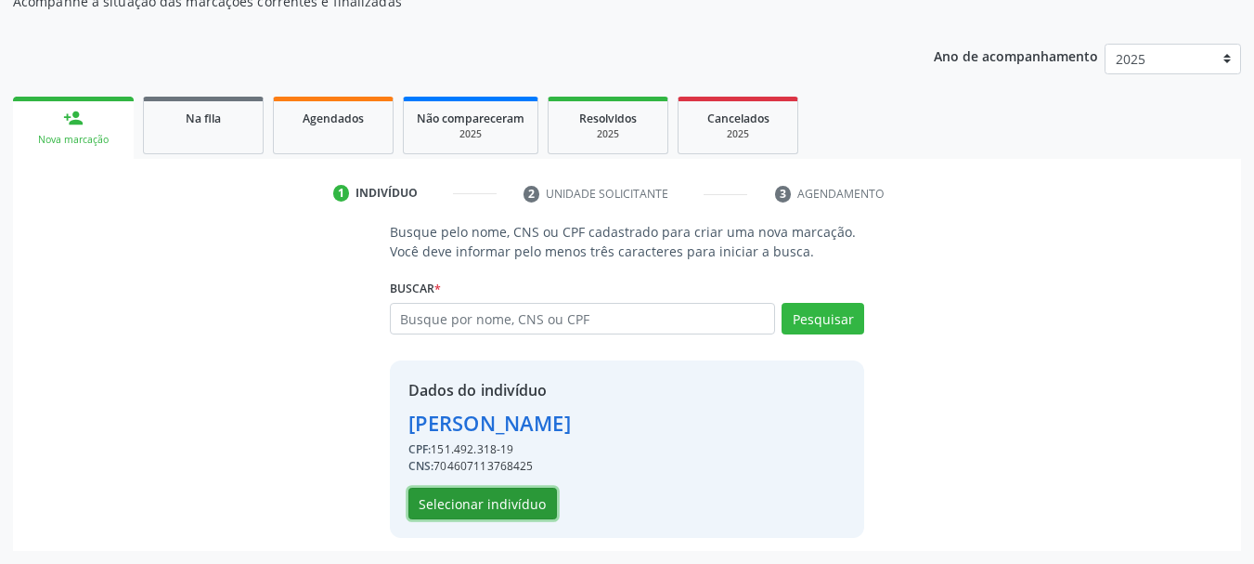
click at [532, 512] on button "Selecionar indivíduo" at bounding box center [483, 503] width 149 height 32
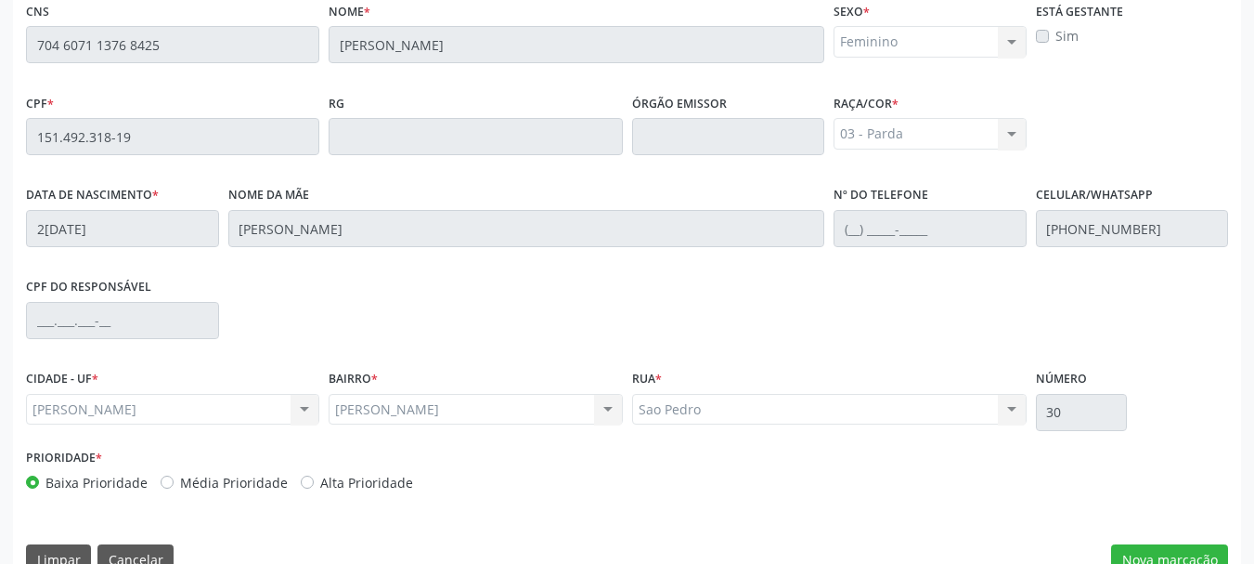
scroll to position [523, 0]
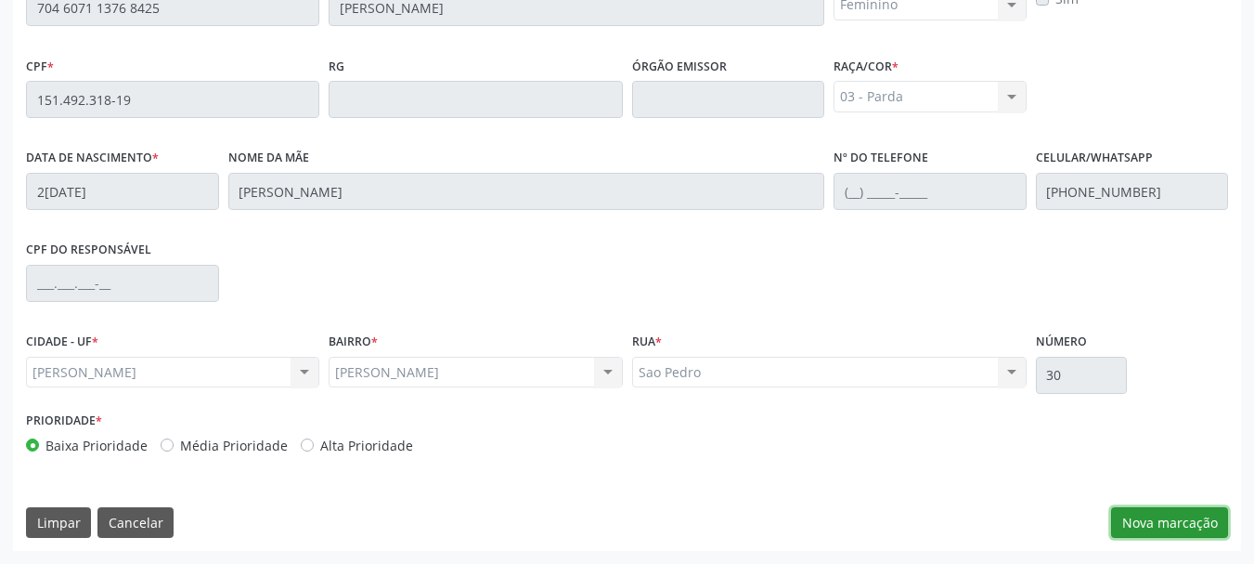
drag, startPoint x: 1205, startPoint y: 525, endPoint x: 1168, endPoint y: 520, distance: 37.4
click at [1204, 525] on button "Nova marcação" at bounding box center [1169, 523] width 117 height 32
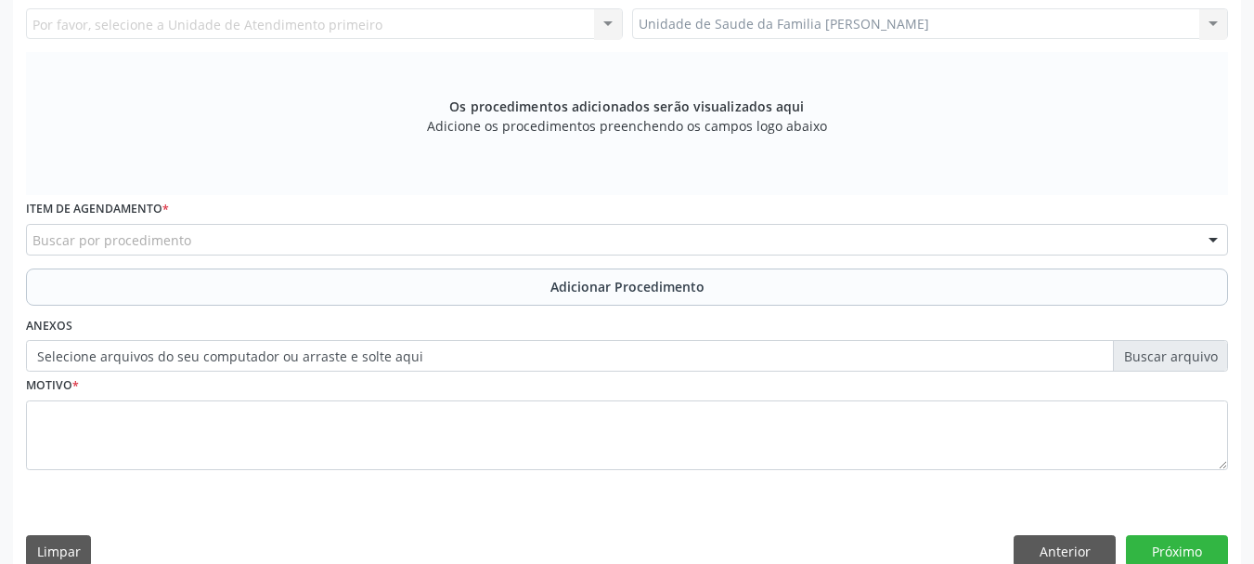
scroll to position [337, 0]
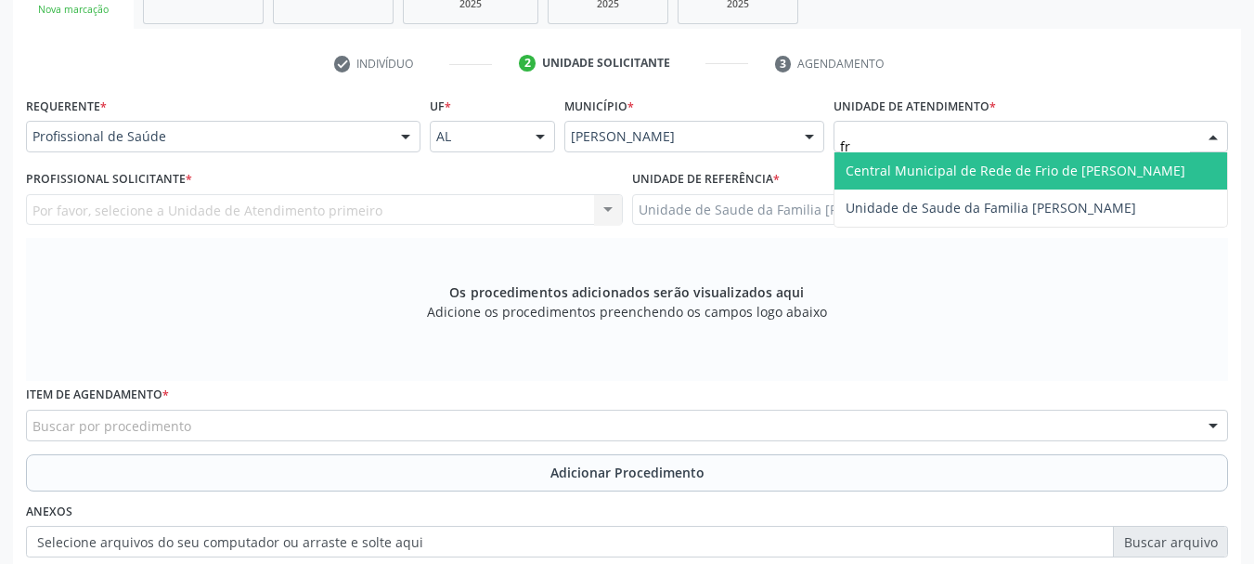
type input "fra"
click at [1062, 177] on span "Unidade de Saude da Familia [PERSON_NAME]" at bounding box center [991, 171] width 291 height 18
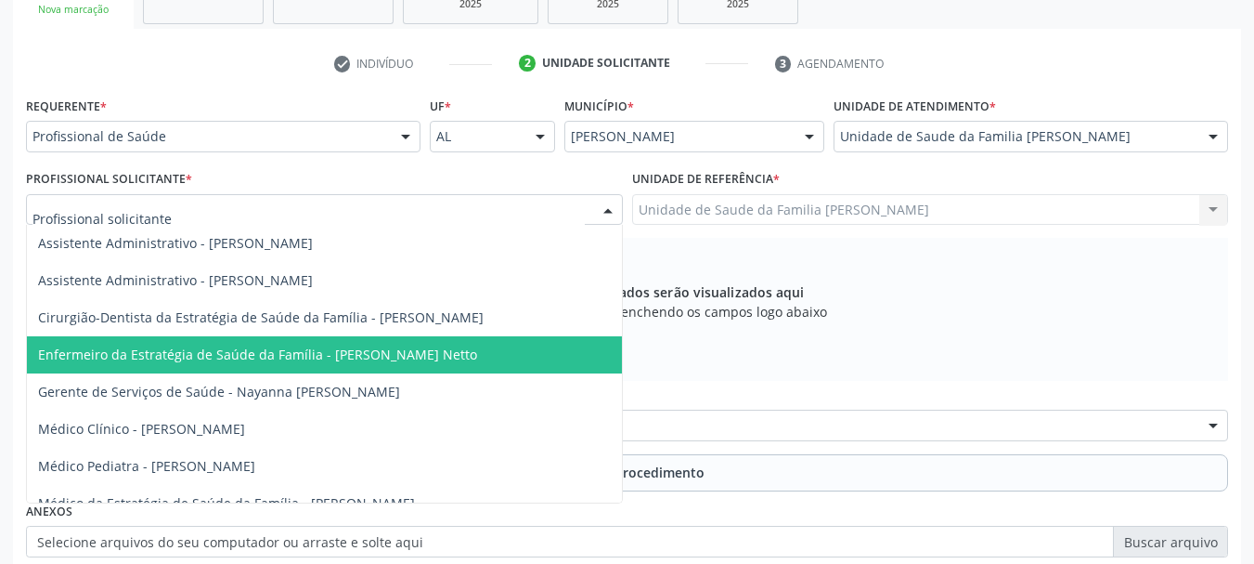
scroll to position [93, 0]
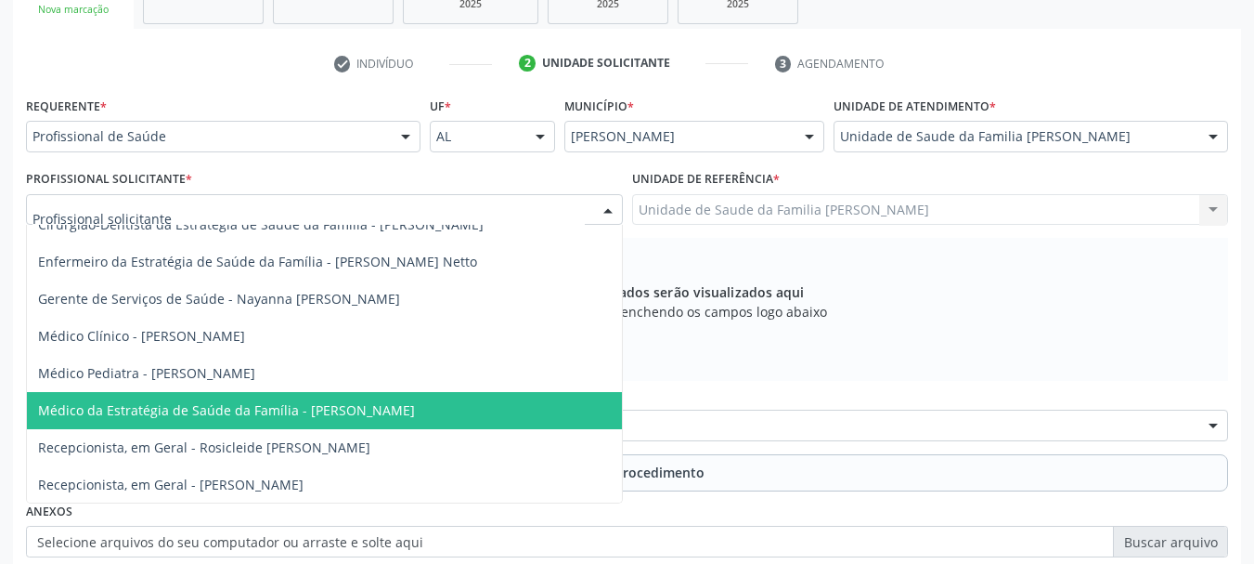
click at [368, 413] on span "Médico da Estratégia de Saúde da Família - Arthur Cunha de Mendonca Fragoso" at bounding box center [226, 410] width 377 height 18
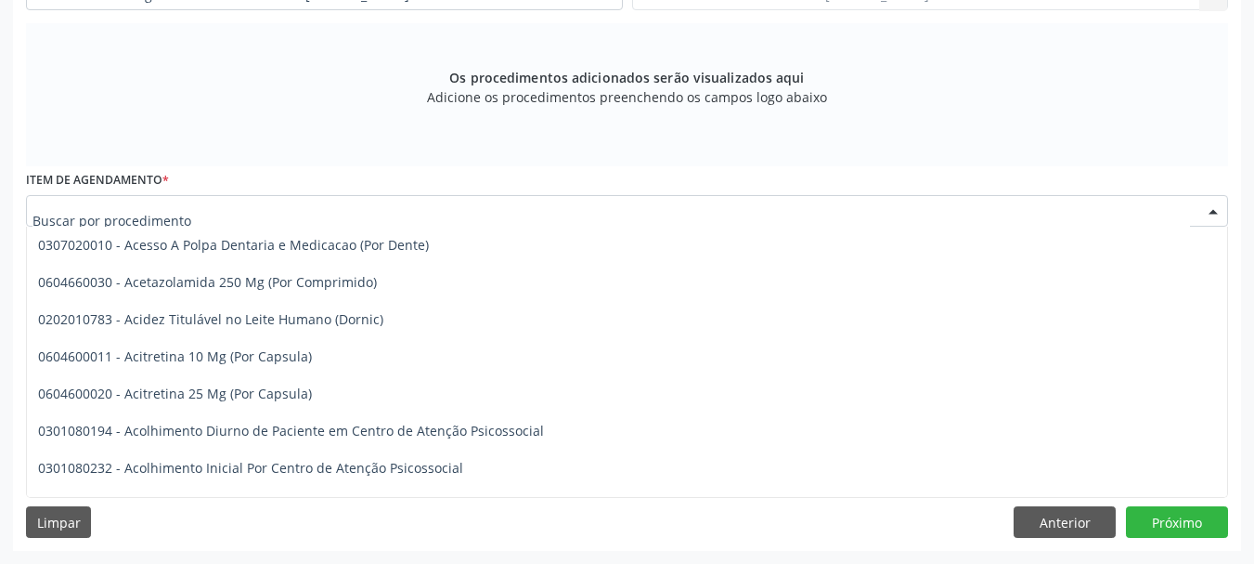
scroll to position [650, 0]
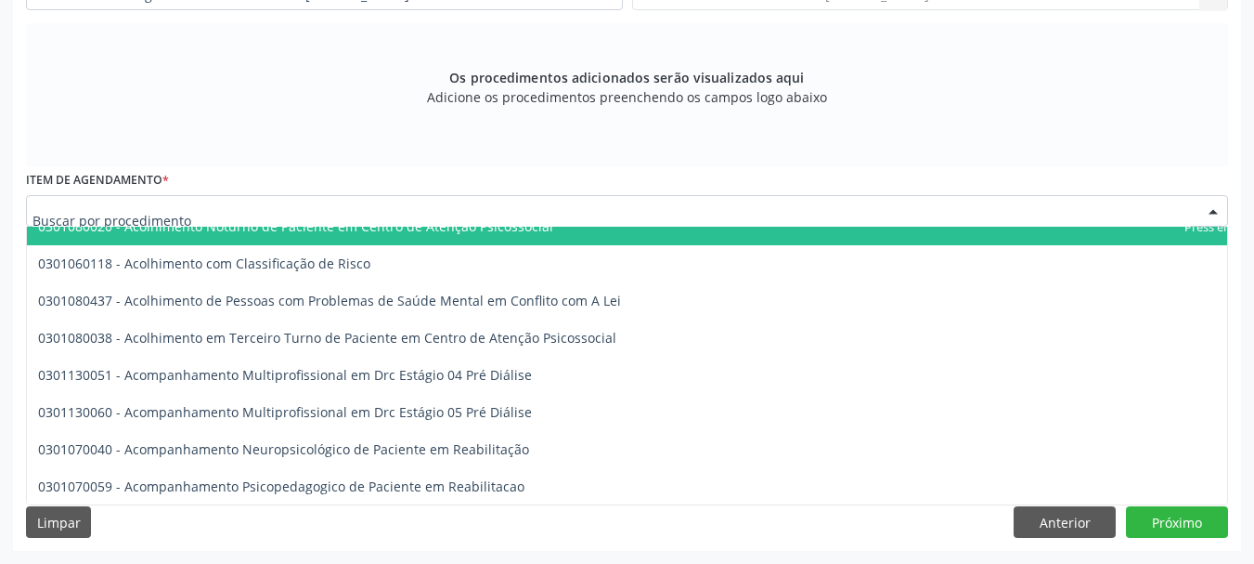
click at [198, 200] on div at bounding box center [627, 211] width 1202 height 32
click at [194, 208] on input "text" at bounding box center [611, 219] width 1158 height 37
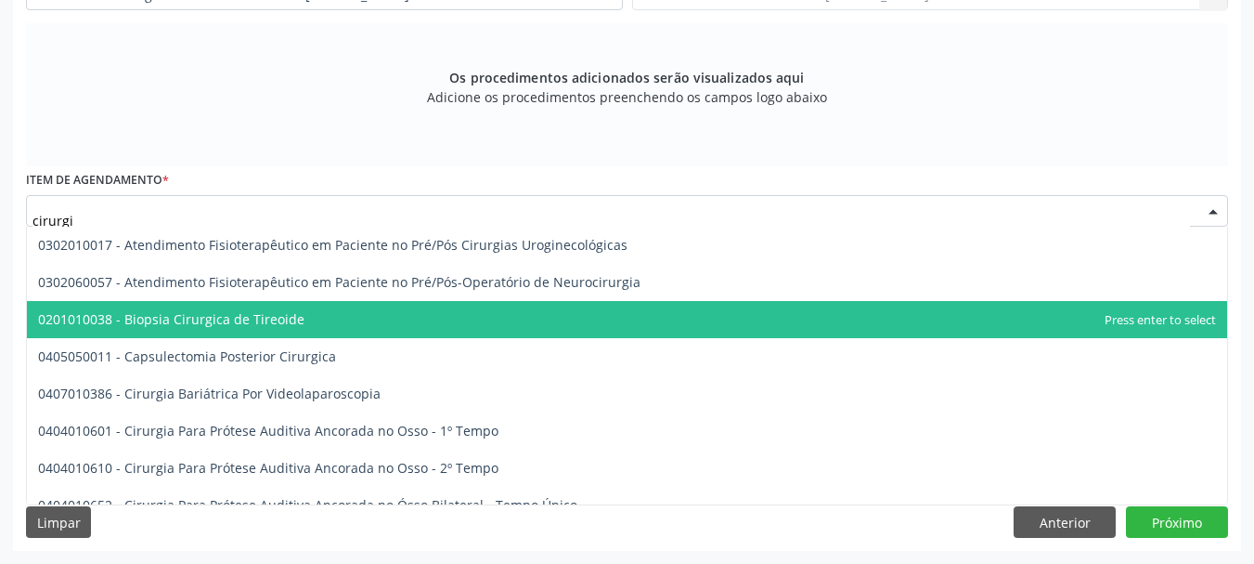
scroll to position [0, 0]
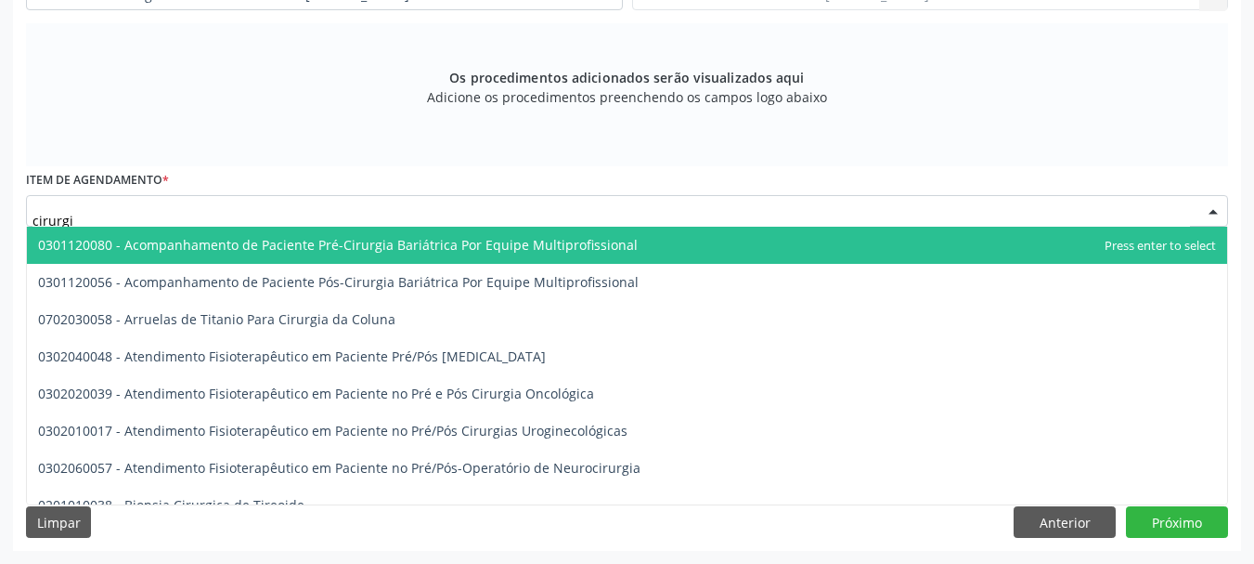
click at [105, 210] on input "cirurgi" at bounding box center [611, 219] width 1158 height 37
type input "c"
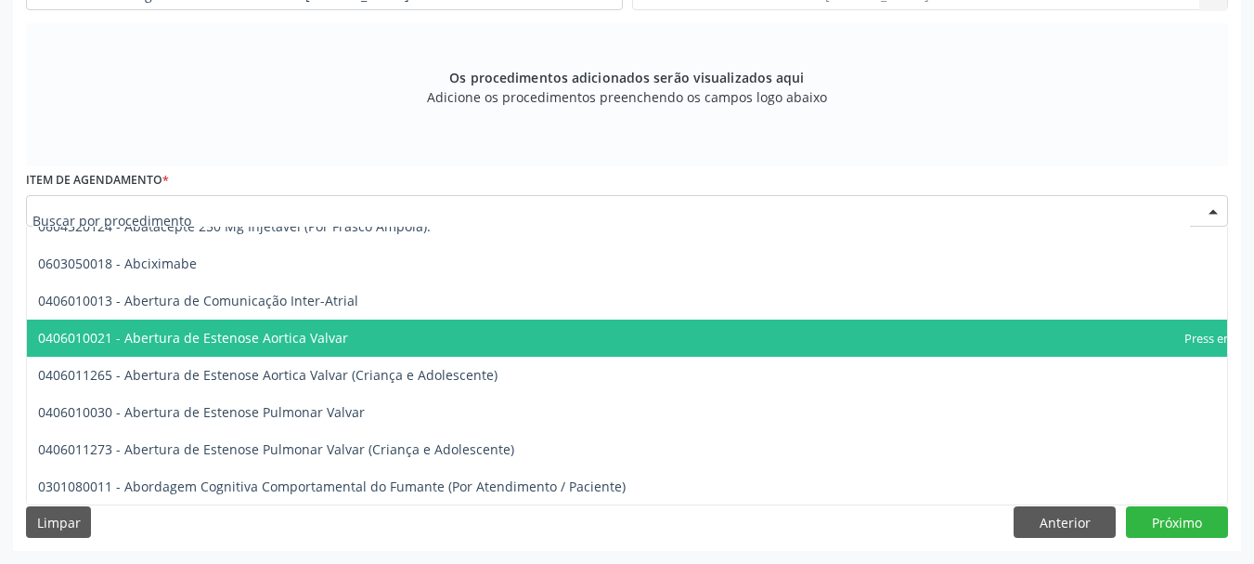
scroll to position [279, 0]
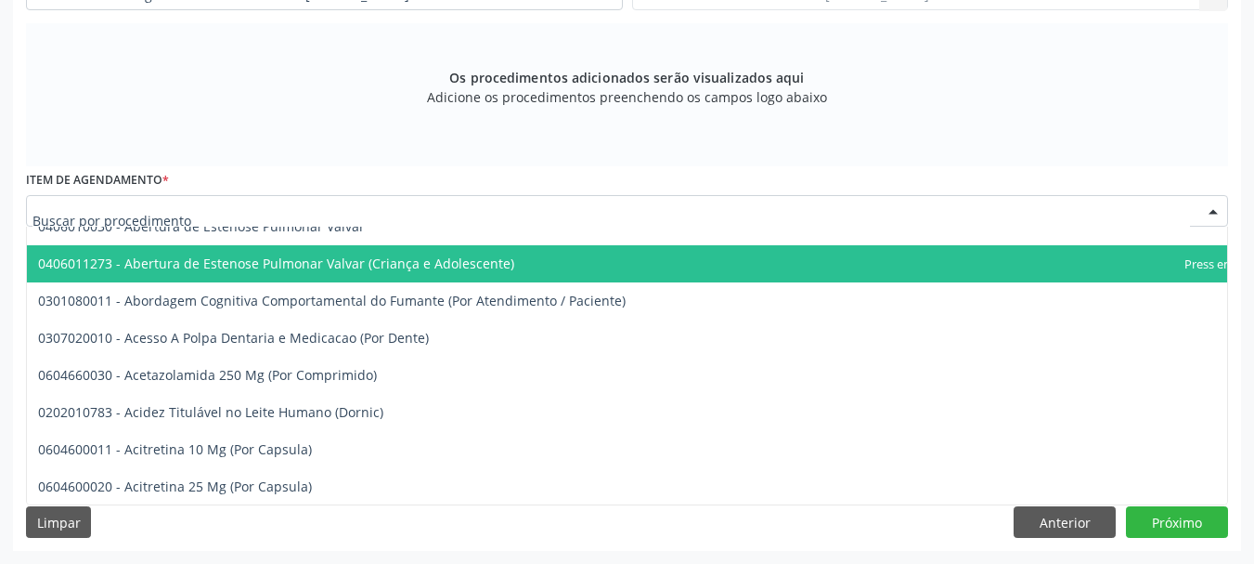
click at [113, 209] on input "text" at bounding box center [611, 219] width 1158 height 37
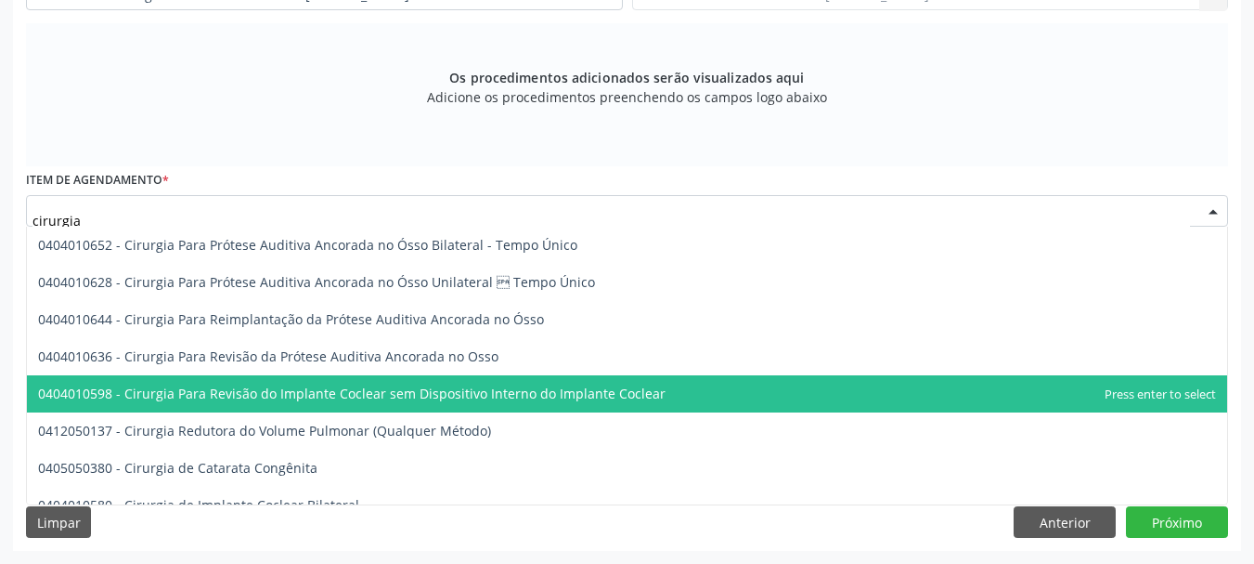
scroll to position [464, 0]
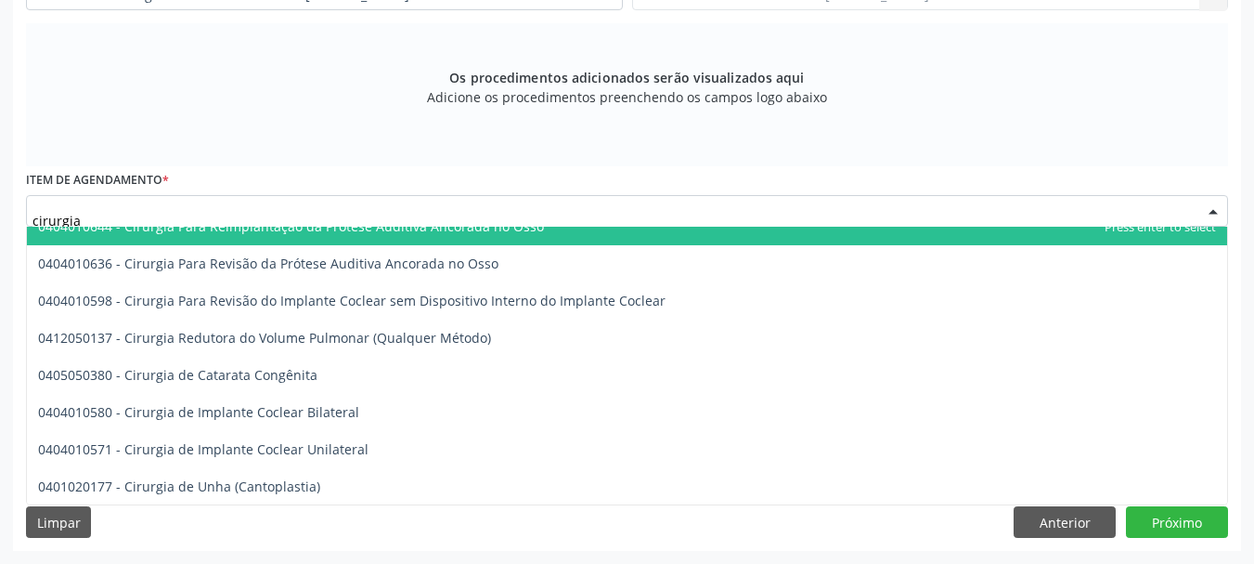
click at [116, 210] on input "cirurgia" at bounding box center [611, 219] width 1158 height 37
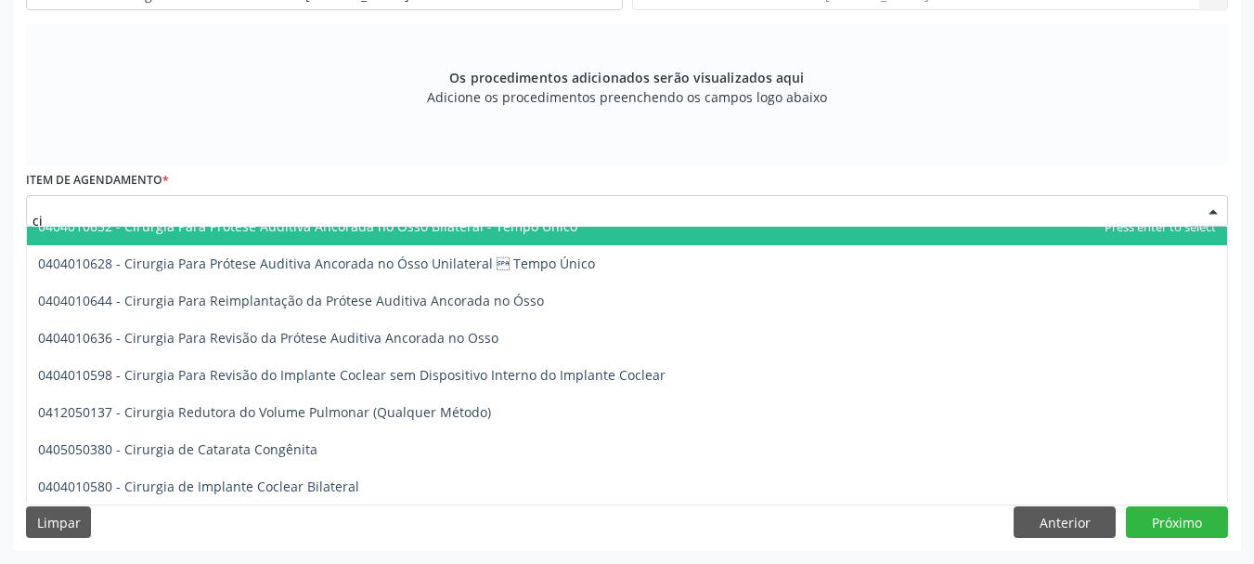
type input "c"
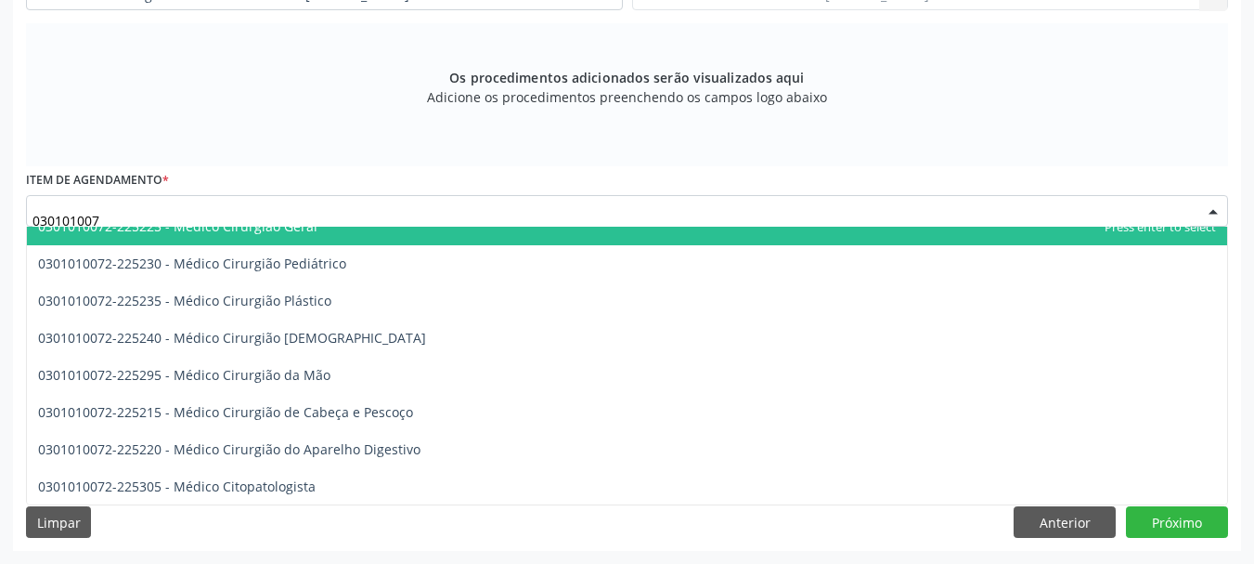
type input "0301010072"
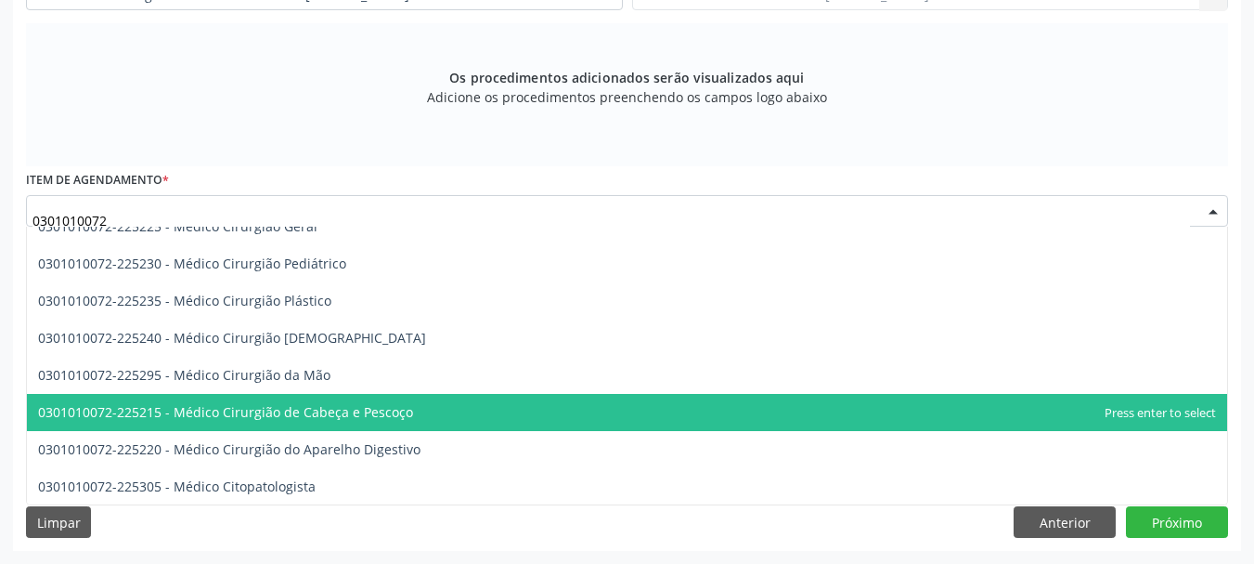
click at [317, 404] on span "0301010072-225215 - Médico Cirurgião de Cabeça e Pescoço" at bounding box center [225, 412] width 375 height 18
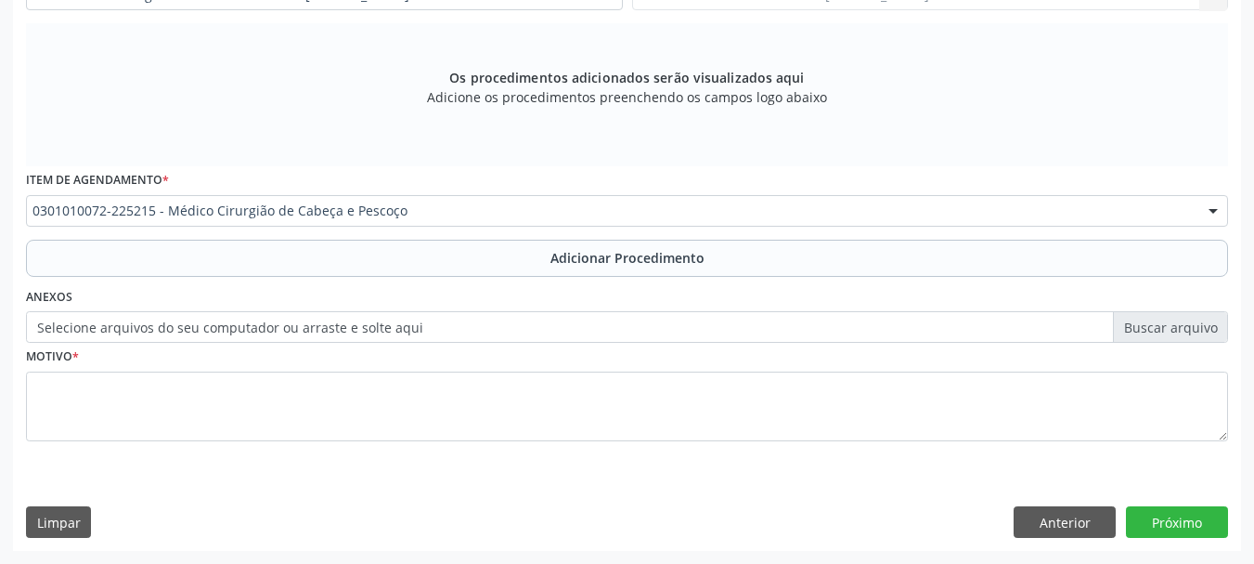
click at [302, 328] on label "Selecione arquivos do seu computador ou arraste e solte aqui" at bounding box center [627, 327] width 1202 height 32
click at [302, 328] on input "Selecione arquivos do seu computador ou arraste e solte aqui" at bounding box center [627, 327] width 1202 height 32
click at [404, 325] on label "Selecione arquivos do seu computador ou arraste e solte aqui" at bounding box center [627, 327] width 1202 height 32
click at [404, 325] on input "Selecione arquivos do seu computador ou arraste e solte aqui" at bounding box center [627, 327] width 1202 height 32
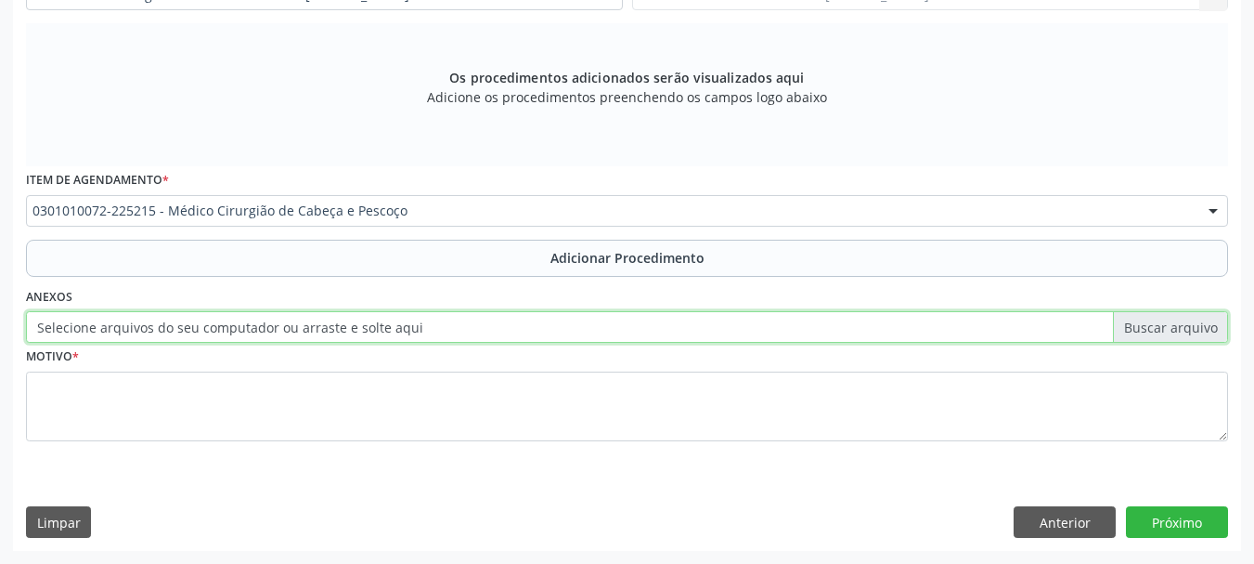
type input "C:\fakepath\bispo.jpeg"
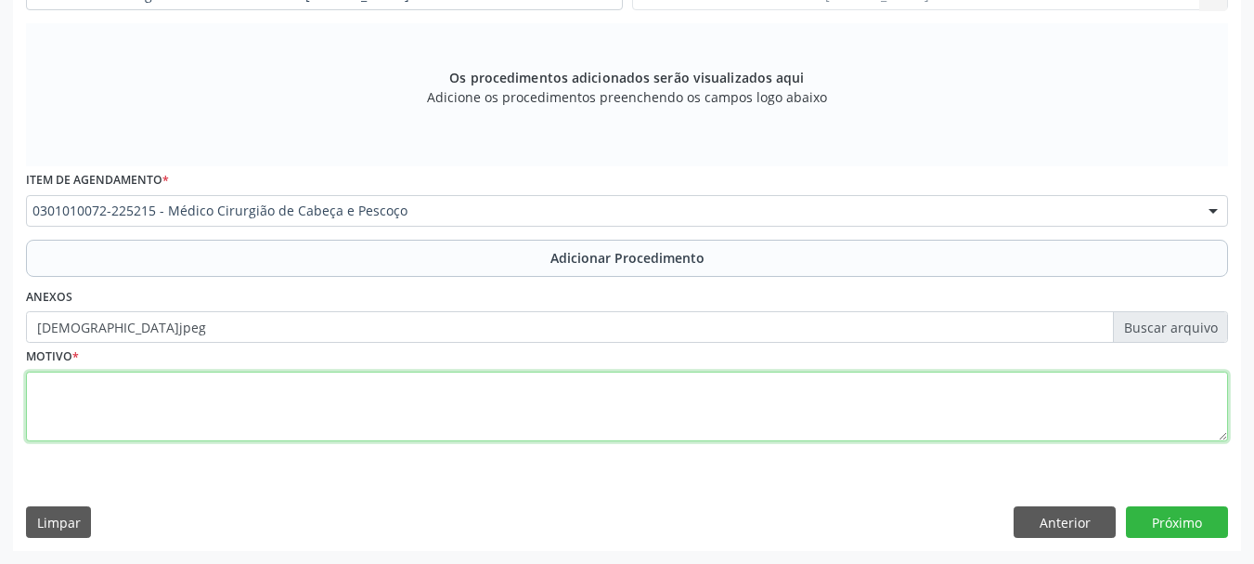
click at [51, 383] on textarea at bounding box center [627, 406] width 1202 height 71
type textarea "Tireoide com dimensoes aumentadas."
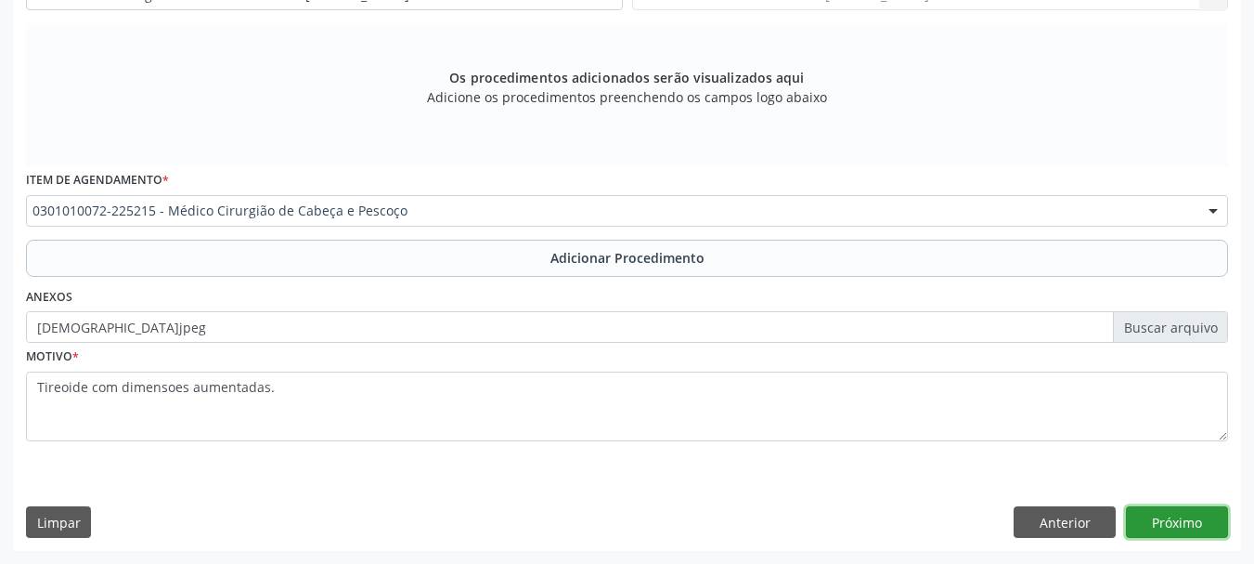
click at [1194, 510] on button "Próximo" at bounding box center [1177, 522] width 102 height 32
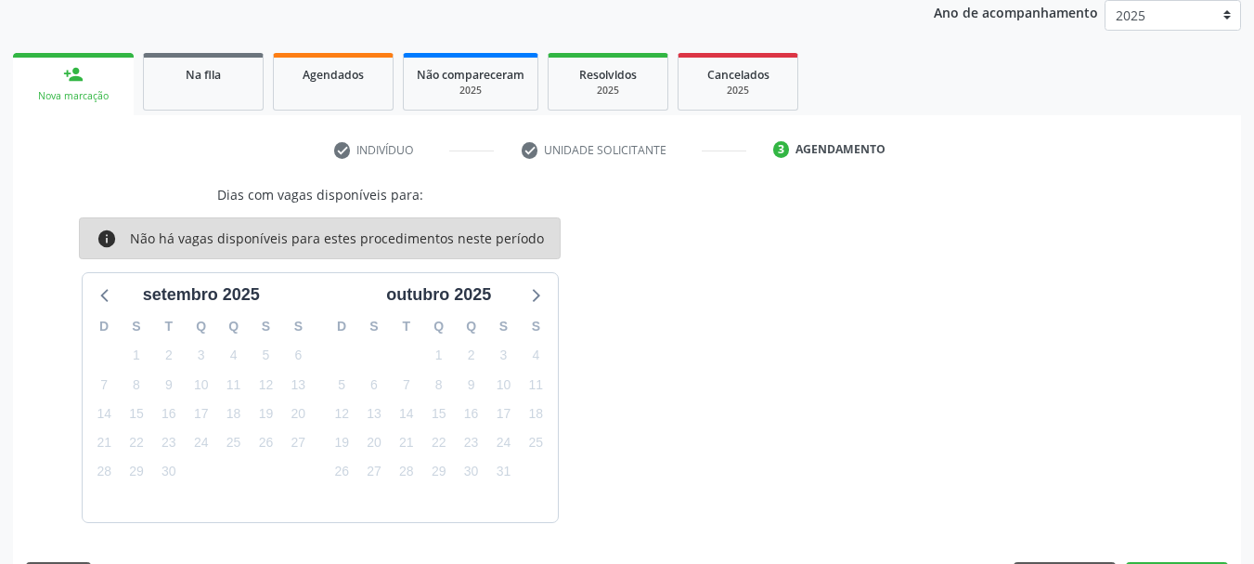
scroll to position [305, 0]
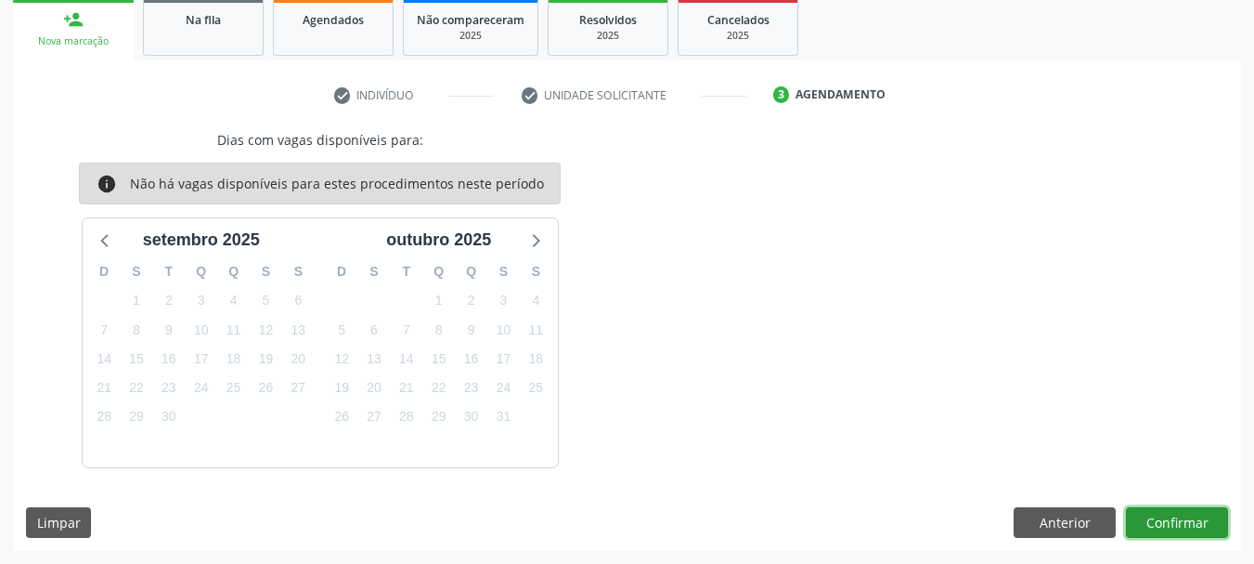
click at [1194, 510] on button "Confirmar" at bounding box center [1177, 523] width 102 height 32
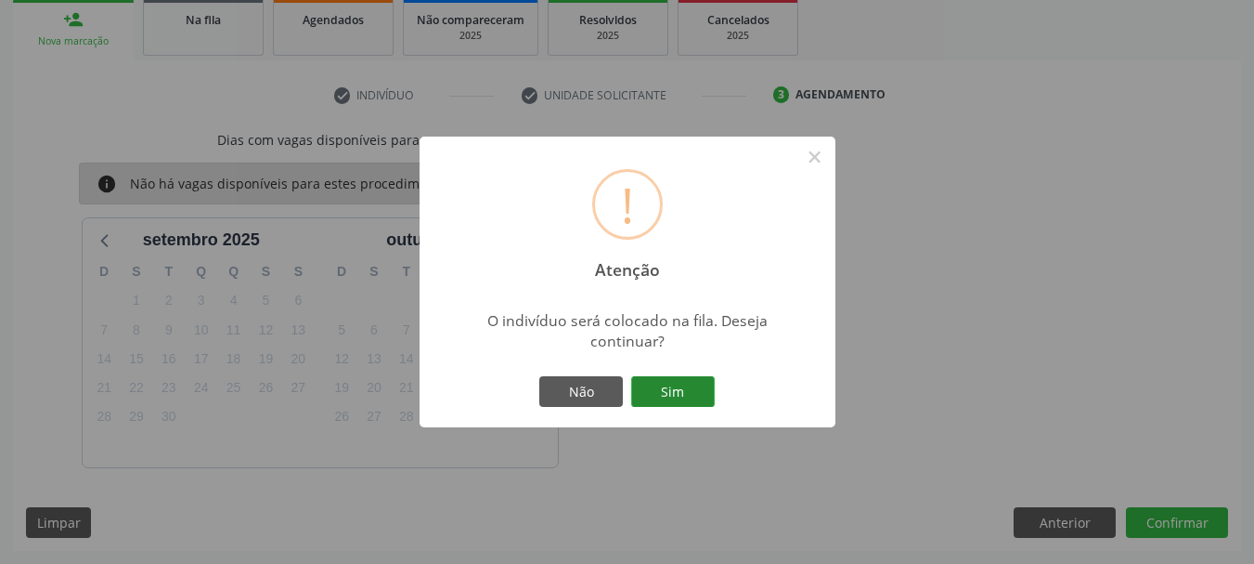
click at [668, 392] on button "Sim" at bounding box center [673, 392] width 84 height 32
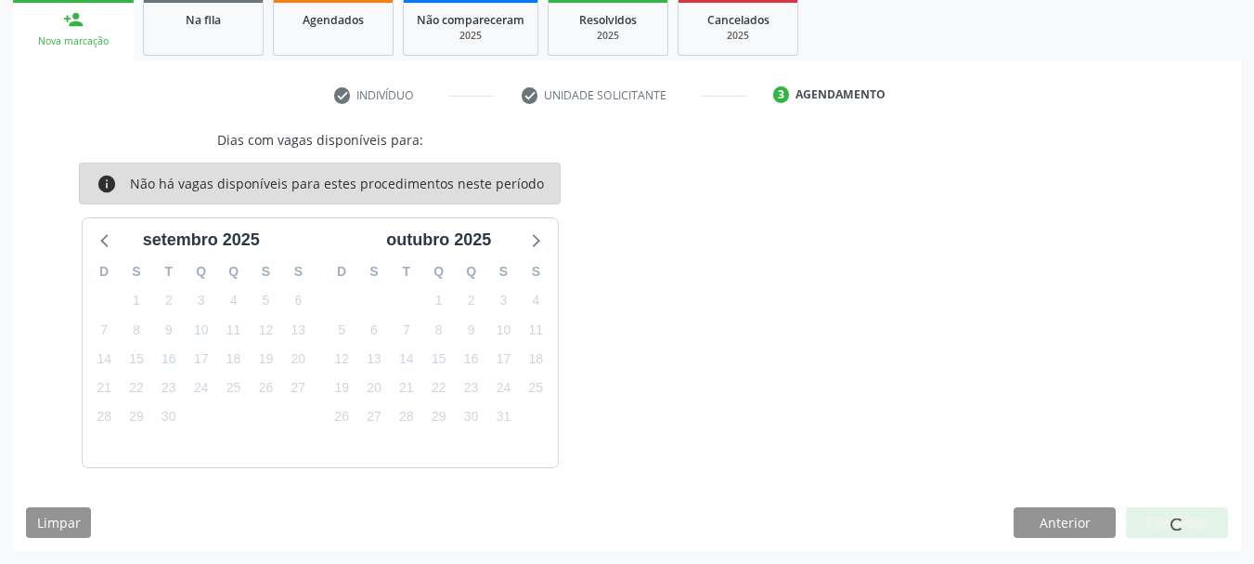
scroll to position [75, 0]
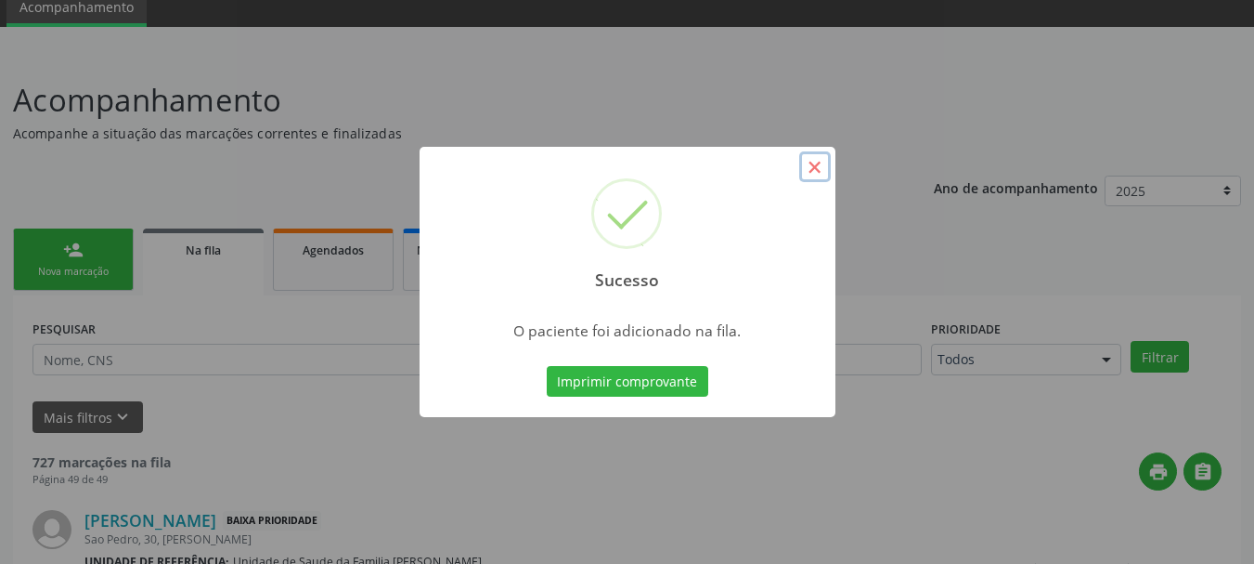
click at [810, 171] on button "×" at bounding box center [815, 167] width 32 height 32
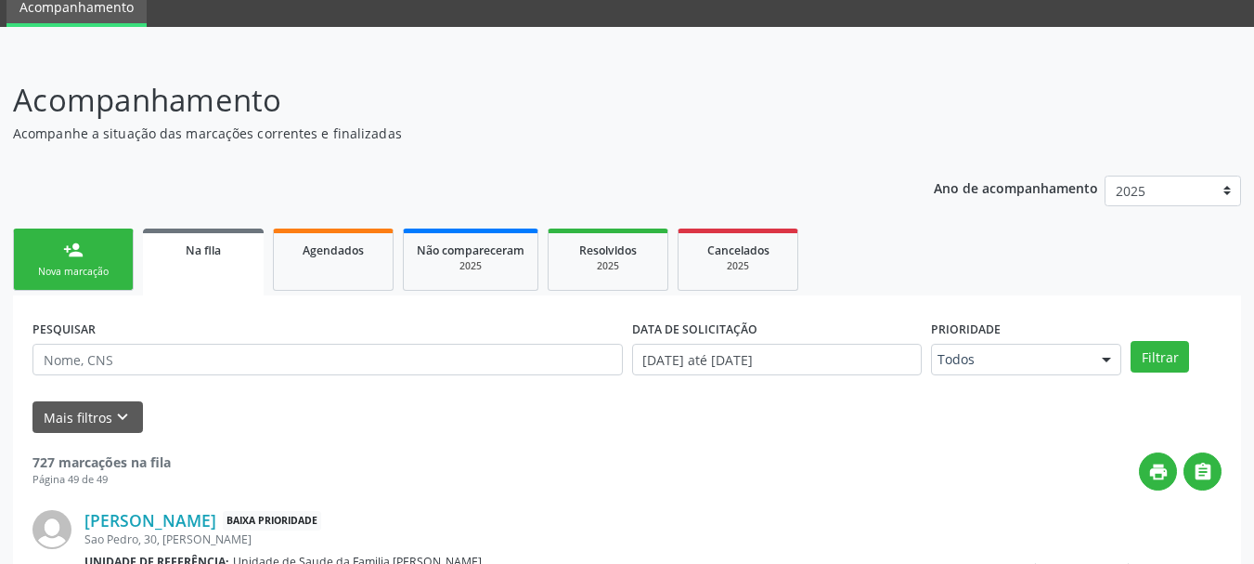
click at [77, 274] on div "Nova marcação" at bounding box center [73, 272] width 93 height 14
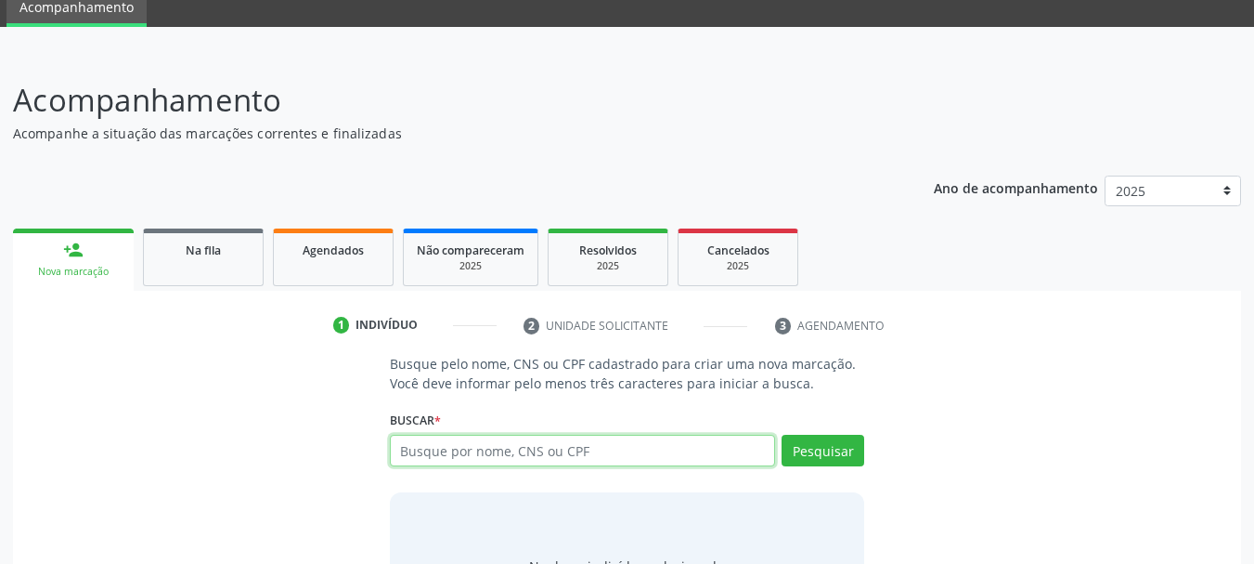
click at [442, 446] on input "text" at bounding box center [583, 450] width 386 height 32
type input "10138276196"
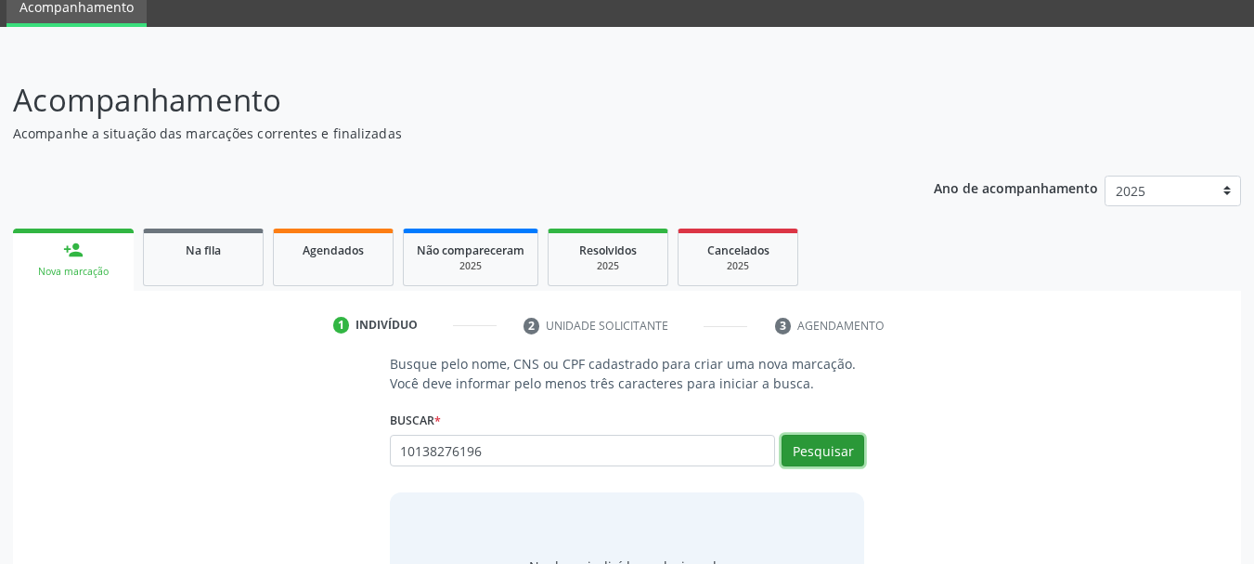
click at [843, 449] on button "Pesquisar" at bounding box center [823, 450] width 83 height 32
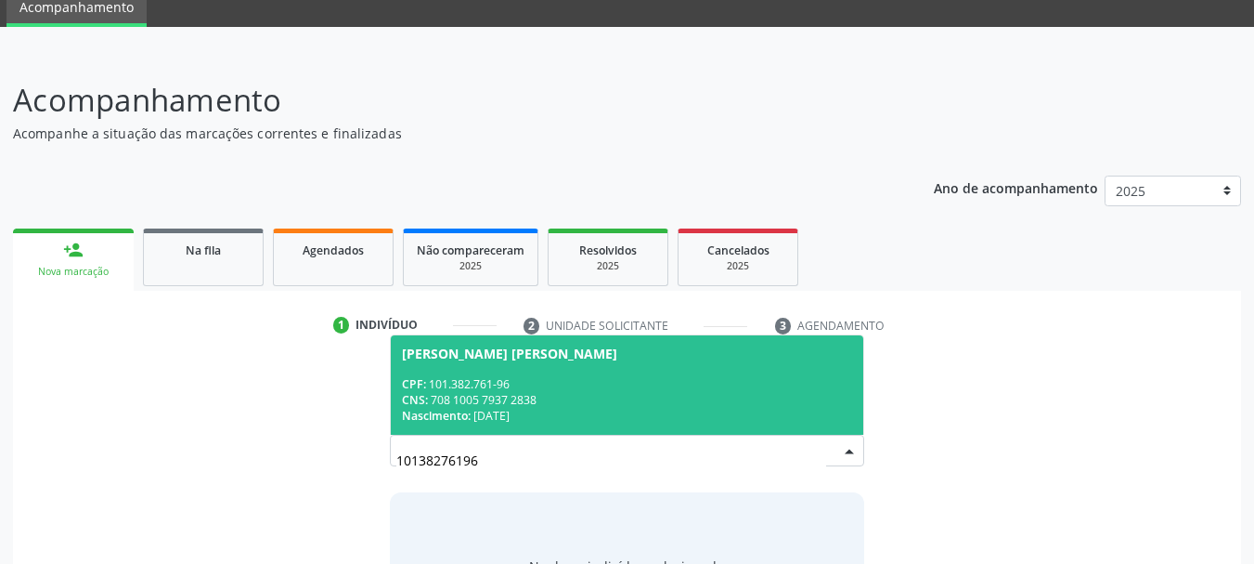
click at [489, 361] on span "Luna Bianca dos Santos Rosas CPF: 101.382.761-96 CNS: 708 1005 7937 2838 Nascim…" at bounding box center [627, 384] width 473 height 99
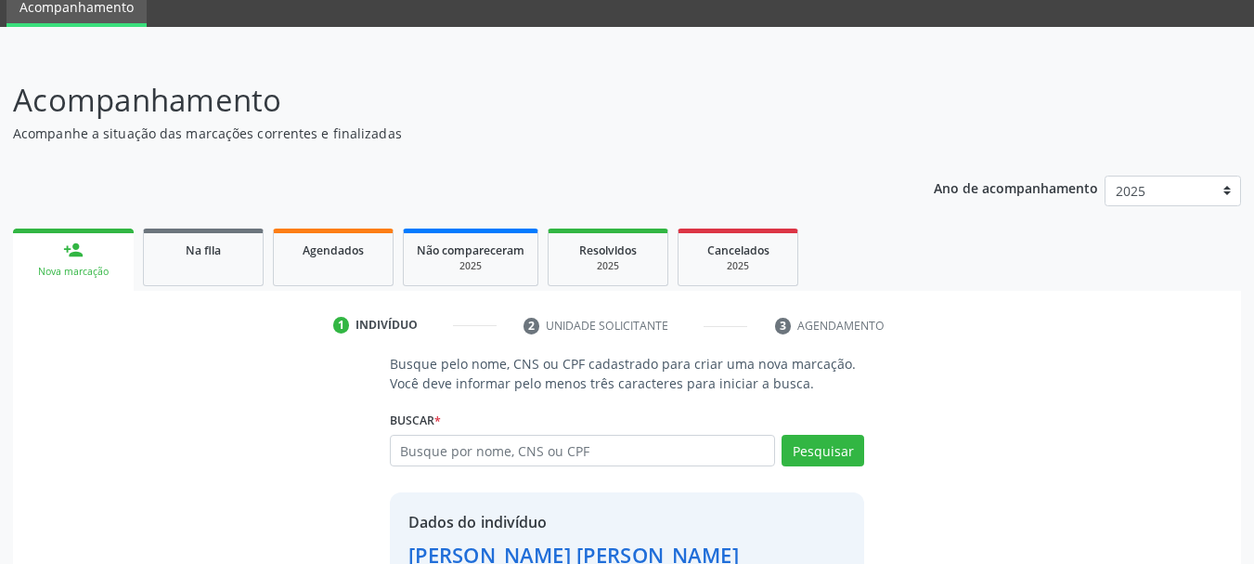
scroll to position [207, 0]
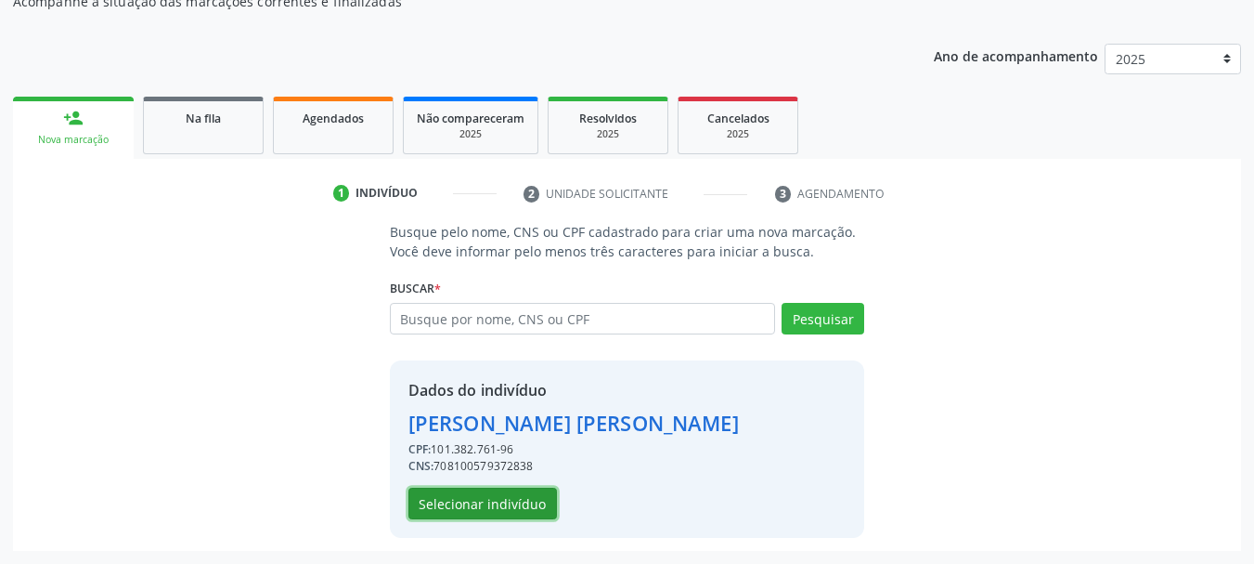
click at [500, 504] on button "Selecionar indivíduo" at bounding box center [483, 503] width 149 height 32
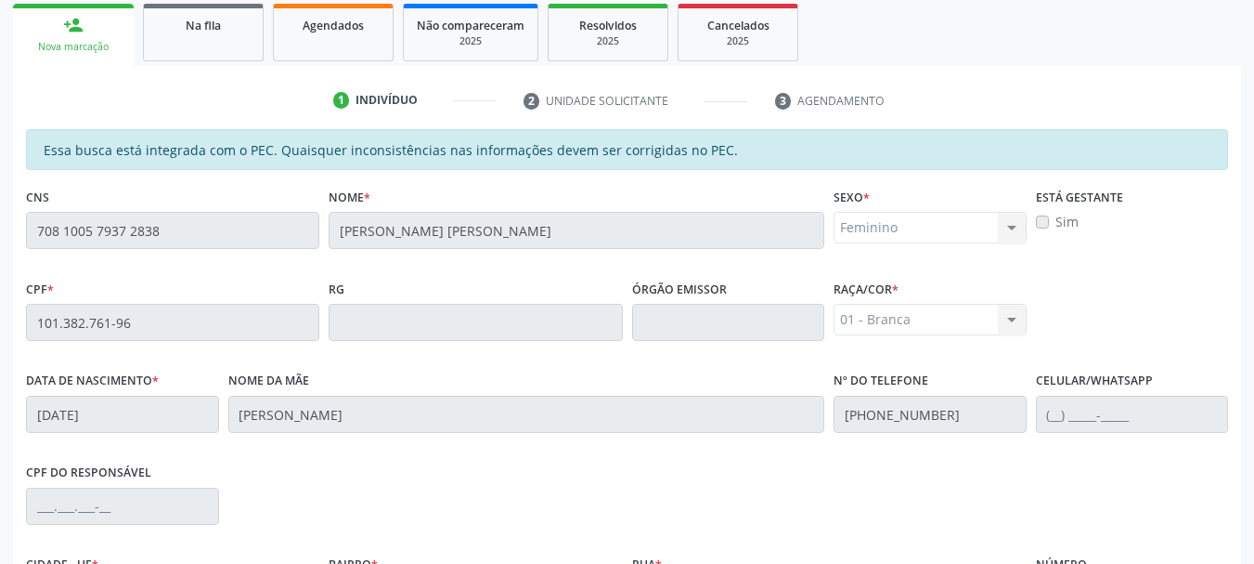
scroll to position [523, 0]
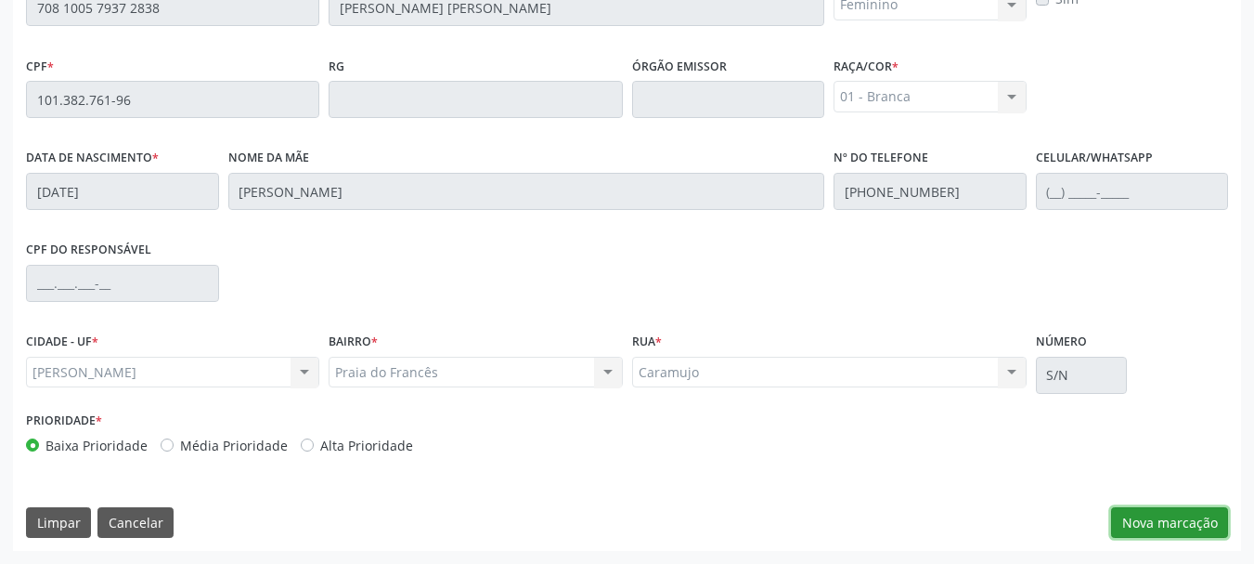
click at [1150, 526] on button "Nova marcação" at bounding box center [1169, 523] width 117 height 32
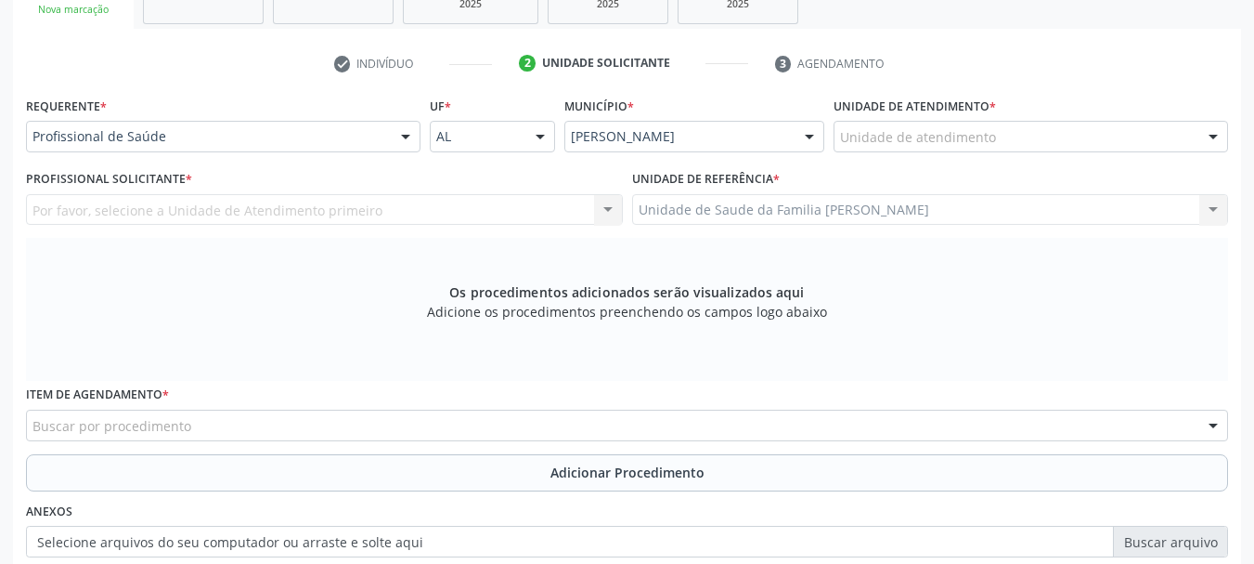
scroll to position [244, 0]
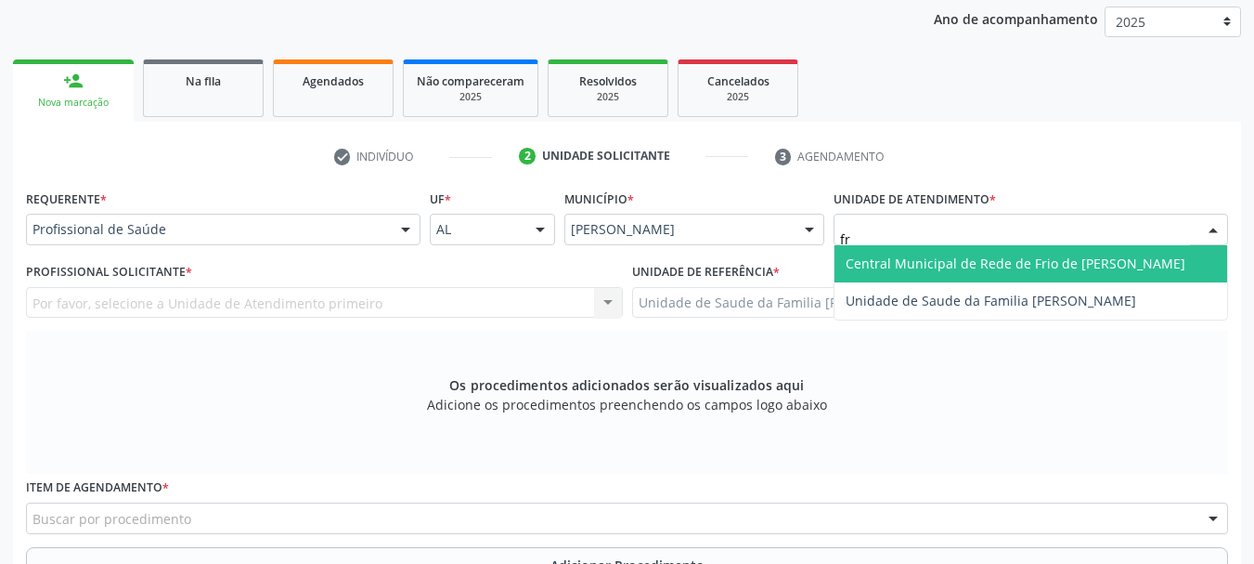
type input "fra"
click at [938, 253] on span "Unidade de Saude da Familia [PERSON_NAME]" at bounding box center [1031, 263] width 393 height 37
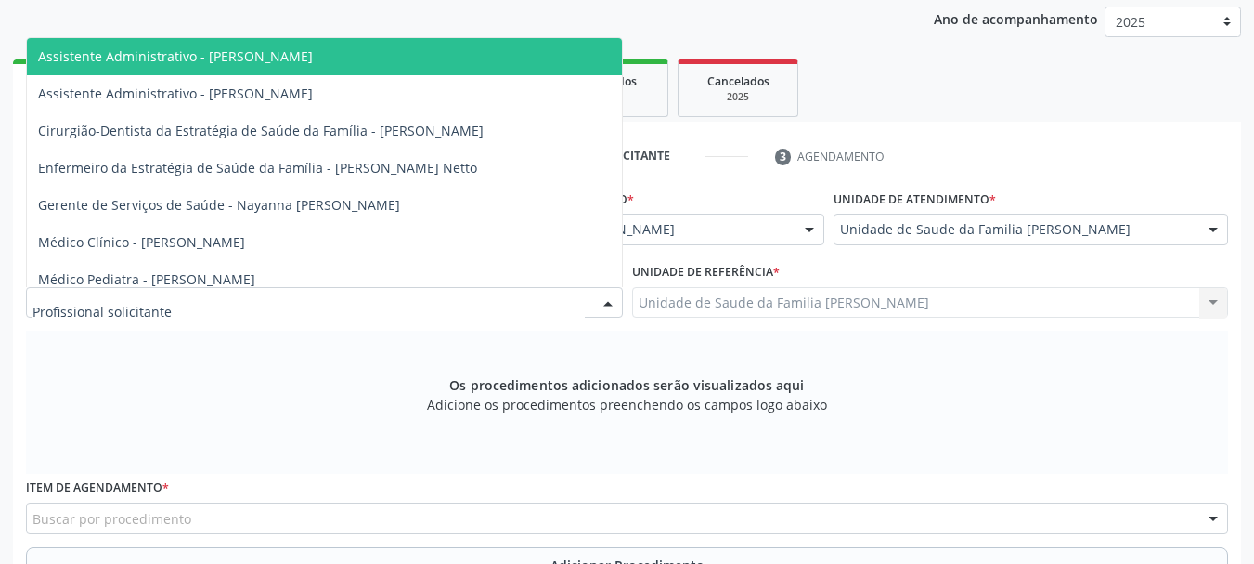
click at [204, 296] on div at bounding box center [324, 303] width 597 height 32
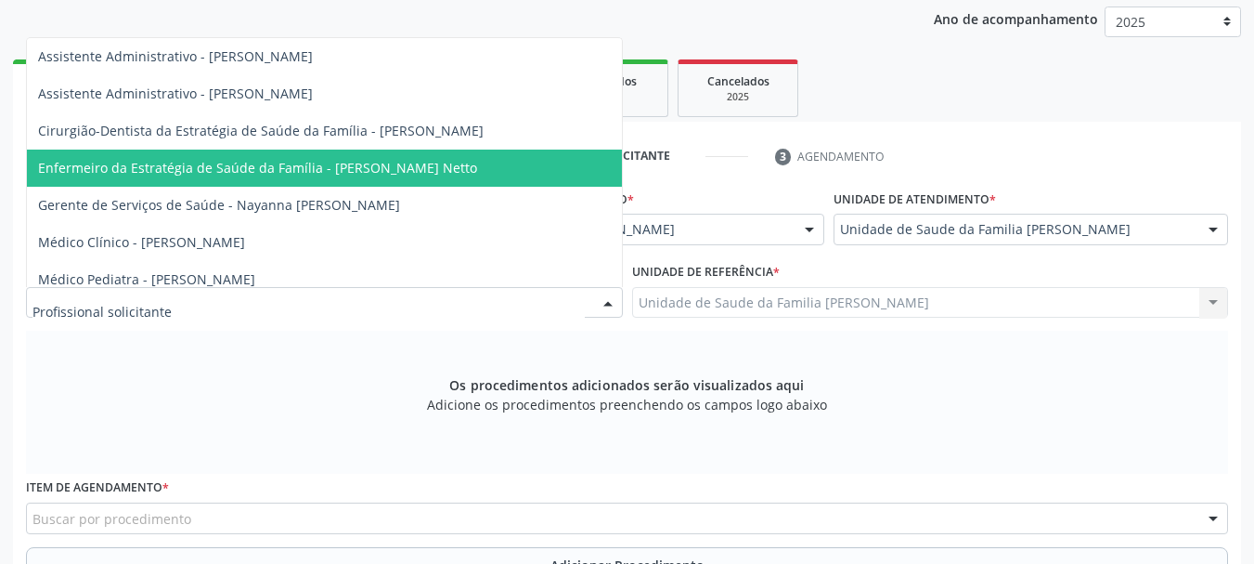
scroll to position [136, 0]
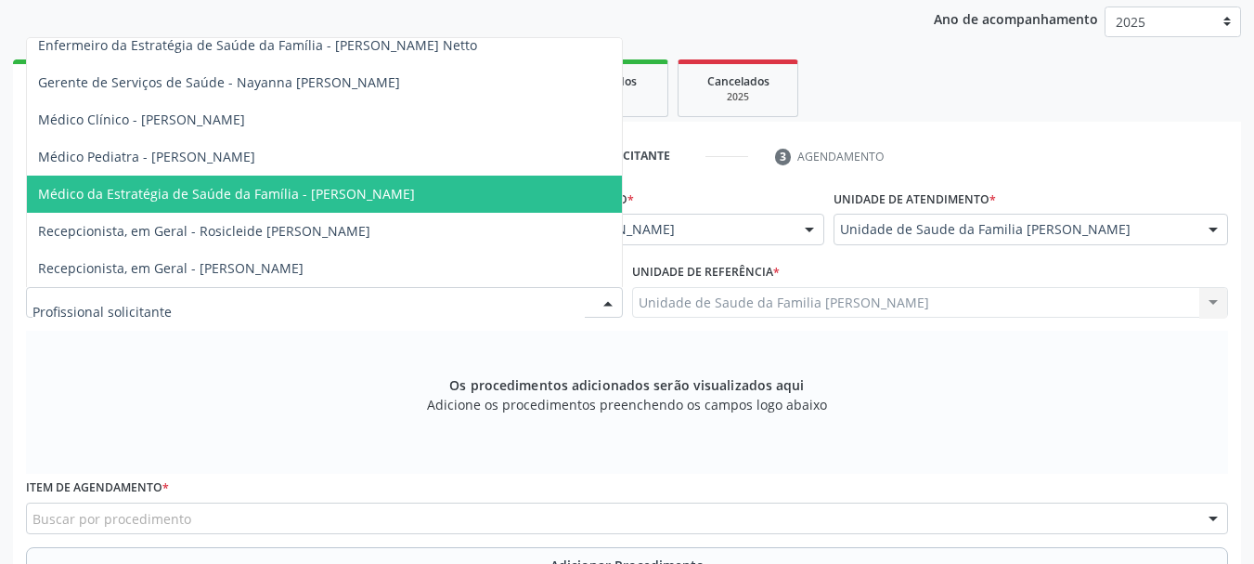
click at [342, 185] on span "Médico da Estratégia de Saúde da Família - Arthur Cunha de Mendonca Fragoso" at bounding box center [226, 194] width 377 height 18
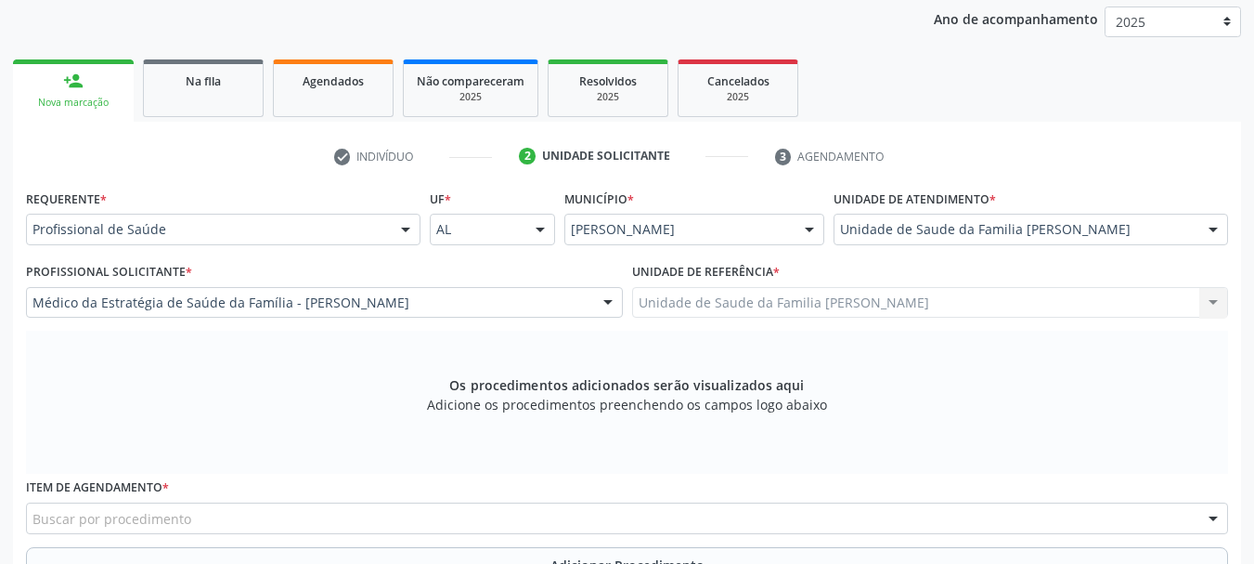
scroll to position [551, 0]
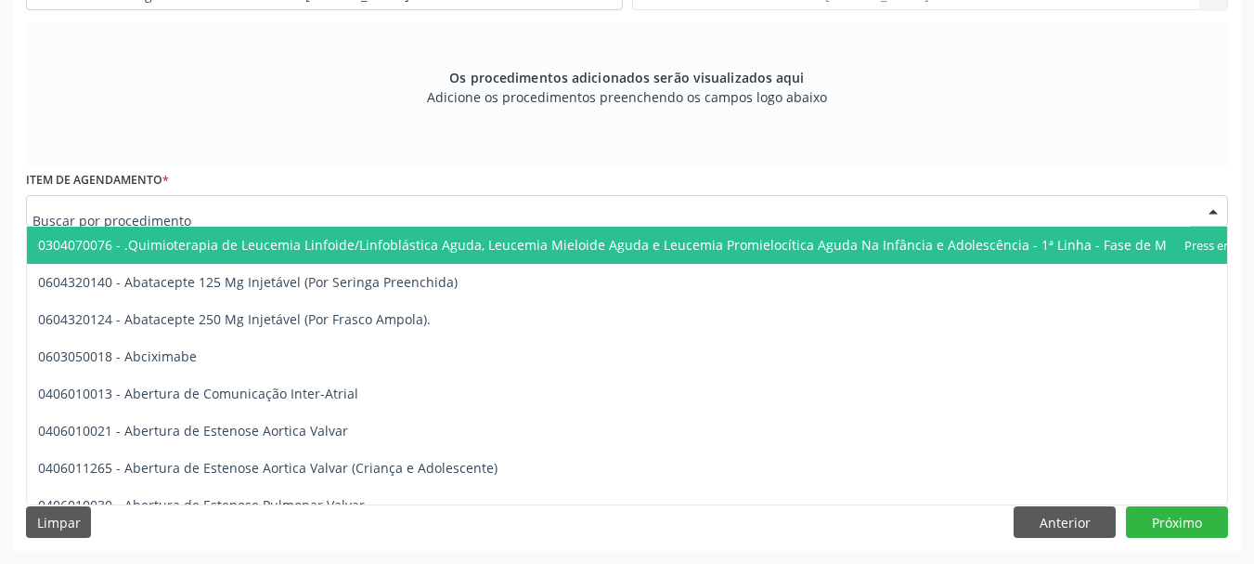
click at [398, 211] on input "text" at bounding box center [611, 219] width 1158 height 37
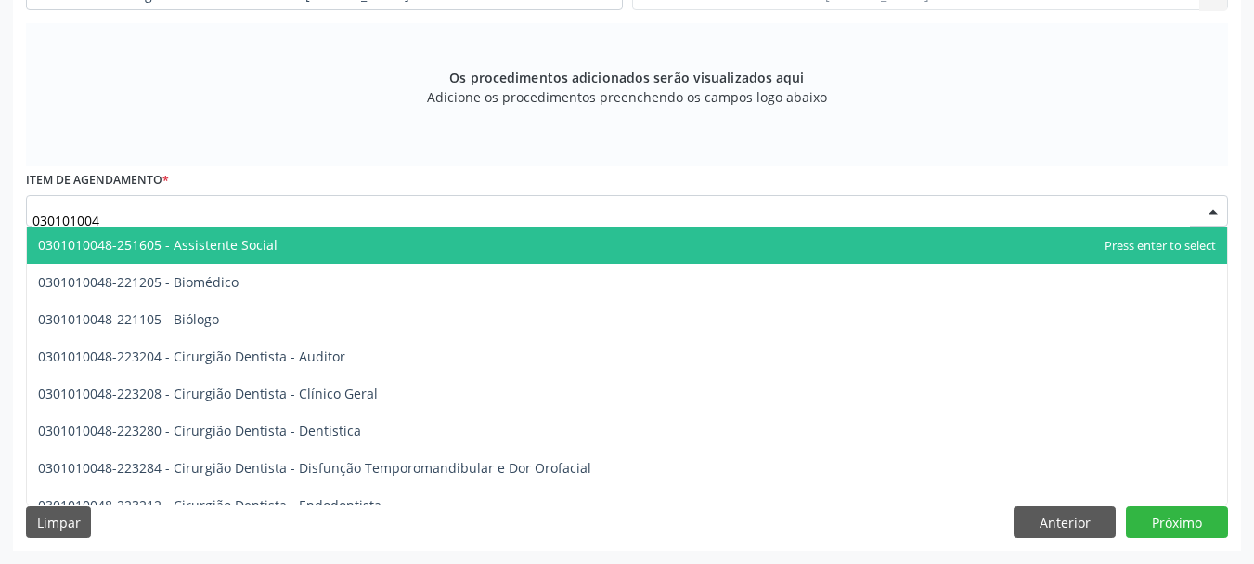
type input "0301010048"
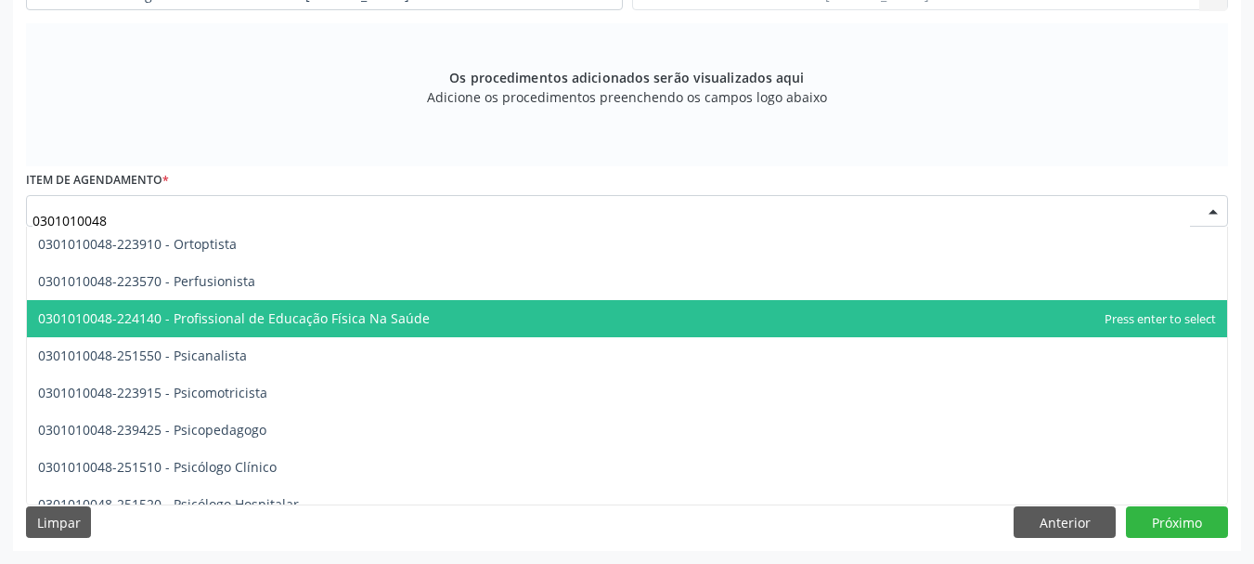
scroll to position [2916, 0]
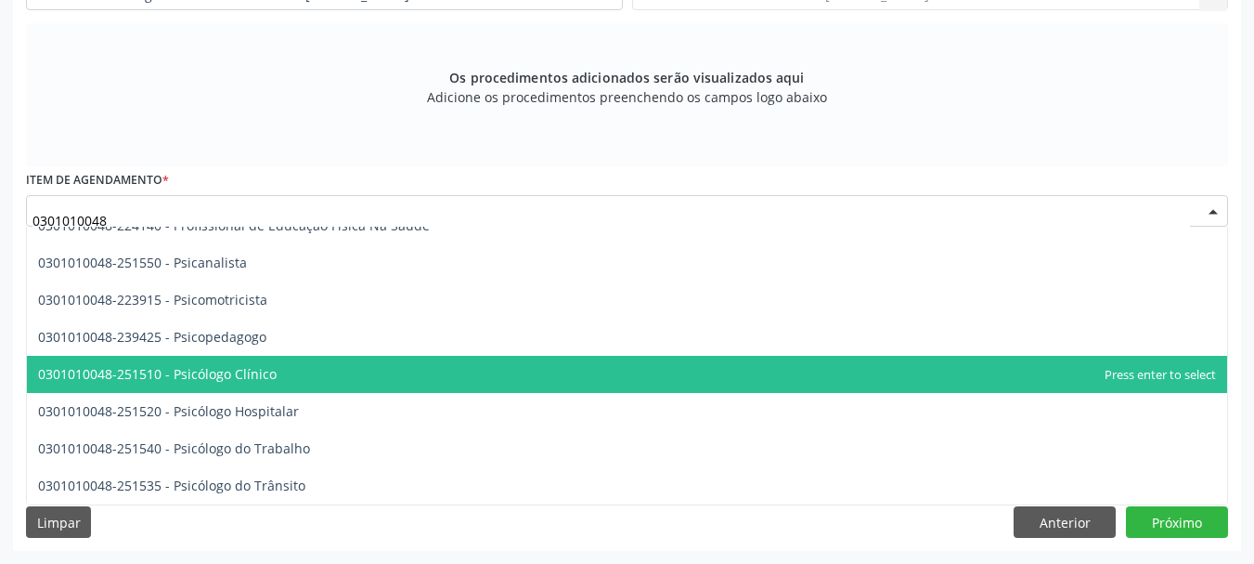
click at [313, 380] on span "0301010048-251510 - Psicólogo Clínico" at bounding box center [627, 374] width 1200 height 37
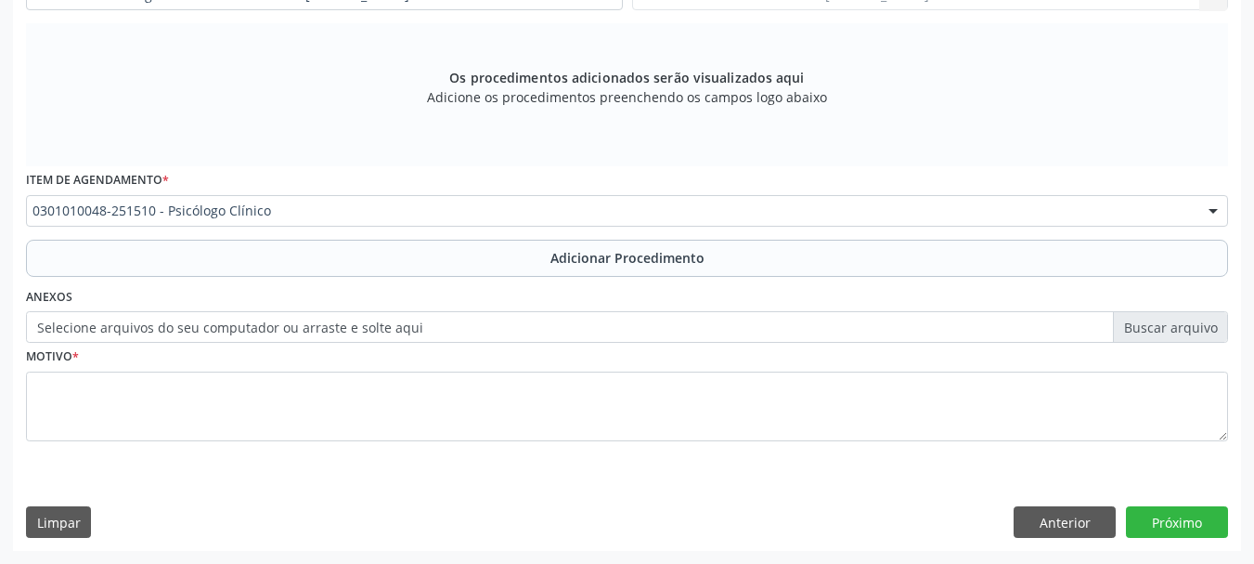
click at [361, 325] on label "Selecione arquivos do seu computador ou arraste e solte aqui" at bounding box center [627, 327] width 1202 height 32
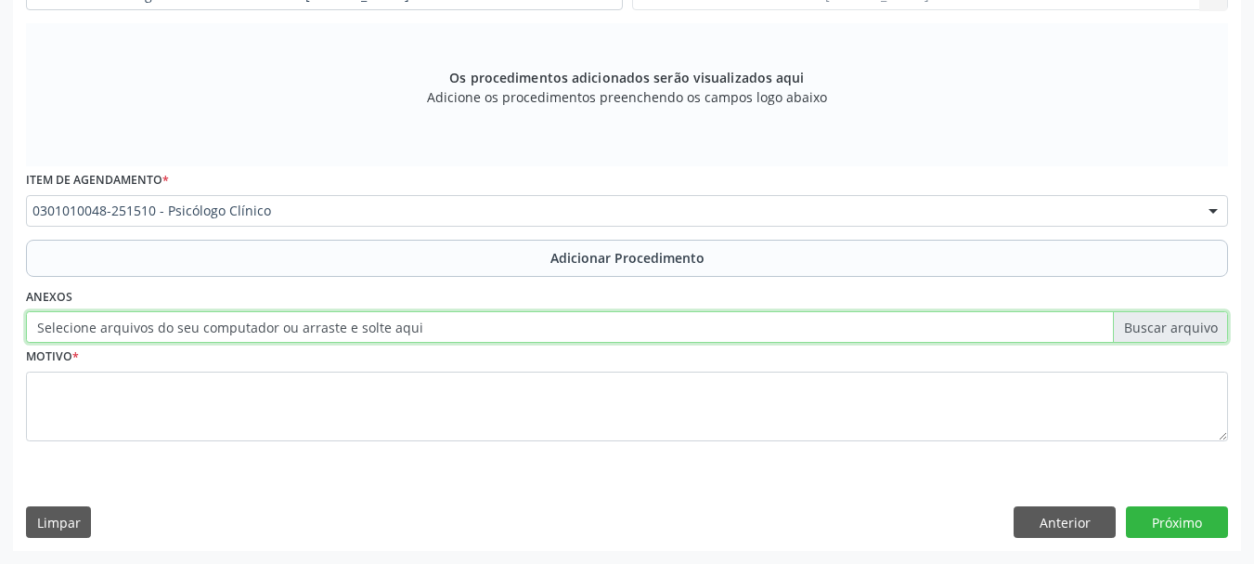
click at [361, 325] on input "Selecione arquivos do seu computador ou arraste e solte aqui" at bounding box center [627, 327] width 1202 height 32
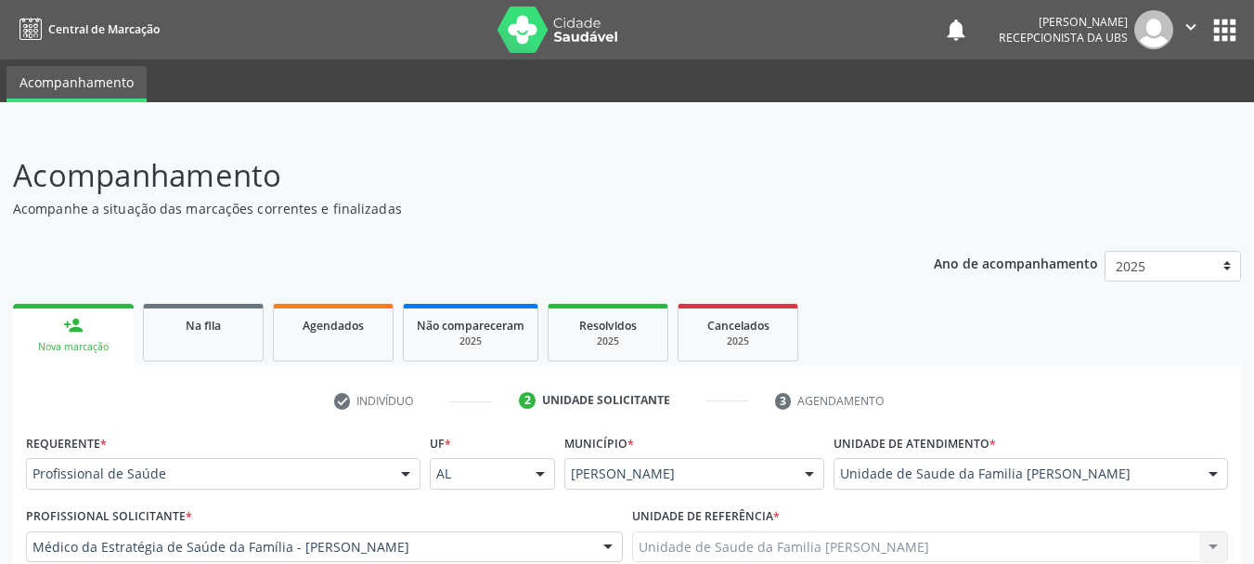
scroll to position [551, 0]
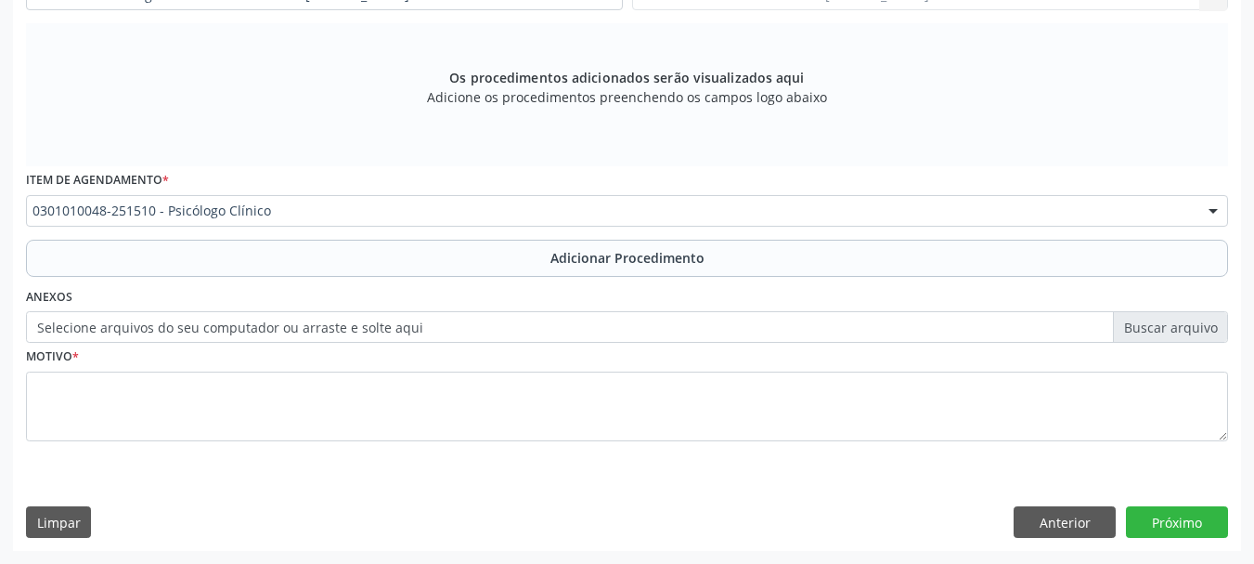
click at [190, 326] on label "Selecione arquivos do seu computador ou arraste e solte aqui" at bounding box center [627, 327] width 1202 height 32
click at [190, 326] on input "Selecione arquivos do seu computador ou arraste e solte aqui" at bounding box center [627, 327] width 1202 height 32
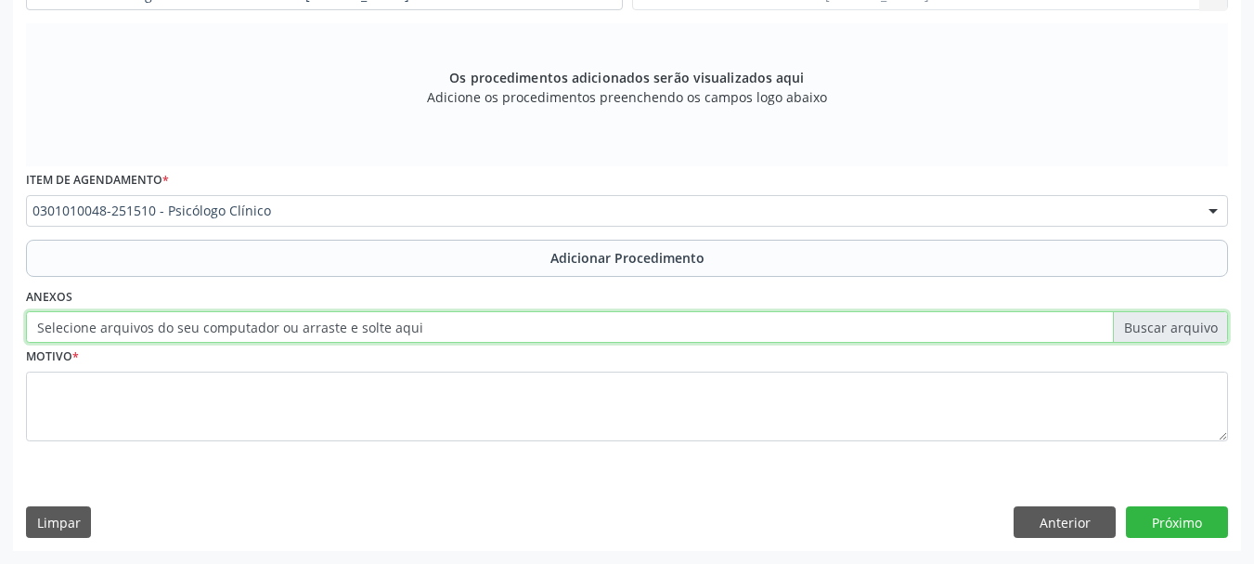
type input "C:\fakepath\luna.jpeg"
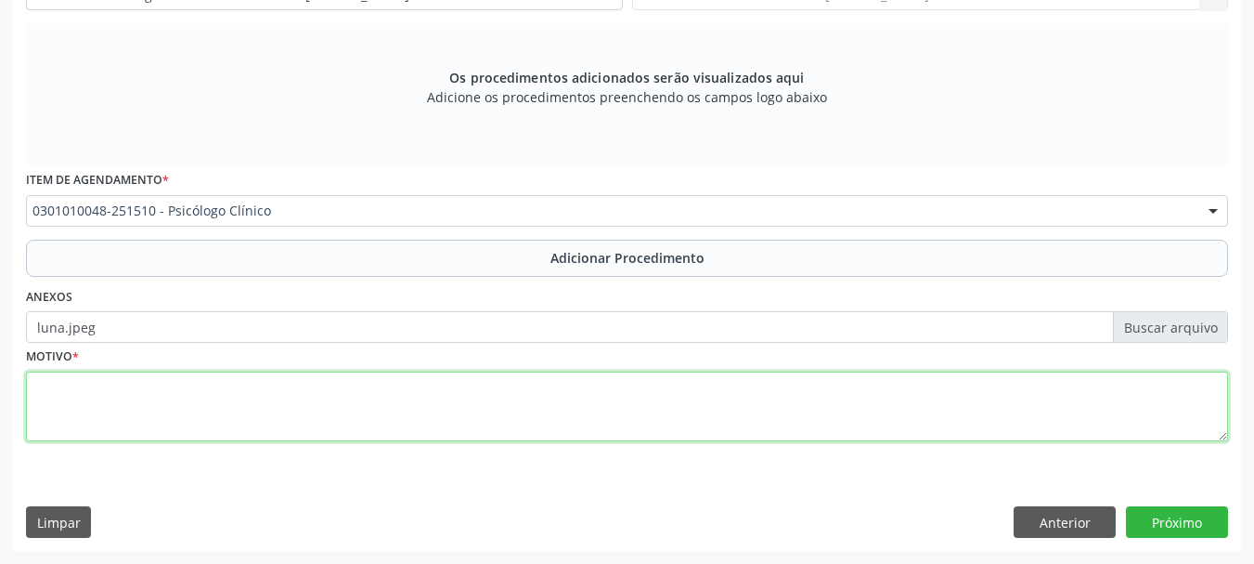
click at [78, 388] on textarea at bounding box center [627, 406] width 1202 height 71
click at [305, 386] on textarea "PSICLOGIA INFANTIL. iSOLAMENTO SOCIAL,ANSIEDADE" at bounding box center [627, 406] width 1202 height 71
click at [298, 387] on textarea "PSICLOGIA INFANTIL. iSOLAMENTO SOCIAL,ANSIEDADE" at bounding box center [627, 406] width 1202 height 71
click at [172, 383] on textarea "PSICLOGIA INFANTIL. iSOLAMENTO SOCIAL ,ANSIEDADE" at bounding box center [627, 406] width 1202 height 71
type textarea "PSICLOGIA INFANTIL. ISOLAMENTO SOCIAL ,ANSIEDADE"
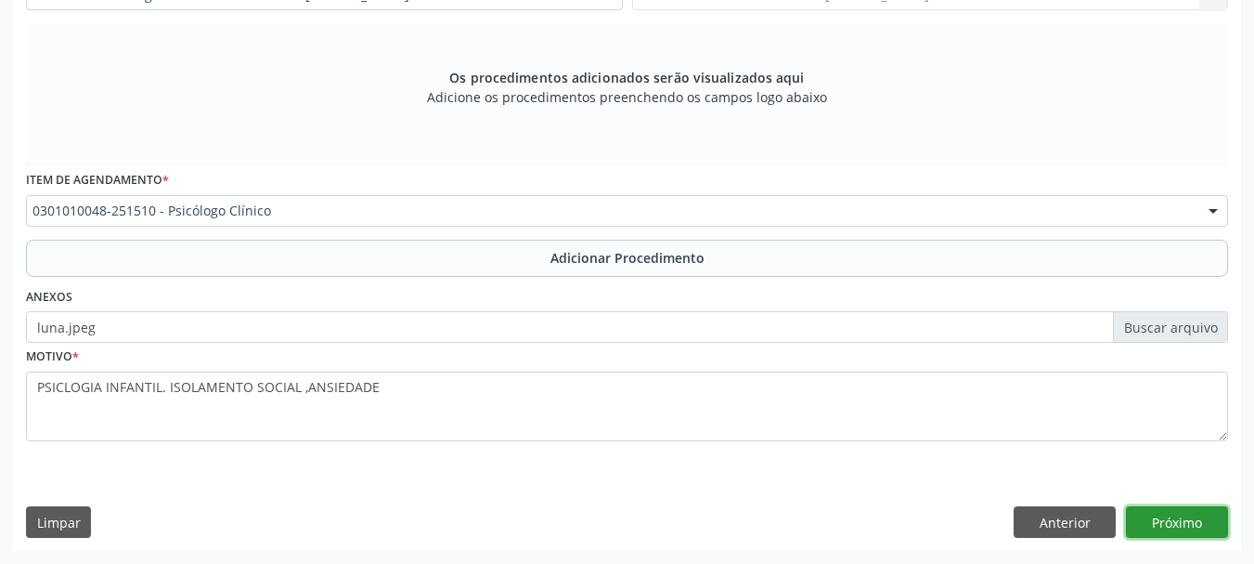
click at [1202, 518] on button "Próximo" at bounding box center [1177, 522] width 102 height 32
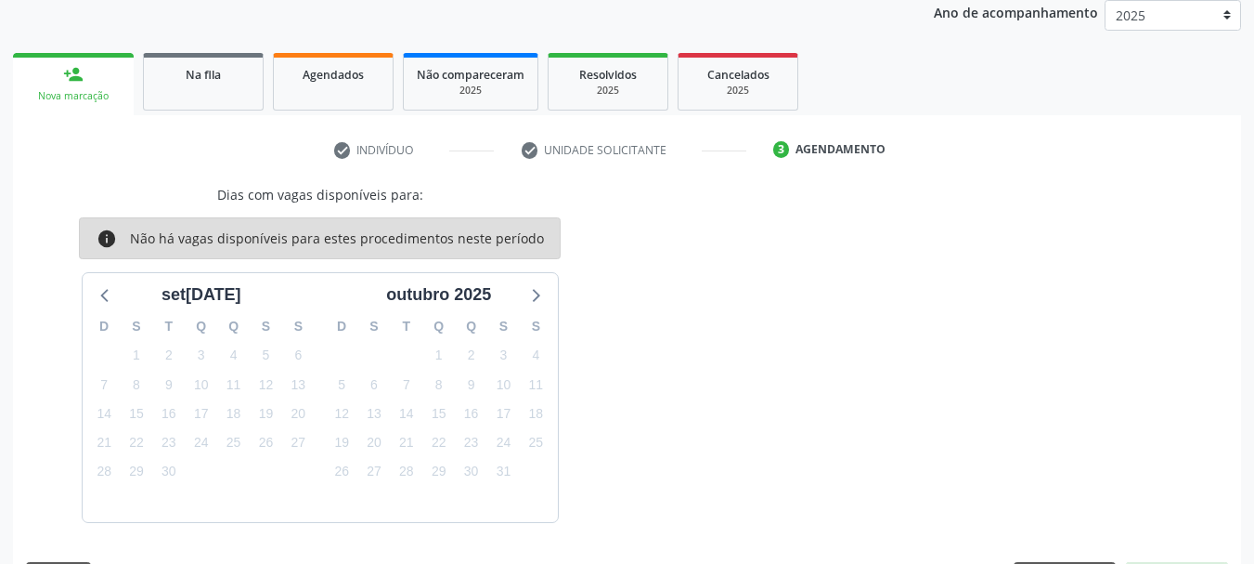
scroll to position [305, 0]
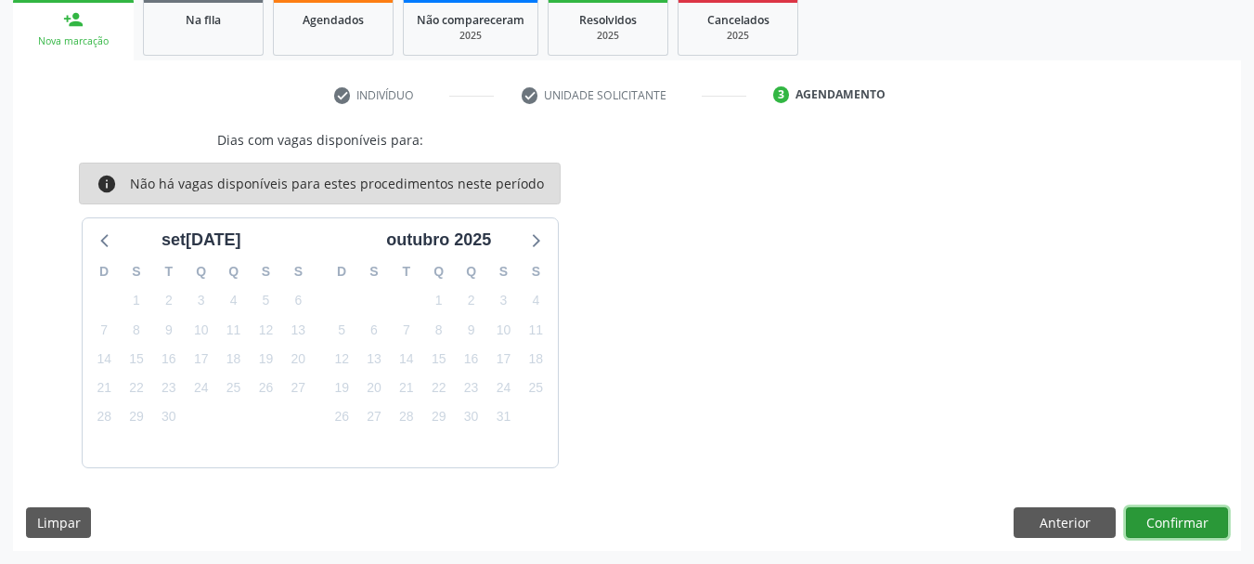
click at [1202, 518] on button "Confirmar" at bounding box center [1177, 523] width 102 height 32
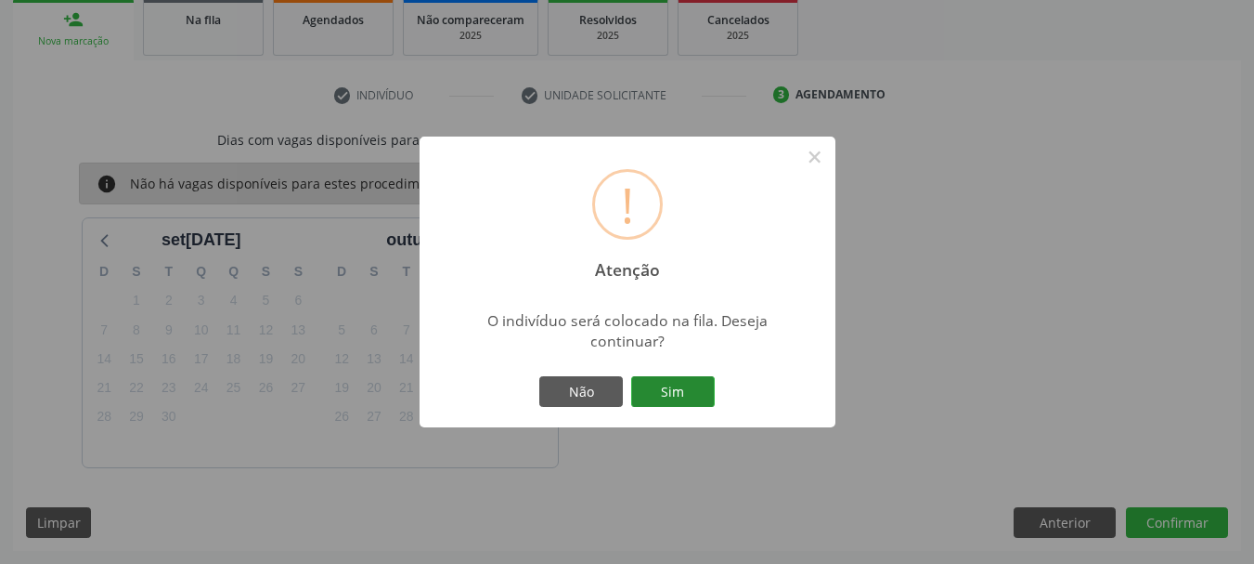
click at [668, 394] on button "Sim" at bounding box center [673, 392] width 84 height 32
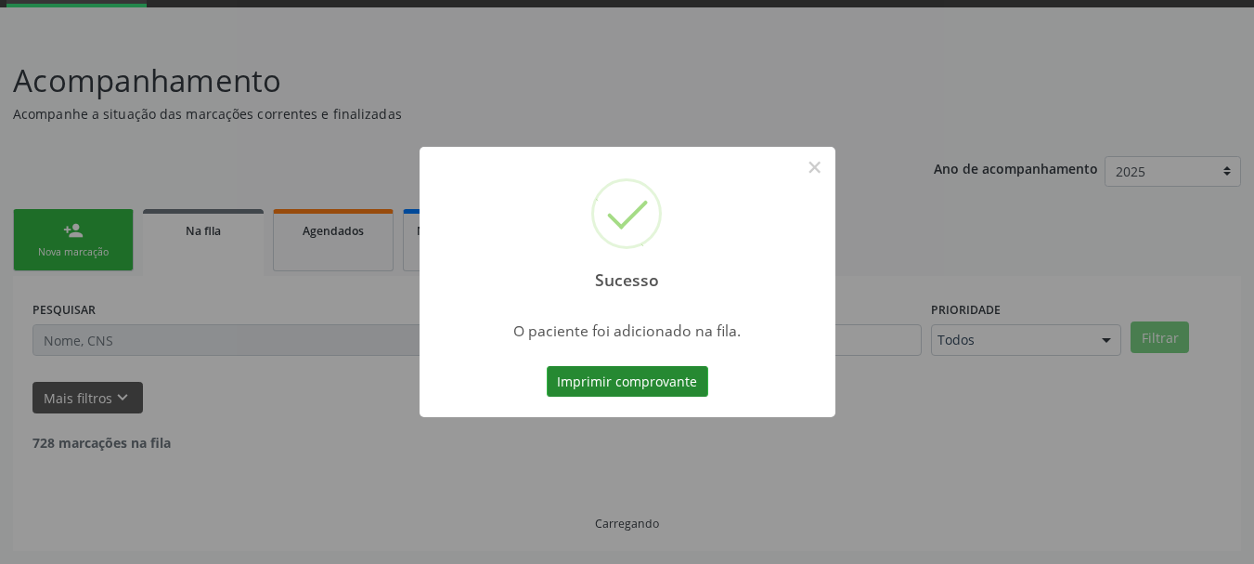
scroll to position [75, 0]
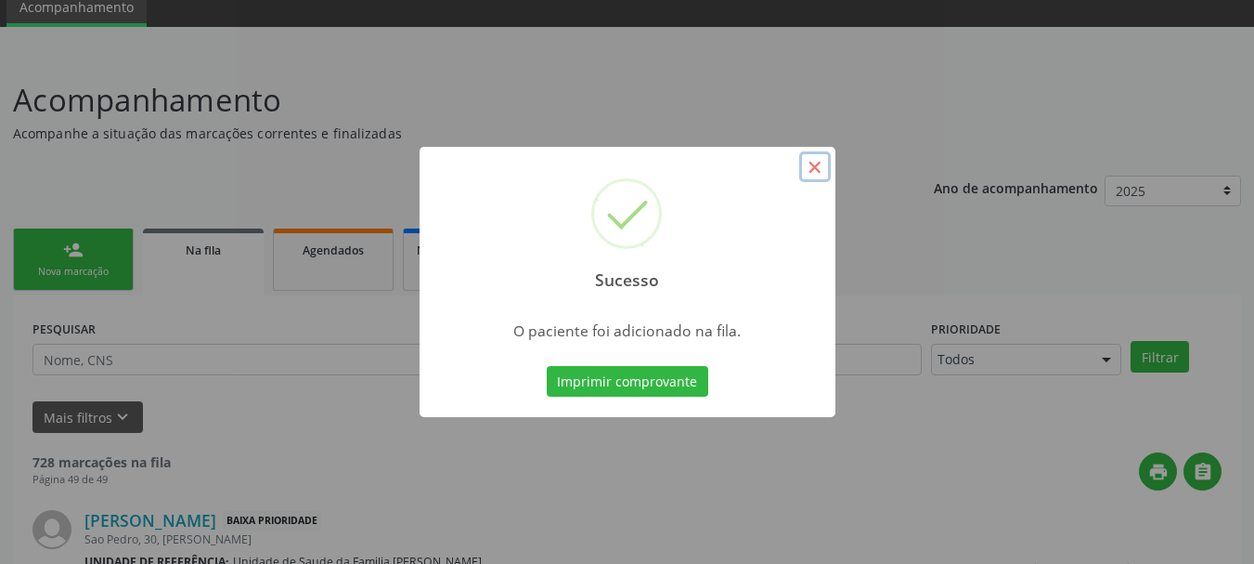
click at [820, 175] on button "×" at bounding box center [815, 167] width 32 height 32
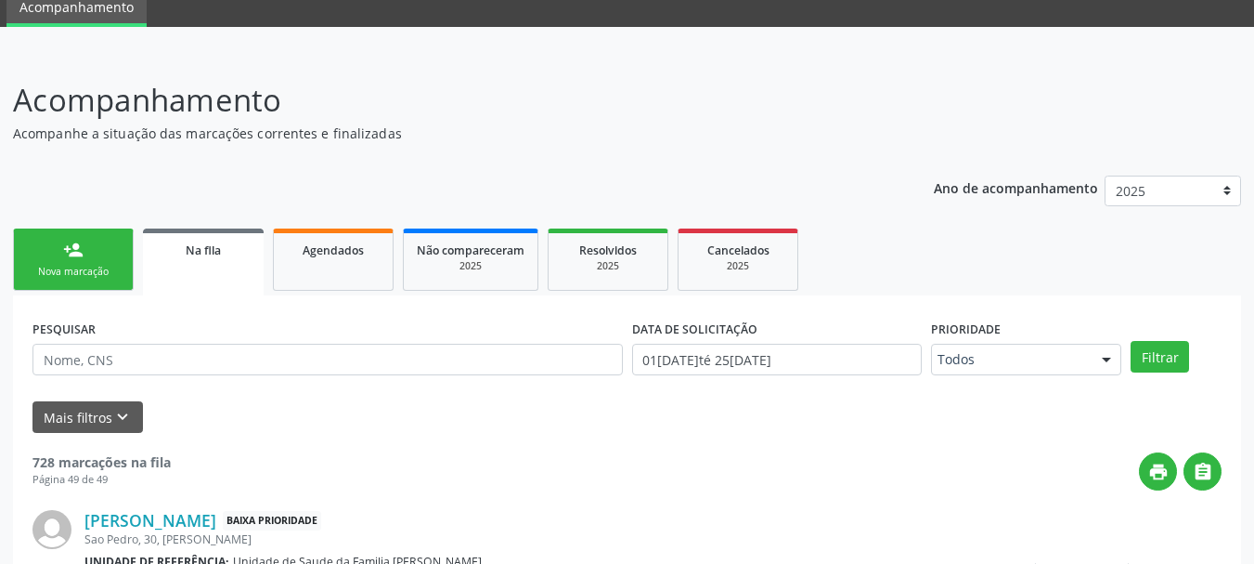
click at [90, 259] on link "person_add Nova marcação" at bounding box center [73, 259] width 121 height 62
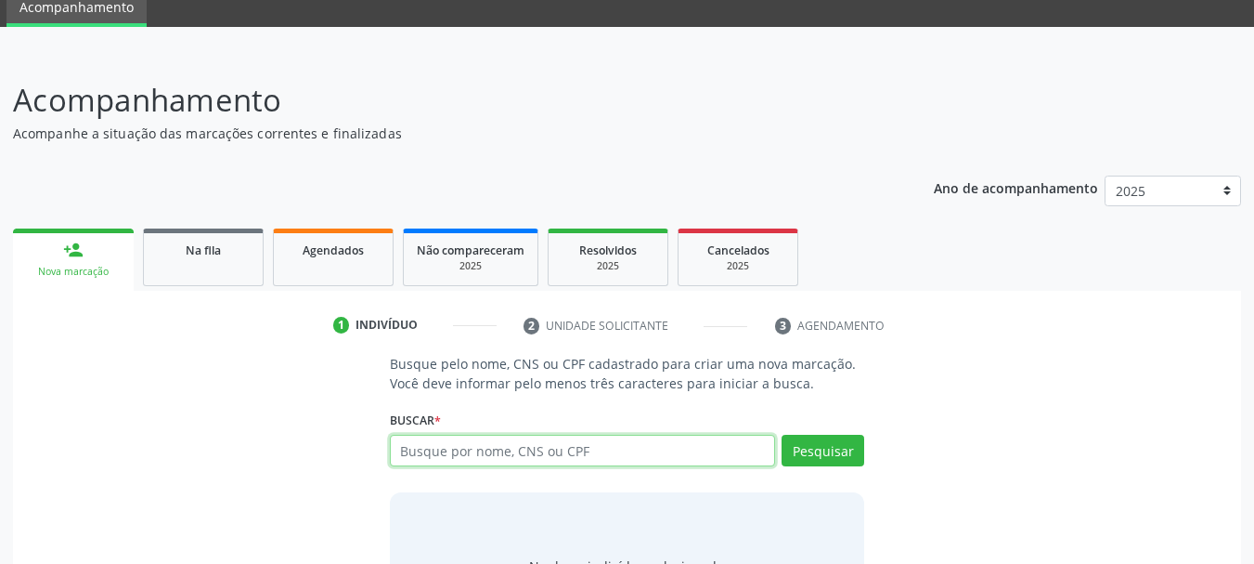
click at [475, 451] on input "text" at bounding box center [583, 450] width 386 height 32
type input "700507794115450"
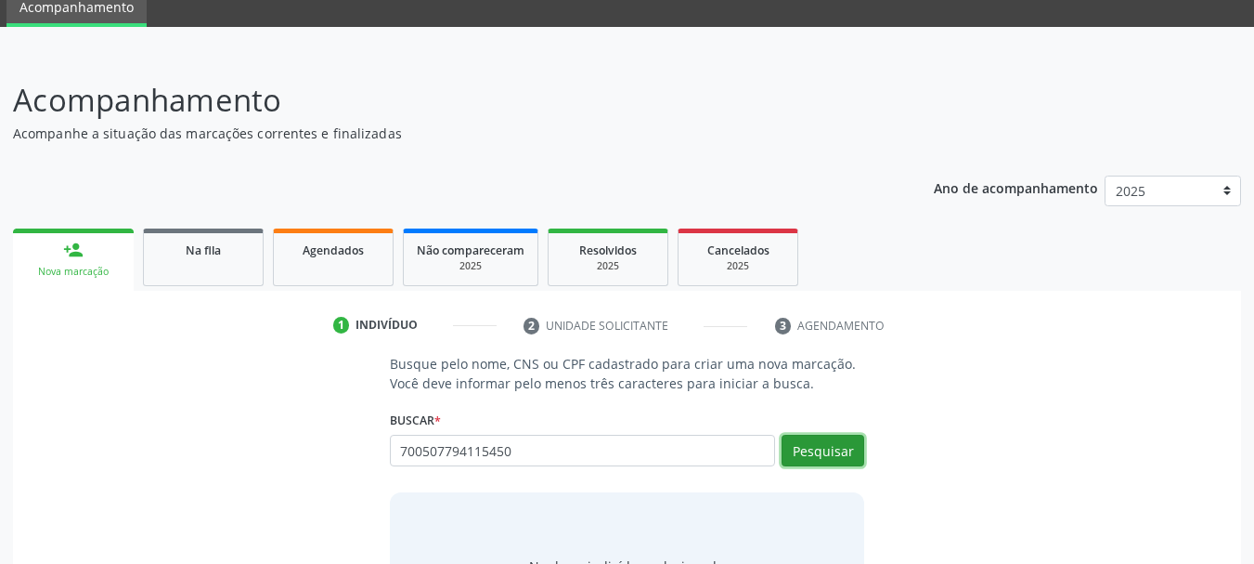
click at [827, 455] on button "Pesquisar" at bounding box center [823, 450] width 83 height 32
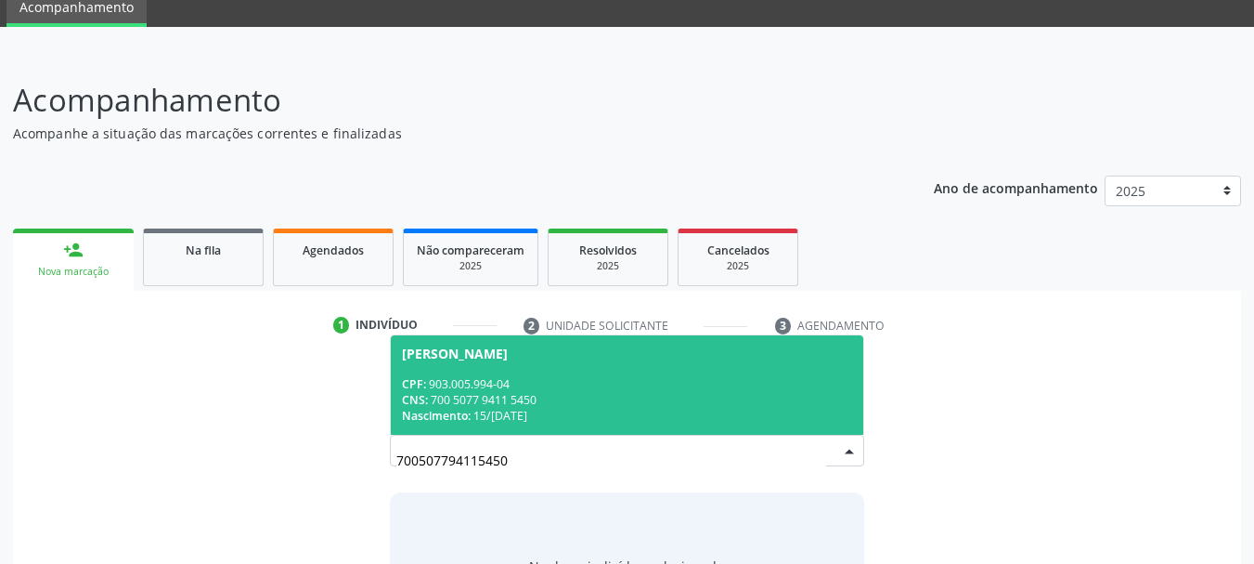
scroll to position [178, 0]
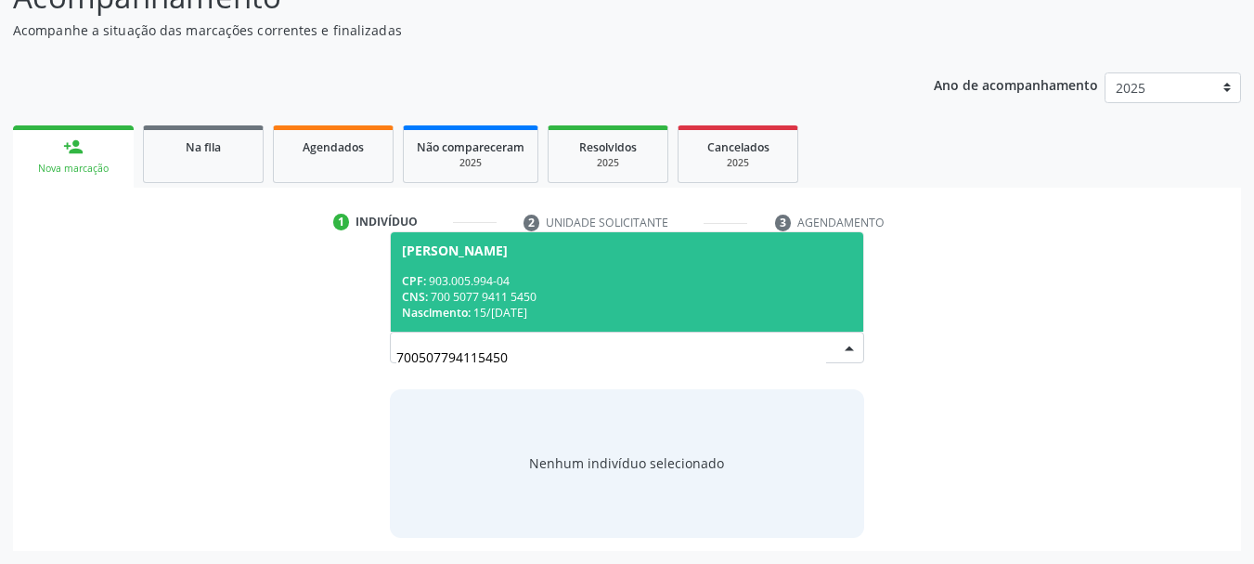
click at [486, 299] on div "CNS: 700 5077 9411 5450" at bounding box center [627, 297] width 451 height 16
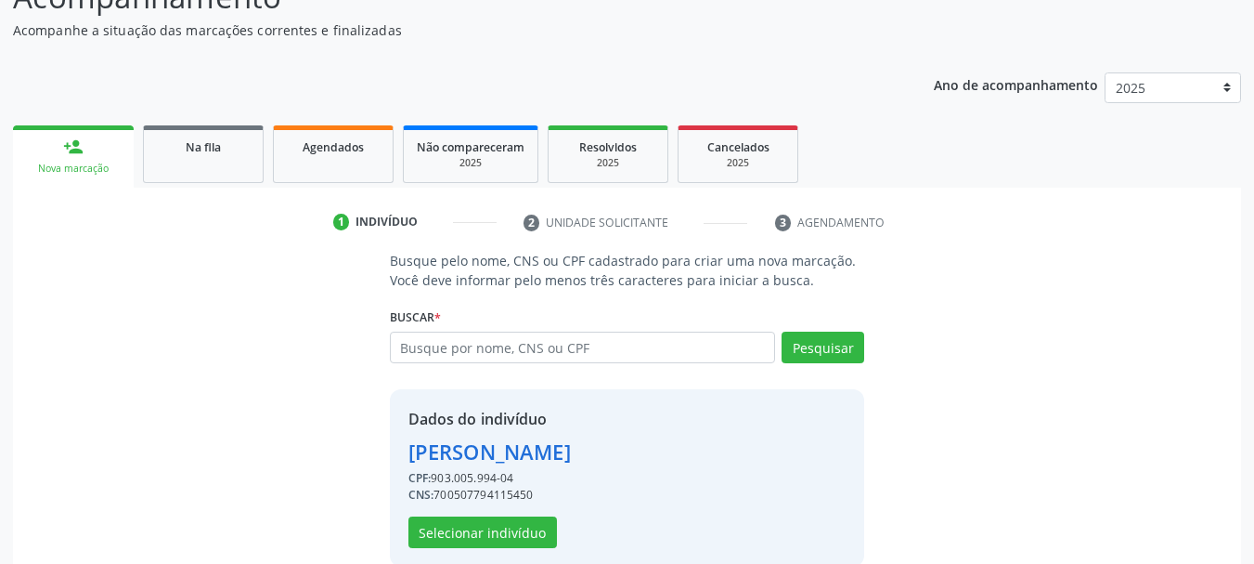
scroll to position [207, 0]
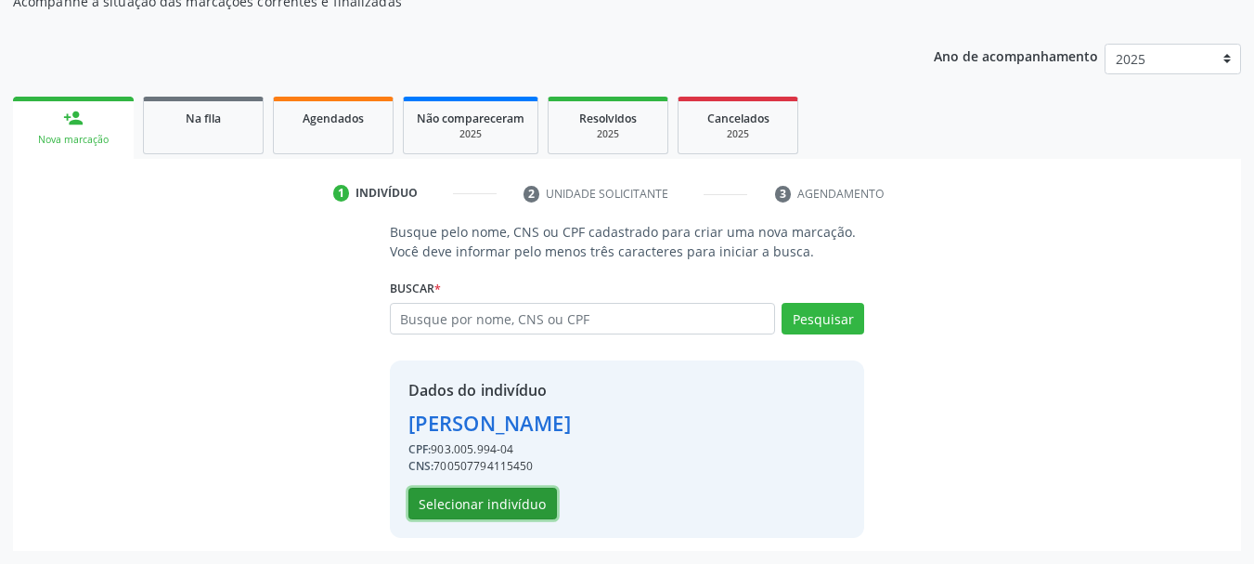
click at [496, 502] on button "Selecionar indivíduo" at bounding box center [483, 503] width 149 height 32
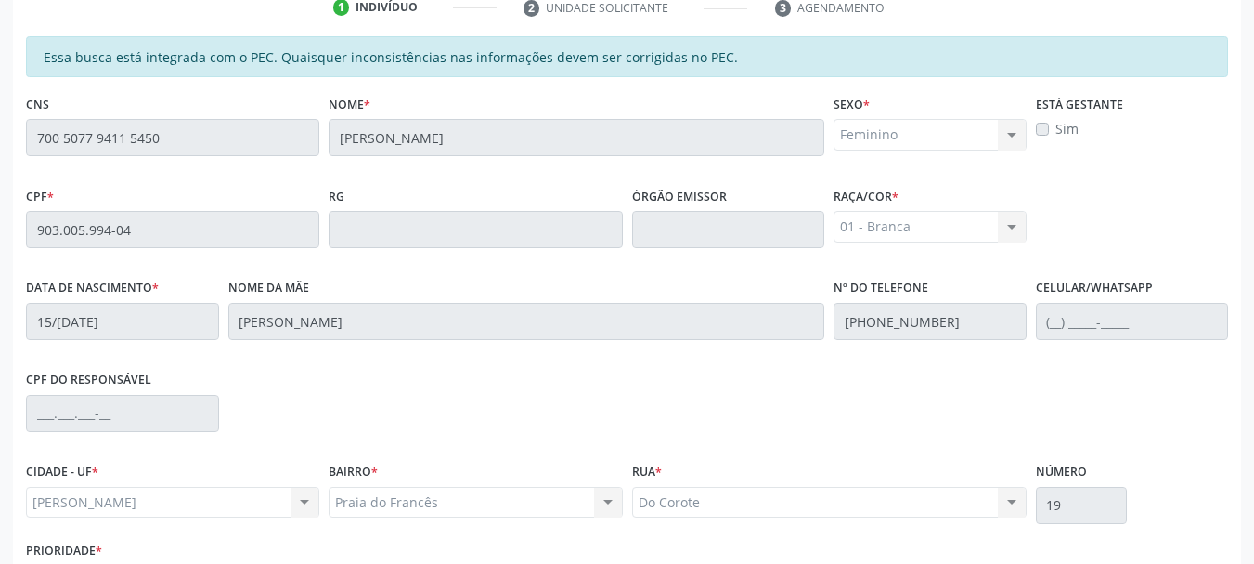
scroll to position [523, 0]
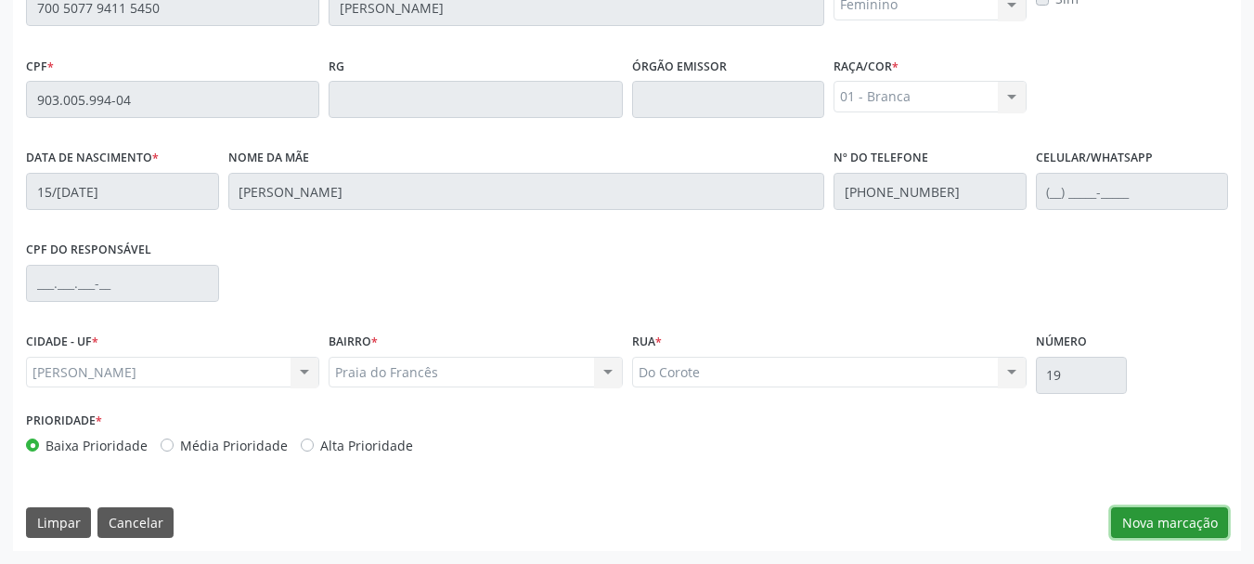
click at [1193, 535] on button "Nova marcação" at bounding box center [1169, 523] width 117 height 32
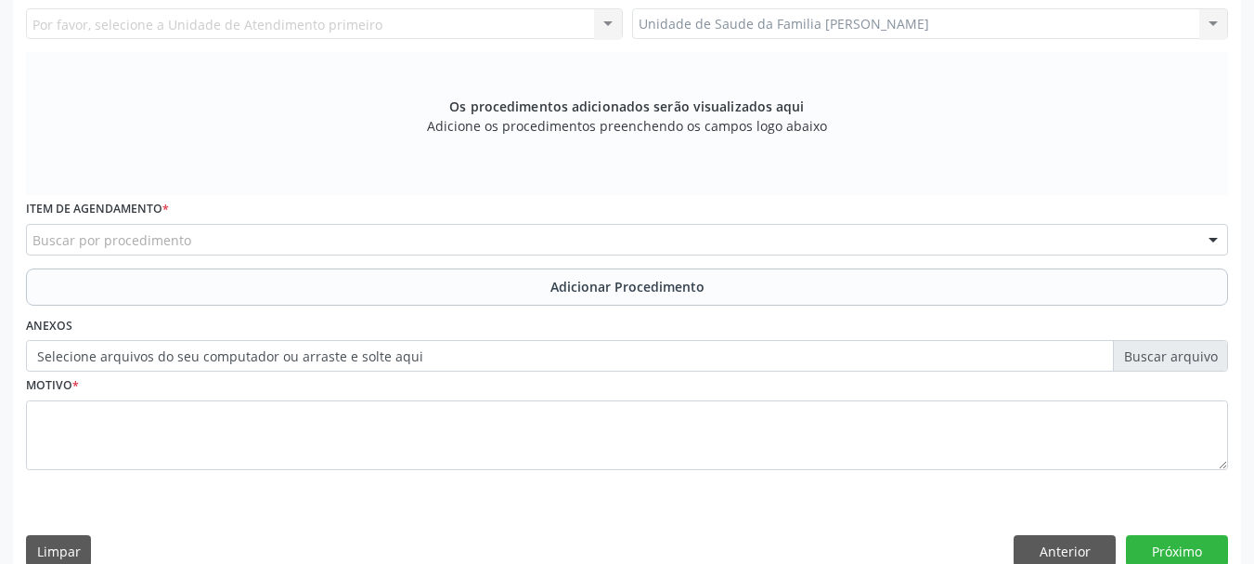
scroll to position [244, 0]
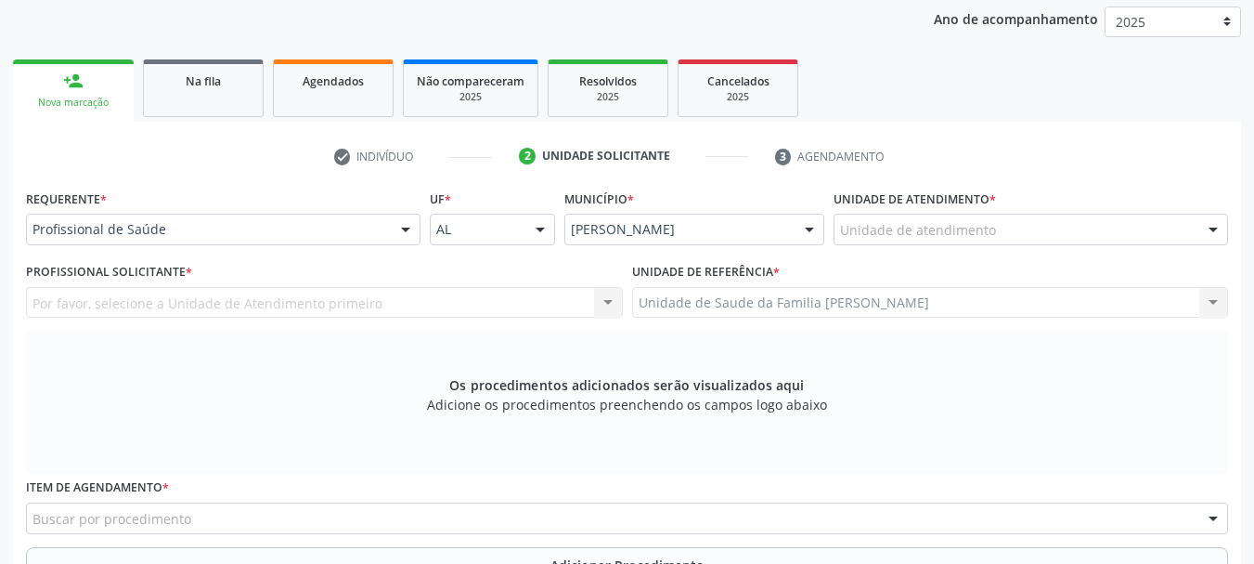
click at [951, 218] on div "Unidade de atendimento" at bounding box center [1031, 230] width 395 height 32
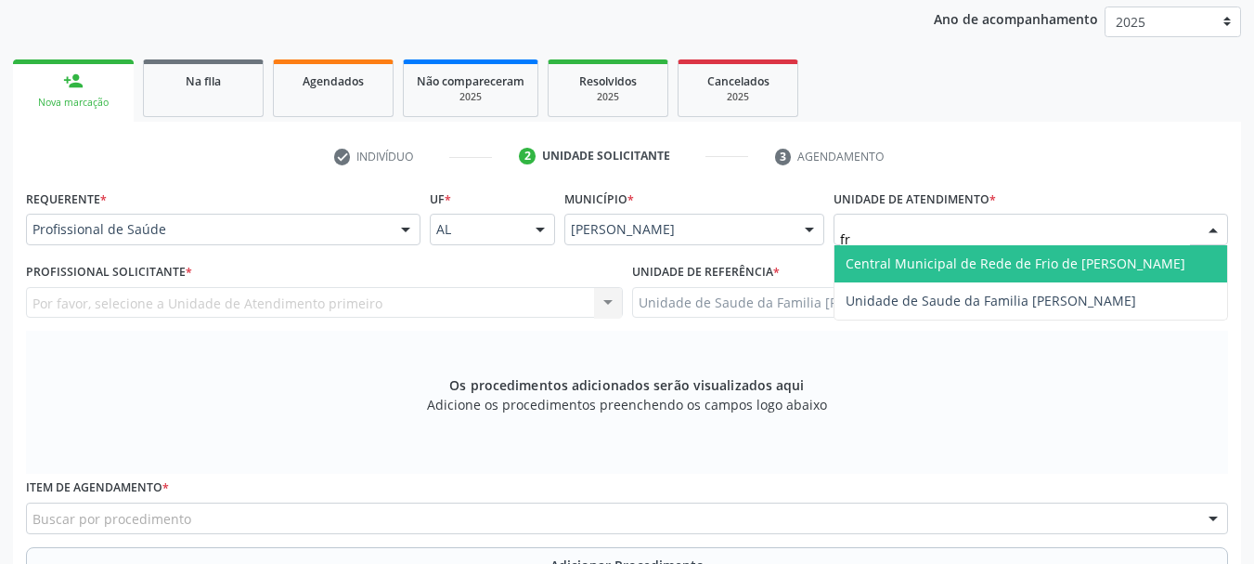
type input "fra"
click at [947, 252] on span "Unidade de Saude da Familia [PERSON_NAME]" at bounding box center [1031, 263] width 393 height 37
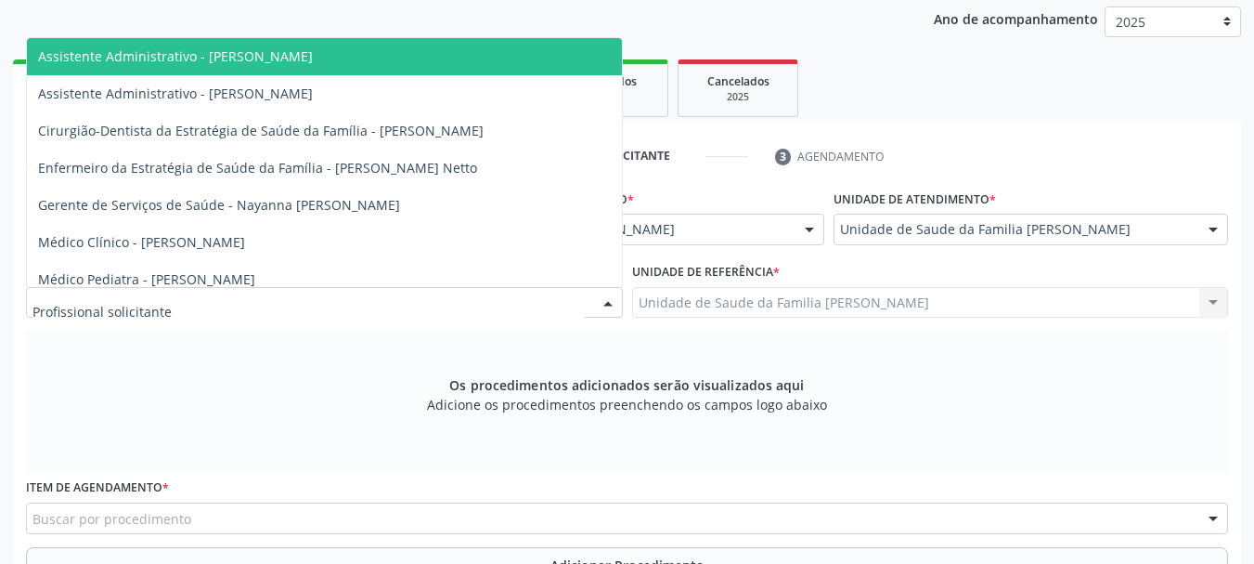
click at [194, 305] on div at bounding box center [324, 303] width 597 height 32
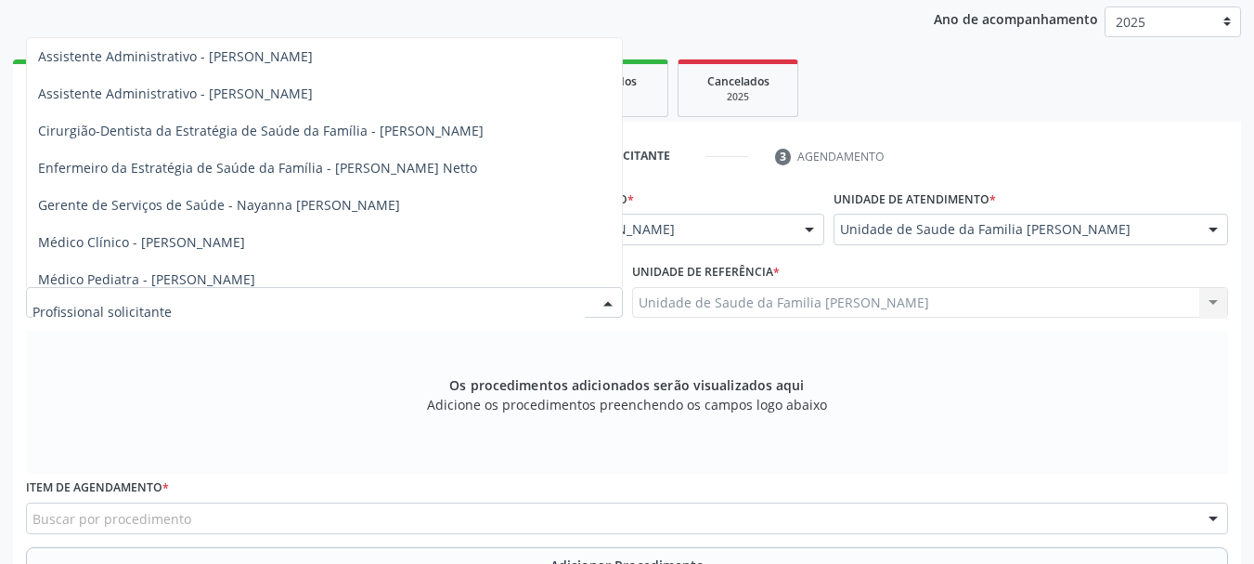
scroll to position [136, 0]
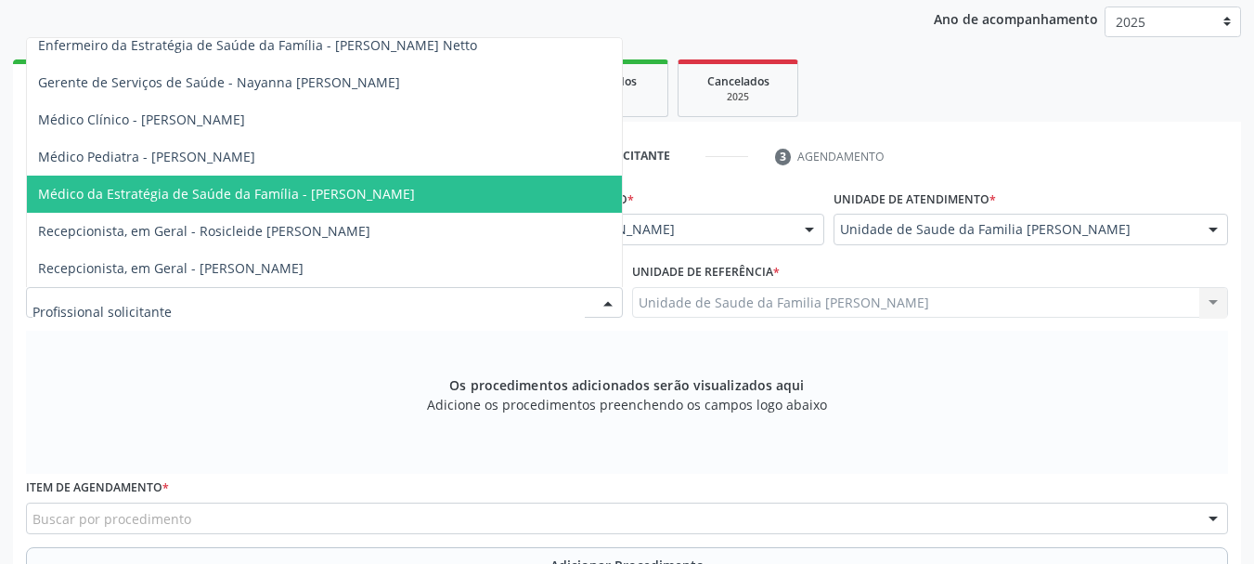
click at [308, 185] on span "Médico da Estratégia de Saúde da Família - Arthur Cunha de Mendonca Fragoso" at bounding box center [226, 194] width 377 height 18
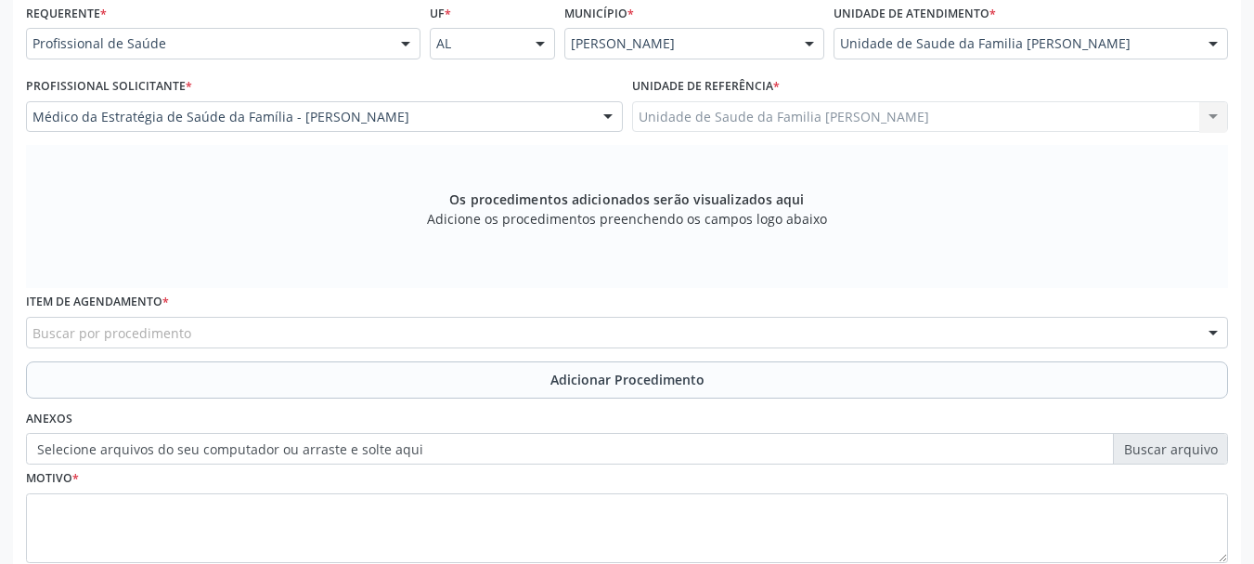
scroll to position [523, 0]
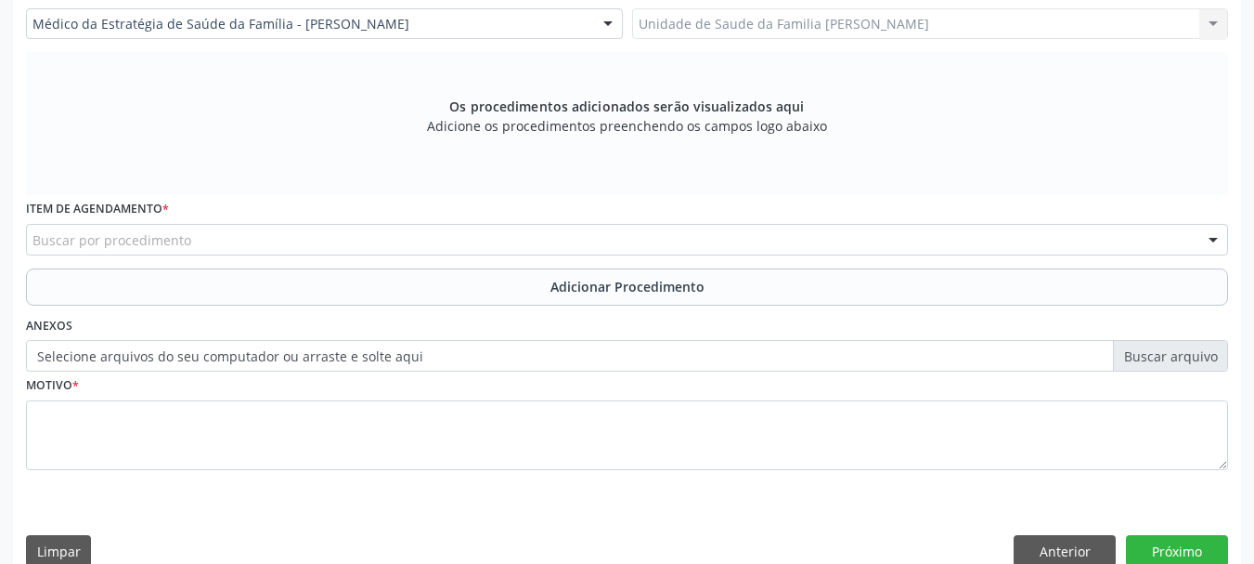
click at [314, 237] on div "Buscar por procedimento" at bounding box center [627, 240] width 1202 height 32
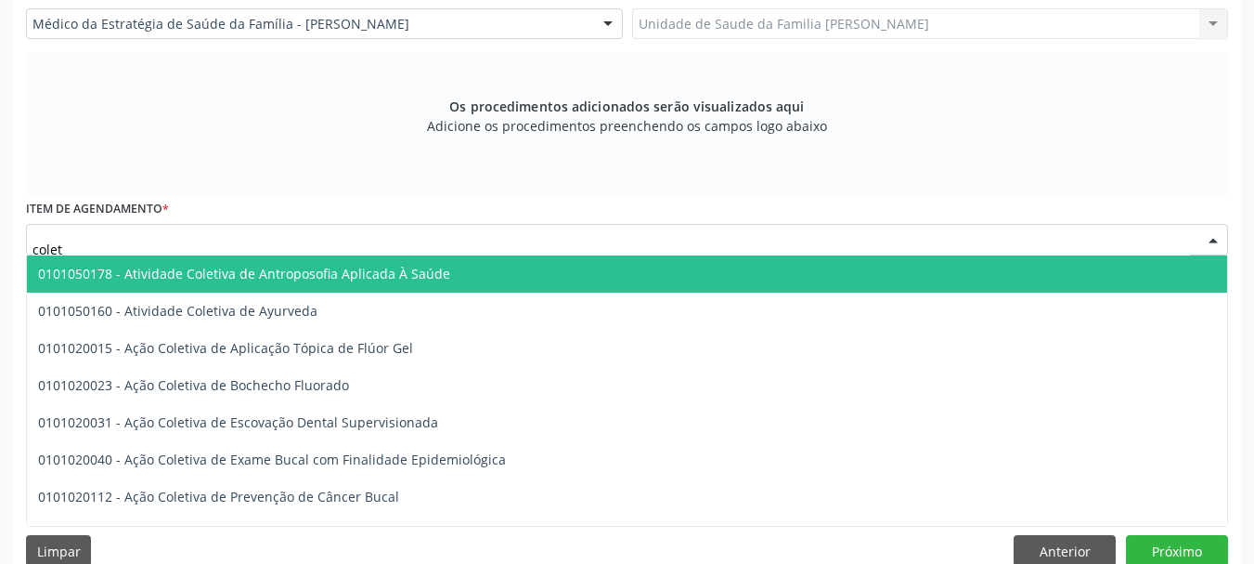
type input "coleta"
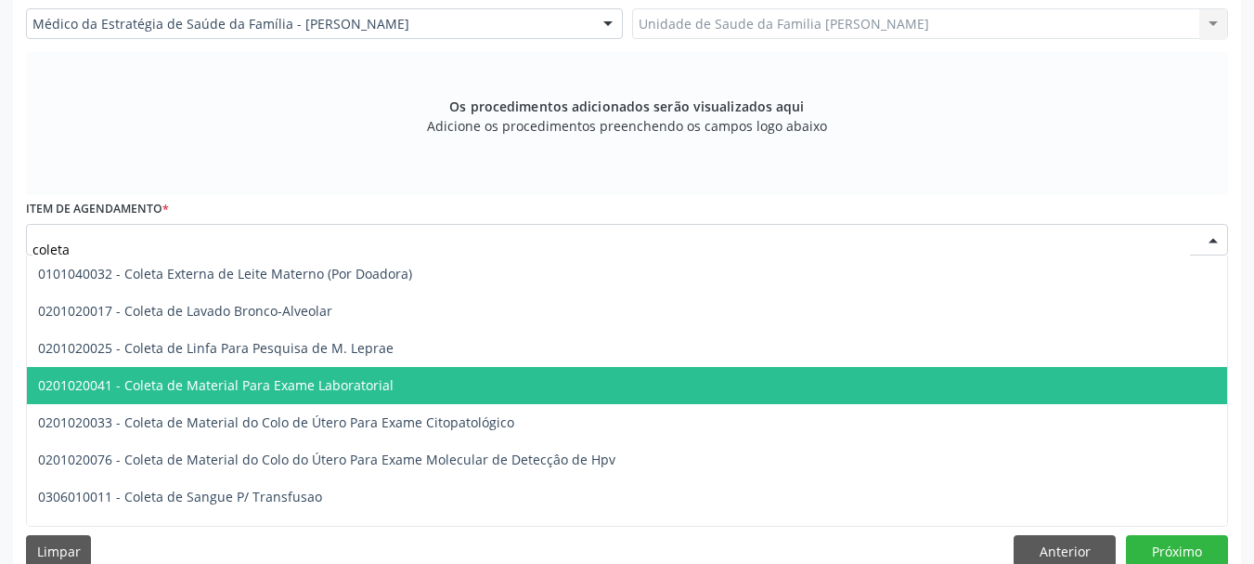
click at [347, 384] on span "0201020041 - Coleta de Material Para Exame Laboratorial" at bounding box center [216, 385] width 356 height 18
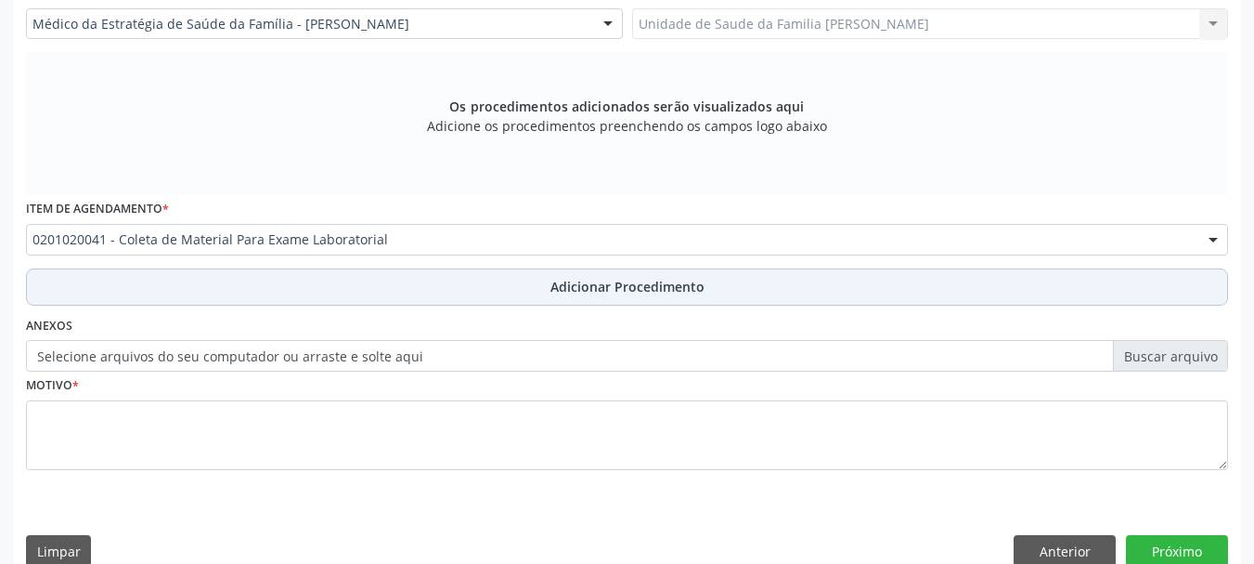
click at [642, 292] on span "Adicionar Procedimento" at bounding box center [628, 286] width 154 height 19
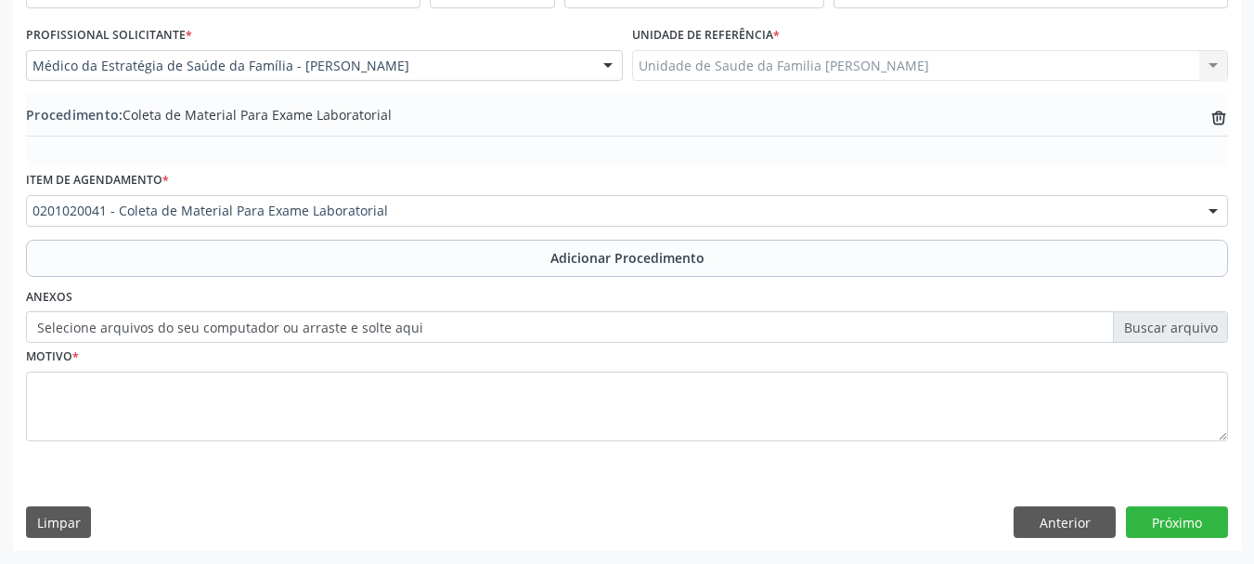
click at [345, 338] on label "Selecione arquivos do seu computador ou arraste e solte aqui" at bounding box center [627, 327] width 1202 height 32
click at [345, 338] on input "Selecione arquivos do seu computador ou arraste e solte aqui" at bounding box center [627, 327] width 1202 height 32
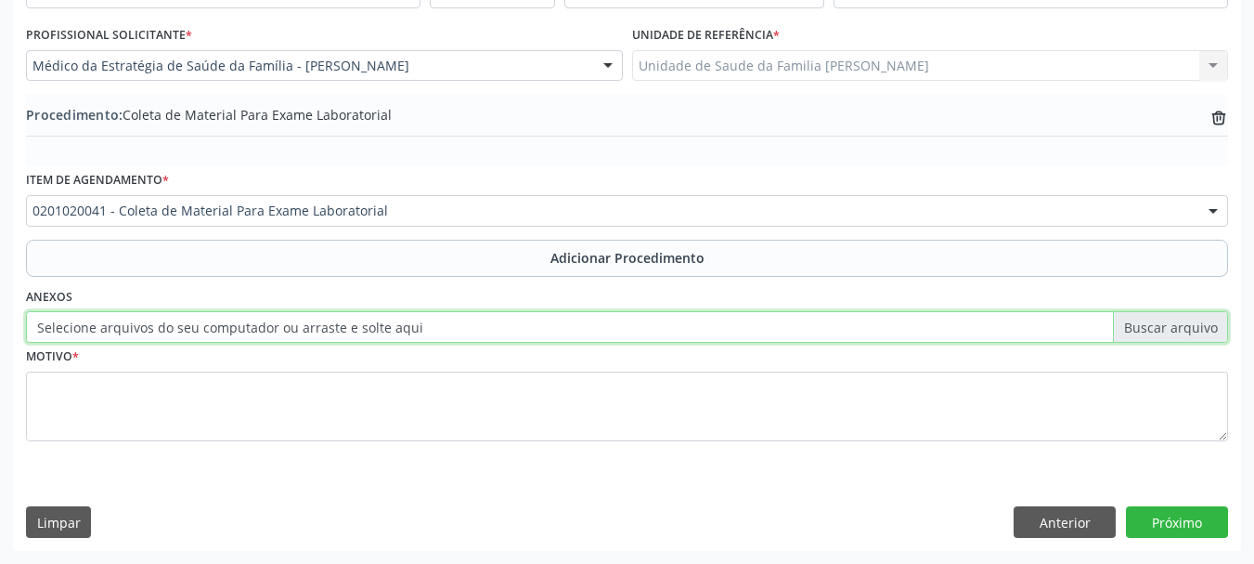
type input "C:\fakepath\sena.jpeg"
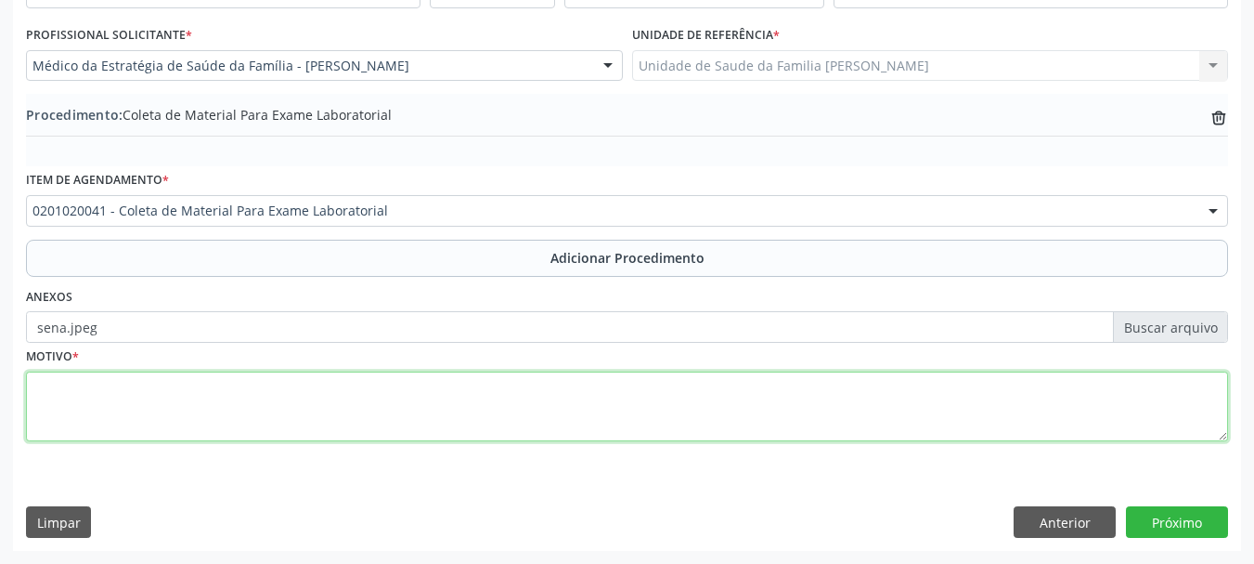
click at [35, 375] on textarea at bounding box center [627, 406] width 1202 height 71
type textarea "HAS"
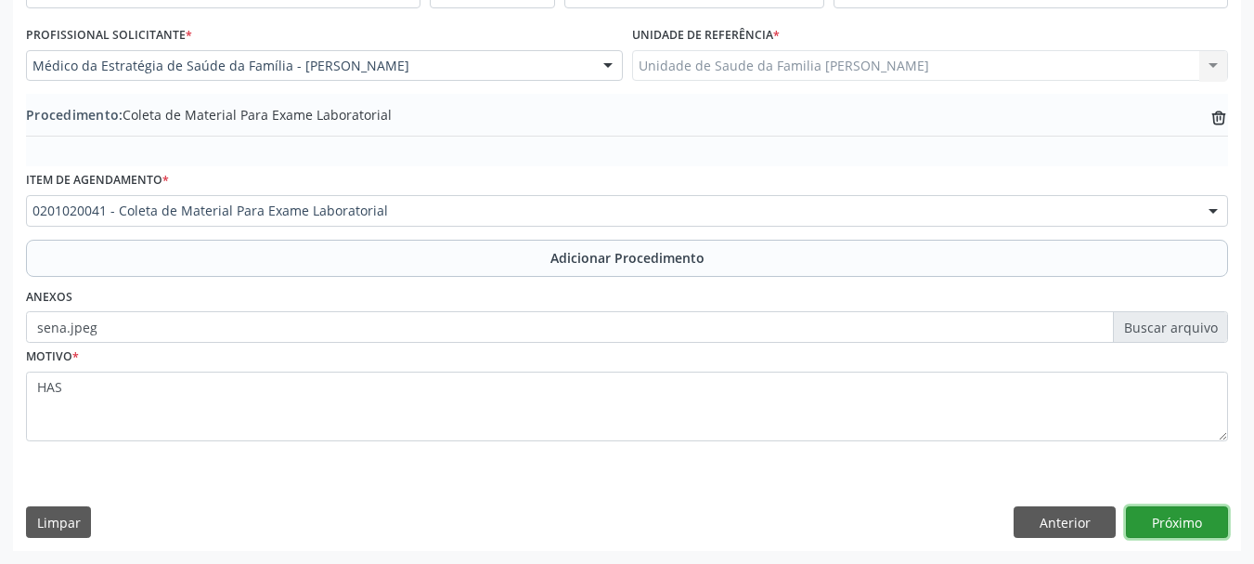
click at [1220, 525] on button "Próximo" at bounding box center [1177, 522] width 102 height 32
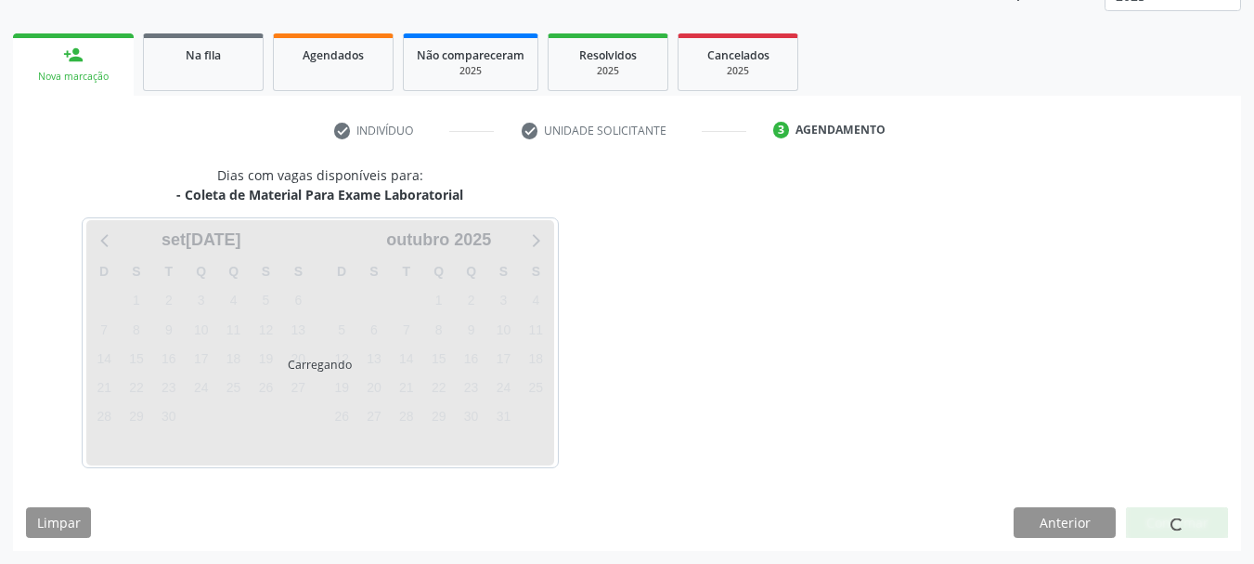
scroll to position [325, 0]
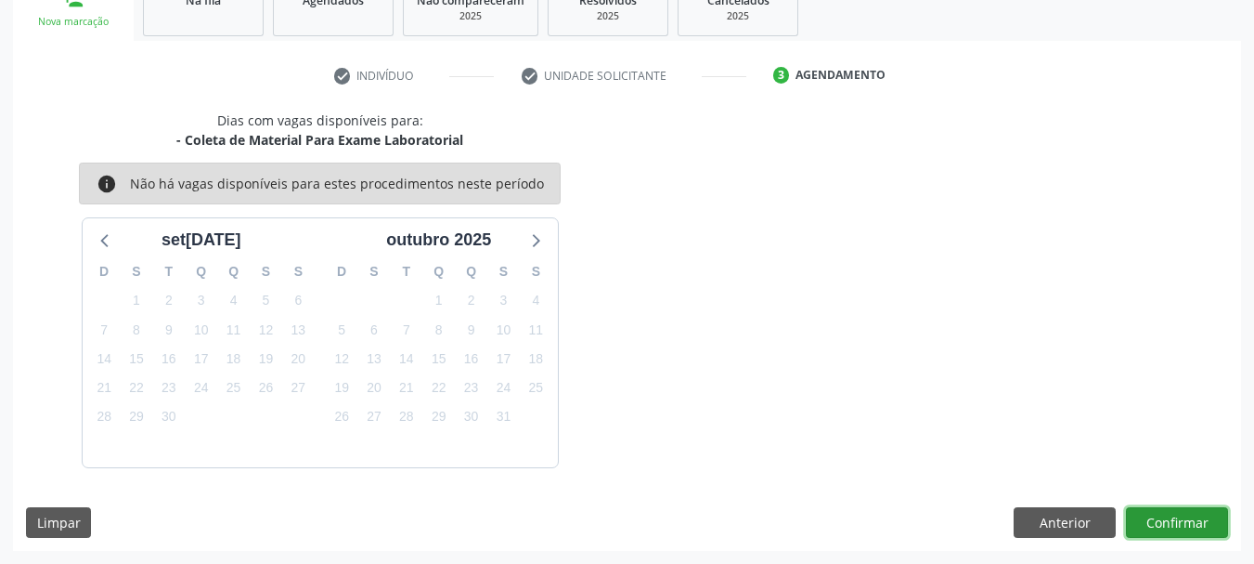
click at [1218, 523] on button "Confirmar" at bounding box center [1177, 523] width 102 height 32
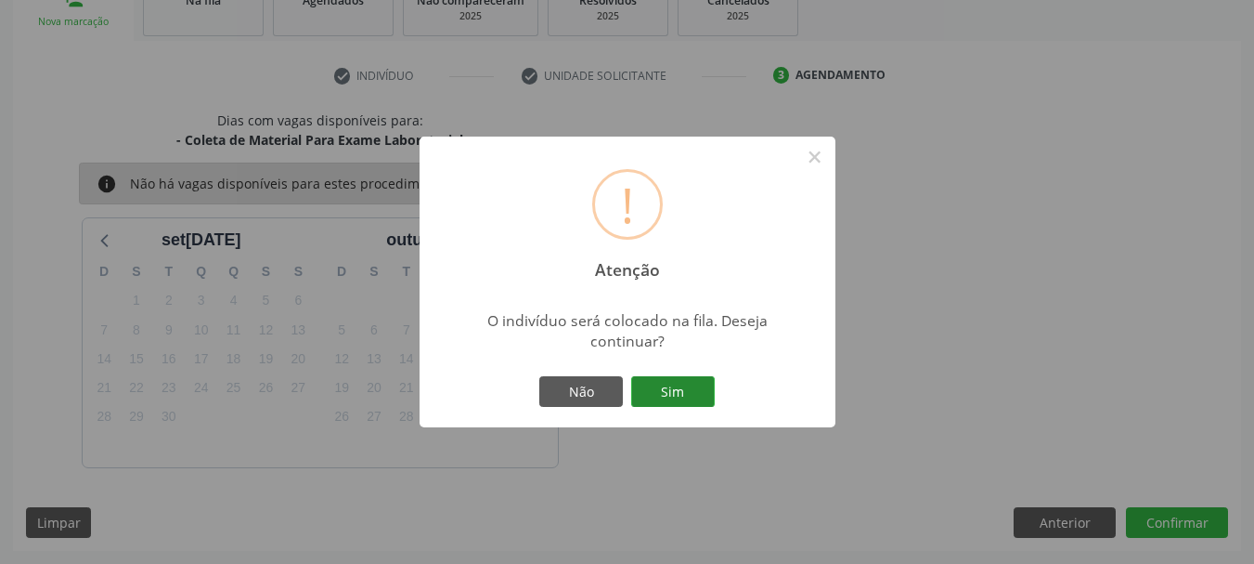
click at [695, 381] on button "Sim" at bounding box center [673, 392] width 84 height 32
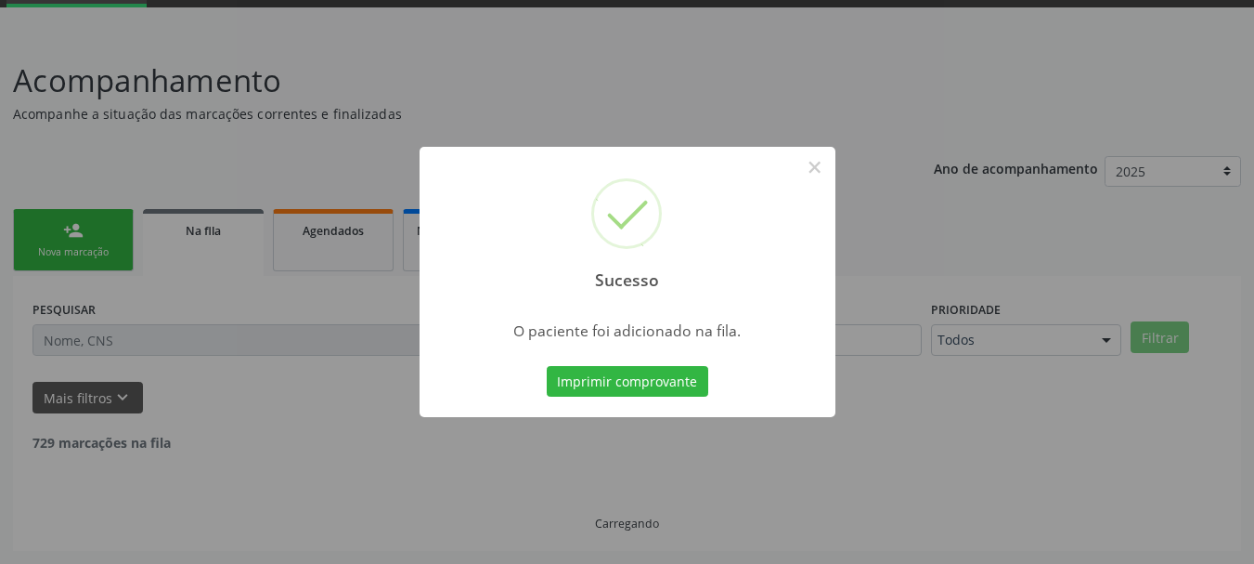
scroll to position [75, 0]
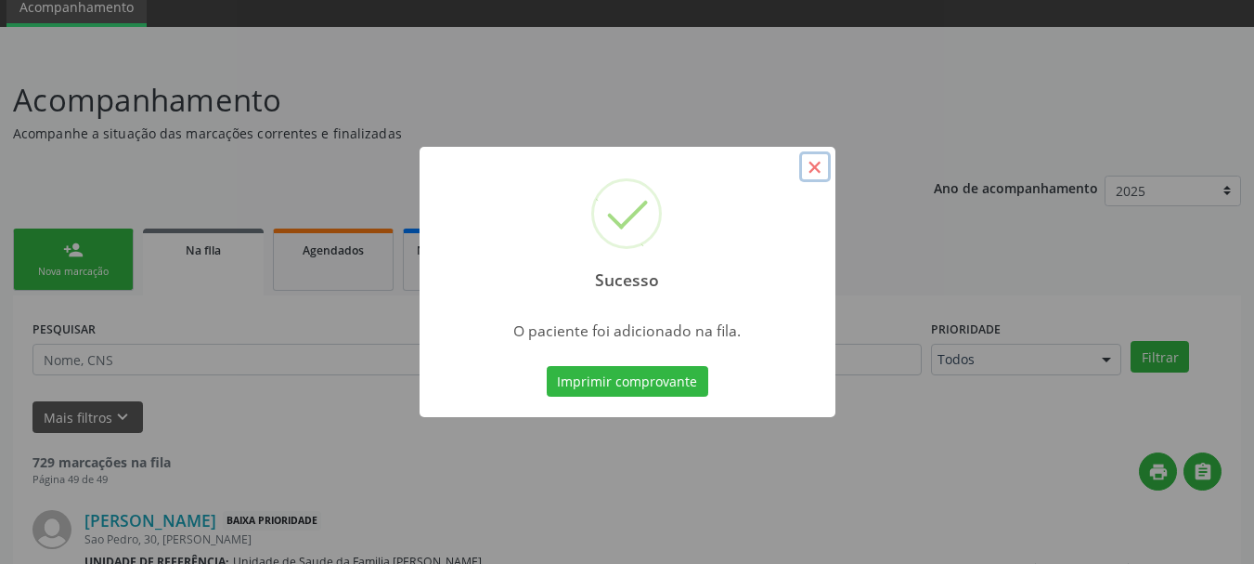
click at [811, 160] on button "×" at bounding box center [815, 167] width 32 height 32
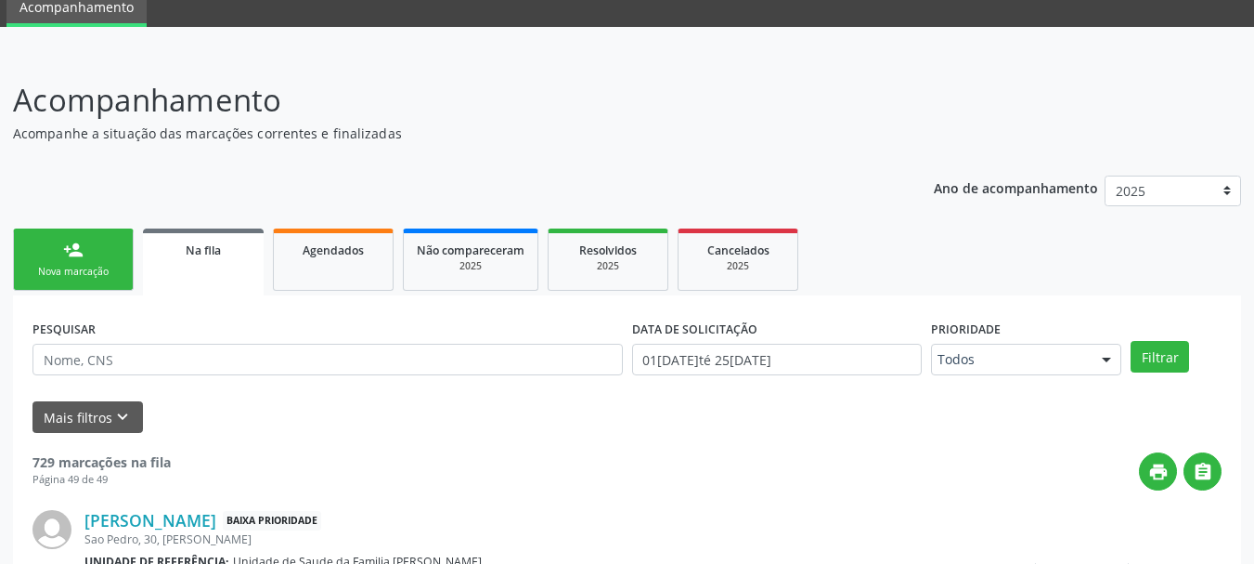
click at [91, 256] on link "person_add Nova marcação" at bounding box center [73, 259] width 121 height 62
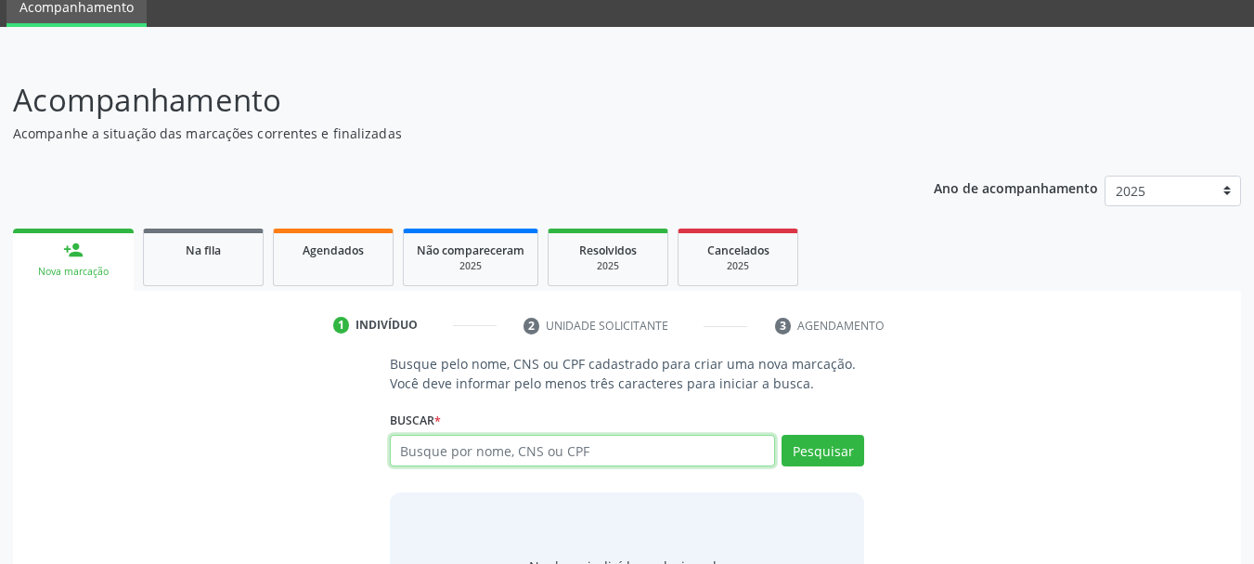
click at [435, 448] on input "text" at bounding box center [583, 450] width 386 height 32
type input "14407506458"
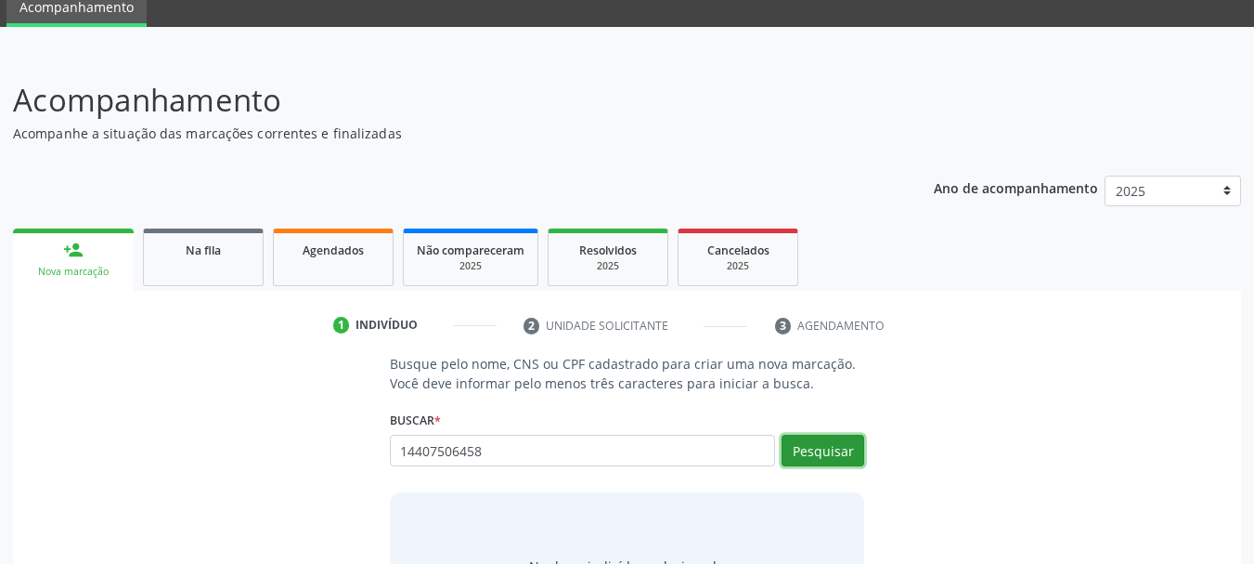
click at [797, 455] on button "Pesquisar" at bounding box center [823, 450] width 83 height 32
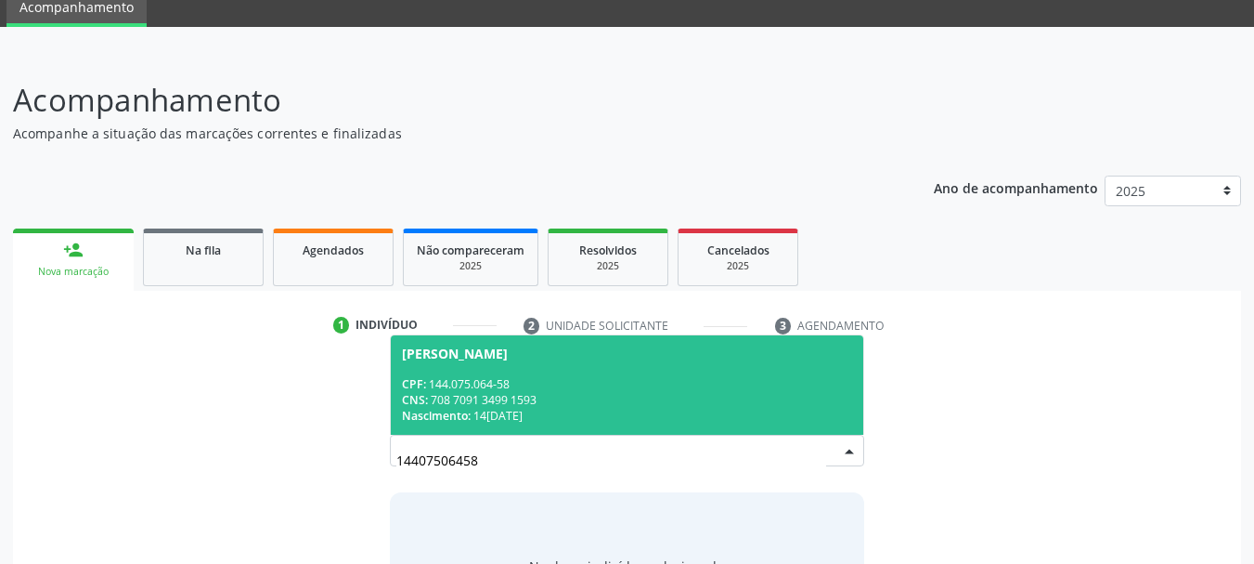
scroll to position [178, 0]
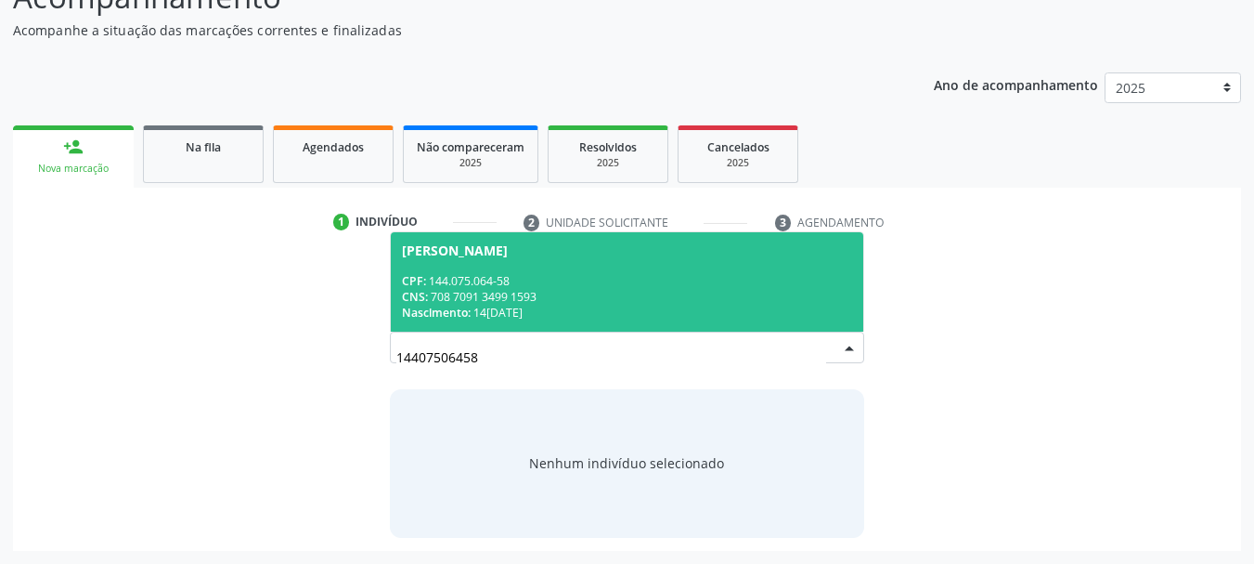
click at [455, 297] on div "CNS: 708 7091 3499 1593" at bounding box center [627, 297] width 451 height 16
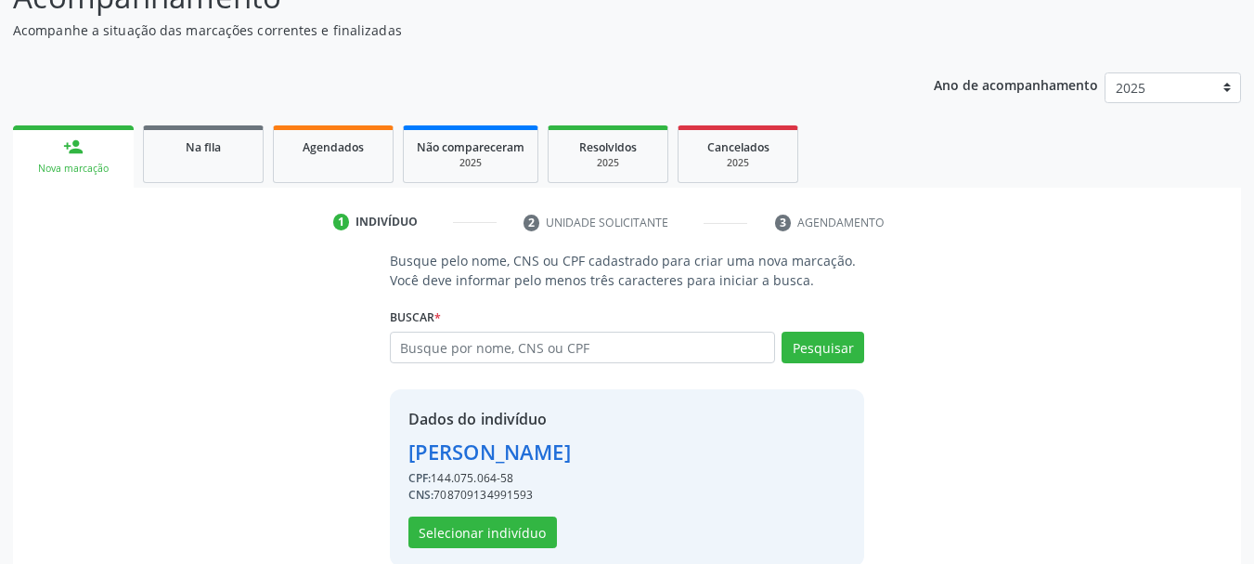
scroll to position [207, 0]
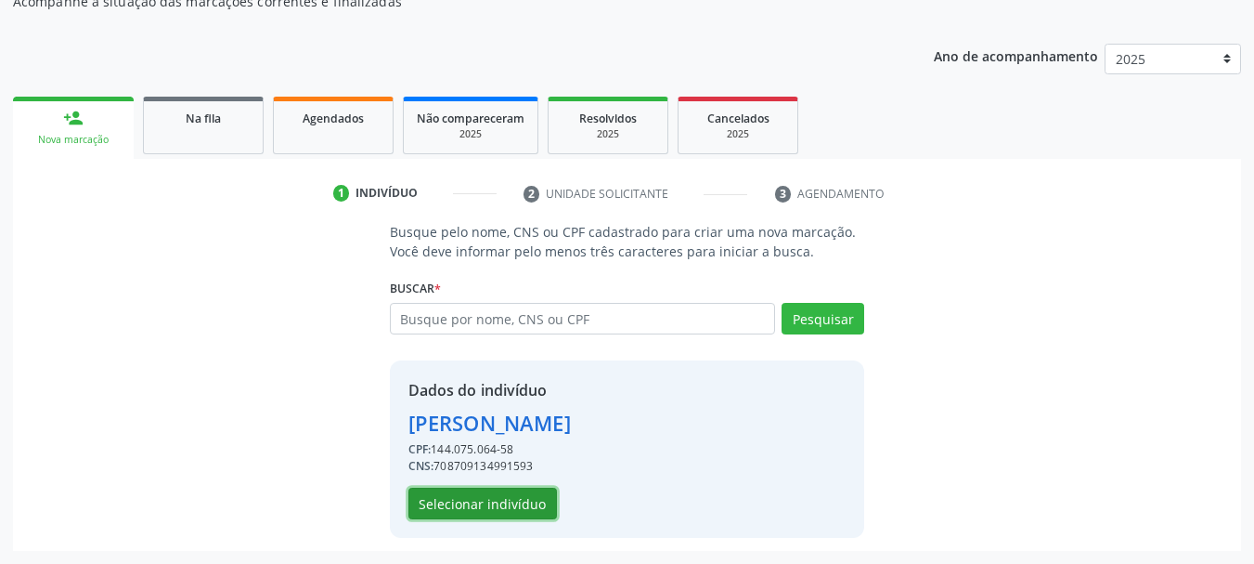
click at [486, 493] on button "Selecionar indivíduo" at bounding box center [483, 503] width 149 height 32
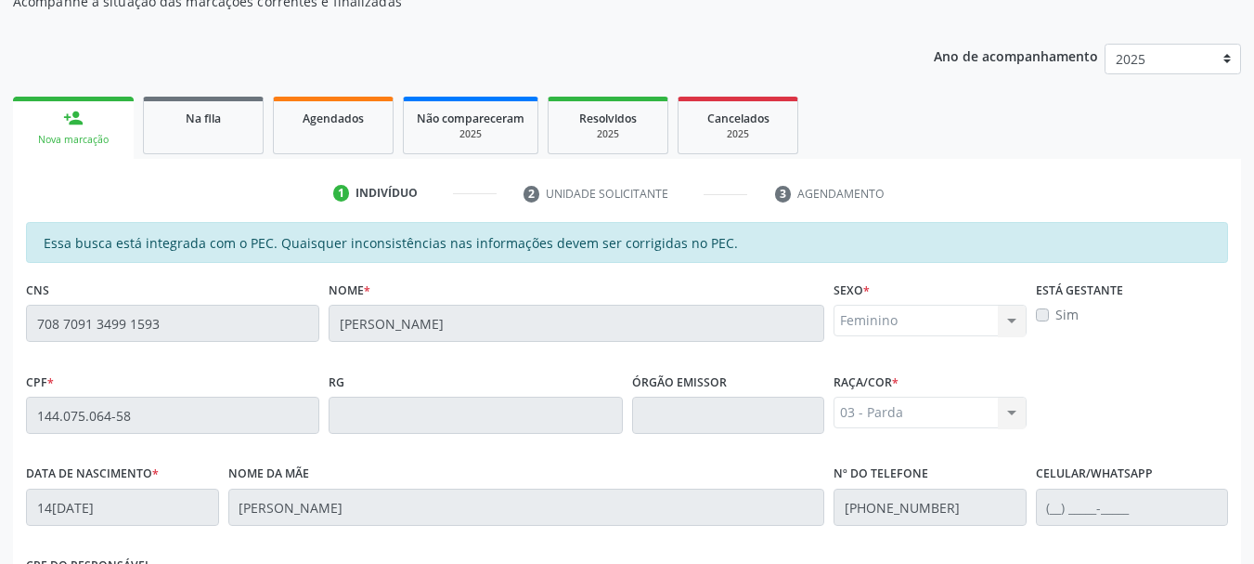
scroll to position [523, 0]
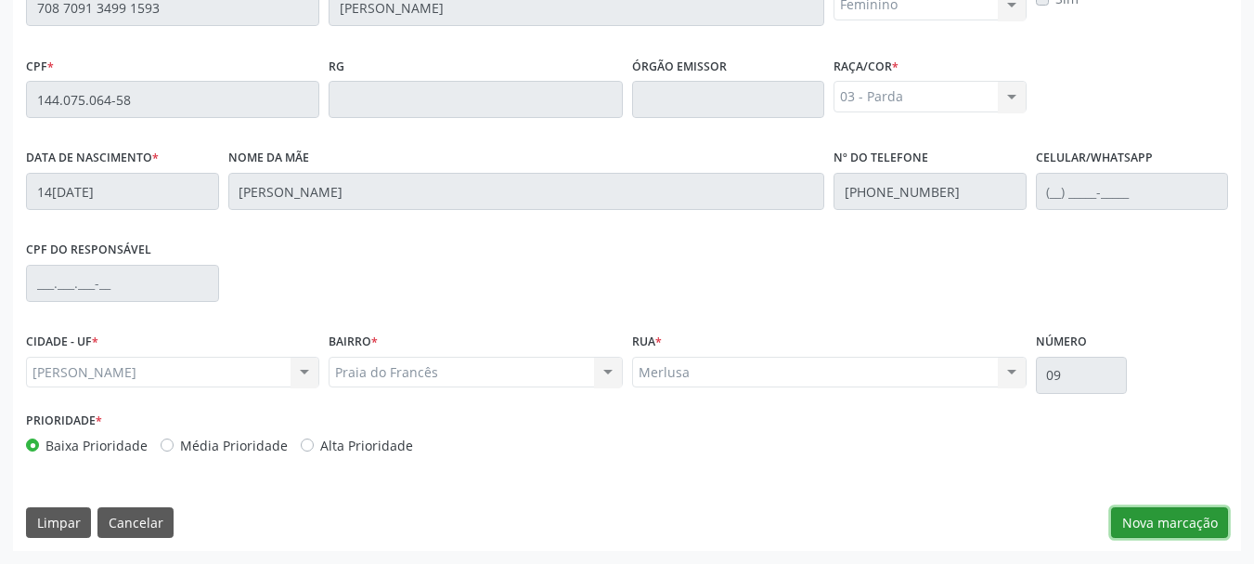
click at [1163, 514] on button "Nova marcação" at bounding box center [1169, 523] width 117 height 32
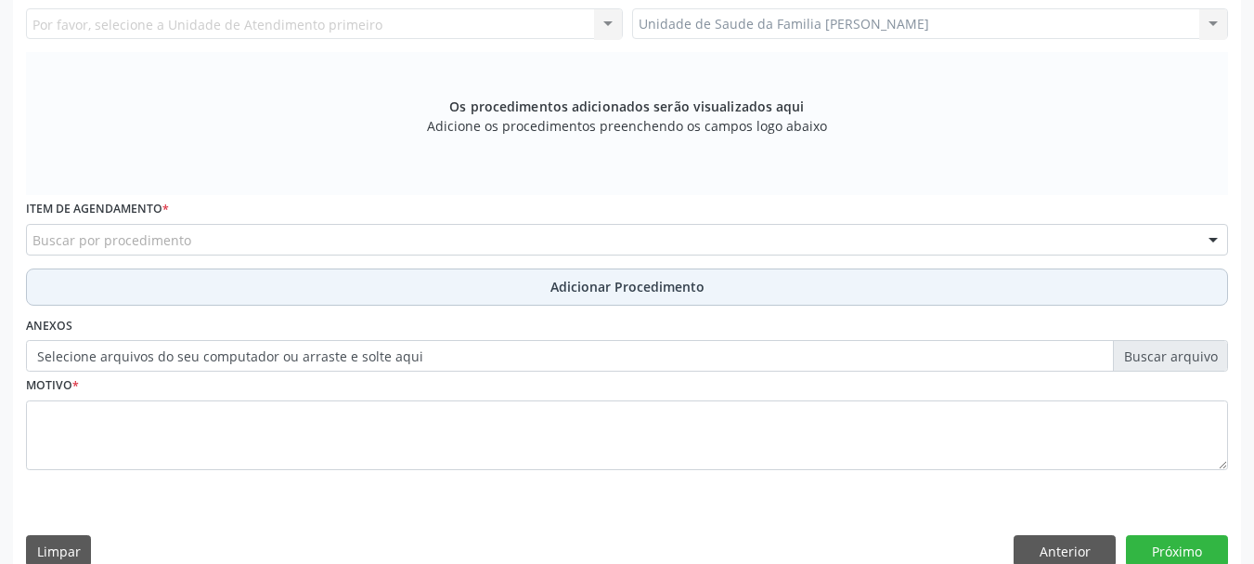
scroll to position [244, 0]
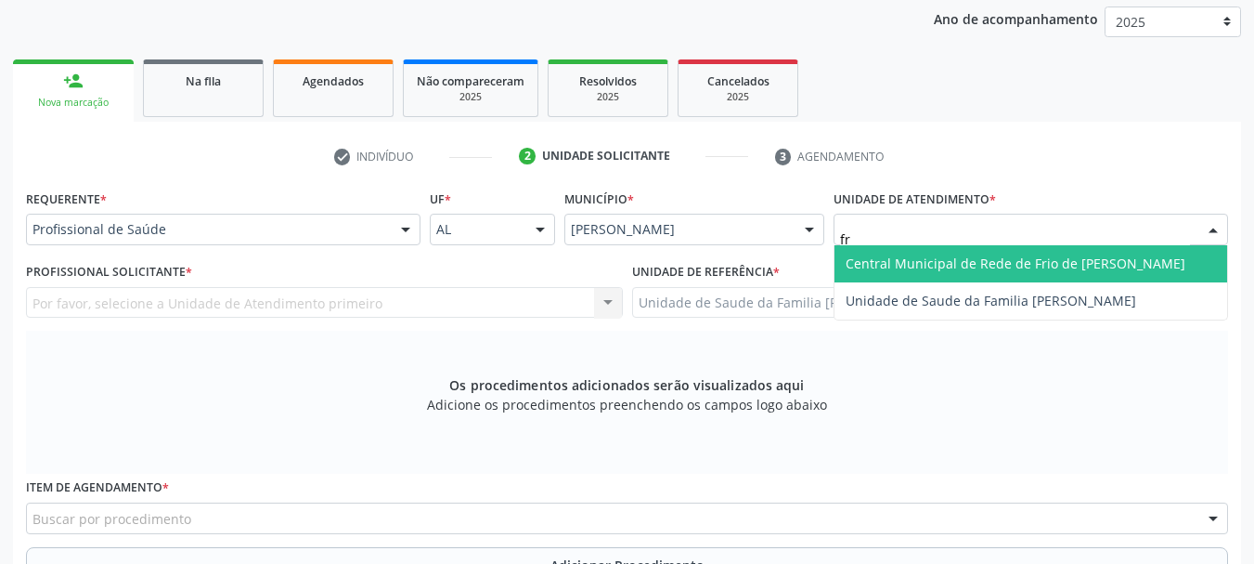
type input "fra"
click at [867, 266] on span "Unidade de Saude da Familia [PERSON_NAME]" at bounding box center [991, 263] width 291 height 18
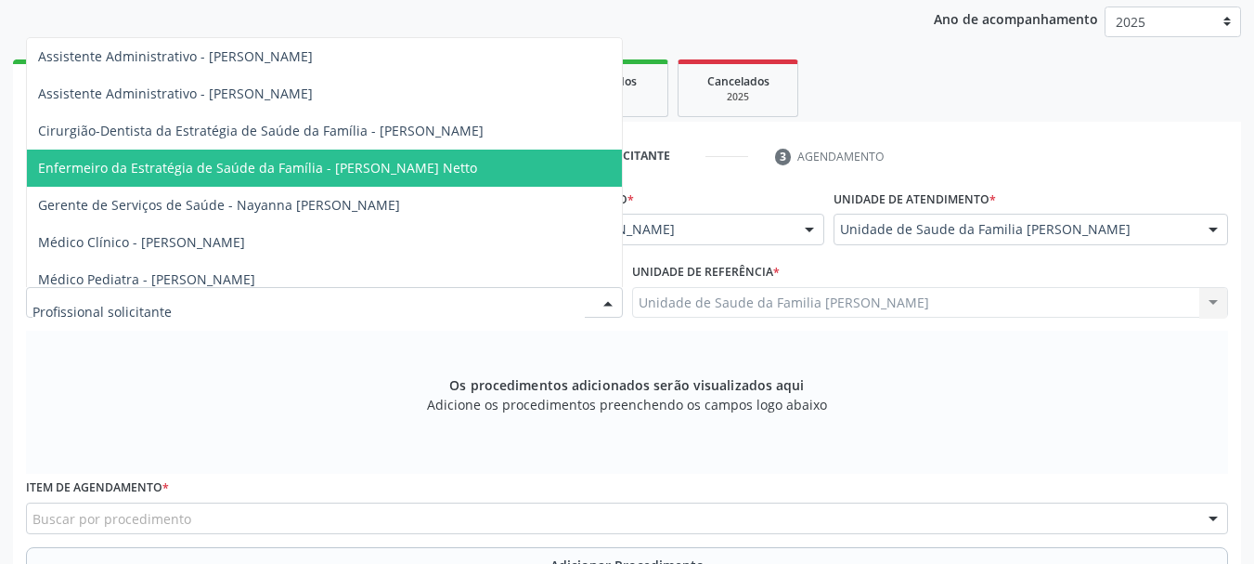
scroll to position [93, 0]
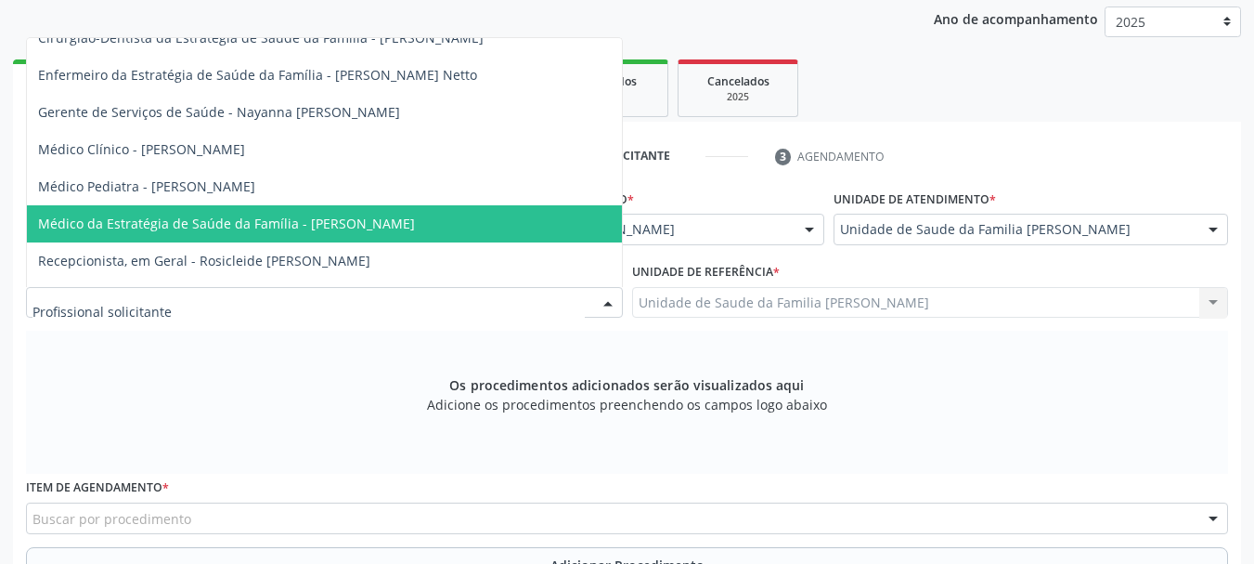
click at [372, 227] on span "Médico da Estratégia de Saúde da Família - Arthur Cunha de Mendonca Fragoso" at bounding box center [226, 223] width 377 height 18
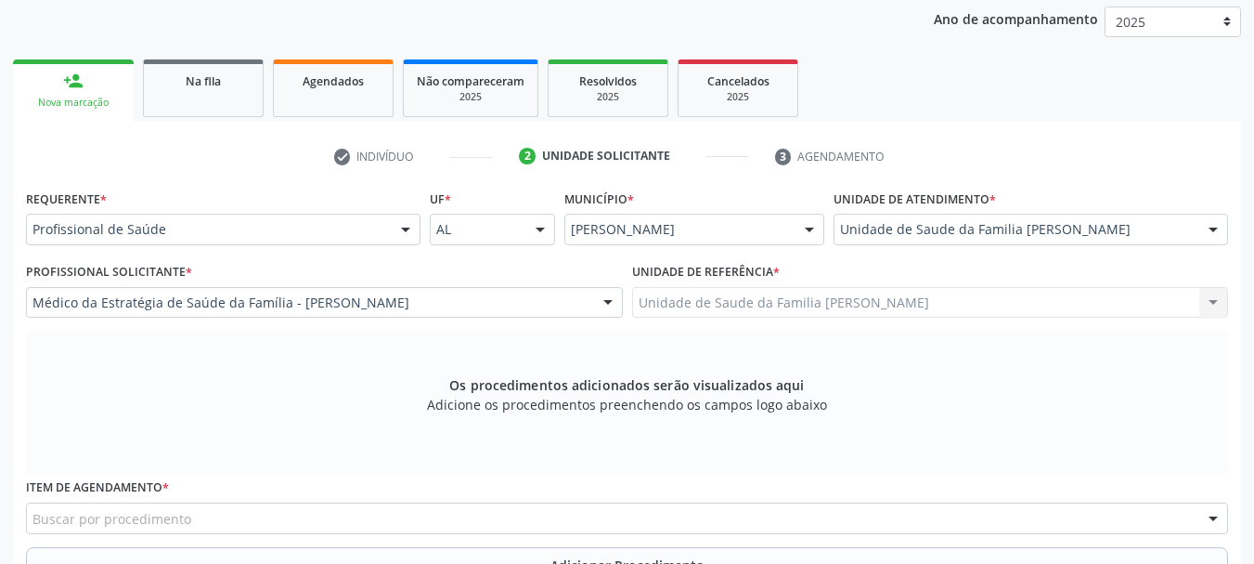
scroll to position [430, 0]
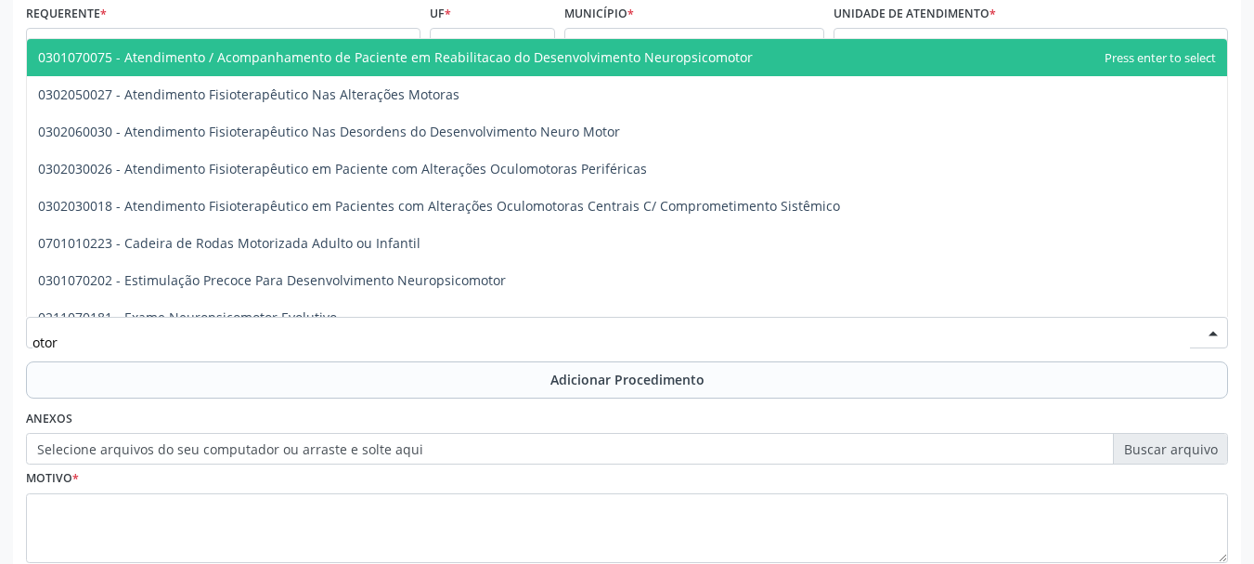
type input "otorr"
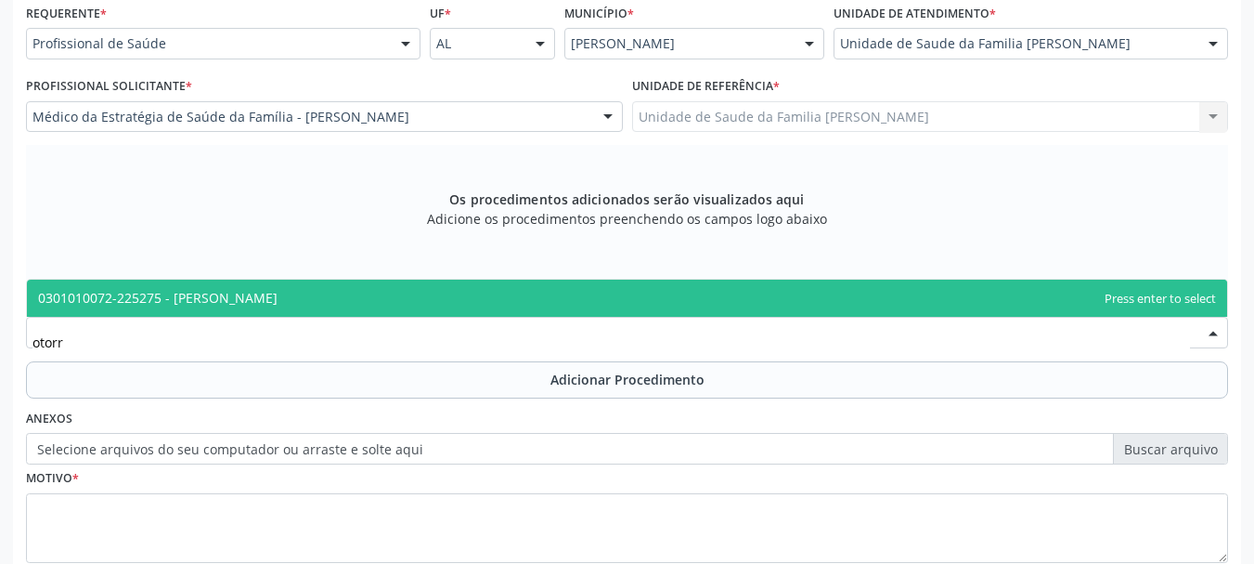
click at [205, 300] on span "0301010072-225275 - Médico Otorrinolaringologista" at bounding box center [158, 298] width 240 height 18
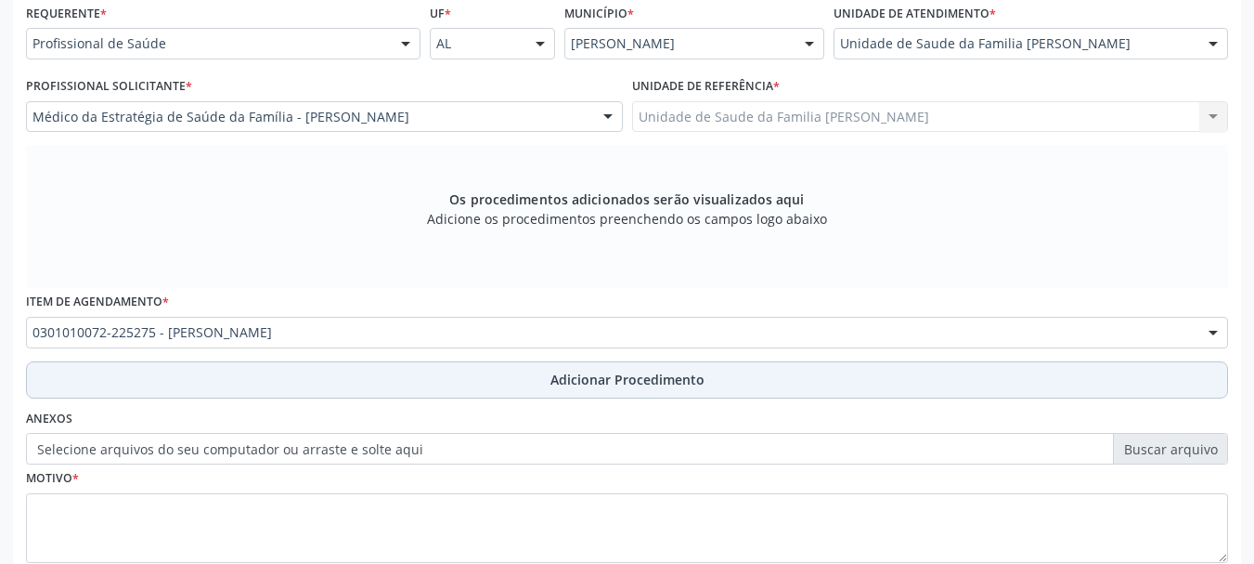
click at [617, 373] on span "Adicionar Procedimento" at bounding box center [628, 379] width 154 height 19
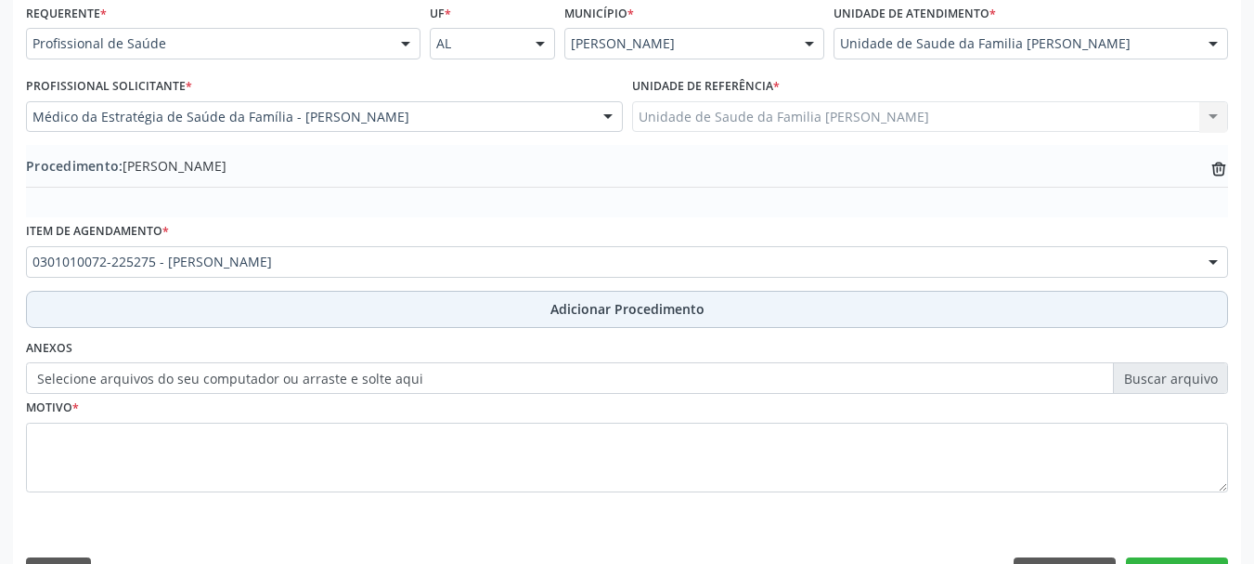
scroll to position [481, 0]
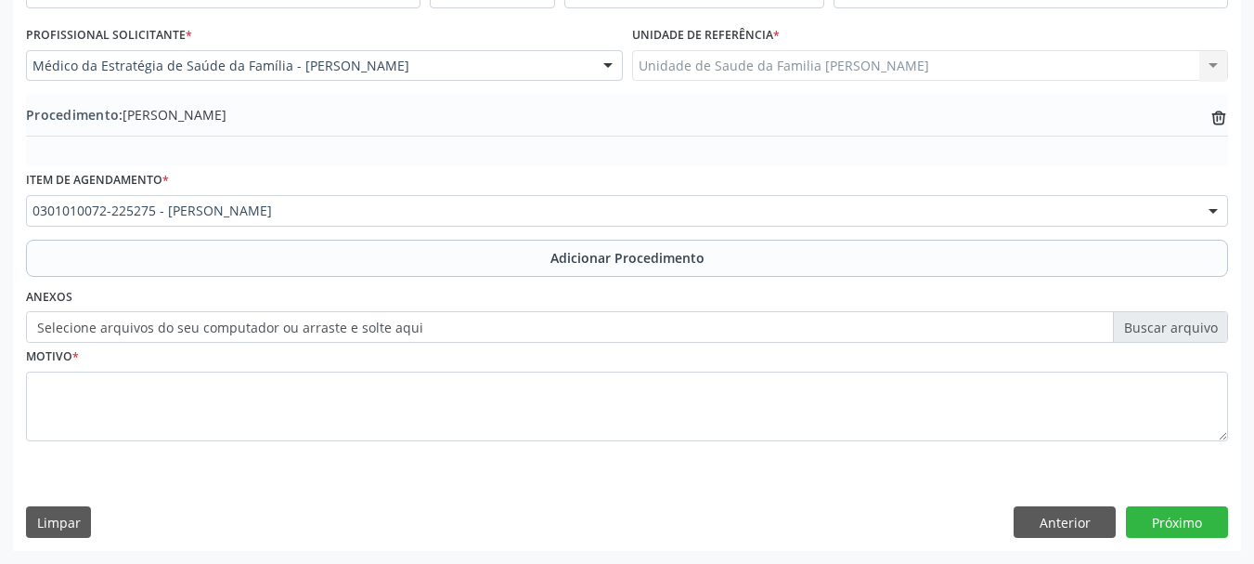
click at [256, 321] on label "Selecione arquivos do seu computador ou arraste e solte aqui" at bounding box center [627, 327] width 1202 height 32
click at [256, 321] on input "Selecione arquivos do seu computador ou arraste e solte aqui" at bounding box center [627, 327] width 1202 height 32
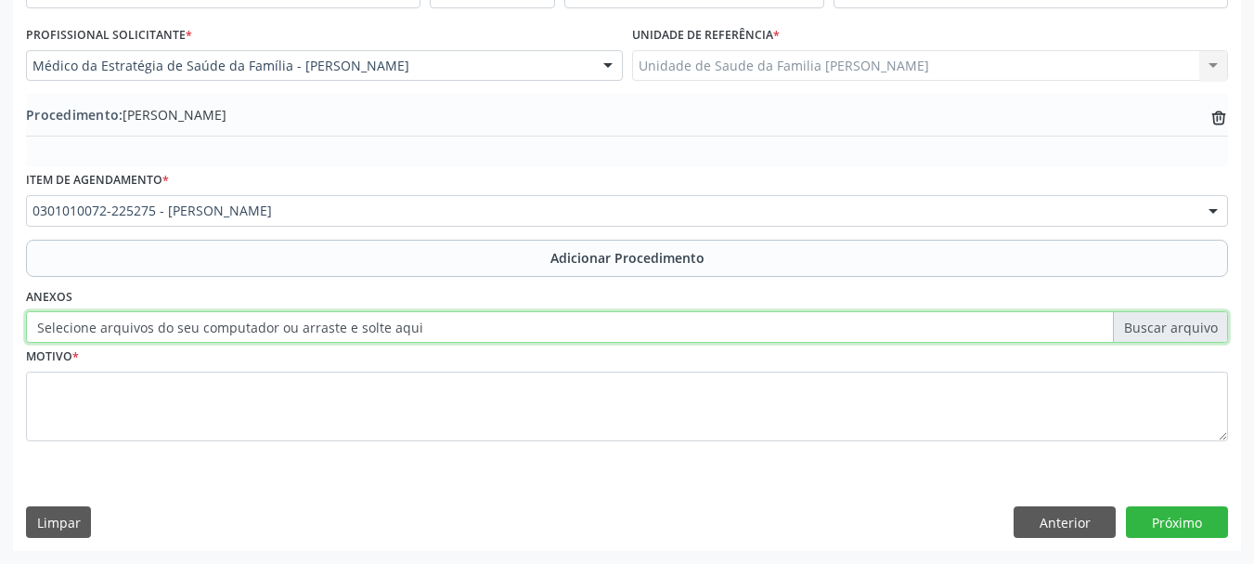
type input "C:\fakepath\Alice.jpeg"
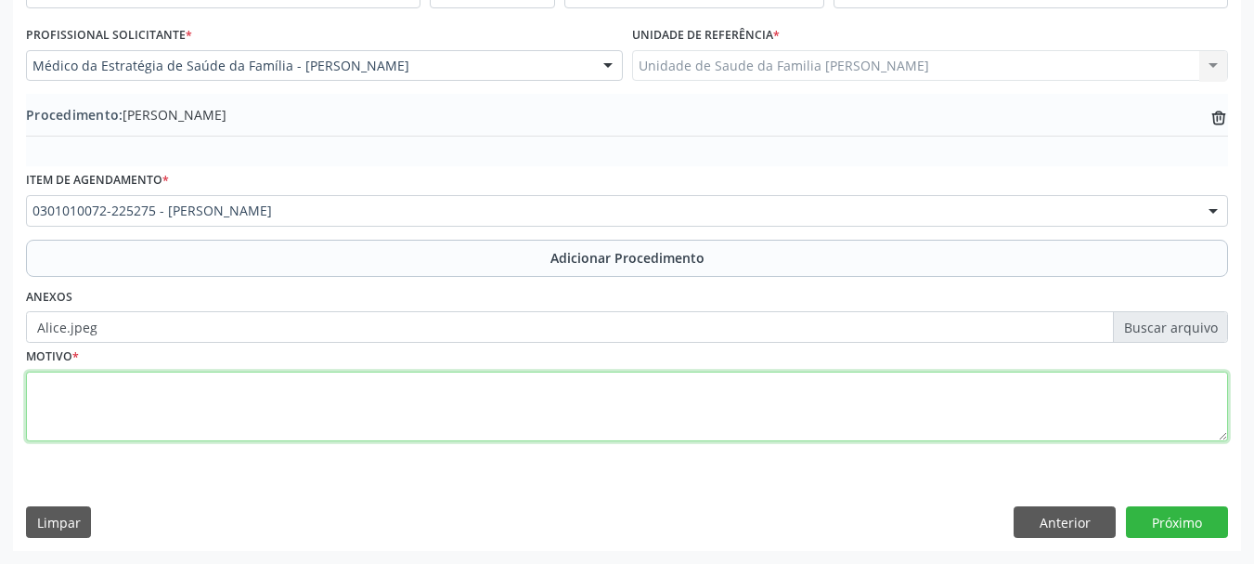
click at [55, 409] on textarea at bounding box center [627, 406] width 1202 height 71
click at [77, 409] on textarea at bounding box center [627, 406] width 1202 height 71
type textarea "Episodios de epistase"
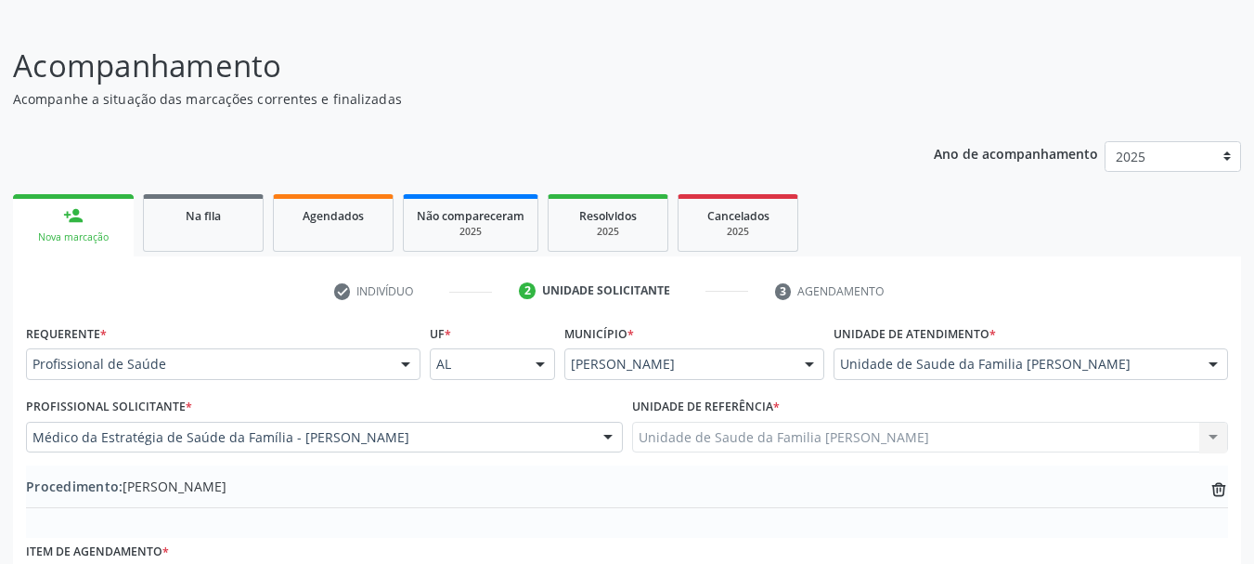
scroll to position [0, 0]
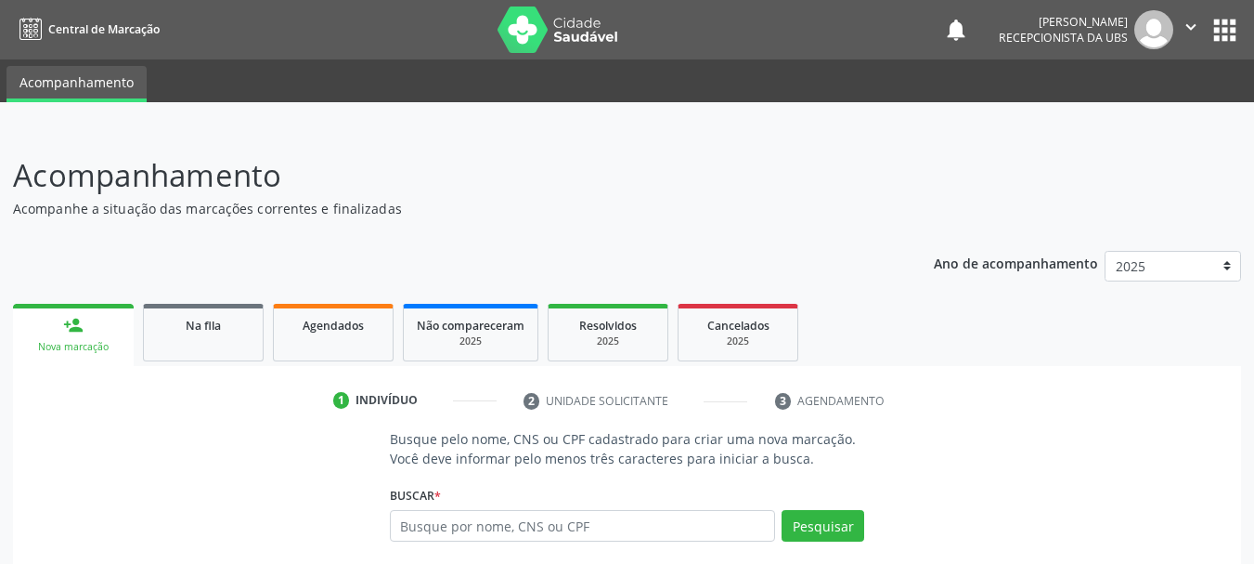
click at [1147, 29] on img at bounding box center [1154, 29] width 39 height 39
click at [1177, 21] on button "" at bounding box center [1191, 29] width 35 height 39
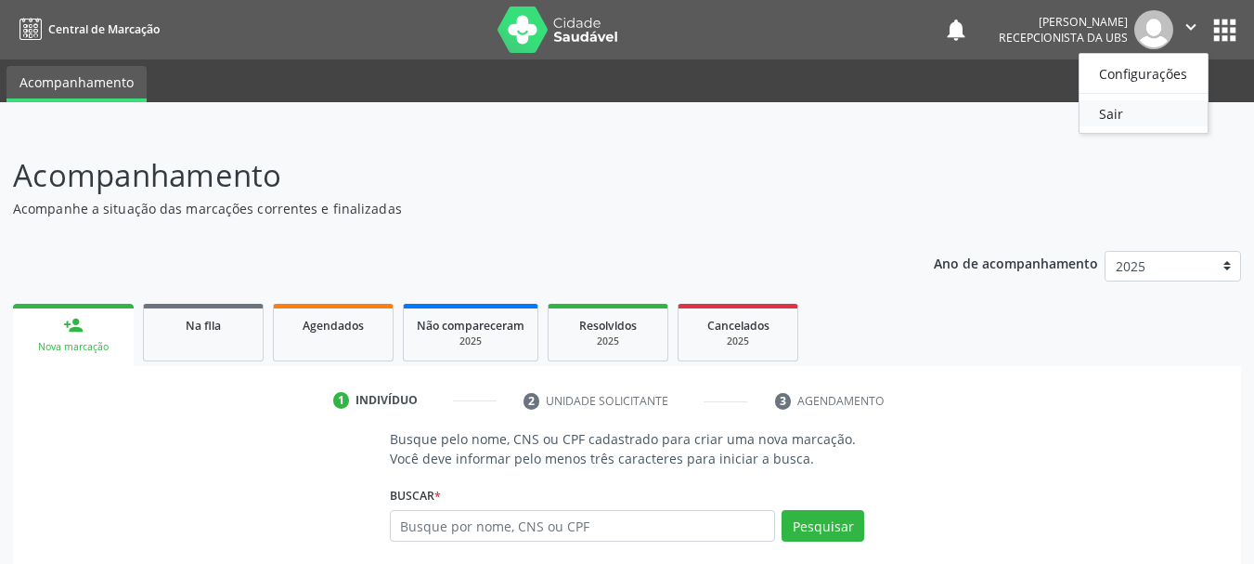
click at [1138, 102] on link "Sair" at bounding box center [1144, 113] width 128 height 26
